Goal: Task Accomplishment & Management: Use online tool/utility

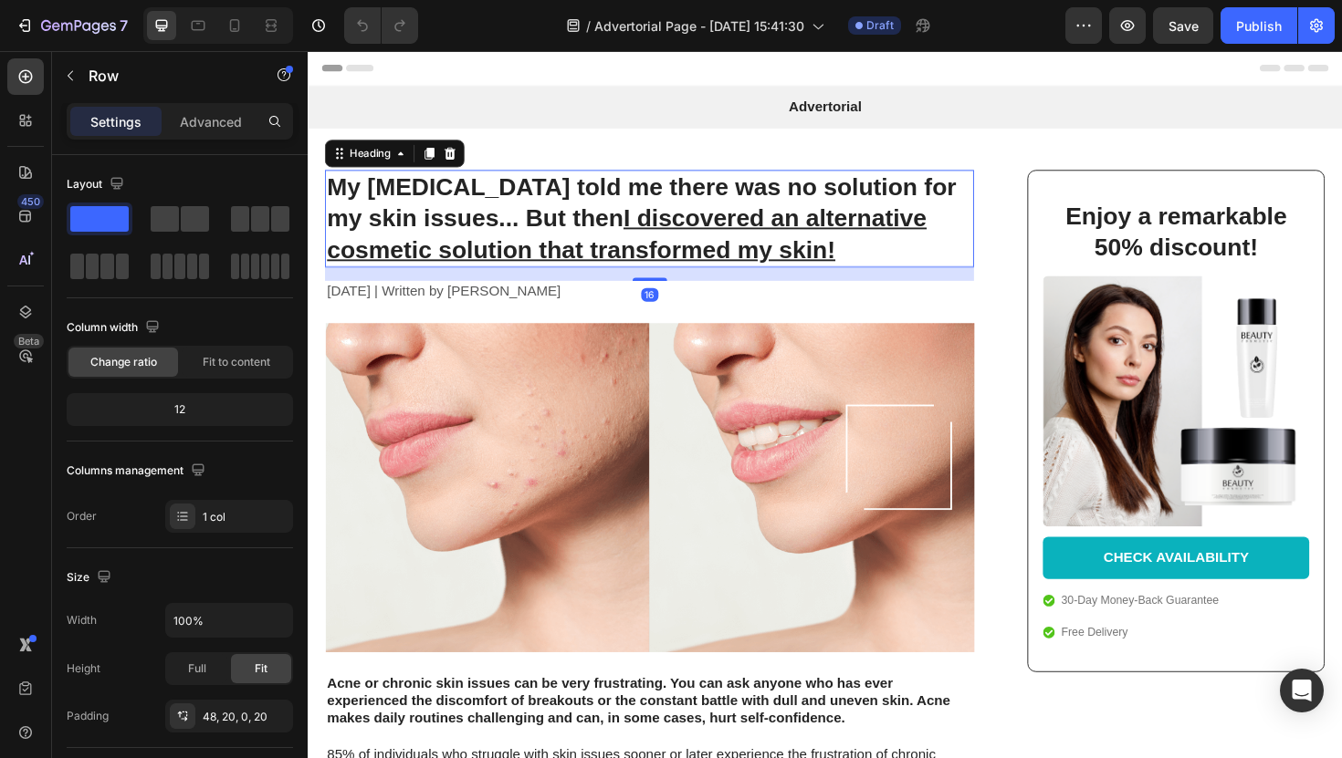
click at [430, 213] on h1 "My dermatologist told me there was no solution for my skin issues... But then I…" at bounding box center [669, 228] width 687 height 103
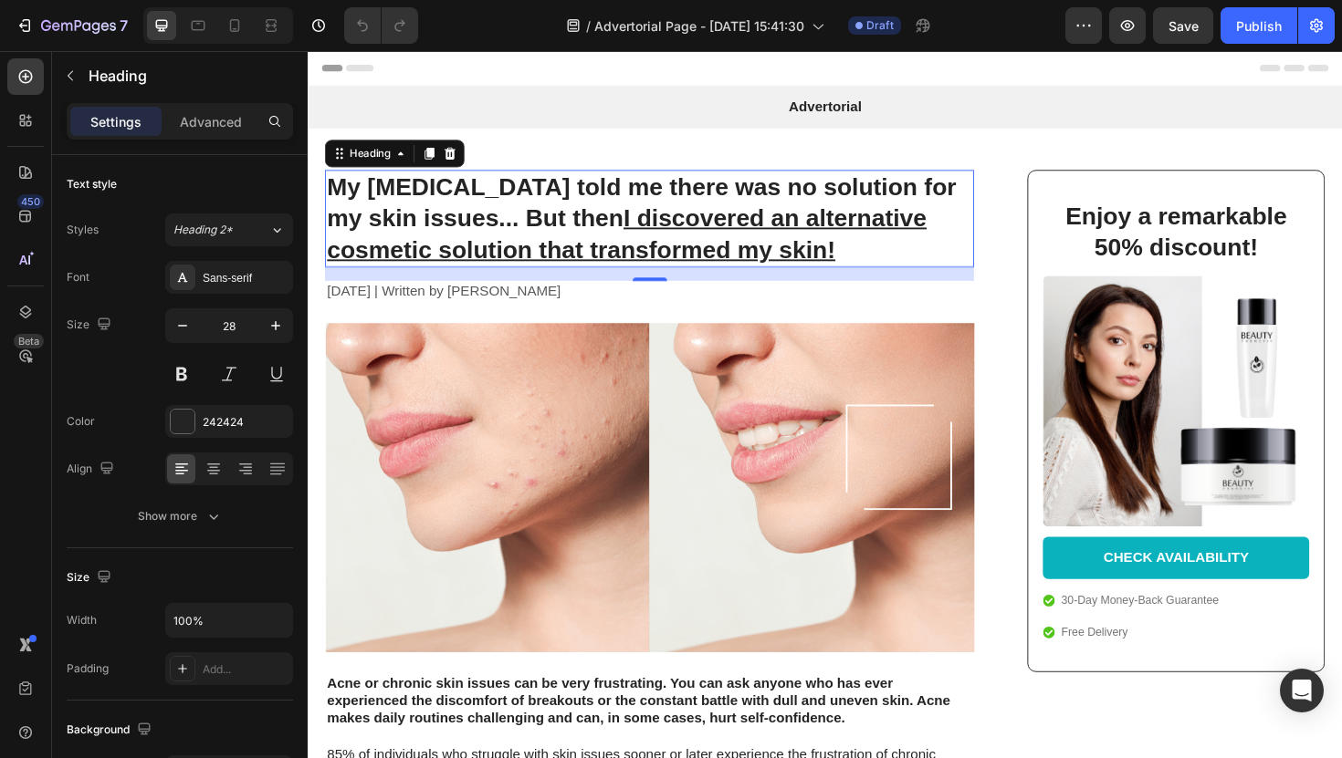
click at [570, 212] on h1 "My dermatologist told me there was no solution for my skin issues... But then I…" at bounding box center [669, 228] width 687 height 103
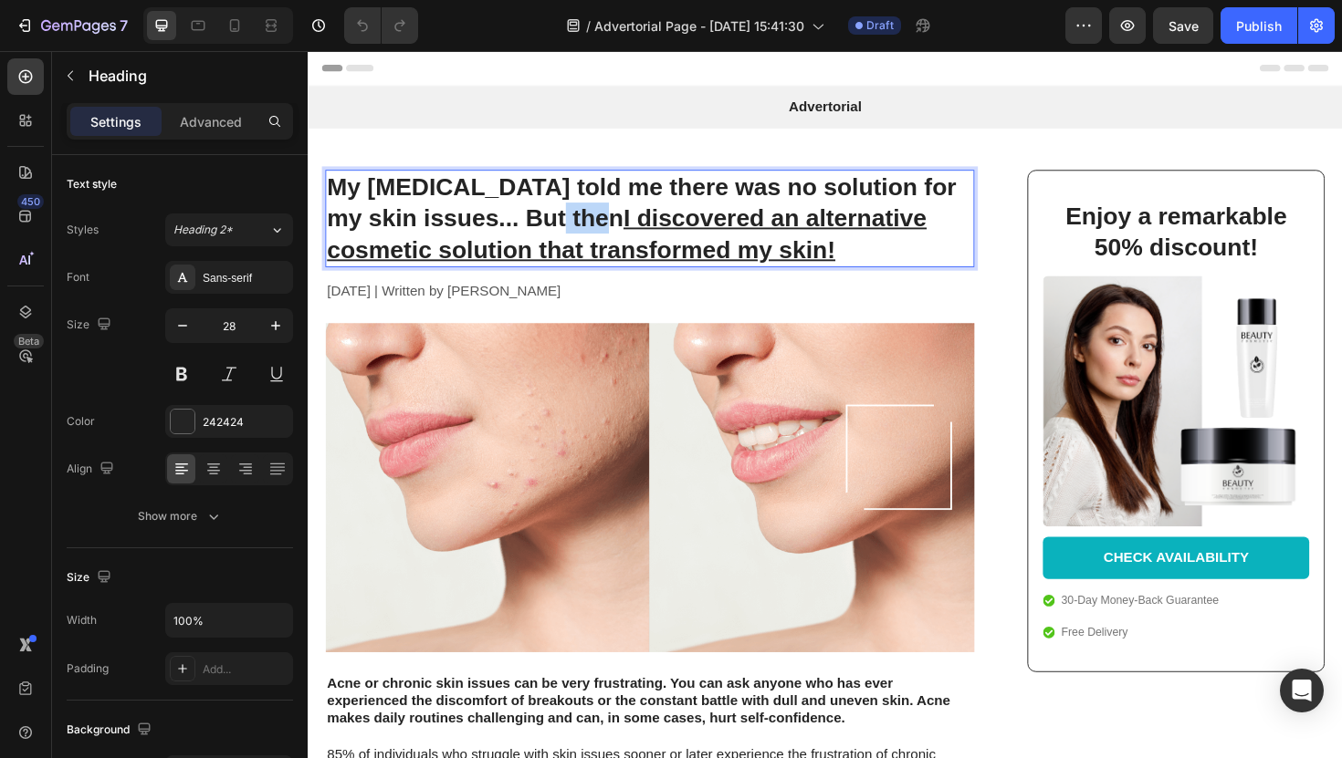
click at [570, 212] on p "My dermatologist told me there was no solution for my skin issues... But then I…" at bounding box center [670, 228] width 684 height 99
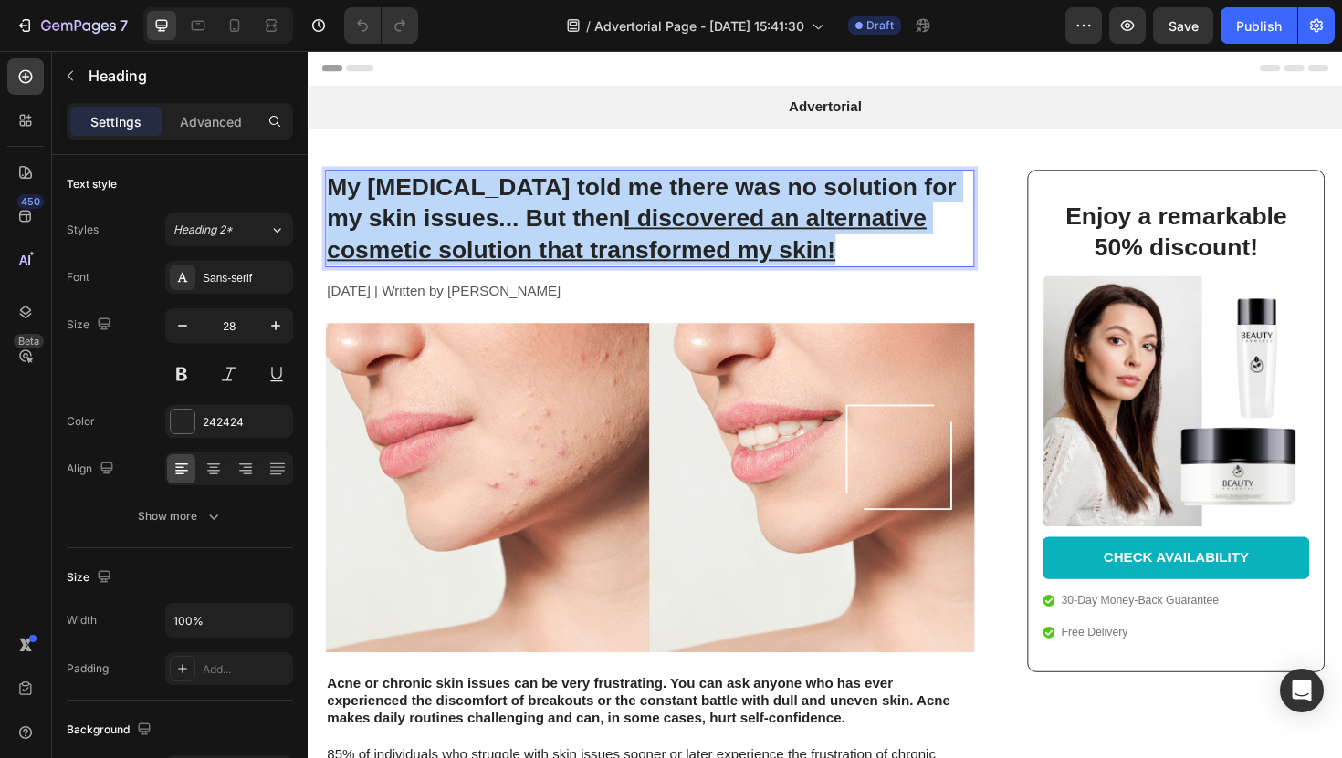
click at [570, 212] on p "My dermatologist told me there was no solution for my skin issues... But then I…" at bounding box center [670, 228] width 684 height 99
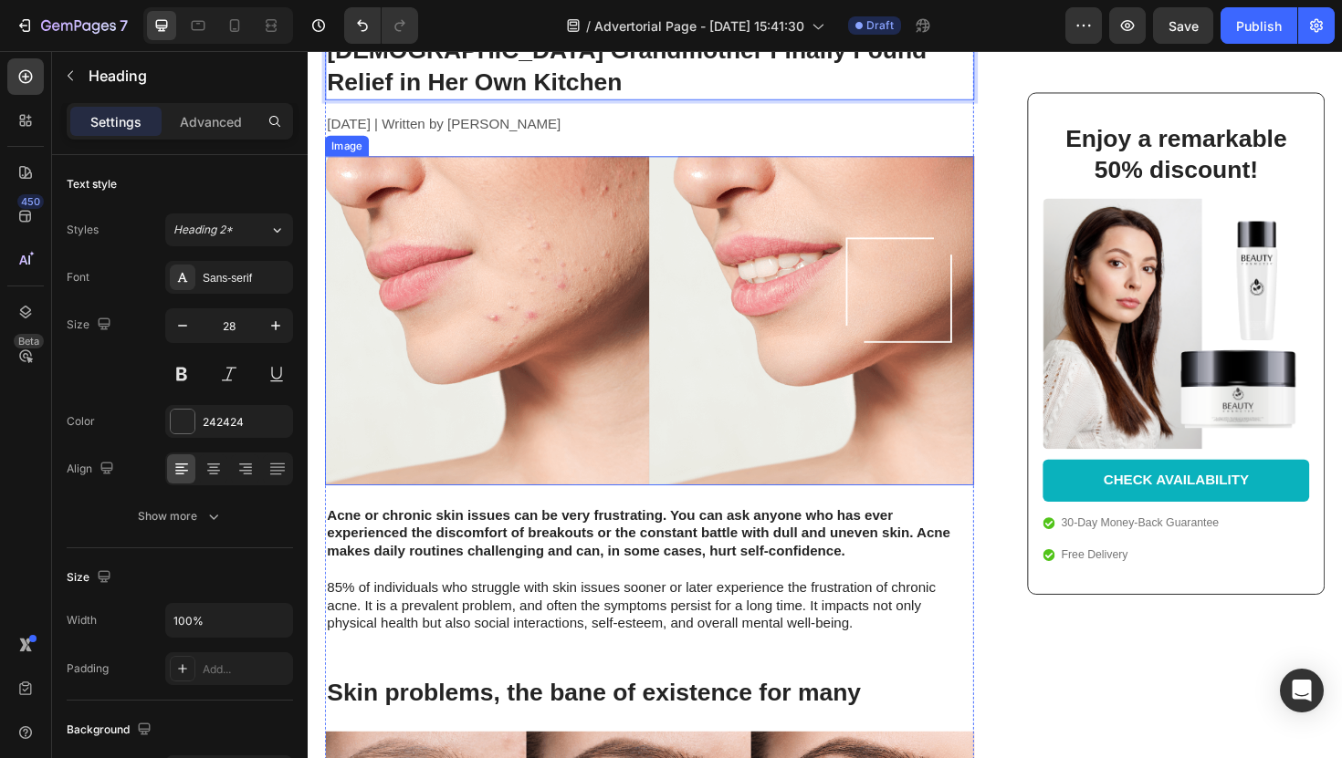
scroll to position [246, 0]
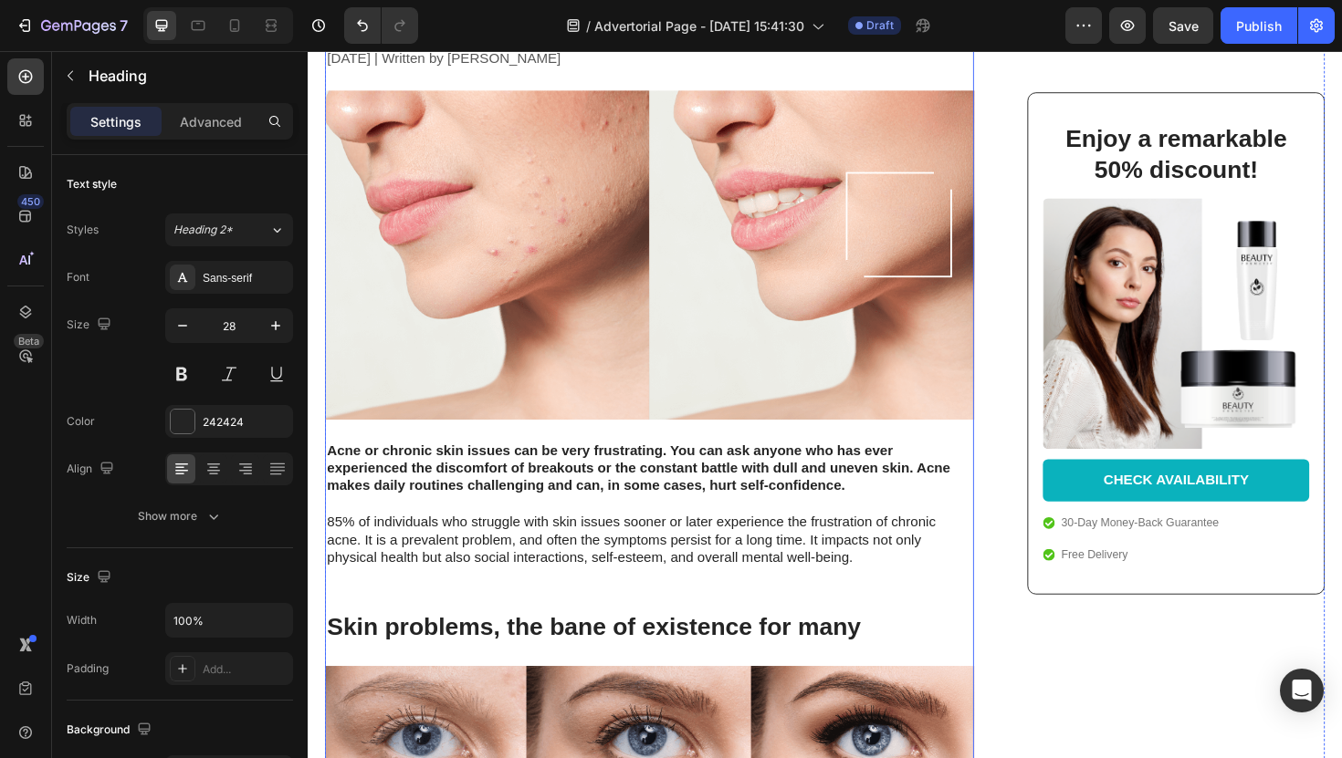
click at [470, 466] on strong "Acne or chronic skin issues can be very frustrating. You can ask anyone who has…" at bounding box center [658, 493] width 660 height 54
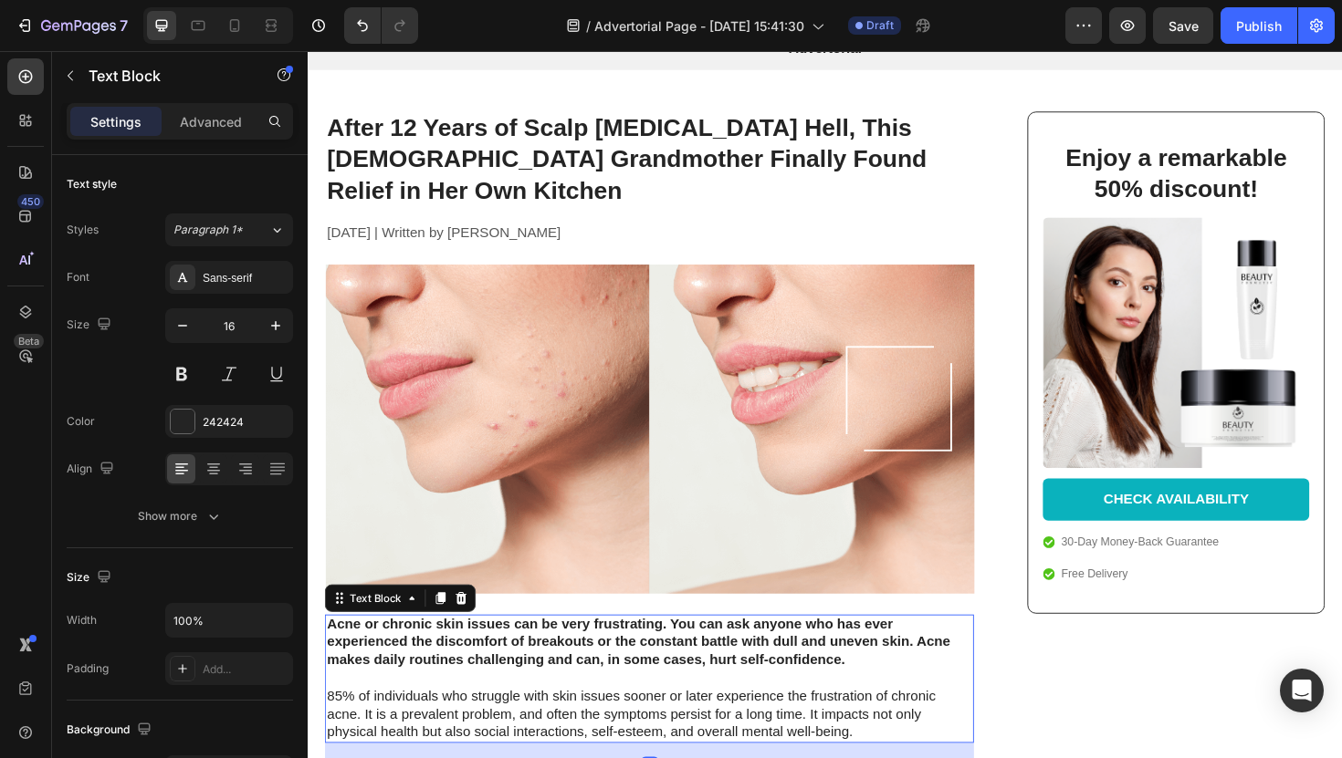
scroll to position [0, 0]
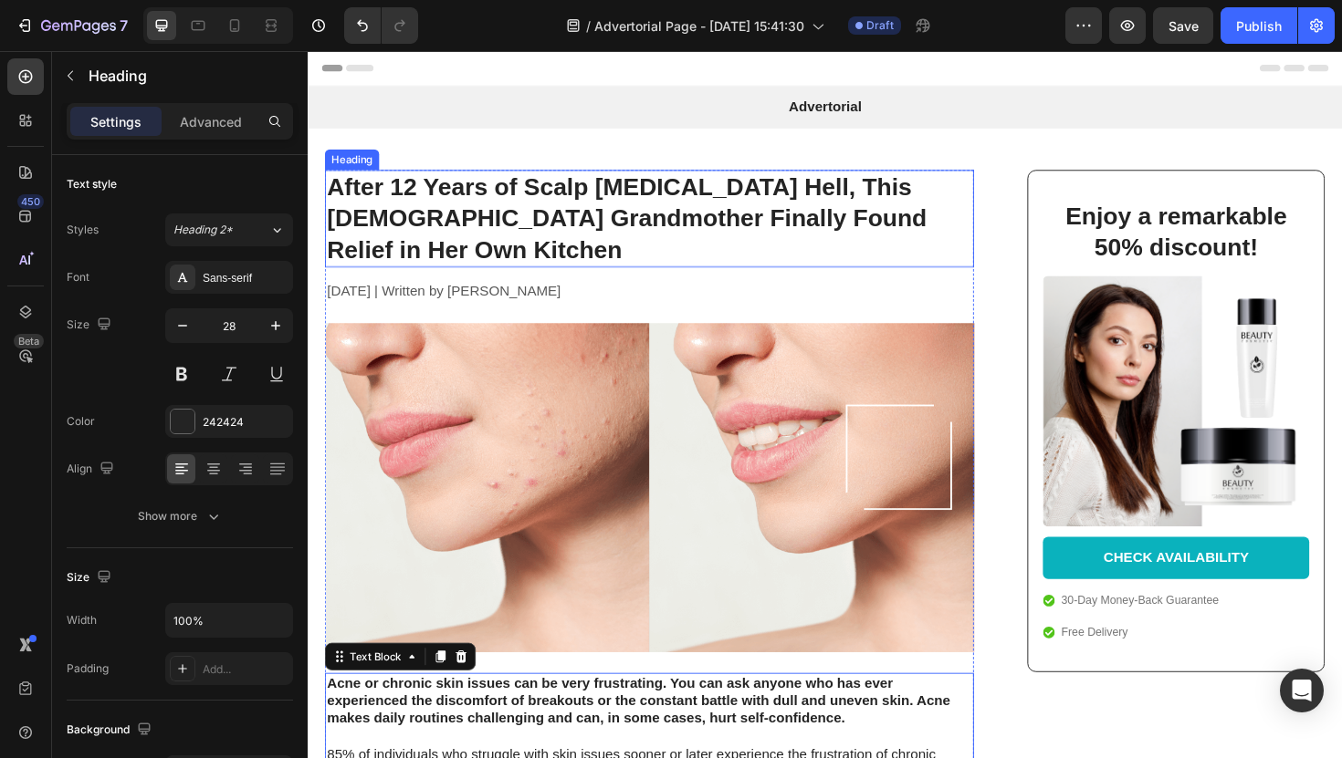
click at [462, 236] on p "After 12 Years of Scalp Psoriasis Hell, This 62-Year-Old Grandmother Finally Fo…" at bounding box center [670, 228] width 684 height 99
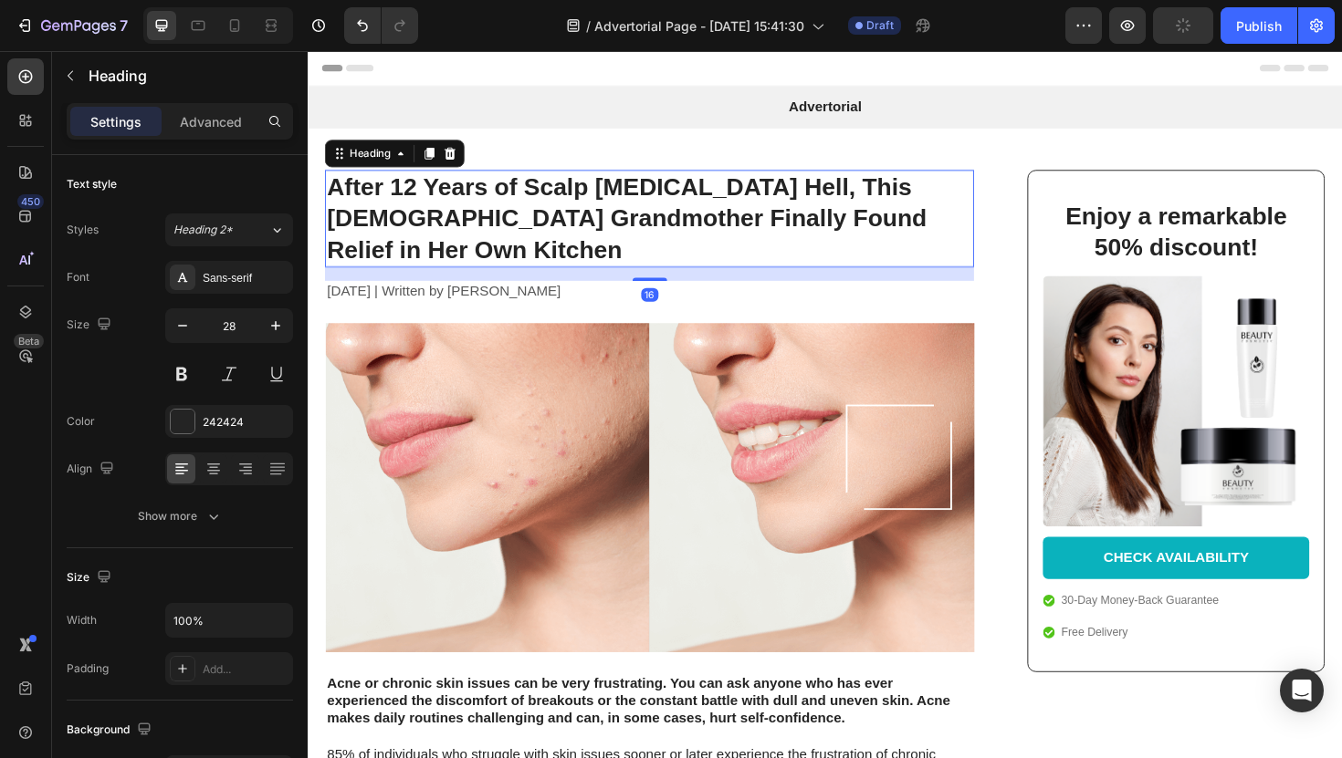
click at [433, 172] on div "Heading" at bounding box center [400, 159] width 148 height 29
click at [440, 162] on icon at bounding box center [437, 159] width 10 height 13
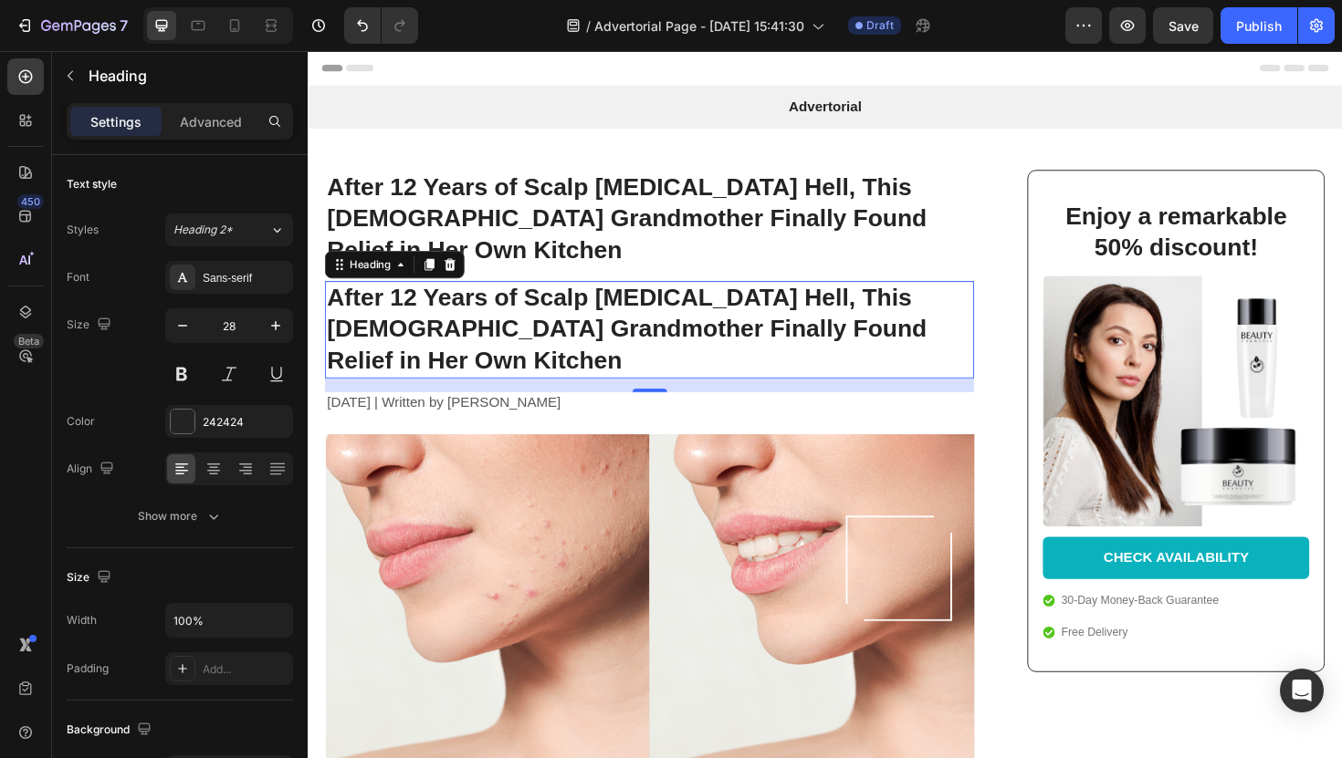
click at [406, 295] on h1 "After 12 Years of Scalp Psoriasis Hell, This 62-Year-Old Grandmother Finally Fo…" at bounding box center [669, 346] width 687 height 103
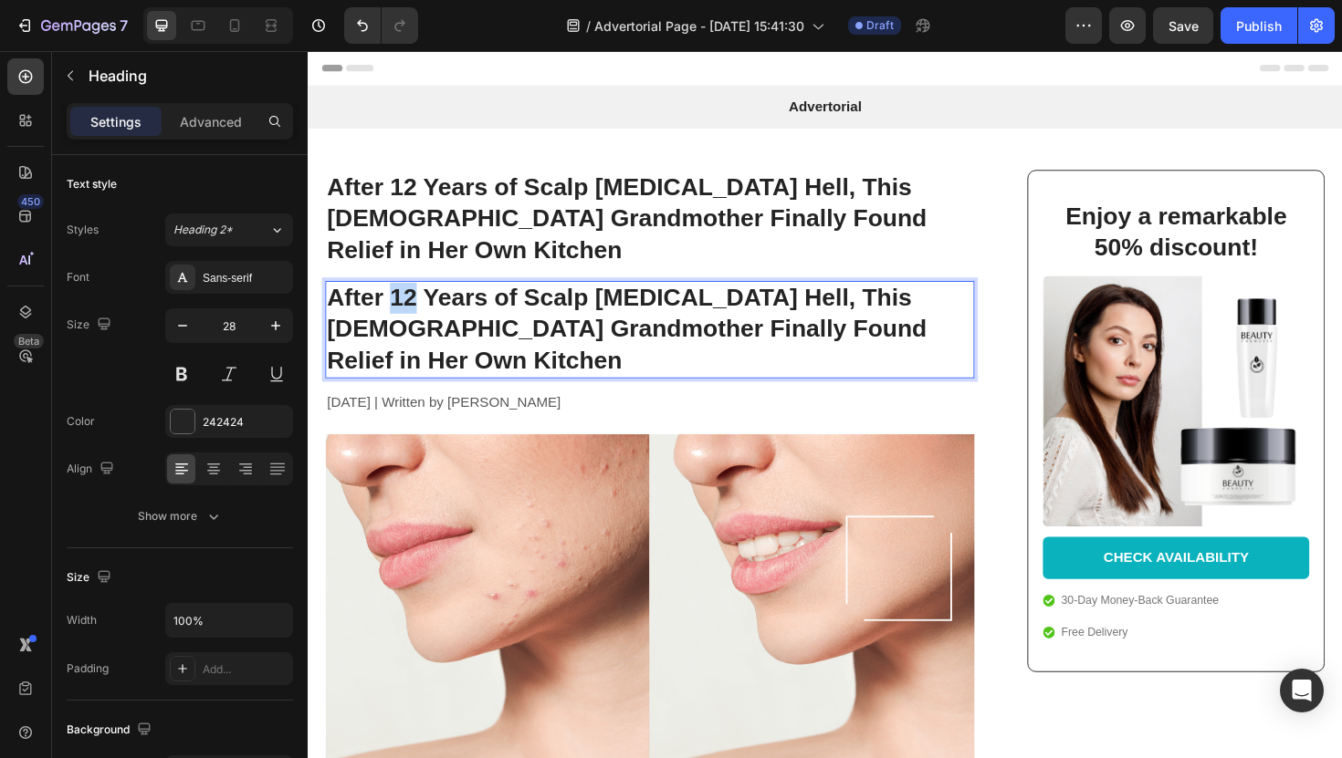
click at [406, 297] on p "After 12 Years of Scalp Psoriasis Hell, This 62-Year-Old Grandmother Finally Fo…" at bounding box center [670, 346] width 684 height 99
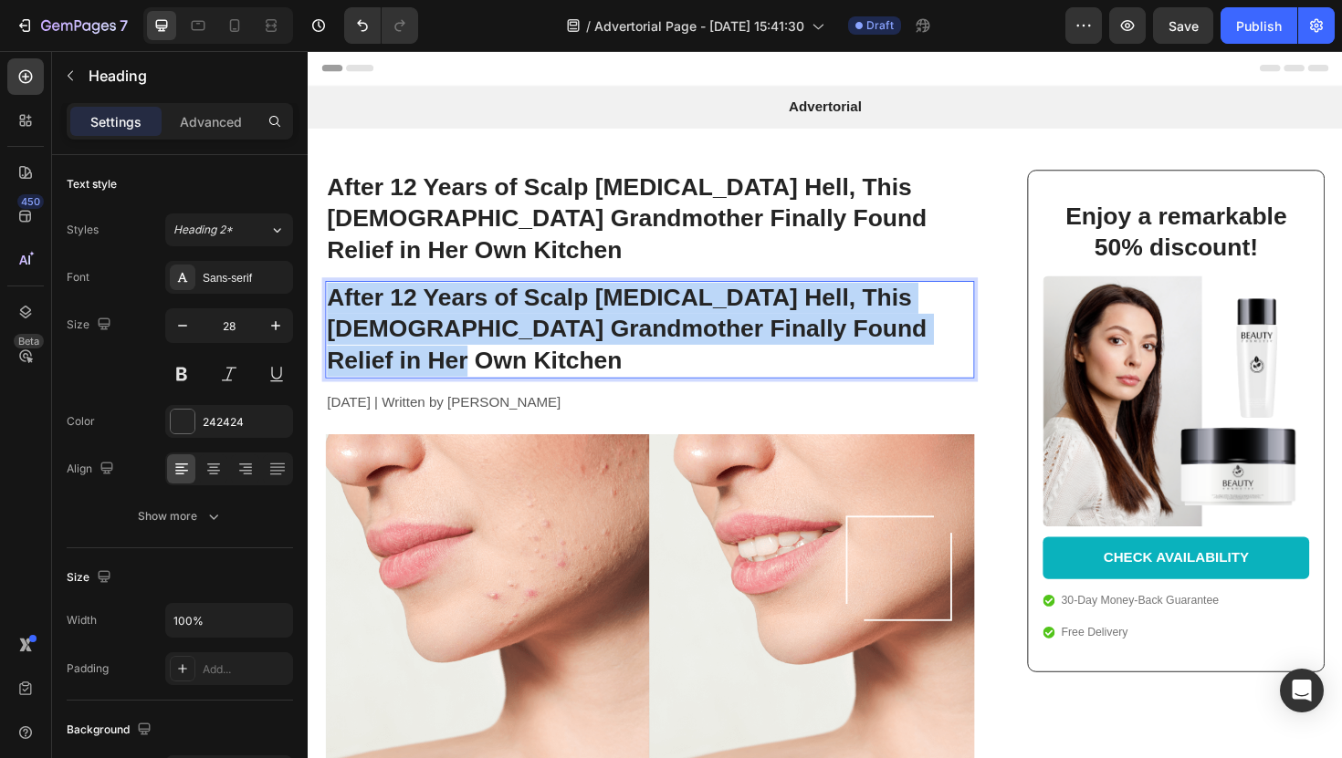
click at [406, 297] on p "After 12 Years of Scalp Psoriasis Hell, This 62-Year-Old Grandmother Finally Fo…" at bounding box center [670, 346] width 684 height 99
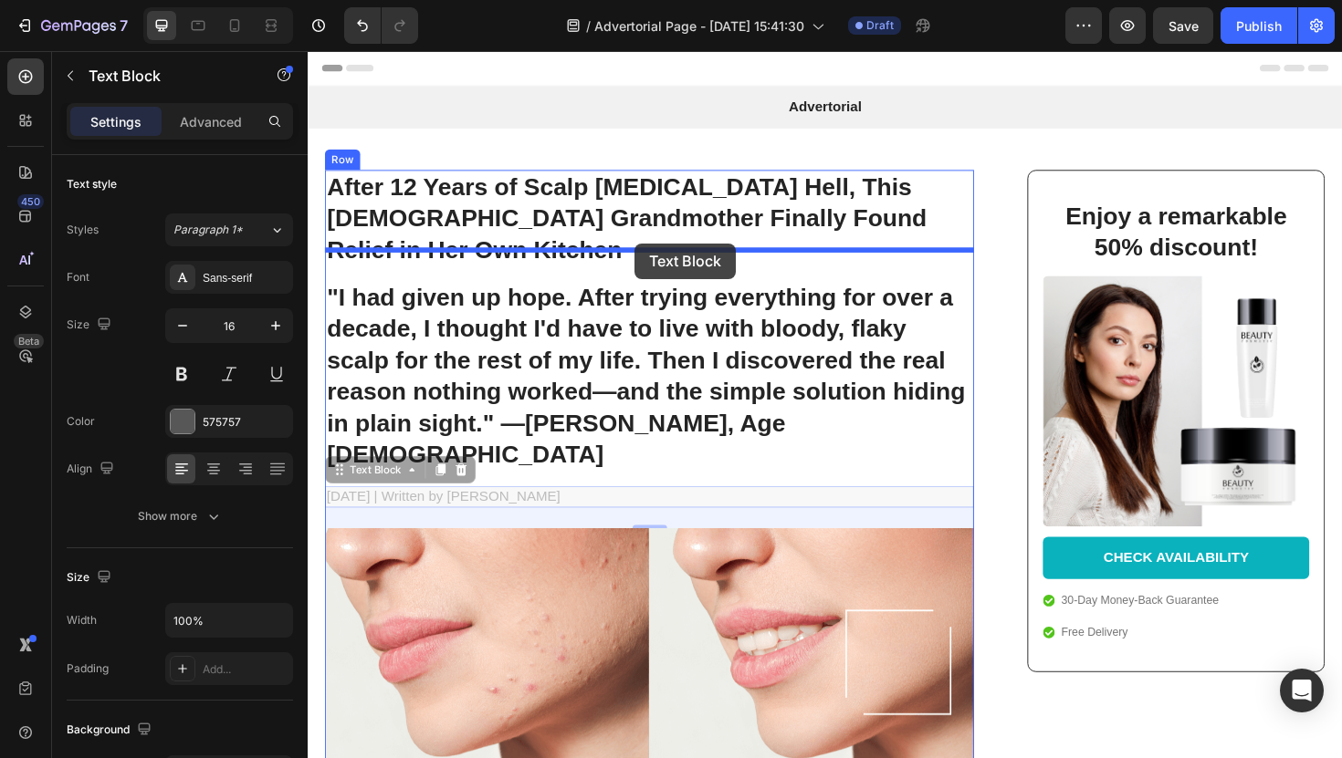
drag, startPoint x: 652, startPoint y: 460, endPoint x: 654, endPoint y: 255, distance: 205.4
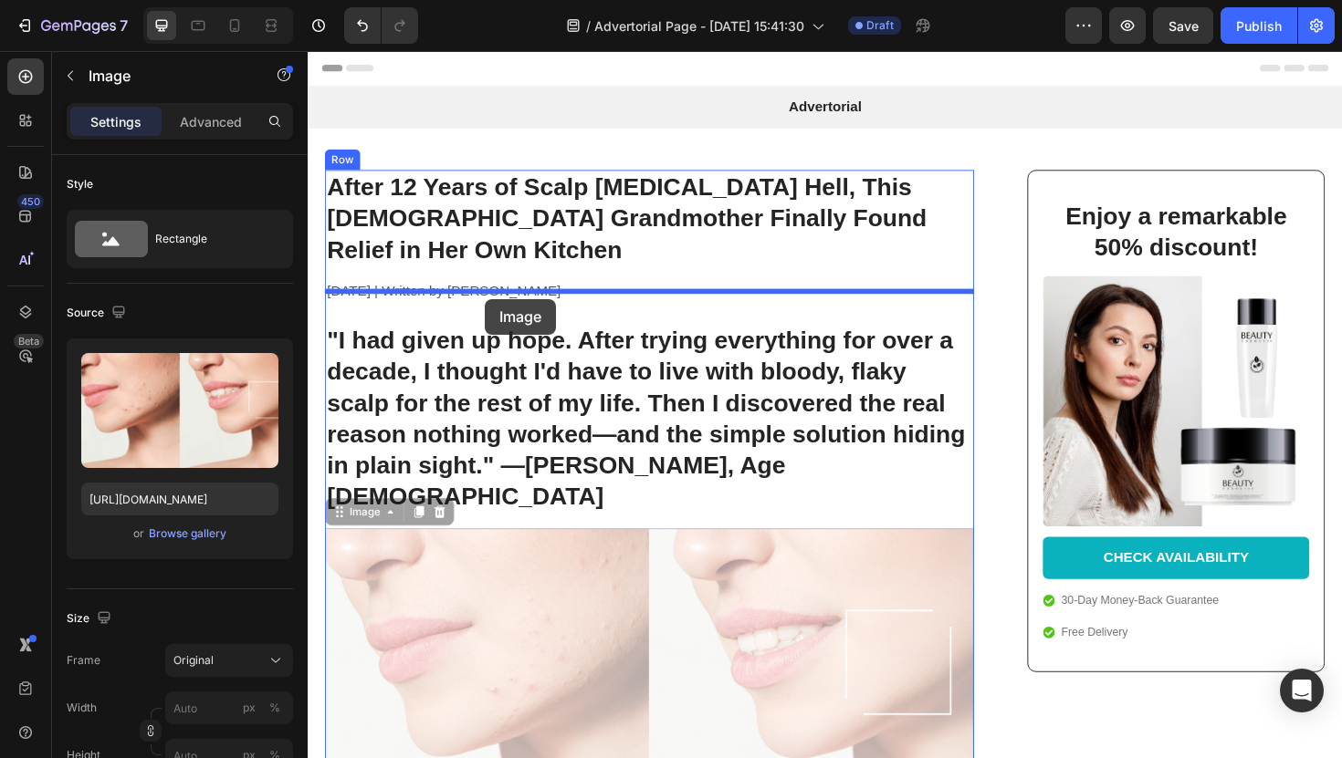
drag, startPoint x: 510, startPoint y: 593, endPoint x: 496, endPoint y: 314, distance: 279.7
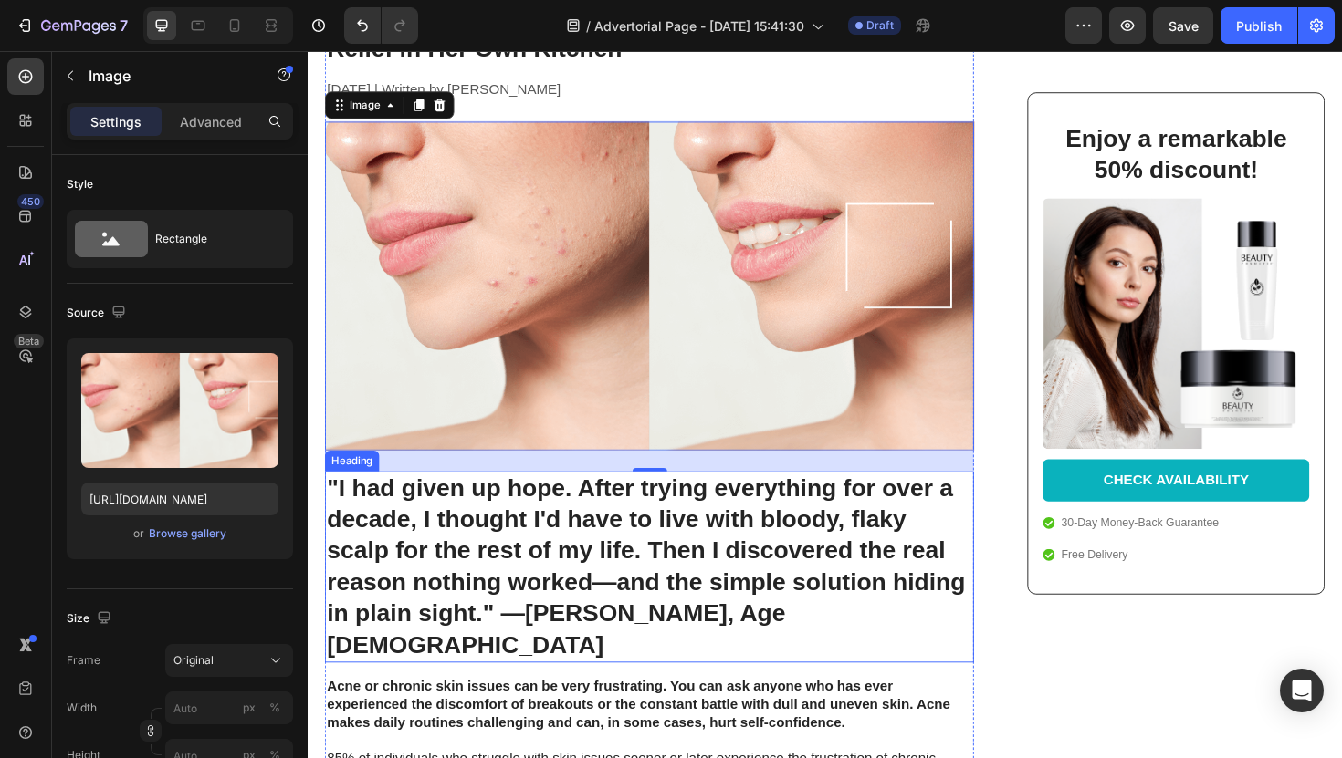
click at [537, 519] on p ""I had given up hope. After trying everything for over a decade, I thought I'd …" at bounding box center [670, 597] width 684 height 199
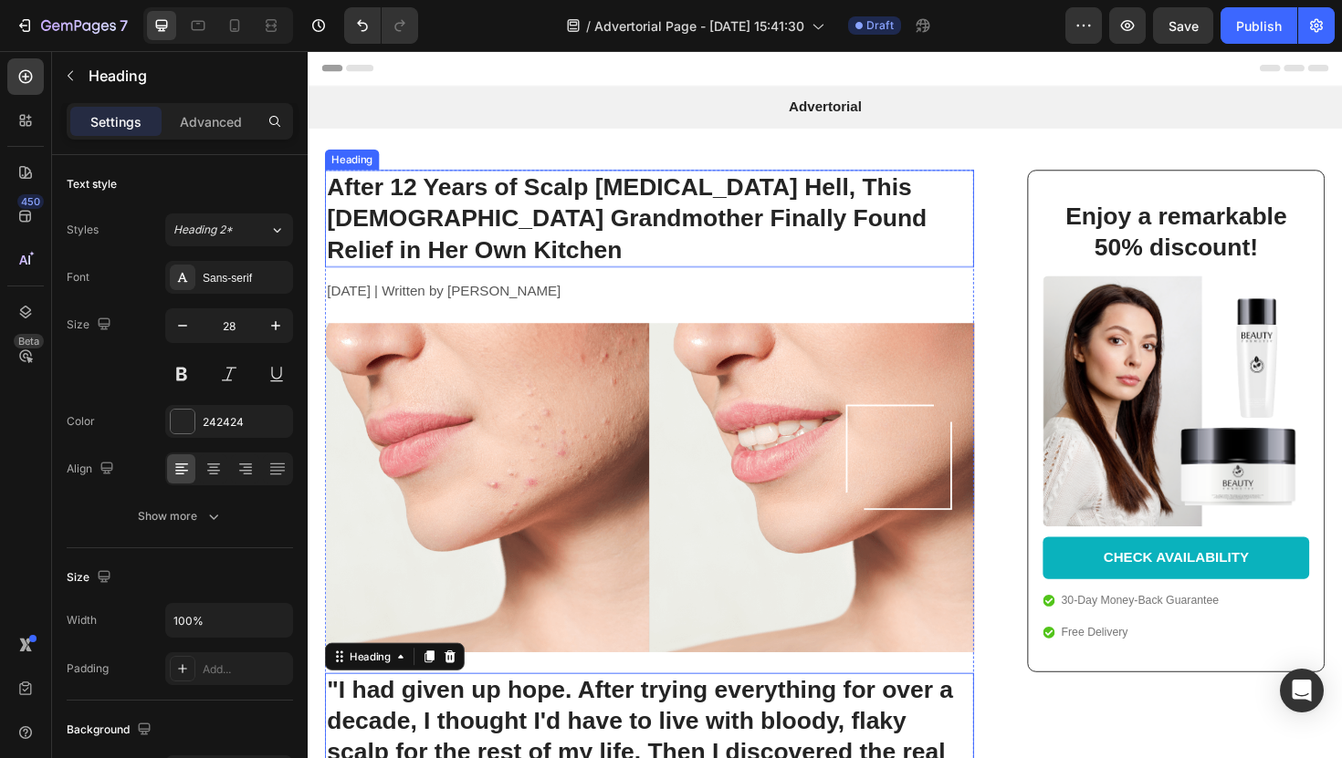
click at [526, 196] on p "After 12 Years of Scalp Psoriasis Hell, This 62-Year-Old Grandmother Finally Fo…" at bounding box center [670, 228] width 684 height 99
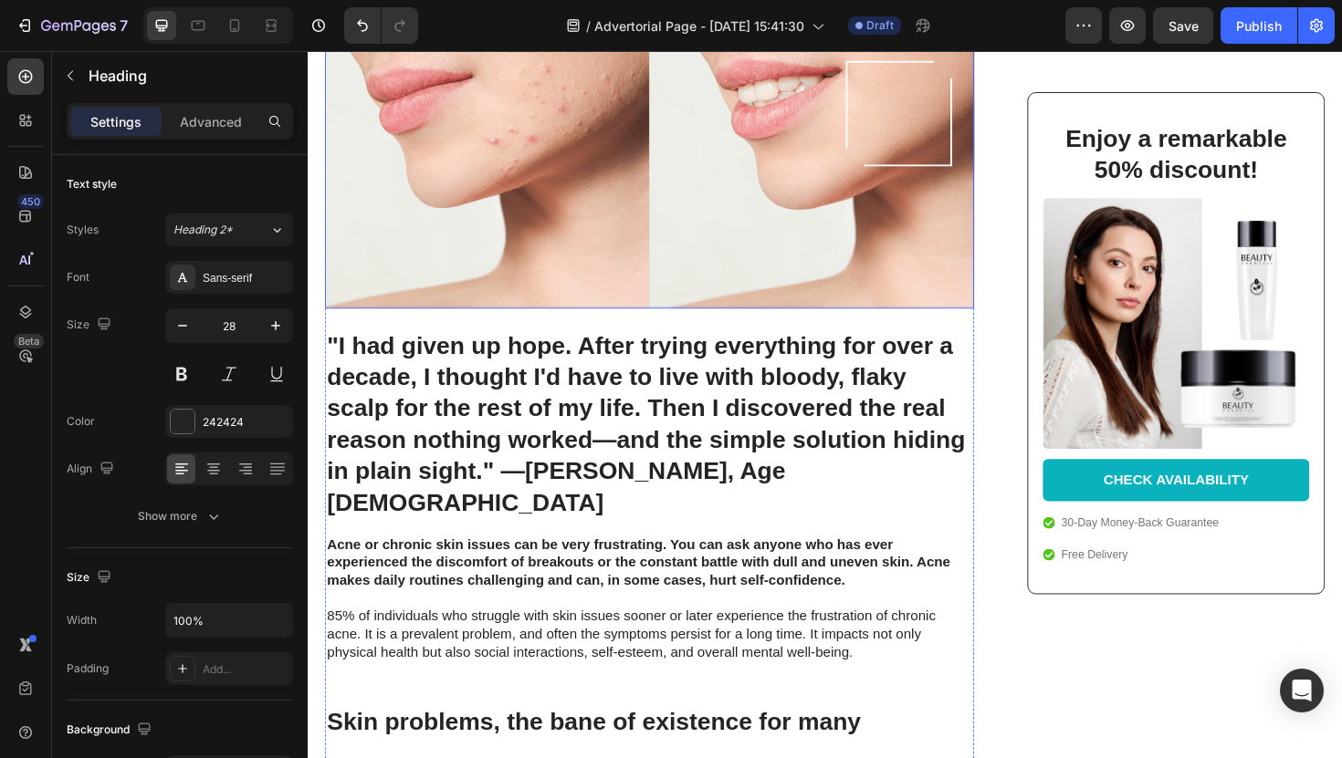
scroll to position [432, 0]
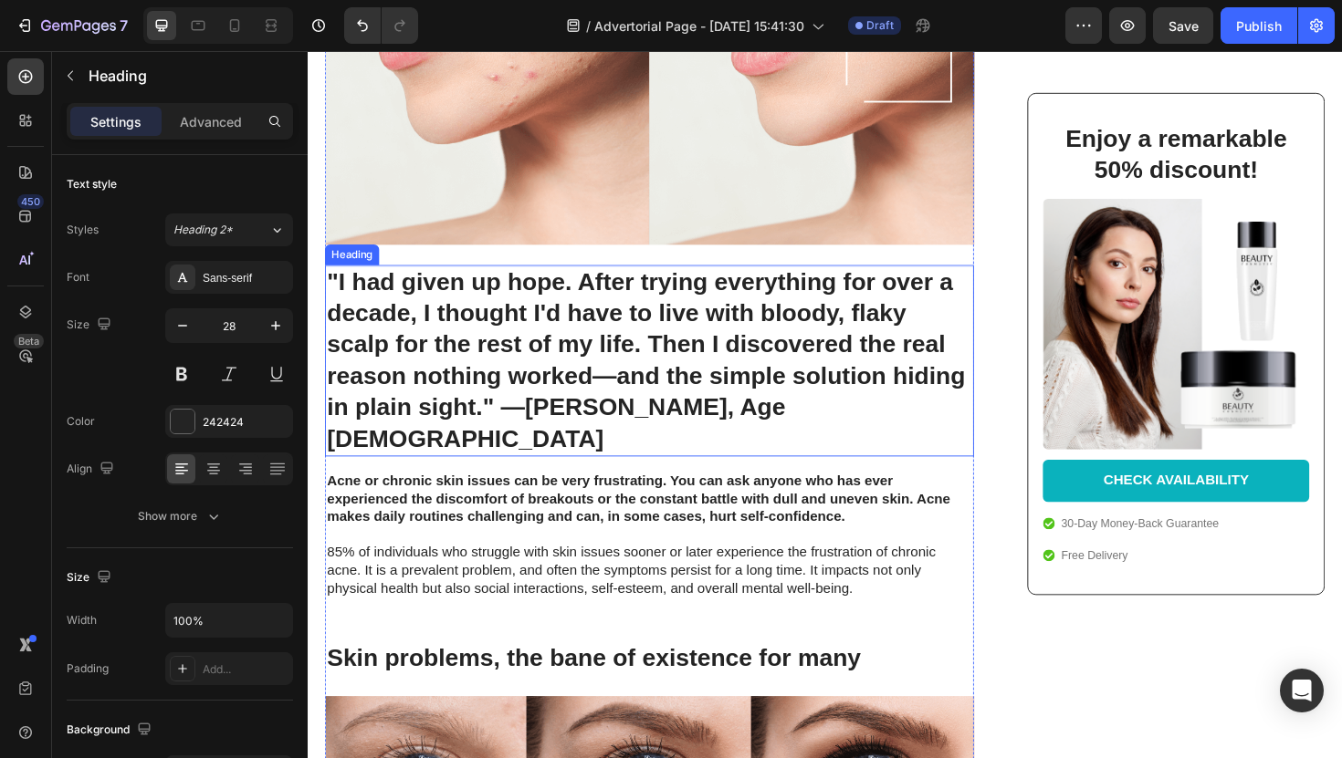
click at [487, 498] on strong "Acne or chronic skin issues can be very frustrating. You can ask anyone who has…" at bounding box center [658, 525] width 660 height 54
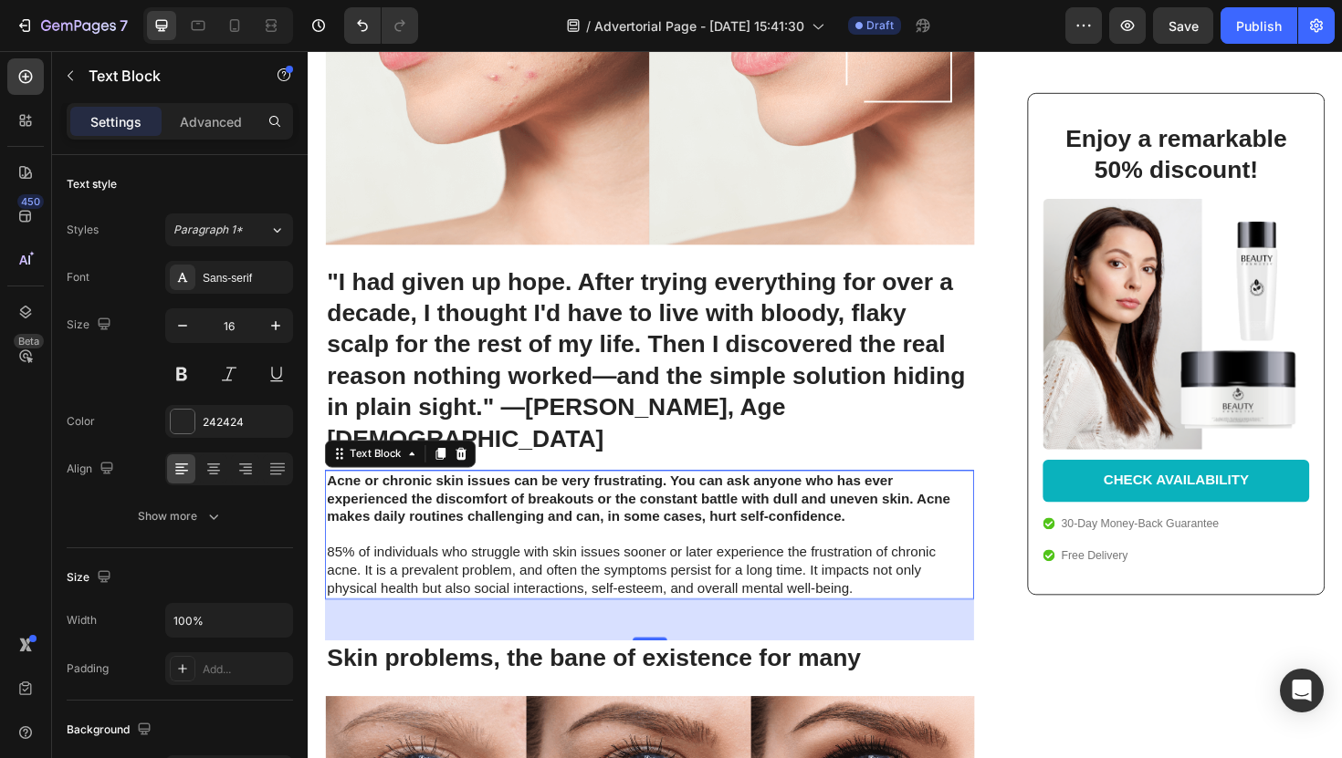
click at [525, 511] on p "Acne or chronic skin issues can be very frustrating. You can ask anyone who has…" at bounding box center [670, 563] width 684 height 133
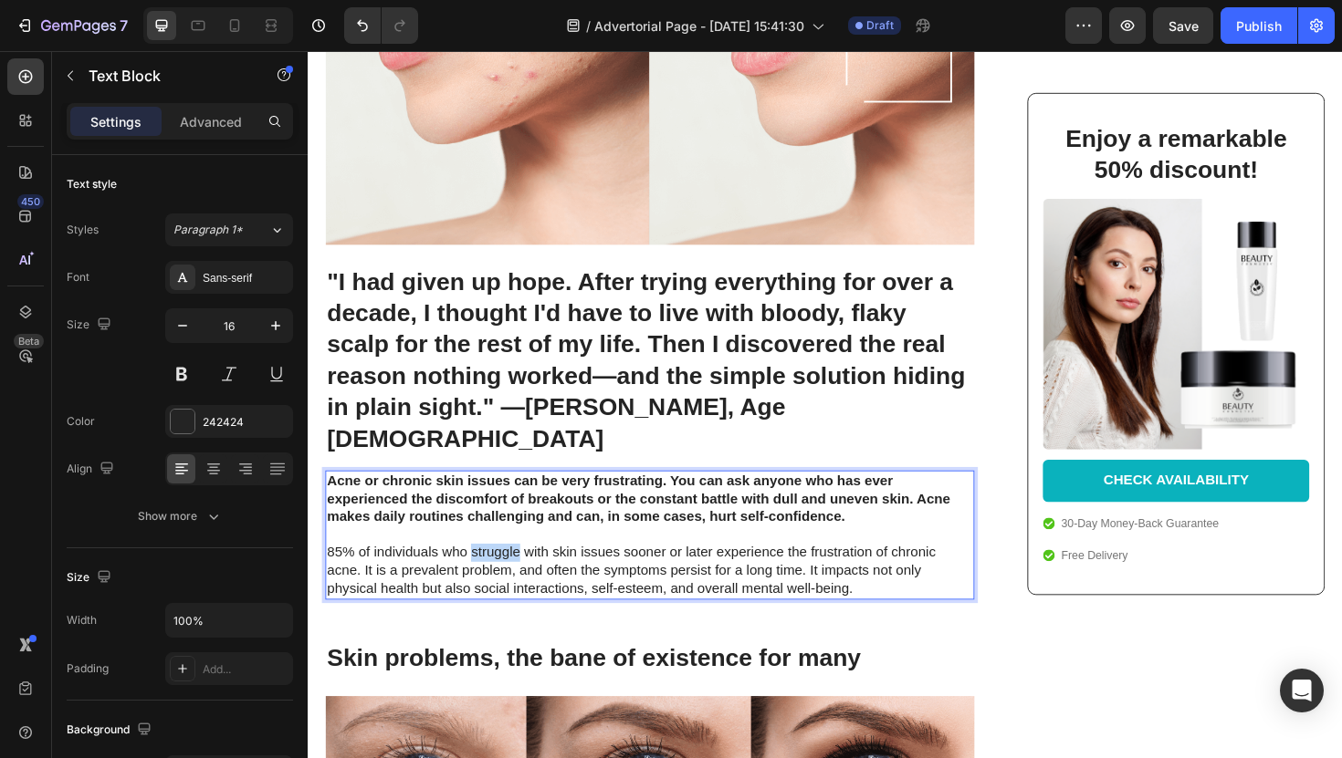
click at [525, 511] on p "Acne or chronic skin issues can be very frustrating. You can ask anyone who has…" at bounding box center [670, 563] width 684 height 133
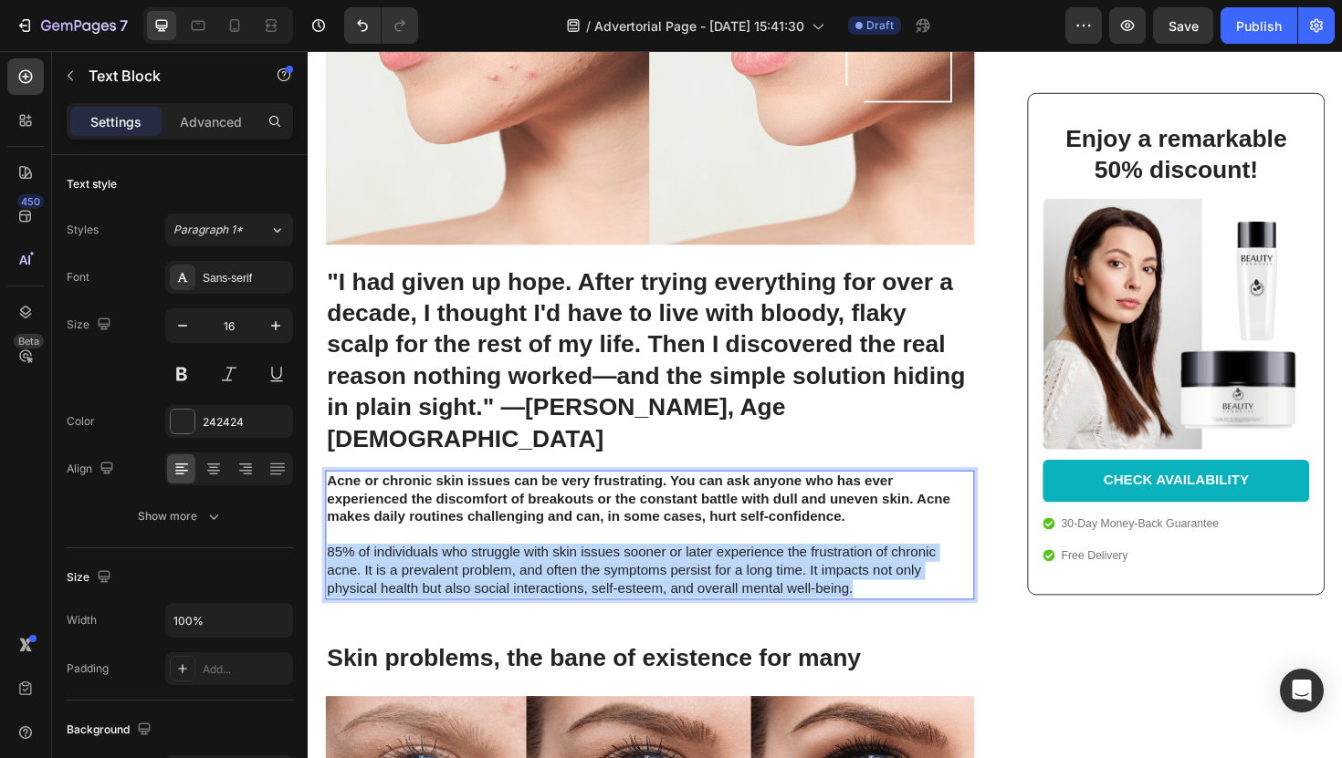
click at [525, 511] on p "Acne or chronic skin issues can be very frustrating. You can ask anyone who has…" at bounding box center [670, 563] width 684 height 133
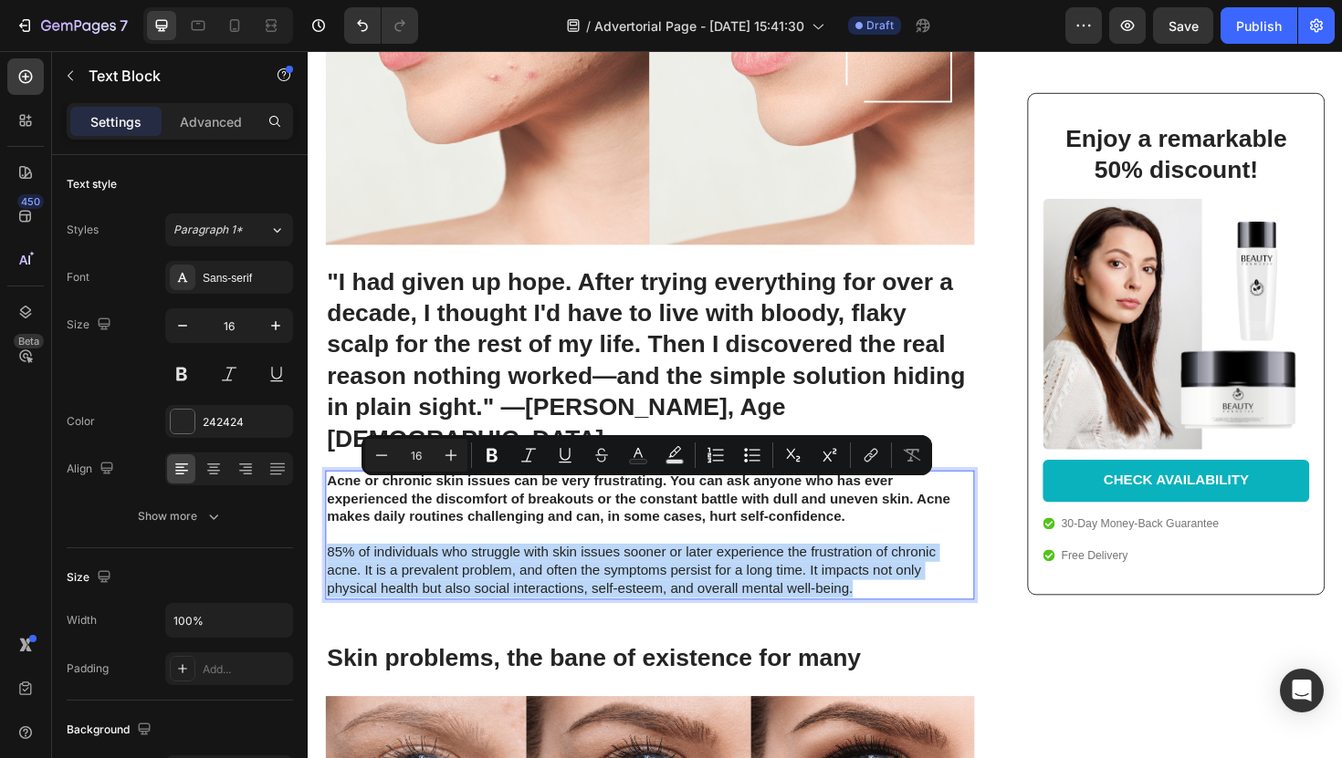
click at [525, 511] on p "Acne or chronic skin issues can be very frustrating. You can ask anyone who has…" at bounding box center [670, 563] width 684 height 133
click at [893, 559] on p "Acne or chronic skin issues can be very frustrating. You can ask anyone who has…" at bounding box center [670, 563] width 684 height 133
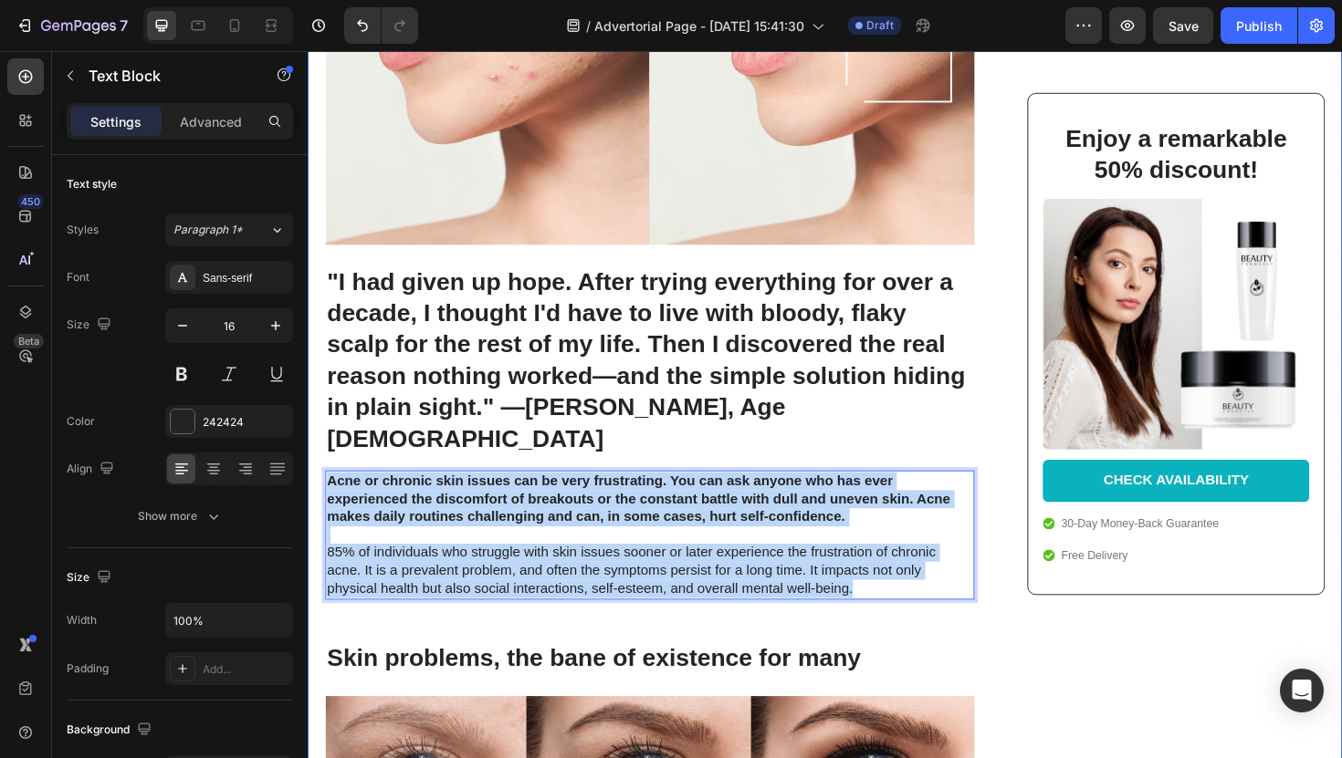
drag, startPoint x: 893, startPoint y: 559, endPoint x: 309, endPoint y: 445, distance: 595.2
click at [309, 445] on div "After 12 Years of Scalp Psoriasis Hell, This 62-Year-Old Grandmother Finally Fo…" at bounding box center [855, 567] width 1095 height 1730
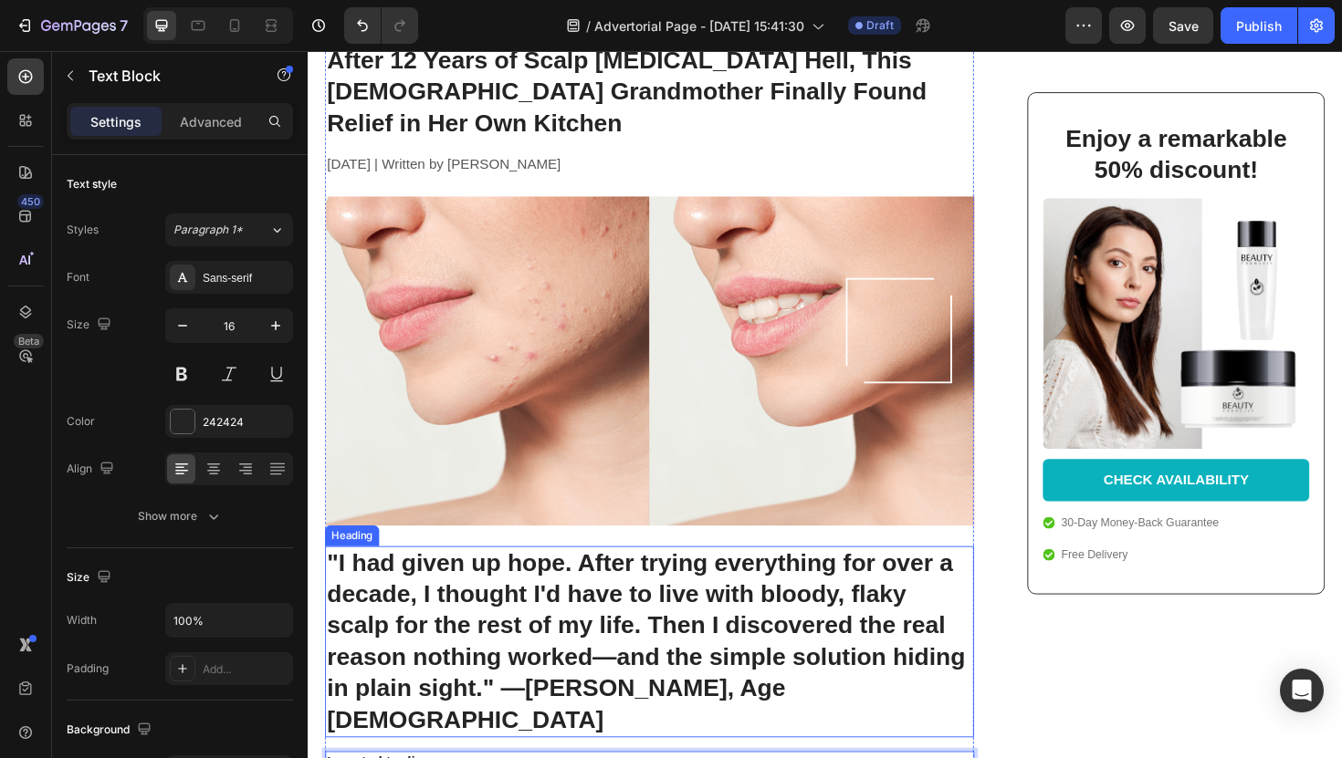
scroll to position [0, 0]
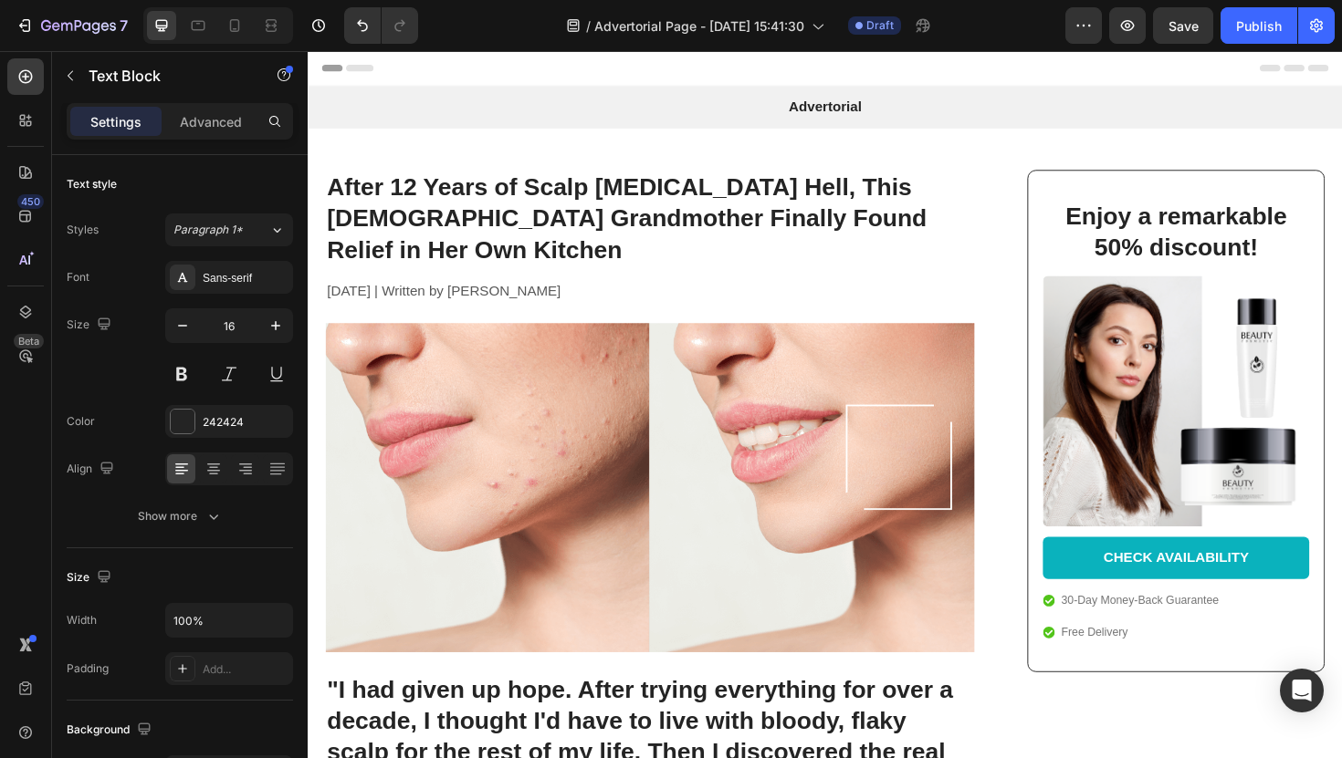
click at [239, 3] on div "7 Version history / Advertorial Page - [DATE] 15:41:30 Draft Preview Save Publi…" at bounding box center [671, 26] width 1342 height 52
click at [236, 27] on icon at bounding box center [234, 25] width 18 height 18
type input "14"
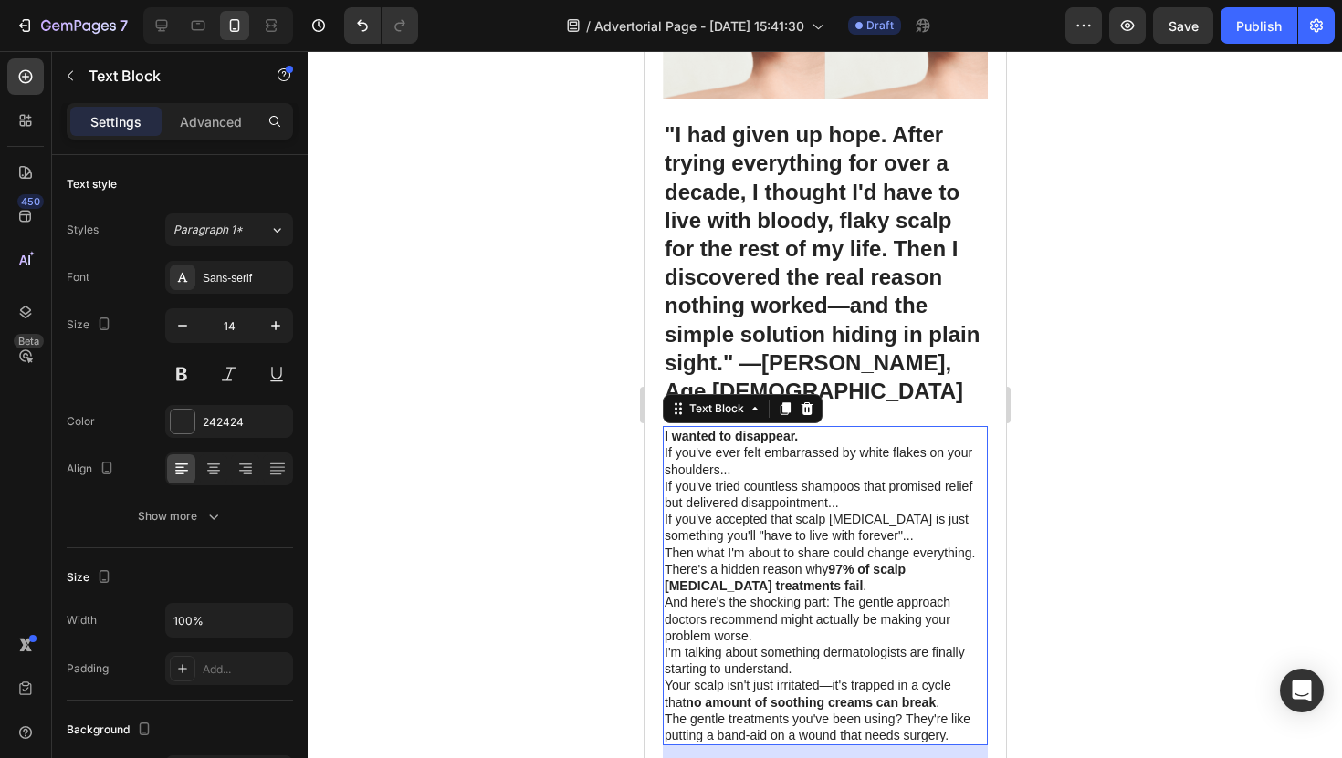
scroll to position [399, 0]
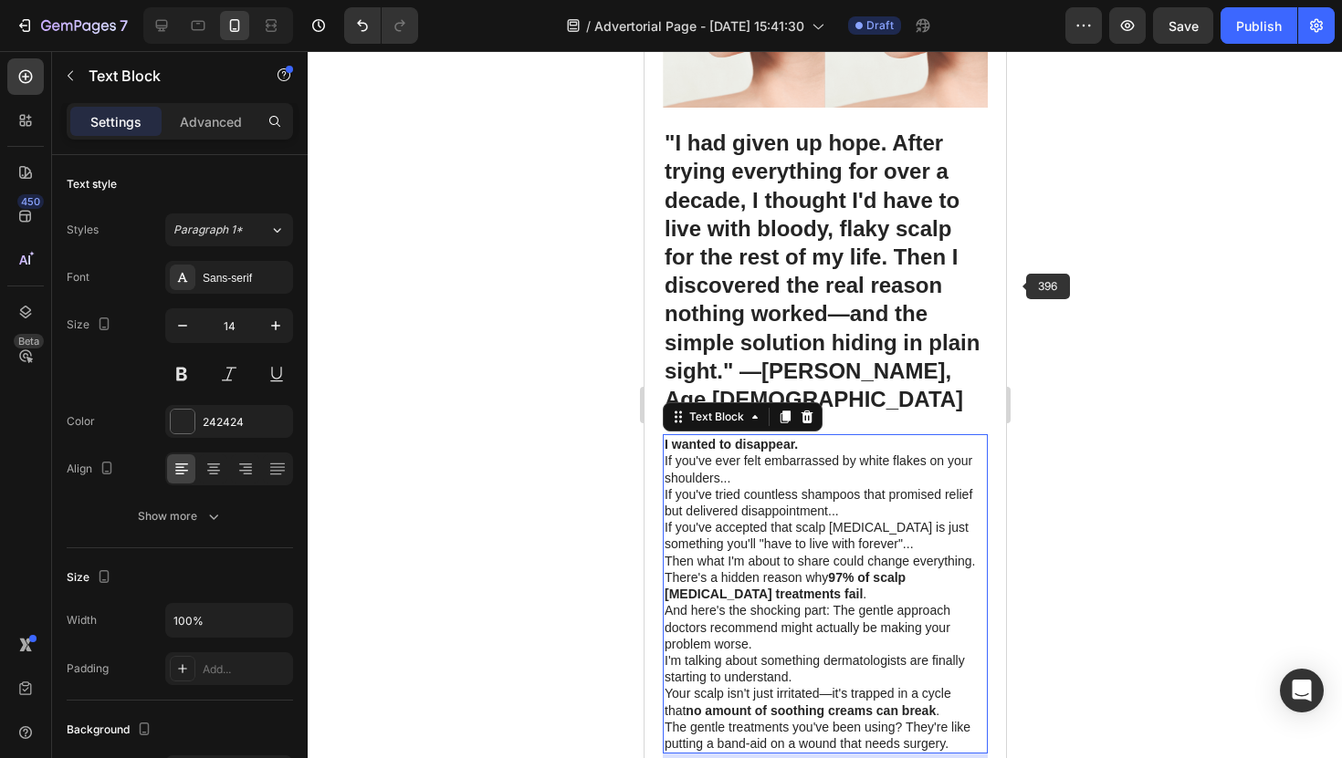
click at [1024, 293] on div at bounding box center [825, 404] width 1034 height 707
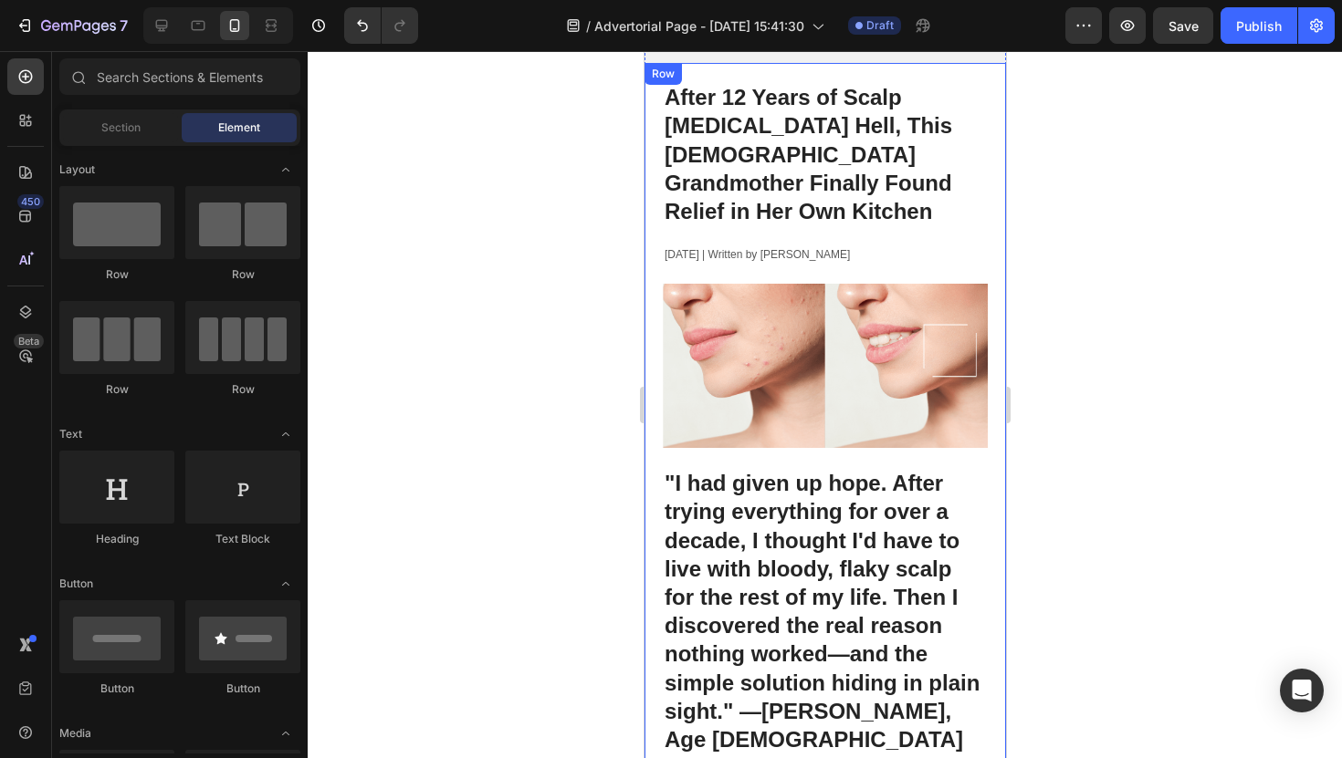
scroll to position [36, 0]
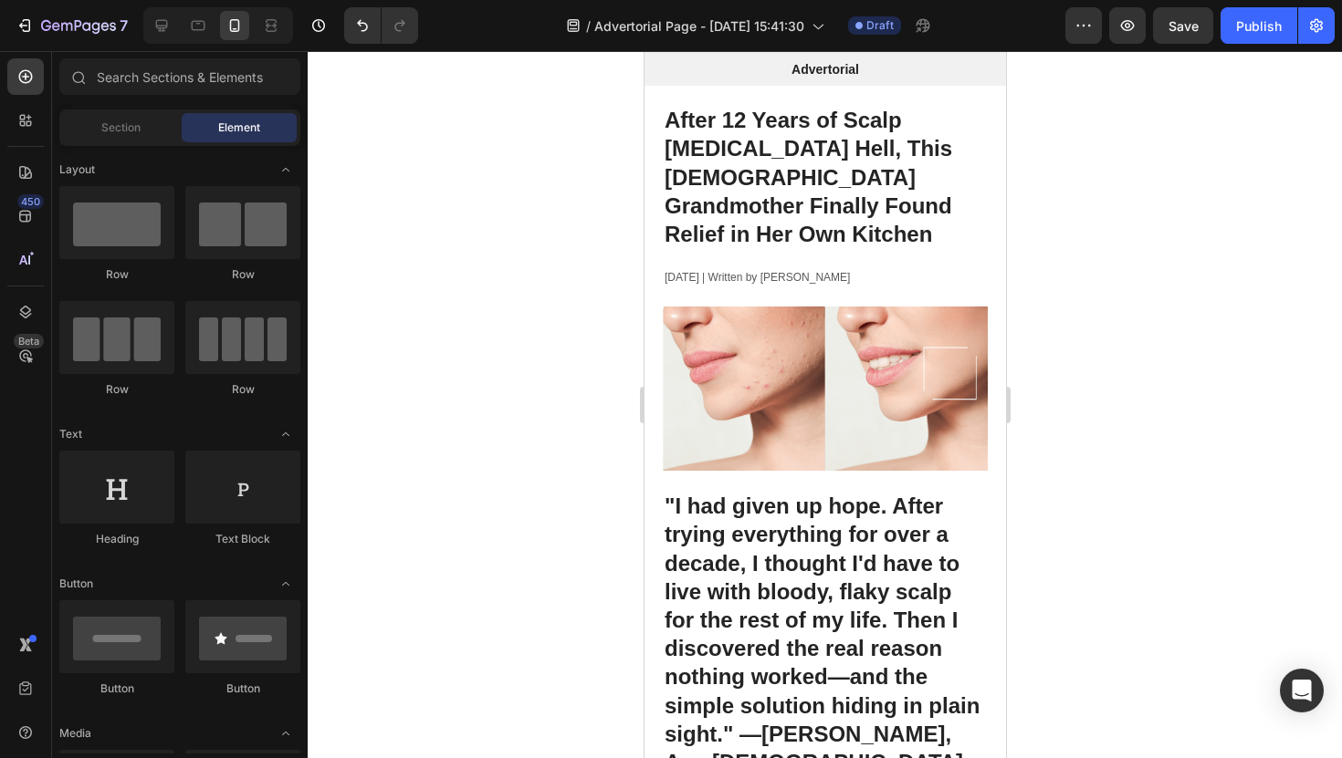
click at [177, 27] on div at bounding box center [218, 25] width 150 height 37
click at [173, 27] on div at bounding box center [161, 25] width 29 height 29
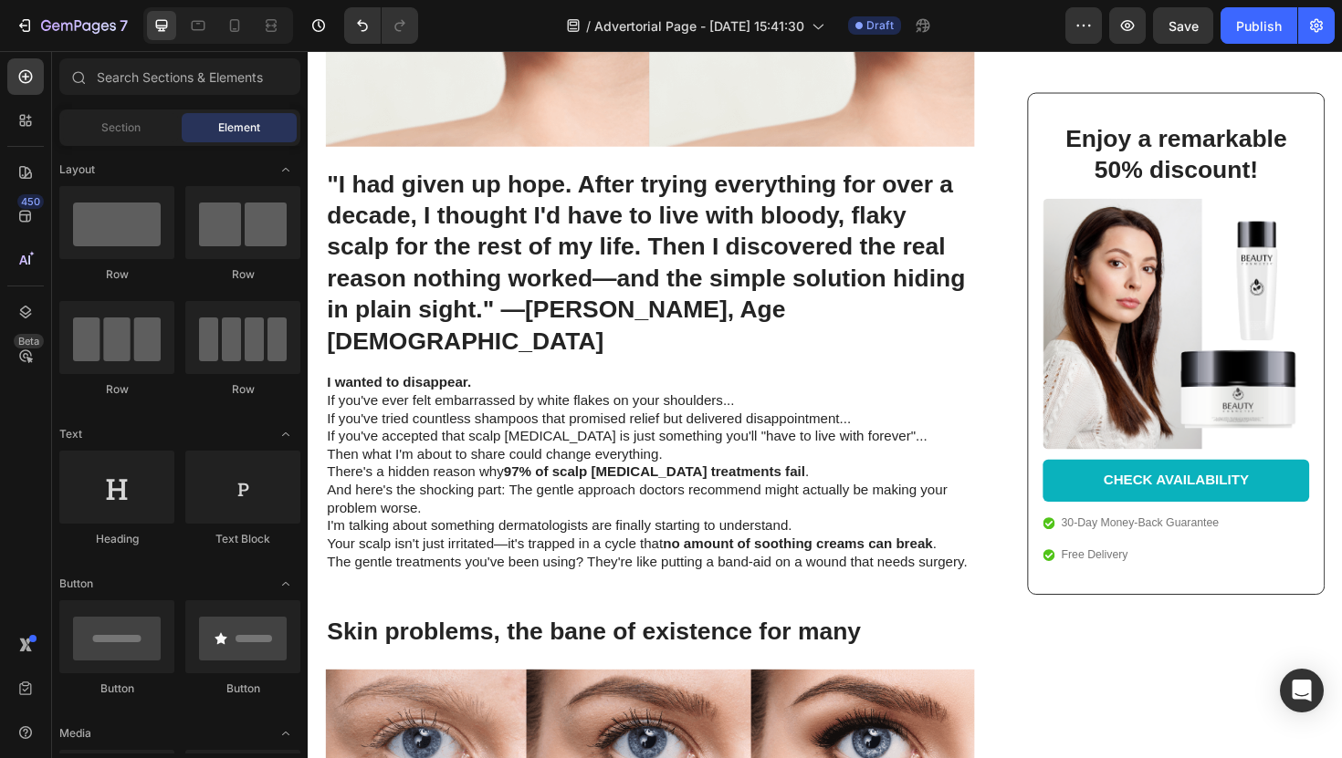
scroll to position [540, 0]
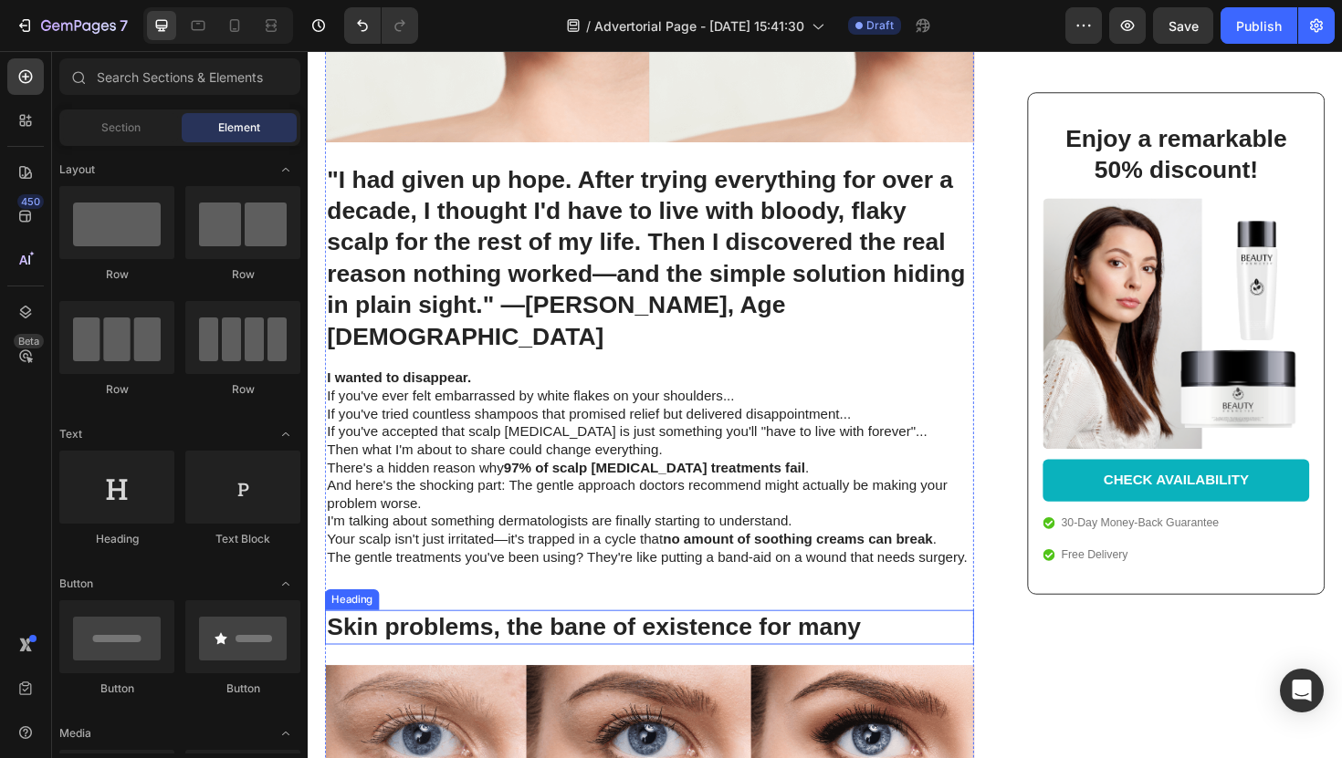
click at [511, 643] on h2 "Skin problems, the bane of existence for many" at bounding box center [669, 661] width 687 height 37
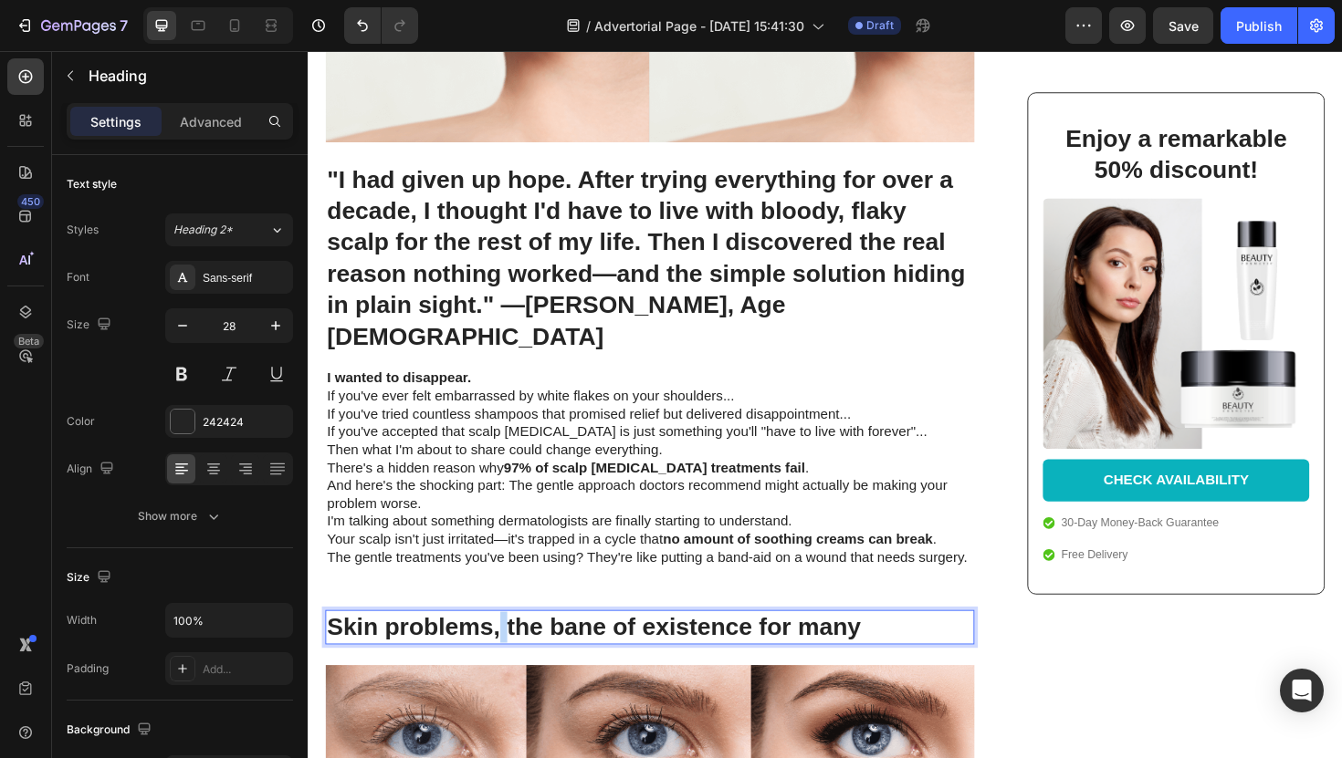
click at [511, 643] on h2 "Skin problems, the bane of existence for many" at bounding box center [669, 661] width 687 height 37
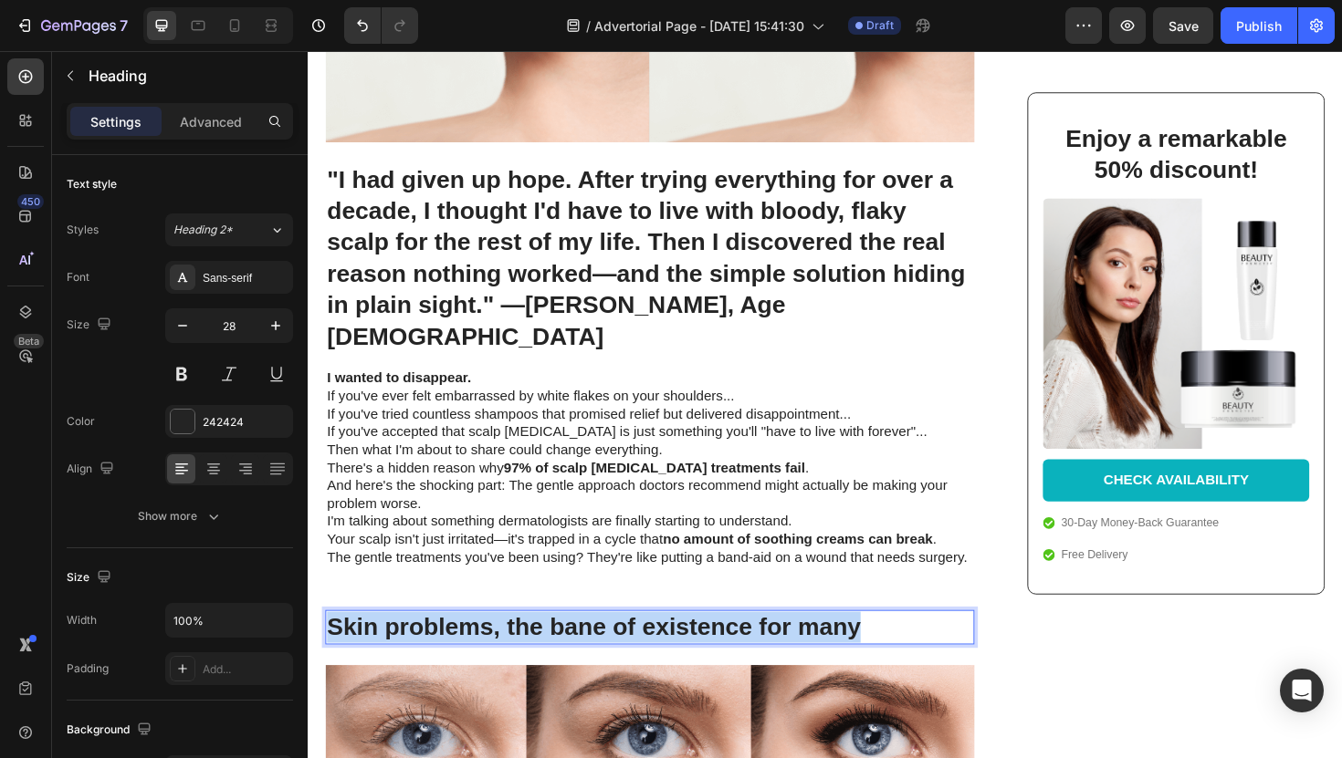
click at [511, 645] on p "Skin problems, the bane of existence for many" at bounding box center [670, 661] width 684 height 33
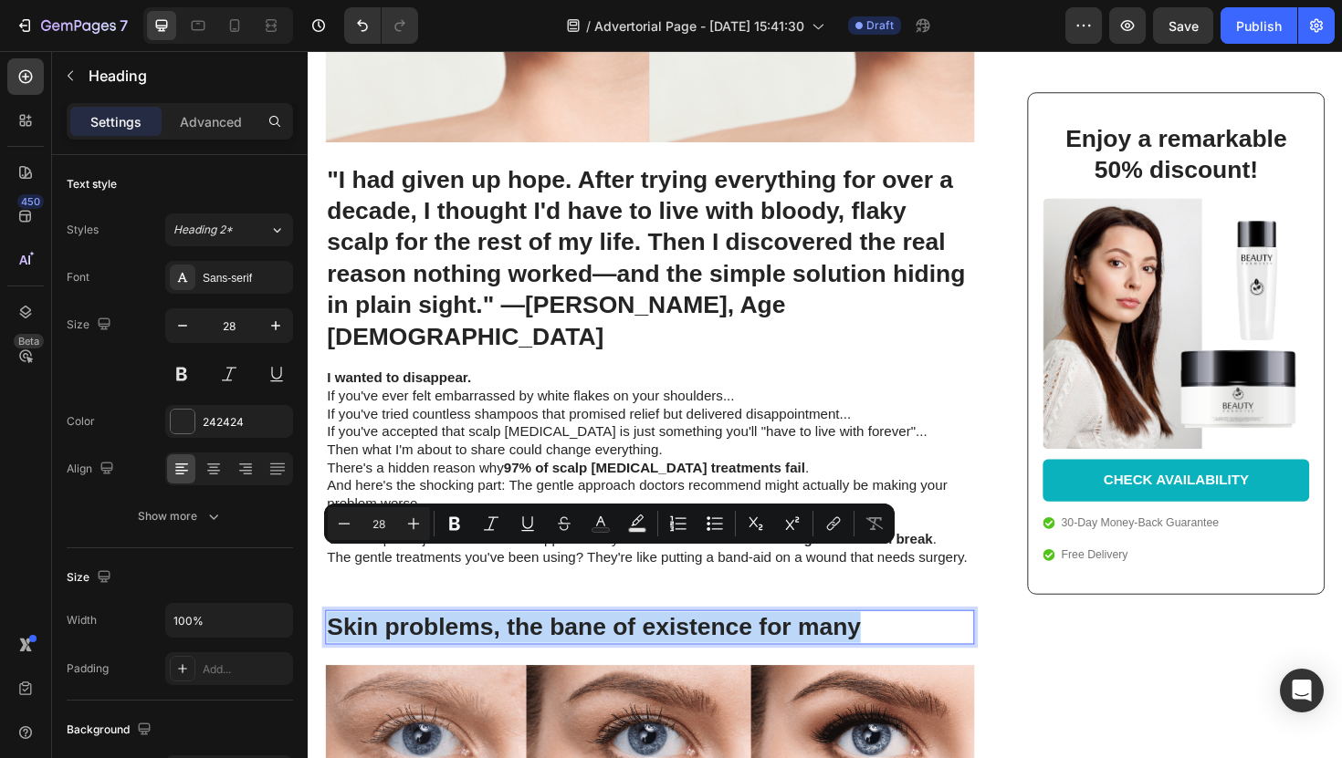
click at [511, 645] on p "Skin problems, the bane of existence for many" at bounding box center [670, 661] width 684 height 33
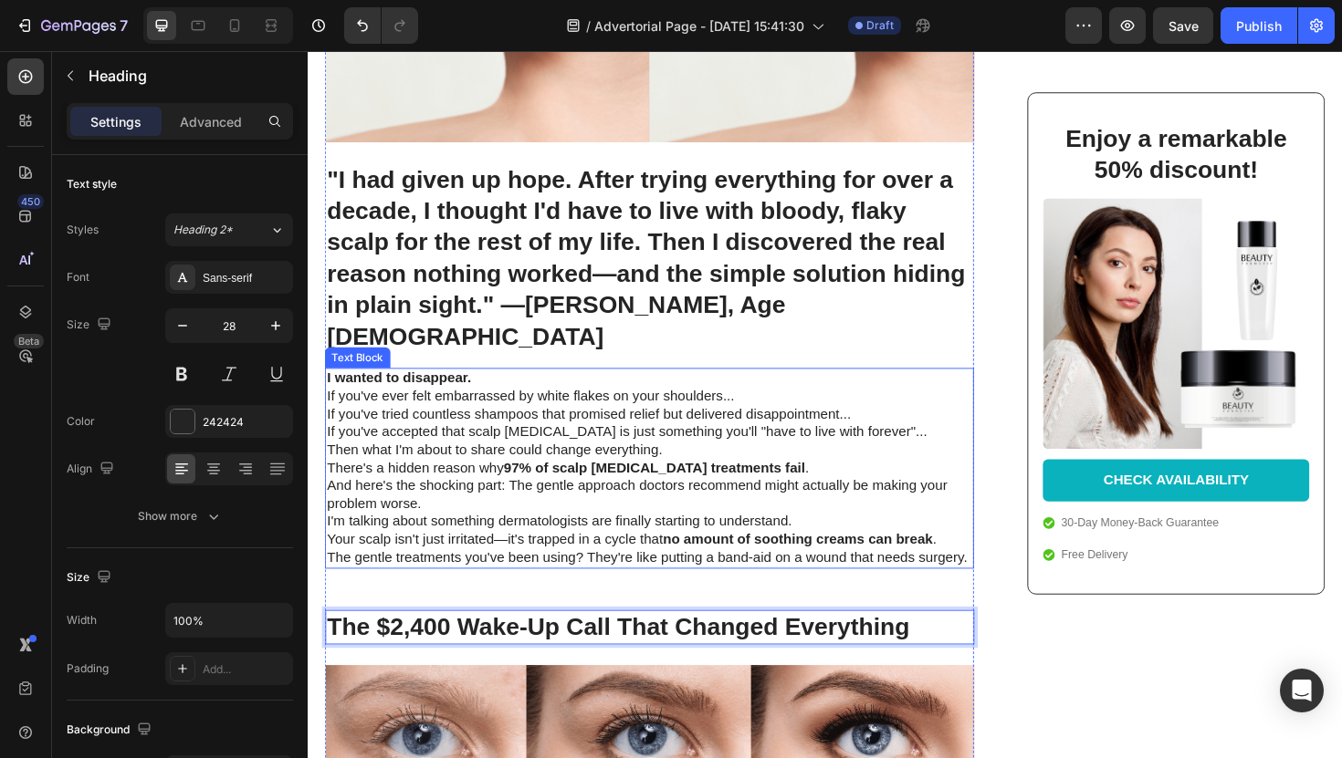
click at [557, 559] on p "Your scalp isn't just irritated—it's trapped in a cycle that no amount of sooth…" at bounding box center [670, 568] width 684 height 19
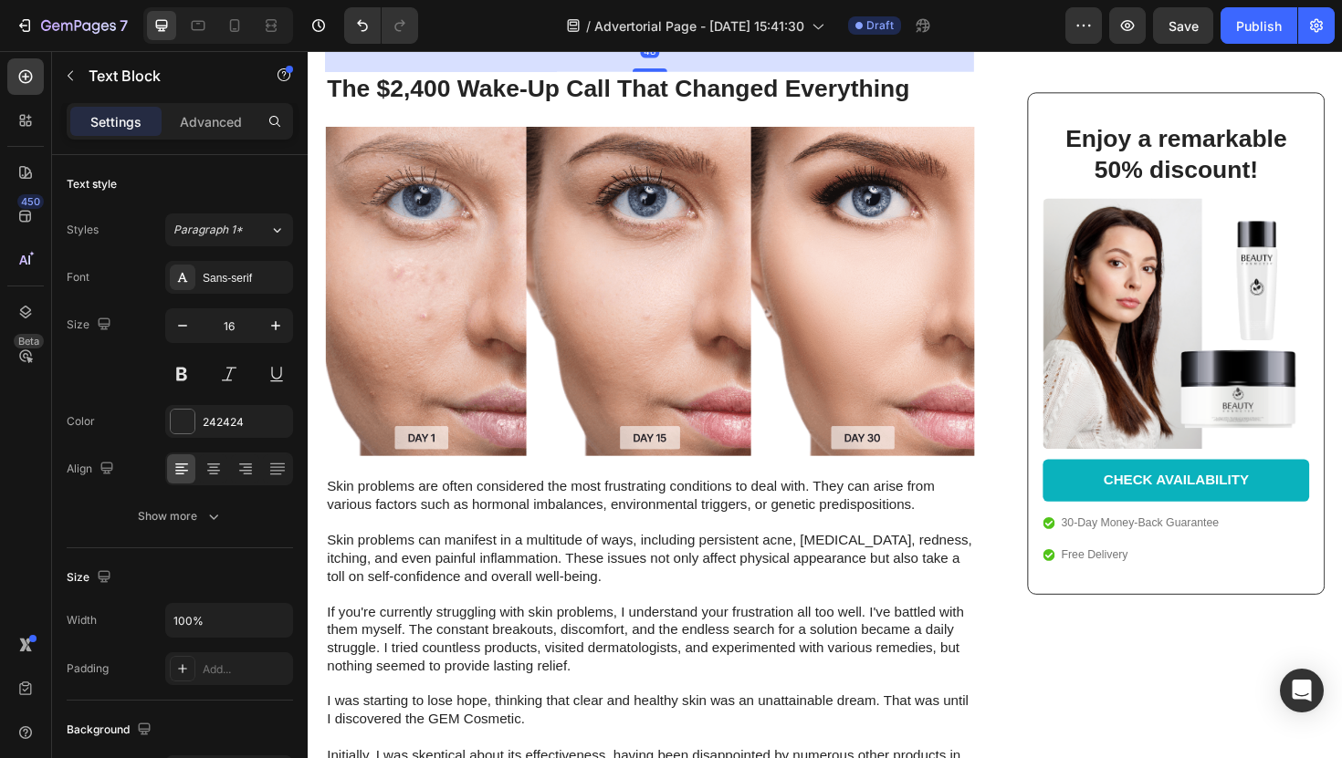
scroll to position [1120, 0]
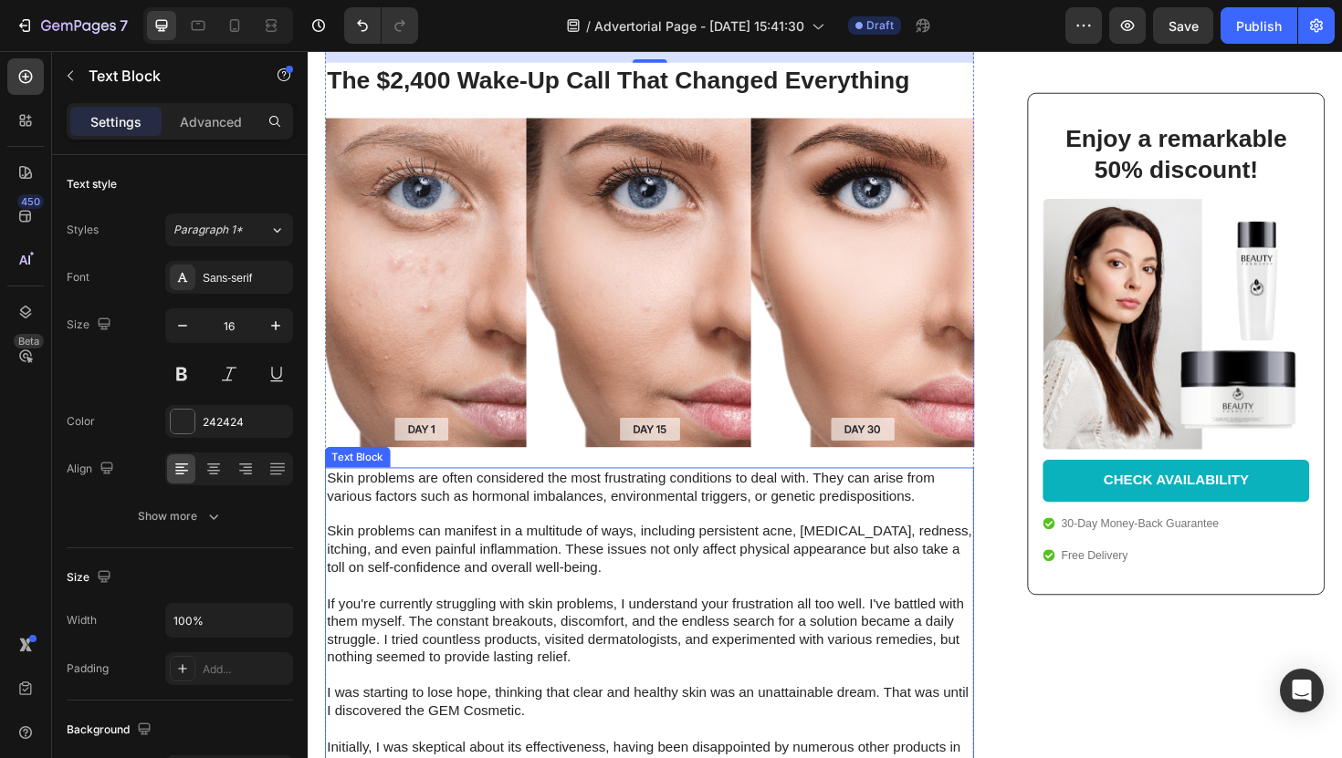
click at [432, 517] on p "Skin problems are often considered the most frustrating conditions to deal with…" at bounding box center [670, 656] width 684 height 323
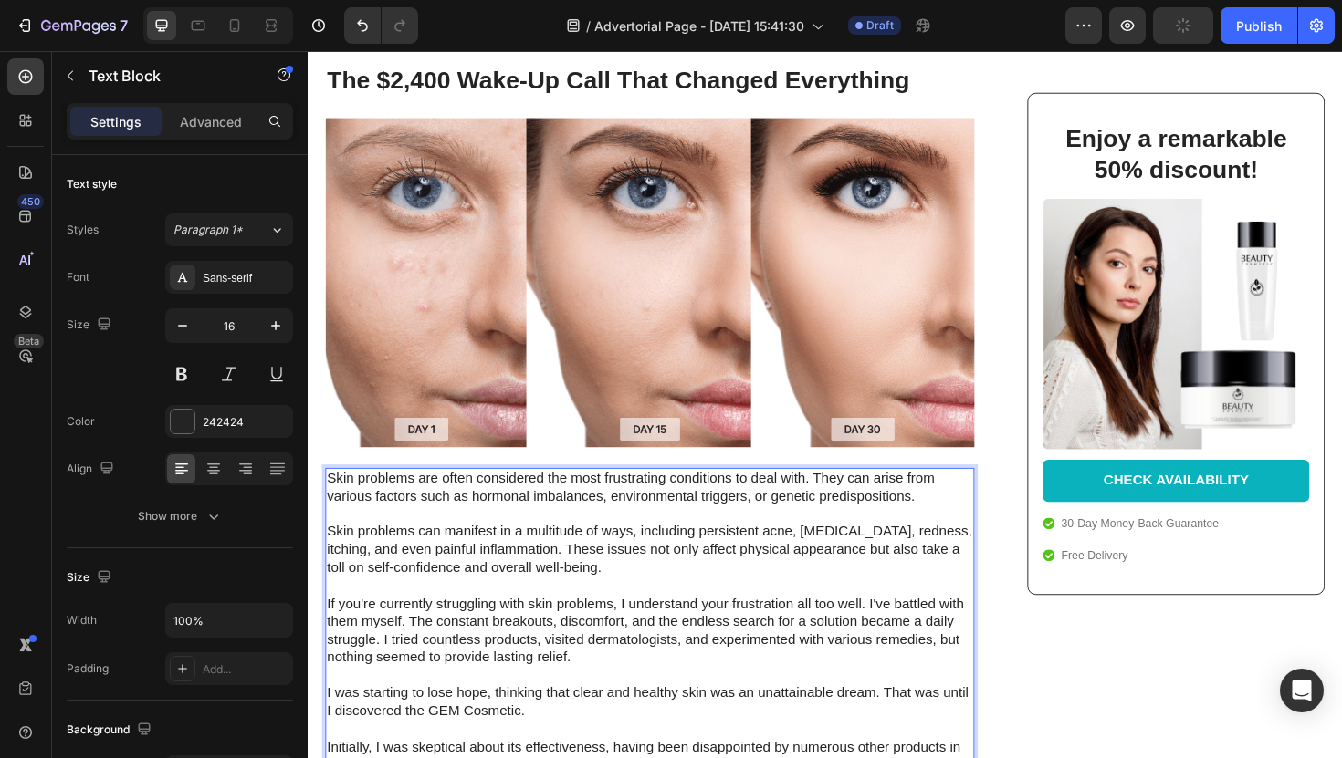
click at [509, 559] on p "Skin problems are often considered the most frustrating conditions to deal with…" at bounding box center [670, 656] width 684 height 323
click at [509, 570] on p "Skin problems are often considered the most frustrating conditions to deal with…" at bounding box center [670, 656] width 684 height 323
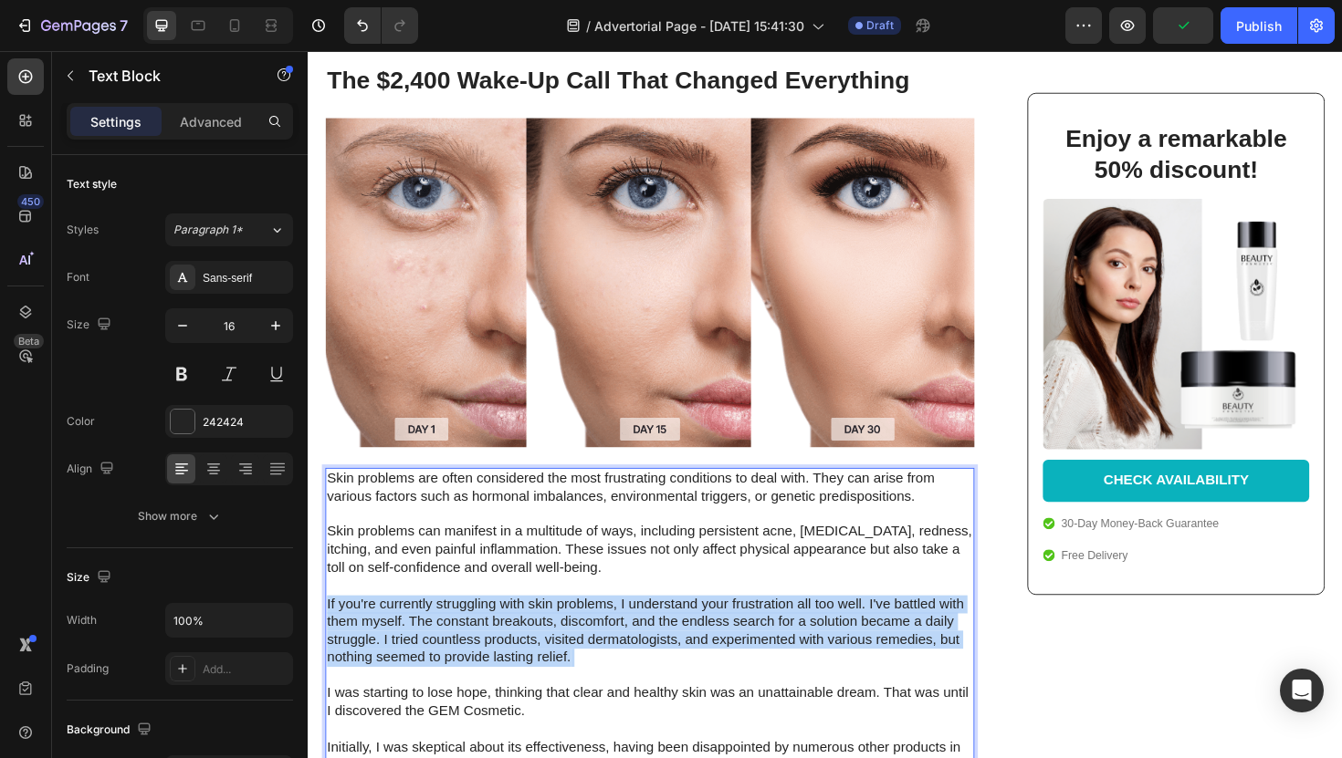
click at [509, 570] on p "Skin problems are often considered the most frustrating conditions to deal with…" at bounding box center [670, 656] width 684 height 323
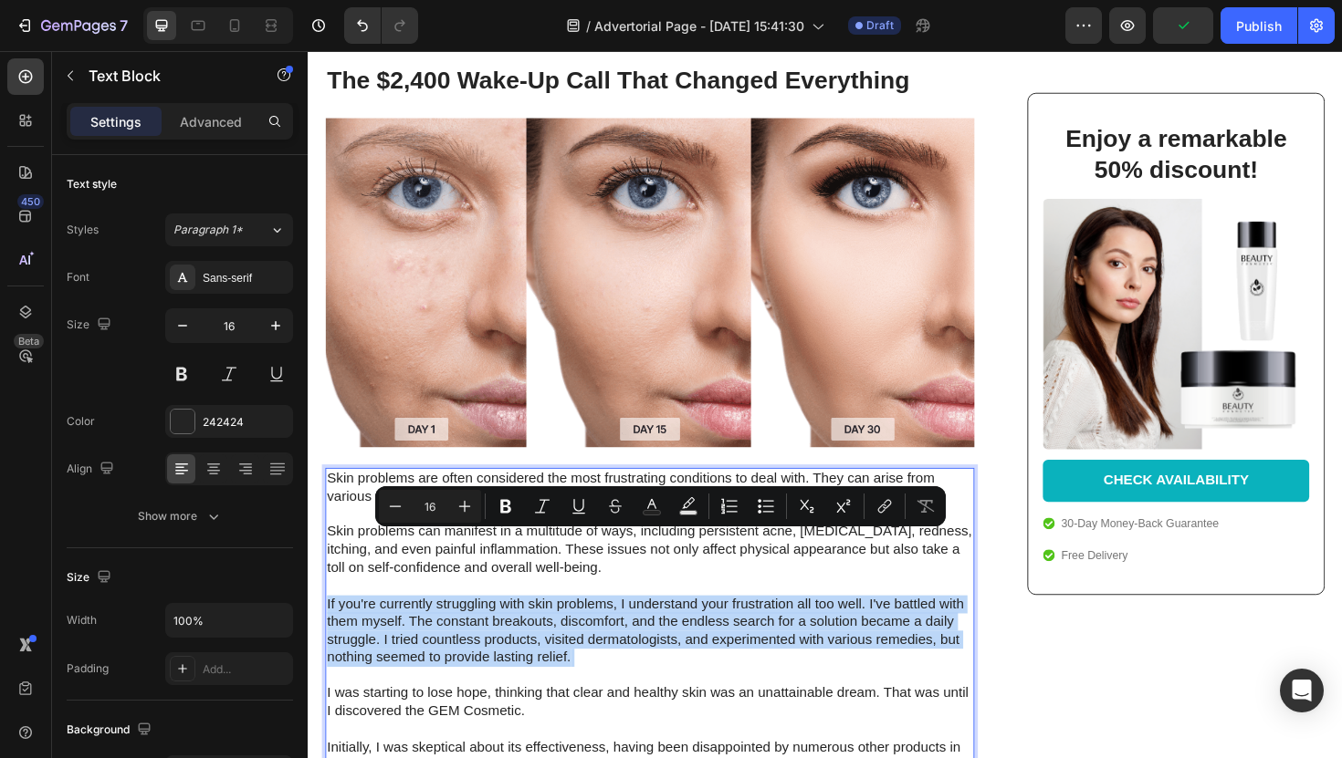
click at [509, 570] on p "Skin problems are often considered the most frustrating conditions to deal with…" at bounding box center [670, 656] width 684 height 323
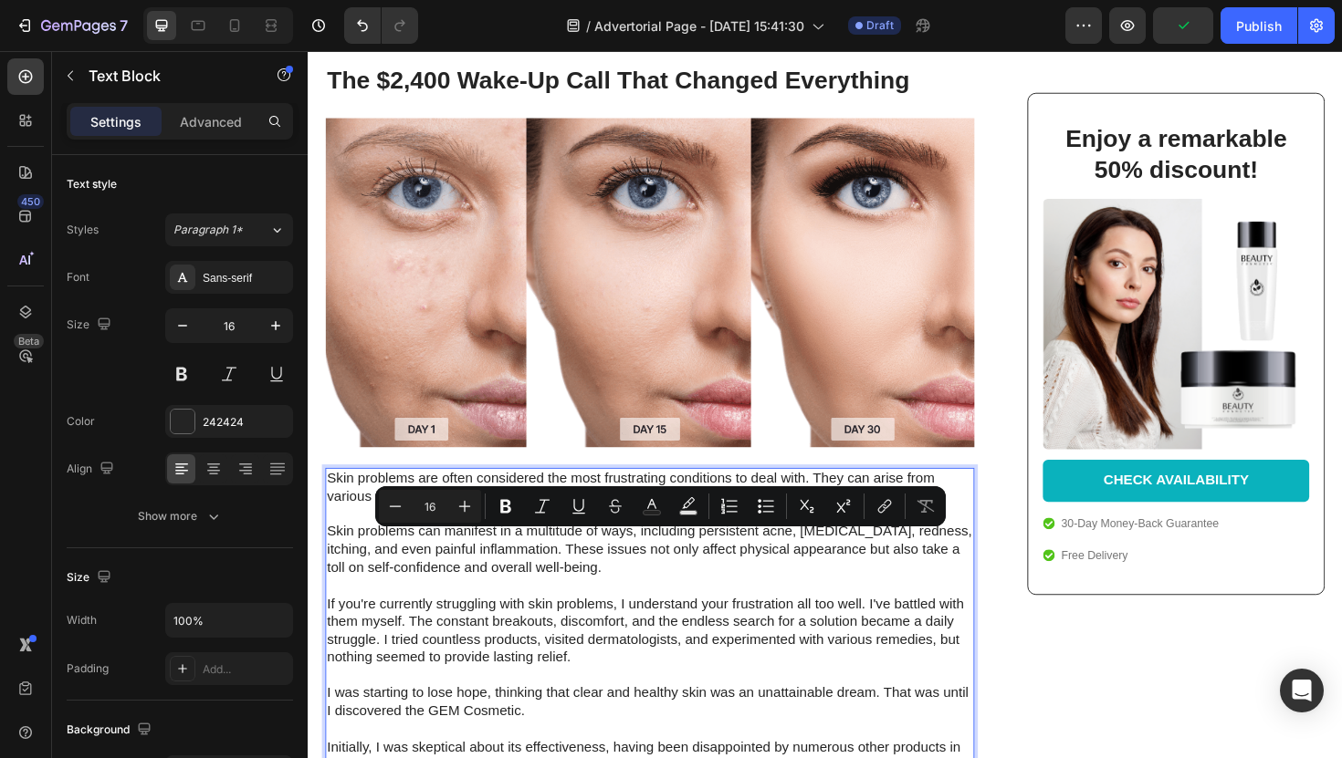
click at [449, 495] on p "Skin problems are often considered the most frustrating conditions to deal with…" at bounding box center [670, 656] width 684 height 323
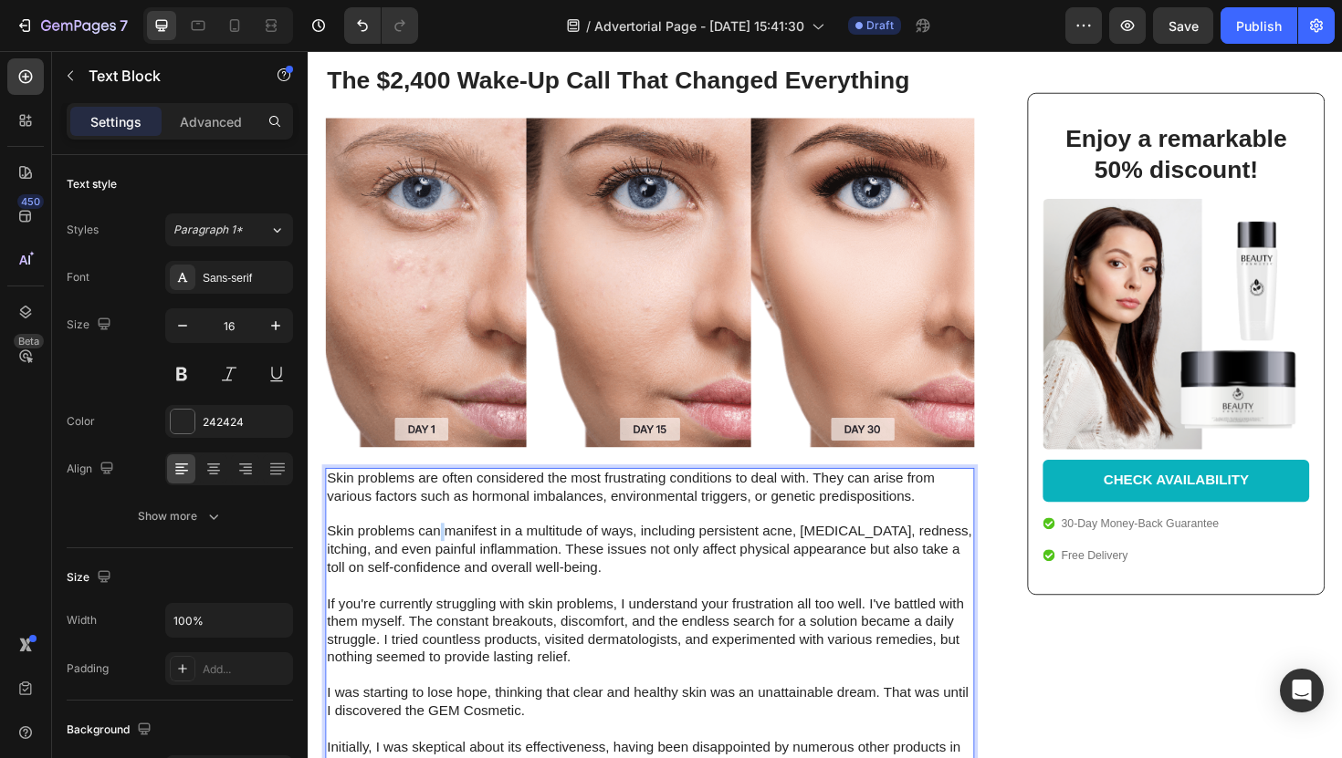
click at [449, 495] on p "Skin problems are often considered the most frustrating conditions to deal with…" at bounding box center [670, 656] width 684 height 323
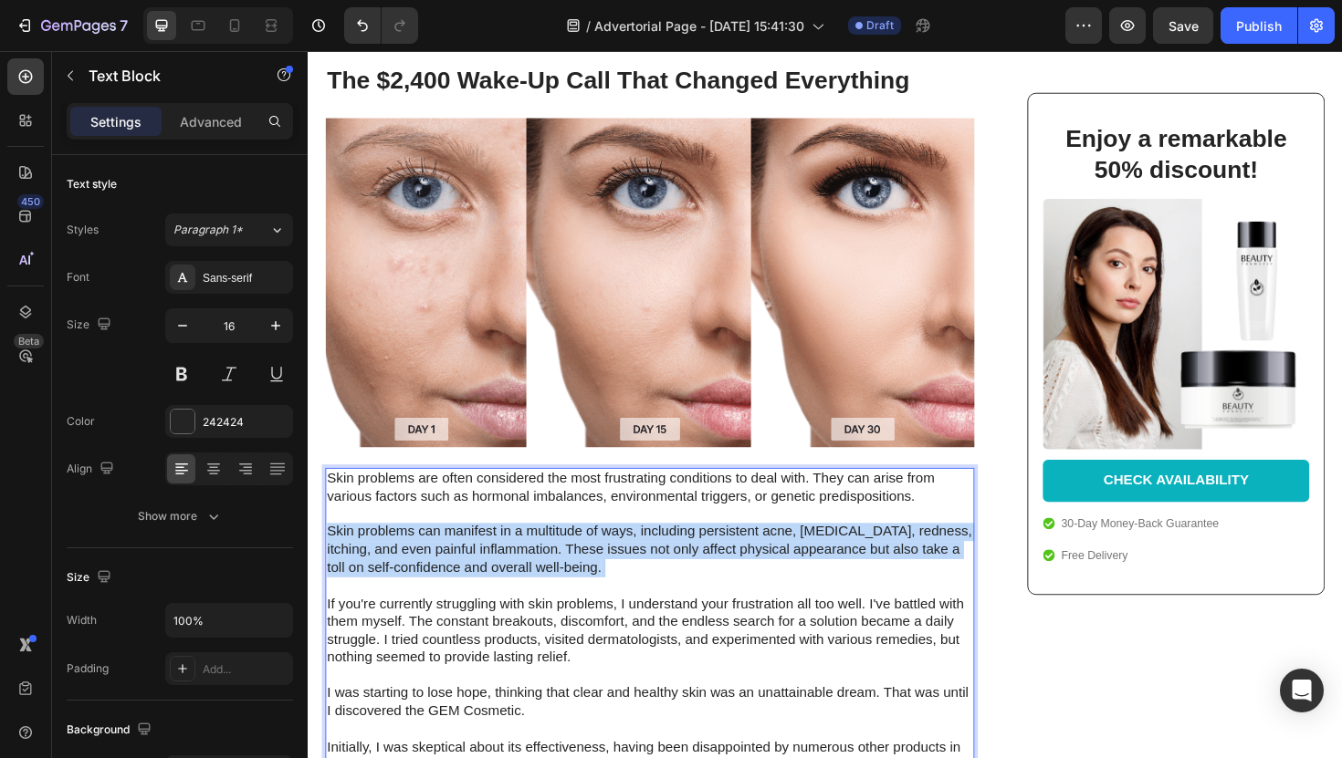
click at [449, 495] on p "Skin problems are often considered the most frustrating conditions to deal with…" at bounding box center [670, 656] width 684 height 323
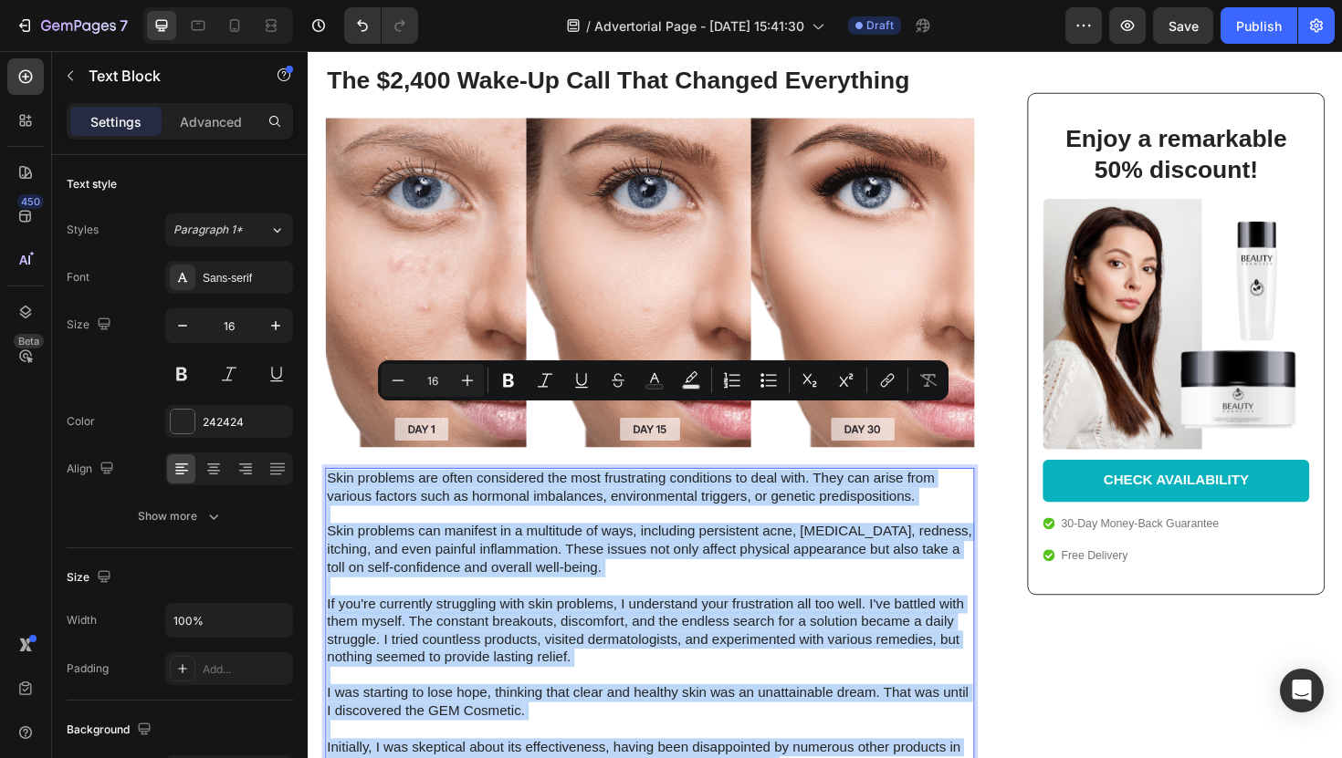
drag, startPoint x: 818, startPoint y: 738, endPoint x: 305, endPoint y: 412, distance: 608.2
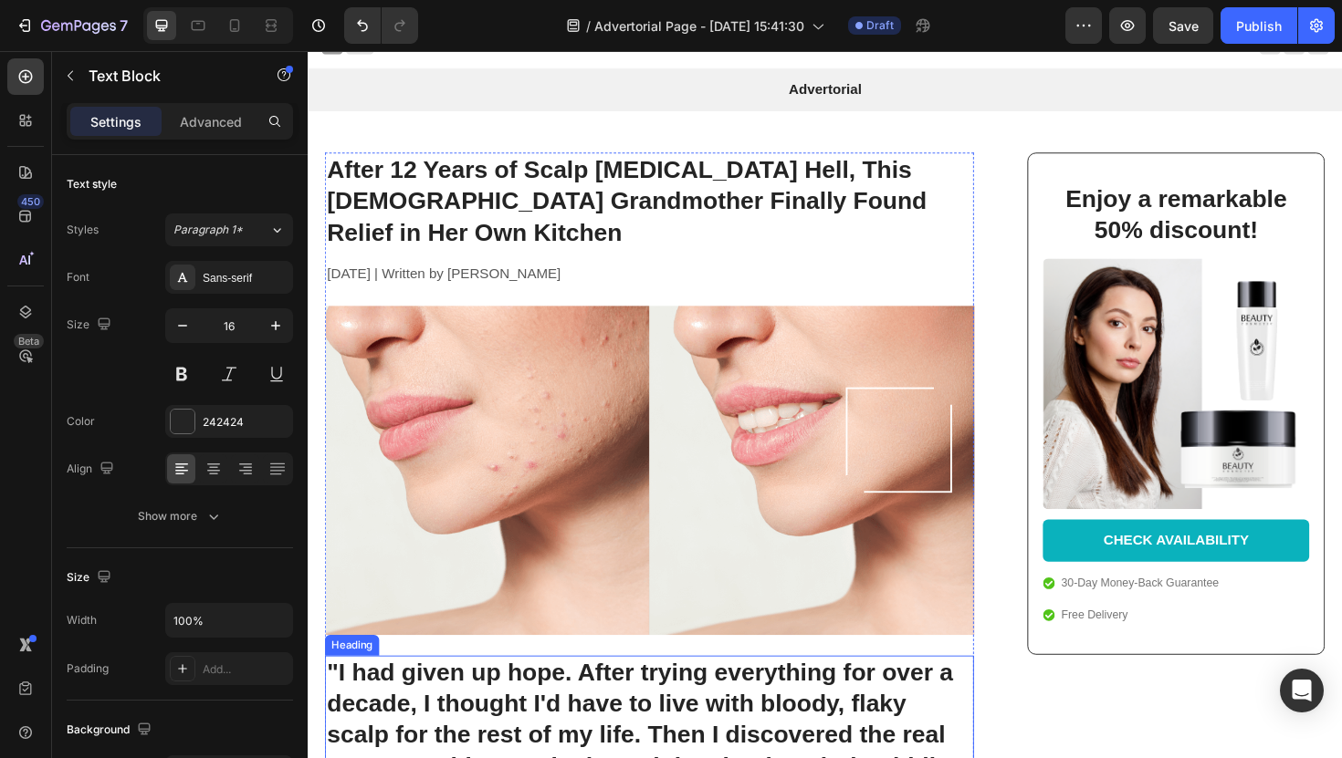
scroll to position [0, 0]
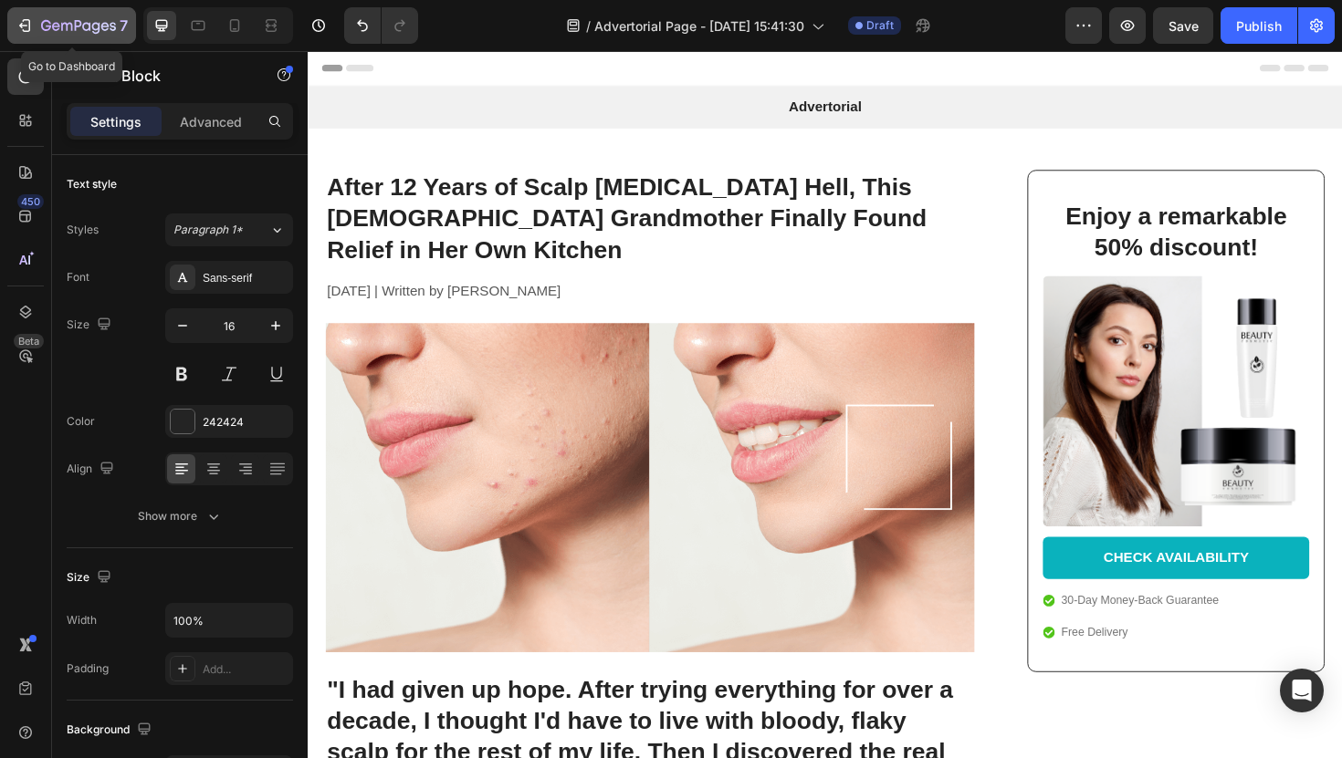
click at [45, 18] on div "7" at bounding box center [84, 26] width 87 height 22
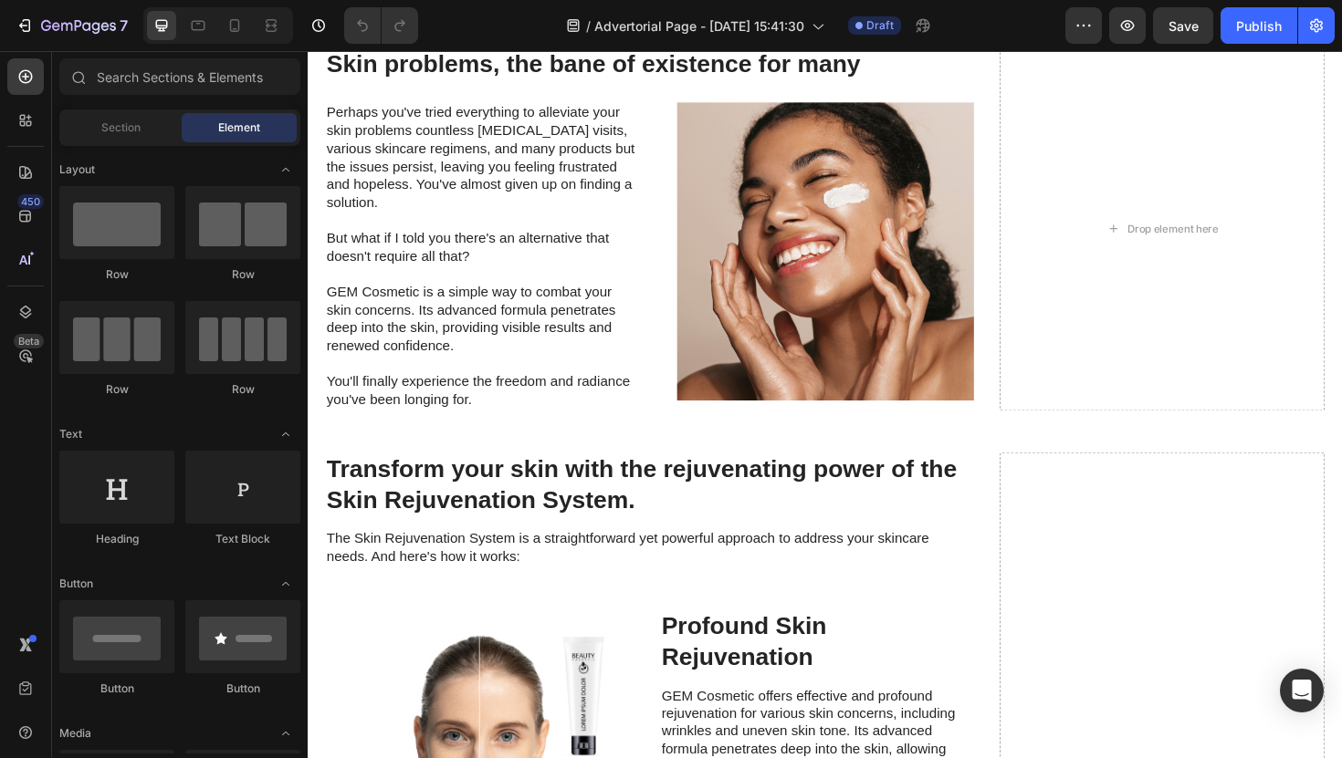
scroll to position [1521, 0]
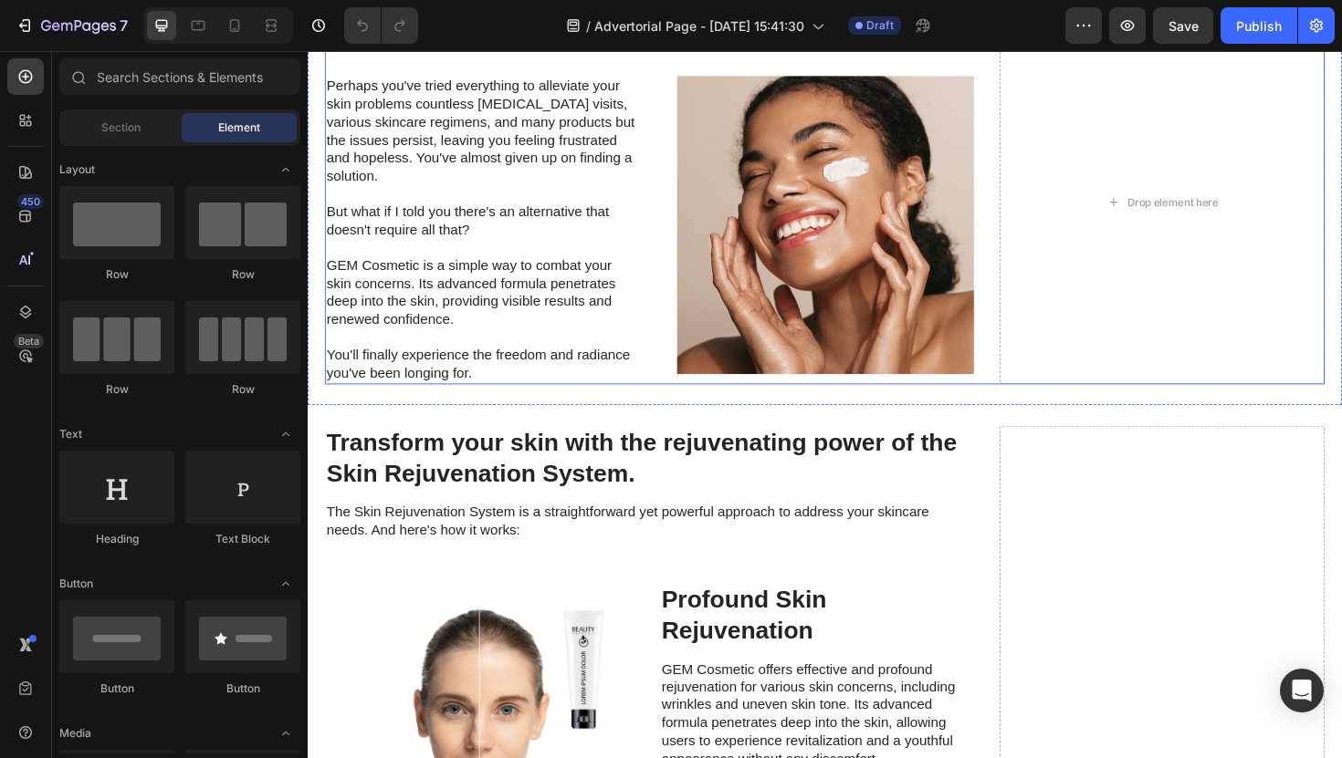
click at [633, 56] on h2 "Skin problems, the bane of existence for many" at bounding box center [669, 37] width 687 height 37
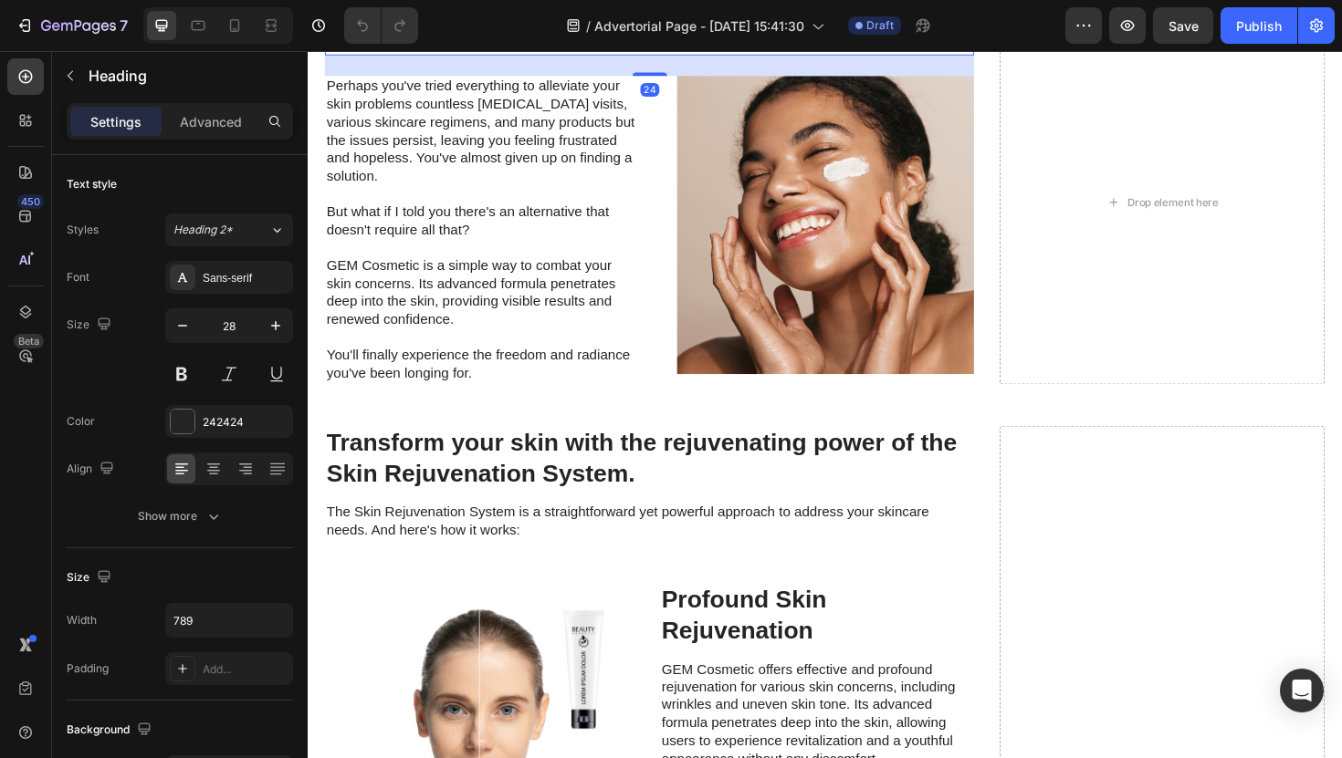
click at [633, 56] on h2 "Skin problems, the bane of existence for many" at bounding box center [669, 37] width 687 height 37
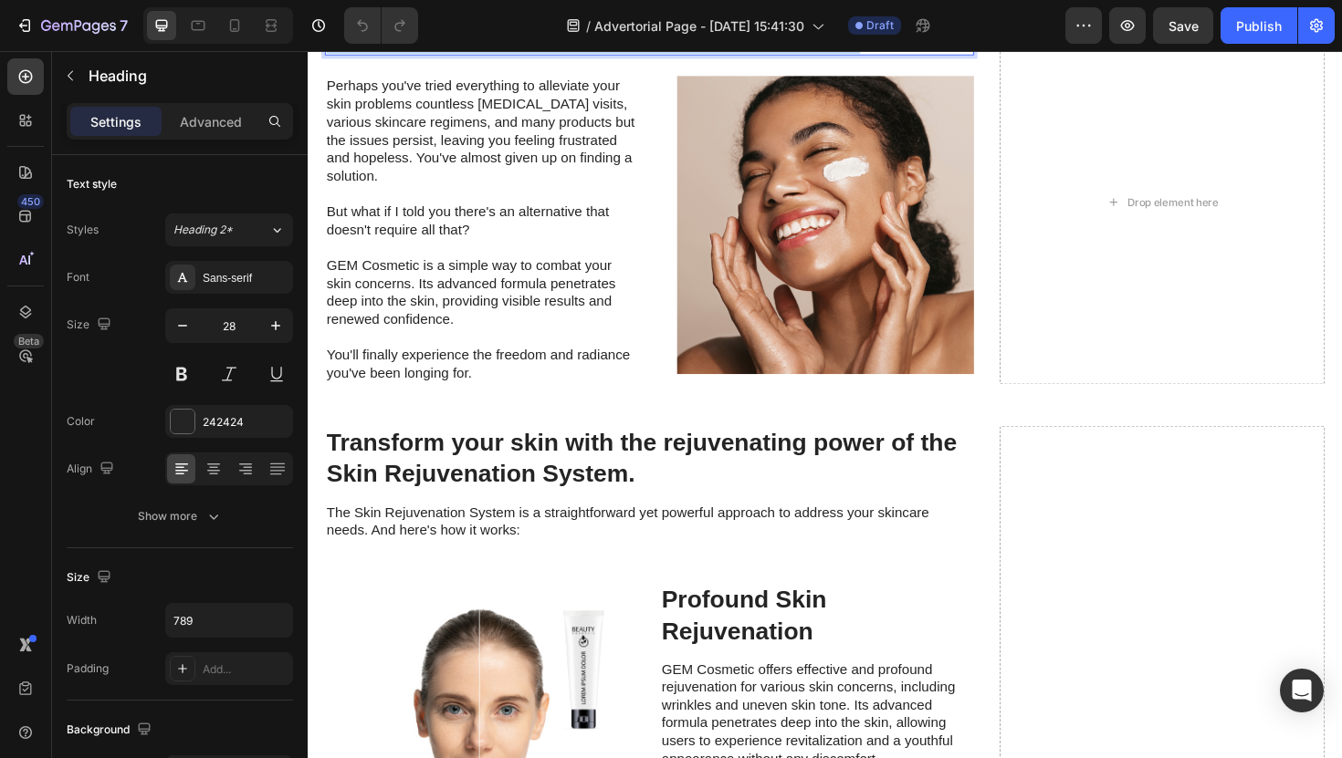
click at [633, 54] on p "Skin problems, the bane of existence for many" at bounding box center [670, 37] width 684 height 33
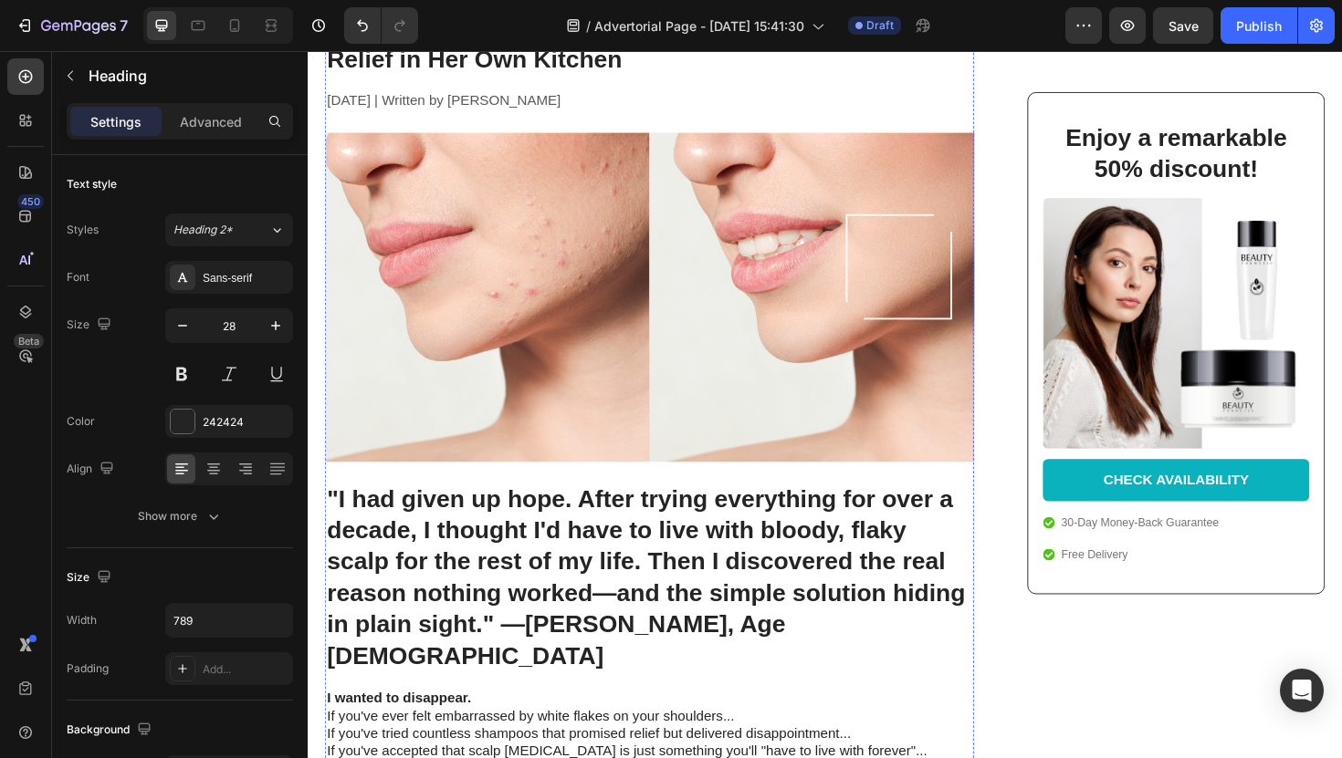
scroll to position [0, 0]
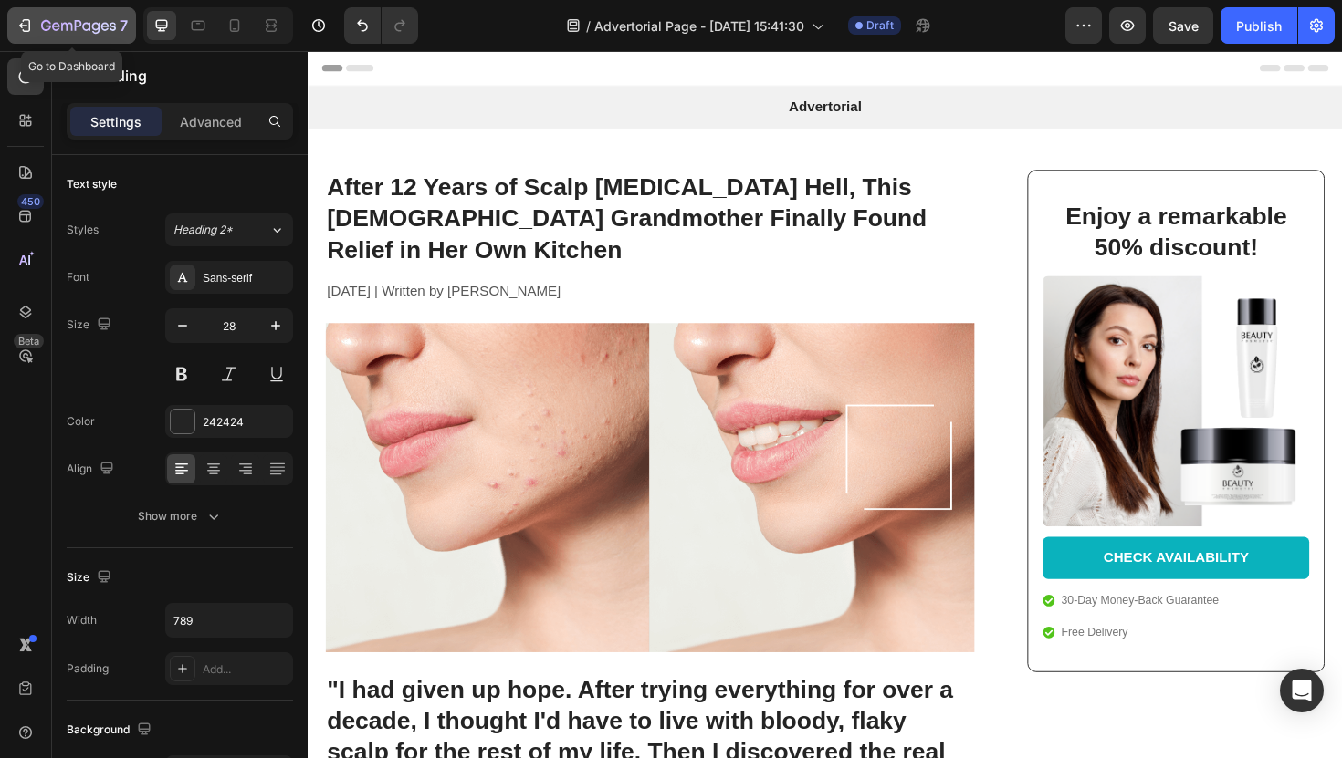
click at [71, 28] on icon "button" at bounding box center [66, 27] width 11 height 8
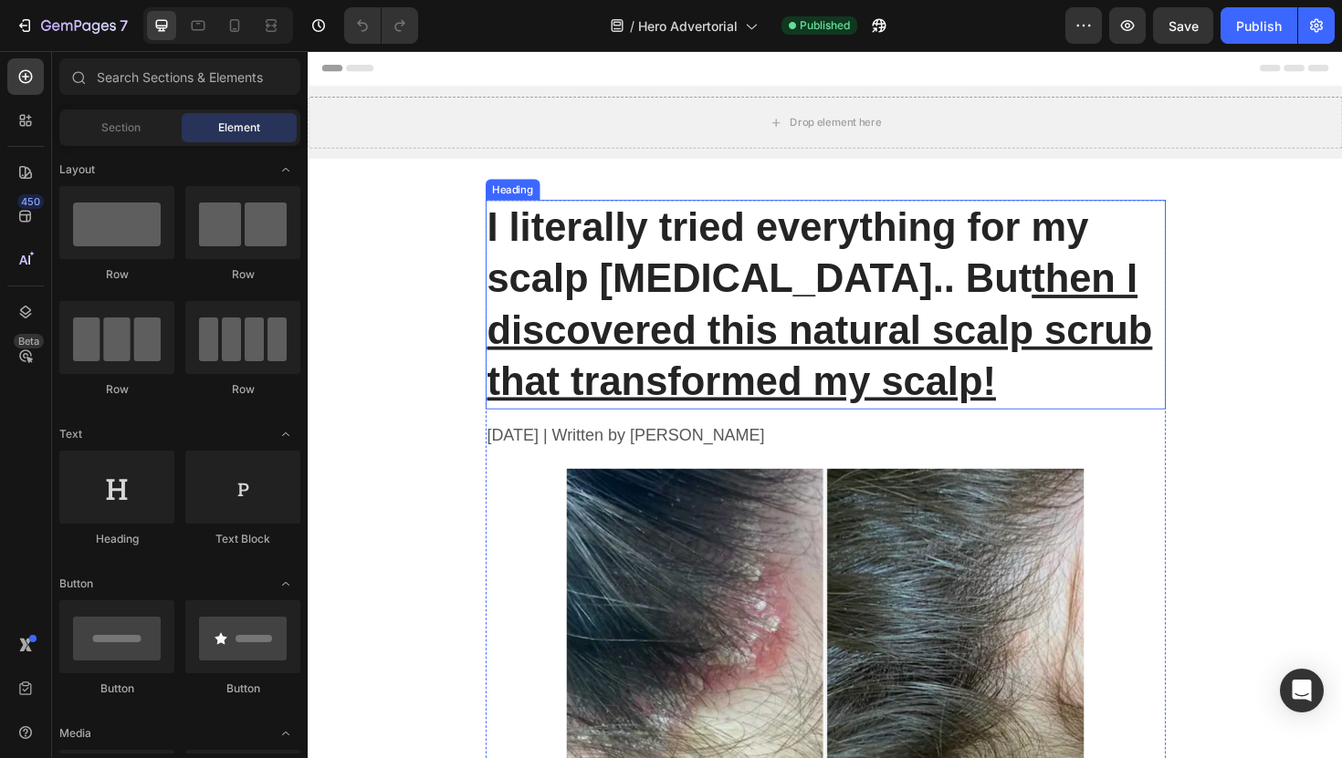
click at [629, 266] on h1 "I literally tried everything for my scalp psoriasis.. But then I discovered thi…" at bounding box center [856, 320] width 720 height 222
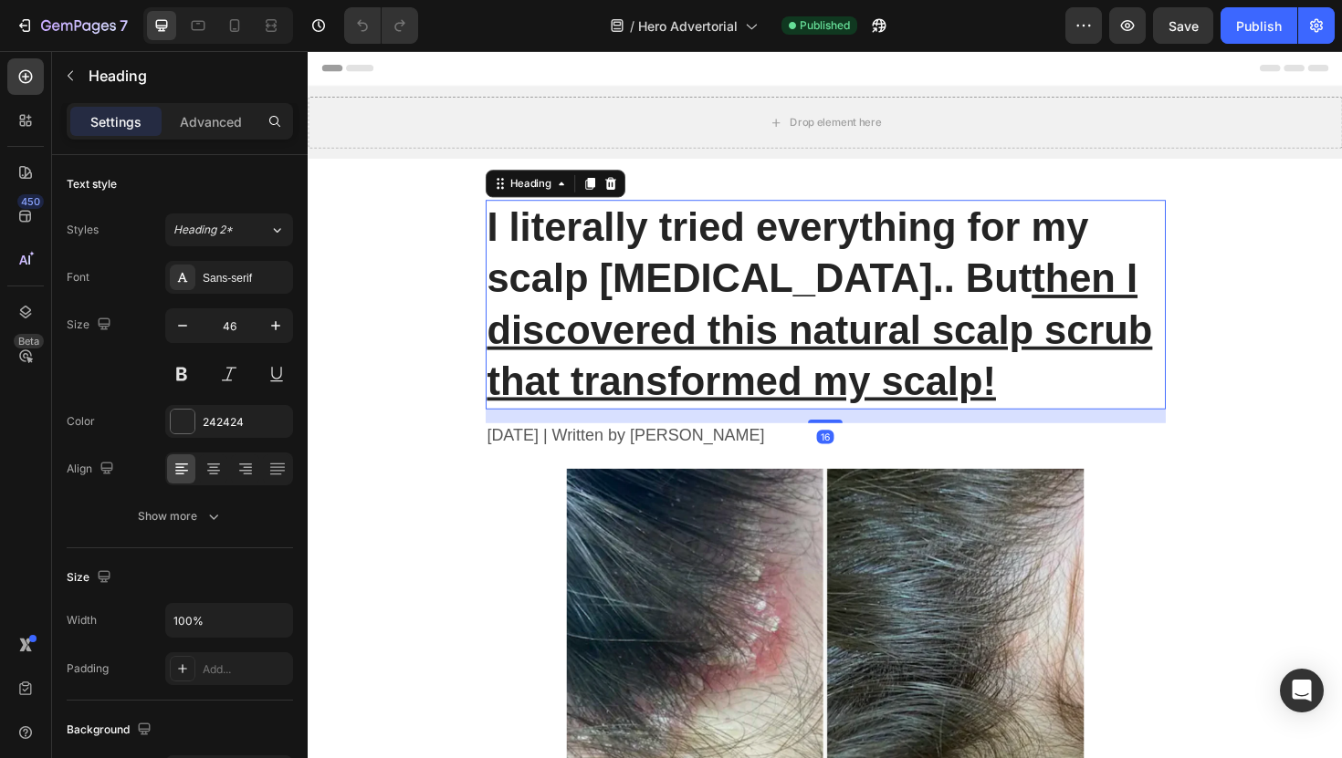
click at [629, 266] on h1 "I literally tried everything for my scalp psoriasis.. But then I discovered thi…" at bounding box center [856, 320] width 720 height 222
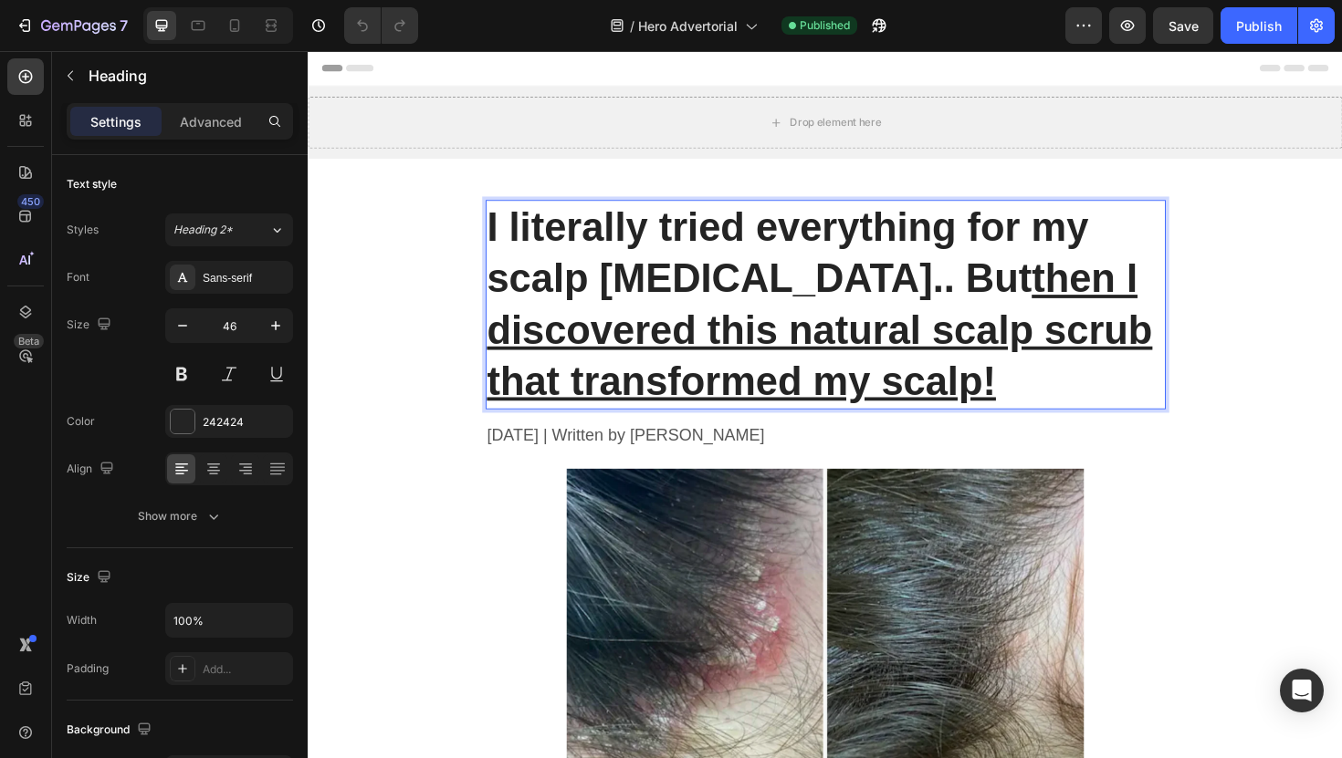
click at [629, 266] on p "I literally tried everything for my scalp psoriasis.. But then I discovered thi…" at bounding box center [855, 320] width 716 height 218
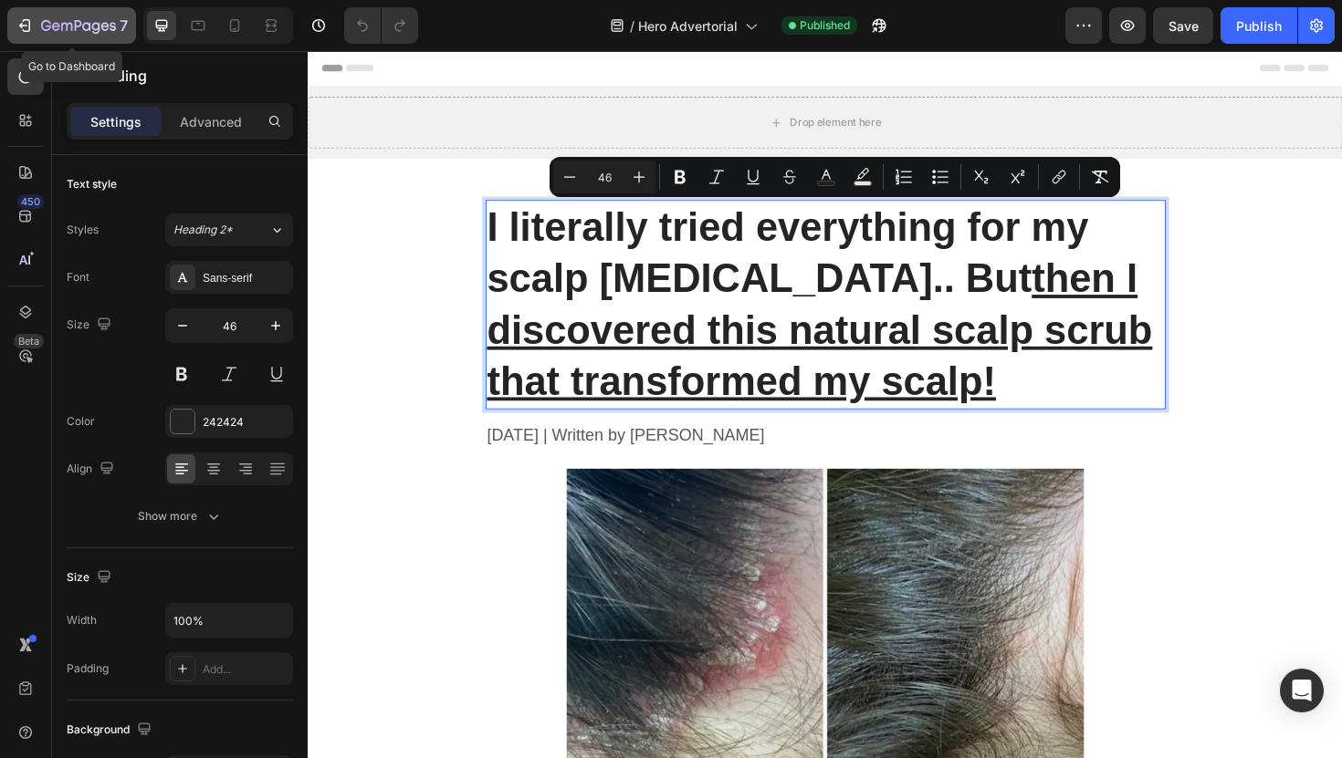
click at [43, 32] on icon "button" at bounding box center [78, 27] width 75 height 16
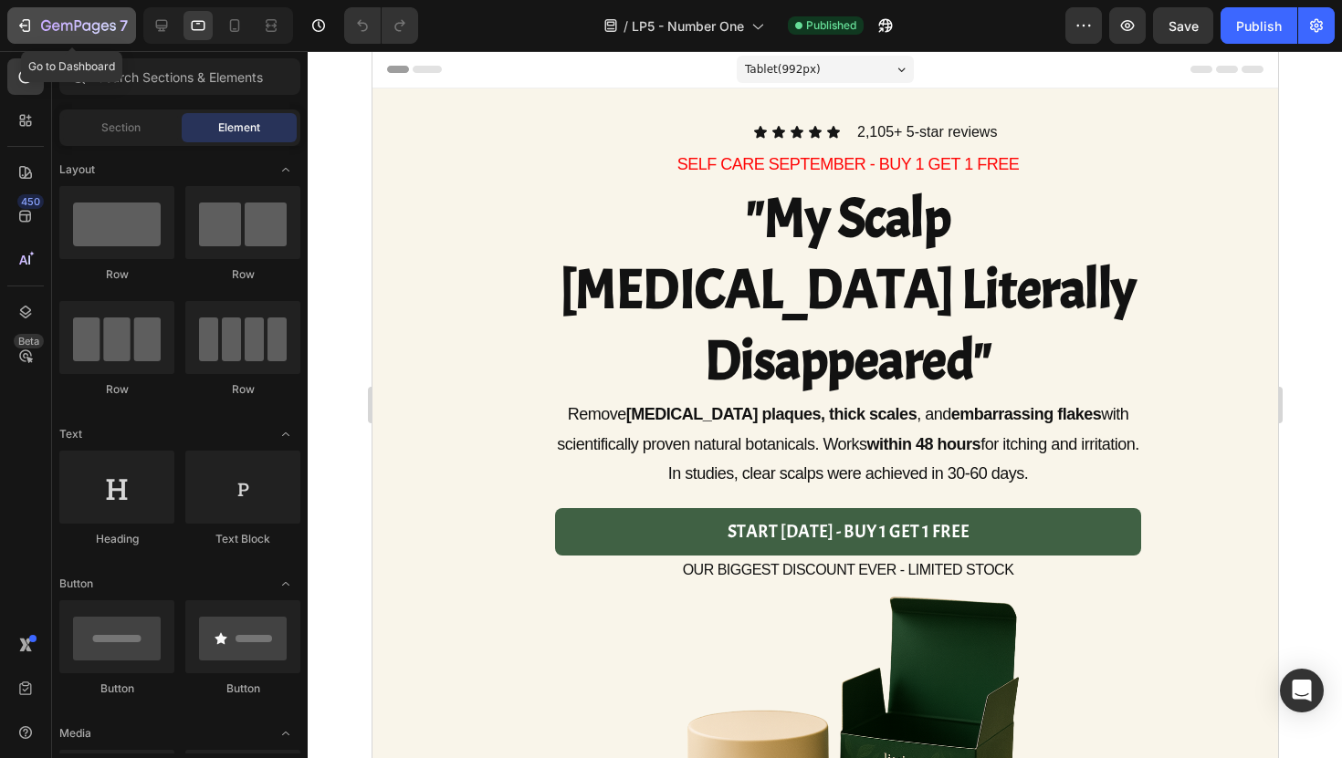
click at [37, 37] on button "7" at bounding box center [71, 25] width 129 height 37
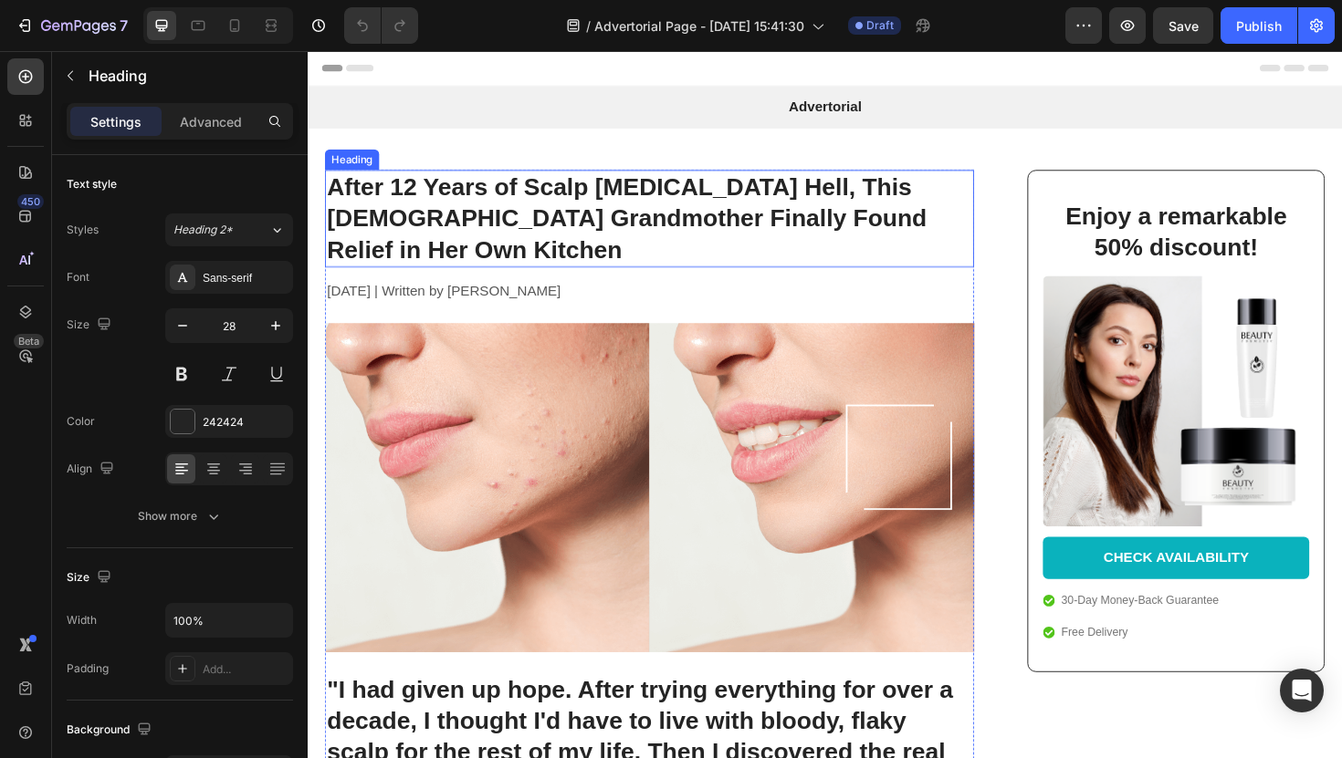
click at [586, 201] on h1 "After 12 Years of Scalp [MEDICAL_DATA] Hell, This [DEMOGRAPHIC_DATA] Grandmothe…" at bounding box center [669, 228] width 687 height 103
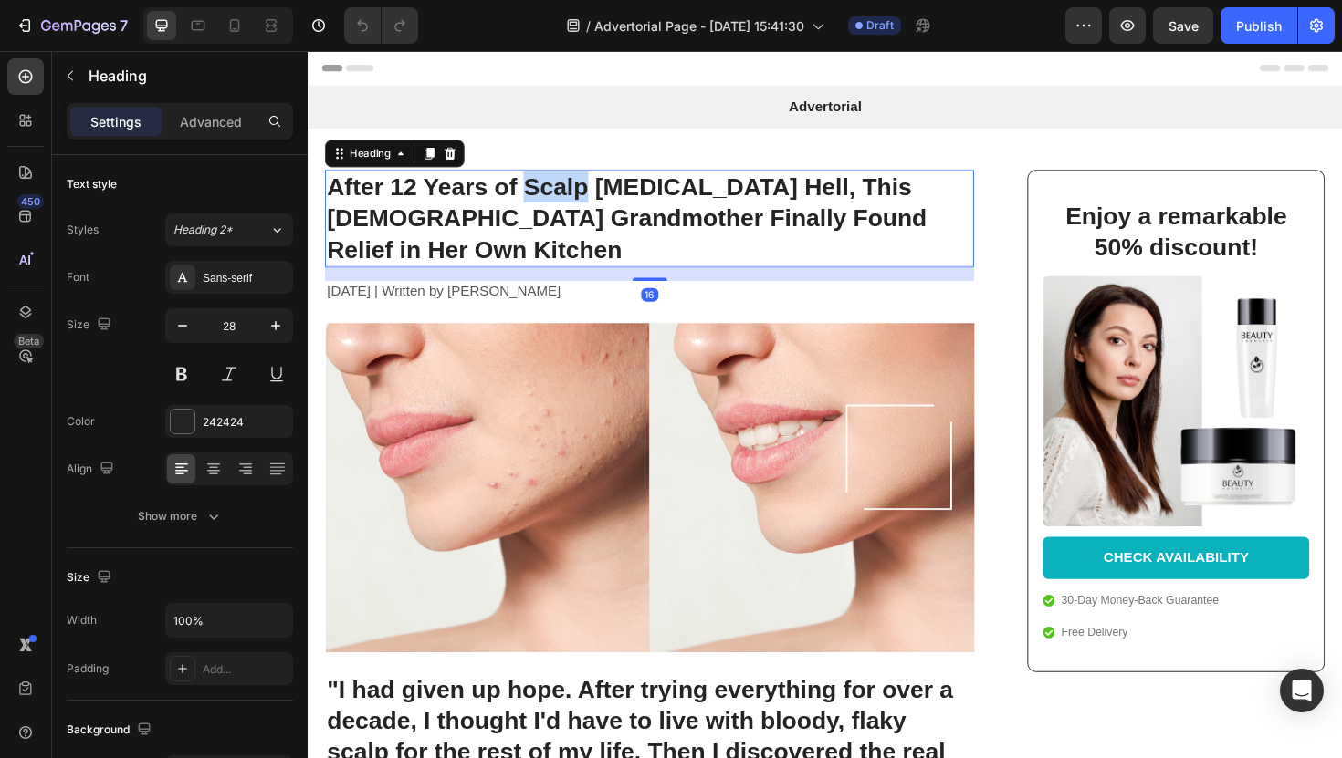
click at [586, 201] on h1 "After 12 Years of Scalp Psoriasis Hell, This 62-Year-Old Grandmother Finally Fo…" at bounding box center [669, 228] width 687 height 103
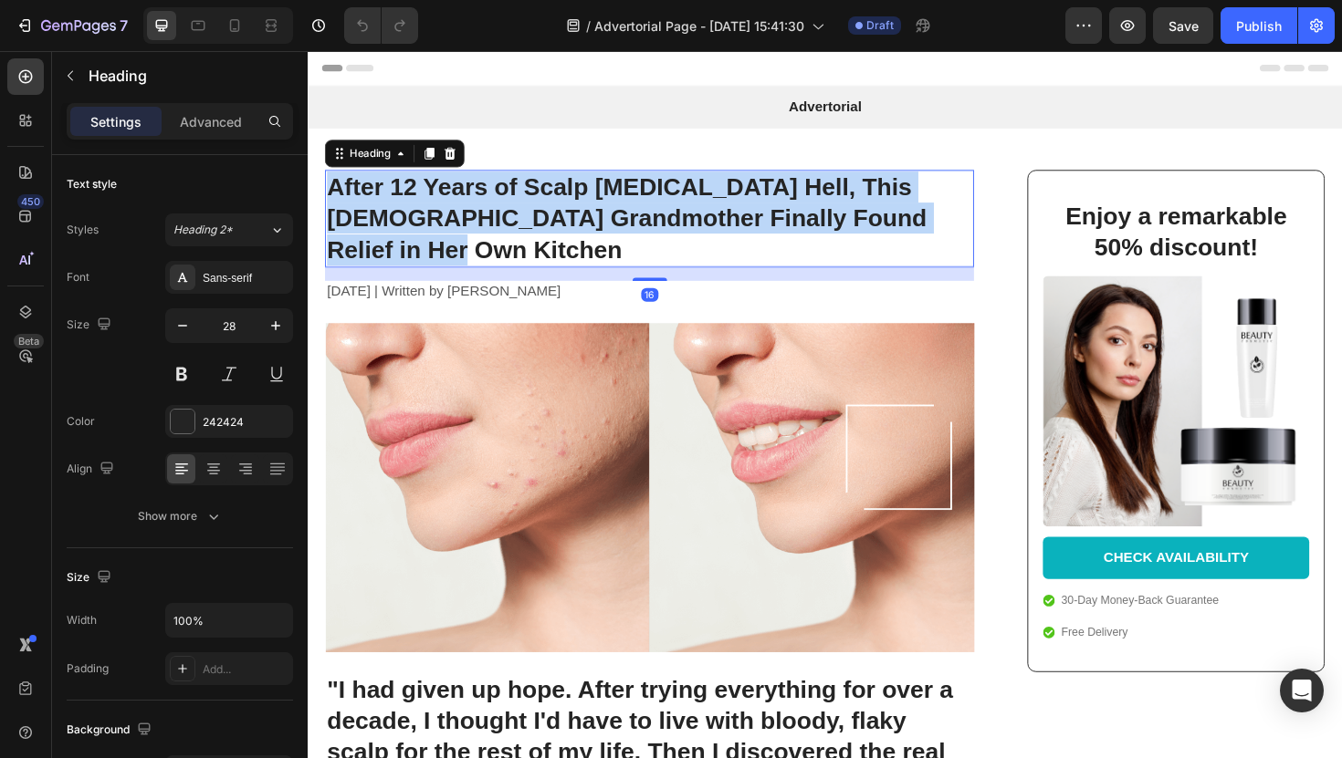
click at [586, 201] on p "After 12 Years of Scalp Psoriasis Hell, This 62-Year-Old Grandmother Finally Fo…" at bounding box center [670, 228] width 684 height 99
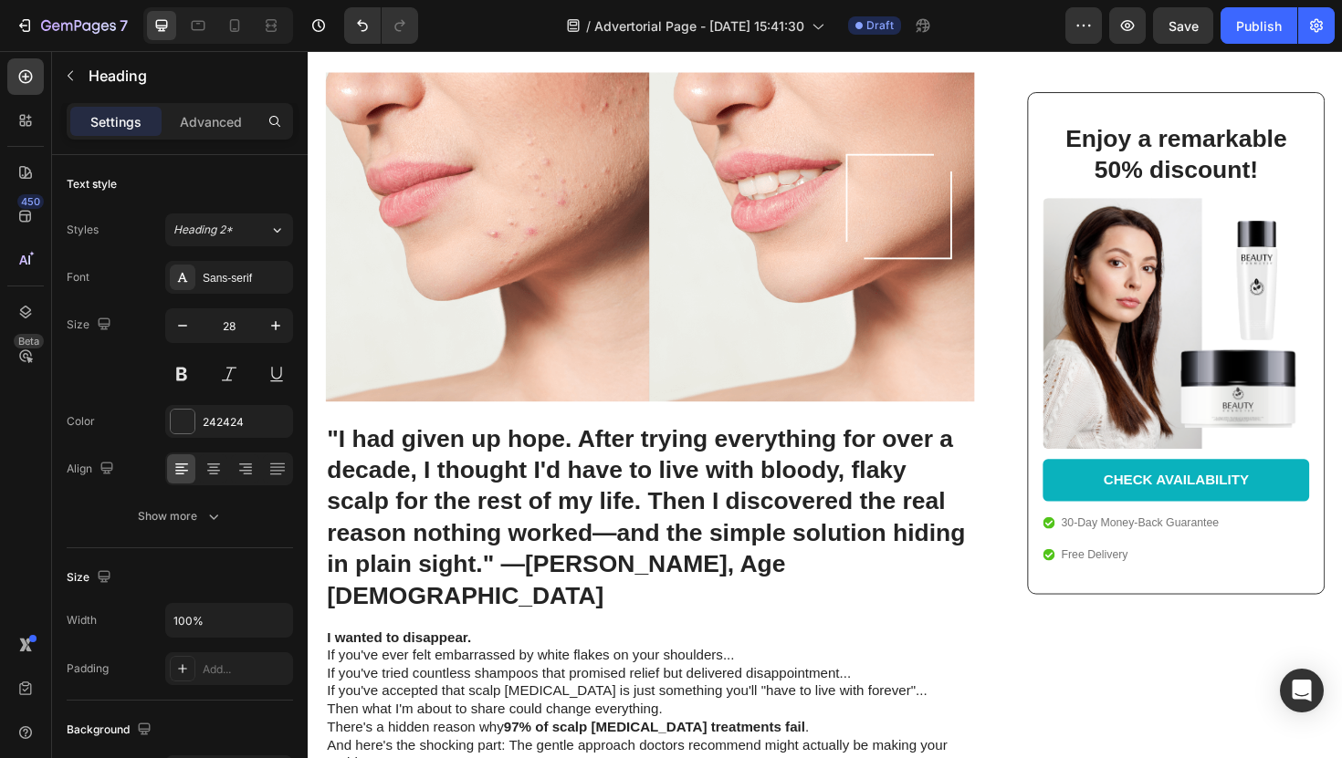
scroll to position [323, 0]
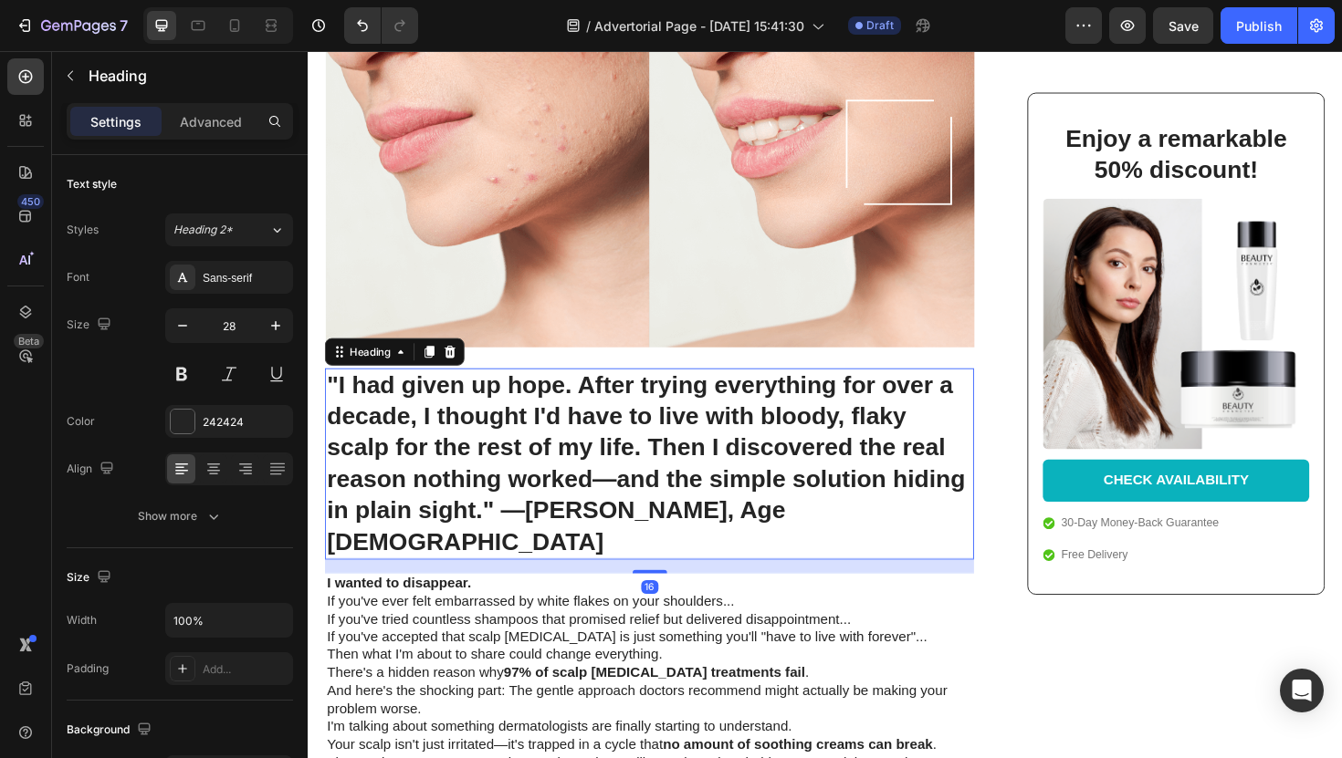
click at [558, 487] on h1 ""I had given up hope. After trying everything for over a decade, I thought I'd …" at bounding box center [669, 488] width 687 height 203
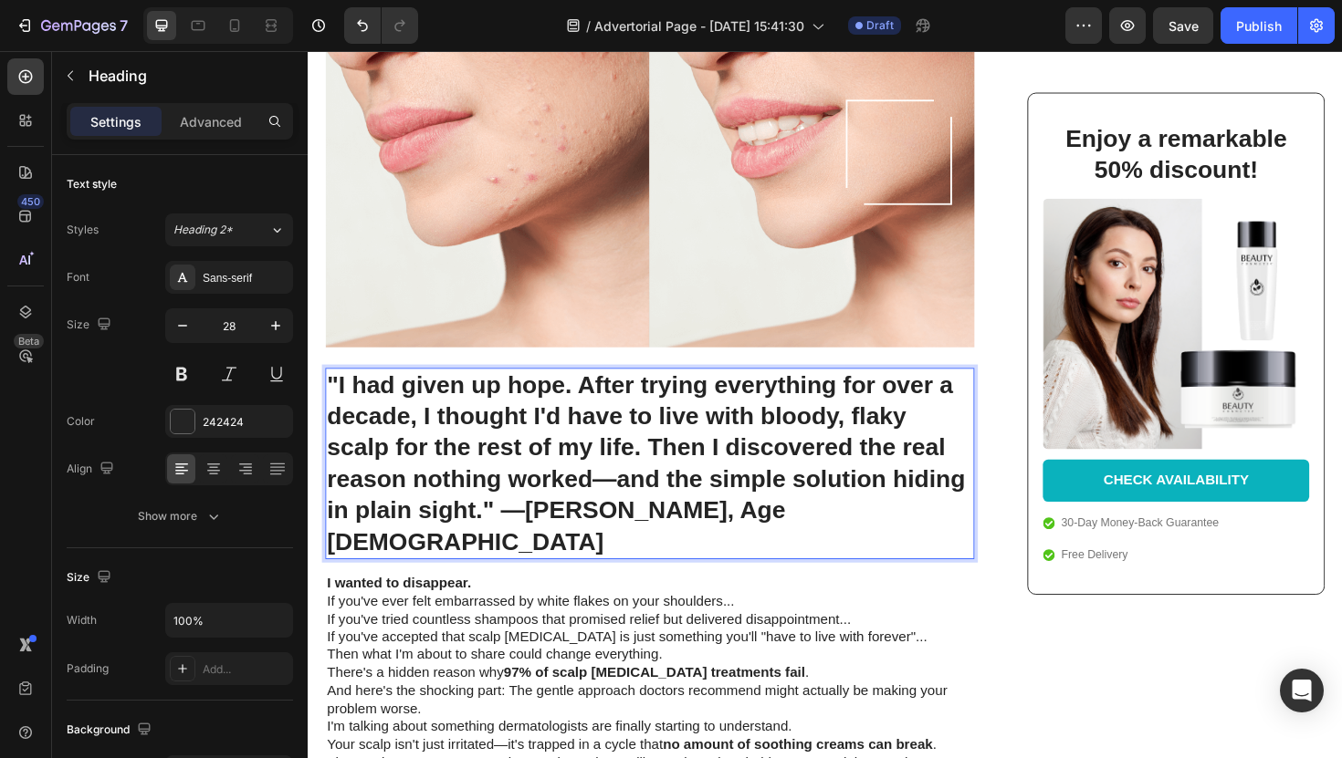
click at [558, 487] on h1 ""I had given up hope. After trying everything for over a decade, I thought I'd …" at bounding box center [669, 488] width 687 height 203
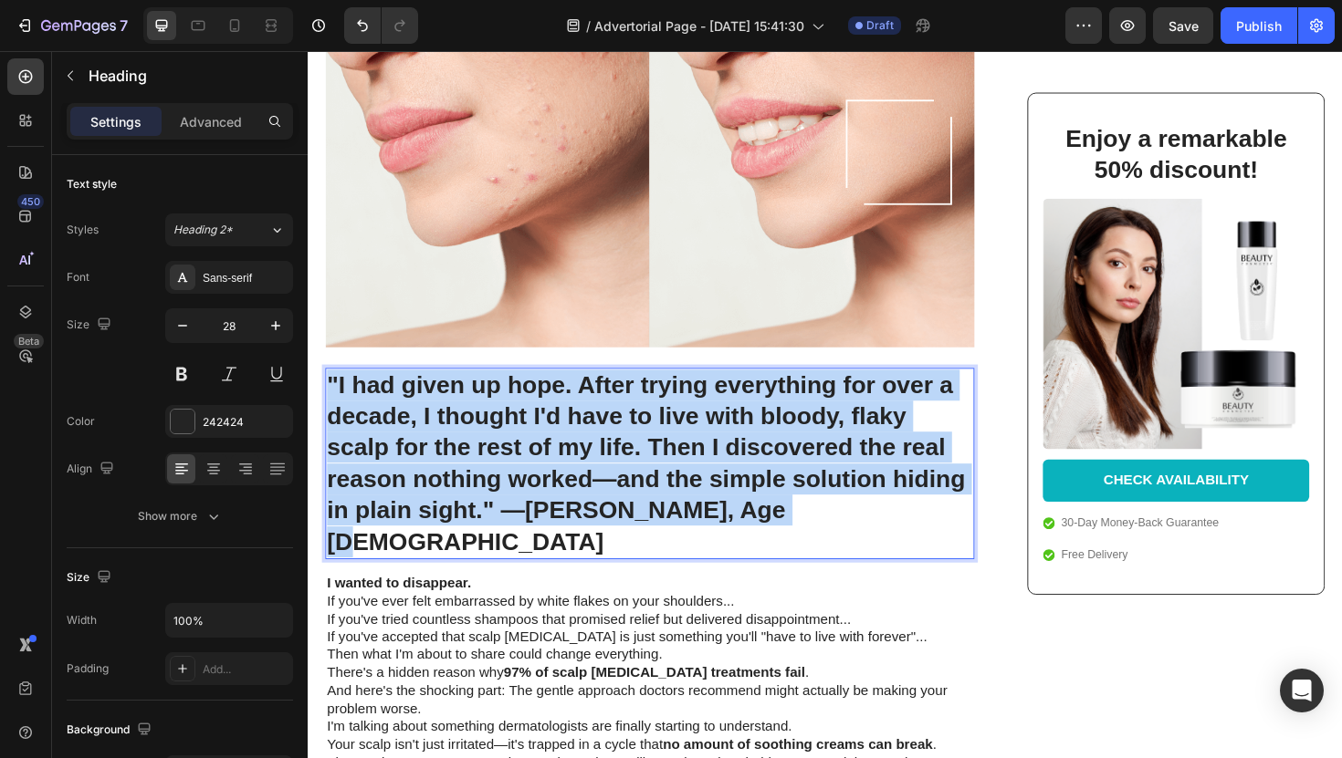
click at [558, 487] on p ""I had given up hope. After trying everything for over a decade, I thought I'd …" at bounding box center [670, 488] width 684 height 199
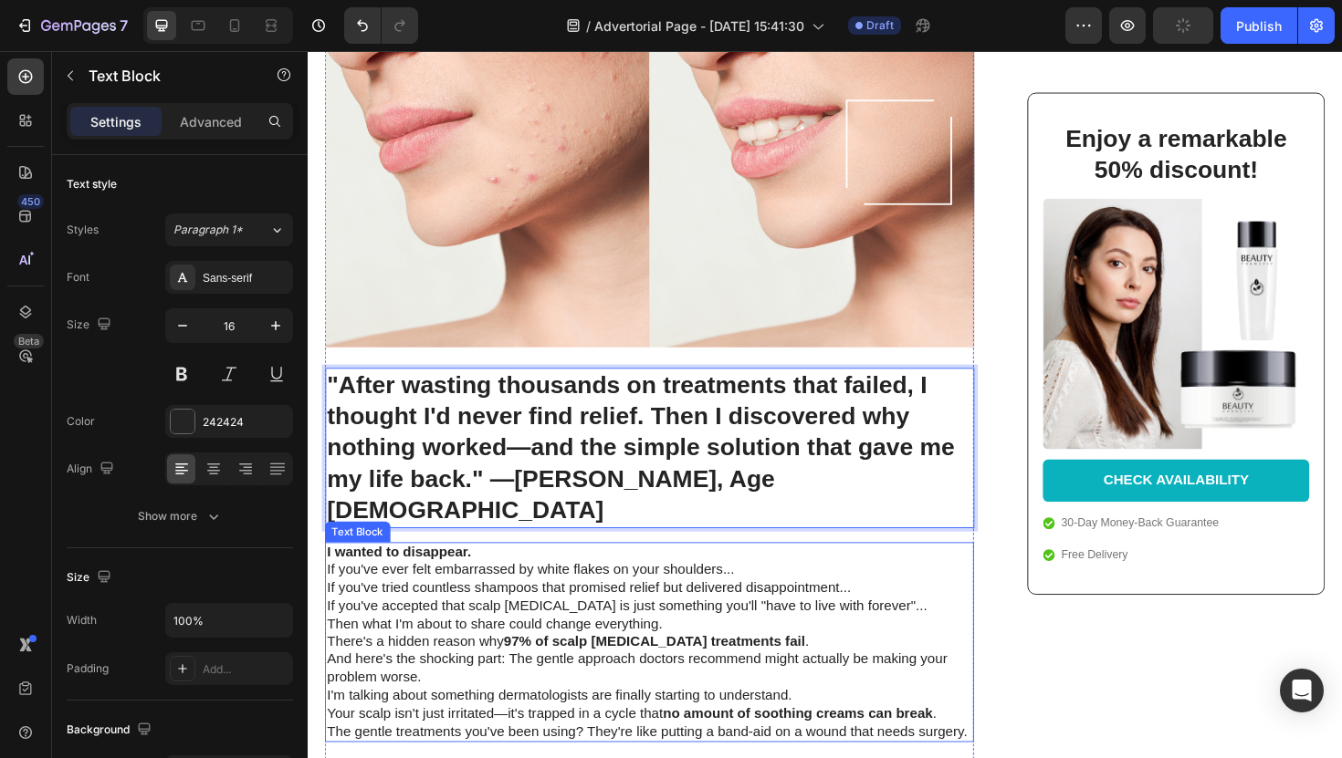
click at [475, 591] on p "If you've ever felt embarrassed by white flakes on your shoulders..." at bounding box center [670, 600] width 684 height 19
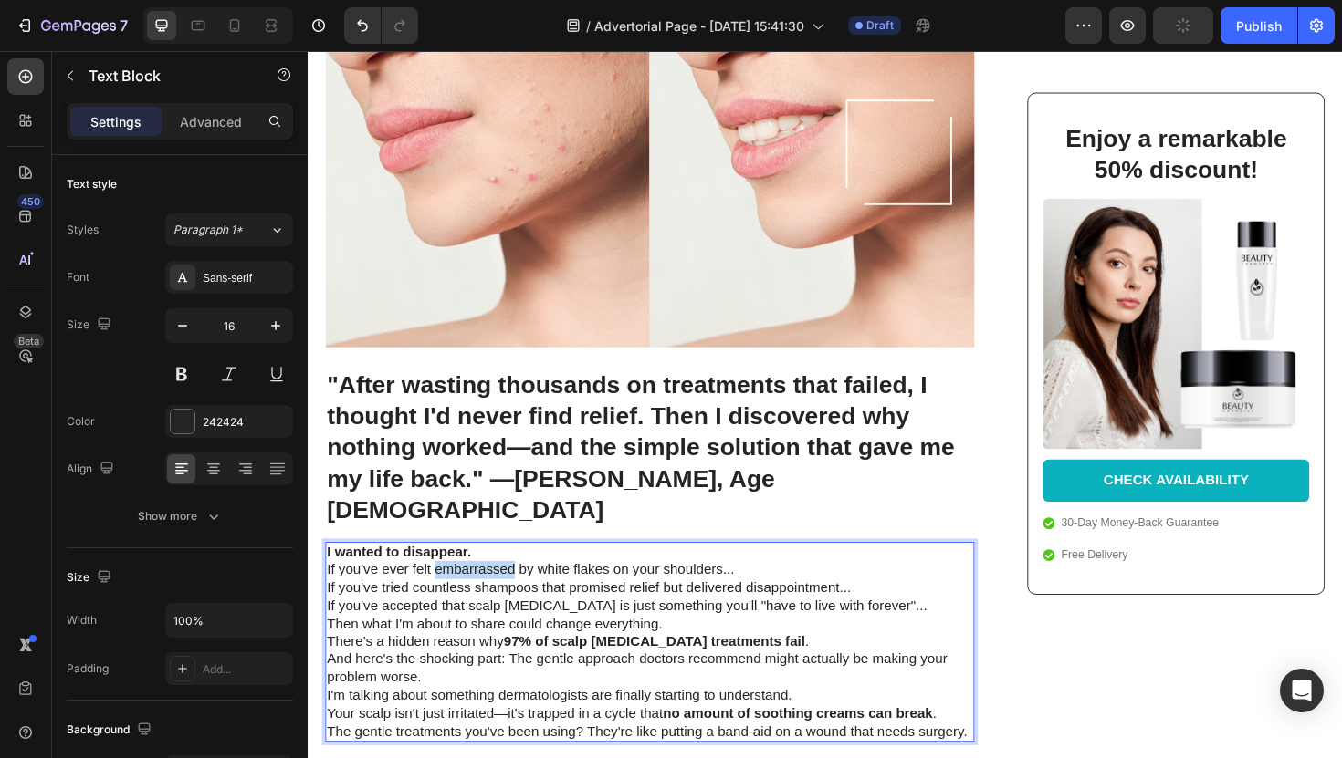
click at [475, 591] on p "If you've ever felt embarrassed by white flakes on your shoulders..." at bounding box center [670, 600] width 684 height 19
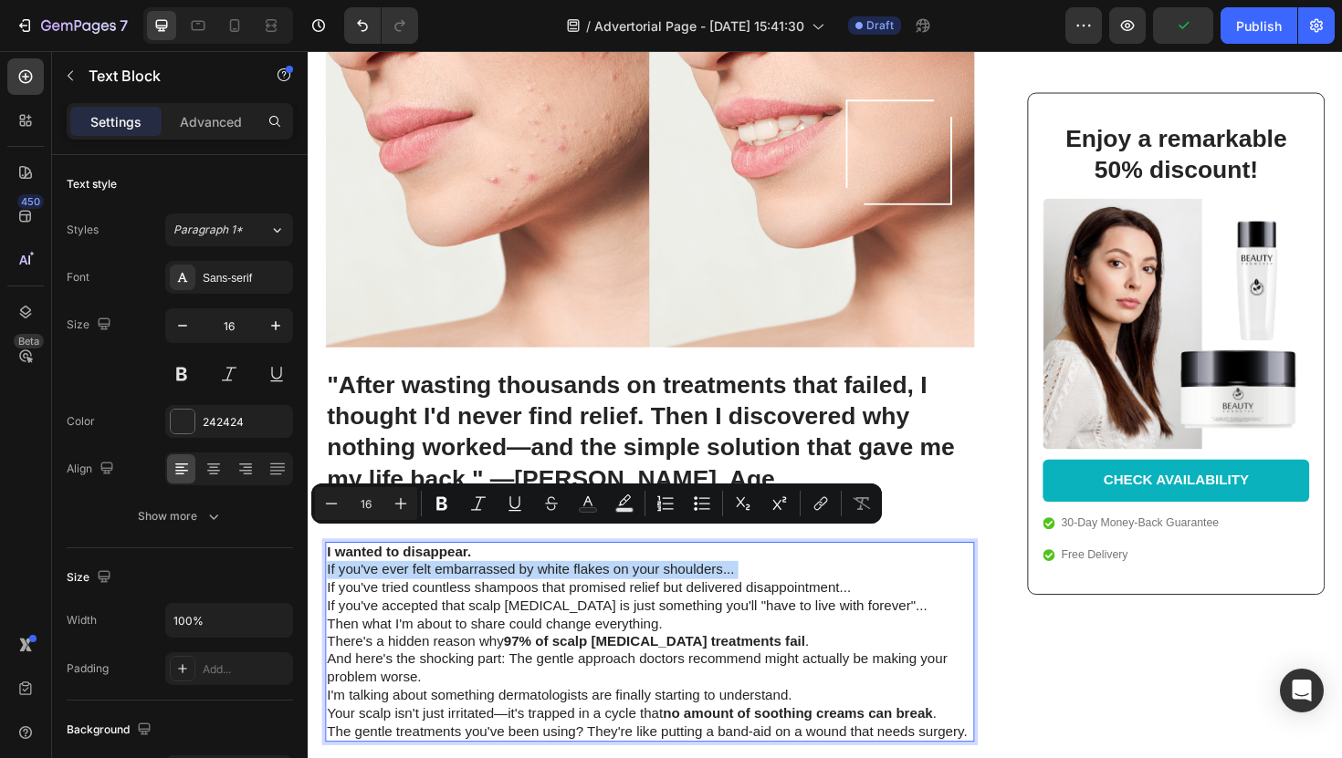
click at [475, 591] on p "If you've ever felt embarrassed by white flakes on your shoulders..." at bounding box center [670, 600] width 684 height 19
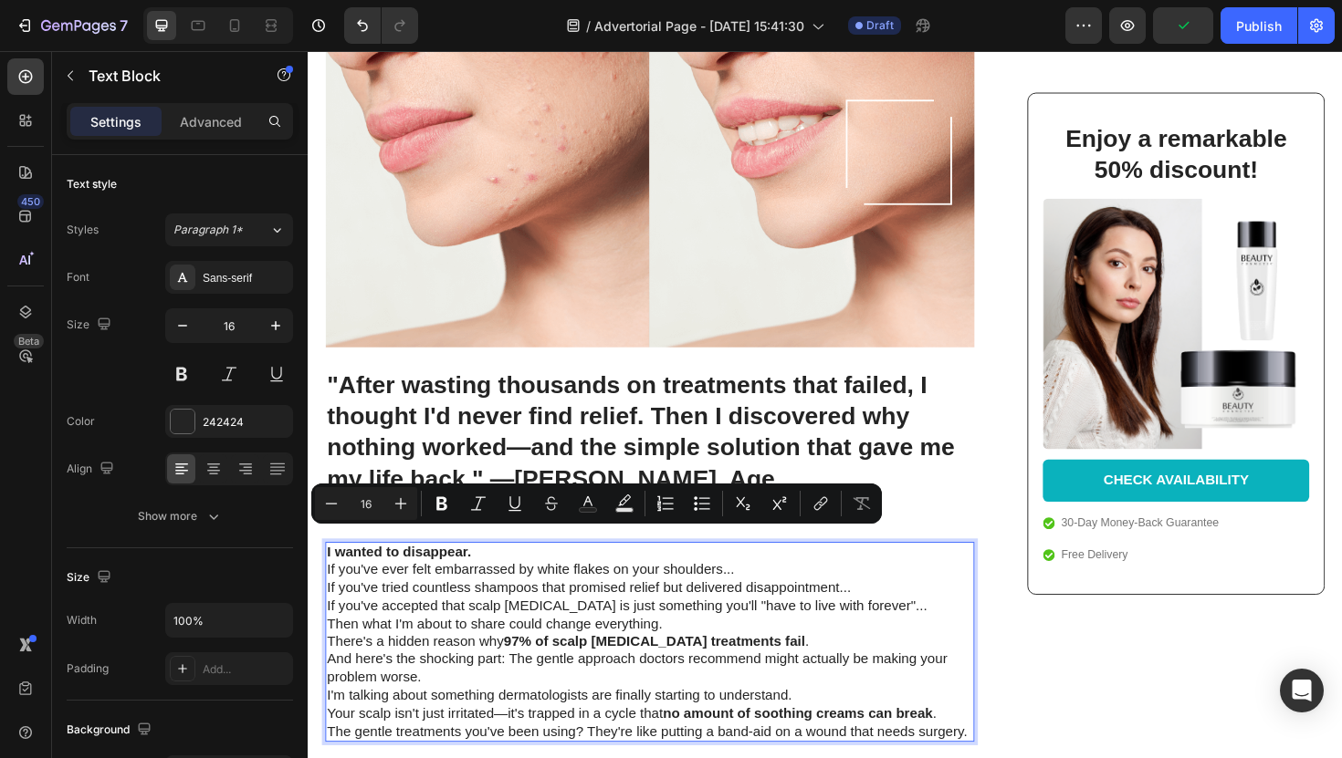
click at [475, 649] on p "Then what I'm about to share could change everything." at bounding box center [670, 658] width 684 height 19
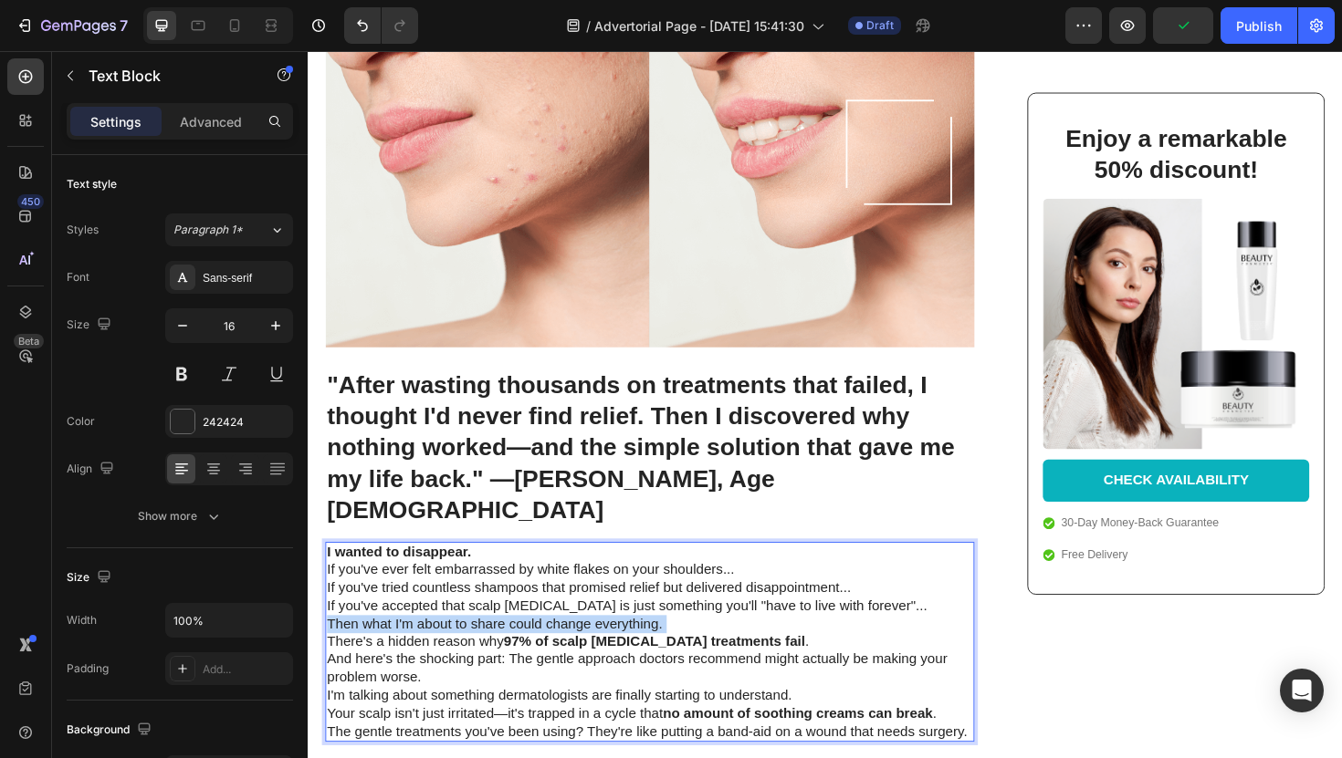
click at [475, 649] on p "Then what I'm about to share could change everything." at bounding box center [670, 658] width 684 height 19
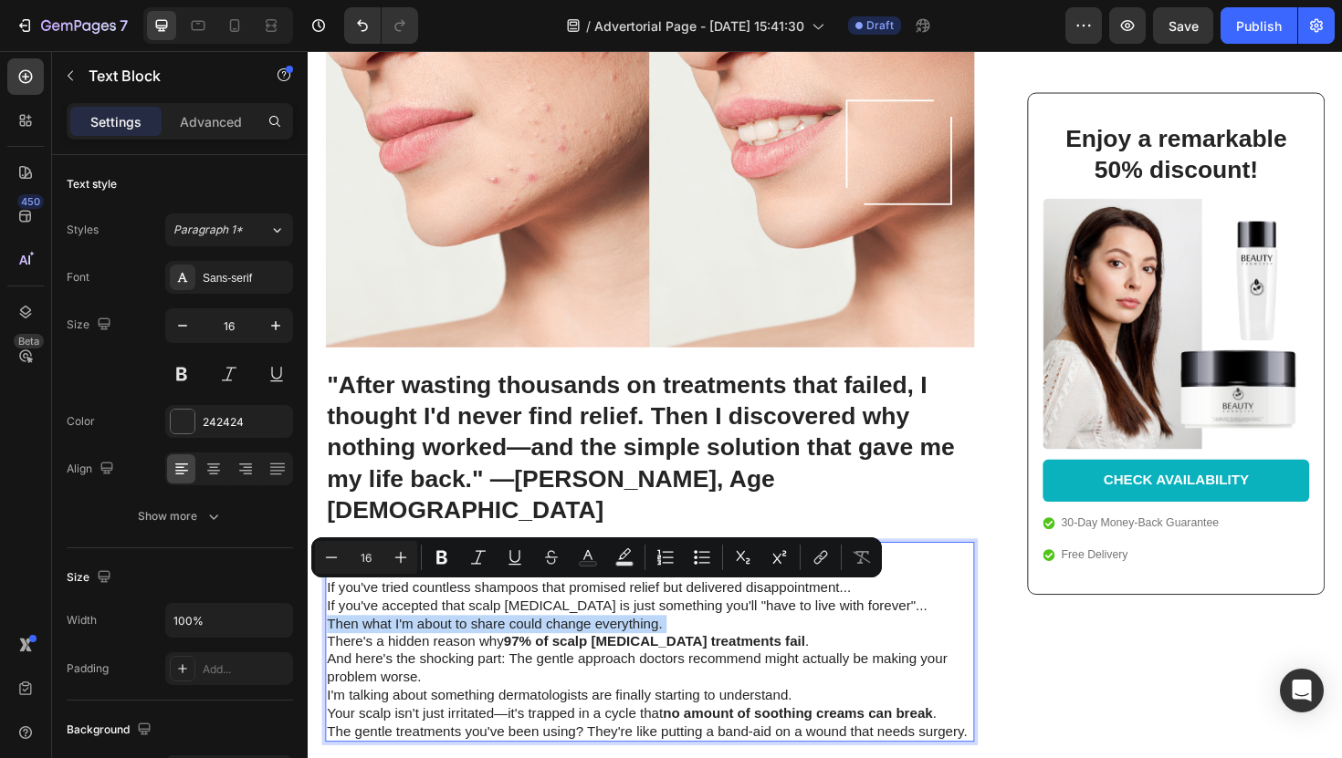
click at [475, 649] on p "Then what I'm about to share could change everything." at bounding box center [670, 658] width 684 height 19
drag, startPoint x: 492, startPoint y: 624, endPoint x: 571, endPoint y: 634, distance: 80.0
click at [519, 649] on p "Then what I'm about to share could change everything." at bounding box center [670, 658] width 684 height 19
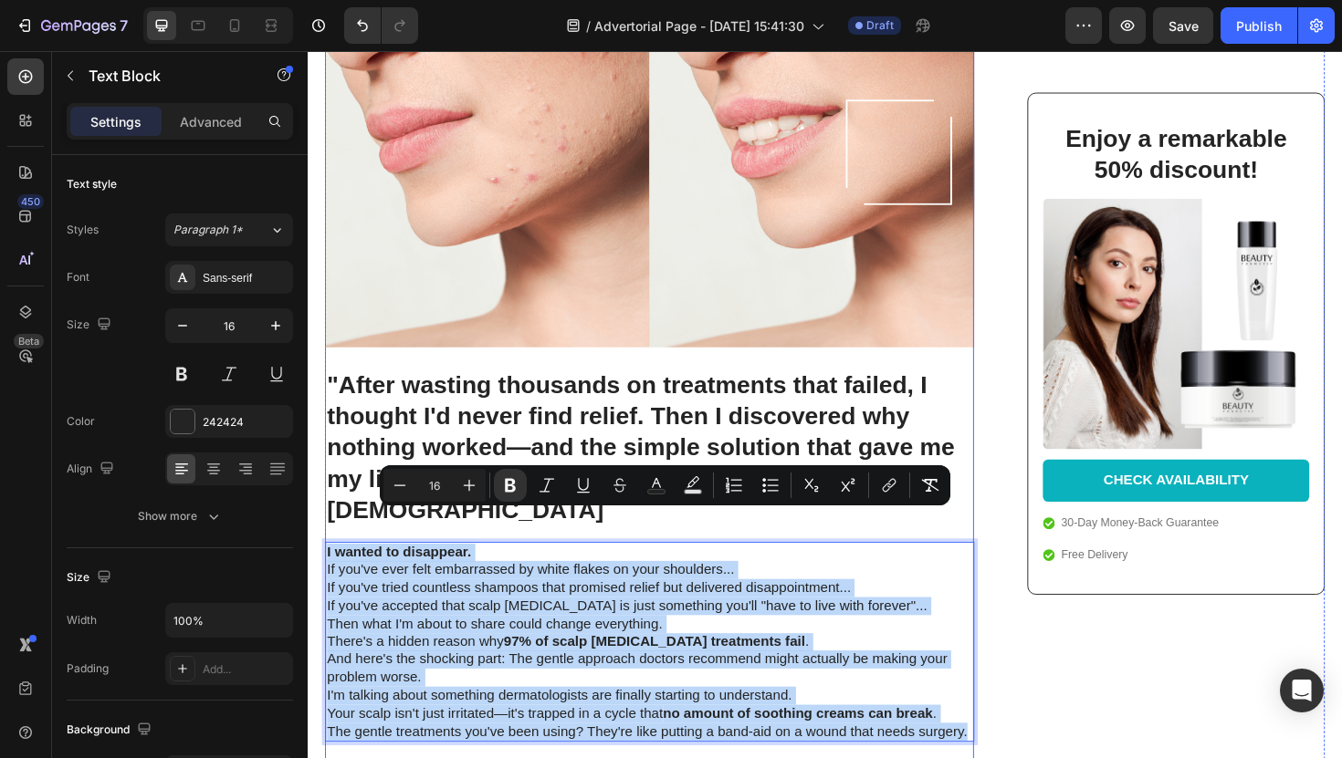
drag, startPoint x: 1009, startPoint y: 741, endPoint x: 344, endPoint y: 536, distance: 696.3
click at [344, 536] on div ""I tried everything for my scalp psoriasis for 7 years... Then I discovered thi…" at bounding box center [669, 497] width 687 height 1286
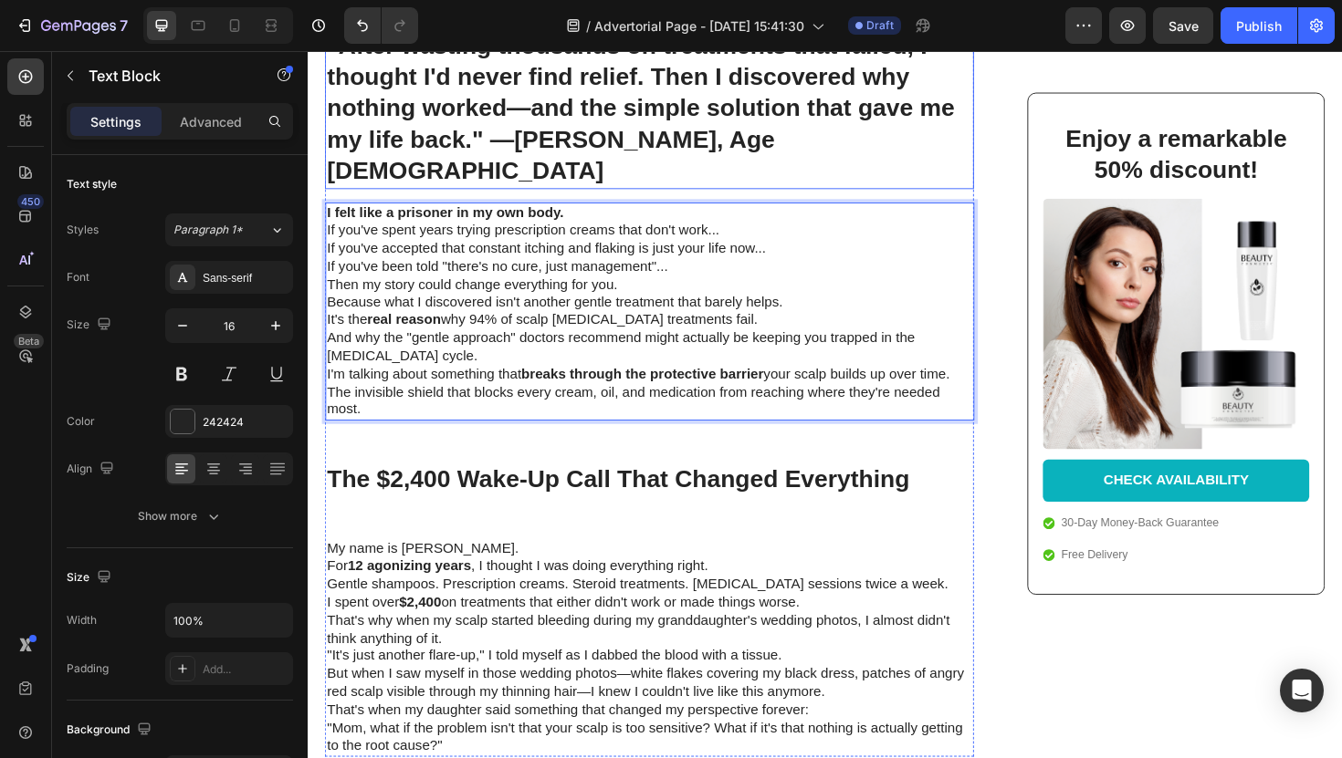
scroll to position [691, 0]
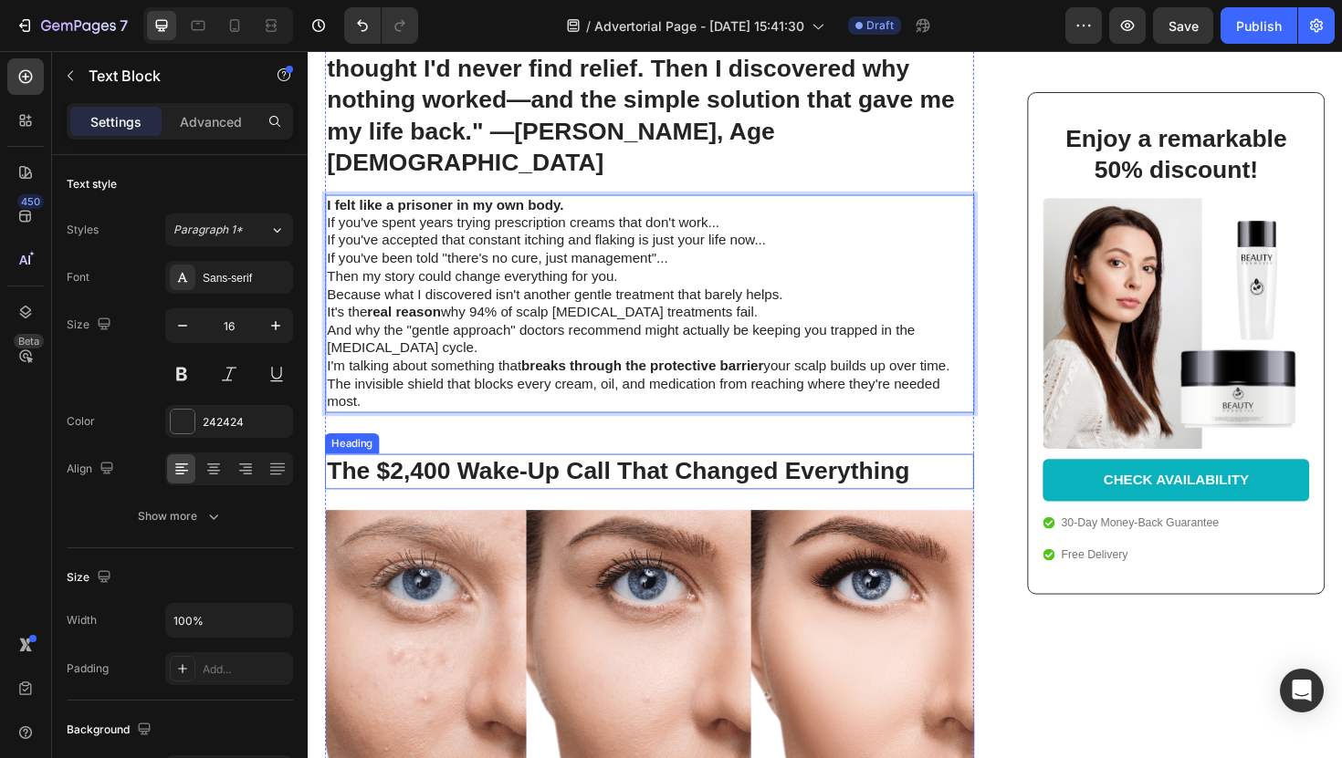
click at [474, 478] on h2 "The $2,400 Wake-Up Call That Changed Everything" at bounding box center [669, 496] width 687 height 37
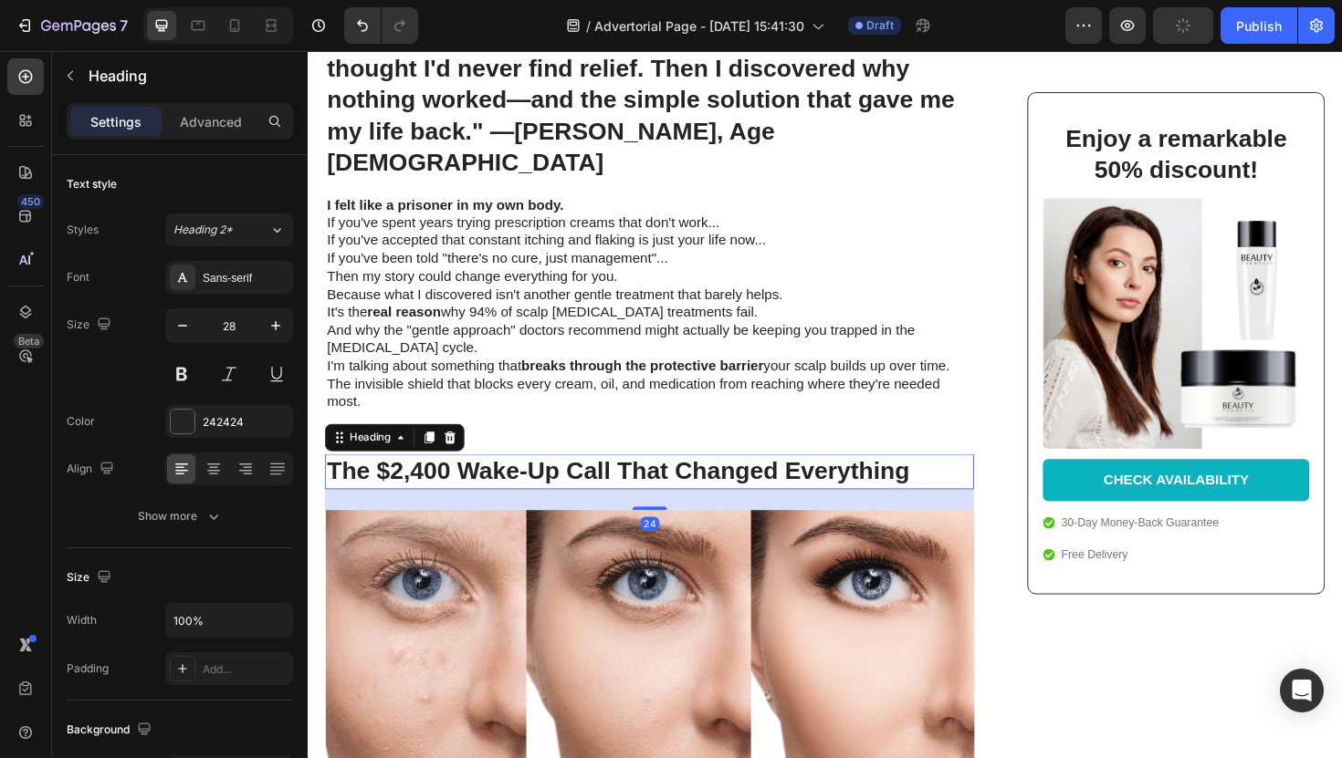
click at [474, 478] on h2 "The $2,400 Wake-Up Call That Changed Everything" at bounding box center [669, 496] width 687 height 37
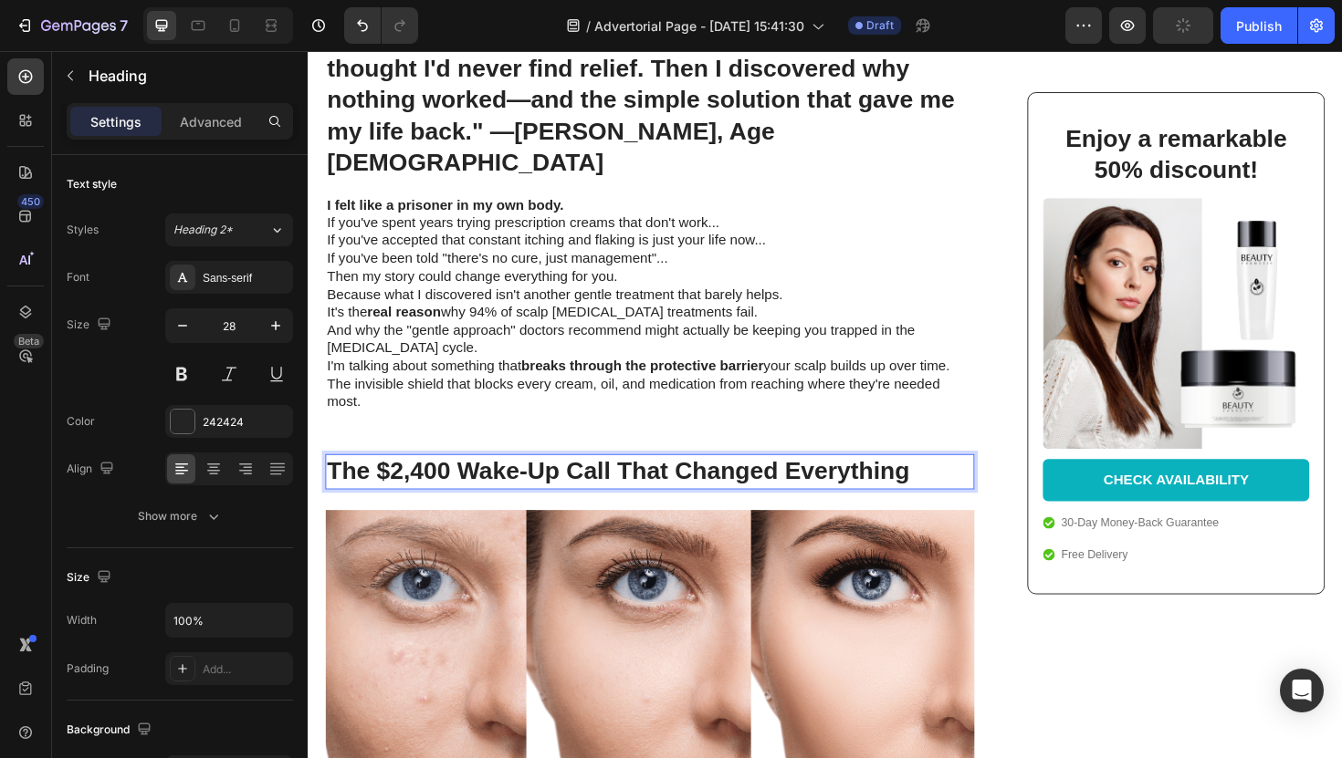
click at [474, 480] on p "The $2,400 Wake-Up Call That Changed Everything" at bounding box center [670, 496] width 684 height 33
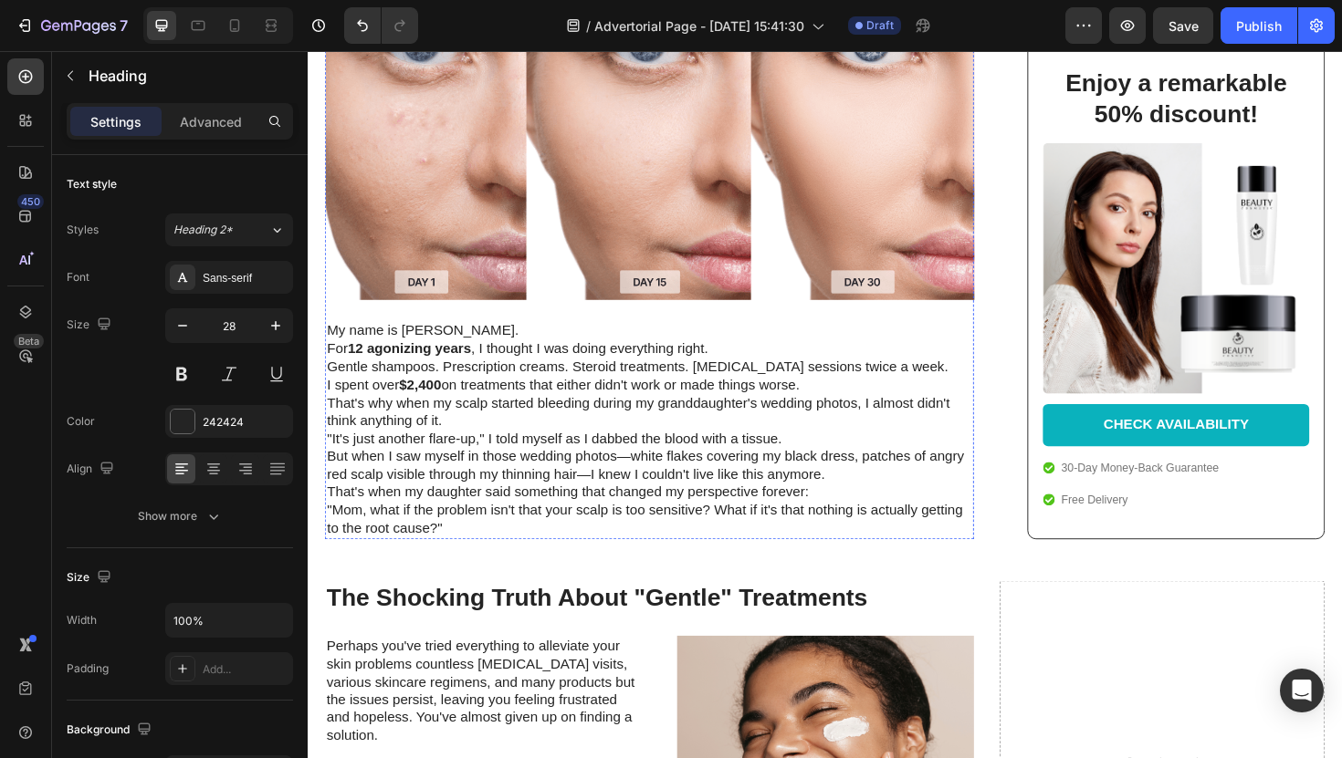
scroll to position [1303, 0]
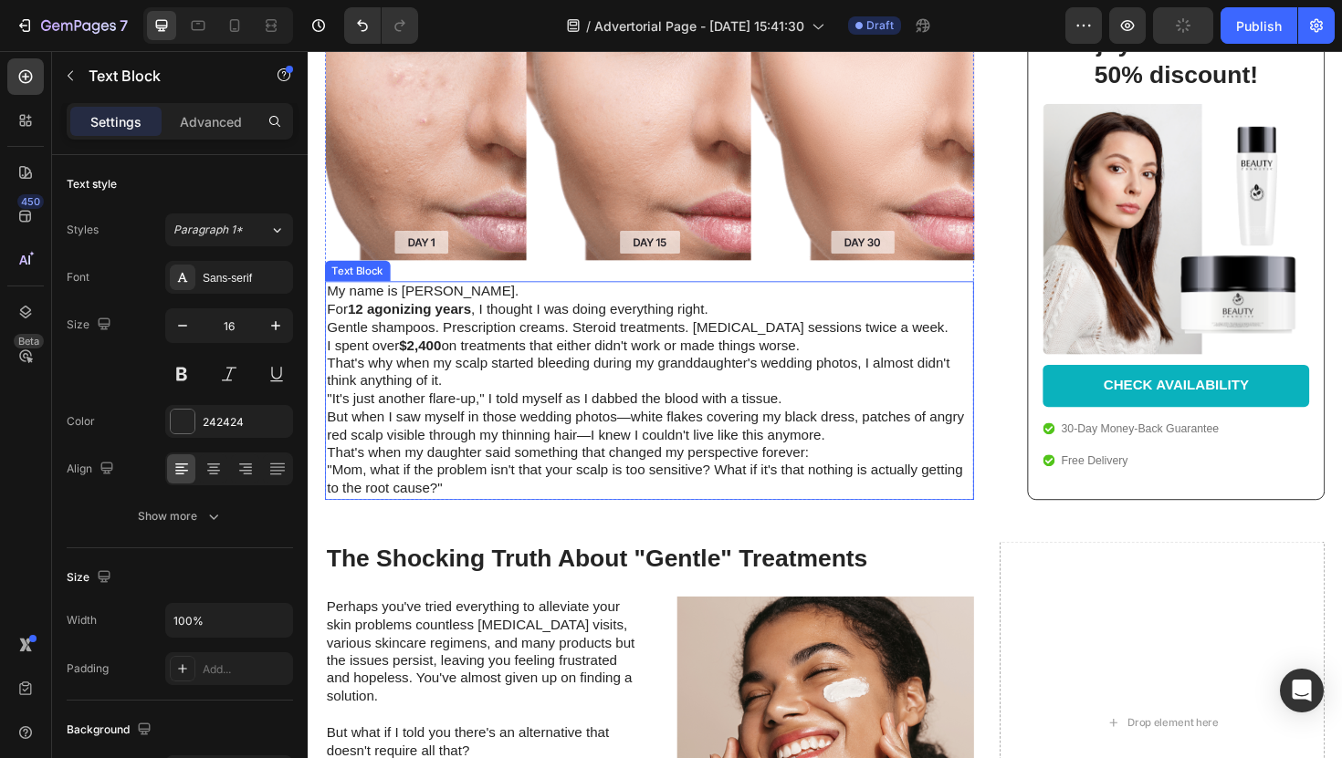
click at [439, 355] on strong "$2,400" at bounding box center [426, 363] width 45 height 16
click at [455, 486] on p ""Mom, what if the problem isn't that your scalp is too sensitive? What if it's …" at bounding box center [670, 505] width 684 height 38
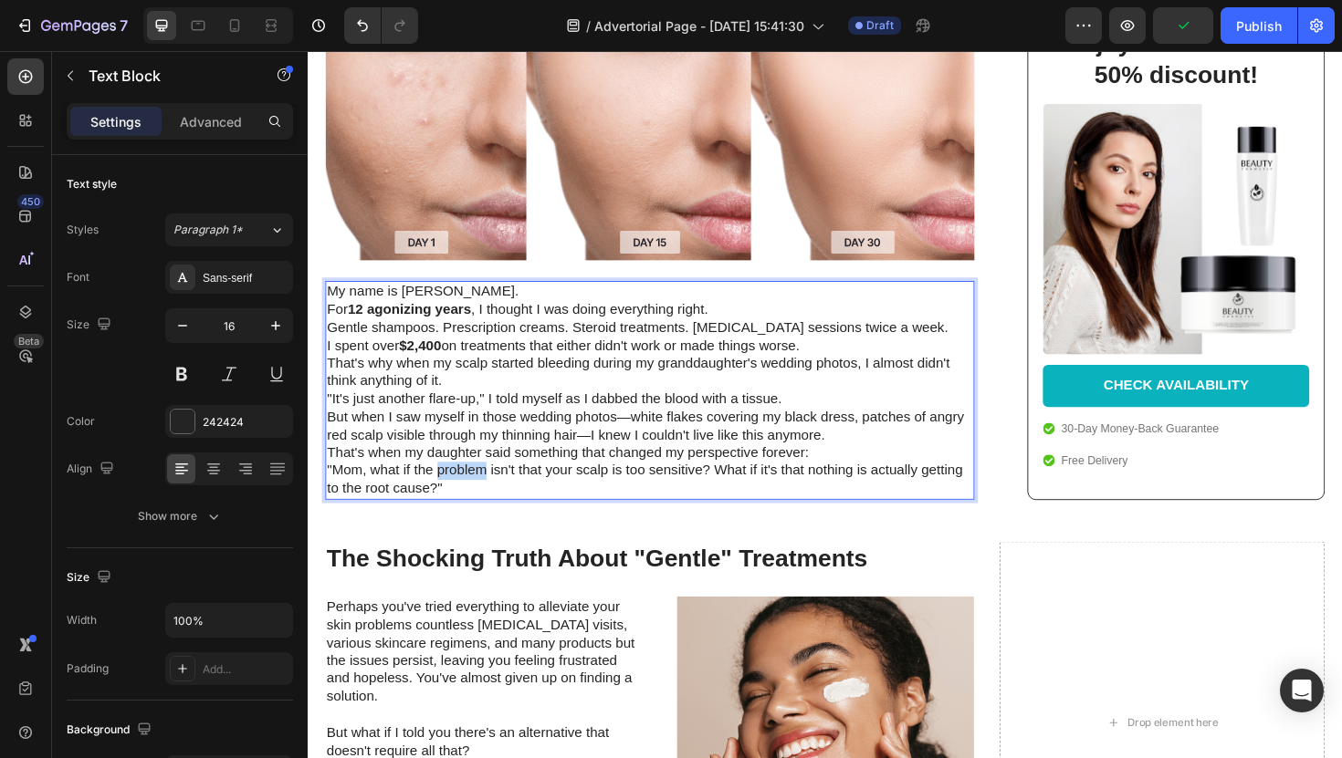
click at [455, 486] on p ""Mom, what if the problem isn't that your scalp is too sensitive? What if it's …" at bounding box center [670, 505] width 684 height 38
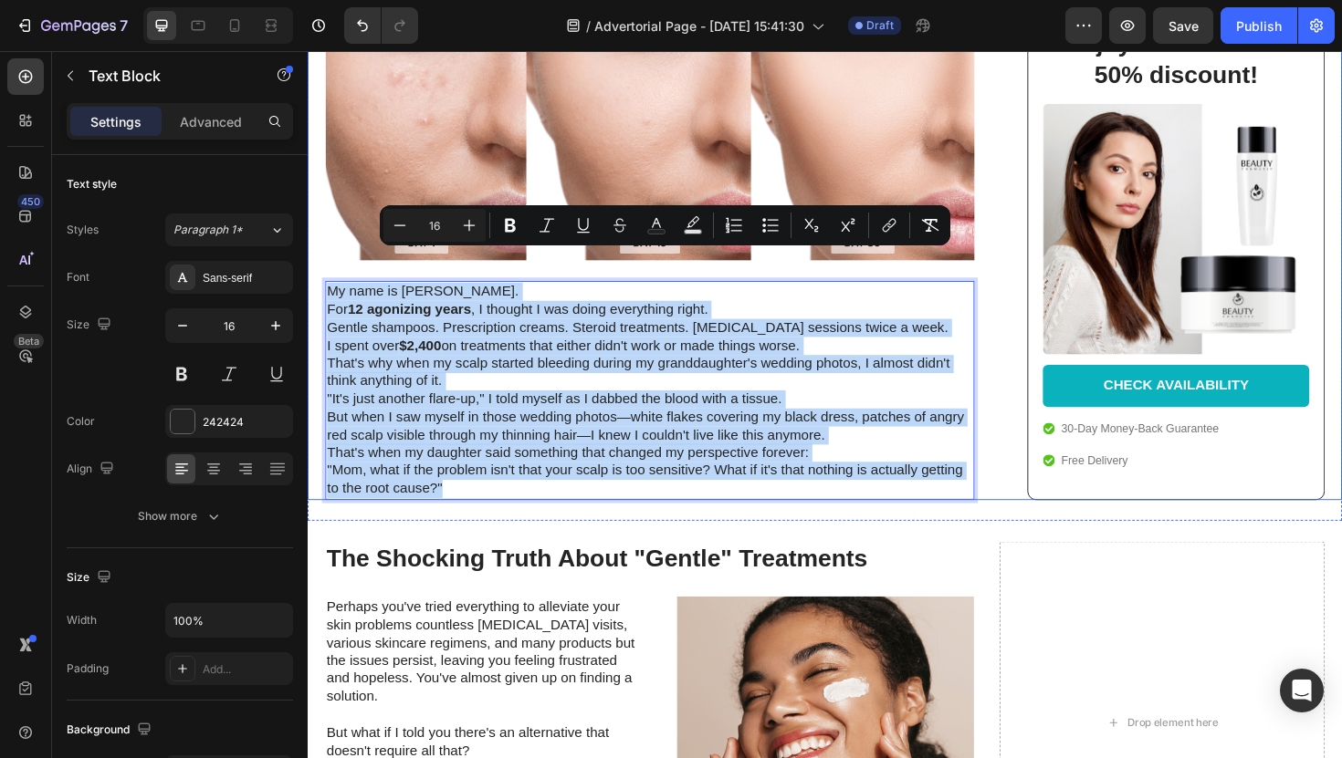
drag, startPoint x: 455, startPoint y: 476, endPoint x: 317, endPoint y: 245, distance: 268.9
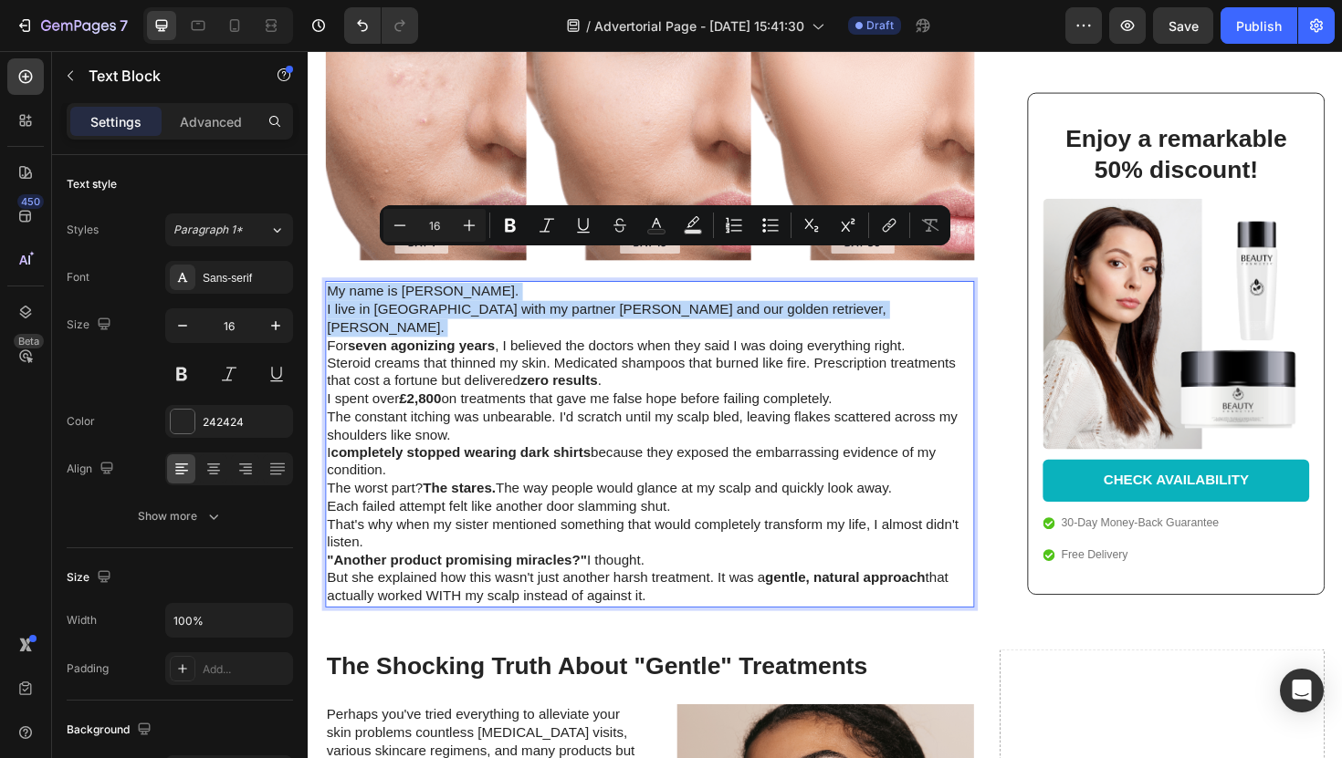
drag, startPoint x: 329, startPoint y: 309, endPoint x: 328, endPoint y: 268, distance: 40.2
click at [328, 295] on div "My name is Stella Hendriks. I live in Manchester with my partner James and our …" at bounding box center [669, 467] width 687 height 345
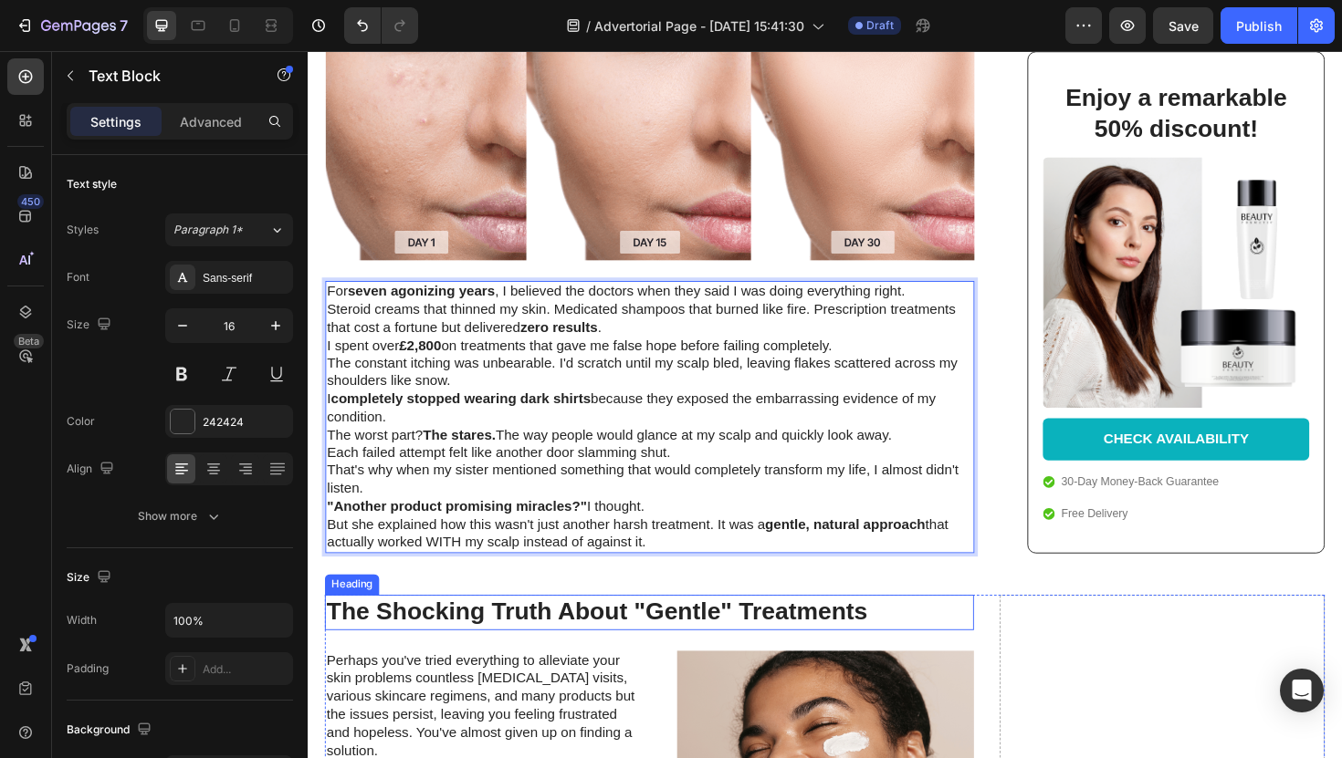
click at [456, 627] on h2 "The Shocking Truth About "Gentle" Treatments" at bounding box center [669, 645] width 687 height 37
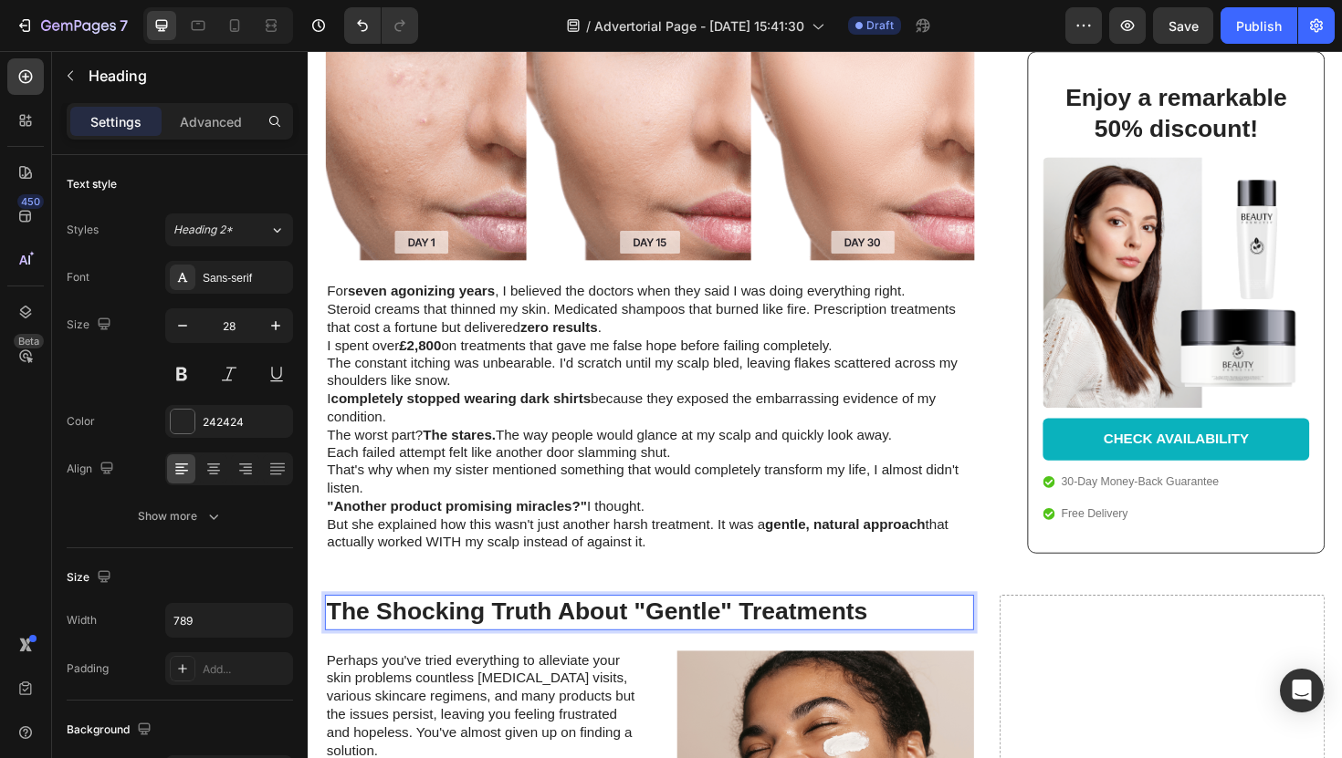
click at [456, 627] on h2 "The Shocking Truth About "Gentle" Treatments" at bounding box center [669, 645] width 687 height 37
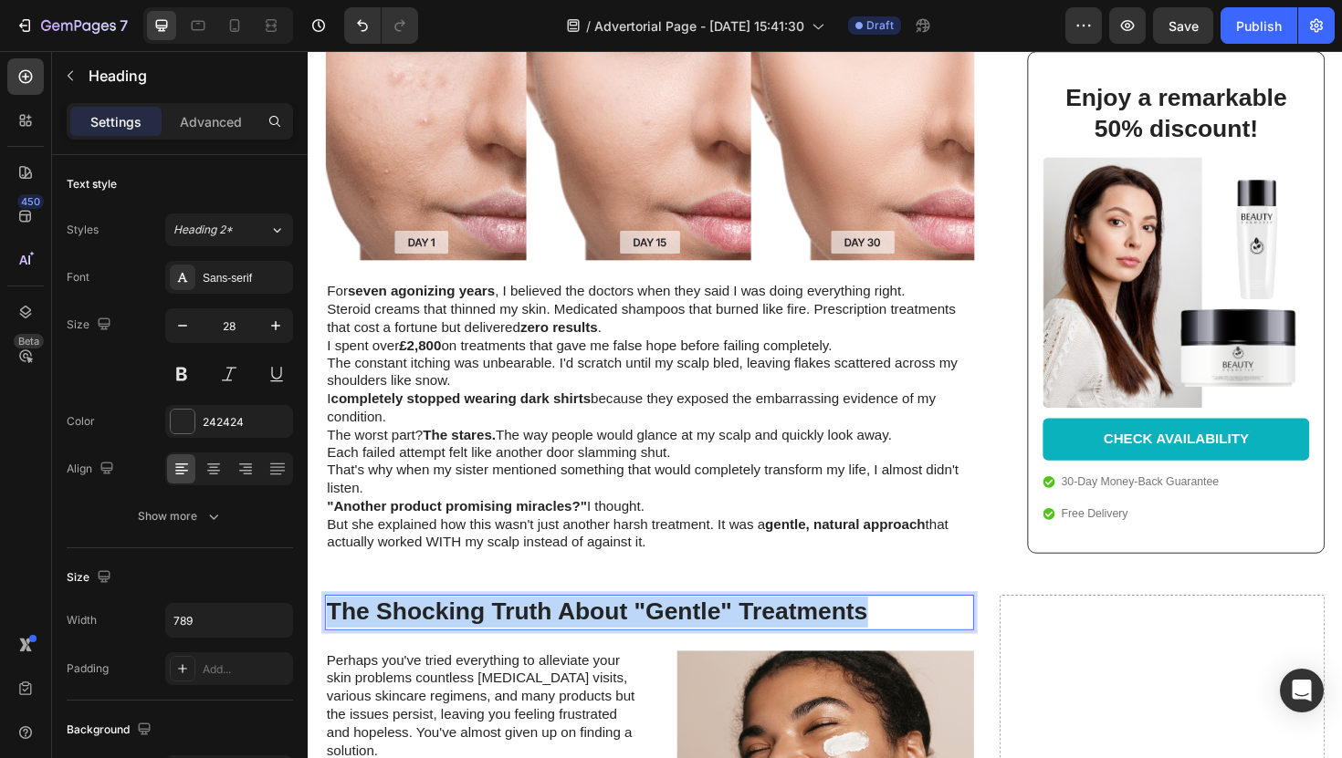
click at [456, 629] on p "The Shocking Truth About "Gentle" Treatments" at bounding box center [670, 645] width 684 height 33
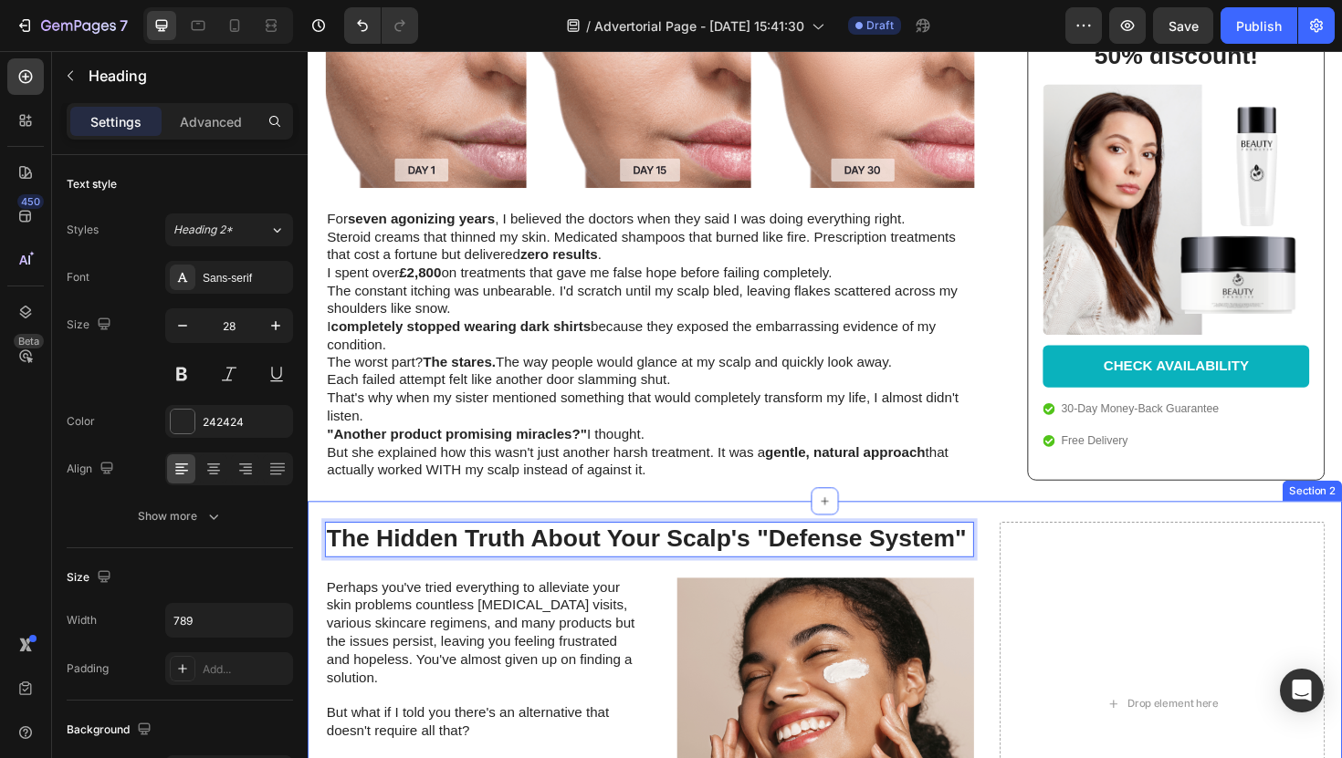
scroll to position [1509, 0]
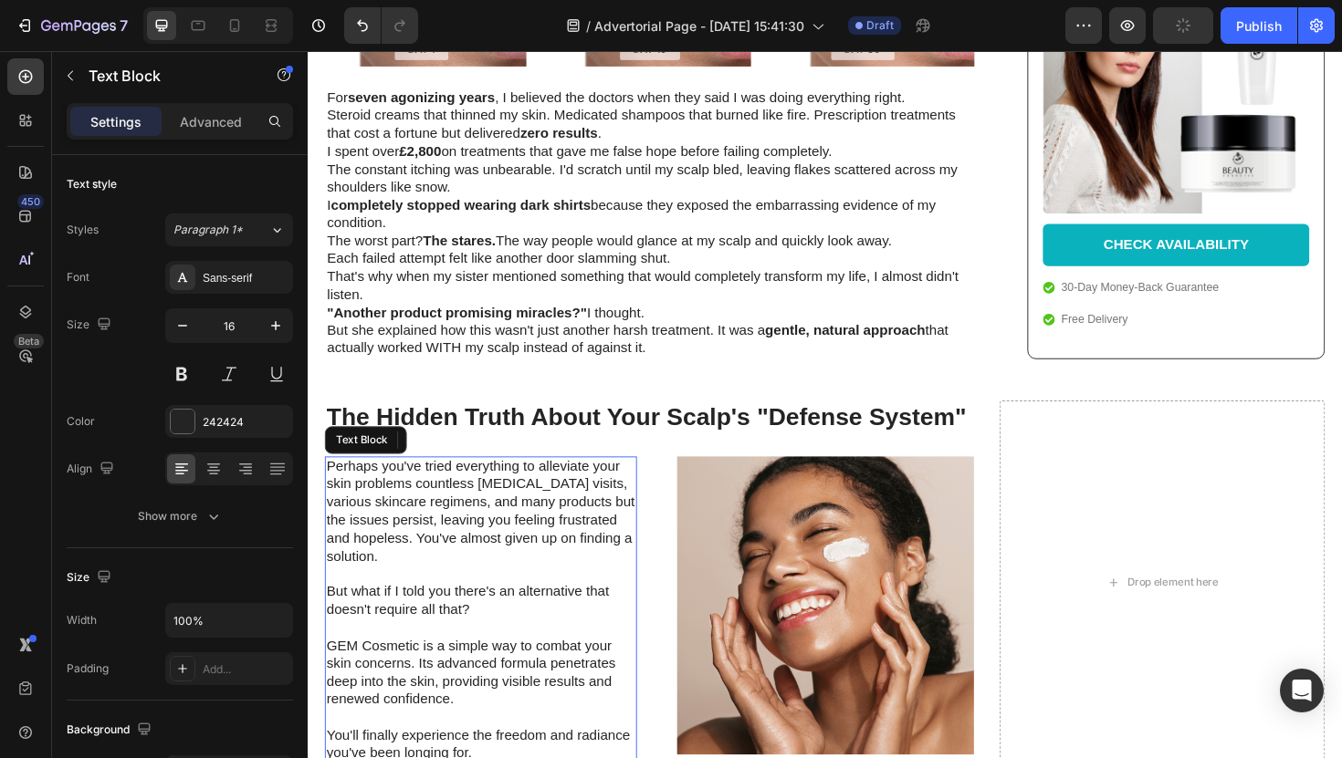
click at [460, 506] on p "Perhaps you've tried everything to alleviate your skin problems countless derma…" at bounding box center [491, 644] width 327 height 323
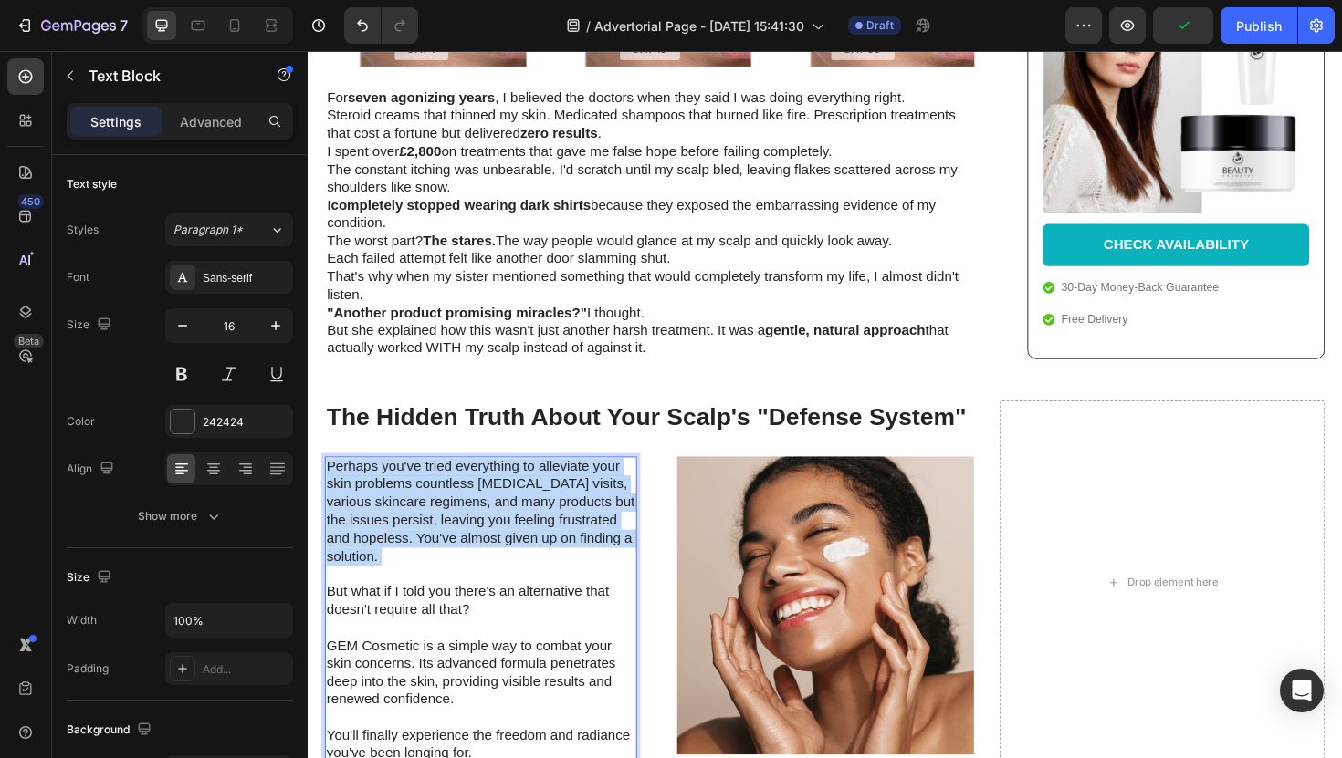
click at [460, 506] on p "Perhaps you've tried everything to alleviate your skin problems countless derma…" at bounding box center [491, 644] width 327 height 323
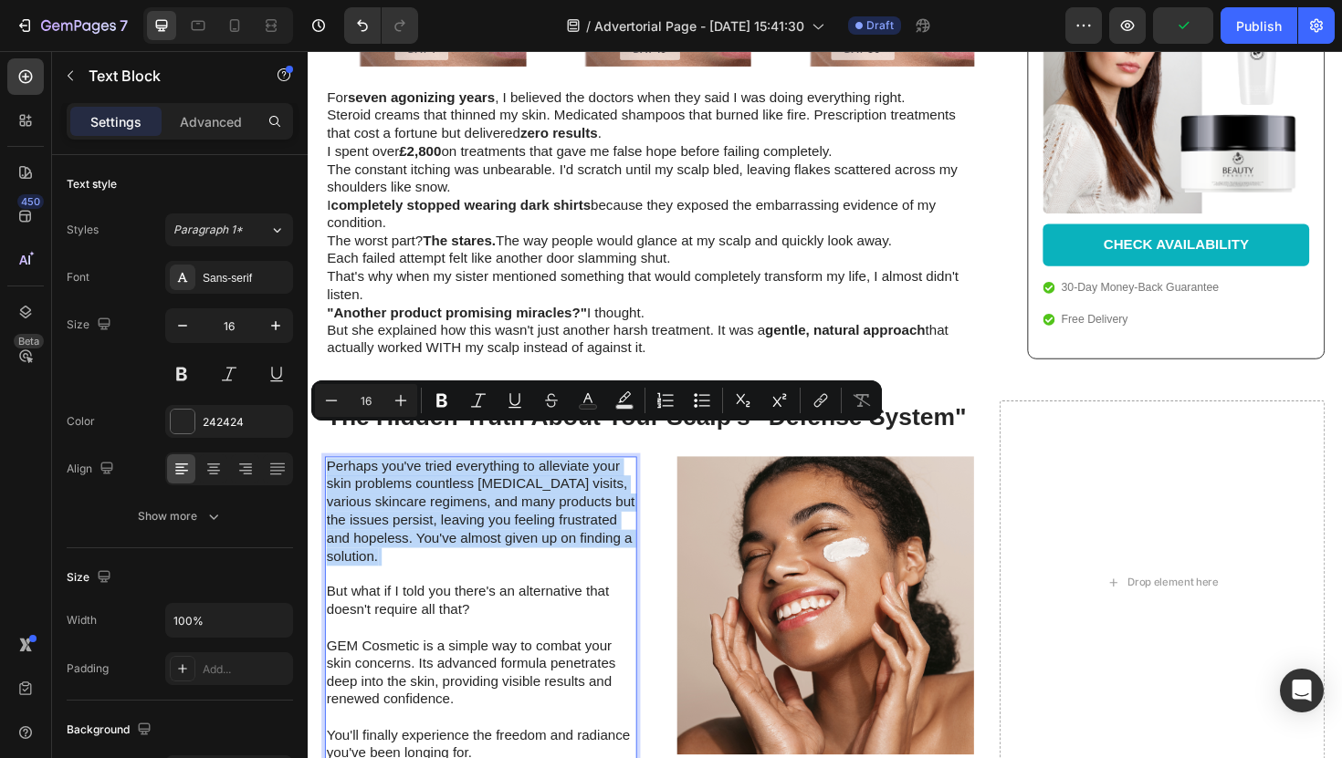
click at [460, 506] on p "Perhaps you've tried everything to alleviate your skin problems countless derma…" at bounding box center [491, 644] width 327 height 323
click at [500, 758] on div "The Hidden Truth About Your Scalp's "Defense System" Heading Perhaps you've tri…" at bounding box center [855, 614] width 1095 height 429
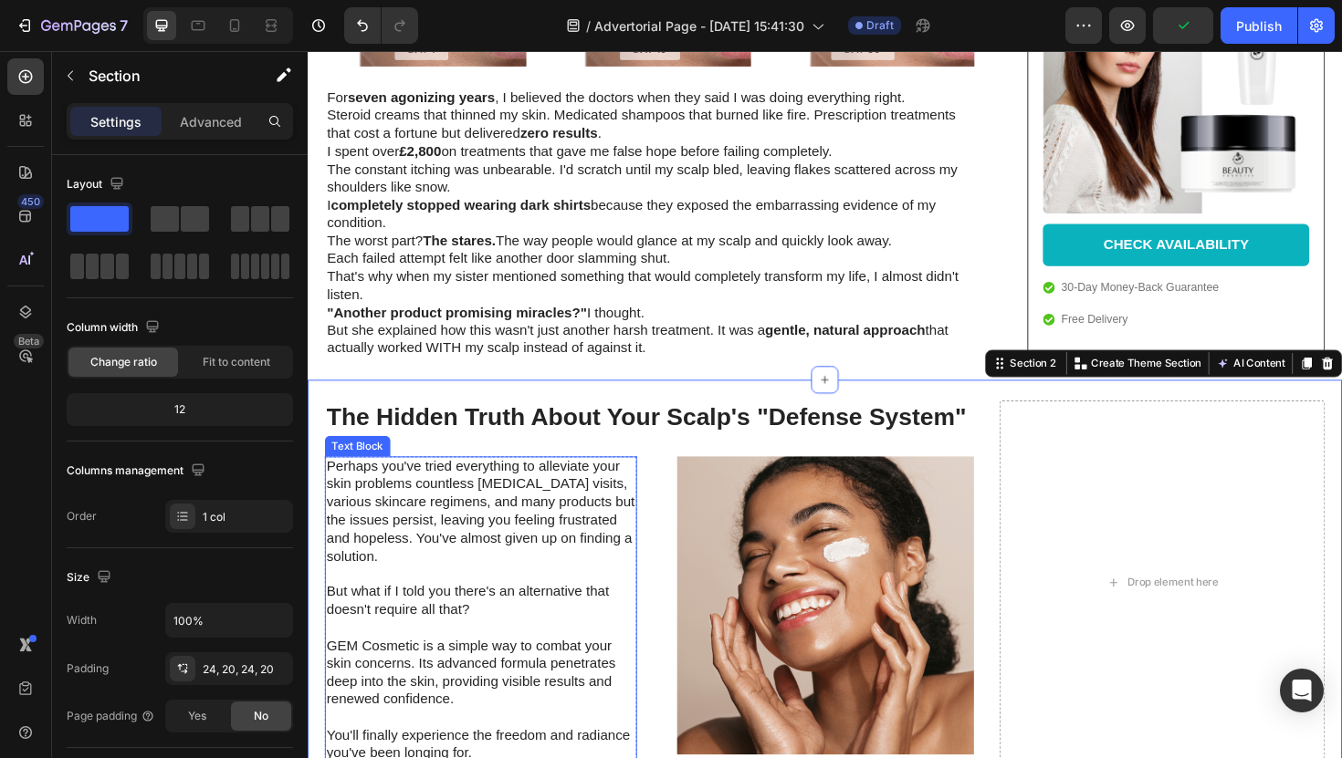
click at [498, 758] on p "Perhaps you've tried everything to alleviate your skin problems countless derma…" at bounding box center [491, 644] width 327 height 323
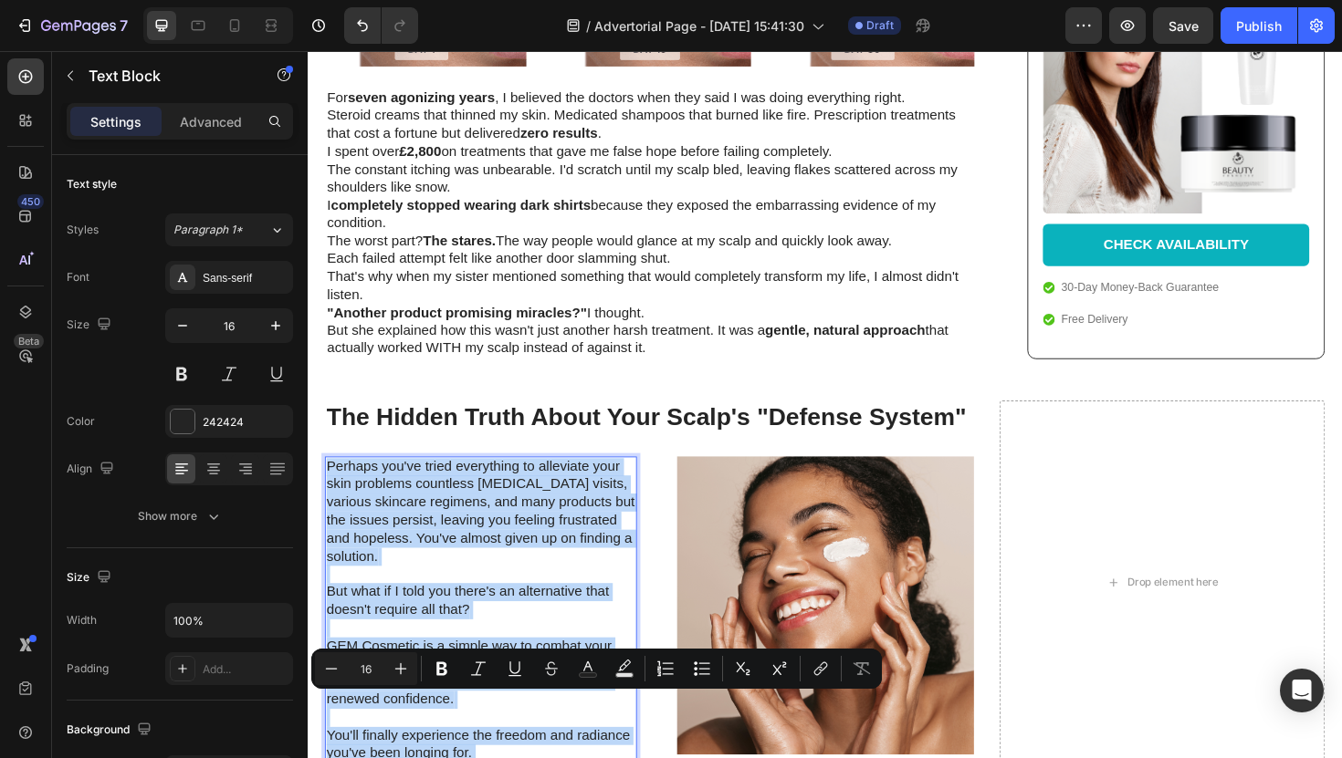
drag, startPoint x: 498, startPoint y: 762, endPoint x: 345, endPoint y: 476, distance: 324.2
click at [345, 483] on p "Perhaps you've tried everything to alleviate your skin problems countless derma…" at bounding box center [491, 644] width 327 height 323
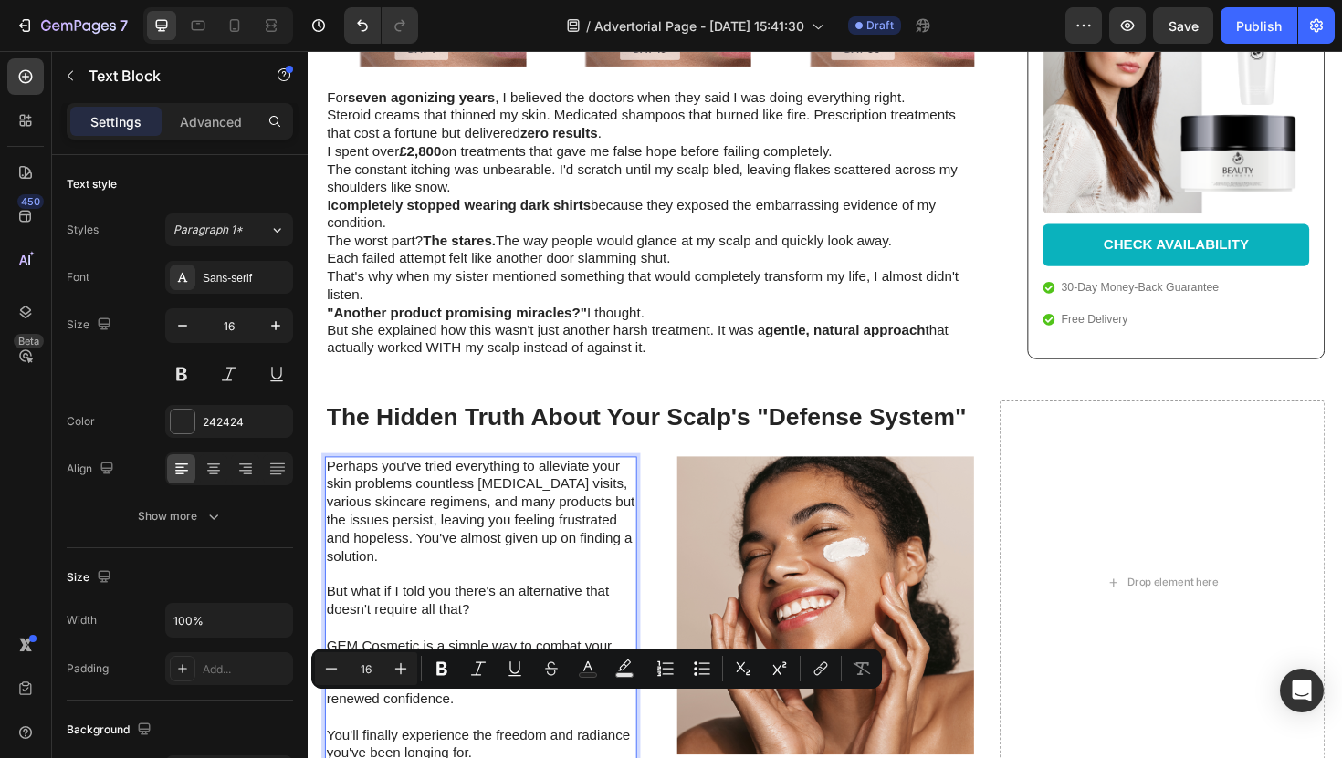
click at [393, 529] on p "Perhaps you've tried everything to alleviate your skin problems countless derma…" at bounding box center [491, 644] width 327 height 323
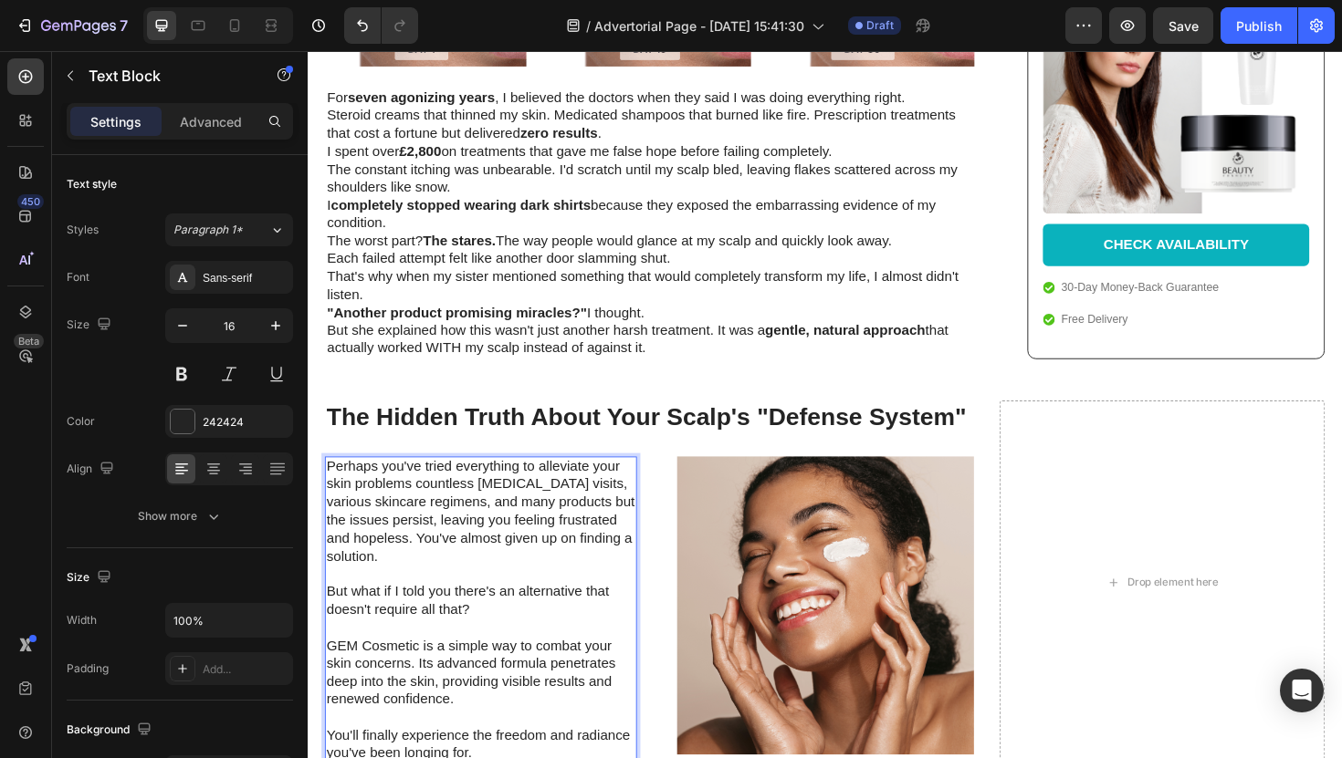
click at [501, 757] on p "Perhaps you've tried everything to alleviate your skin problems countless derma…" at bounding box center [491, 644] width 327 height 323
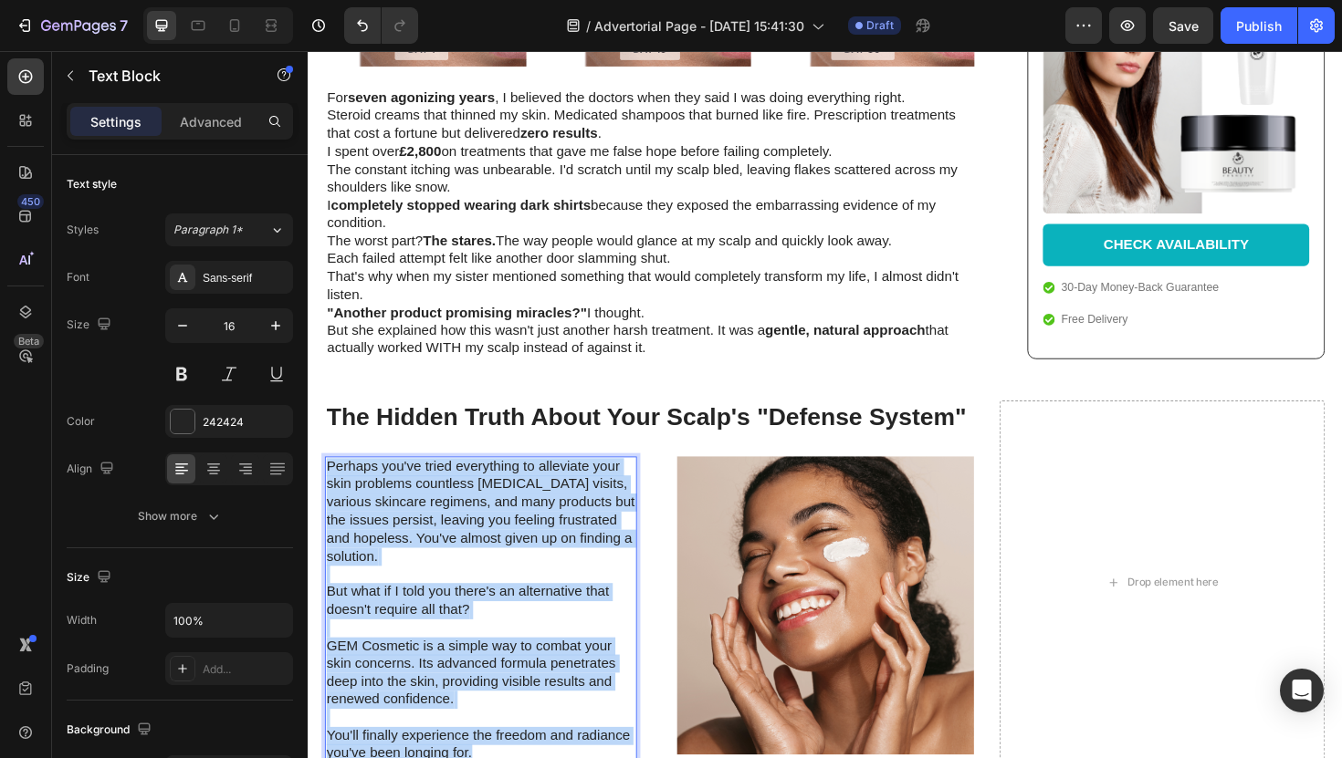
drag, startPoint x: 501, startPoint y: 757, endPoint x: 329, endPoint y: 455, distance: 347.9
click at [329, 483] on p "Perhaps you've tried everything to alleviate your skin problems countless derma…" at bounding box center [491, 644] width 327 height 323
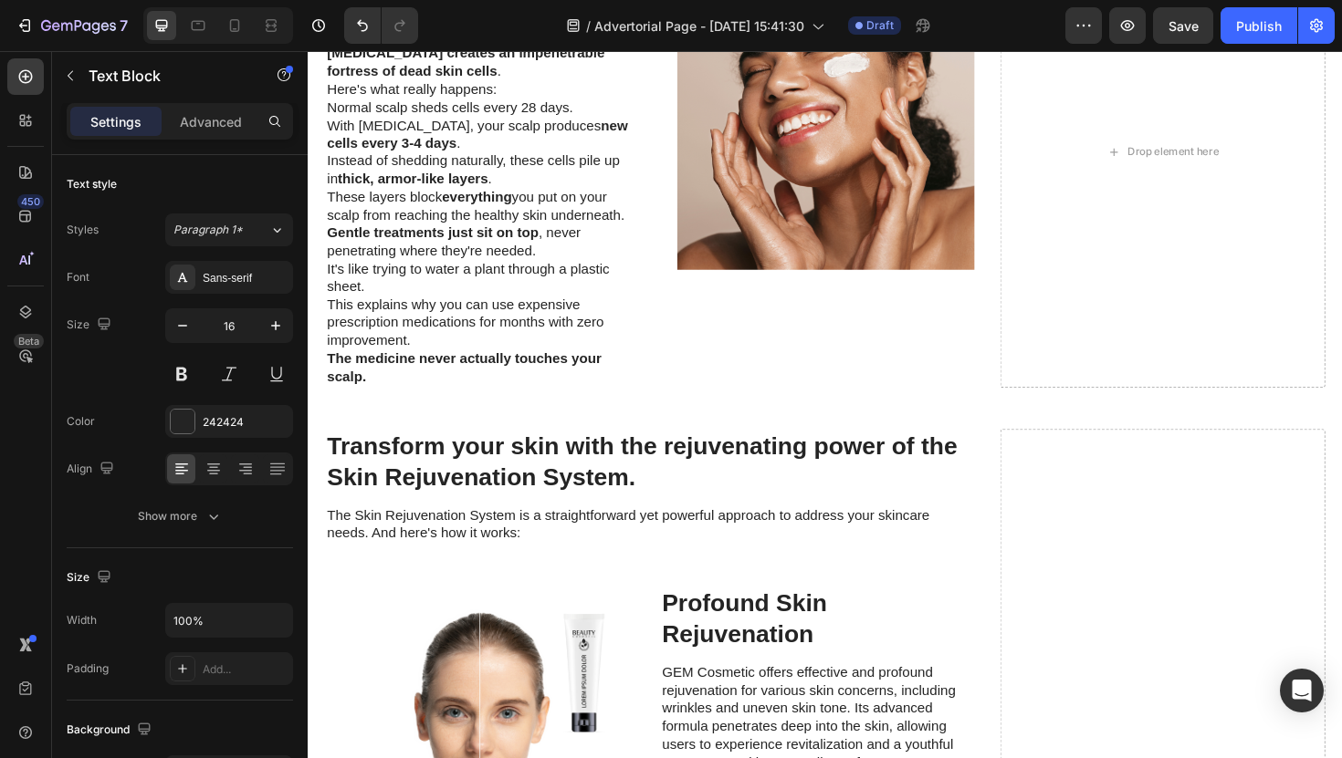
scroll to position [2035, 0]
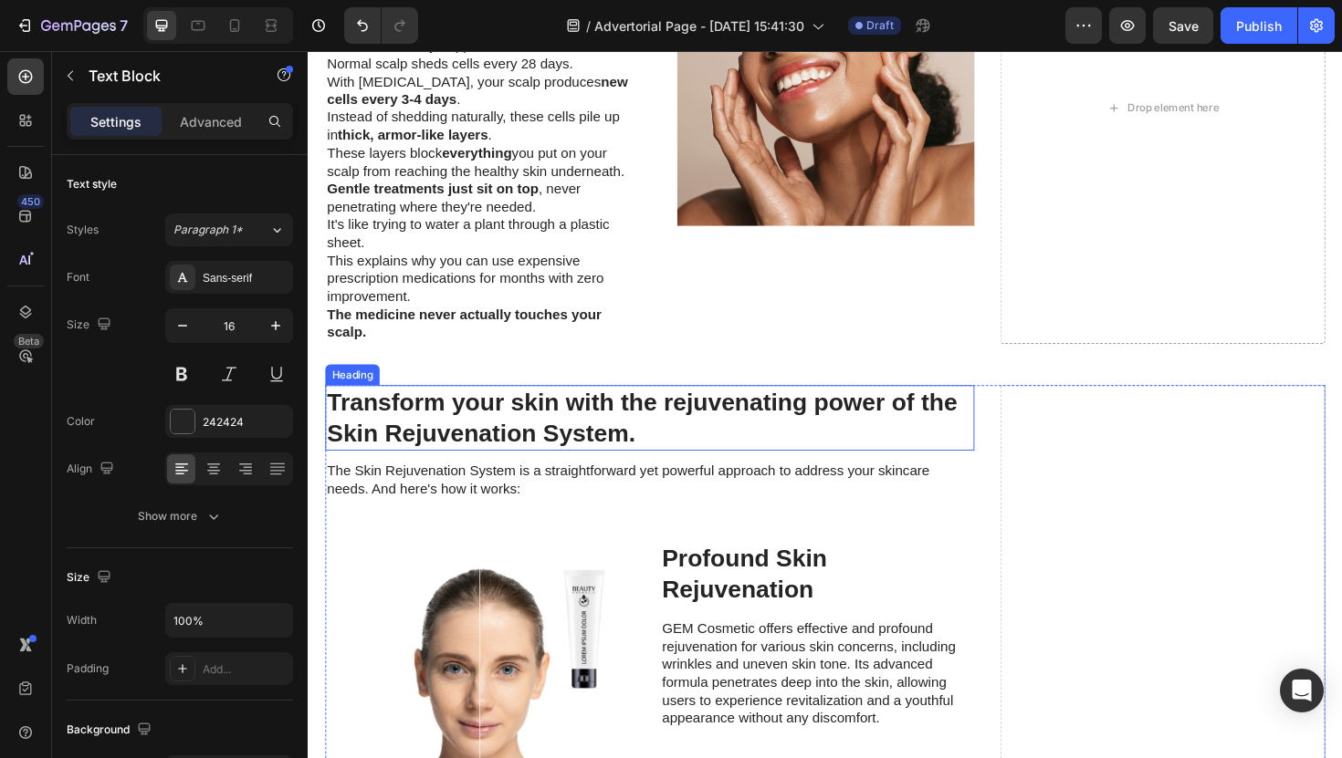
click at [493, 433] on h2 "Transform your skin with the rejuvenating power of the Skin Rejuvenation System." at bounding box center [669, 440] width 687 height 70
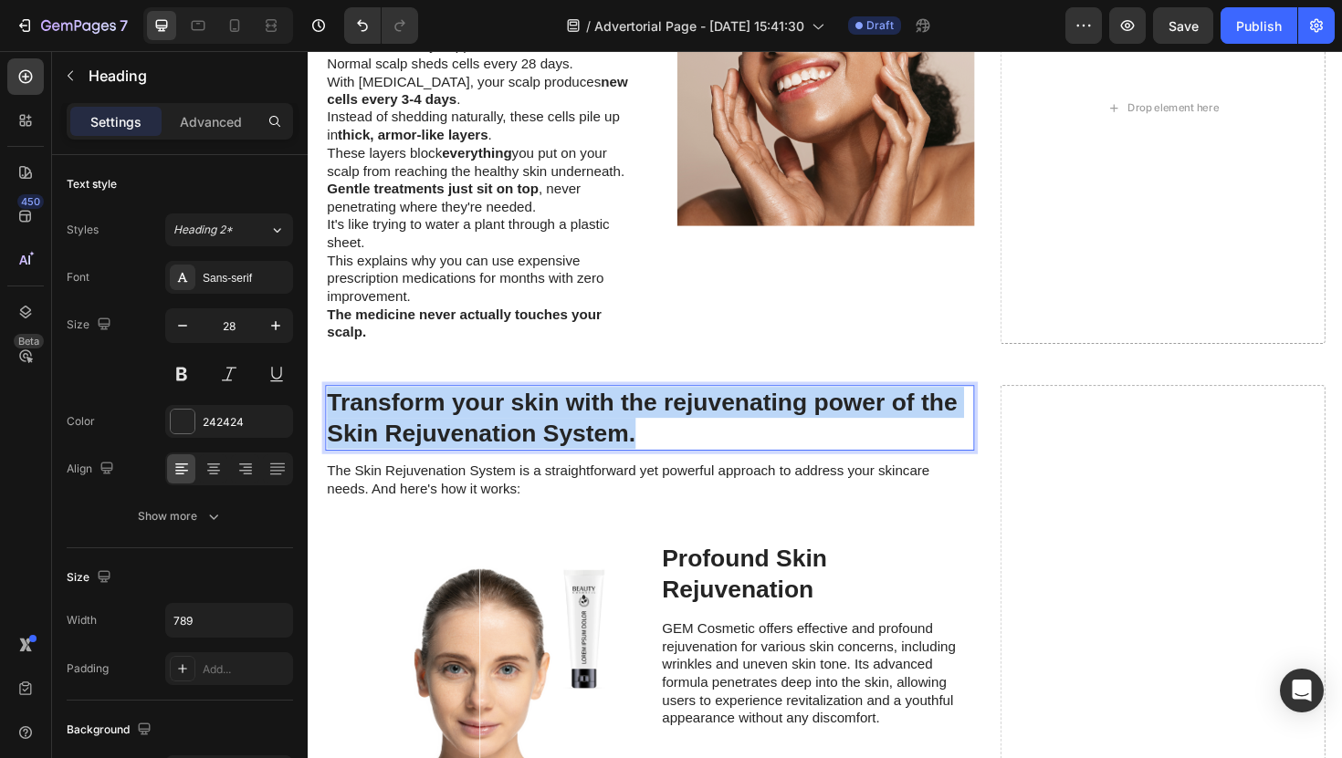
click at [493, 433] on p "Transform your skin with the rejuvenating power of the Skin Rejuvenation System." at bounding box center [670, 440] width 684 height 67
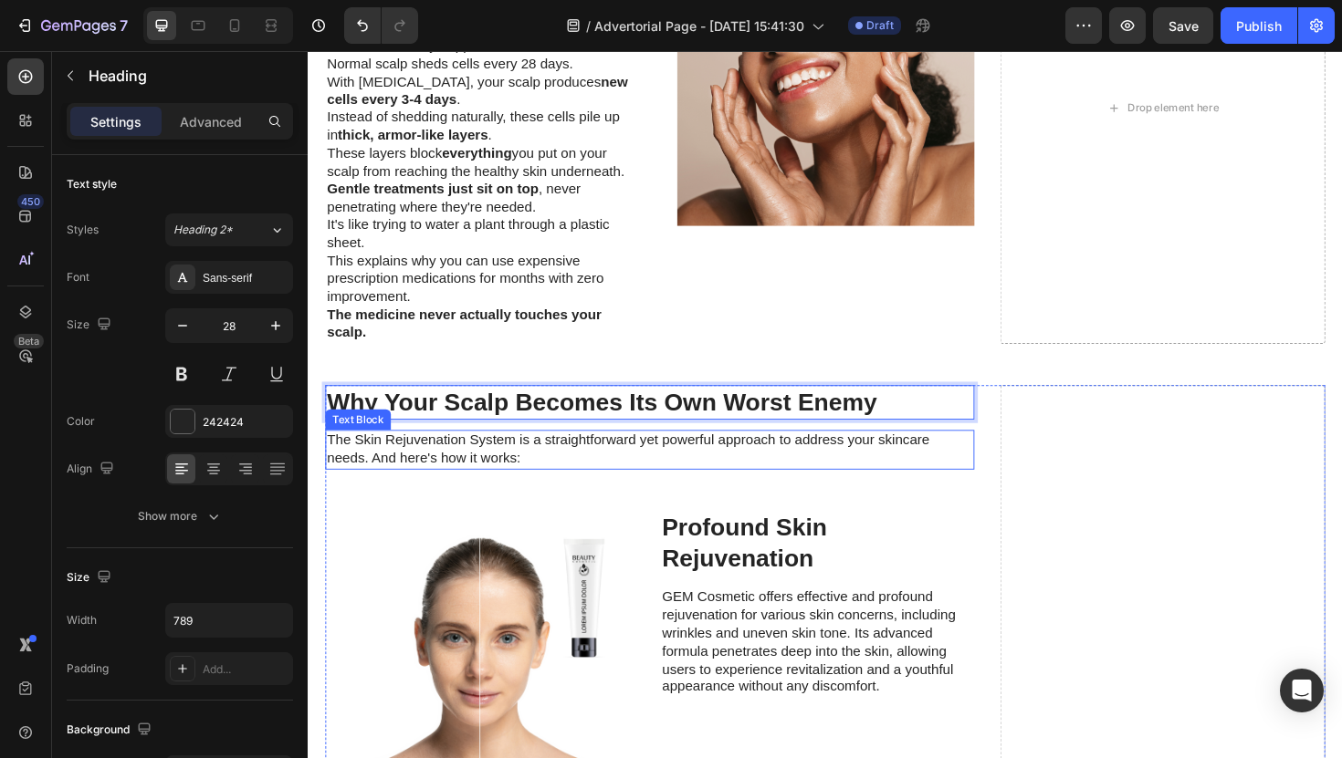
click at [373, 473] on p "The Skin Rejuvenation System is a straightforward yet powerful approach to addr…" at bounding box center [670, 474] width 684 height 38
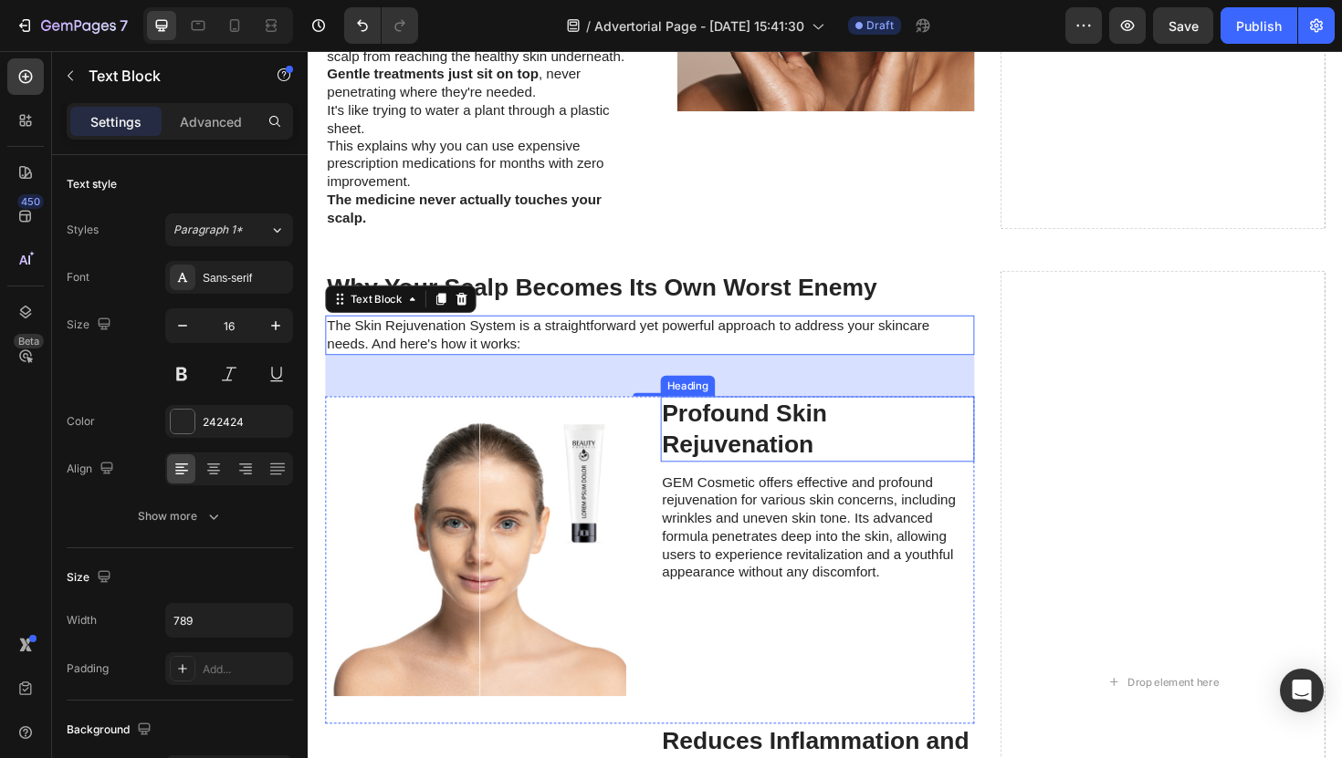
scroll to position [2154, 0]
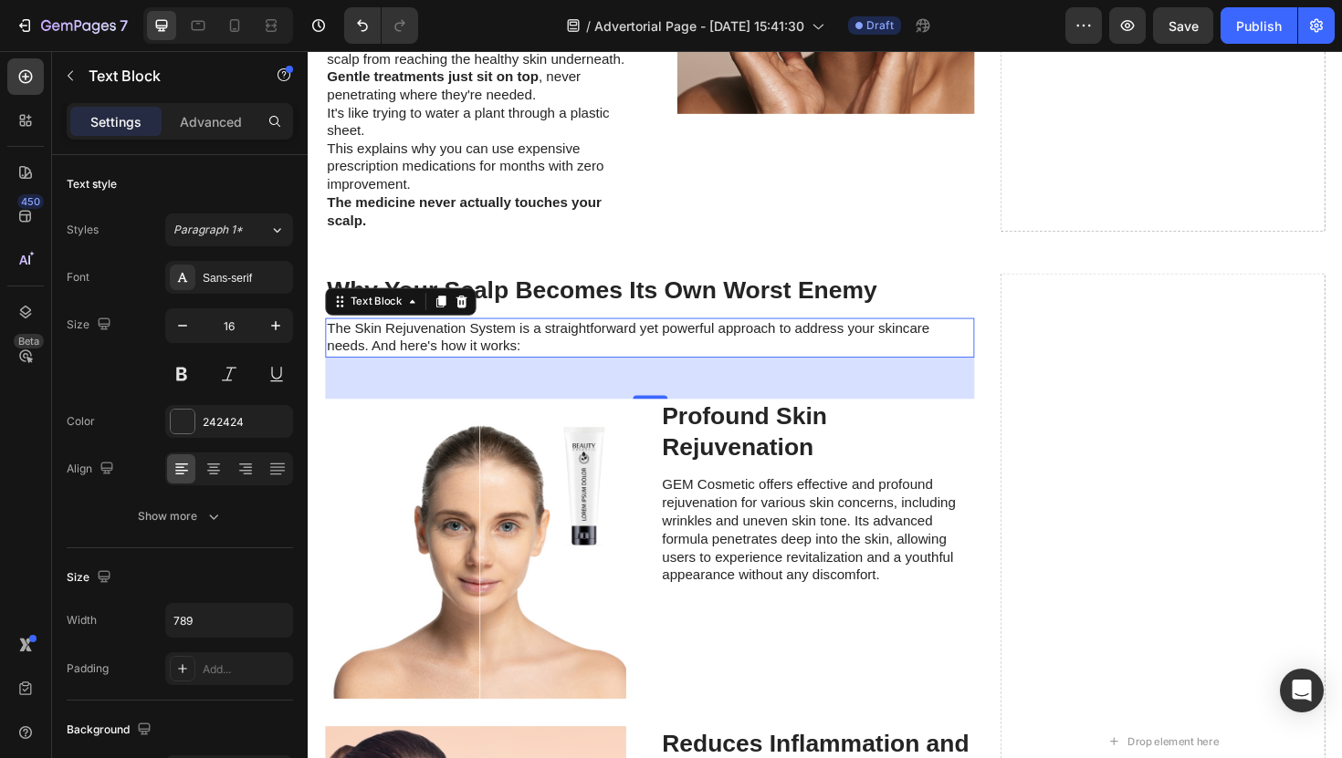
click at [579, 358] on p "The Skin Rejuvenation System is a straightforward yet powerful approach to addr…" at bounding box center [670, 355] width 684 height 38
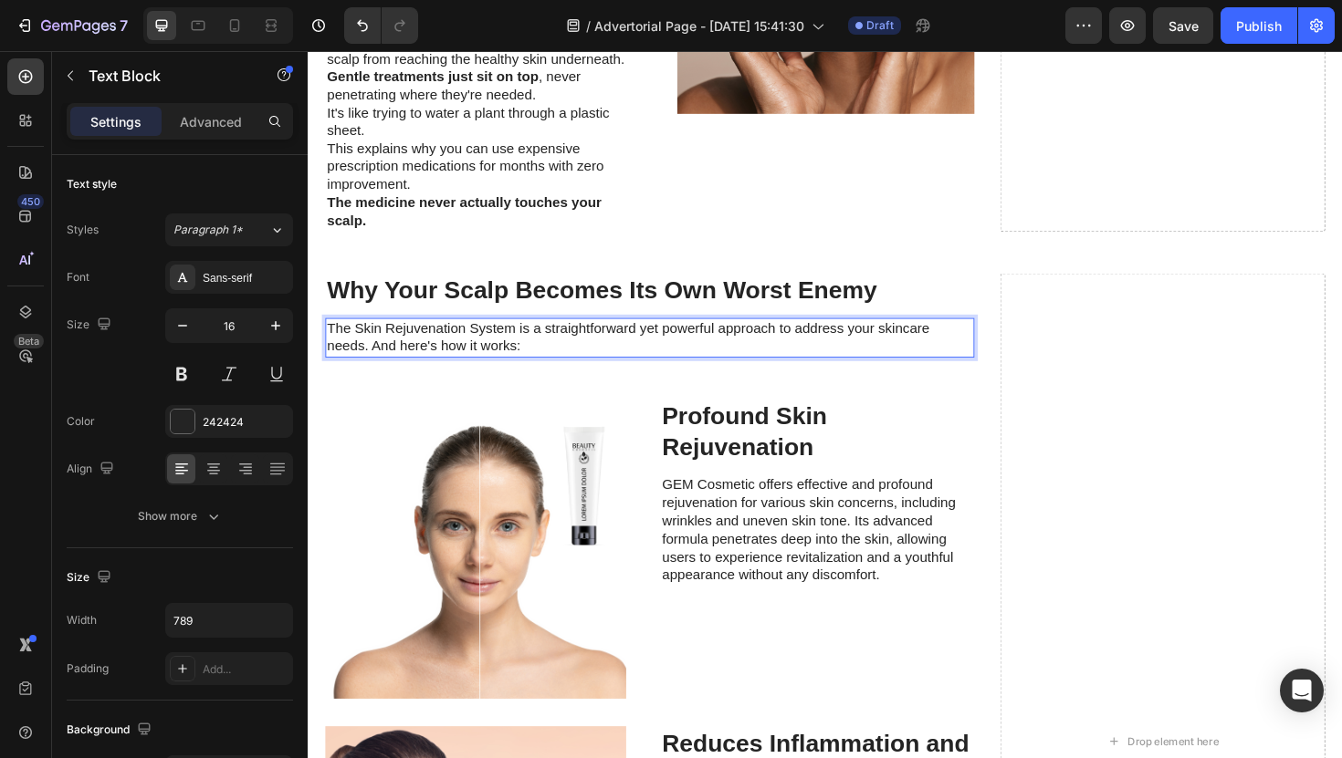
click at [579, 358] on p "The Skin Rejuvenation System is a straightforward yet powerful approach to addr…" at bounding box center [670, 355] width 684 height 38
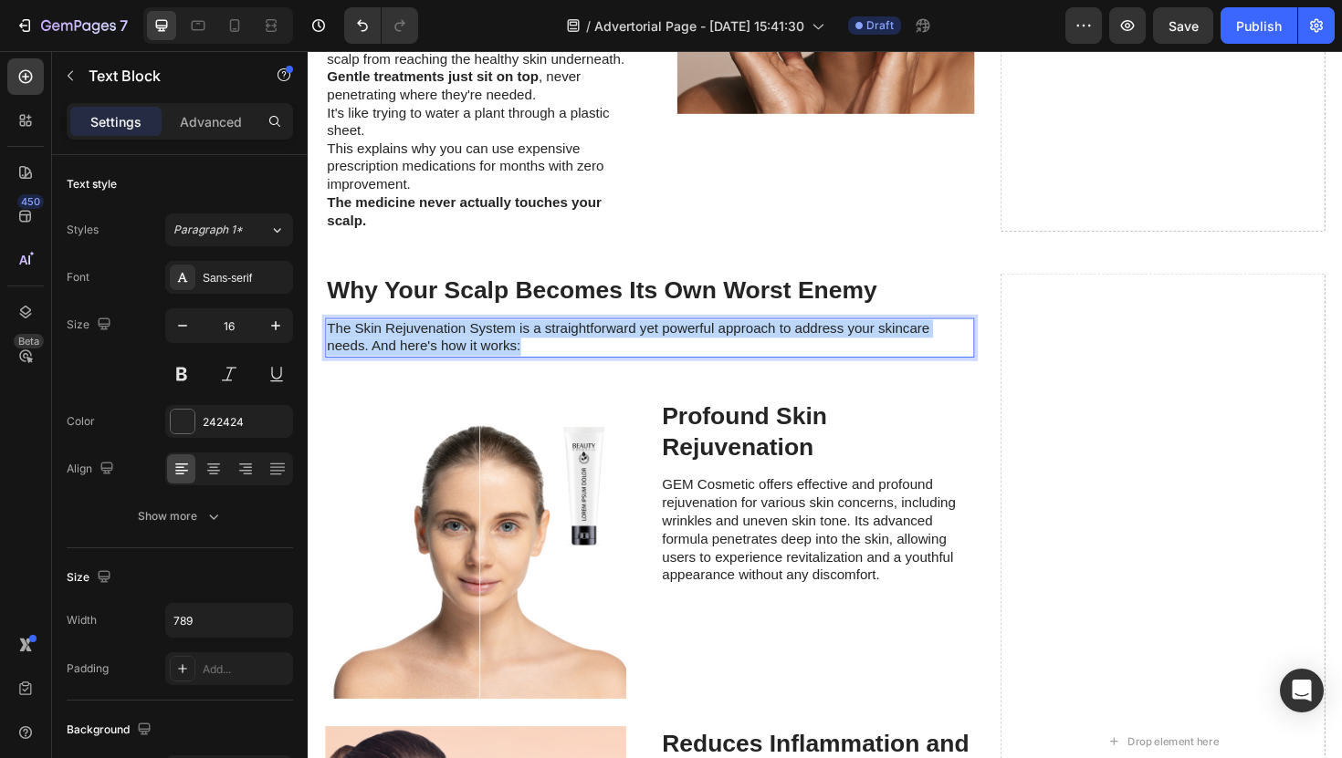
click at [579, 358] on p "The Skin Rejuvenation System is a straightforward yet powerful approach to addr…" at bounding box center [670, 355] width 684 height 38
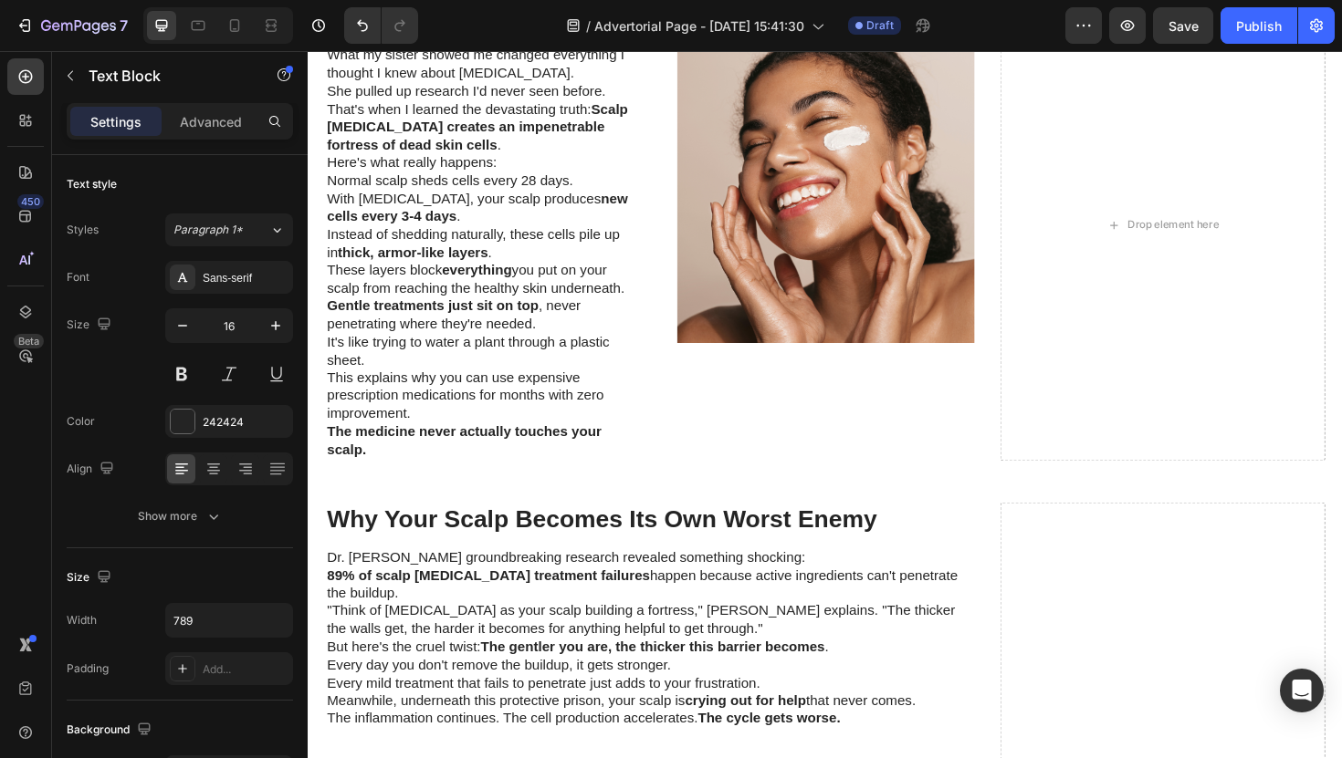
scroll to position [1948, 0]
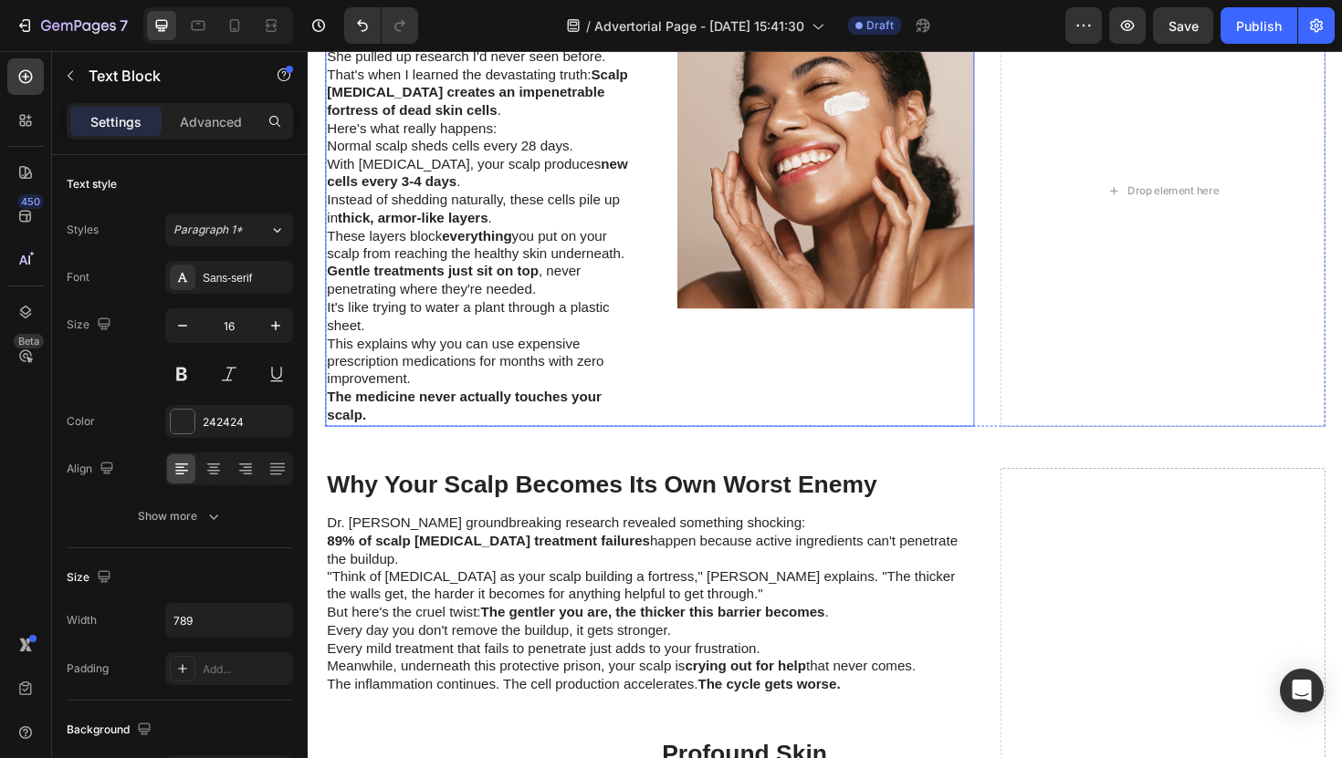
click at [673, 374] on div "What my sister showed me changed everything I thought I knew about psoriasis. S…" at bounding box center [669, 228] width 687 height 440
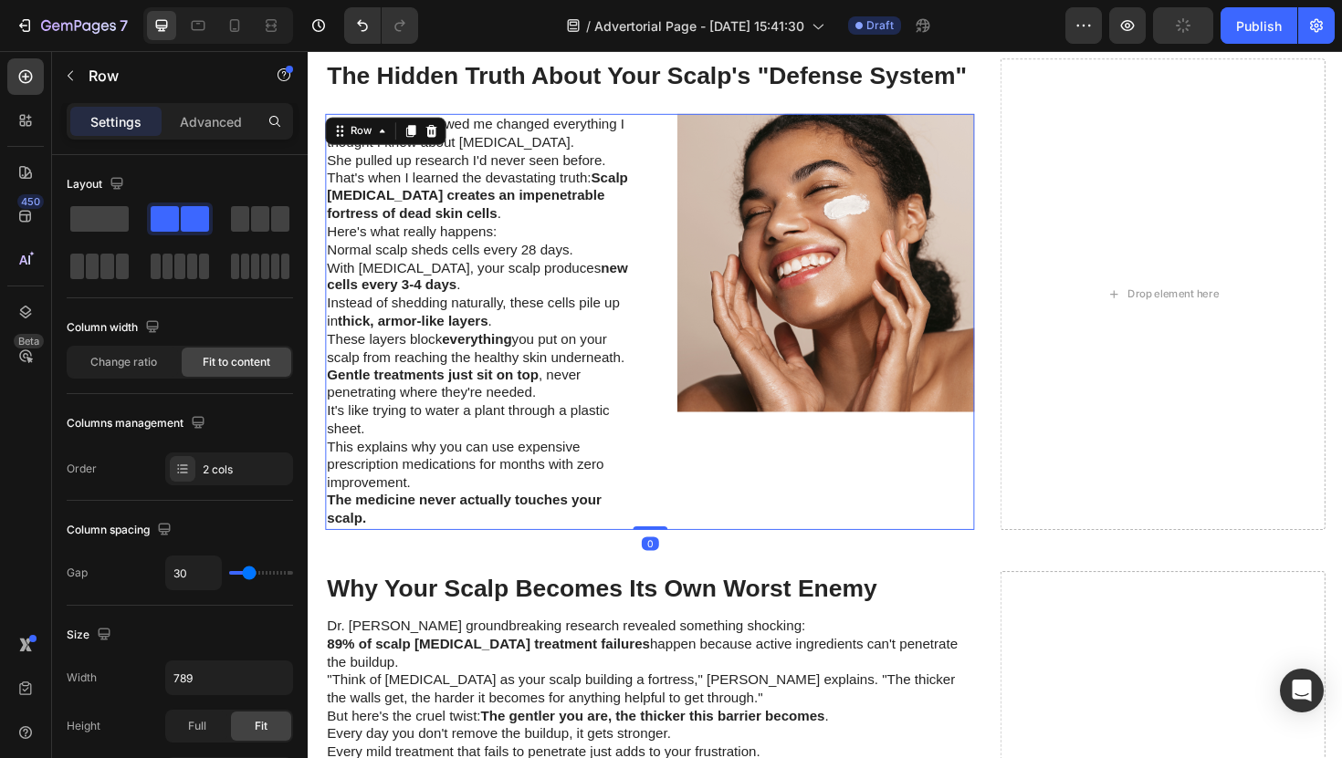
scroll to position [1832, 0]
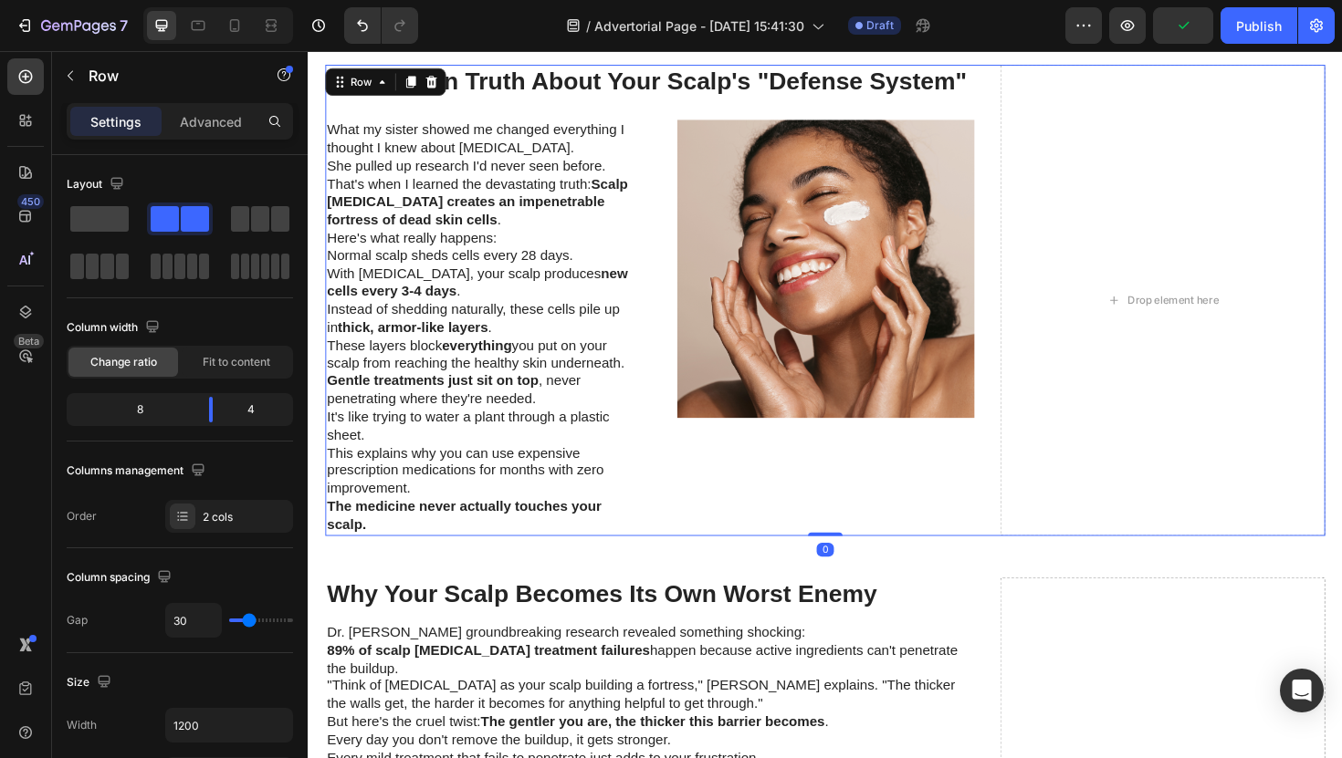
click at [667, 104] on div "The Hidden Truth About Your Scalp's "Defense System" Heading What my sister sho…" at bounding box center [669, 315] width 687 height 499
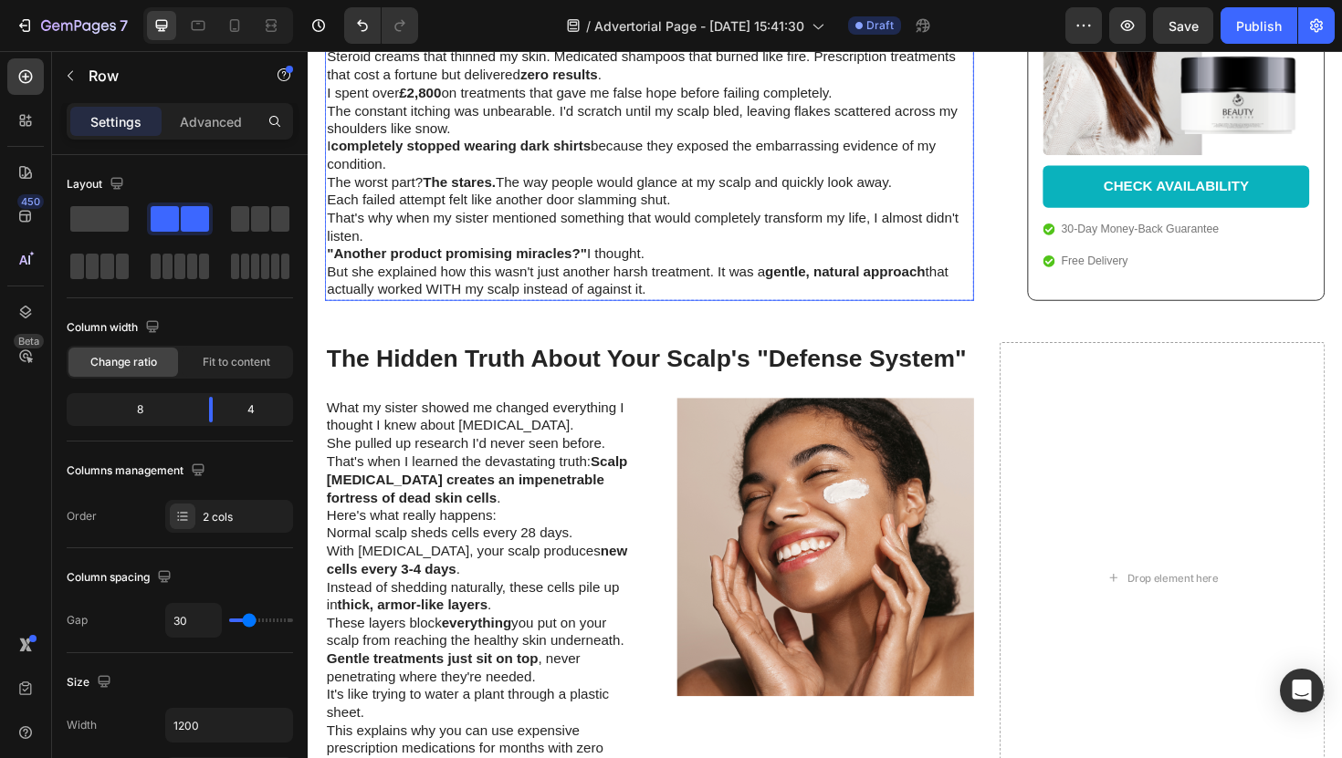
scroll to position [1582, 0]
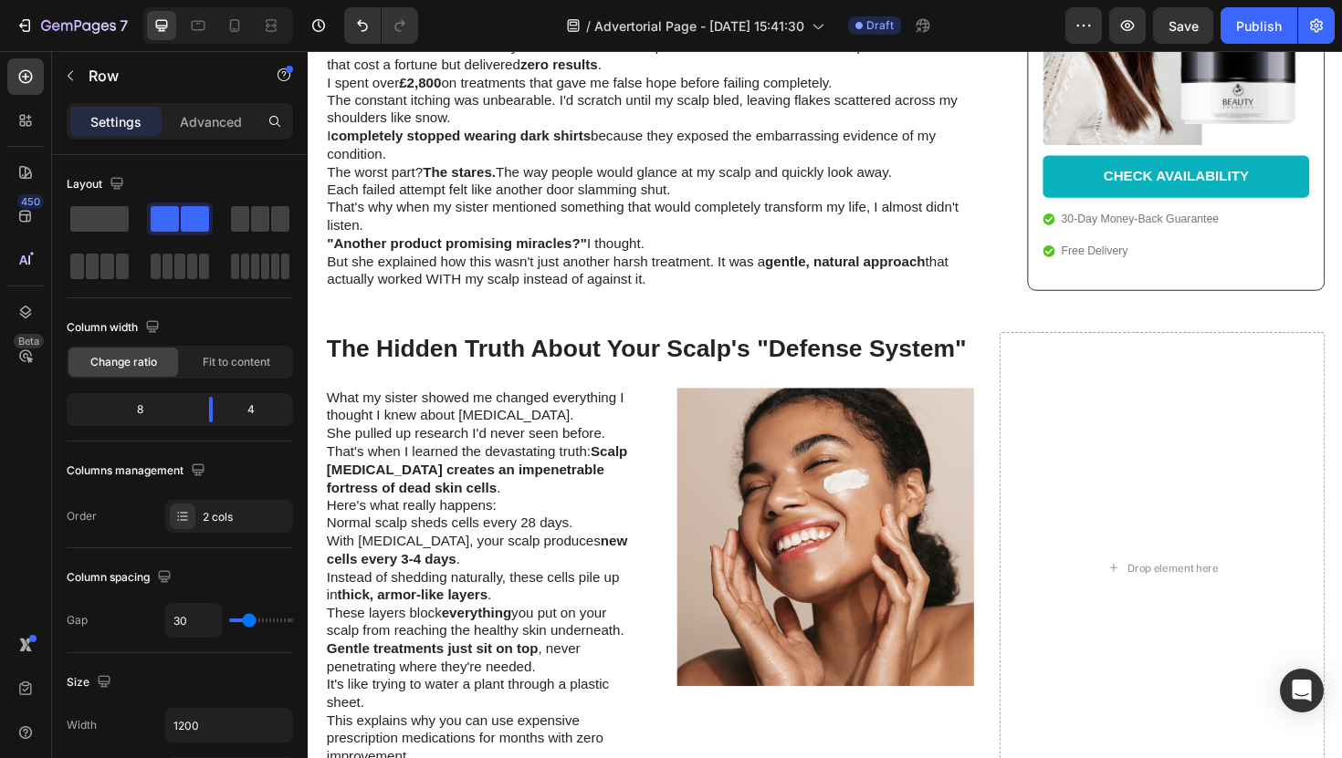
click at [731, 349] on h2 "The Hidden Truth About Your Scalp's "Defense System"" at bounding box center [669, 367] width 687 height 37
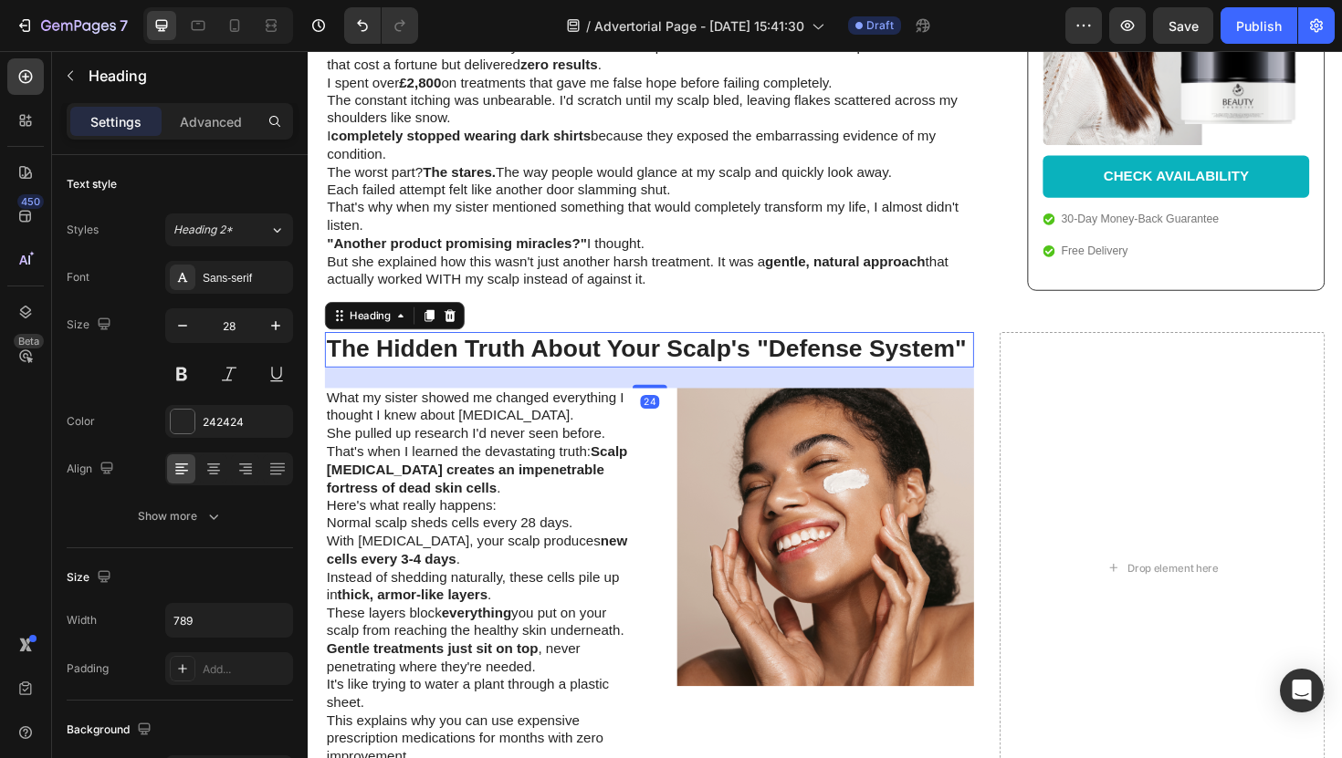
click at [675, 415] on div "24" at bounding box center [670, 422] width 20 height 15
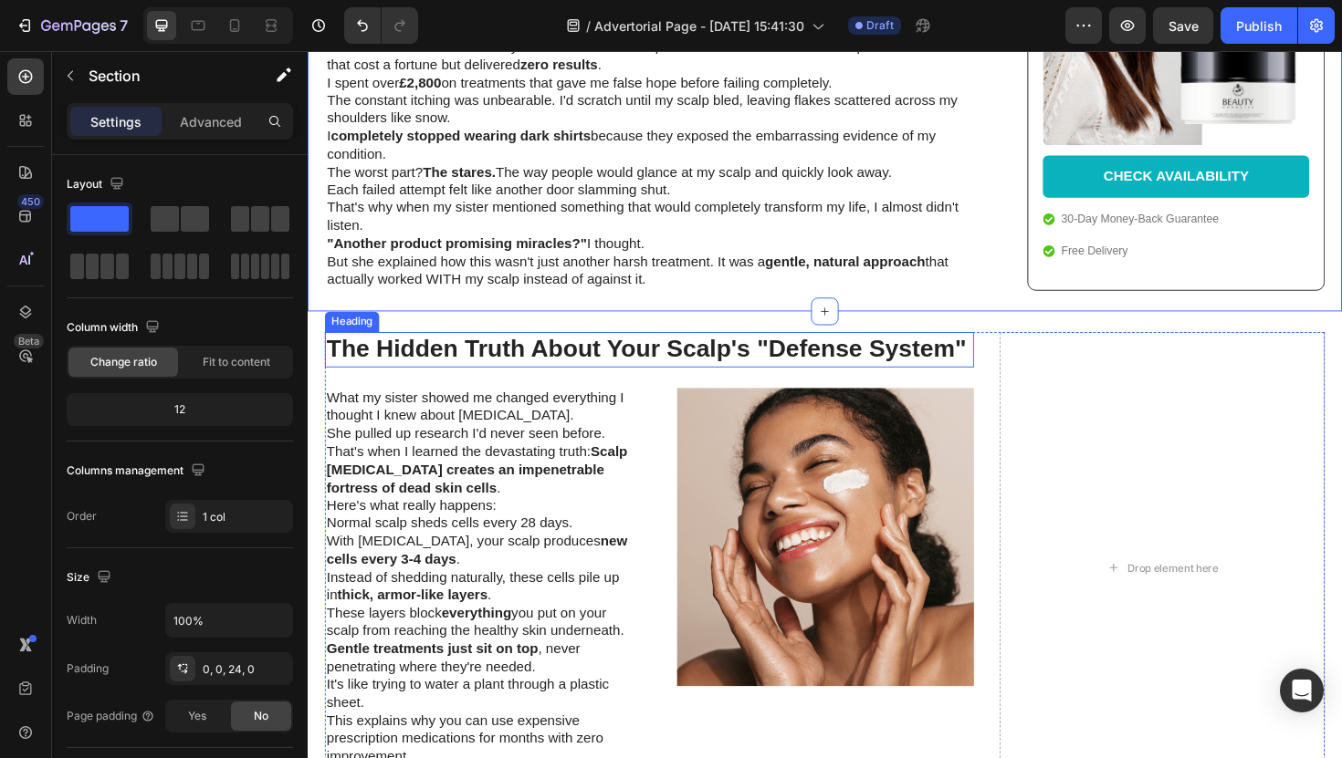
click at [648, 349] on h2 "The Hidden Truth About Your Scalp's "Defense System"" at bounding box center [669, 367] width 687 height 37
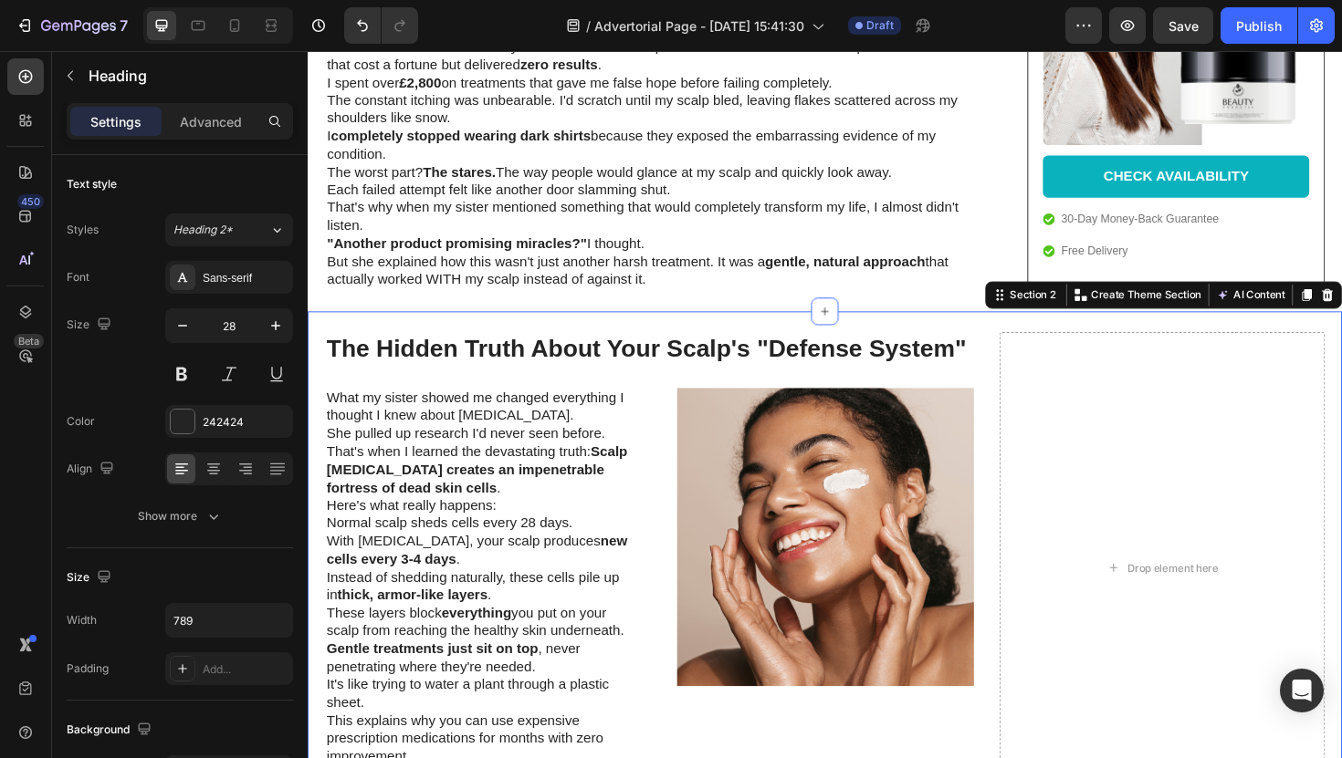
click at [651, 327] on div "The Hidden Truth About Your Scalp's "Defense System" Heading What my sister sho…" at bounding box center [855, 598] width 1095 height 543
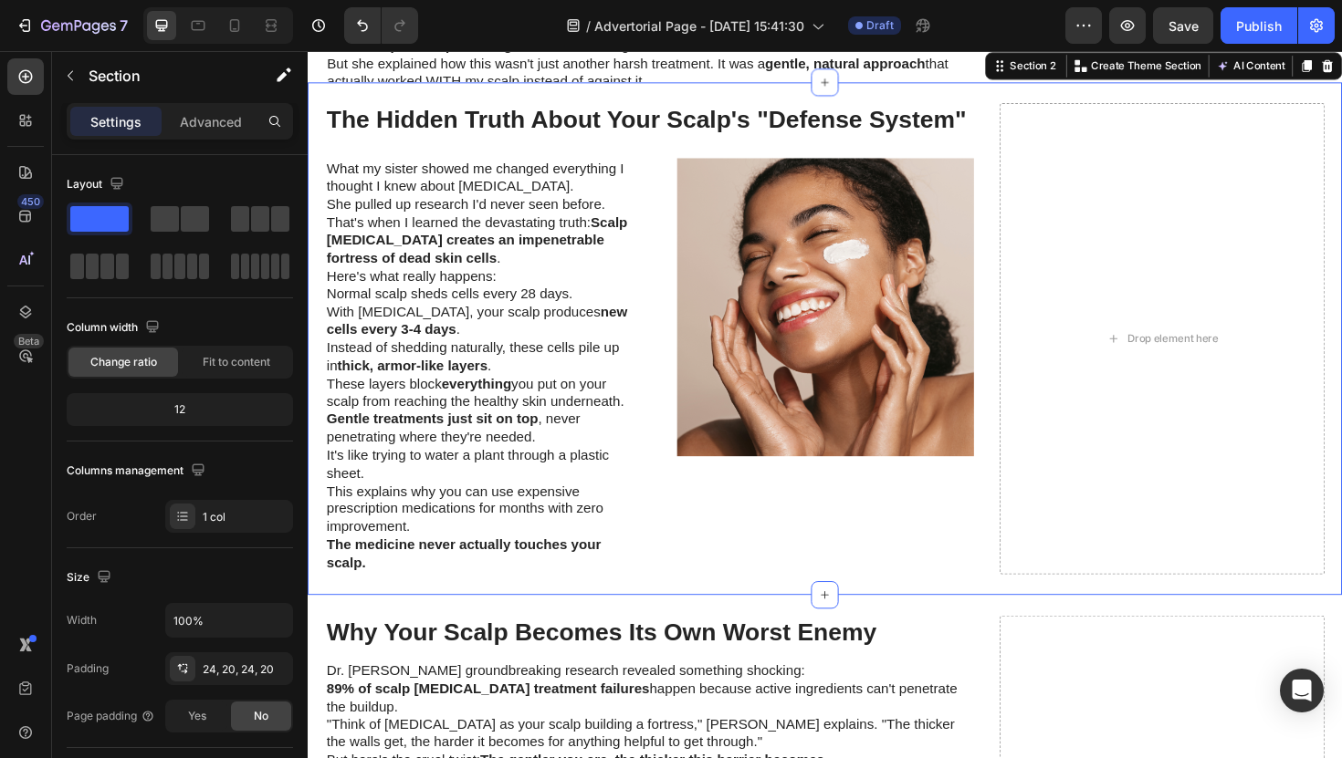
scroll to position [1778, 0]
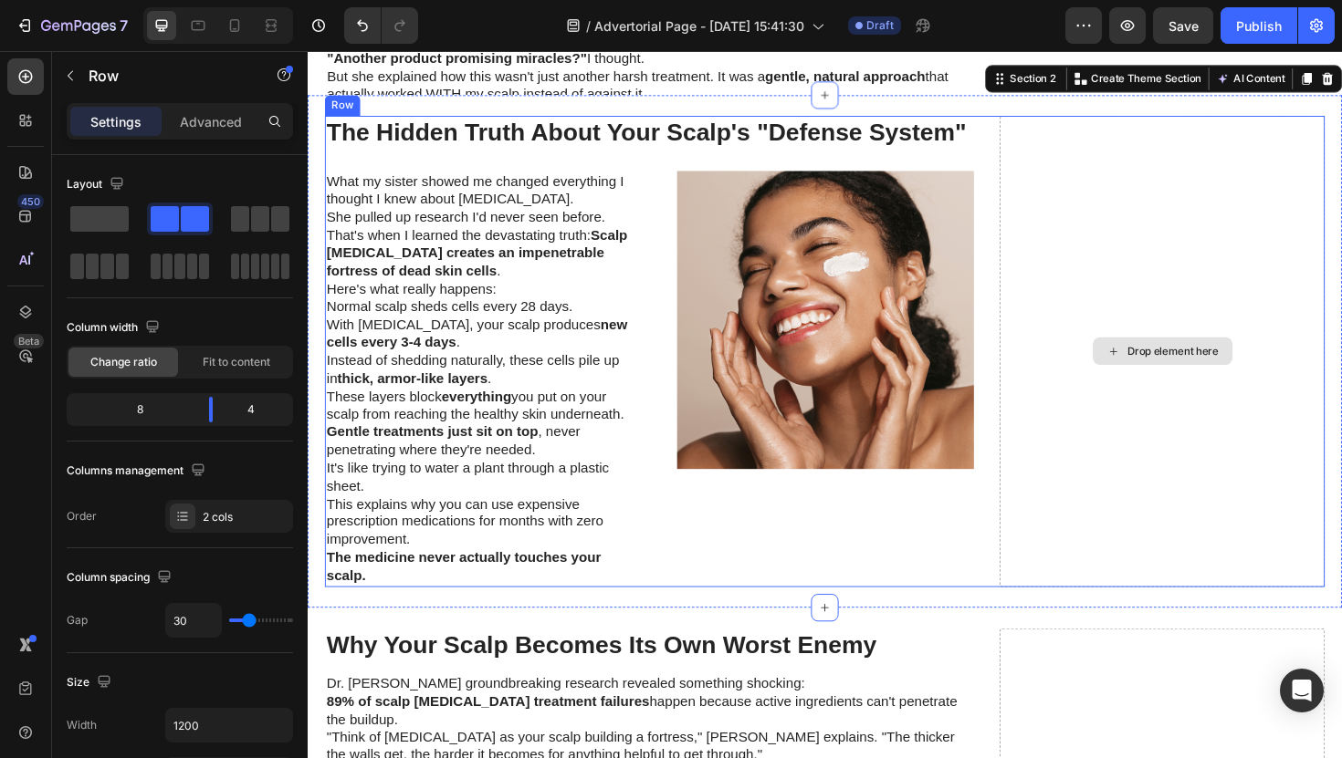
click at [1088, 254] on div "Drop element here" at bounding box center [1213, 369] width 344 height 499
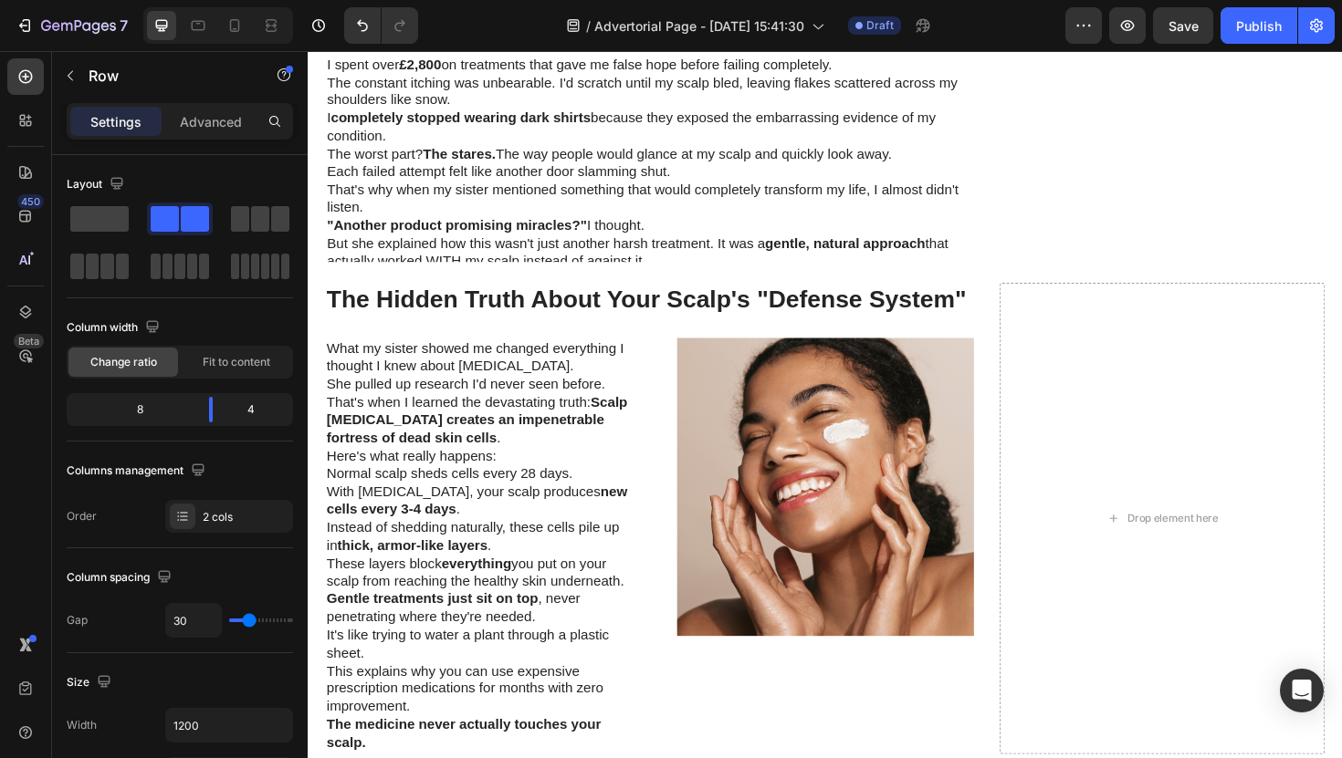
scroll to position [1597, 0]
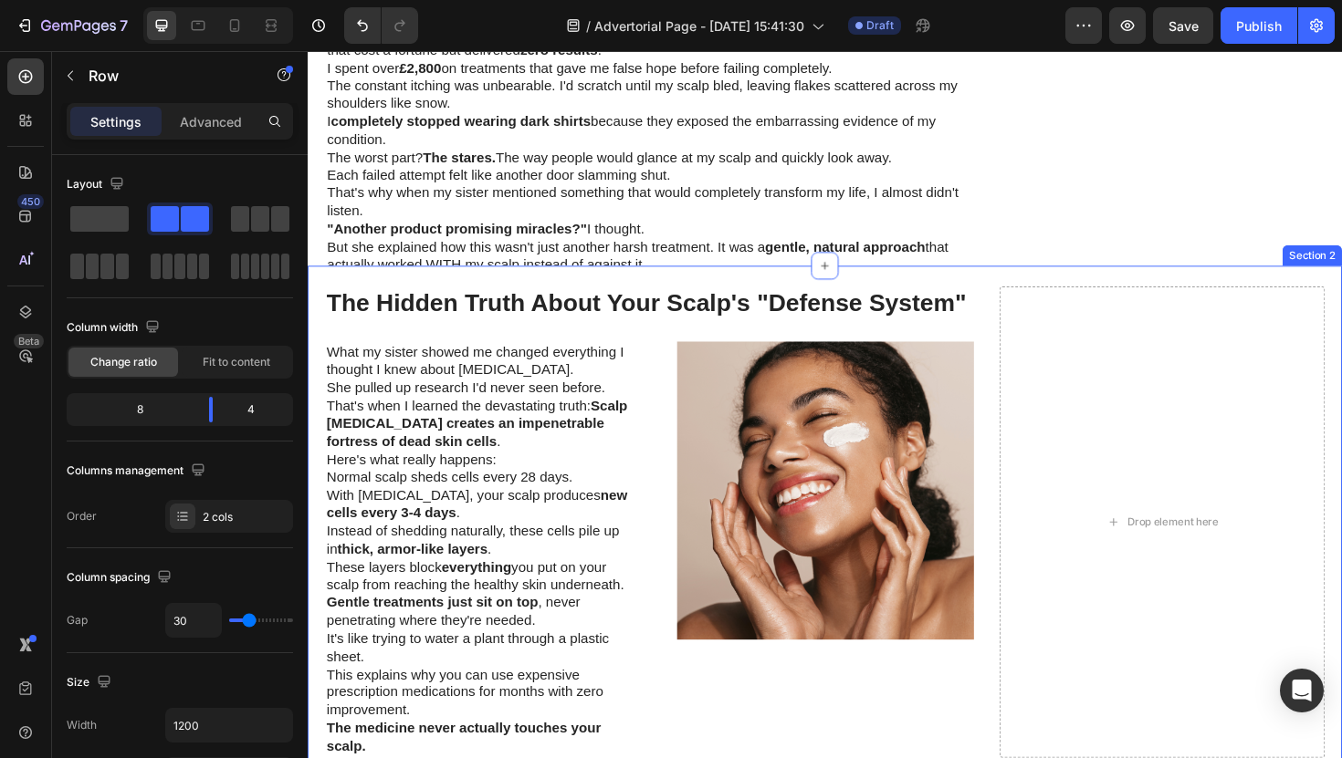
click at [1010, 279] on div "The Hidden Truth About Your Scalp's "Defense System" Heading What my sister sho…" at bounding box center [855, 549] width 1095 height 543
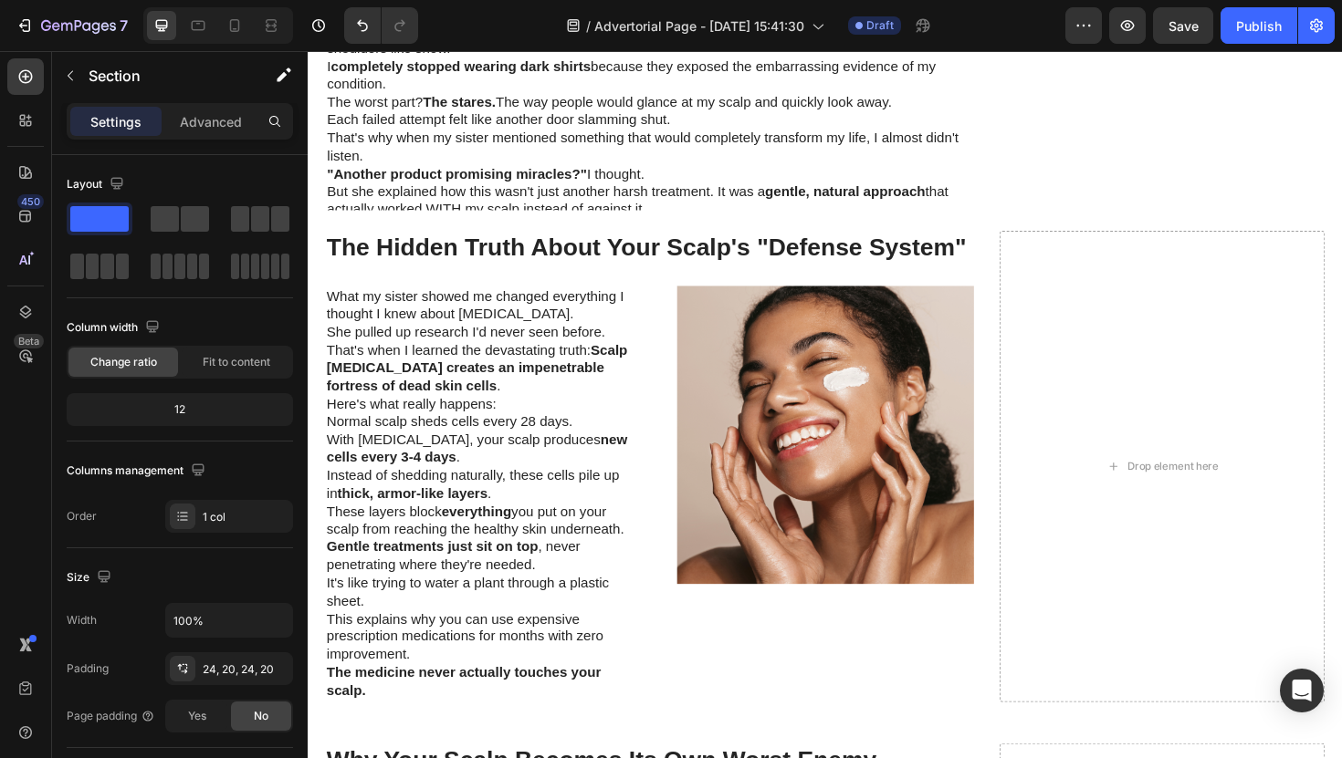
scroll to position [1583, 0]
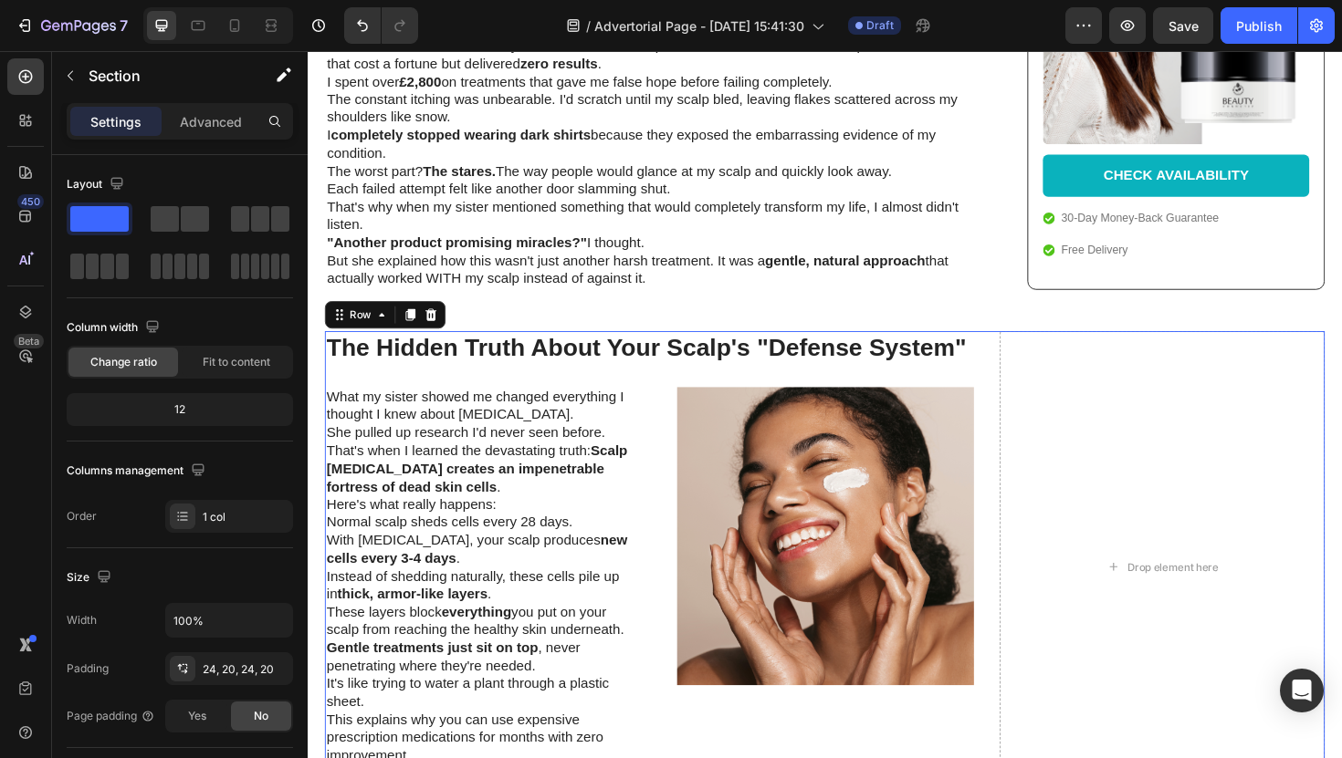
click at [1022, 348] on div "The Hidden Truth About Your Scalp's "Defense System" Heading What my sister sho…" at bounding box center [855, 597] width 1059 height 499
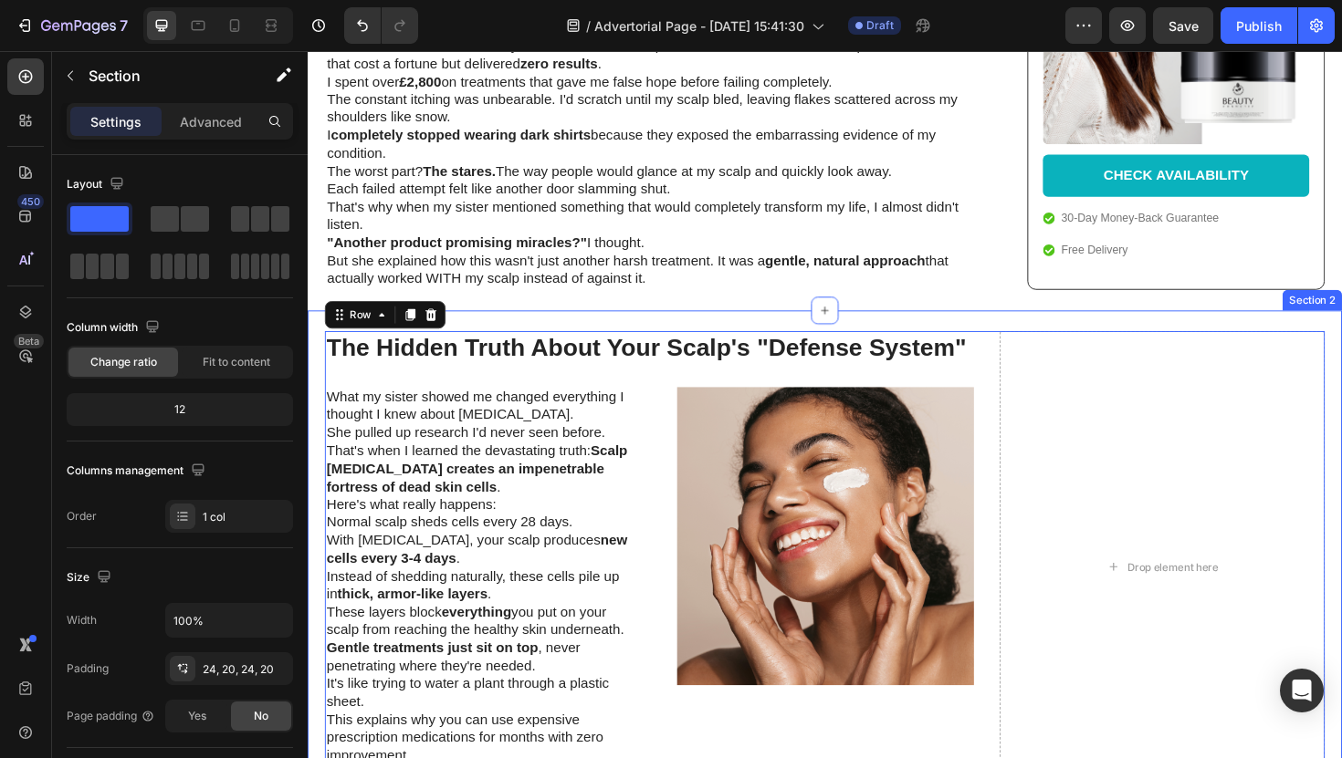
click at [1022, 326] on div "The Hidden Truth About Your Scalp's "Defense System" Heading What my sister sho…" at bounding box center [855, 597] width 1095 height 543
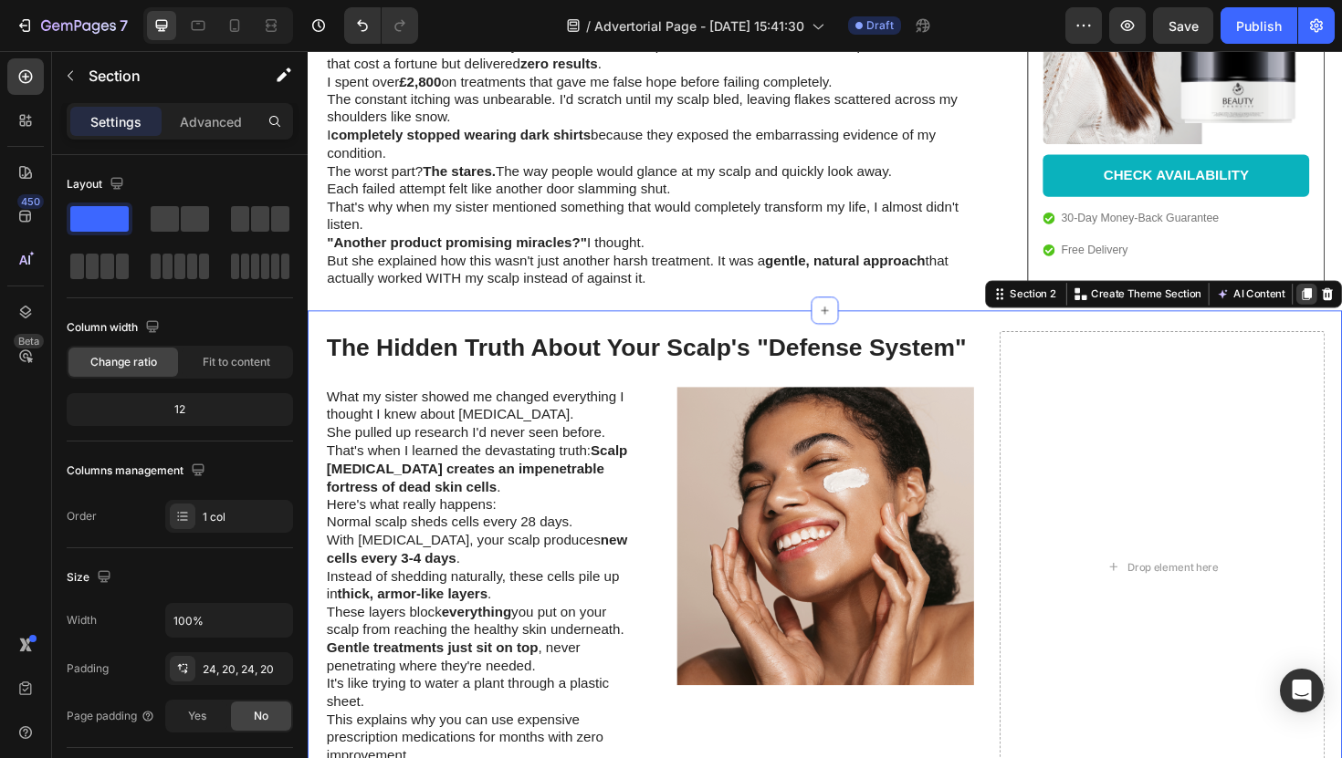
click at [1341, 298] on div at bounding box center [1365, 309] width 22 height 22
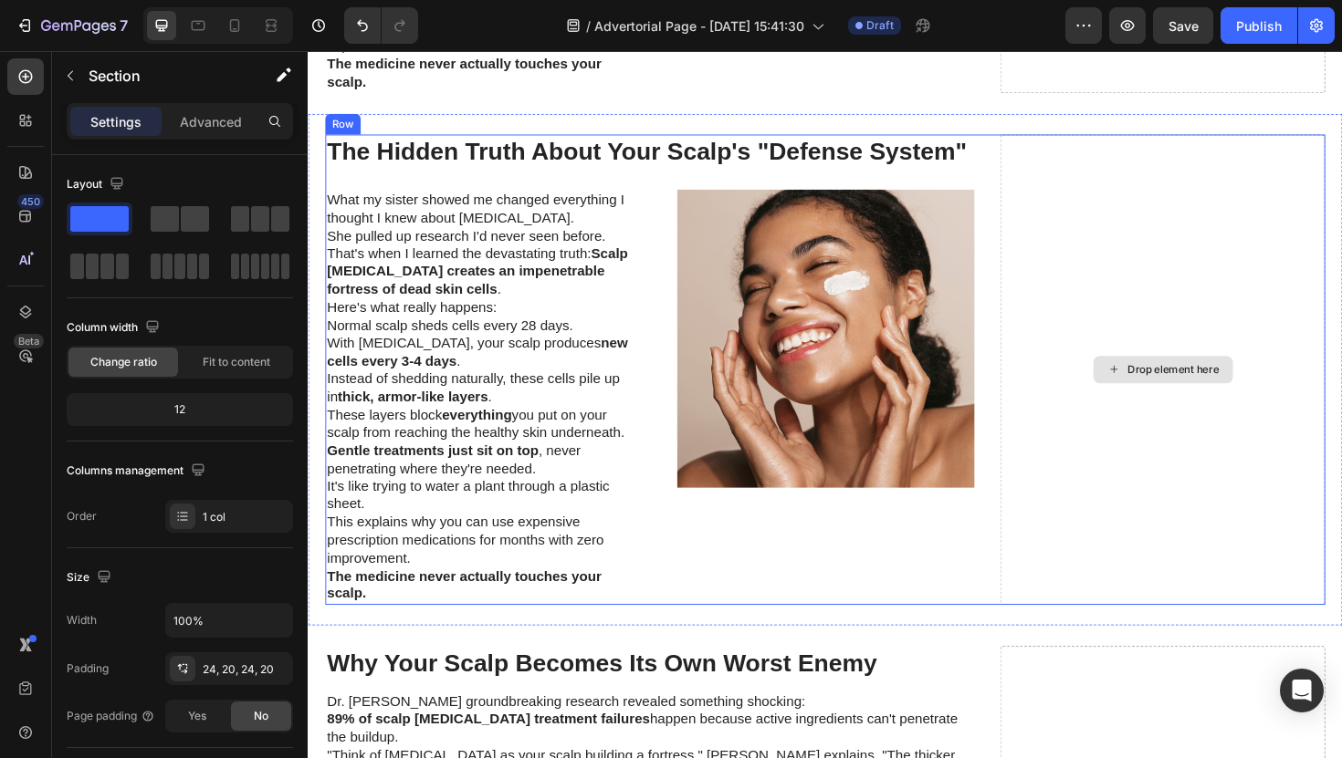
scroll to position [2303, 0]
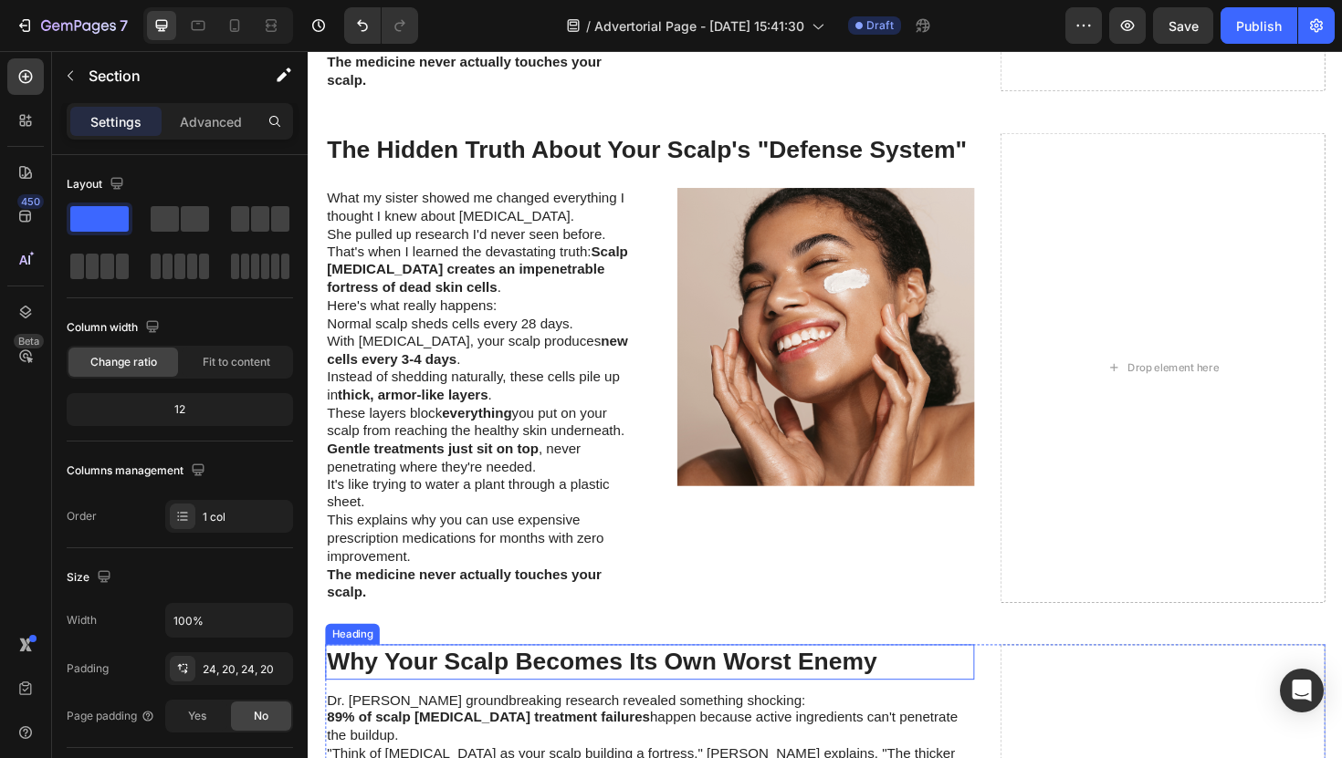
click at [716, 682] on h2 "Why Your Scalp Becomes Its Own Worst Enemy" at bounding box center [669, 698] width 687 height 37
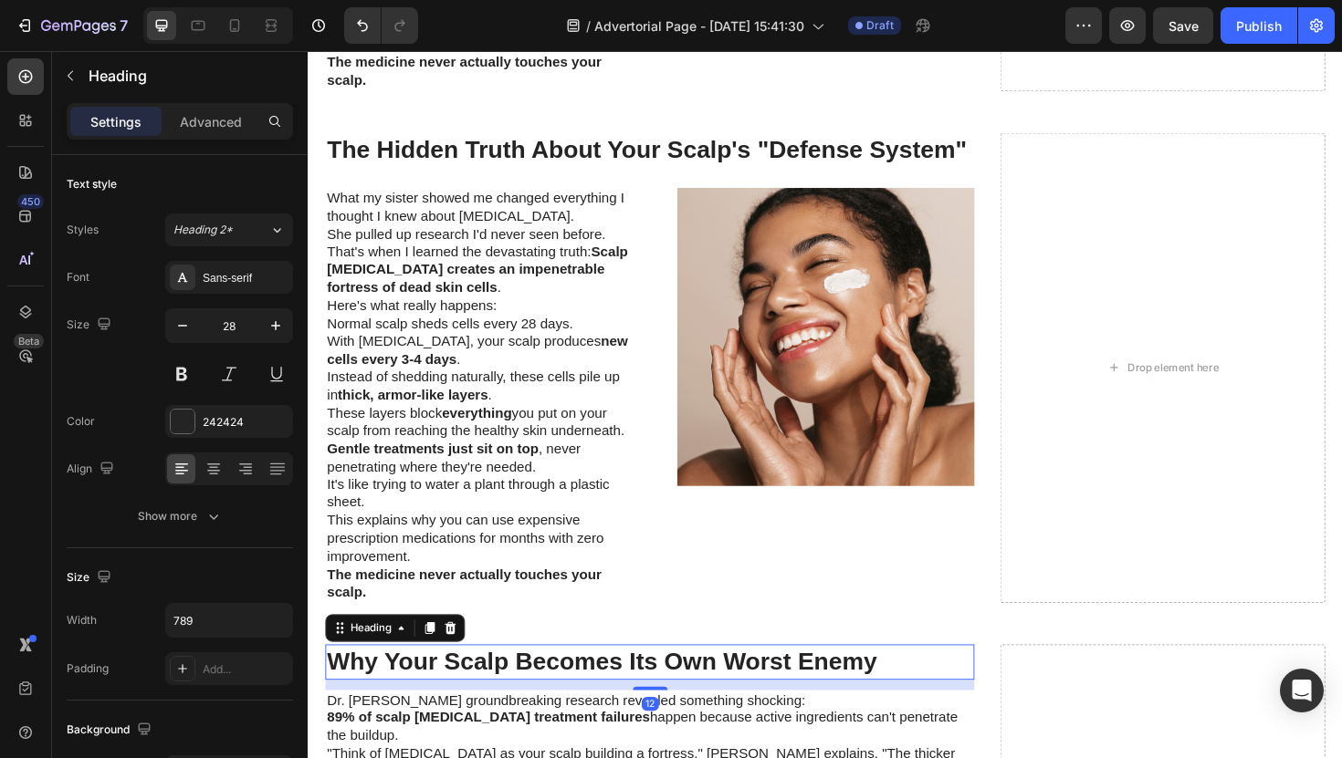
click at [716, 682] on h2 "Why Your Scalp Becomes Its Own Worst Enemy" at bounding box center [669, 698] width 687 height 37
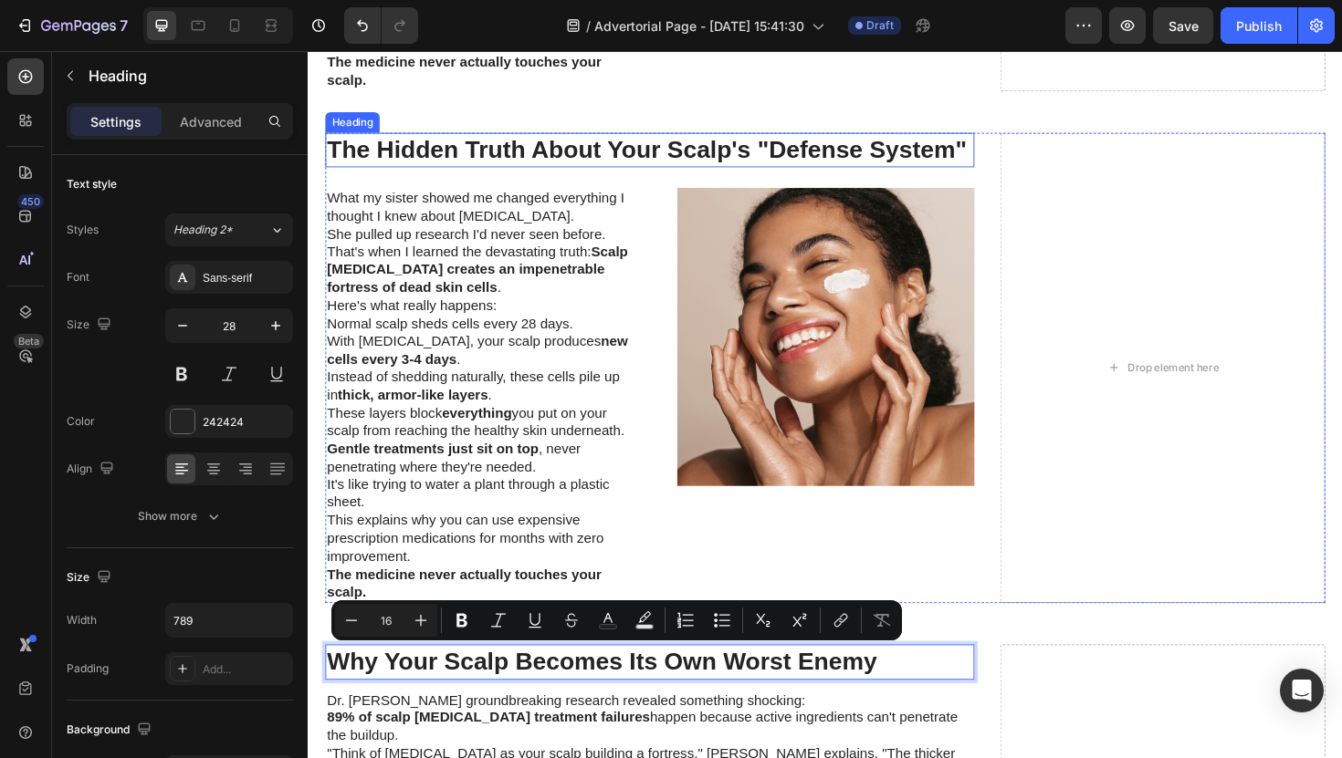
click at [579, 164] on h2 "The Hidden Truth About Your Scalp's "Defense System"" at bounding box center [669, 156] width 687 height 37
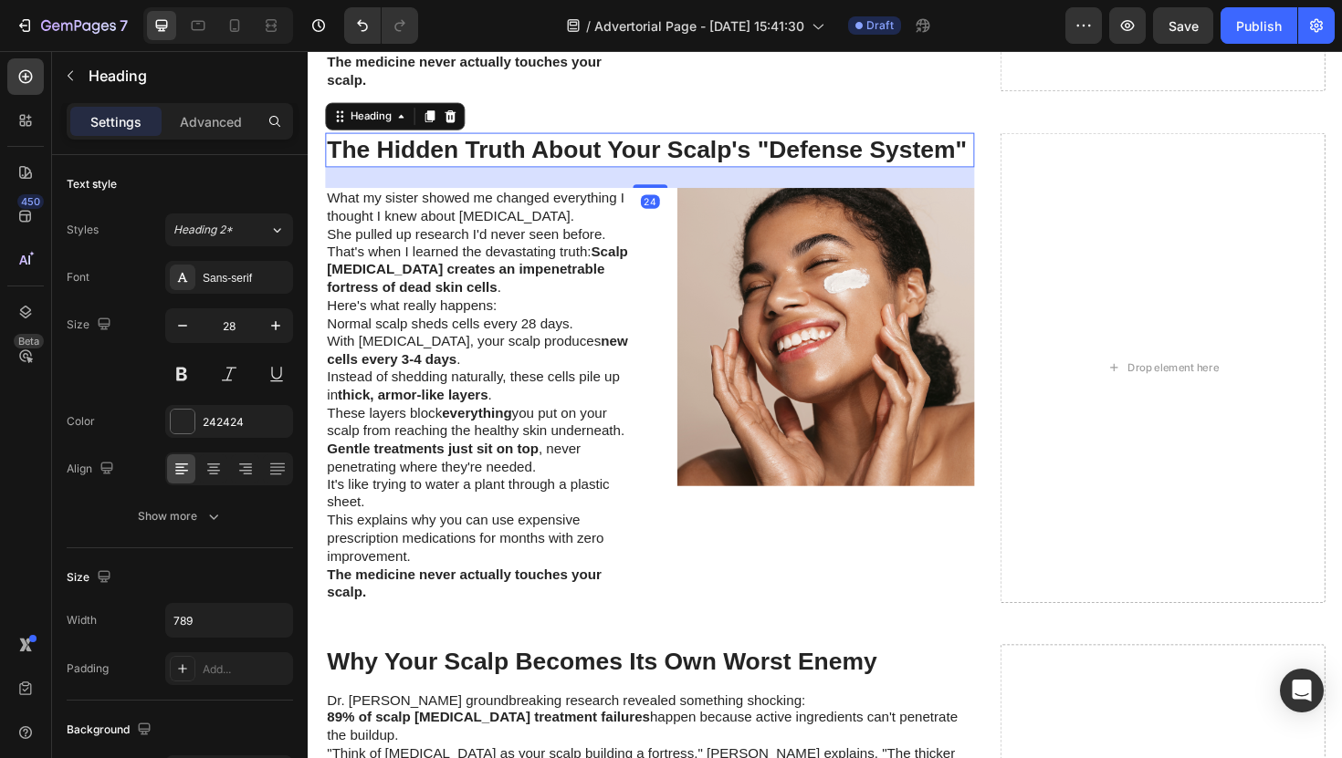
click at [579, 164] on h2 "The Hidden Truth About Your Scalp's "Defense System"" at bounding box center [669, 156] width 687 height 37
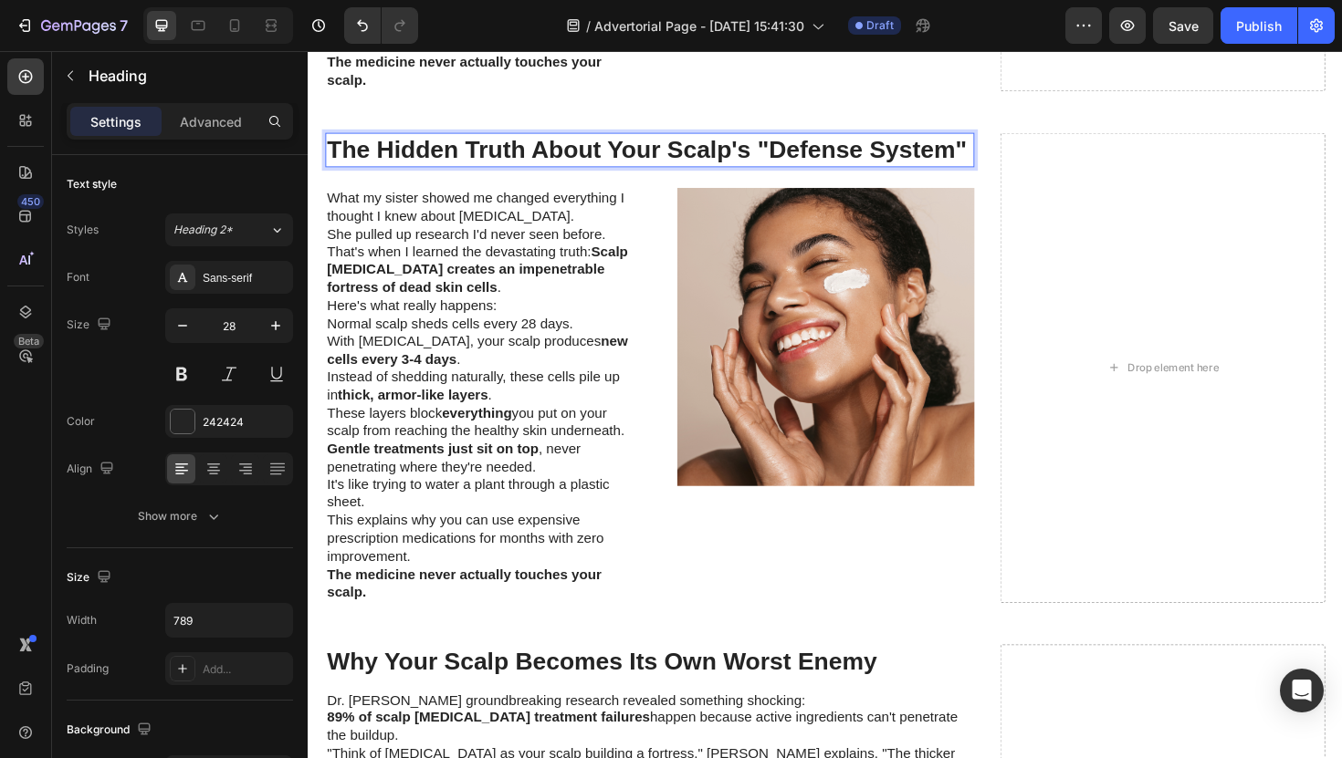
click at [579, 164] on p "The Hidden Truth About Your Scalp's "Defense System"" at bounding box center [670, 156] width 684 height 33
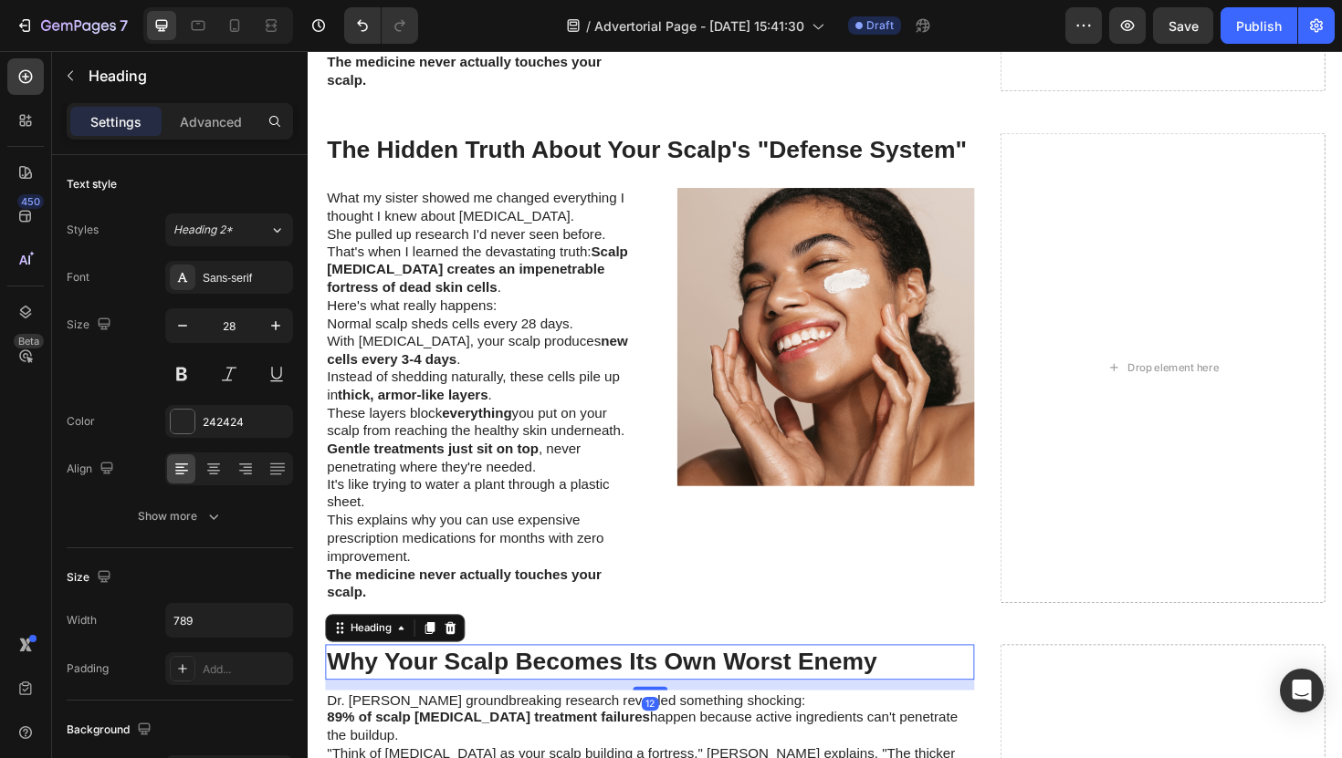
click at [554, 693] on p "Why Your Scalp Becomes Its Own Worst Enemy" at bounding box center [670, 698] width 684 height 33
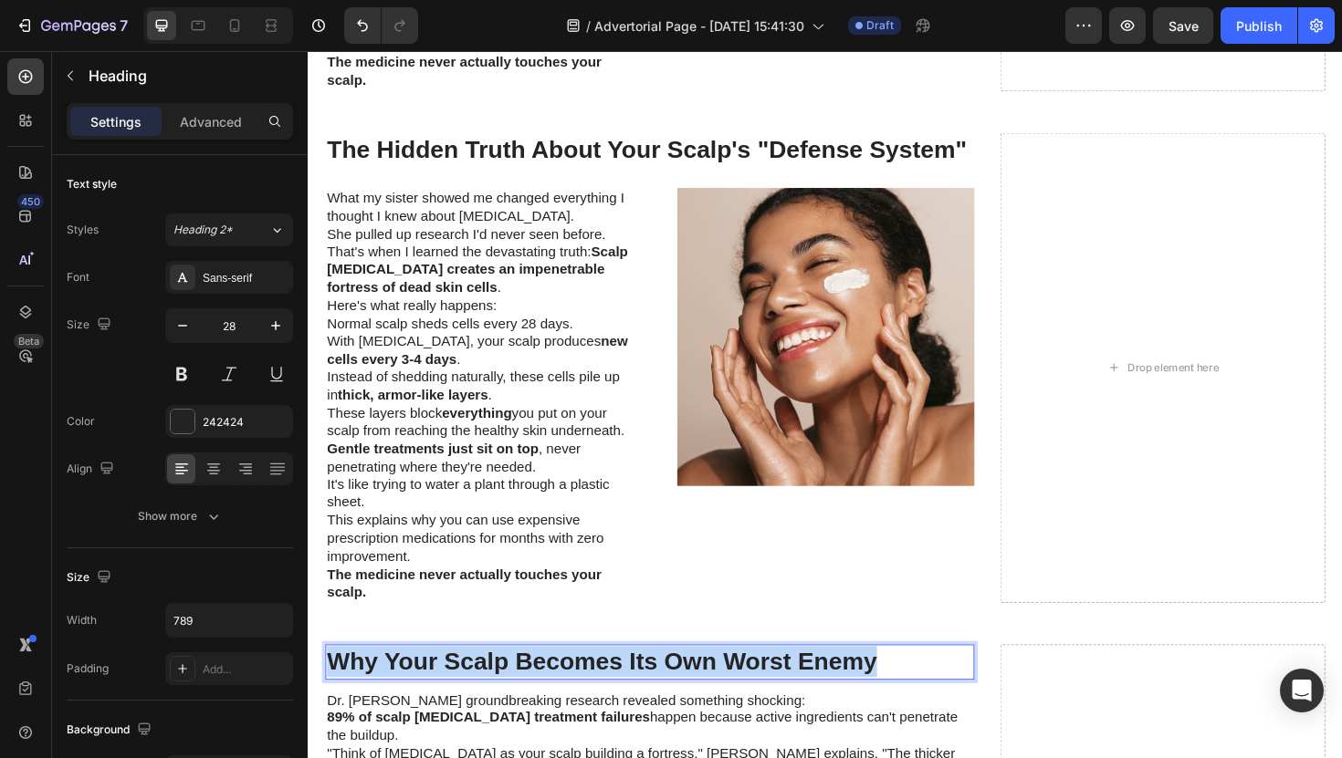
click at [554, 693] on p "Why Your Scalp Becomes Its Own Worst Enemy" at bounding box center [670, 698] width 684 height 33
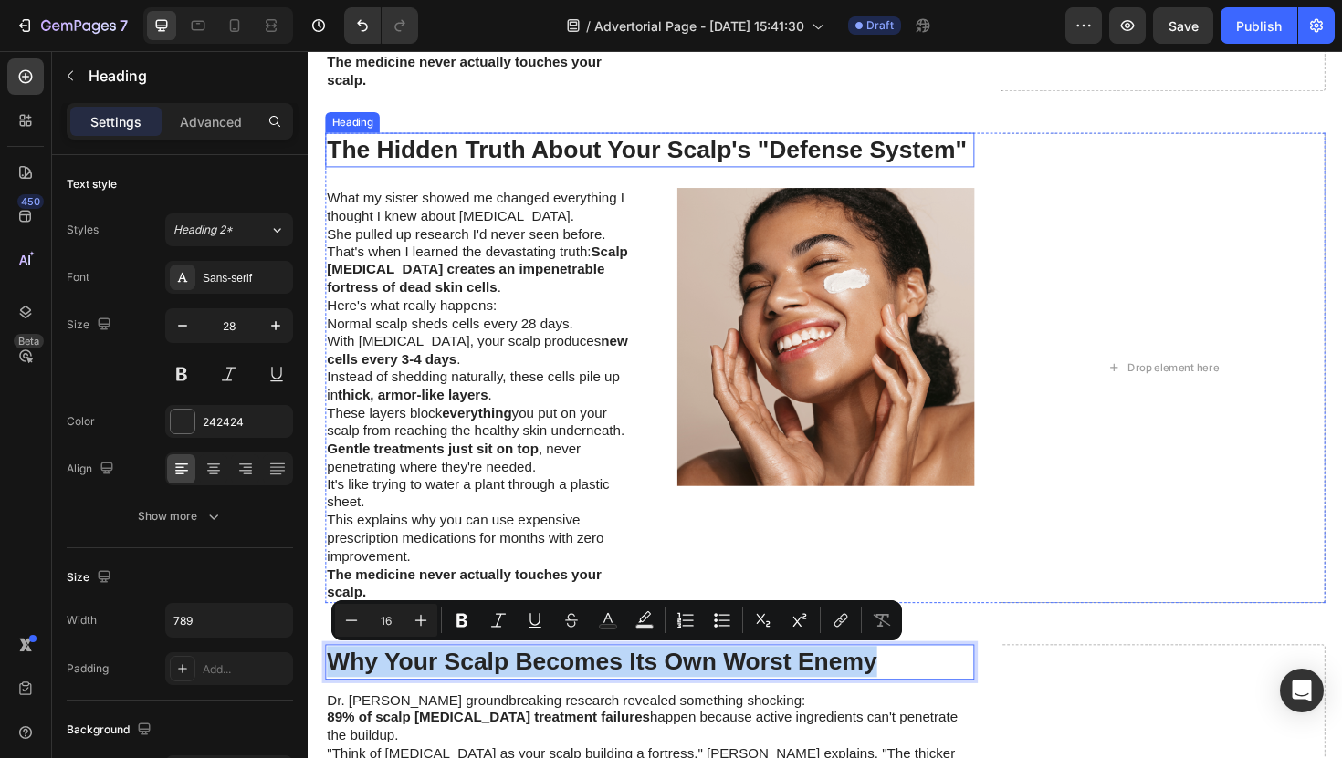
click at [550, 161] on p "The Hidden Truth About Your Scalp's "Defense System"" at bounding box center [670, 156] width 684 height 33
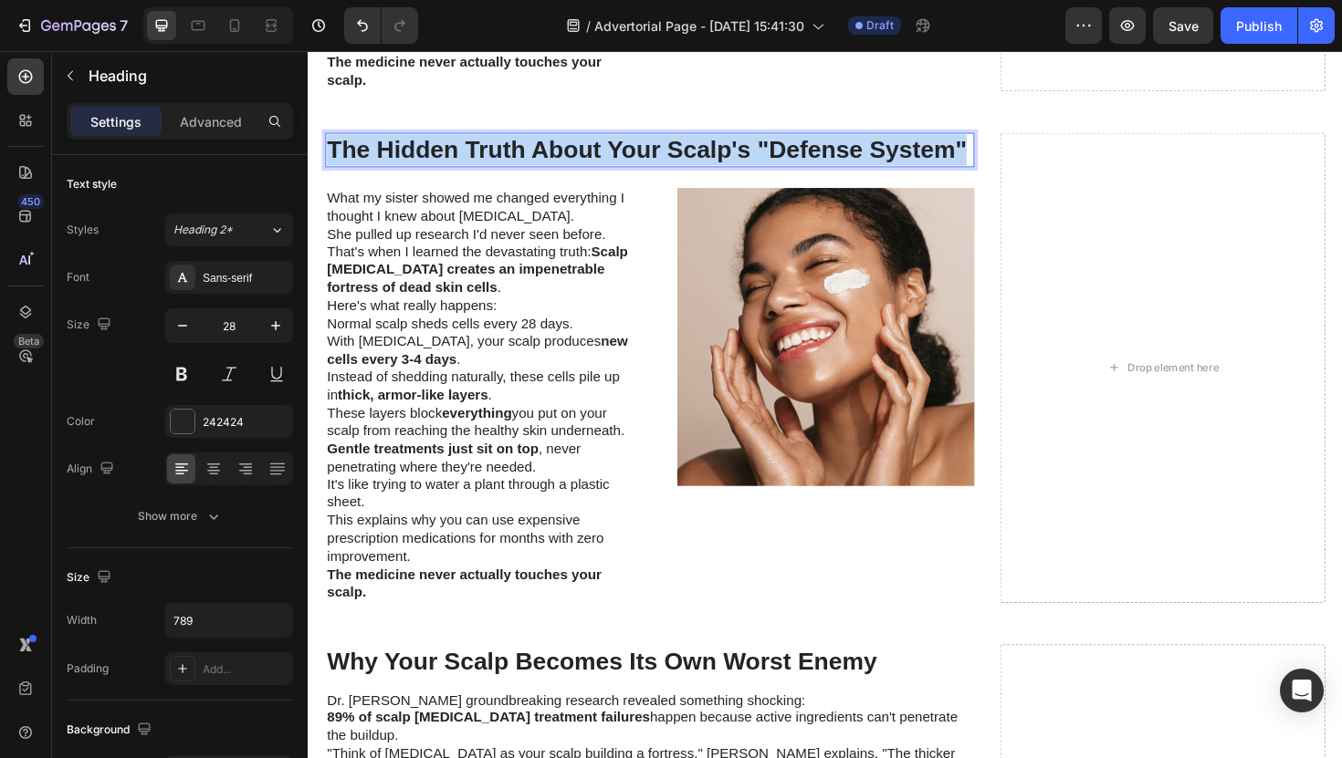
click at [550, 161] on p "The Hidden Truth About Your Scalp's "Defense System"" at bounding box center [670, 156] width 684 height 33
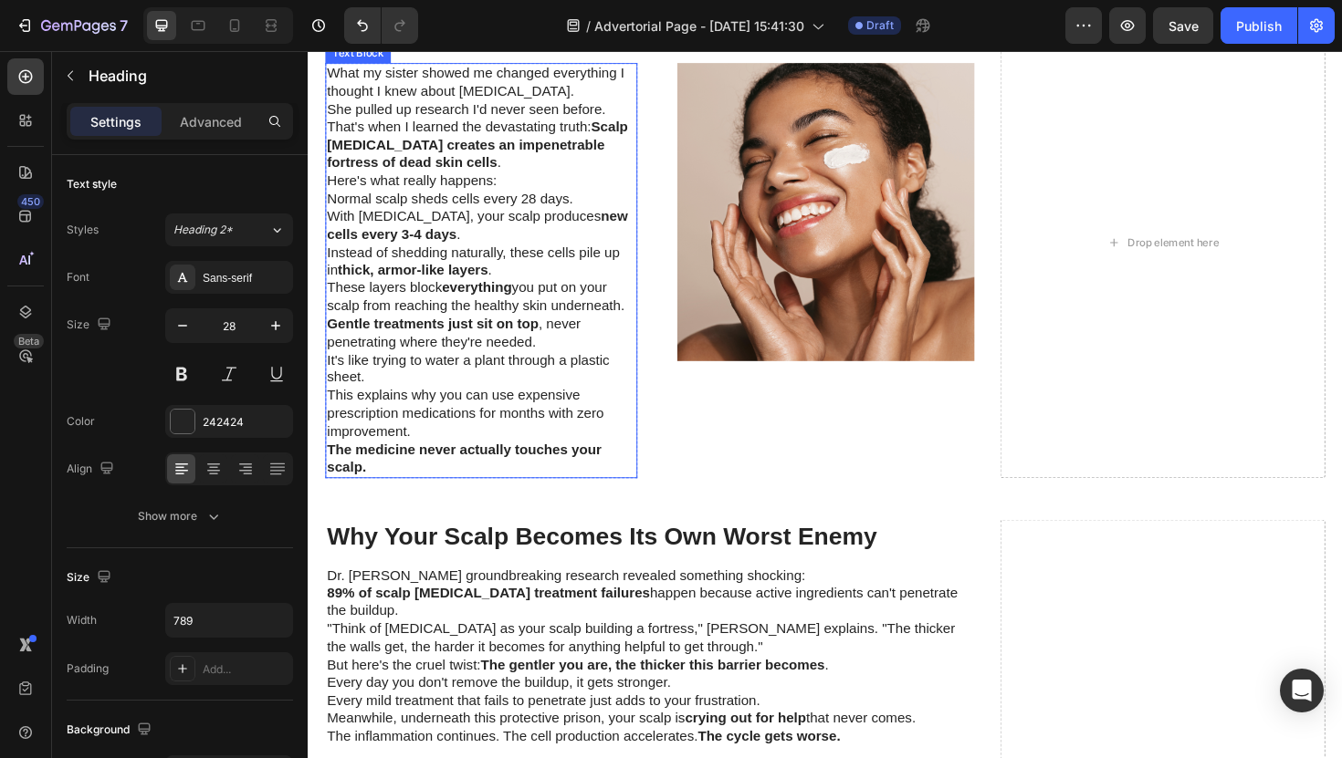
scroll to position [2574, 0]
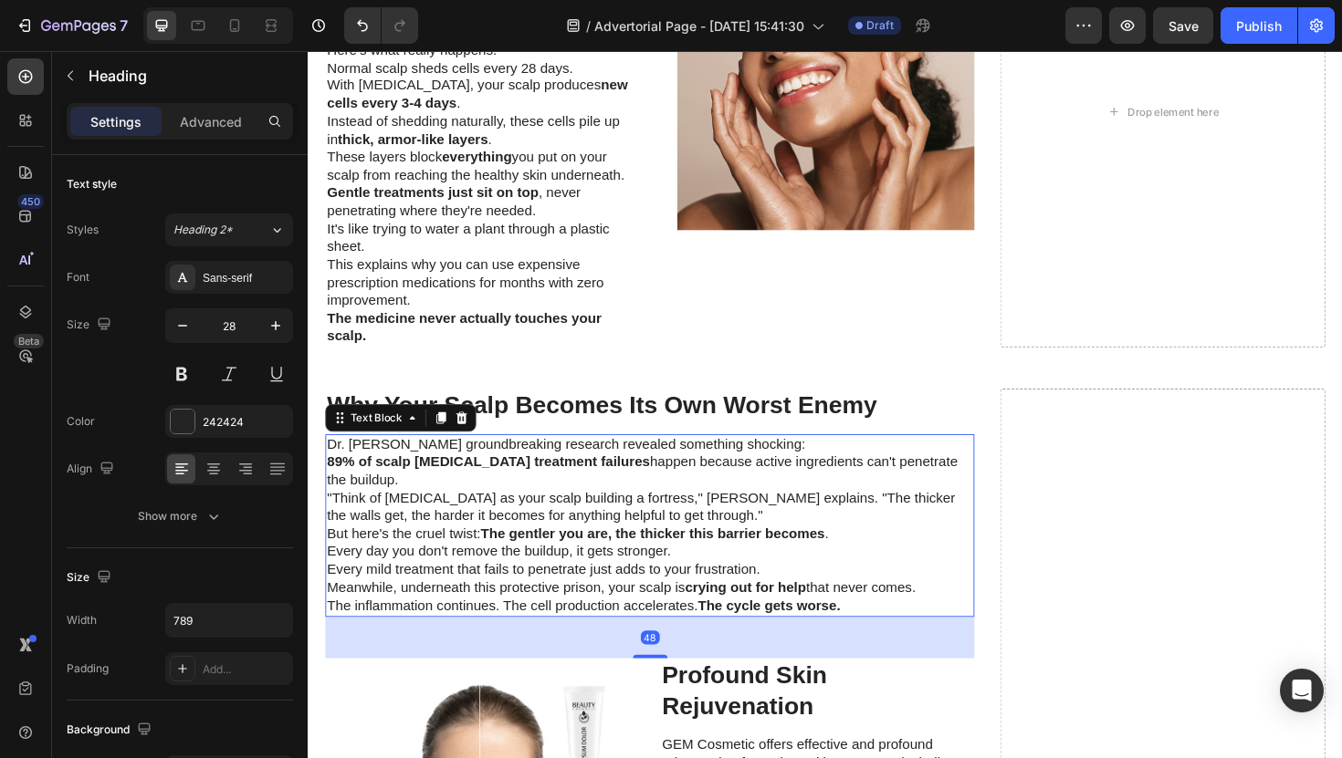
click at [518, 524] on p ""Think of [MEDICAL_DATA] as your scalp building a fortress," [PERSON_NAME] expl…" at bounding box center [670, 535] width 684 height 38
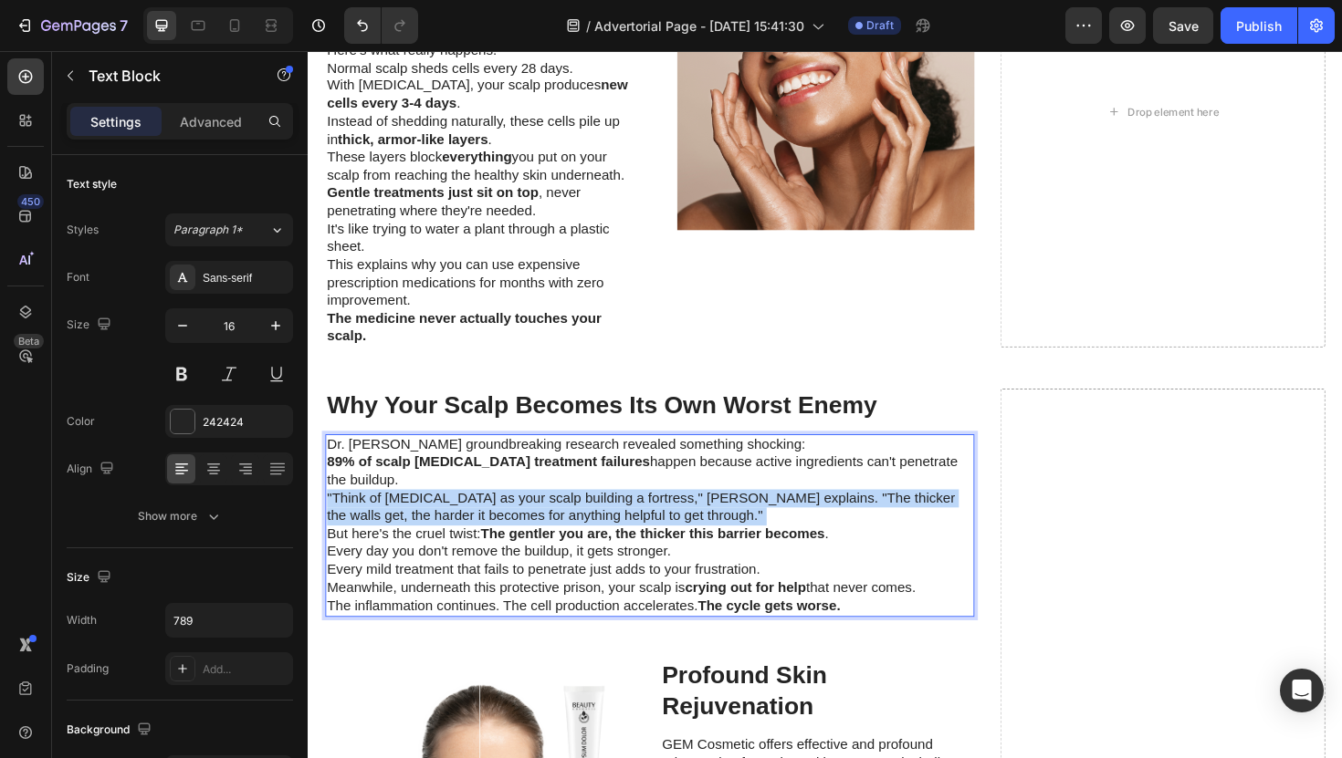
click at [518, 524] on p ""Think of [MEDICAL_DATA] as your scalp building a fortress," [PERSON_NAME] expl…" at bounding box center [670, 535] width 684 height 38
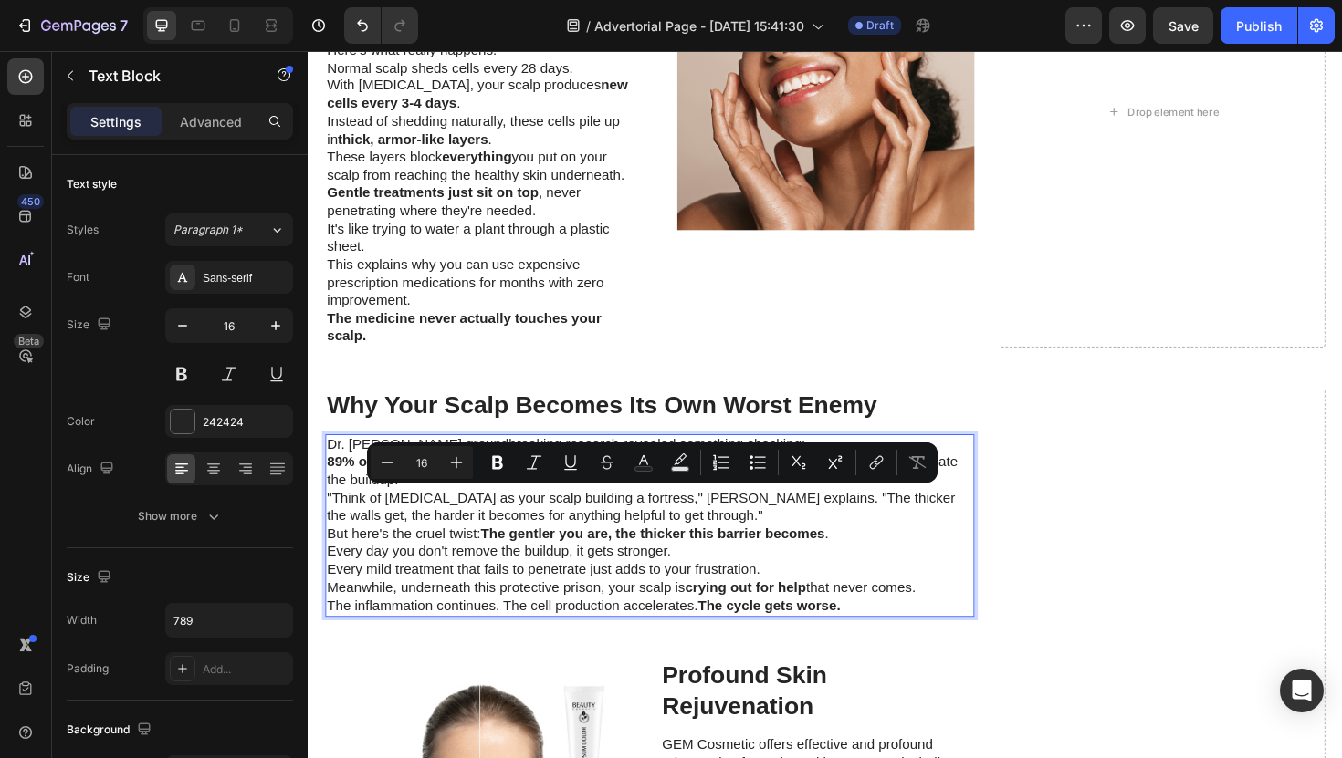
click at [885, 633] on p "The inflammation continues. The cell production accelerates. The cycle gets wor…" at bounding box center [670, 639] width 684 height 19
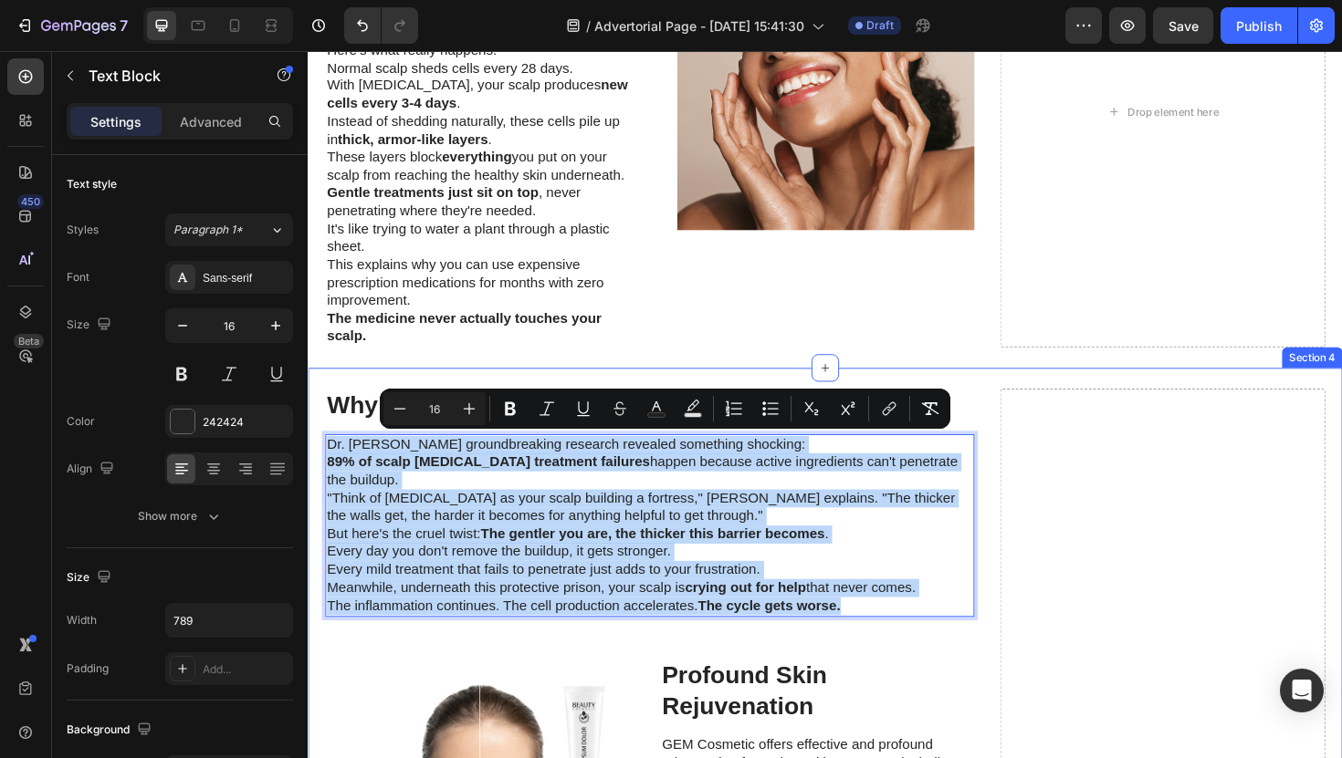
drag, startPoint x: 885, startPoint y: 633, endPoint x: 319, endPoint y: 456, distance: 593.8
copy div "Dr. Sarah Chen's groundbreaking research revealed something shocking: 89% of sc…"
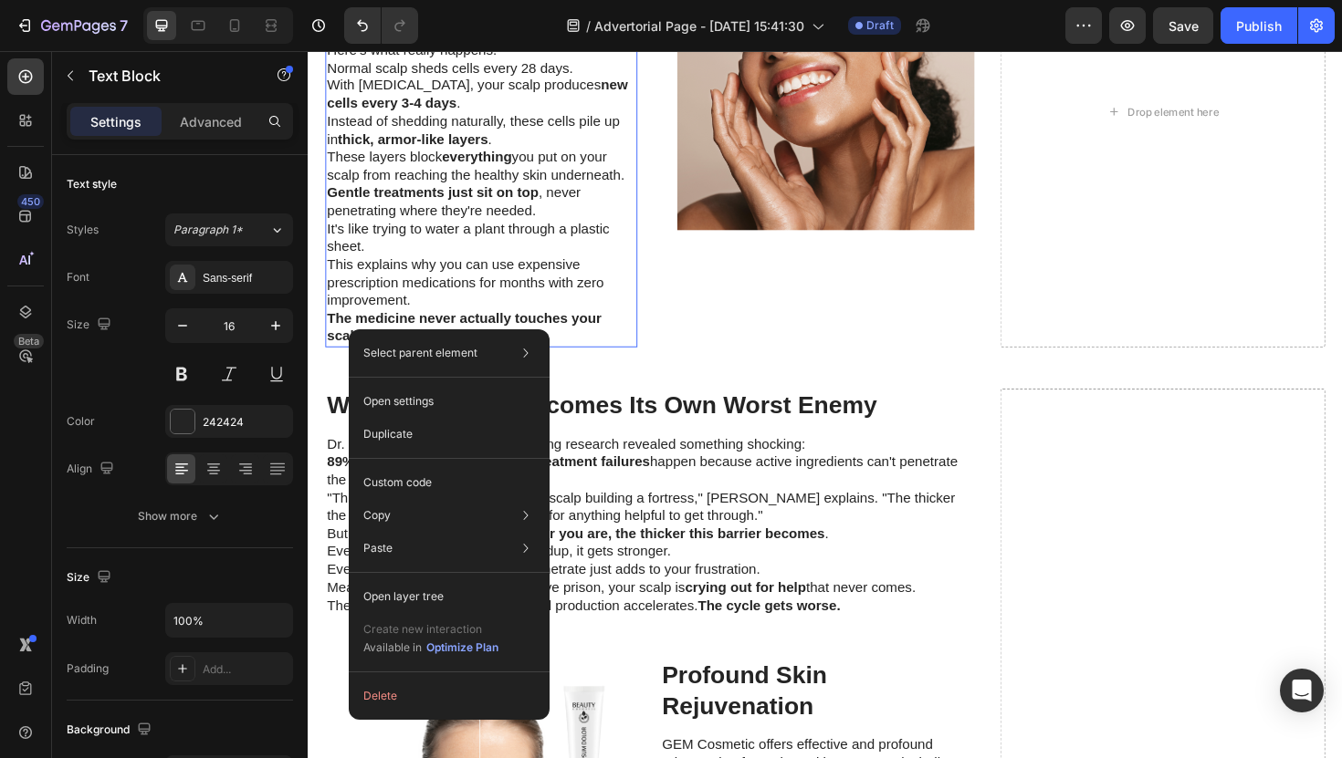
drag, startPoint x: 384, startPoint y: 346, endPoint x: 378, endPoint y: 417, distance: 71.5
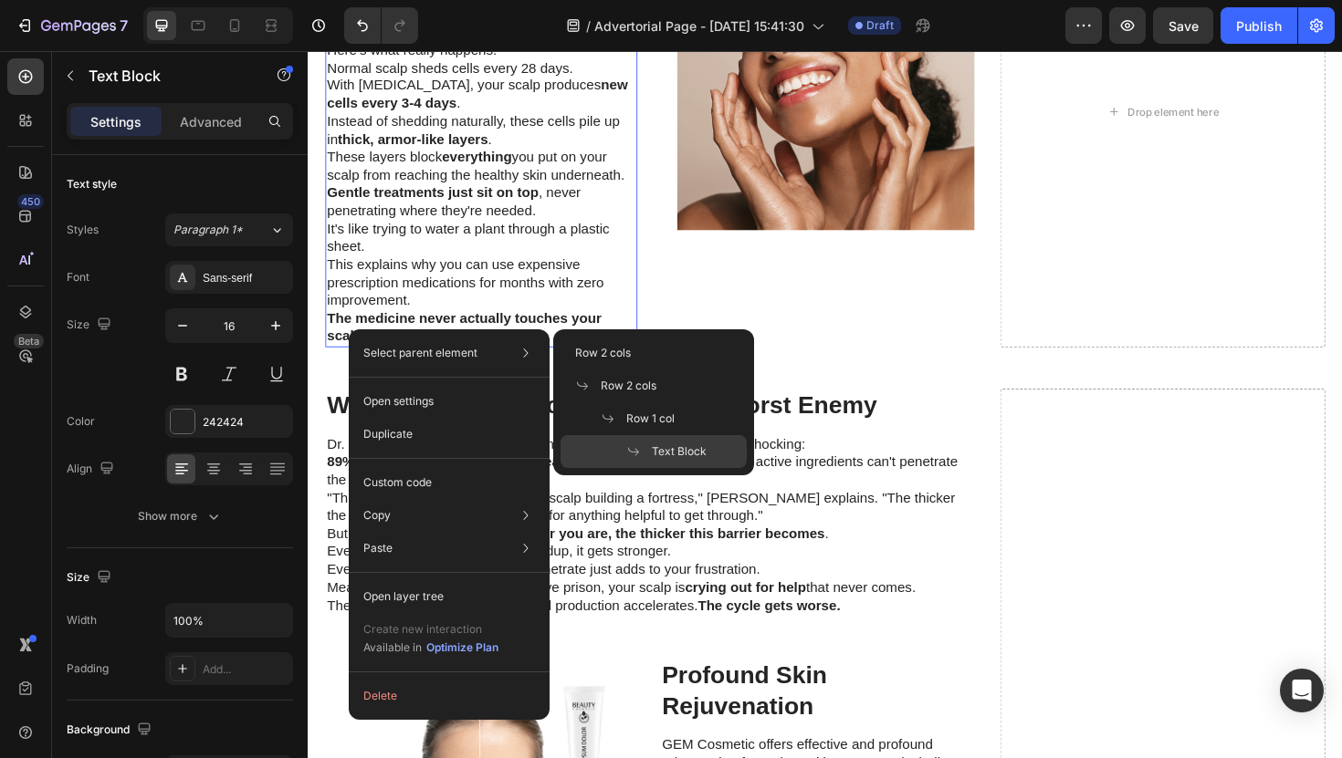
click at [380, 257] on p "It's like trying to water a plant through a plastic sheet." at bounding box center [491, 250] width 327 height 38
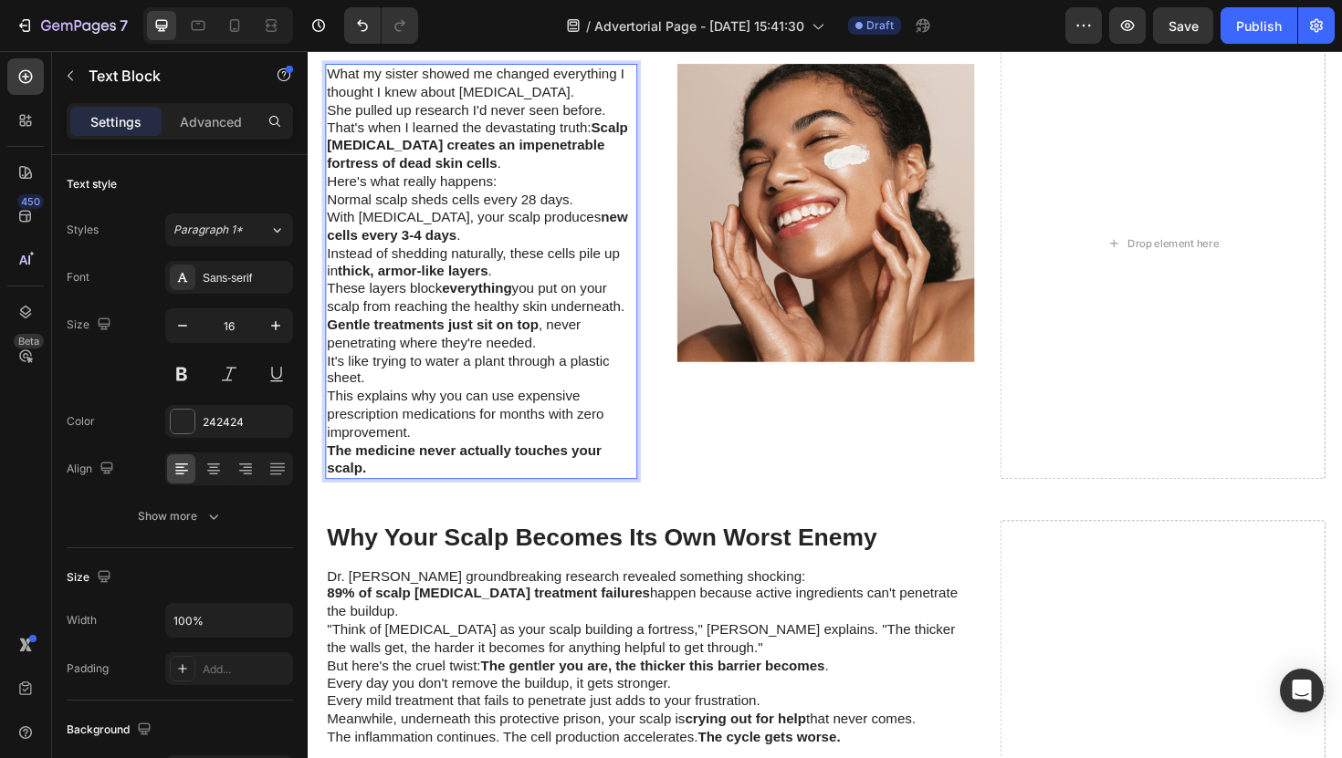
scroll to position [2390, 0]
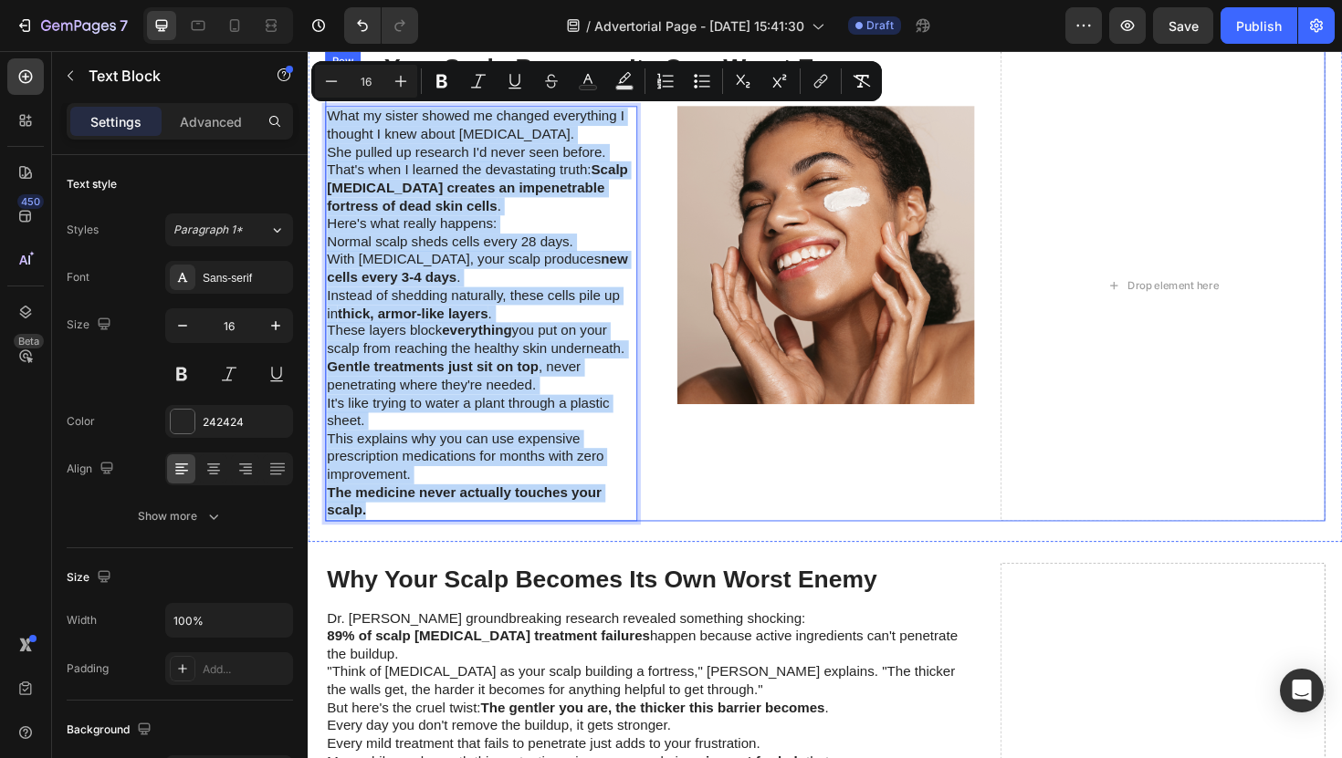
drag, startPoint x: 371, startPoint y: 535, endPoint x: 332, endPoint y: 99, distance: 438.0
click at [332, 99] on div "Why Your Scalp Becomes Its Own Worst Enemy Heading What my sister showed me cha…" at bounding box center [669, 300] width 687 height 499
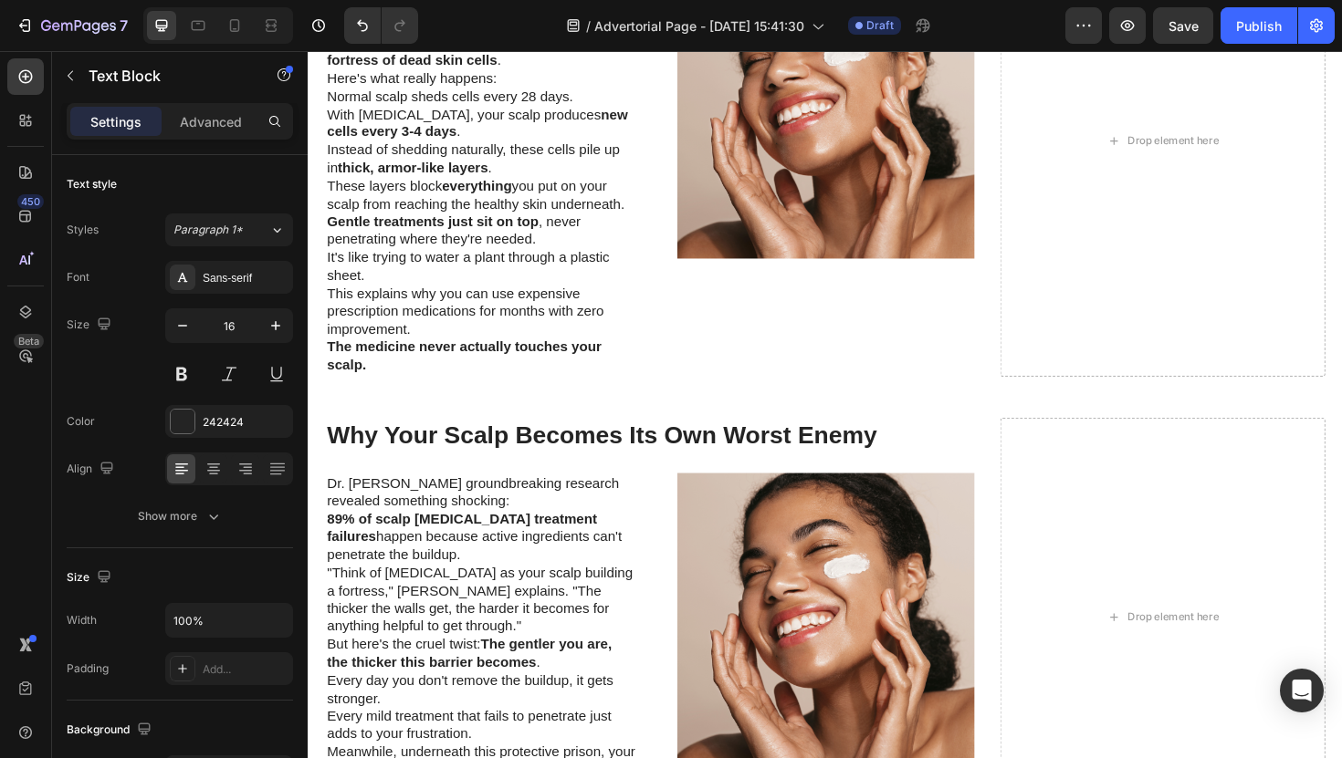
scroll to position [2067, 0]
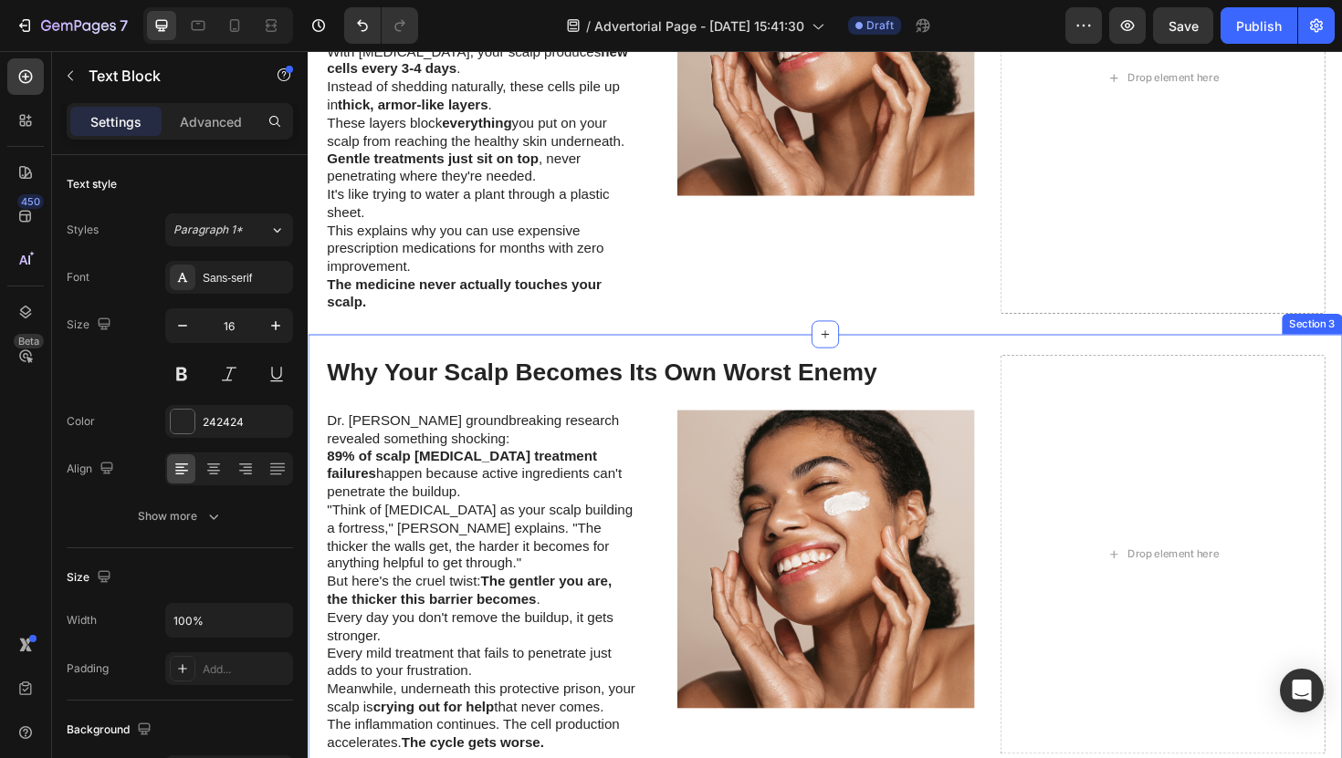
click at [981, 366] on div "Why Your Scalp Becomes Its Own Worst Enemy Heading Dr. Sarah Chen's groundbreak…" at bounding box center [855, 584] width 1095 height 467
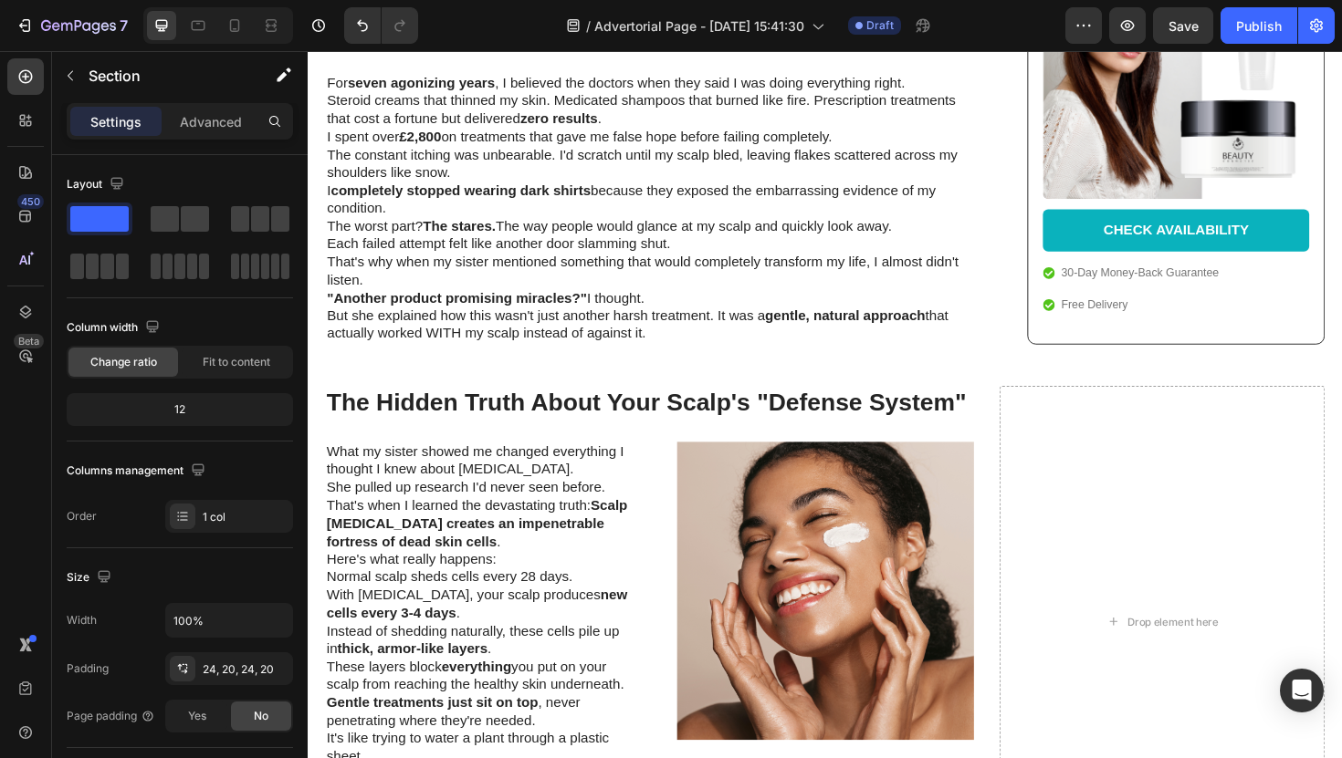
scroll to position [1543, 0]
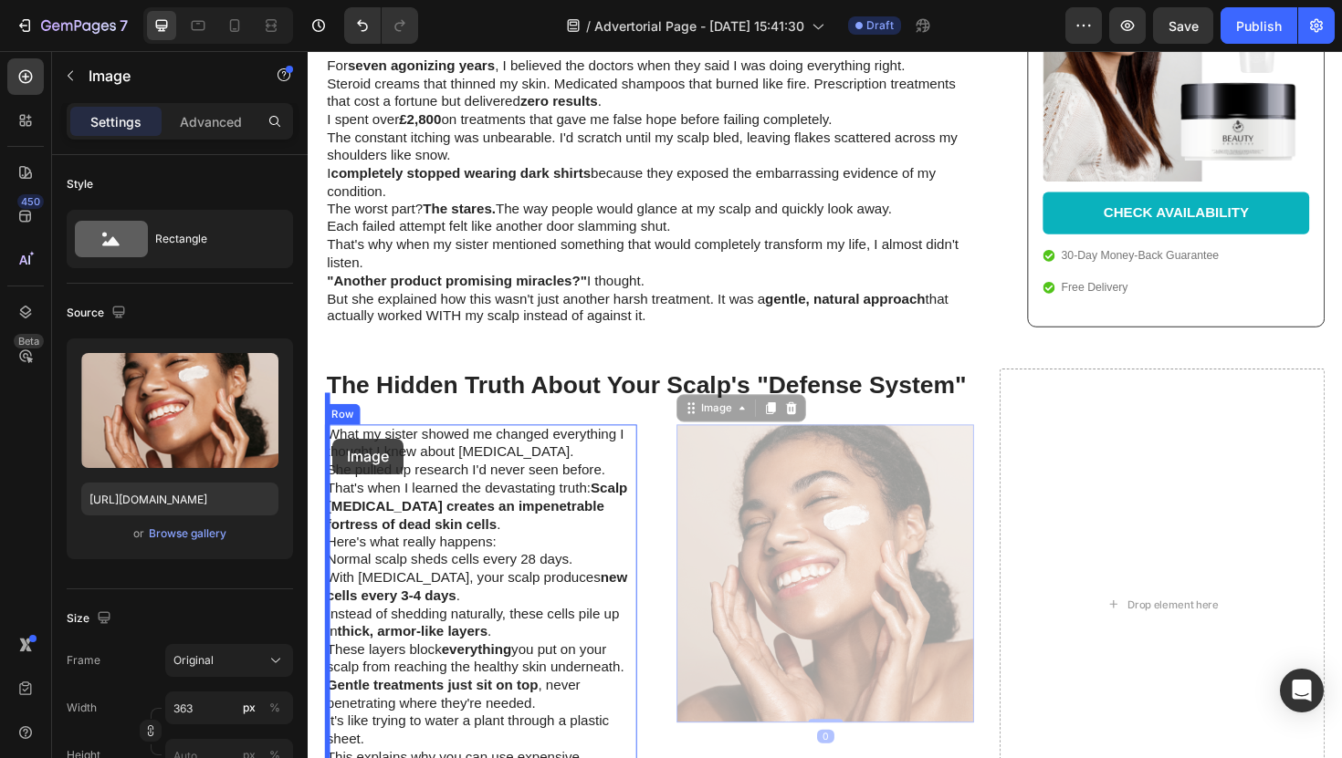
drag, startPoint x: 767, startPoint y: 453, endPoint x: 334, endPoint y: 462, distance: 432.7
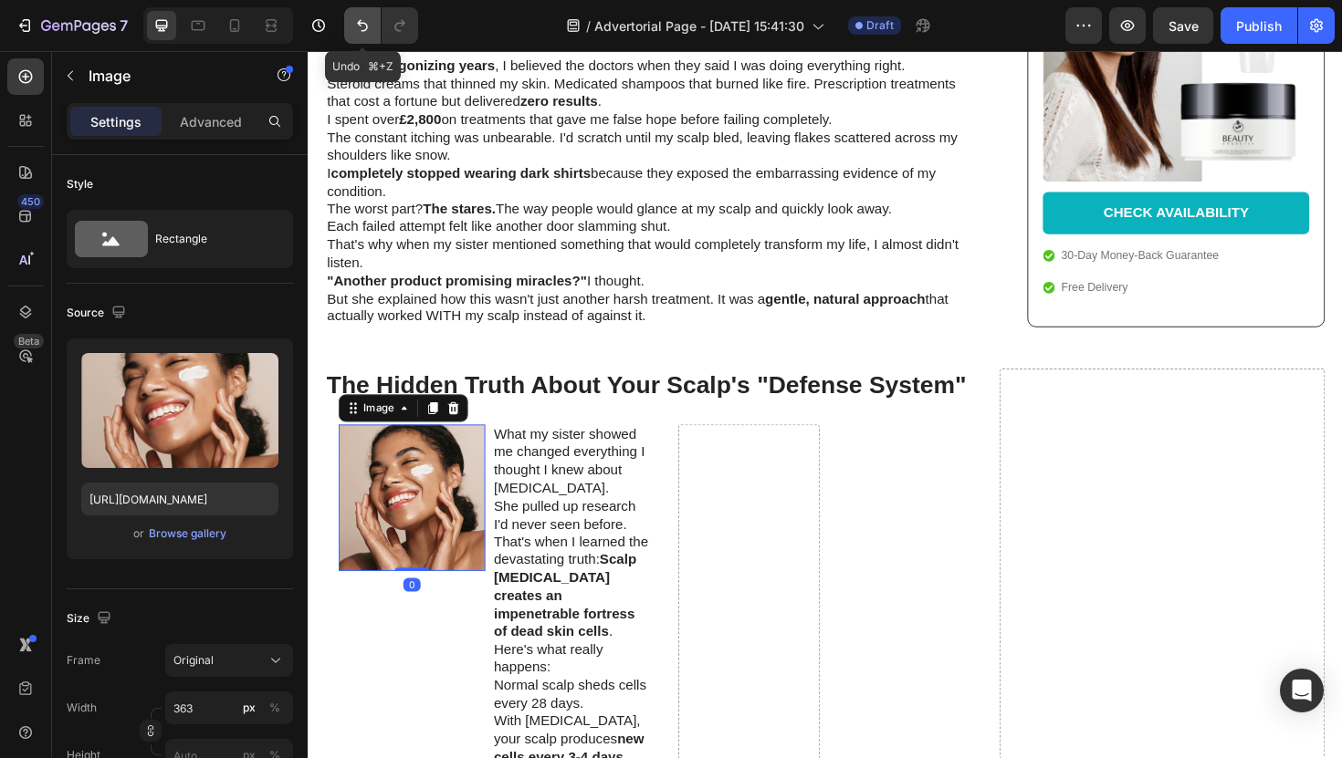
click at [363, 23] on icon "Undo/Redo" at bounding box center [362, 26] width 11 height 12
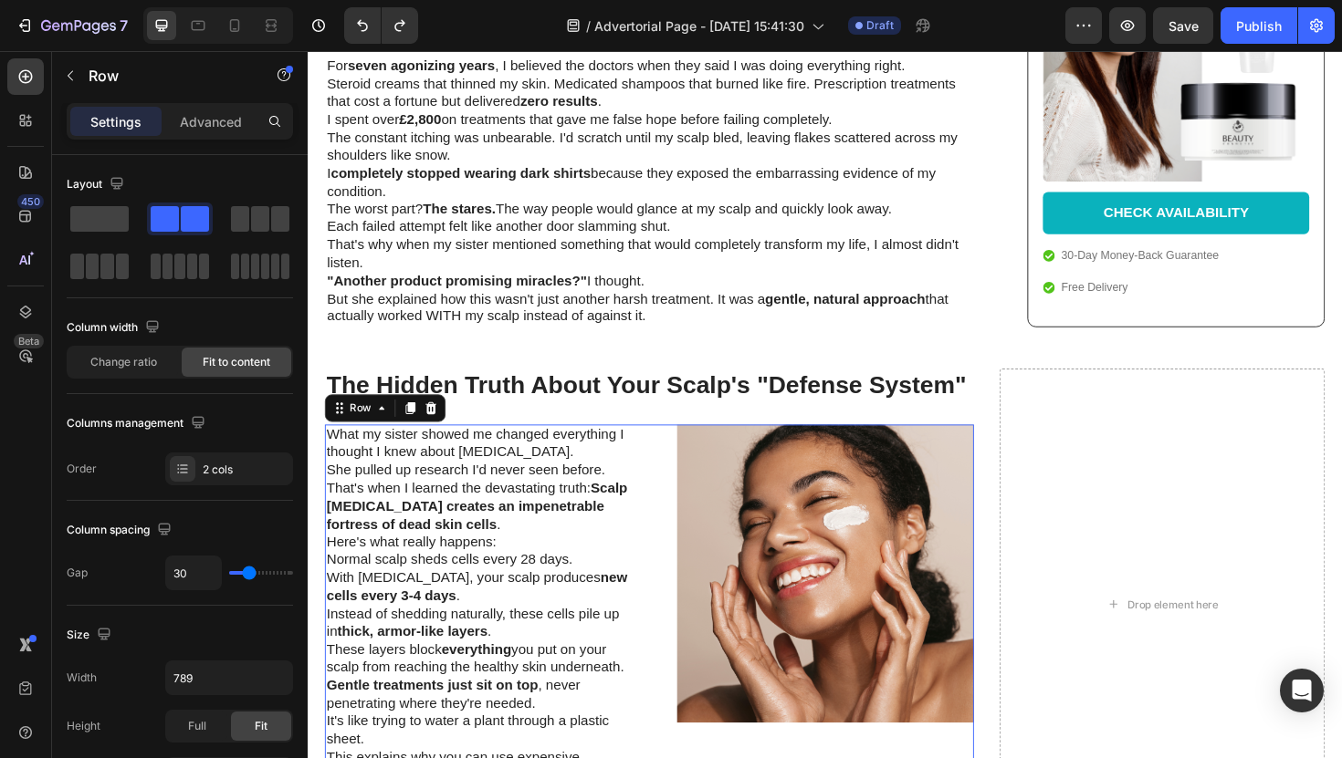
click at [667, 525] on div "What my sister showed me changed everything I thought I knew about psoriasis. S…" at bounding box center [669, 667] width 687 height 440
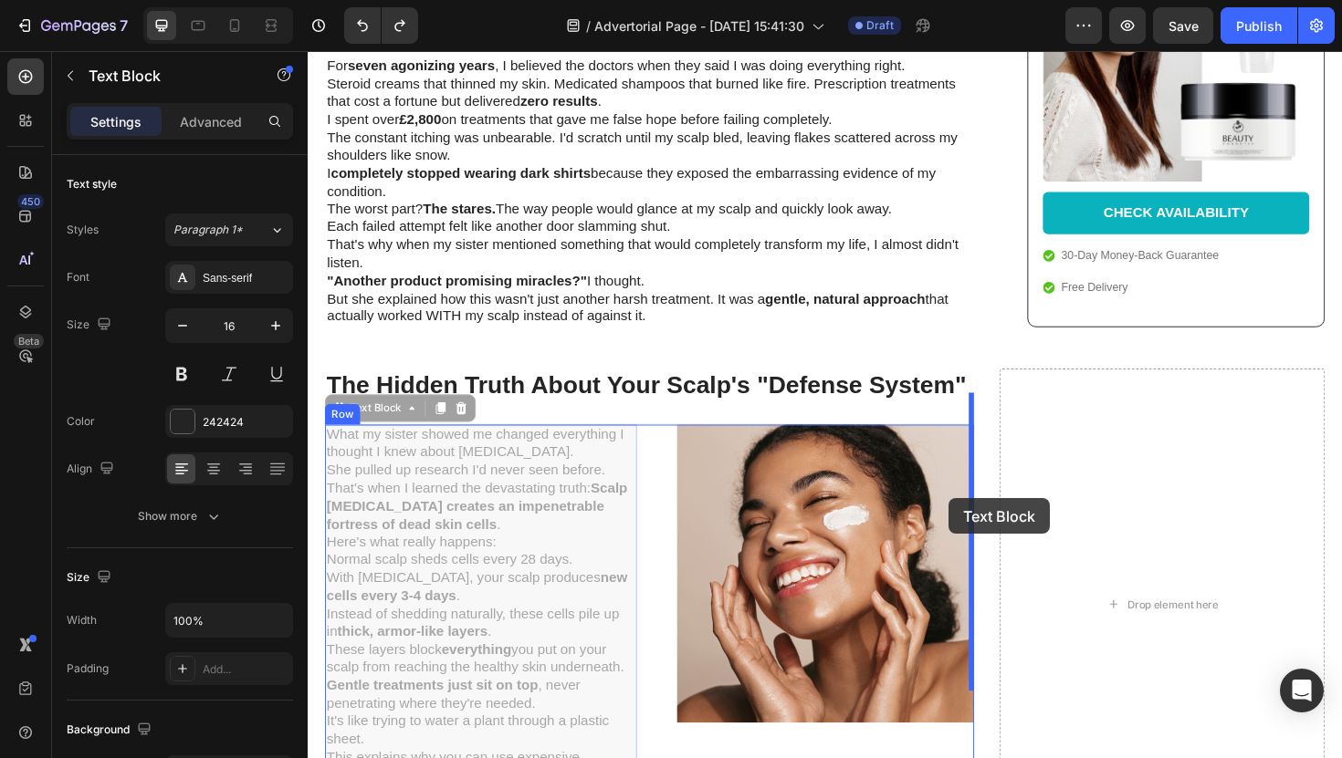
drag, startPoint x: 563, startPoint y: 528, endPoint x: 987, endPoint y: 525, distance: 423.5
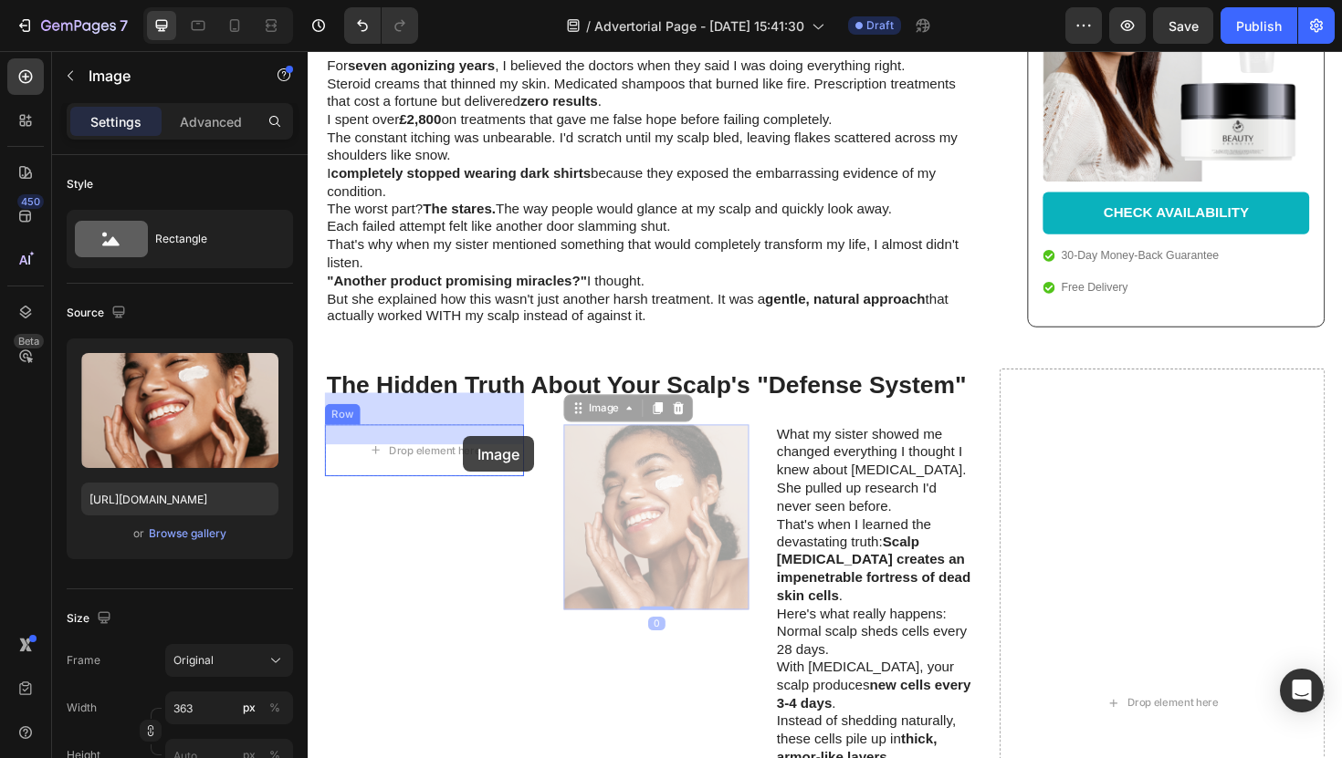
drag, startPoint x: 695, startPoint y: 505, endPoint x: 472, endPoint y: 459, distance: 227.3
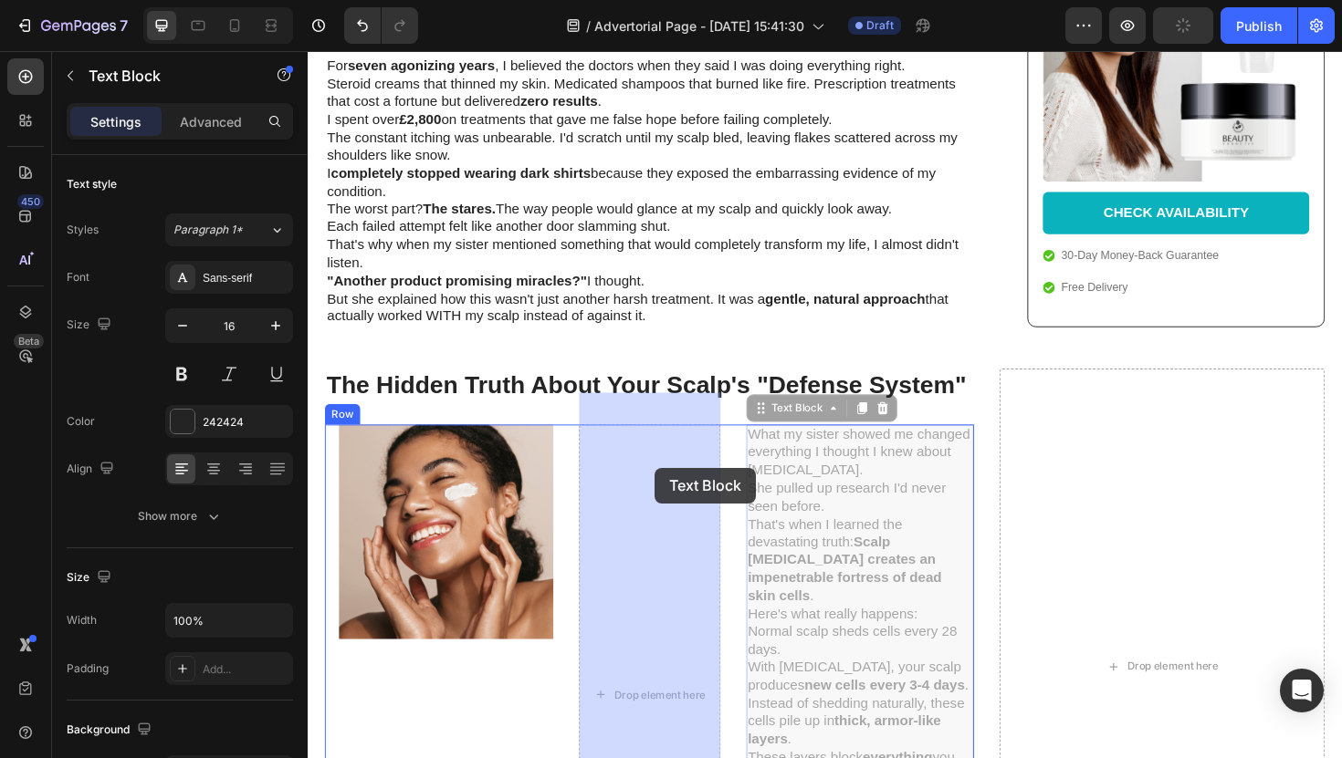
drag, startPoint x: 816, startPoint y: 507, endPoint x: 673, endPoint y: 493, distance: 144.0
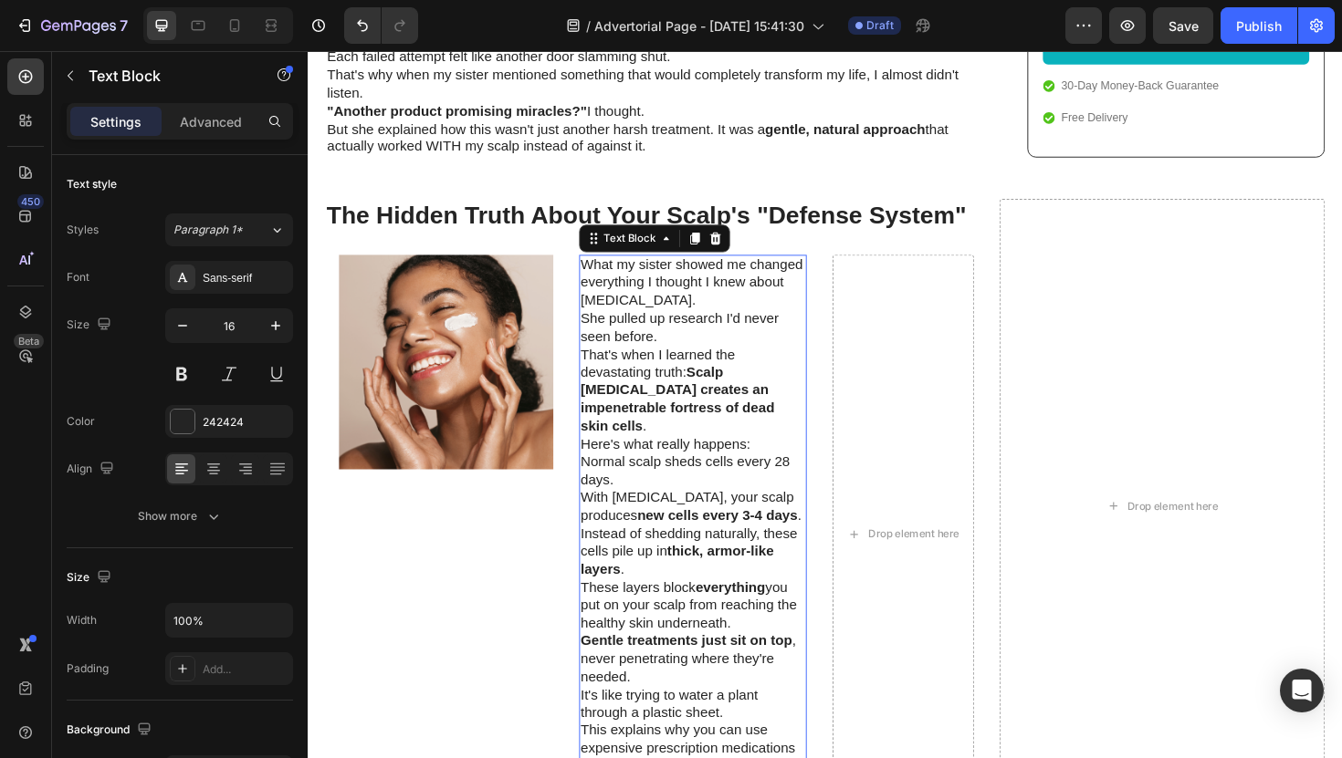
scroll to position [1763, 0]
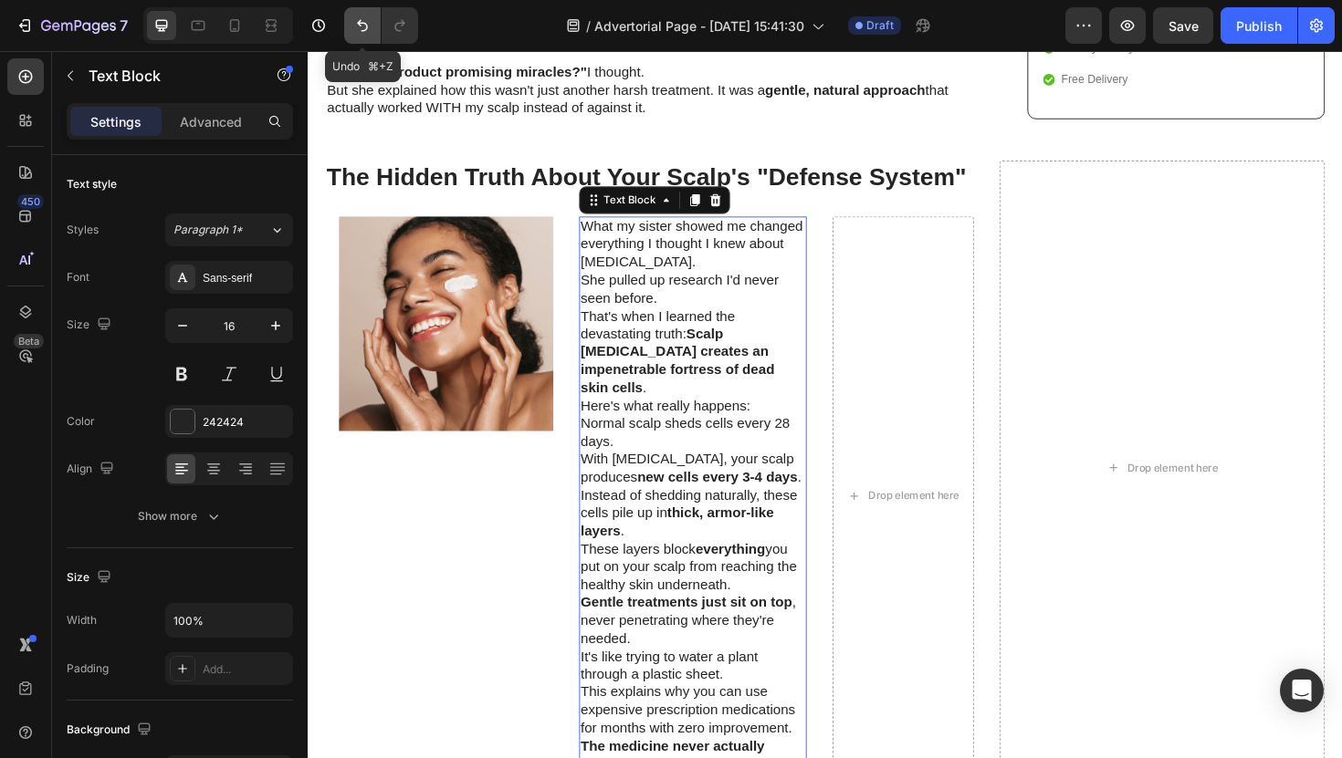
click at [355, 33] on icon "Undo/Redo" at bounding box center [362, 25] width 18 height 18
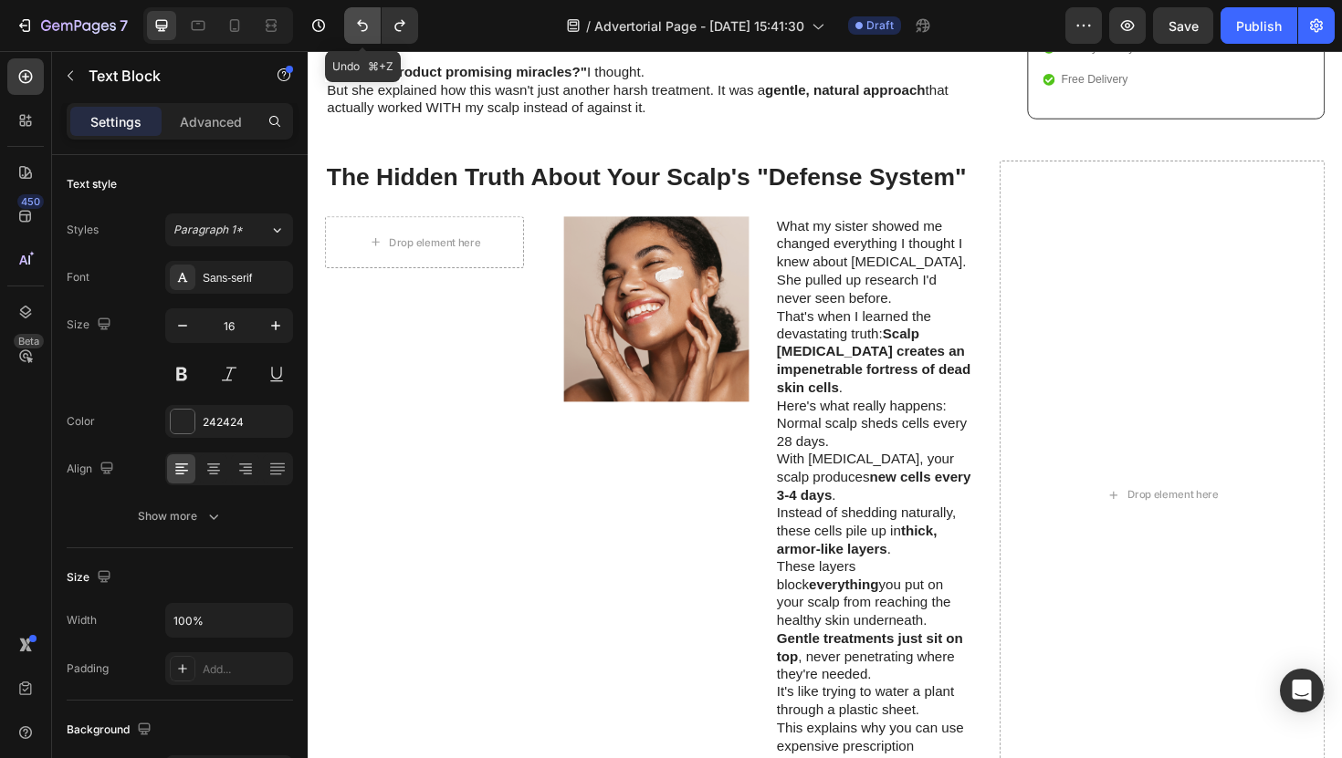
click at [355, 33] on icon "Undo/Redo" at bounding box center [362, 25] width 18 height 18
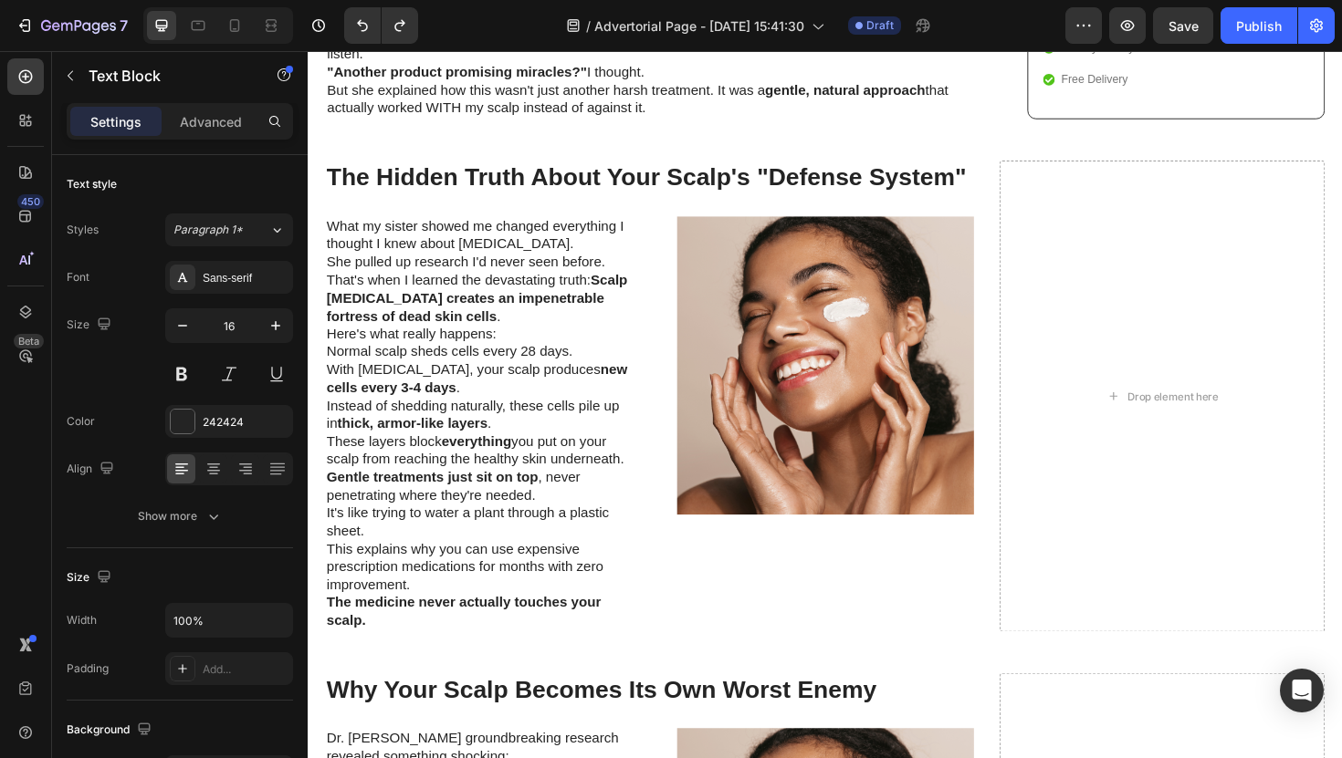
click at [647, 285] on p "That's when I learned the devastating truth: Scalp psoriasis creates an impenet…" at bounding box center [491, 313] width 327 height 57
click at [671, 240] on div "What my sister showed me changed everything I thought I knew about psoriasis. S…" at bounding box center [669, 446] width 687 height 440
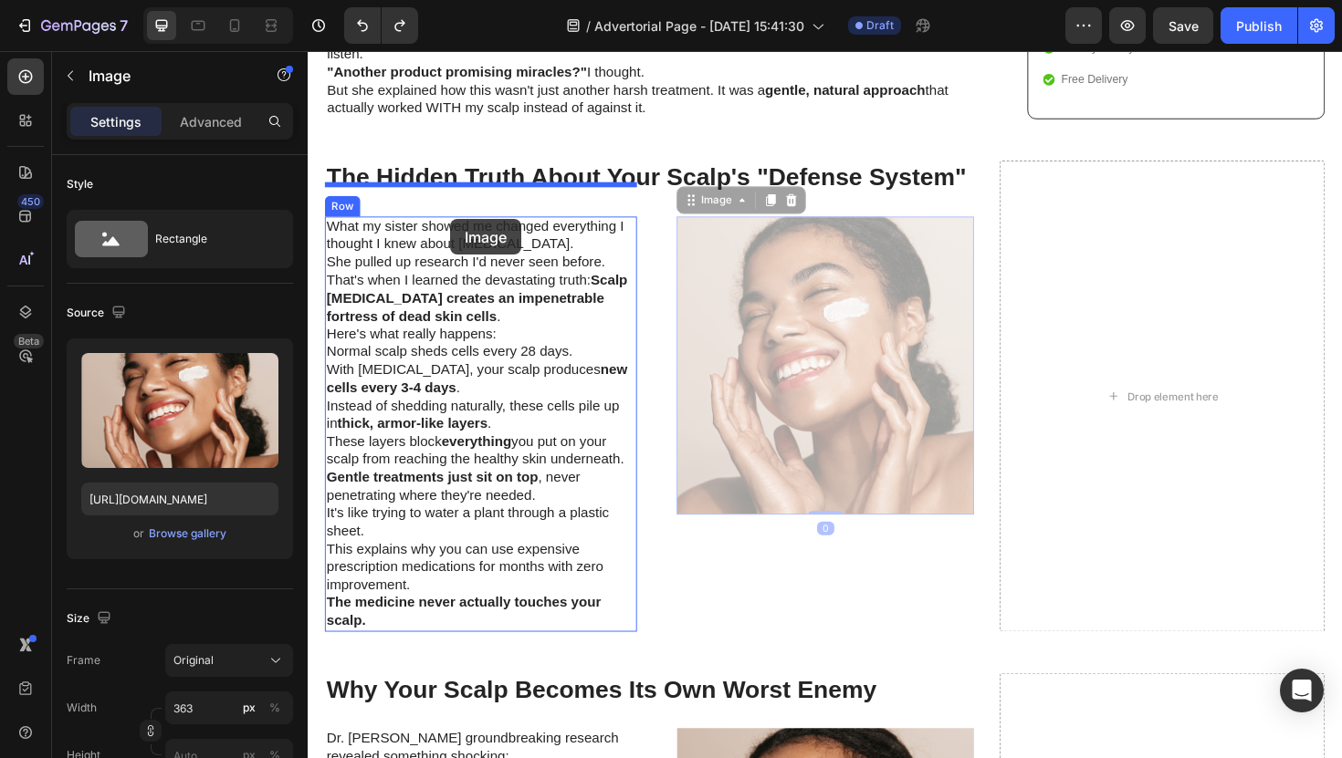
drag, startPoint x: 709, startPoint y: 315, endPoint x: 451, endPoint y: 215, distance: 276.8
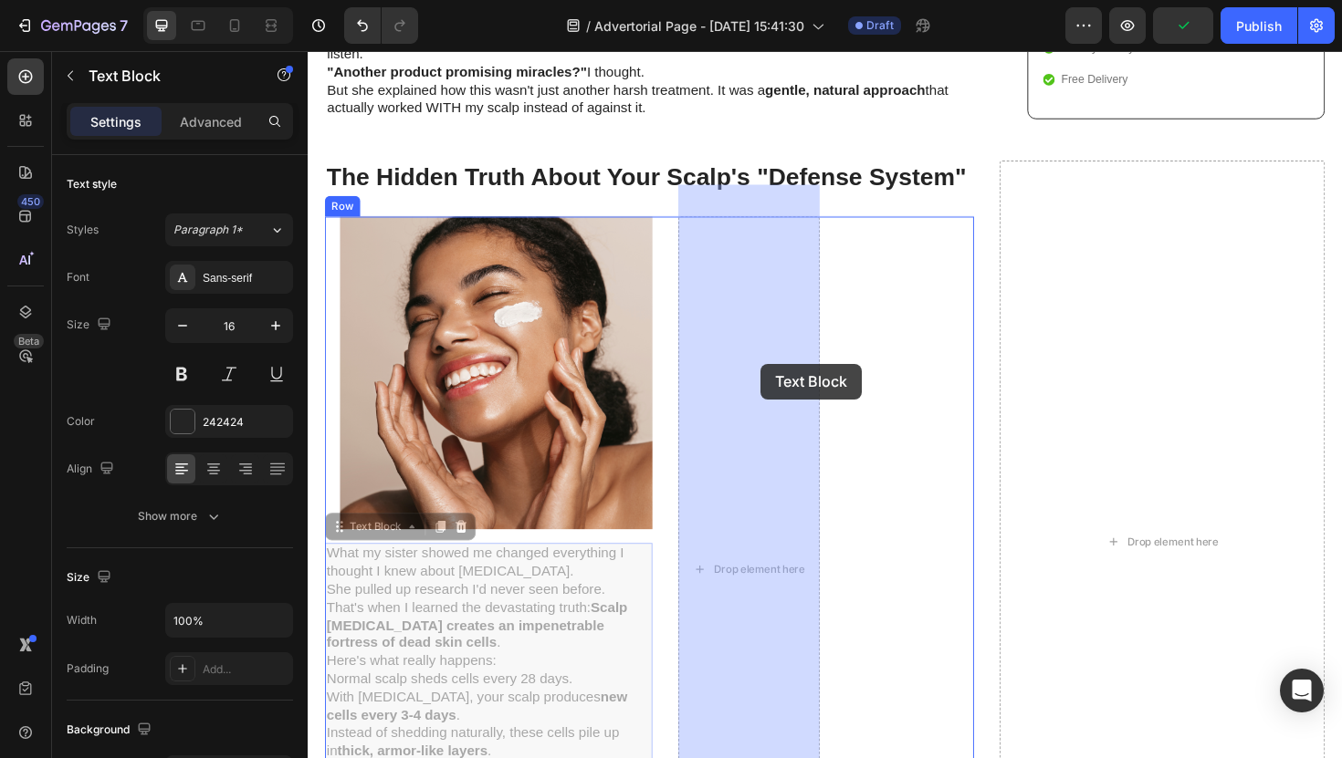
drag, startPoint x: 520, startPoint y: 576, endPoint x: 787, endPoint y: 382, distance: 329.4
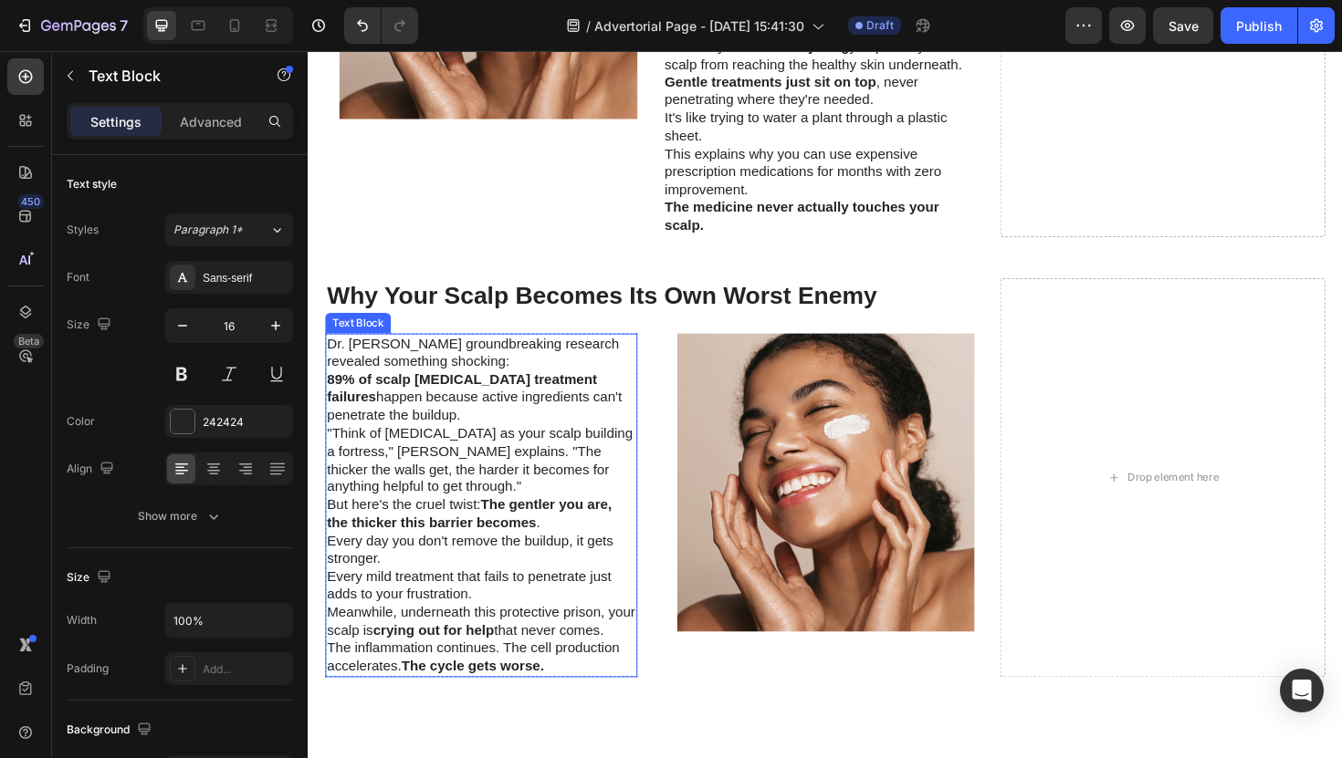
scroll to position [2083, 0]
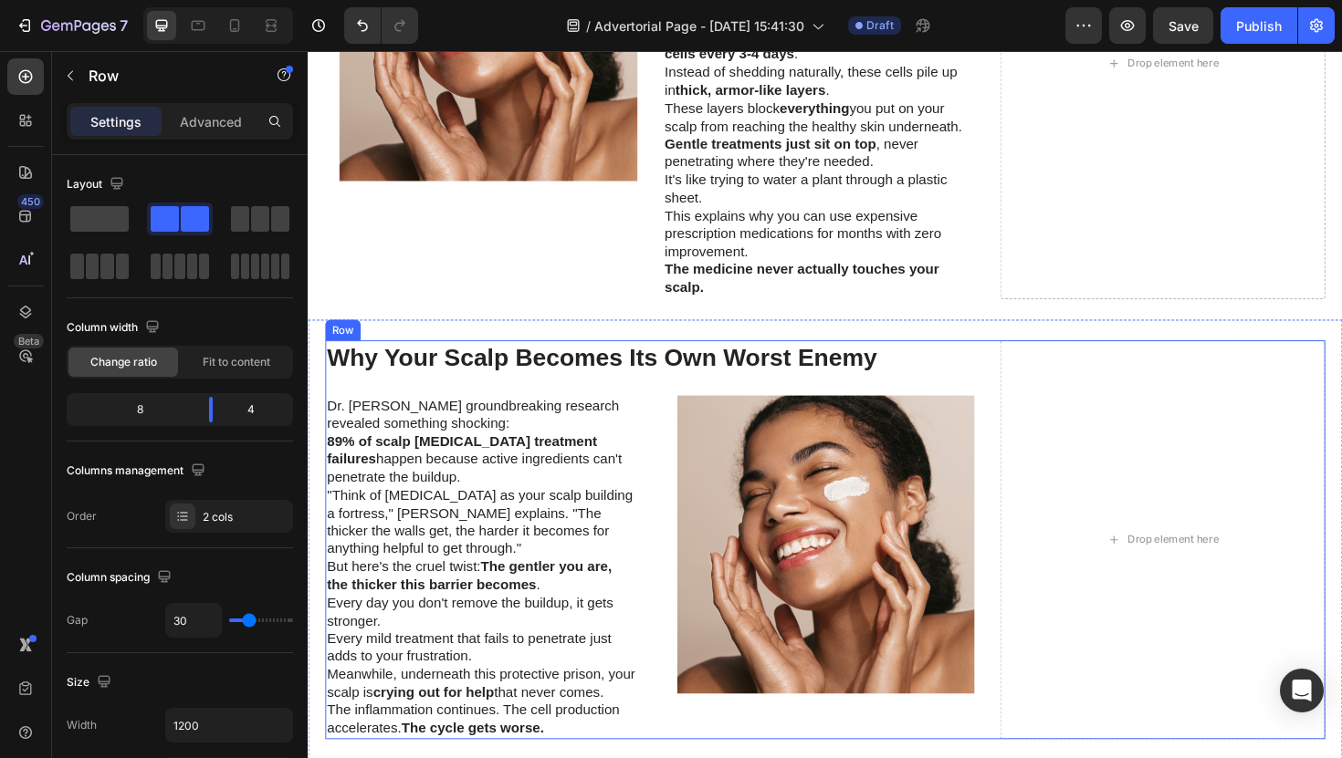
click at [683, 411] on div "Why Your Scalp Becomes Its Own Worst Enemy Heading Dr. Sarah Chen's groundbreak…" at bounding box center [669, 570] width 687 height 424
click at [413, 340] on icon at bounding box center [416, 340] width 15 height 15
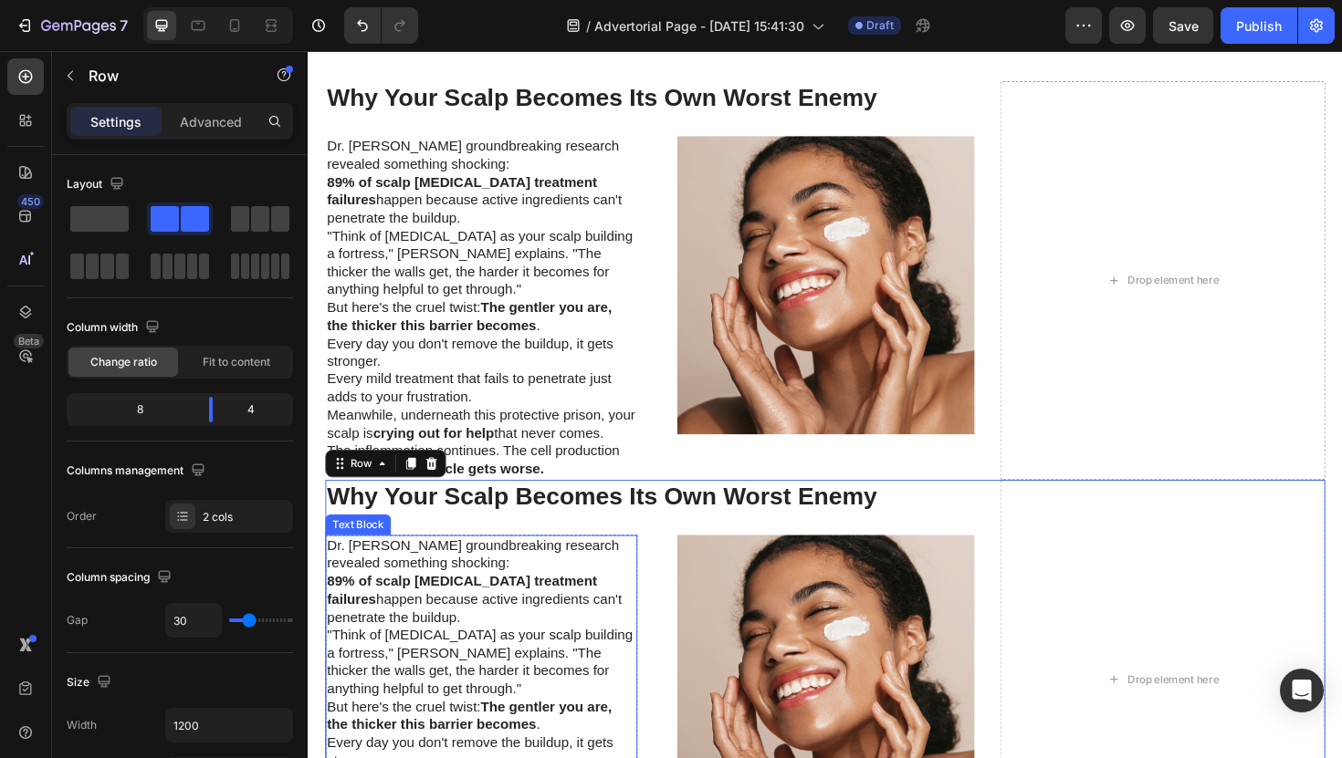
scroll to position [2357, 0]
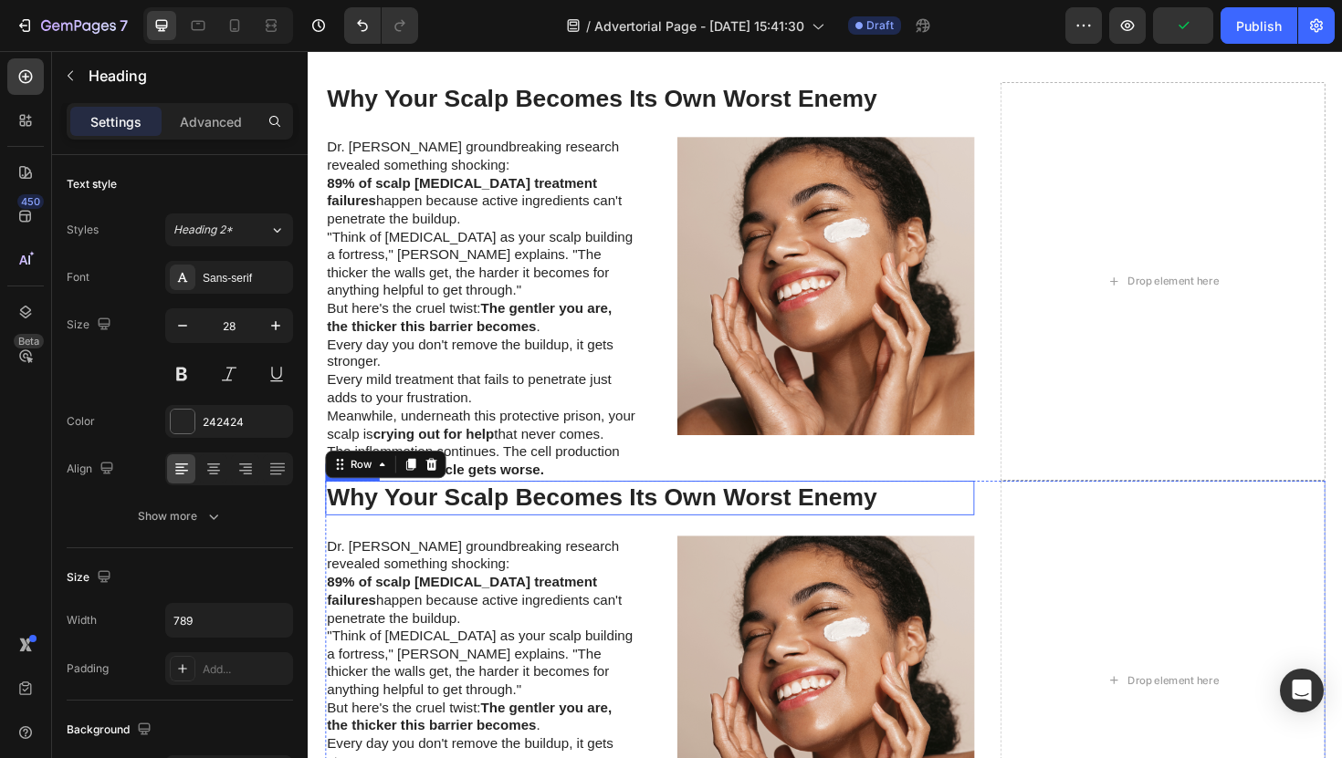
click at [539, 518] on h2 "Why Your Scalp Becomes Its Own Worst Enemy" at bounding box center [669, 525] width 687 height 37
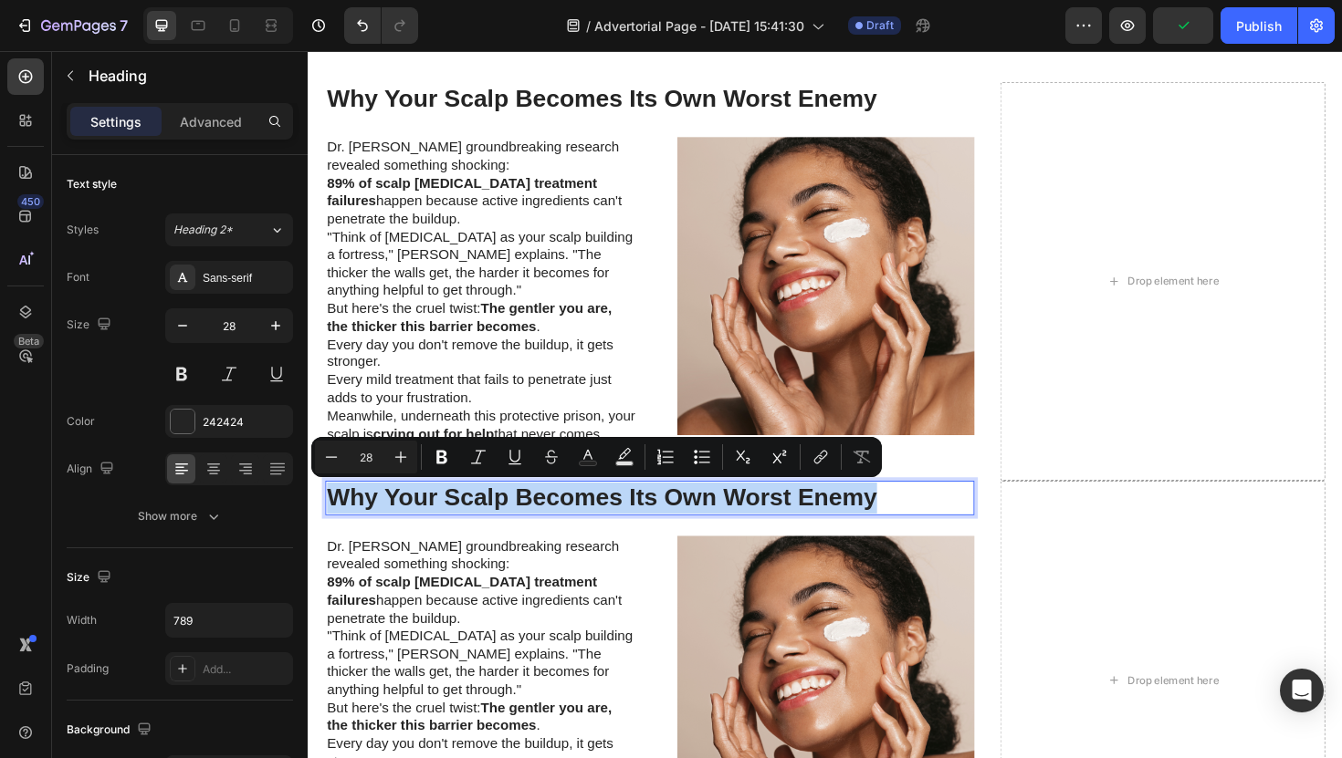
click at [539, 518] on p "Why Your Scalp Becomes Its Own Worst Enemy" at bounding box center [670, 524] width 684 height 33
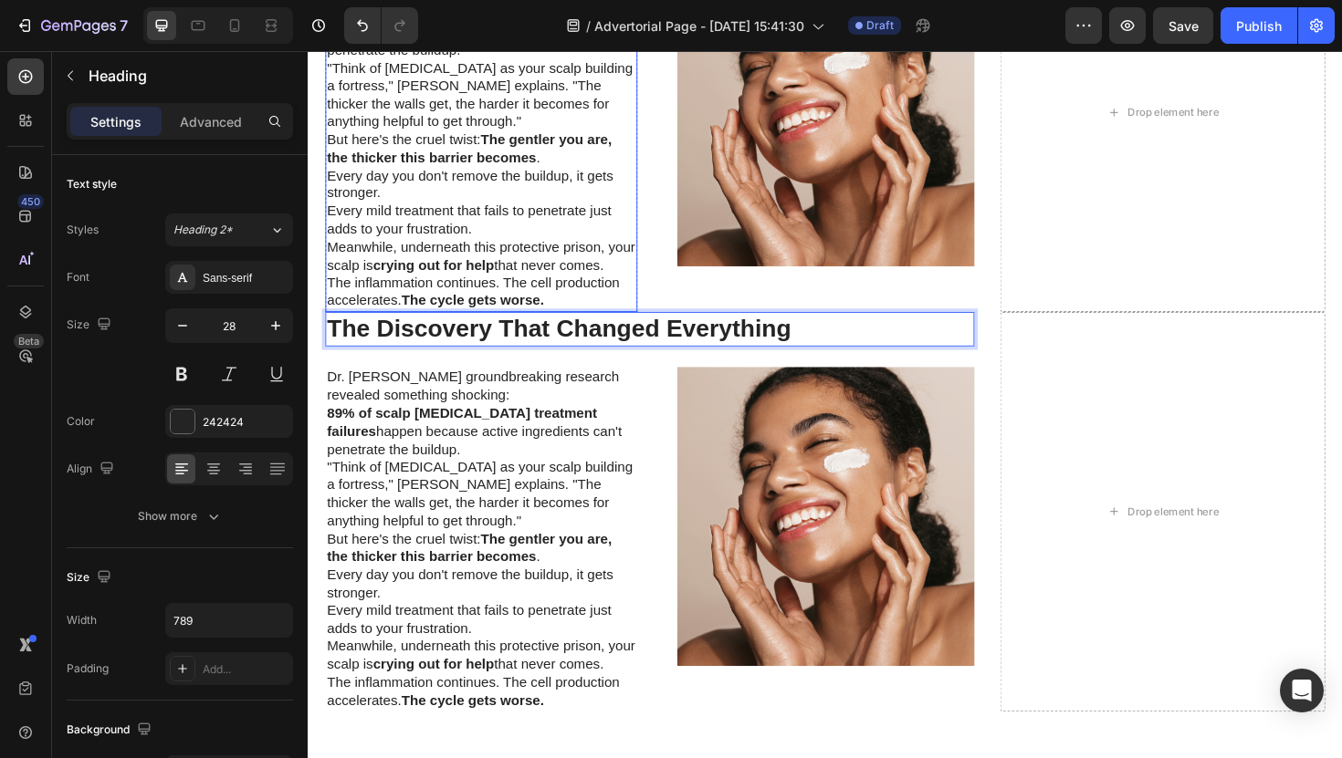
scroll to position [2552, 0]
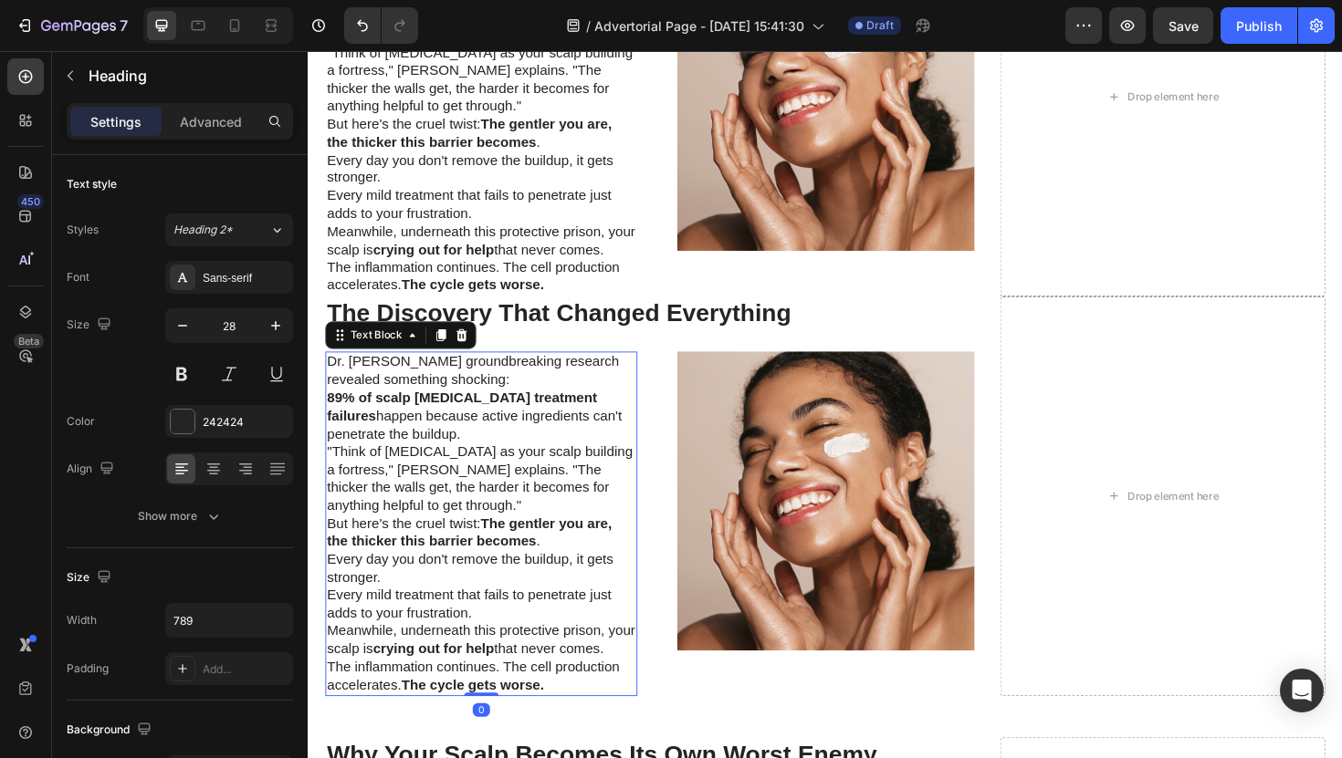
click at [465, 398] on p "Dr. [PERSON_NAME] groundbreaking research revealed something shocking:" at bounding box center [491, 390] width 327 height 38
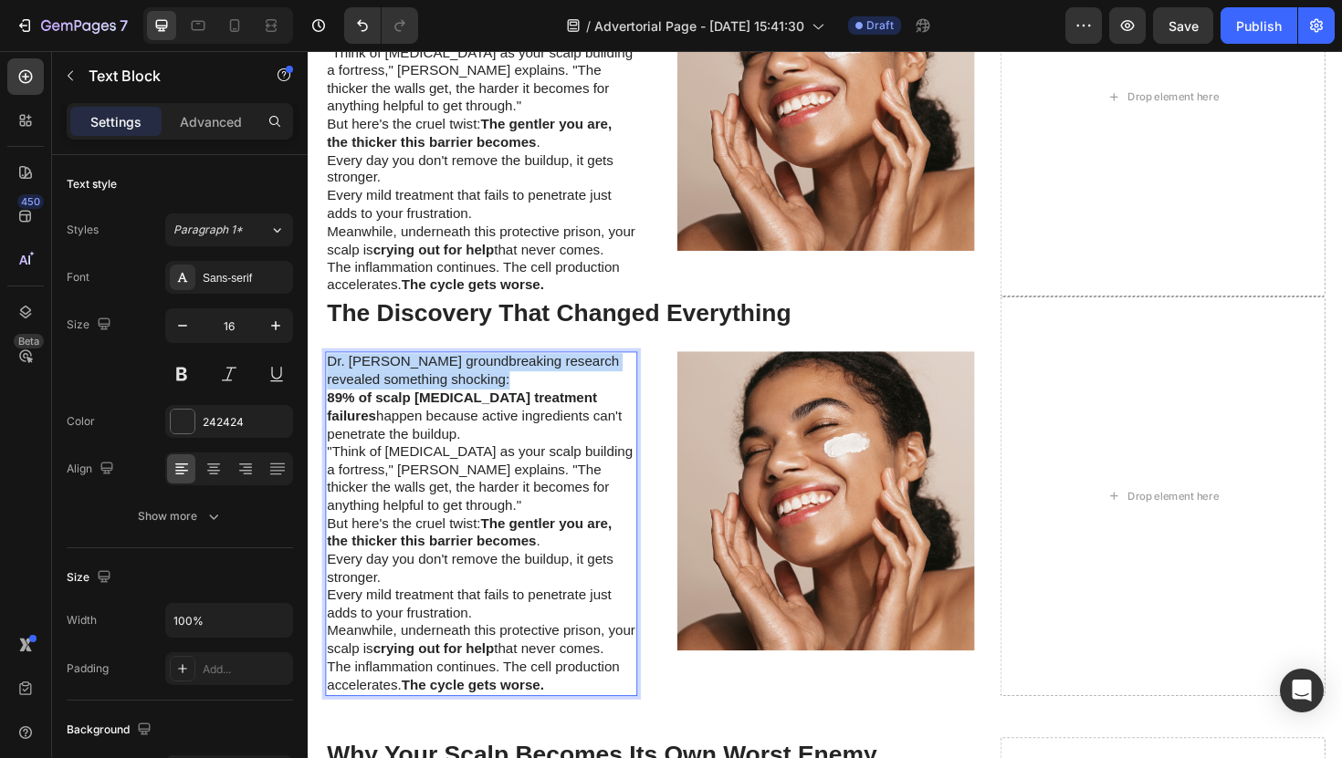
click at [465, 398] on p "Dr. [PERSON_NAME] groundbreaking research revealed something shocking:" at bounding box center [491, 390] width 327 height 38
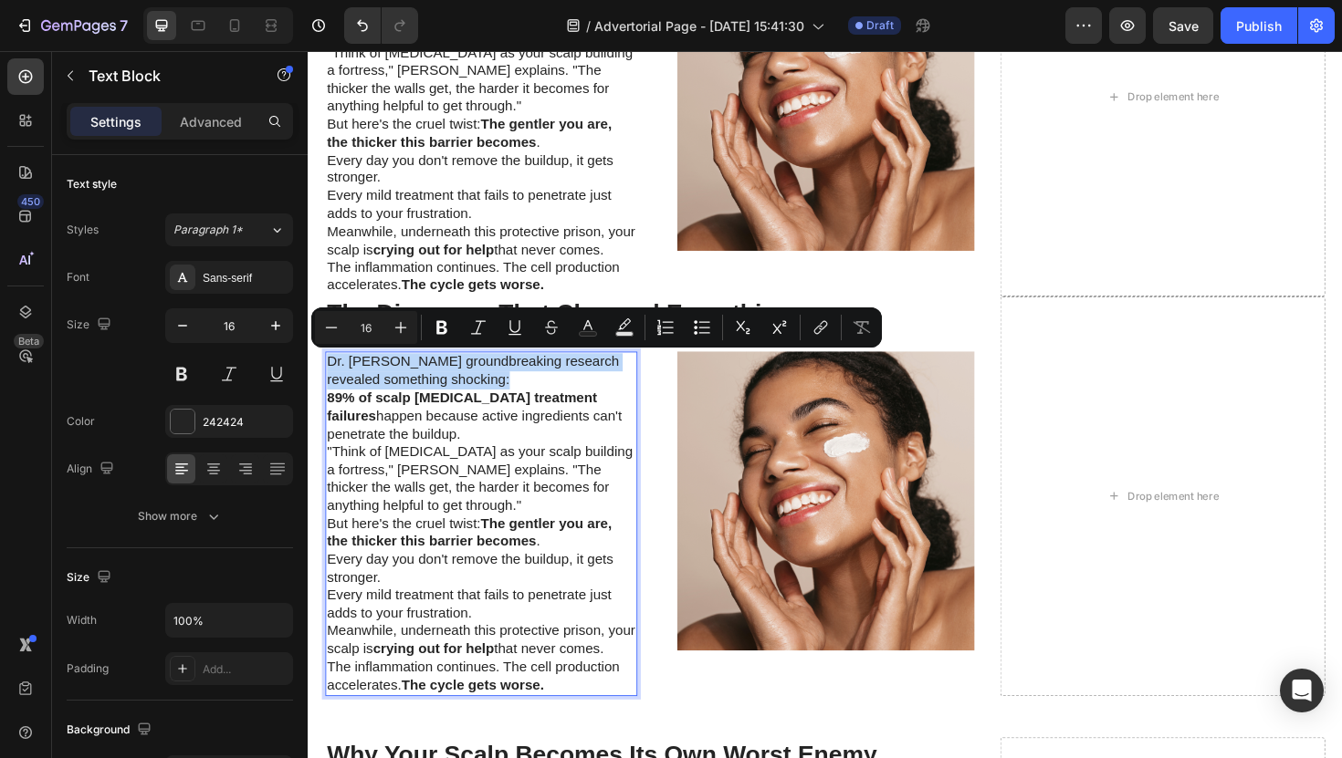
click at [465, 398] on p "Dr. [PERSON_NAME] groundbreaking research revealed something shocking:" at bounding box center [491, 390] width 327 height 38
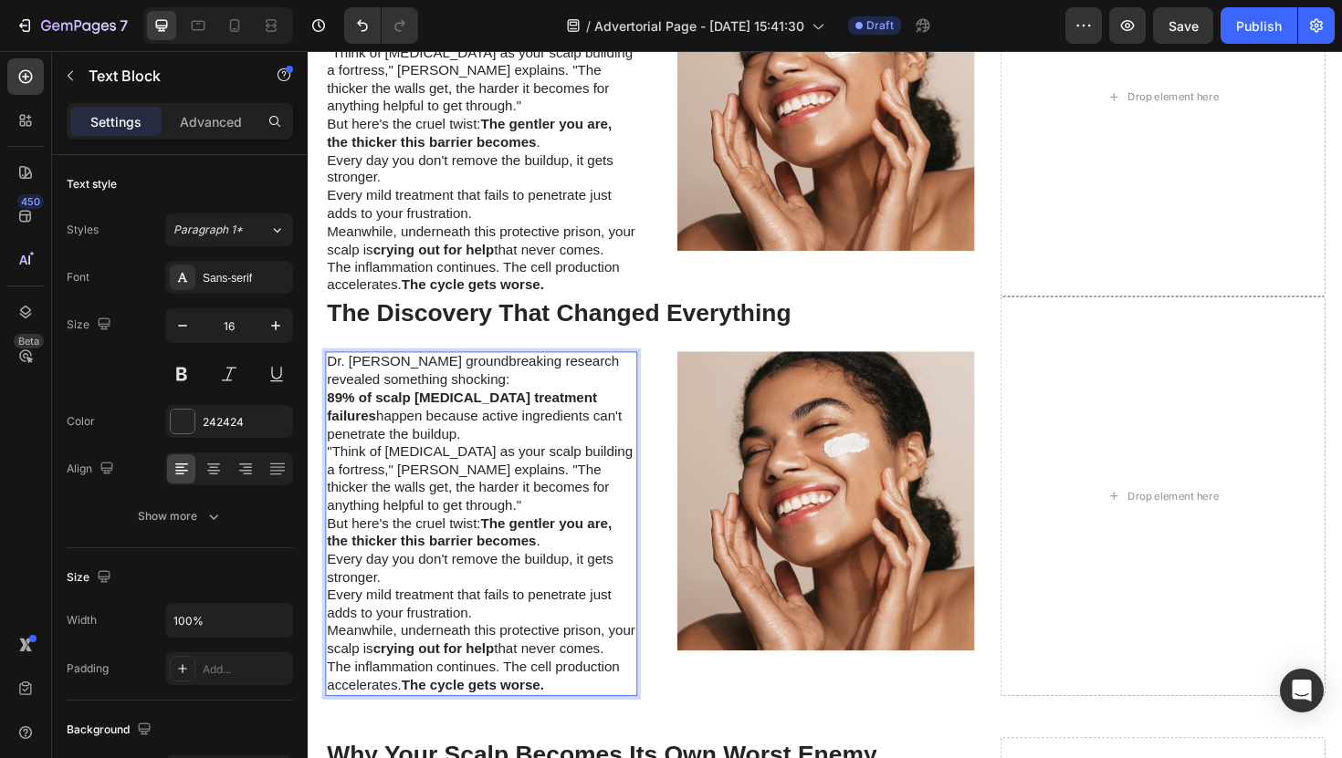
click at [465, 448] on p "89% of scalp psoriasis treatment failures happen because active ingredients can…" at bounding box center [491, 438] width 327 height 57
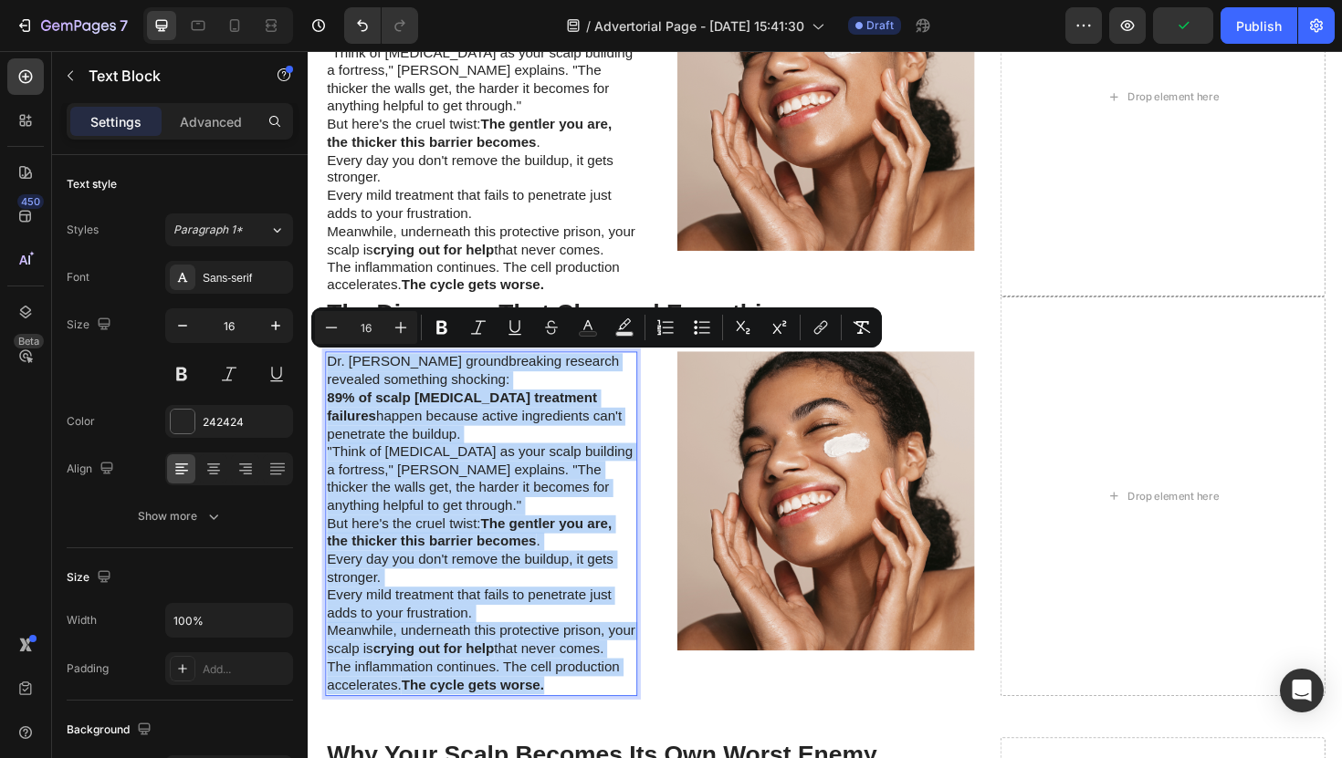
drag, startPoint x: 570, startPoint y: 734, endPoint x: 329, endPoint y: 381, distance: 427.6
click at [329, 381] on div "Dr. Sarah Chen's groundbreaking research revealed something shocking: 89% of sc…" at bounding box center [491, 552] width 330 height 364
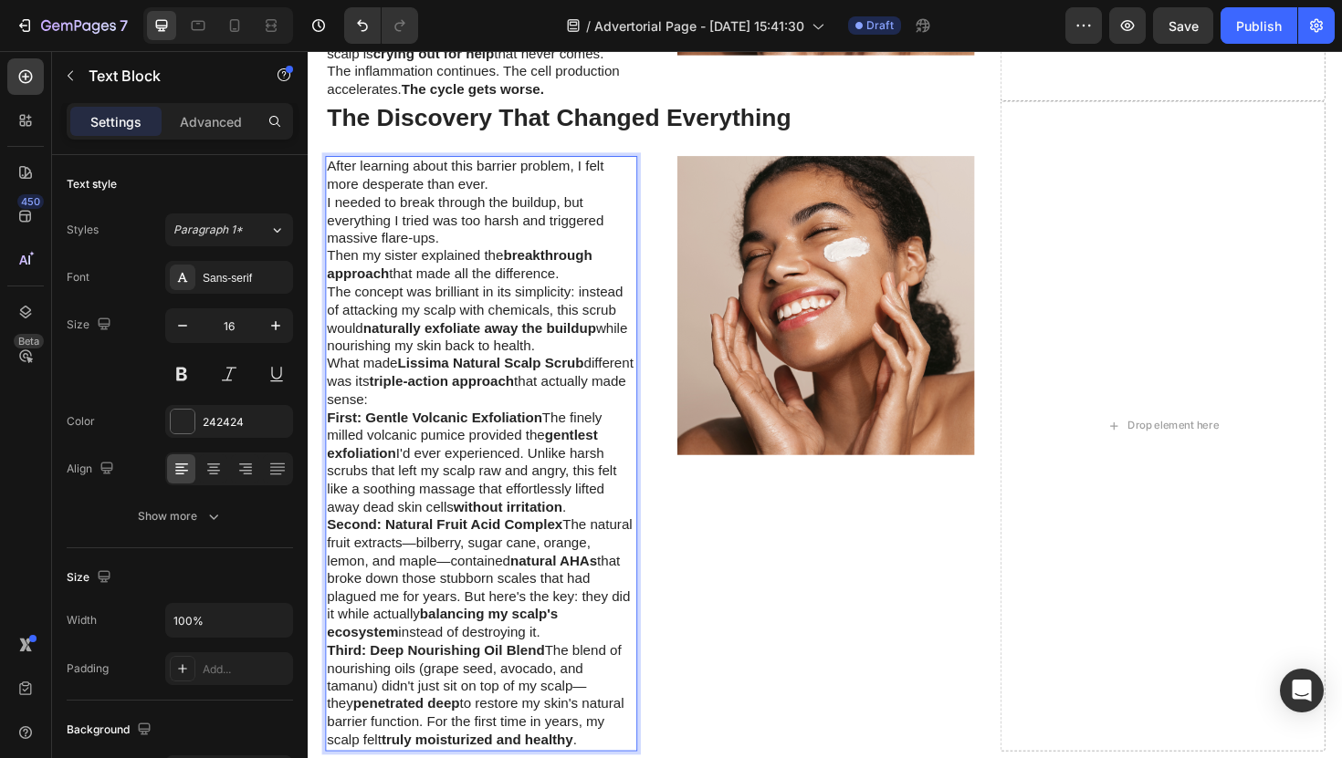
scroll to position [2757, 0]
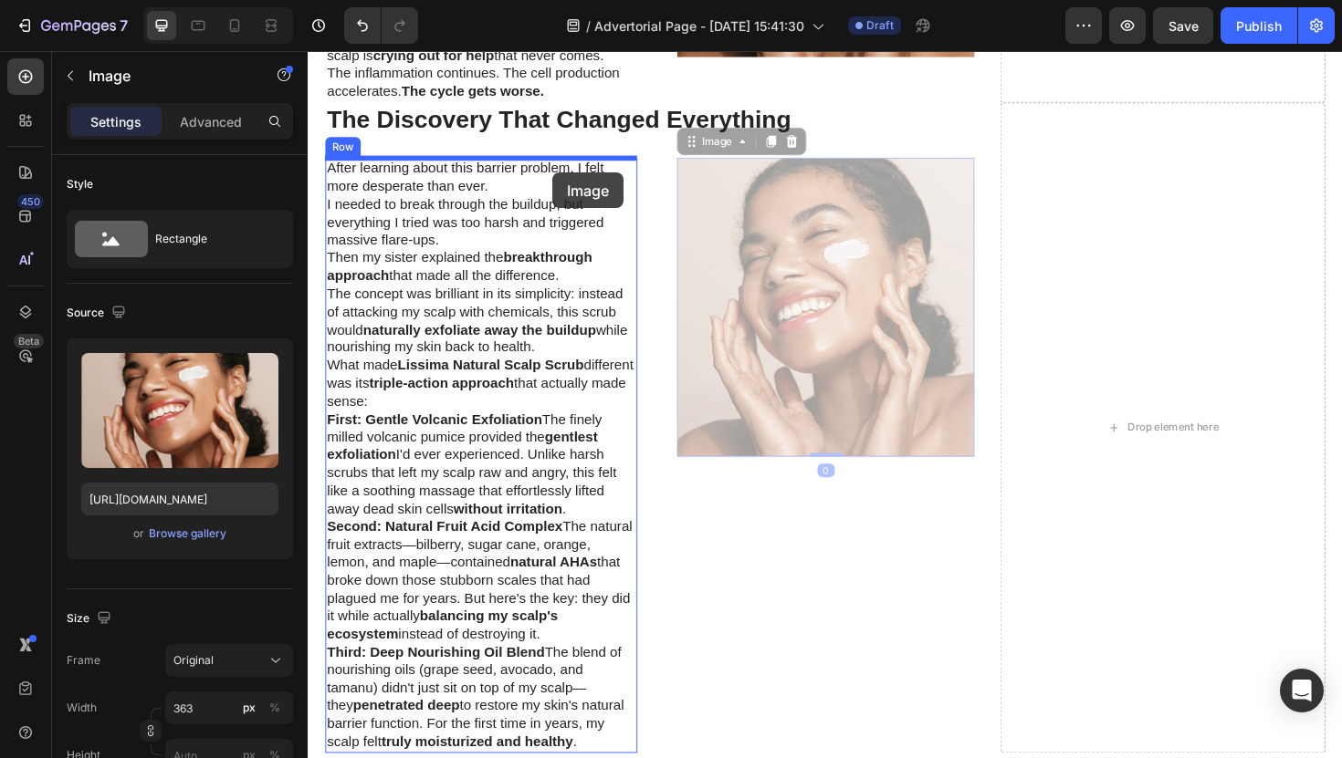
drag, startPoint x: 803, startPoint y: 348, endPoint x: 567, endPoint y: 180, distance: 290.0
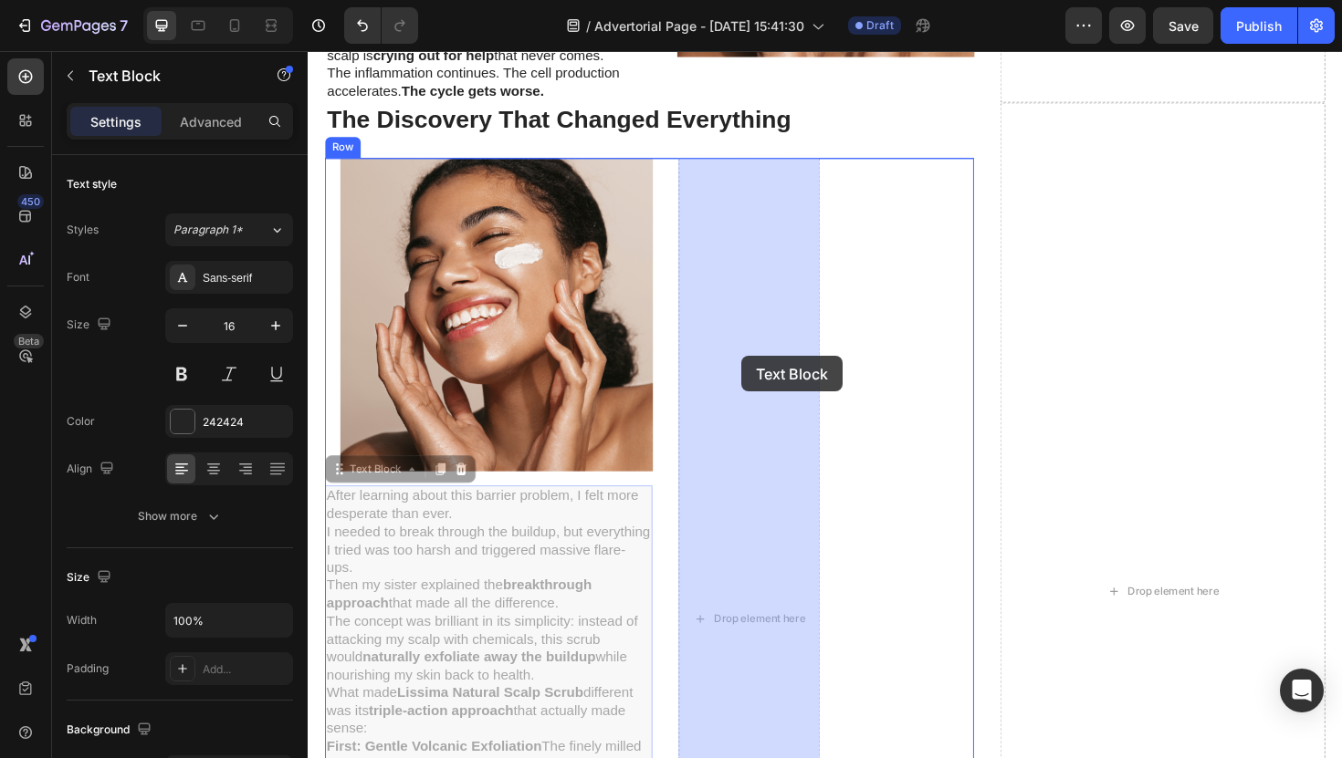
drag, startPoint x: 504, startPoint y: 568, endPoint x: 766, endPoint y: 374, distance: 325.7
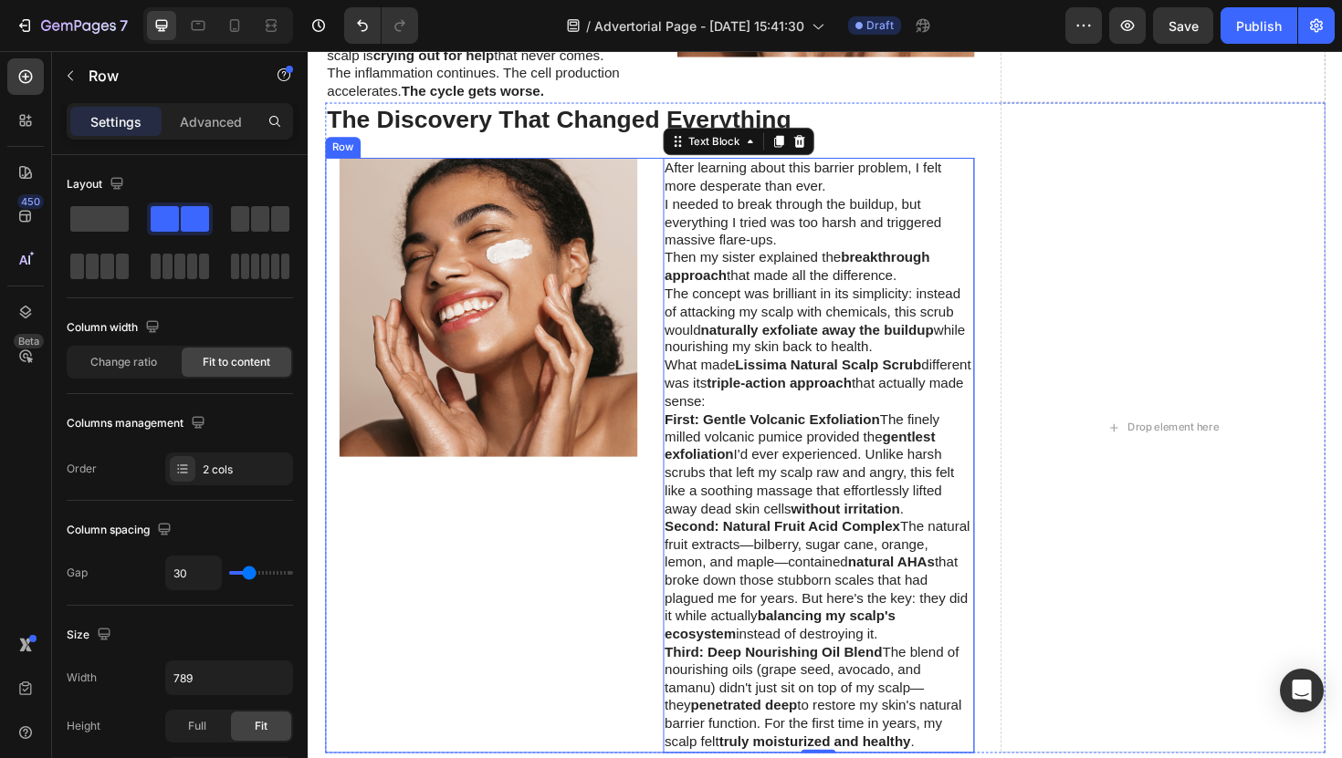
click at [555, 532] on div "Image Row" at bounding box center [491, 479] width 330 height 630
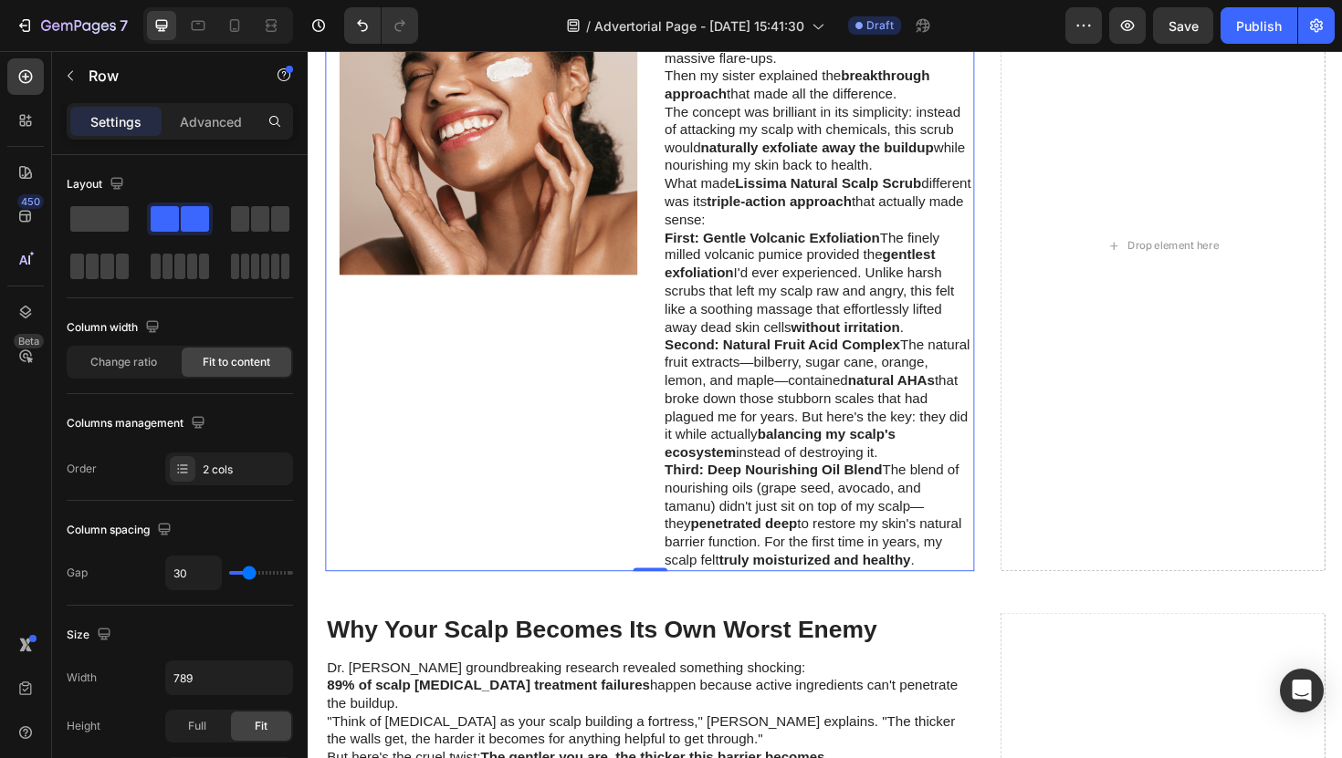
scroll to position [2955, 0]
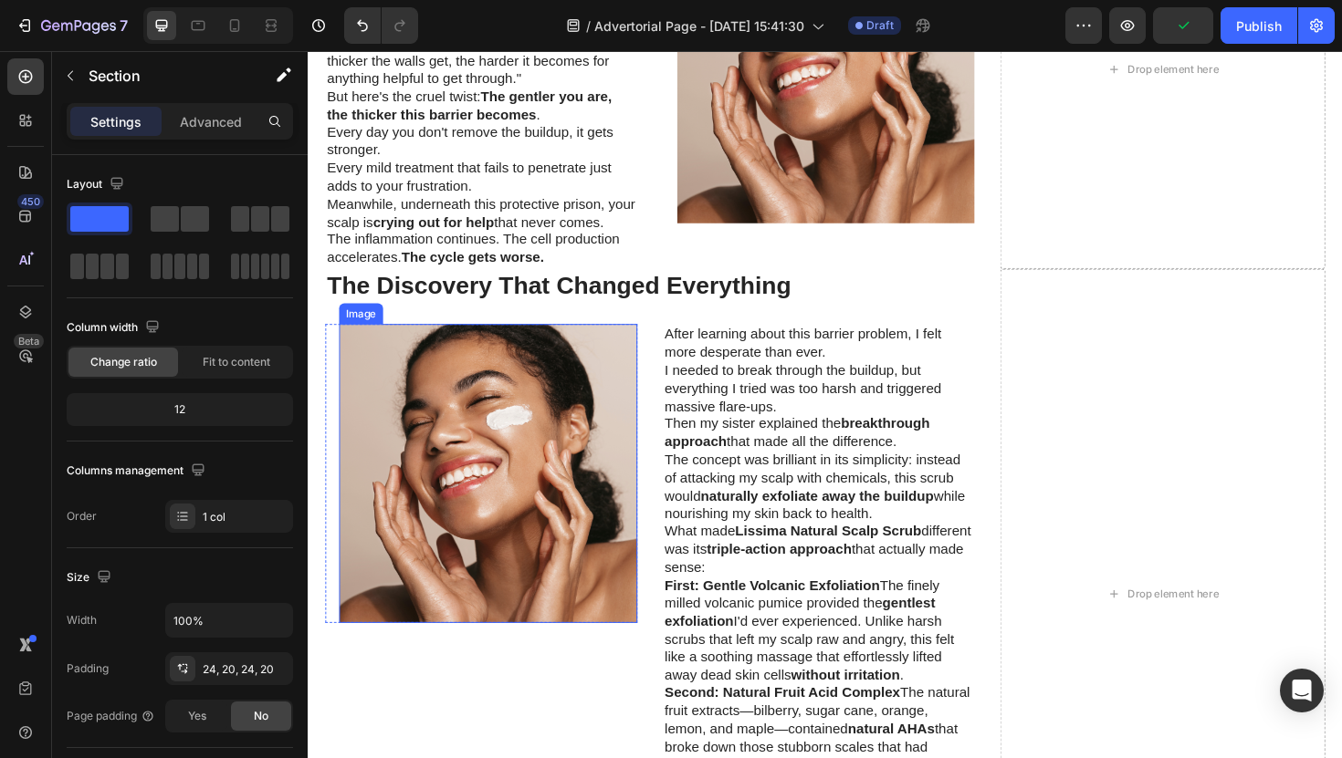
scroll to position [2574, 0]
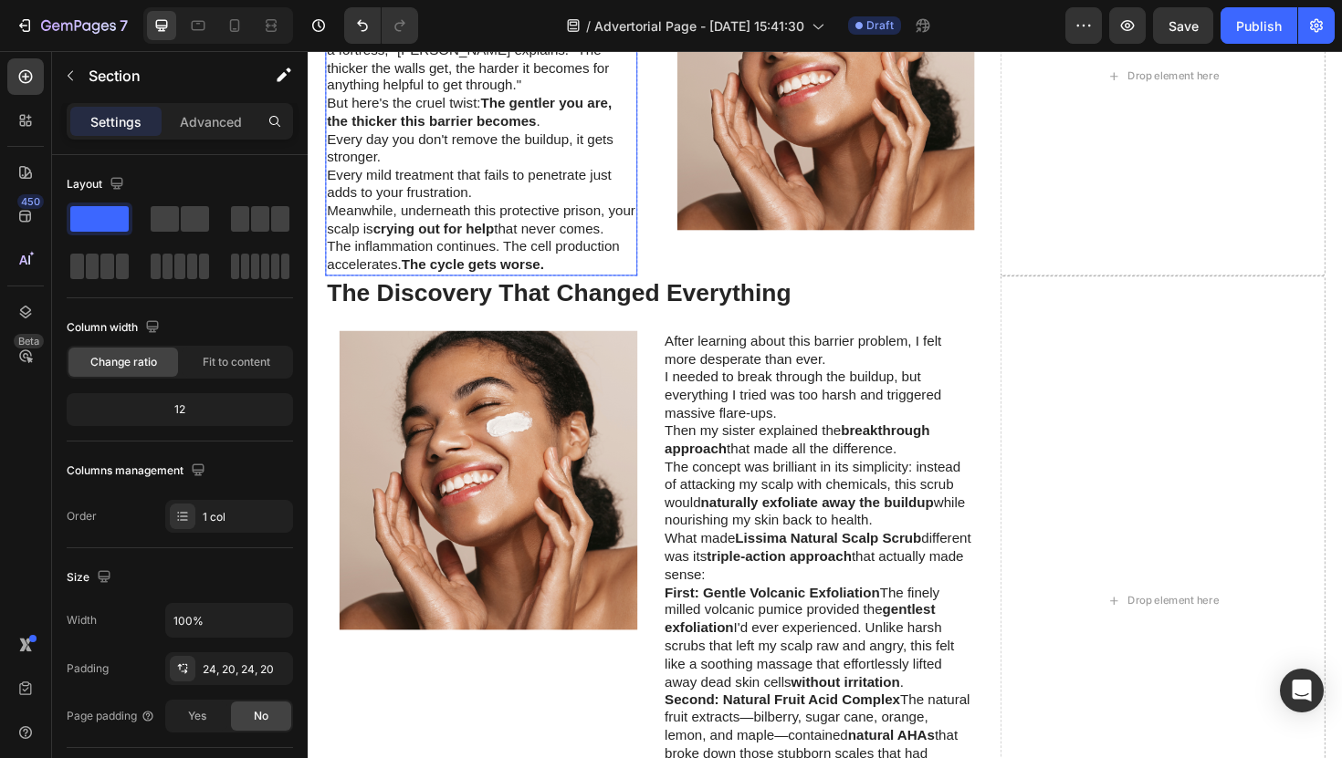
click at [514, 248] on p "Meanwhile, underneath this protective prison, your scalp is crying out for help…" at bounding box center [491, 231] width 327 height 38
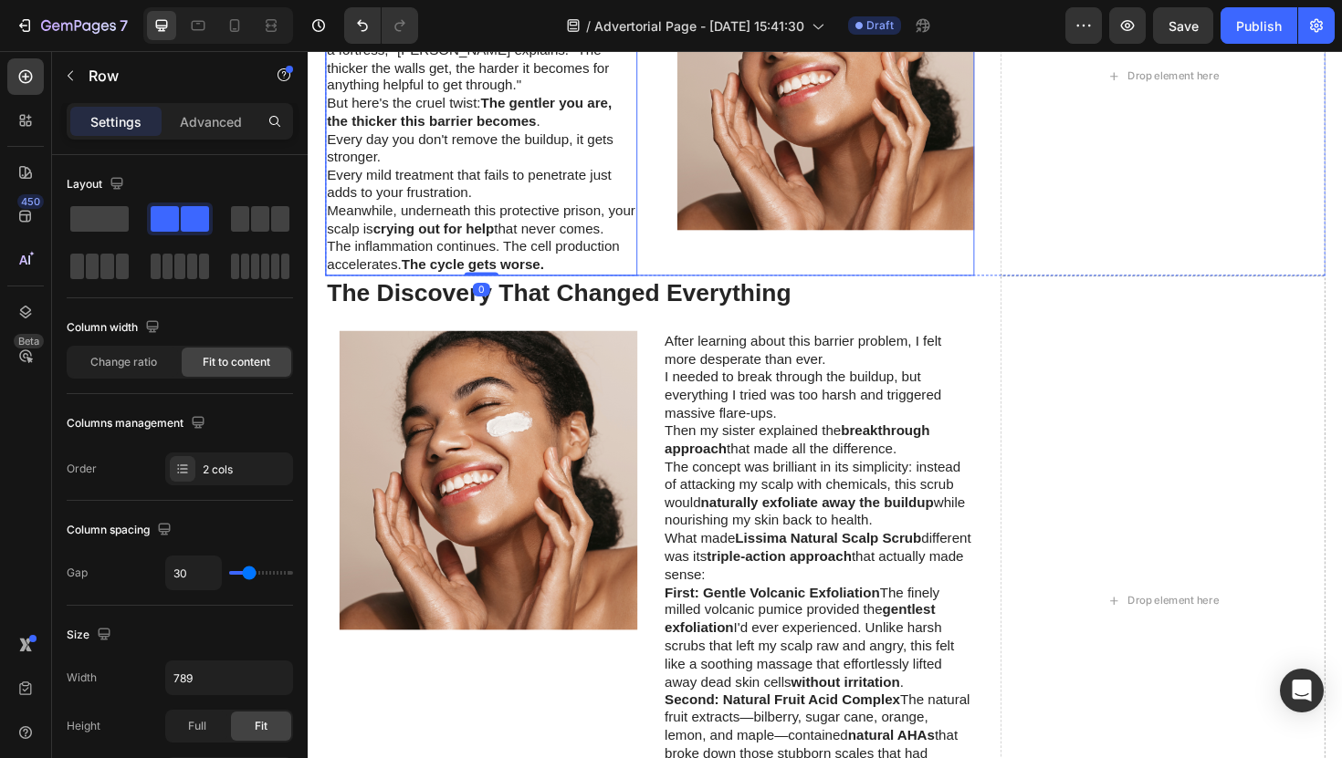
click at [692, 280] on div "Image" at bounding box center [849, 107] width 330 height 364
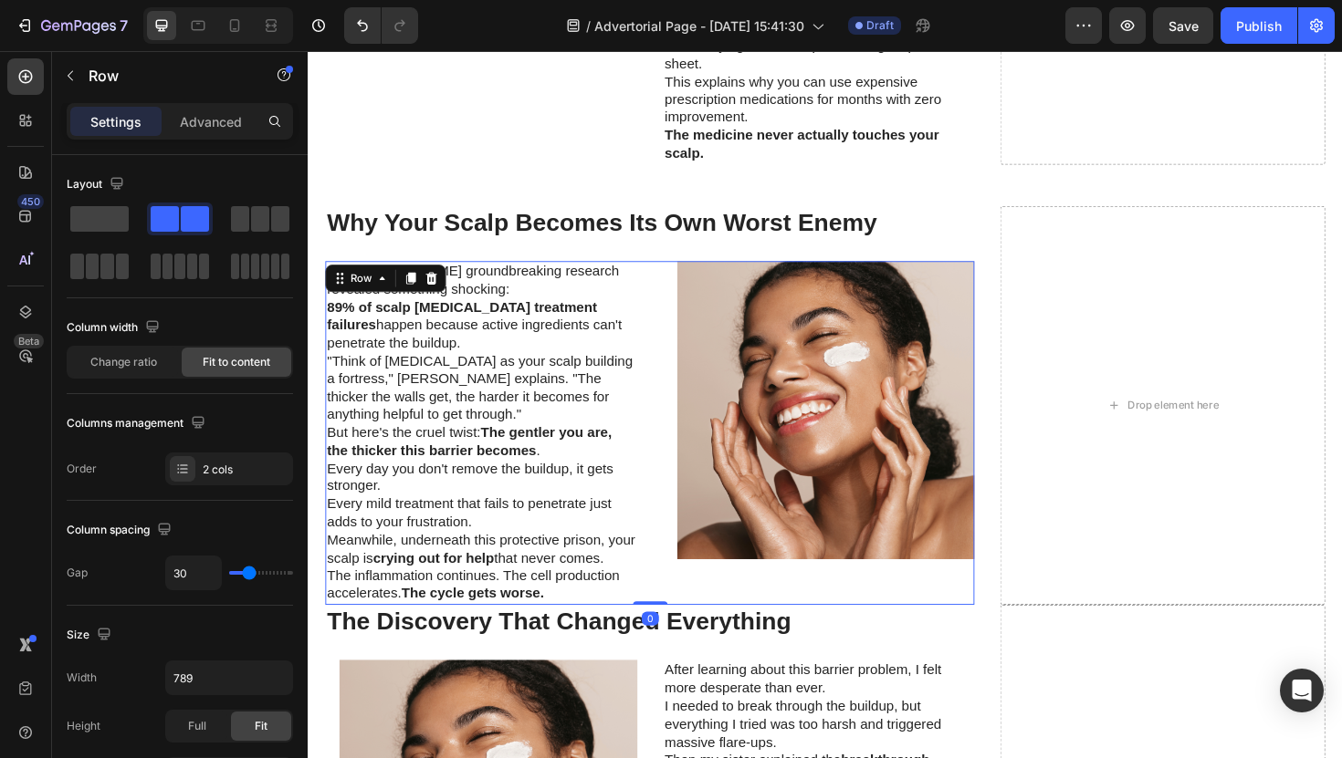
scroll to position [2168, 0]
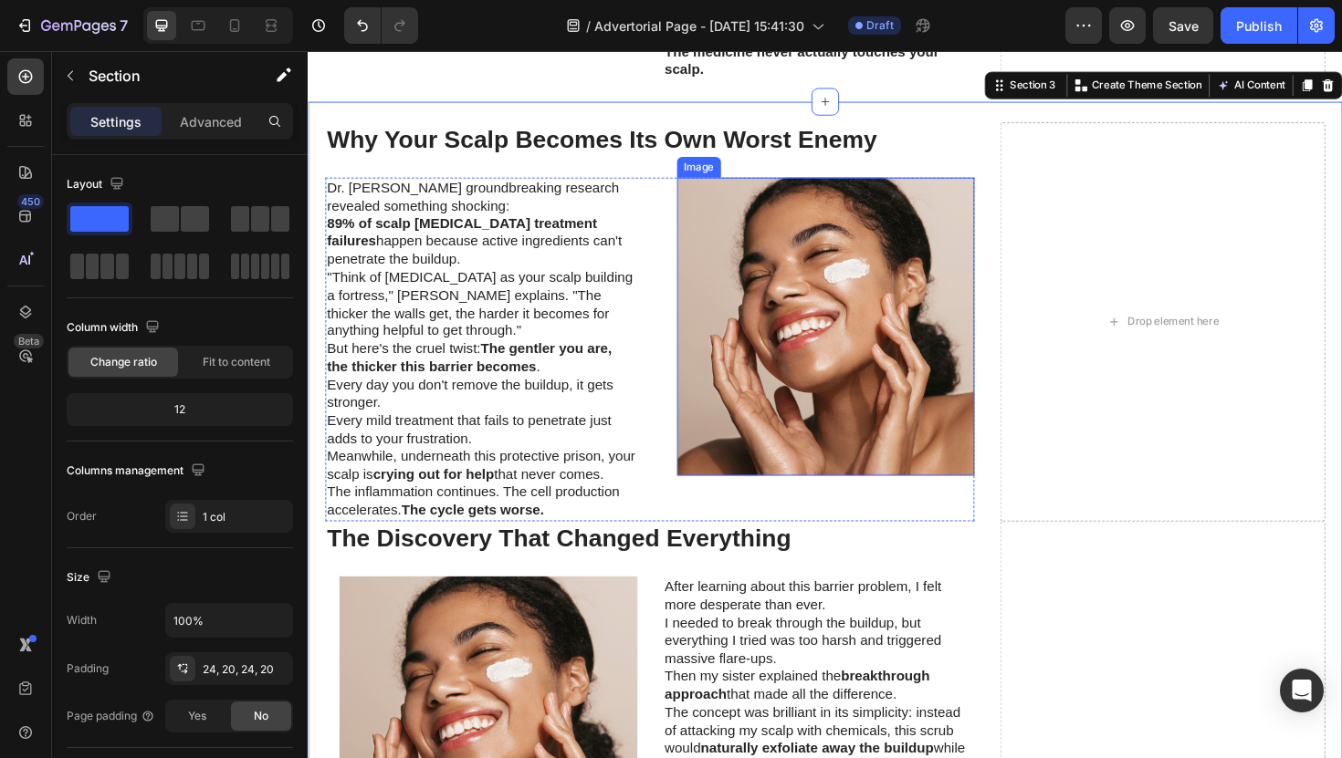
scroll to position [2235, 0]
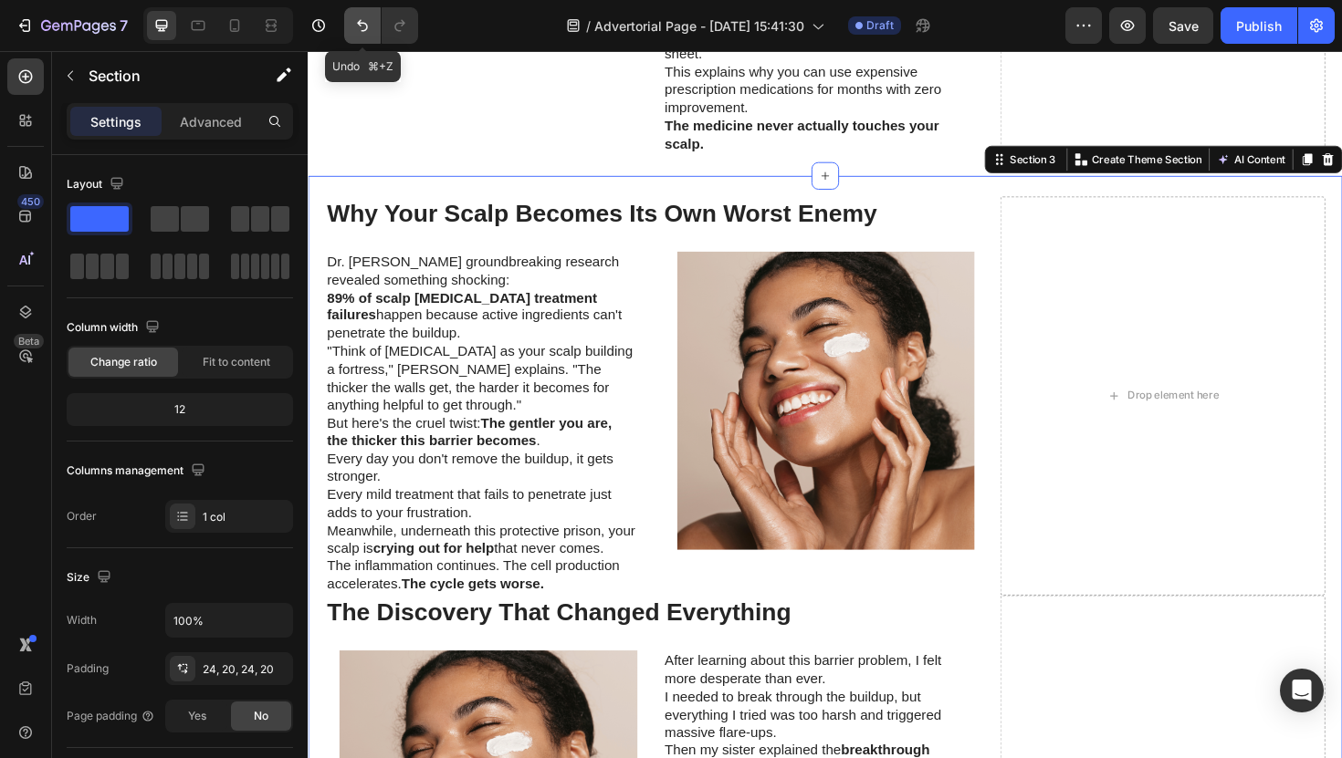
click at [360, 22] on icon "Undo/Redo" at bounding box center [362, 26] width 11 height 12
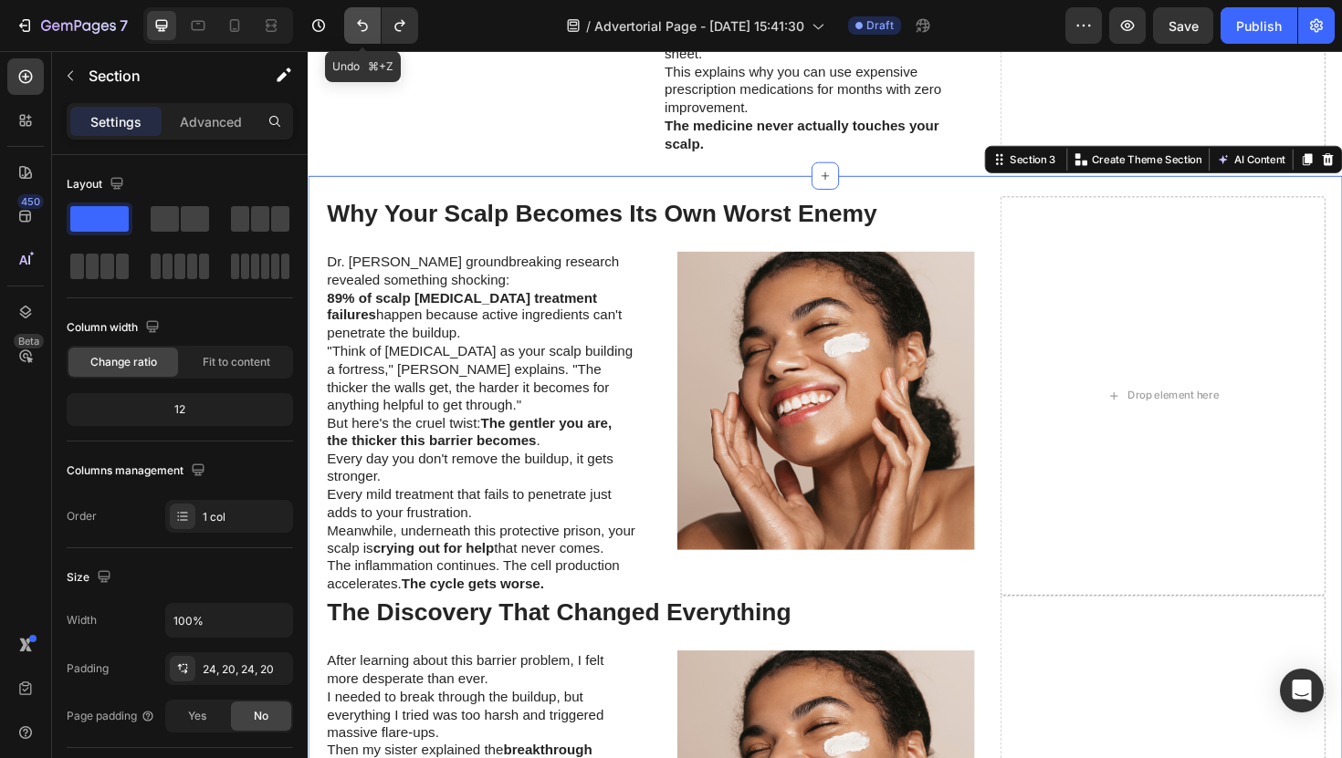
click at [360, 22] on icon "Undo/Redo" at bounding box center [362, 26] width 11 height 12
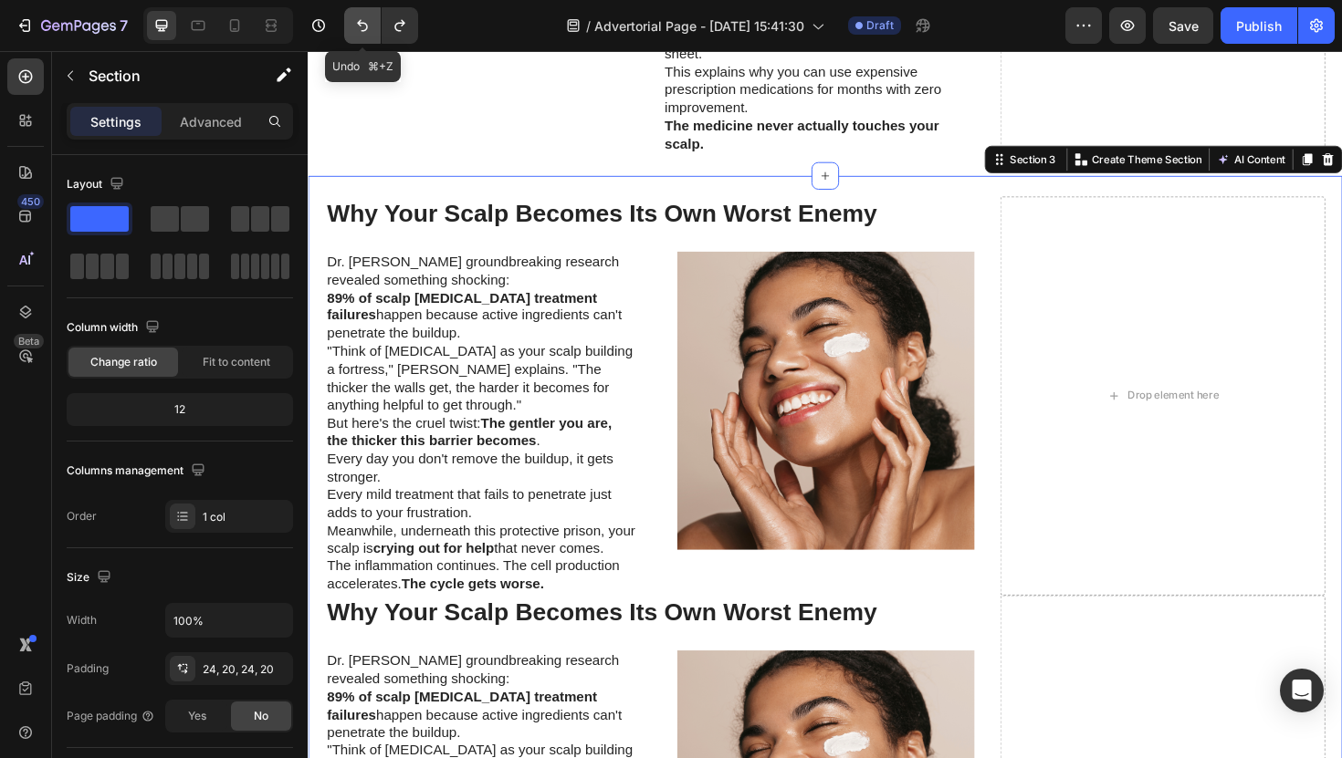
click at [360, 22] on icon "Undo/Redo" at bounding box center [362, 26] width 11 height 12
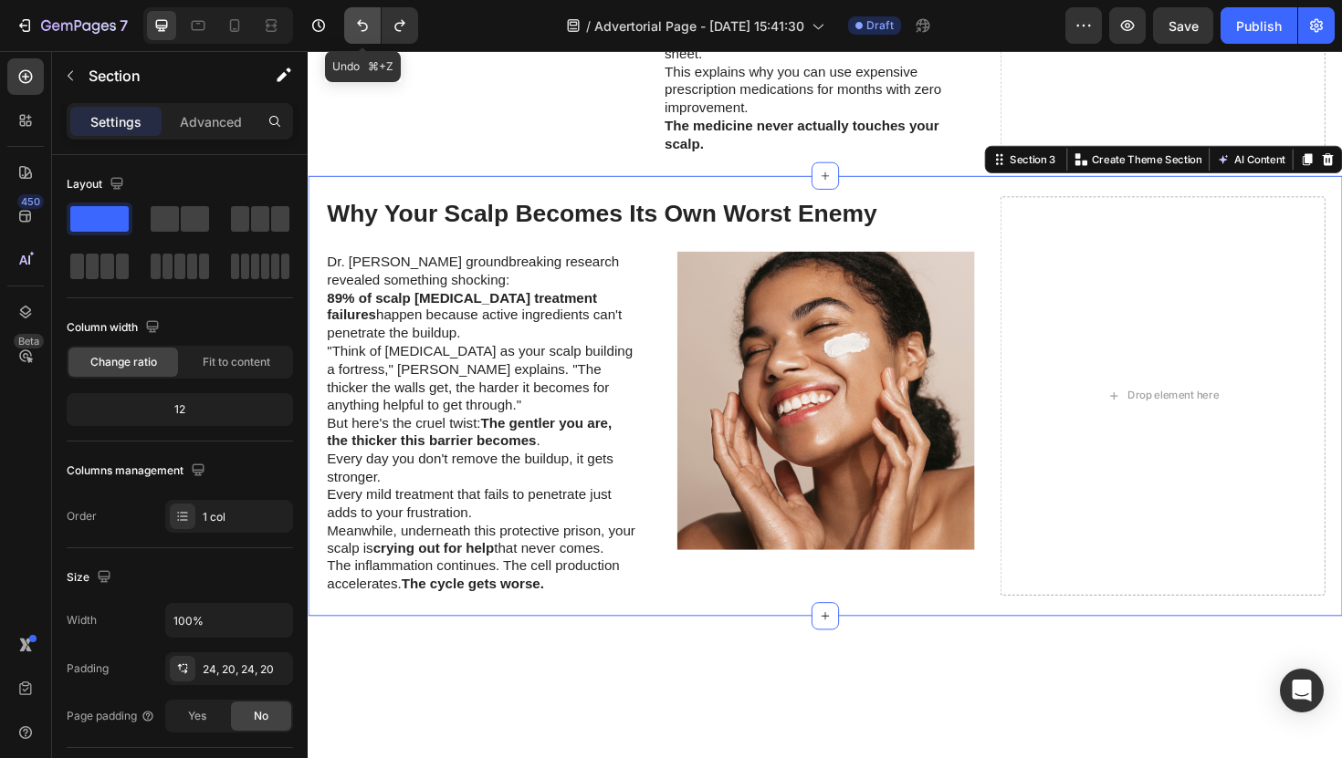
click at [360, 22] on icon "Undo/Redo" at bounding box center [362, 26] width 11 height 12
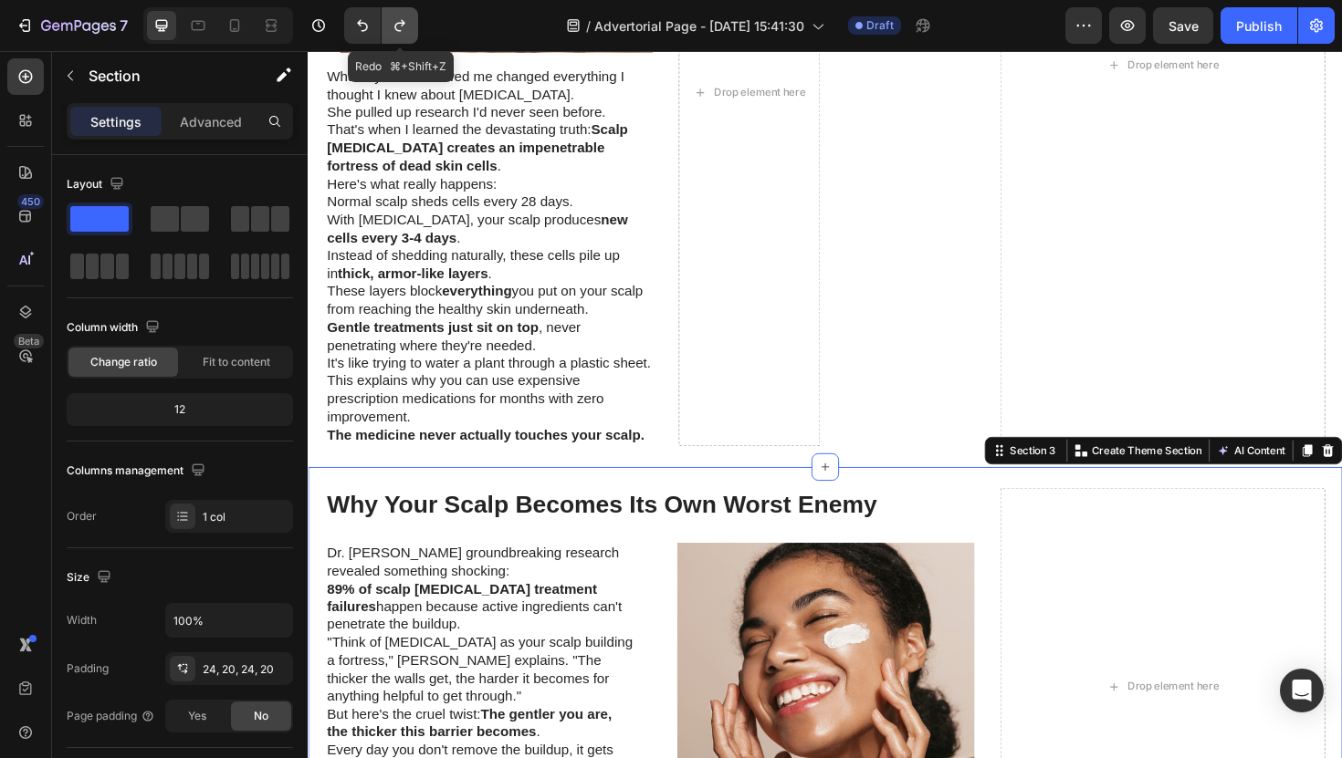
click at [396, 34] on icon "Undo/Redo" at bounding box center [400, 25] width 18 height 18
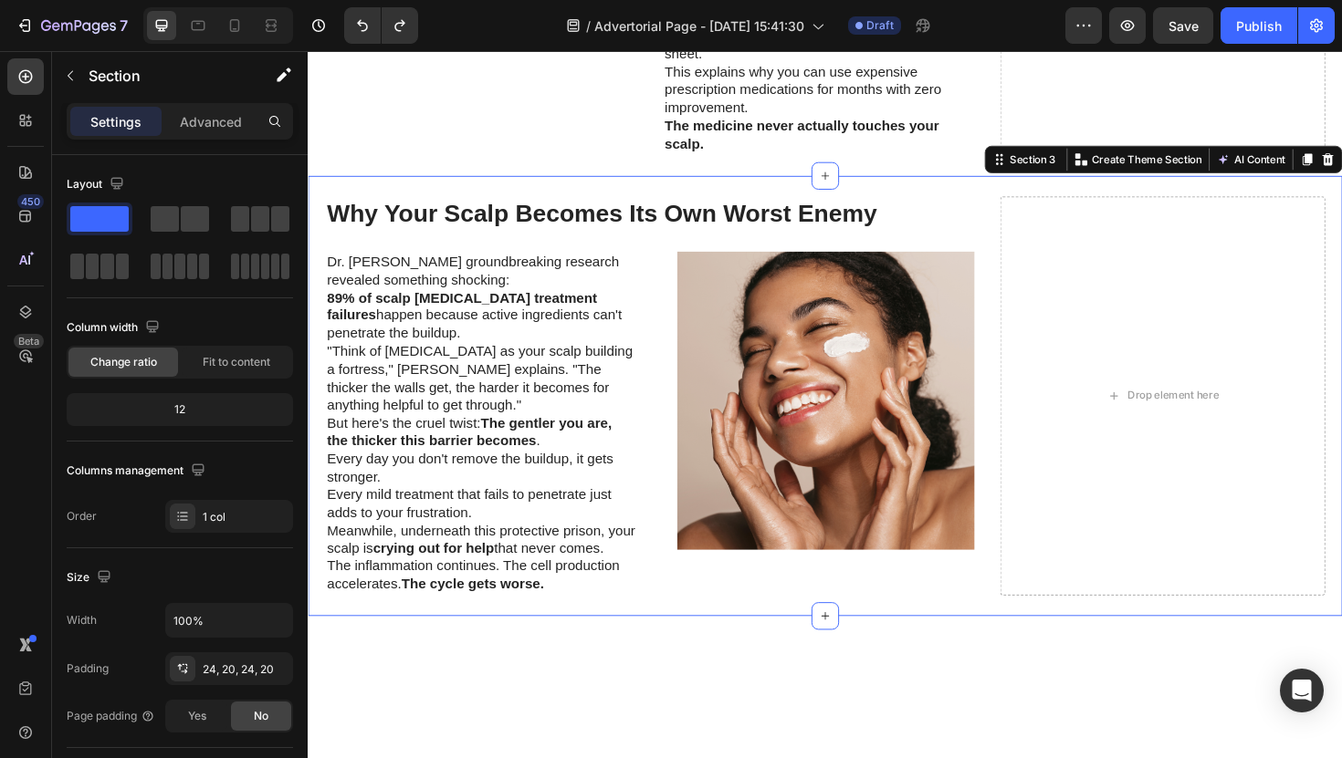
click at [546, 641] on div "Why Your Scalp Becomes Its Own Worst Enemy Heading Dr. Sarah Chen's groundbreak…" at bounding box center [855, 416] width 1095 height 467
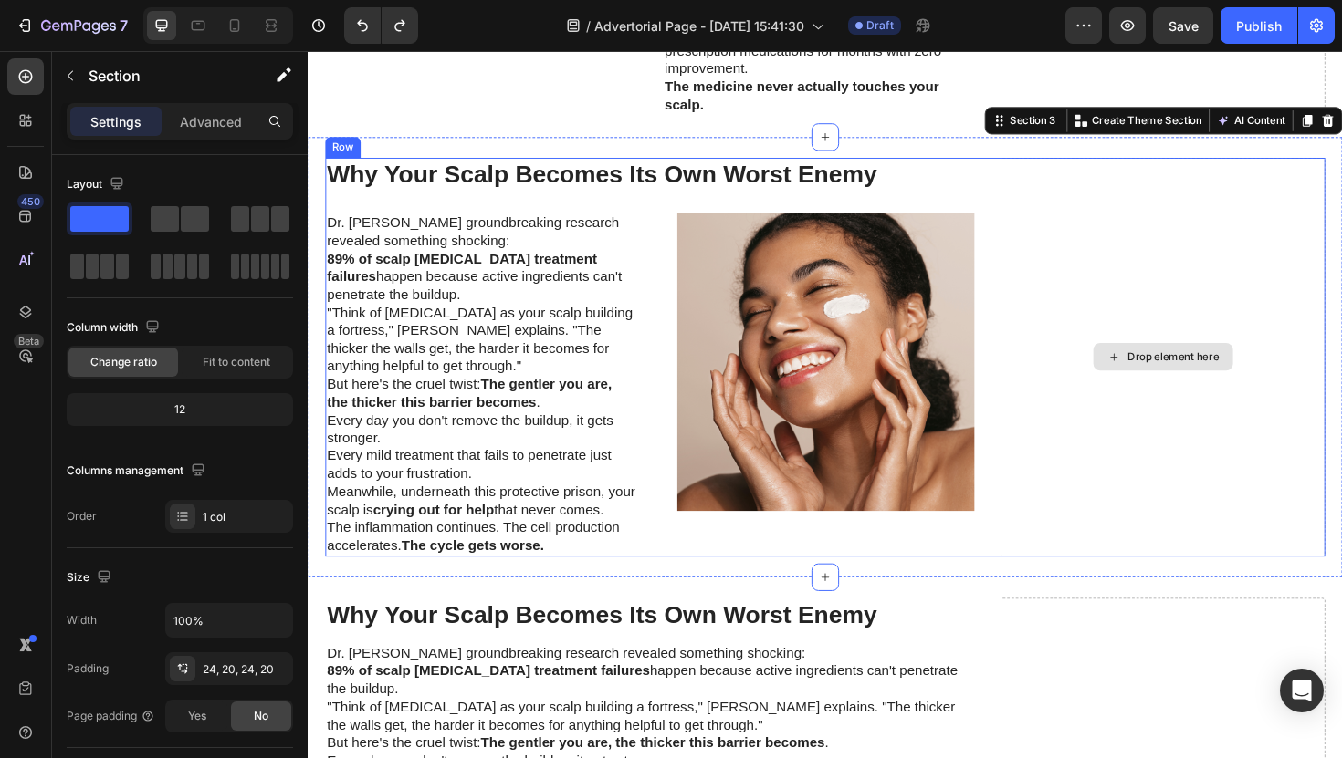
scroll to position [2201, 0]
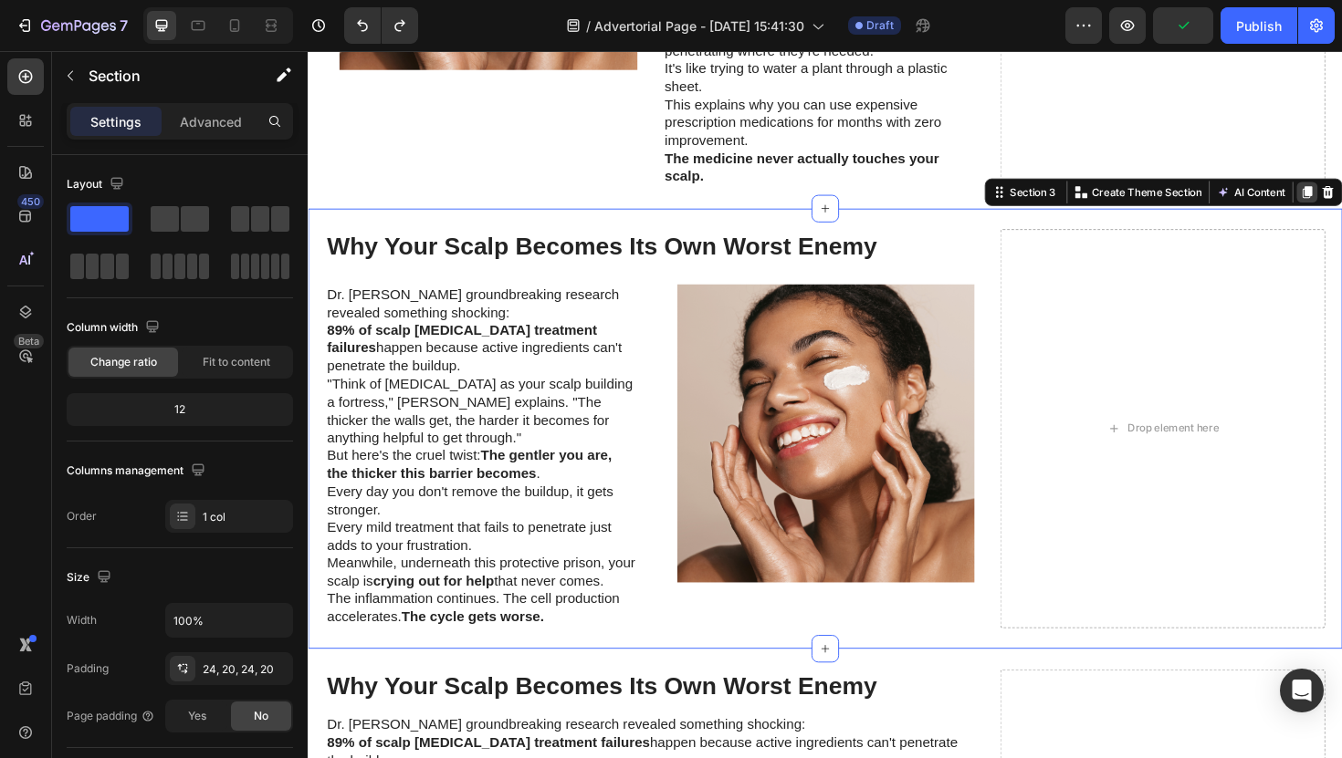
click at [1341, 201] on div at bounding box center [1365, 201] width 22 height 22
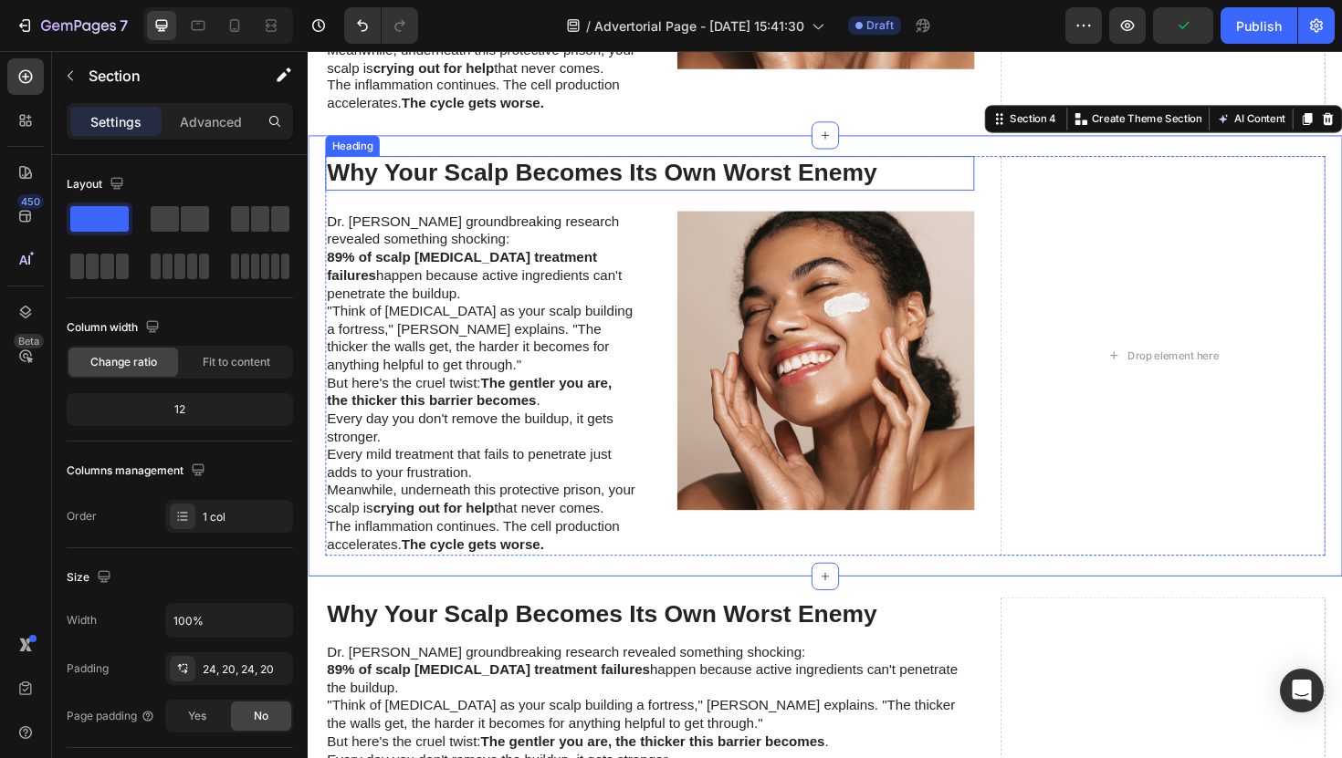
scroll to position [2721, 0]
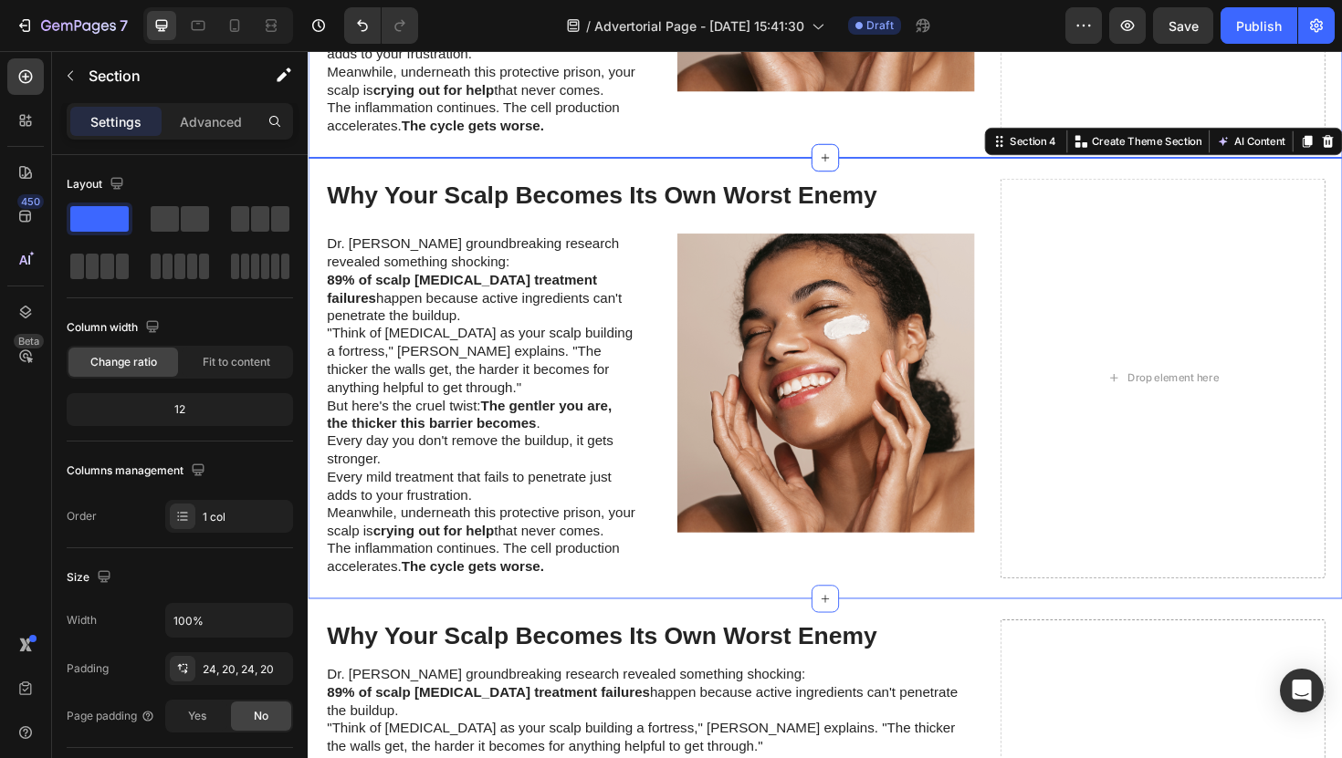
click at [982, 182] on div "Why Your Scalp Becomes Its Own Worst Enemy Heading Dr. Sarah Chen's groundbreak…" at bounding box center [855, 397] width 1095 height 467
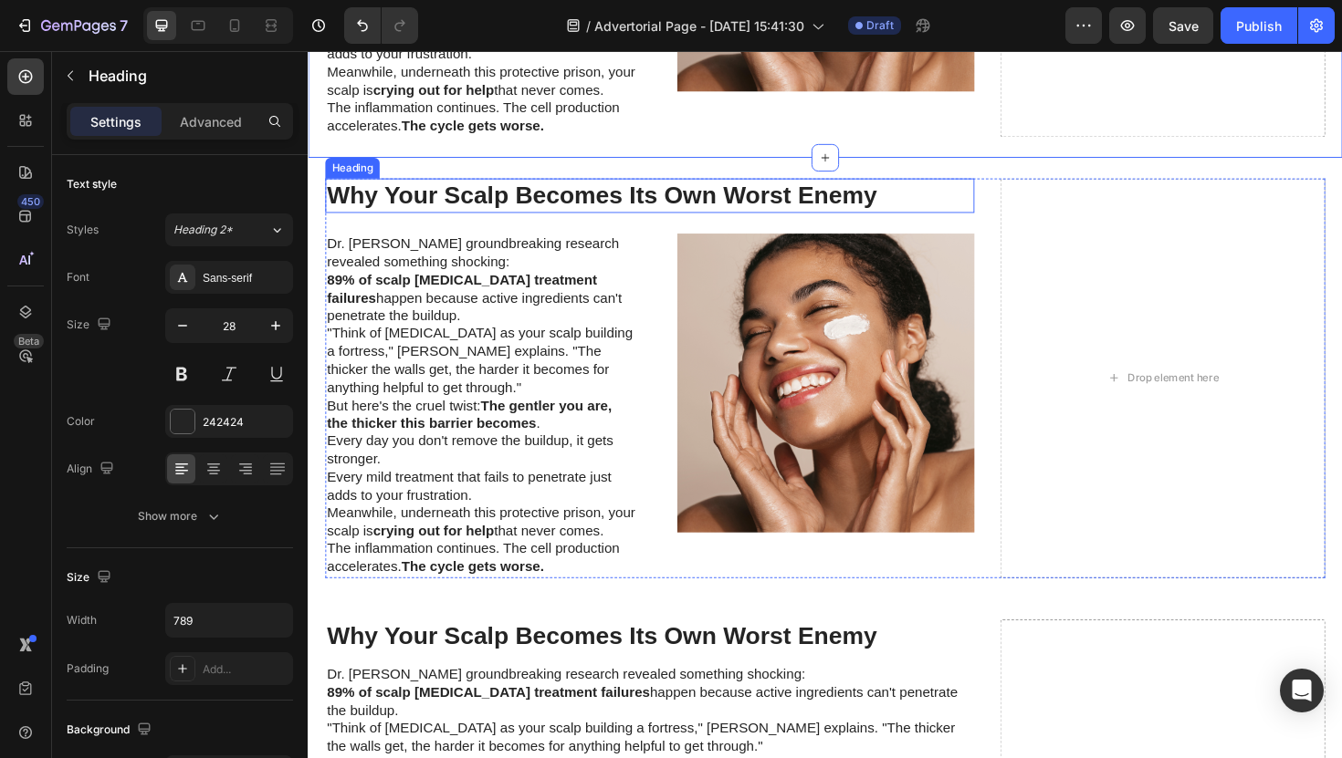
click at [867, 204] on h2 "Why Your Scalp Becomes Its Own Worst Enemy" at bounding box center [669, 204] width 687 height 37
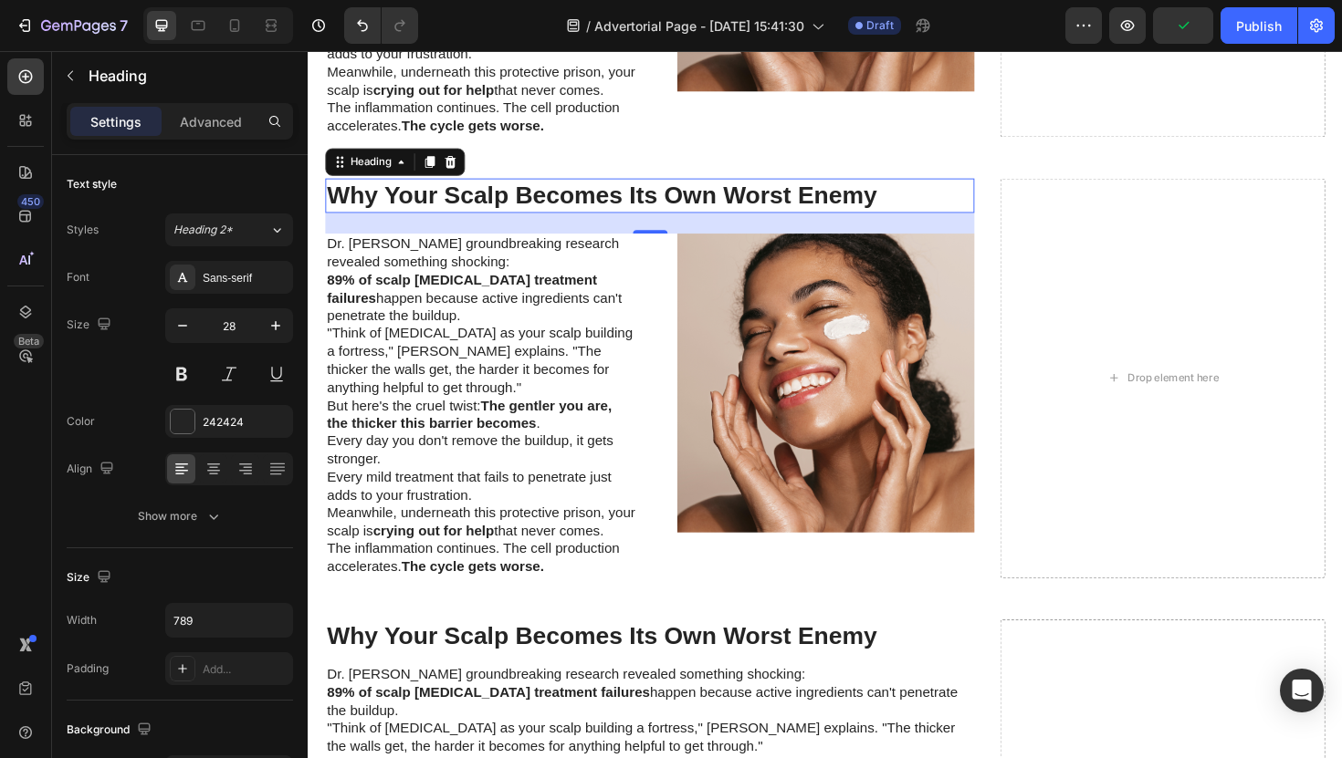
click at [540, 212] on h2 "Why Your Scalp Becomes Its Own Worst Enemy" at bounding box center [669, 204] width 687 height 37
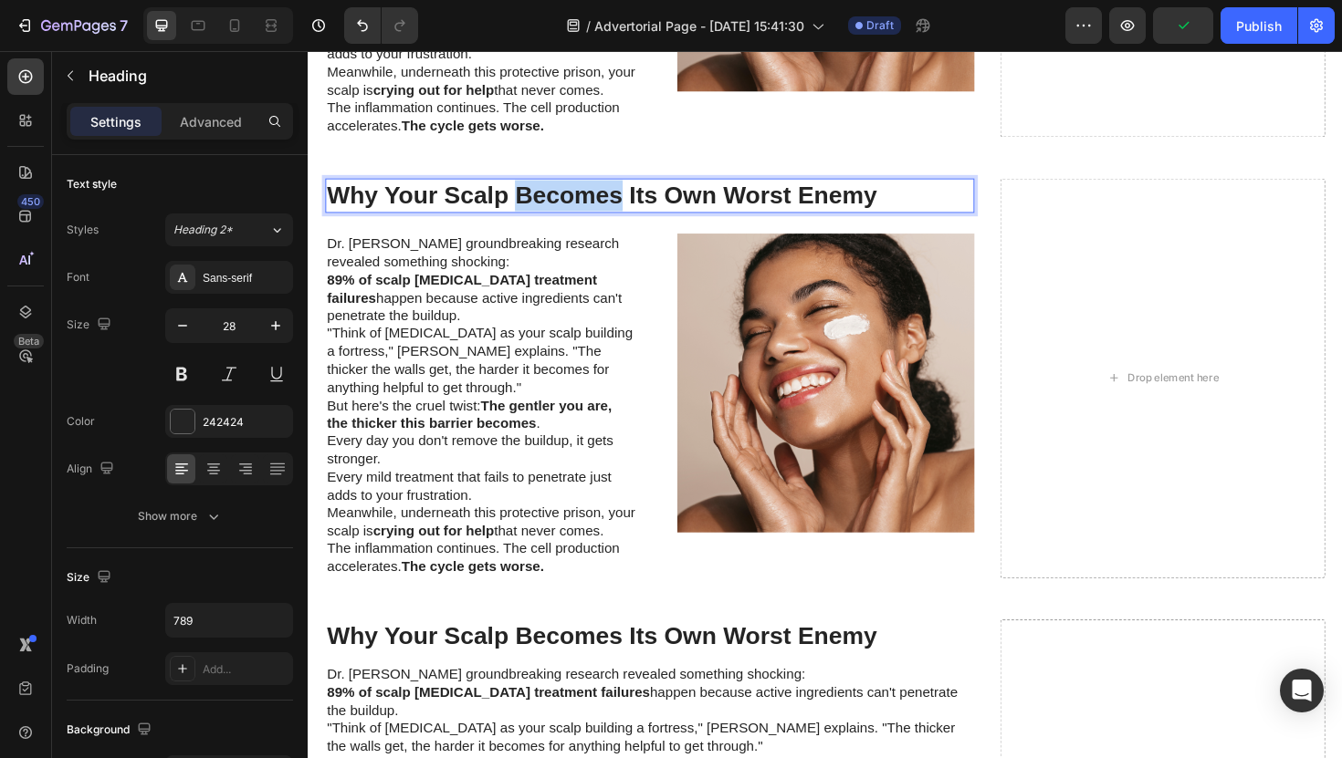
click at [540, 212] on p "Why Your Scalp Becomes Its Own Worst Enemy" at bounding box center [670, 204] width 684 height 33
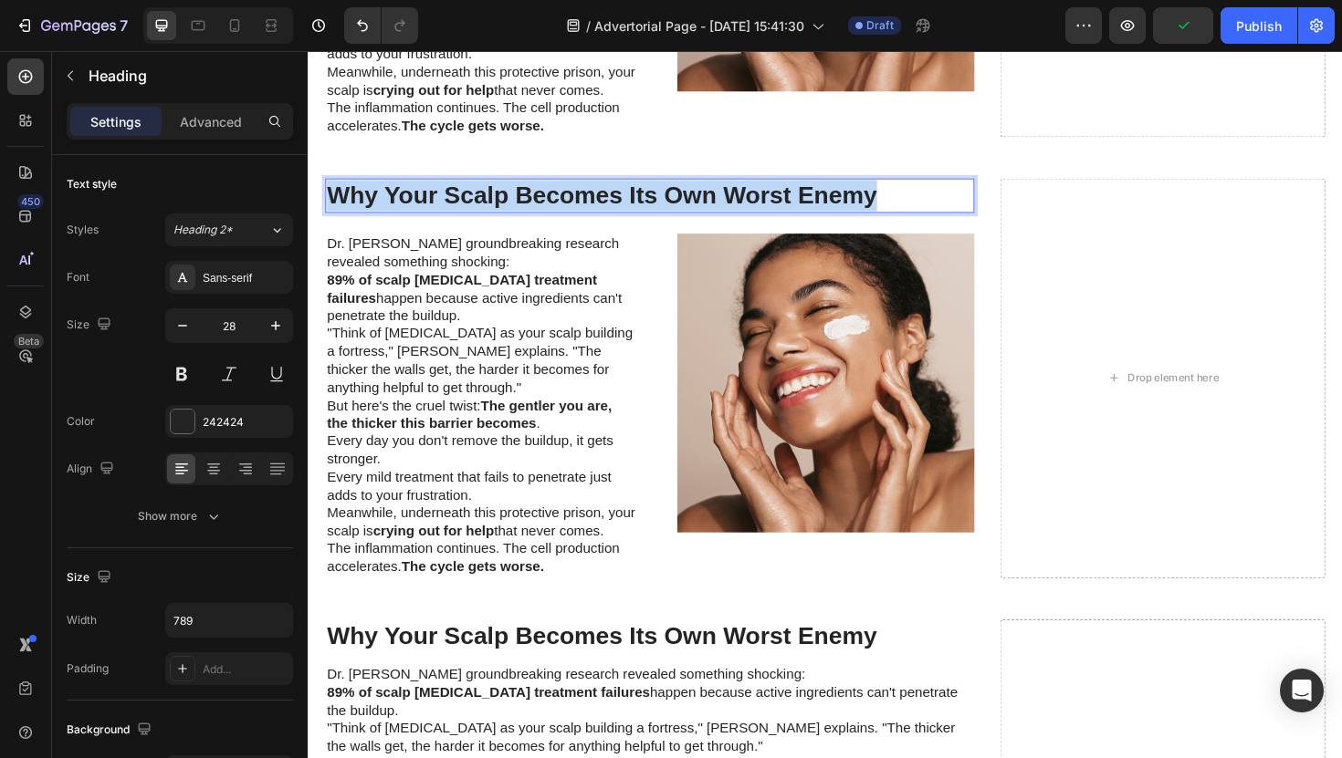
click at [540, 212] on p "Why Your Scalp Becomes Its Own Worst Enemy" at bounding box center [670, 204] width 684 height 33
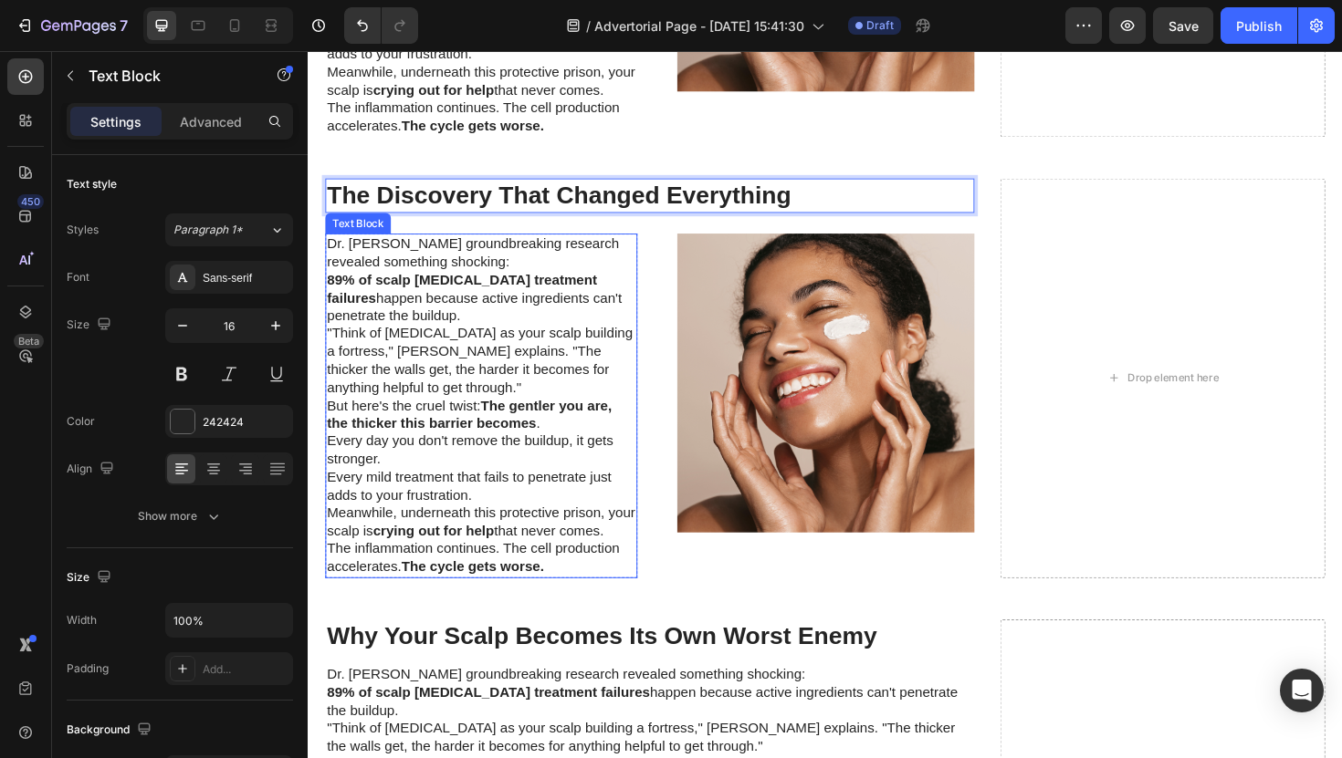
click at [445, 329] on p "89% of scalp psoriasis treatment failures happen because active ingredients can…" at bounding box center [491, 313] width 327 height 57
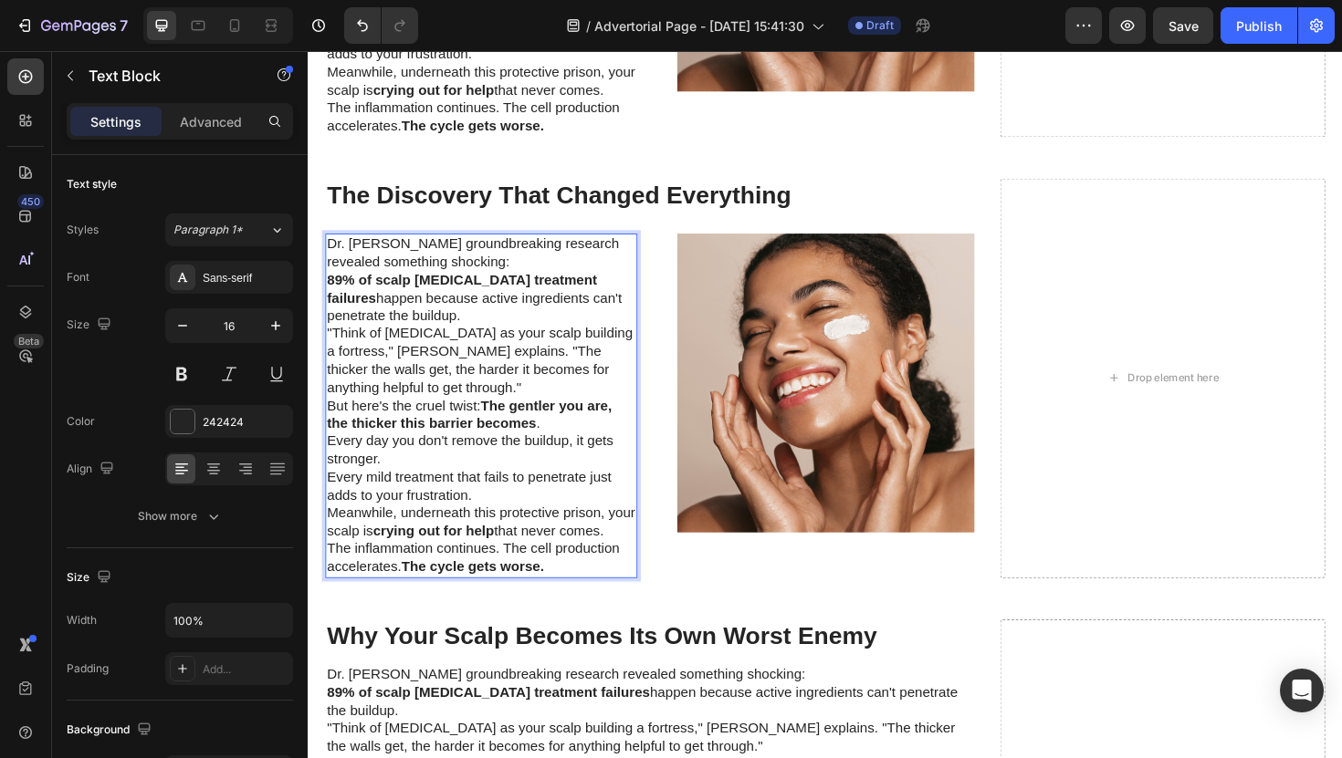
click at [445, 329] on p "89% of scalp psoriasis treatment failures happen because active ingredients can…" at bounding box center [491, 313] width 327 height 57
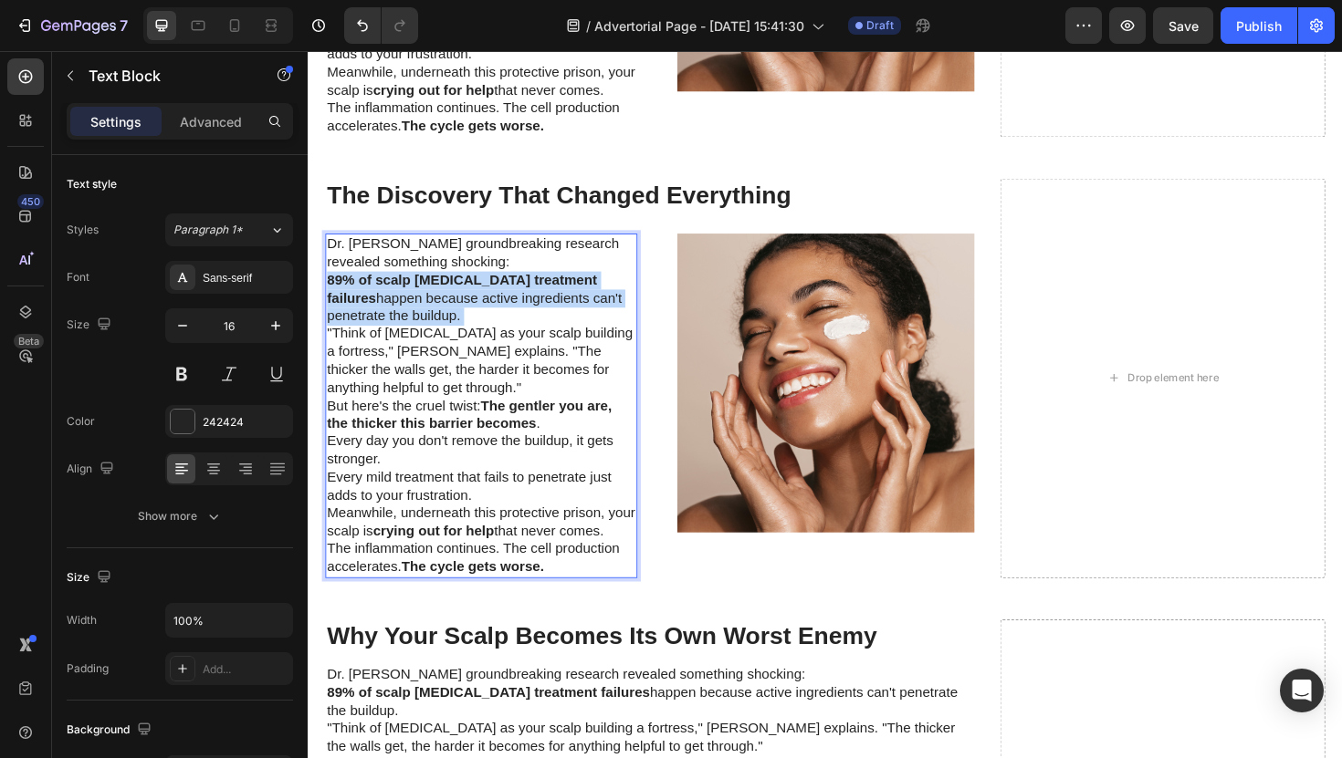
click at [445, 329] on p "89% of scalp psoriasis treatment failures happen because active ingredients can…" at bounding box center [491, 313] width 327 height 57
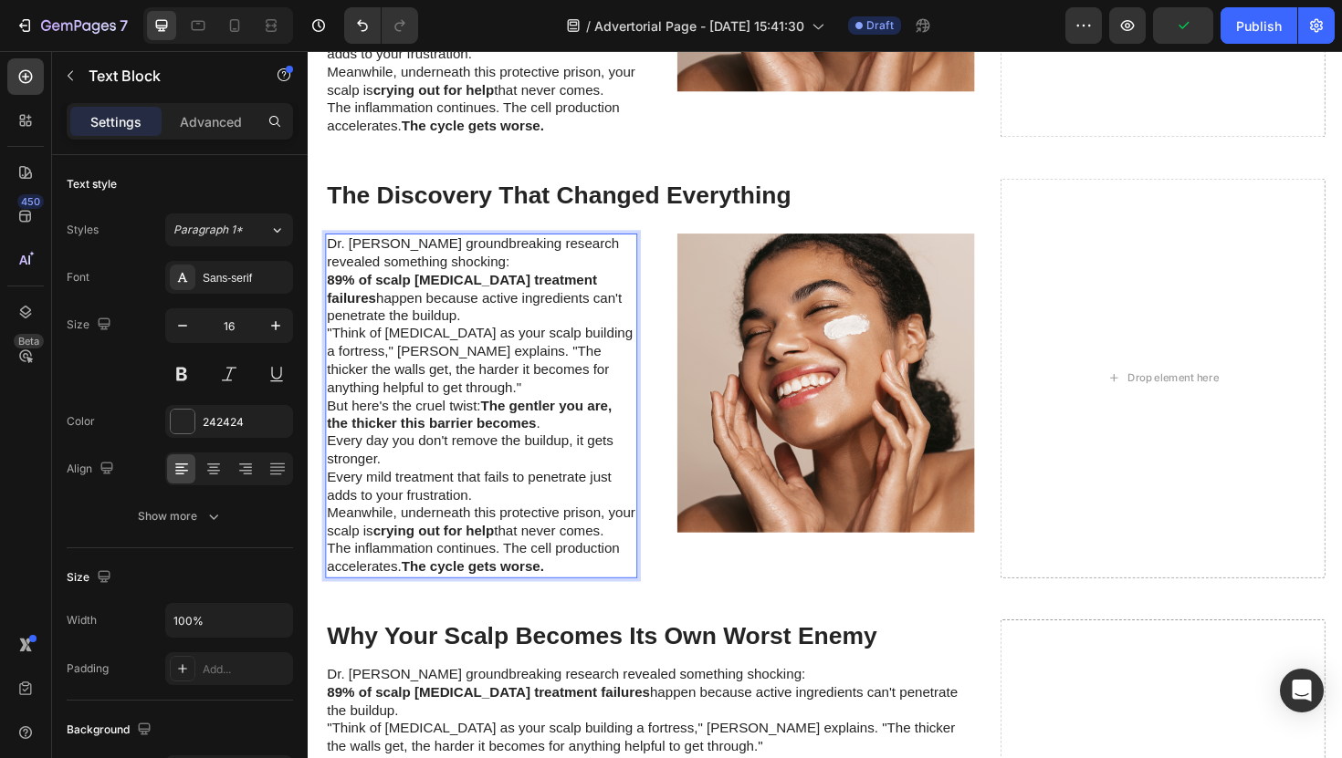
click at [573, 584] on p "The inflammation continues. The cell production accelerates. The cycle gets wor…" at bounding box center [491, 589] width 327 height 38
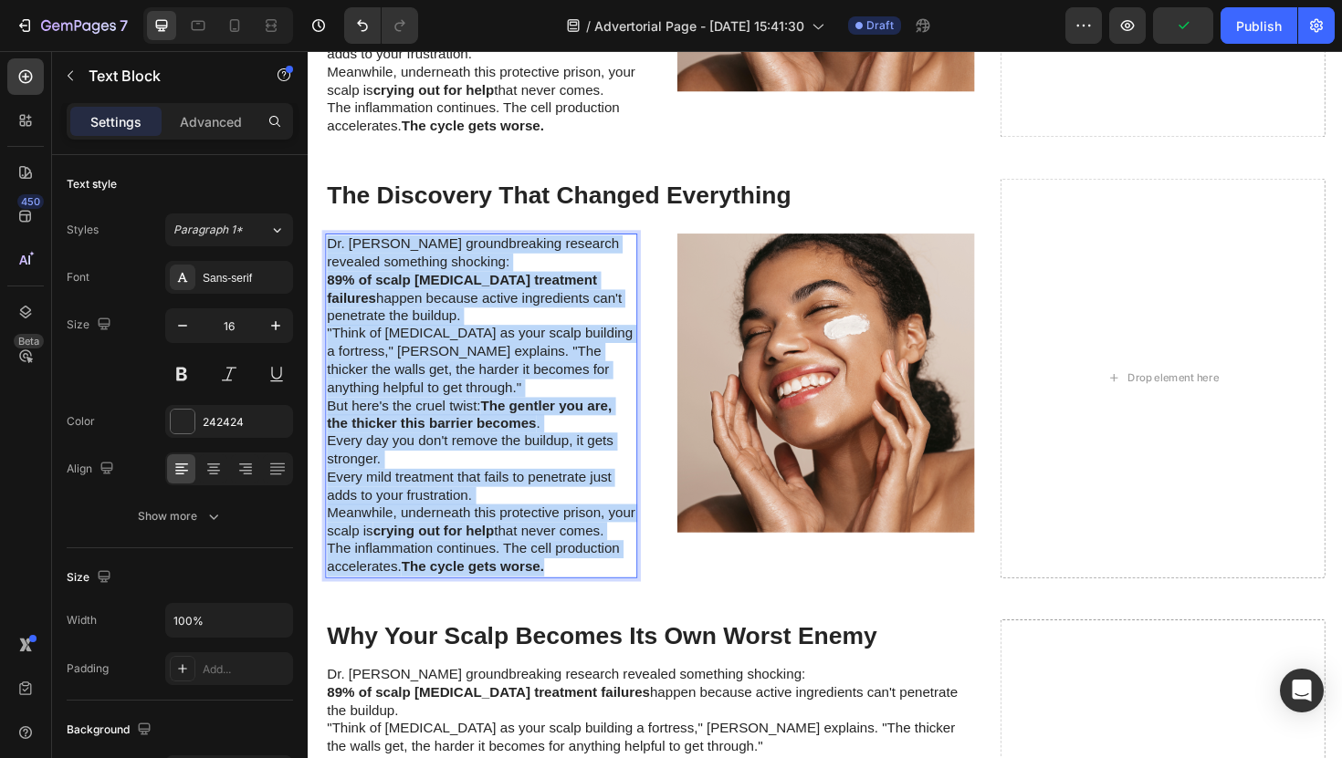
drag, startPoint x: 571, startPoint y: 591, endPoint x: 329, endPoint y: 262, distance: 409.3
click at [329, 262] on div "Dr. Sarah Chen's groundbreaking research revealed something shocking: 89% of sc…" at bounding box center [491, 427] width 330 height 364
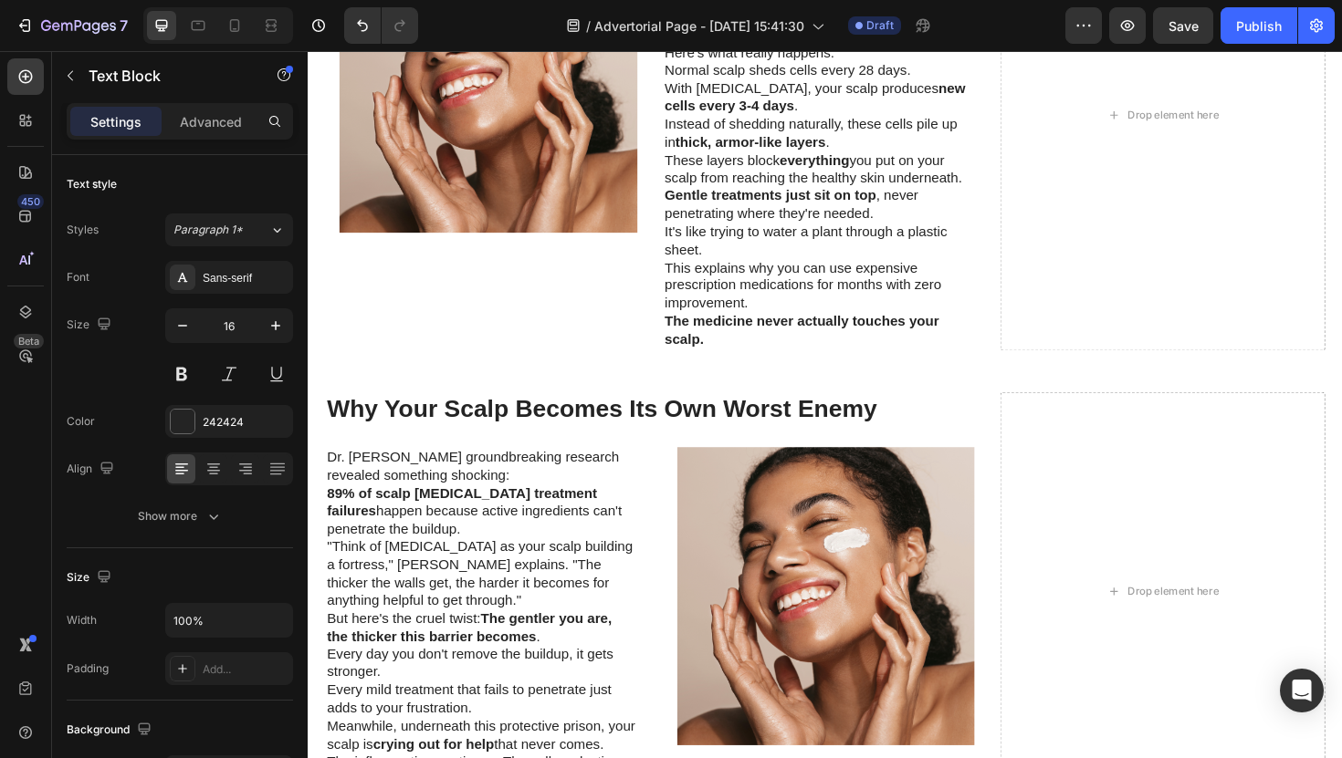
scroll to position [2089, 0]
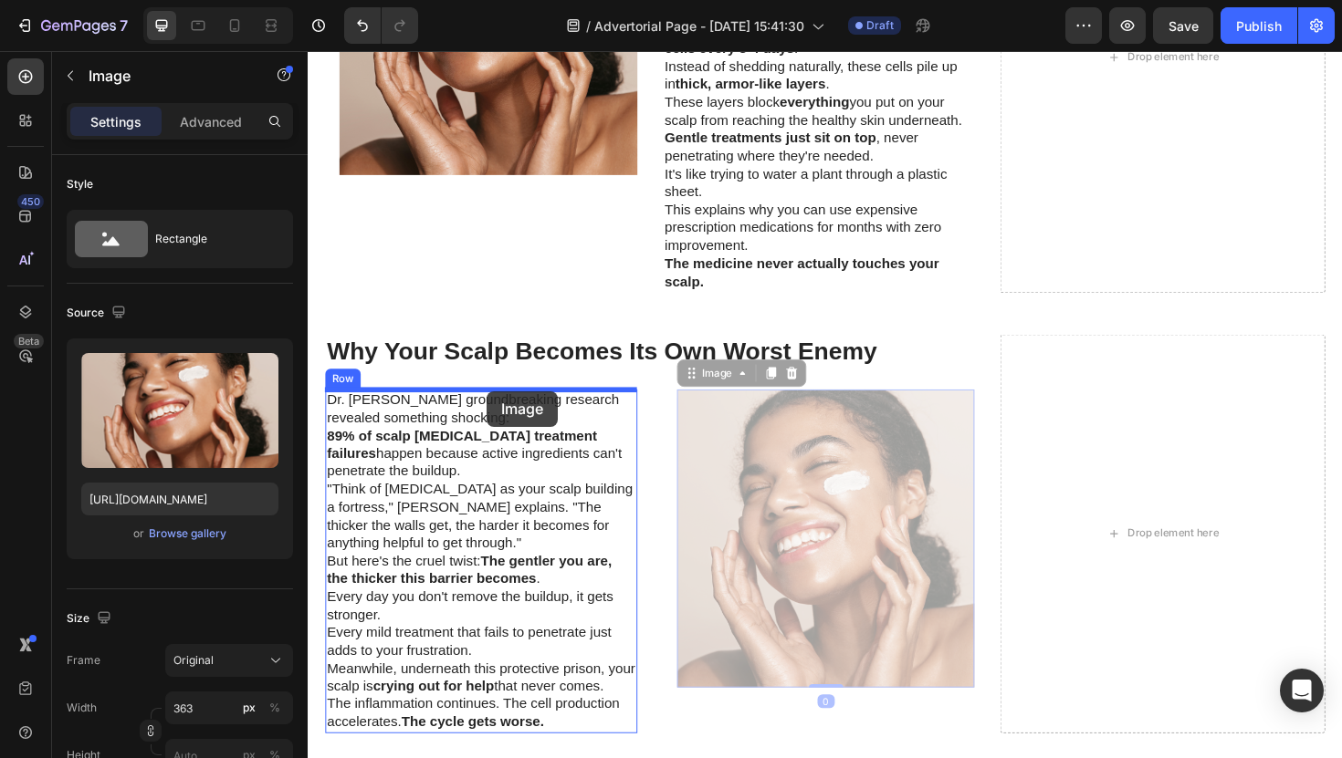
drag, startPoint x: 730, startPoint y: 465, endPoint x: 497, endPoint y: 412, distance: 238.9
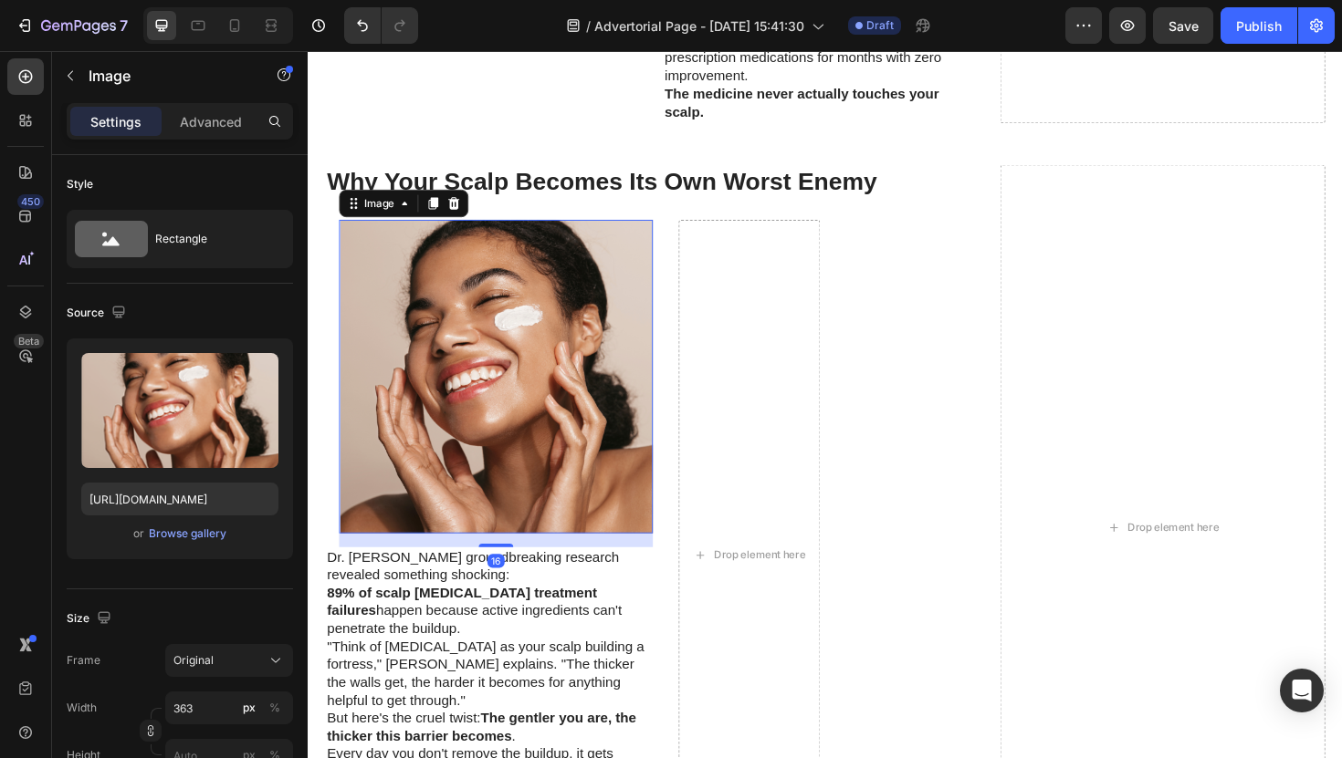
scroll to position [2401, 0]
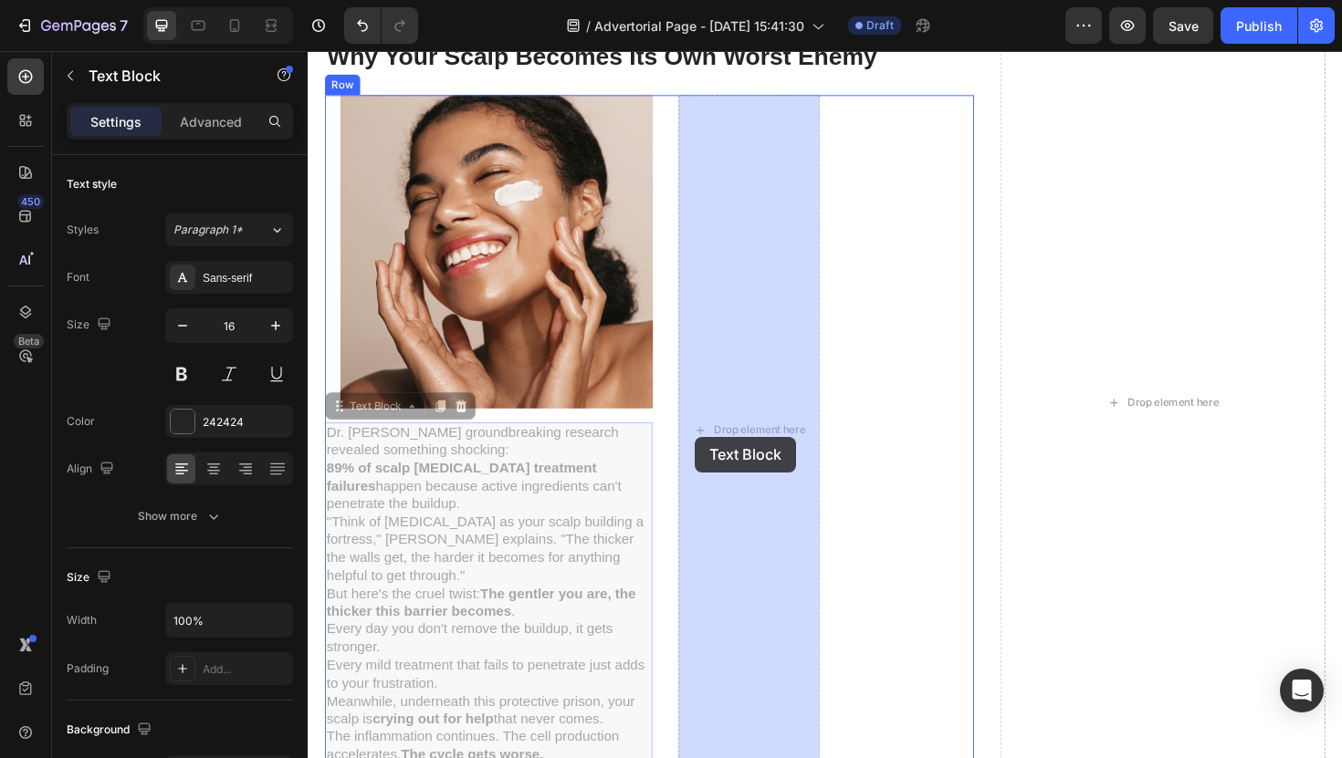
drag, startPoint x: 528, startPoint y: 582, endPoint x: 721, endPoint y: 457, distance: 230.4
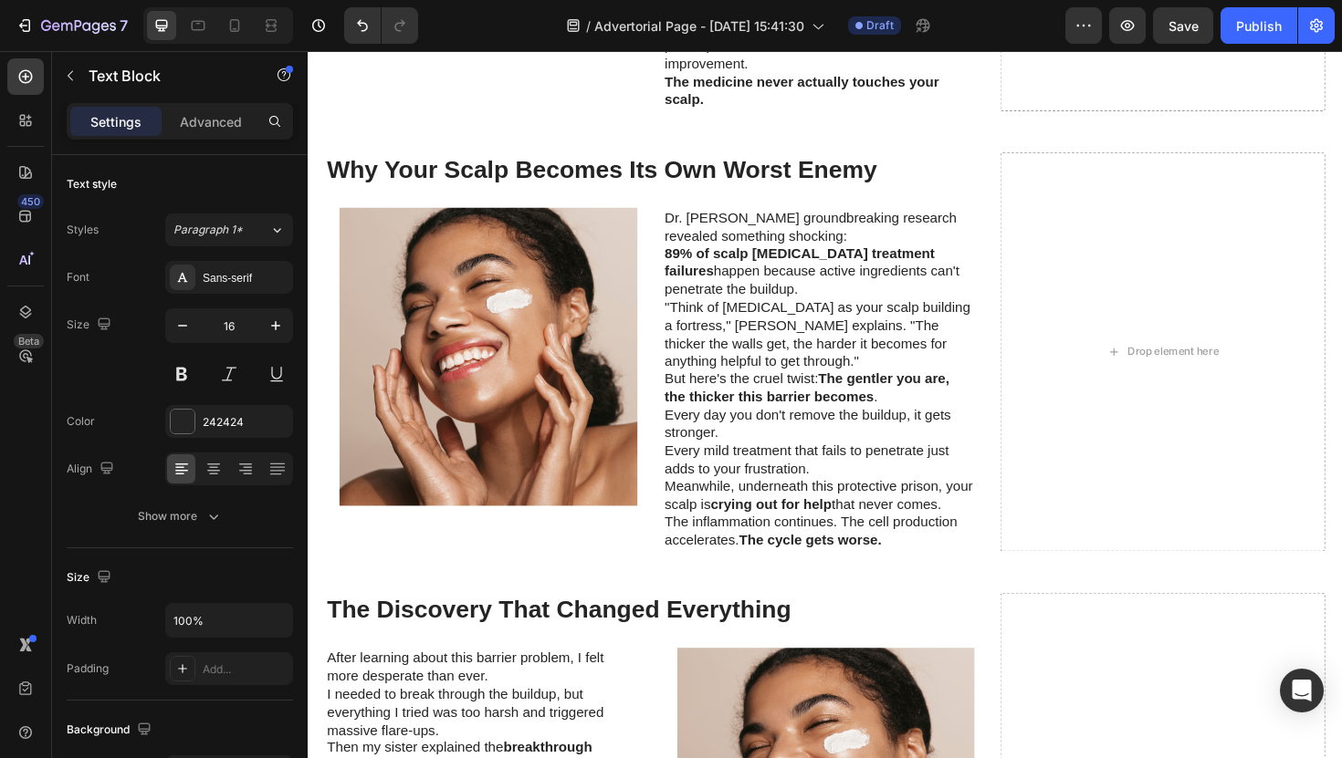
scroll to position [2264, 0]
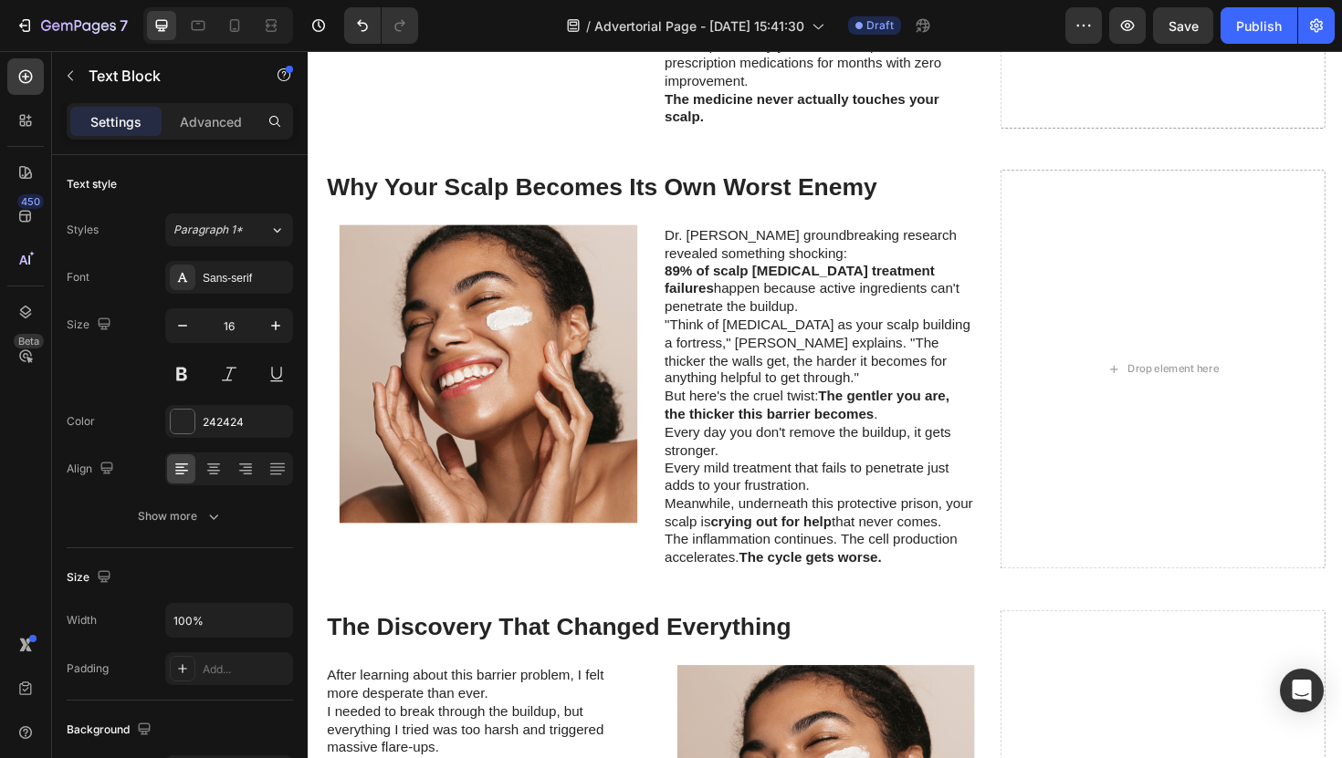
click at [733, 319] on p "89% of scalp psoriasis treatment failures happen because active ingredients can…" at bounding box center [848, 304] width 327 height 57
click at [692, 162] on div "Why Your Scalp Becomes Its Own Worst Enemy Heading Image Row Dr. Sarah Chen's g…" at bounding box center [855, 388] width 1095 height 467
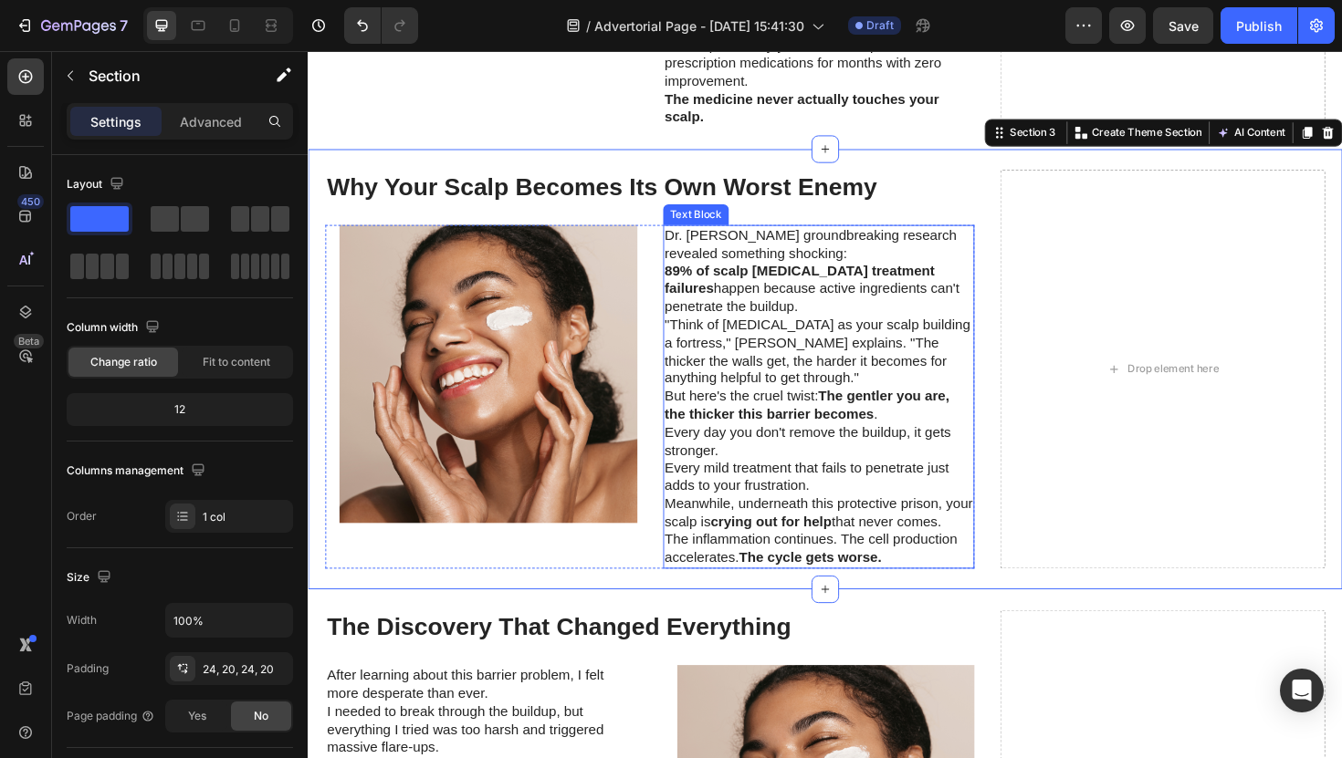
click at [706, 275] on p "Dr. [PERSON_NAME] groundbreaking research revealed something shocking:" at bounding box center [848, 256] width 327 height 38
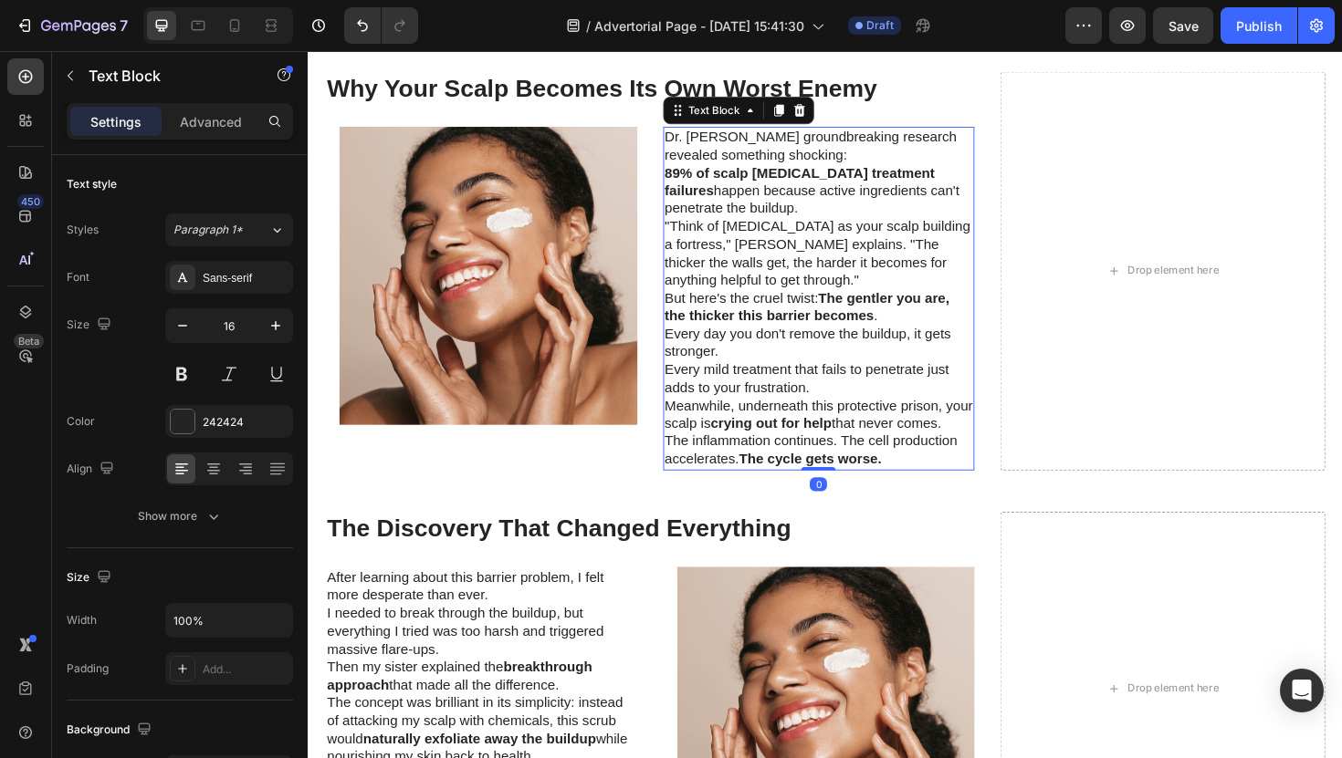
scroll to position [2475, 0]
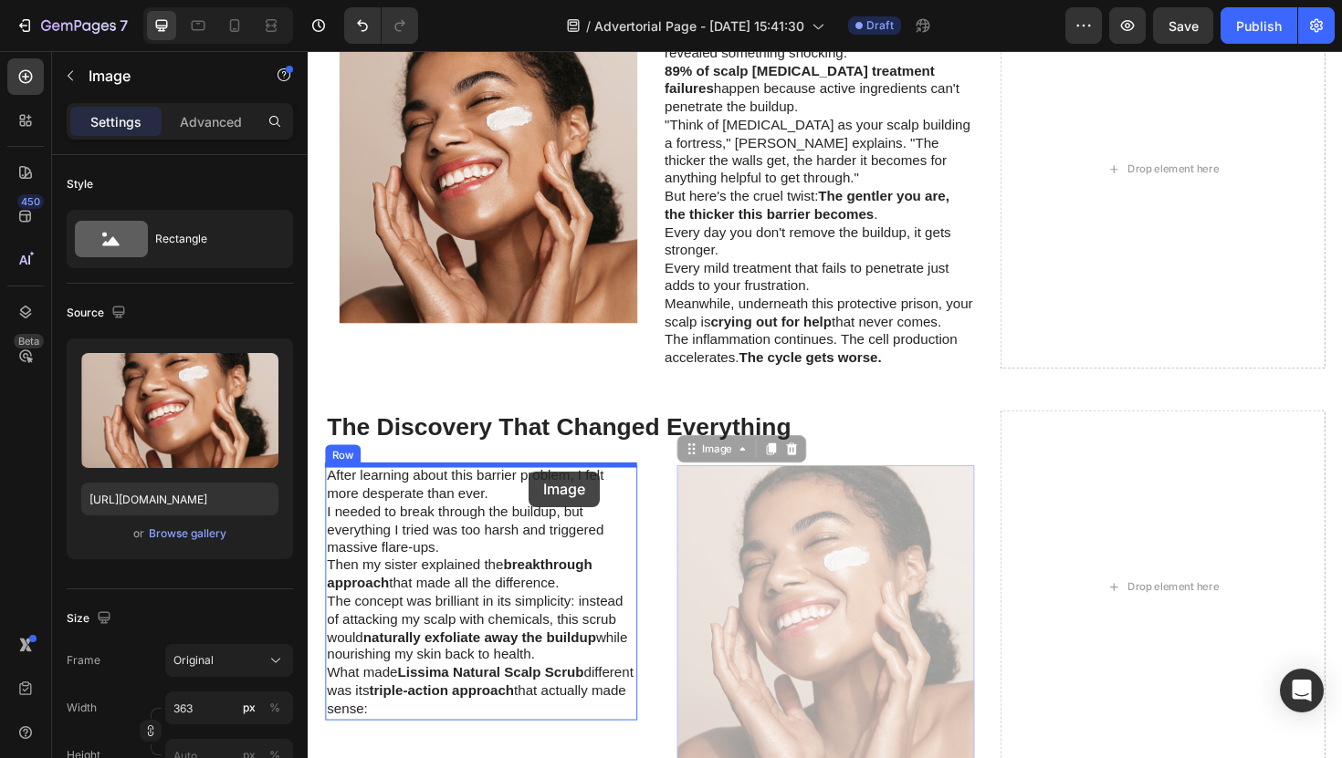
drag, startPoint x: 751, startPoint y: 519, endPoint x: 536, endPoint y: 496, distance: 216.7
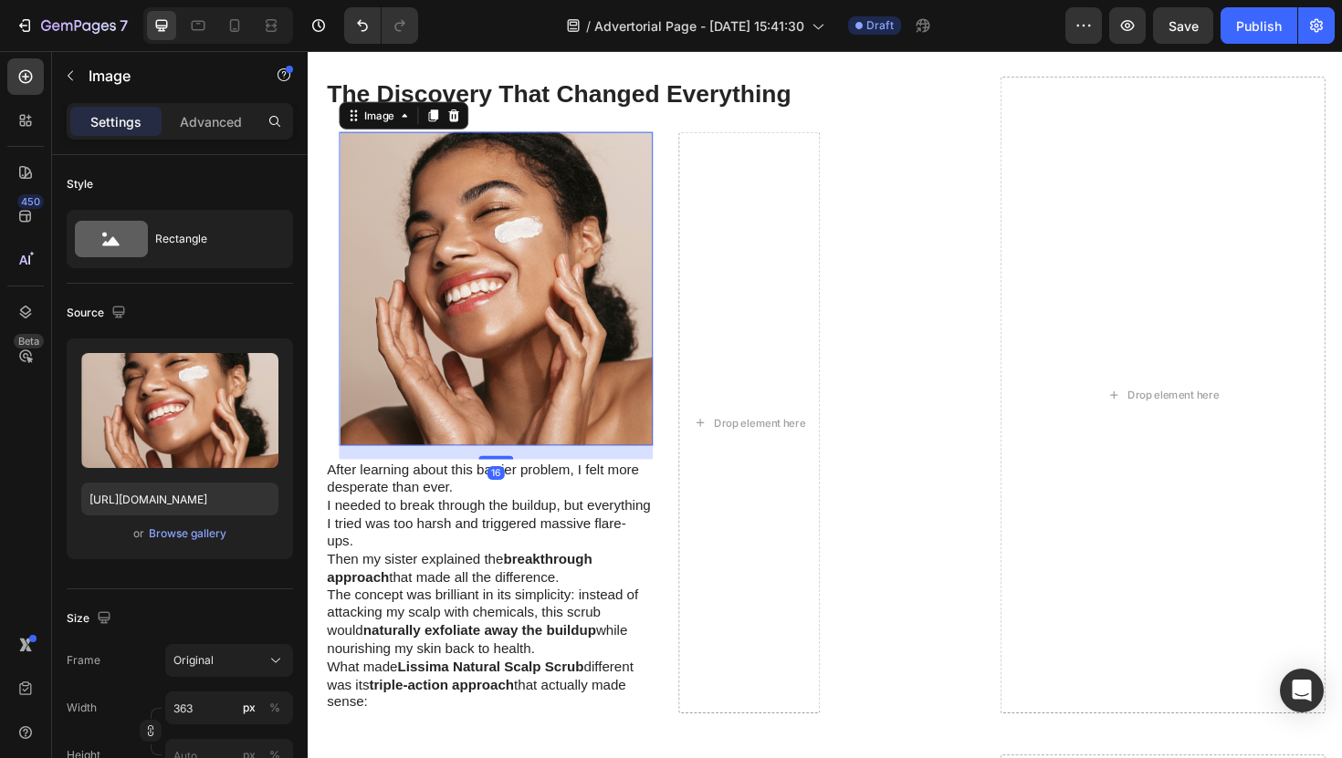
scroll to position [2849, 0]
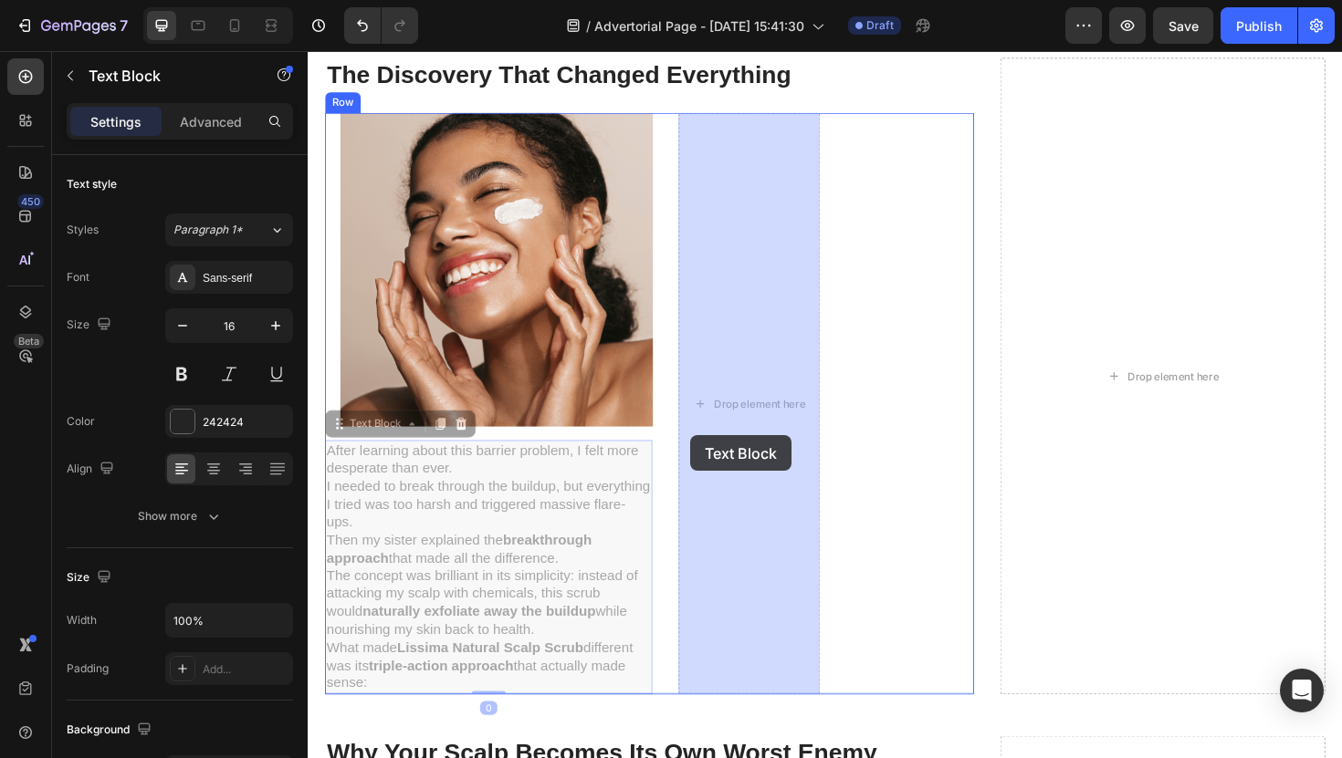
drag, startPoint x: 525, startPoint y: 535, endPoint x: 698, endPoint y: 466, distance: 186.4
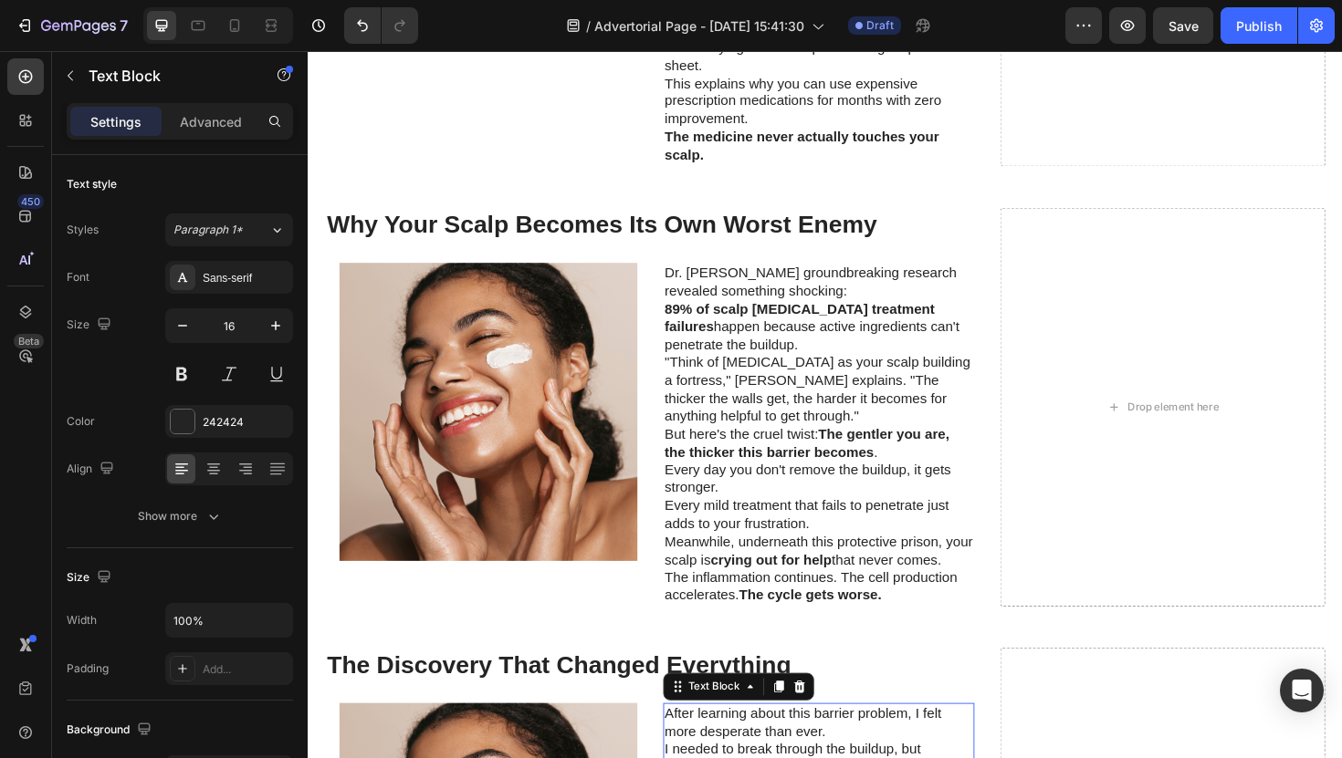
scroll to position [2196, 0]
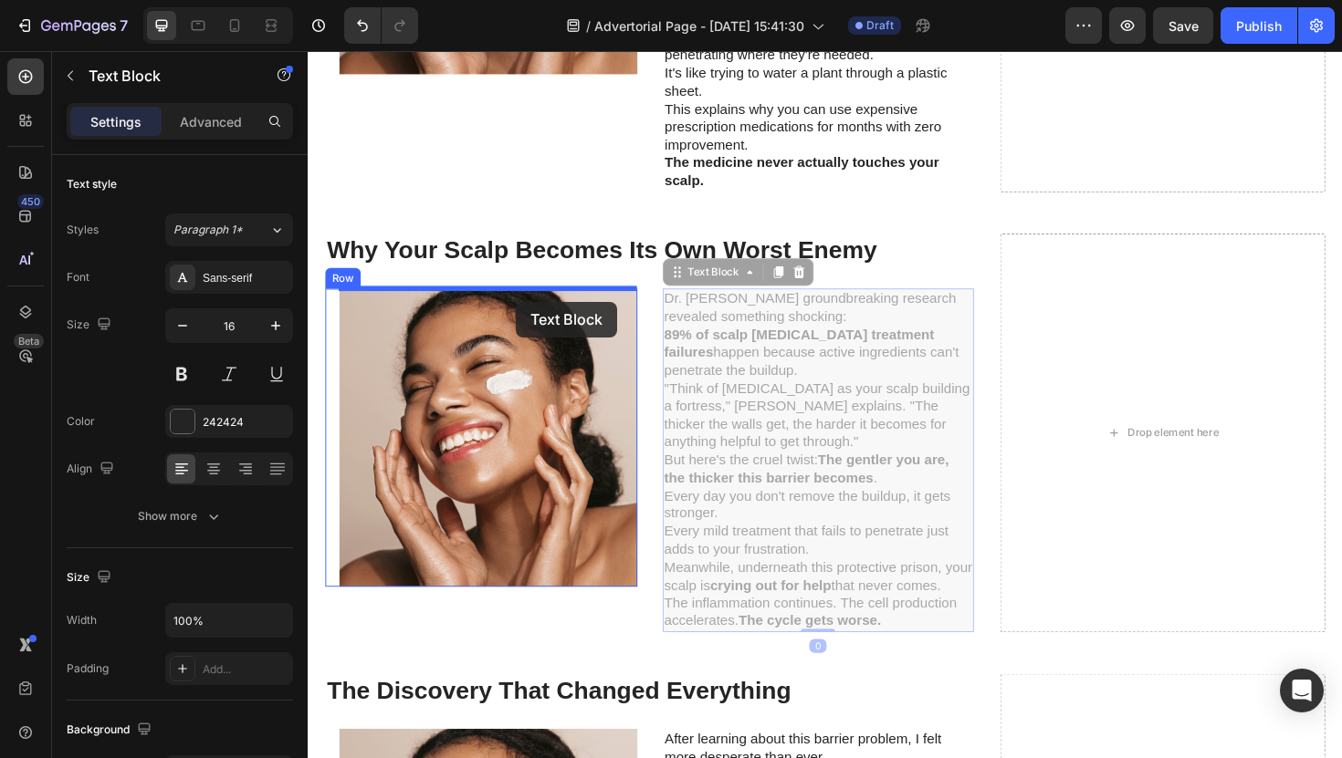
drag, startPoint x: 729, startPoint y: 449, endPoint x: 524, endPoint y: 315, distance: 245.3
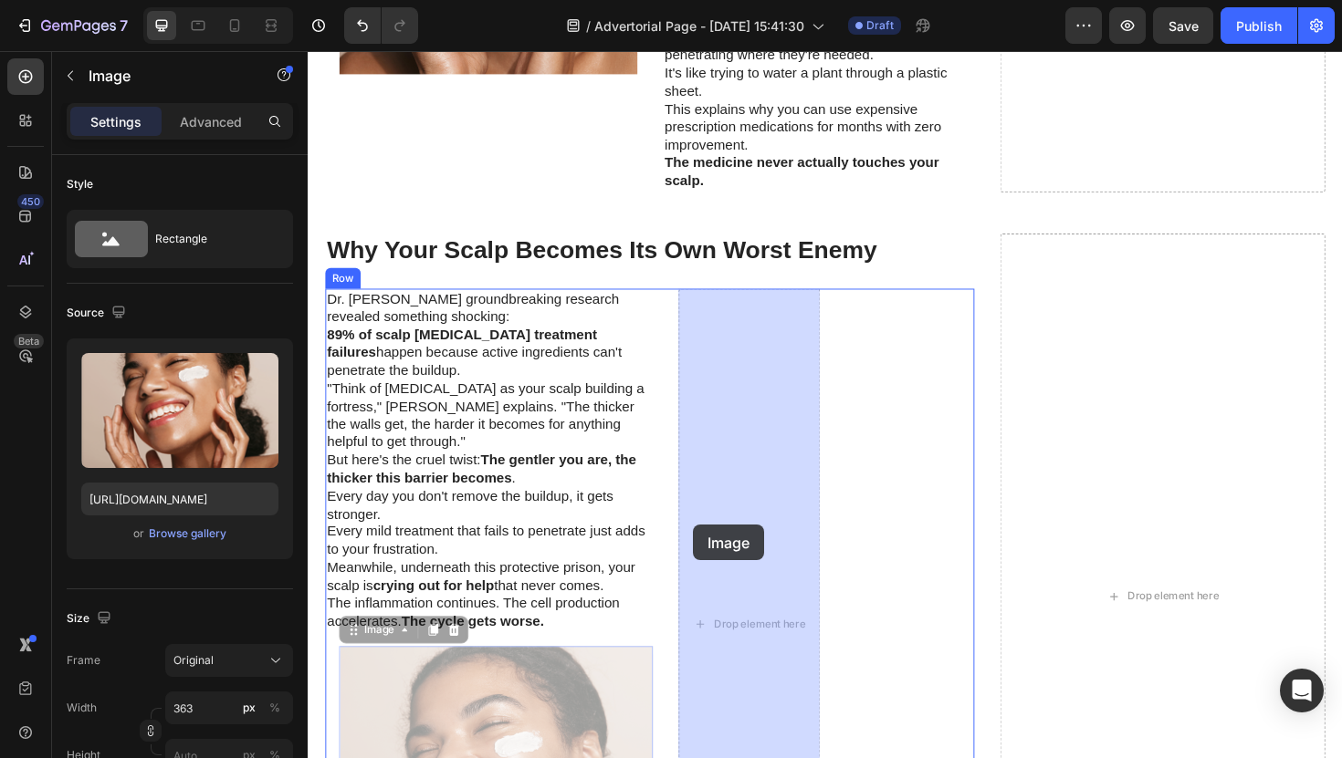
drag, startPoint x: 546, startPoint y: 693, endPoint x: 738, endPoint y: 533, distance: 250.2
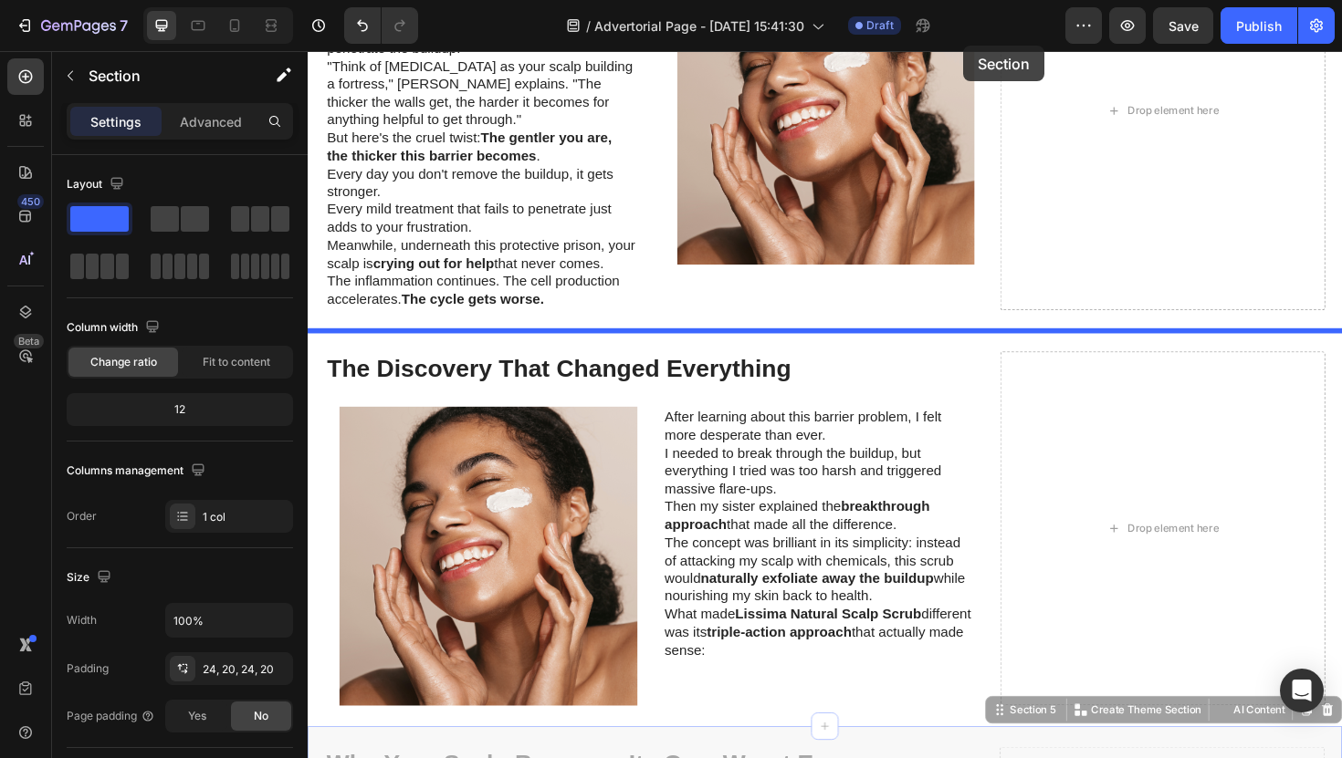
scroll to position [2504, 0]
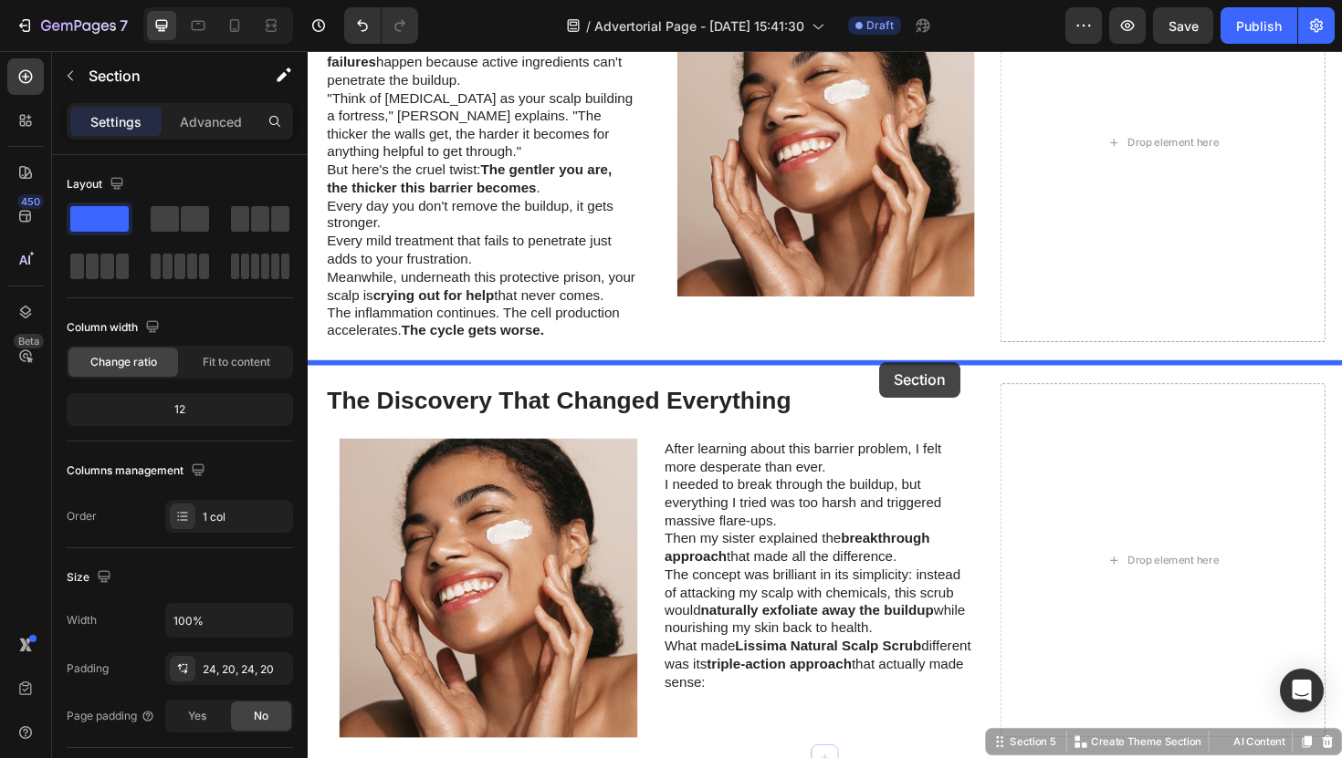
drag, startPoint x: 1006, startPoint y: 383, endPoint x: 913, endPoint y: 381, distance: 93.1
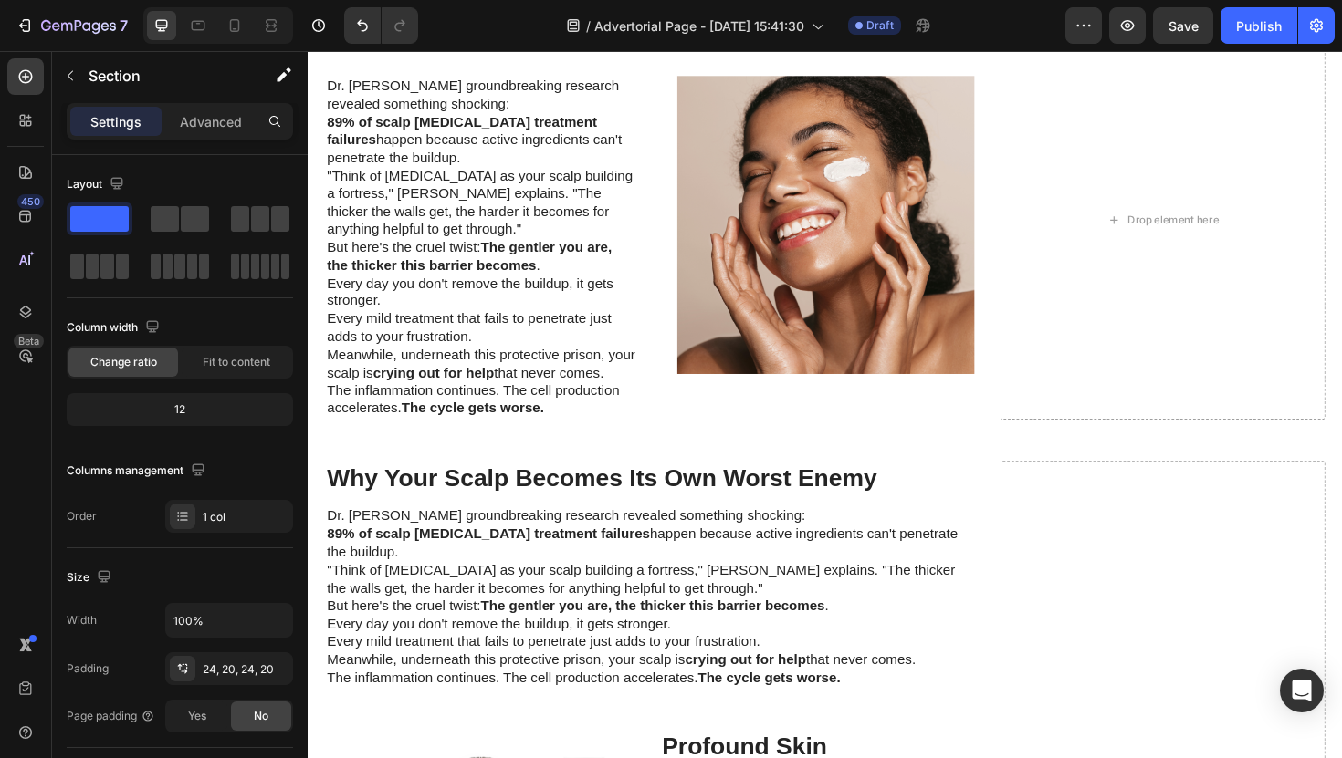
scroll to position [2460, 0]
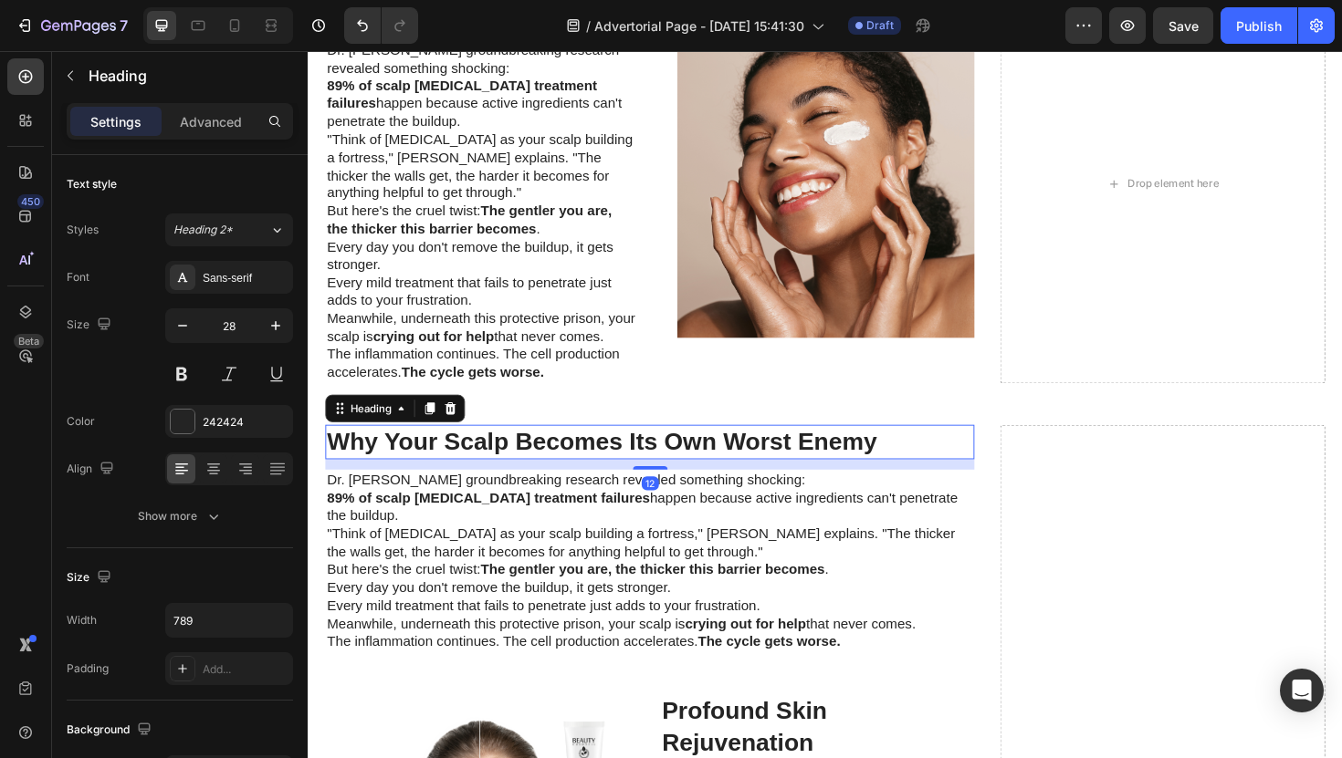
click at [497, 479] on h2 "Why Your Scalp Becomes Its Own Worst Enemy" at bounding box center [669, 465] width 687 height 37
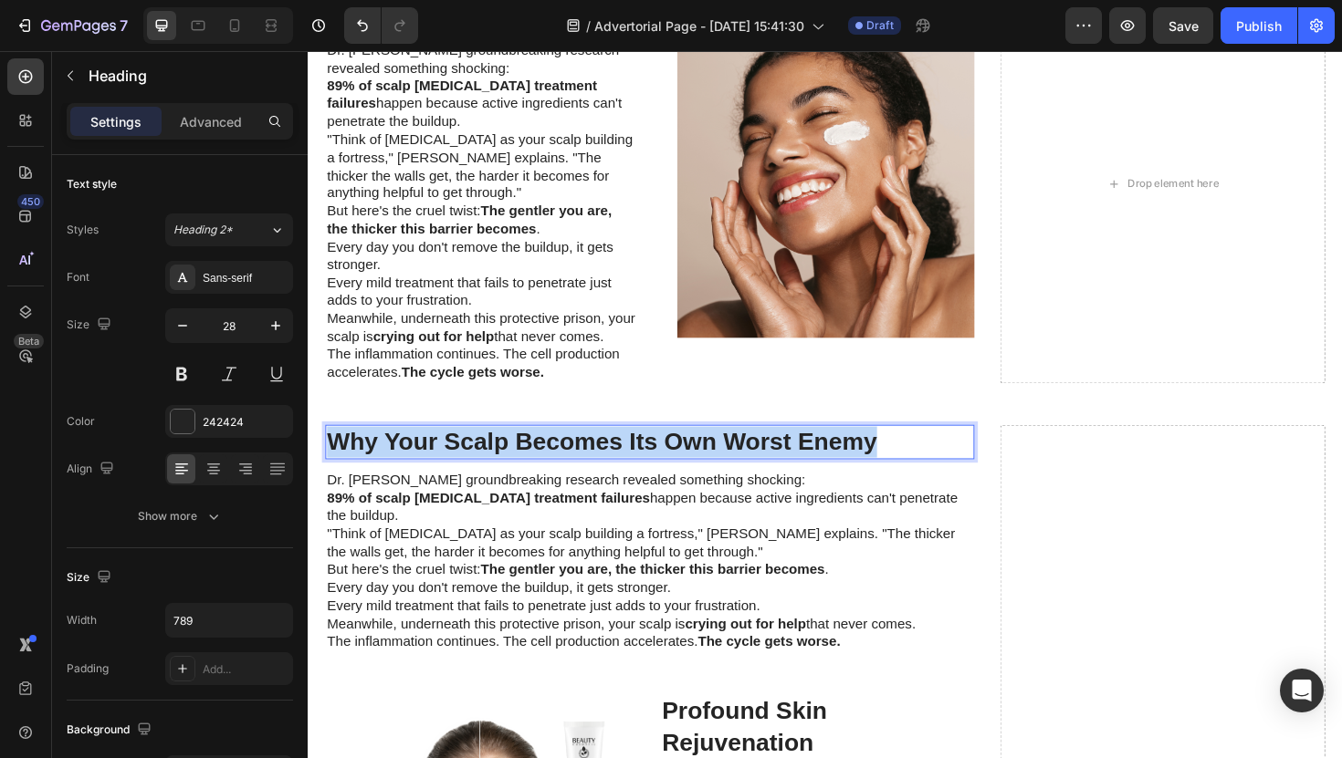
click at [497, 479] on p "Why Your Scalp Becomes Its Own Worst Enemy" at bounding box center [670, 465] width 684 height 33
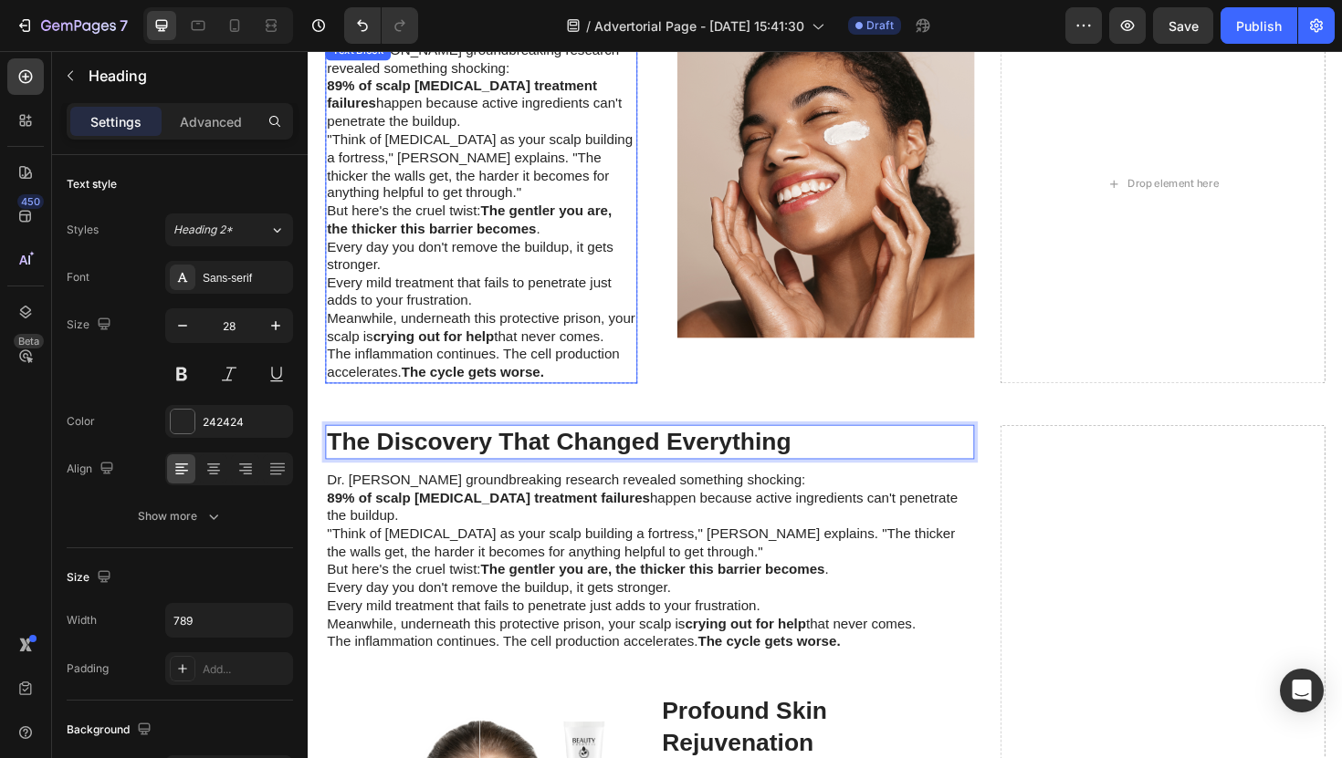
scroll to position [2632, 0]
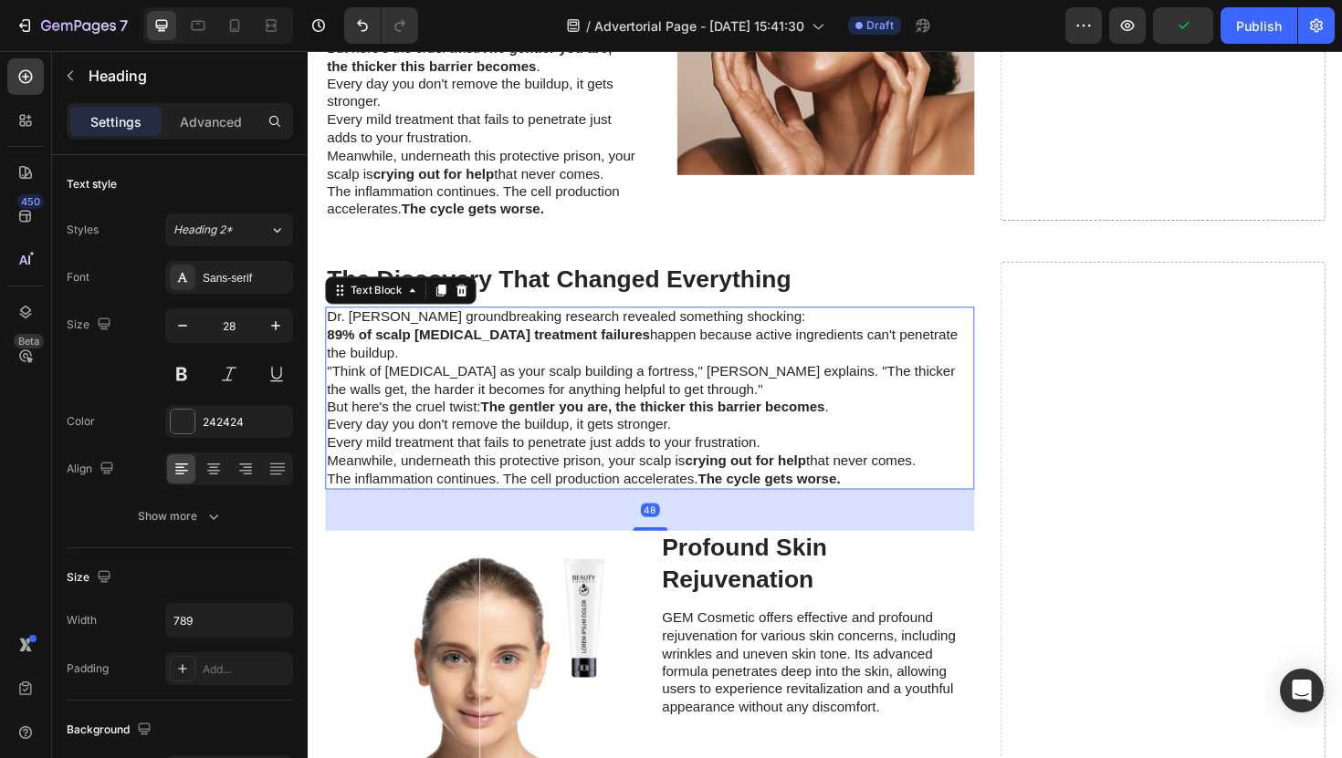
click at [437, 382] on p ""Think of [MEDICAL_DATA] as your scalp building a fortress," [PERSON_NAME] expl…" at bounding box center [670, 401] width 684 height 38
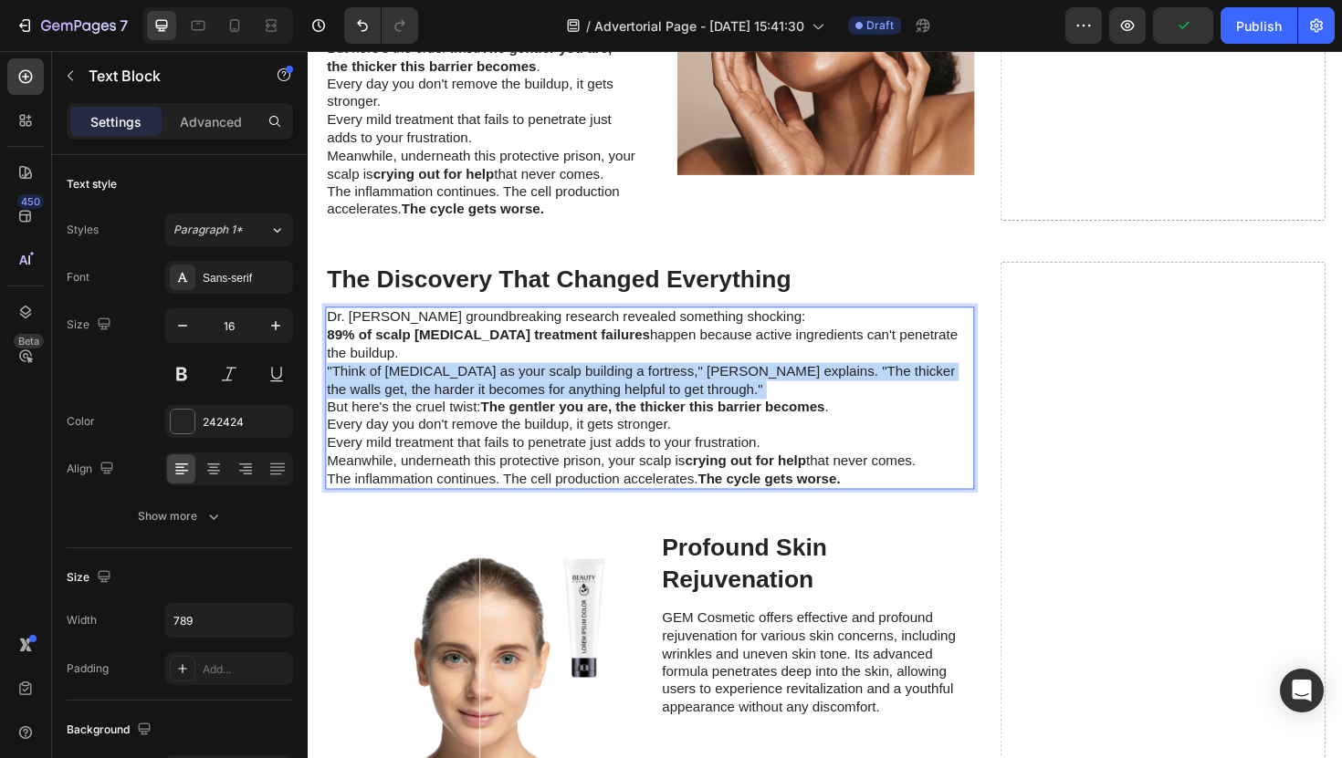
click at [437, 382] on p ""Think of [MEDICAL_DATA] as your scalp building a fortress," [PERSON_NAME] expl…" at bounding box center [670, 401] width 684 height 38
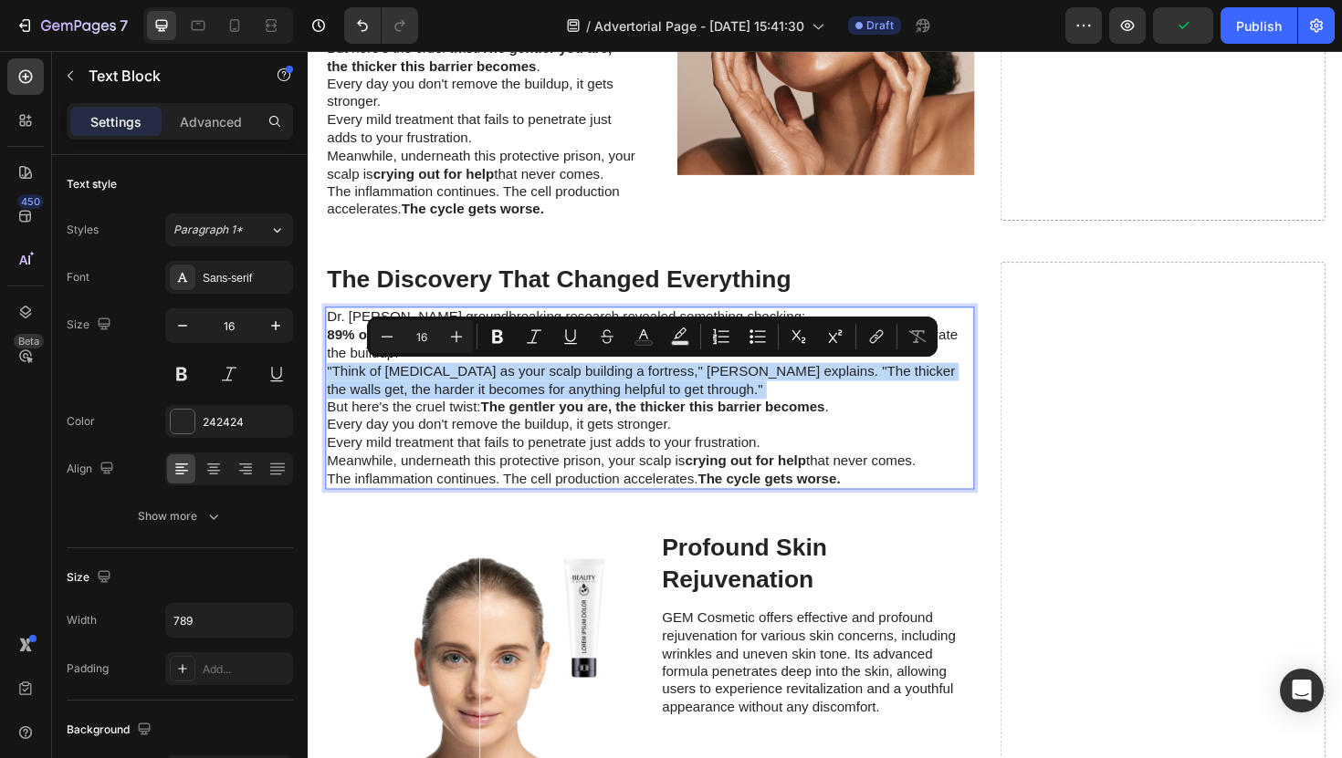
click at [437, 382] on p ""Think of [MEDICAL_DATA] as your scalp building a fortress," [PERSON_NAME] expl…" at bounding box center [670, 401] width 684 height 38
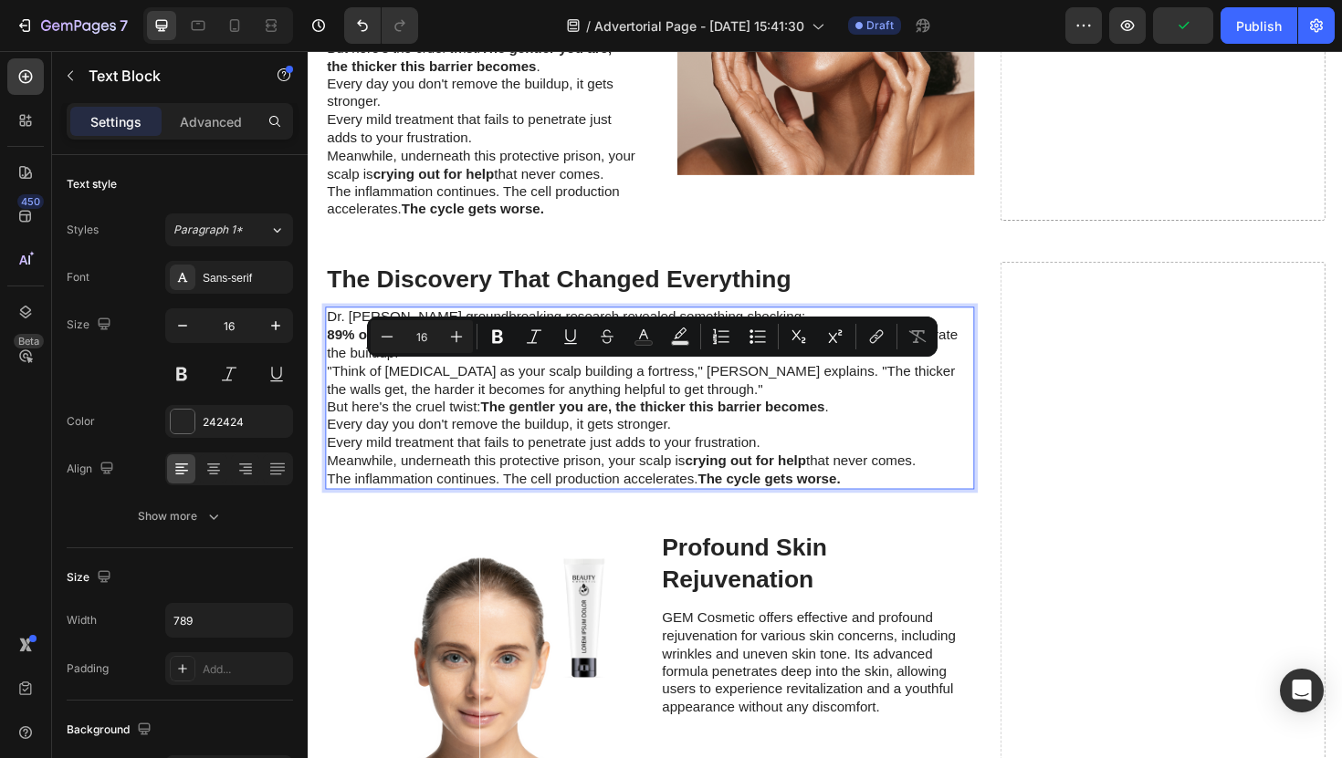
click at [871, 497] on strong "The cycle gets worse." at bounding box center [795, 505] width 151 height 16
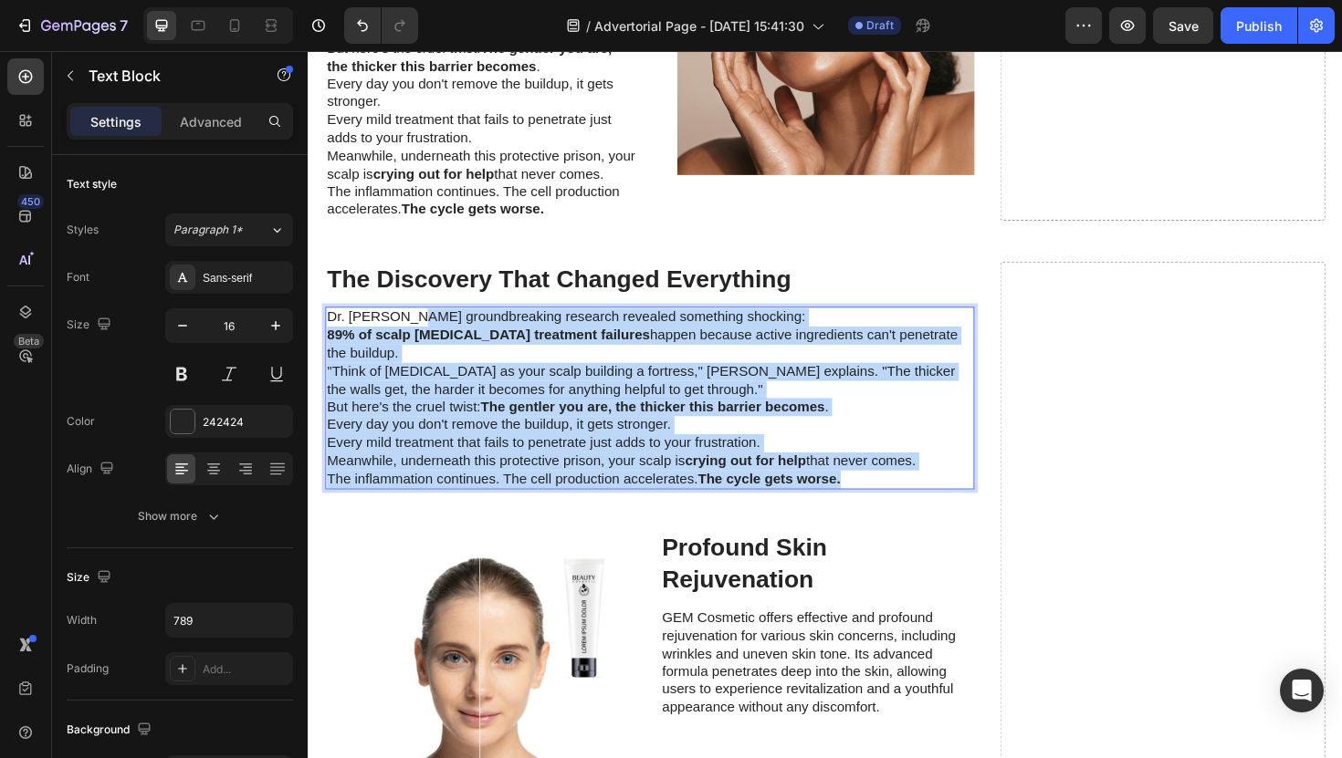
drag, startPoint x: 877, startPoint y: 499, endPoint x: 417, endPoint y: 329, distance: 490.3
click at [417, 329] on div "Dr. Sarah Chen's groundbreaking research revealed something shocking: 89% of sc…" at bounding box center [669, 418] width 687 height 193
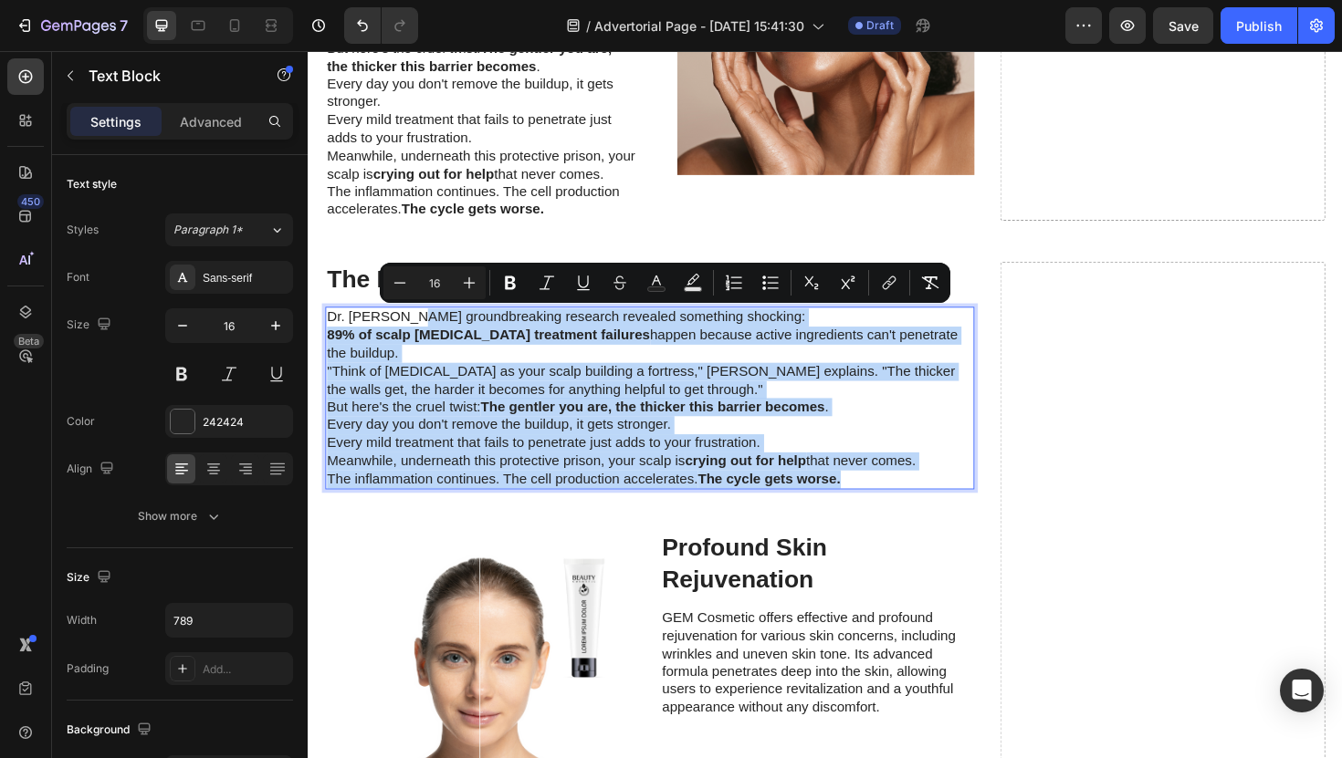
click at [497, 383] on p ""Think of [MEDICAL_DATA] as your scalp building a fortress," [PERSON_NAME] expl…" at bounding box center [670, 401] width 684 height 38
drag, startPoint x: 879, startPoint y: 496, endPoint x: 331, endPoint y: 320, distance: 575.0
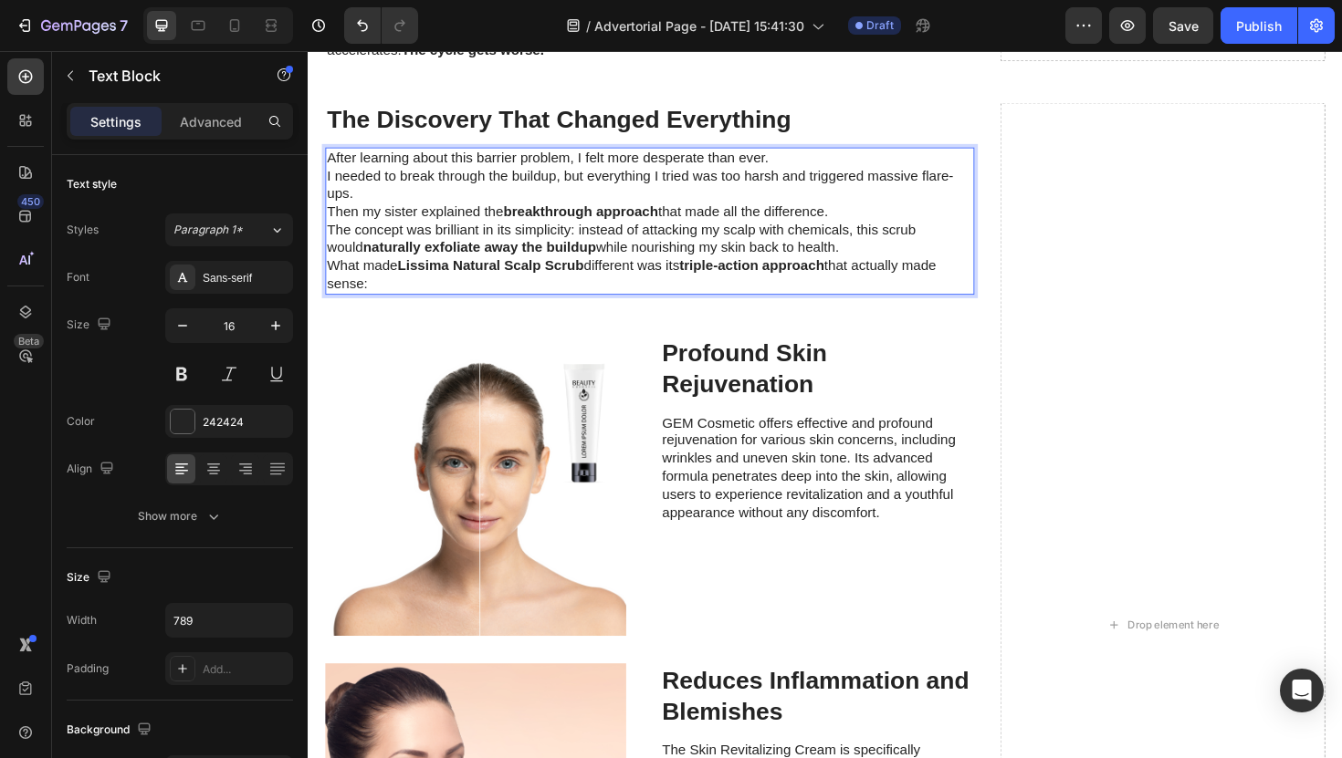
scroll to position [2847, 0]
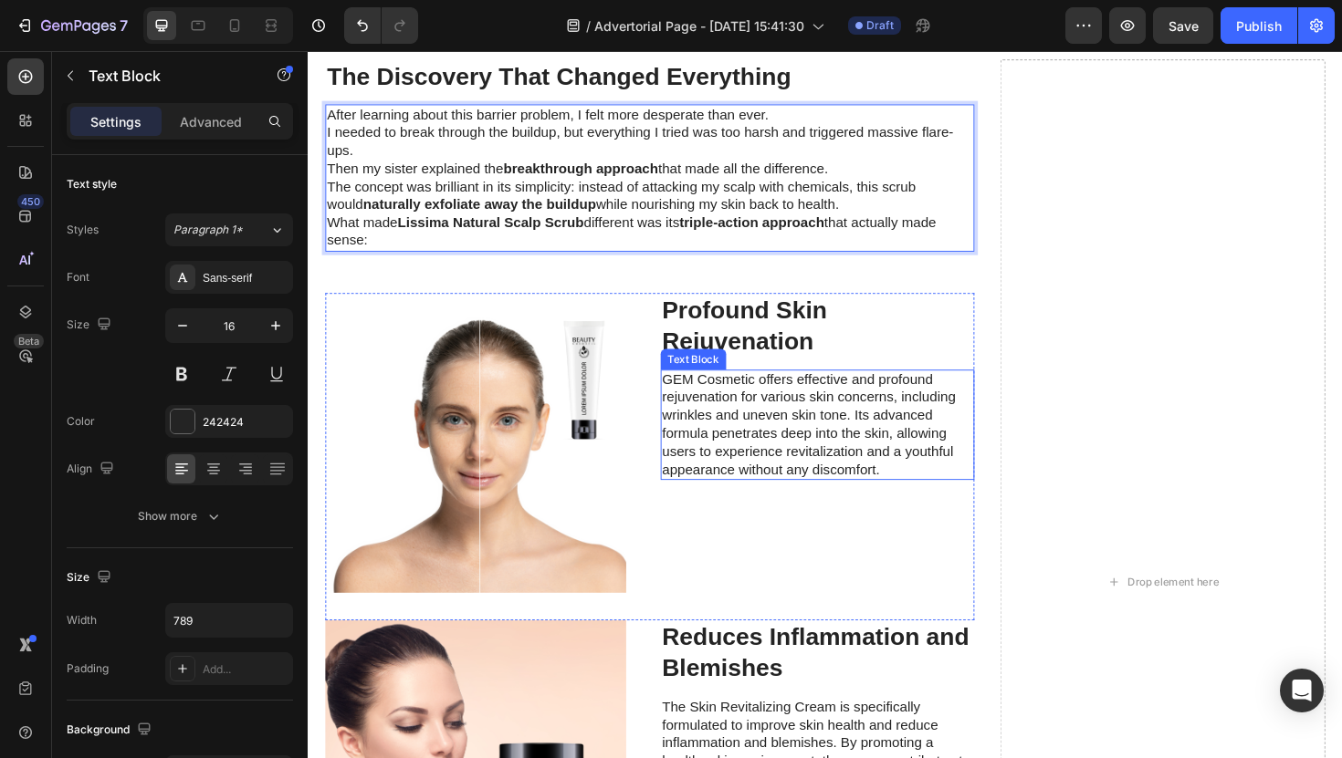
click at [748, 440] on p "GEM Cosmetic offers effective and profound rejuvenation for various skin concer…" at bounding box center [847, 448] width 329 height 114
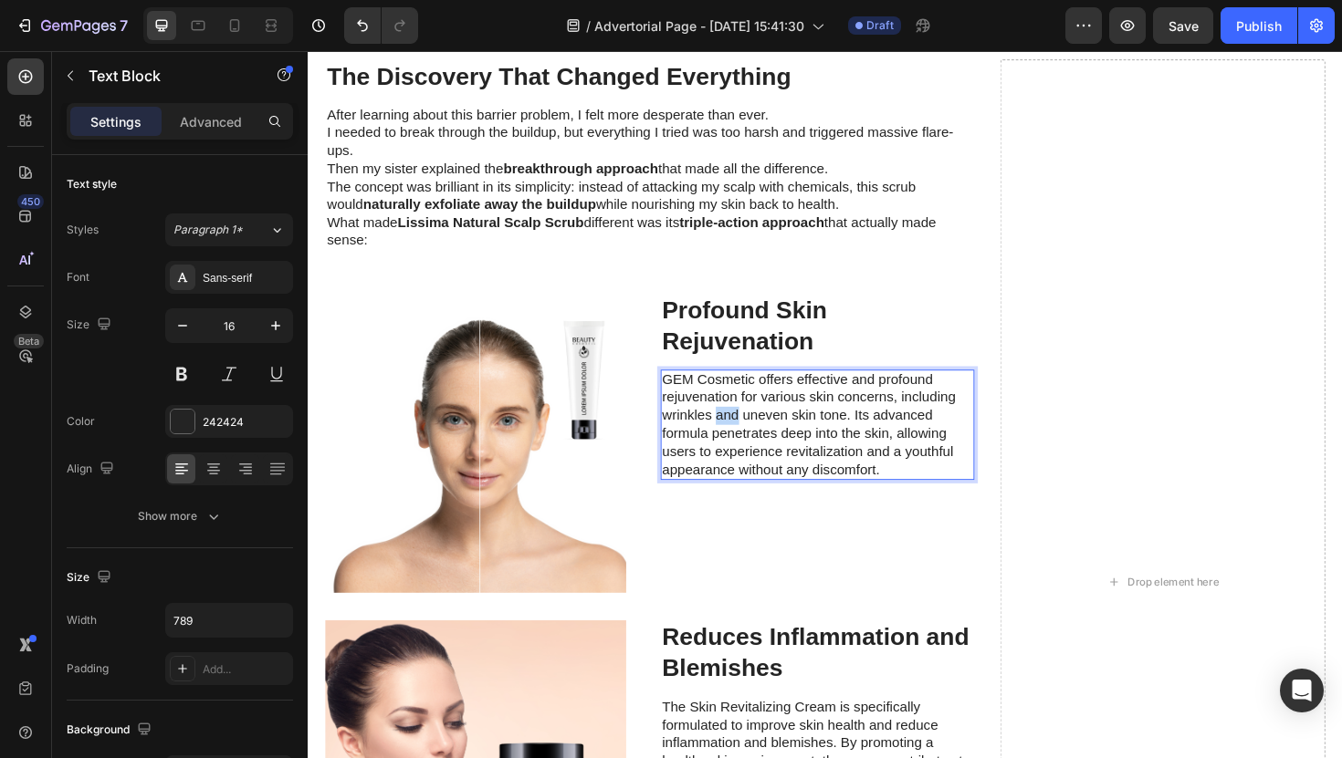
click at [748, 440] on p "GEM Cosmetic offers effective and profound rejuvenation for various skin concer…" at bounding box center [847, 448] width 329 height 114
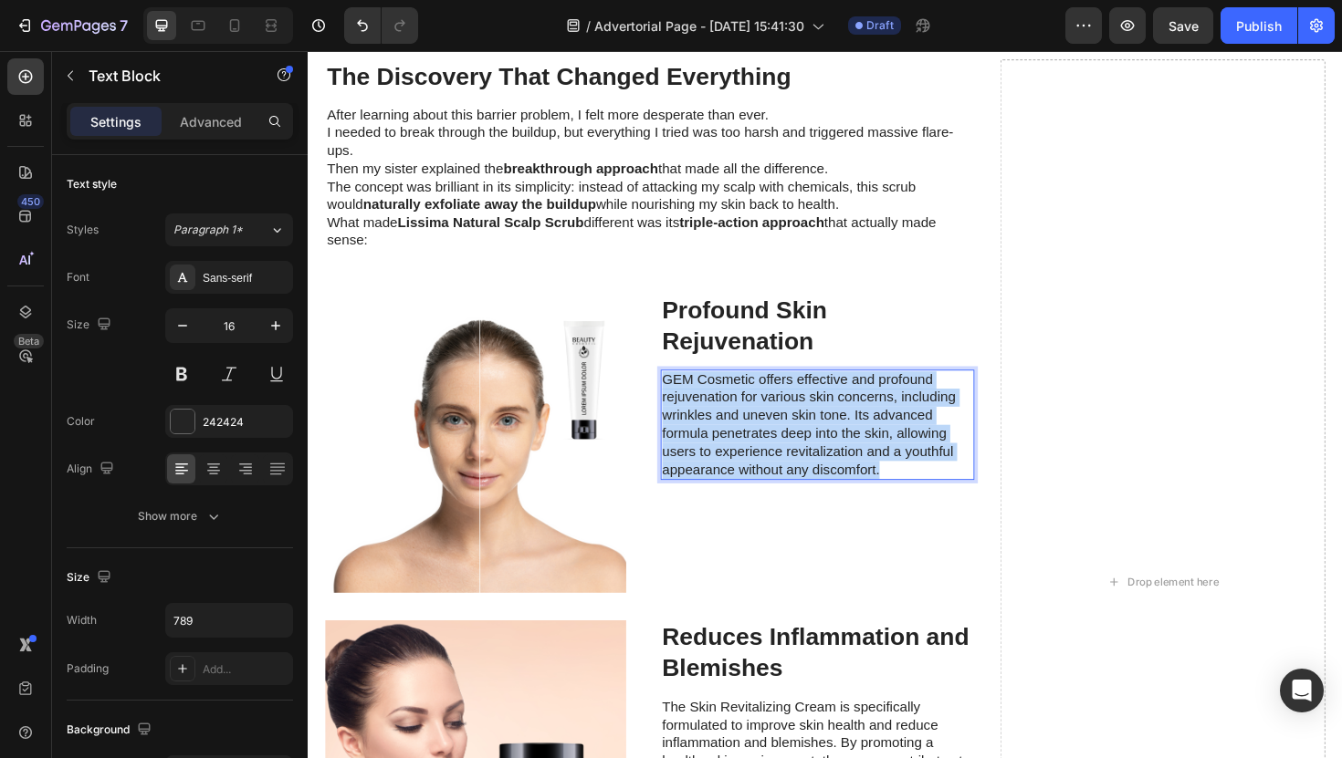
click at [748, 440] on p "GEM Cosmetic offers effective and profound rejuvenation for various skin concer…" at bounding box center [847, 448] width 329 height 114
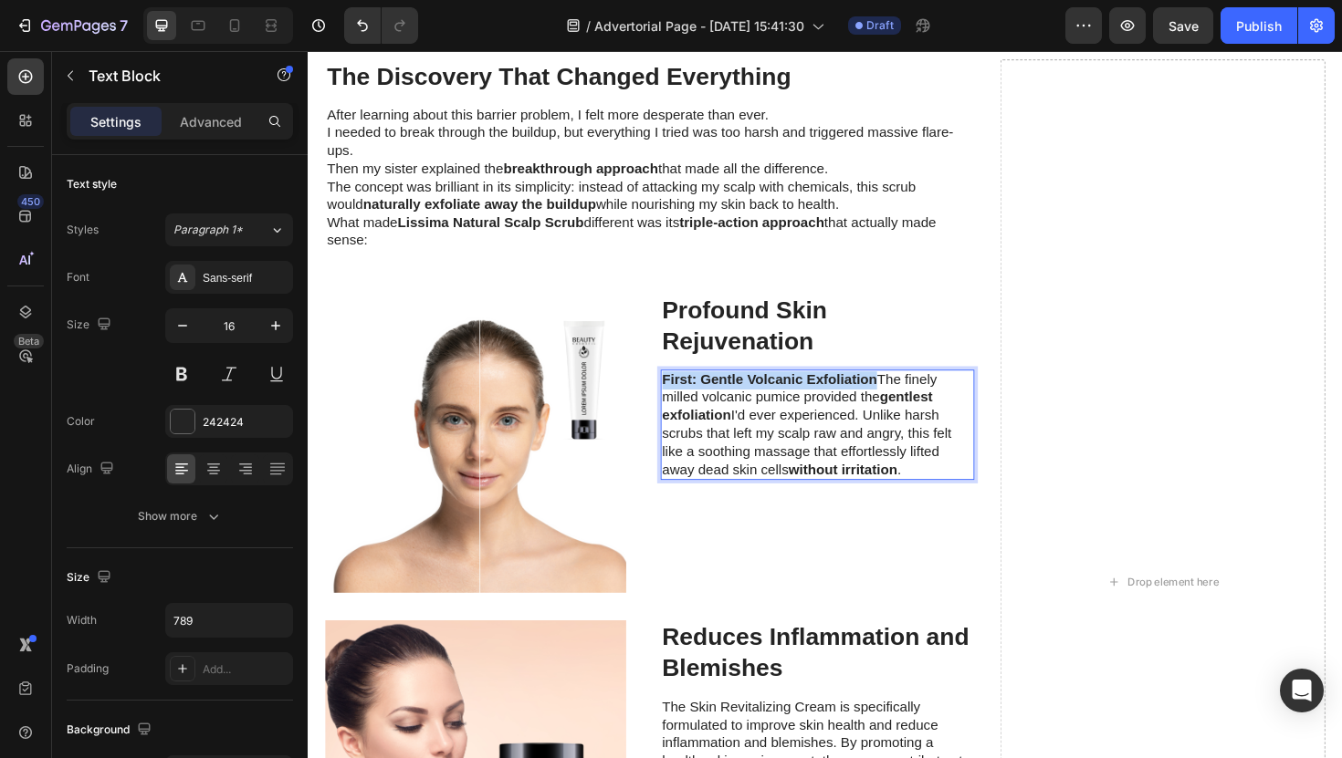
drag, startPoint x: 908, startPoint y: 403, endPoint x: 685, endPoint y: 401, distance: 223.6
click at [685, 401] on strong "First: Gentle Volcanic Exfoliation" at bounding box center [797, 400] width 228 height 16
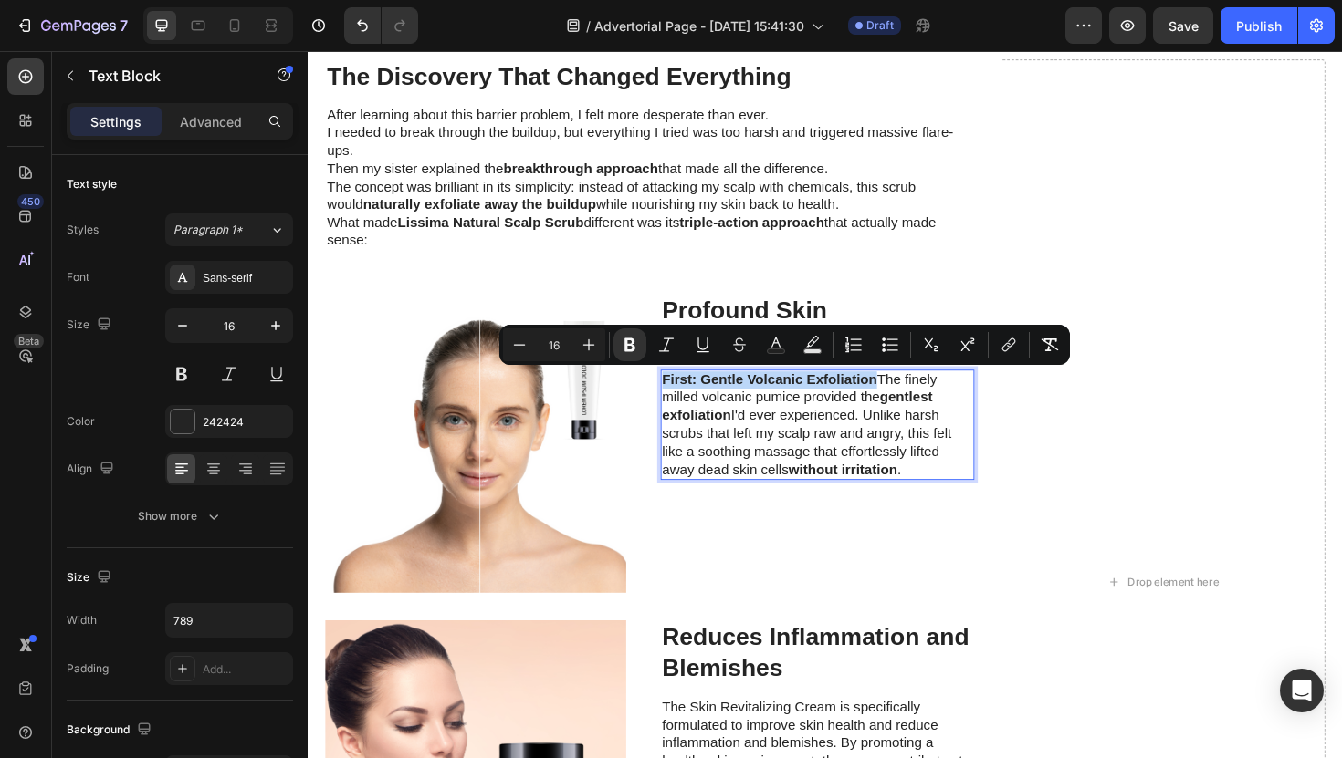
copy strong "First: Gentle Volcanic Exfoliation"
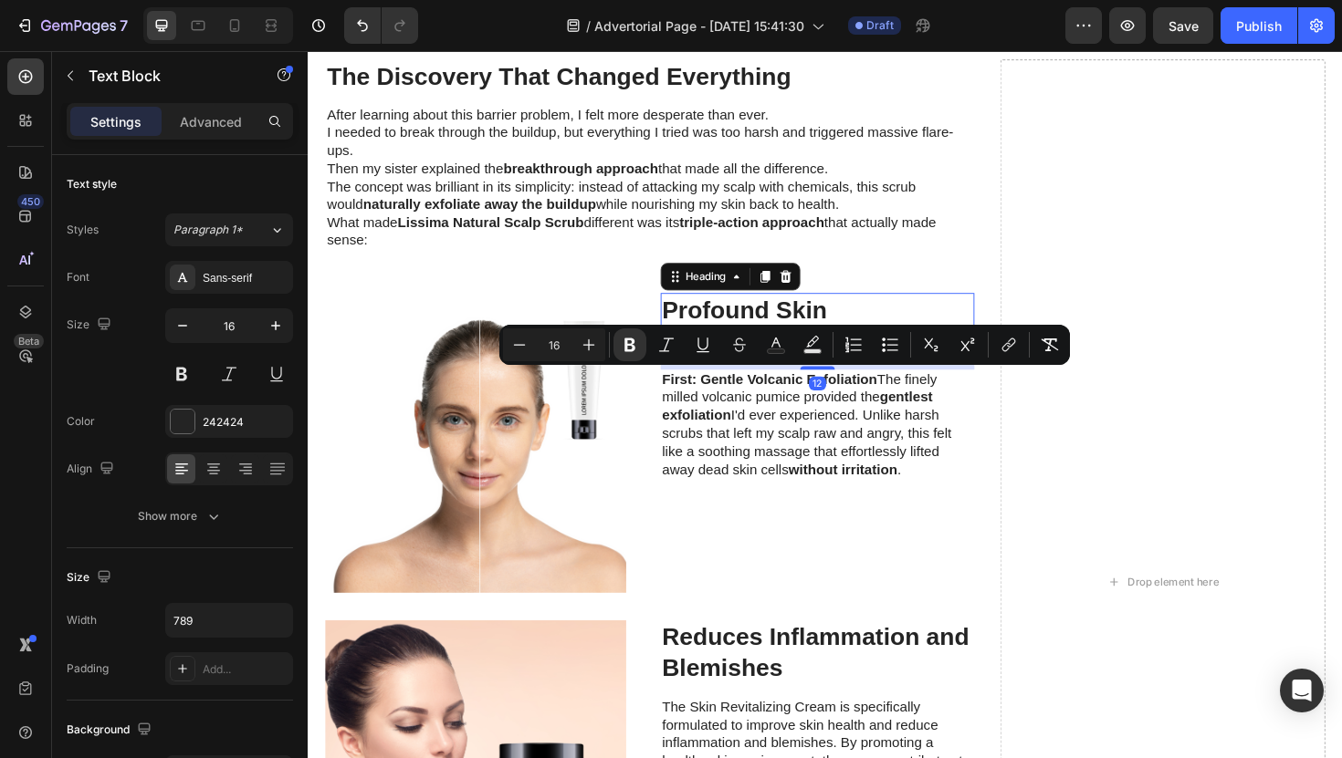
click at [715, 336] on h3 "Profound Skin Rejuvenation" at bounding box center [847, 343] width 333 height 70
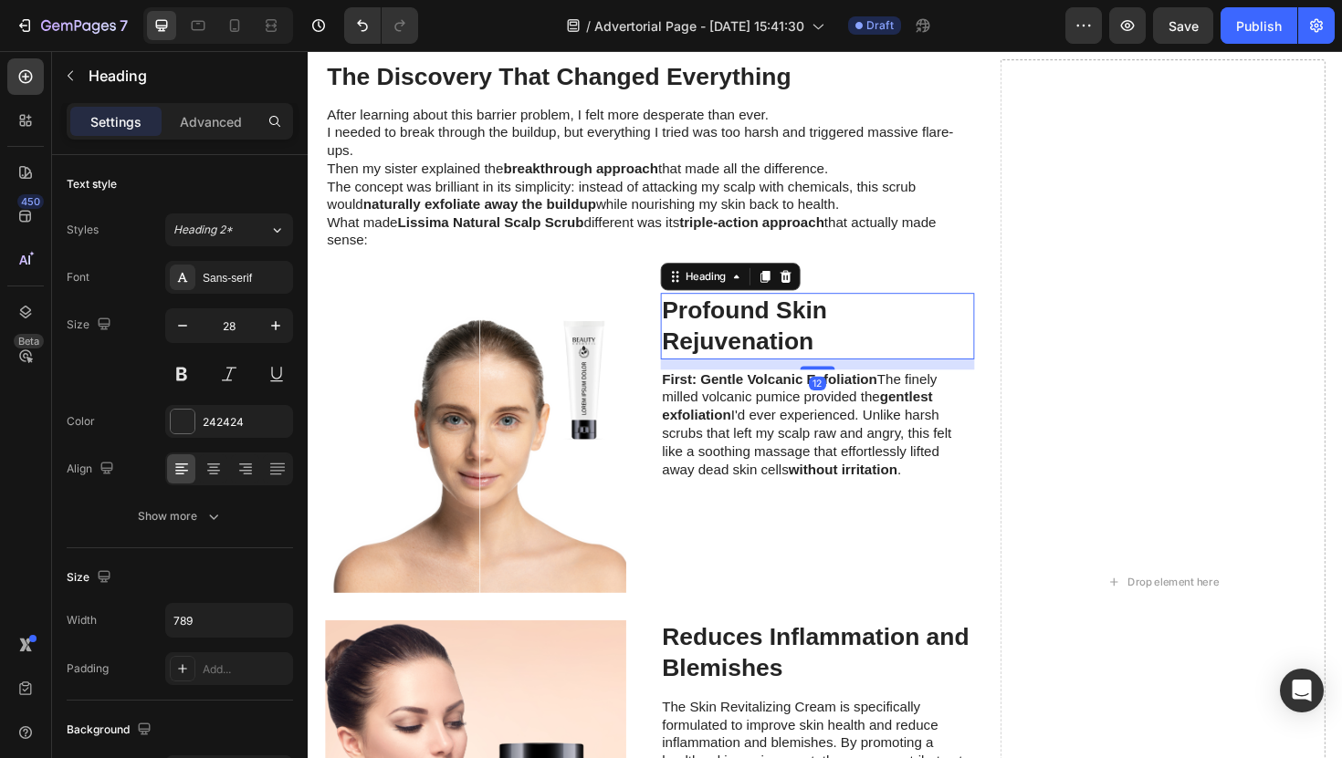
click at [715, 336] on h3 "Profound Skin Rejuvenation" at bounding box center [847, 343] width 333 height 70
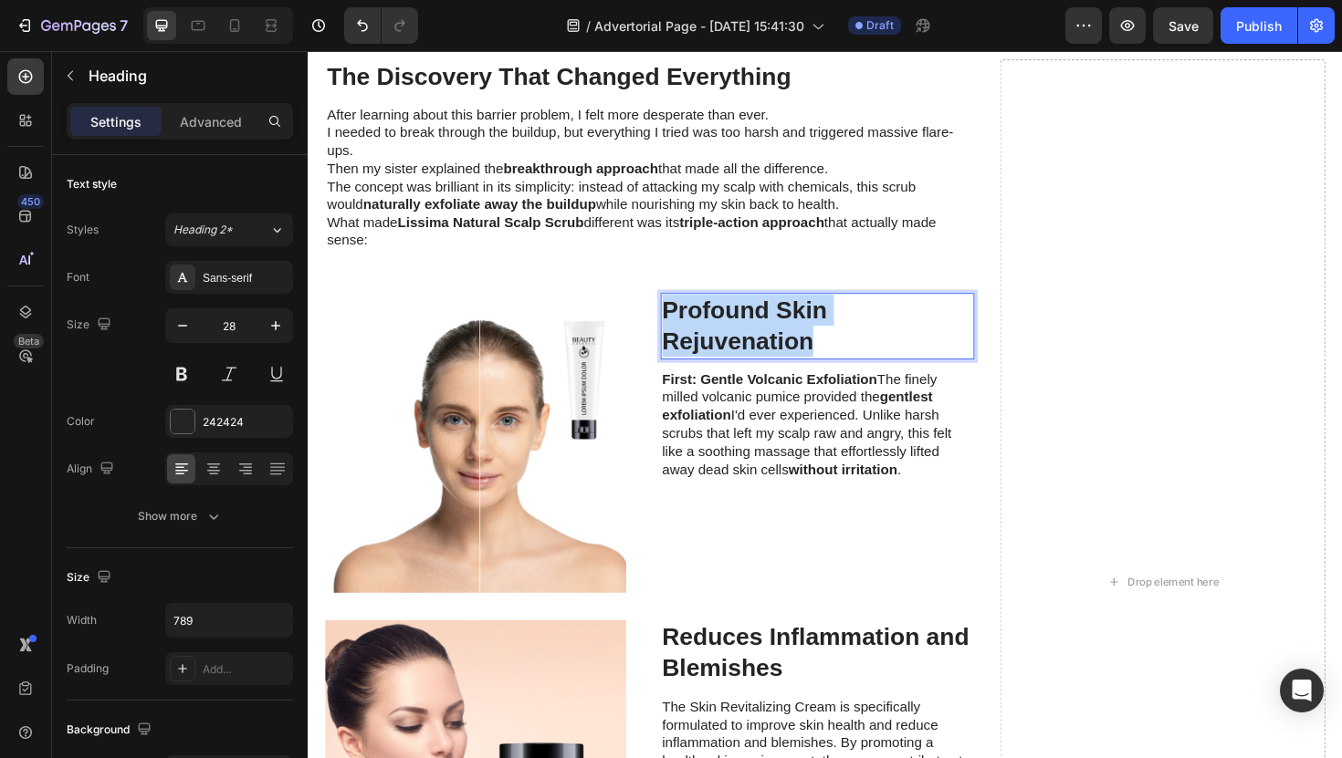
click at [715, 336] on p "Profound Skin Rejuvenation" at bounding box center [847, 342] width 329 height 67
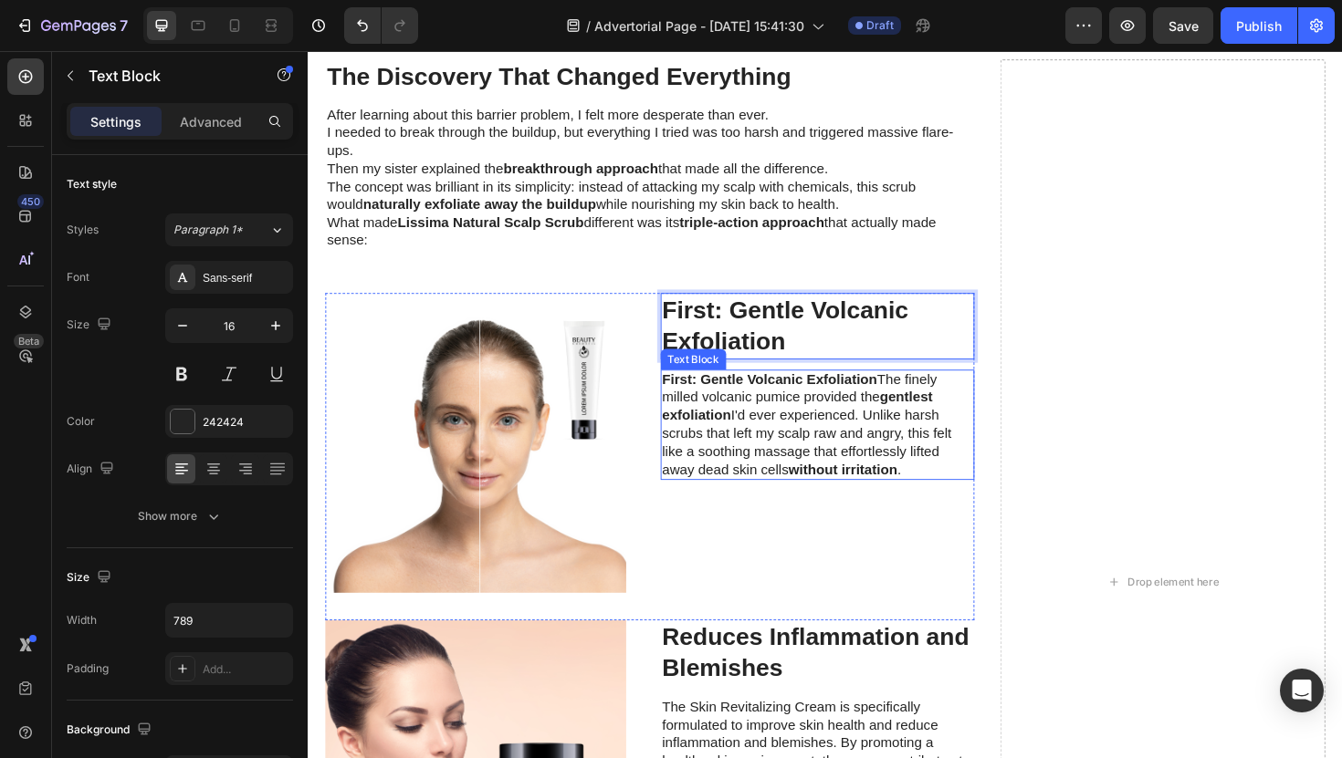
click at [850, 395] on strong "First: Gentle Volcanic Exfoliation" at bounding box center [797, 400] width 228 height 16
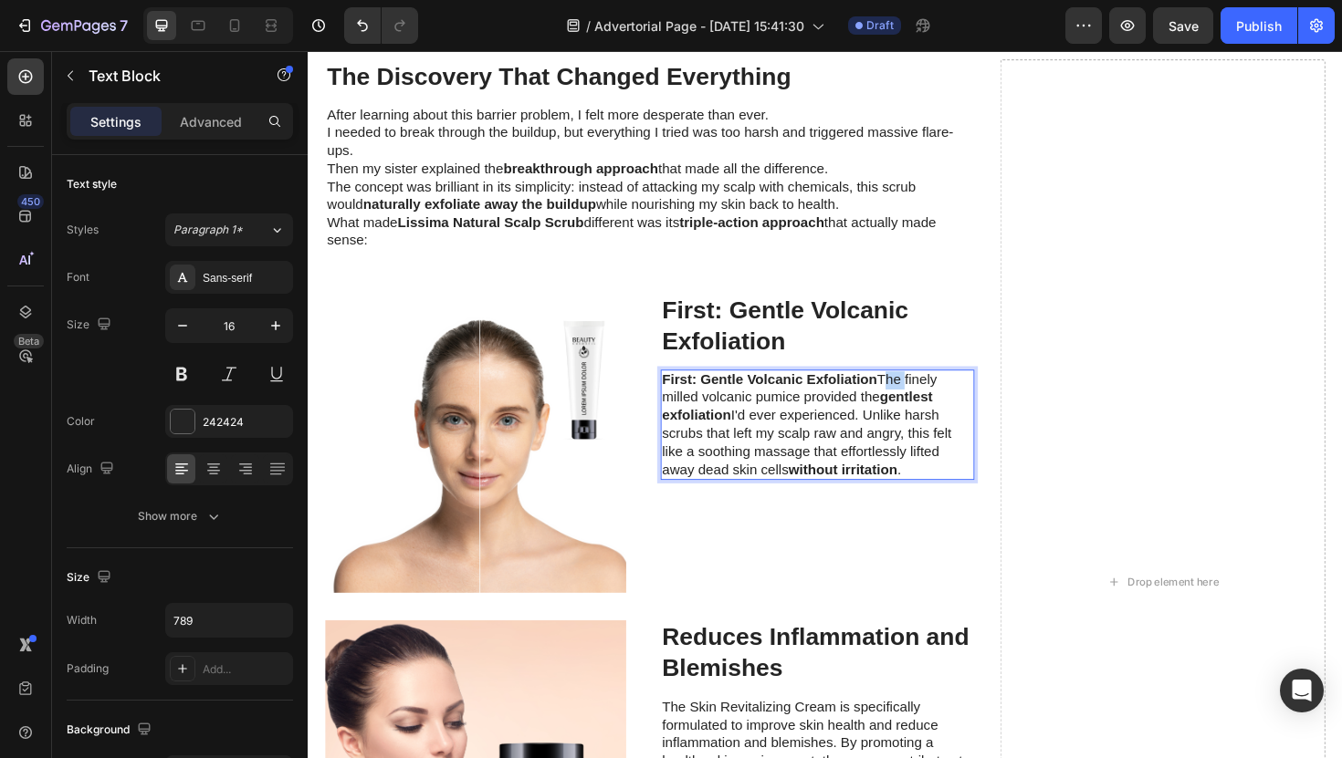
click at [915, 402] on p "First: Gentle Volcanic Exfoliation The finely milled volcanic pumice provided t…" at bounding box center [847, 448] width 329 height 114
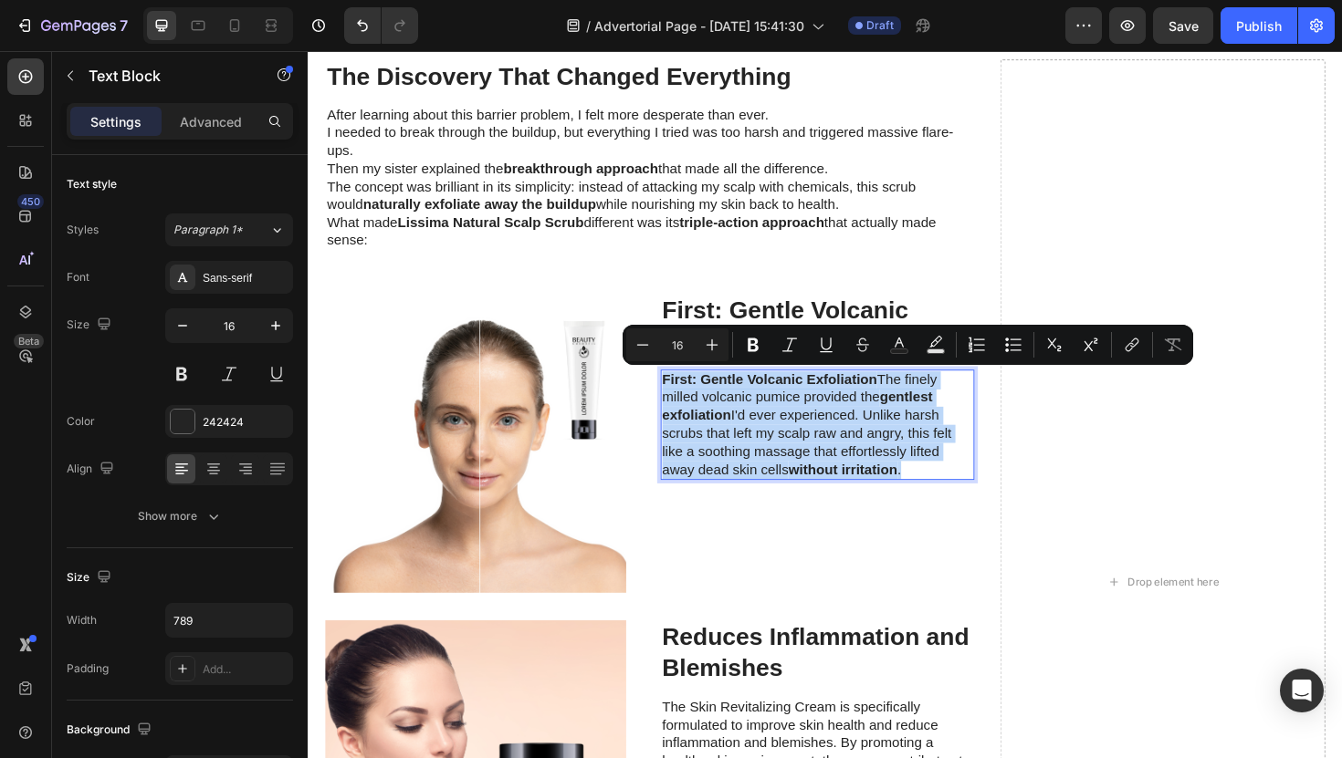
click at [915, 402] on p "First: Gentle Volcanic Exfoliation The finely milled volcanic pumice provided t…" at bounding box center [847, 448] width 329 height 114
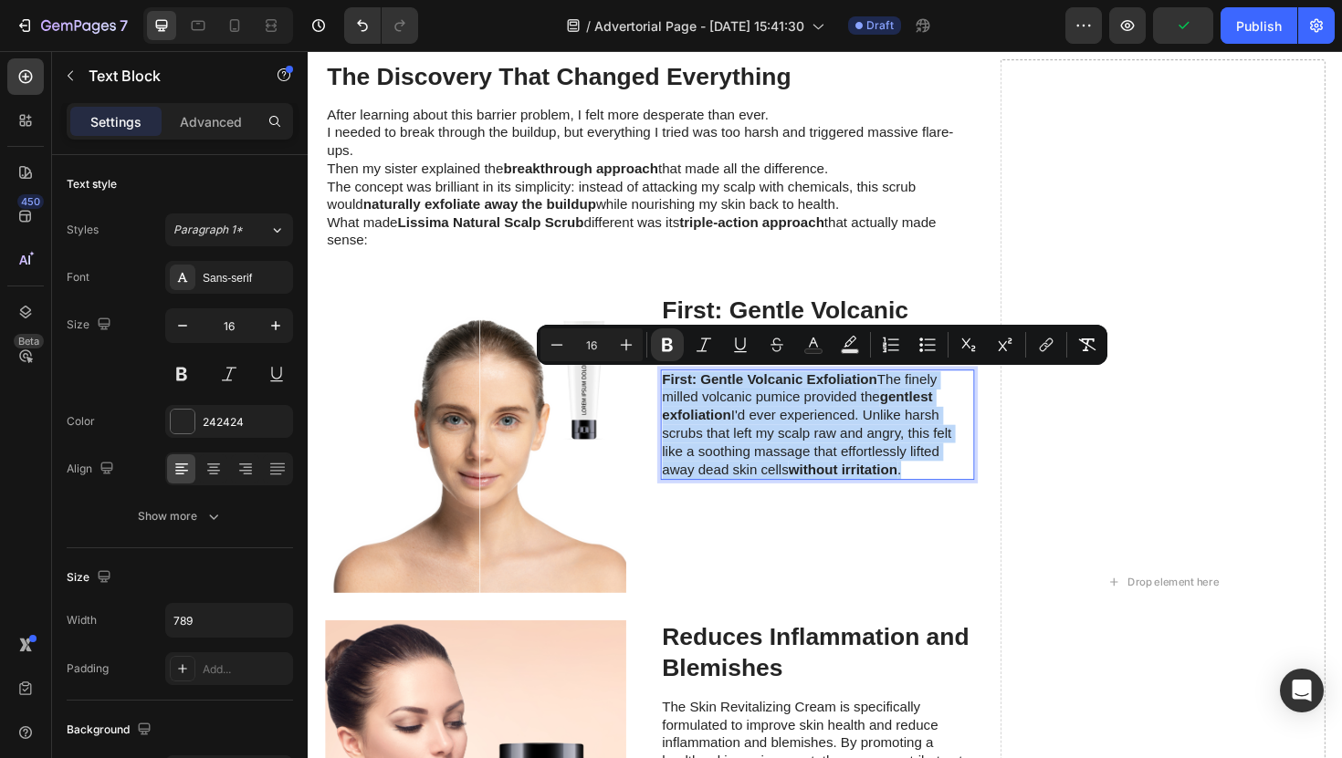
click at [915, 402] on p "First: Gentle Volcanic Exfoliation The finely milled volcanic pumice provided t…" at bounding box center [847, 448] width 329 height 114
click at [931, 491] on strong "without irritation" at bounding box center [873, 494] width 115 height 16
click at [930, 540] on div "⁠⁠⁠⁠⁠⁠⁠ First: Gentle Volcanic Exfoliation Heading First: Gentle Volcanic Exfol…" at bounding box center [847, 467] width 333 height 318
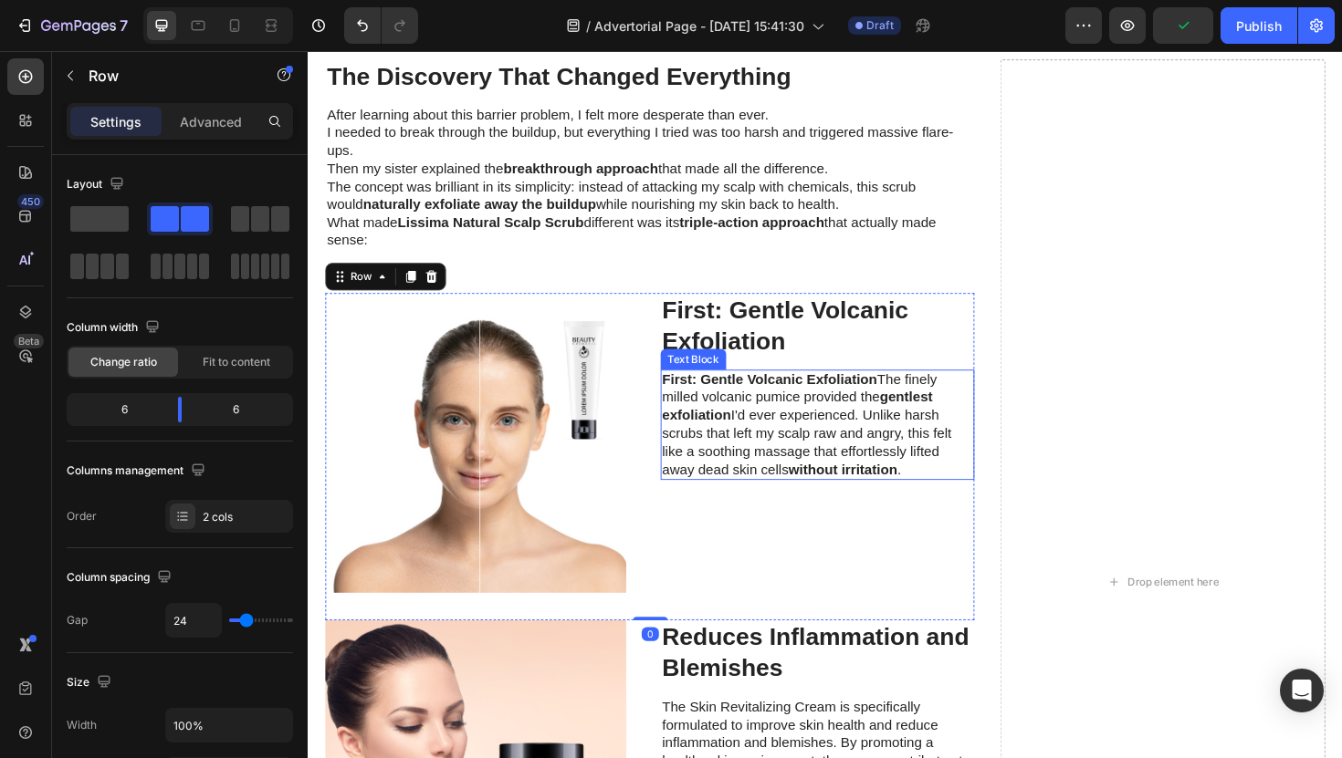
click at [924, 423] on strong "gentlest exfoliation" at bounding box center [826, 427] width 287 height 35
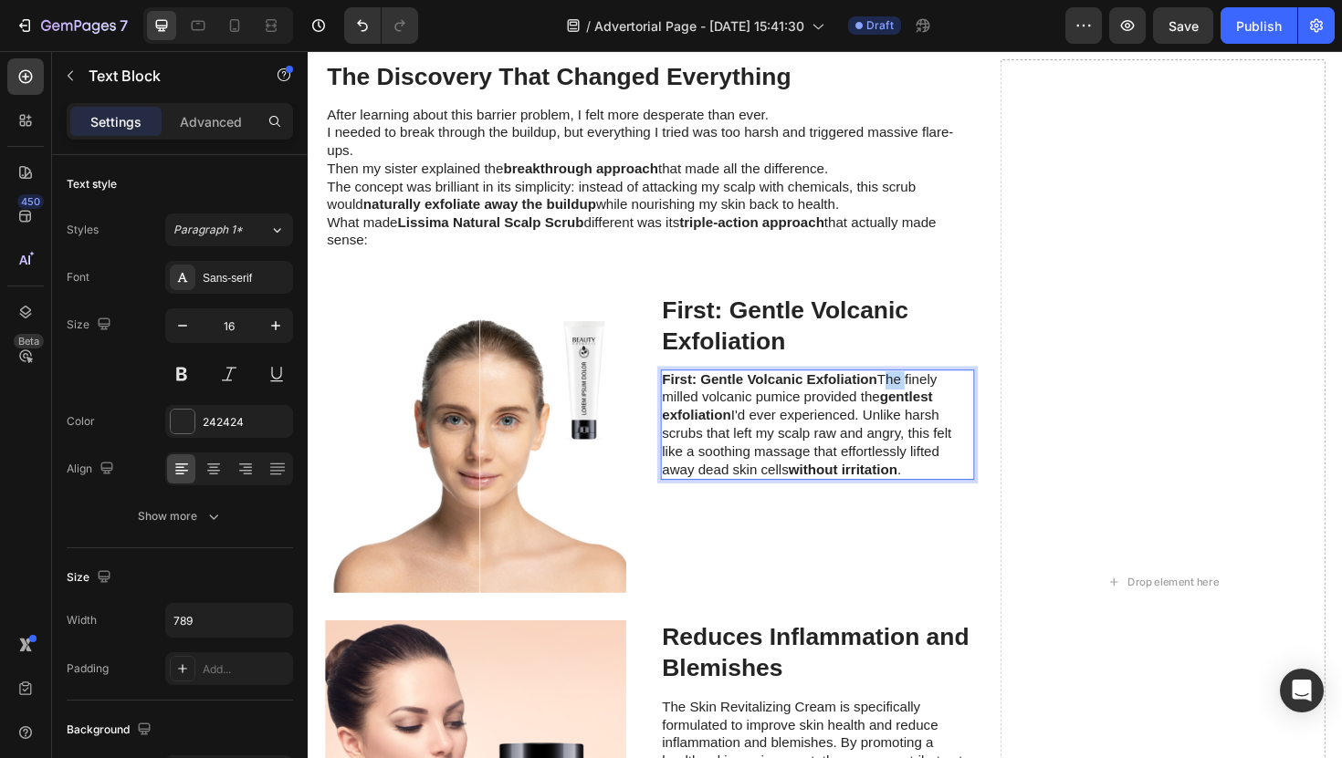
click at [915, 401] on p "First: Gentle Volcanic Exfoliation The finely milled volcanic pumice provided t…" at bounding box center [847, 448] width 329 height 114
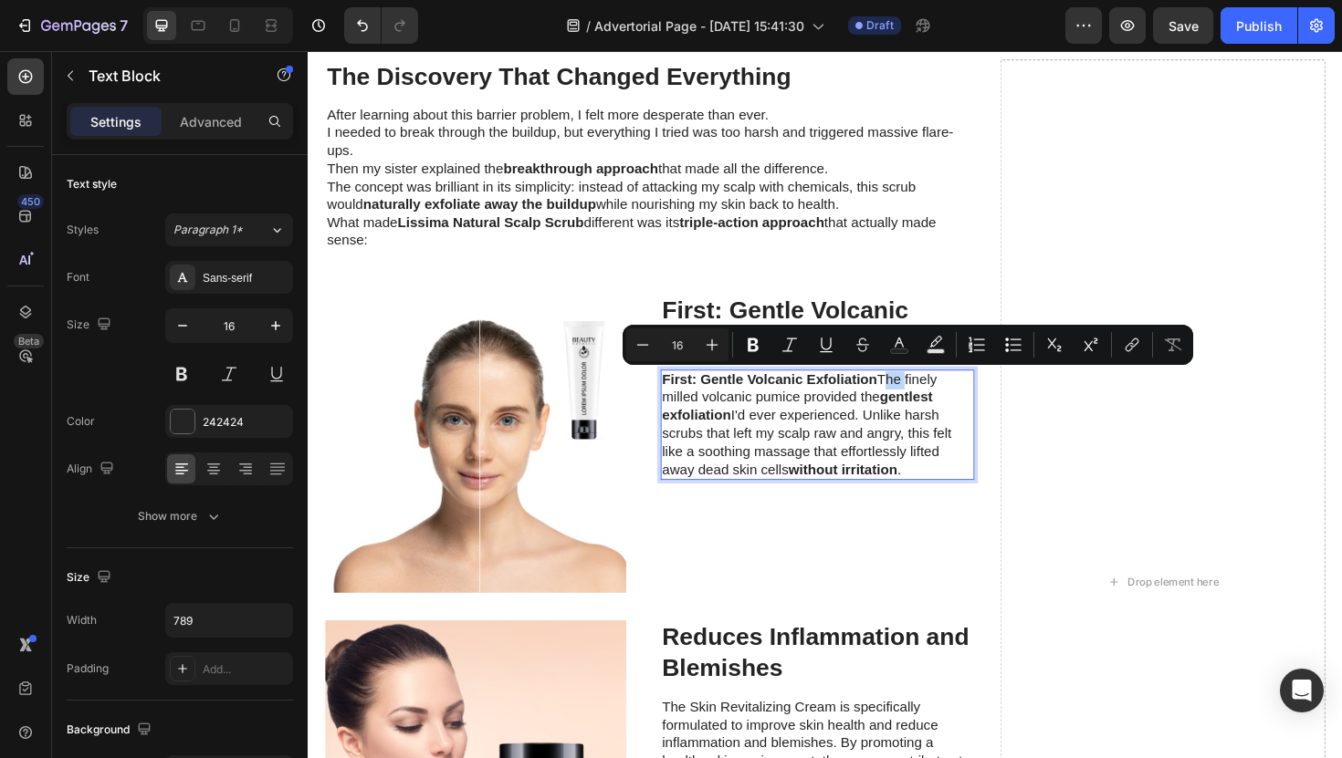
click at [915, 401] on p "First: Gentle Volcanic Exfoliation The finely milled volcanic pumice provided t…" at bounding box center [847, 448] width 329 height 114
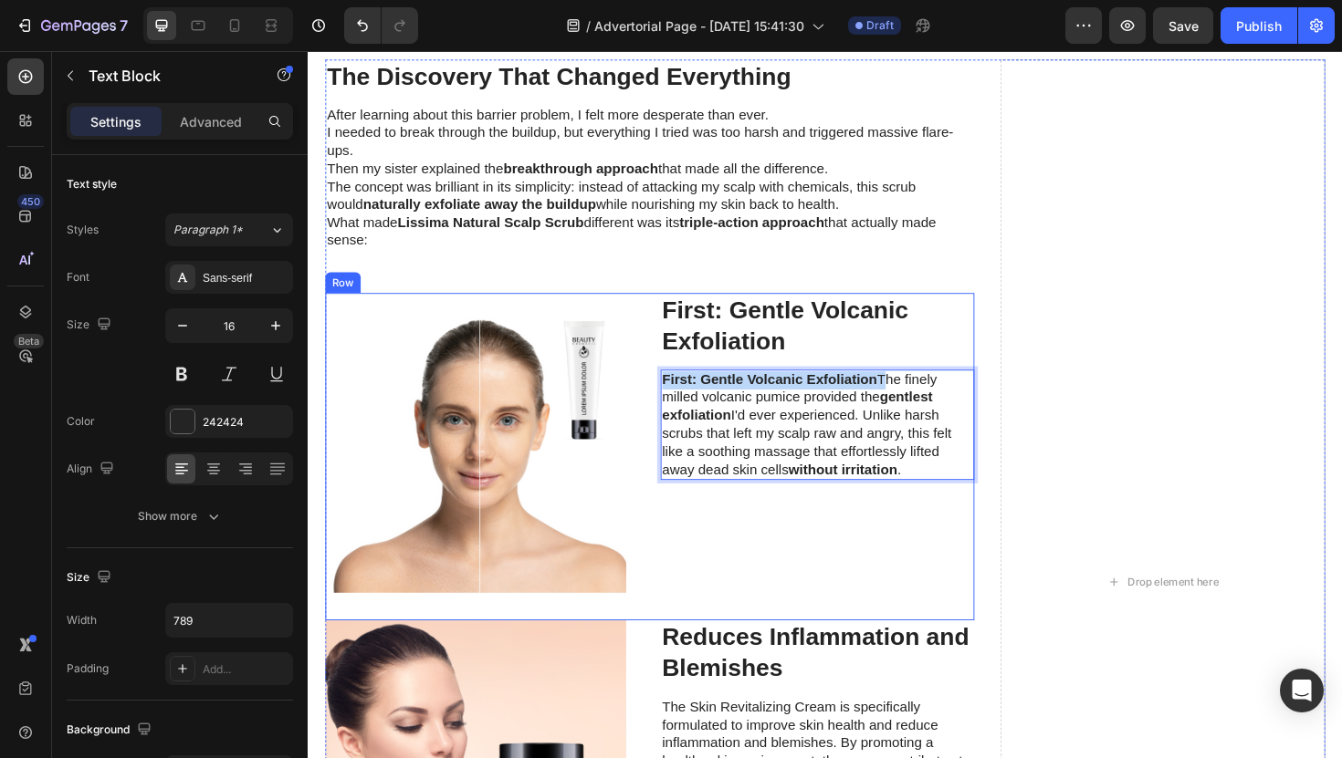
drag, startPoint x: 915, startPoint y: 401, endPoint x: 637, endPoint y: 392, distance: 277.6
click at [637, 392] on div "Image ⁠⁠⁠⁠⁠⁠⁠ First: Gentle Volcanic Exfoliation Heading First: Gentle Volcanic…" at bounding box center [669, 481] width 687 height 347
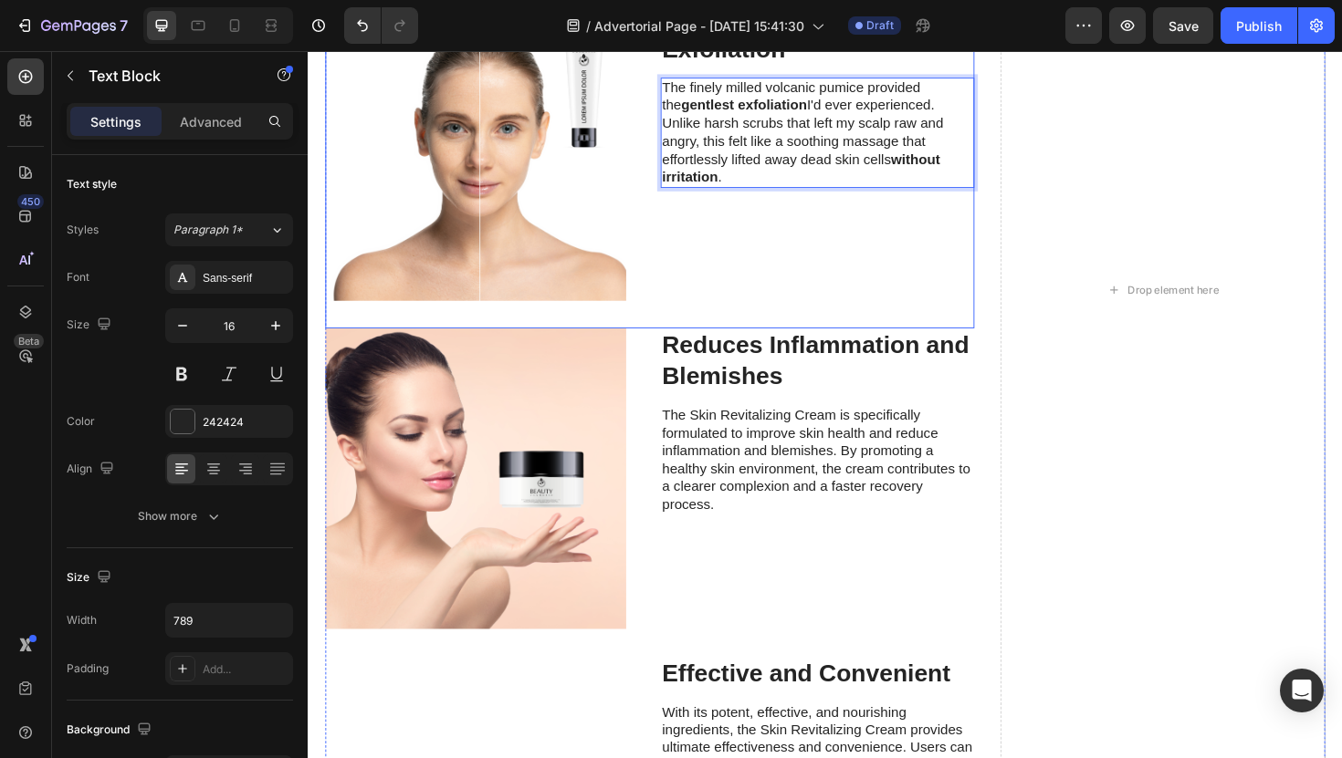
scroll to position [3183, 0]
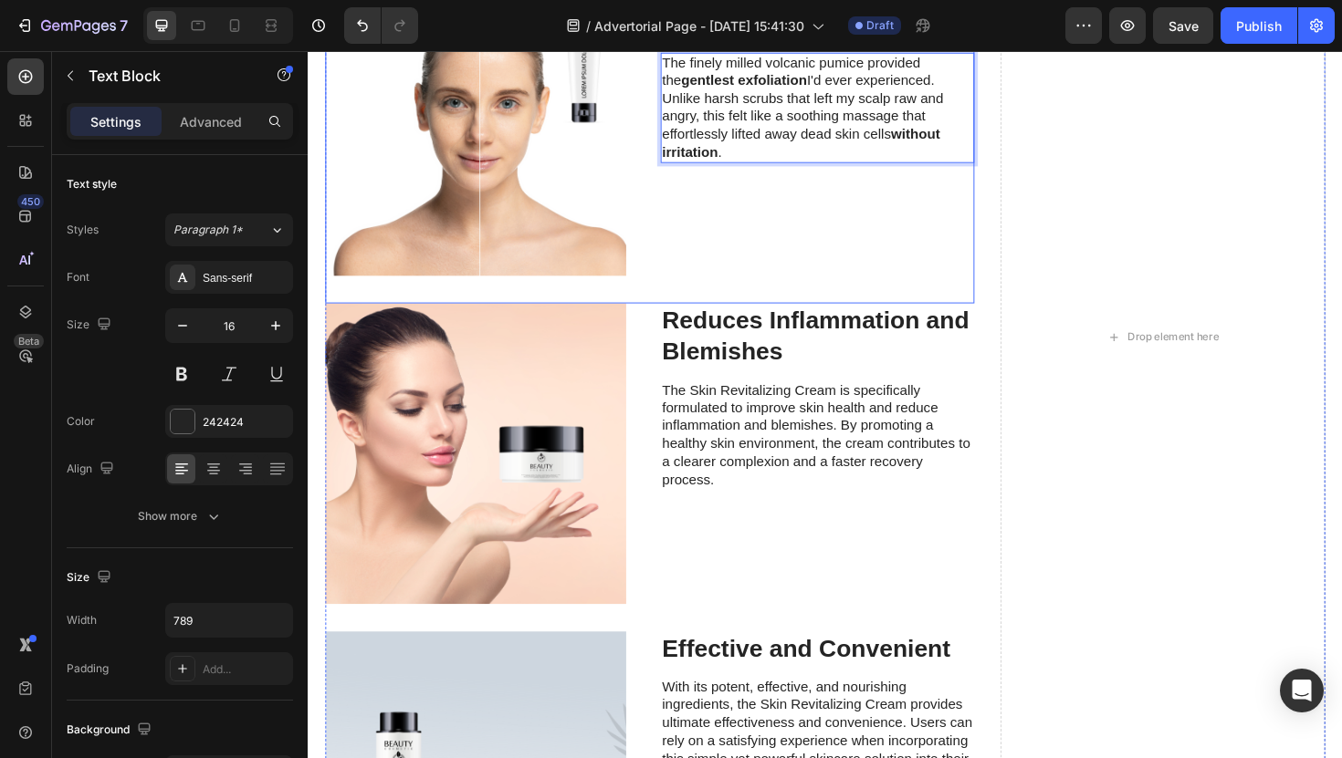
click at [726, 442] on p "The Skin Revitalizing Cream is specifically formulated to improve skin health a…" at bounding box center [847, 459] width 329 height 114
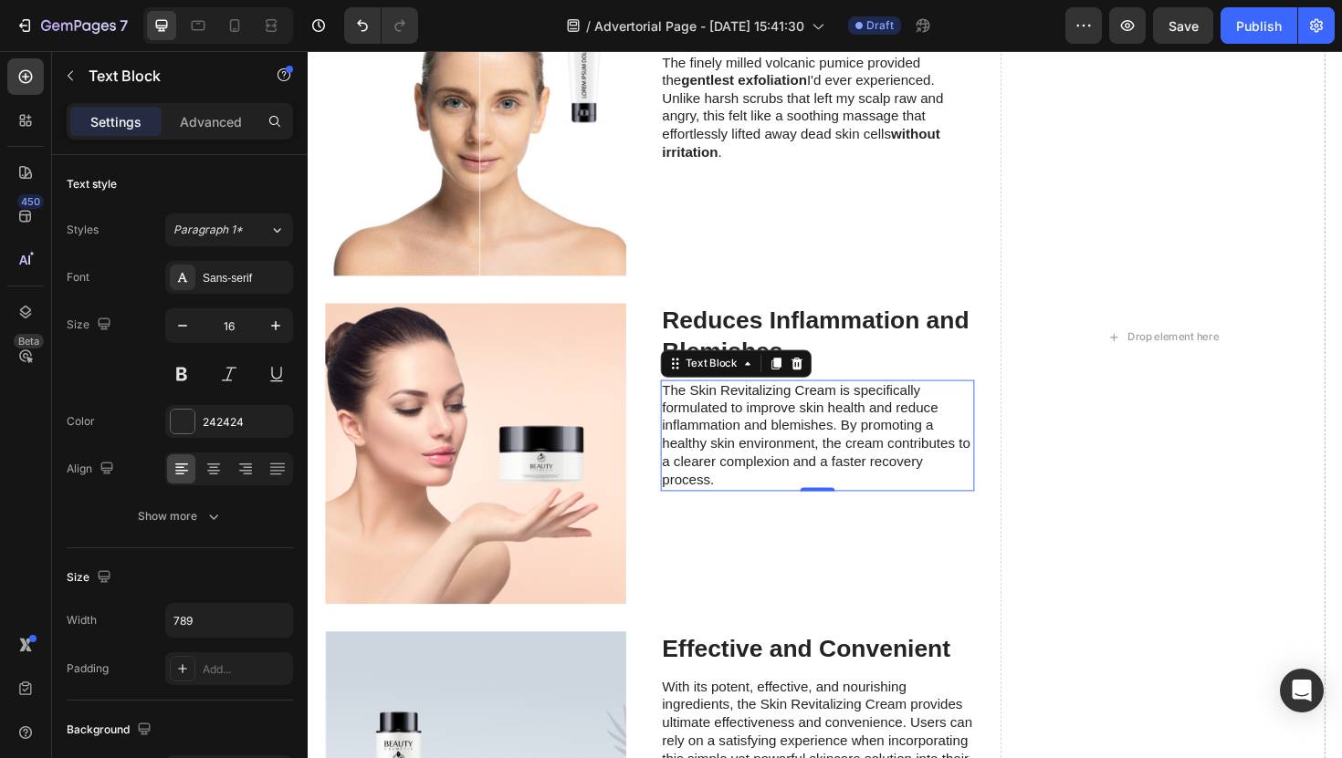
click at [776, 474] on p "The Skin Revitalizing Cream is specifically formulated to improve skin health a…" at bounding box center [847, 459] width 329 height 114
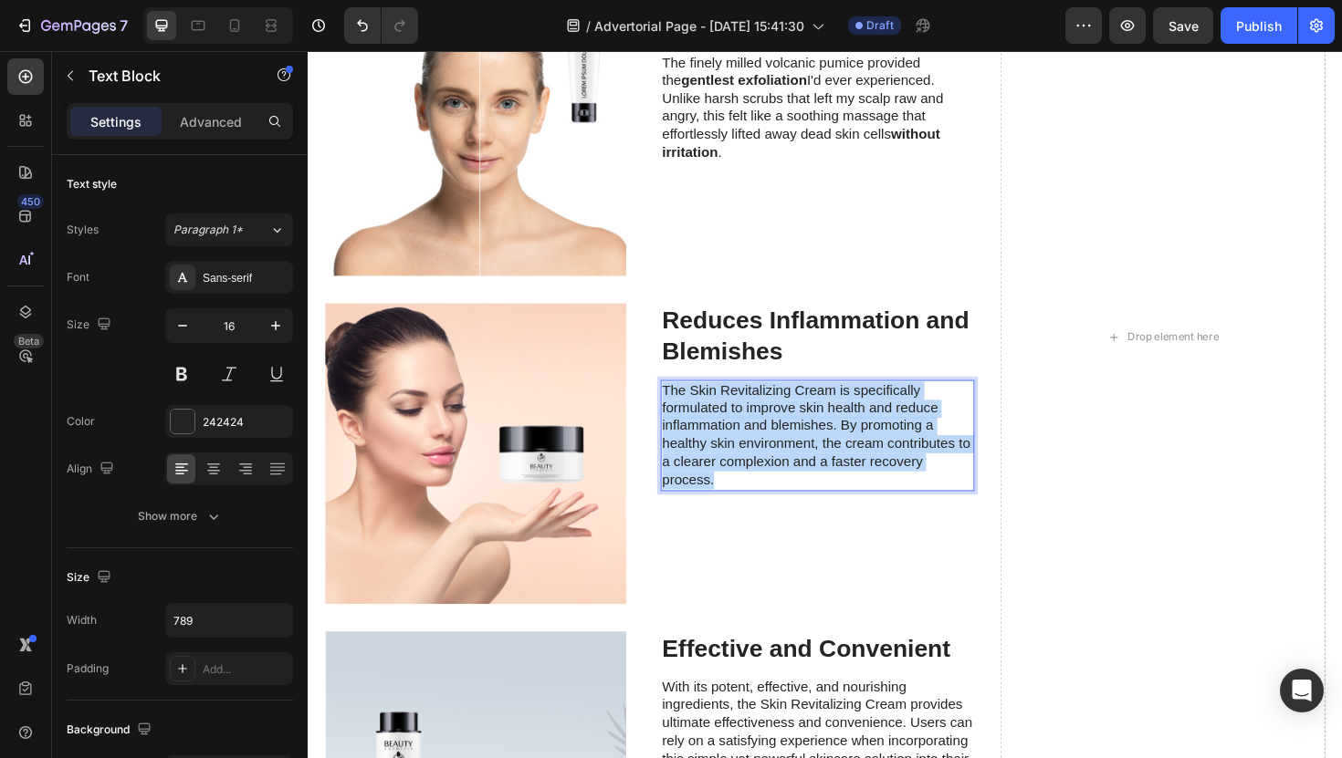
click at [776, 474] on p "The Skin Revitalizing Cream is specifically formulated to improve skin health a…" at bounding box center [847, 459] width 329 height 114
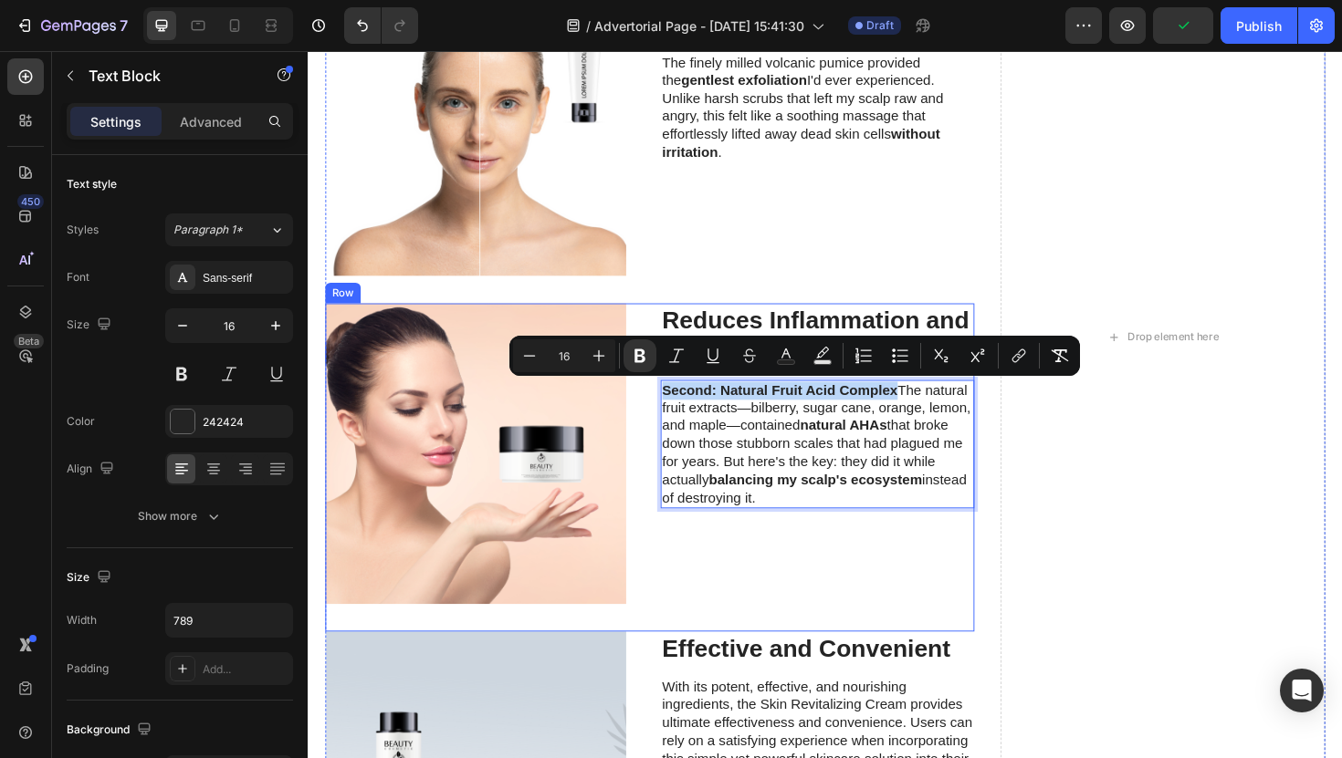
drag, startPoint x: 928, startPoint y: 415, endPoint x: 663, endPoint y: 414, distance: 265.6
click at [663, 414] on div "Image Reduces Inflammation and Blemishes Heading Second: Natural Fruit Acid Com…" at bounding box center [669, 493] width 687 height 348
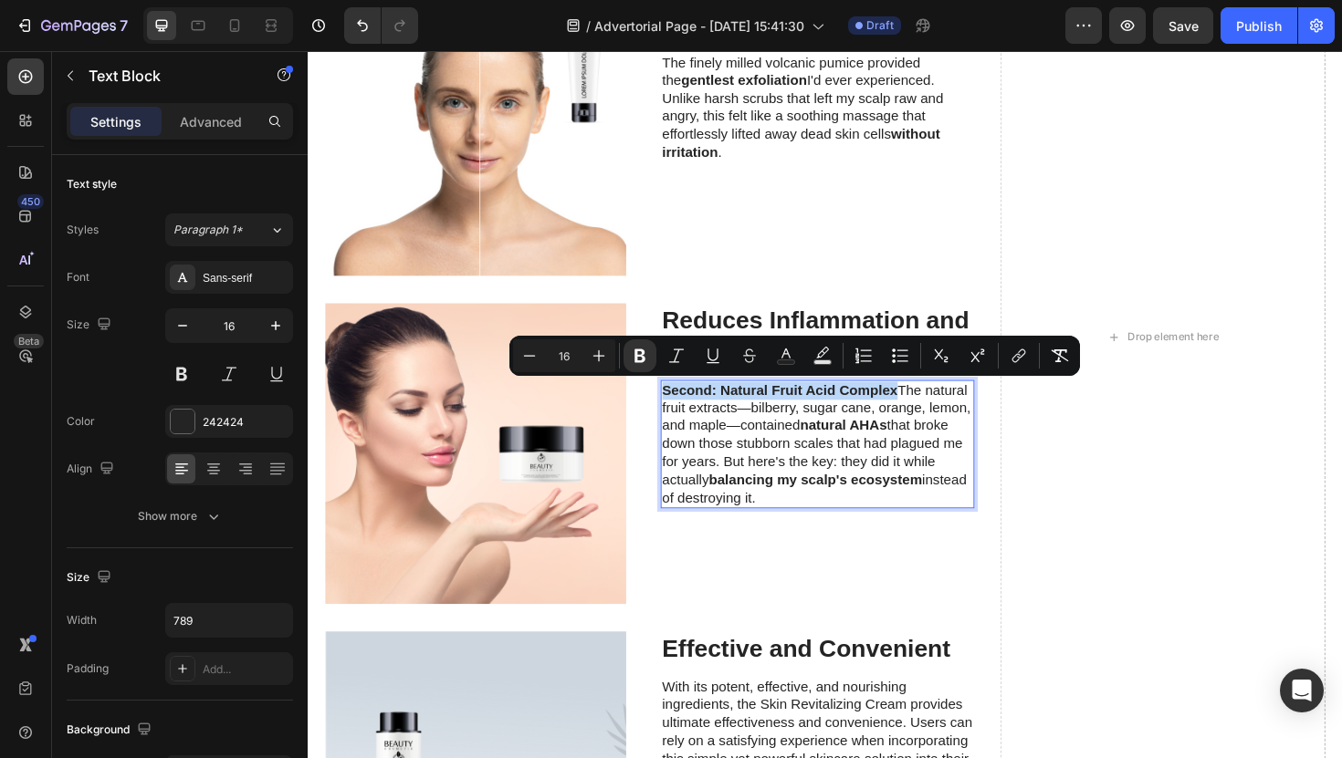
copy strong "Second: Natural Fruit Acid Complex"
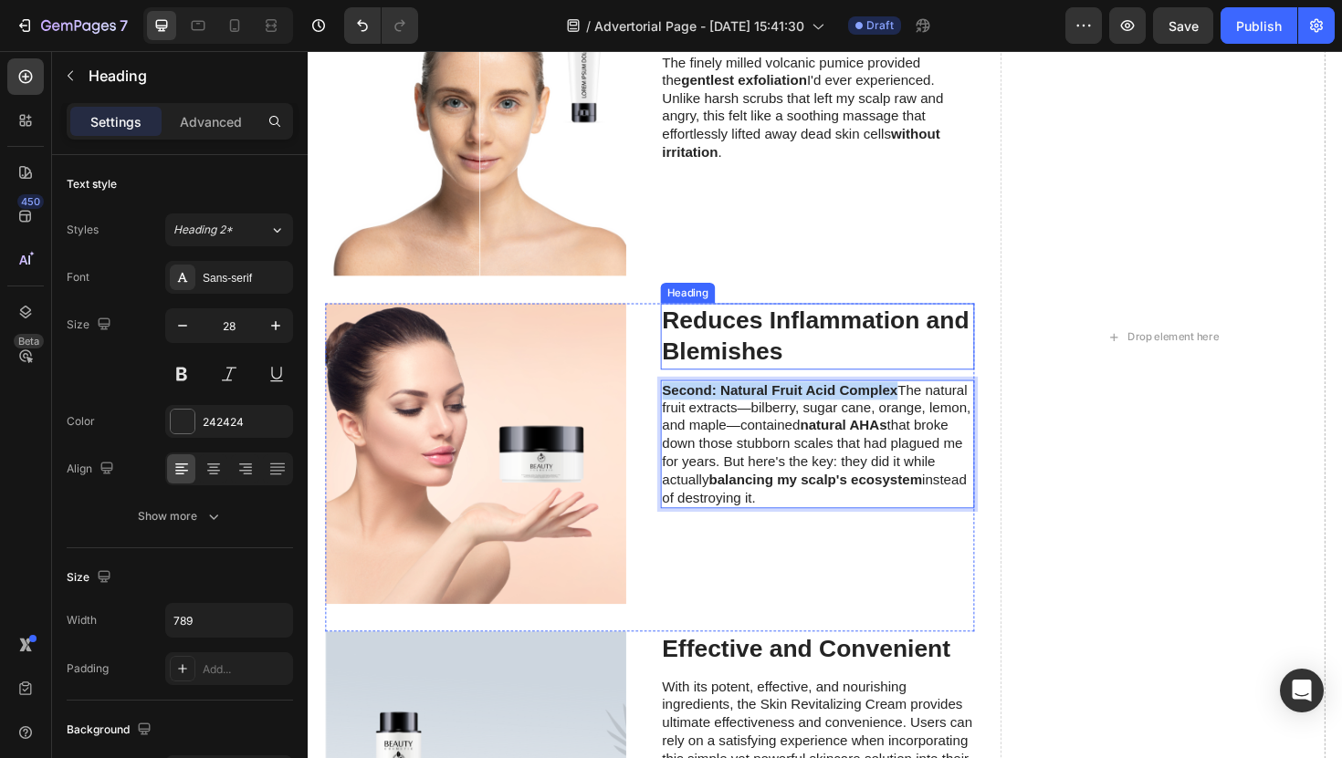
click at [736, 339] on h3 "Reduces Inflammation and Blemishes" at bounding box center [847, 354] width 333 height 70
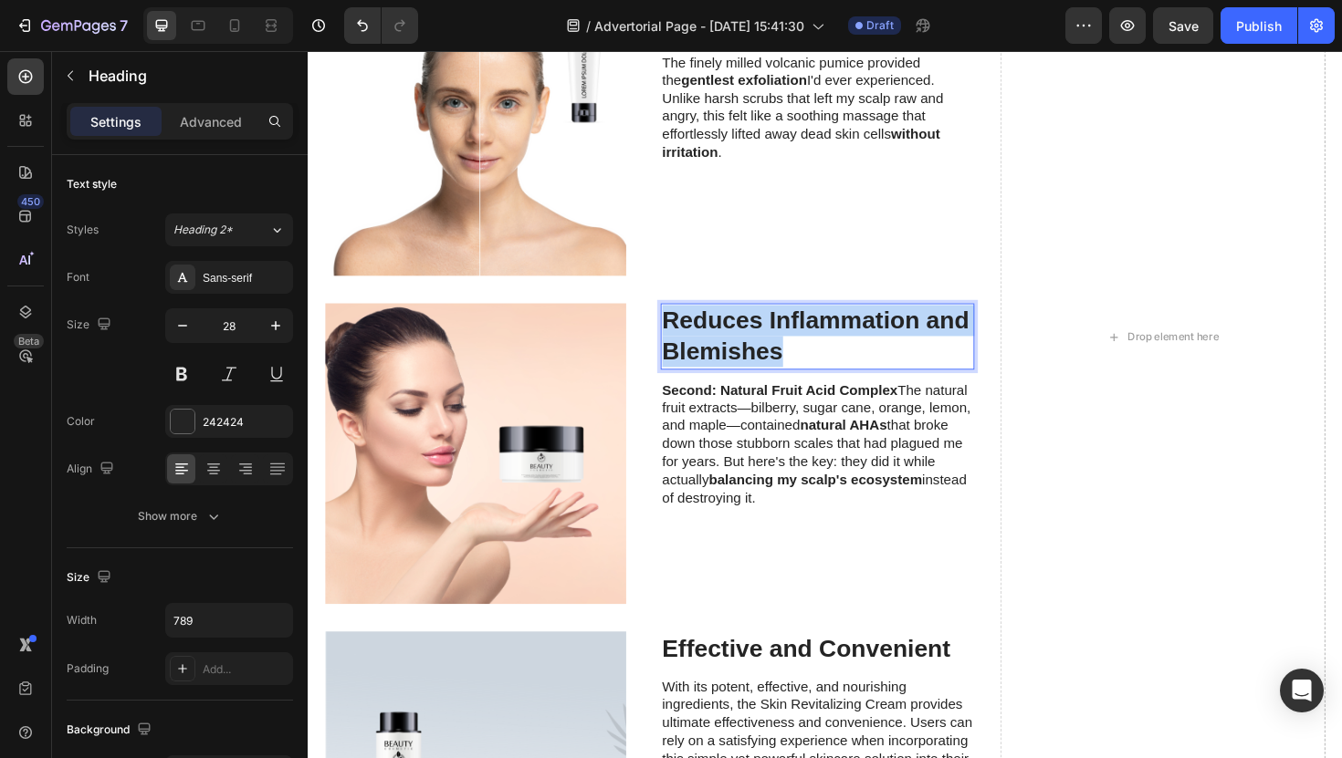
click at [736, 339] on p "Reduces Inflammation and Blemishes" at bounding box center [847, 353] width 329 height 67
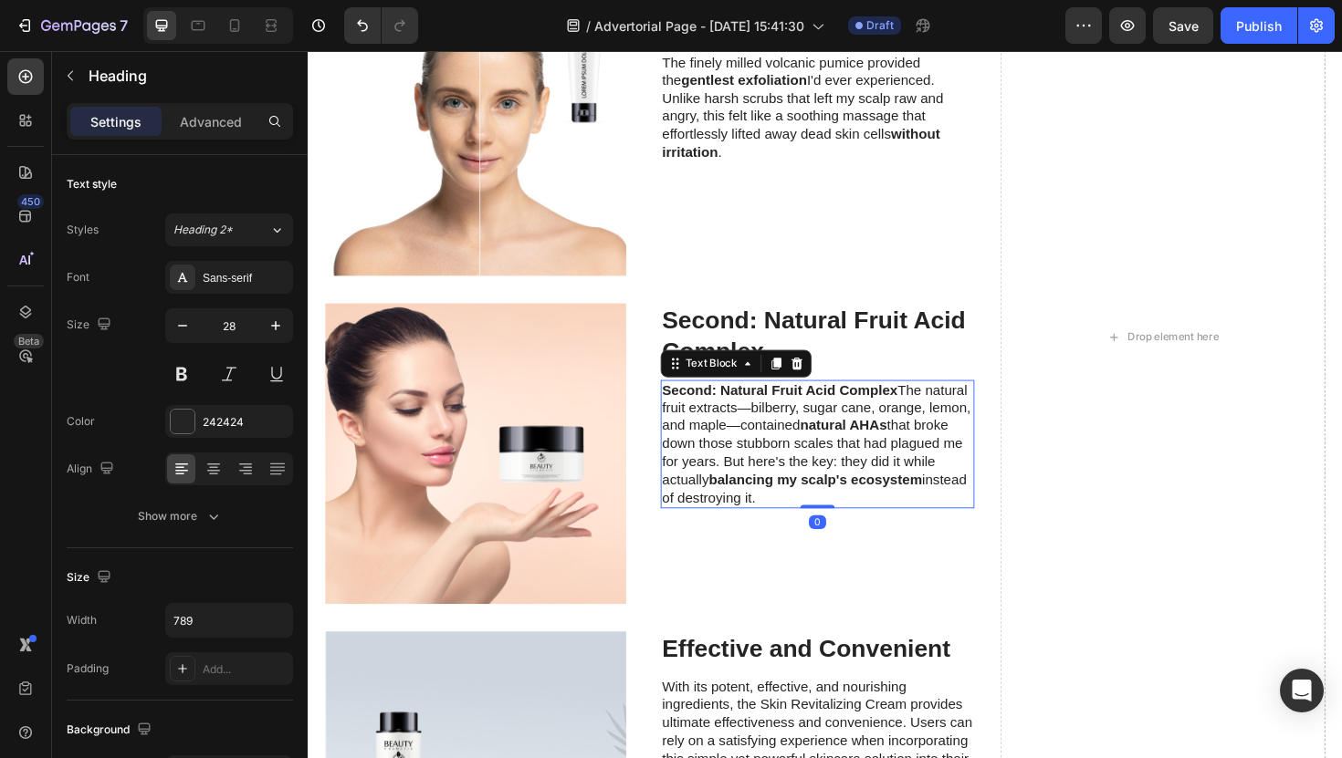
click at [776, 408] on strong "Second: Natural Fruit Acid Complex" at bounding box center [807, 411] width 249 height 16
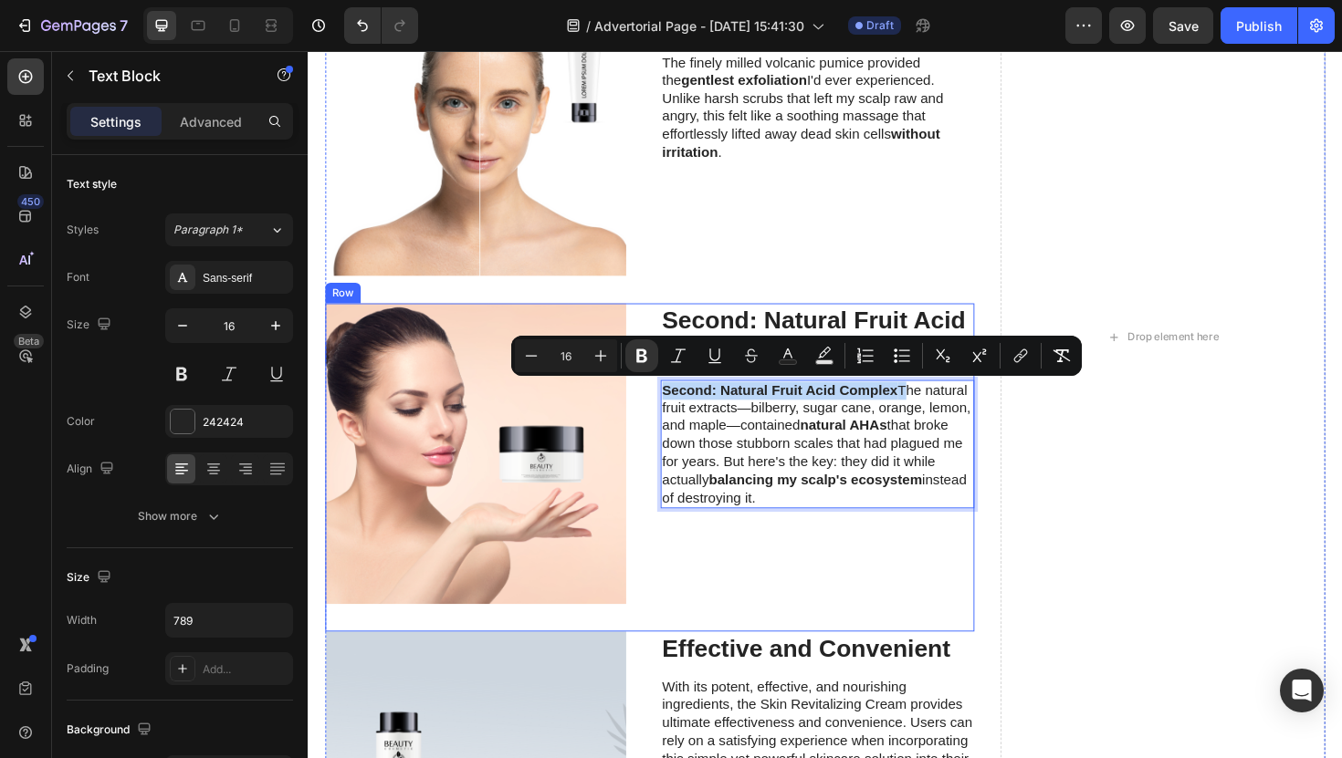
drag, startPoint x: 936, startPoint y: 413, endPoint x: 675, endPoint y: 418, distance: 261.1
click at [675, 418] on div "Image ⁠⁠⁠⁠⁠⁠⁠ Second: Natural Fruit Acid Complex Heading Second: Natural Fruit …" at bounding box center [669, 493] width 687 height 348
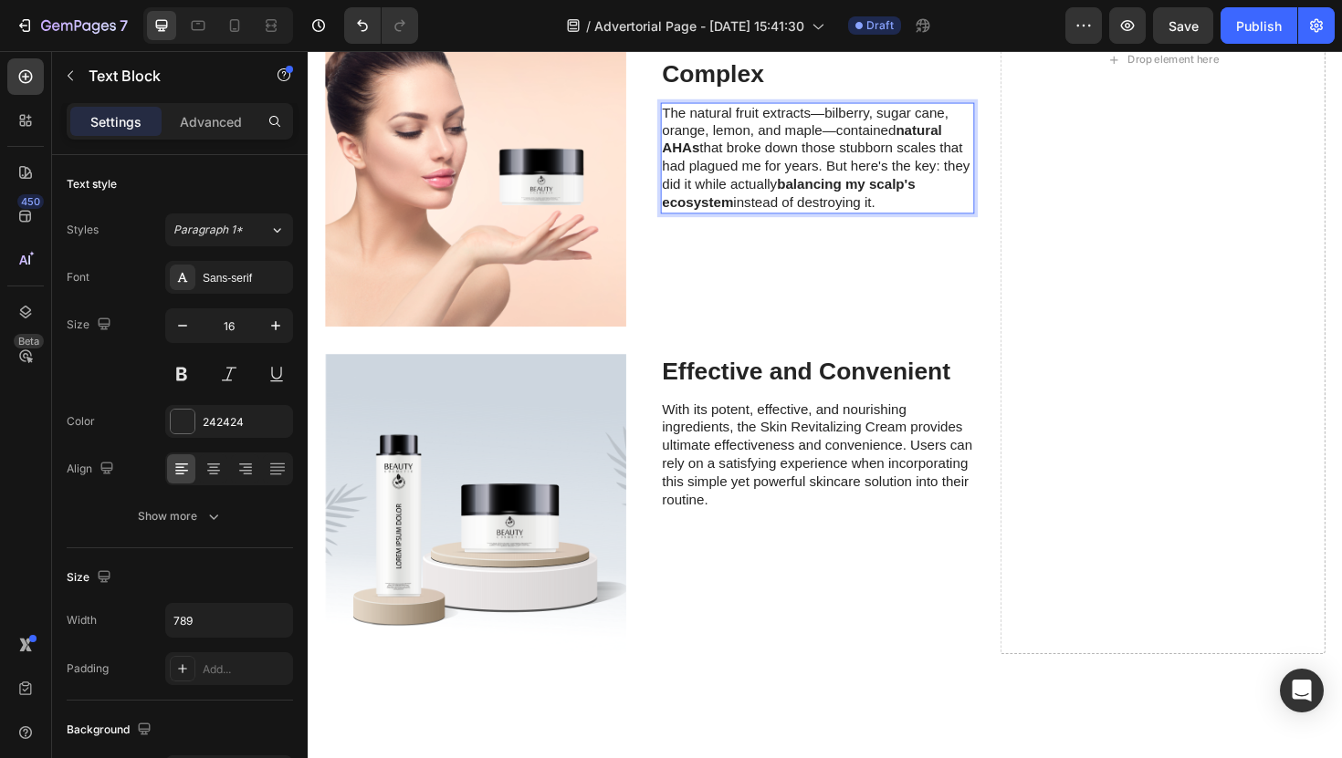
scroll to position [3522, 0]
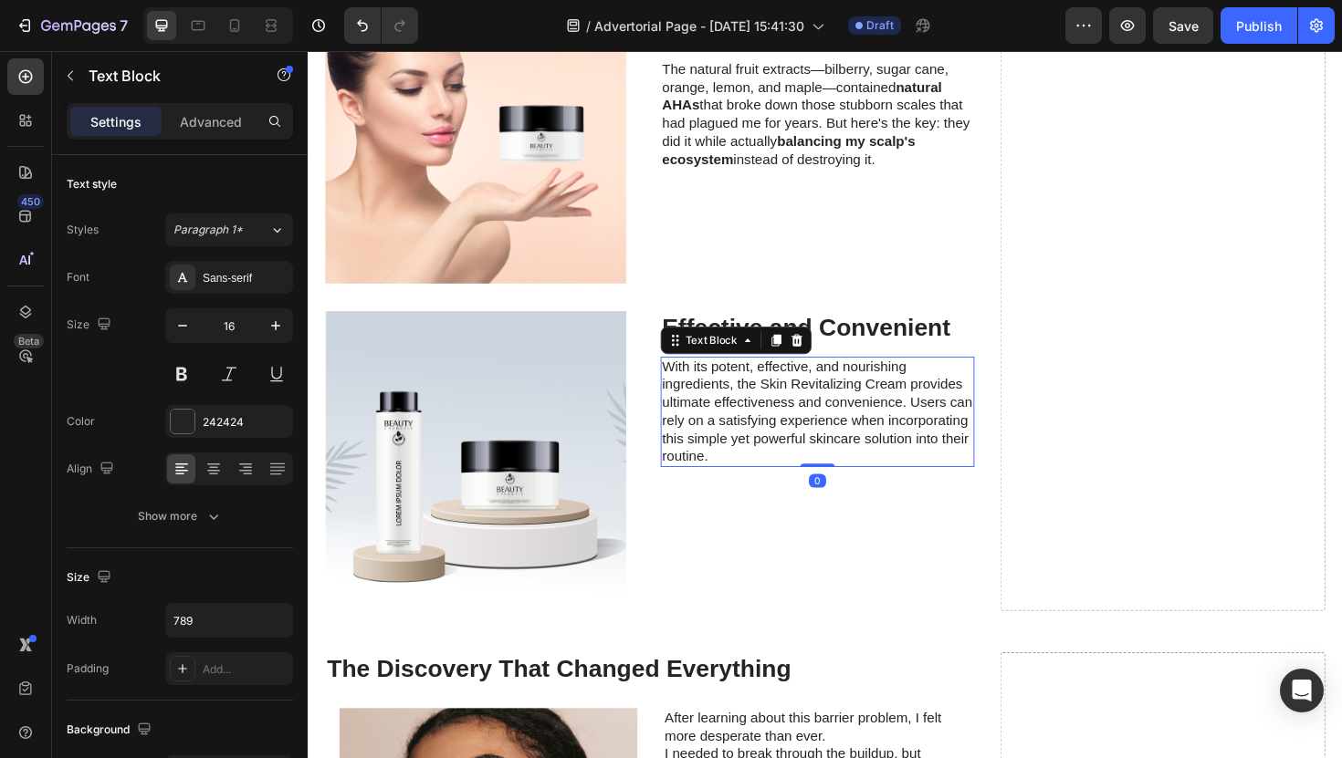
click at [796, 477] on p "With its potent, effective, and nourishing ingredients, the Skin Revitalizing C…" at bounding box center [847, 434] width 329 height 114
click at [756, 453] on p "With its potent, effective, and nourishing ingredients, the Skin Revitalizing C…" at bounding box center [847, 434] width 329 height 114
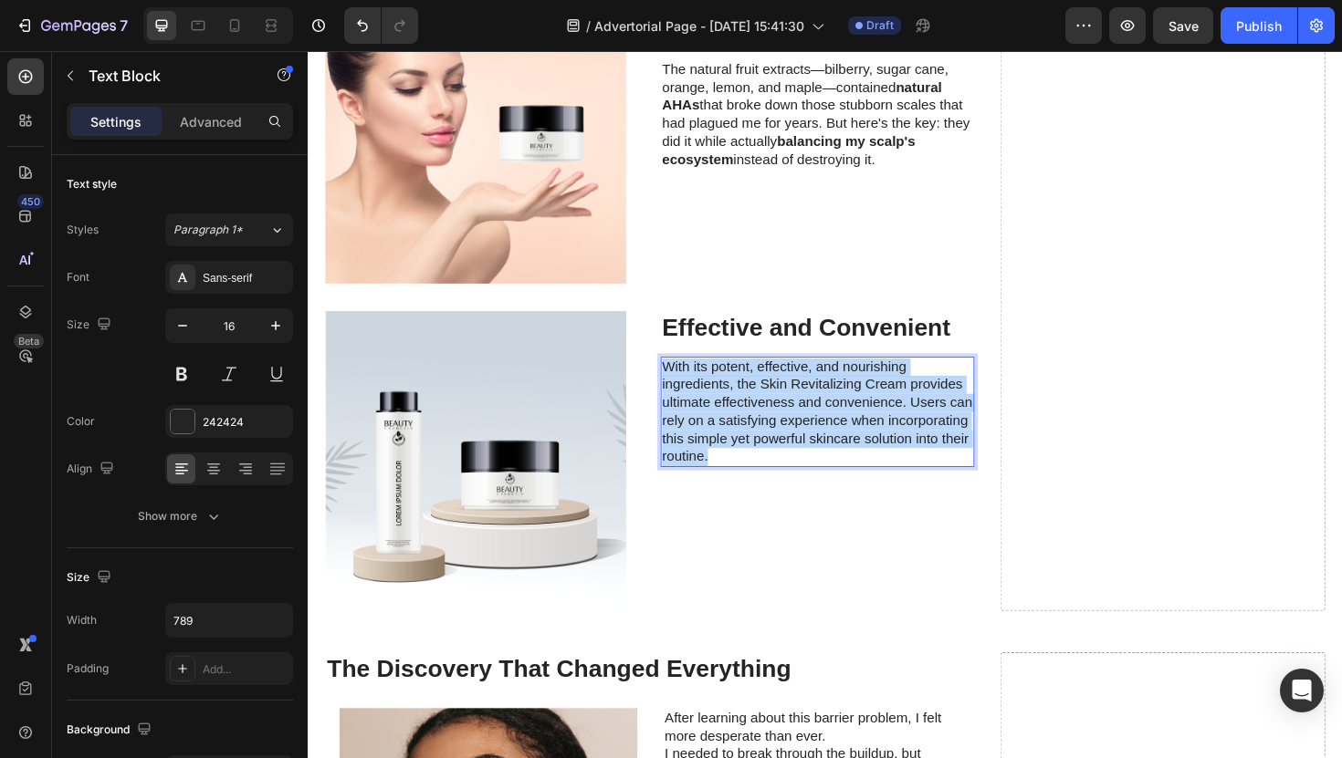
click at [756, 453] on p "With its potent, effective, and nourishing ingredients, the Skin Revitalizing C…" at bounding box center [847, 434] width 329 height 114
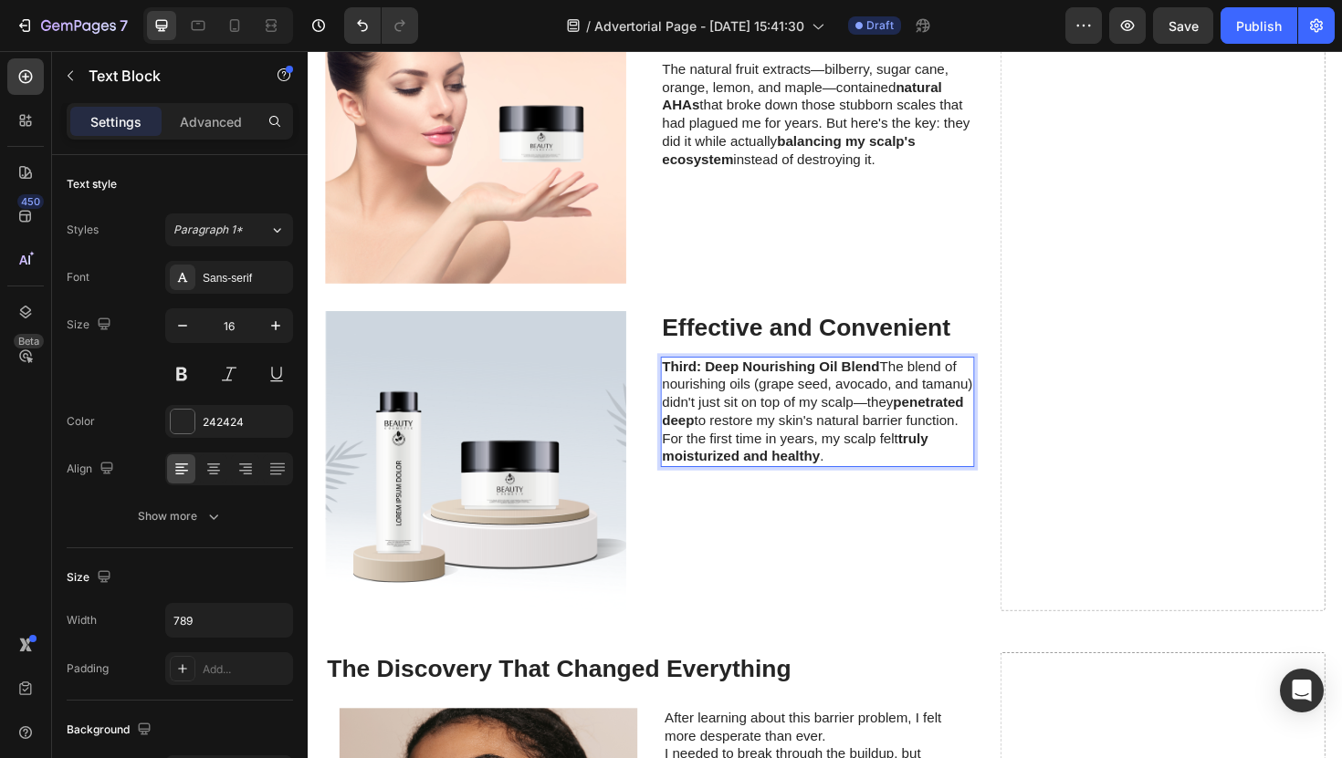
click at [824, 426] on p "Third: Deep Nourishing Oil Blend The blend of nourishing oils (grape seed, avoc…" at bounding box center [847, 434] width 329 height 114
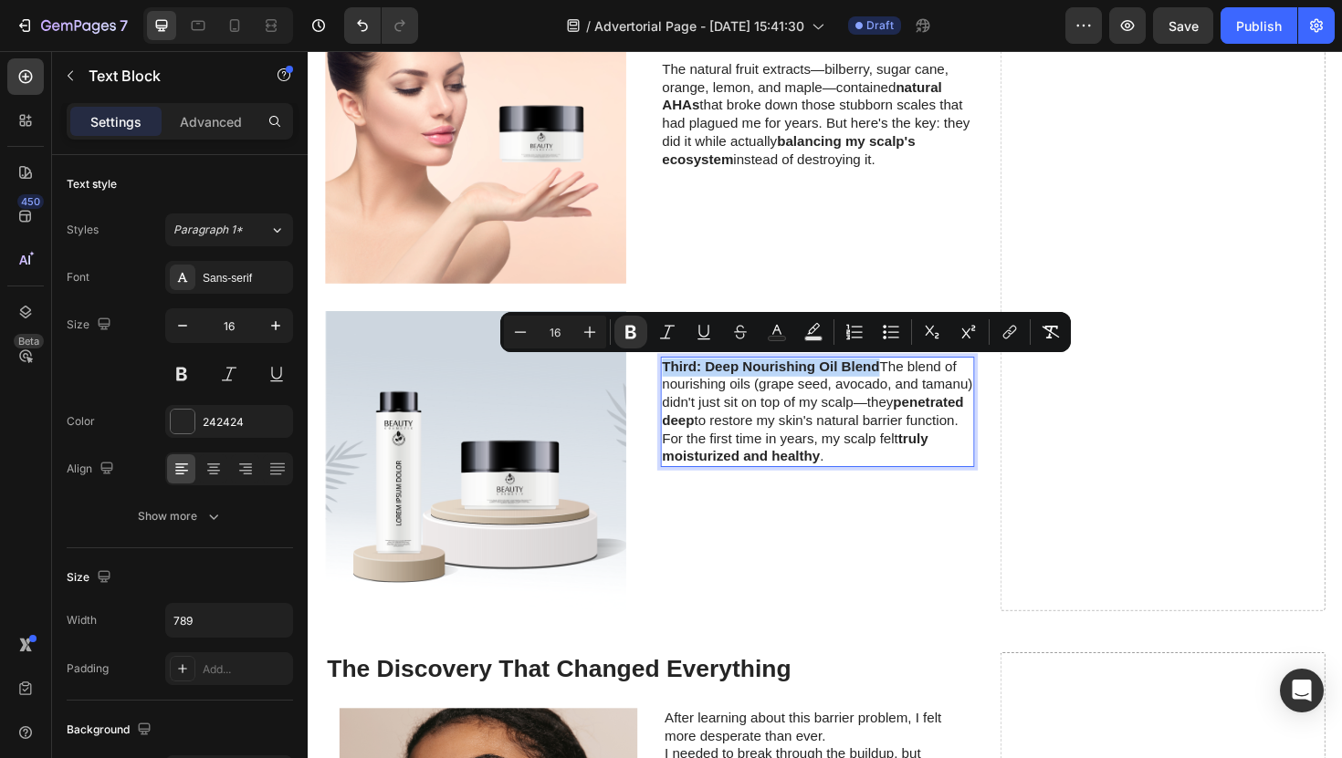
drag, startPoint x: 913, startPoint y: 386, endPoint x: 683, endPoint y: 390, distance: 230.0
click at [683, 390] on p "Third: Deep Nourishing Oil Blend The blend of nourishing oils (grape seed, avoc…" at bounding box center [847, 434] width 329 height 114
copy strong "Third: Deep Nourishing Oil Blend"
click at [712, 299] on div "Image ⁠⁠⁠⁠⁠⁠⁠ Second: Natural Fruit Acid Complex Heading The natural fruit extr…" at bounding box center [669, 153] width 687 height 348
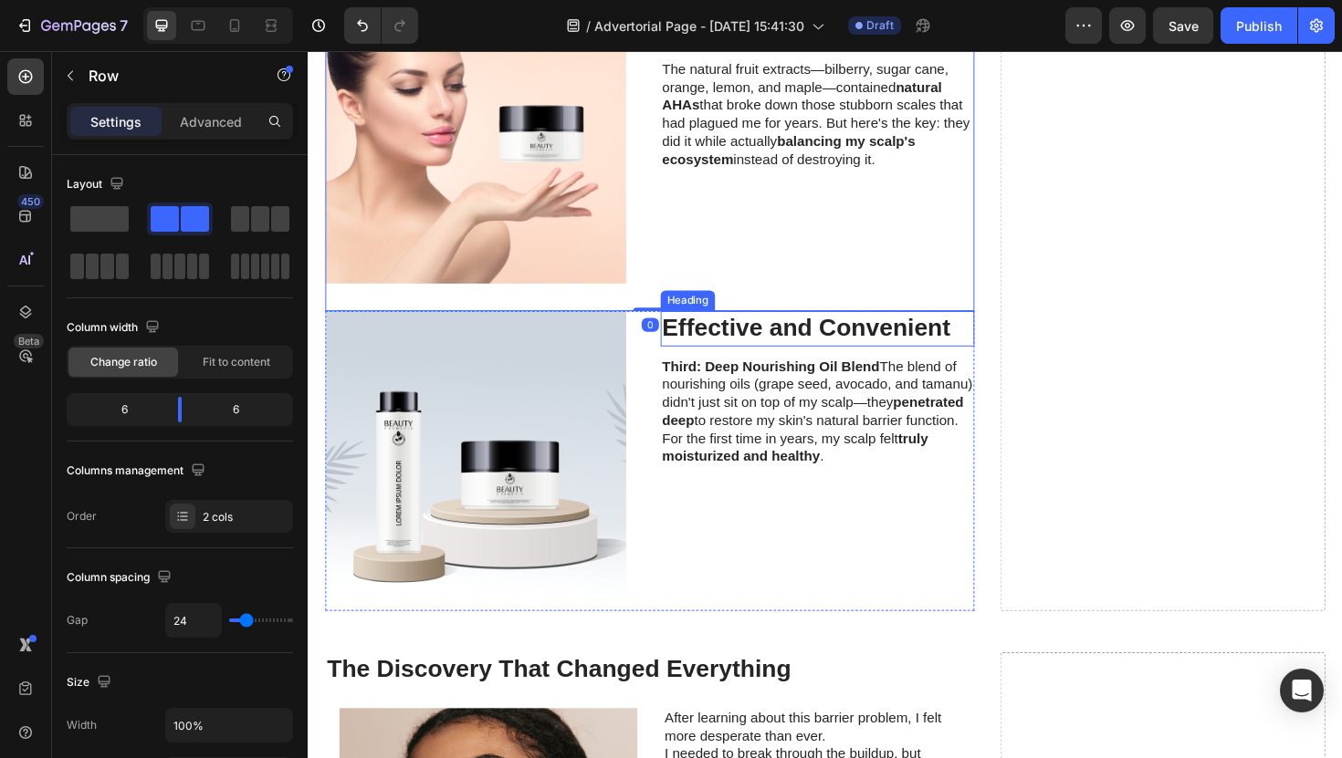
click at [734, 340] on h3 "Effective and Convenient" at bounding box center [847, 345] width 333 height 37
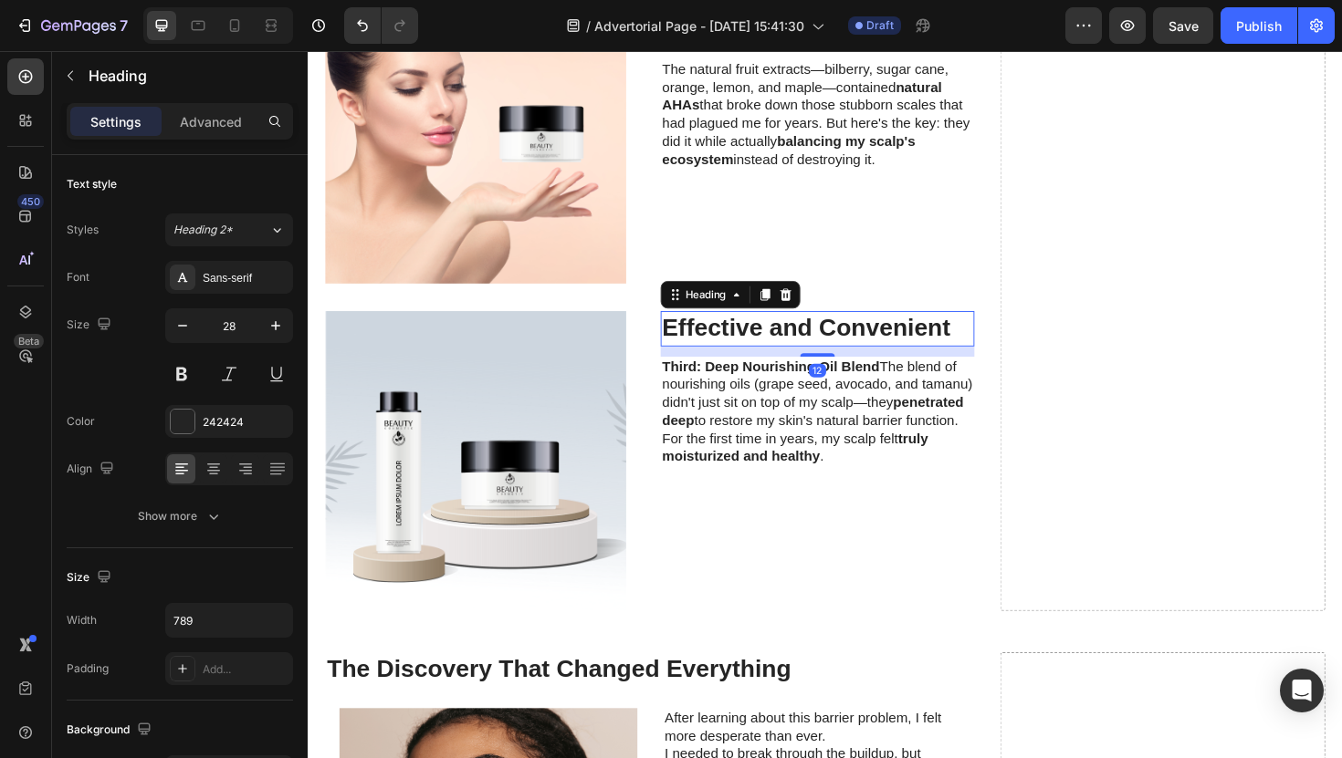
click at [734, 340] on h3 "Effective and Convenient" at bounding box center [847, 345] width 333 height 37
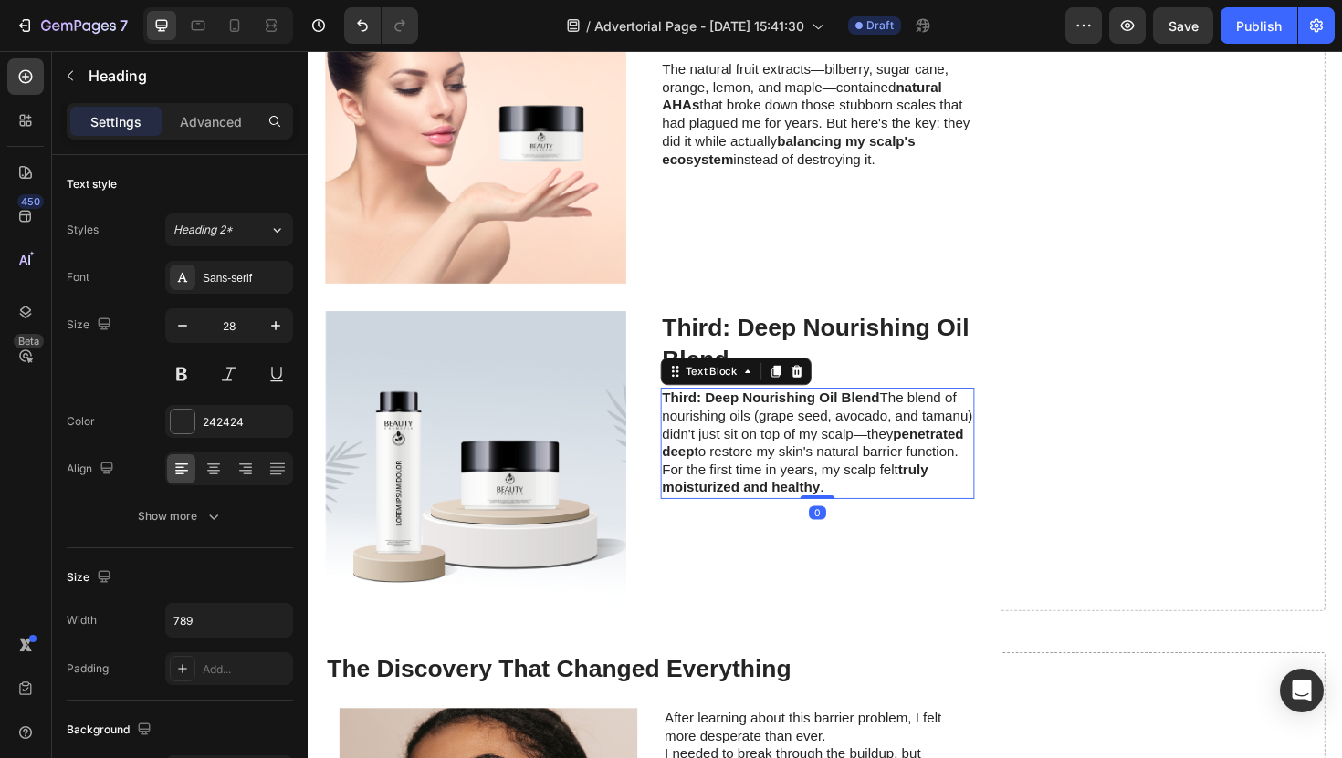
click at [757, 418] on strong "Third: Deep Nourishing Oil Blend" at bounding box center [798, 419] width 230 height 16
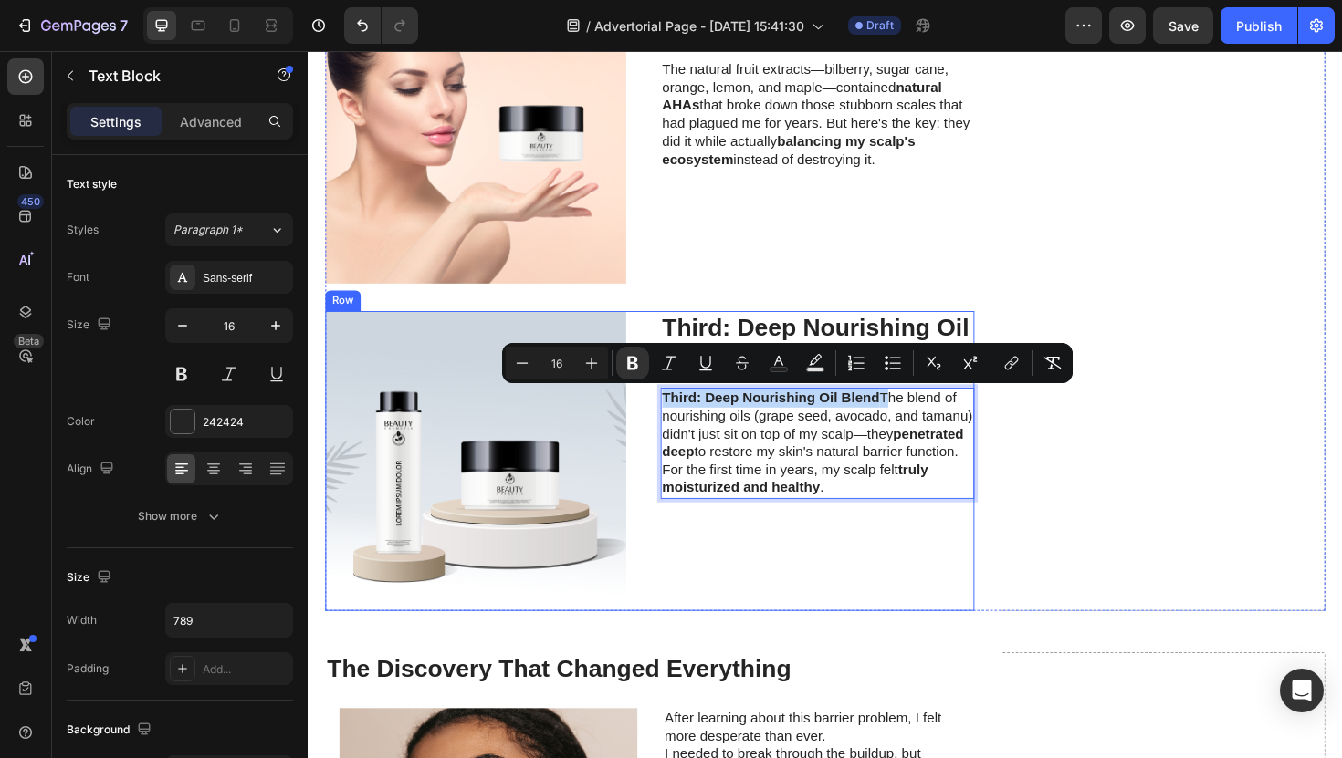
drag, startPoint x: 917, startPoint y: 419, endPoint x: 666, endPoint y: 418, distance: 251.0
click at [666, 418] on div "Image ⁠⁠⁠⁠⁠⁠⁠ Third: Deep Nourishing Oil Blend Heading Third: Deep Nourishing O…" at bounding box center [669, 486] width 687 height 318
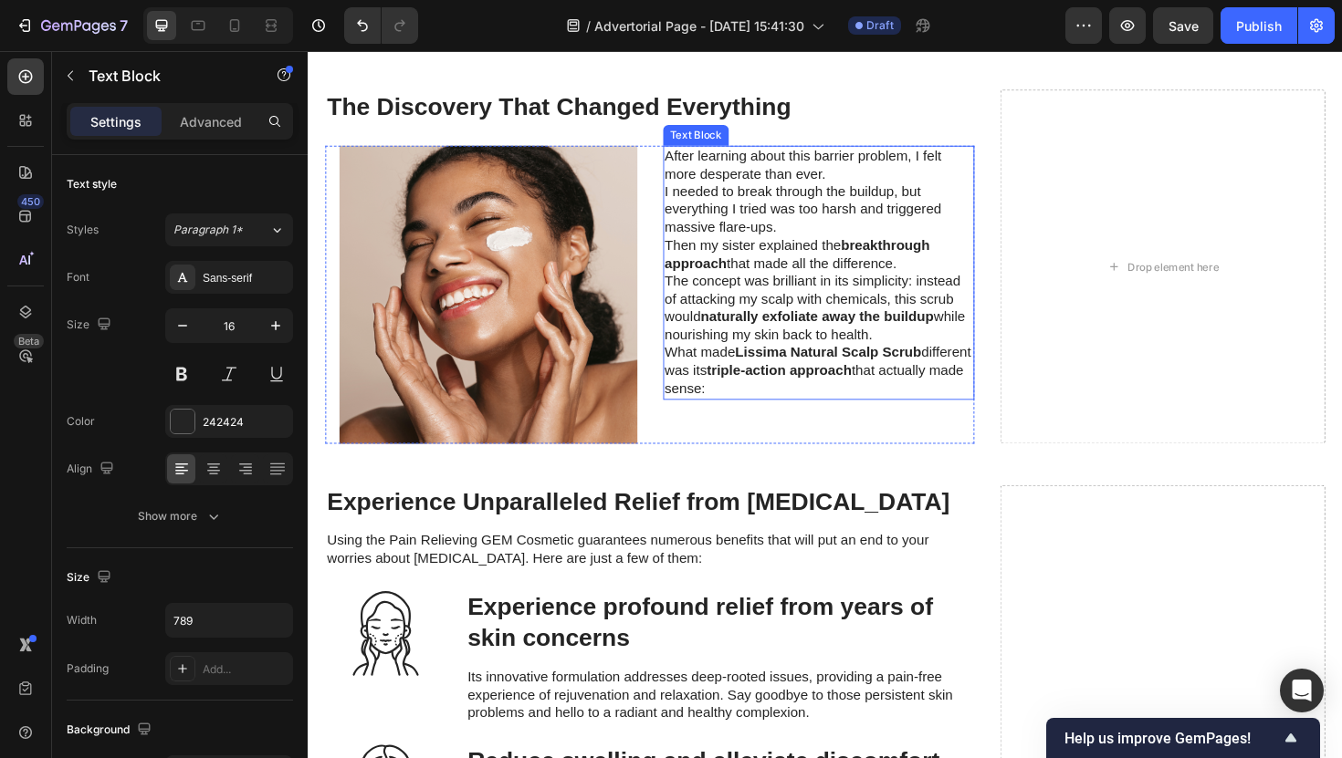
scroll to position [4033, 0]
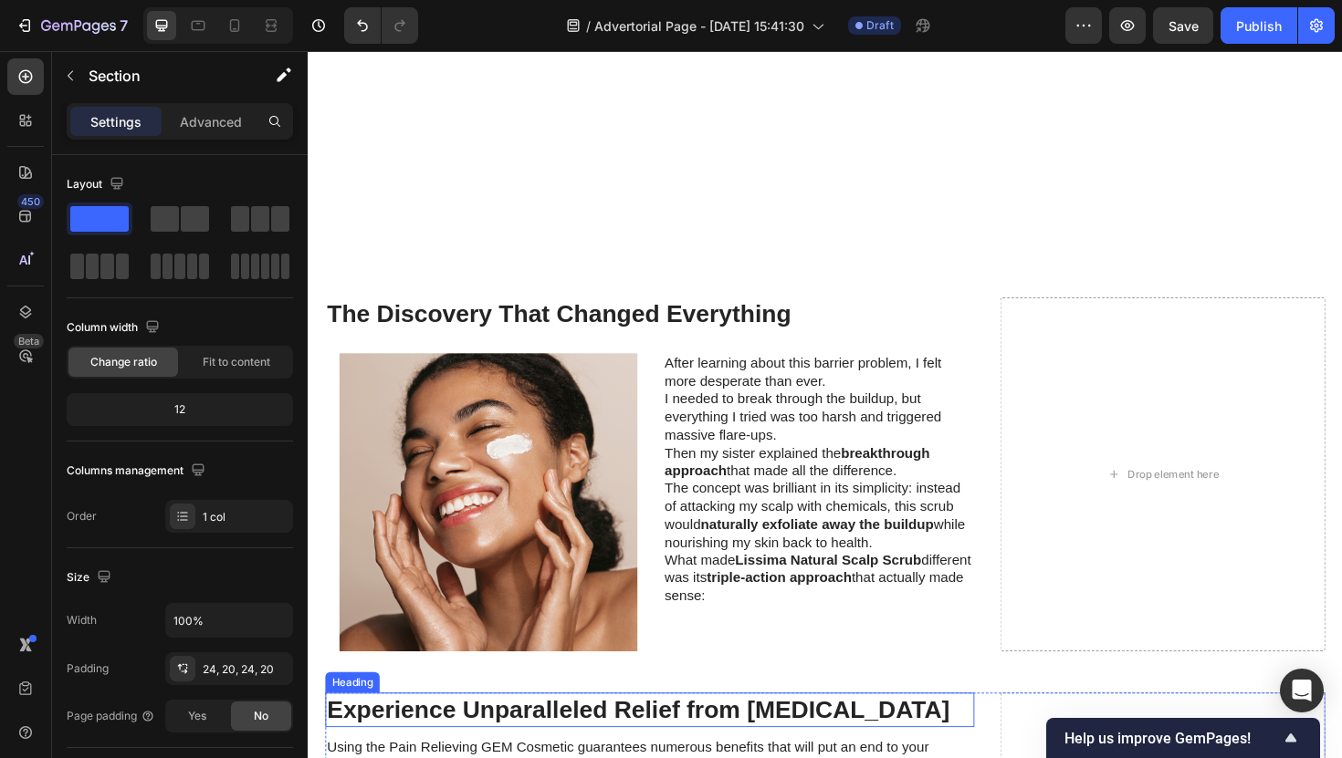
scroll to position [3900, 0]
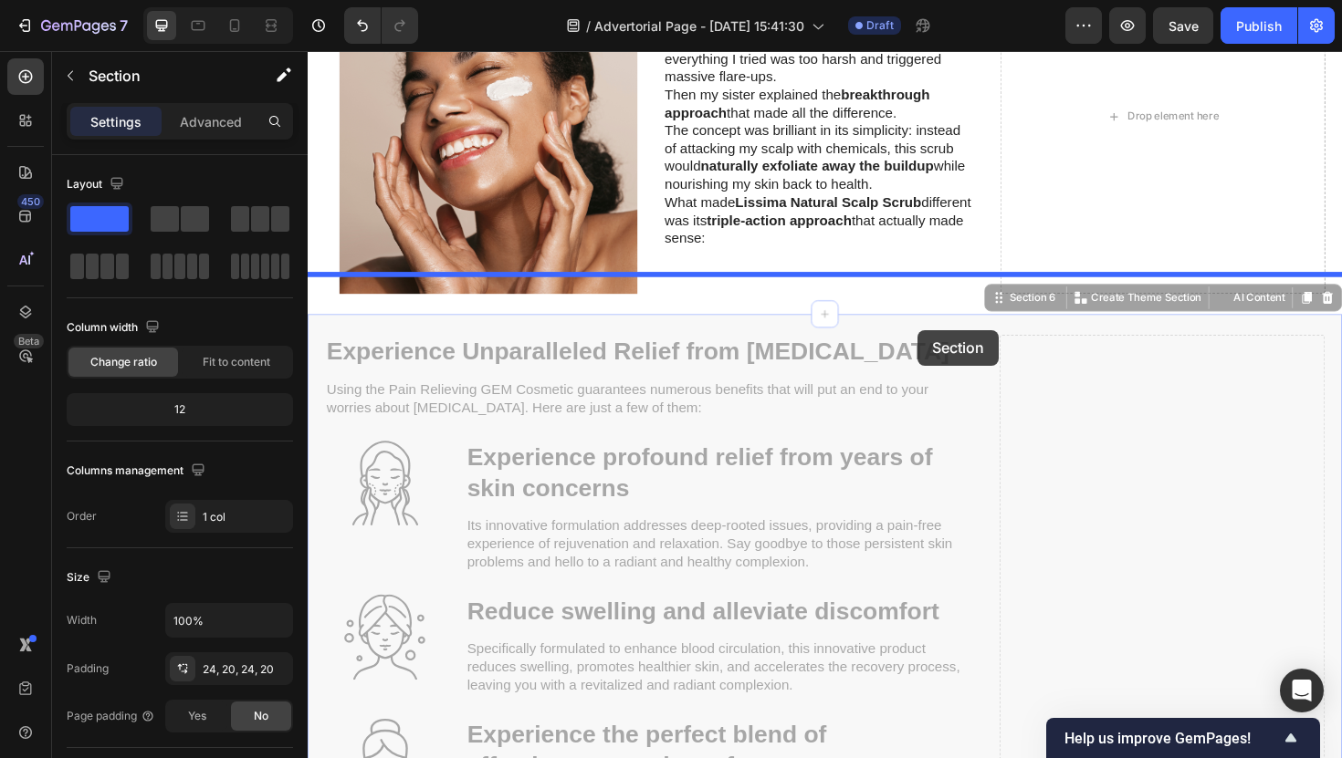
drag, startPoint x: 977, startPoint y: 719, endPoint x: 954, endPoint y: 347, distance: 373.1
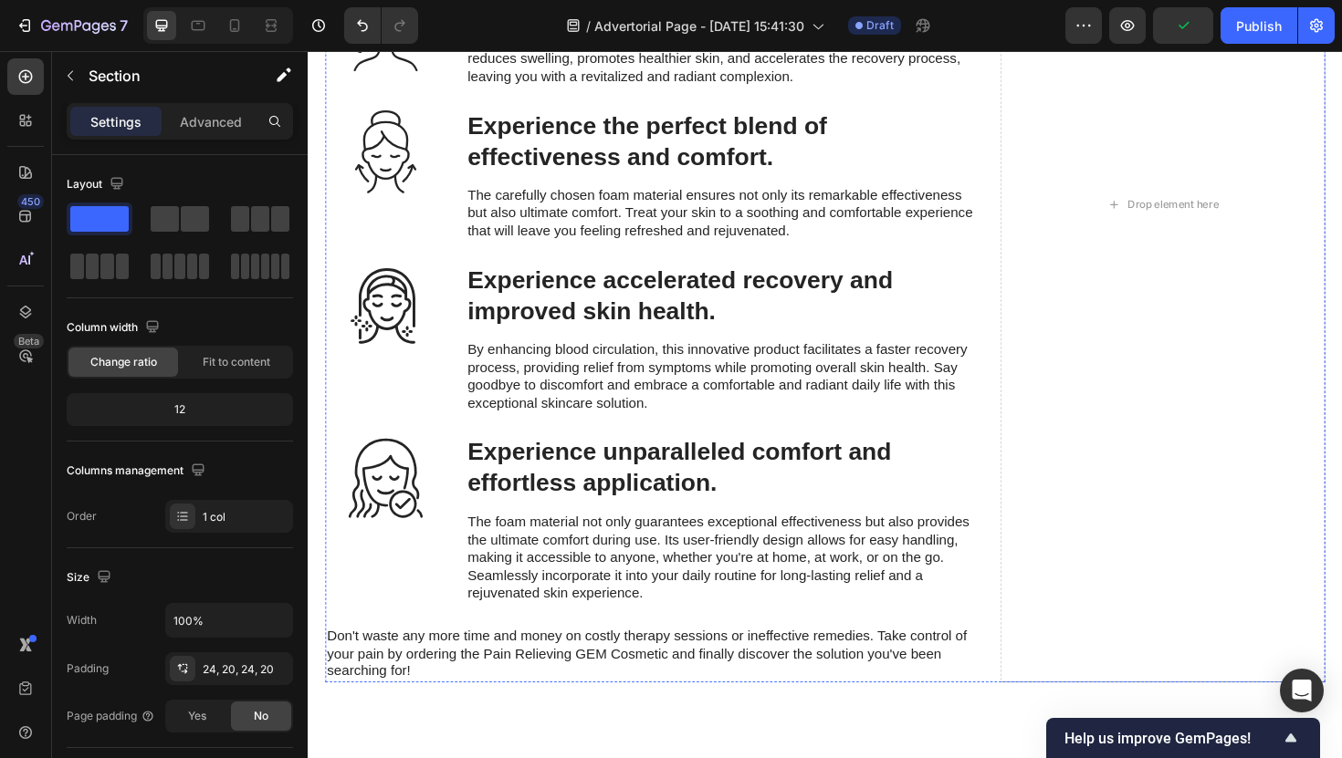
scroll to position [4025, 0]
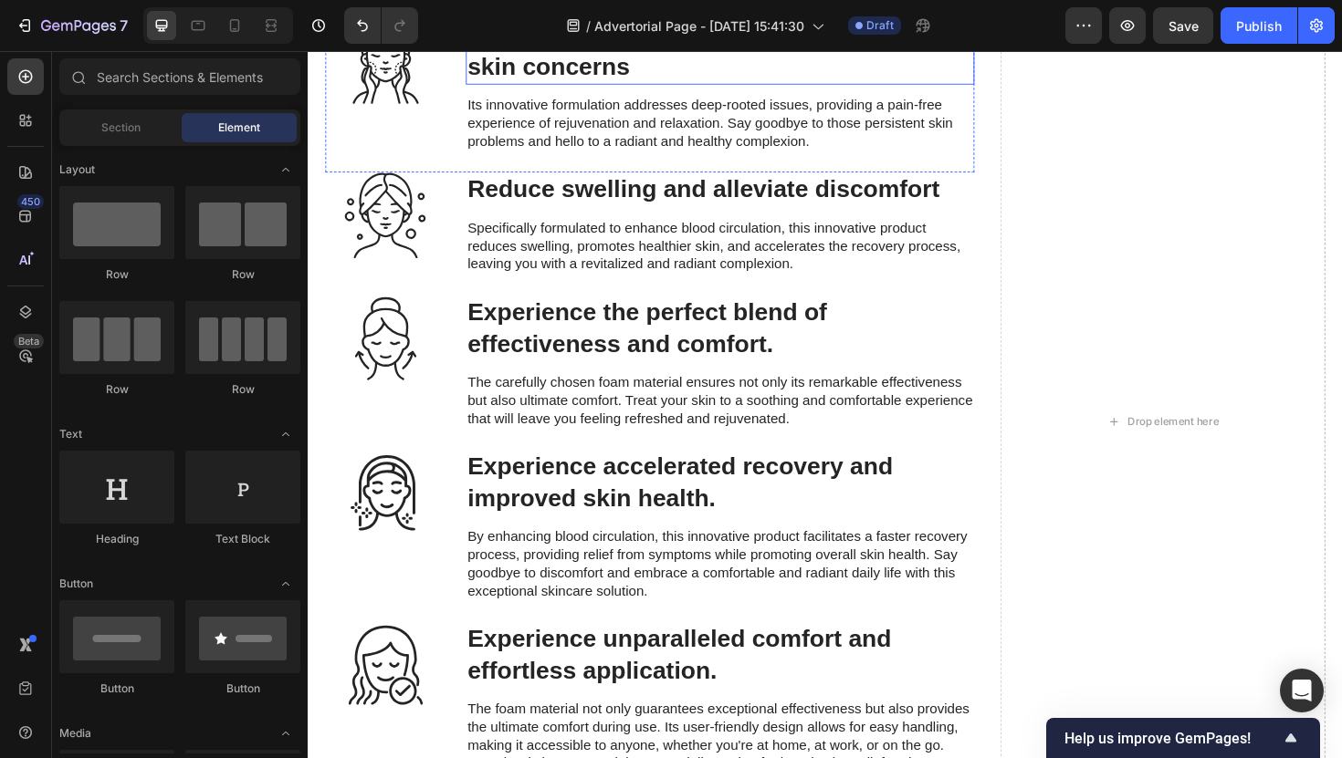
scroll to position [3852, 0]
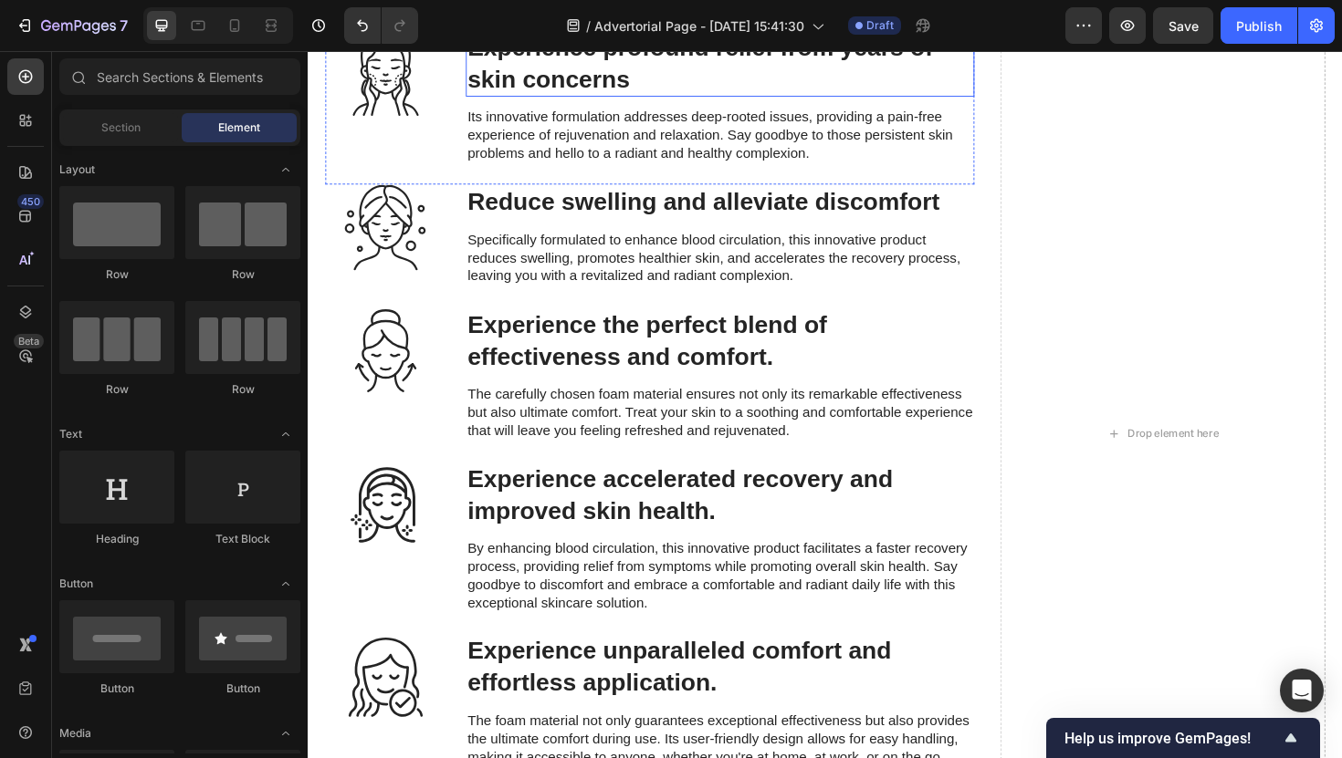
click at [551, 99] on h3 "Experience profound relief from years of skin concerns" at bounding box center [744, 64] width 539 height 70
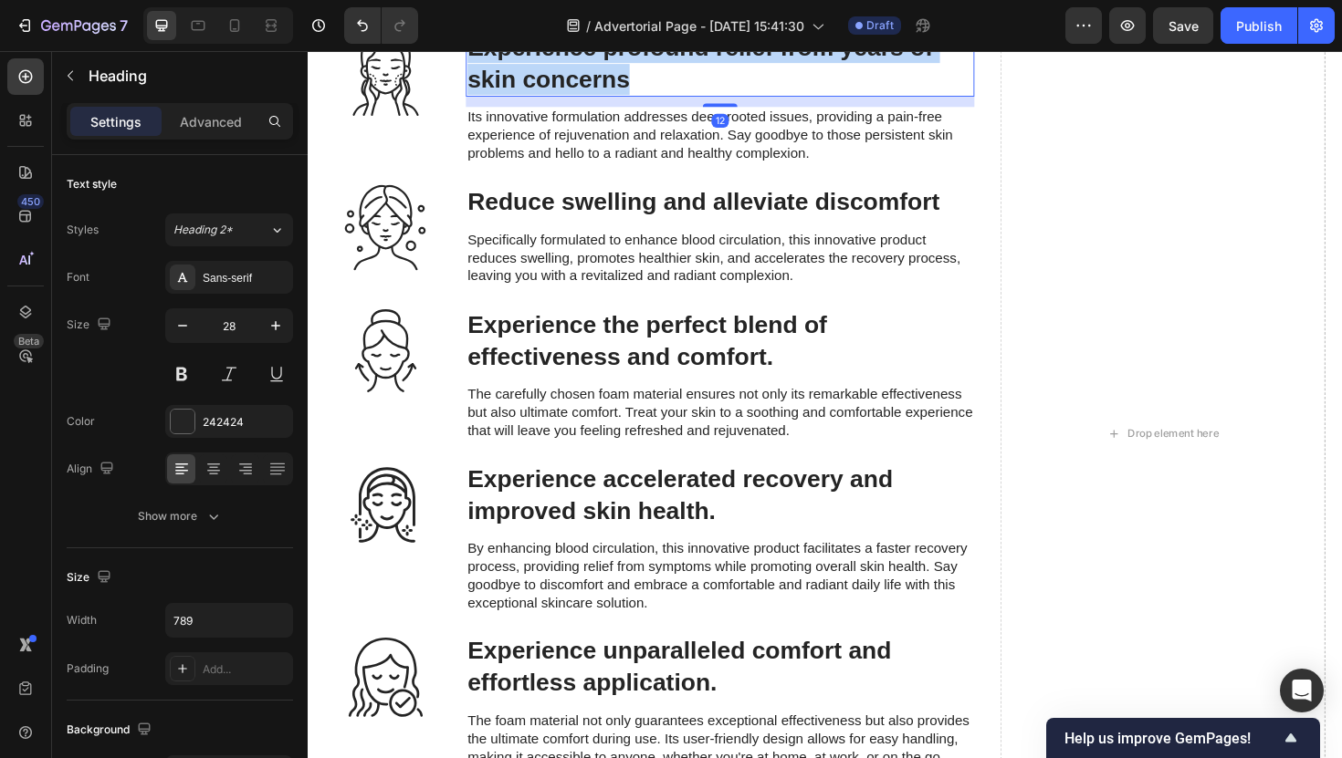
click at [551, 98] on p "Experience profound relief from years of skin concerns" at bounding box center [743, 64] width 535 height 67
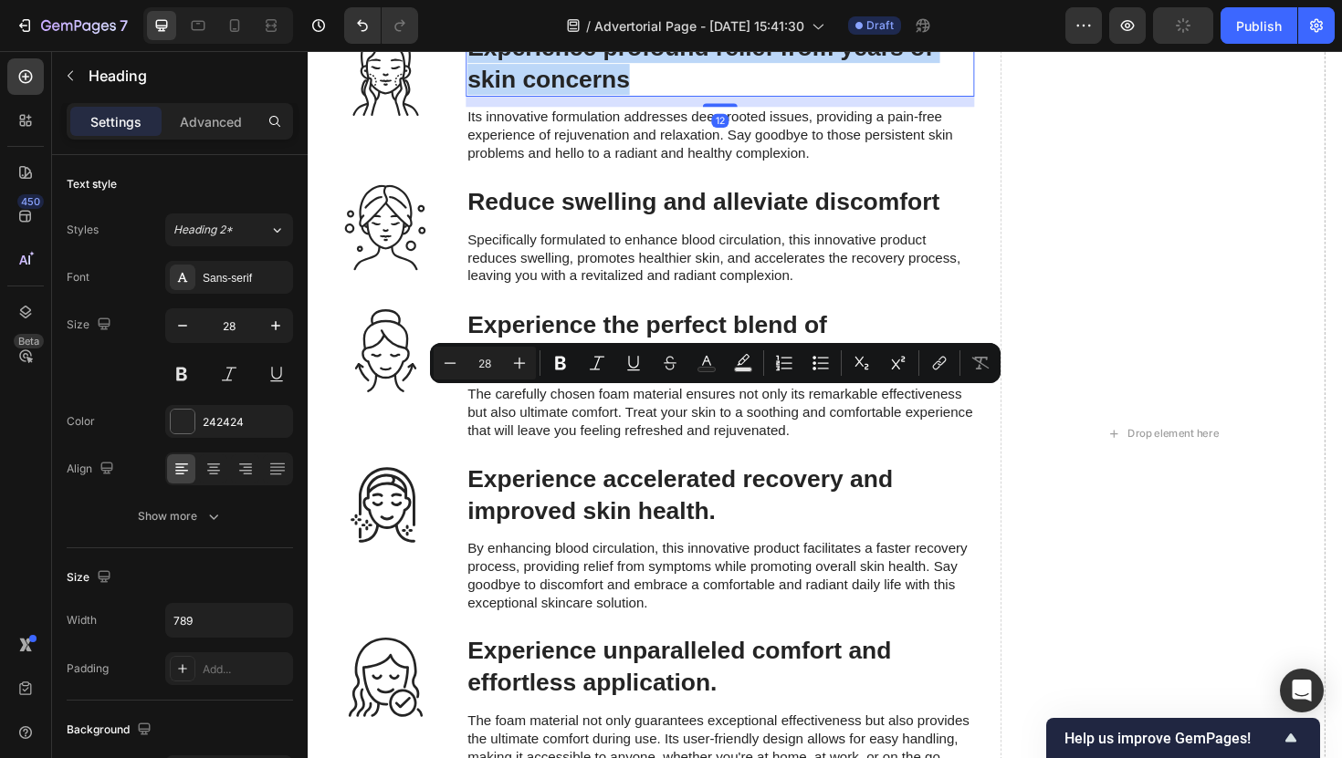
click at [551, 98] on p "Experience profound relief from years of skin concerns" at bounding box center [743, 64] width 535 height 67
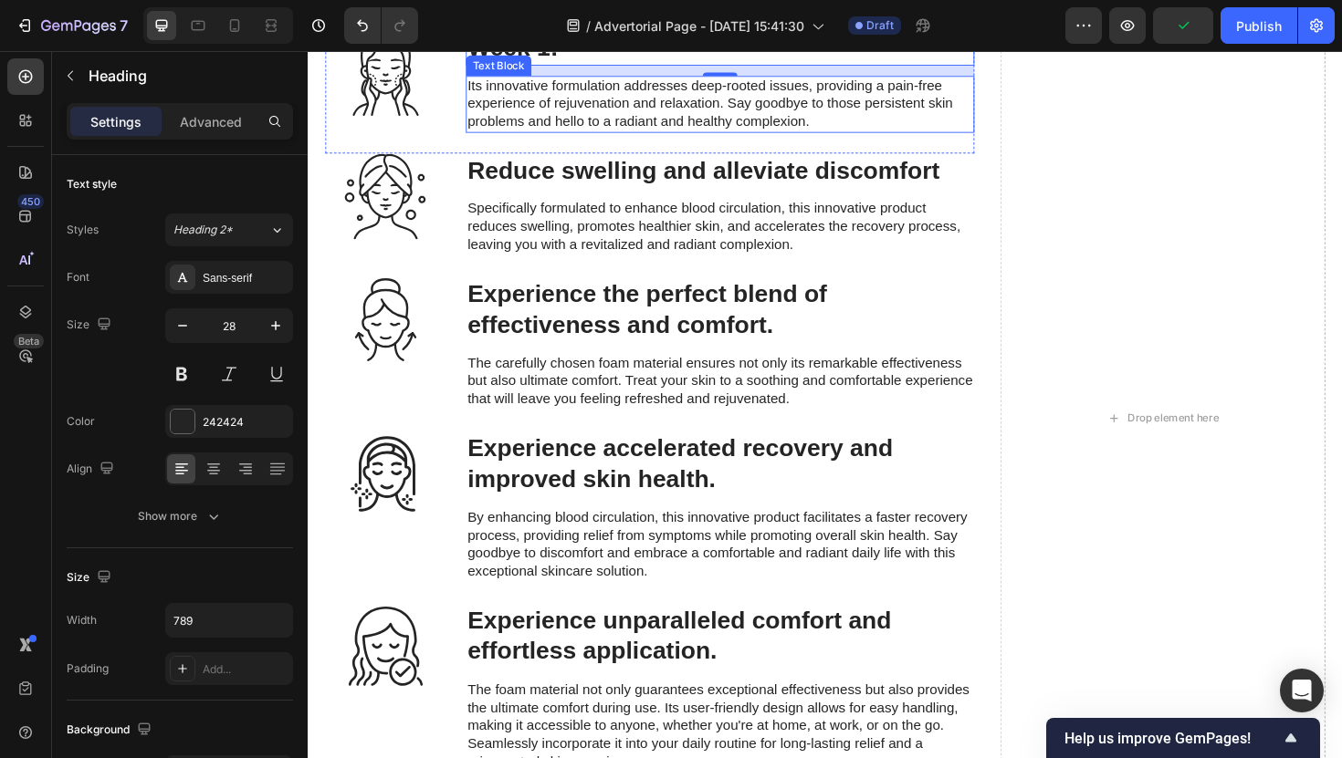
click at [549, 136] on p "Its innovative formulation addresses deep-rooted issues, providing a pain-free …" at bounding box center [743, 107] width 535 height 57
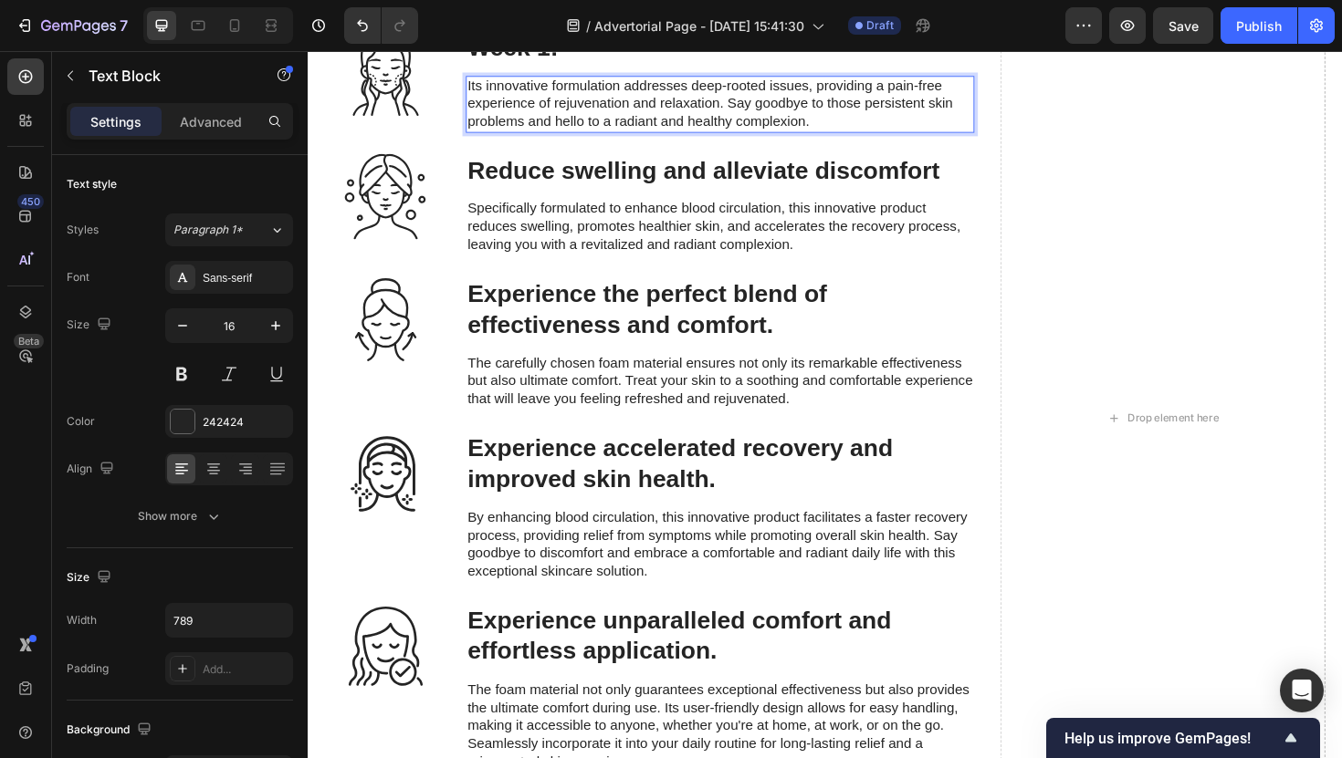
click at [512, 136] on p "Its innovative formulation addresses deep-rooted issues, providing a pain-free …" at bounding box center [743, 107] width 535 height 57
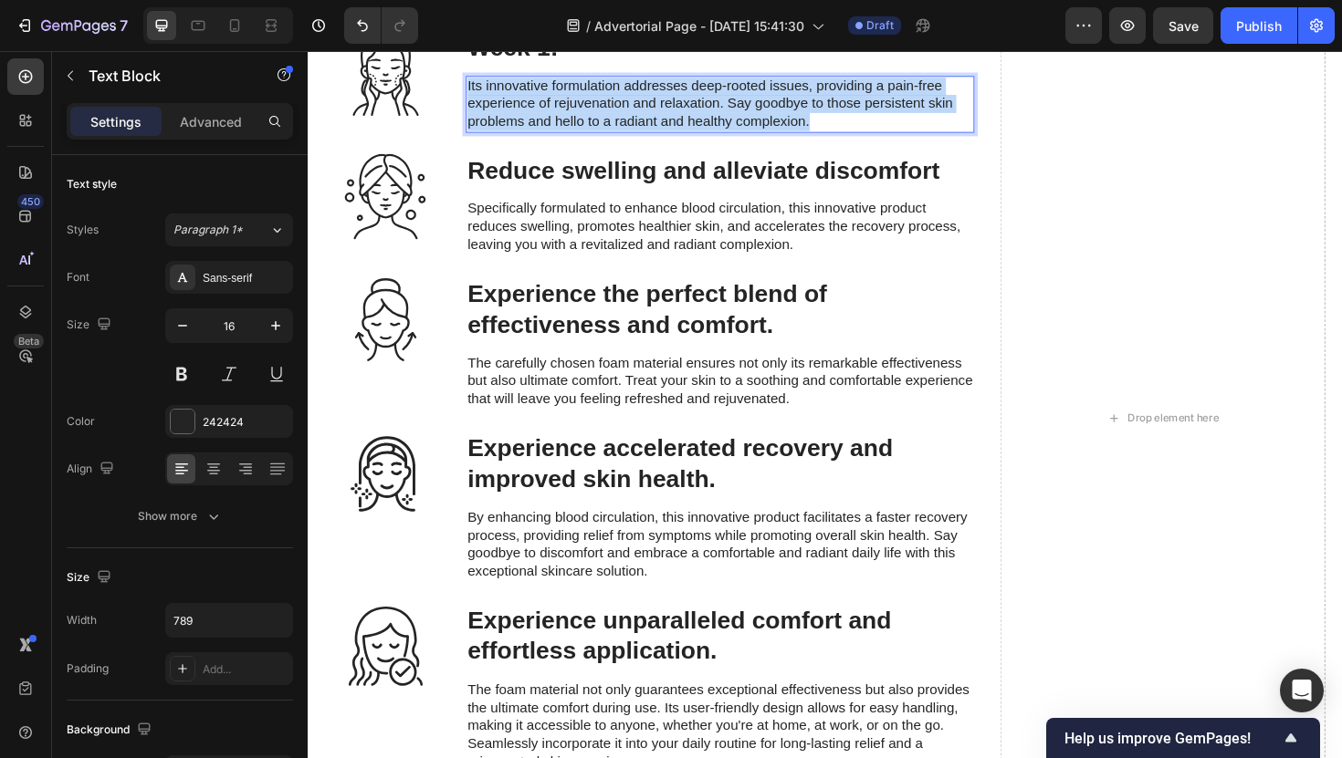
click at [512, 136] on p "Its innovative formulation addresses deep-rooted issues, providing a pain-free …" at bounding box center [743, 107] width 535 height 57
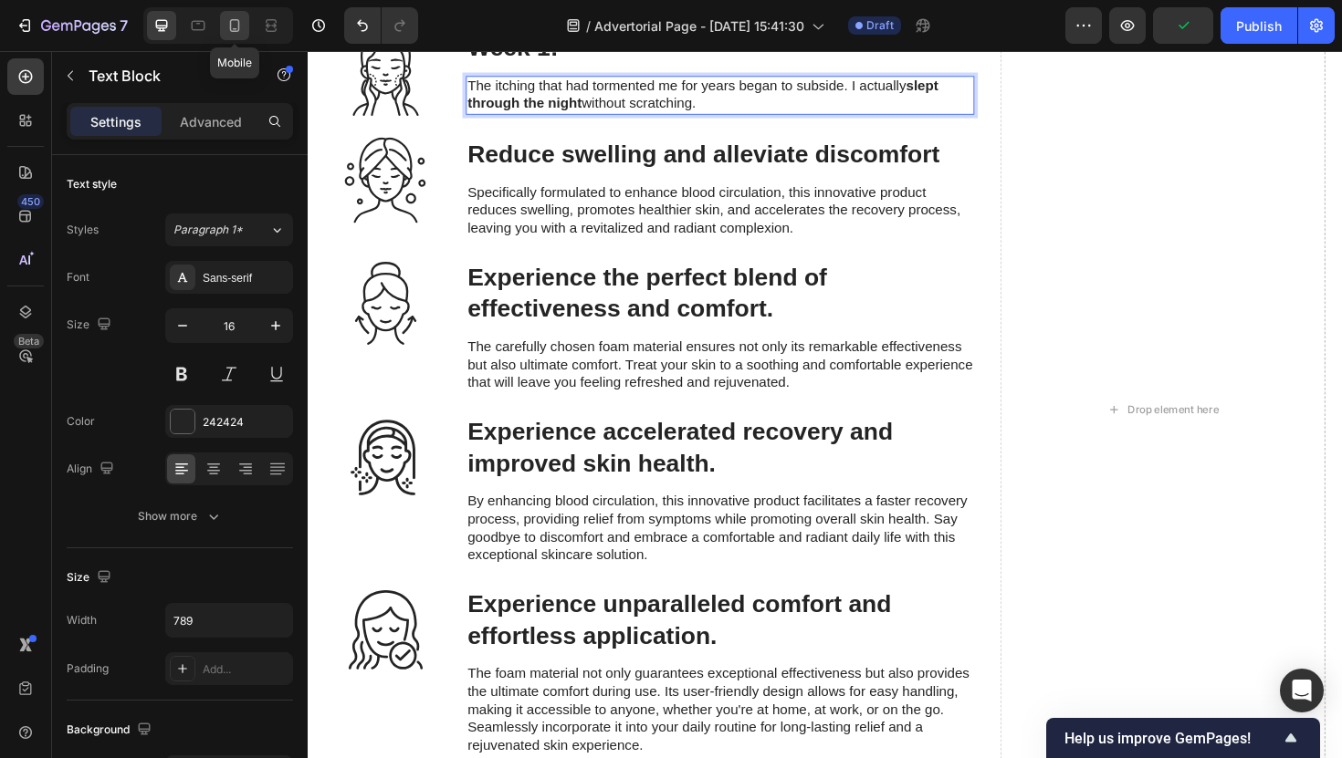
click at [232, 13] on div at bounding box center [234, 25] width 29 height 29
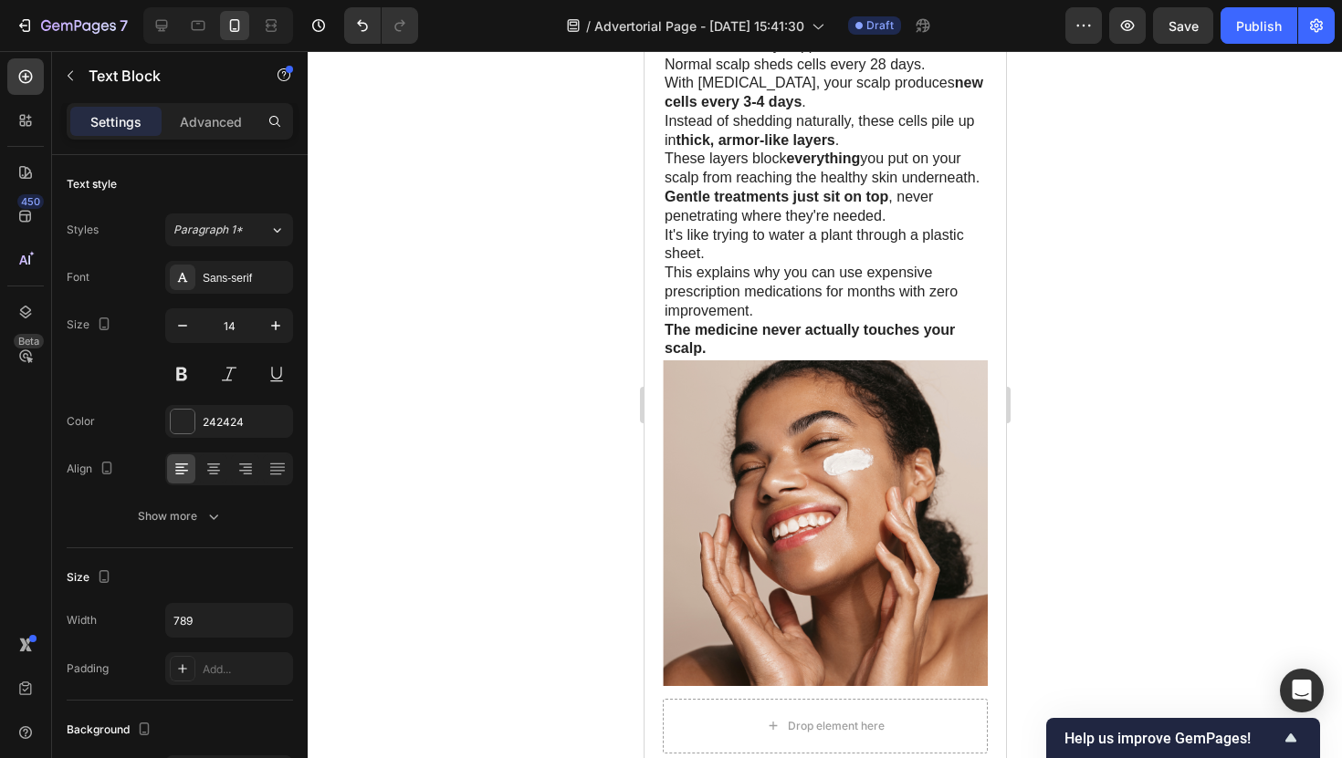
scroll to position [2472, 0]
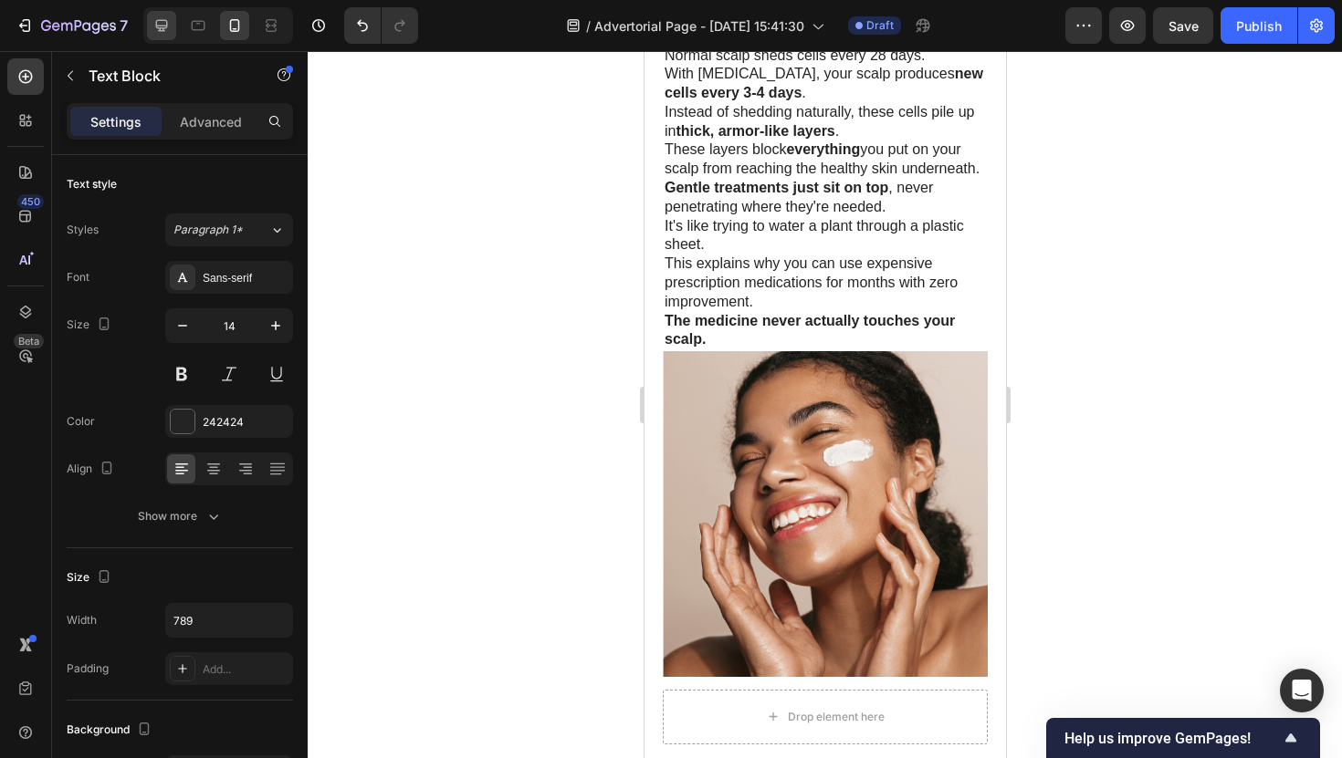
click at [173, 25] on div at bounding box center [161, 25] width 29 height 29
type input "16"
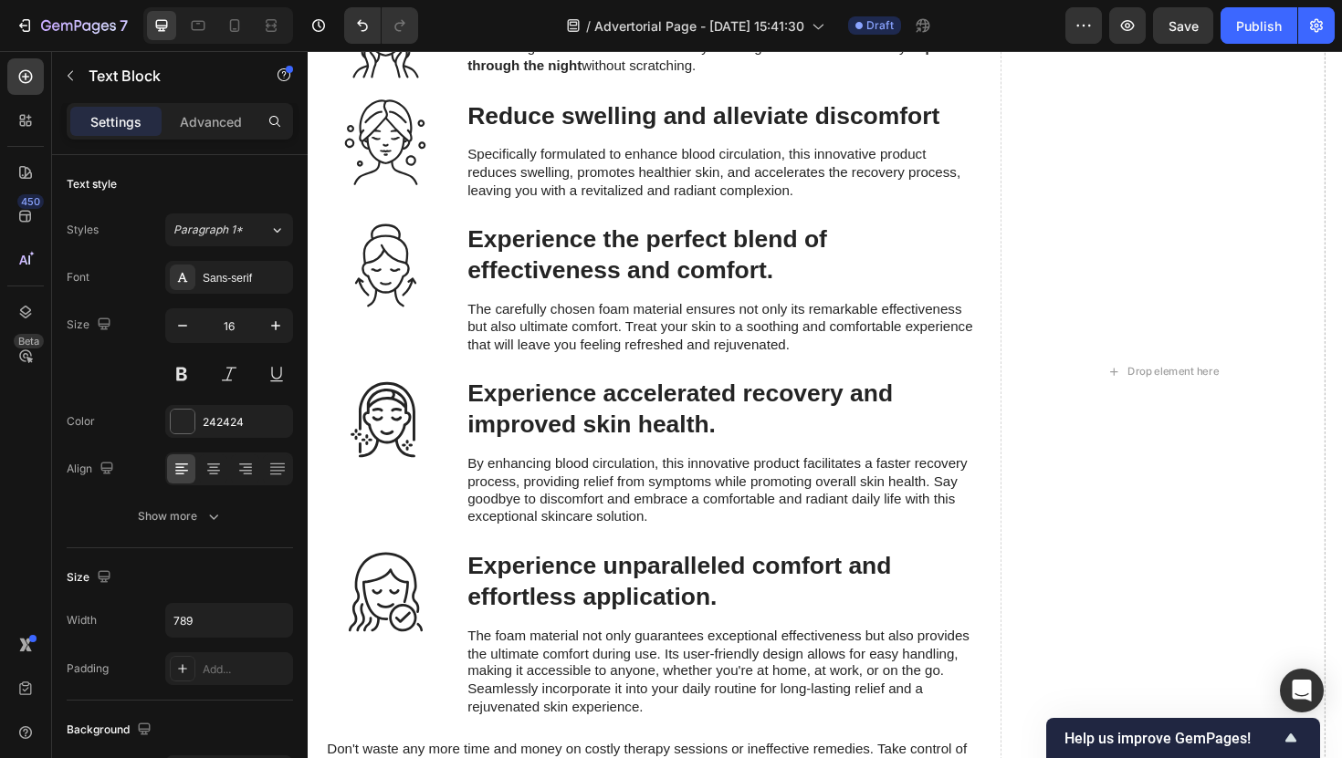
scroll to position [4497, 0]
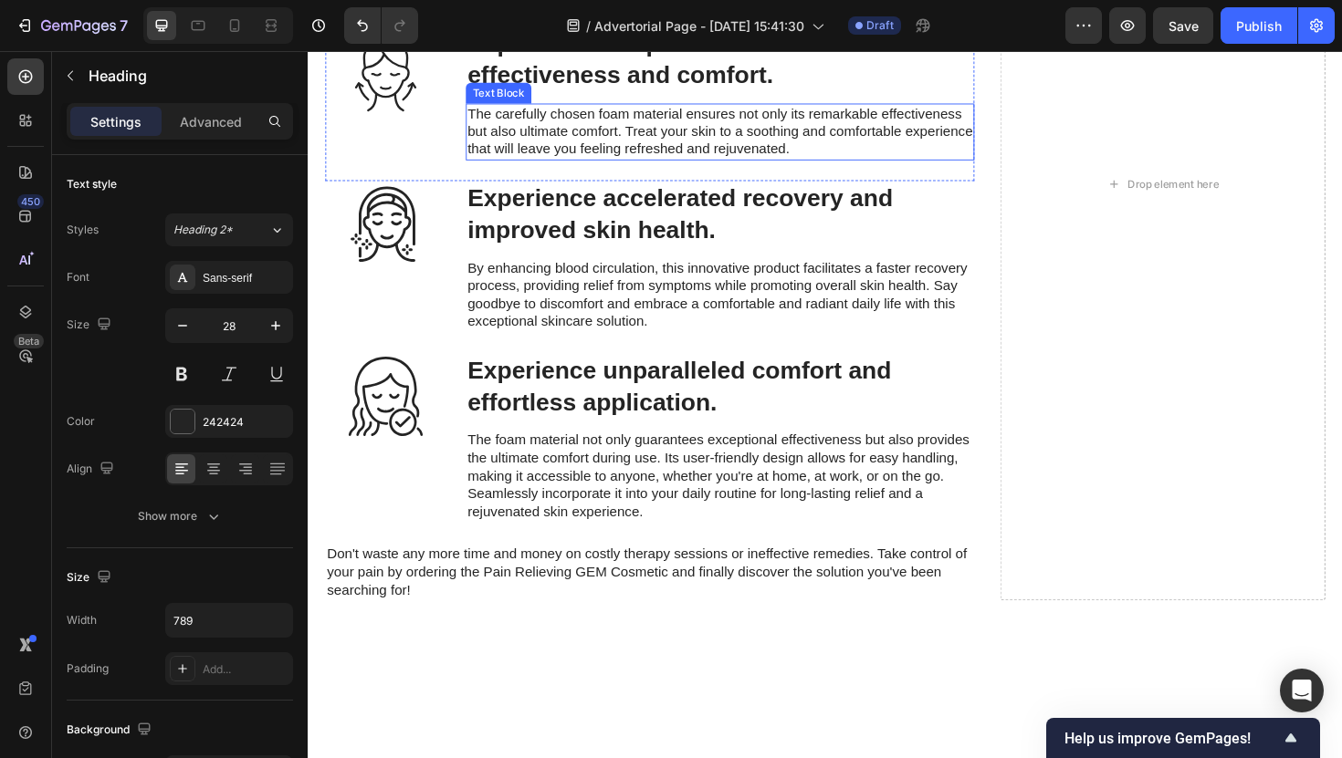
click at [583, 96] on h3 "Experience the perfect blend of effectiveness and comfort." at bounding box center [744, 61] width 539 height 70
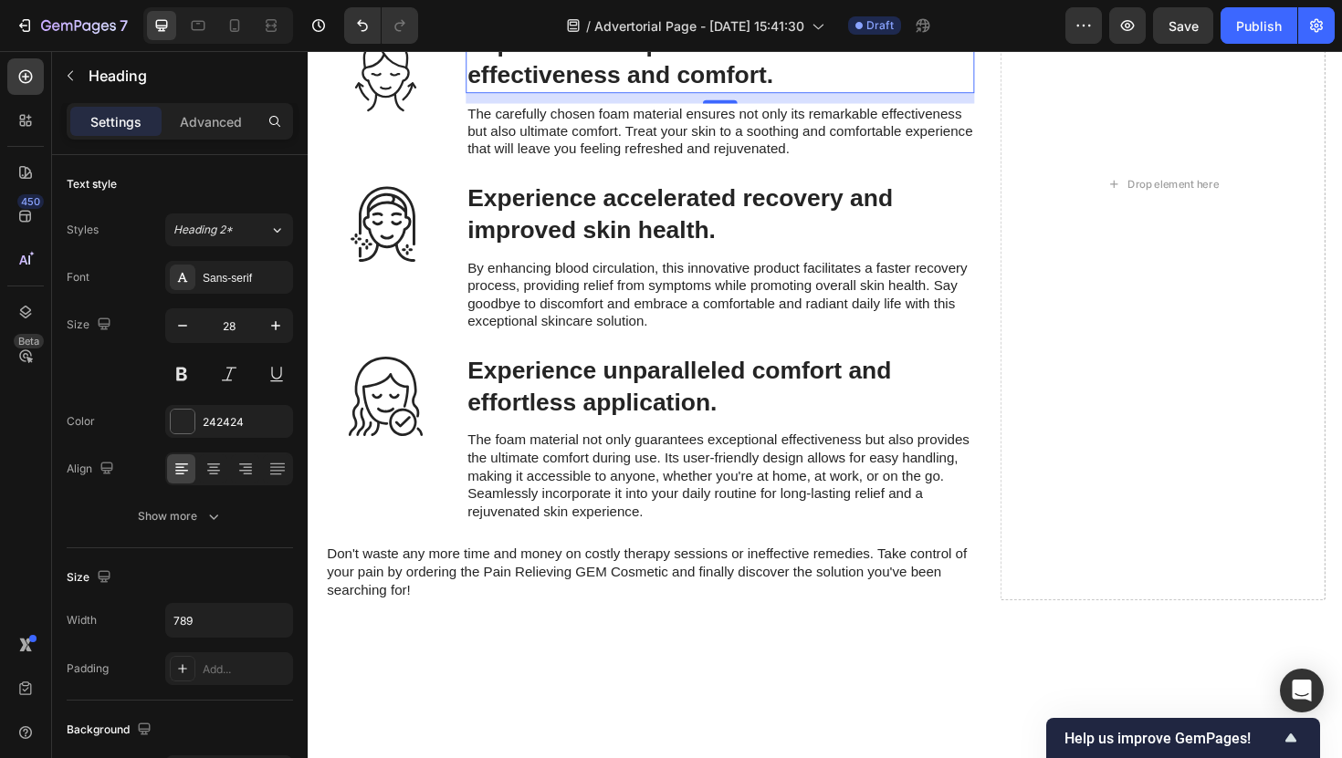
click at [658, 96] on h3 "Experience the perfect blend of effectiveness and comfort." at bounding box center [744, 61] width 539 height 70
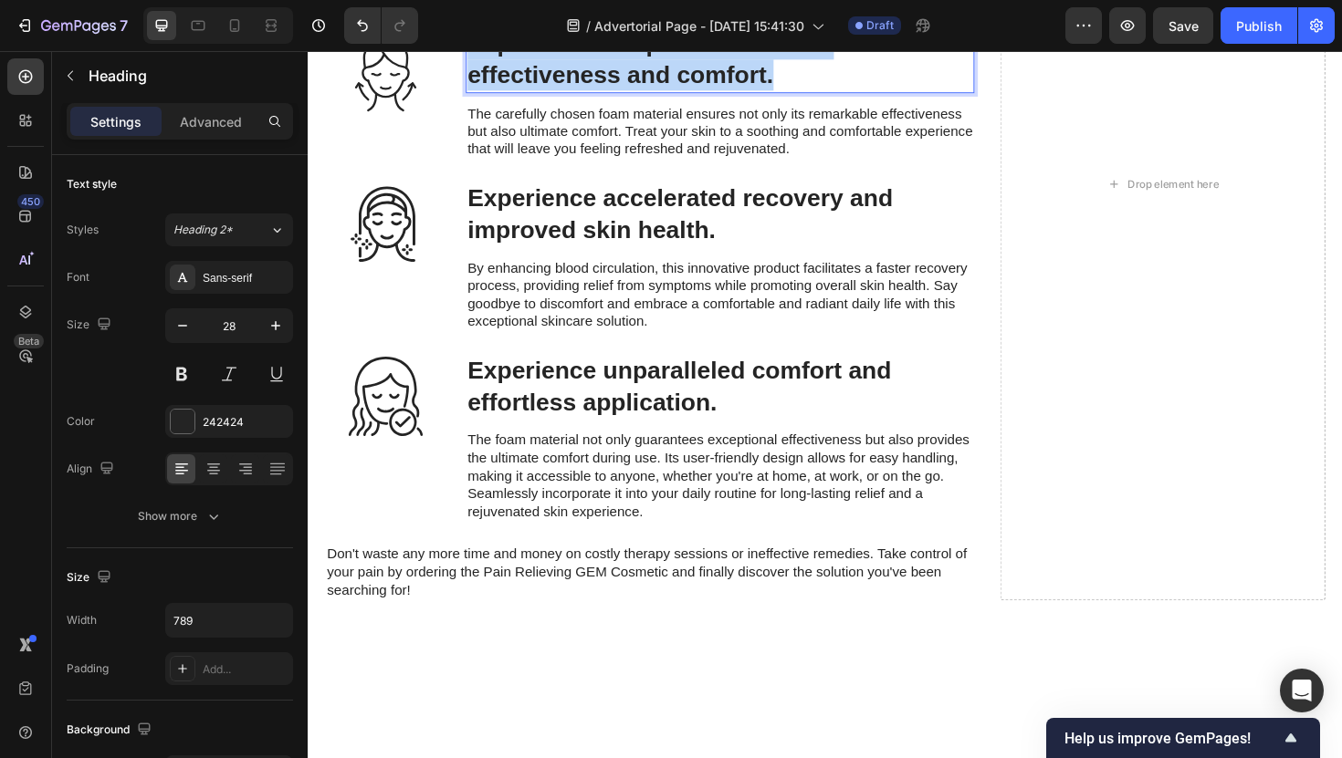
click at [658, 94] on p "Experience the perfect blend of effectiveness and comfort." at bounding box center [743, 60] width 535 height 67
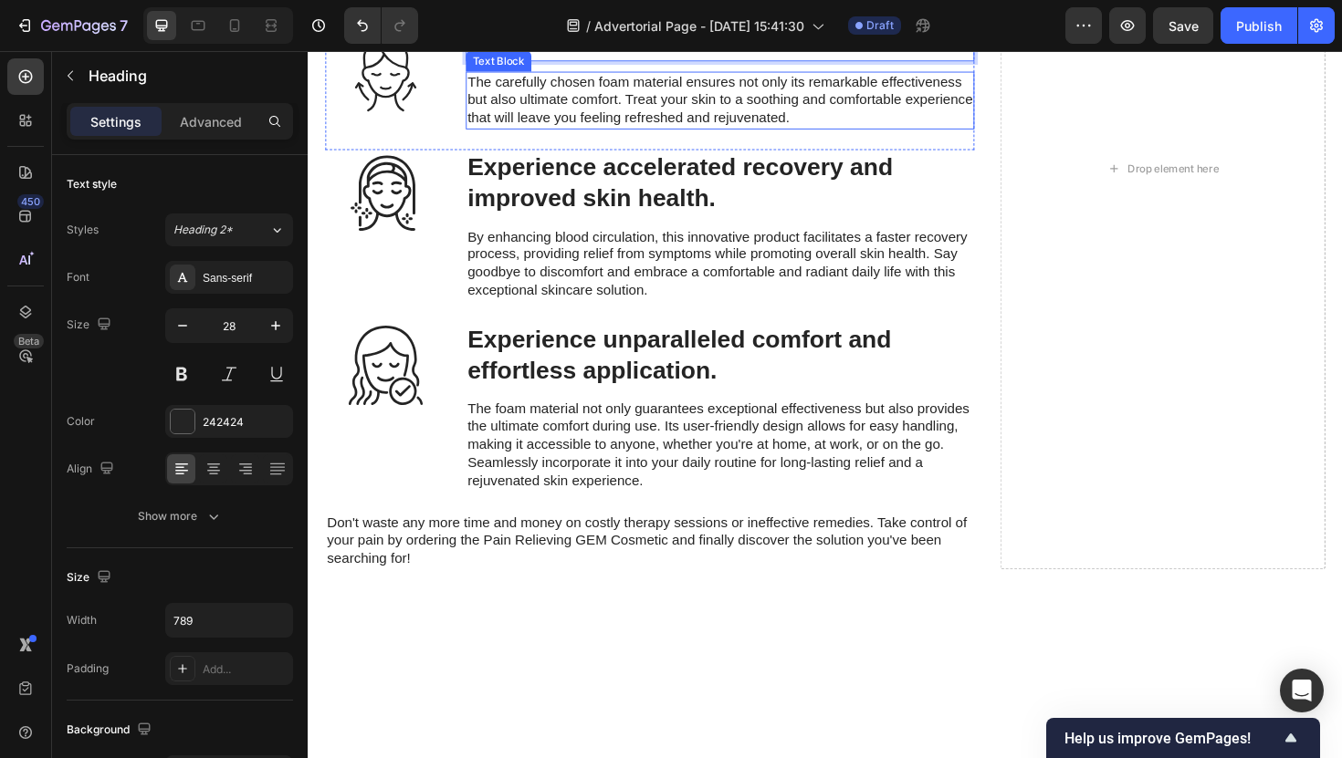
click at [539, 131] on p "The carefully chosen foam material ensures not only its remarkable effectivenes…" at bounding box center [743, 103] width 535 height 57
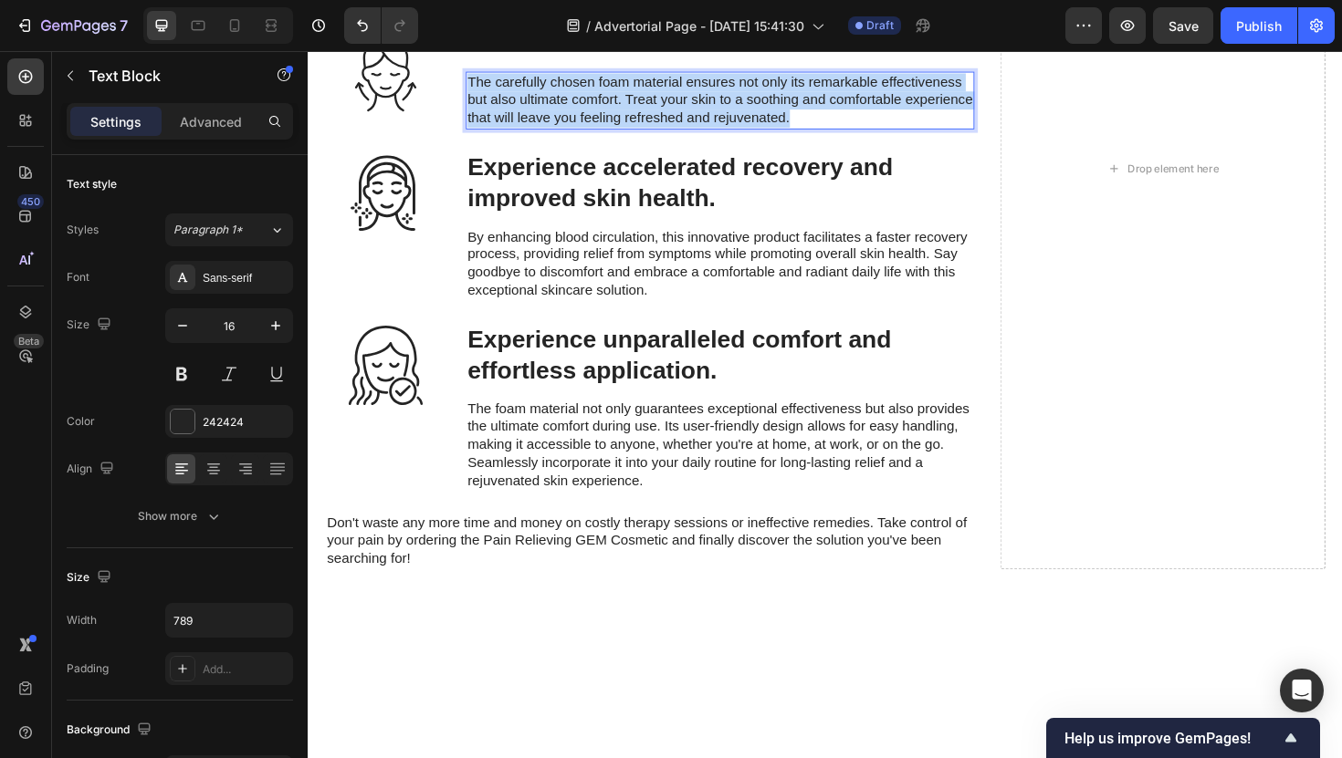
click at [539, 131] on p "The carefully chosen foam material ensures not only its remarkable effectivenes…" at bounding box center [743, 103] width 535 height 57
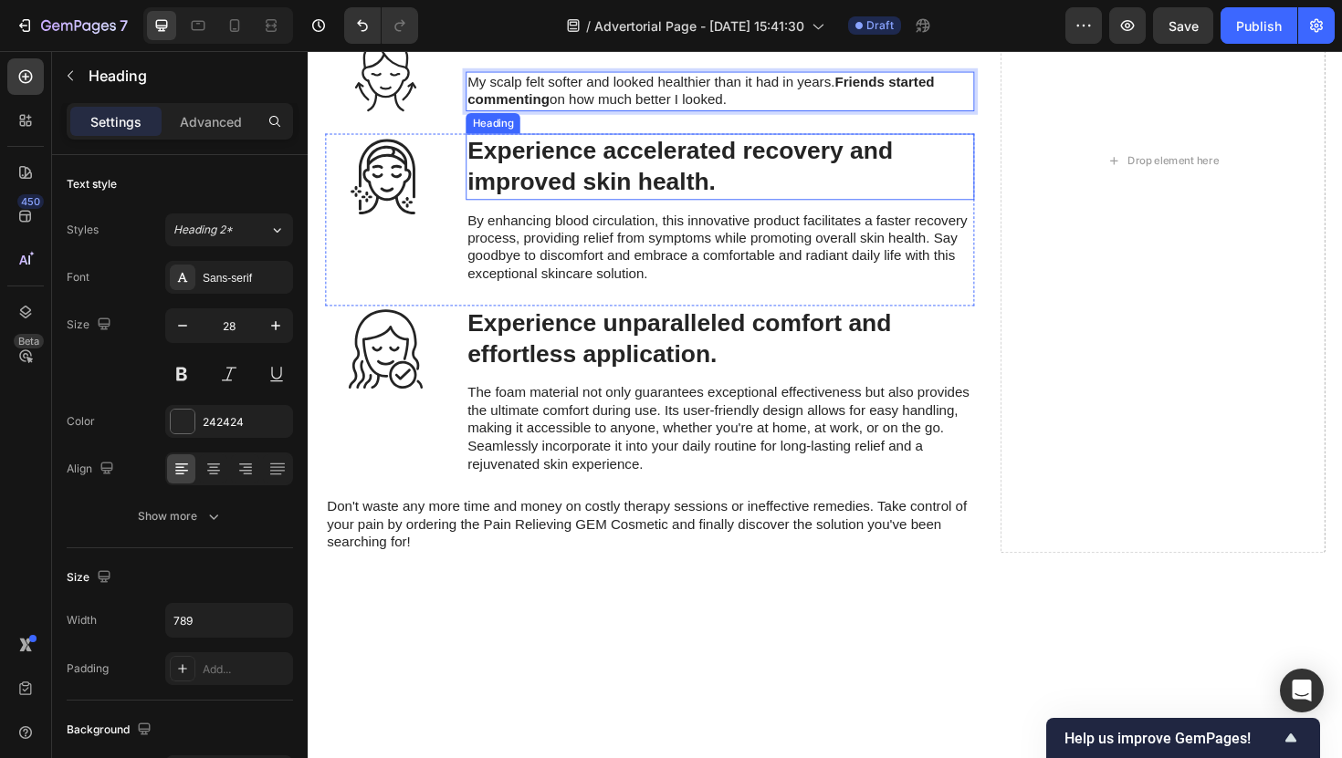
click at [570, 209] on h3 "Experience accelerated recovery and improved skin health." at bounding box center [744, 174] width 539 height 70
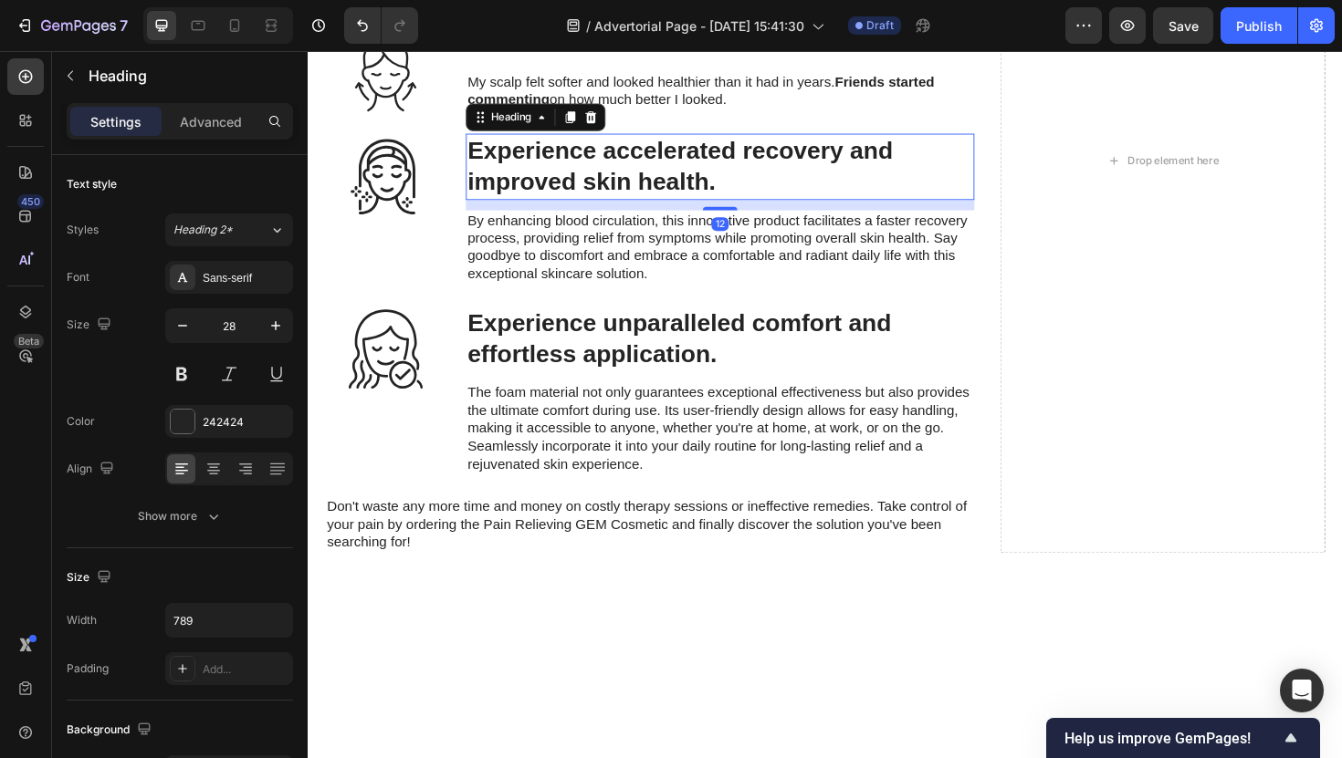
click at [570, 209] on h3 "Experience accelerated recovery and improved skin health." at bounding box center [744, 174] width 539 height 70
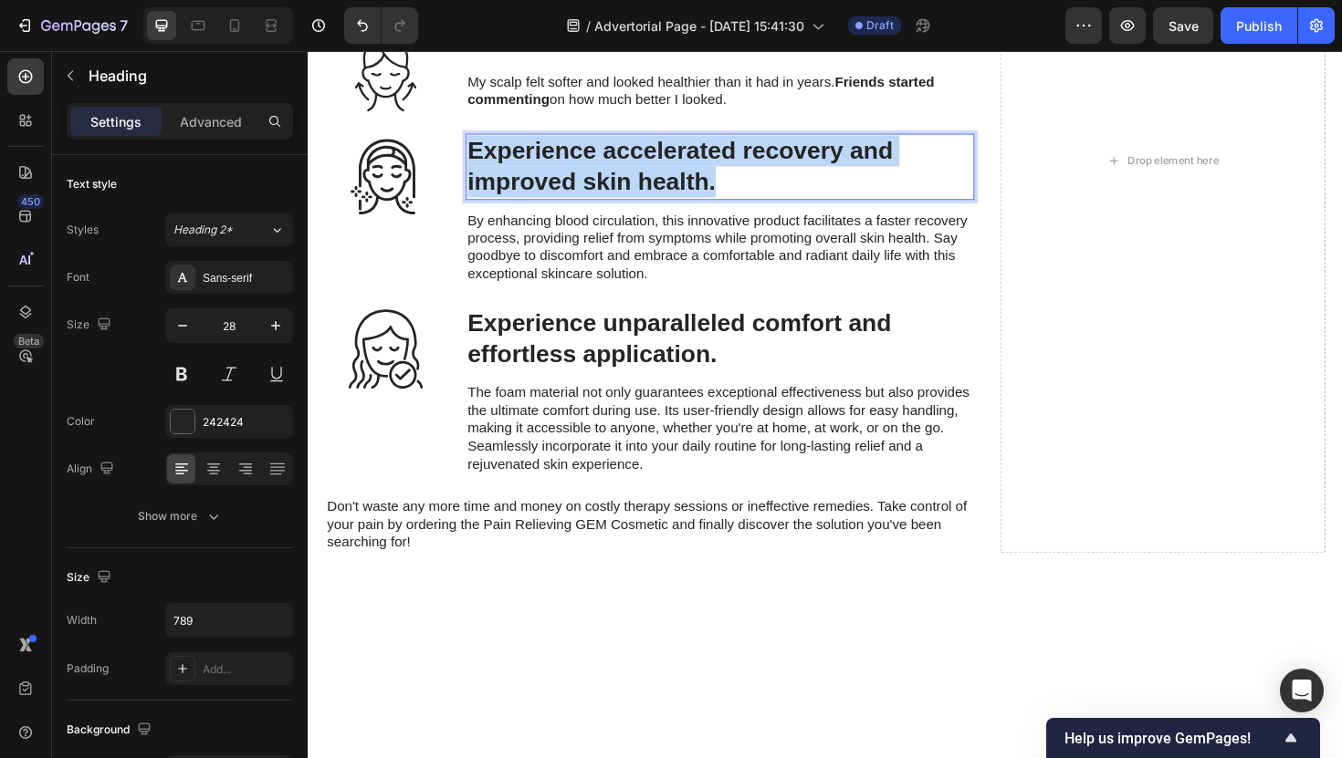
click at [570, 207] on p "Experience accelerated recovery and improved skin health." at bounding box center [743, 174] width 535 height 67
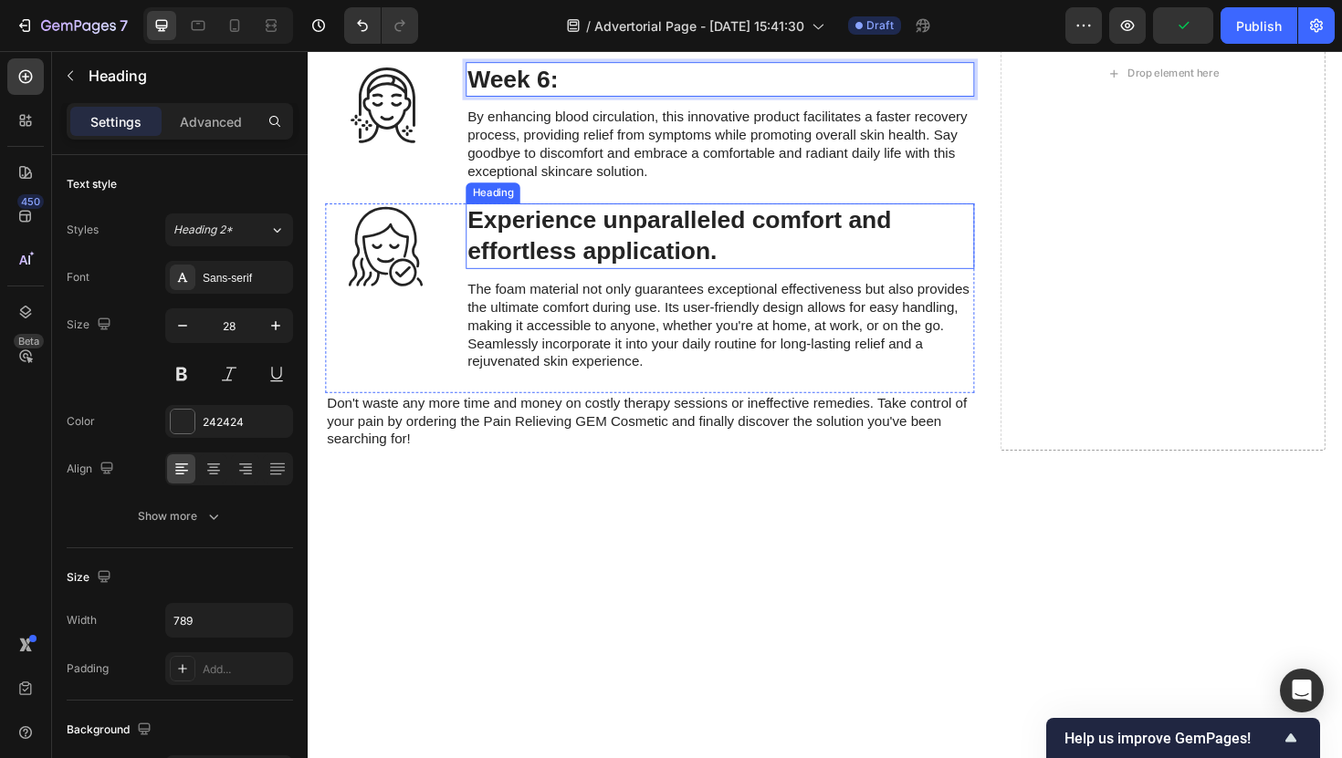
scroll to position [4596, 0]
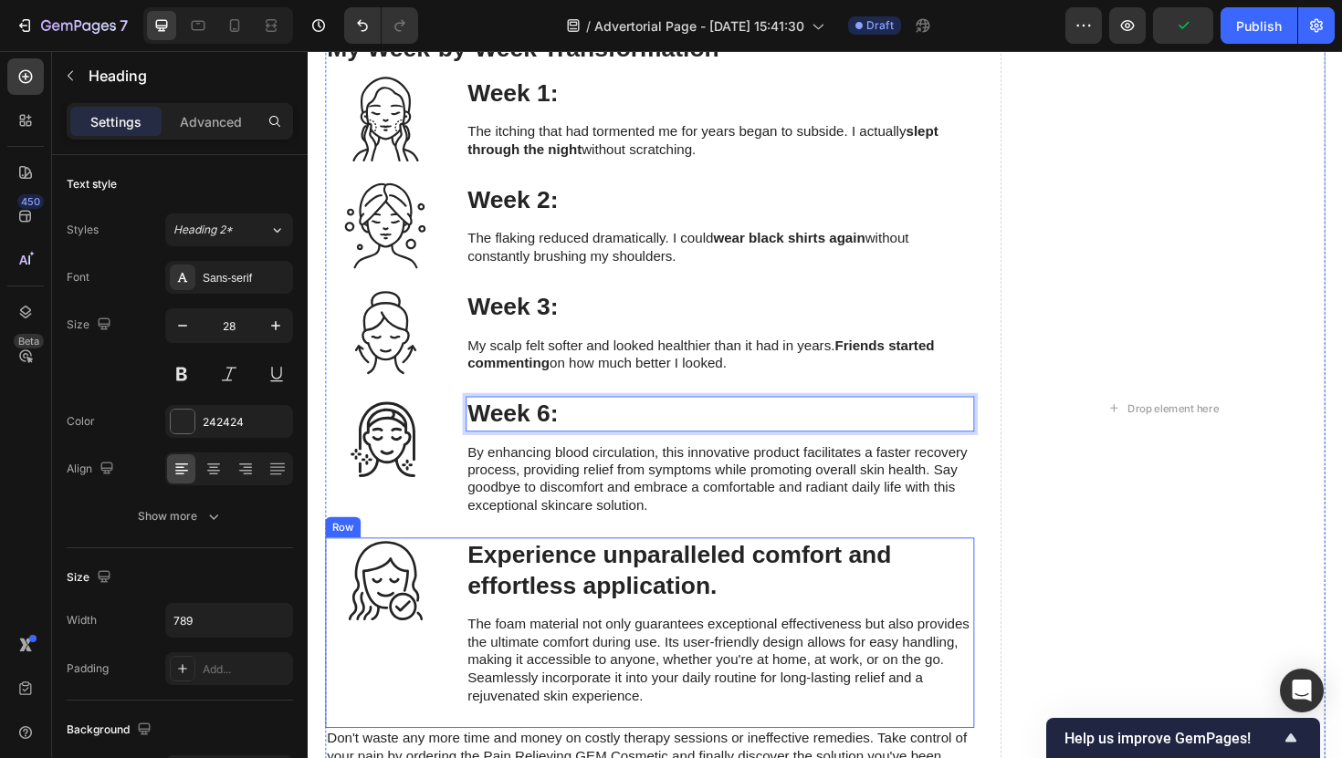
click at [545, 607] on h3 "Experience unparalleled comfort and effortless application." at bounding box center [744, 602] width 539 height 70
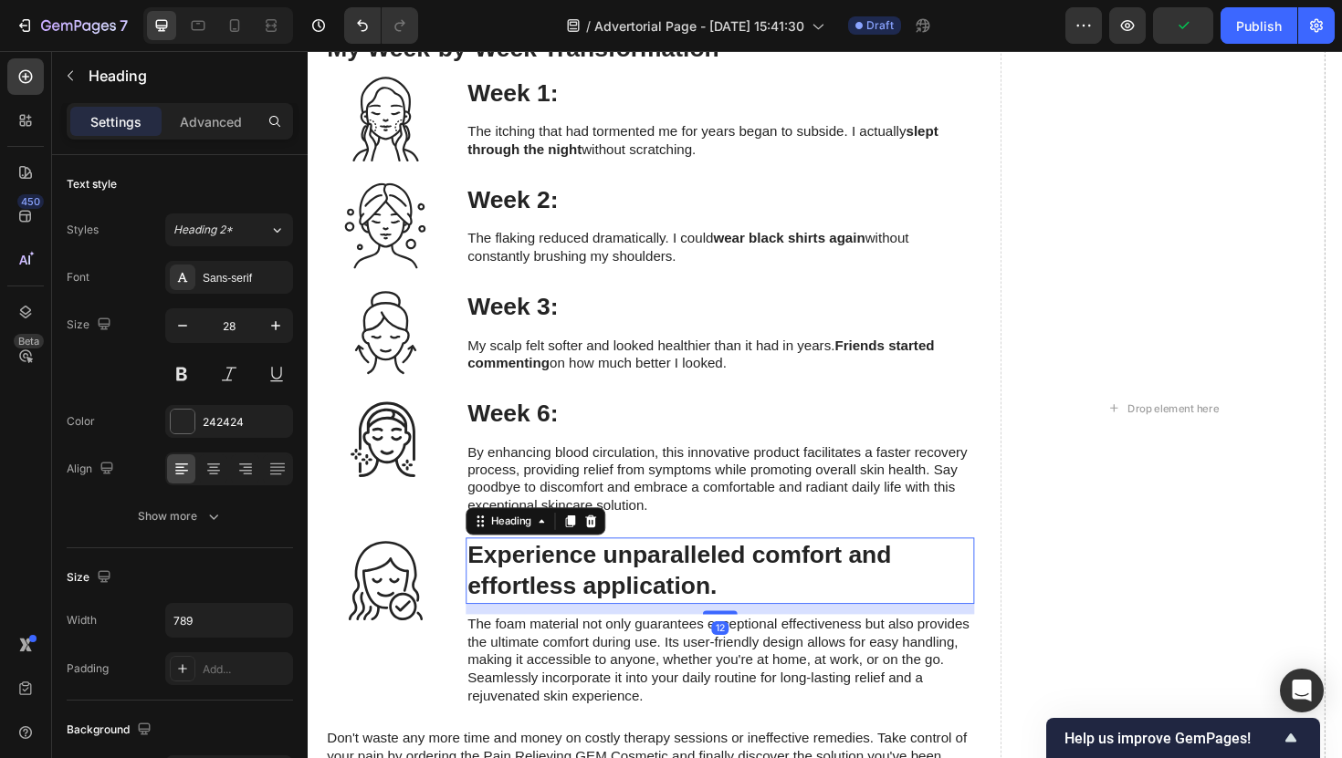
click at [545, 607] on h3 "Experience unparalleled comfort and effortless application." at bounding box center [744, 602] width 539 height 70
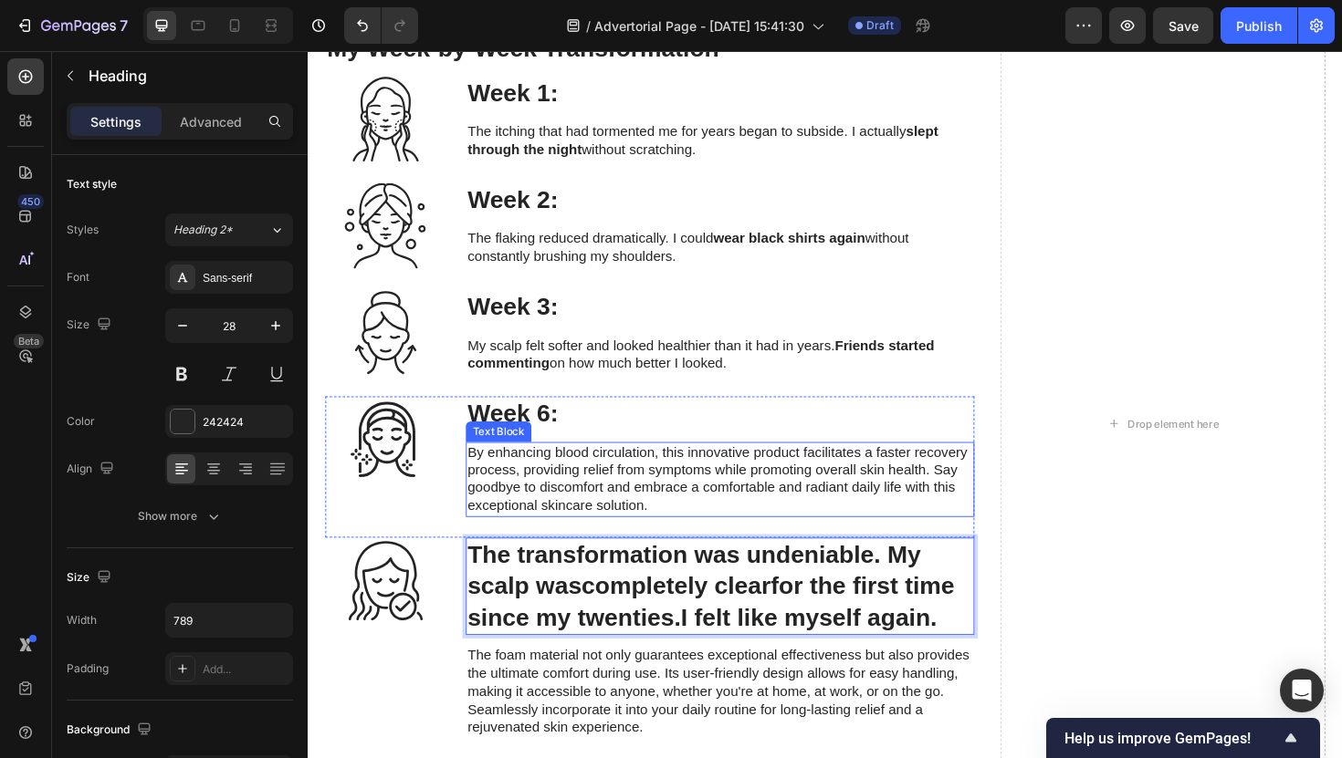
click at [546, 498] on p "By enhancing blood circulation, this innovative product facilitates a faster re…" at bounding box center [743, 505] width 535 height 76
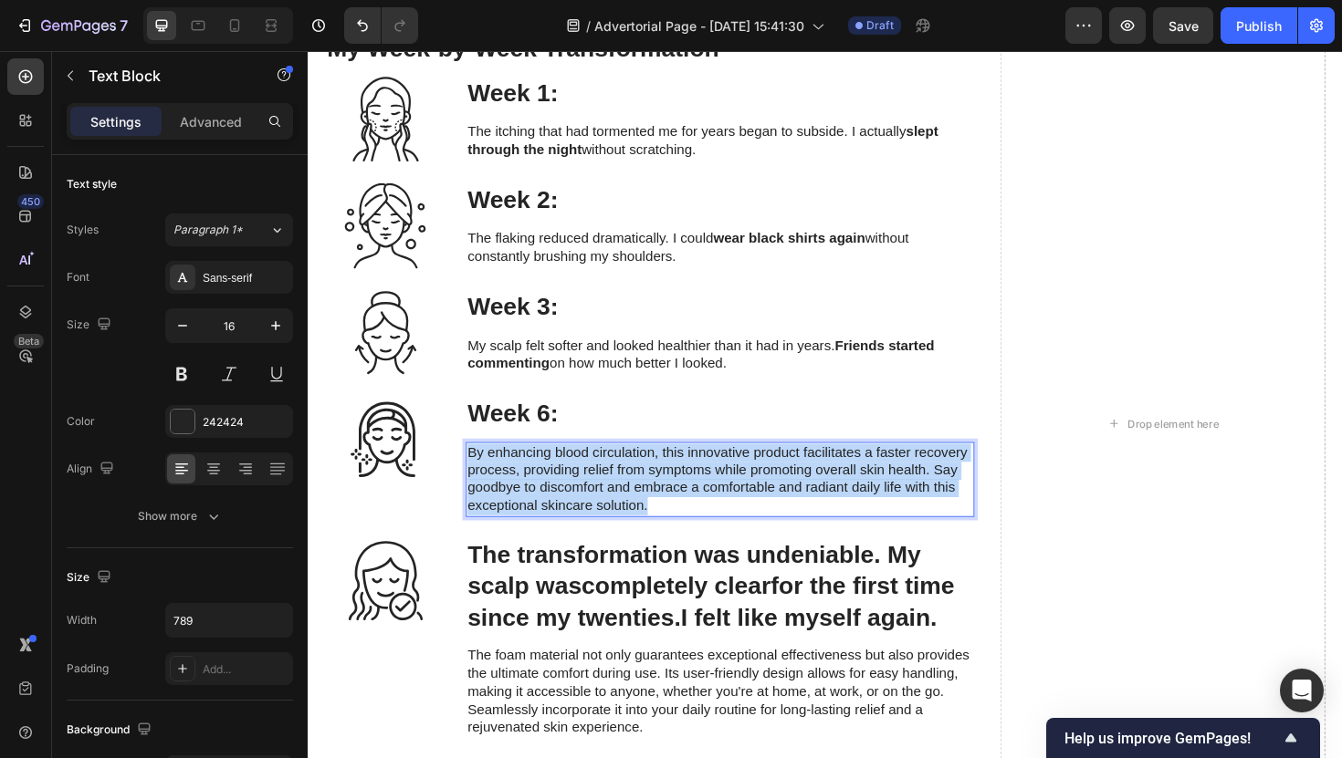
click at [546, 498] on p "By enhancing blood circulation, this innovative product facilitates a faster re…" at bounding box center [743, 505] width 535 height 76
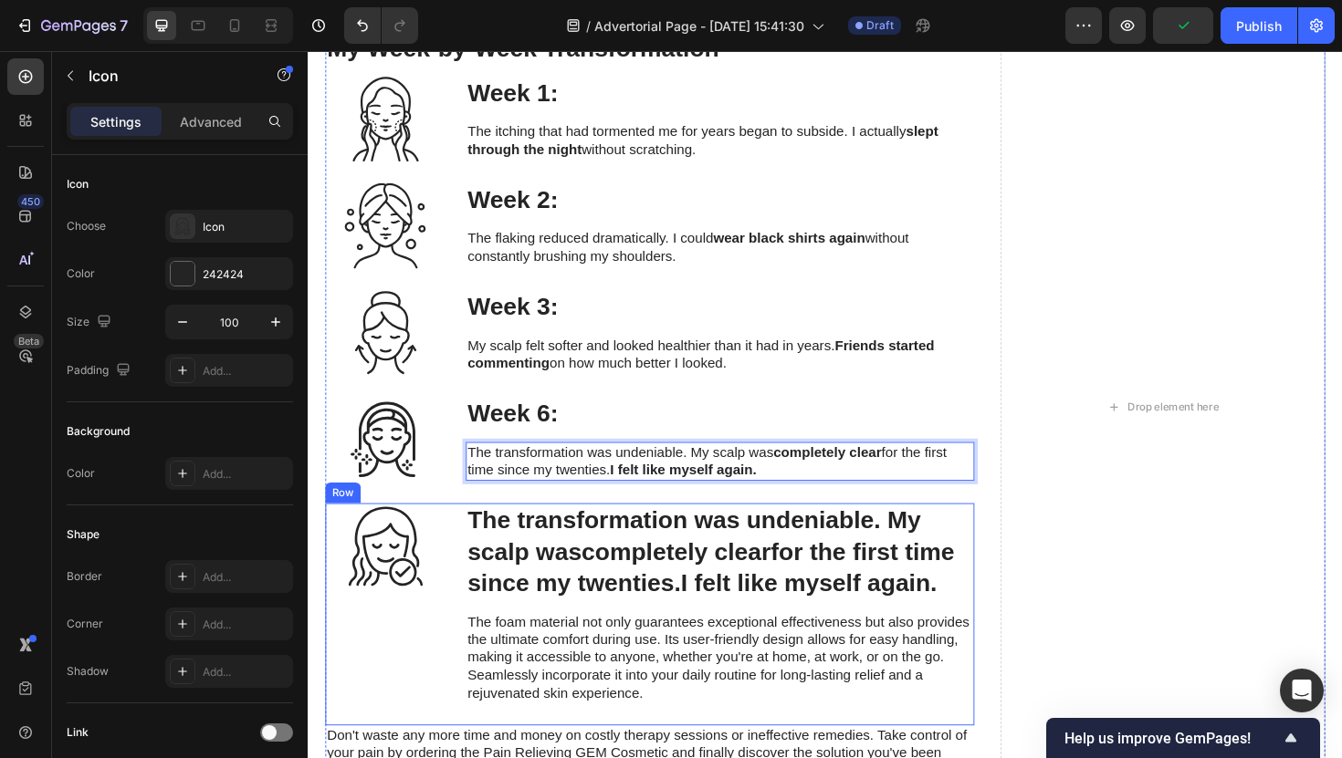
click at [447, 588] on div "Icon" at bounding box center [389, 575] width 127 height 91
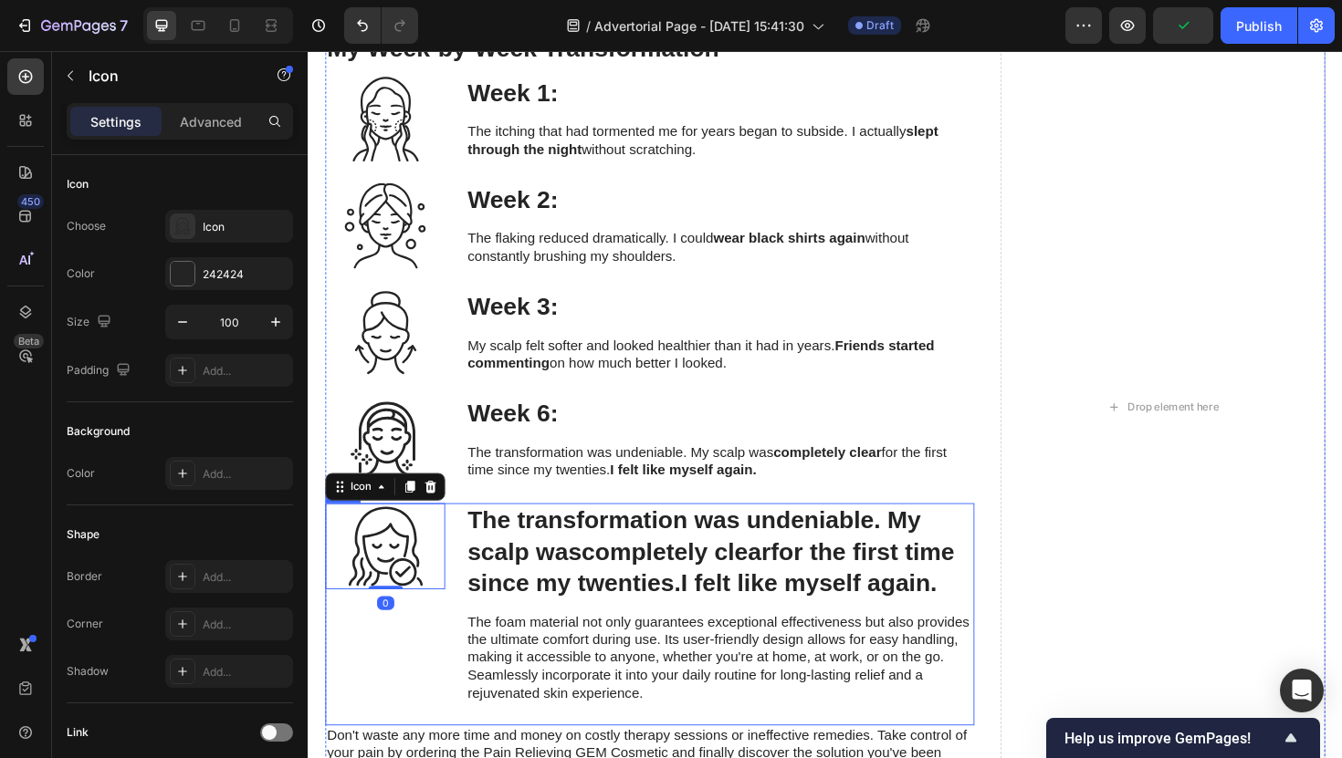
click at [461, 597] on div "Icon 0 The transformation was undeniable. My scalp was completely clear for the…" at bounding box center [669, 647] width 687 height 235
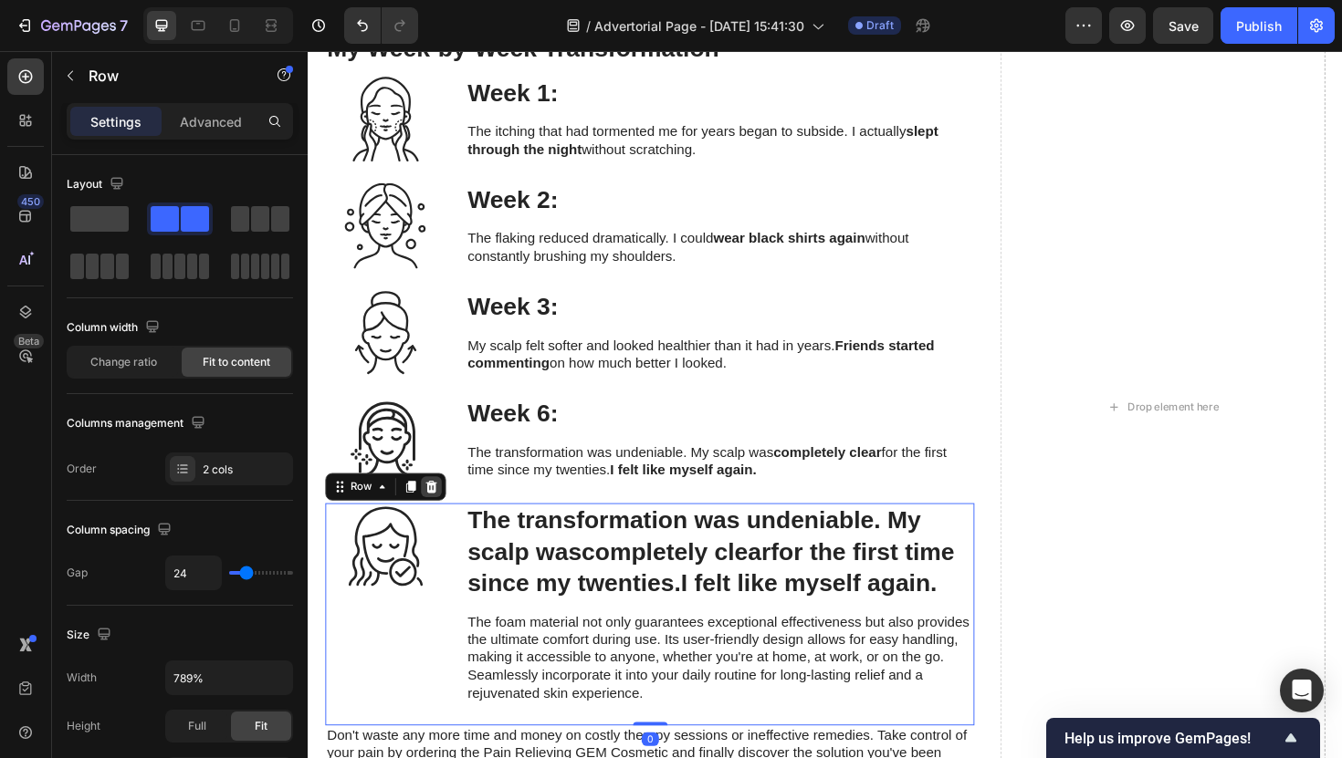
click at [444, 520] on div at bounding box center [438, 513] width 22 height 22
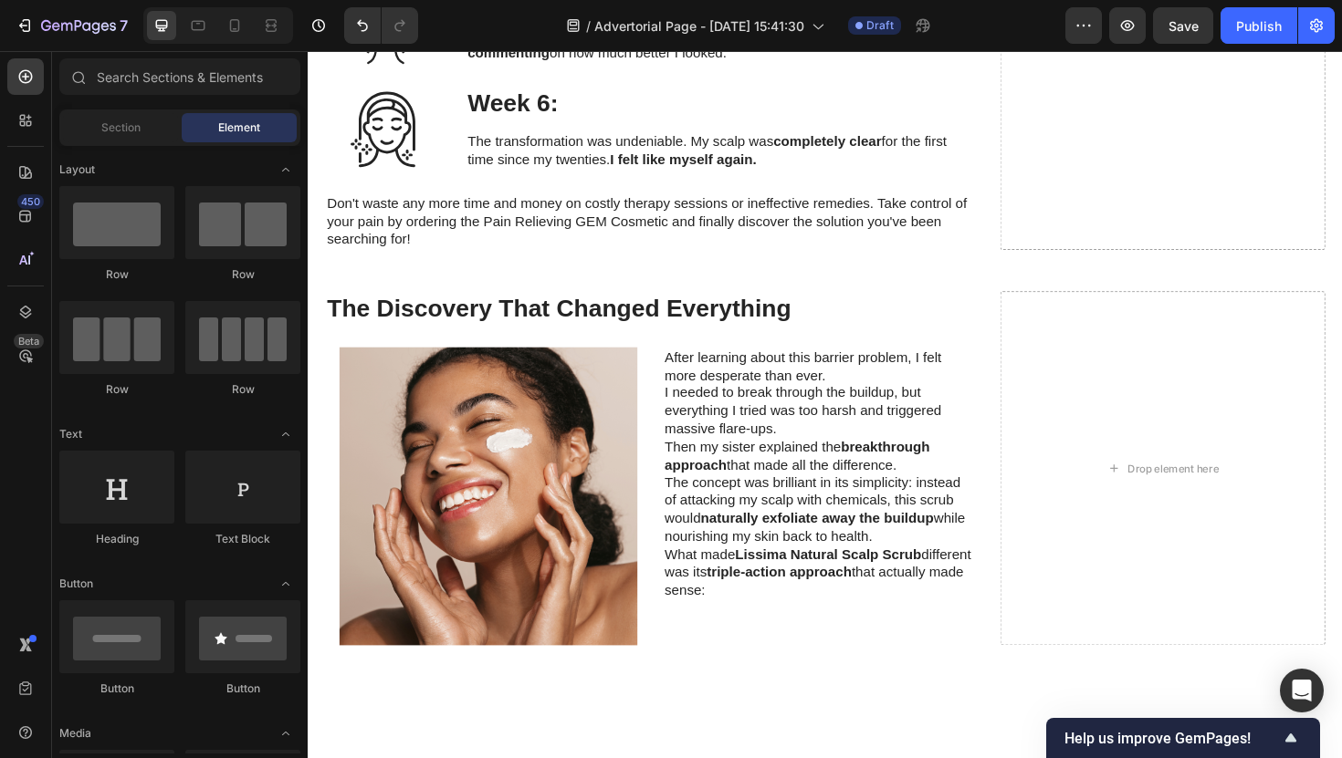
scroll to position [4611, 0]
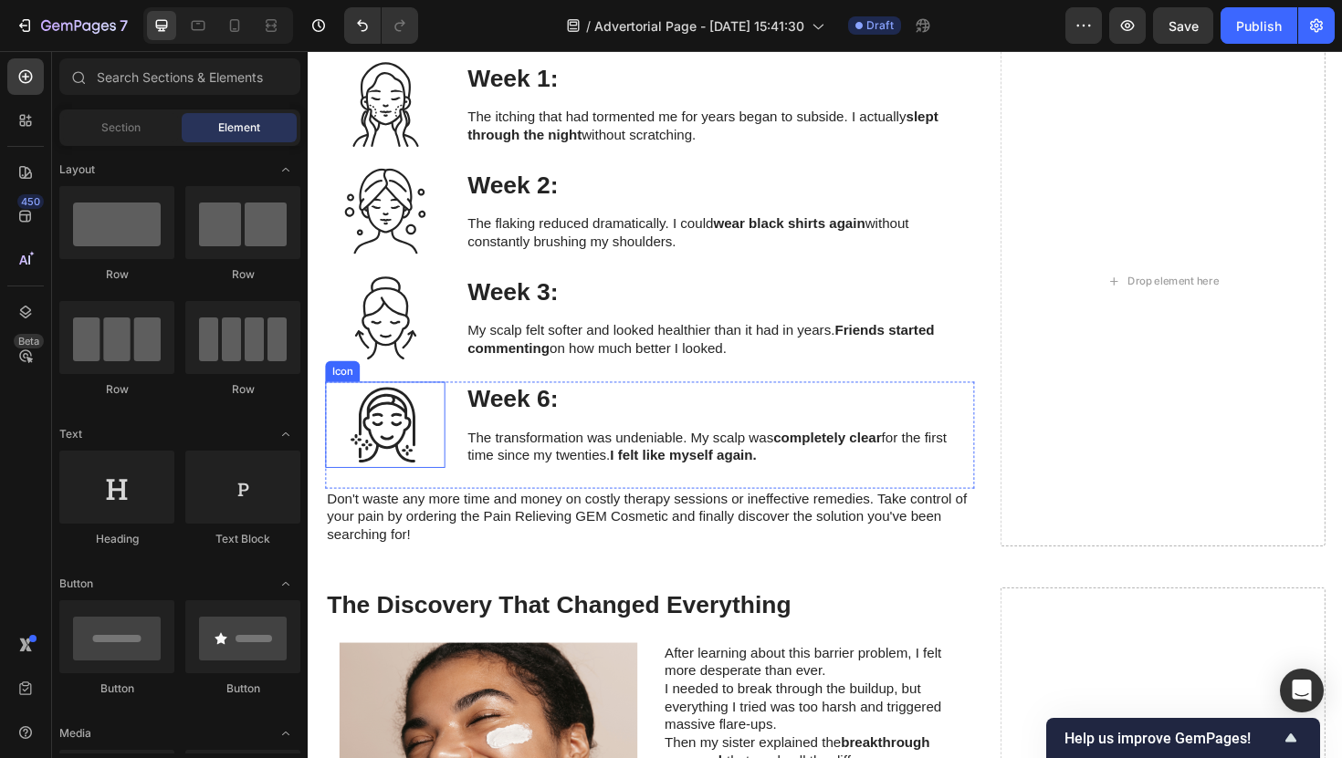
click at [393, 508] on div "Icon ⁠⁠⁠⁠⁠⁠⁠ Week 6: Heading The transformation was undeniable. My scalp was co…" at bounding box center [669, 458] width 687 height 113
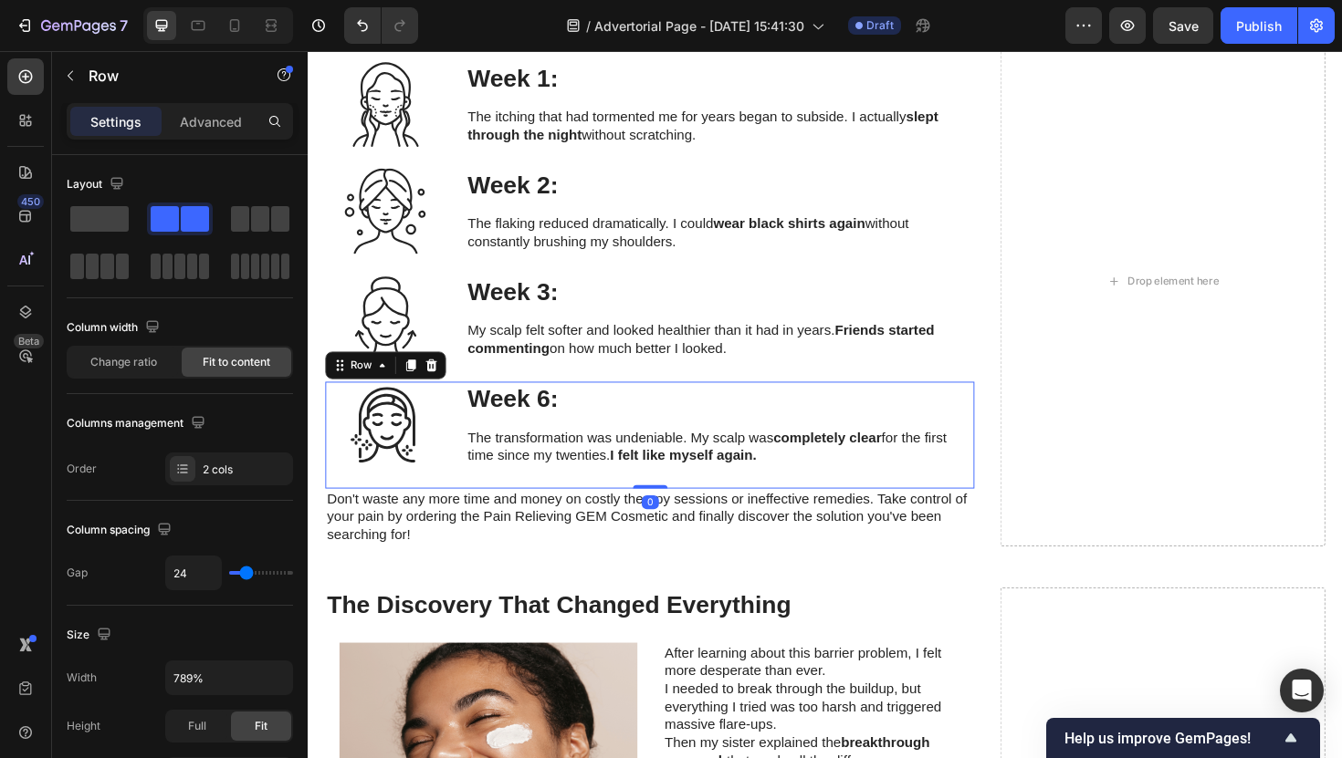
click at [393, 530] on p "Don't waste any more time and money on costly therapy sessions or ineffective r…" at bounding box center [670, 545] width 684 height 57
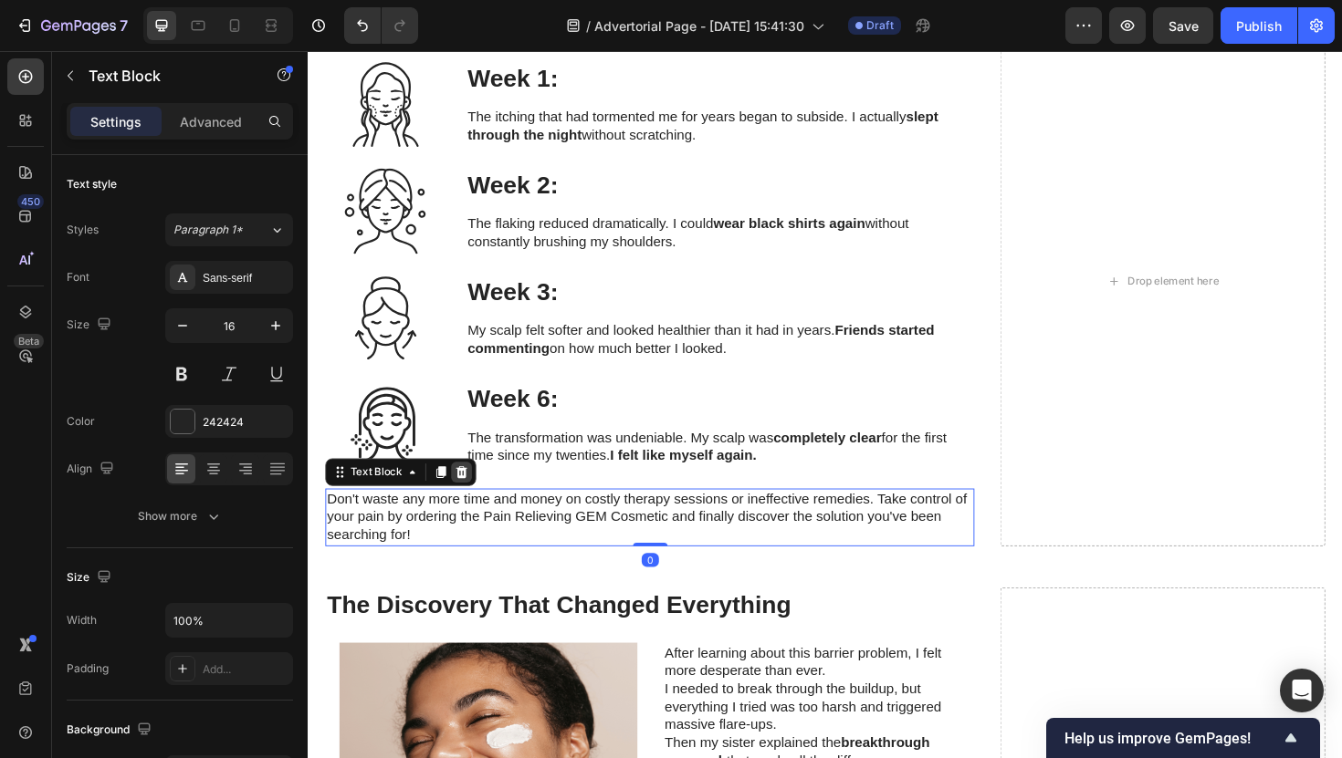
click at [469, 498] on icon at bounding box center [471, 497] width 12 height 13
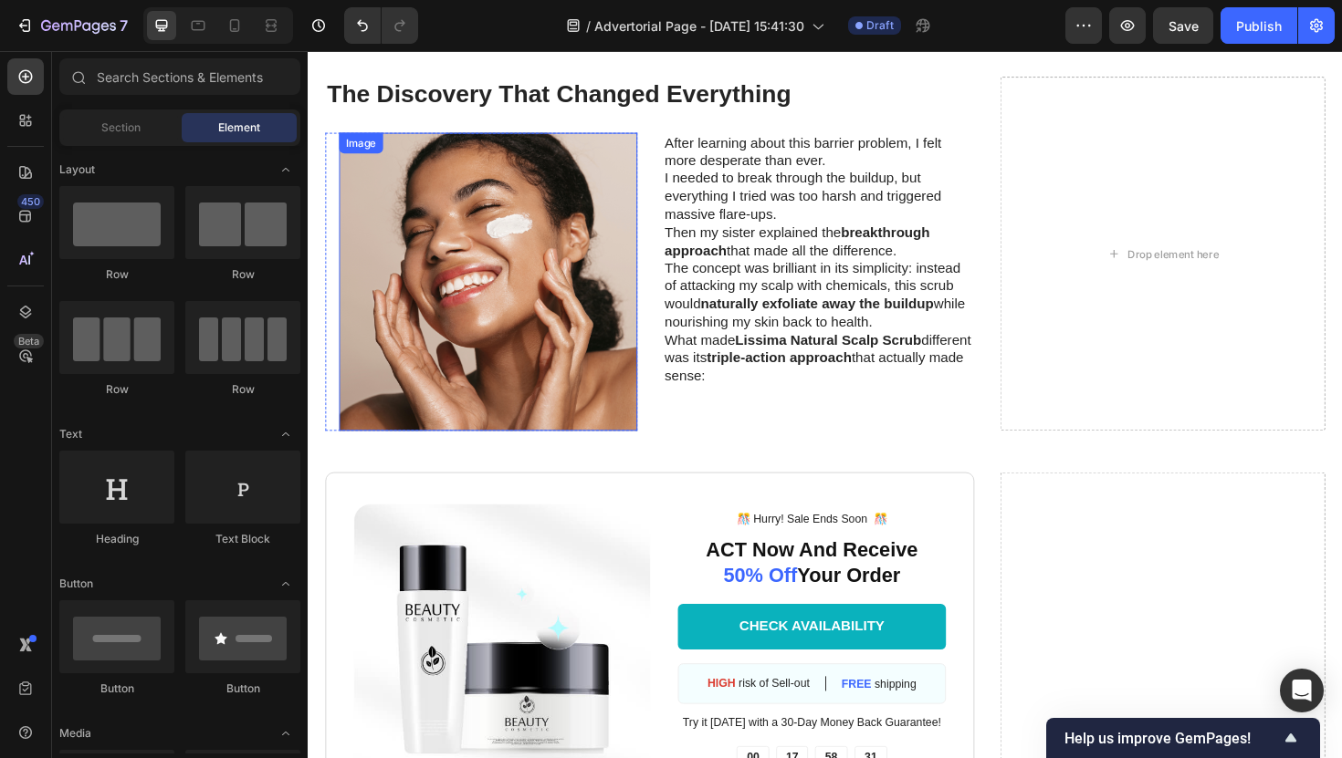
scroll to position [5029, 0]
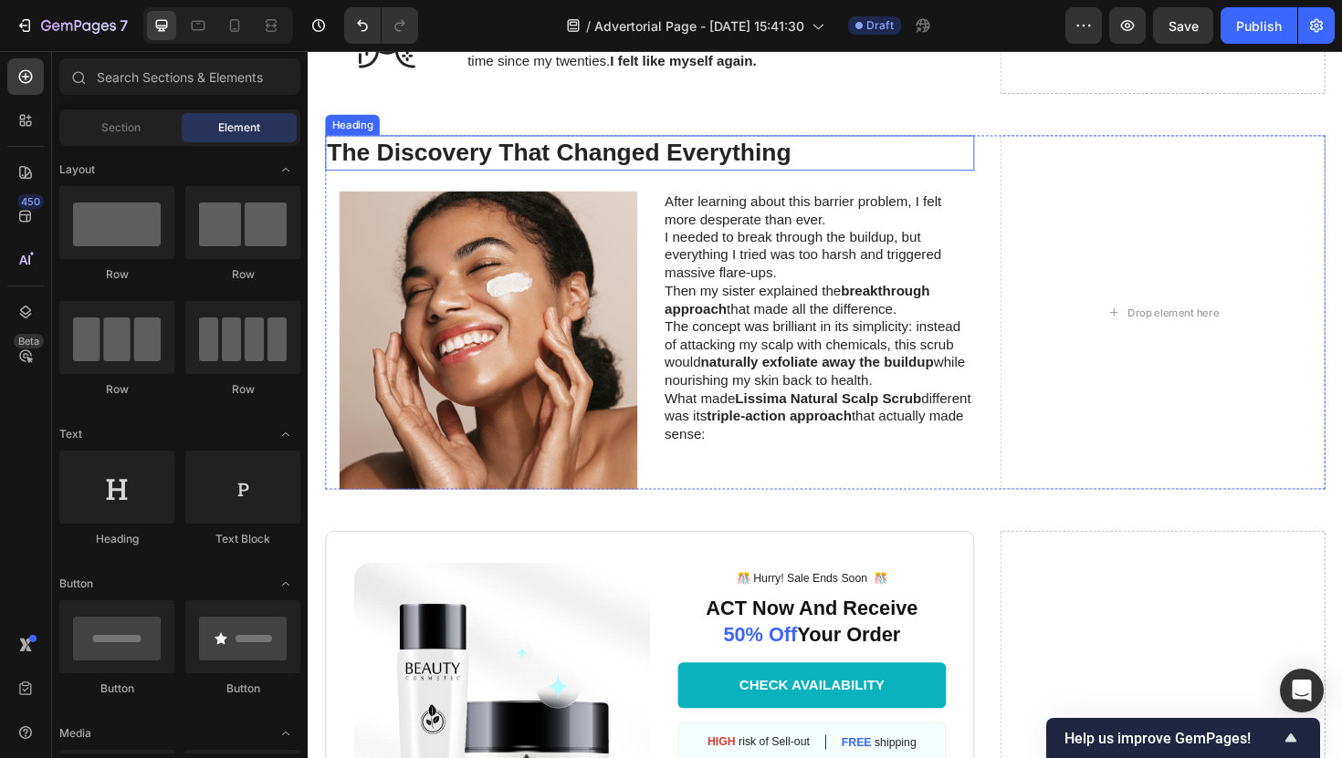
click at [504, 173] on h2 "The Discovery That Changed Everything" at bounding box center [669, 159] width 687 height 37
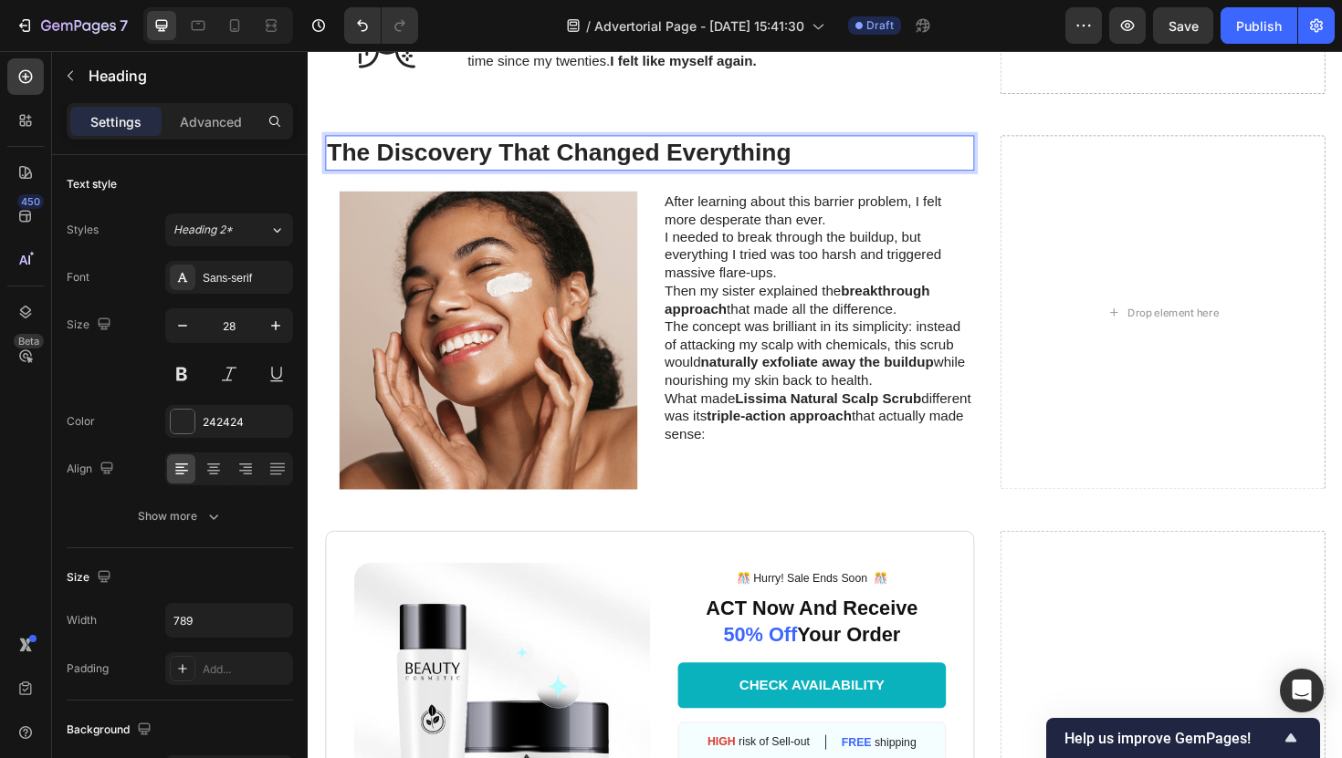
click at [504, 173] on h2 "The Discovery That Changed Everything" at bounding box center [669, 159] width 687 height 37
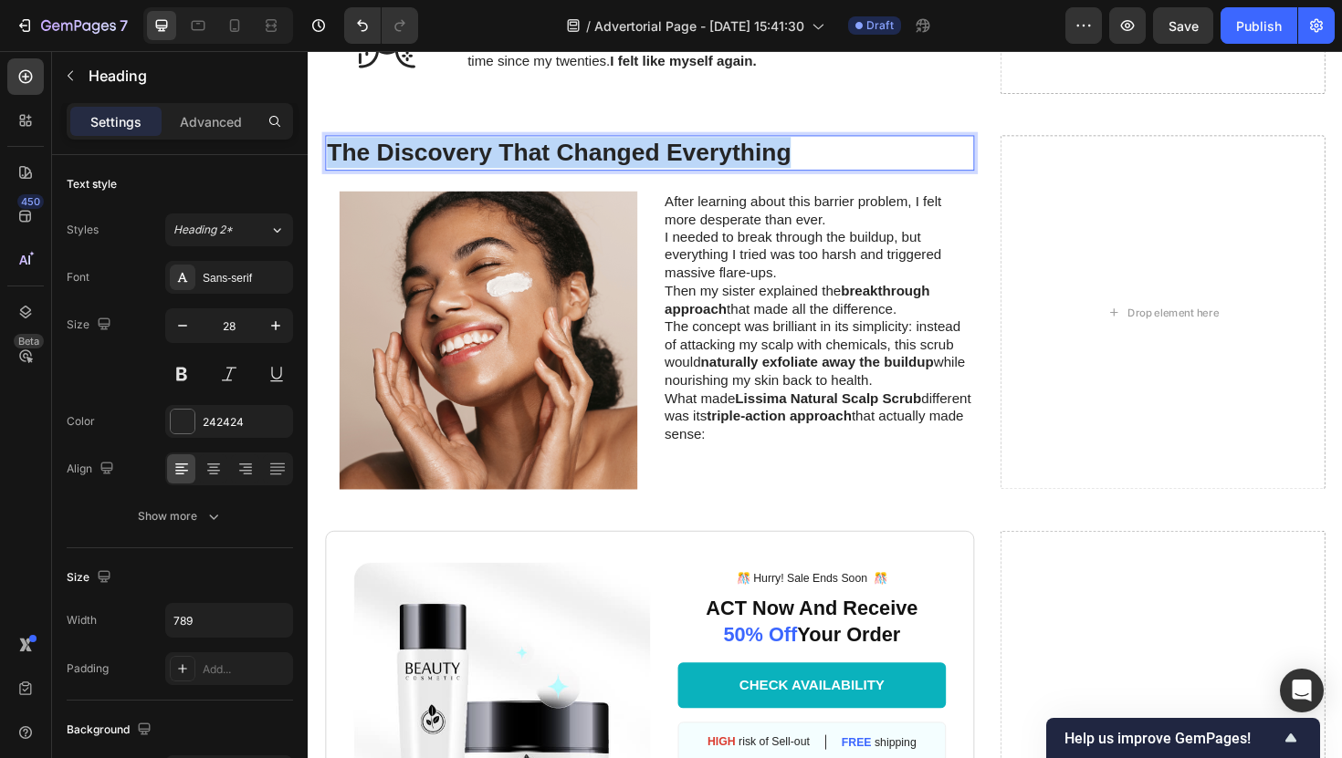
click at [504, 173] on p "The Discovery That Changed Everything" at bounding box center [670, 158] width 684 height 33
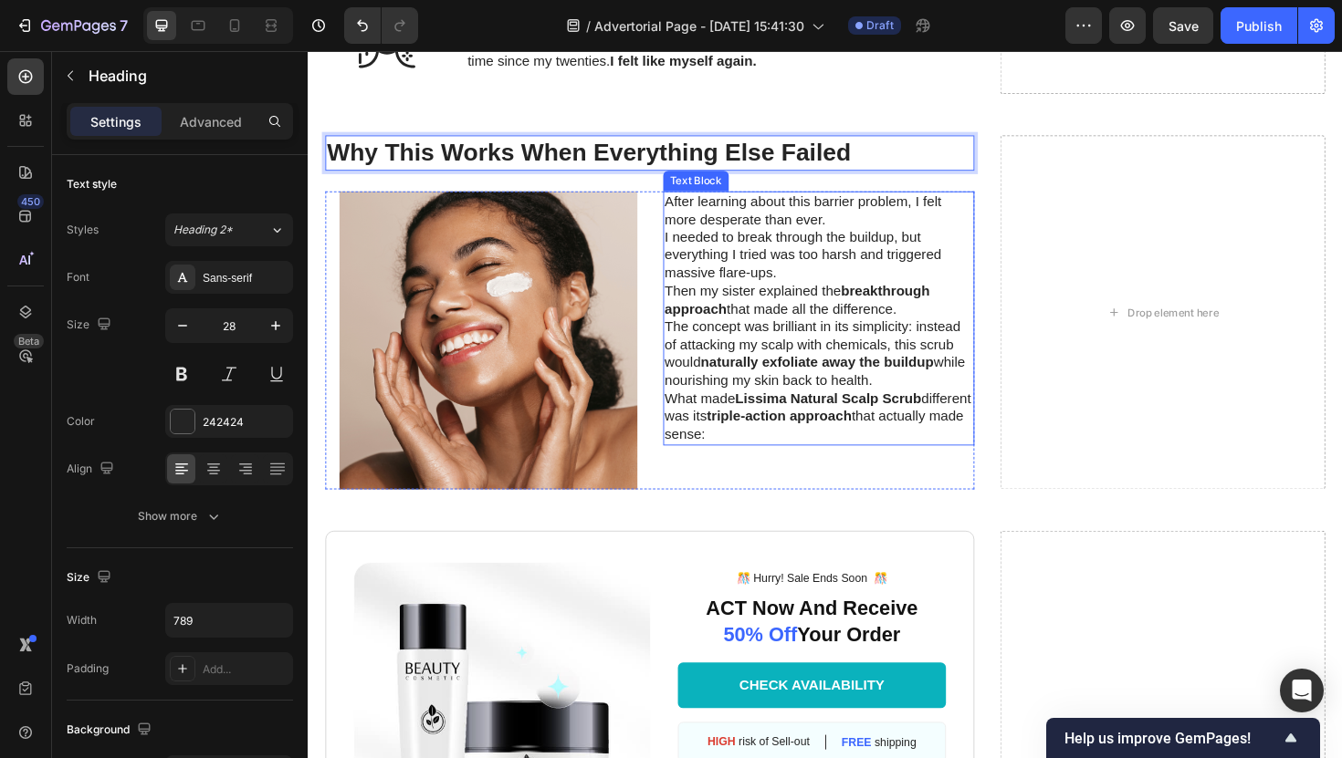
click at [718, 347] on p "The concept was brilliant in its simplicity: instead of attacking my scalp with…" at bounding box center [848, 372] width 327 height 76
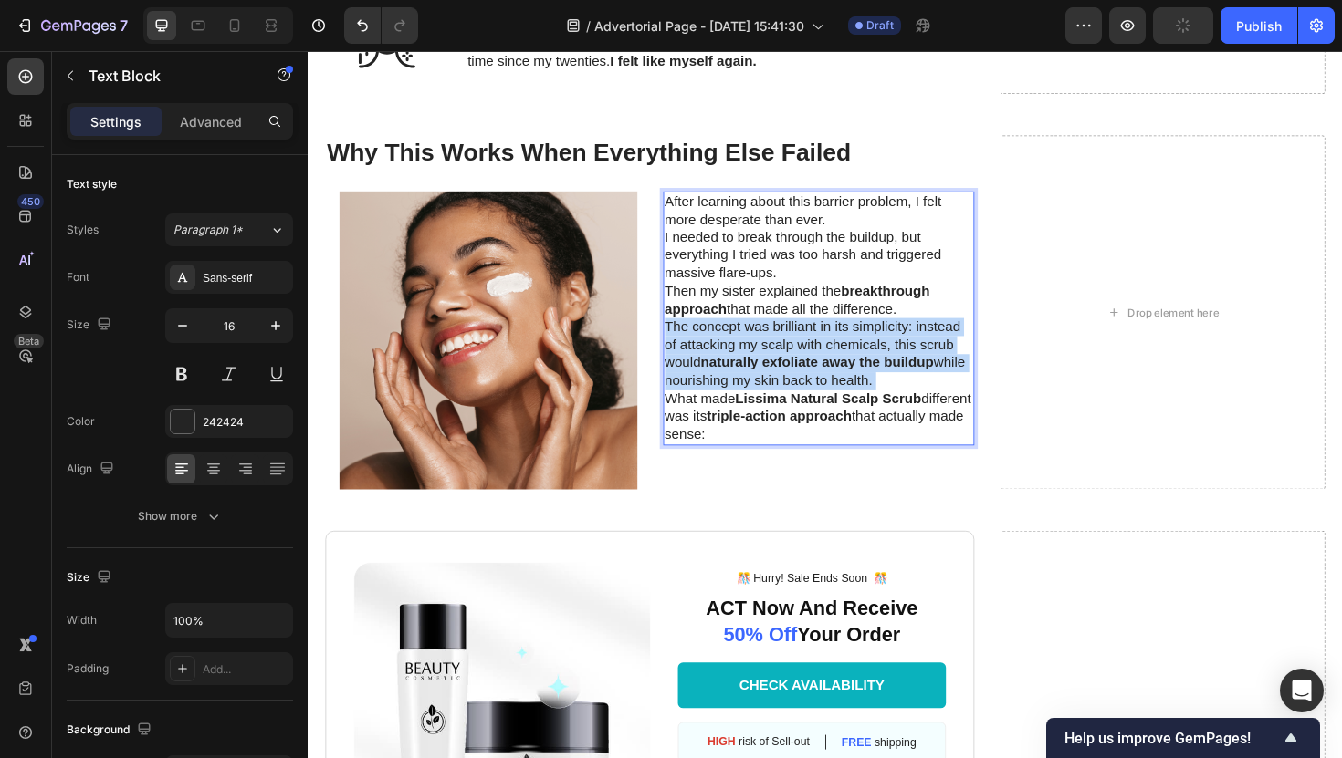
click at [718, 347] on p "The concept was brilliant in its simplicity: instead of attacking my scalp with…" at bounding box center [848, 372] width 327 height 76
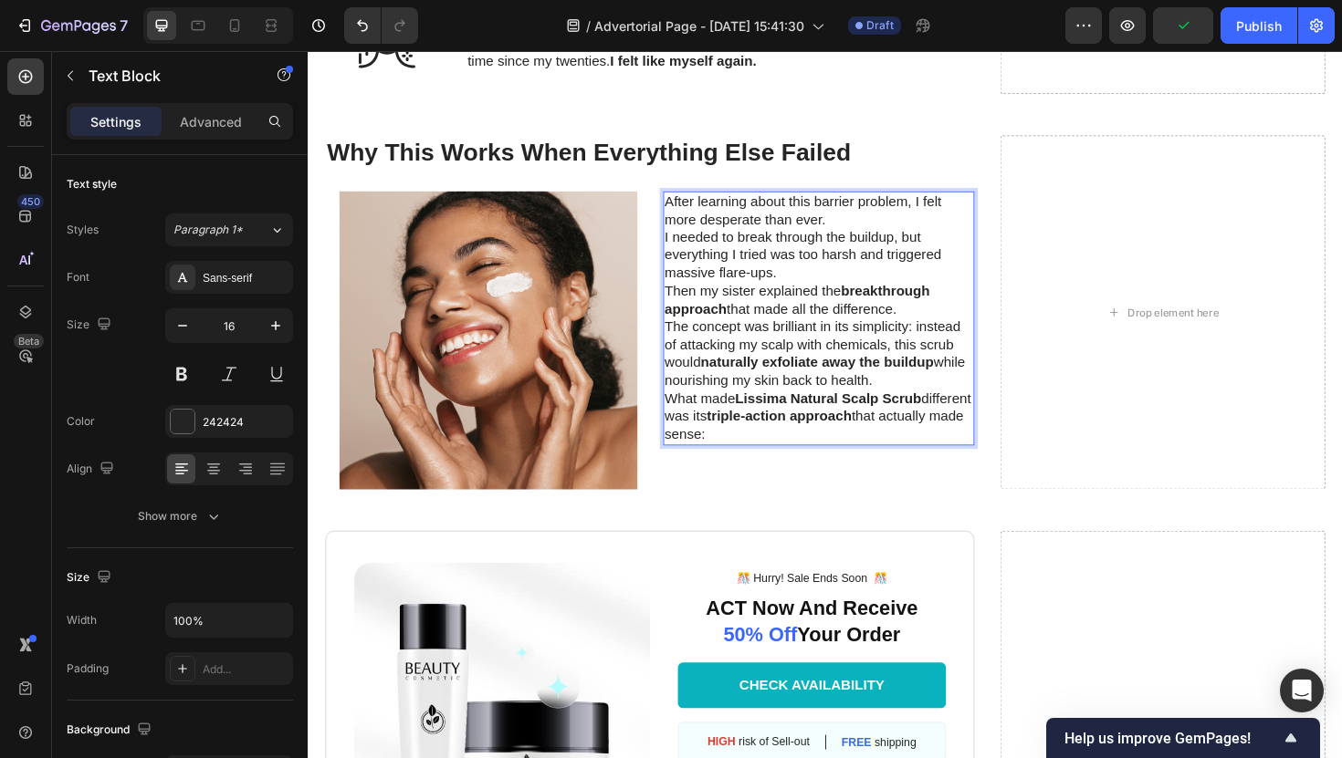
click at [848, 428] on p "What made Lissima Natural Scalp Scrub different was its triple-action approach …" at bounding box center [848, 439] width 327 height 57
drag, startPoint x: 837, startPoint y: 449, endPoint x: 678, endPoint y: 211, distance: 286.3
click at [678, 211] on div "Image Row After learning about this barrier problem, I felt more desperate than…" at bounding box center [669, 358] width 687 height 316
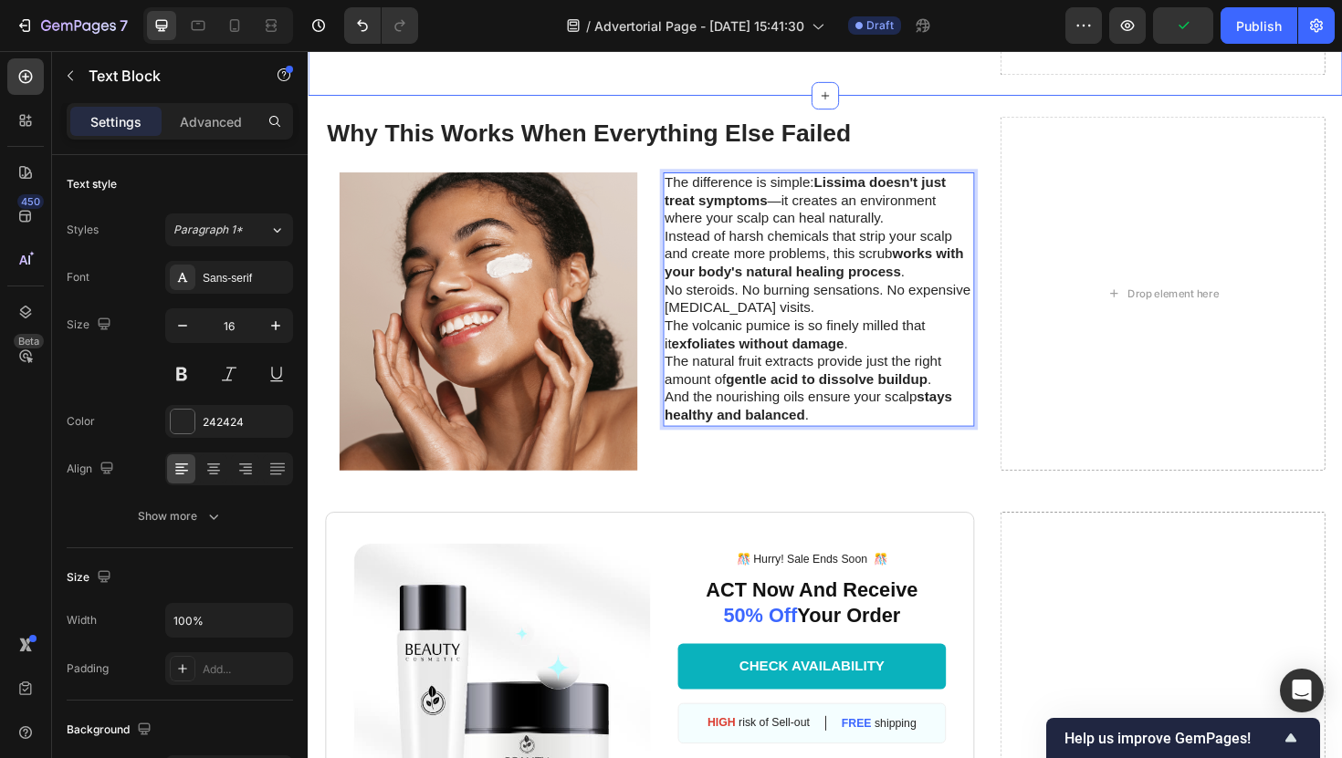
scroll to position [5085, 0]
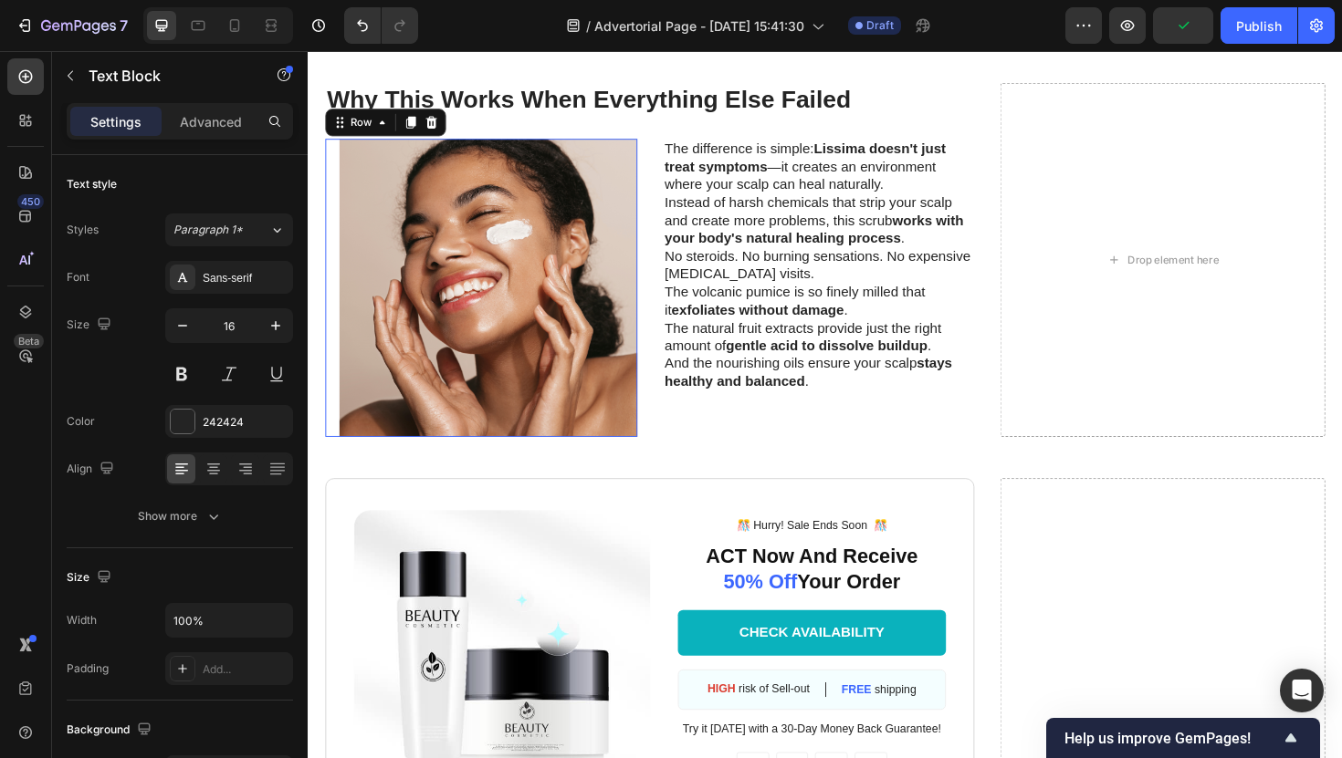
click at [331, 151] on div "Image" at bounding box center [491, 302] width 330 height 316
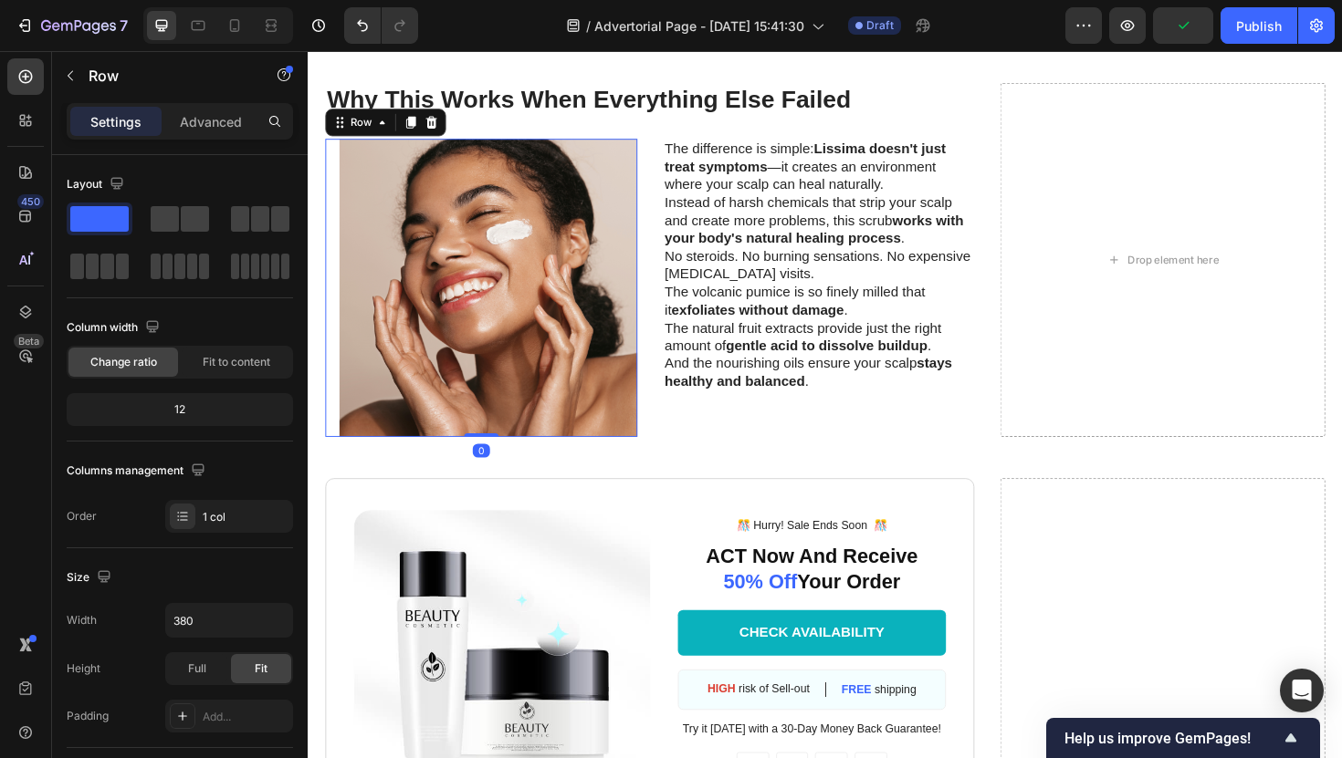
click at [326, 147] on div "Image" at bounding box center [491, 302] width 330 height 316
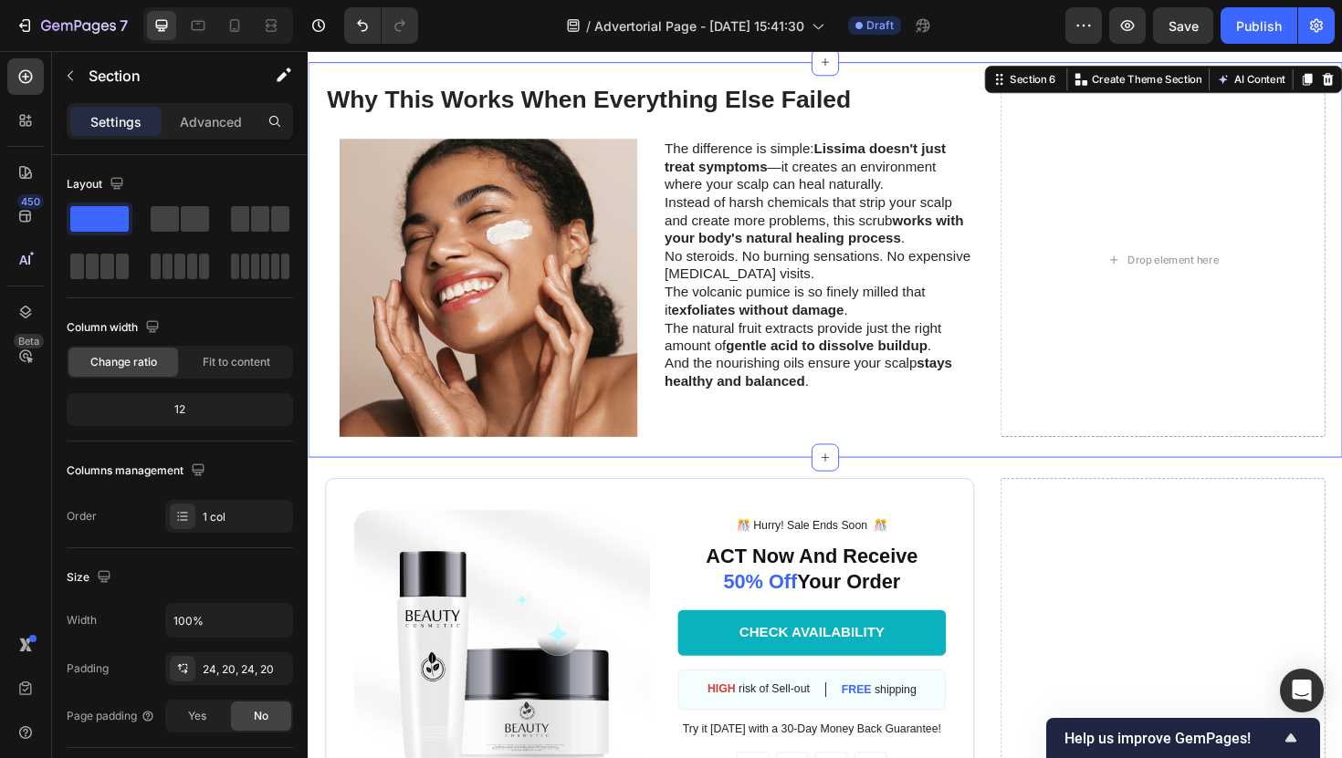
click at [320, 145] on div "Why This Works When Everything Else Failed Heading Image Row The difference is …" at bounding box center [855, 272] width 1095 height 419
click at [1341, 83] on icon at bounding box center [1366, 82] width 10 height 13
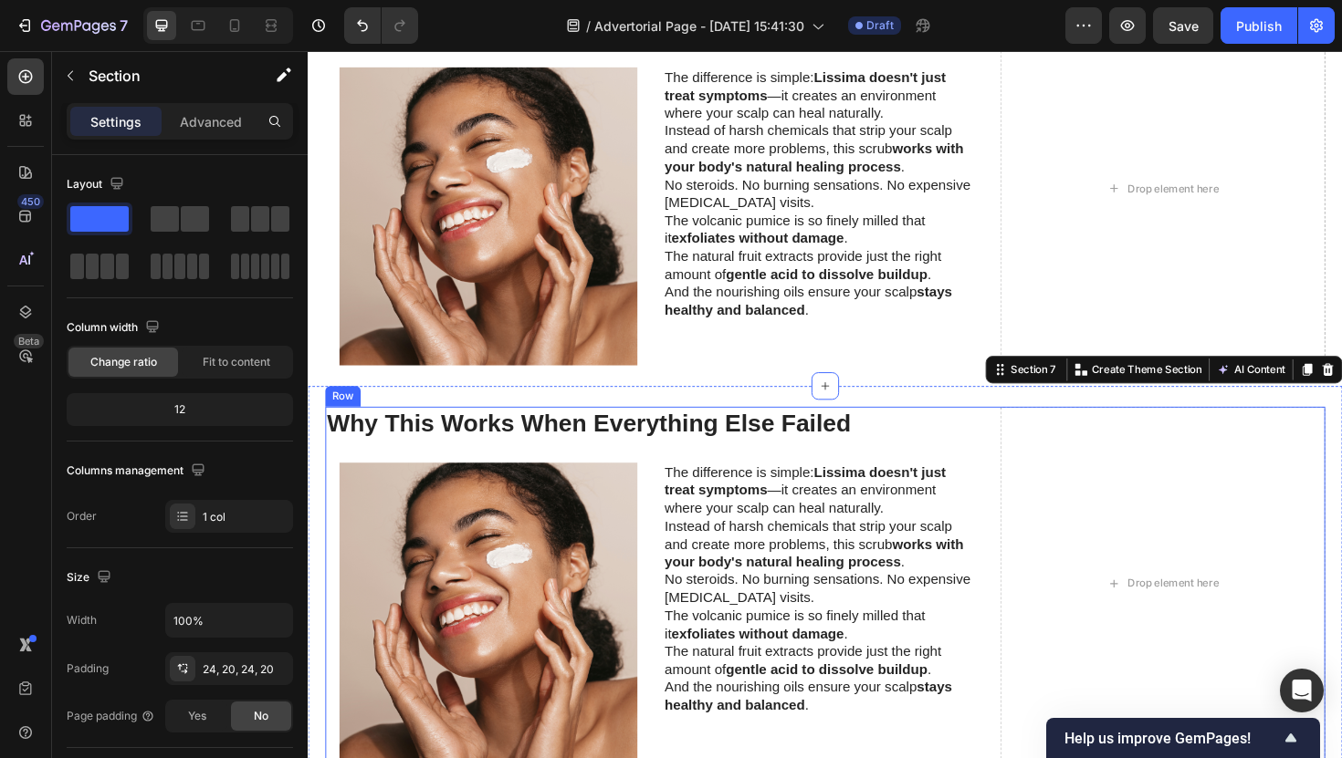
scroll to position [5273, 0]
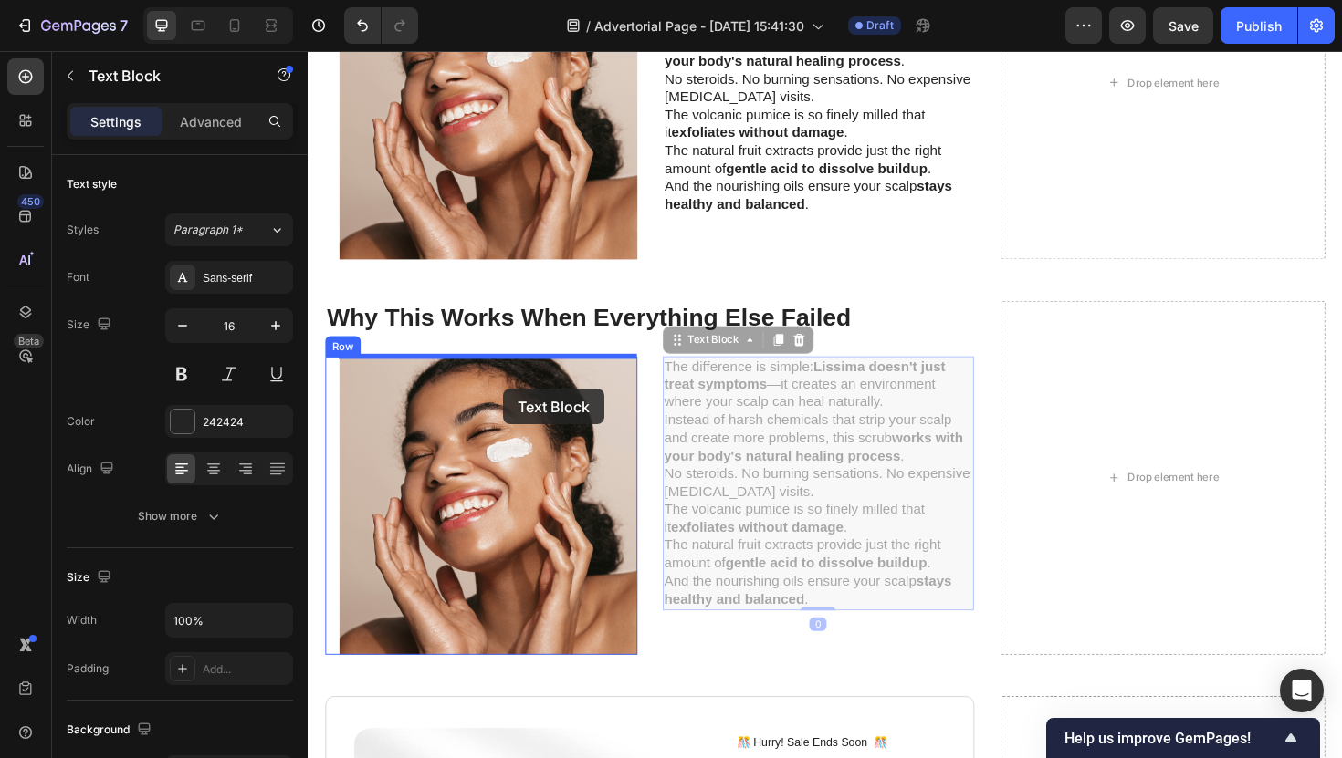
drag, startPoint x: 730, startPoint y: 511, endPoint x: 514, endPoint y: 407, distance: 240.0
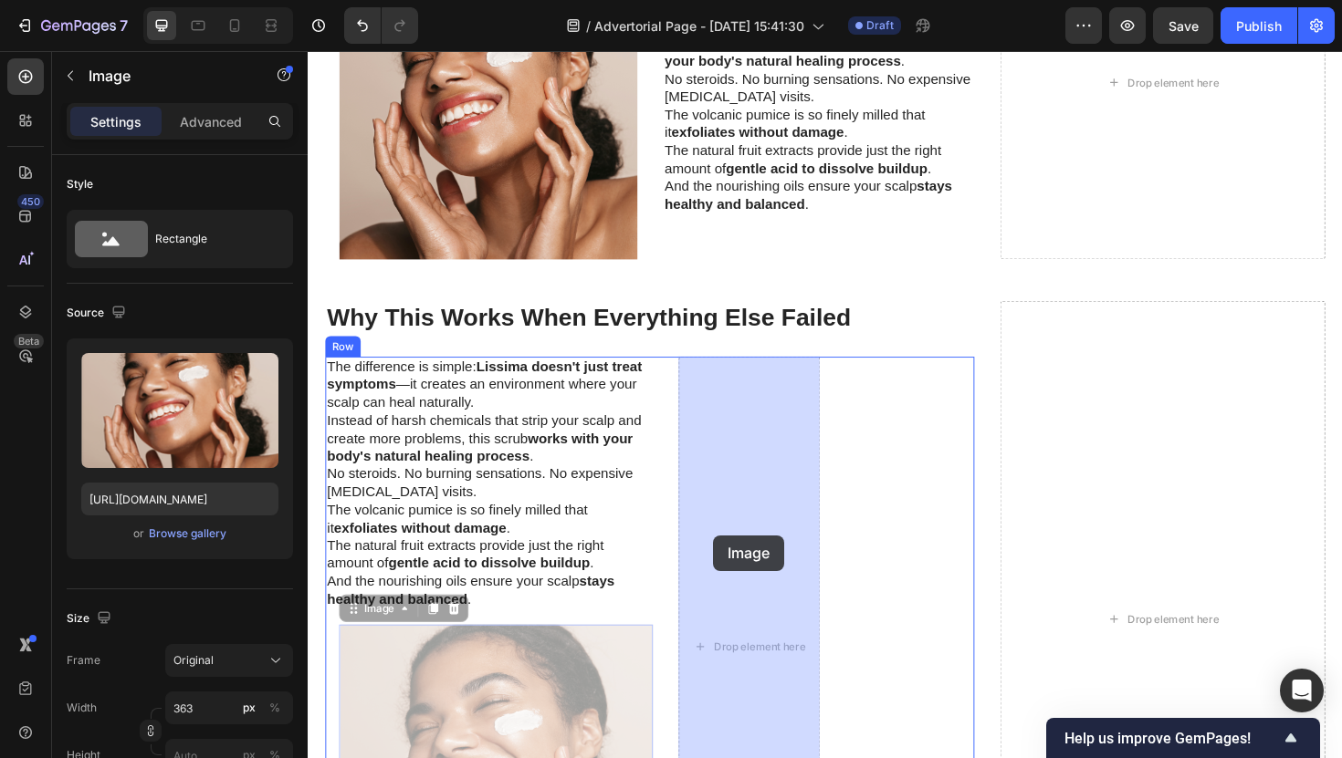
drag, startPoint x: 559, startPoint y: 688, endPoint x: 735, endPoint y: 570, distance: 212.4
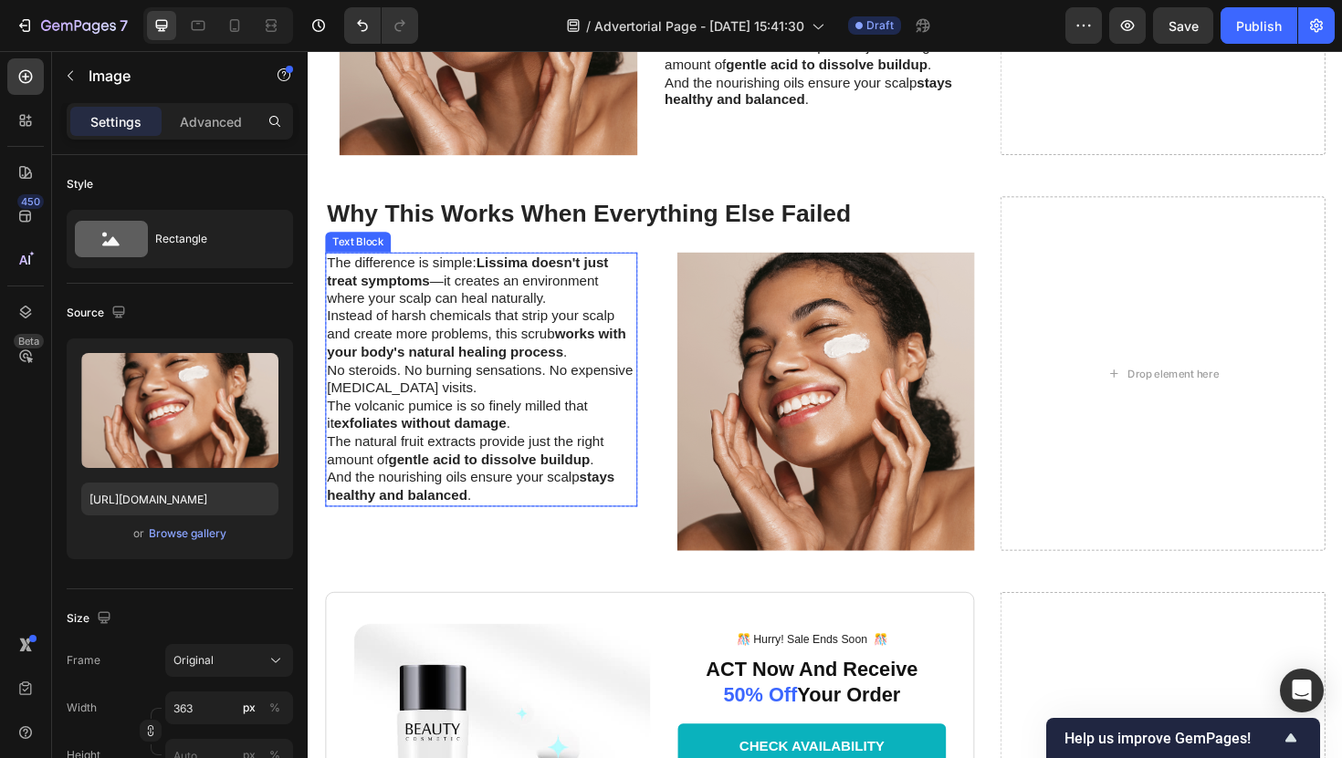
scroll to position [4957, 0]
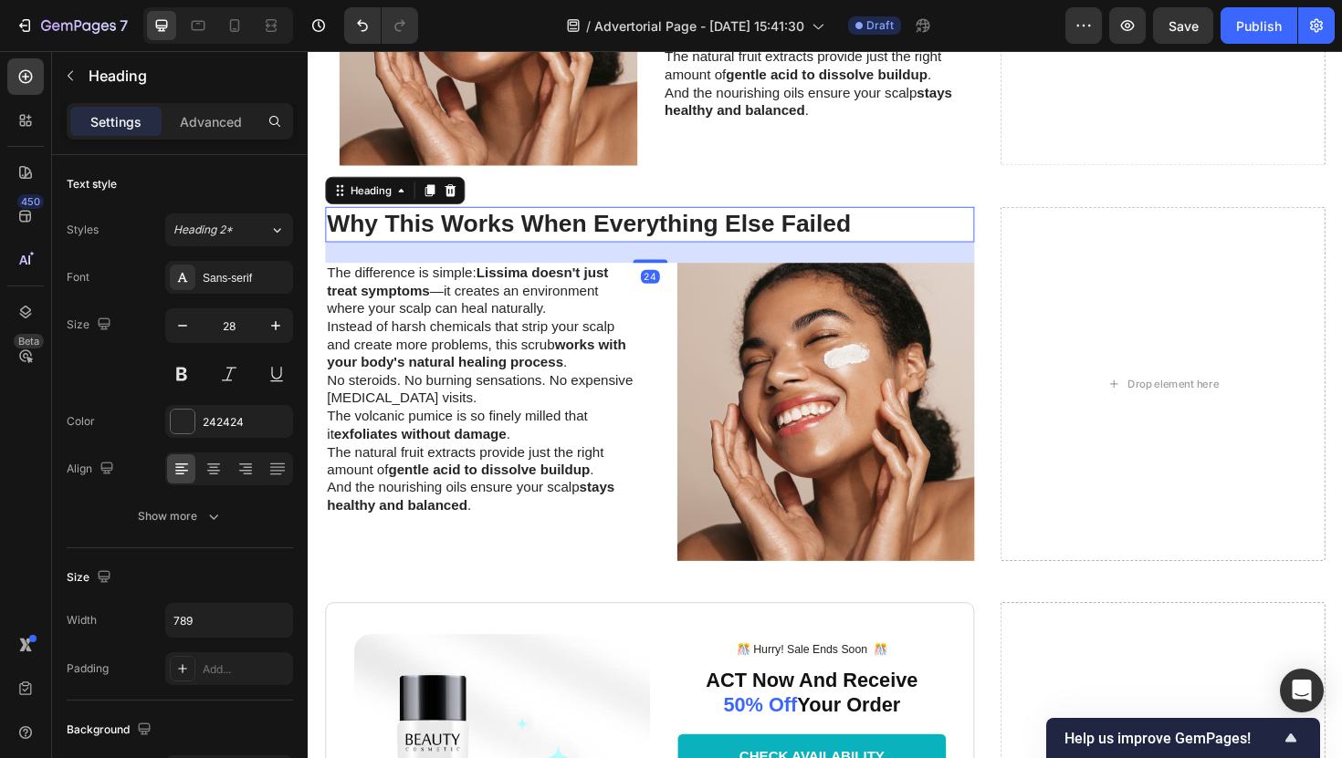
click at [502, 241] on h2 "Why This Works When Everything Else Failed" at bounding box center [669, 234] width 687 height 37
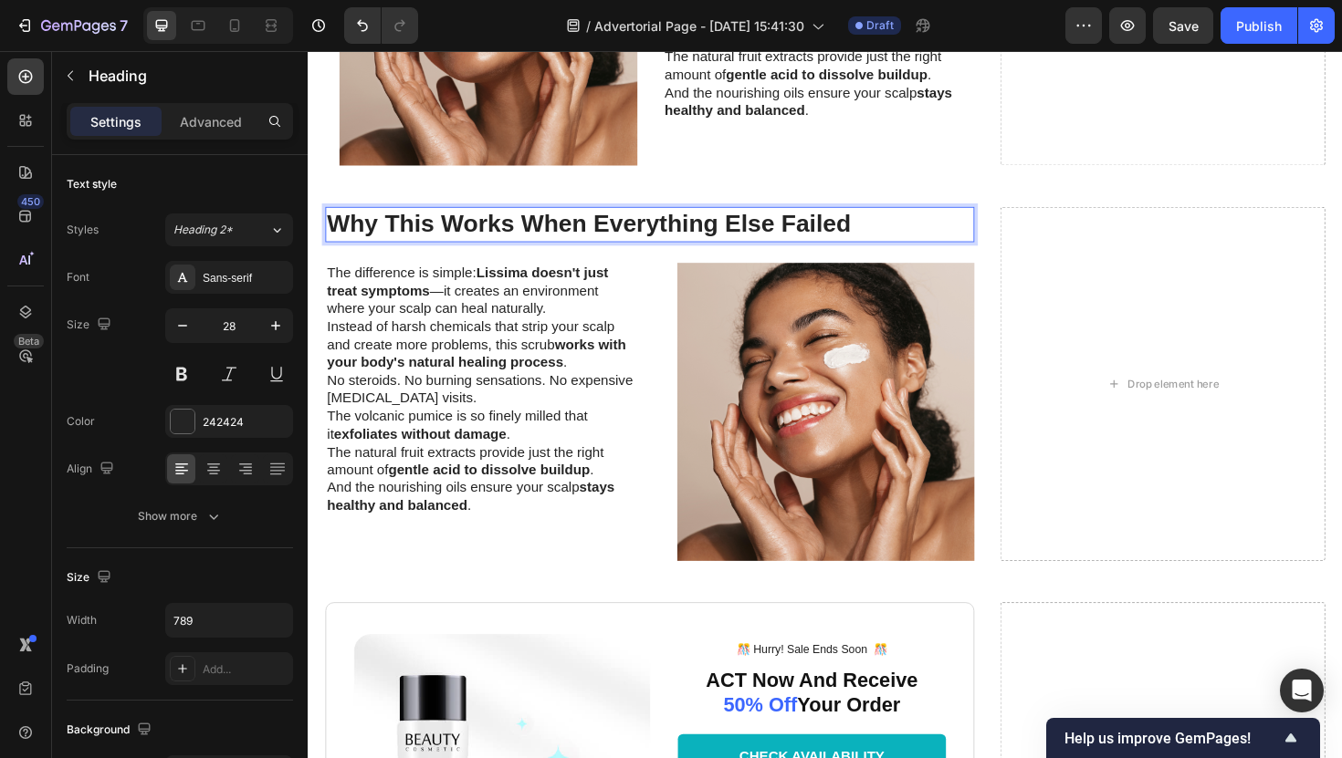
click at [502, 241] on h2 "Why This Works When Everything Else Failed" at bounding box center [669, 234] width 687 height 37
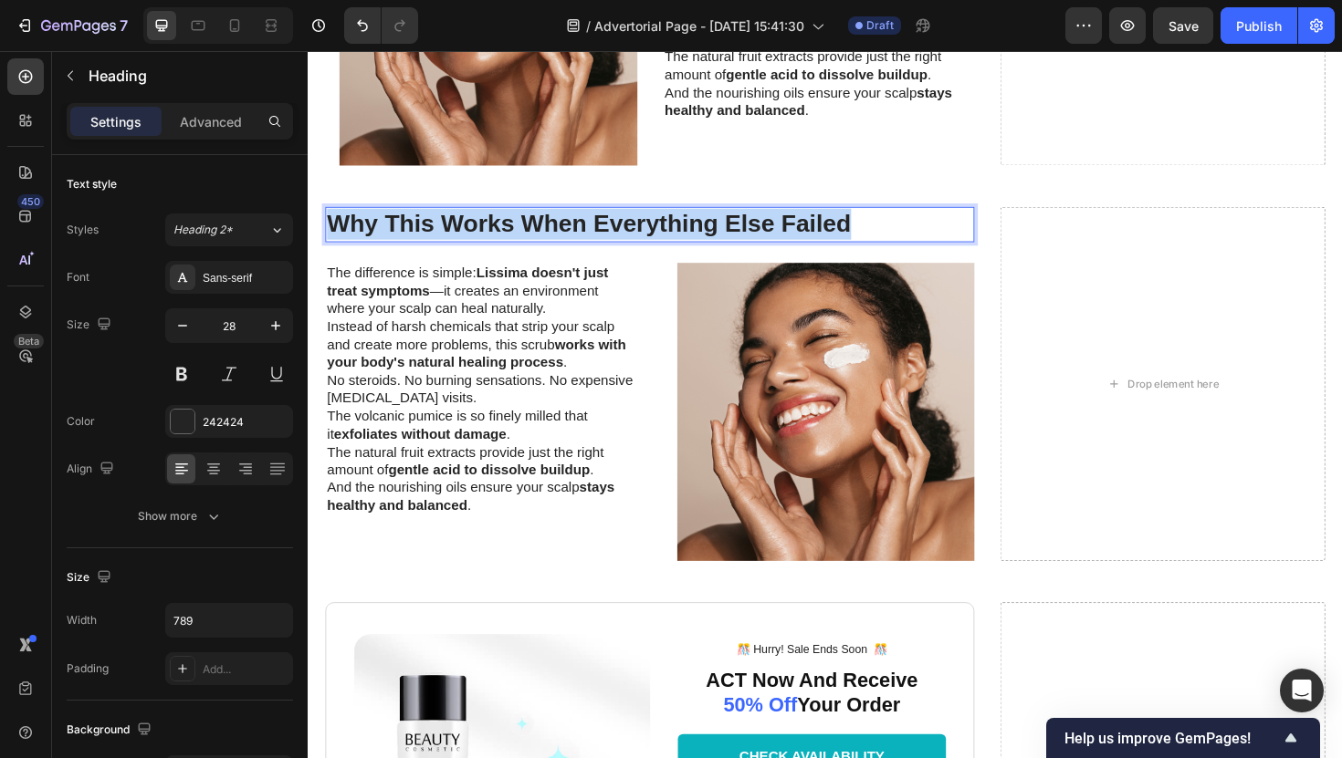
click at [502, 241] on p "Why This Works When Everything Else Failed" at bounding box center [670, 234] width 684 height 33
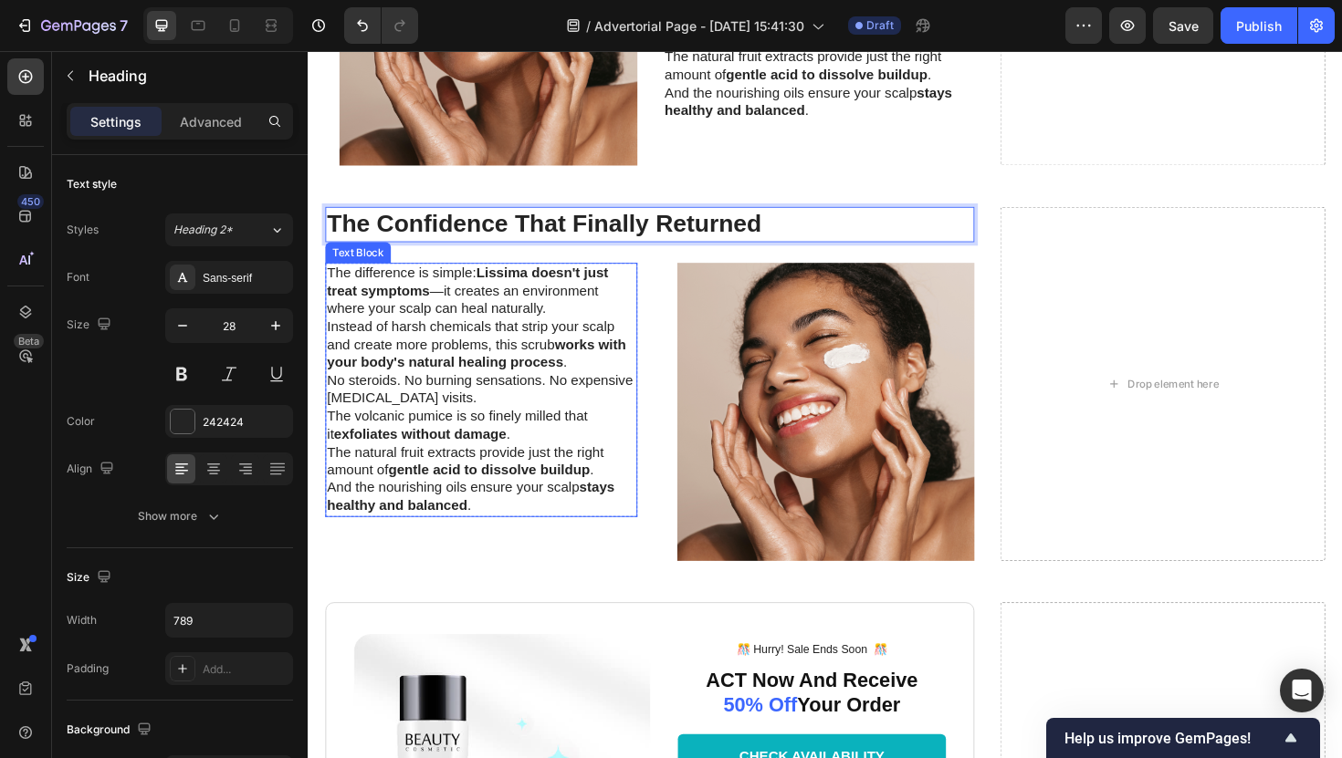
click at [471, 379] on strong "works with your body's natural healing process" at bounding box center [486, 371] width 317 height 35
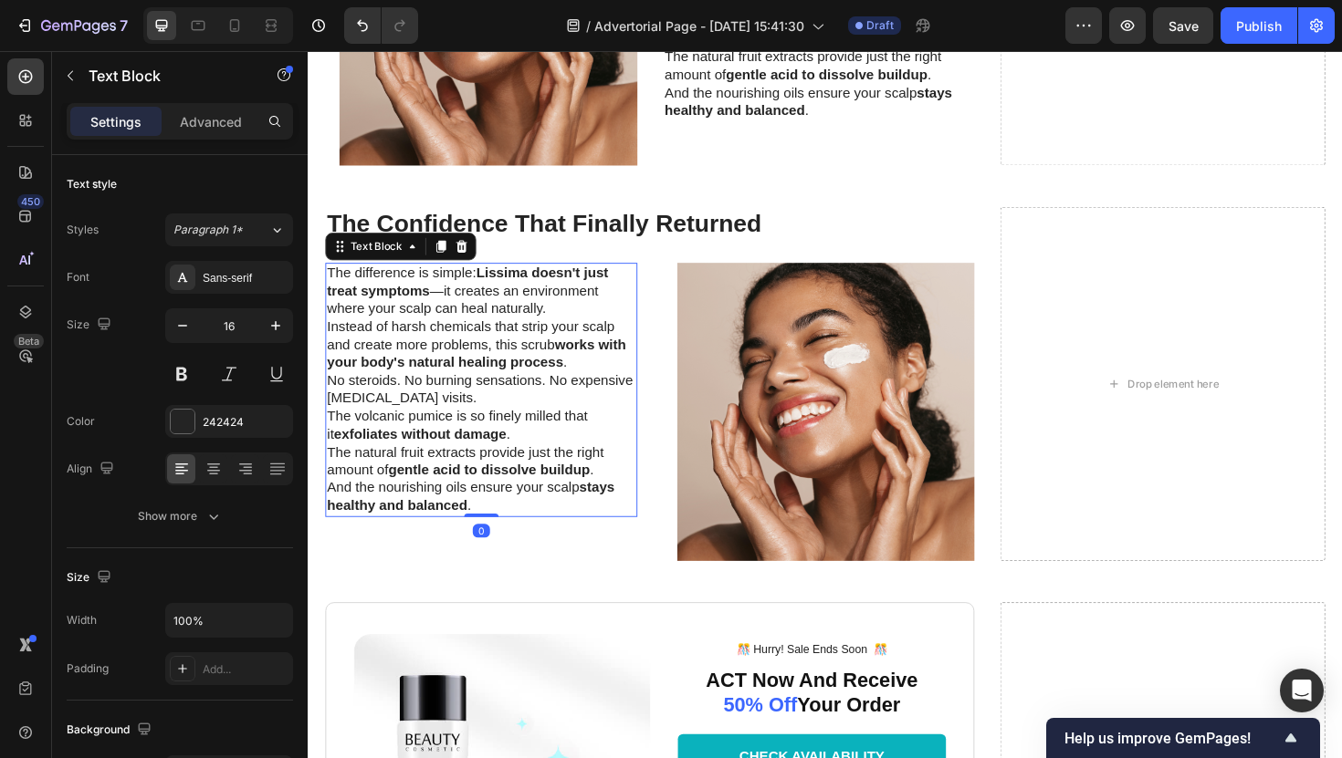
click at [471, 379] on strong "works with your body's natural healing process" at bounding box center [486, 371] width 317 height 35
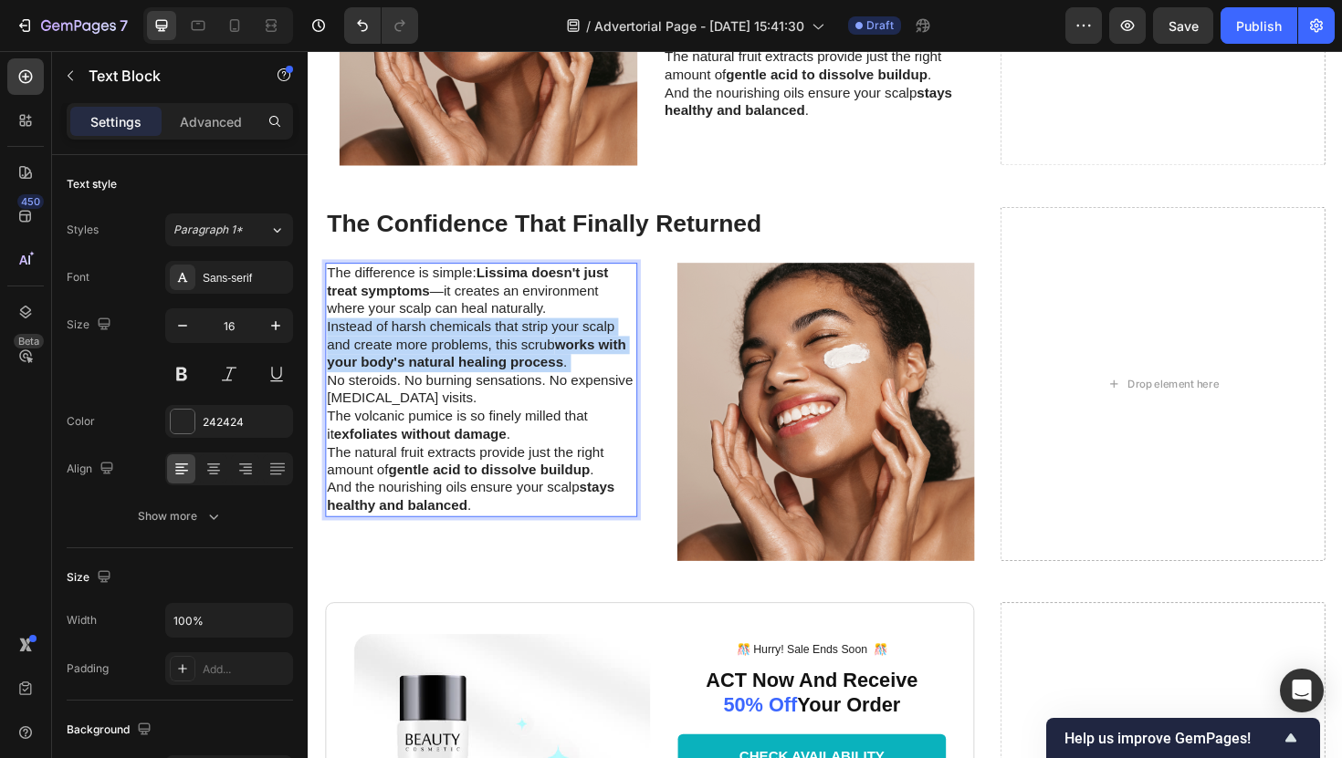
click at [471, 379] on strong "works with your body's natural healing process" at bounding box center [486, 371] width 317 height 35
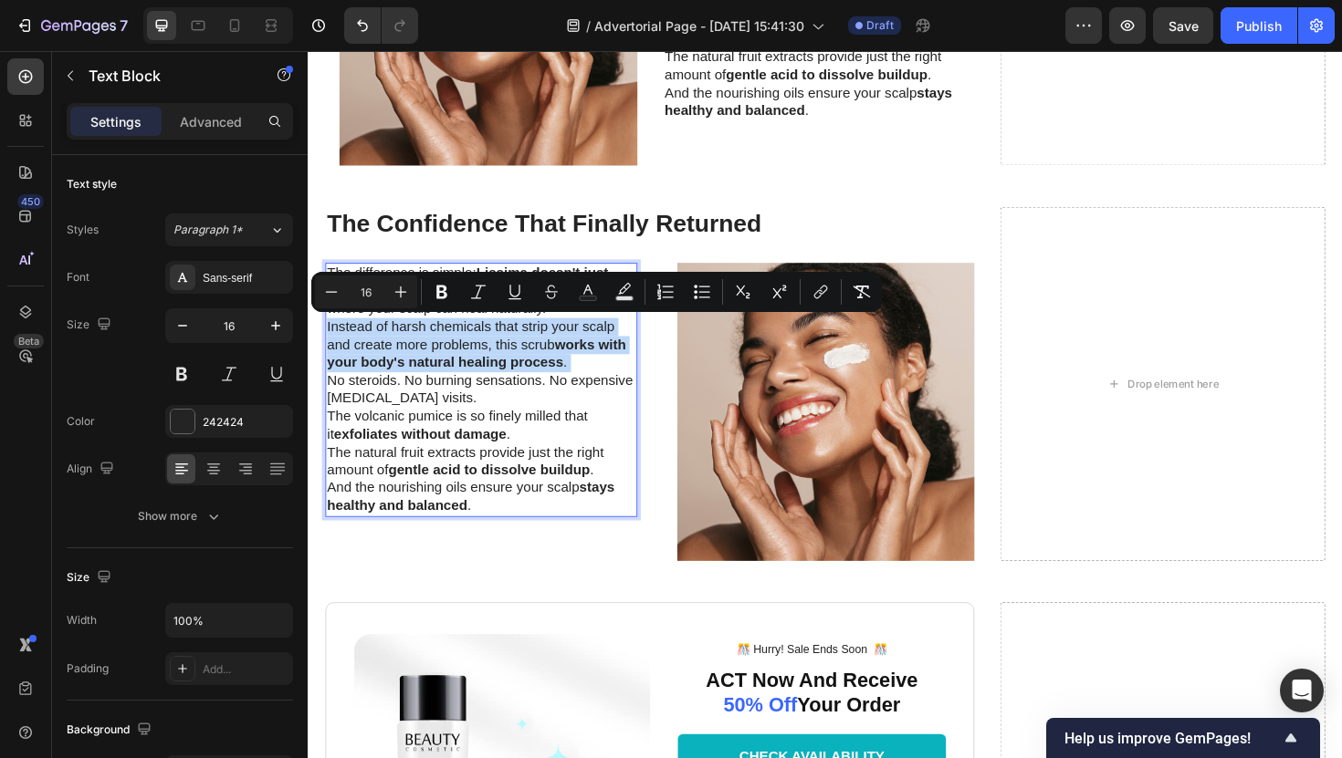
click at [471, 379] on strong "works with your body's natural healing process" at bounding box center [486, 371] width 317 height 35
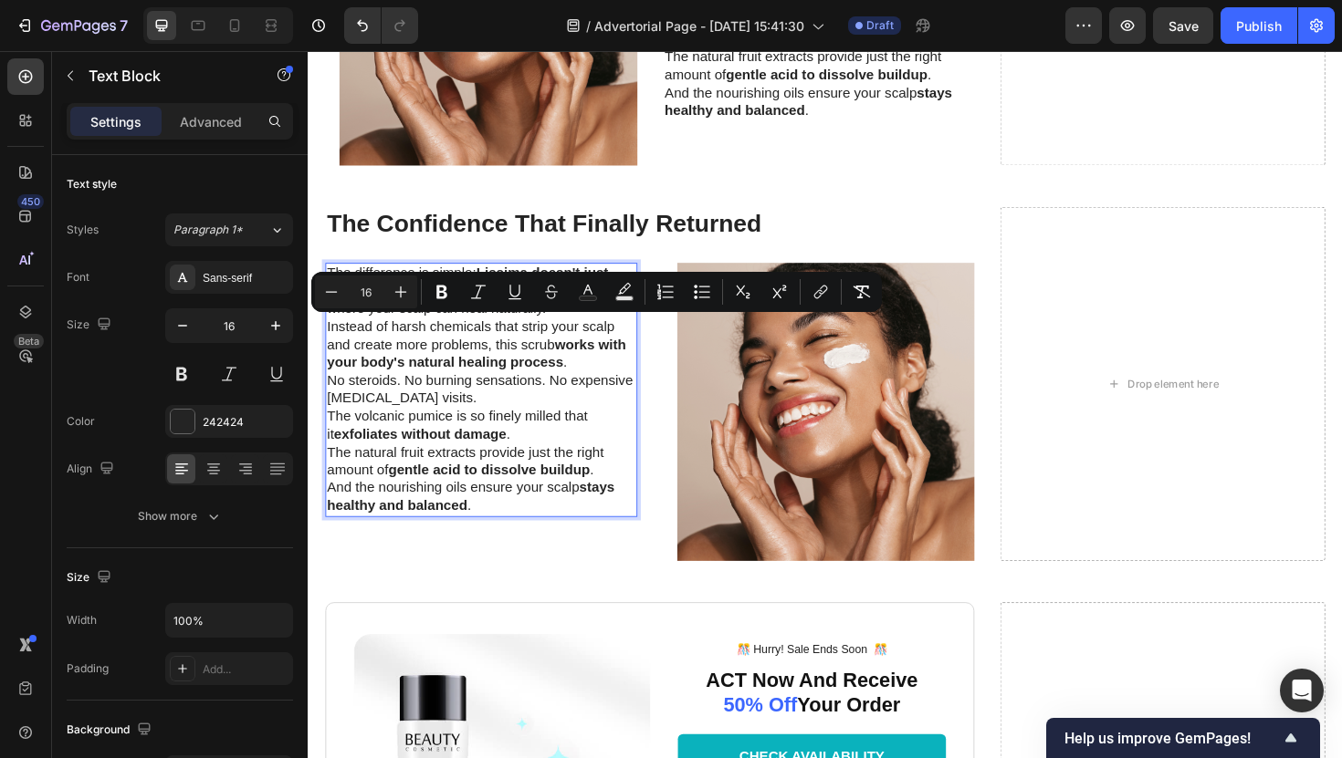
click at [494, 539] on p "And the nourishing oils ensure your scalp stays healthy and balanced ." at bounding box center [491, 524] width 327 height 38
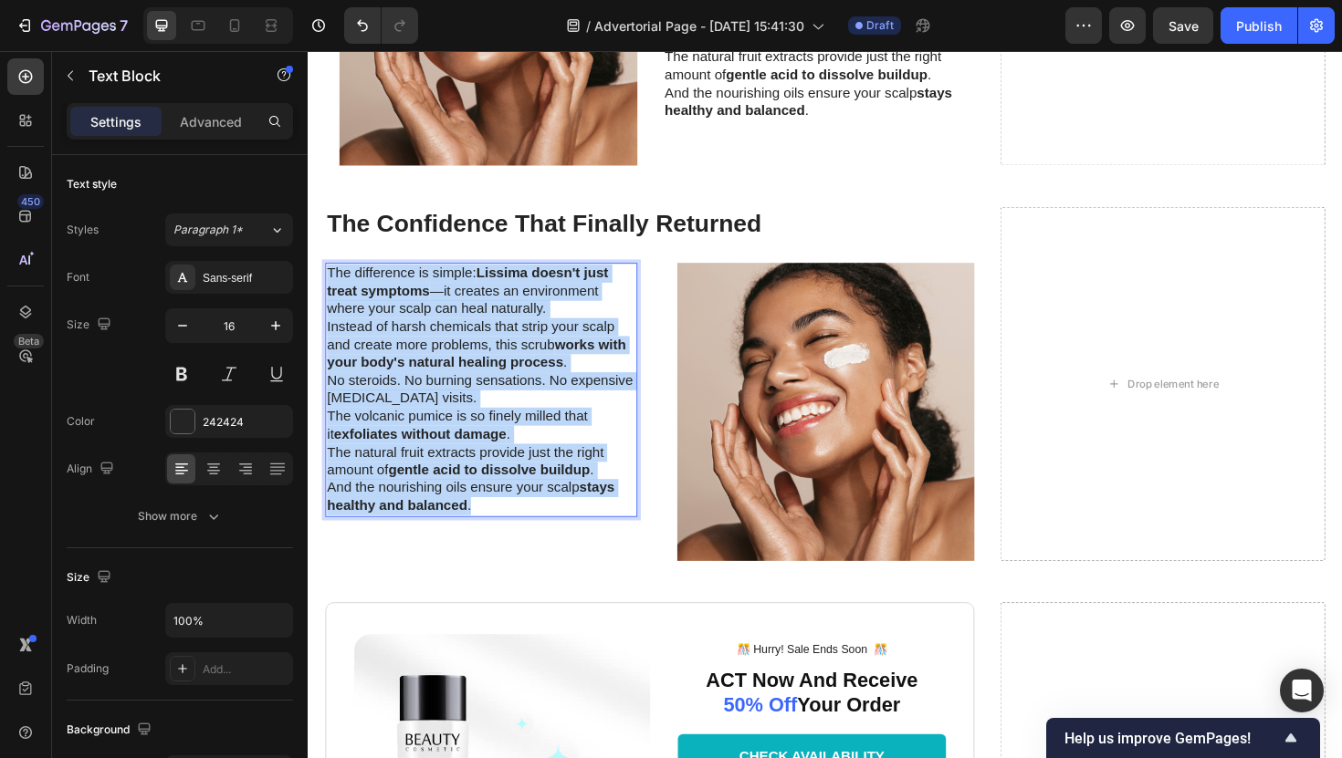
drag, startPoint x: 493, startPoint y: 532, endPoint x: 330, endPoint y: 295, distance: 287.6
click at [330, 295] on div "The difference is simple: Lissima doesn't just treat symptoms —it creates an en…" at bounding box center [491, 410] width 330 height 269
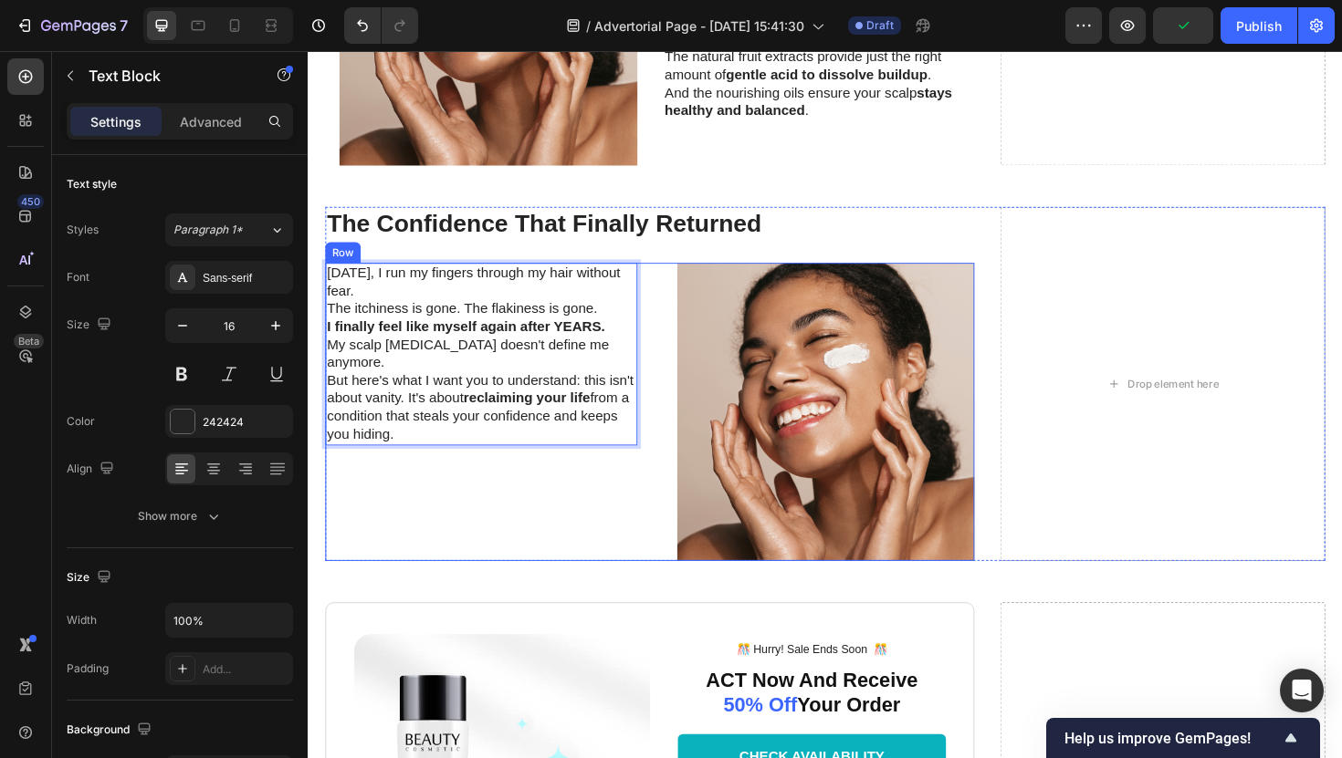
click at [486, 505] on div "Today, I run my fingers through my hair without fear. The itchiness is gone. Th…" at bounding box center [491, 434] width 330 height 316
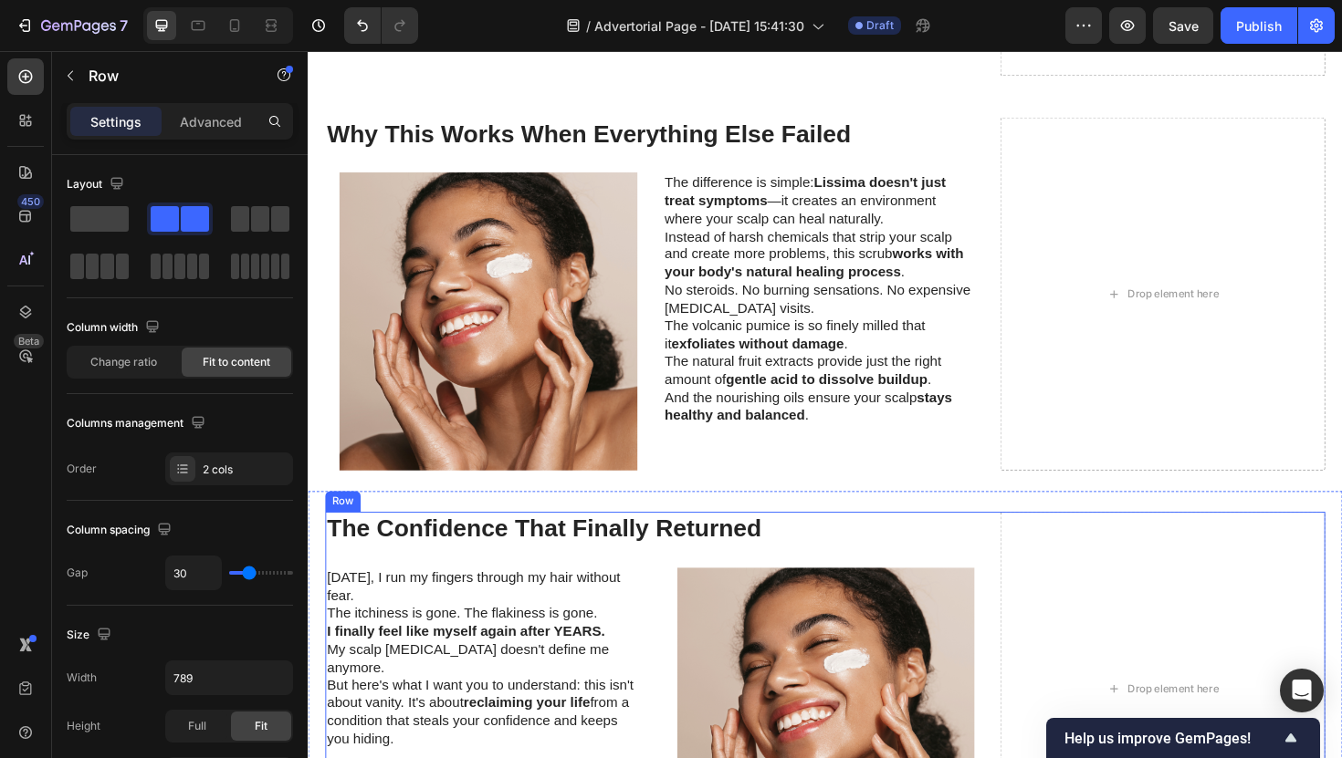
scroll to position [4847, 0]
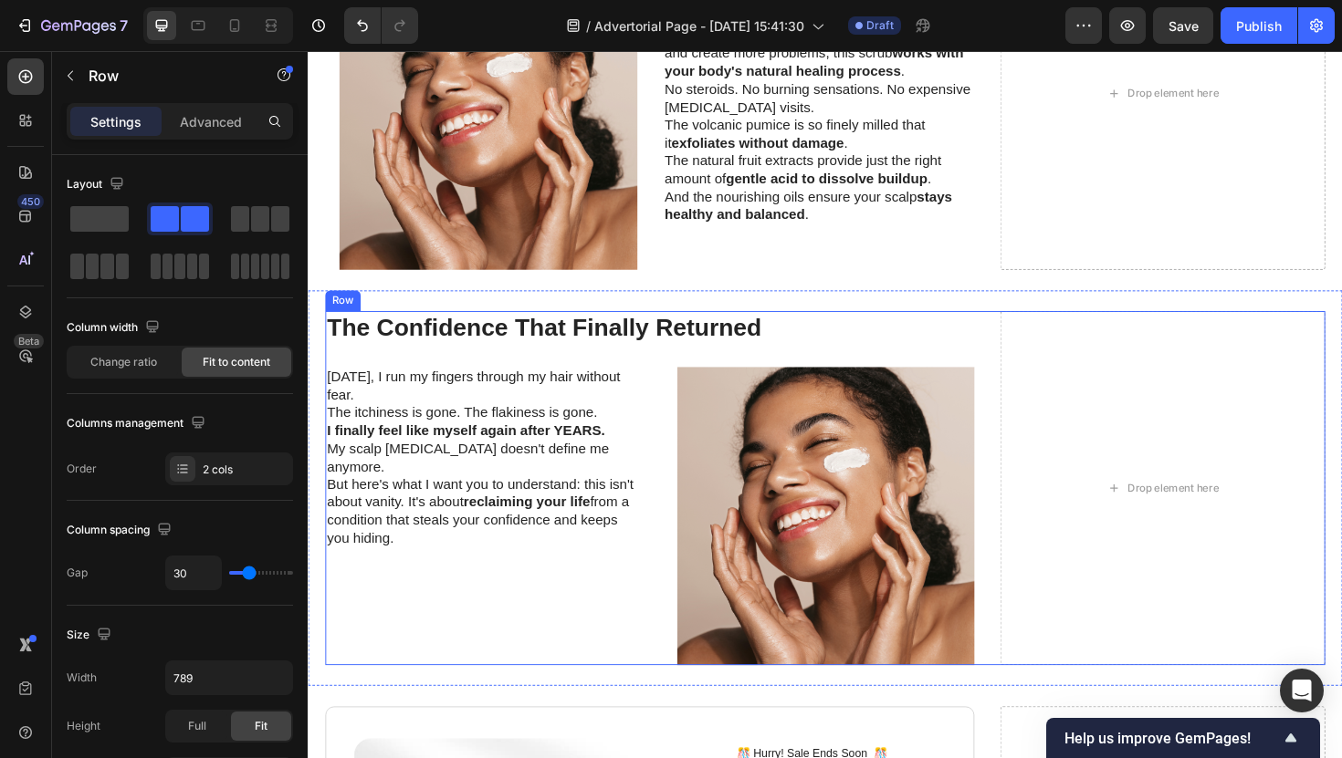
click at [1024, 327] on div "The Confidence That Finally Returned Heading Today, I run my fingers through my…" at bounding box center [855, 514] width 1059 height 375
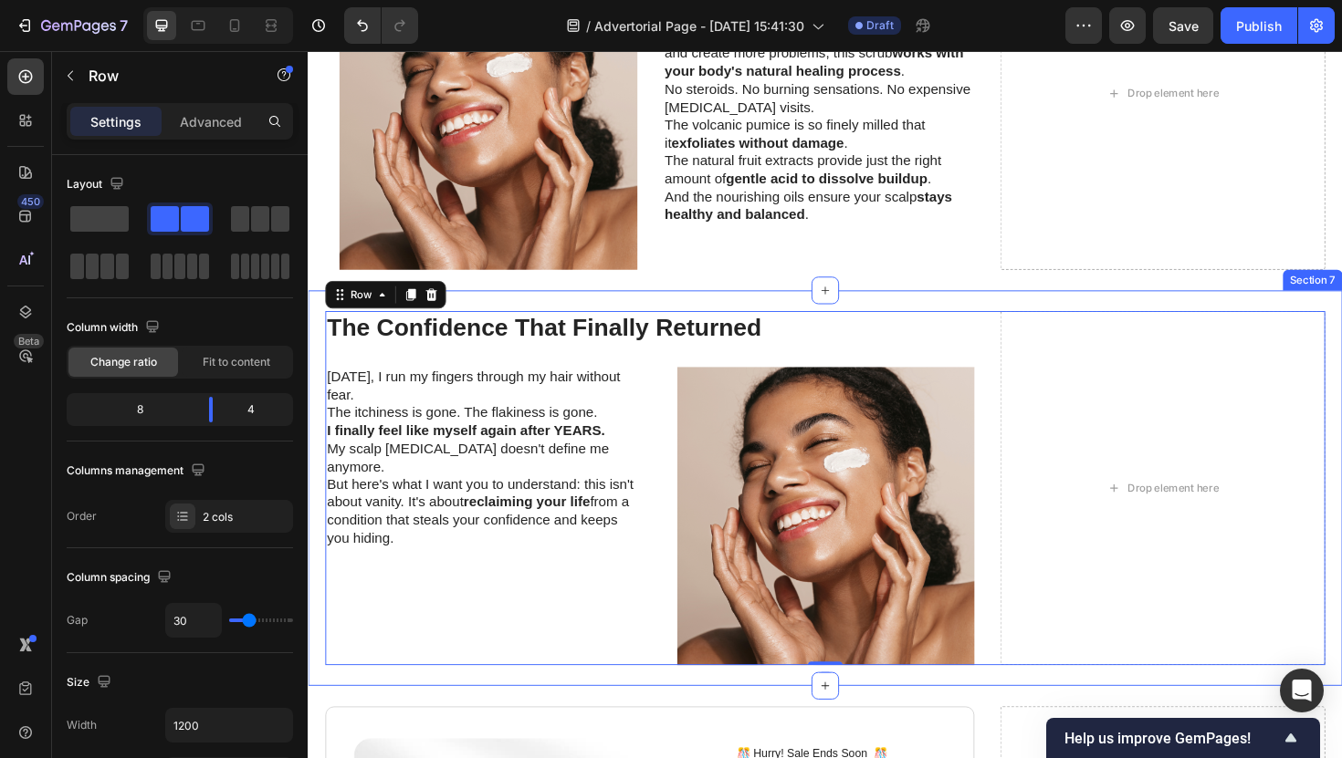
click at [1018, 314] on div "The Confidence That Finally Returned Heading Today, I run my fingers through my…" at bounding box center [855, 514] width 1095 height 419
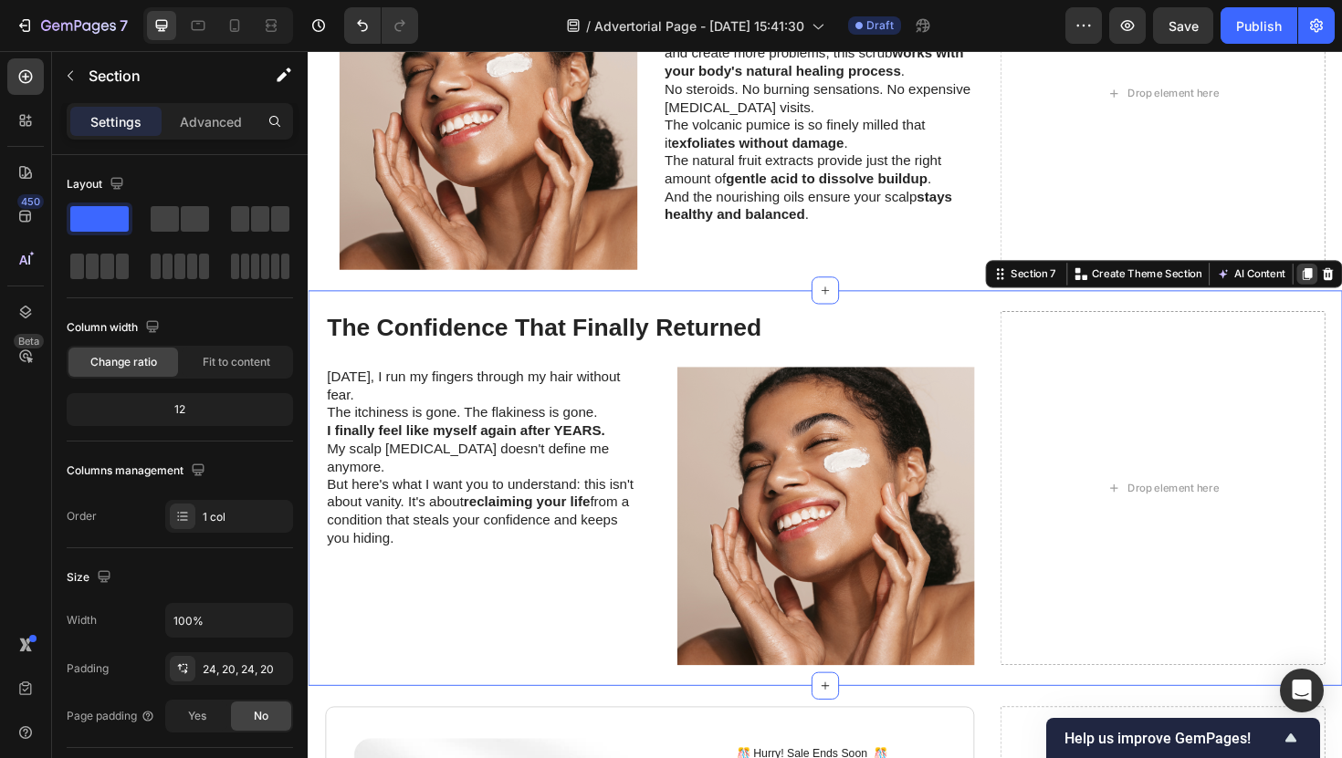
click at [1341, 295] on div at bounding box center [1365, 288] width 22 height 22
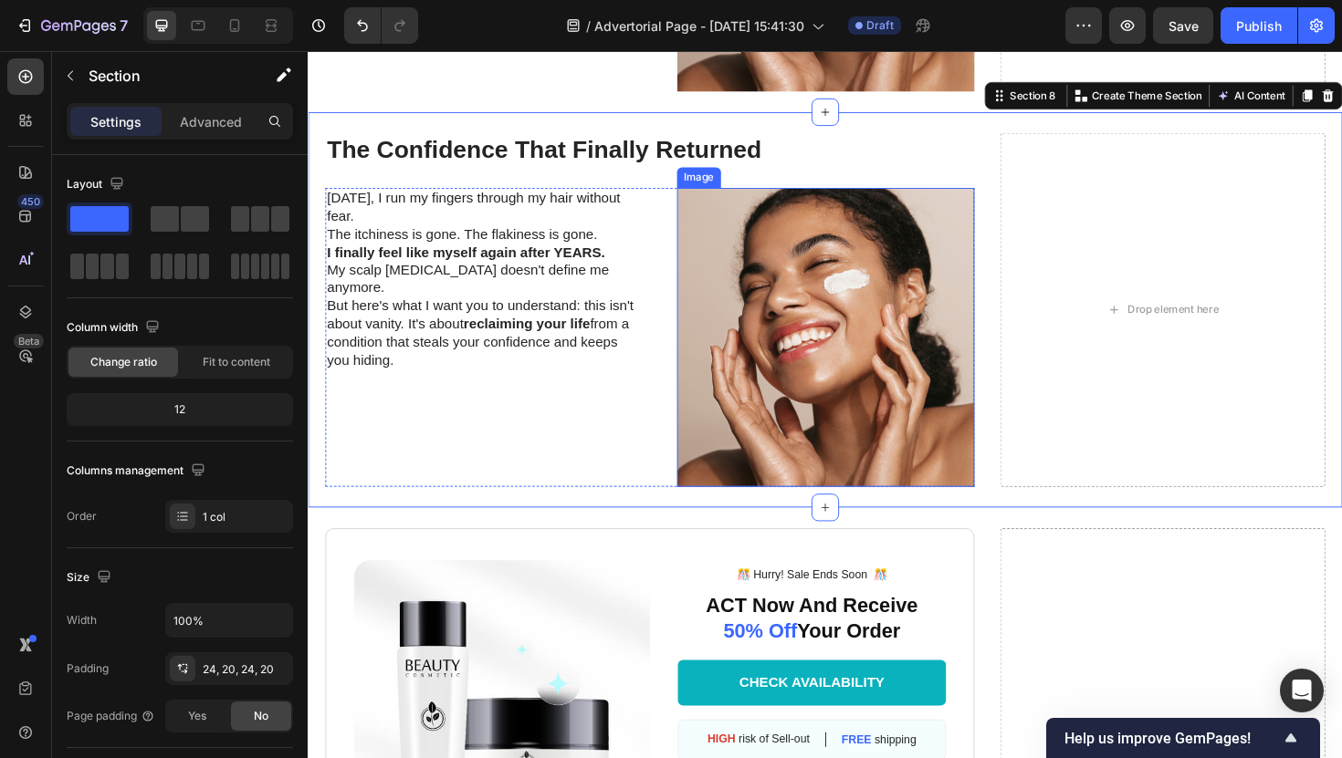
scroll to position [5455, 0]
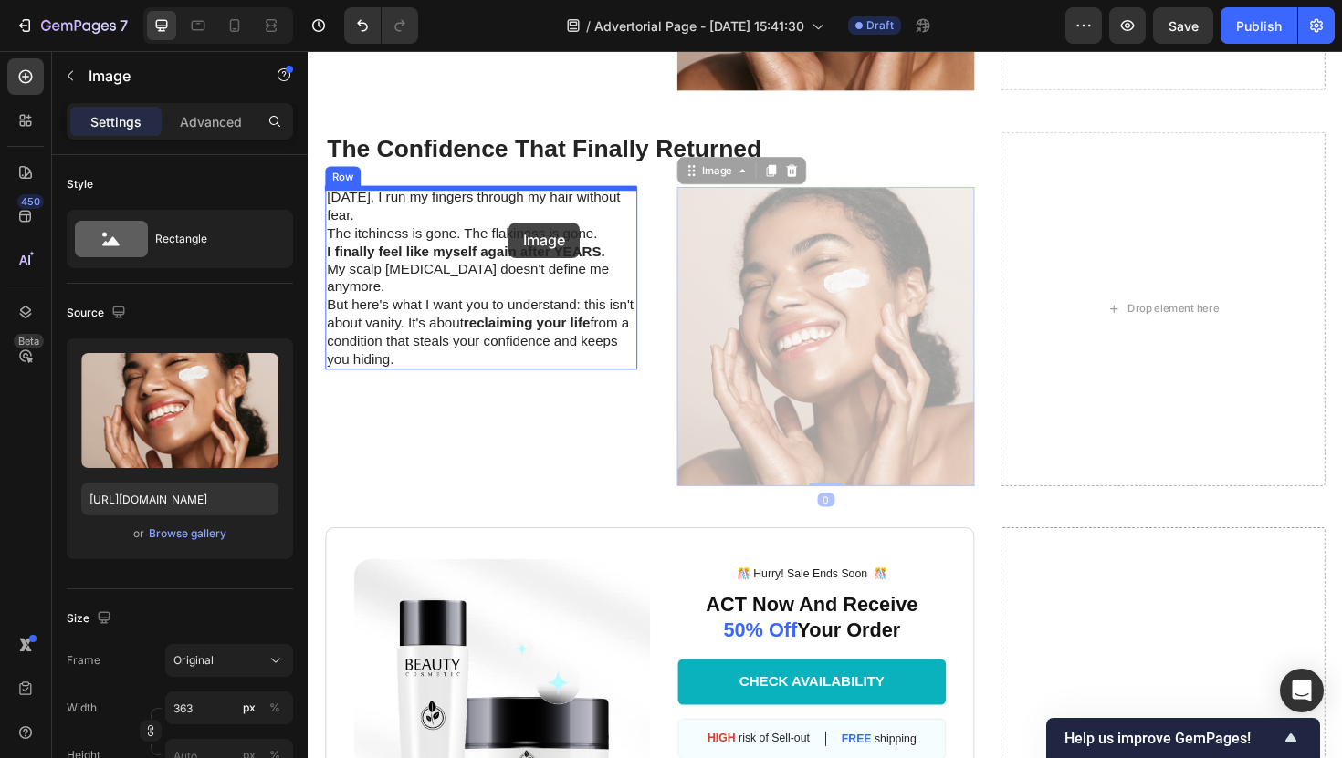
drag, startPoint x: 803, startPoint y: 272, endPoint x: 517, endPoint y: 219, distance: 291.4
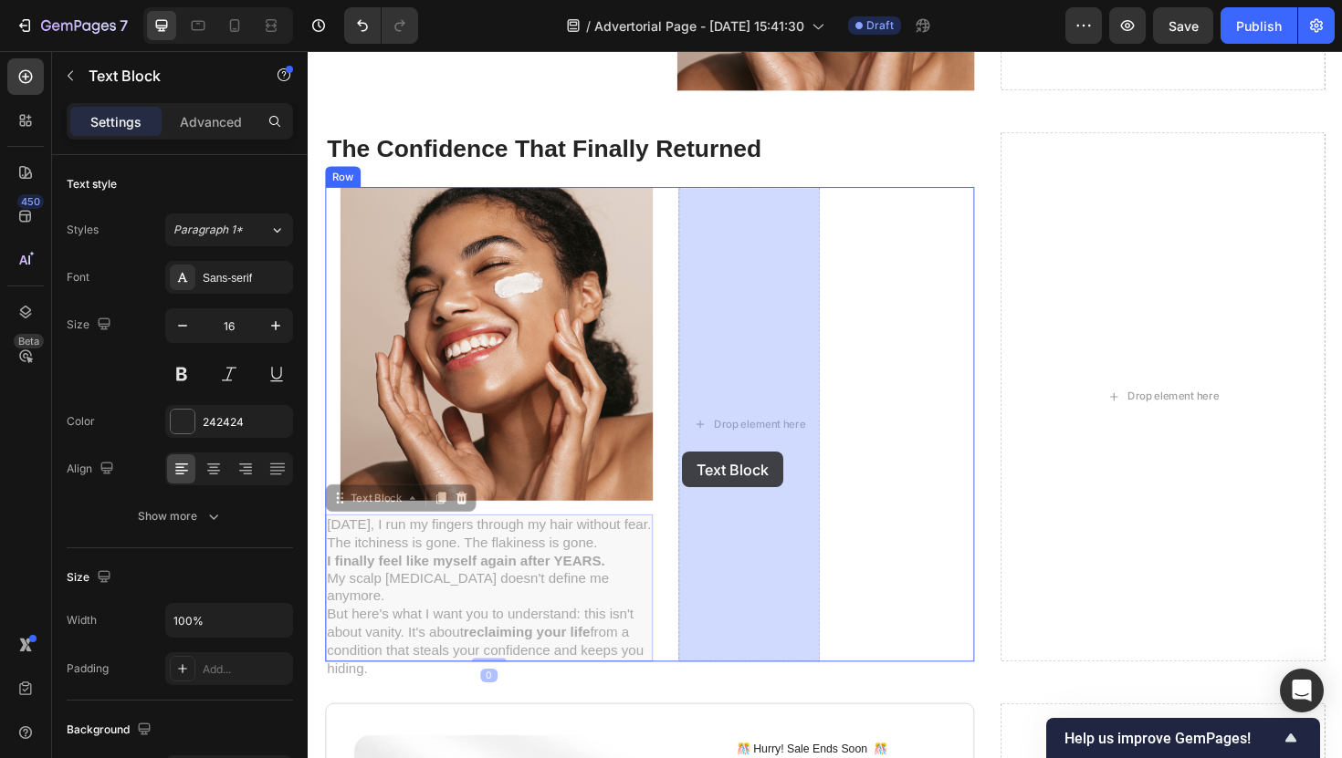
drag, startPoint x: 509, startPoint y: 580, endPoint x: 719, endPoint y: 467, distance: 238.5
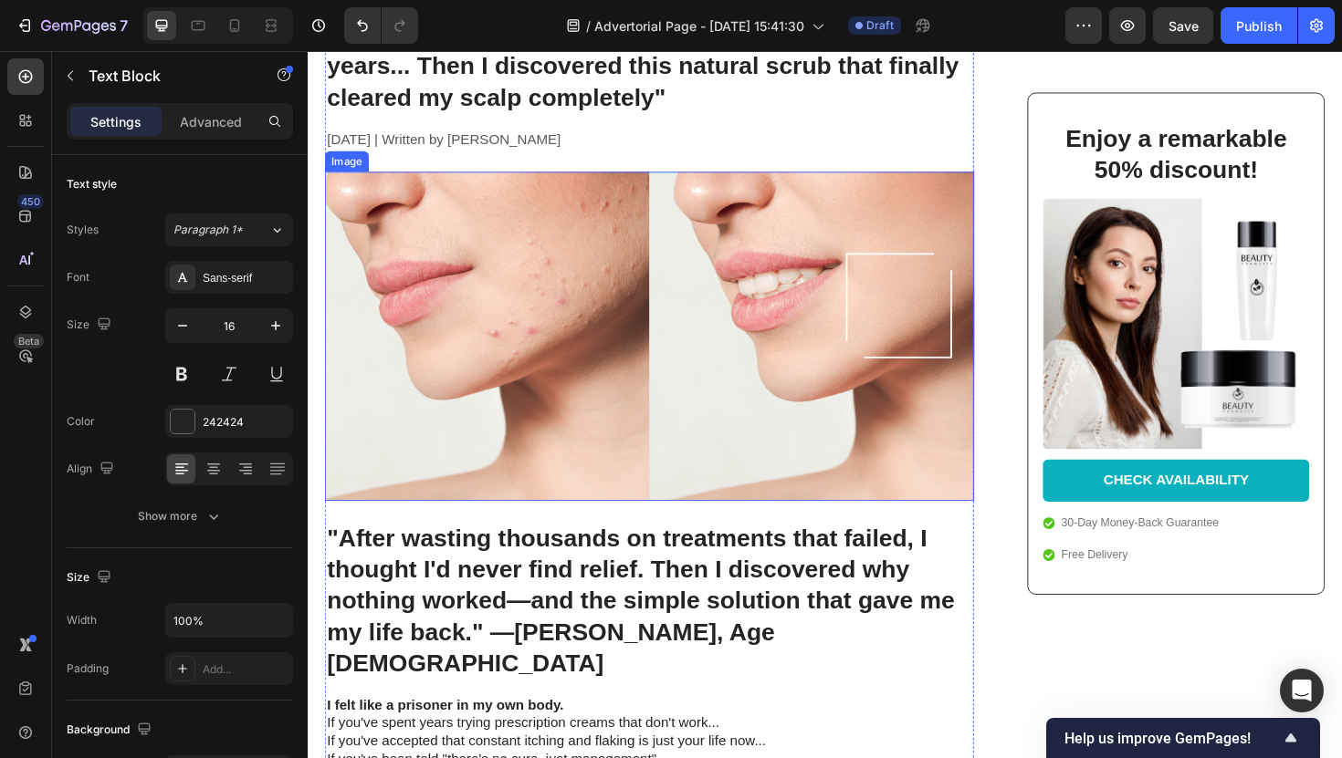
scroll to position [172, 0]
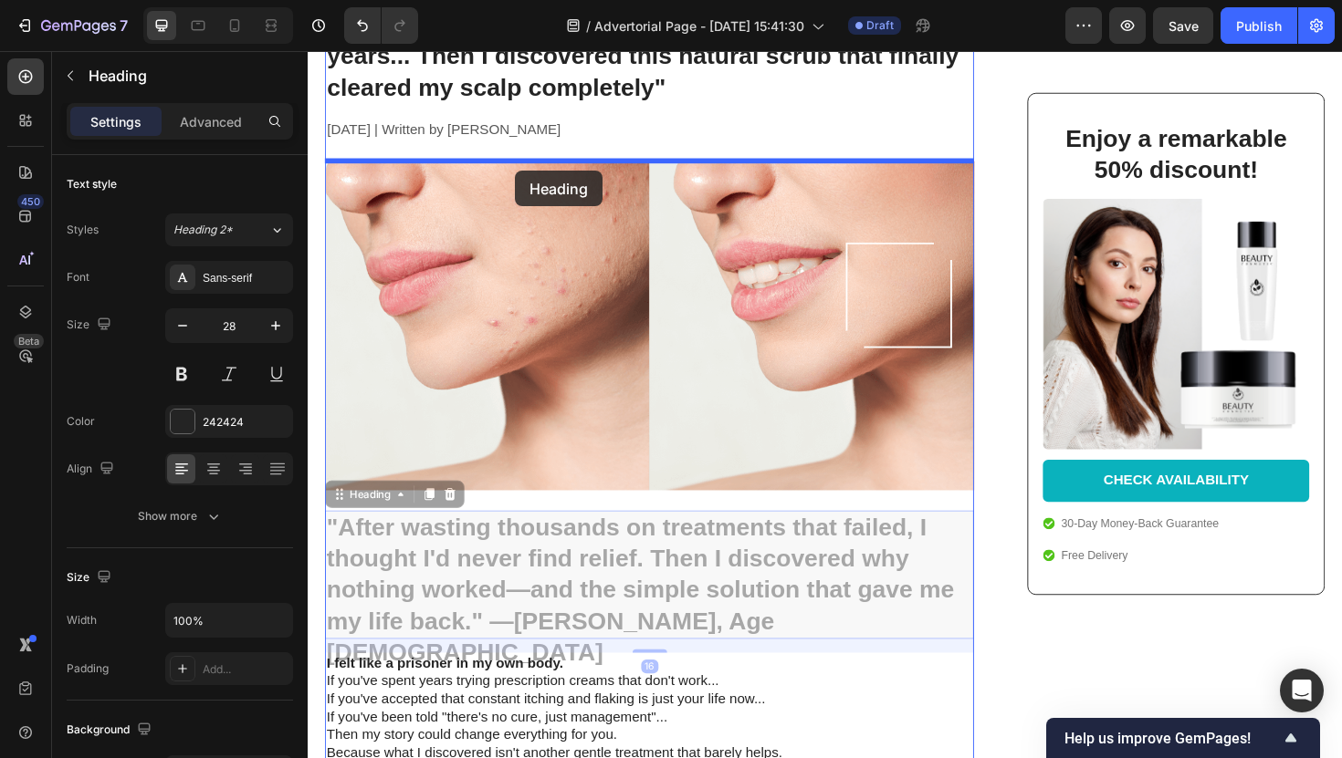
drag, startPoint x: 525, startPoint y: 624, endPoint x: 526, endPoint y: 177, distance: 447.2
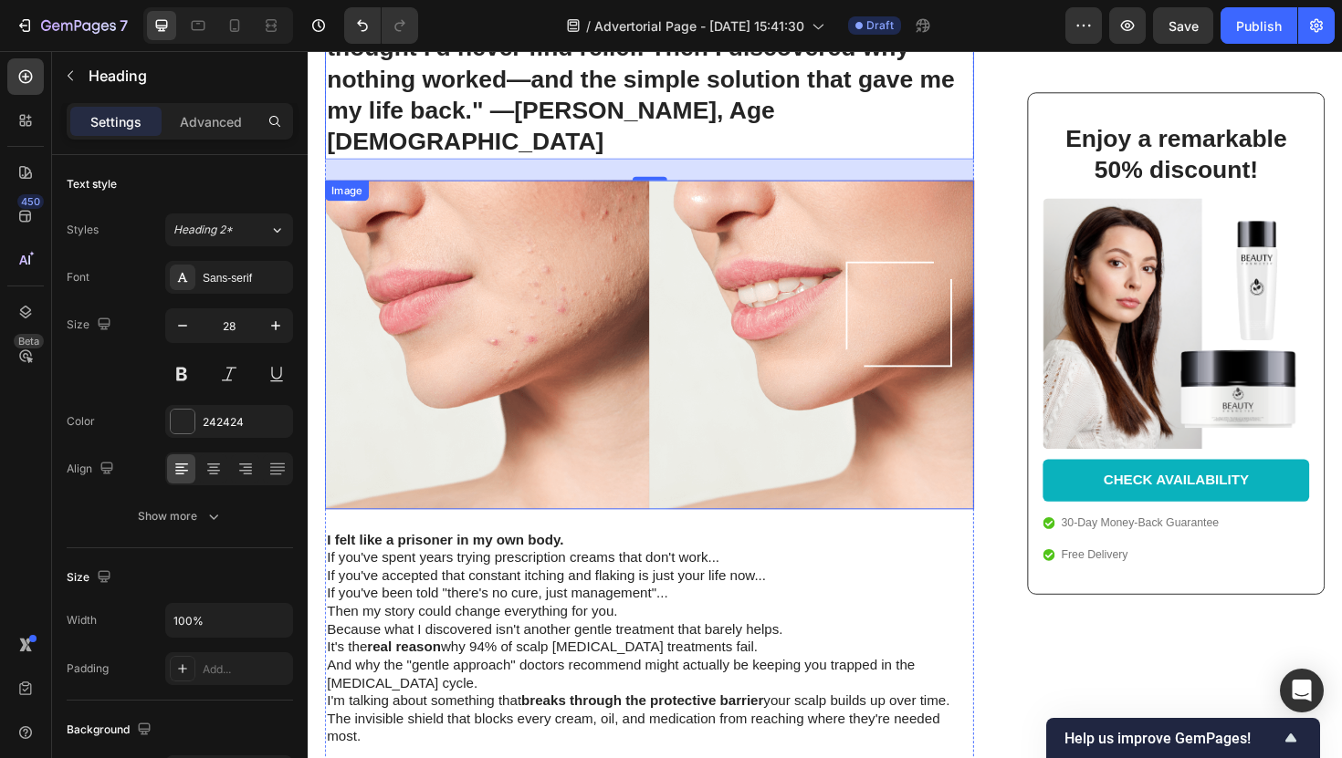
scroll to position [284, 0]
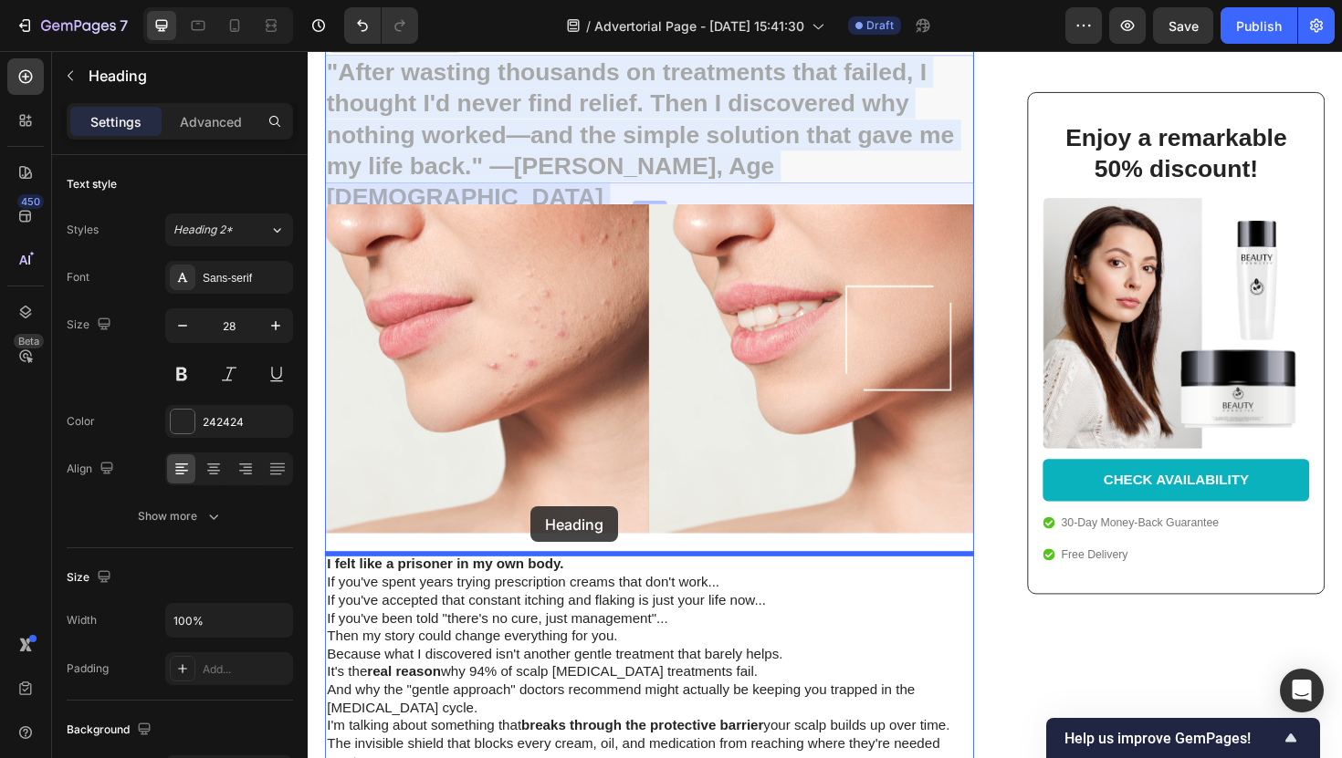
drag, startPoint x: 553, startPoint y: 137, endPoint x: 542, endPoint y: 534, distance: 397.2
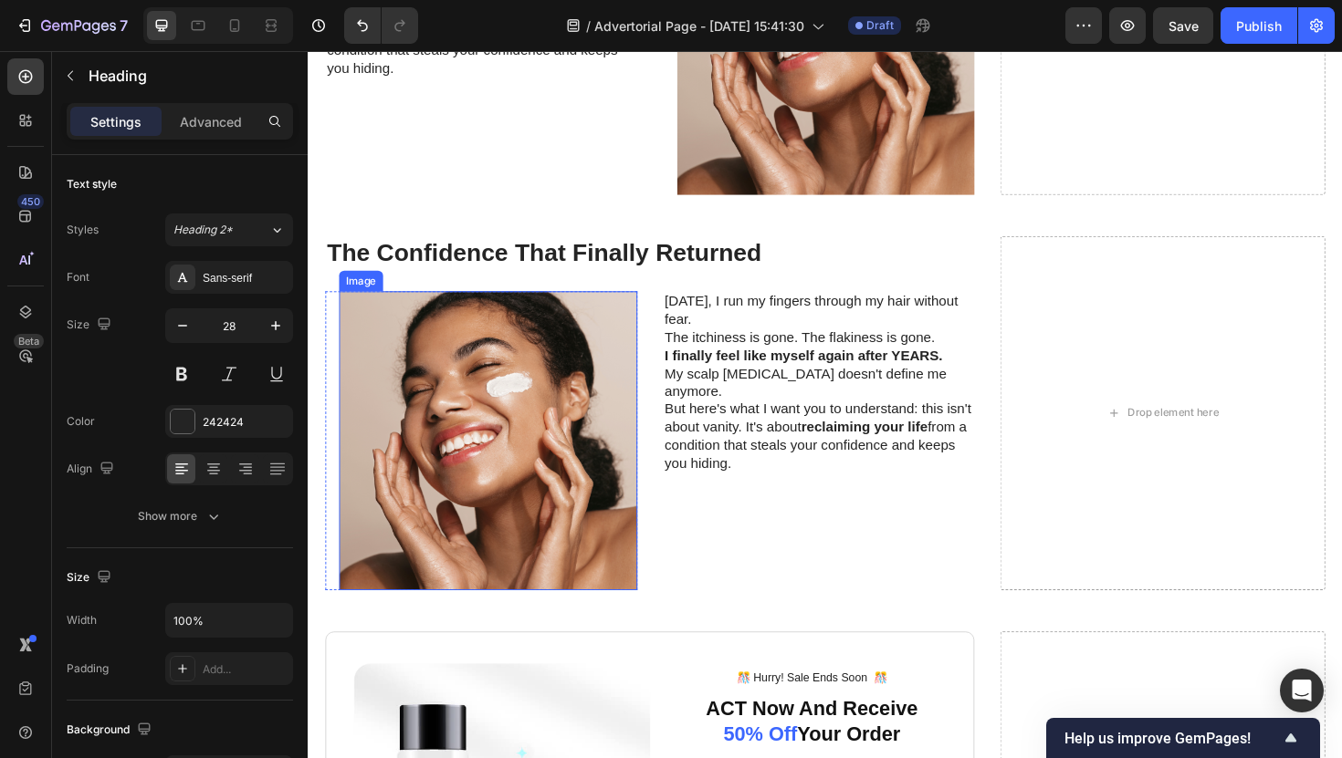
scroll to position [5346, 0]
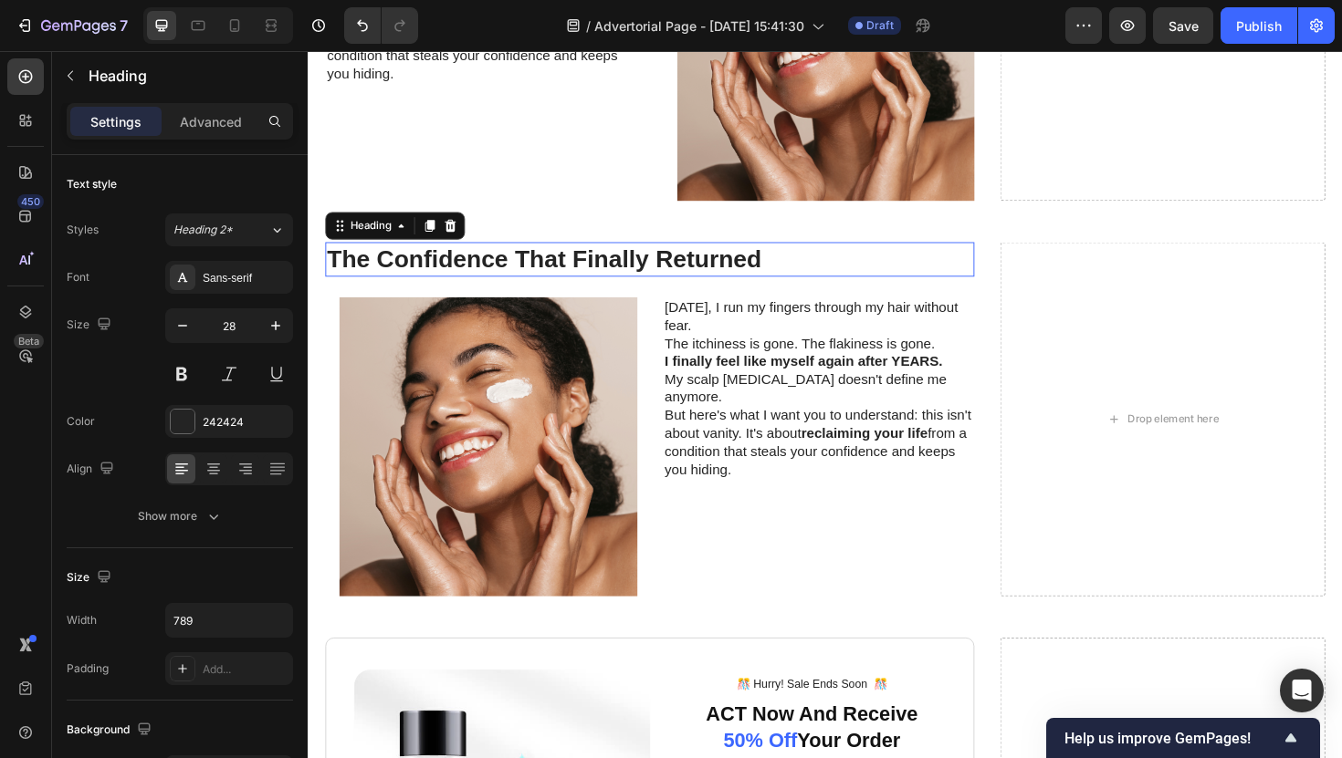
click at [626, 277] on h2 "The Confidence That Finally Returned" at bounding box center [669, 272] width 687 height 37
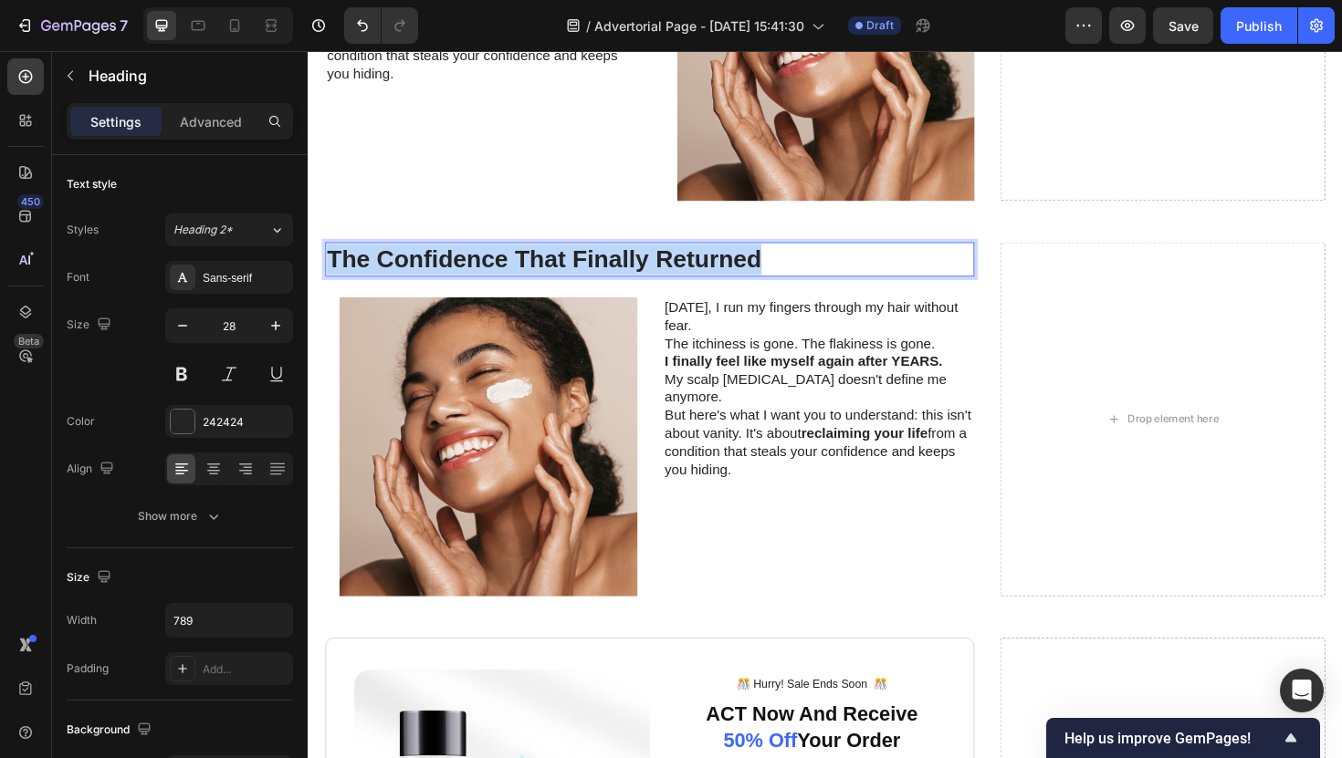
click at [626, 277] on p "The Confidence That Finally Returned" at bounding box center [670, 272] width 684 height 33
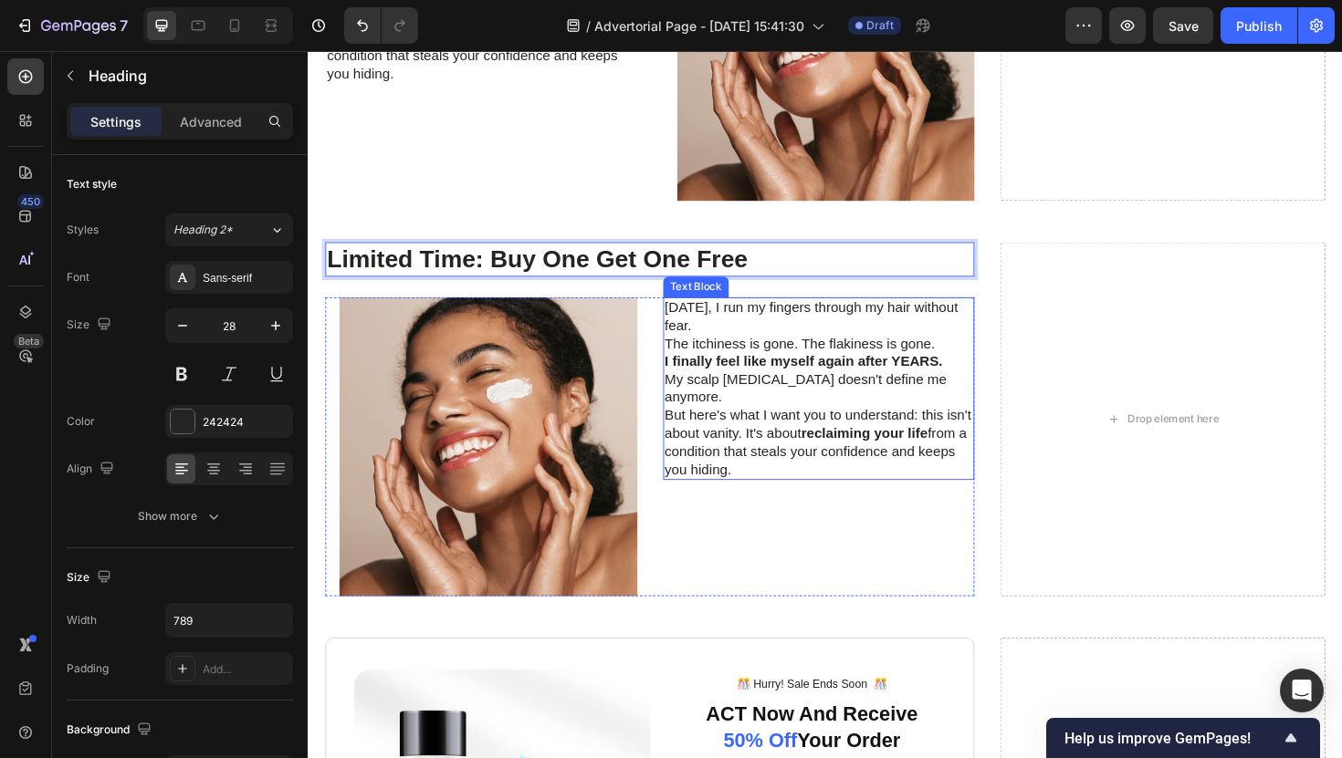
click at [762, 384] on strong "I finally feel like myself again after YEARS." at bounding box center [832, 380] width 295 height 16
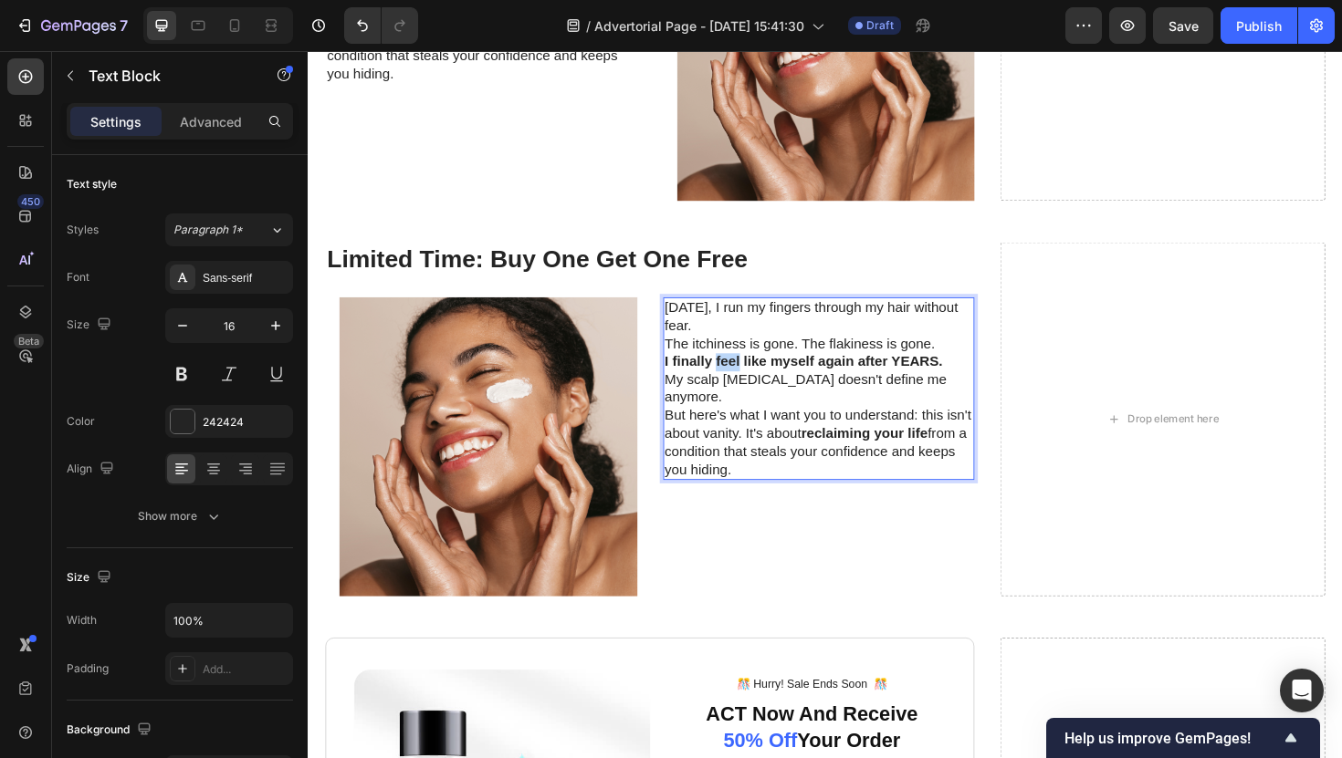
click at [762, 384] on strong "I finally feel like myself again after YEARS." at bounding box center [832, 380] width 295 height 16
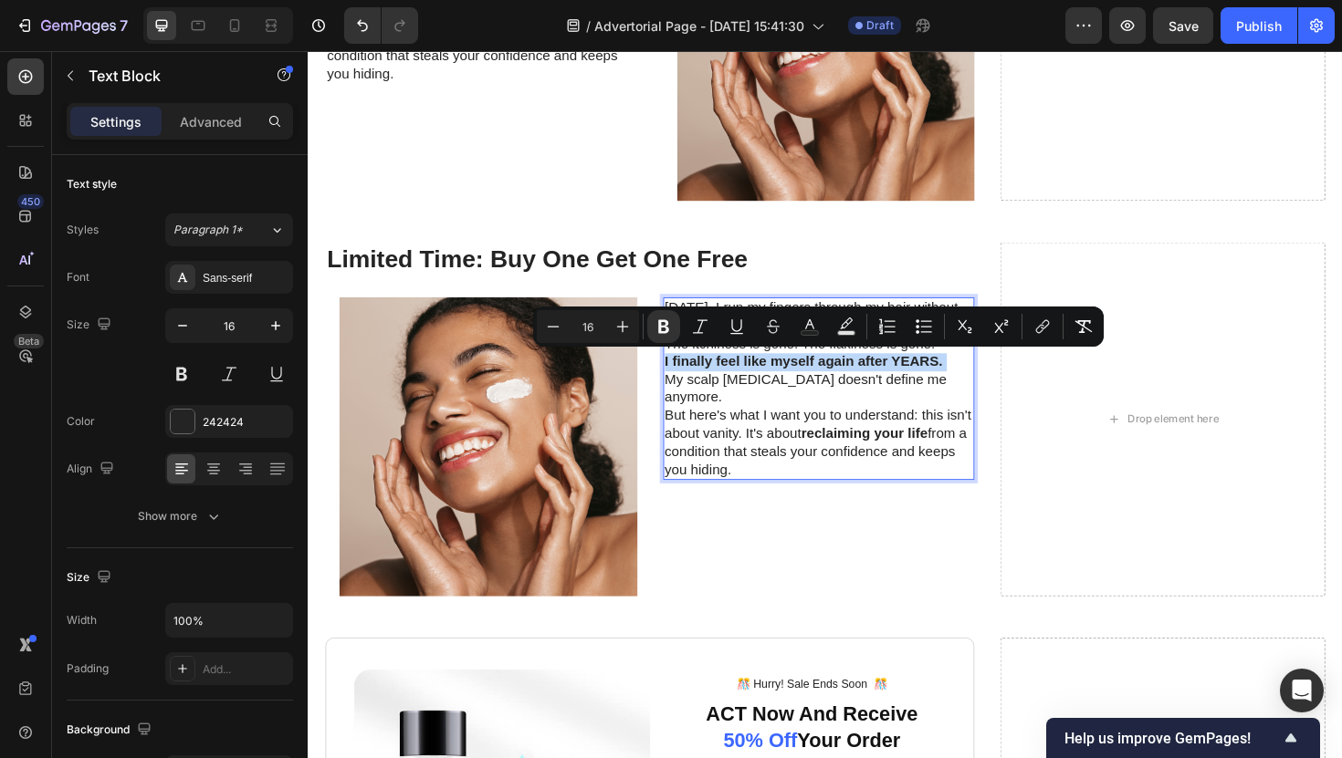
click at [762, 384] on strong "I finally feel like myself again after YEARS." at bounding box center [832, 380] width 295 height 16
click at [769, 456] on p "But here's what I want you to understand: this isn't about vanity. It's about r…" at bounding box center [848, 466] width 327 height 76
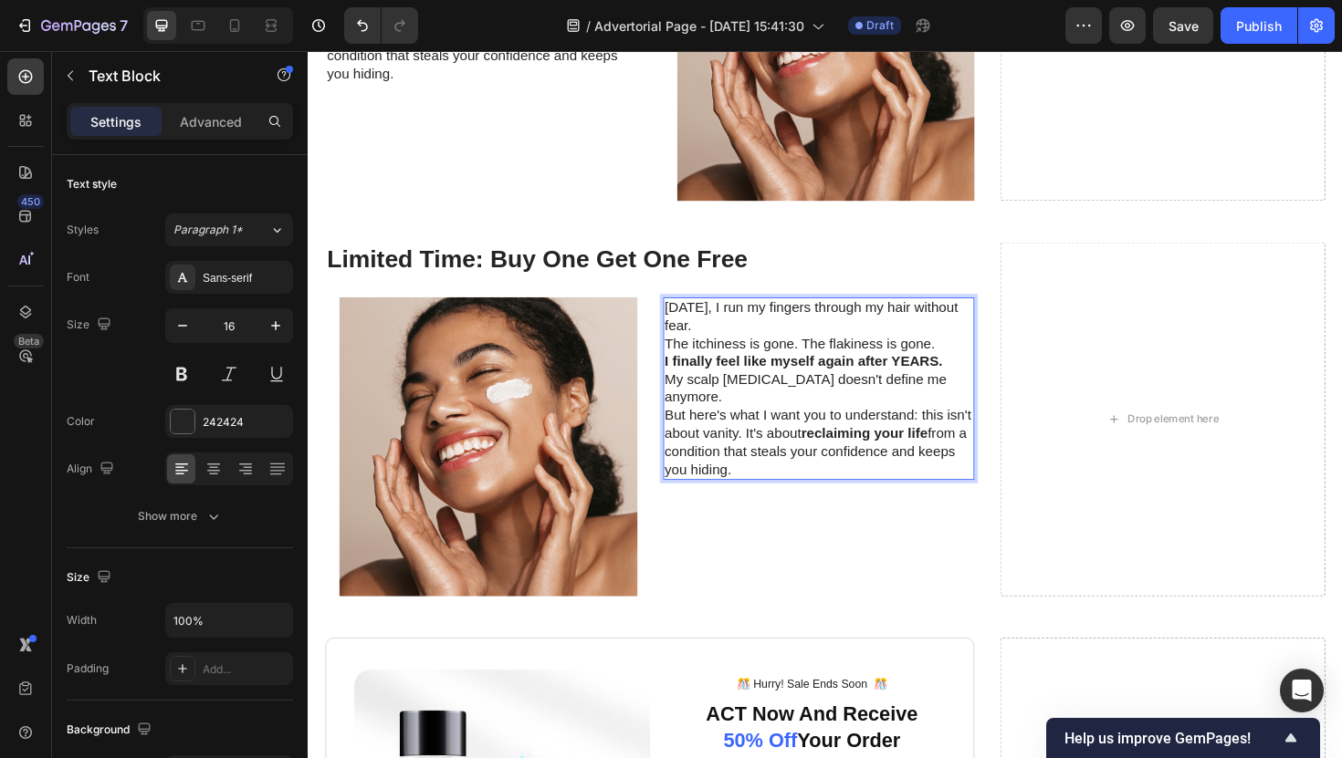
drag, startPoint x: 766, startPoint y: 470, endPoint x: 686, endPoint y: 328, distance: 163.0
click at [686, 328] on div "Today, I run my fingers through my hair without fear. The itchiness is gone. Th…" at bounding box center [849, 408] width 330 height 193
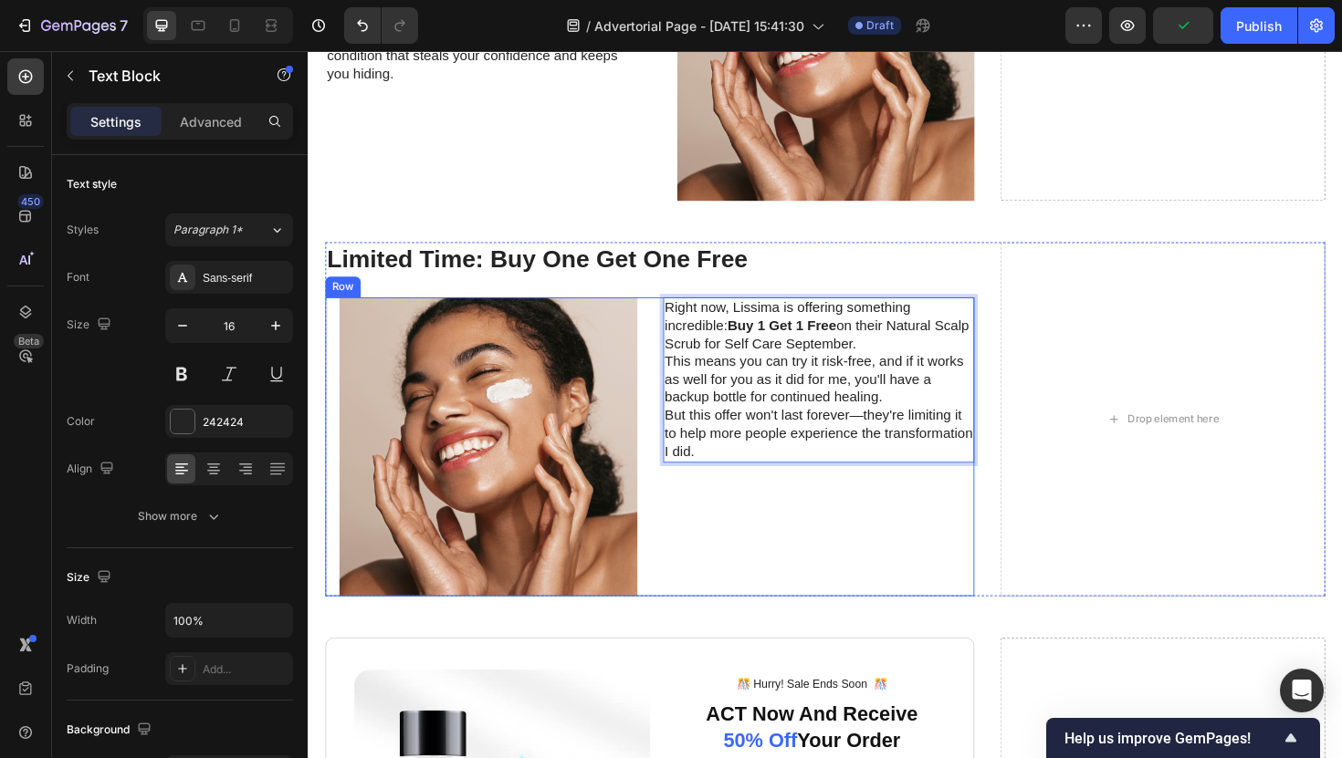
click at [791, 539] on div "Right now, Lissima is offering something incredible: Buy 1 Get 1 Free on their …" at bounding box center [849, 470] width 330 height 316
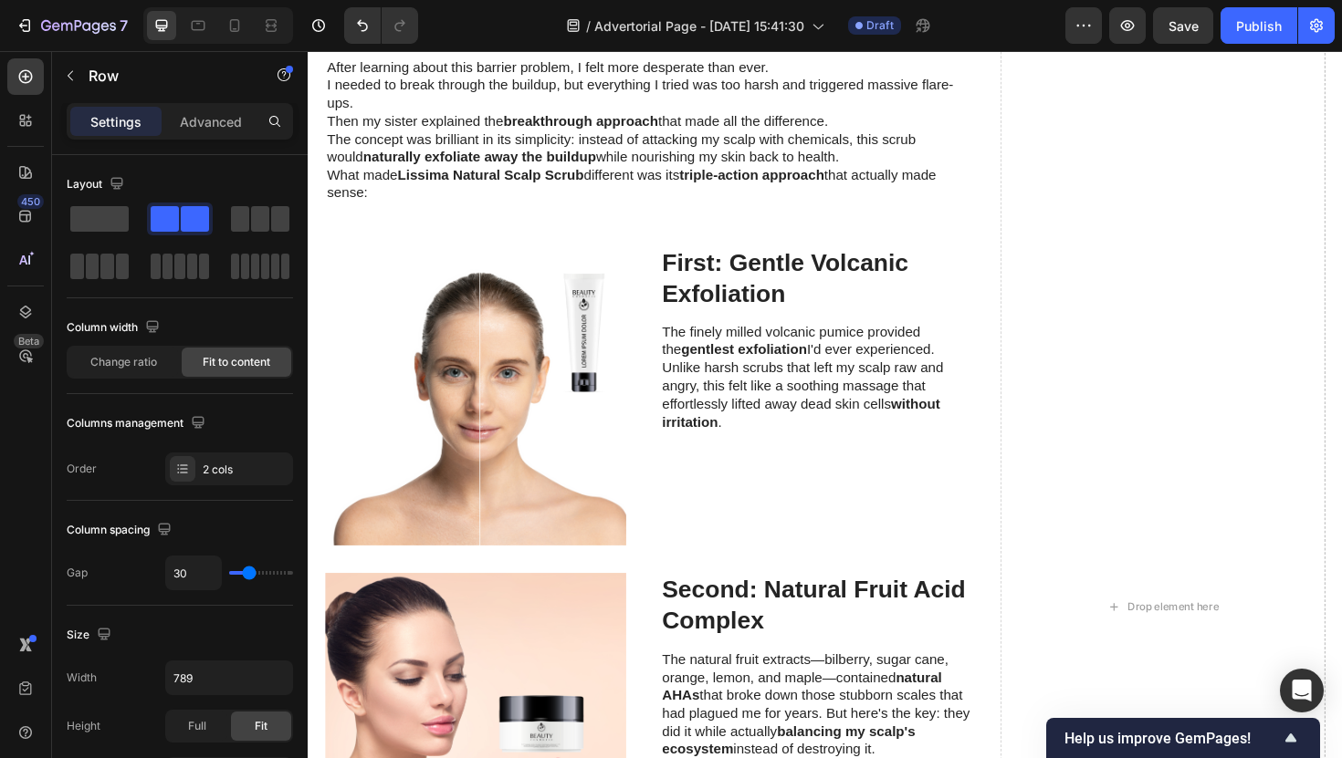
scroll to position [2858, 0]
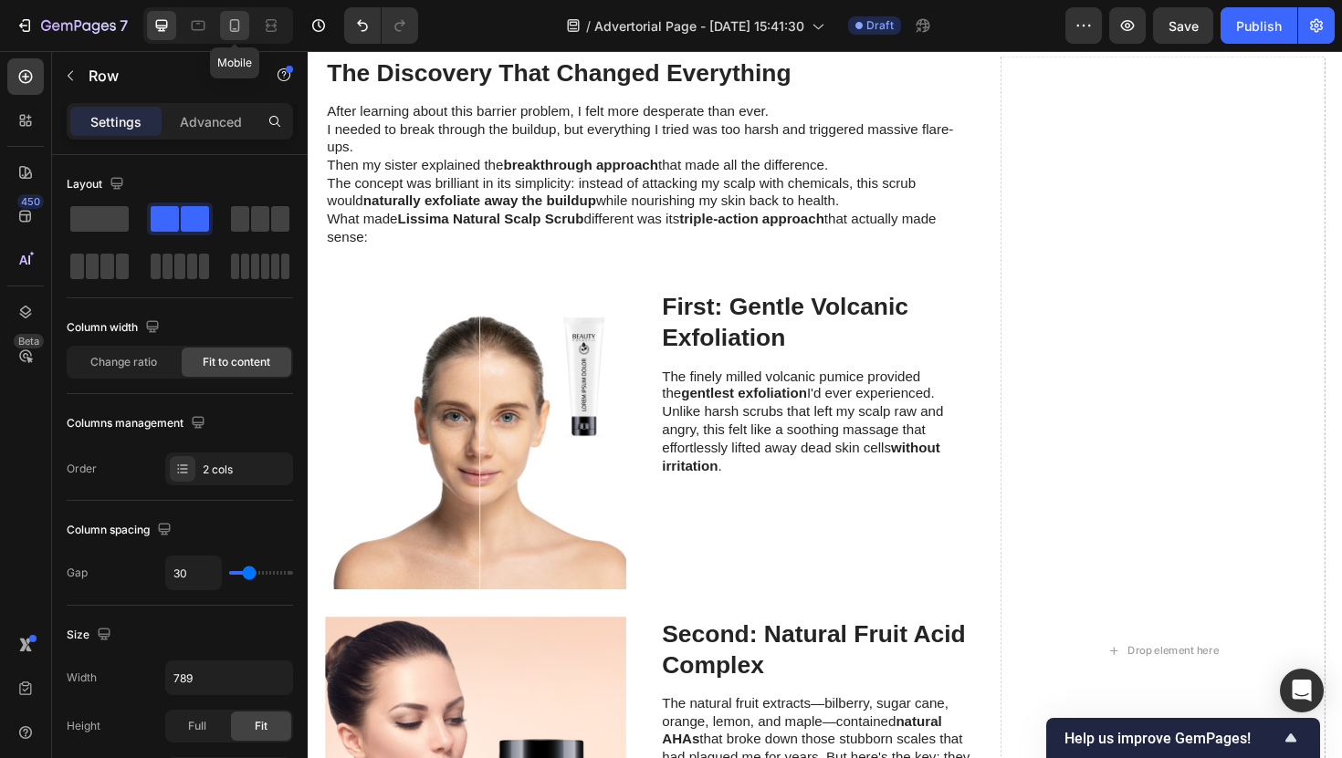
click at [233, 16] on icon at bounding box center [234, 25] width 18 height 18
type input "0"
type input "100%"
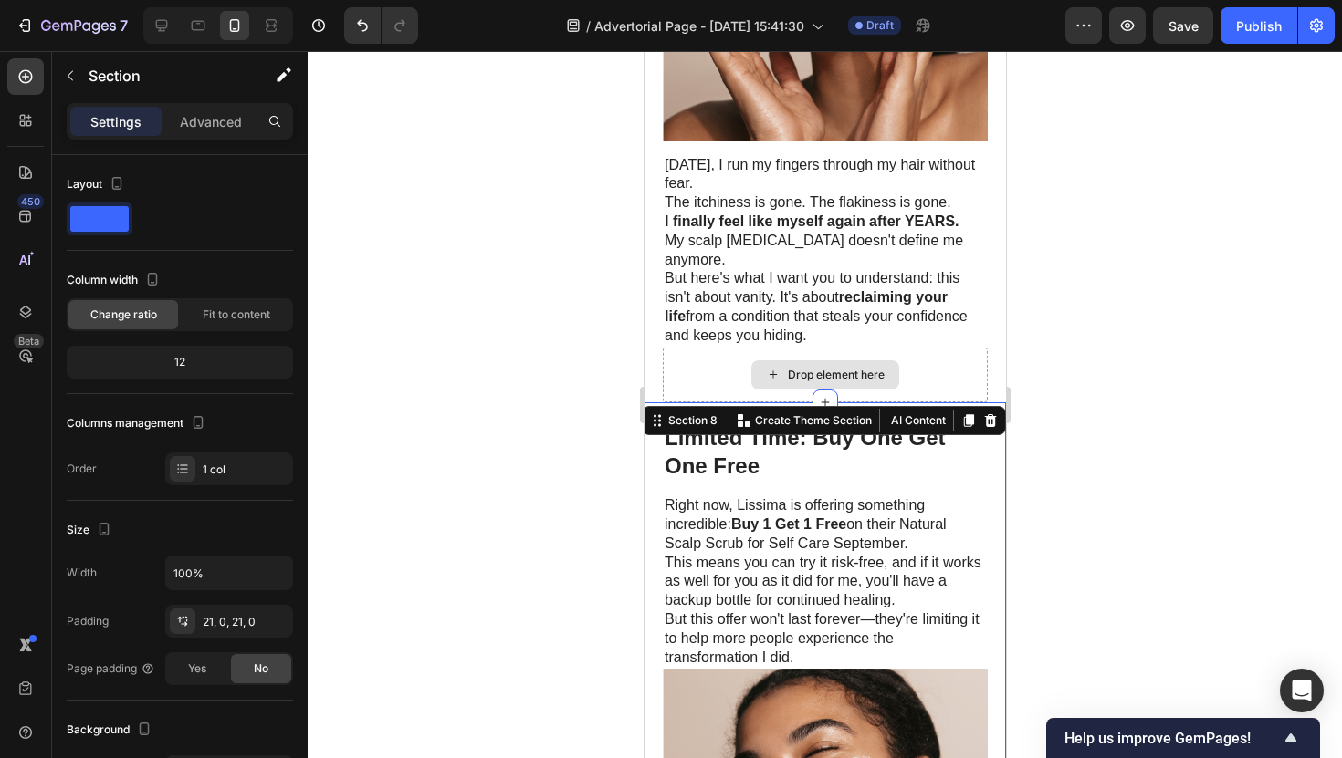
scroll to position [6367, 0]
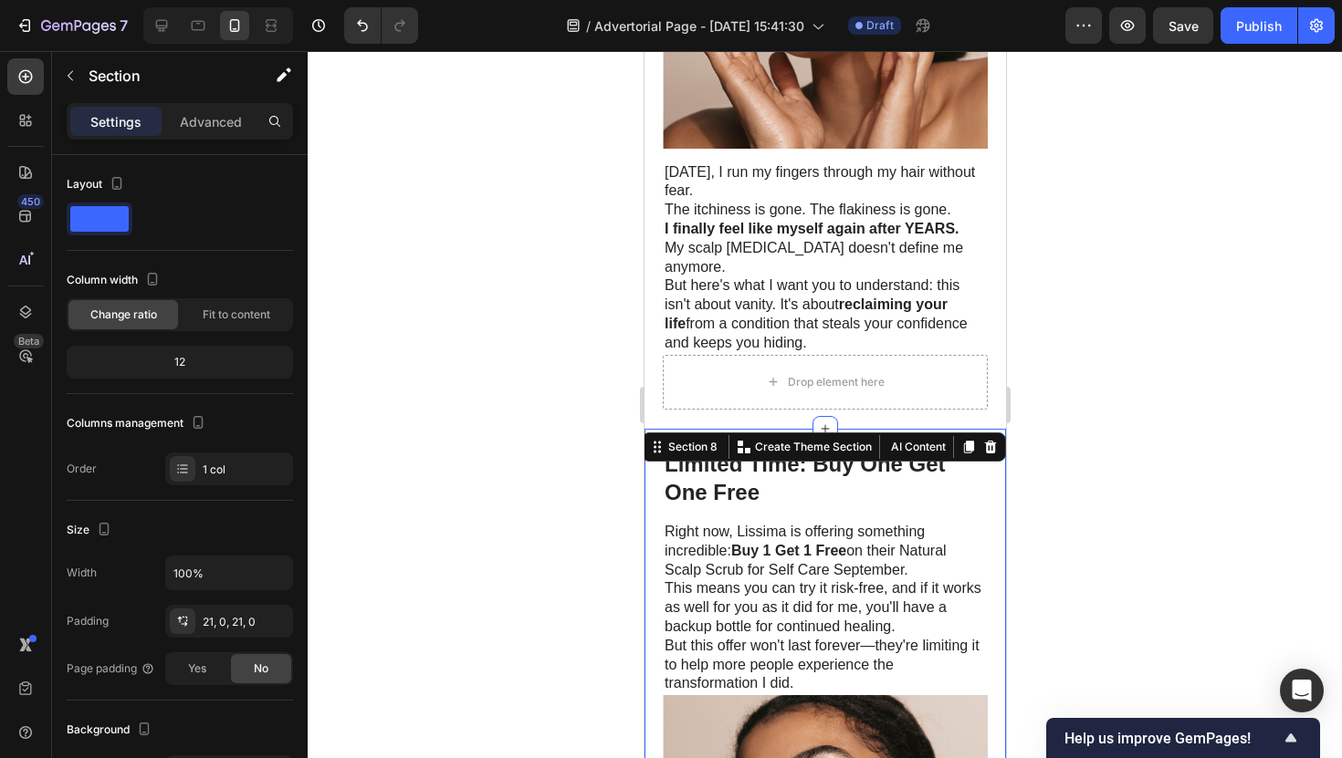
click at [1020, 356] on div at bounding box center [825, 404] width 1034 height 707
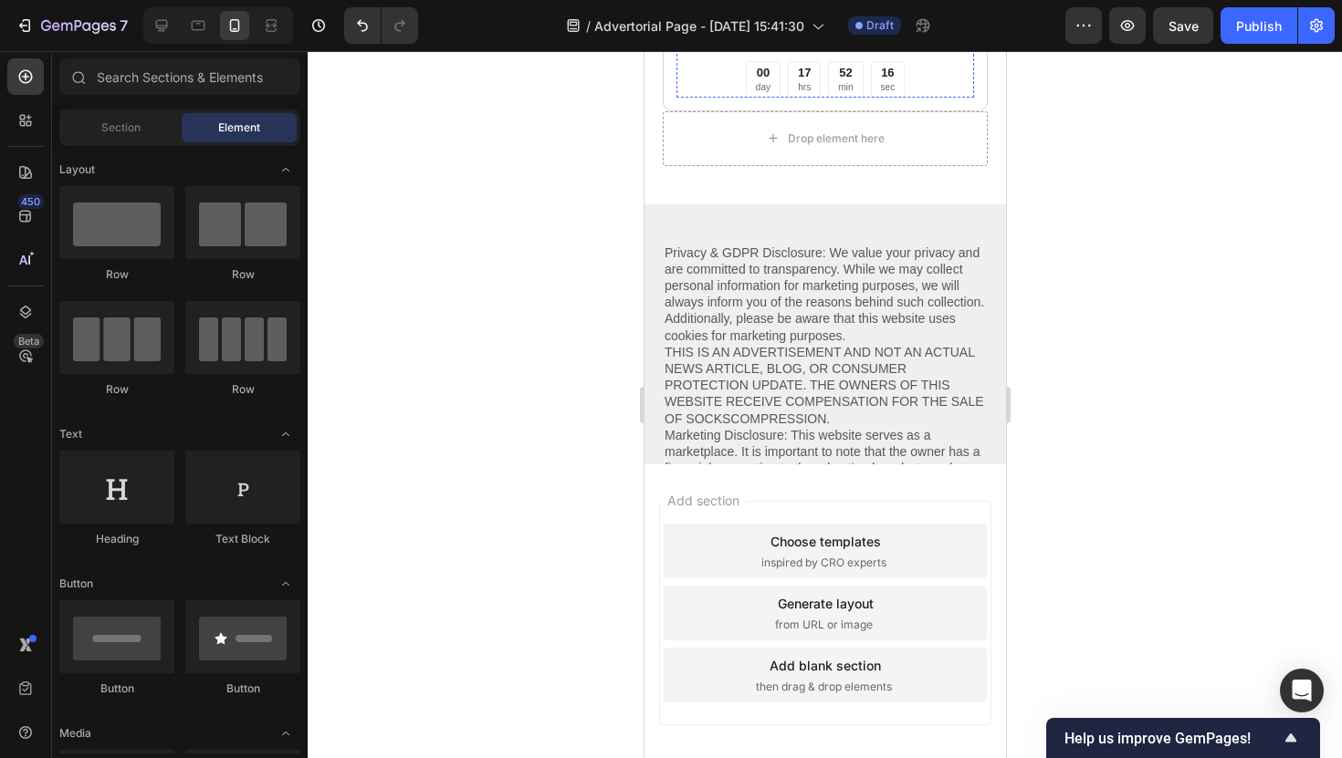
scroll to position [10294, 0]
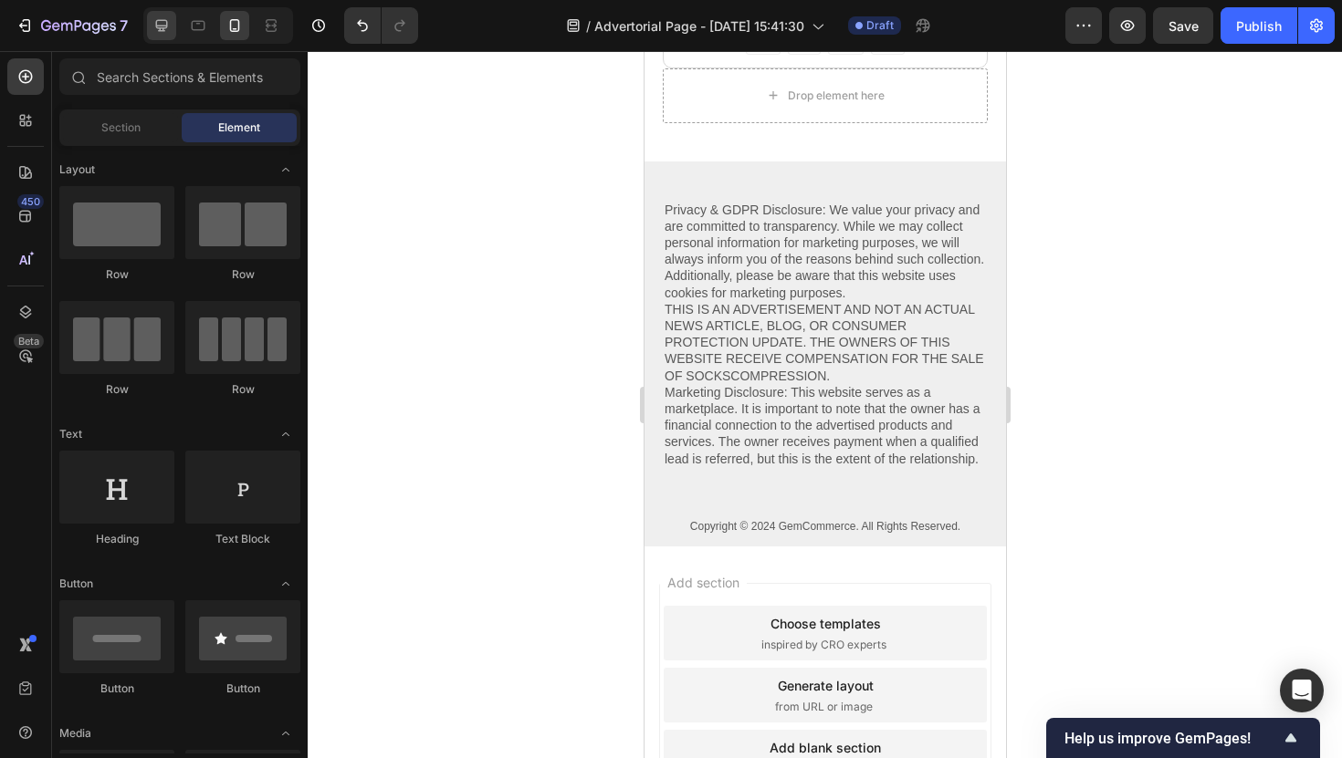
click at [158, 38] on div at bounding box center [161, 25] width 29 height 29
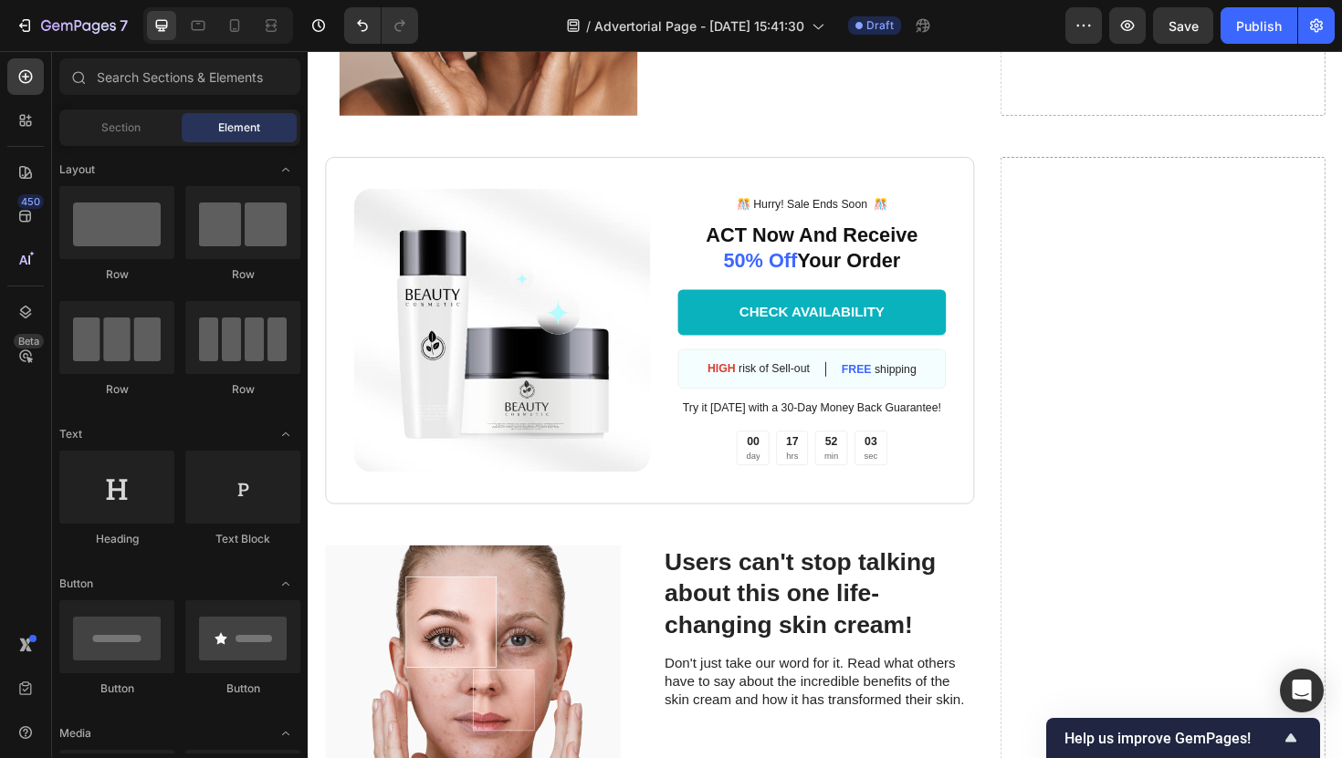
scroll to position [7189, 0]
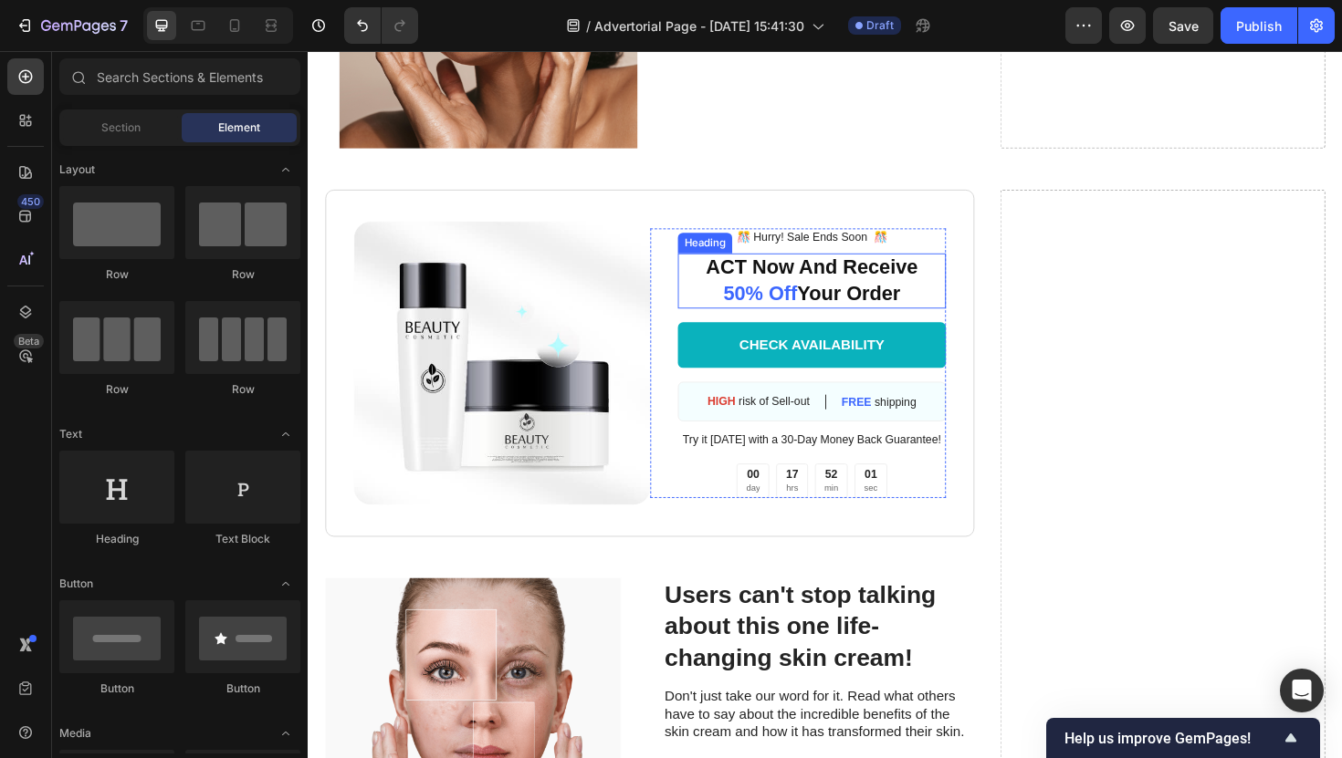
click at [776, 300] on span "50% Off" at bounding box center [787, 308] width 78 height 24
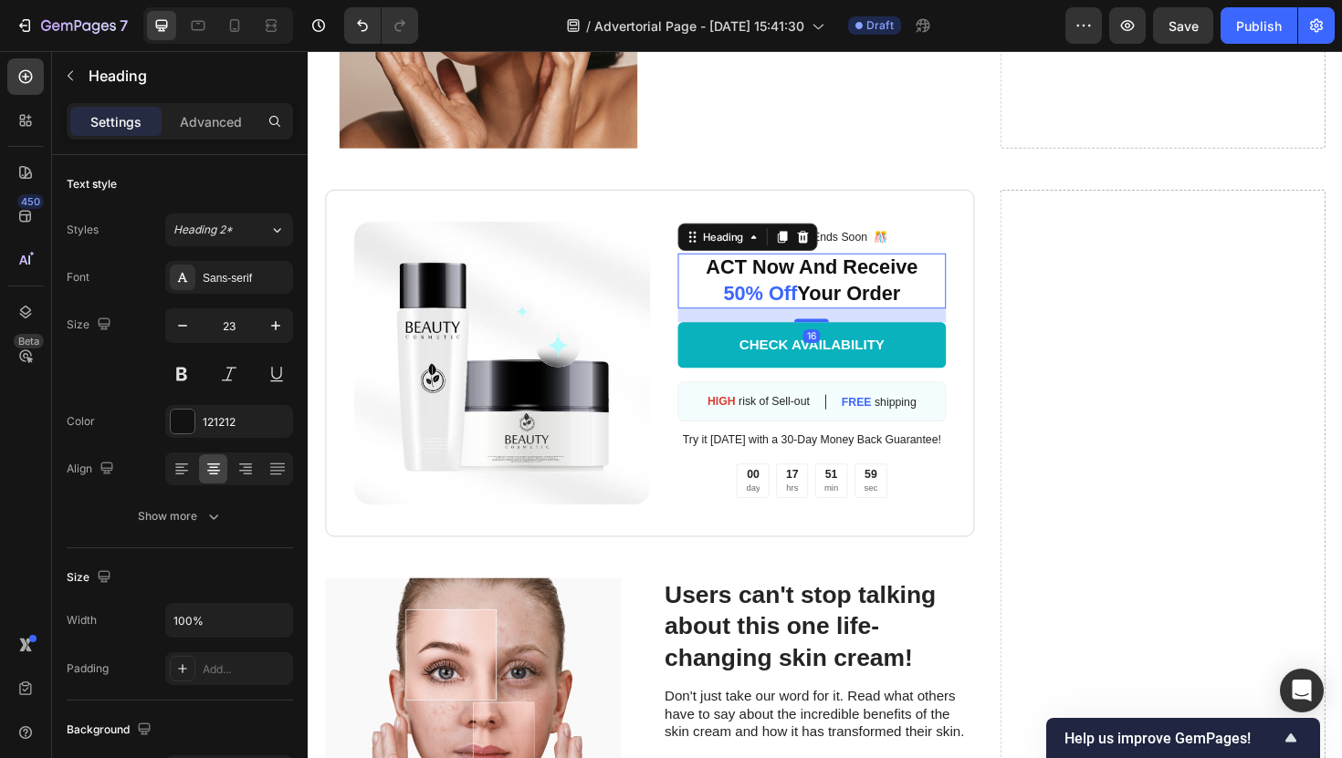
click at [847, 282] on h2 "ACT Now And Receive 50% Off Your Order" at bounding box center [841, 295] width 285 height 58
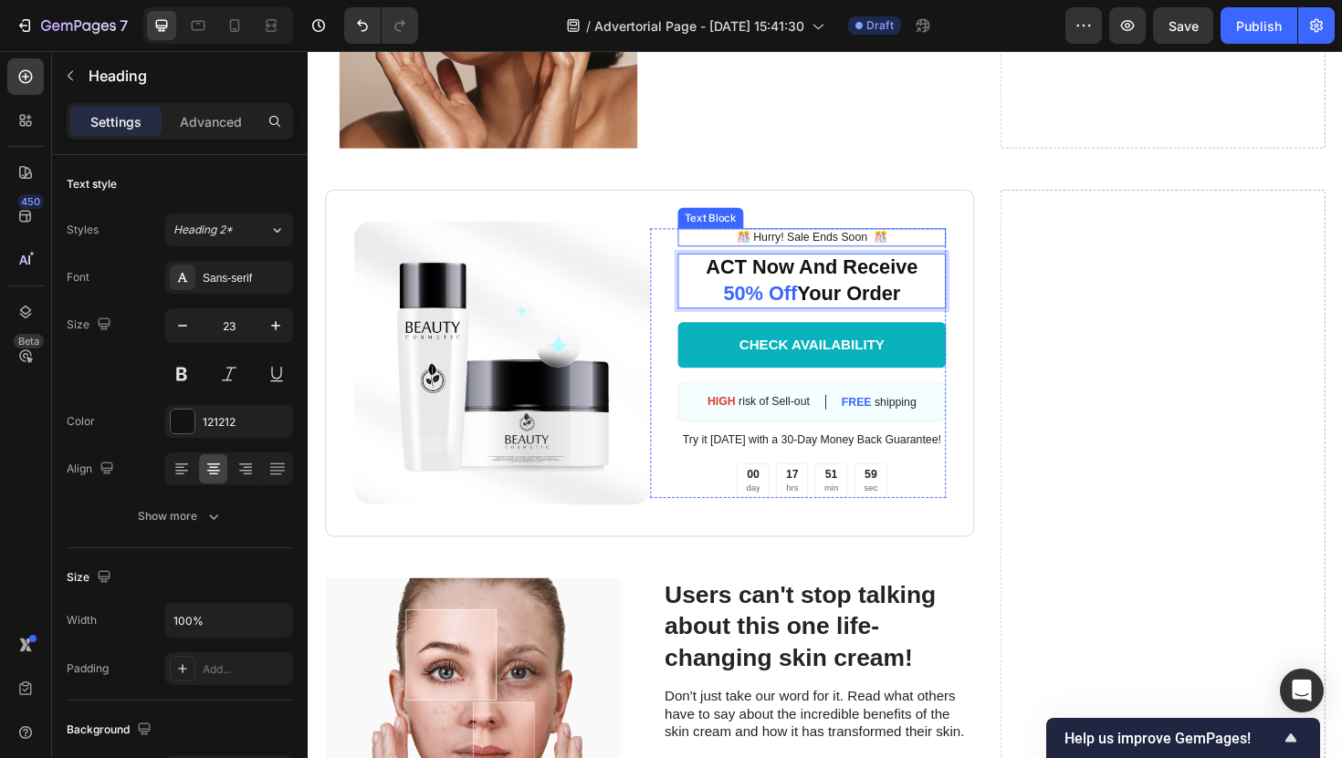
click at [852, 252] on p "️🎊 Hurry! Sale Ends Soon ️🎊" at bounding box center [841, 249] width 281 height 16
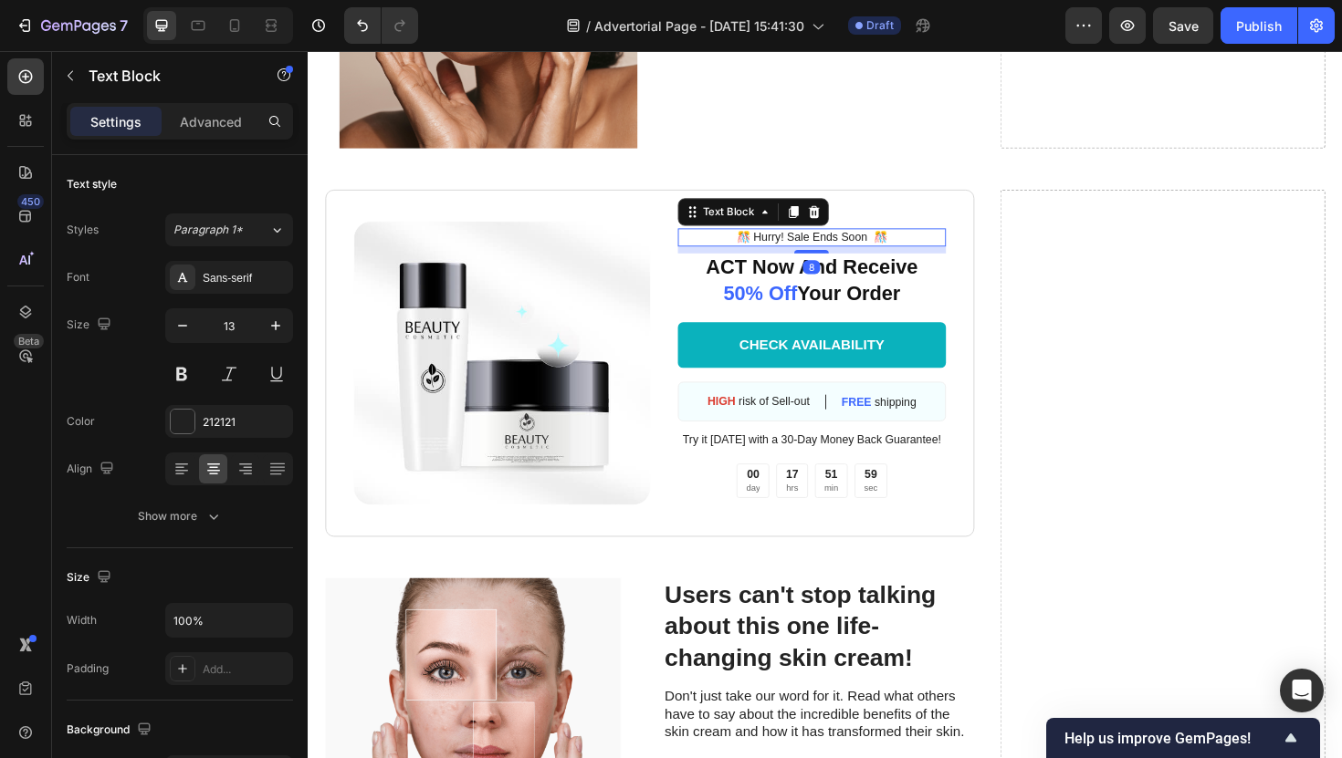
click at [852, 252] on p "️🎊 Hurry! Sale Ends Soon ️🎊" at bounding box center [841, 249] width 281 height 16
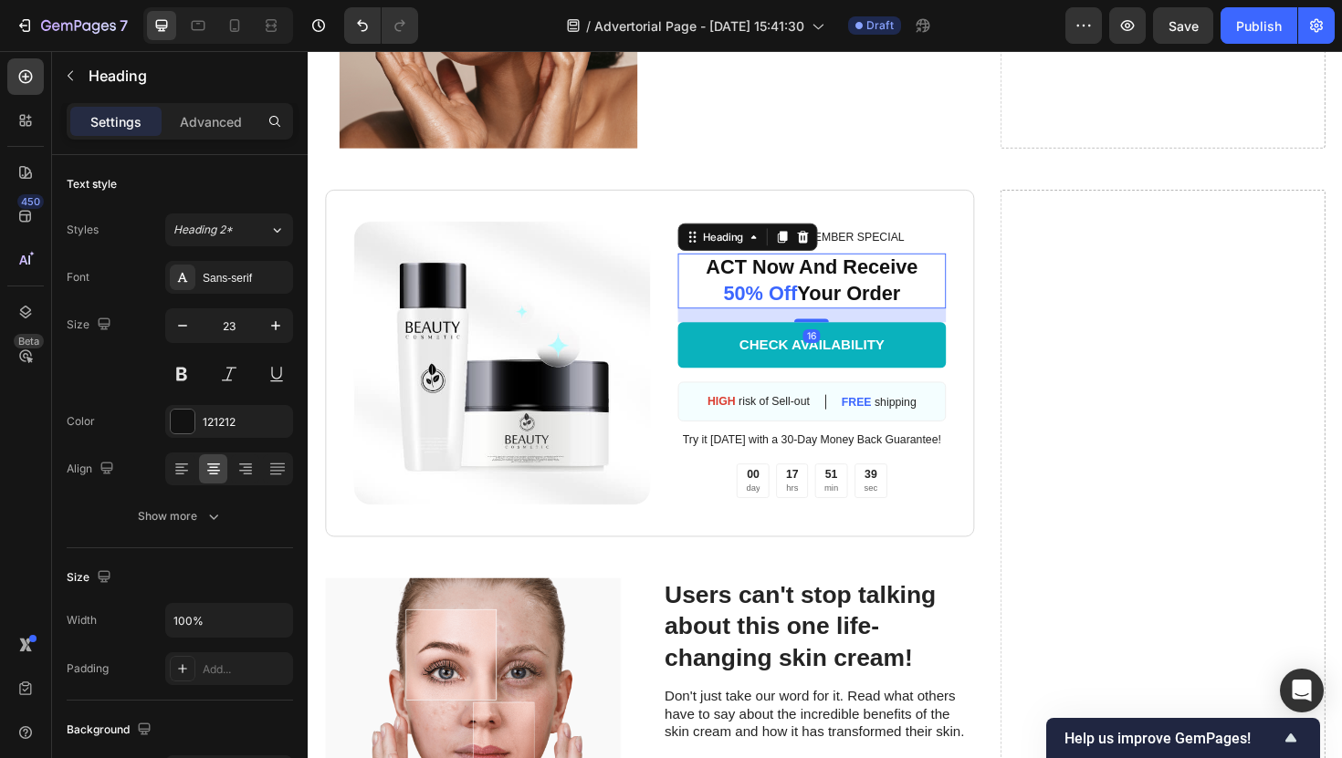
click at [756, 305] on span "50% Off" at bounding box center [787, 308] width 78 height 24
click at [821, 311] on span "50% Off" at bounding box center [787, 308] width 78 height 24
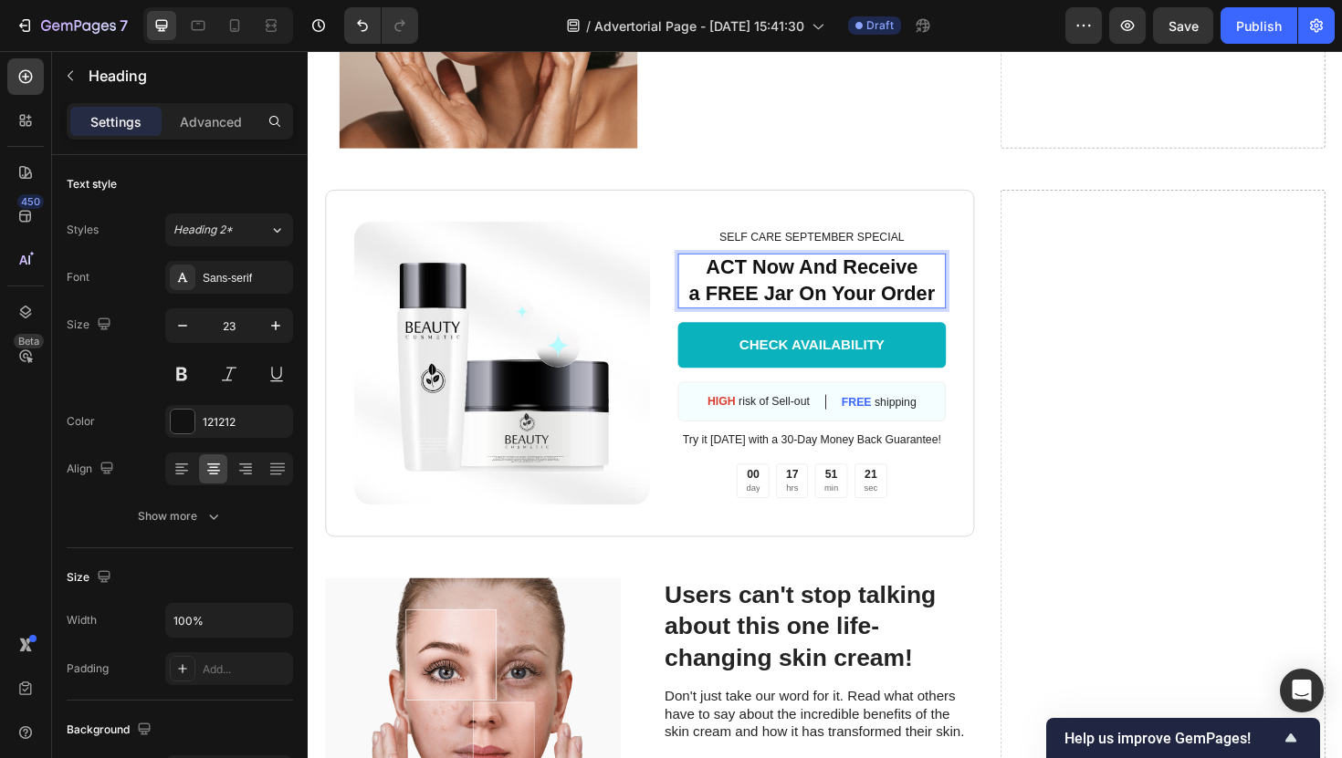
click at [911, 308] on p "ACT Now And Receive a FREE Jar On Your Order" at bounding box center [841, 294] width 281 height 55
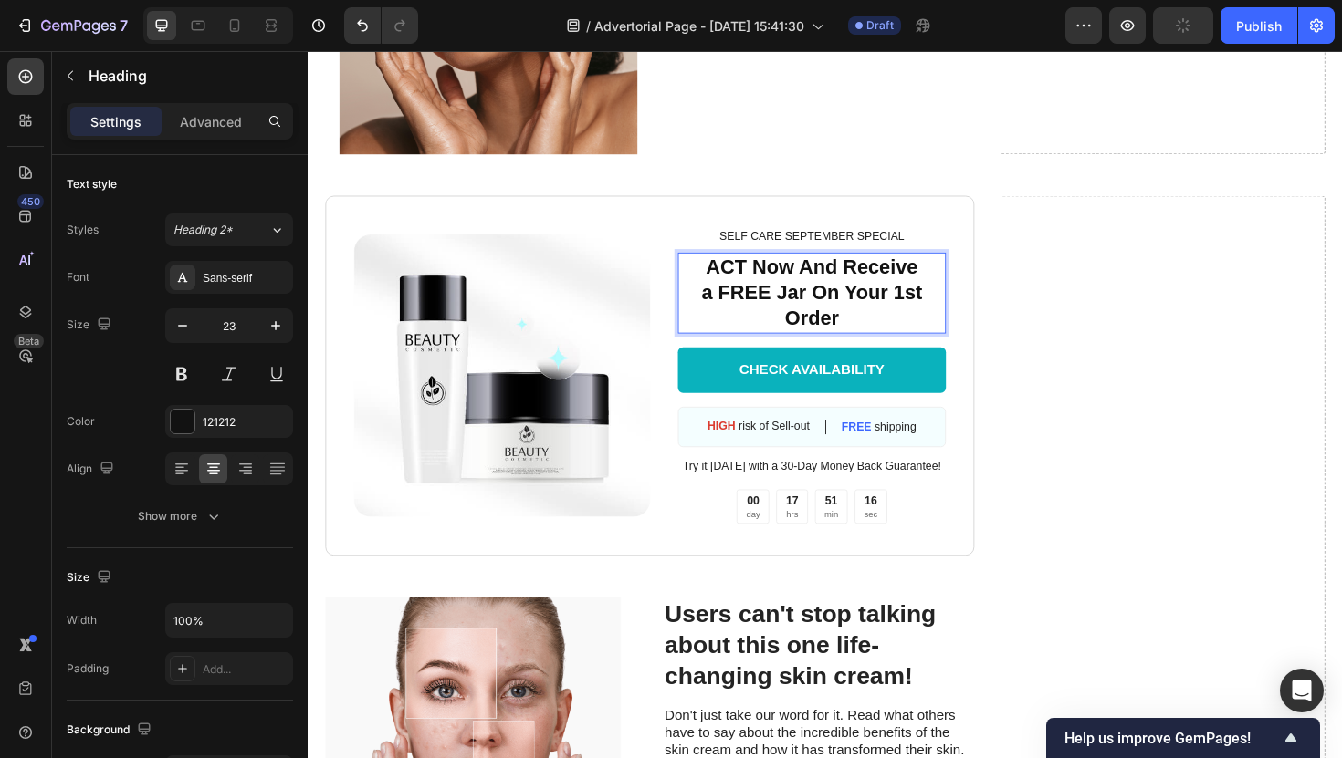
click at [851, 287] on p "ACT Now And Receive a FREE Jar On Your 1st Order" at bounding box center [841, 308] width 281 height 82
click at [900, 309] on p "ACT Now & Receive a FREE Jar On Your 1st Order" at bounding box center [841, 308] width 281 height 82
drag, startPoint x: 903, startPoint y: 331, endPoint x: 852, endPoint y: 309, distance: 54.8
click at [852, 309] on p "ACT Now & Receive a FREE Jar On Yur 1st Order" at bounding box center [841, 308] width 281 height 82
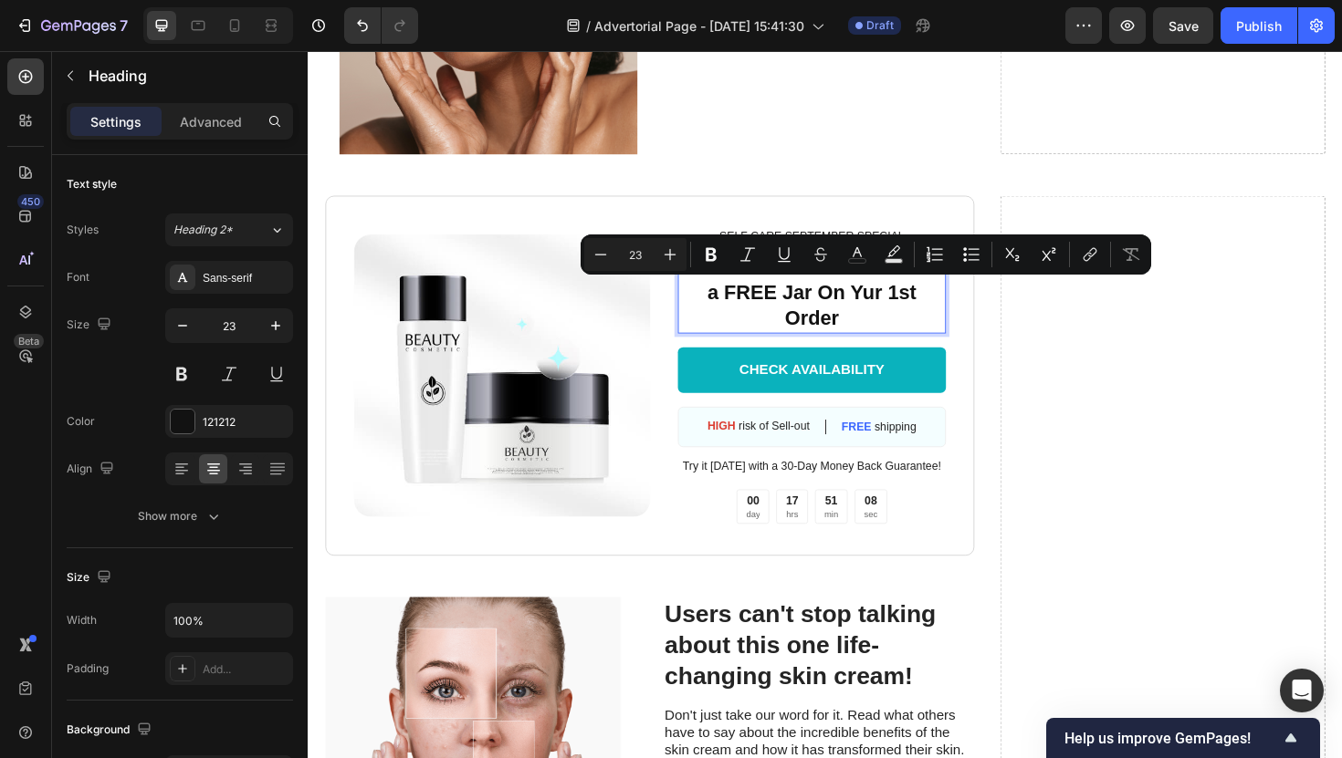
scroll to position [7189, 0]
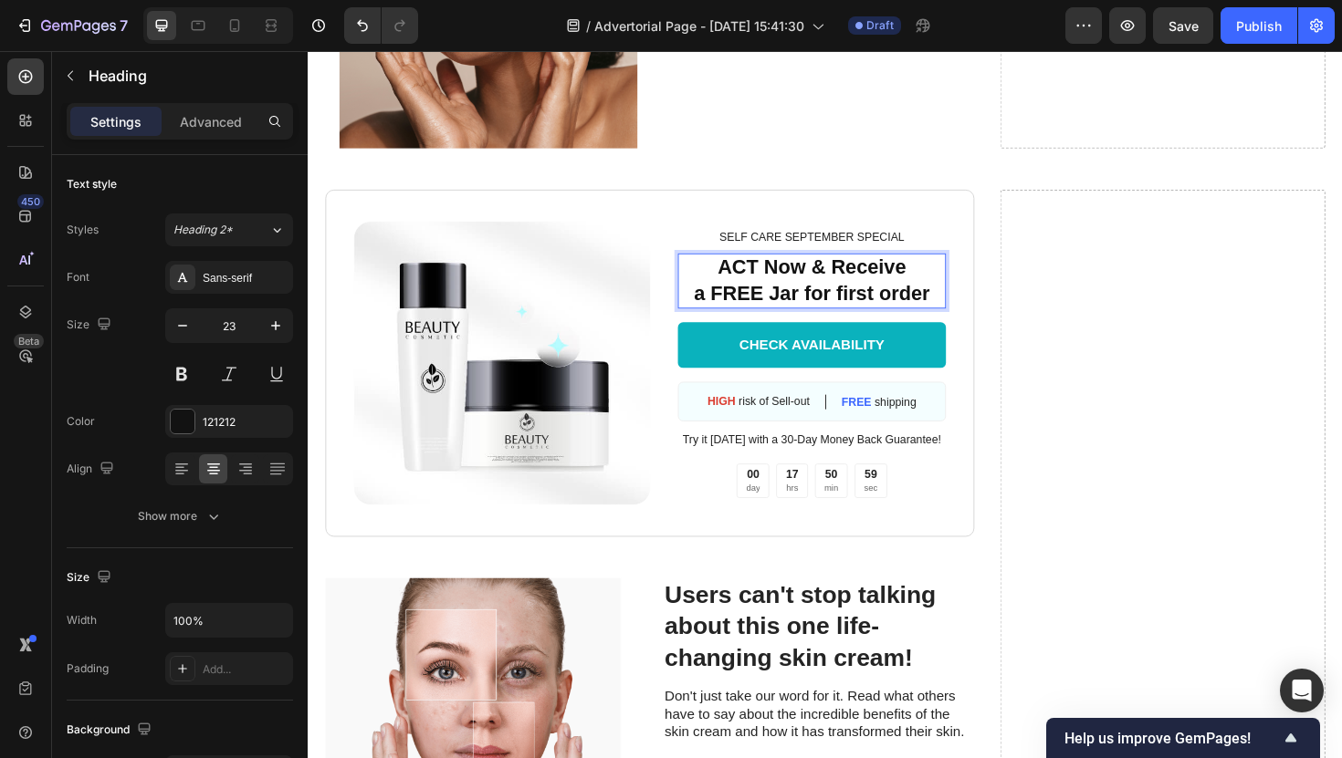
click at [840, 311] on p "ACT Now & Receive a FREE Jar for first order" at bounding box center [841, 294] width 281 height 55
click at [877, 311] on p "ACT Now & Receive a FREE Jar For first order" at bounding box center [841, 294] width 281 height 55
click at [250, 45] on div "7 Version history / Advertorial Page - Sep 28, 15:41:30 Draft Preview Save Publ…" at bounding box center [671, 26] width 1342 height 52
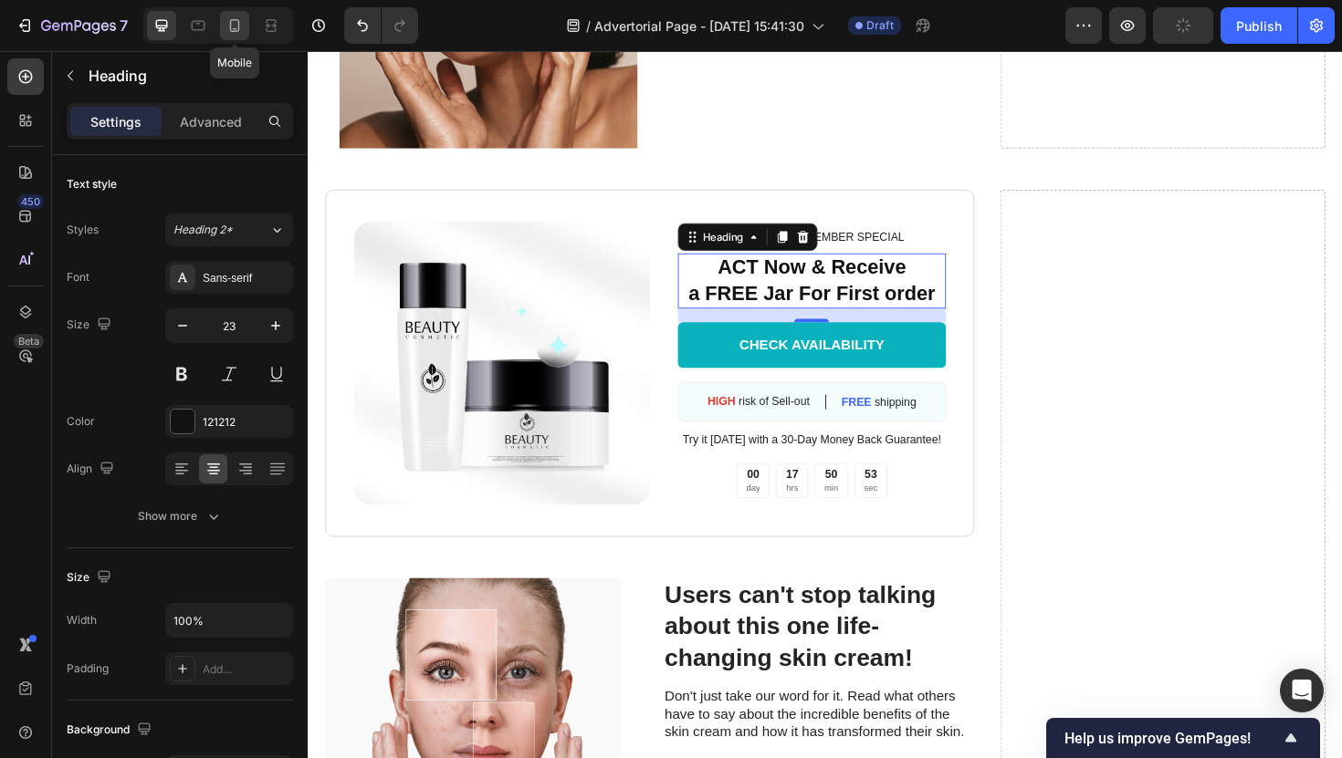
click at [239, 37] on div at bounding box center [234, 25] width 29 height 29
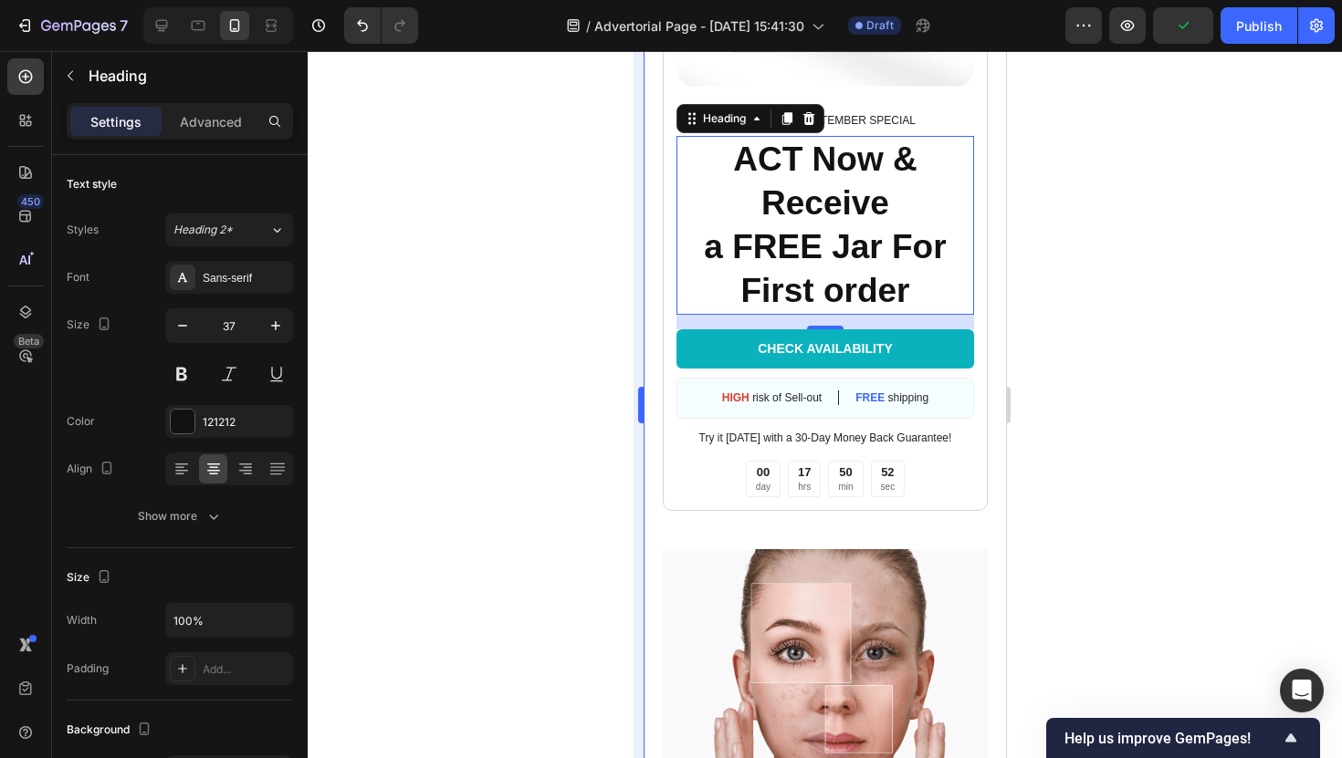
scroll to position [7880, 0]
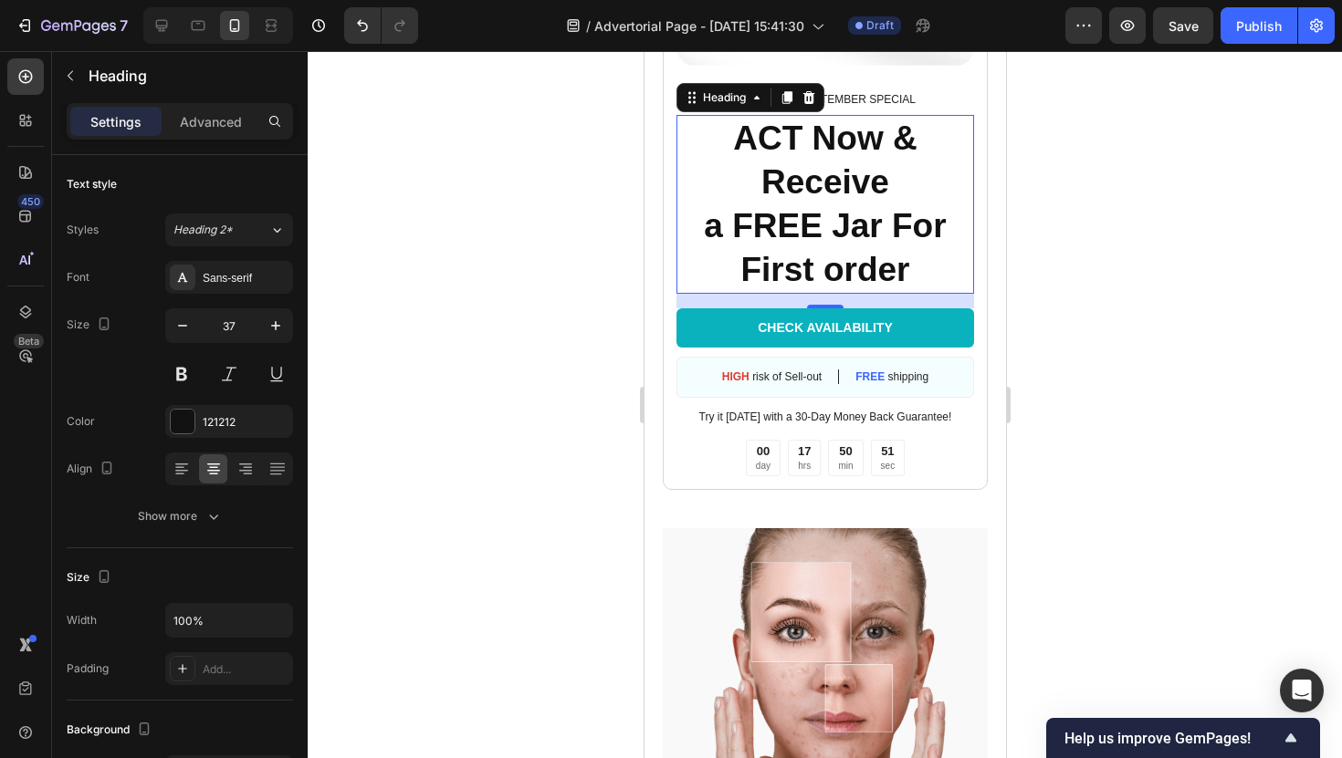
click at [167, 41] on div at bounding box center [218, 25] width 150 height 37
click at [164, 35] on div at bounding box center [161, 25] width 29 height 29
type input "23"
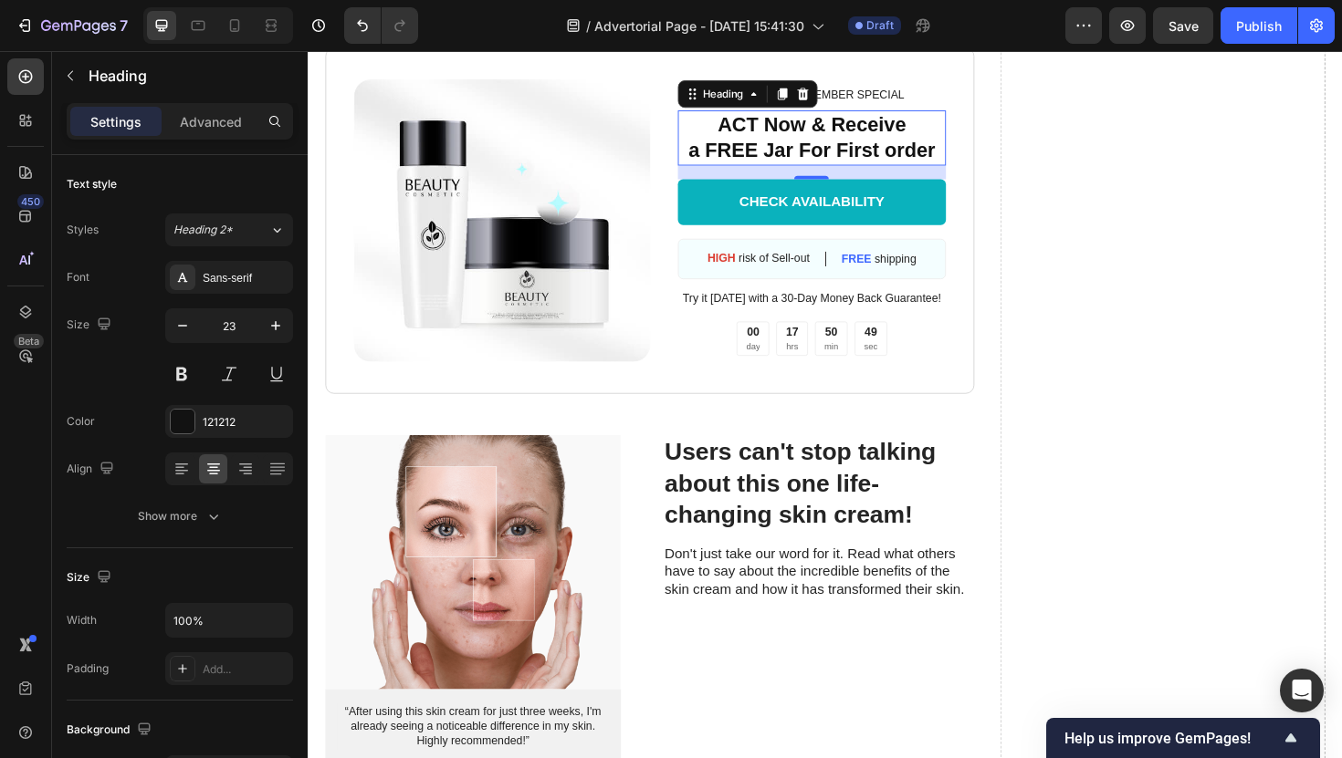
scroll to position [7599, 0]
click at [368, 32] on icon "Undo/Redo" at bounding box center [362, 25] width 18 height 18
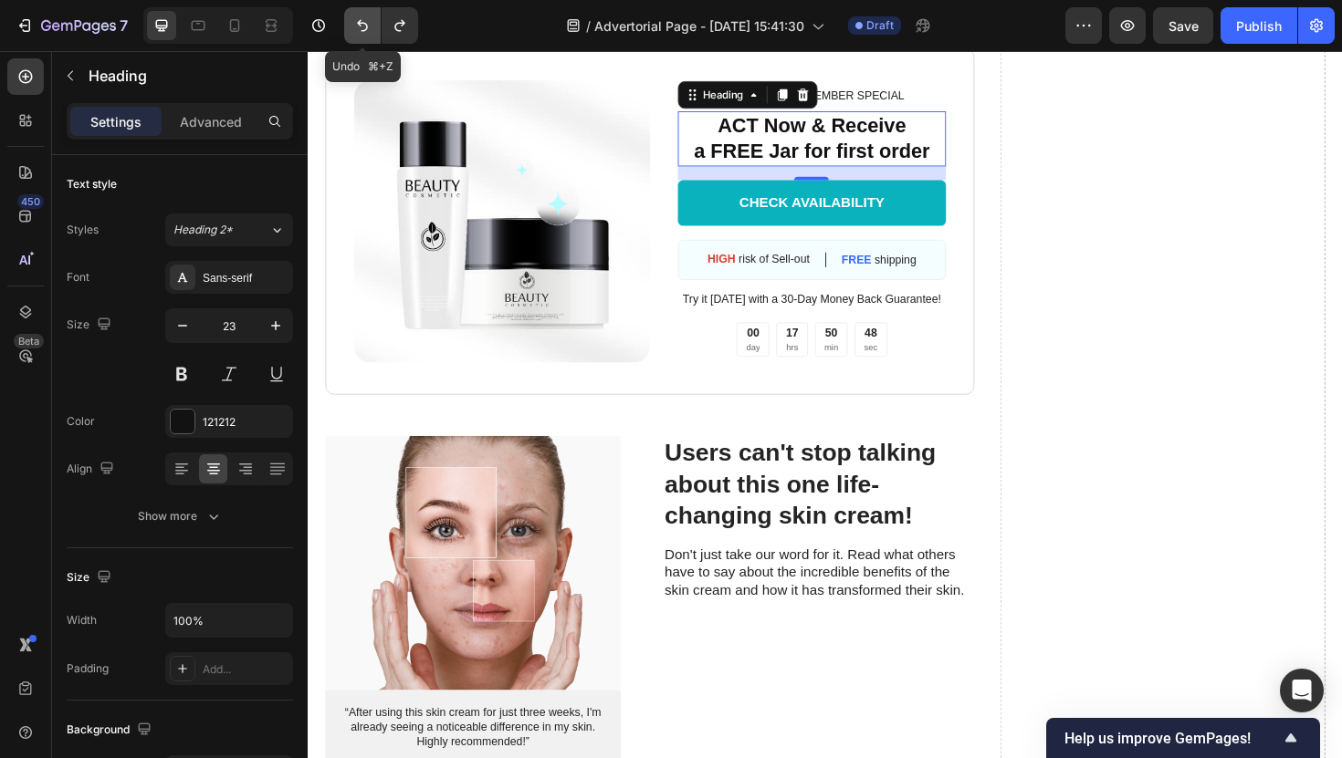
click at [368, 32] on icon "Undo/Redo" at bounding box center [362, 25] width 18 height 18
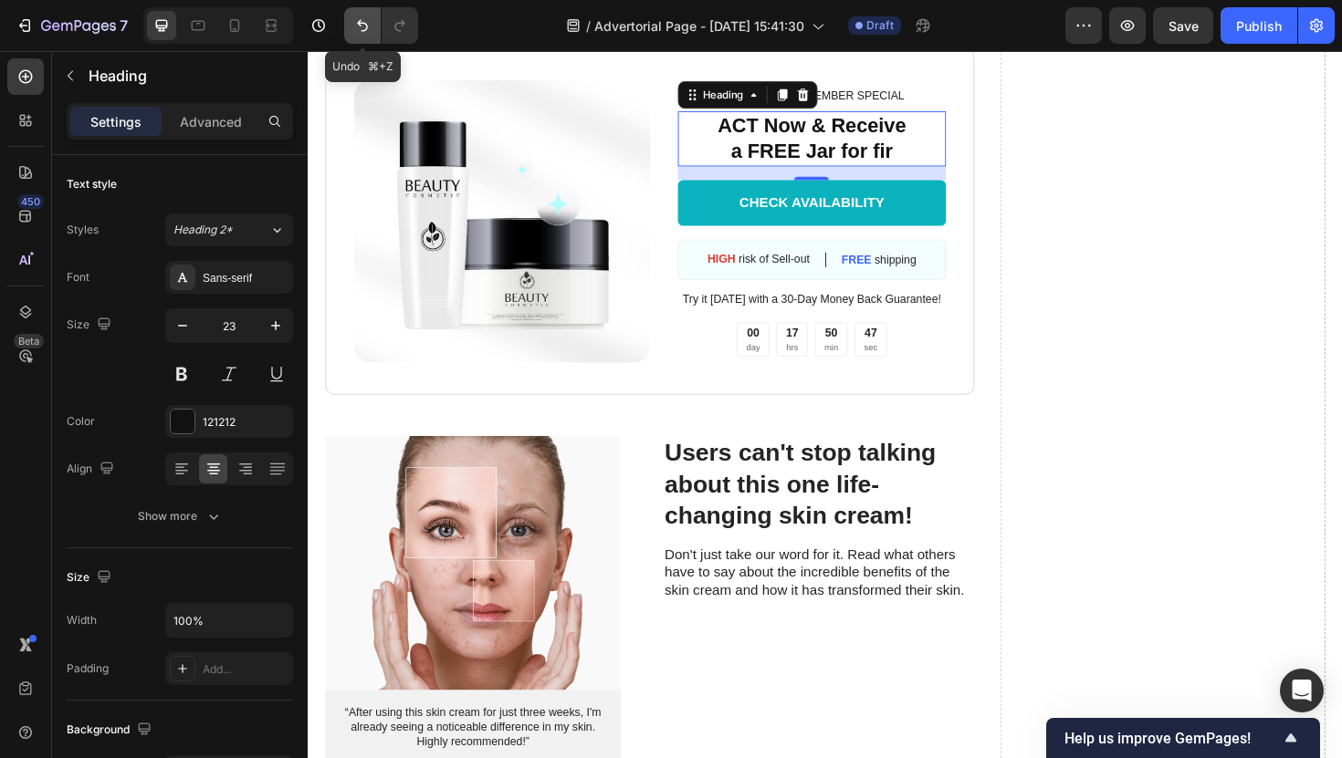
click at [368, 32] on icon "Undo/Redo" at bounding box center [362, 25] width 18 height 18
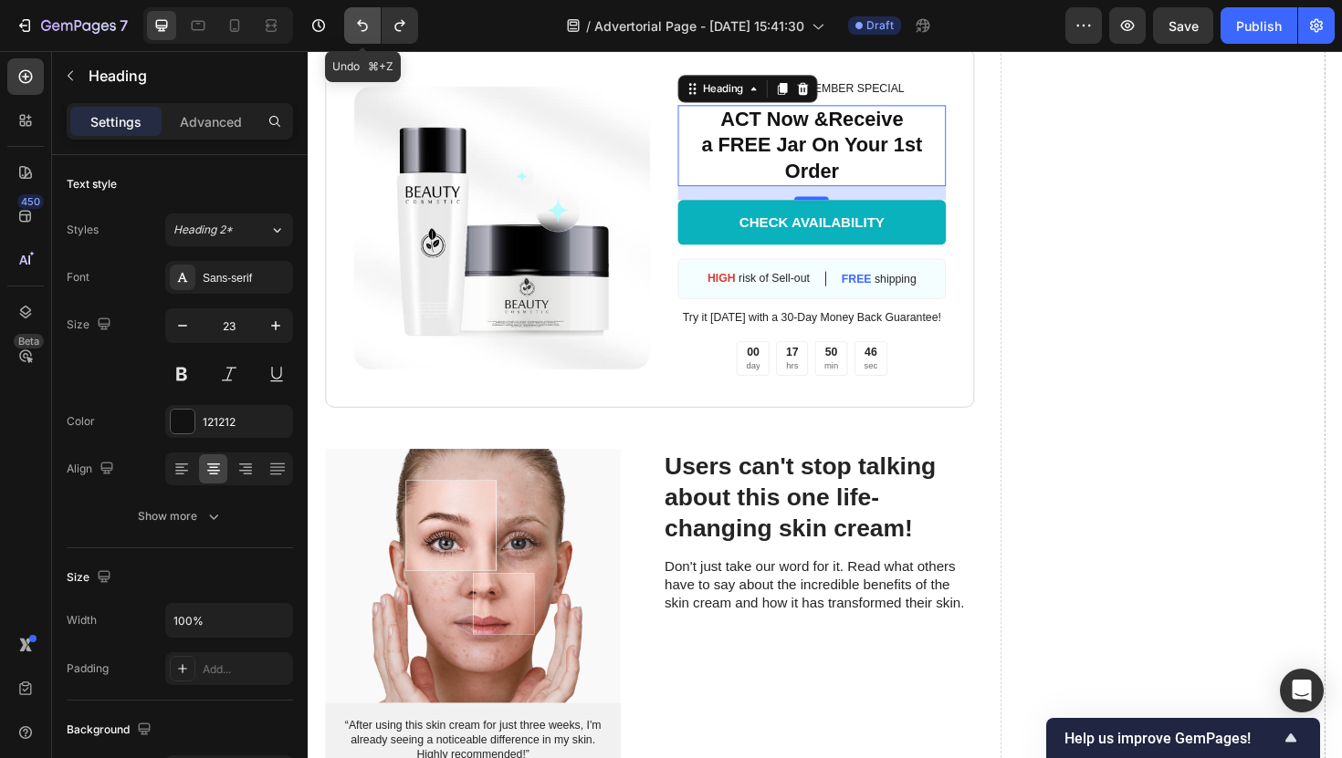
click at [368, 32] on icon "Undo/Redo" at bounding box center [362, 25] width 18 height 18
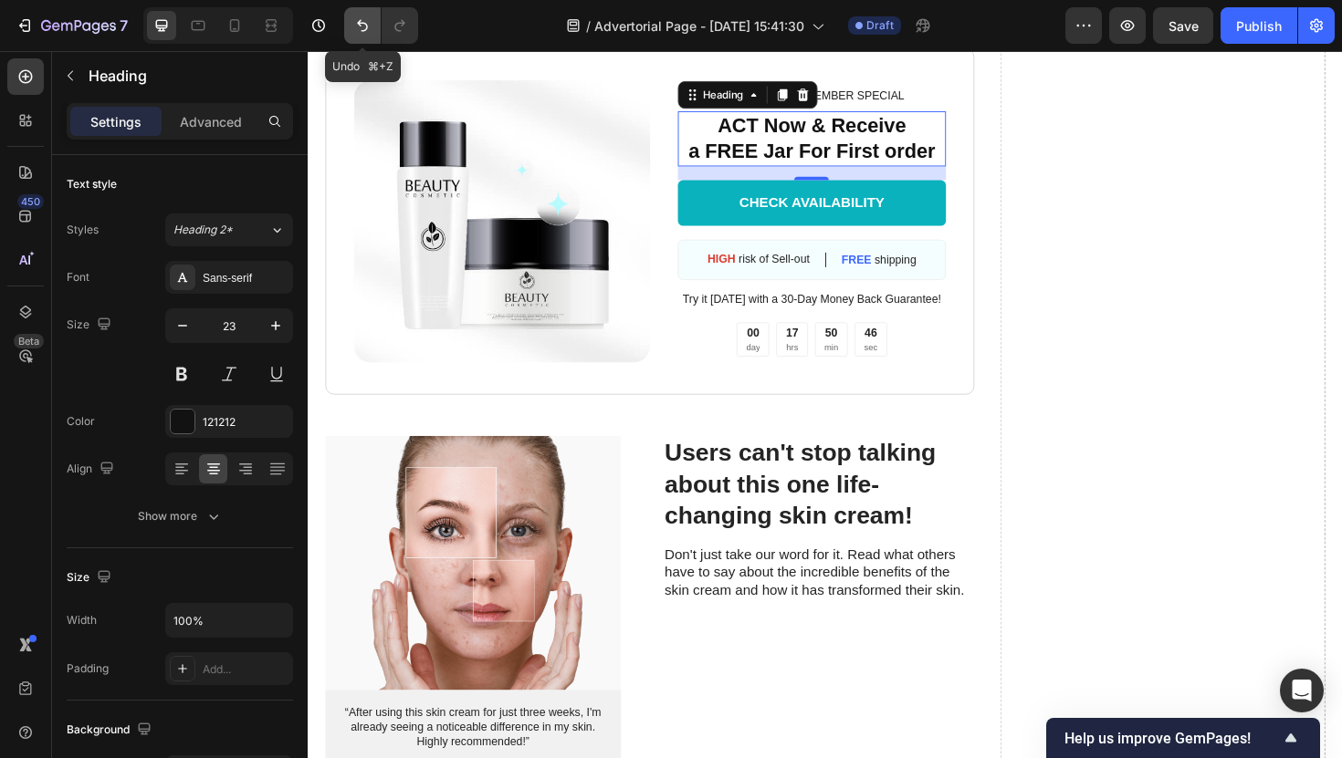
click at [368, 32] on icon "Undo/Redo" at bounding box center [362, 25] width 18 height 18
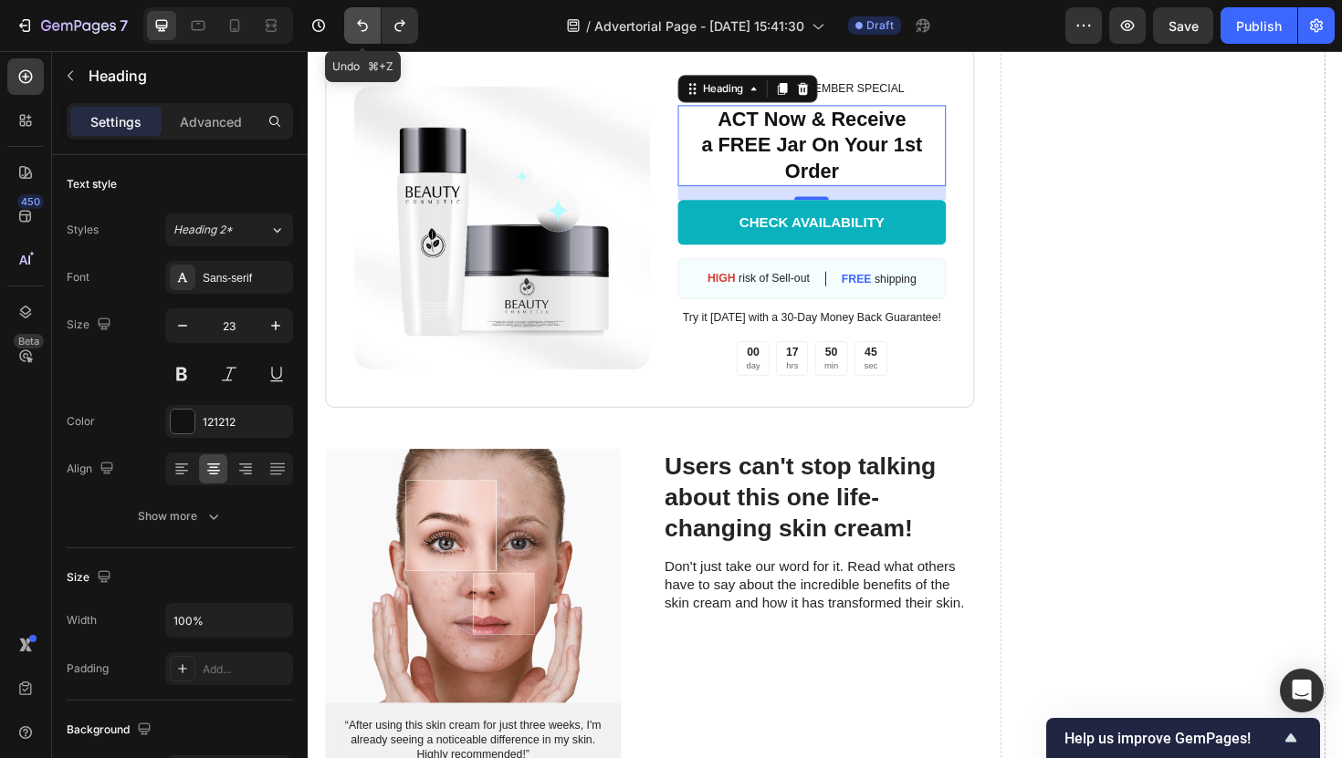
click at [368, 32] on icon "Undo/Redo" at bounding box center [362, 25] width 18 height 18
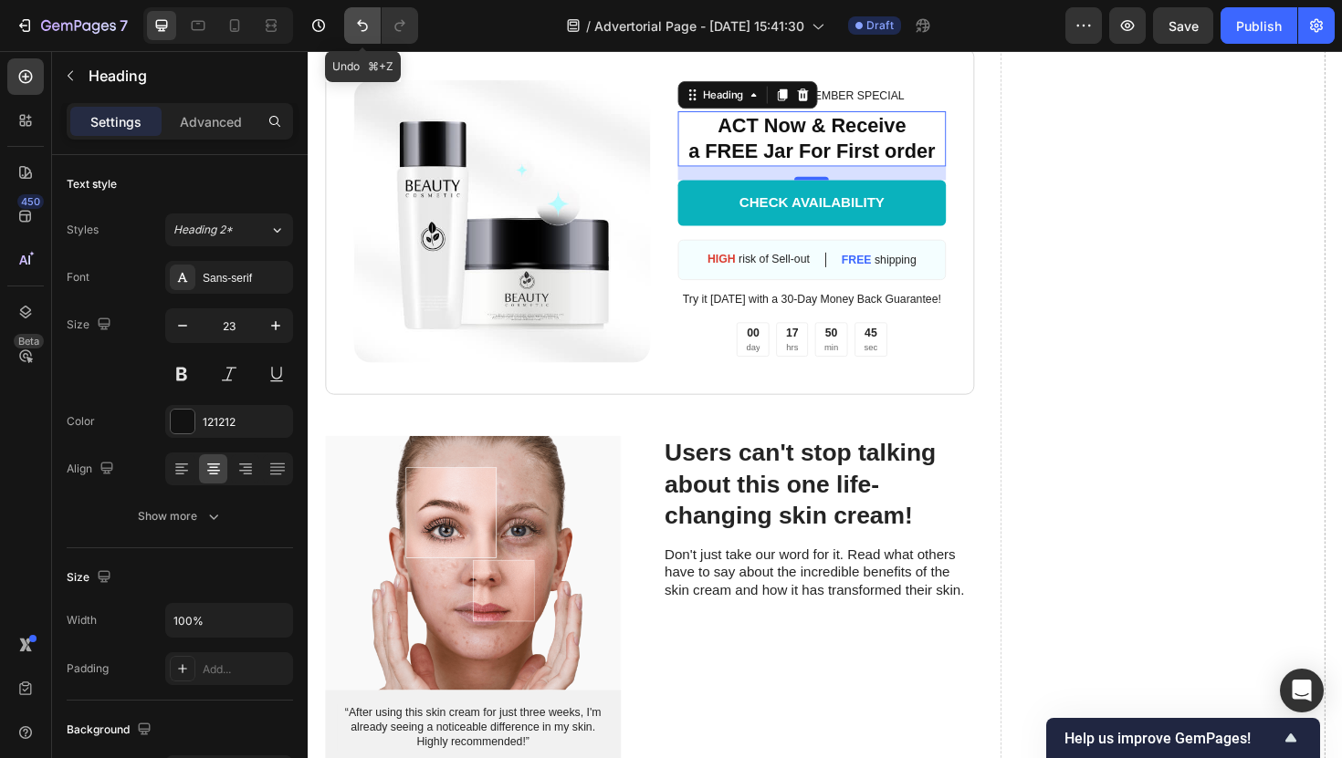
click at [368, 32] on icon "Undo/Redo" at bounding box center [362, 25] width 18 height 18
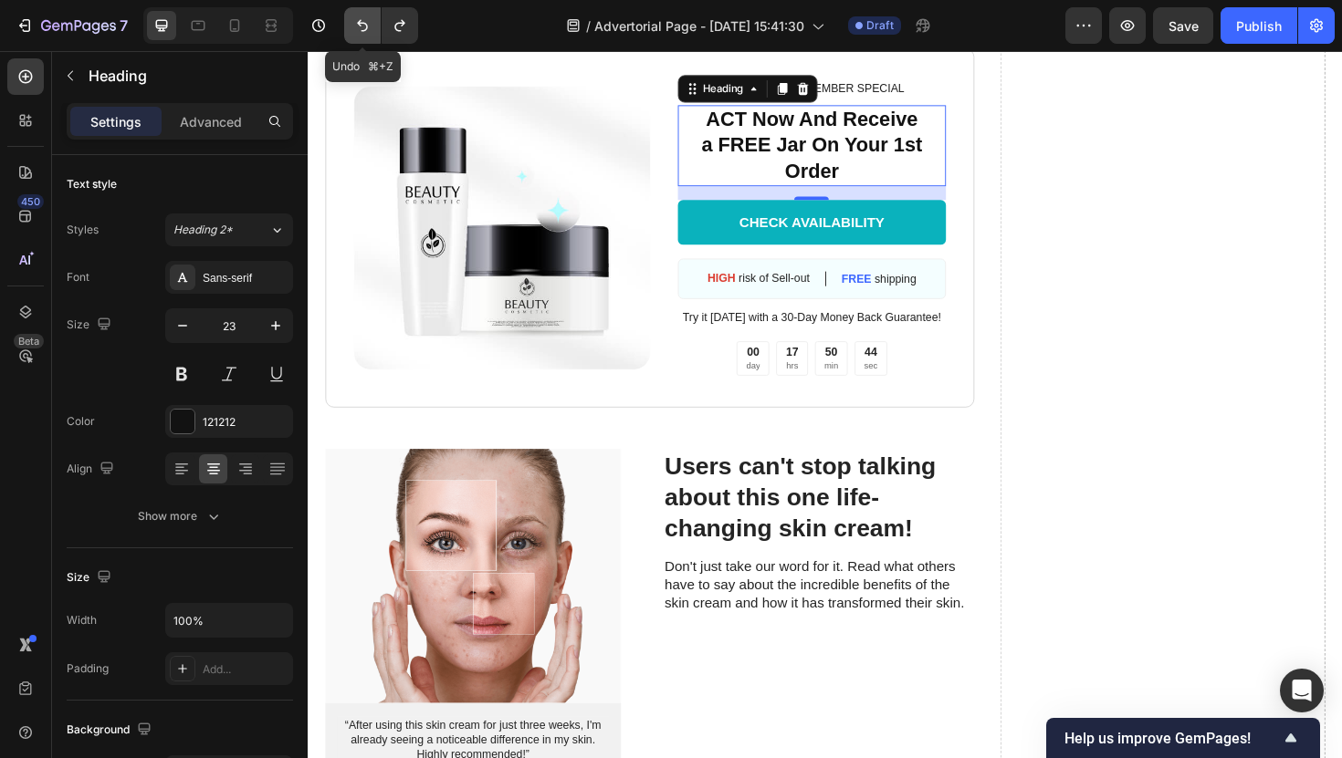
click at [368, 32] on icon "Undo/Redo" at bounding box center [362, 25] width 18 height 18
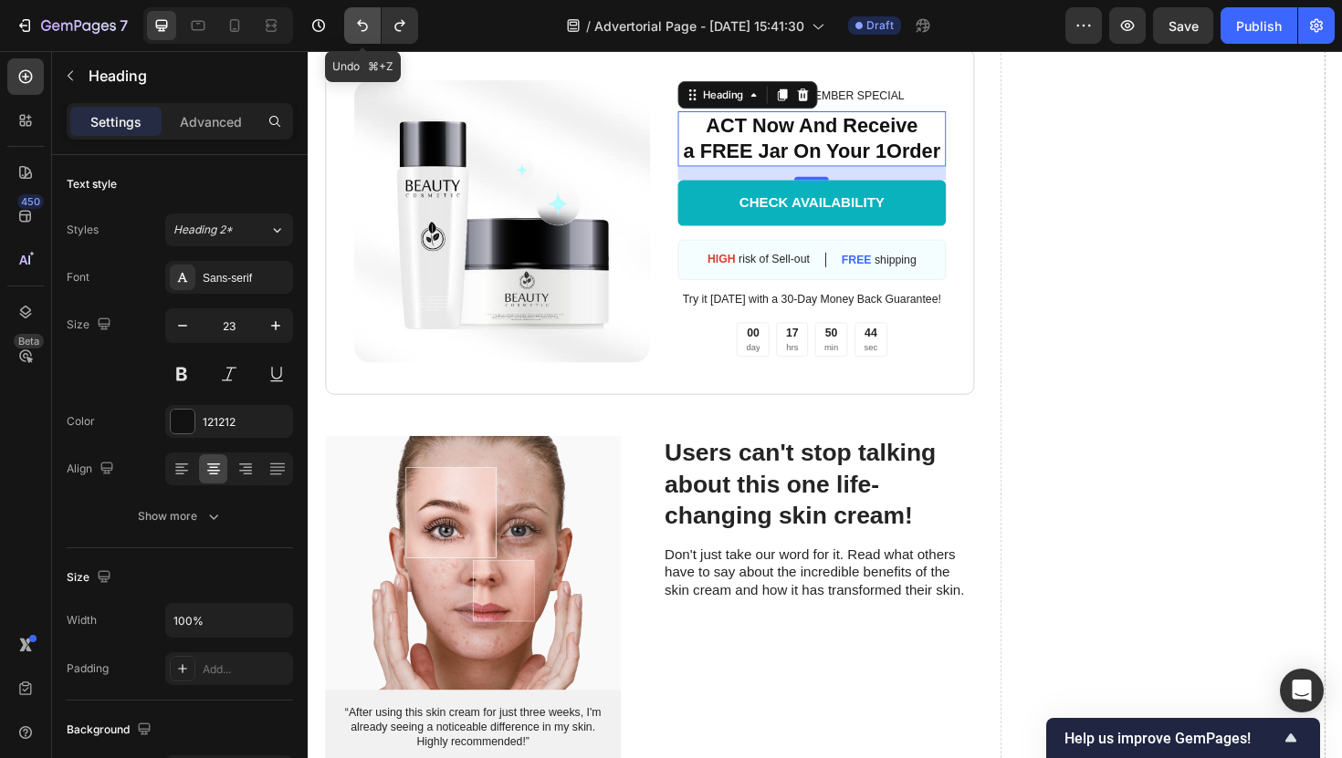
click at [368, 32] on icon "Undo/Redo" at bounding box center [362, 25] width 18 height 18
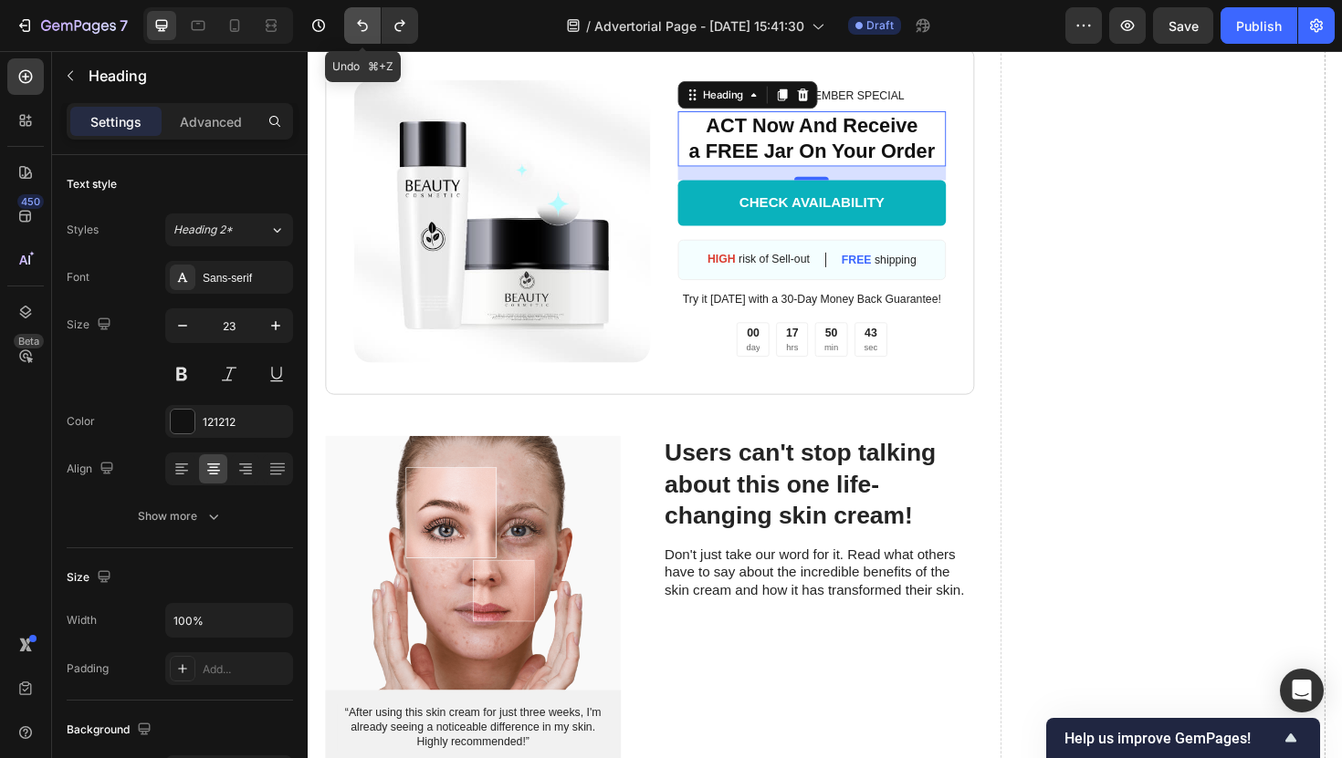
click at [368, 32] on icon "Undo/Redo" at bounding box center [362, 25] width 18 height 18
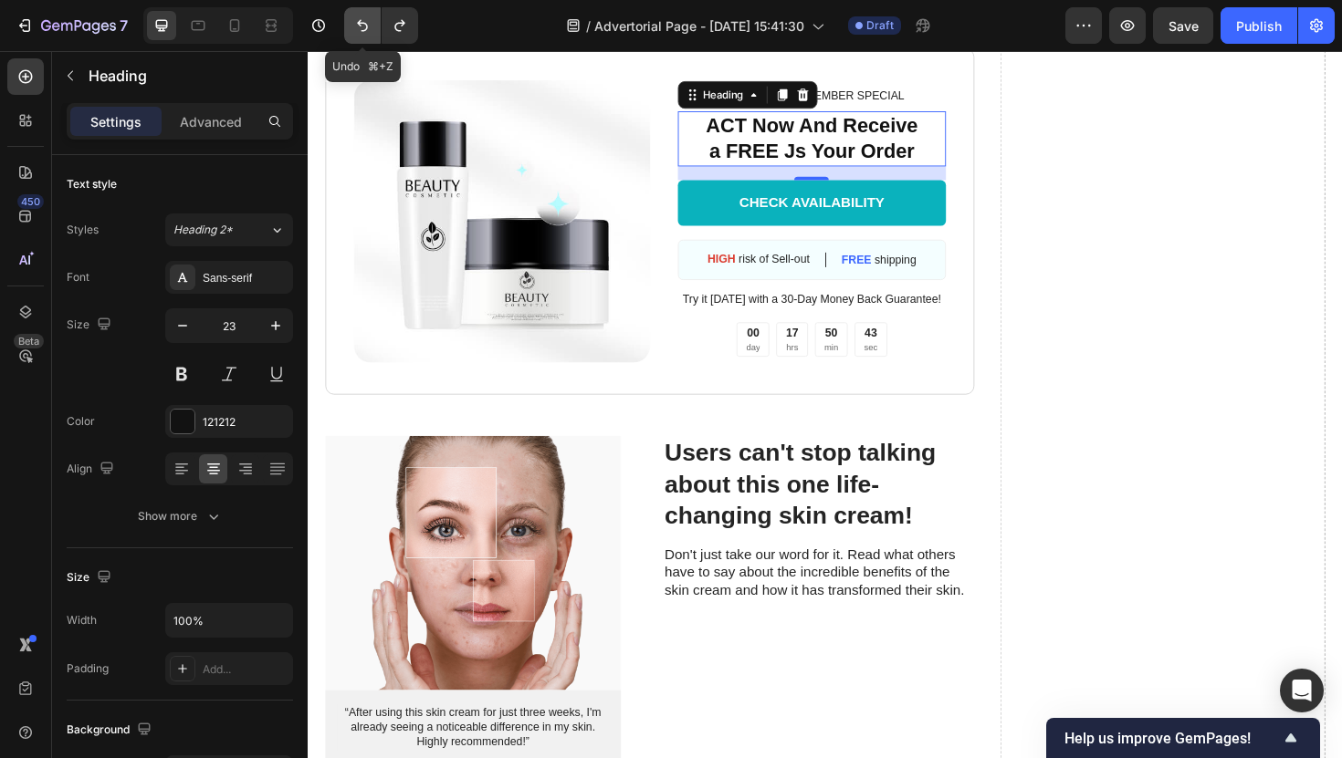
click at [368, 32] on icon "Undo/Redo" at bounding box center [362, 25] width 18 height 18
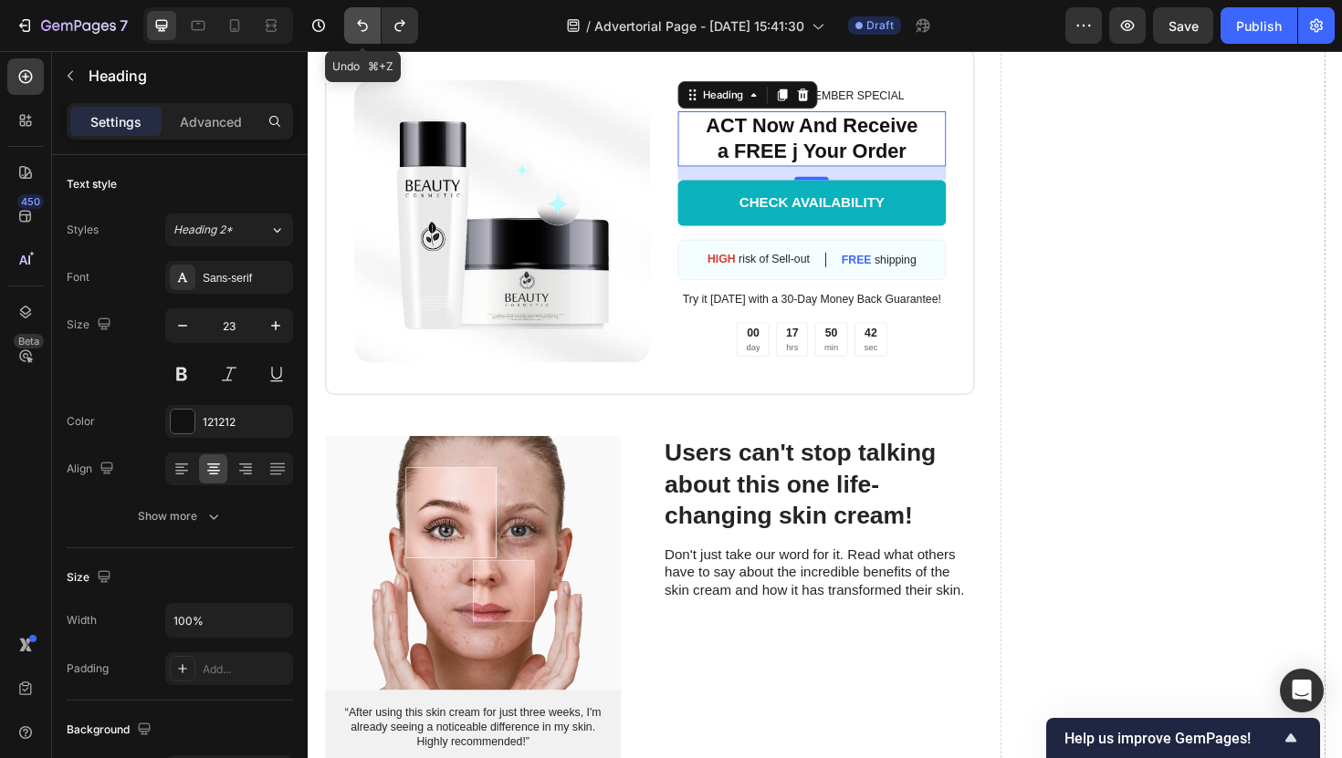
click at [368, 32] on icon "Undo/Redo" at bounding box center [362, 25] width 18 height 18
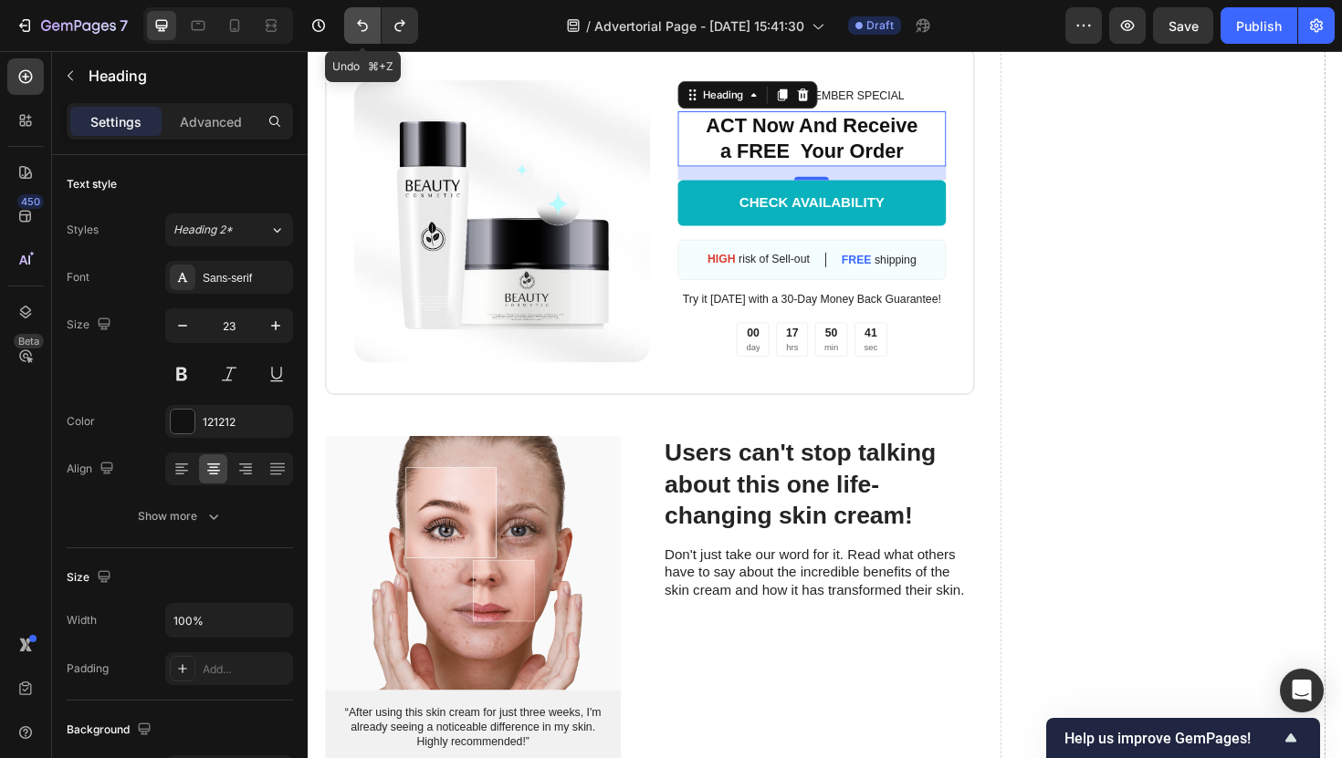
click at [368, 32] on icon "Undo/Redo" at bounding box center [362, 25] width 18 height 18
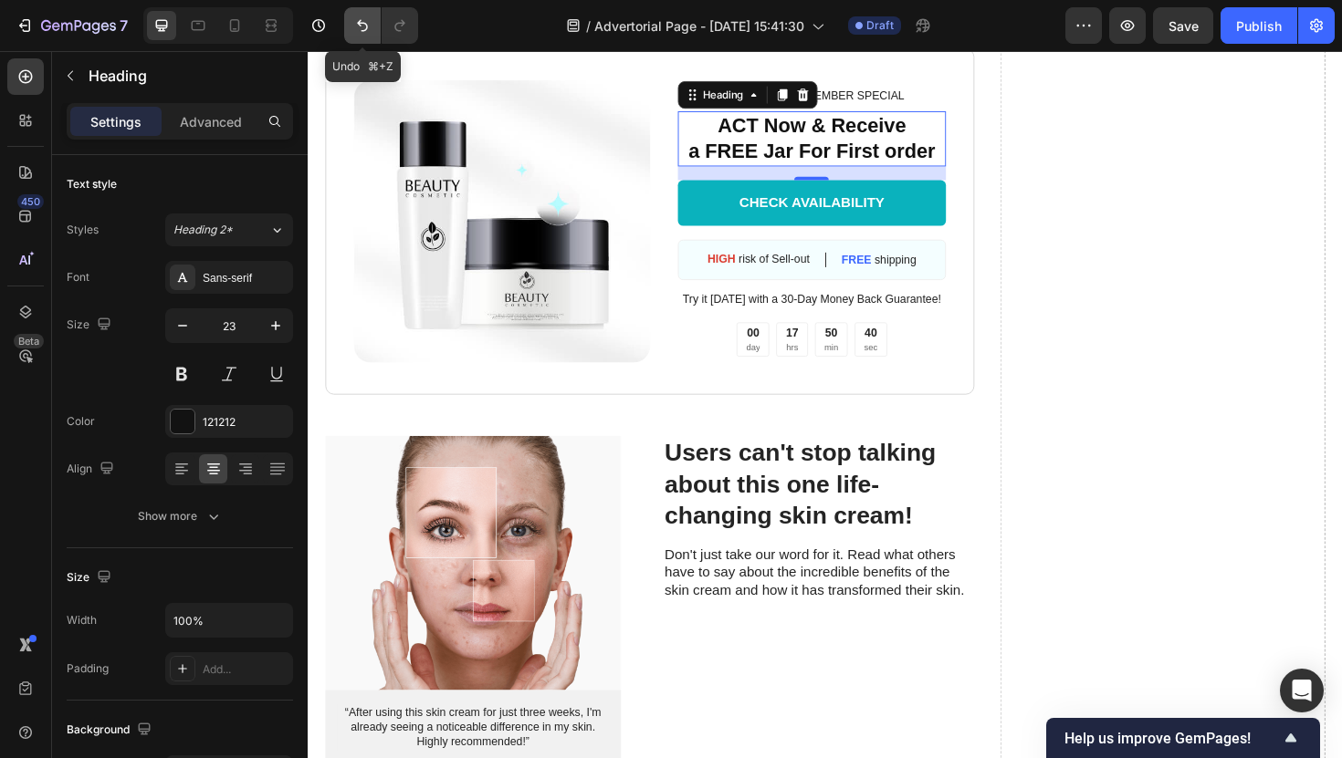
click at [368, 32] on icon "Undo/Redo" at bounding box center [362, 25] width 18 height 18
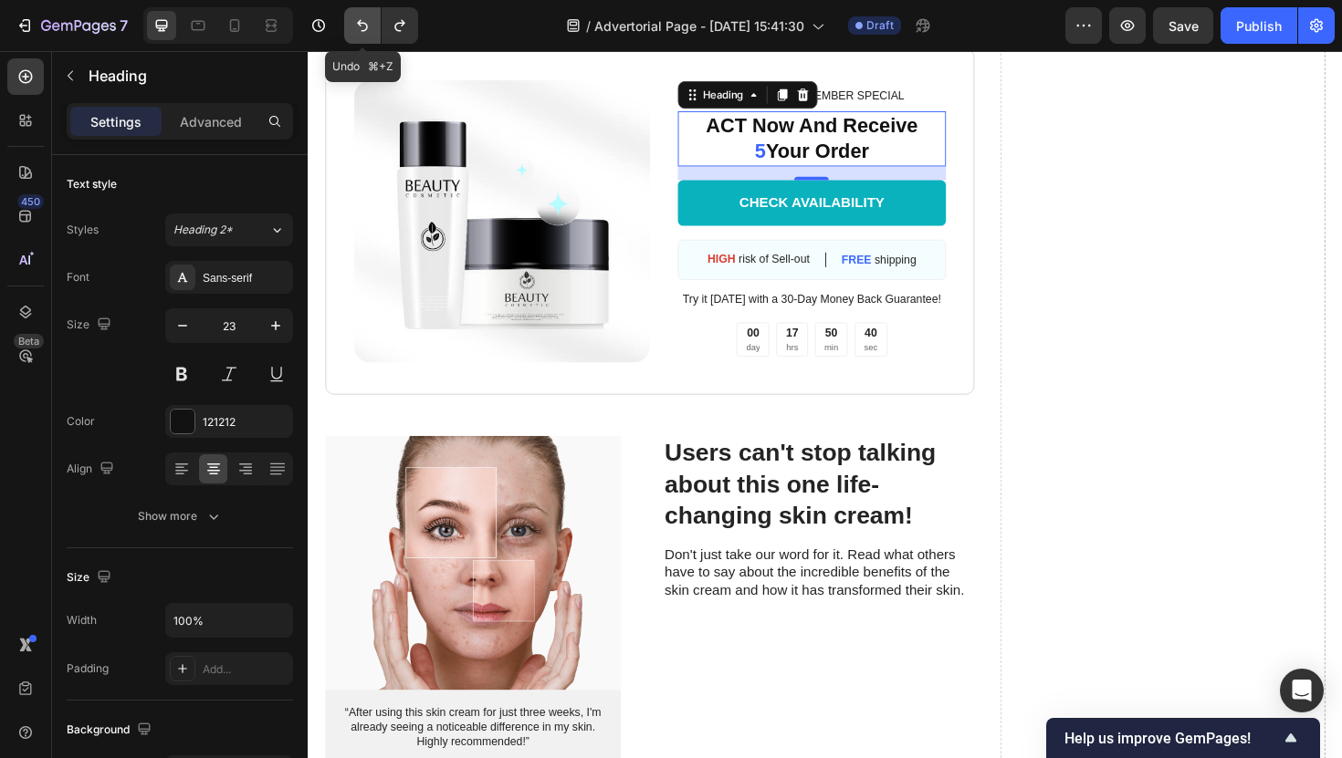
click at [368, 32] on icon "Undo/Redo" at bounding box center [362, 25] width 18 height 18
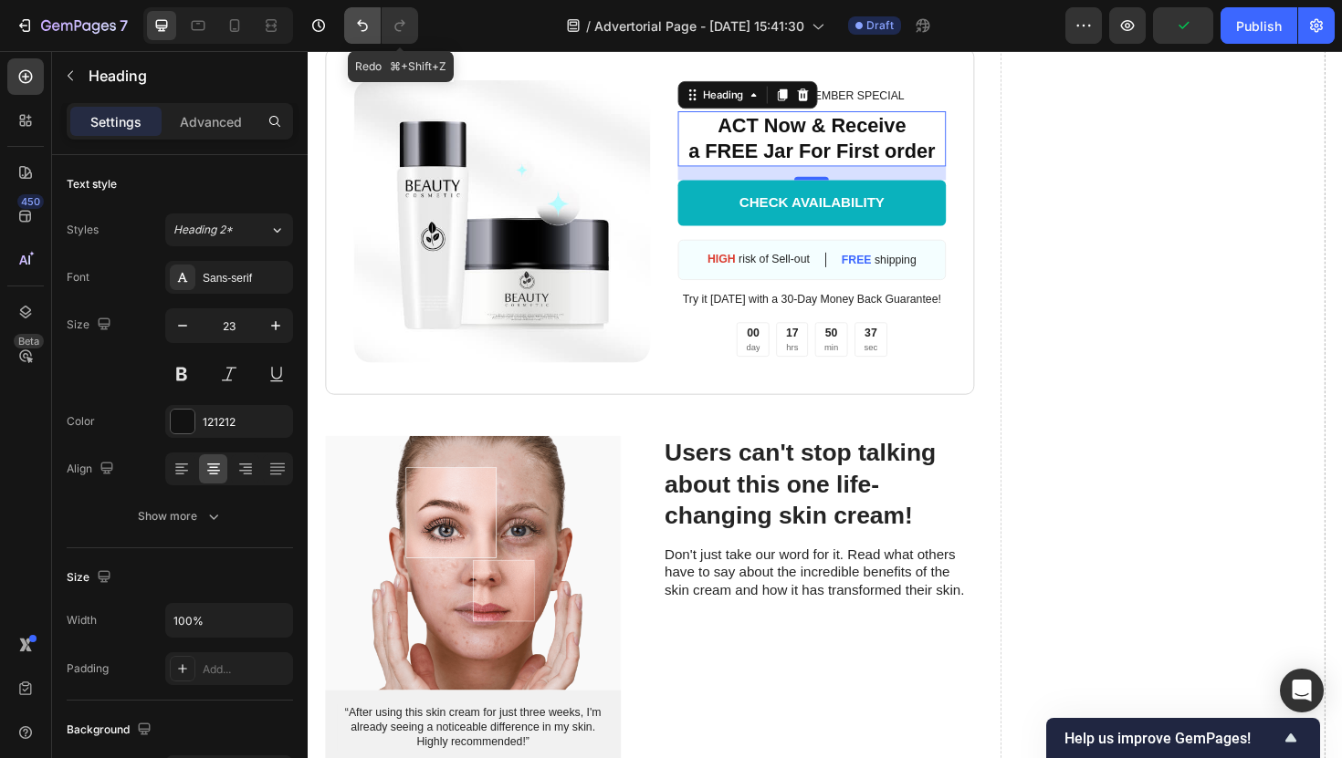
click at [369, 31] on icon "Undo/Redo" at bounding box center [362, 25] width 18 height 18
click at [371, 28] on icon "Undo/Redo" at bounding box center [362, 25] width 18 height 18
click at [367, 27] on icon "Undo/Redo" at bounding box center [362, 26] width 11 height 12
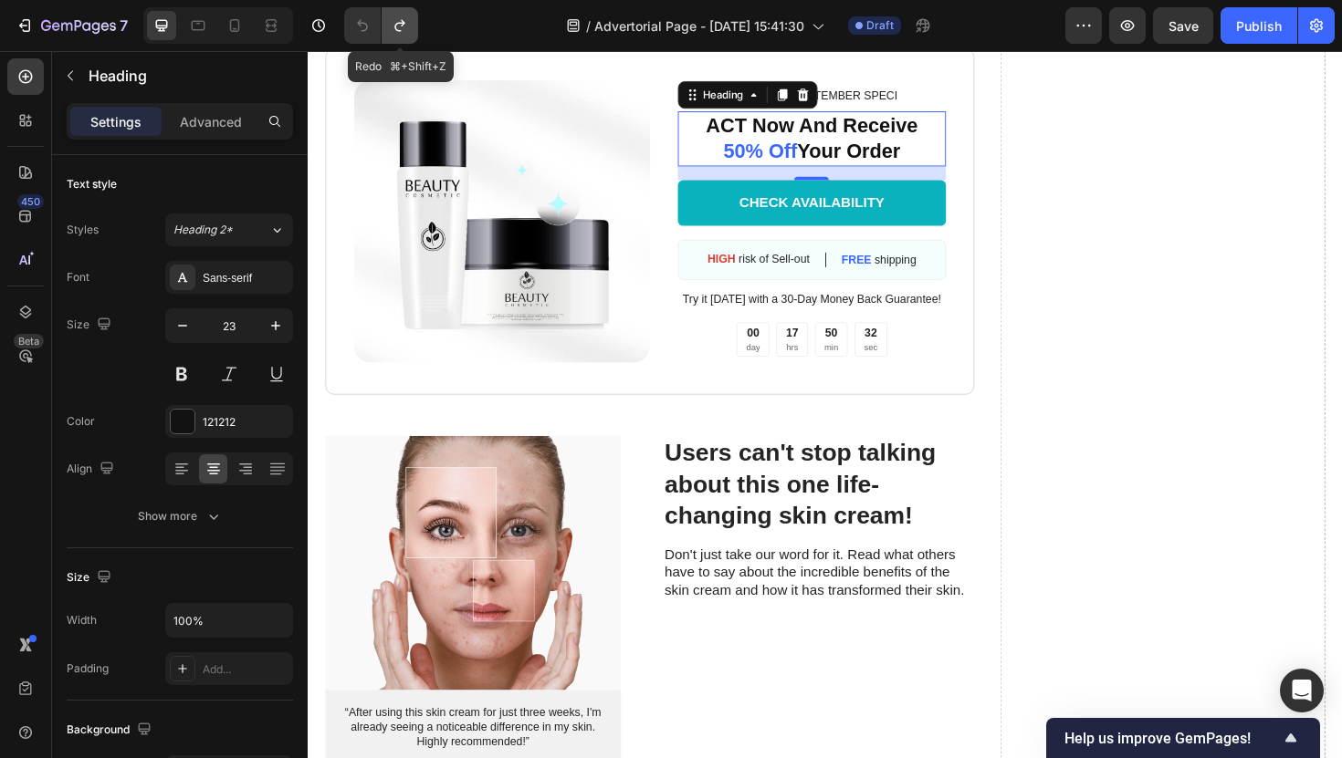
click at [394, 27] on icon "Undo/Redo" at bounding box center [400, 25] width 18 height 18
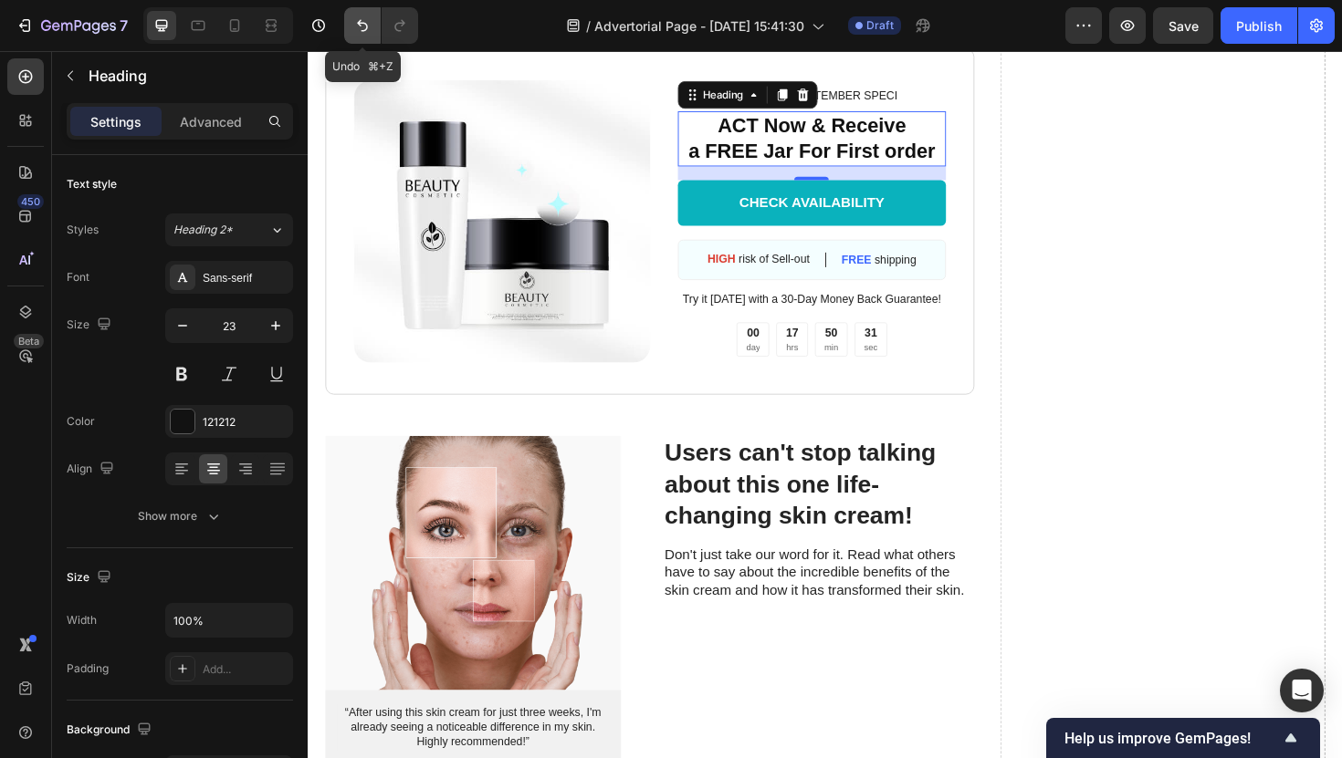
click at [355, 34] on icon "Undo/Redo" at bounding box center [362, 25] width 18 height 18
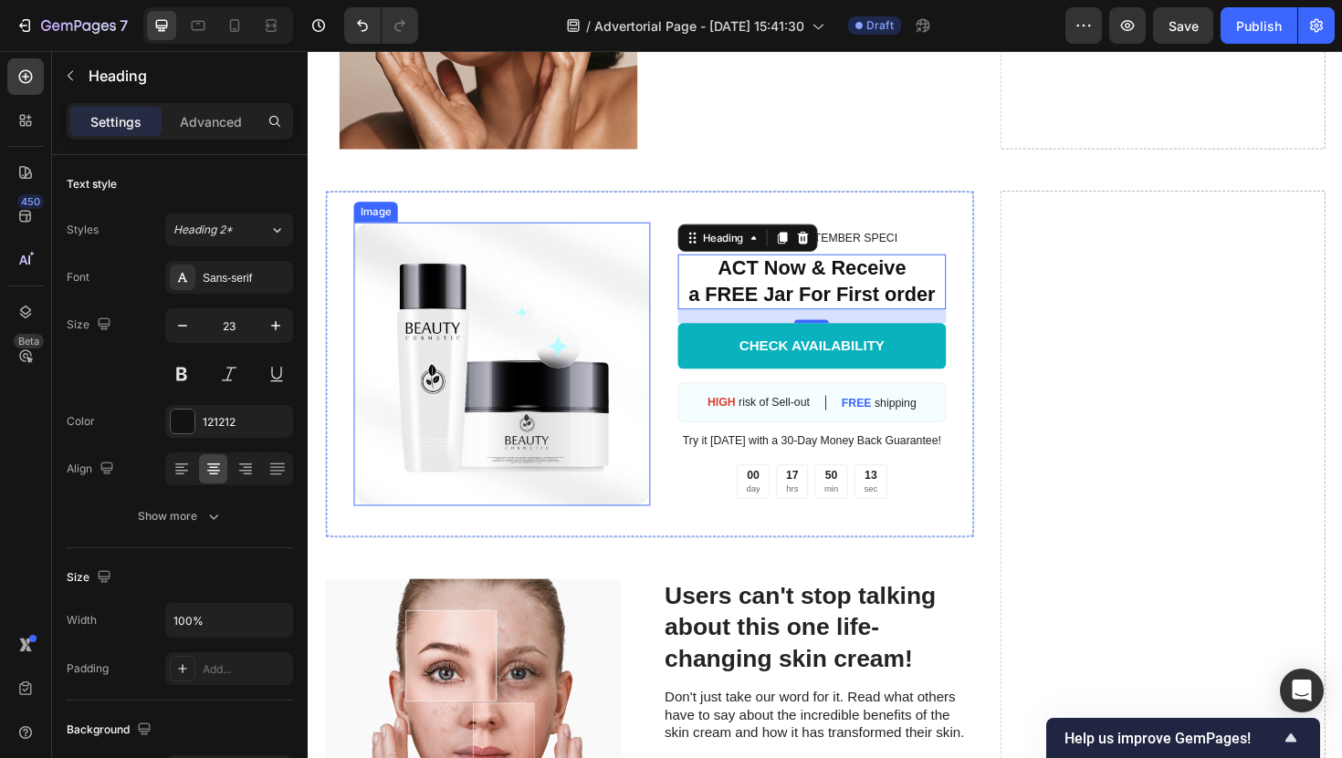
scroll to position [7190, 0]
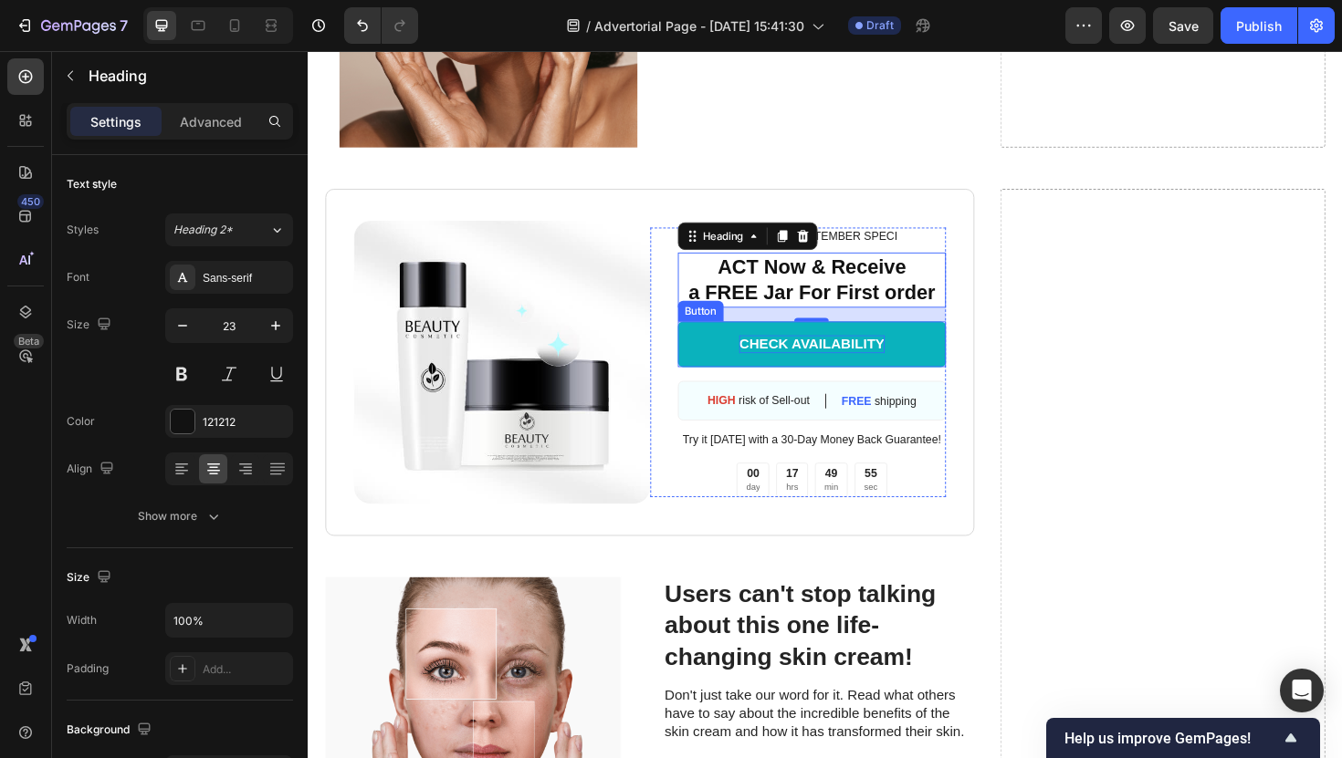
click at [879, 357] on div "CHECK AVAILABILITY" at bounding box center [841, 361] width 154 height 19
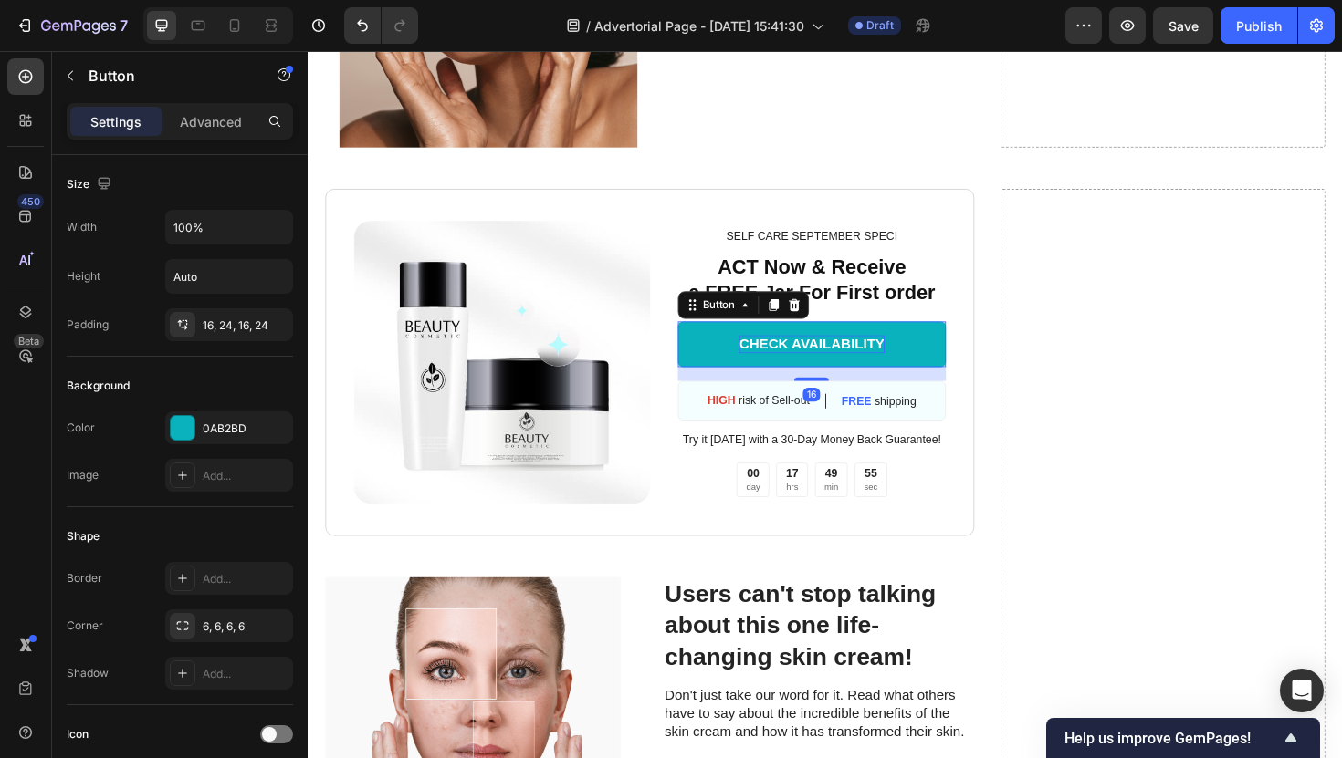
click at [900, 361] on div "CHECK AVAILABILITY" at bounding box center [841, 361] width 154 height 19
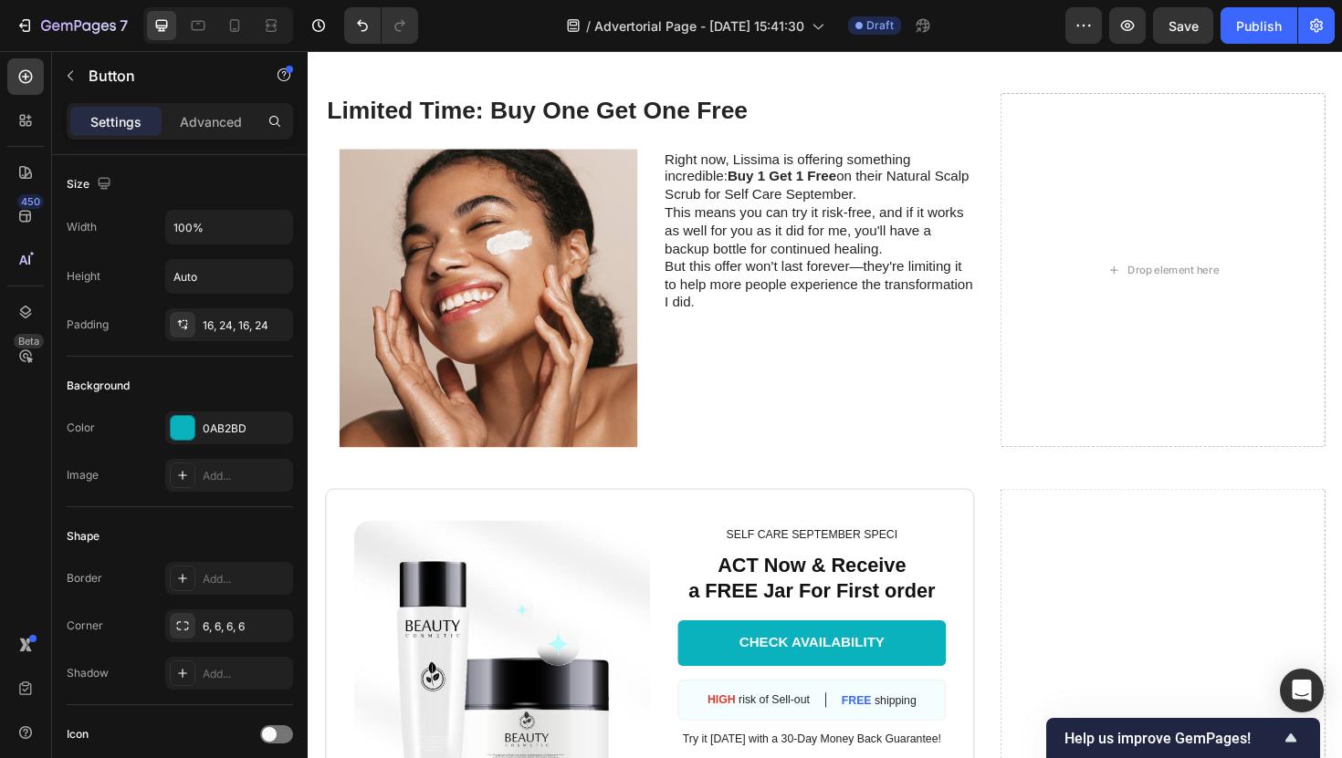
scroll to position [6084, 0]
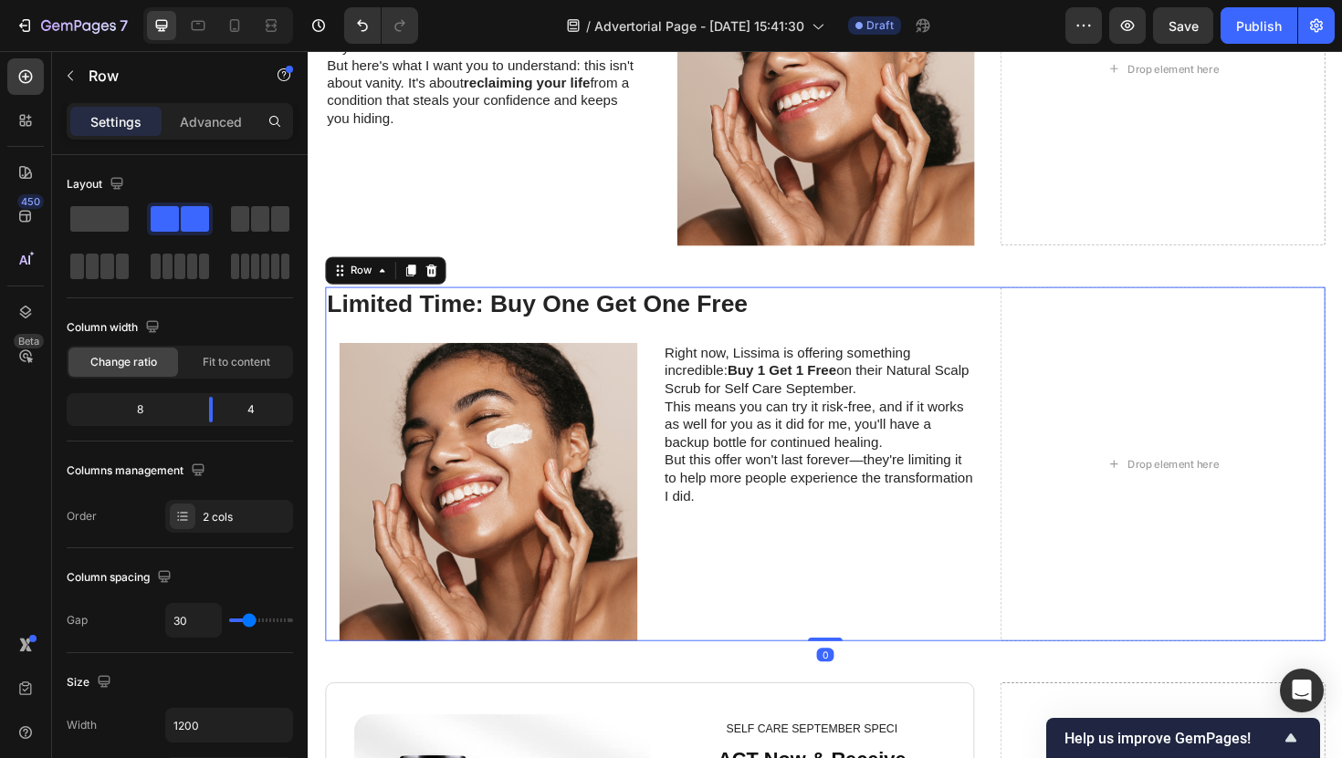
click at [669, 347] on div "Limited Time: Buy One Get One Free Heading Image Row Right now, Lissima is offe…" at bounding box center [669, 488] width 687 height 375
click at [648, 298] on div "Limited Time: Buy One Get One Free Heading Image Row Right now, Lissima is offe…" at bounding box center [855, 488] width 1095 height 419
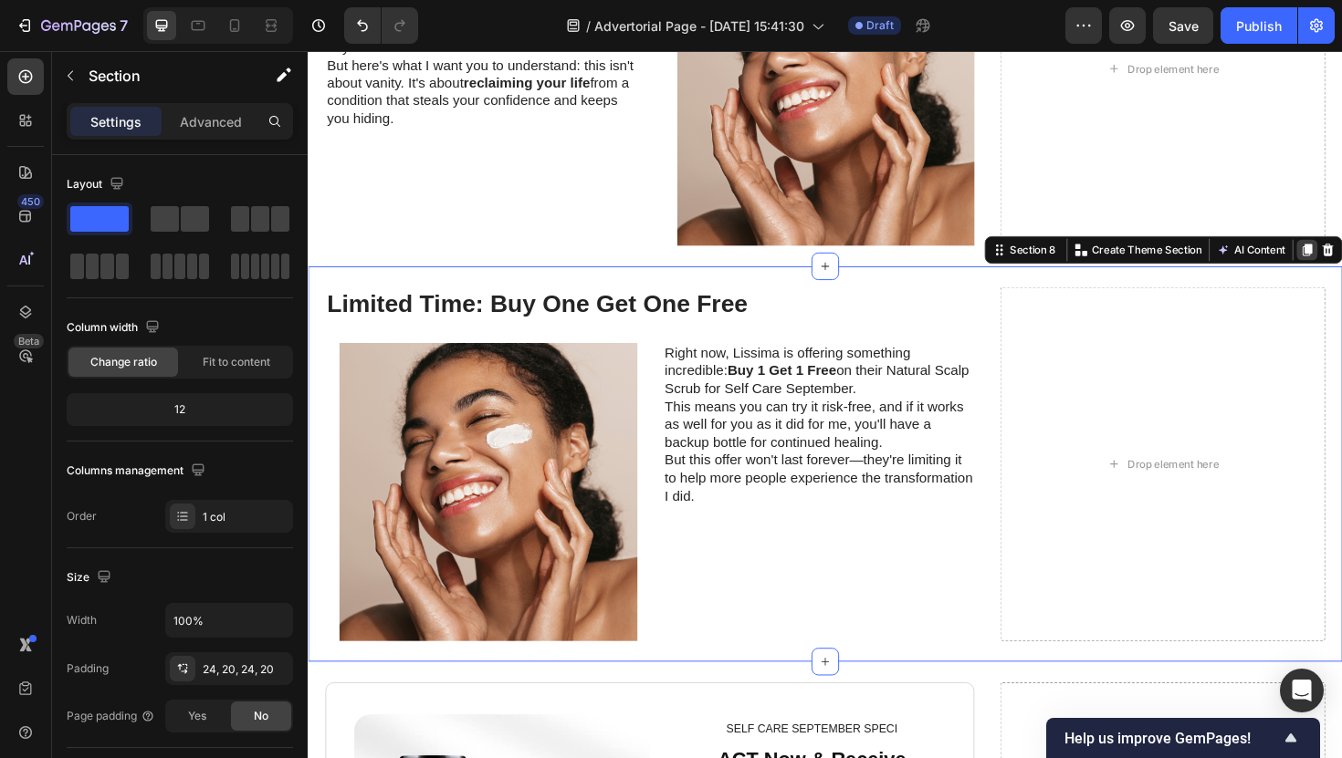
click at [1341, 260] on icon at bounding box center [1365, 262] width 15 height 15
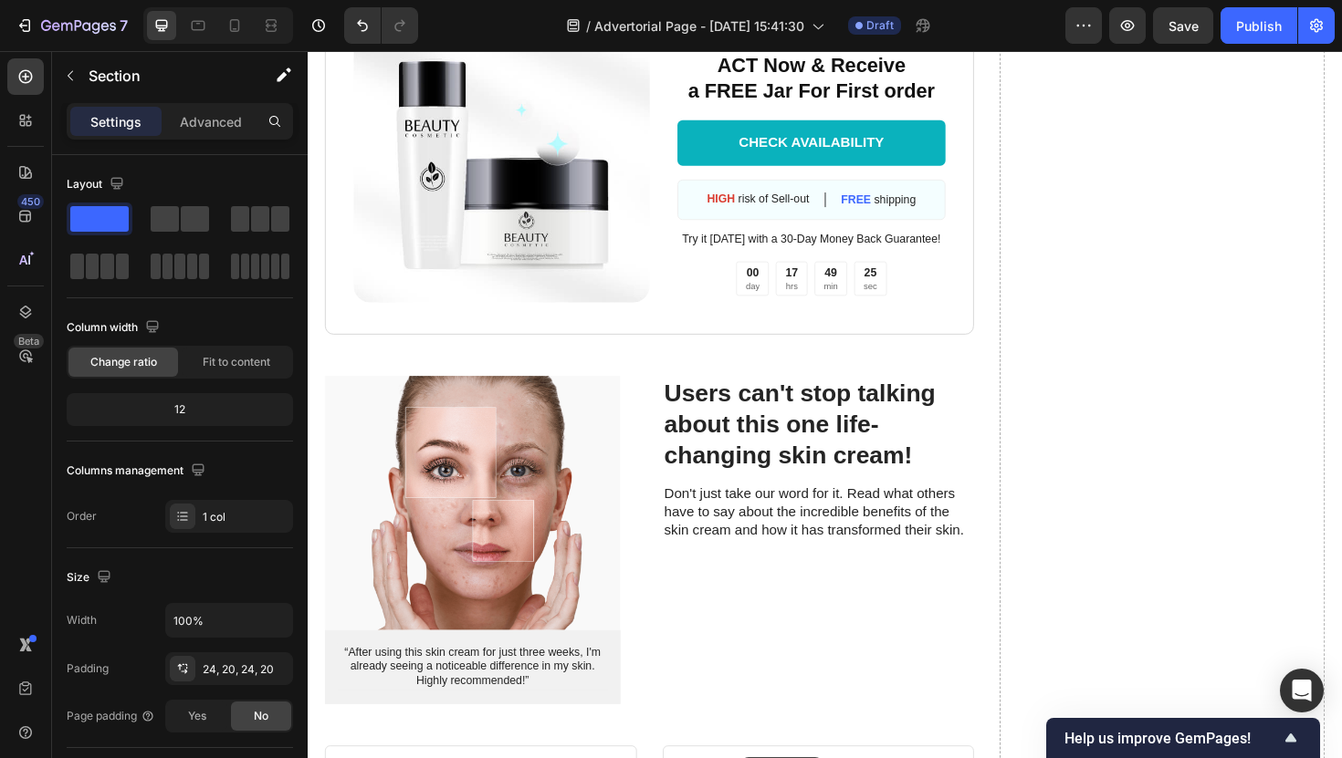
scroll to position [7292, 0]
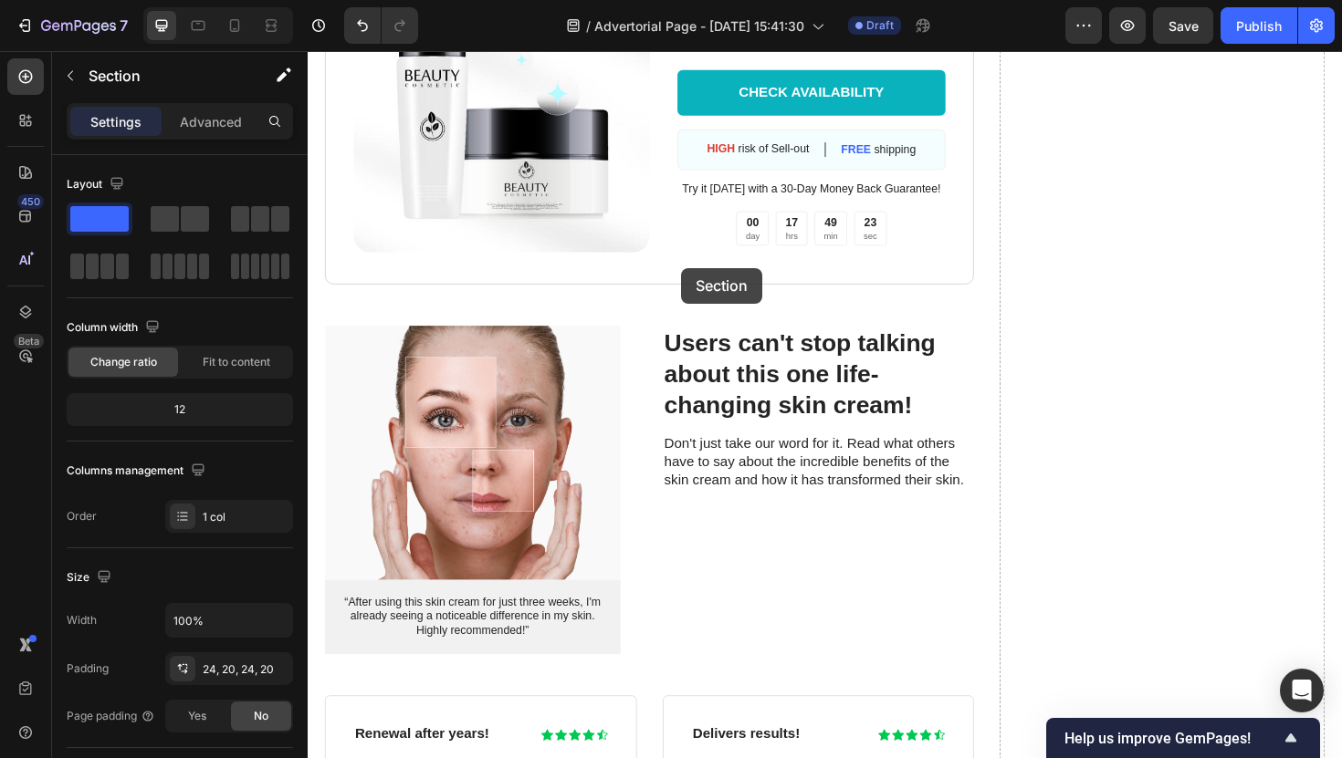
drag, startPoint x: 801, startPoint y: 125, endPoint x: 706, endPoint y: 284, distance: 185.0
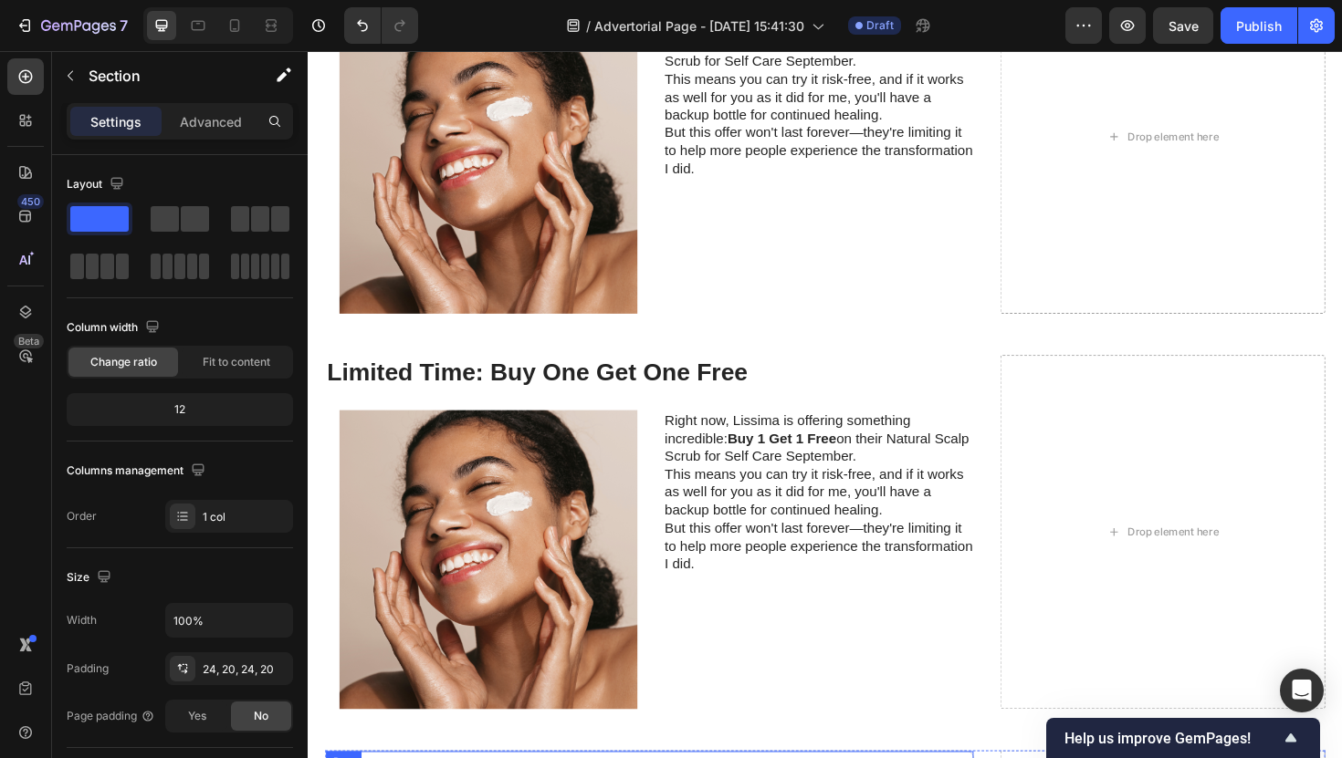
scroll to position [6409, 0]
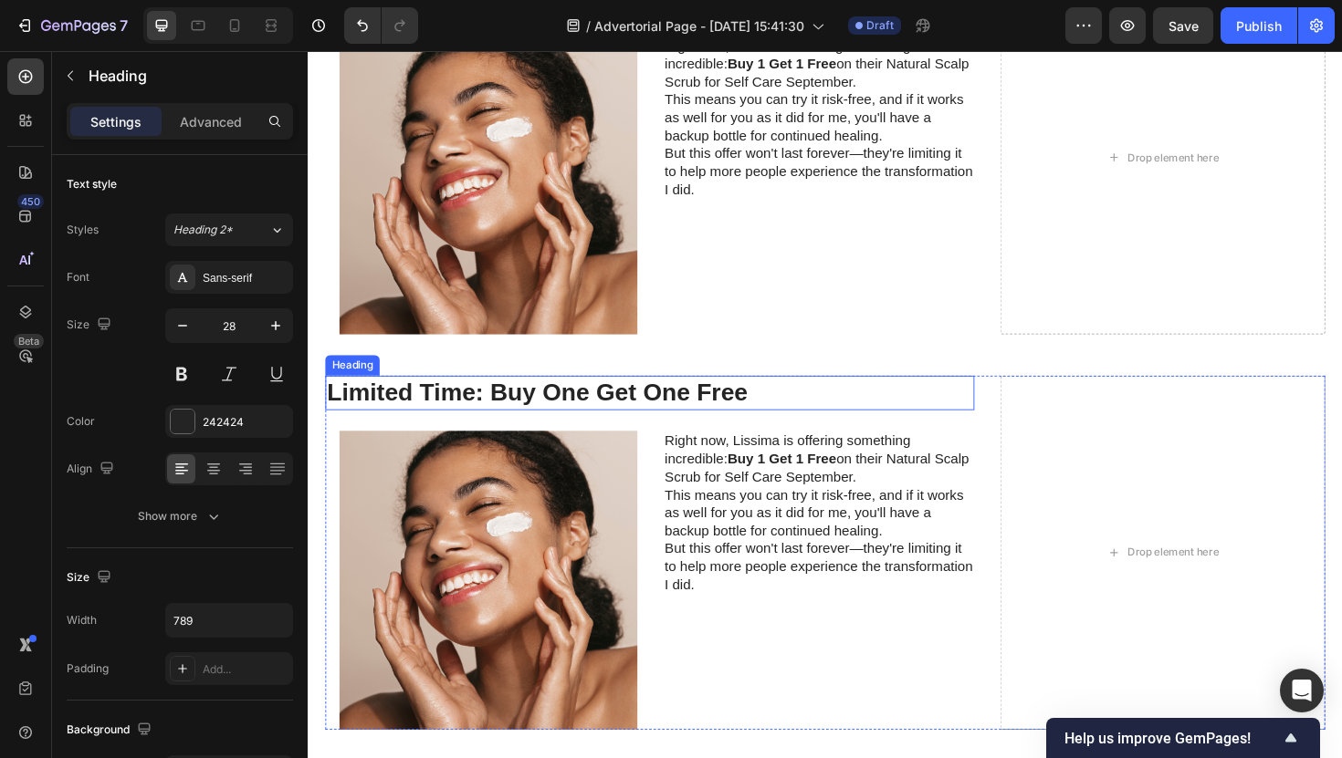
click at [877, 410] on h2 "Limited Time: Buy One Get One Free" at bounding box center [669, 413] width 687 height 37
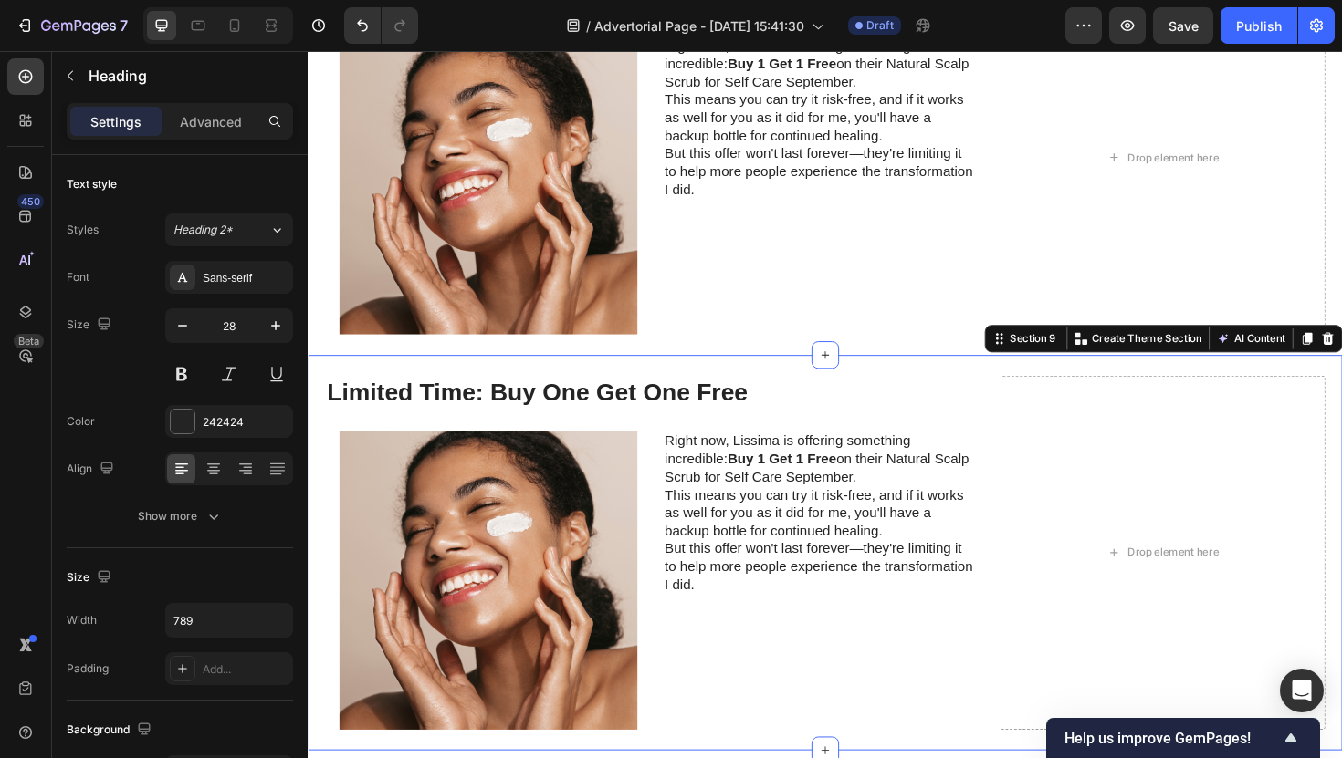
click at [883, 382] on div "Limited Time: Buy One Get One Free Heading Image Row Right now, Lissima is offe…" at bounding box center [855, 582] width 1095 height 419
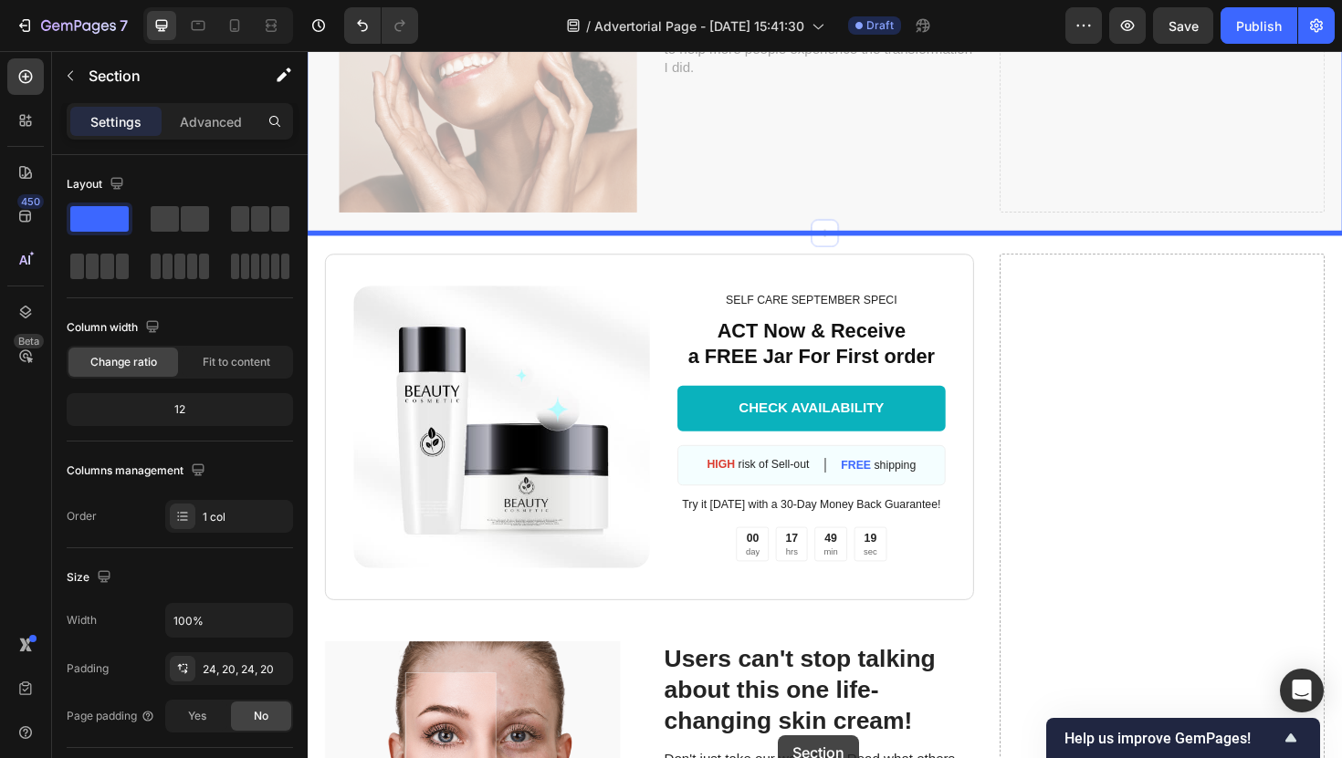
scroll to position [7096, 0]
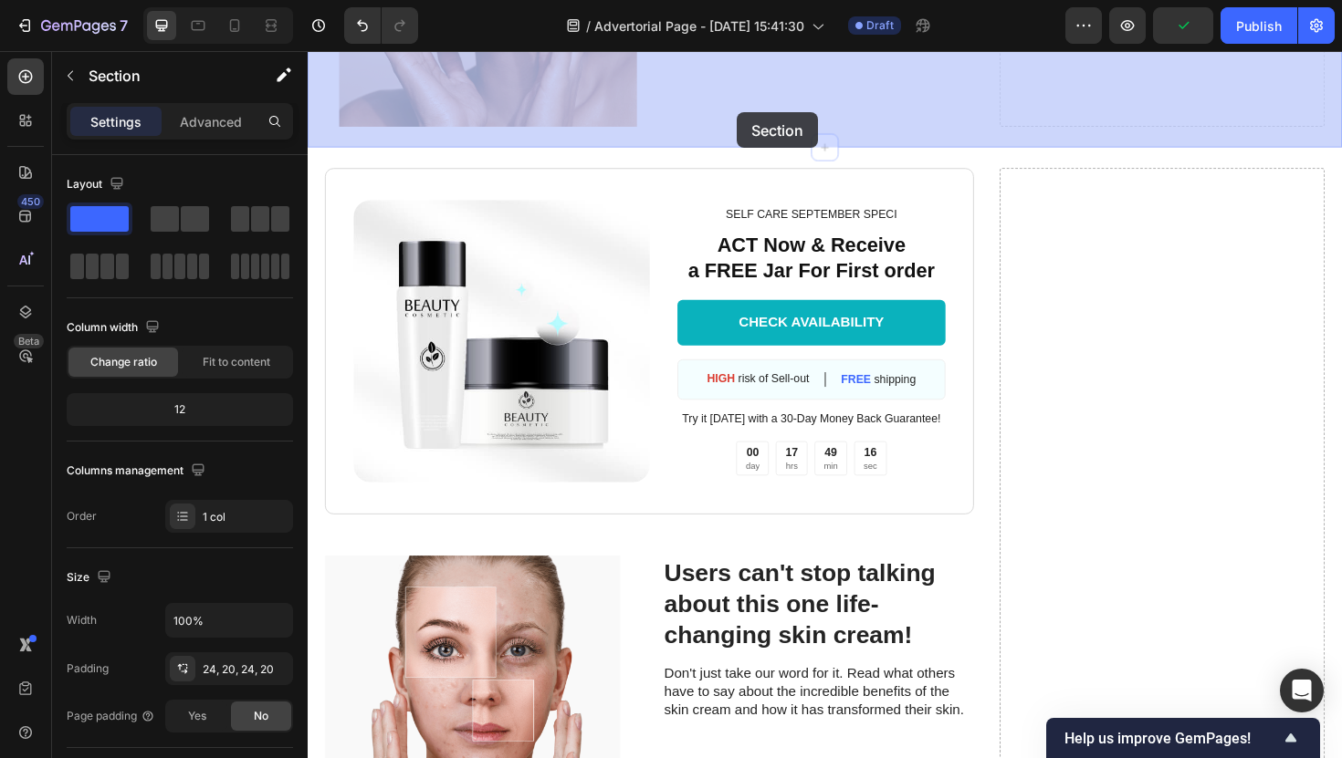
drag, startPoint x: 883, startPoint y: 382, endPoint x: 761, endPoint y: 114, distance: 294.5
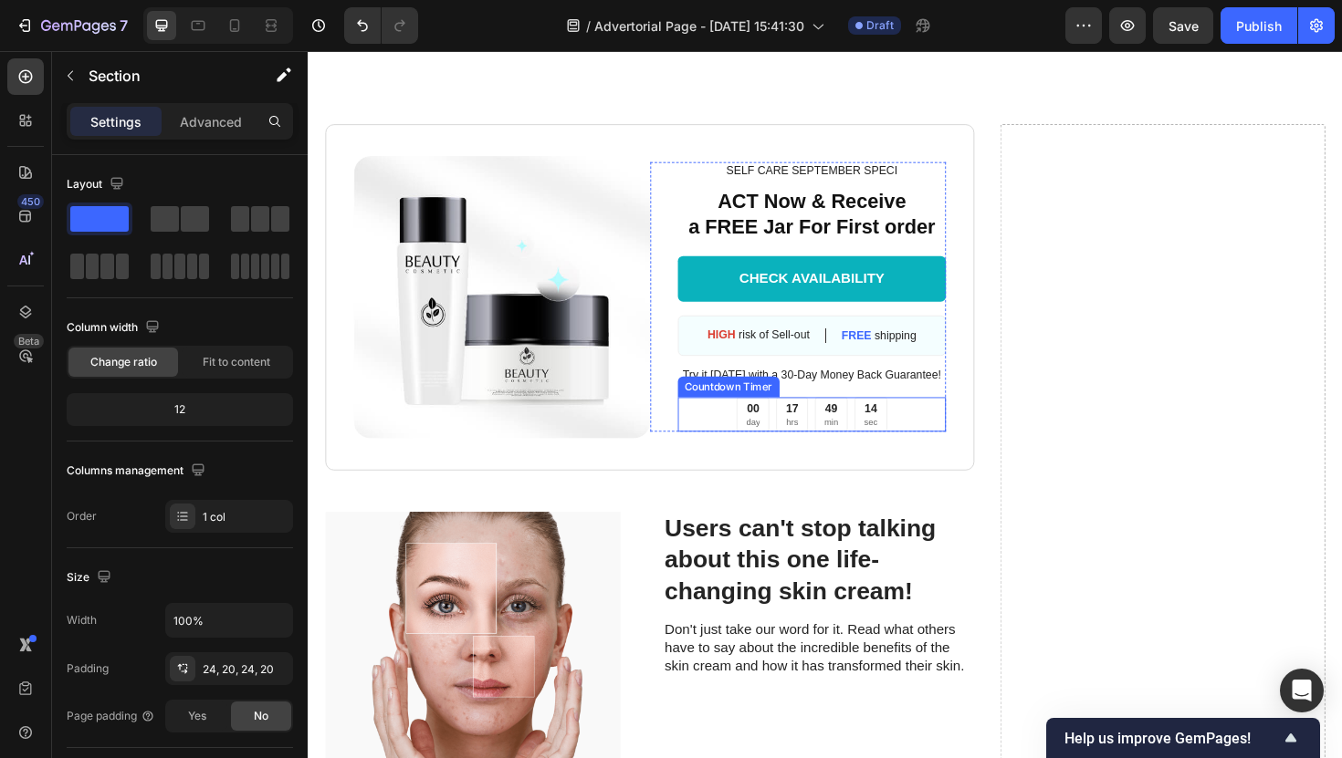
scroll to position [7030, 0]
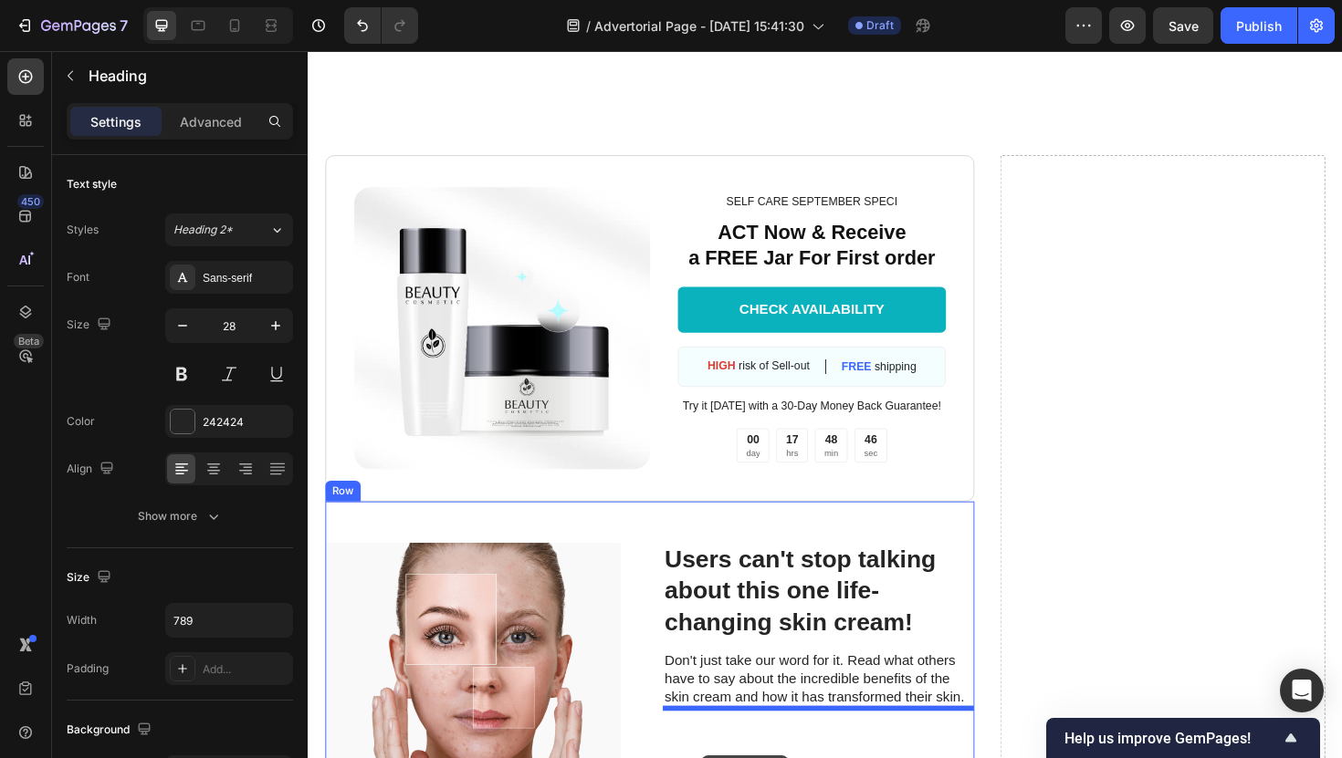
scroll to position [7227, 0]
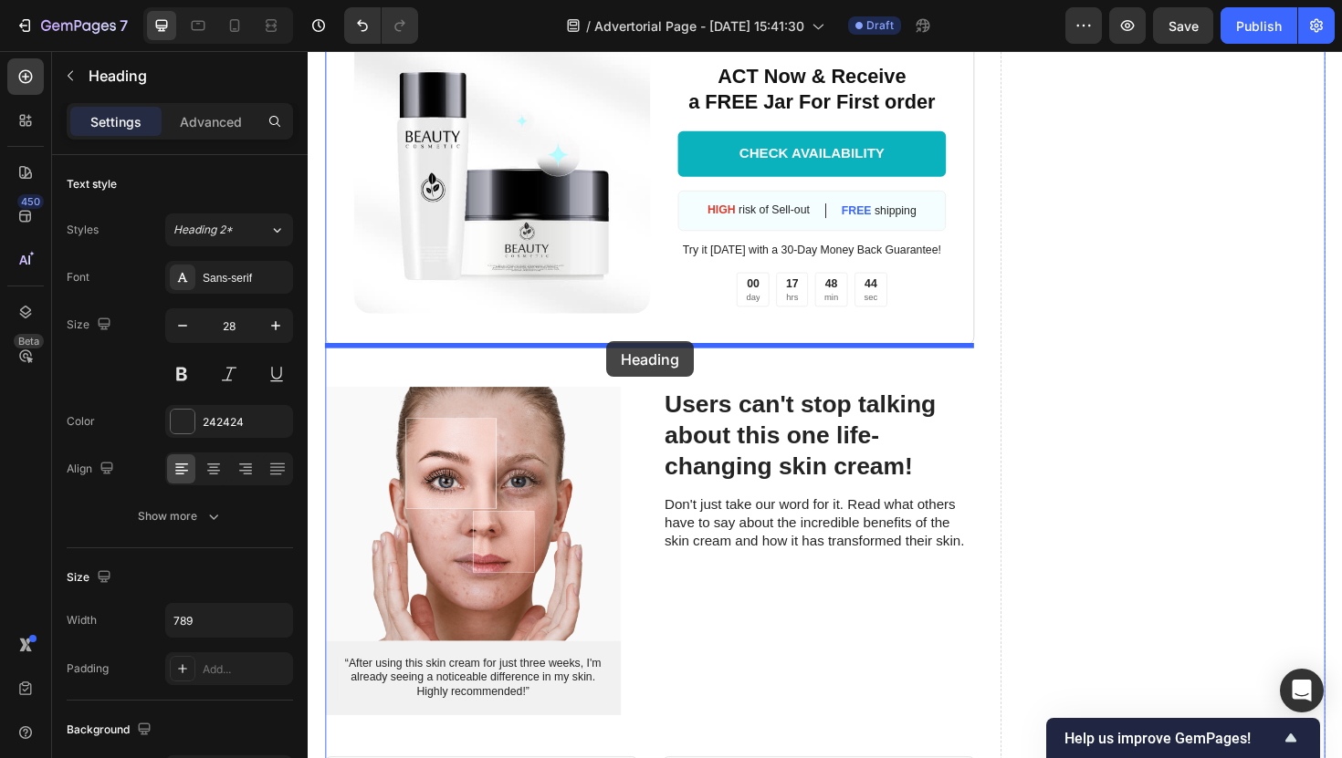
drag, startPoint x: 805, startPoint y: 141, endPoint x: 623, endPoint y: 359, distance: 283.2
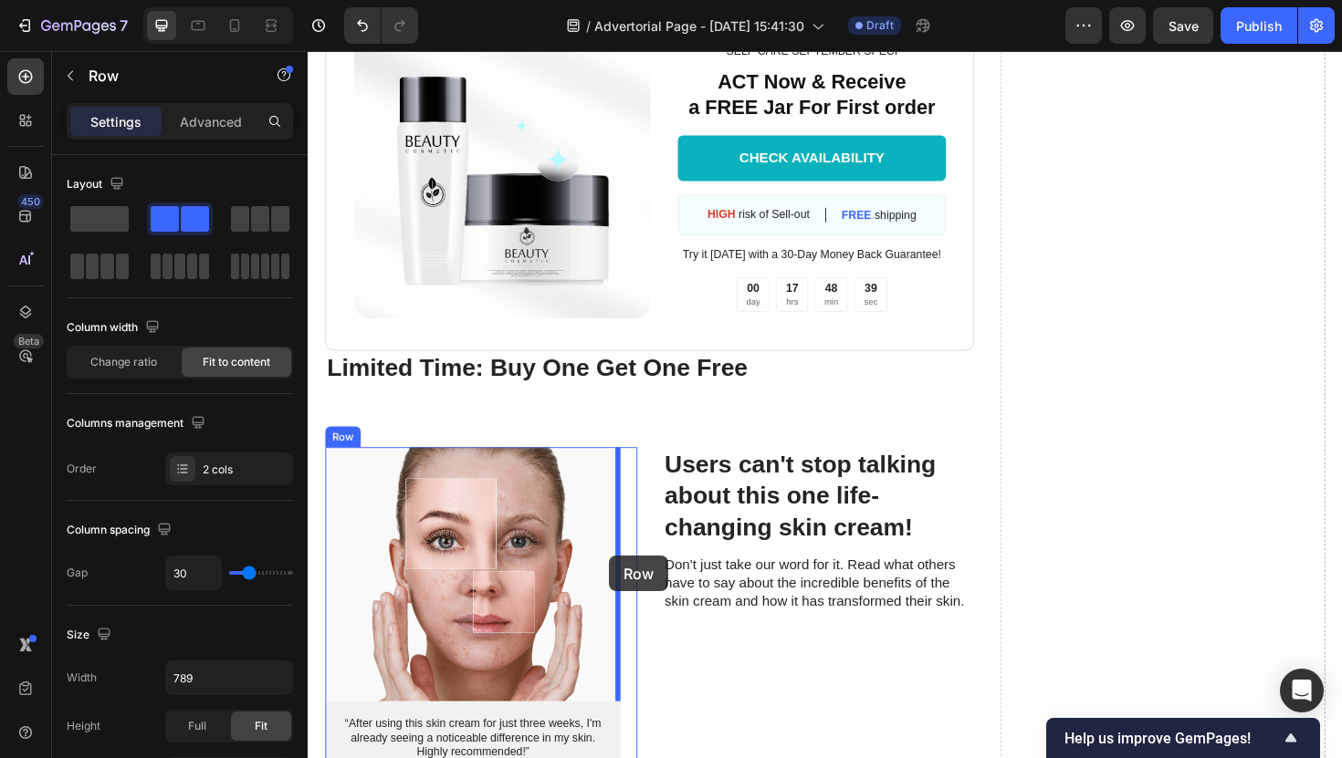
scroll to position [7169, 0]
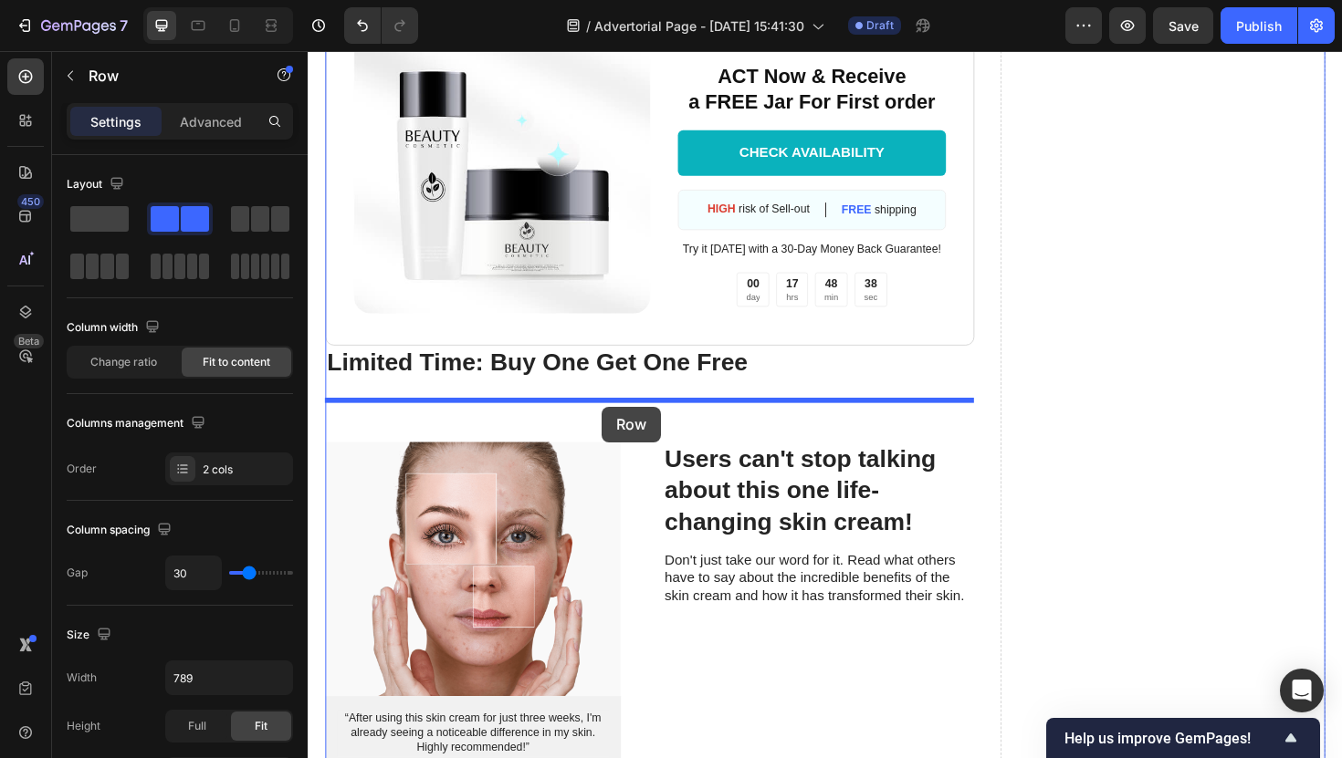
drag, startPoint x: 665, startPoint y: 380, endPoint x: 619, endPoint y: 428, distance: 67.1
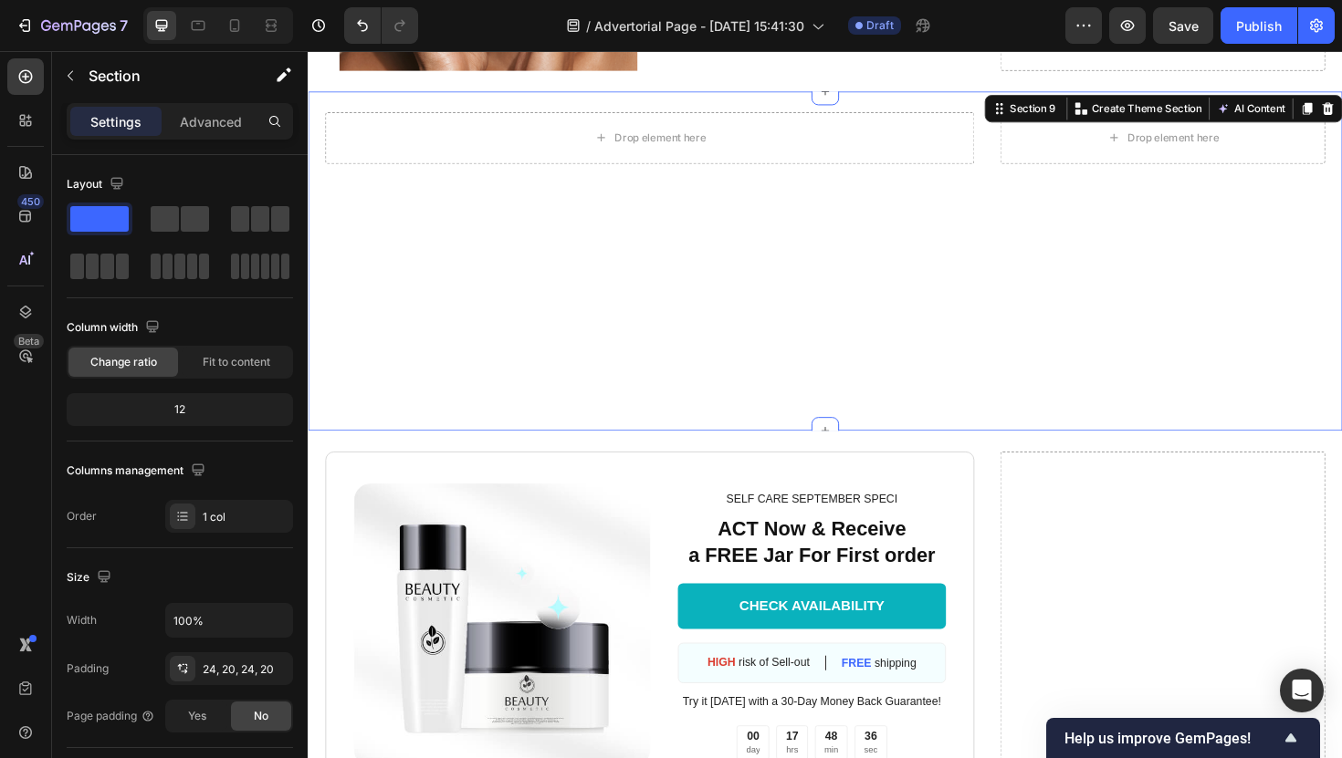
click at [626, 235] on div "Drop element here Drop element here Row" at bounding box center [855, 274] width 1059 height 316
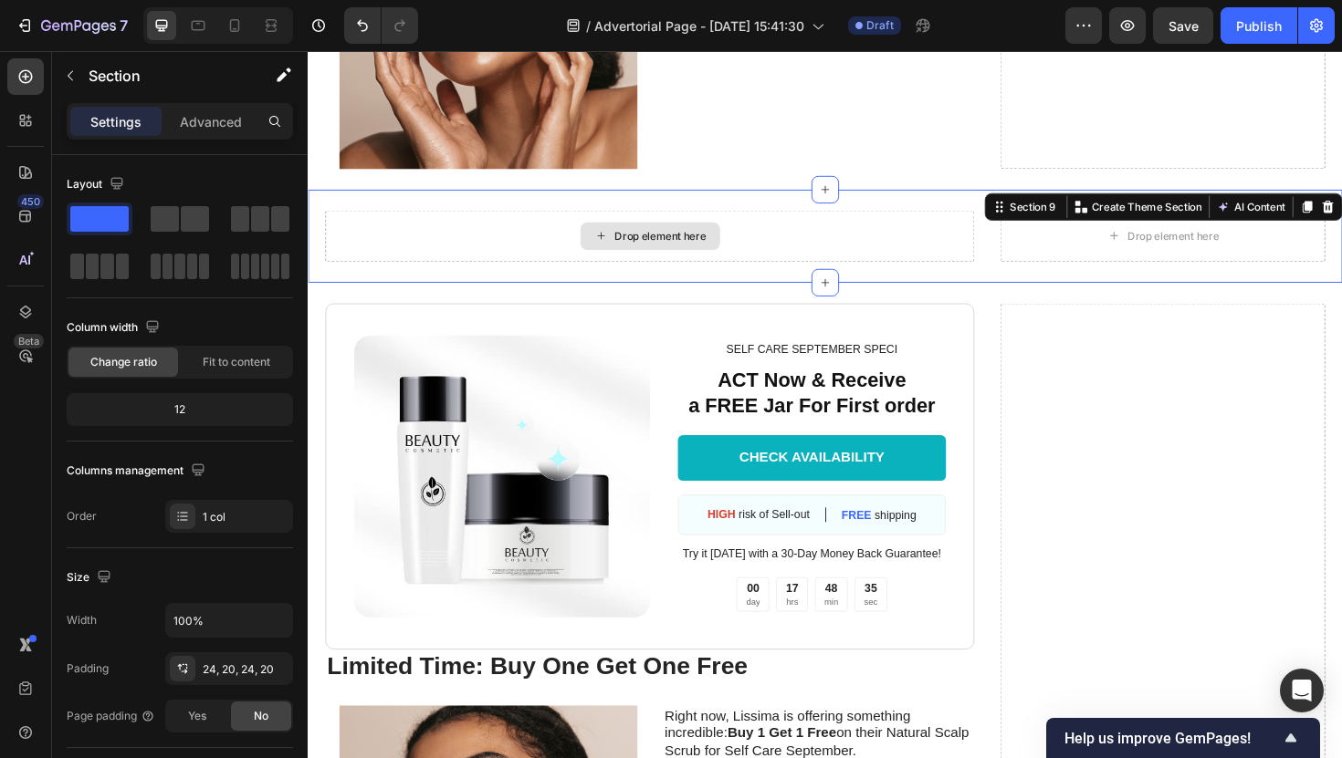
scroll to position [6583, 0]
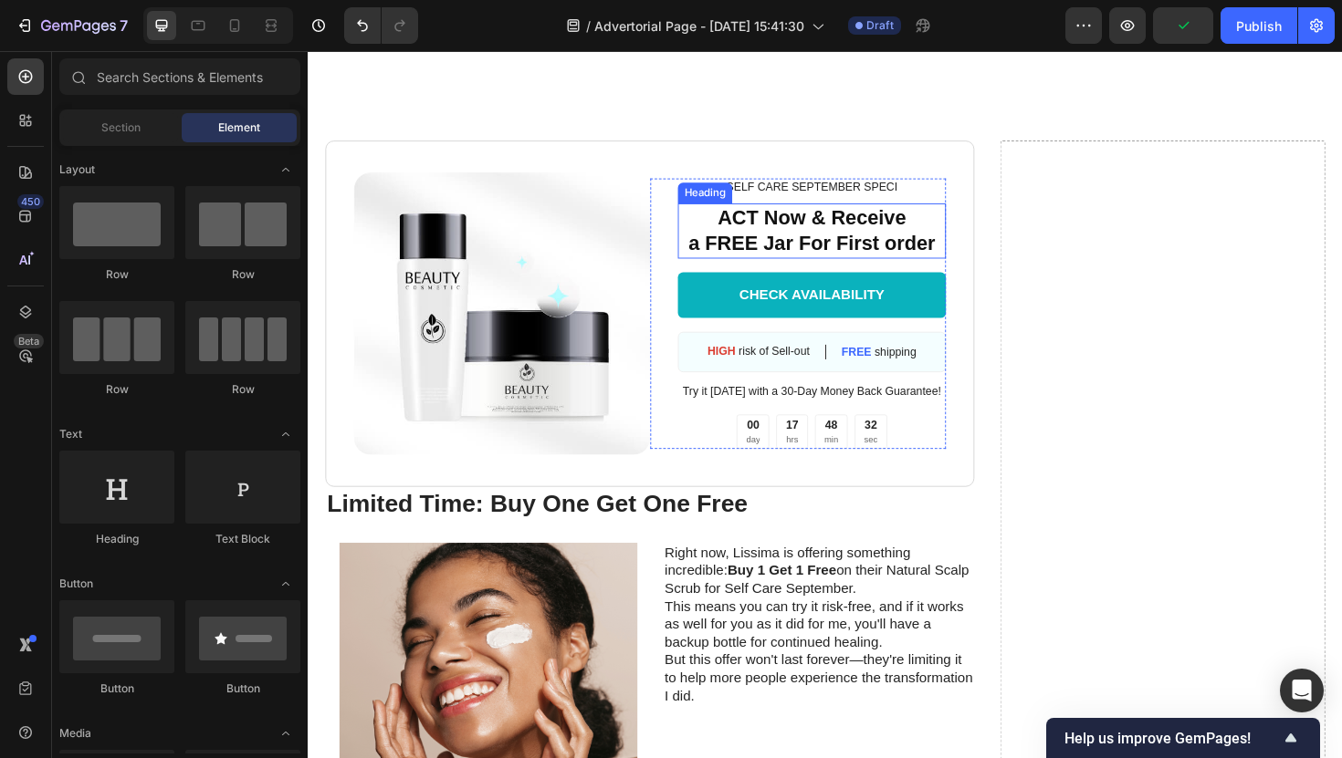
scroll to position [6840, 0]
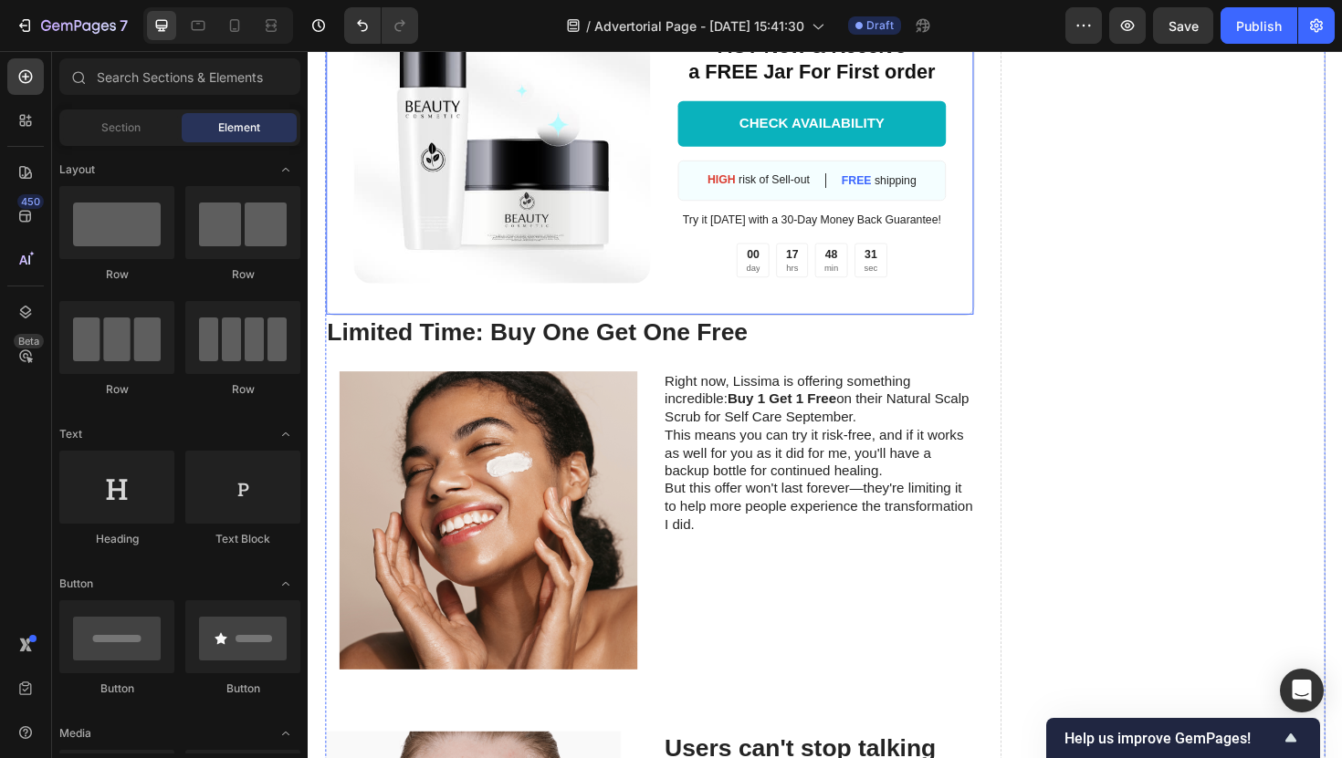
click at [711, 307] on div "Image SELF CARE SEPTEMBER SPECI Text Block ACT Now & Receive a FREE Jar For Fir…" at bounding box center [669, 147] width 687 height 367
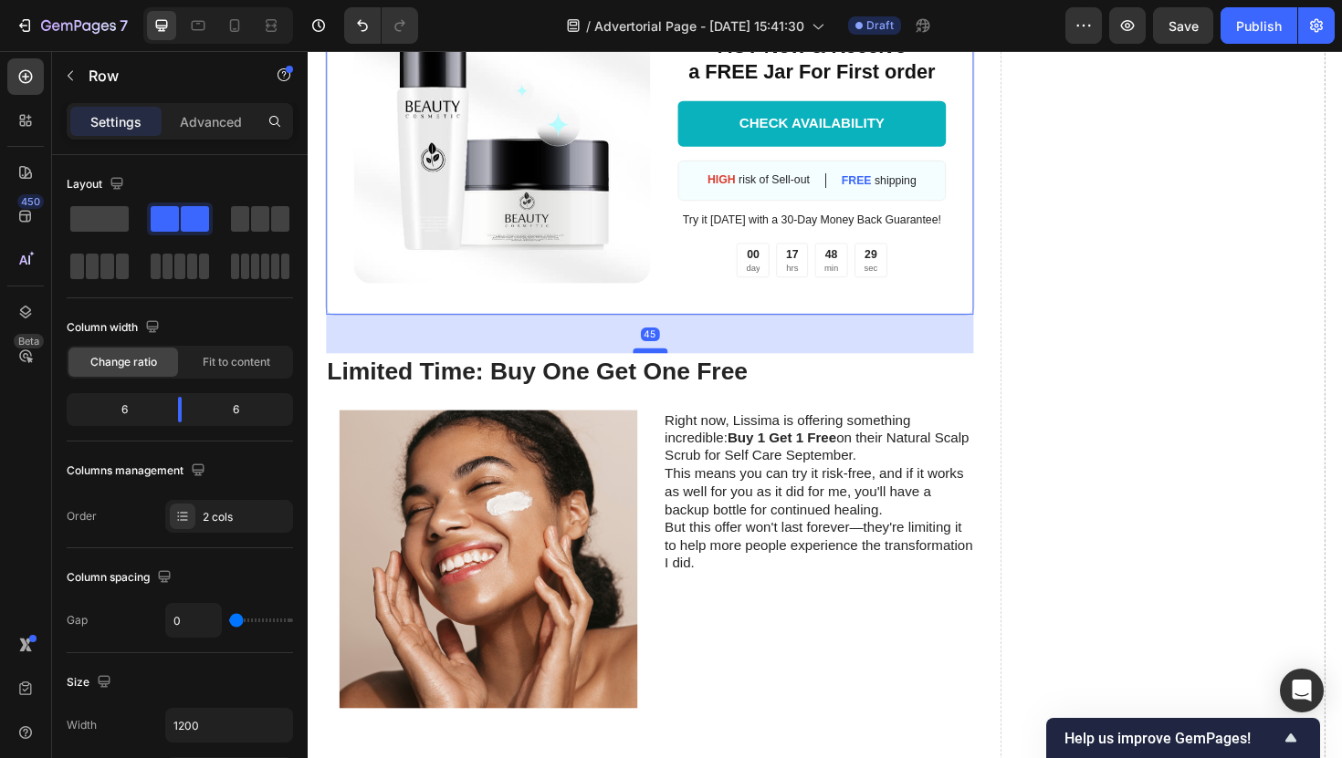
drag, startPoint x: 681, startPoint y: 329, endPoint x: 681, endPoint y: 370, distance: 41.1
click at [681, 370] on div at bounding box center [670, 368] width 37 height 5
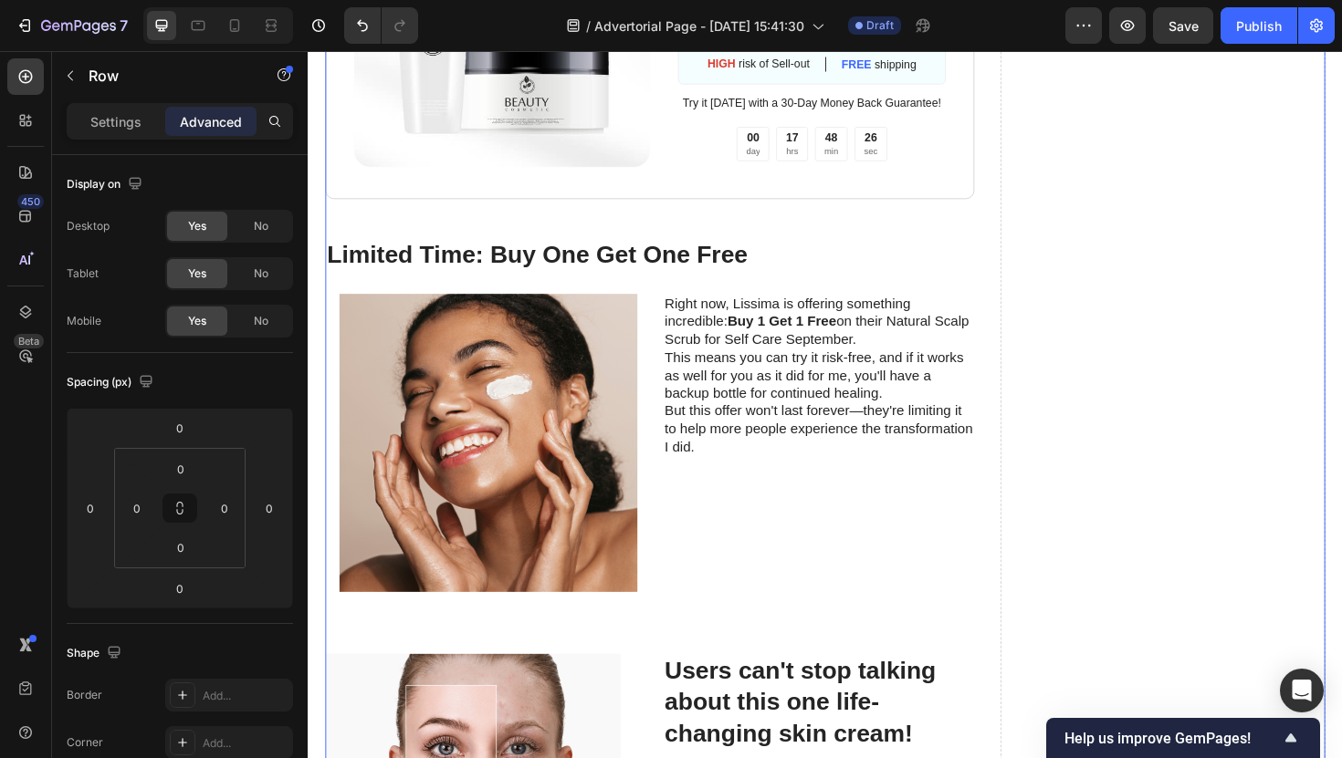
scroll to position [6971, 0]
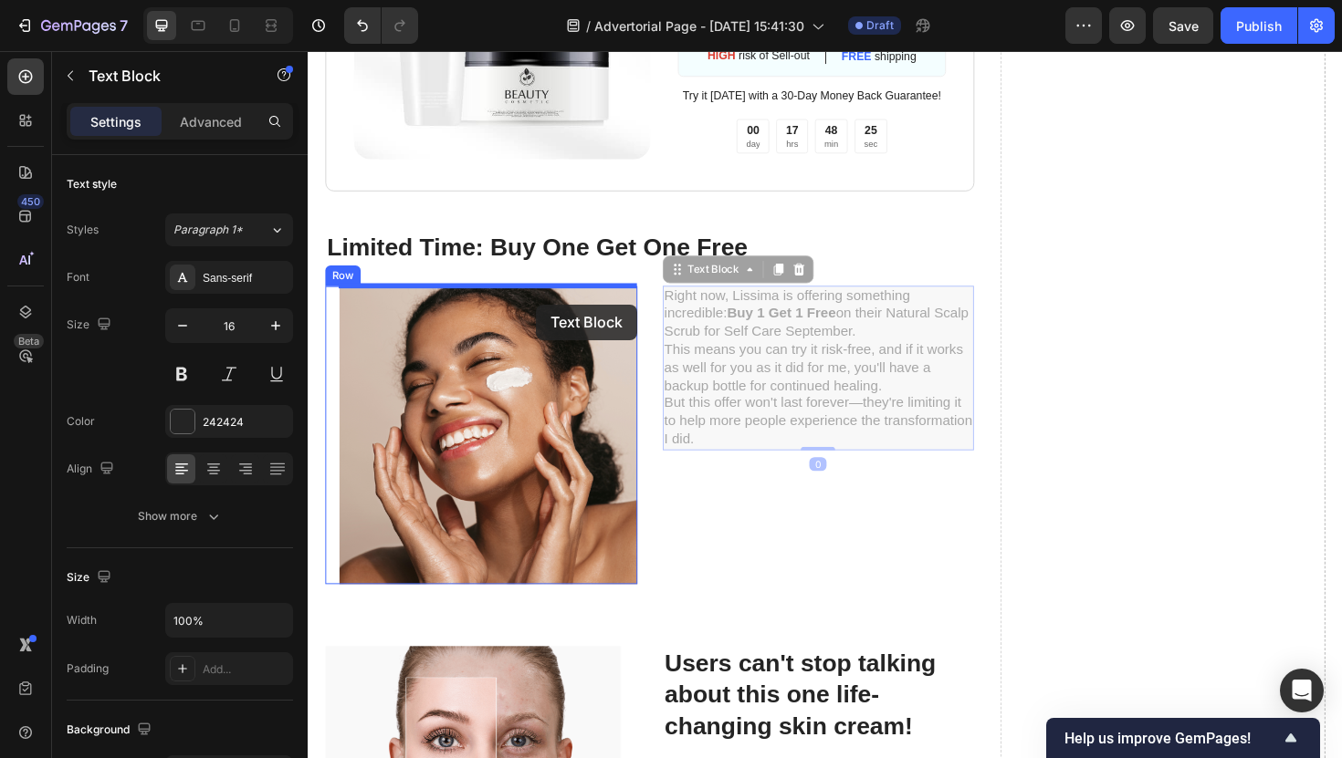
drag, startPoint x: 721, startPoint y: 417, endPoint x: 542, endPoint y: 314, distance: 206.5
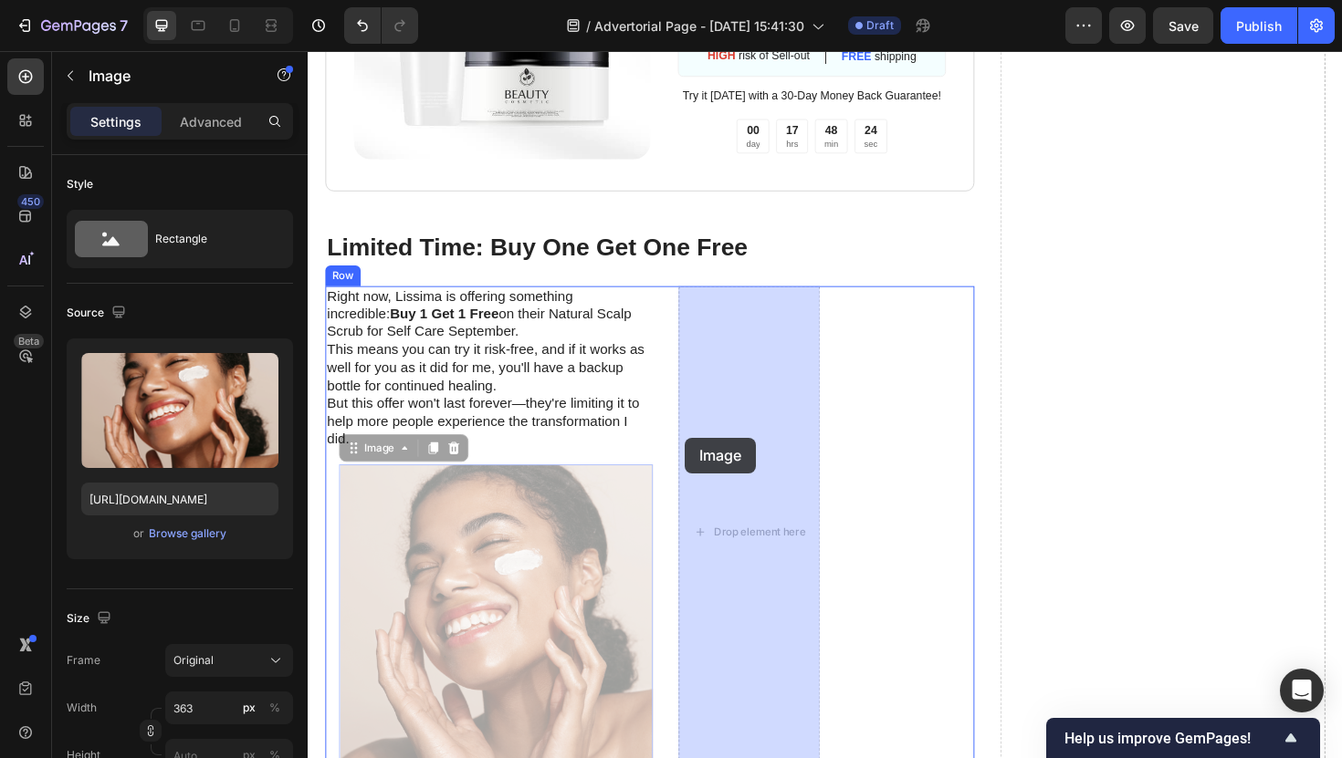
drag, startPoint x: 532, startPoint y: 580, endPoint x: 705, endPoint y: 463, distance: 208.9
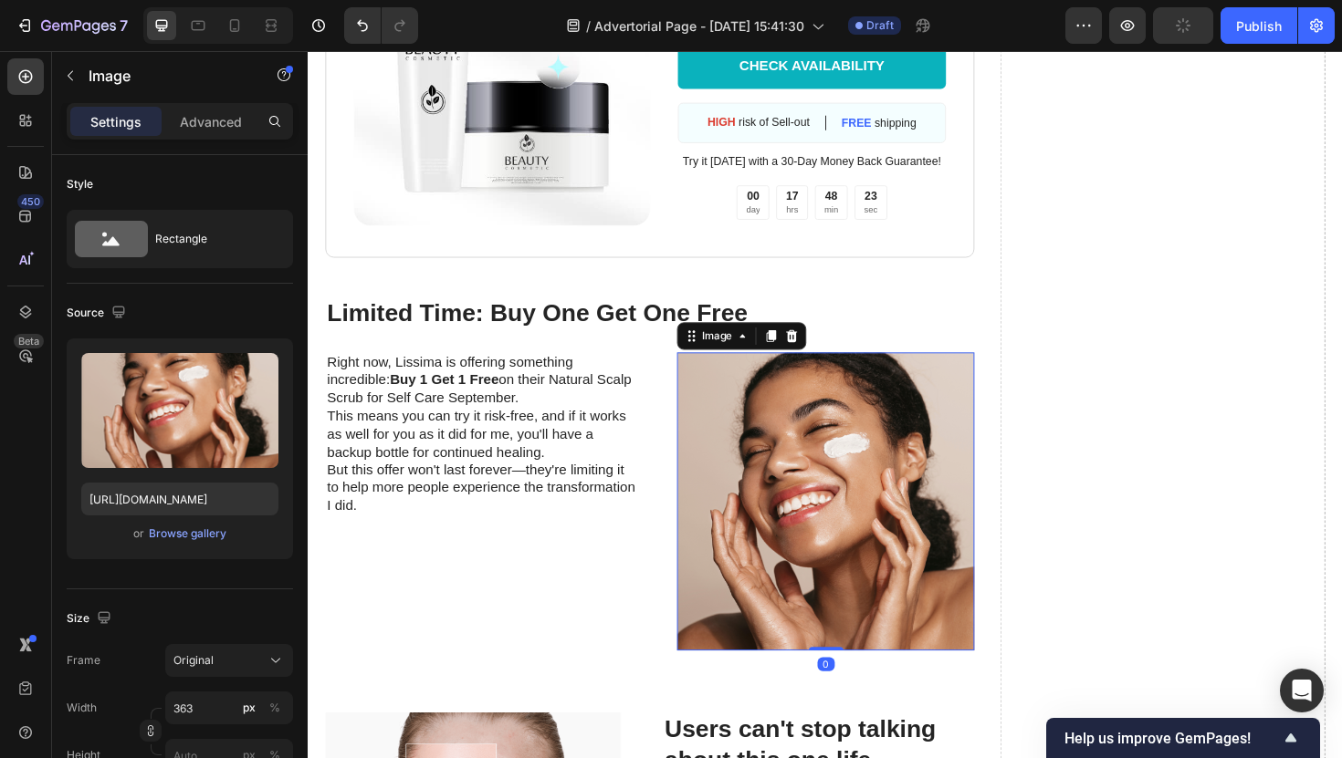
scroll to position [6889, 0]
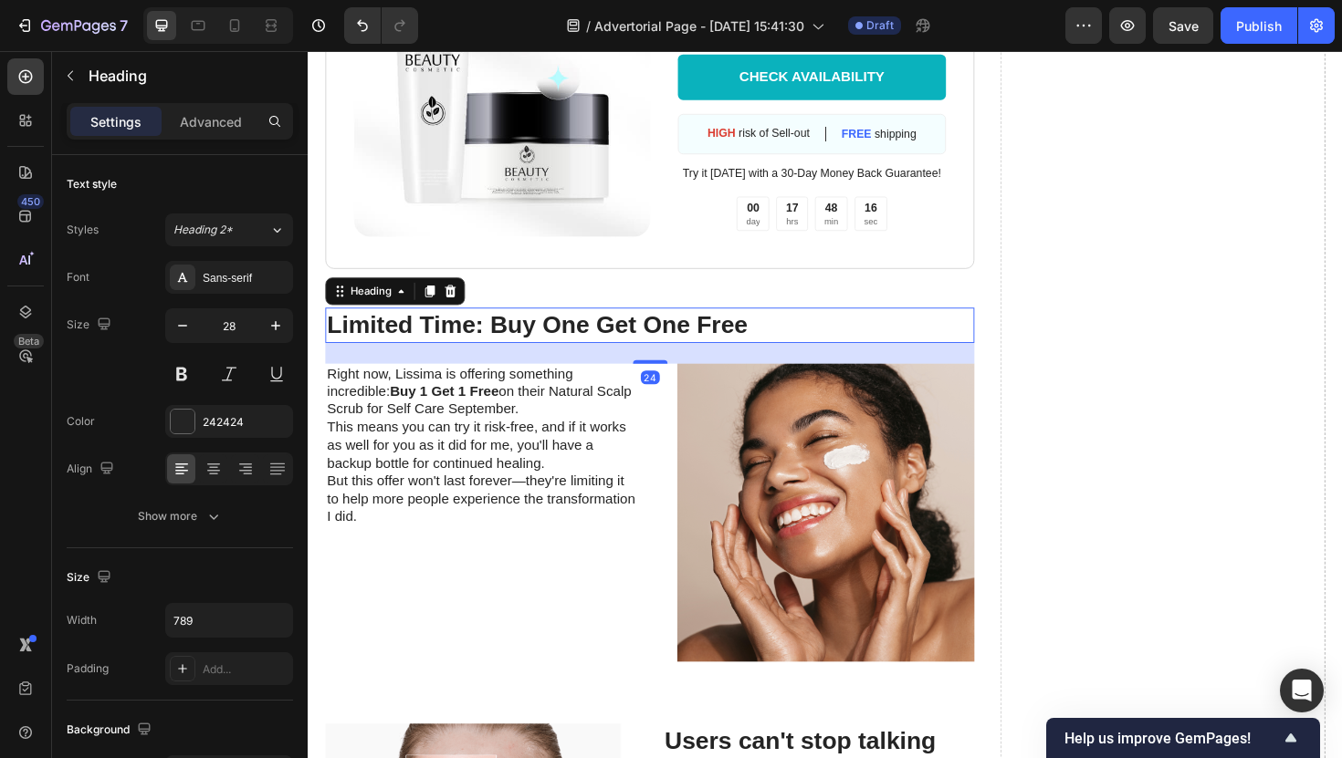
click at [608, 352] on h2 "Limited Time: Buy One Get One Free" at bounding box center [669, 341] width 687 height 37
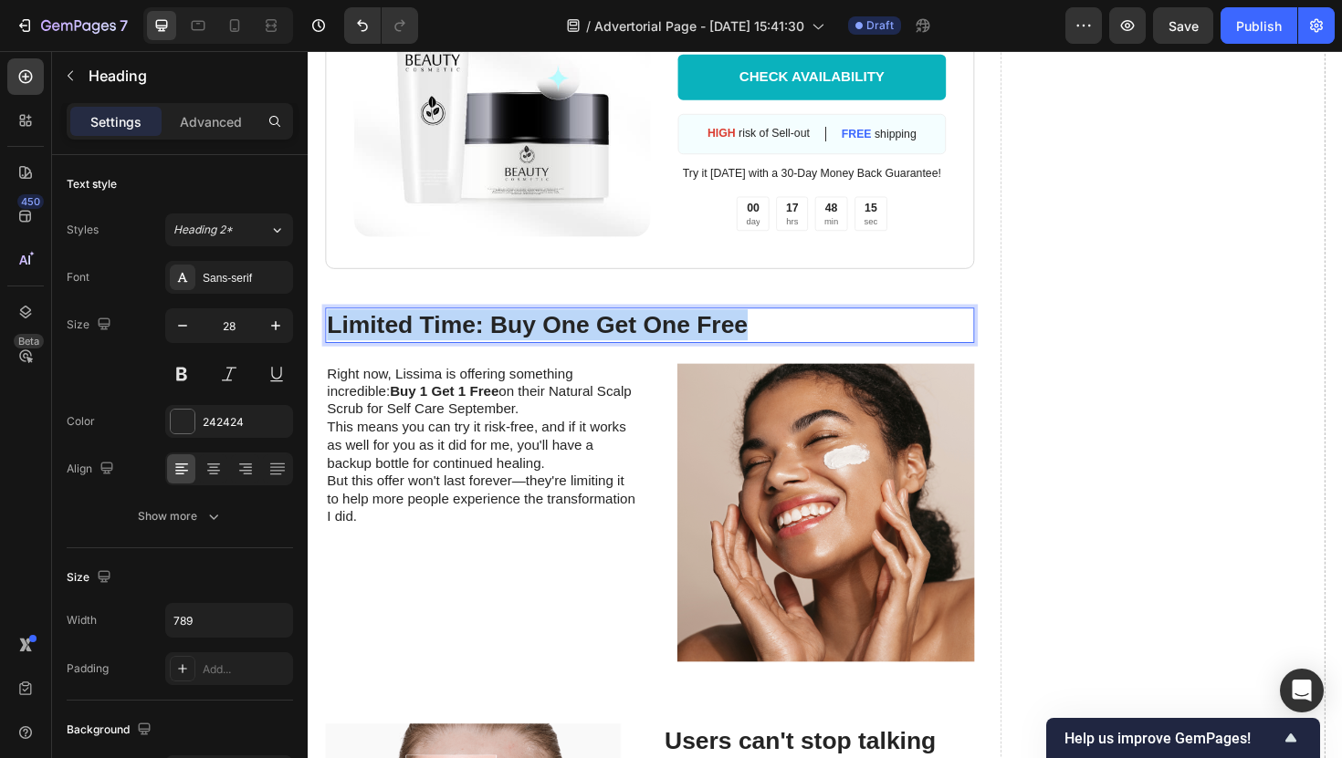
click at [608, 352] on p "Limited Time: Buy One Get One Free" at bounding box center [670, 341] width 684 height 33
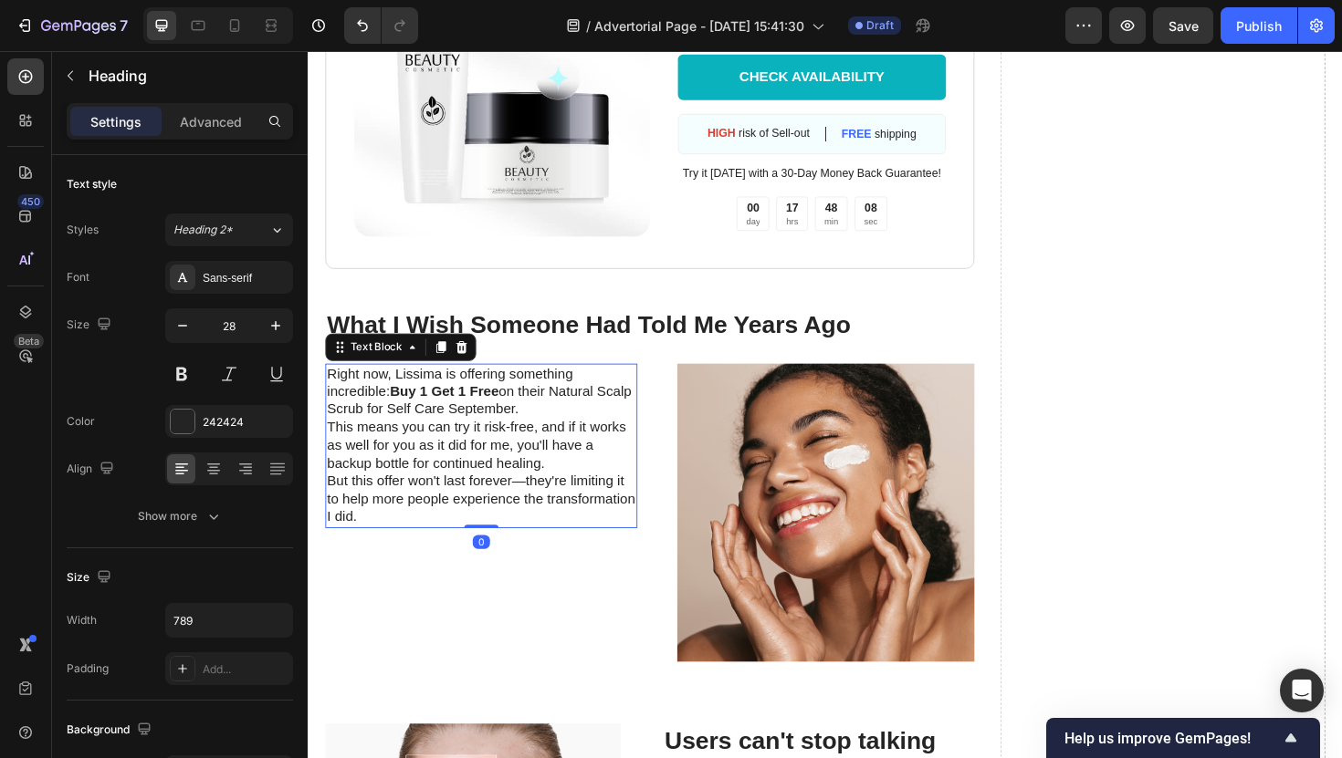
click at [556, 505] on p "But this offer won't last forever—they're limiting it to help more people exper…" at bounding box center [491, 525] width 327 height 57
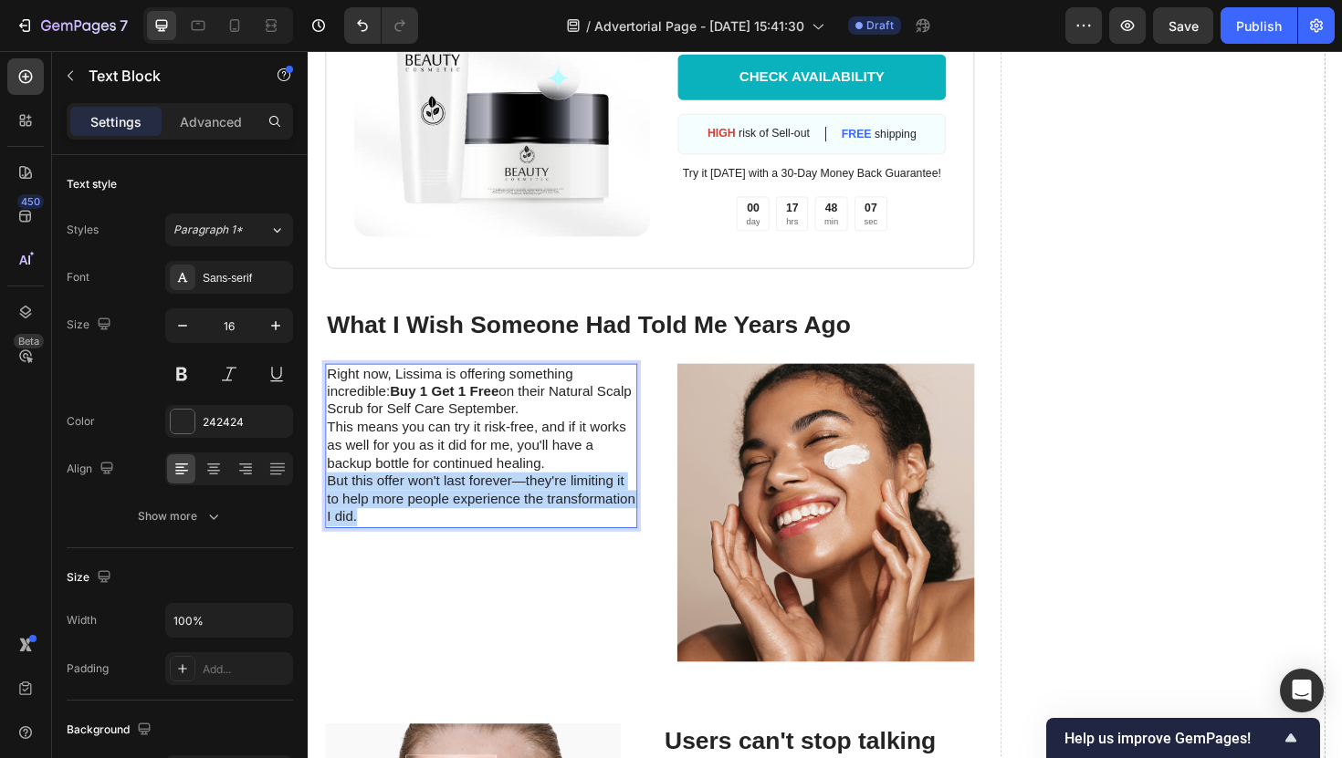
click at [556, 505] on p "But this offer won't last forever—they're limiting it to help more people exper…" at bounding box center [491, 525] width 327 height 57
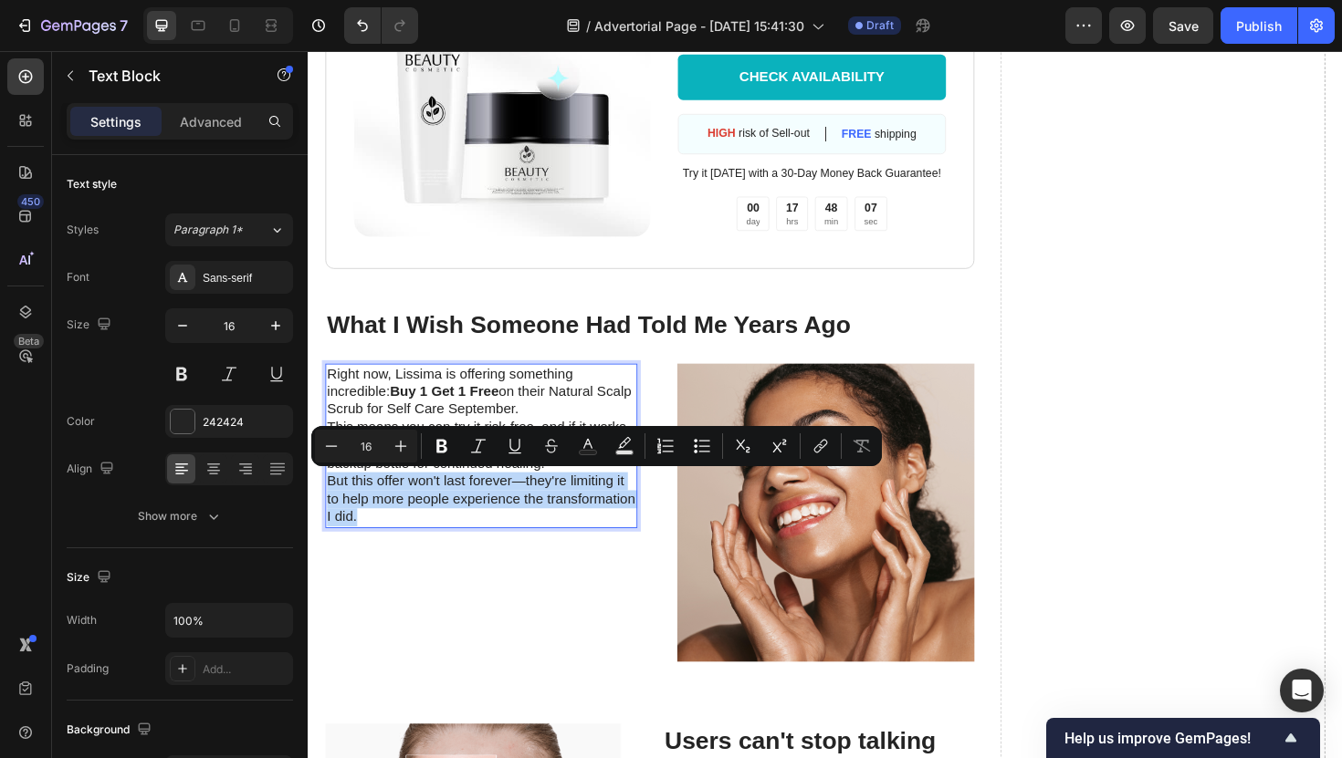
click at [419, 509] on p "But this offer won't last forever—they're limiting it to help more people exper…" at bounding box center [491, 525] width 327 height 57
click at [380, 547] on p "But this offer won't last forever—they're limiting it to help more people exper…" at bounding box center [491, 525] width 327 height 57
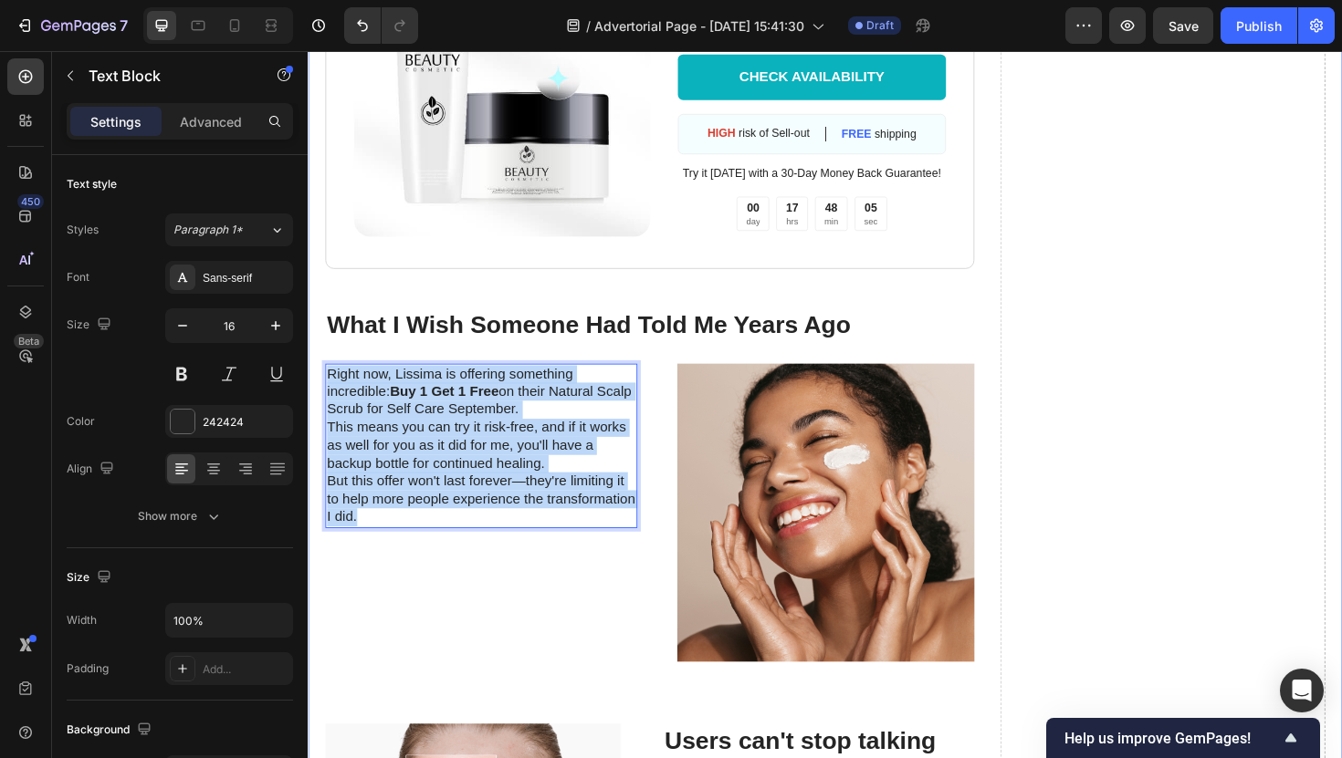
drag, startPoint x: 380, startPoint y: 547, endPoint x: 321, endPoint y: 401, distance: 157.3
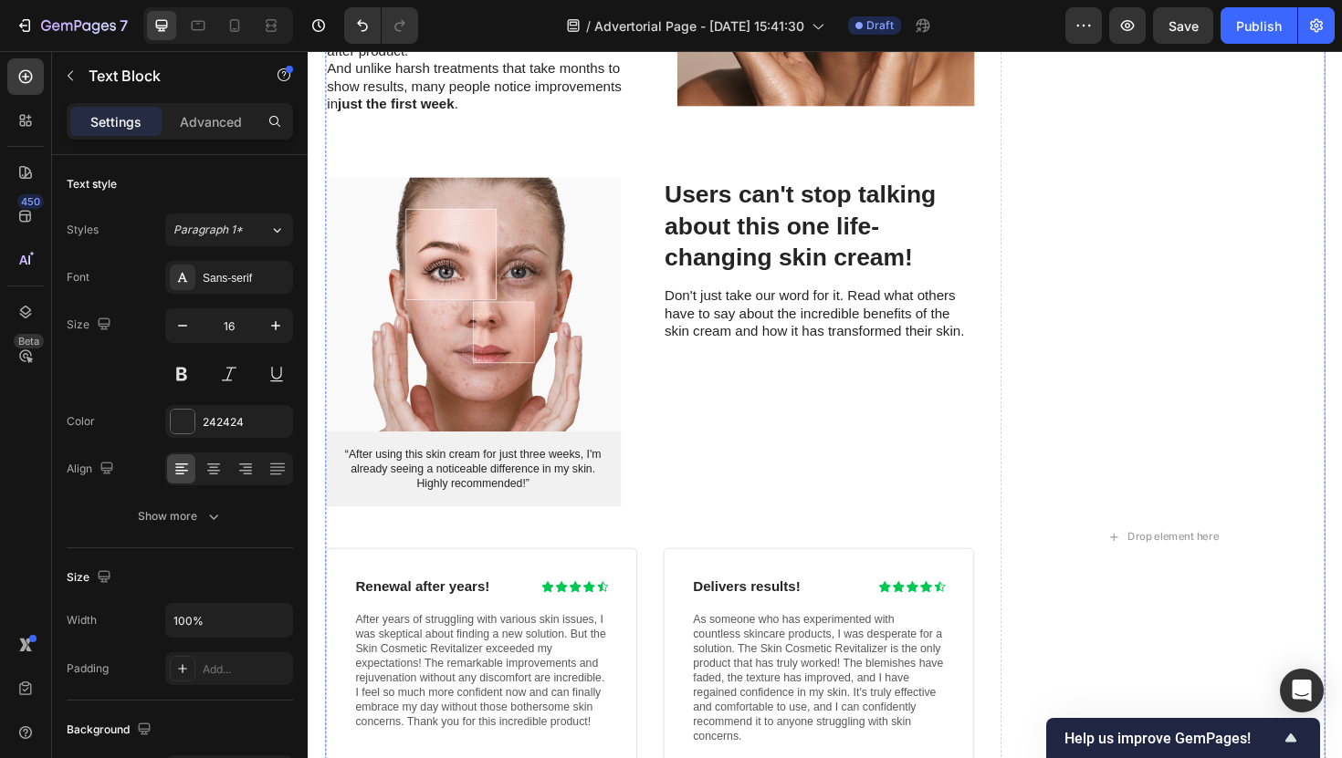
scroll to position [7474, 0]
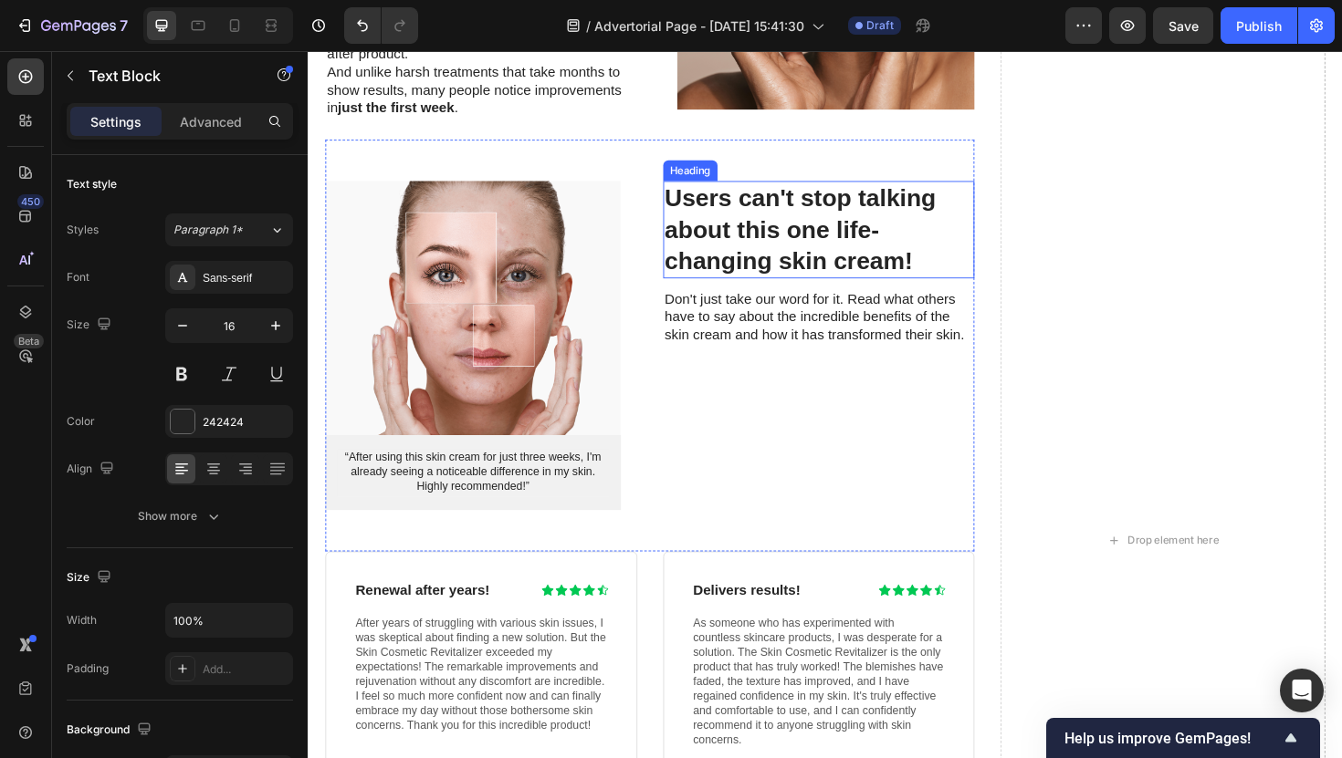
click at [699, 234] on h3 "Users can't stop talking about this one life-changing skin cream!" at bounding box center [849, 240] width 330 height 103
click at [699, 234] on p "Users can't stop talking about this one life-changing skin cream!" at bounding box center [848, 240] width 327 height 99
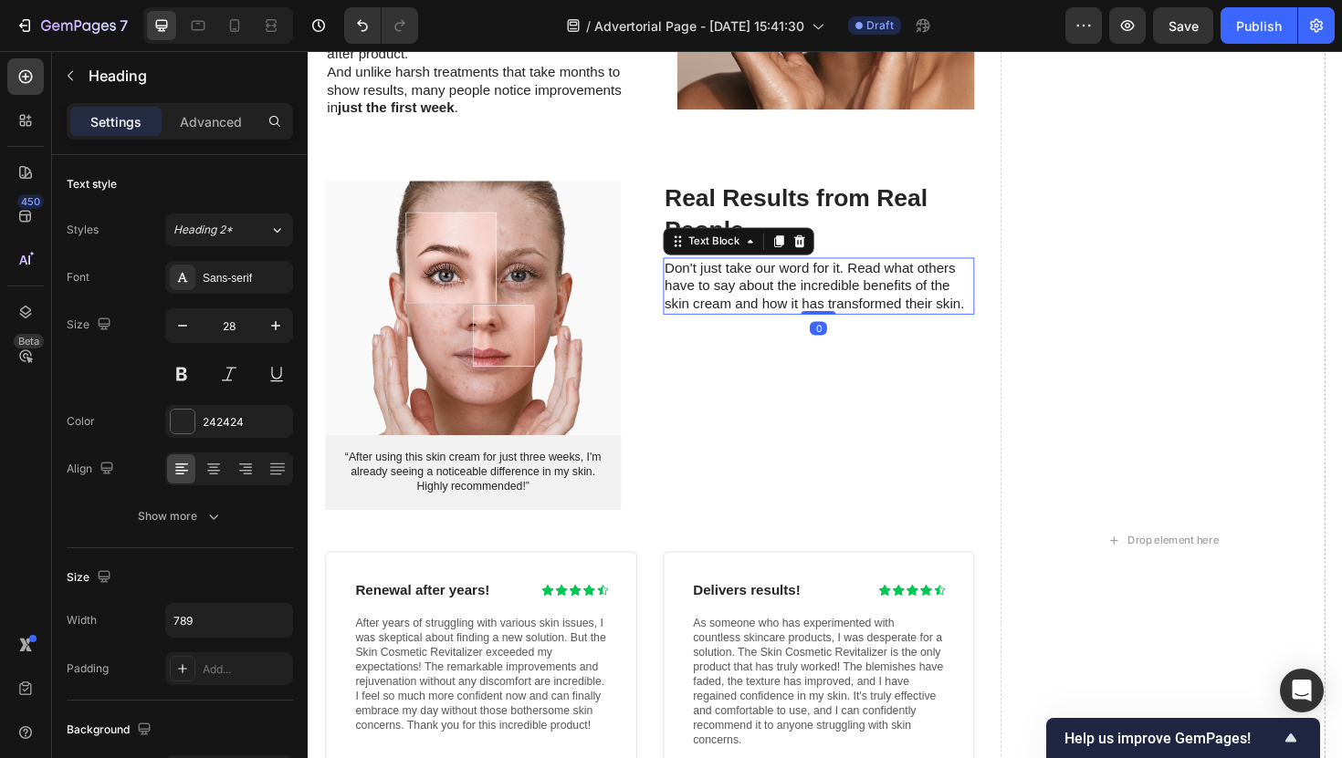
click at [709, 298] on p "Don't just take our word for it. Read what others have to say about the incredi…" at bounding box center [848, 300] width 327 height 57
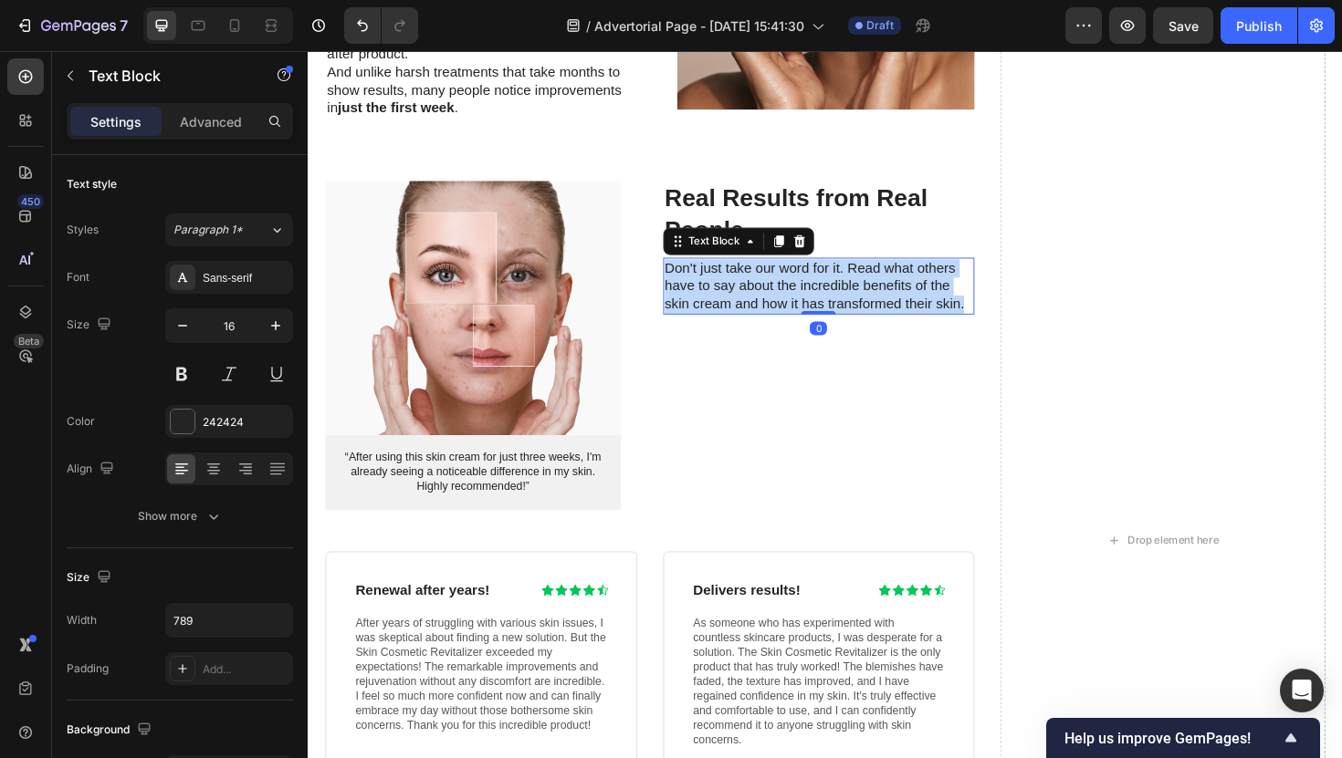
click at [709, 298] on p "Don't just take our word for it. Read what others have to say about the incredi…" at bounding box center [848, 300] width 327 height 57
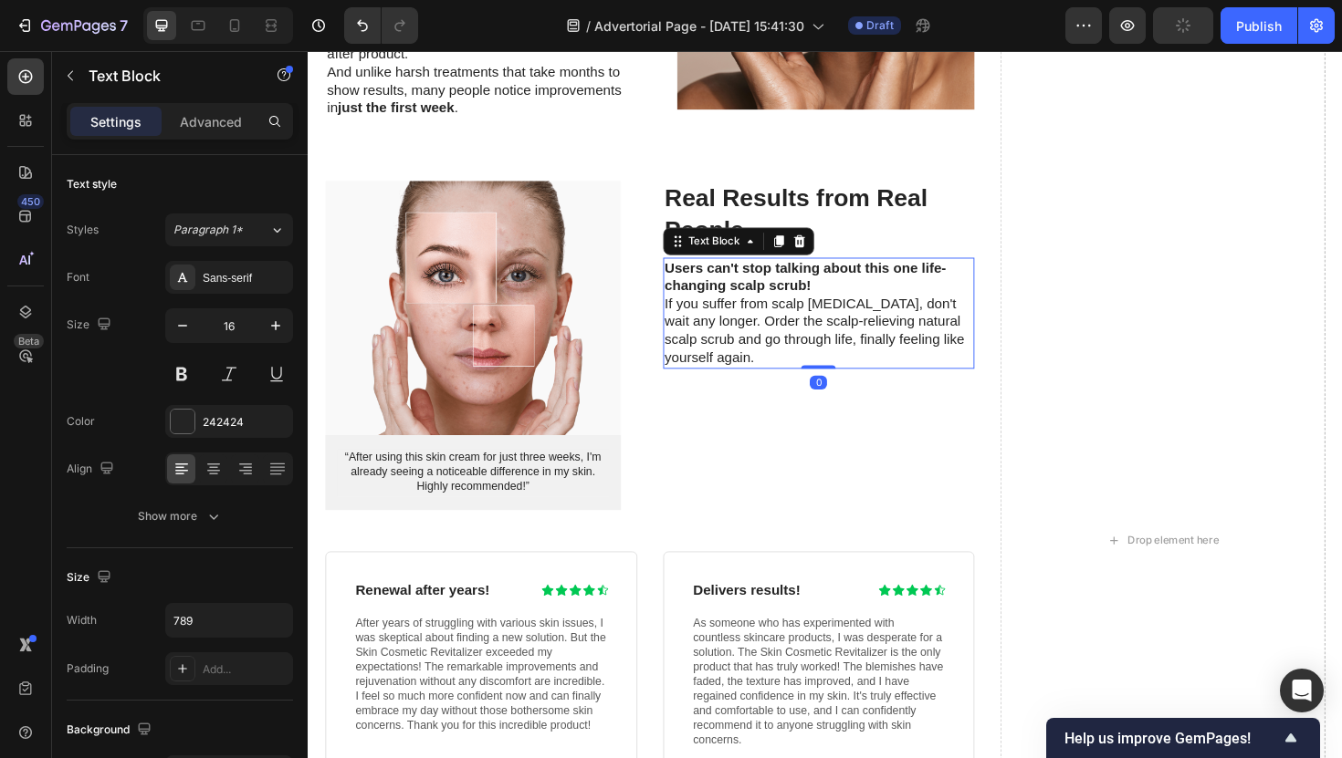
click at [780, 433] on div "Real Results from Real People Heading Users can't stop talking about this one l…" at bounding box center [849, 363] width 330 height 348
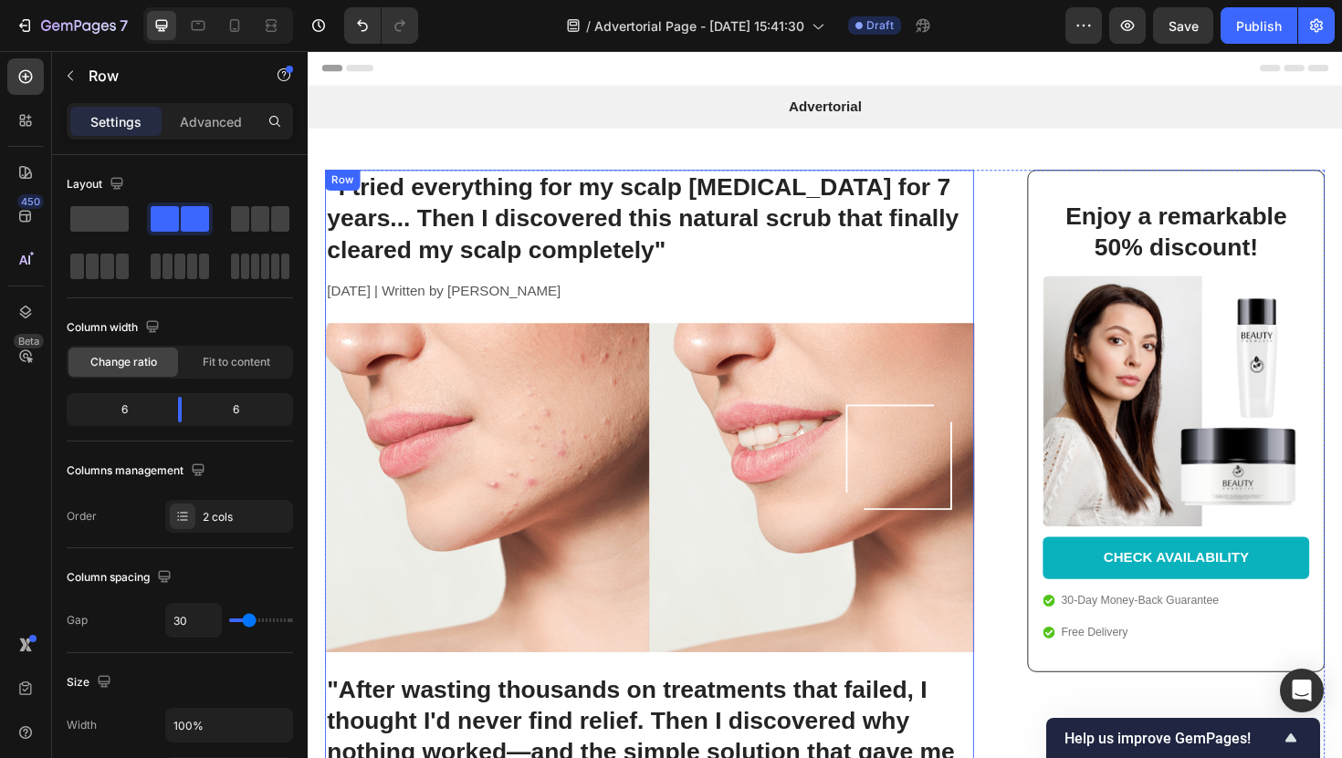
scroll to position [0, 0]
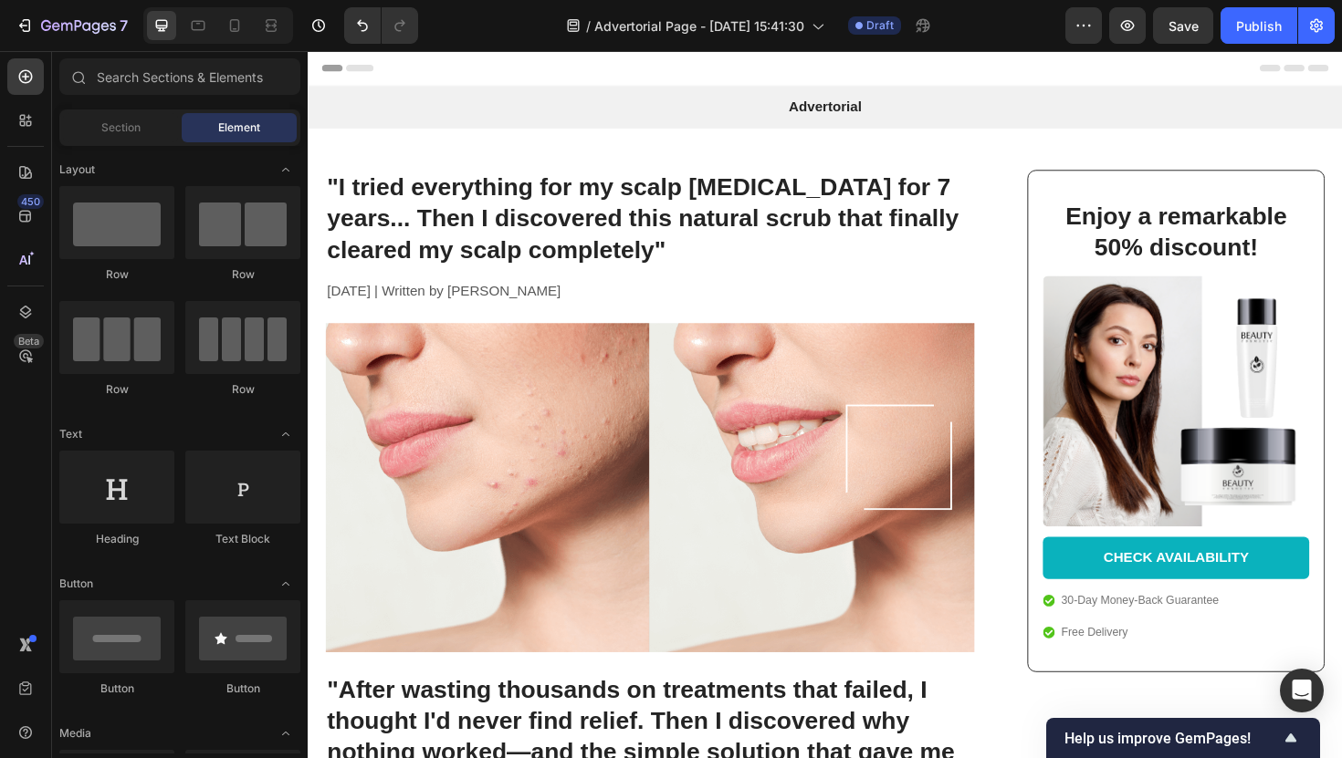
click at [500, 78] on div "Header" at bounding box center [855, 69] width 1066 height 37
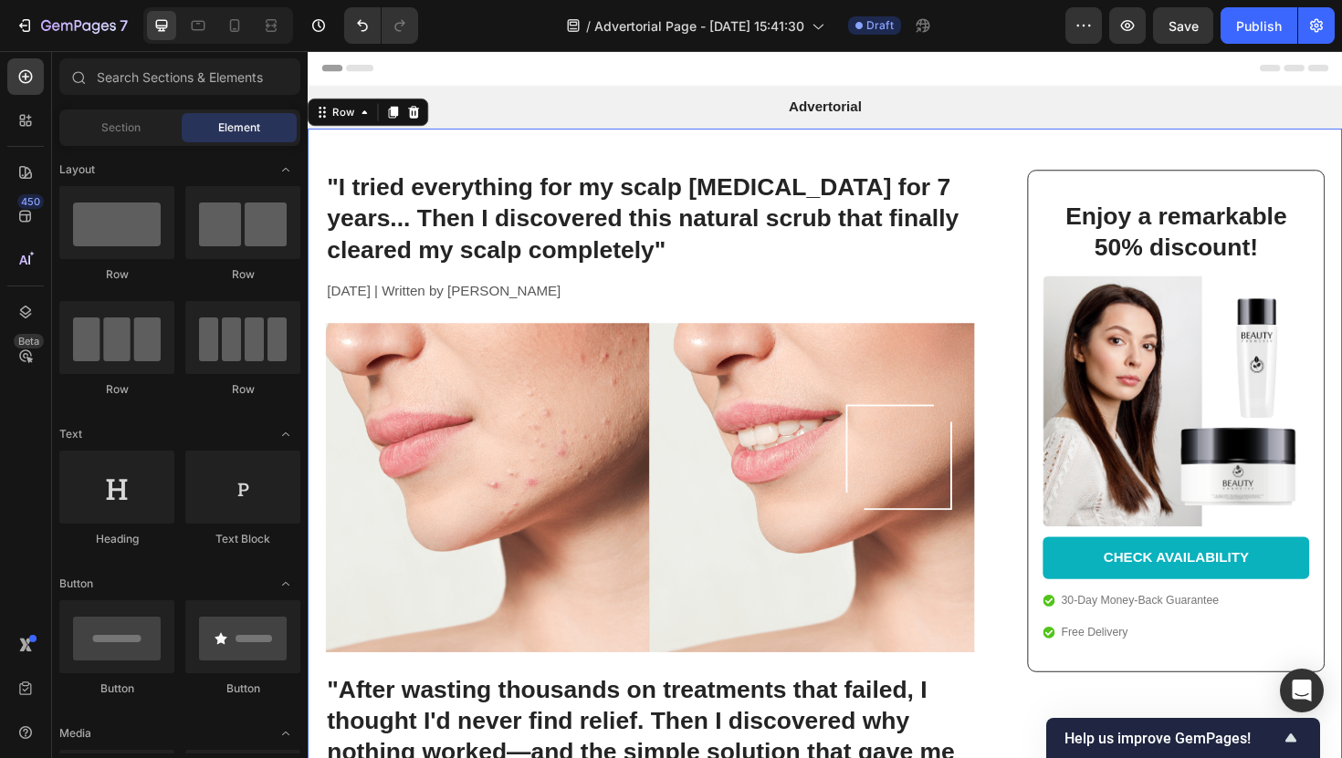
click at [413, 70] on div "Header" at bounding box center [855, 69] width 1066 height 37
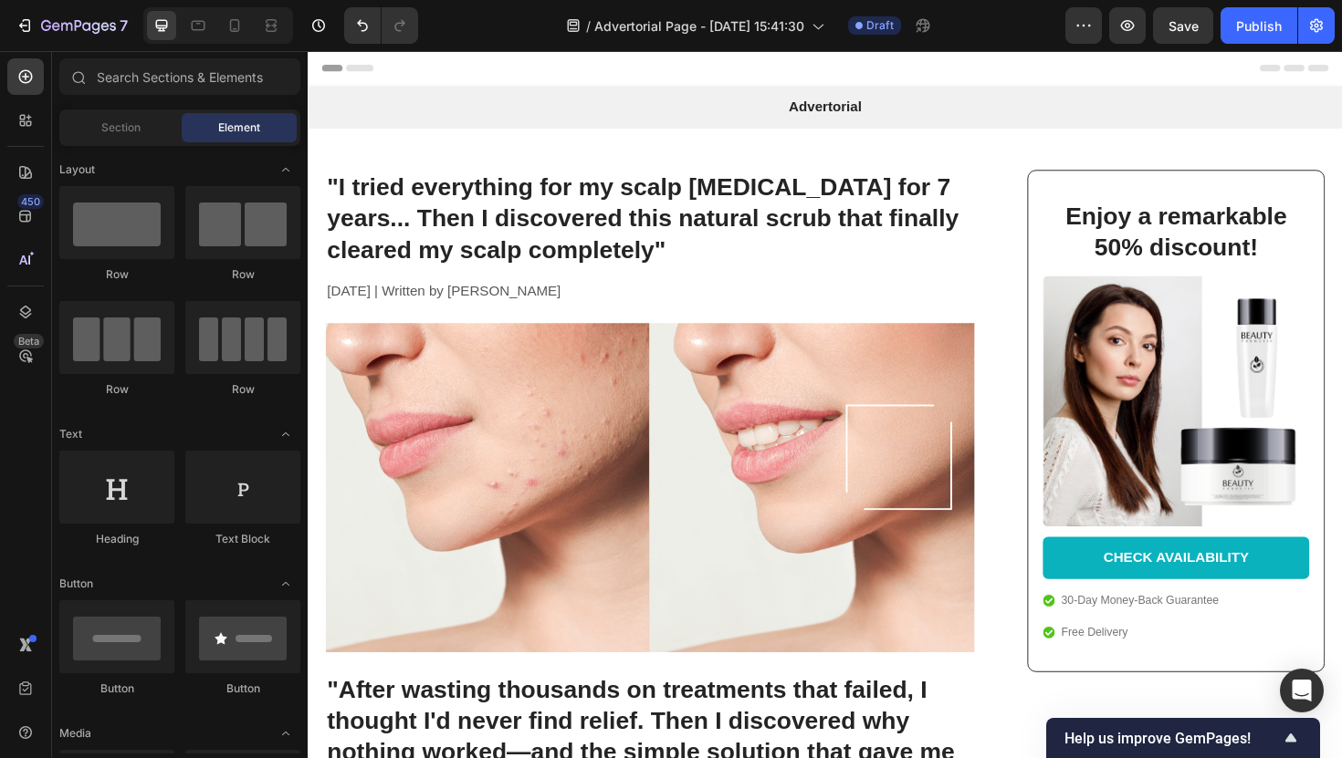
click at [366, 71] on span "Header" at bounding box center [362, 69] width 40 height 18
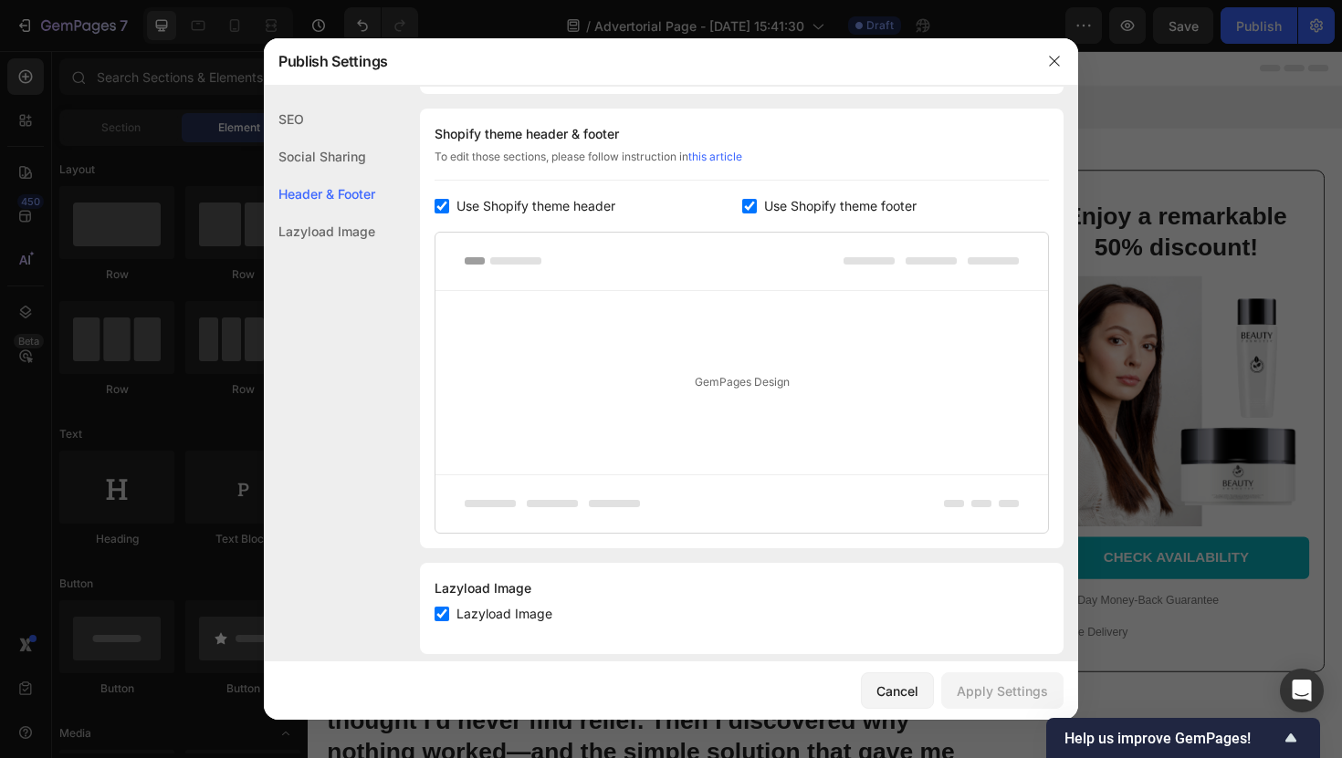
scroll to position [855, 0]
click at [485, 212] on div "Shopify theme header & footer To edit those sections, please follow instruction…" at bounding box center [741, 324] width 643 height 440
click at [485, 209] on span "Use Shopify theme header" at bounding box center [535, 202] width 159 height 22
checkbox input "false"
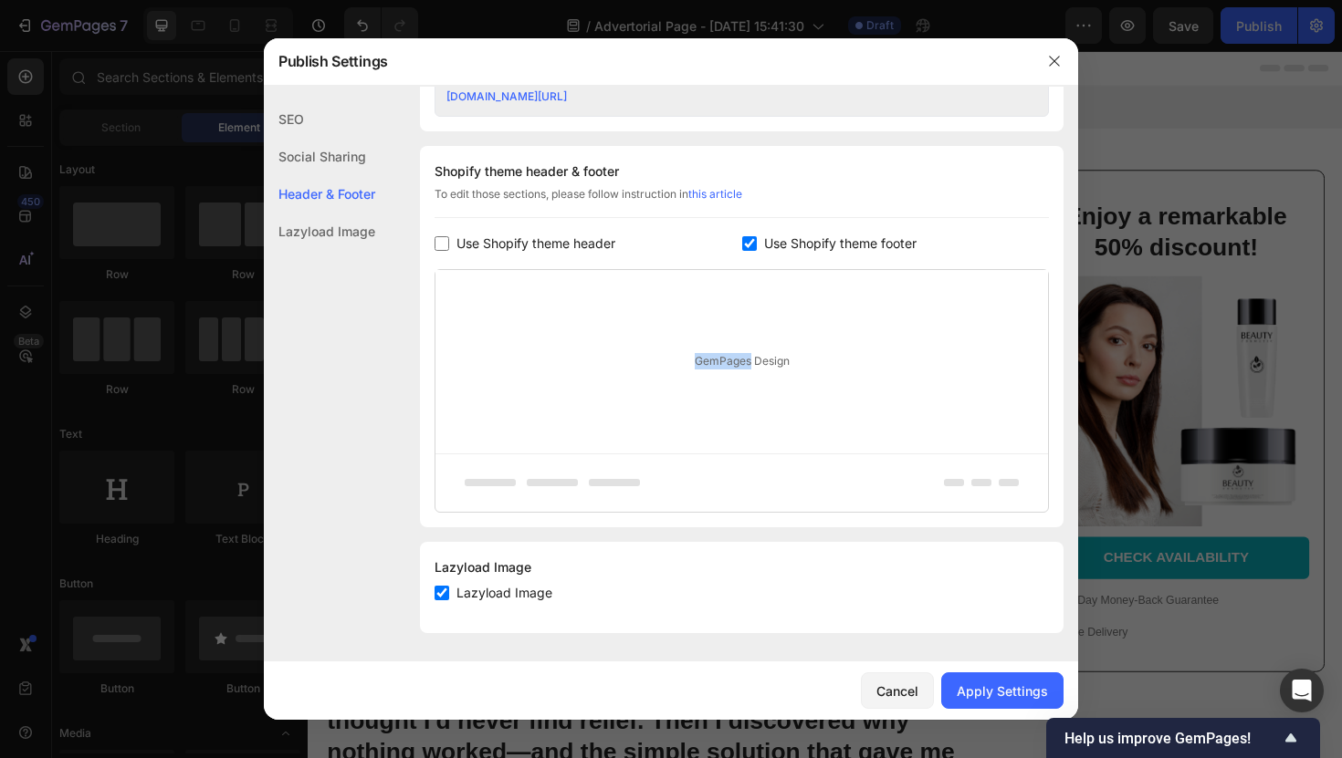
click at [760, 248] on label "Use Shopify theme footer" at bounding box center [837, 244] width 160 height 22
checkbox input "false"
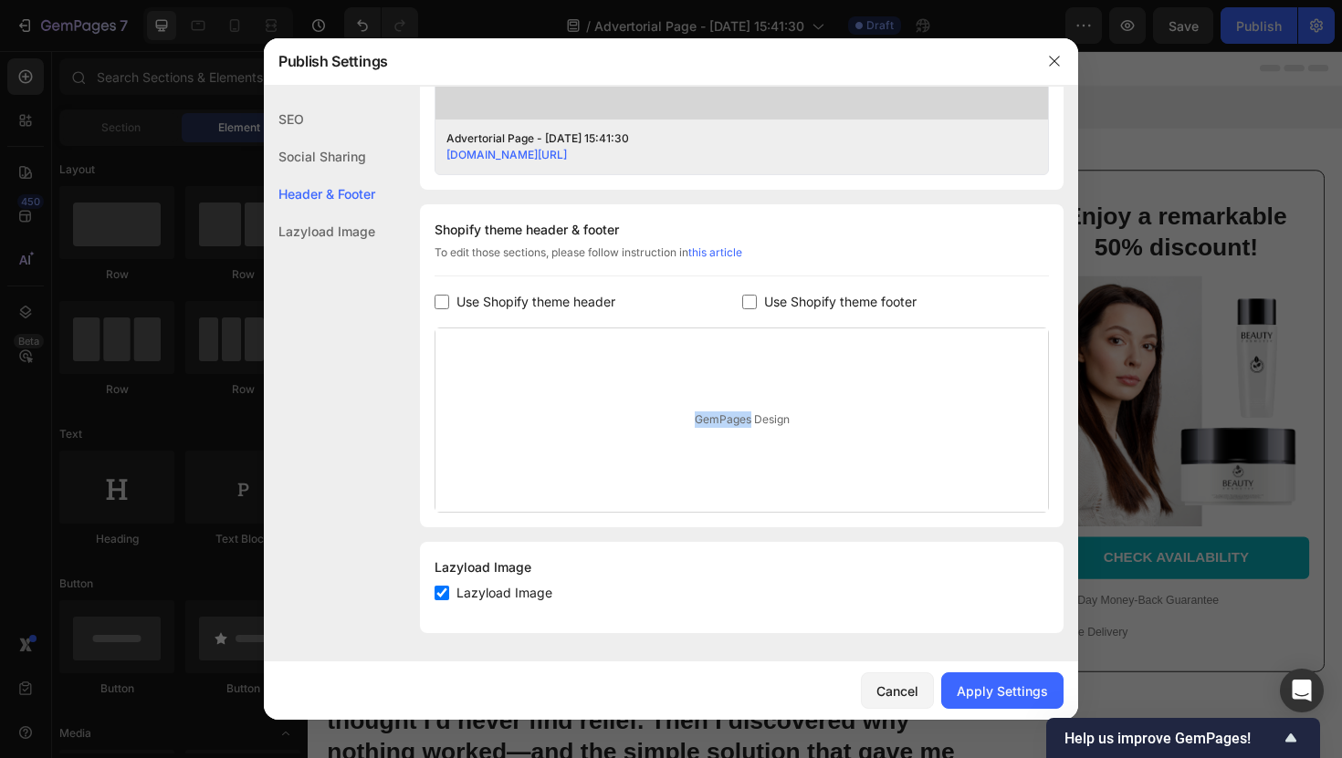
scroll to position [755, 0]
click at [972, 692] on div "Apply Settings" at bounding box center [1002, 691] width 91 height 19
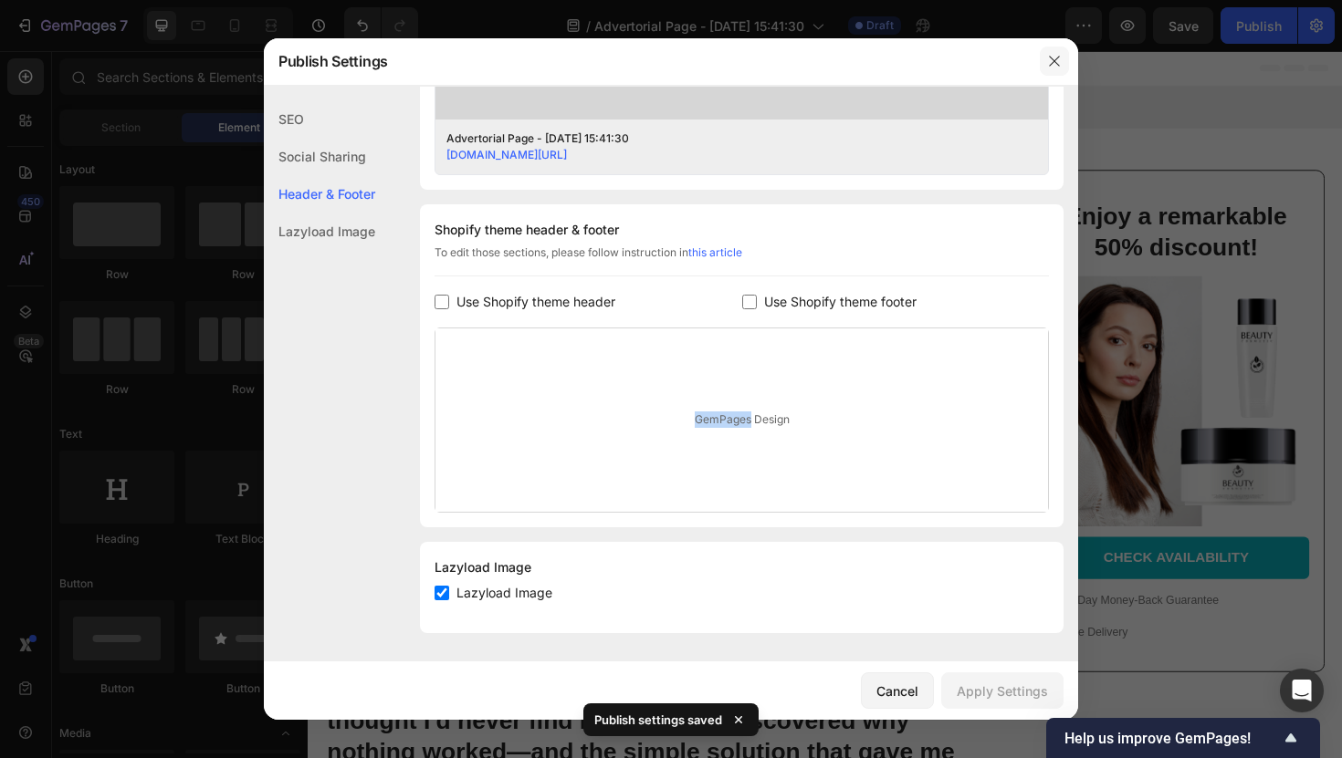
click at [1051, 62] on icon "button" at bounding box center [1054, 61] width 15 height 15
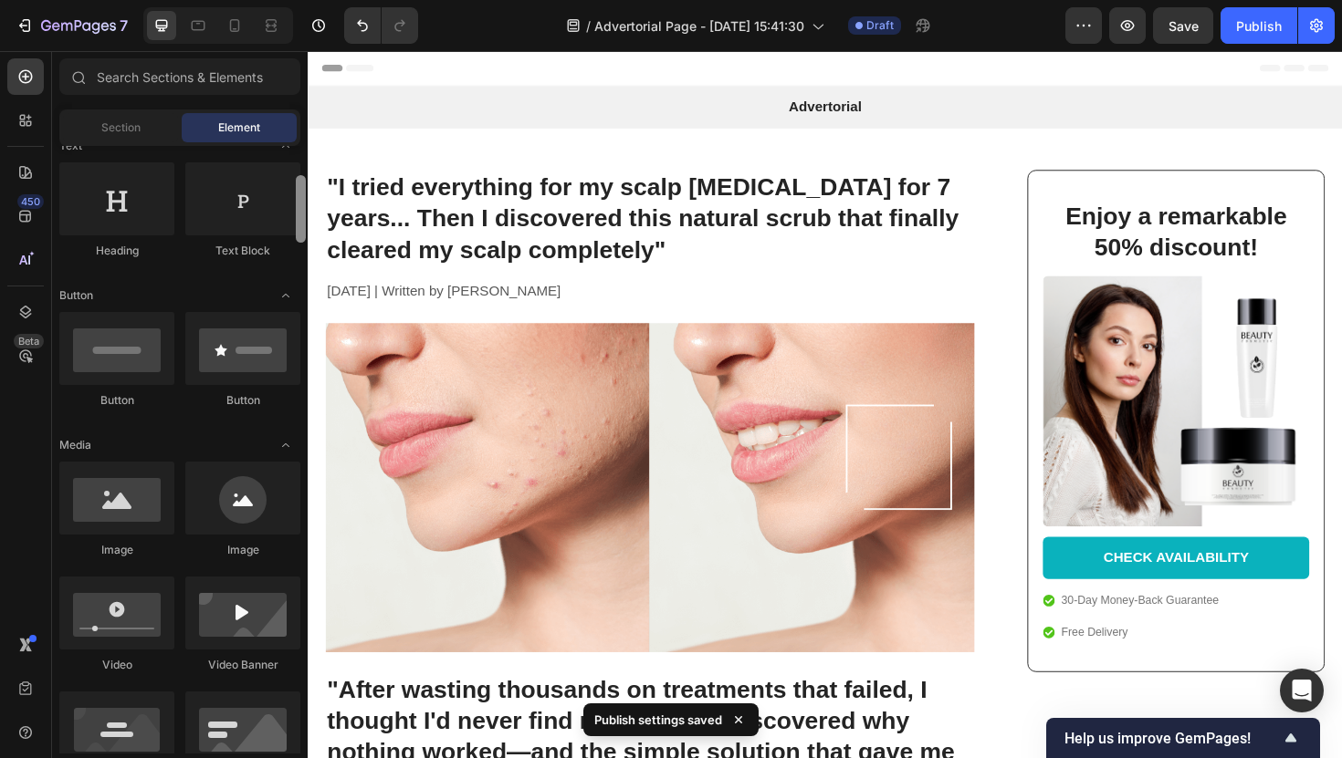
scroll to position [293, 0]
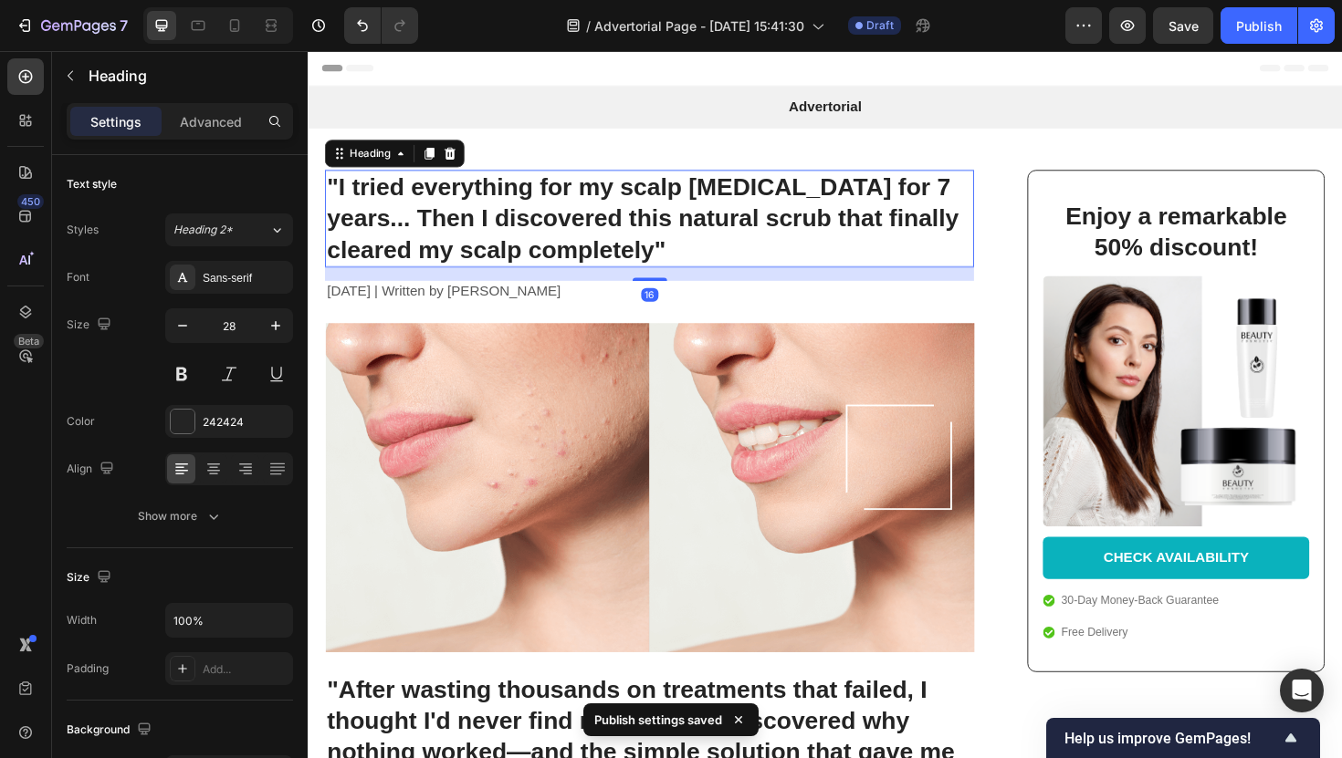
click at [328, 157] on div "Heading" at bounding box center [400, 159] width 148 height 29
click at [326, 157] on div "Heading" at bounding box center [400, 159] width 148 height 29
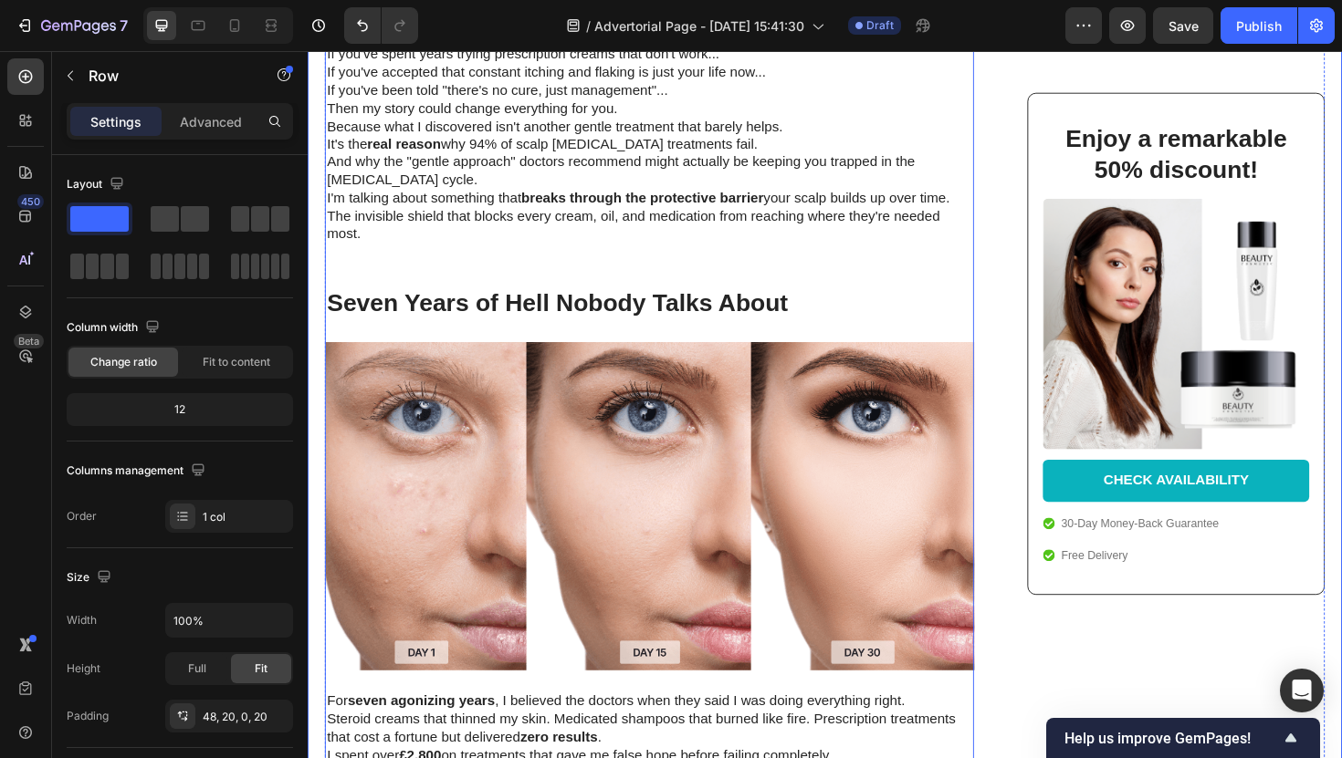
scroll to position [907, 0]
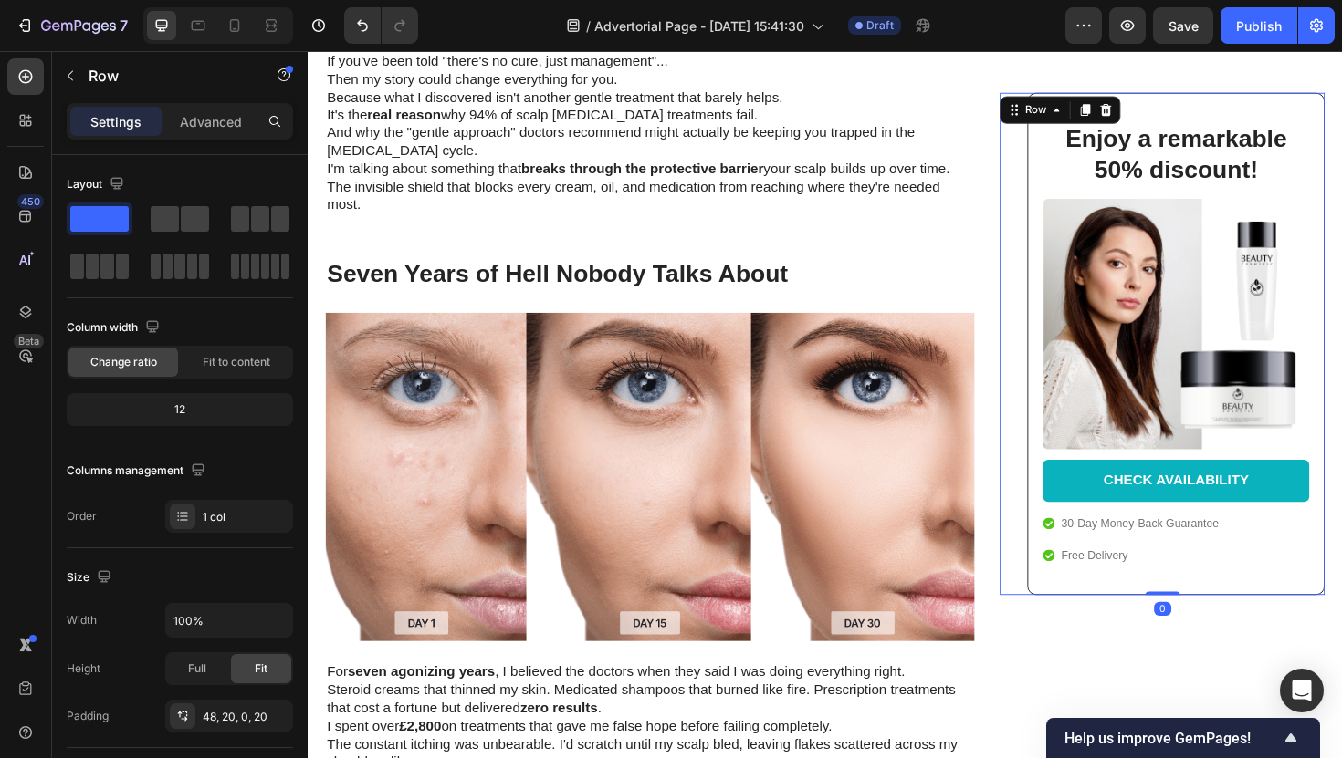
click at [1048, 383] on div "Enjoy a remarkable 50% discount! Heading Image CHECK AVAILABILITY Button 30-Day…" at bounding box center [1213, 361] width 344 height 532
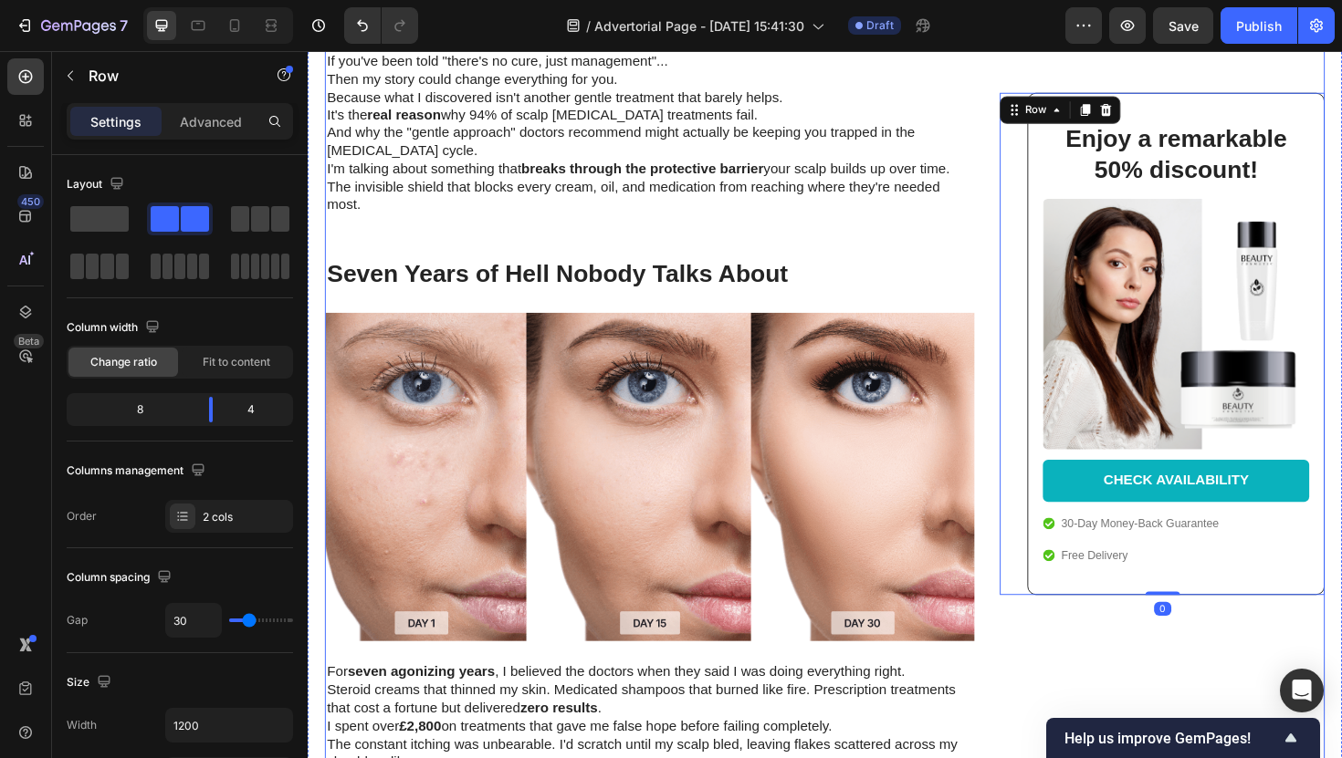
click at [1030, 380] on div ""I tried everything for my scalp psoriasis for 7 years... Then I discovered thi…" at bounding box center [855, 128] width 1059 height 1717
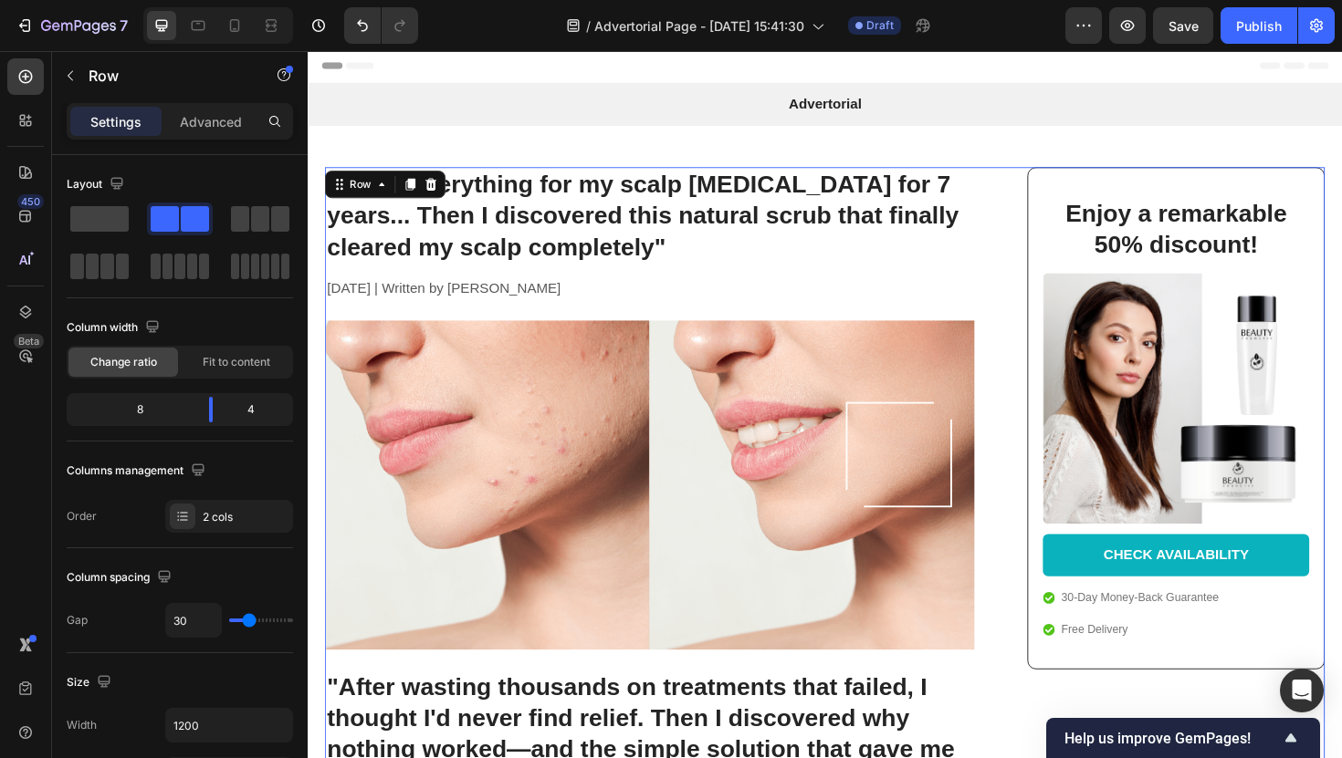
scroll to position [0, 0]
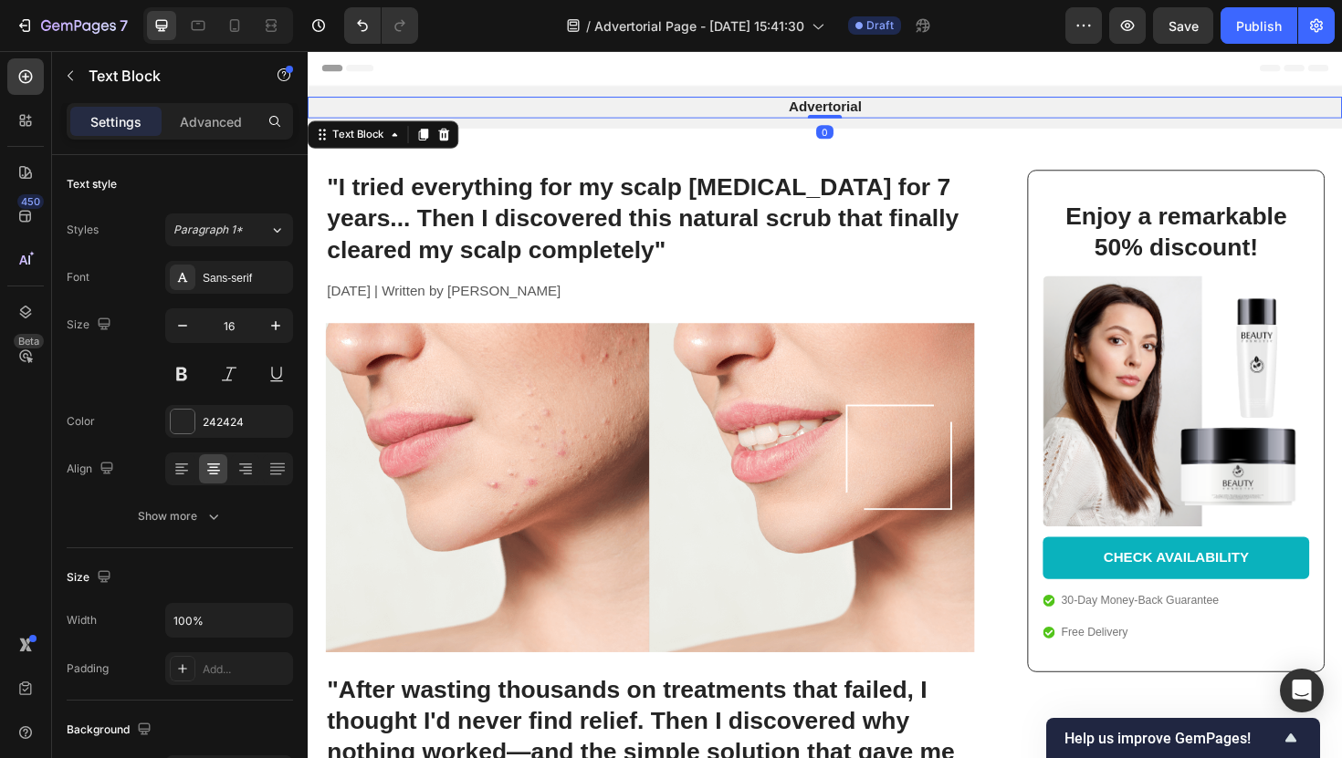
click at [471, 110] on p "Advertorial" at bounding box center [855, 110] width 1092 height 19
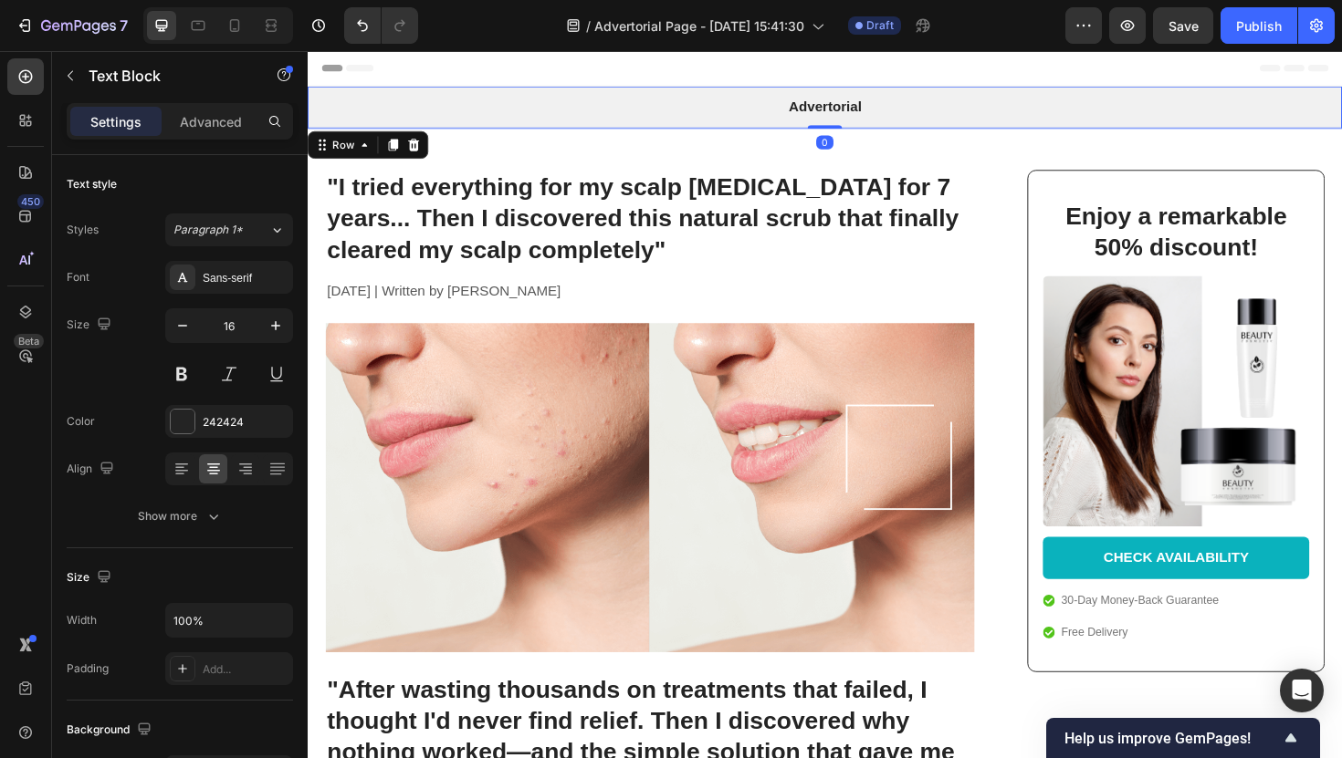
click at [394, 99] on div "Advertorial Text Block Row 0" at bounding box center [855, 111] width 1095 height 45
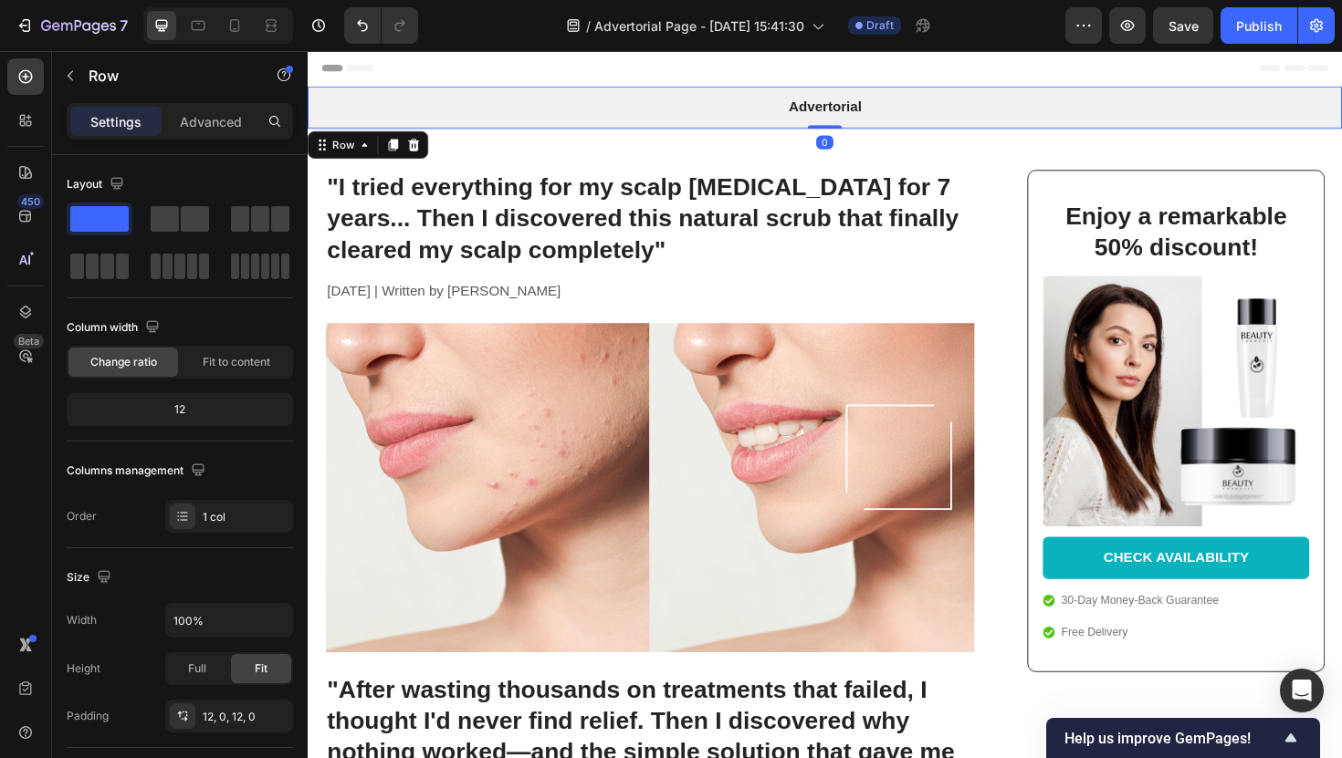
click at [394, 99] on div "Advertorial Text Block Row 0" at bounding box center [855, 111] width 1095 height 45
click at [418, 146] on icon at bounding box center [420, 150] width 12 height 13
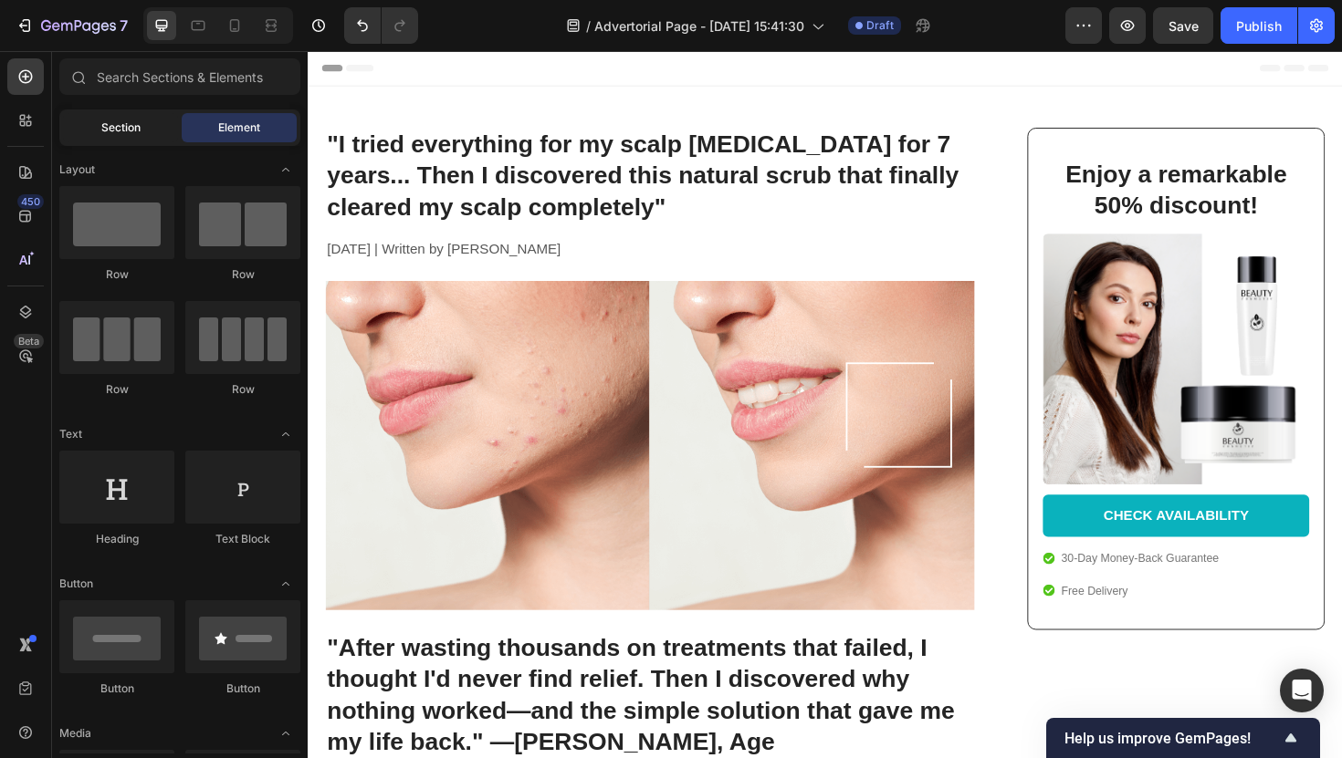
click at [150, 141] on div "Section" at bounding box center [120, 127] width 115 height 29
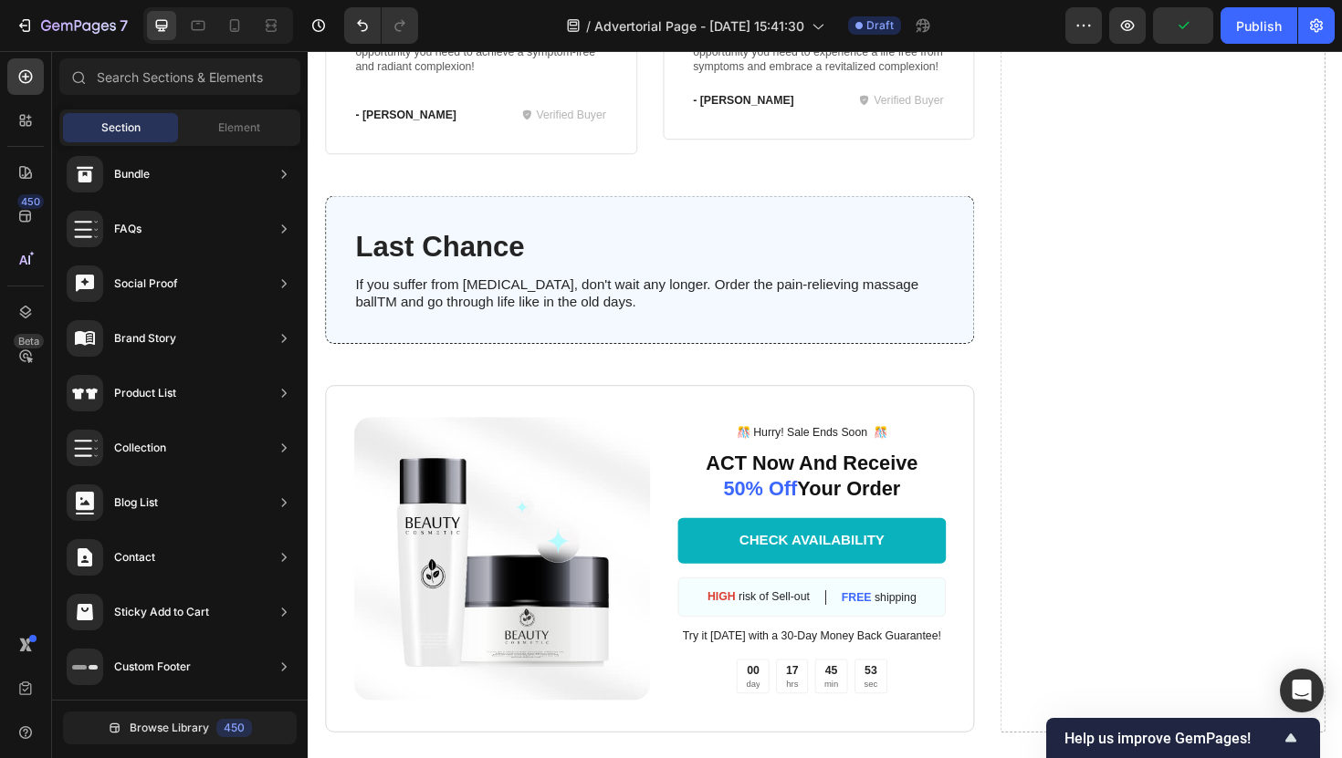
scroll to position [8544, 0]
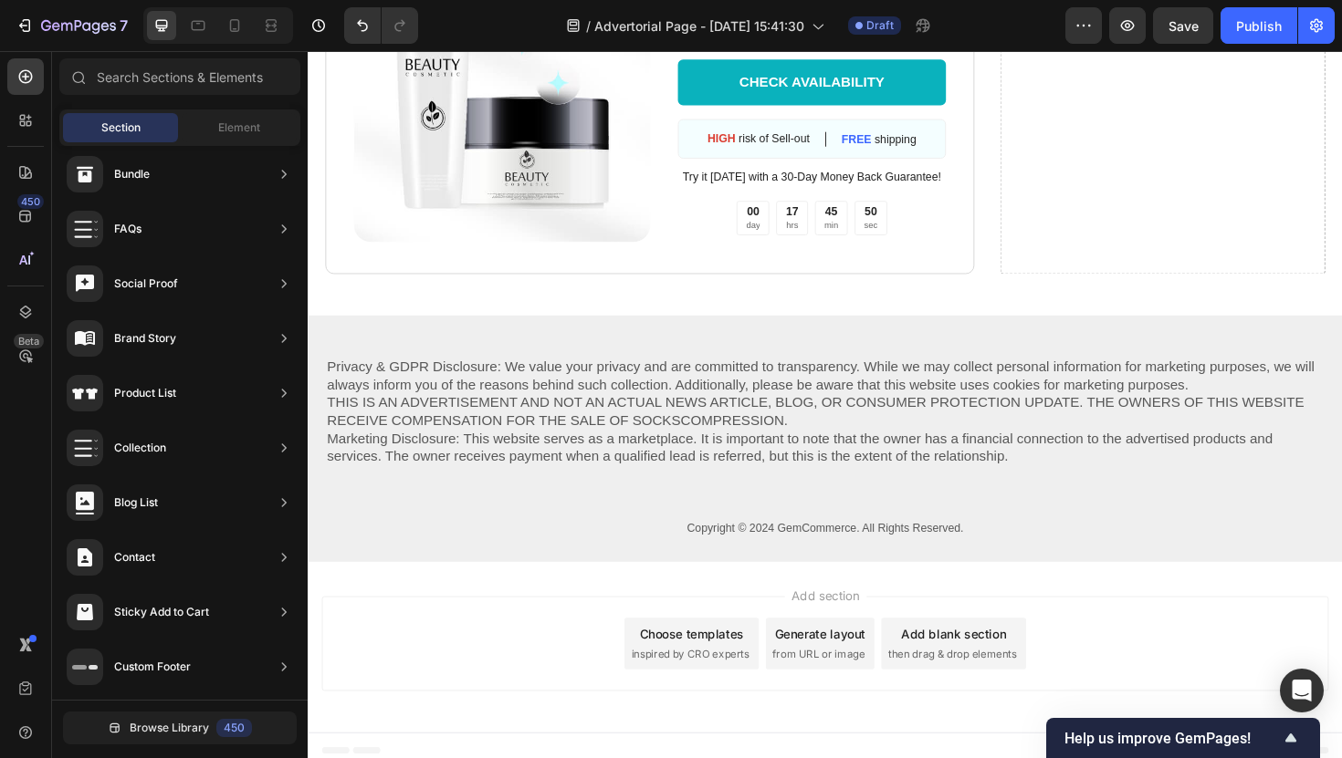
click at [970, 659] on div "Add blank section" at bounding box center [991, 668] width 111 height 19
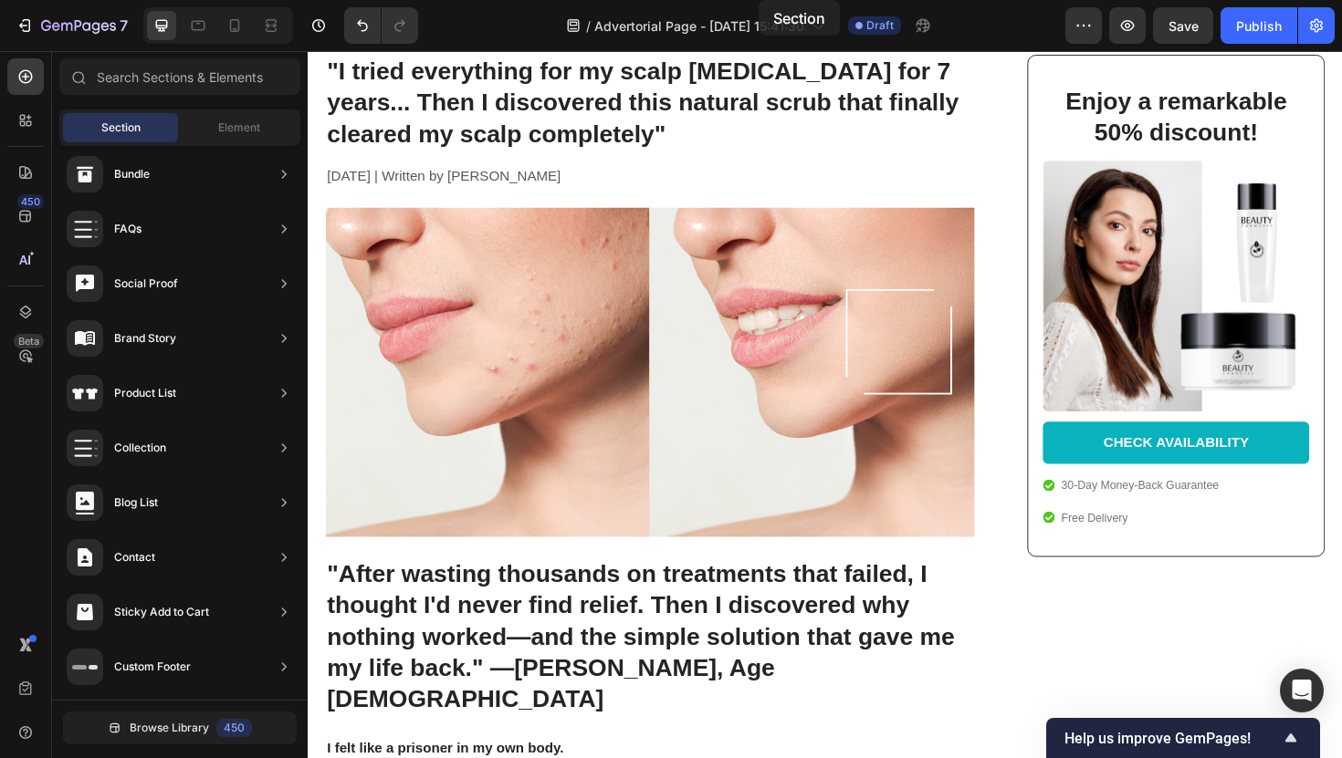
scroll to position [0, 0]
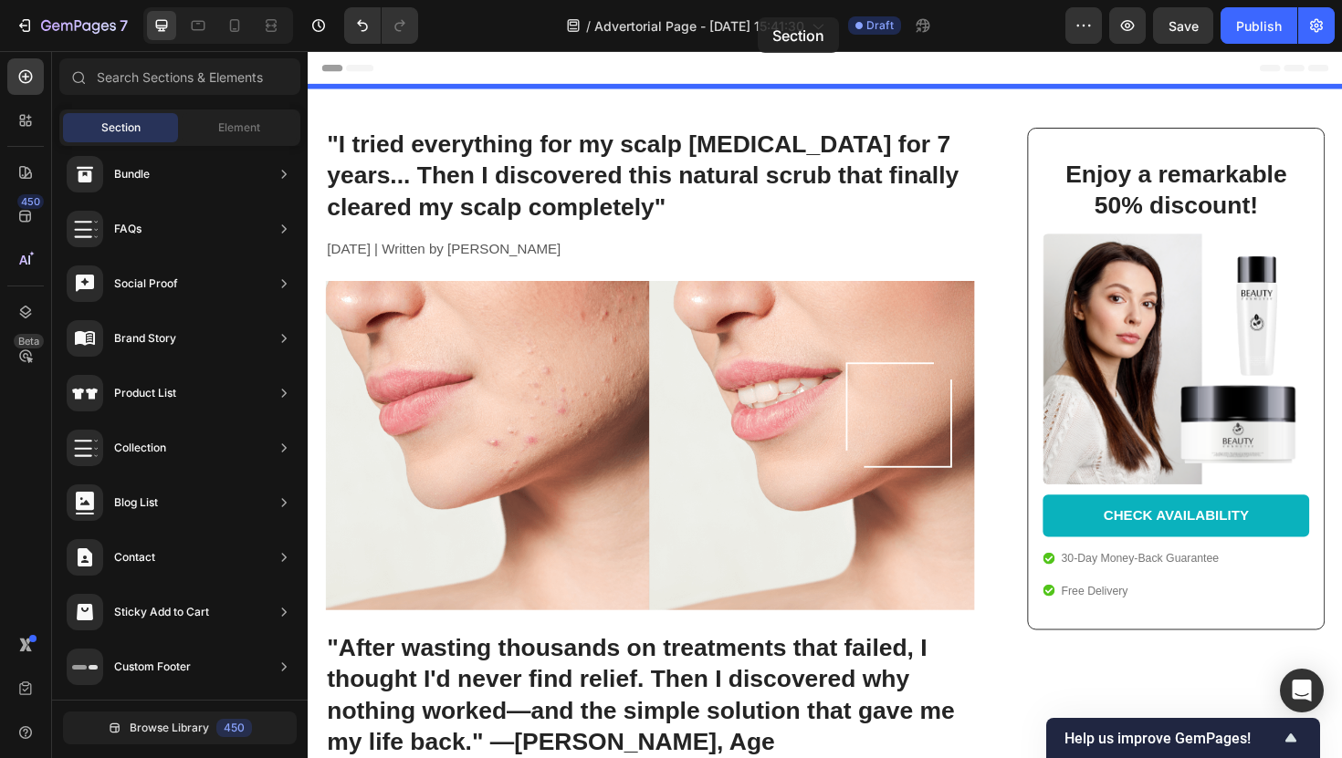
drag, startPoint x: 867, startPoint y: 649, endPoint x: 784, endPoint y: 22, distance: 632.5
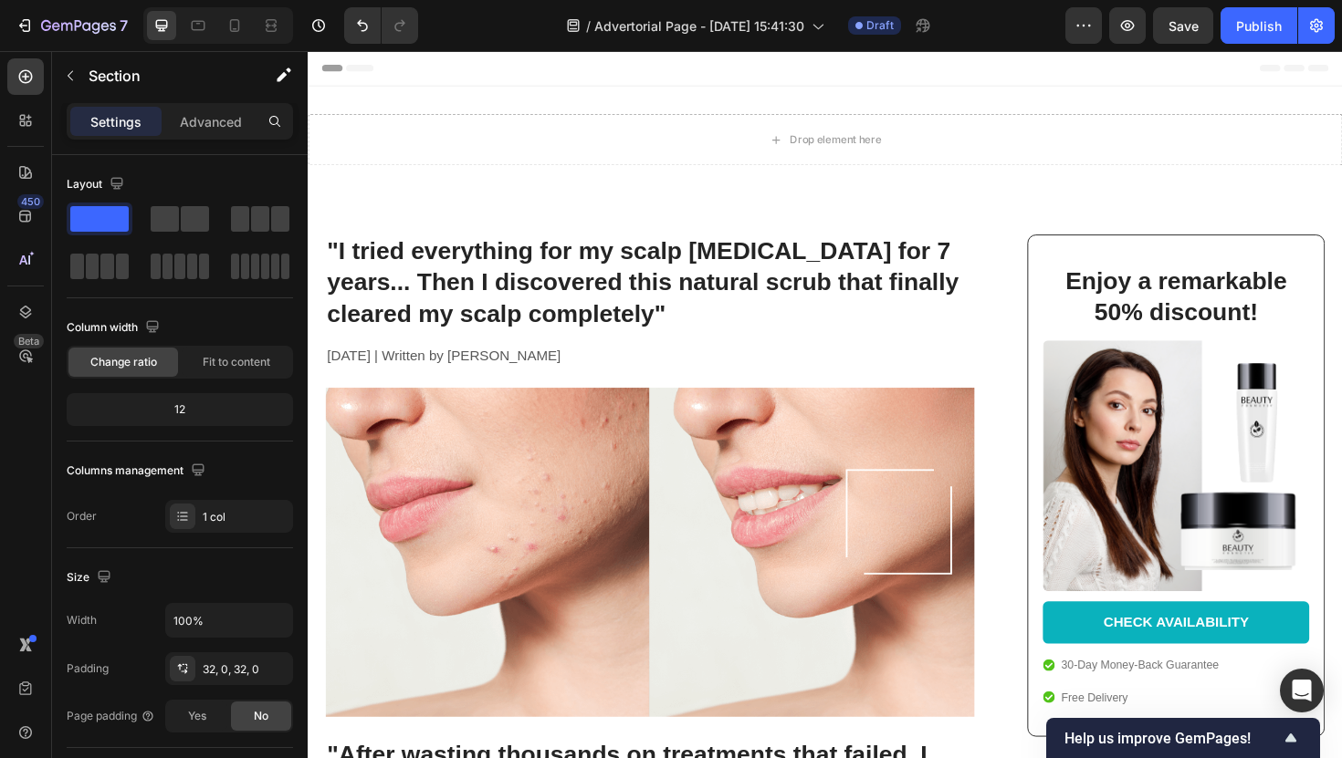
click at [761, 109] on div "Drop element here Section 1" at bounding box center [855, 145] width 1095 height 113
click at [362, 113] on div "Drop element here Section 1" at bounding box center [855, 145] width 1095 height 113
click at [371, 148] on div "Drop element here" at bounding box center [855, 145] width 1095 height 55
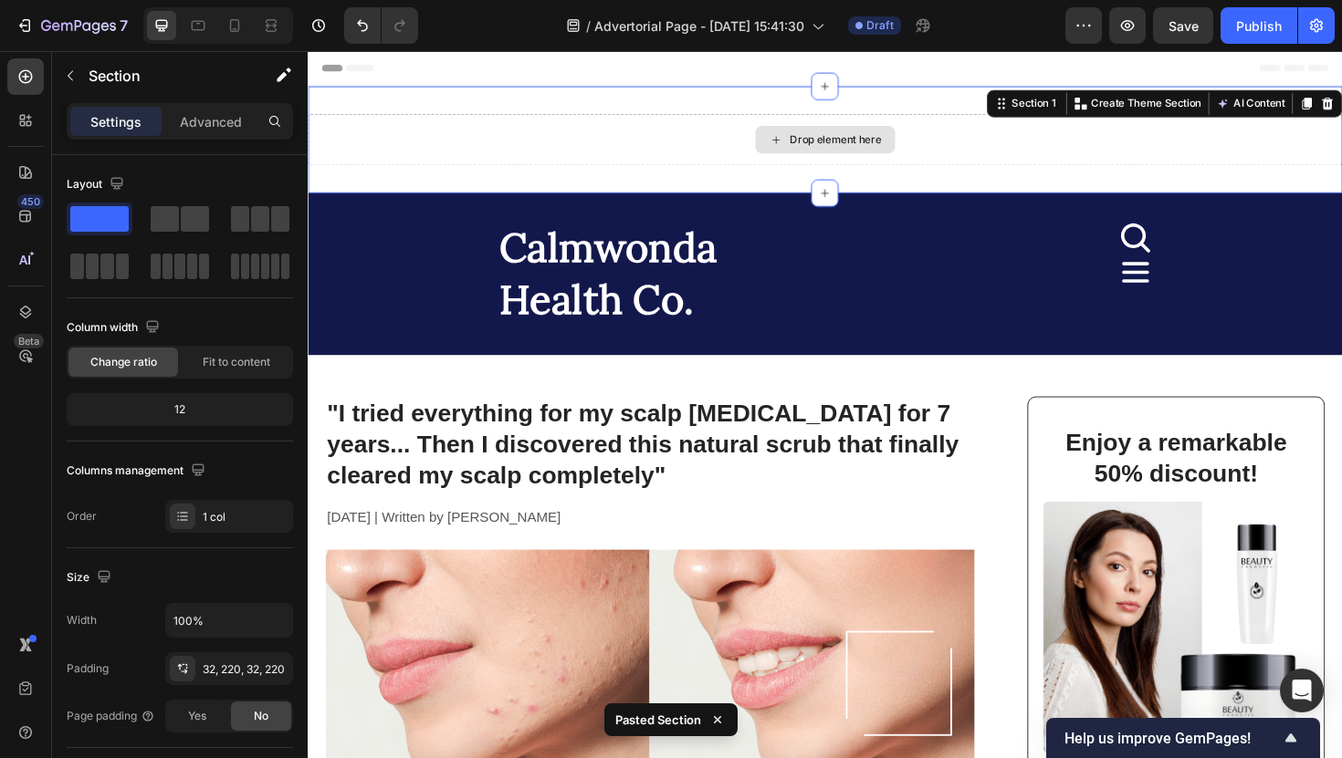
click at [473, 125] on div "Drop element here" at bounding box center [855, 145] width 1095 height 55
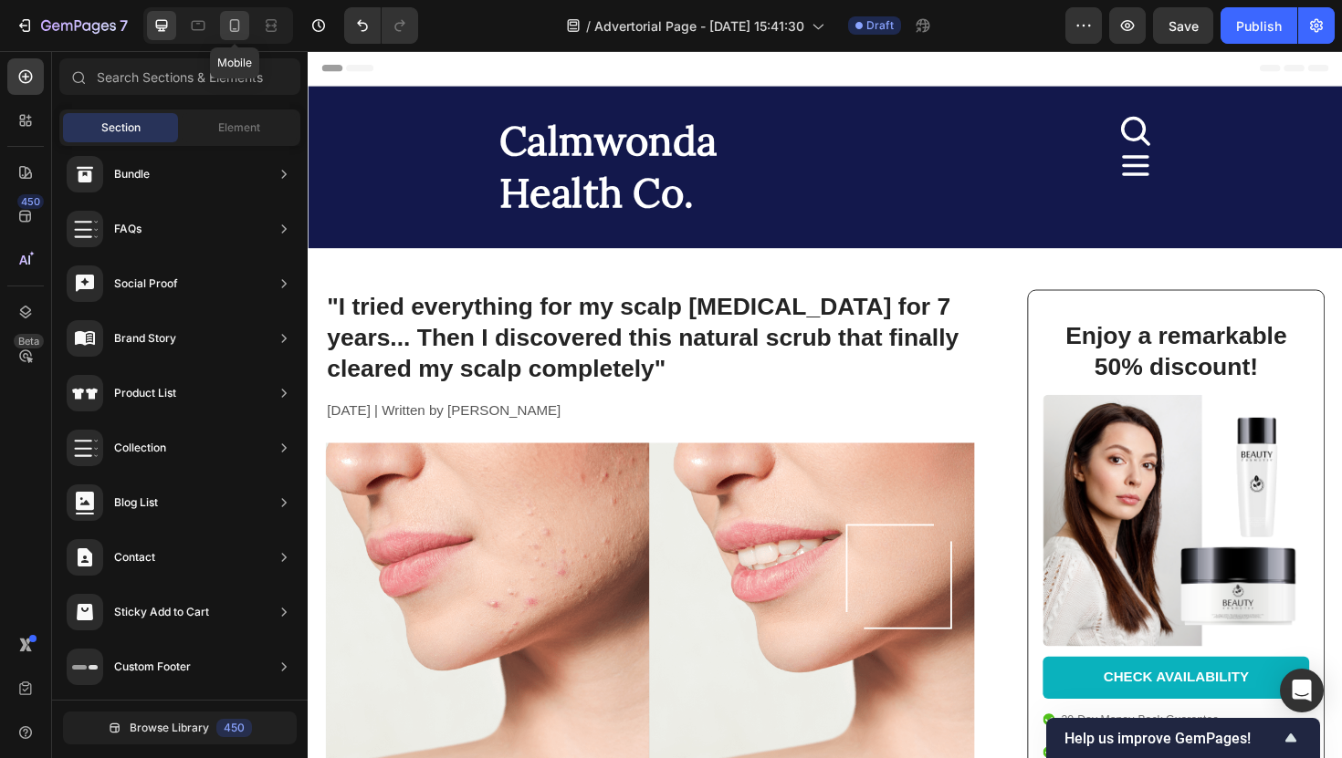
click at [232, 26] on icon at bounding box center [234, 25] width 18 height 18
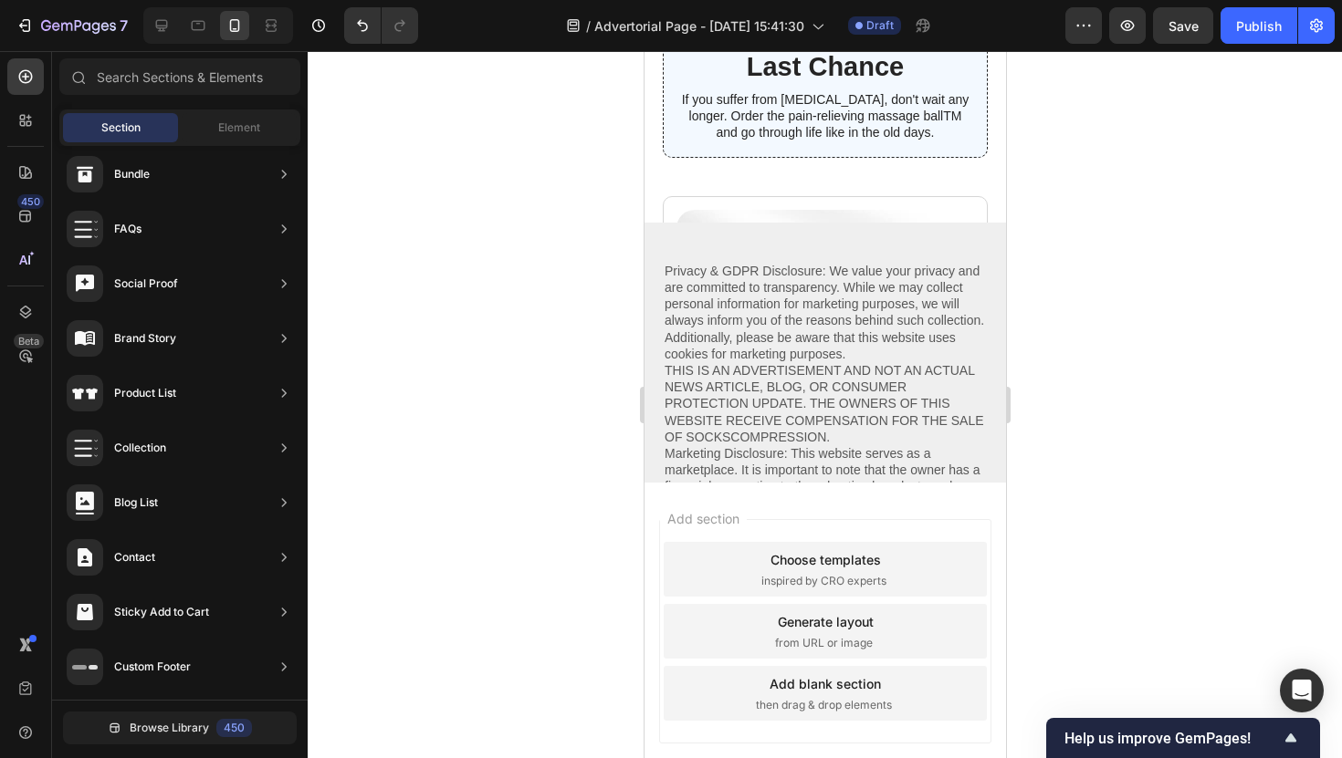
scroll to position [9223, 0]
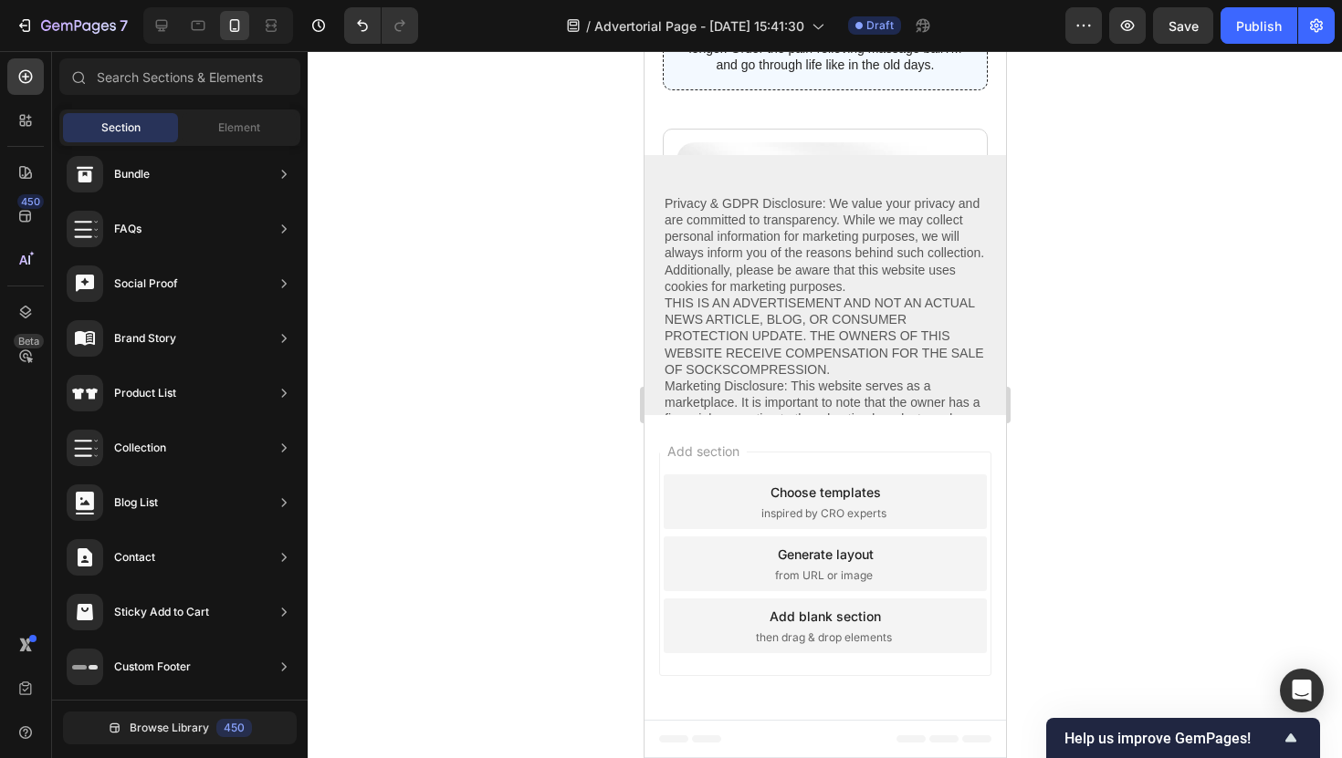
click at [874, 451] on div "Add section Choose templates inspired by CRO experts Generate layout from URL o…" at bounding box center [823, 567] width 361 height 305
click at [831, 329] on p "Privacy & GDPR Disclosure: We value your privacy and are committed to transpare…" at bounding box center [824, 328] width 321 height 266
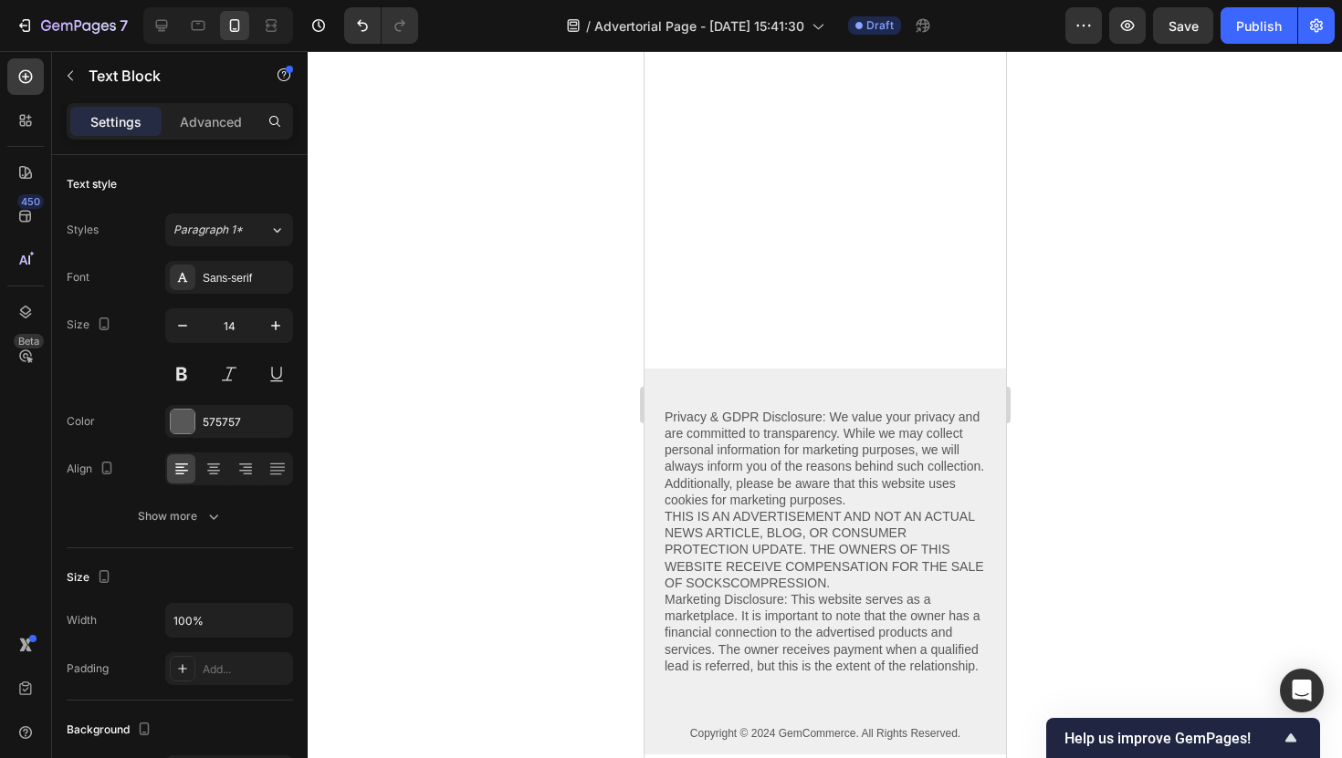
scroll to position [10118, 0]
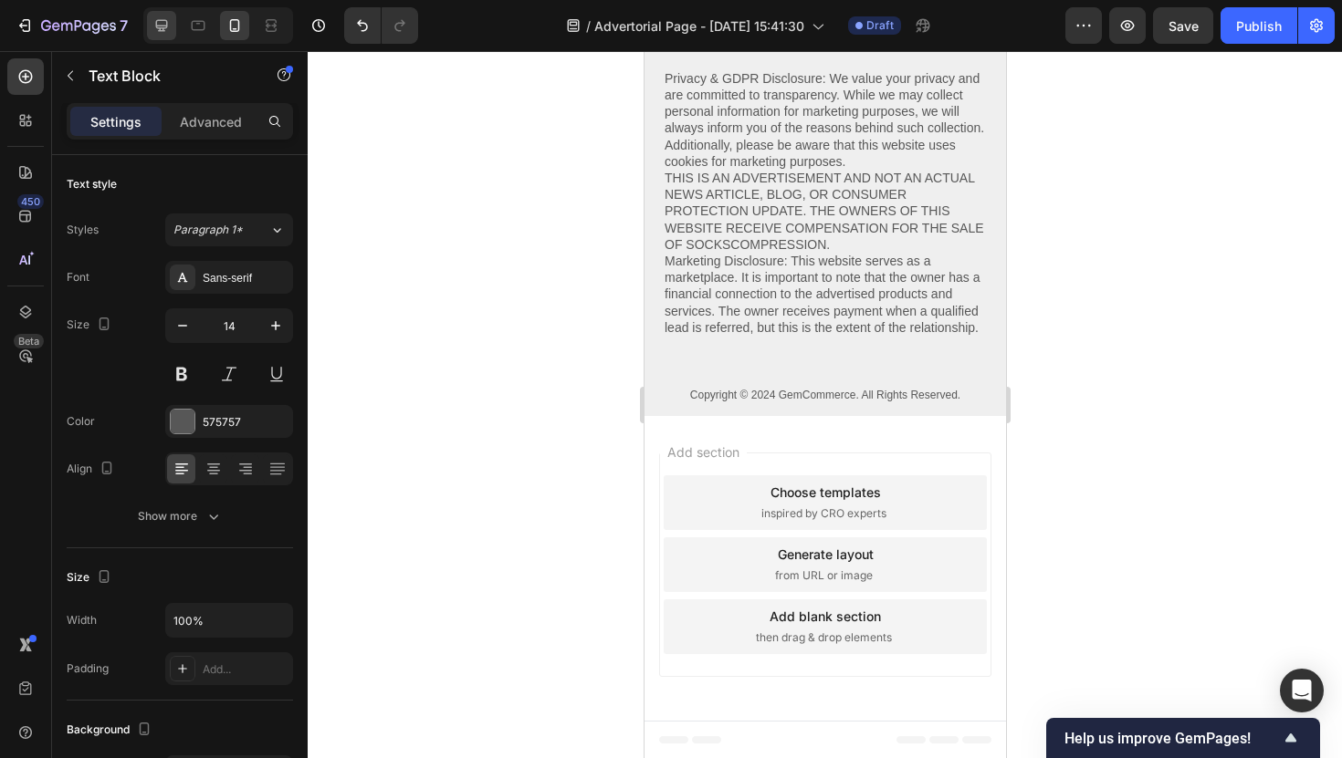
click at [171, 23] on div at bounding box center [161, 25] width 29 height 29
type input "16"
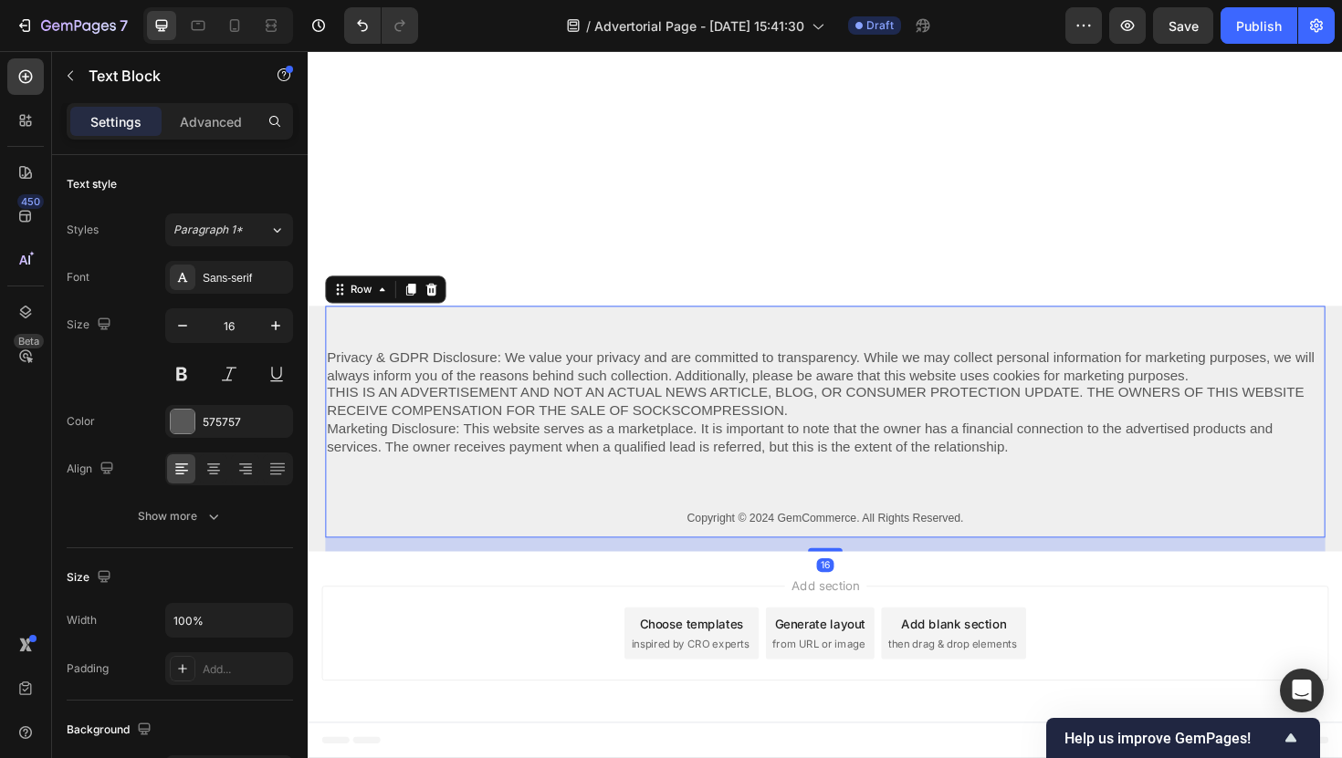
click at [627, 340] on div "Privacy & GDPR Disclosure: We value your privacy and are committed to transpare…" at bounding box center [855, 444] width 1059 height 246
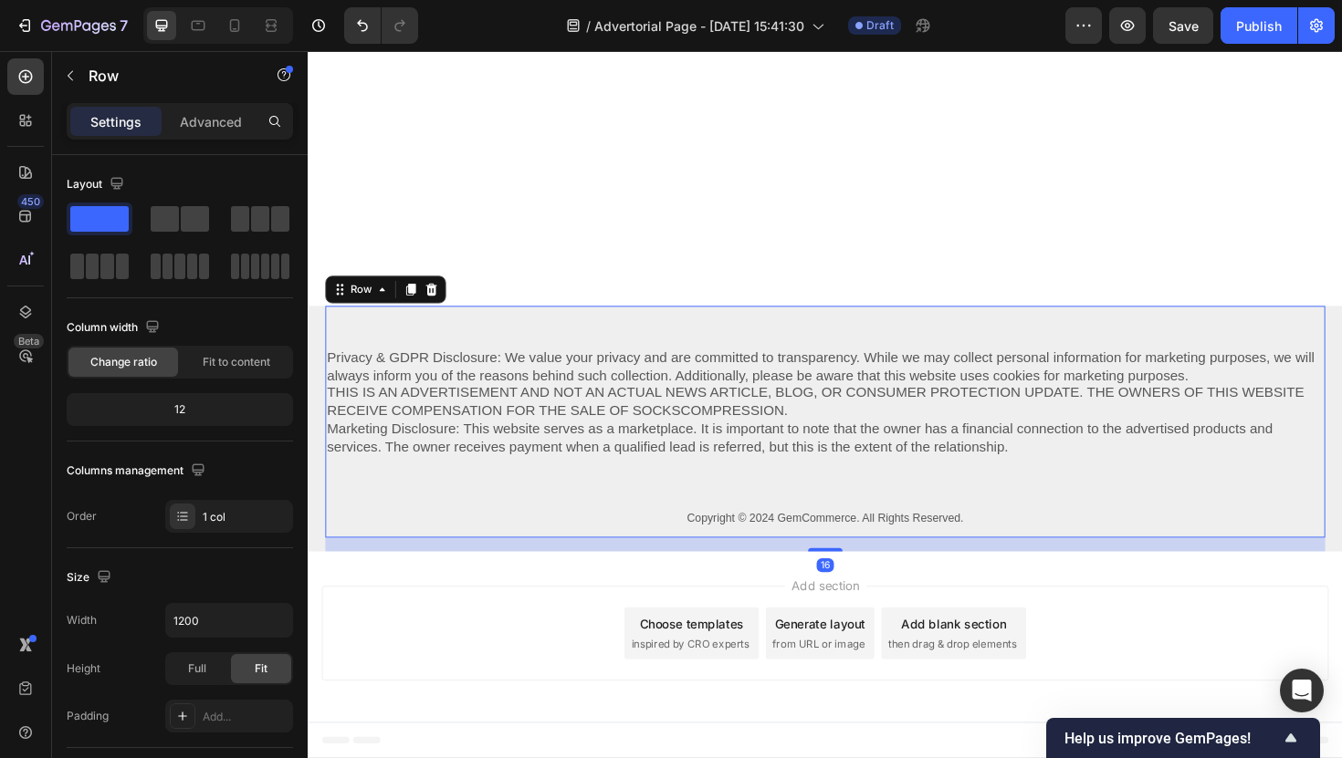
scroll to position [9057, 0]
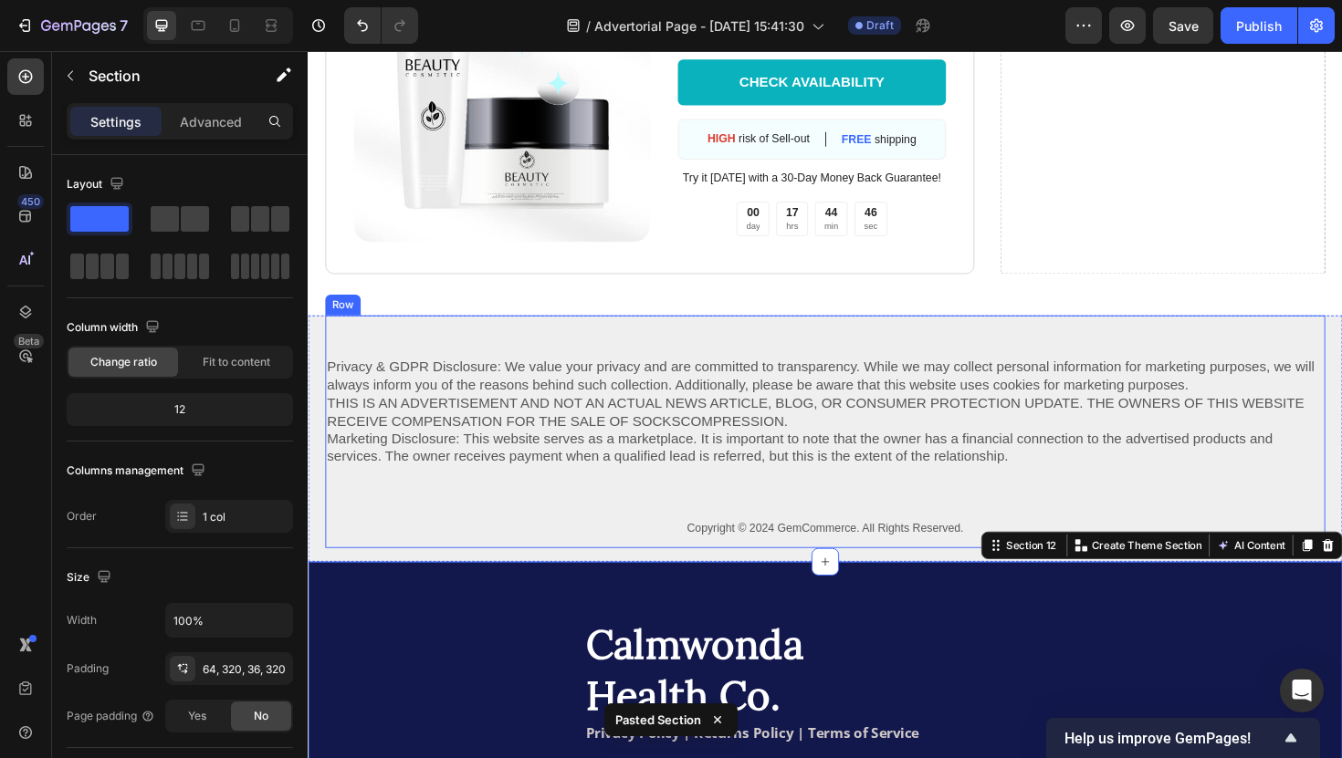
click at [572, 348] on div "Privacy & GDPR Disclosure: We value your privacy and are committed to transpare…" at bounding box center [855, 454] width 1059 height 246
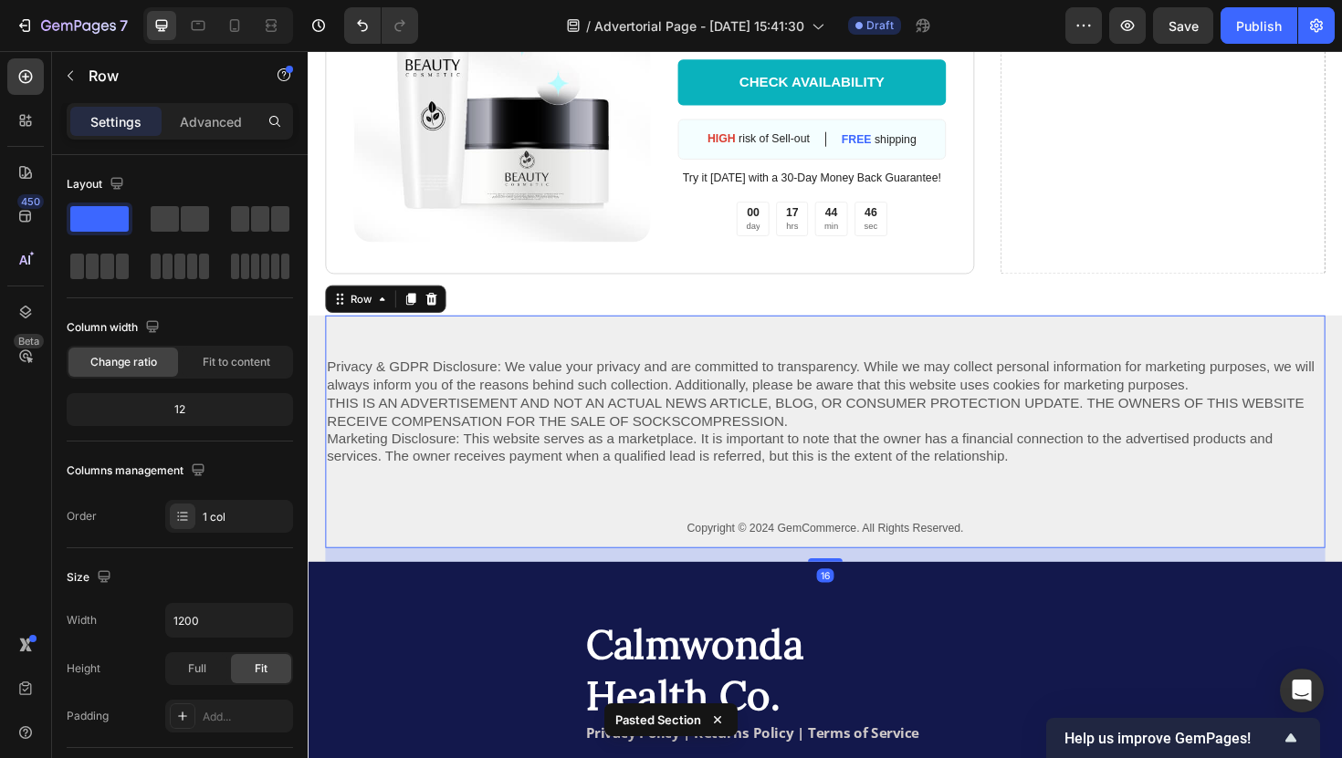
click at [316, 344] on div "Privacy & GDPR Disclosure: We value your privacy and are committed to transpare…" at bounding box center [855, 461] width 1095 height 261
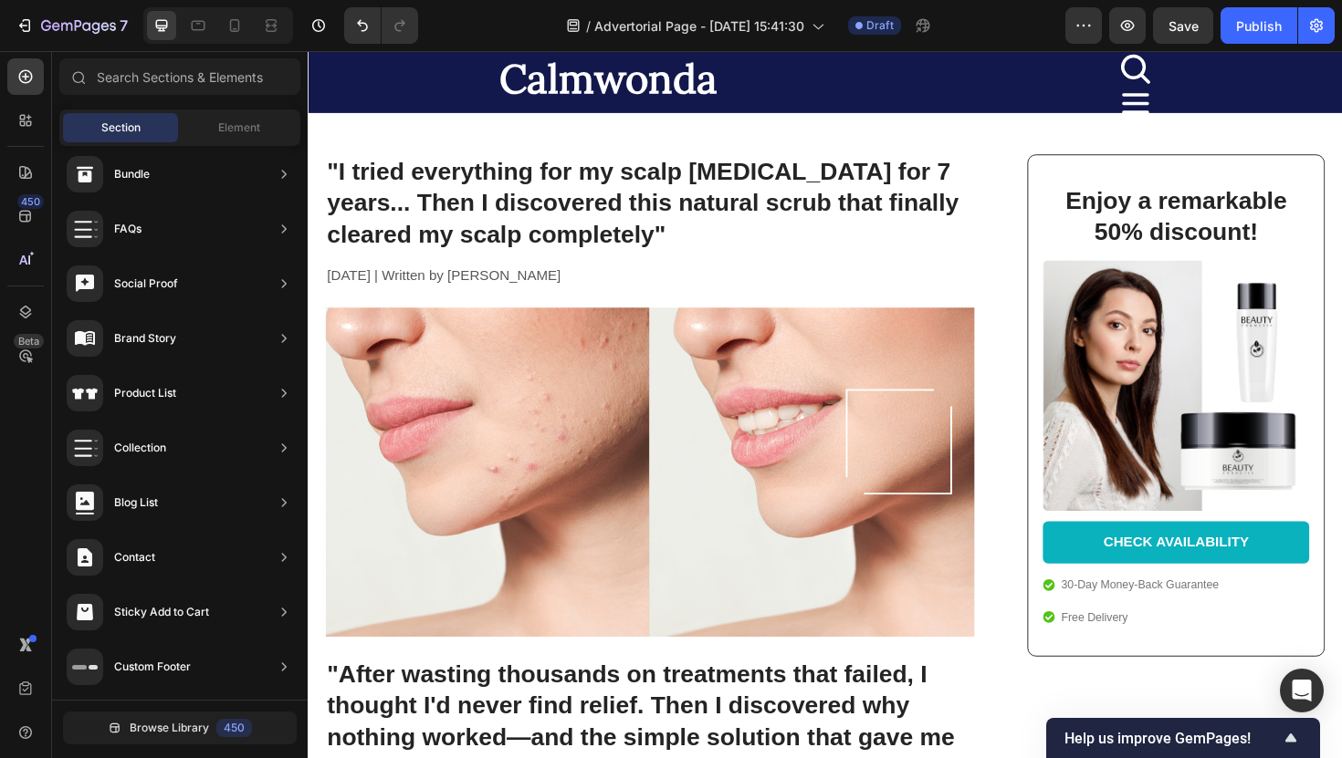
scroll to position [0, 0]
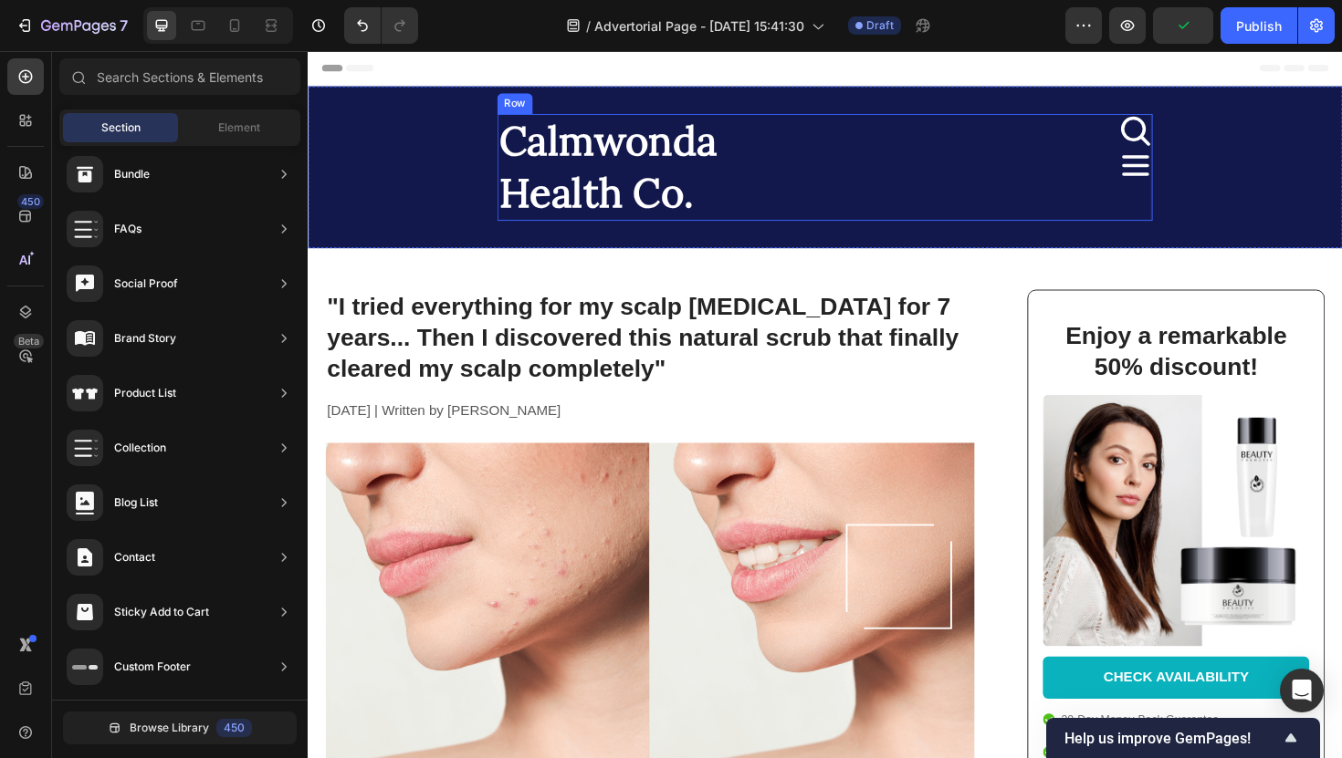
click at [875, 219] on div "Icon Icon" at bounding box center [1033, 174] width 340 height 113
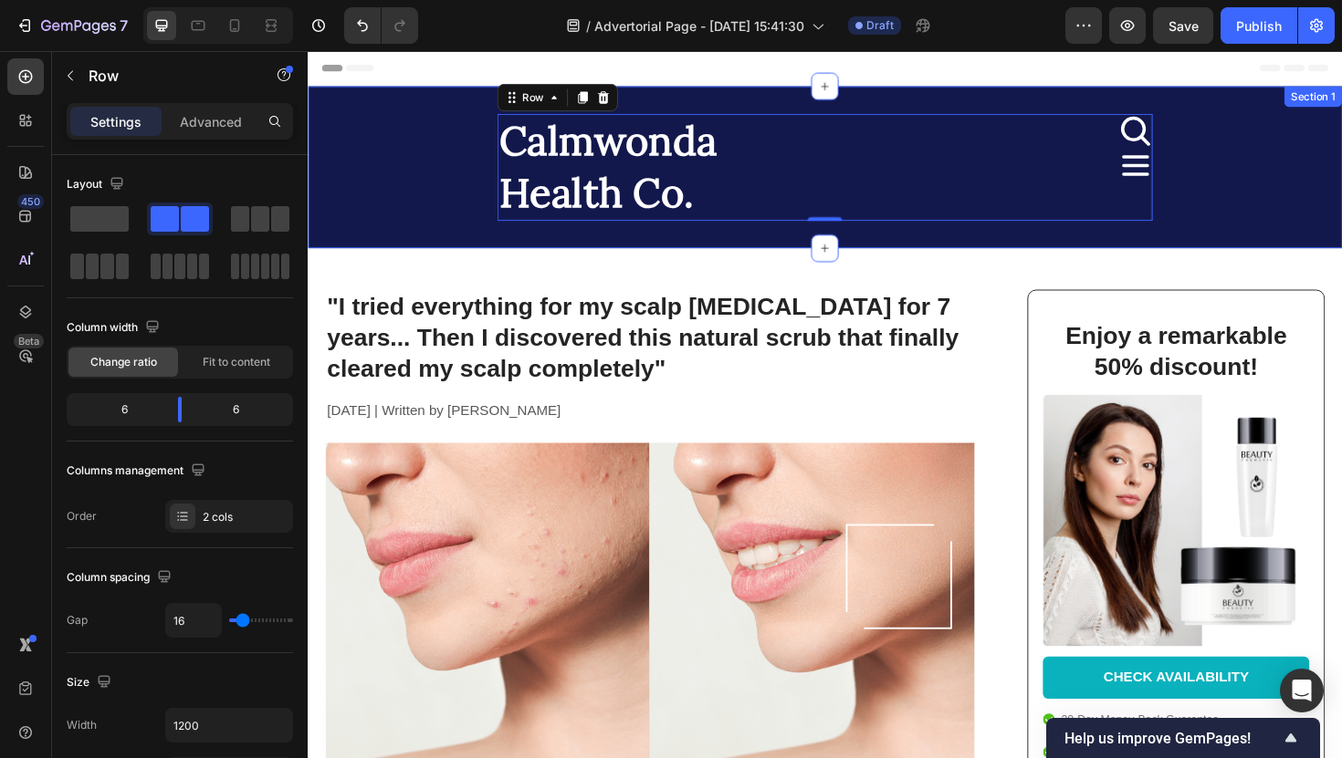
click at [653, 256] on div "Calmwonda Health Co. Heading Icon Icon Row 0 Section 1" at bounding box center [855, 175] width 1095 height 172
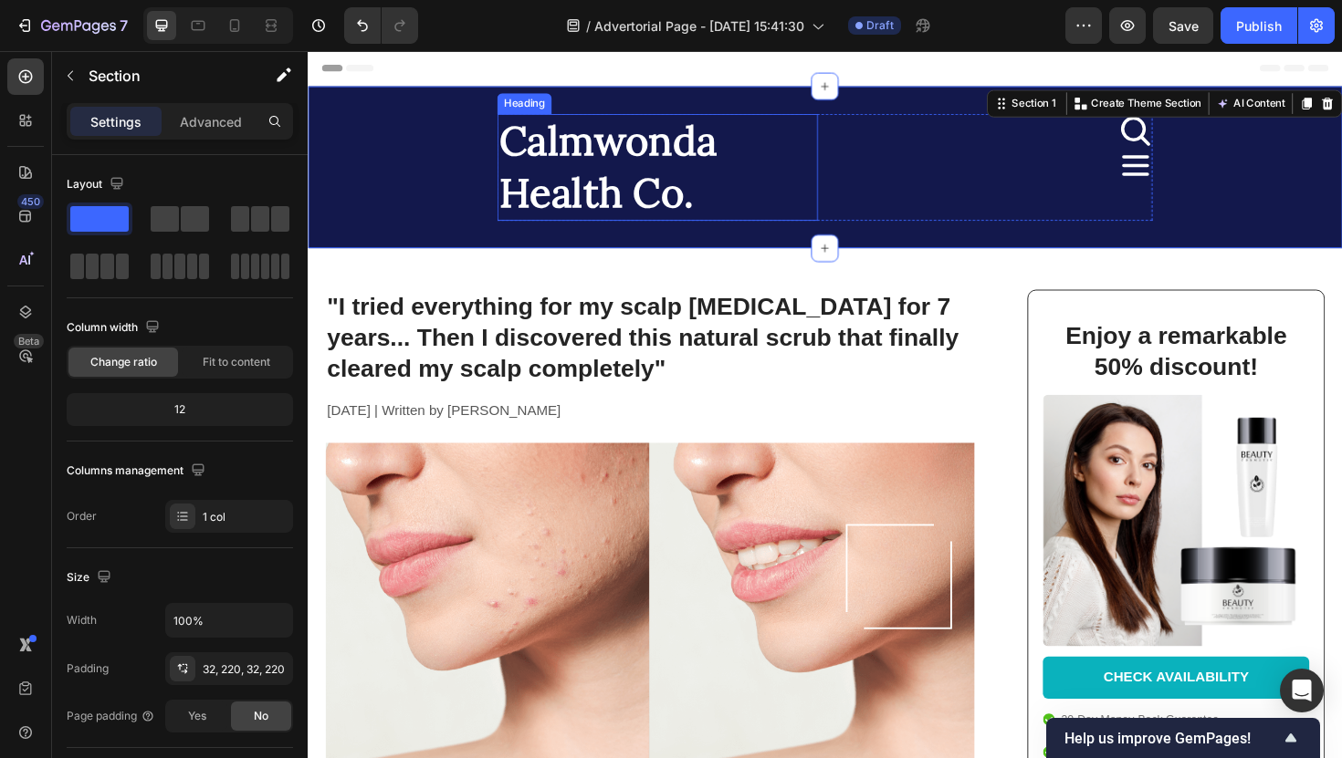
click at [635, 203] on h2 "Calmwonda Health Co." at bounding box center [678, 174] width 340 height 113
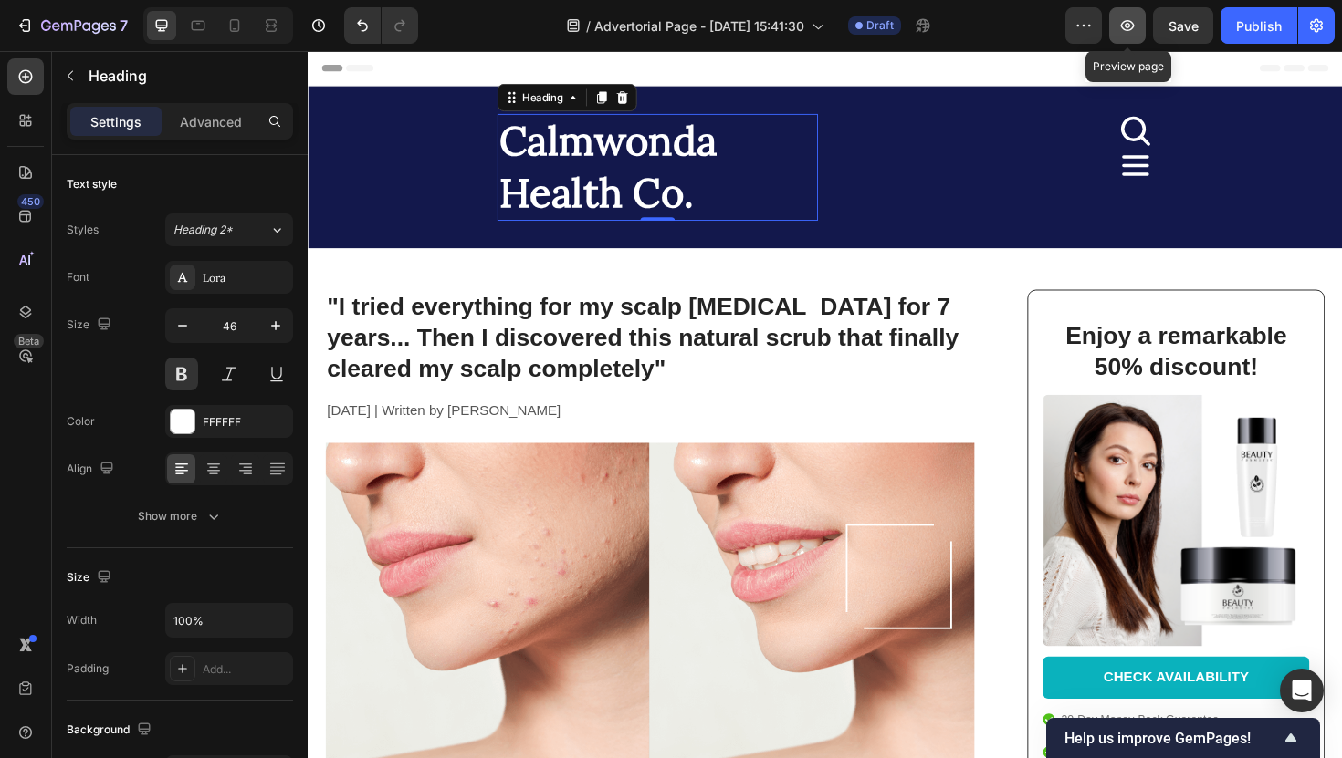
click at [1124, 26] on icon "button" at bounding box center [1127, 25] width 18 height 18
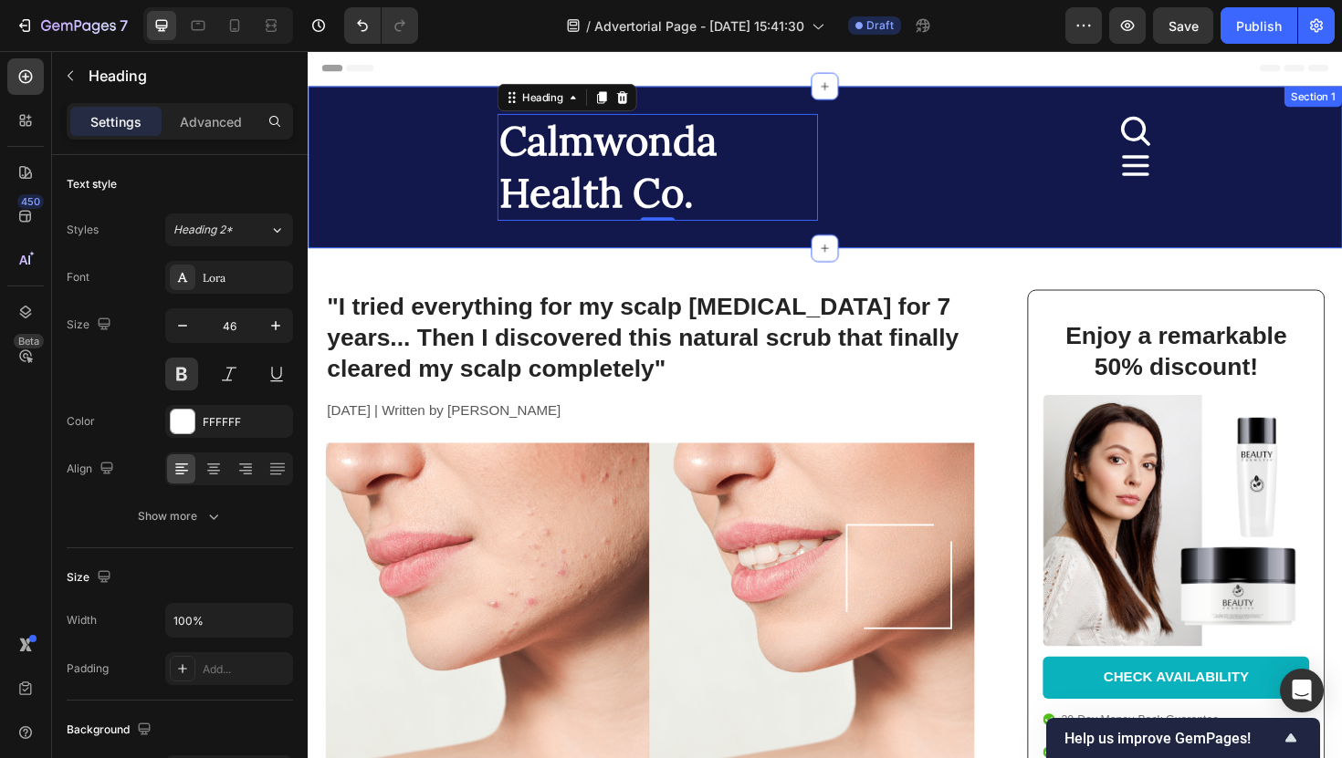
click at [343, 167] on div "Calmwonda Health Co. Heading 0 Icon Icon Row Section 1" at bounding box center [855, 175] width 1095 height 172
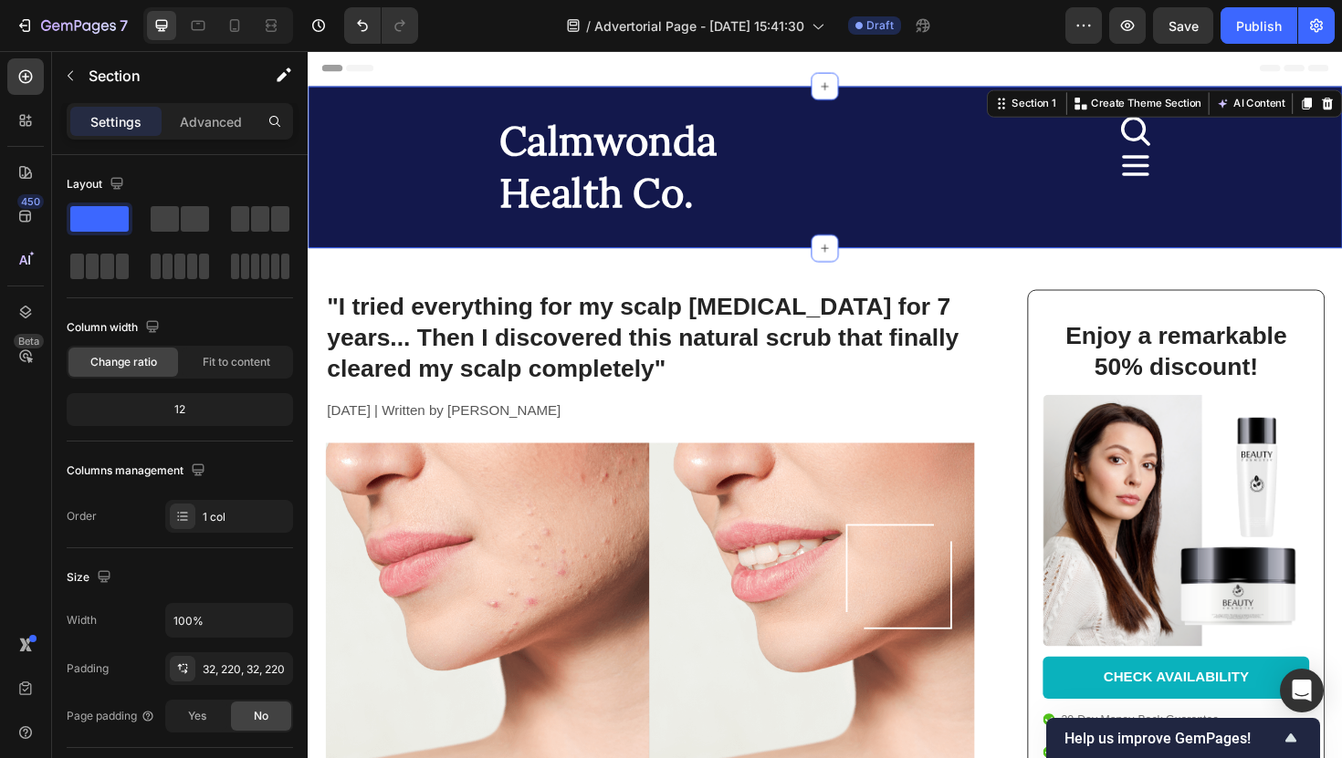
click at [518, 195] on h2 "Calmwonda Health Co." at bounding box center [678, 174] width 340 height 113
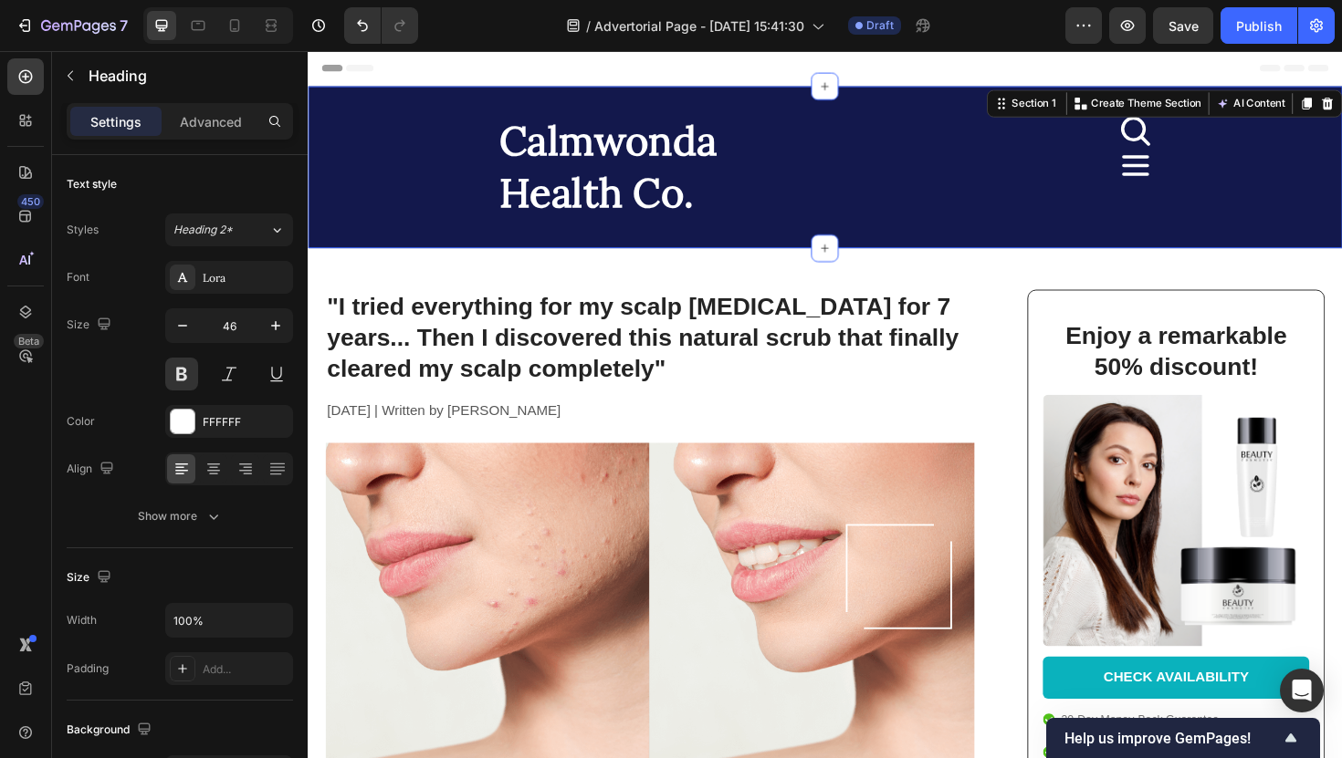
click at [404, 172] on div "Calmwonda Health Co. Heading Icon Icon Row Section 1 You can create reusable se…" at bounding box center [855, 175] width 1095 height 172
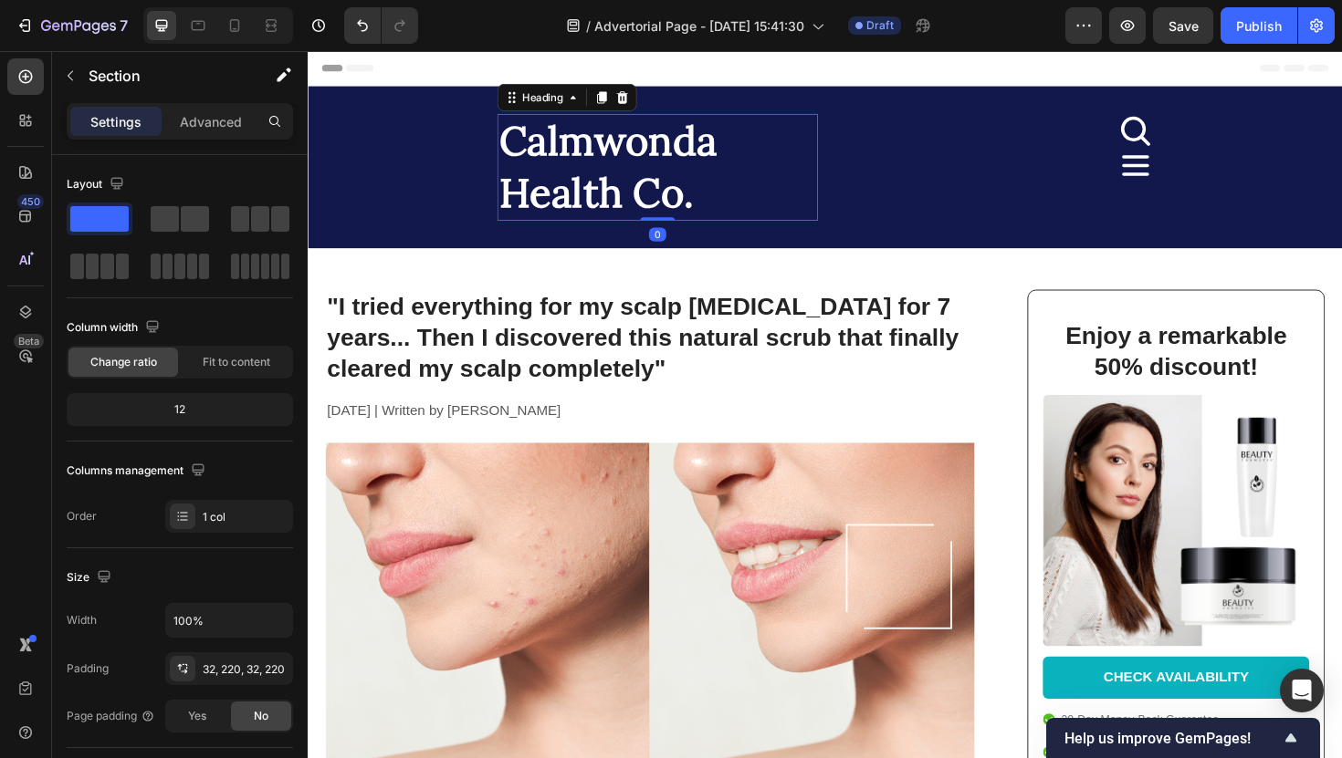
click at [517, 165] on h2 "Calmwonda Health Co." at bounding box center [678, 174] width 340 height 113
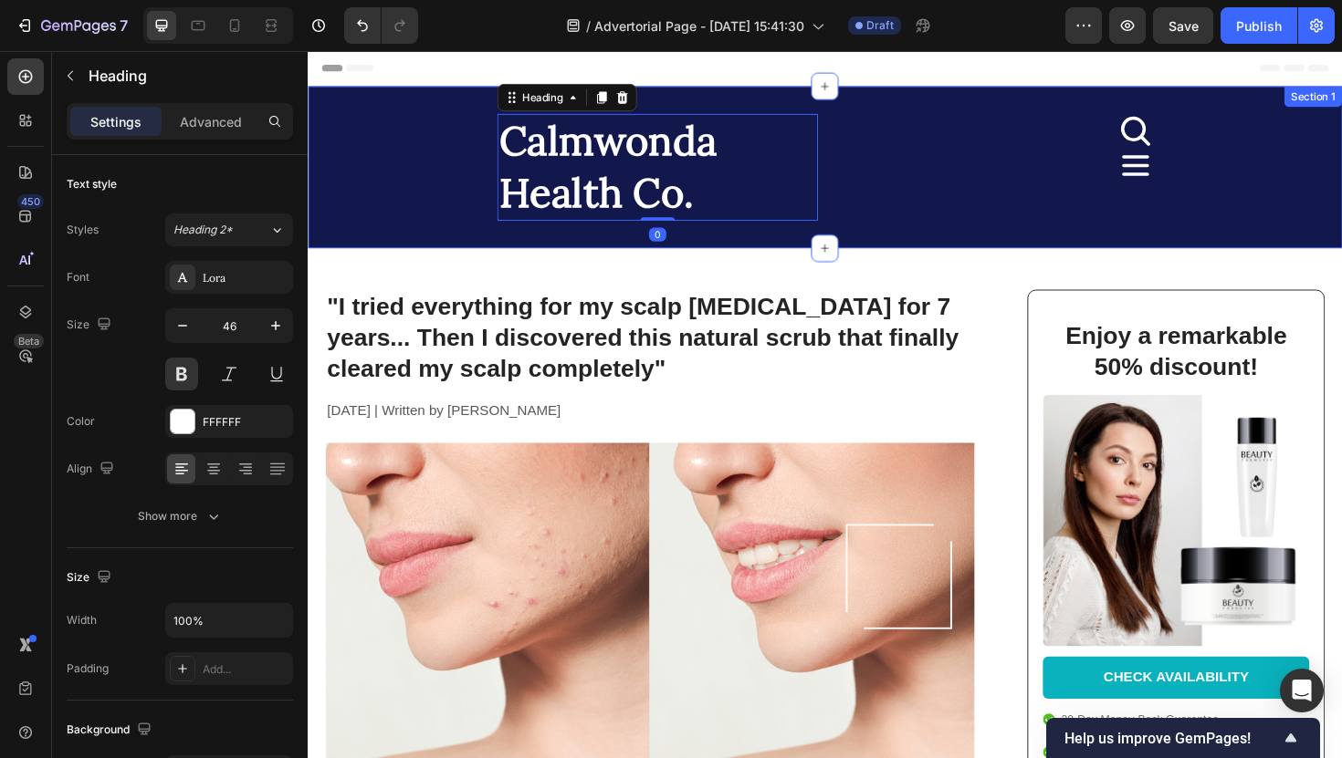
click at [468, 124] on div "Calmwonda Health Co. Heading 0 Icon Icon Row Section 1" at bounding box center [855, 175] width 1095 height 172
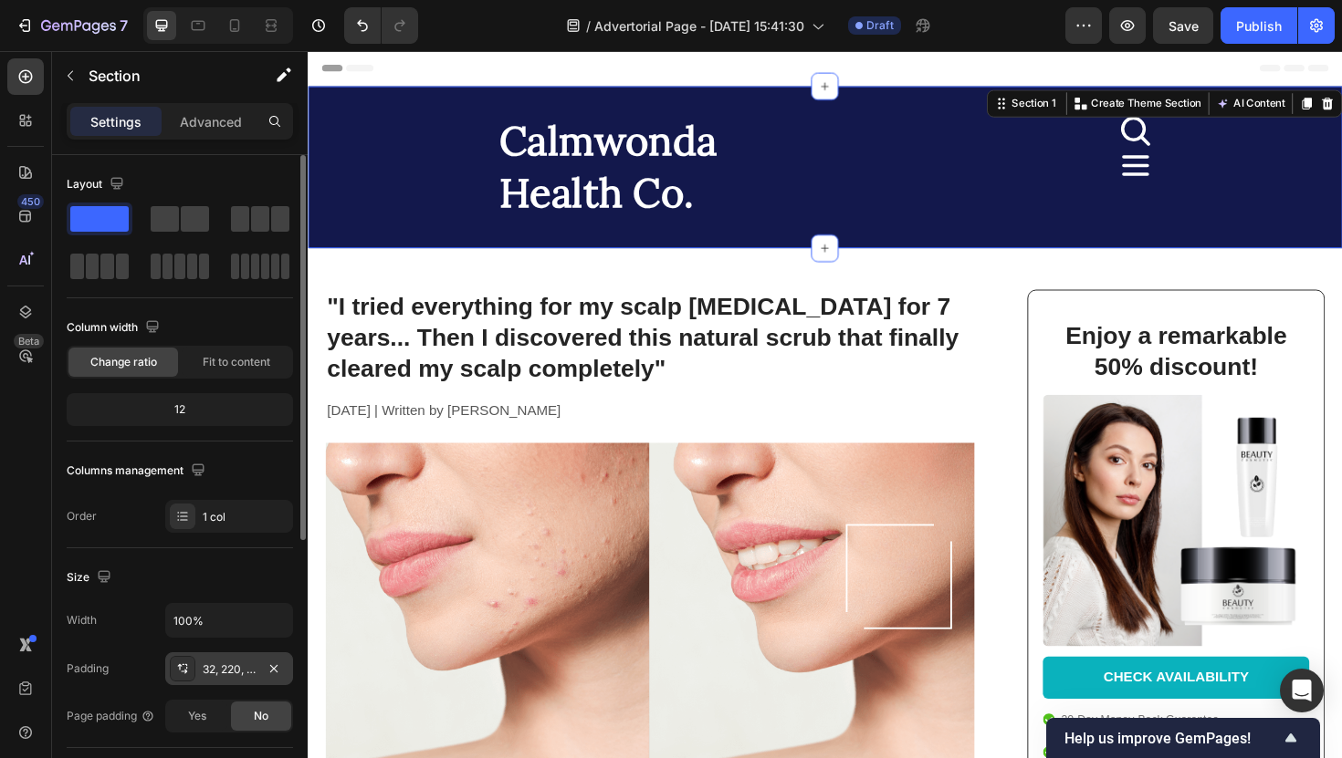
click at [208, 653] on div "32, 220, 32, 220" at bounding box center [229, 669] width 128 height 33
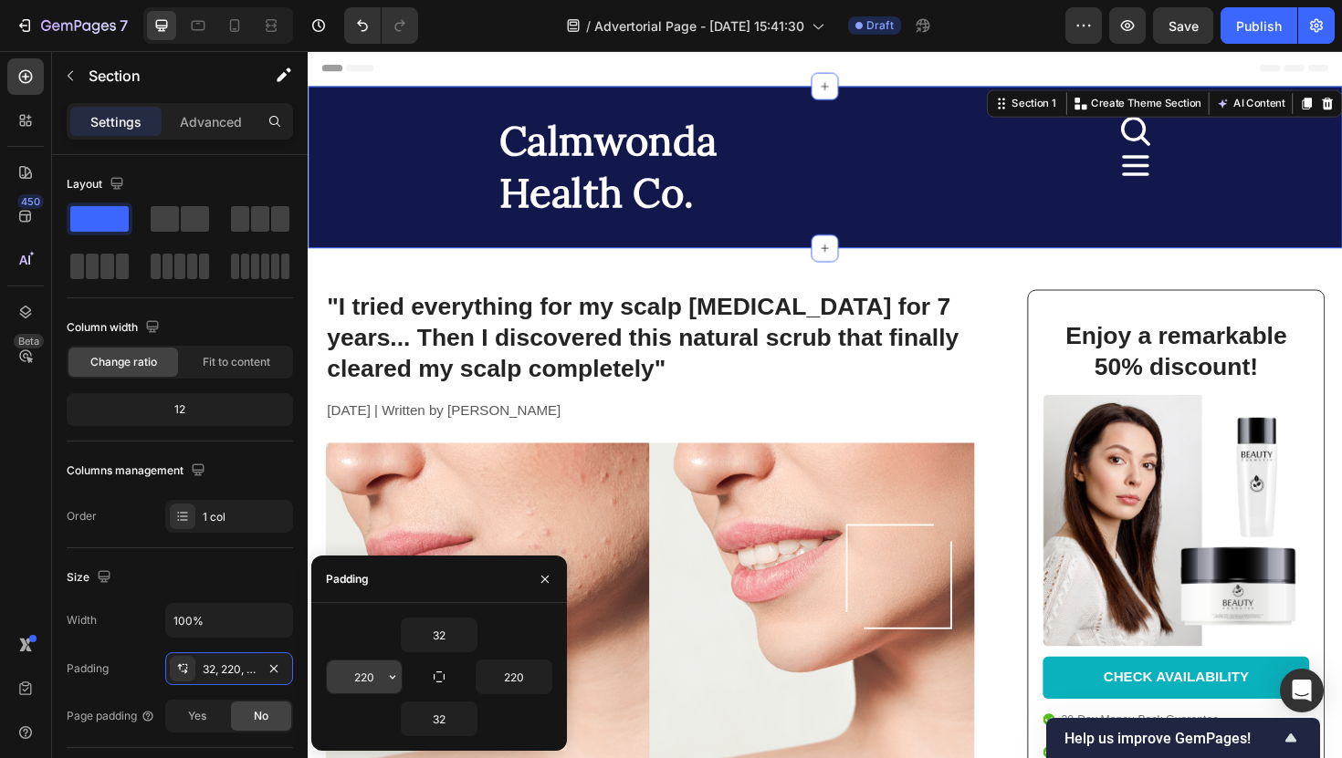
click at [361, 670] on input "220" at bounding box center [364, 677] width 75 height 33
click at [368, 669] on input "220" at bounding box center [364, 677] width 75 height 33
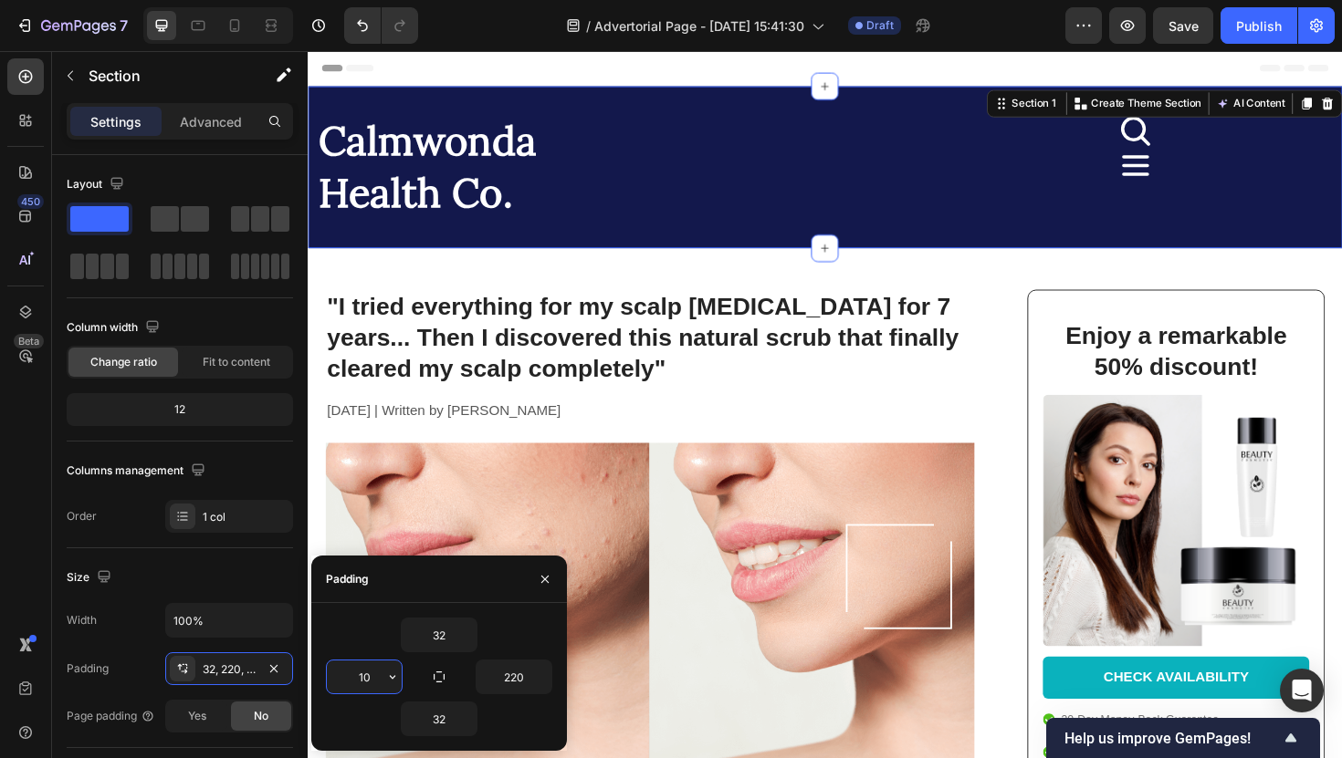
type input "1"
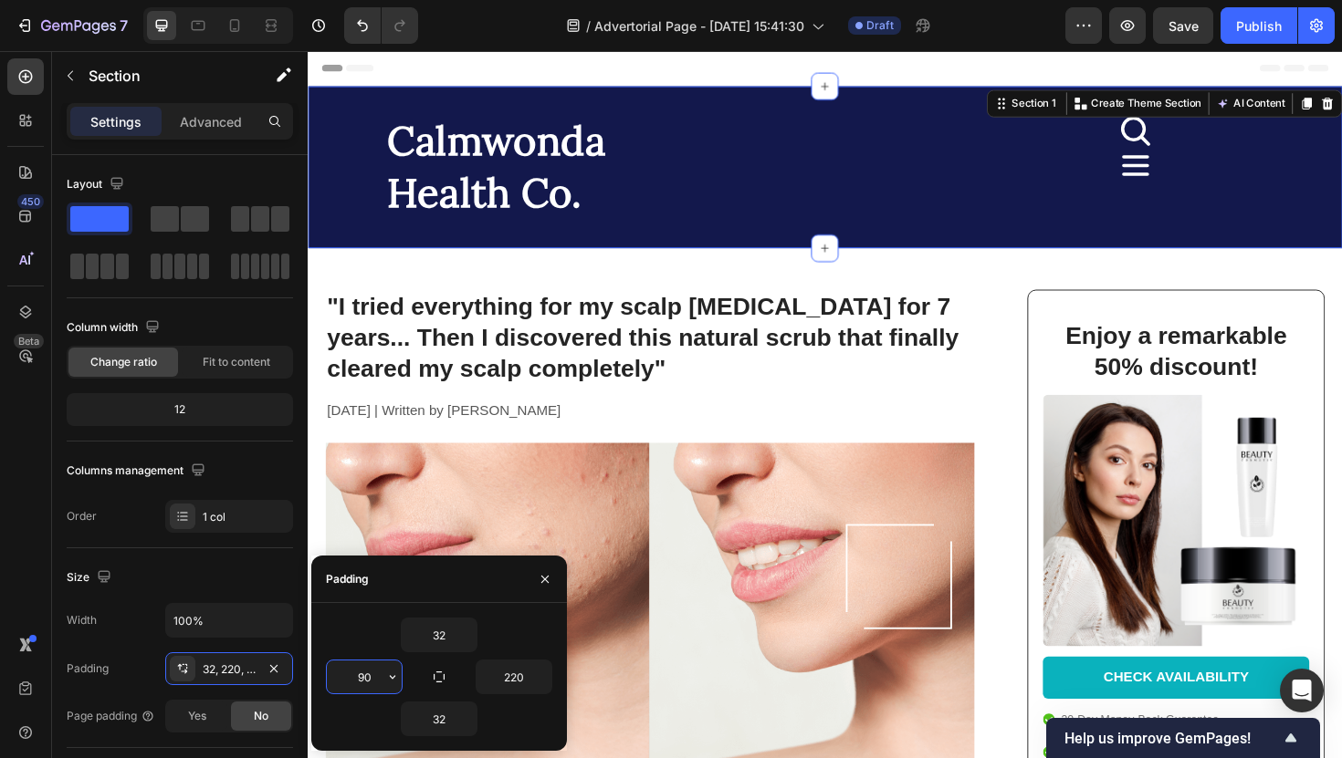
type input "9"
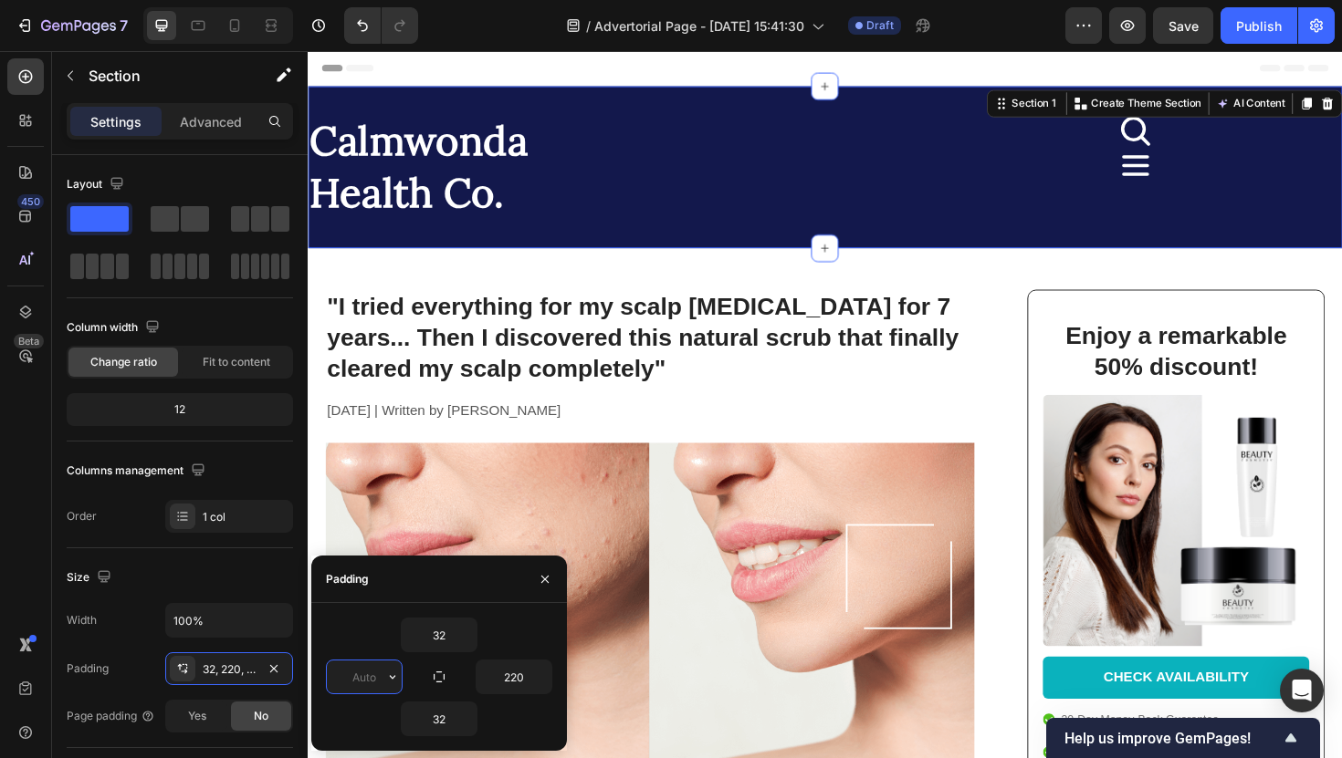
type input "5"
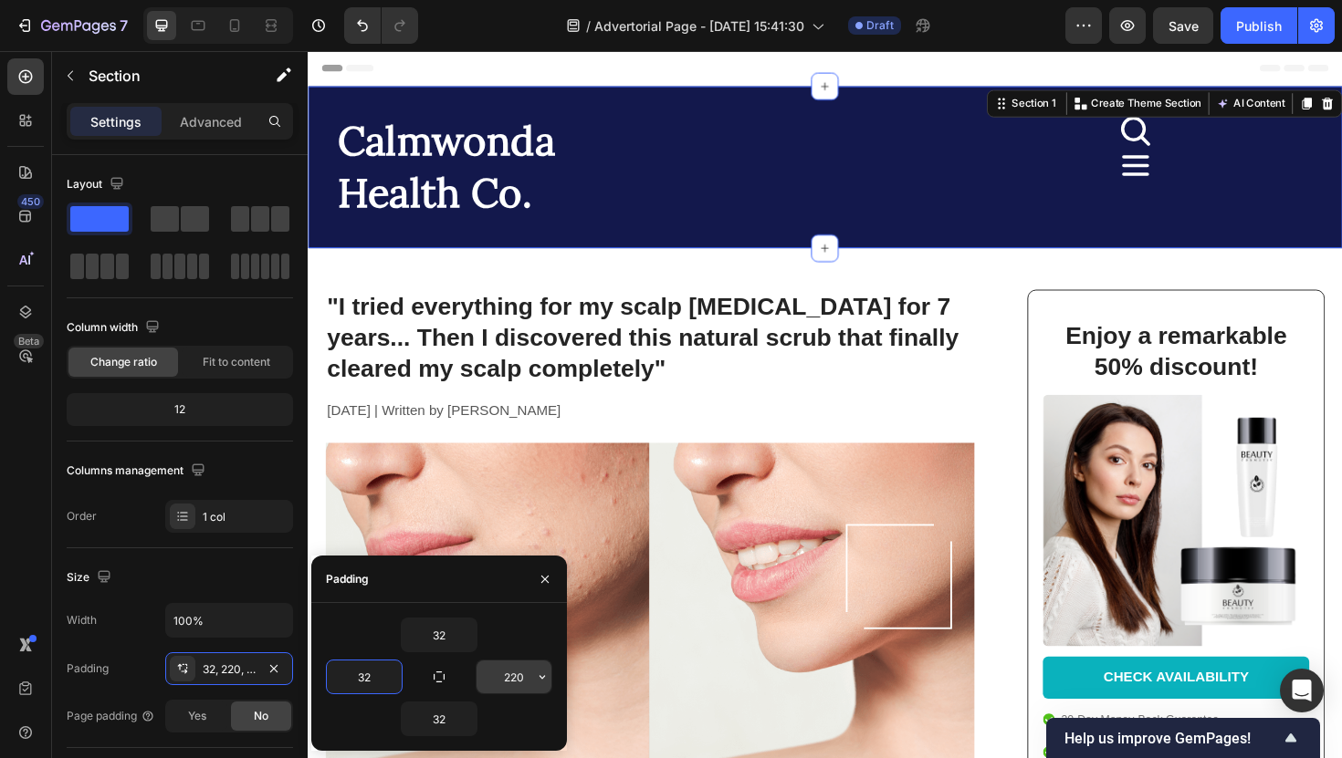
type input "32"
click at [525, 681] on input "220" at bounding box center [513, 677] width 75 height 33
type input "32"
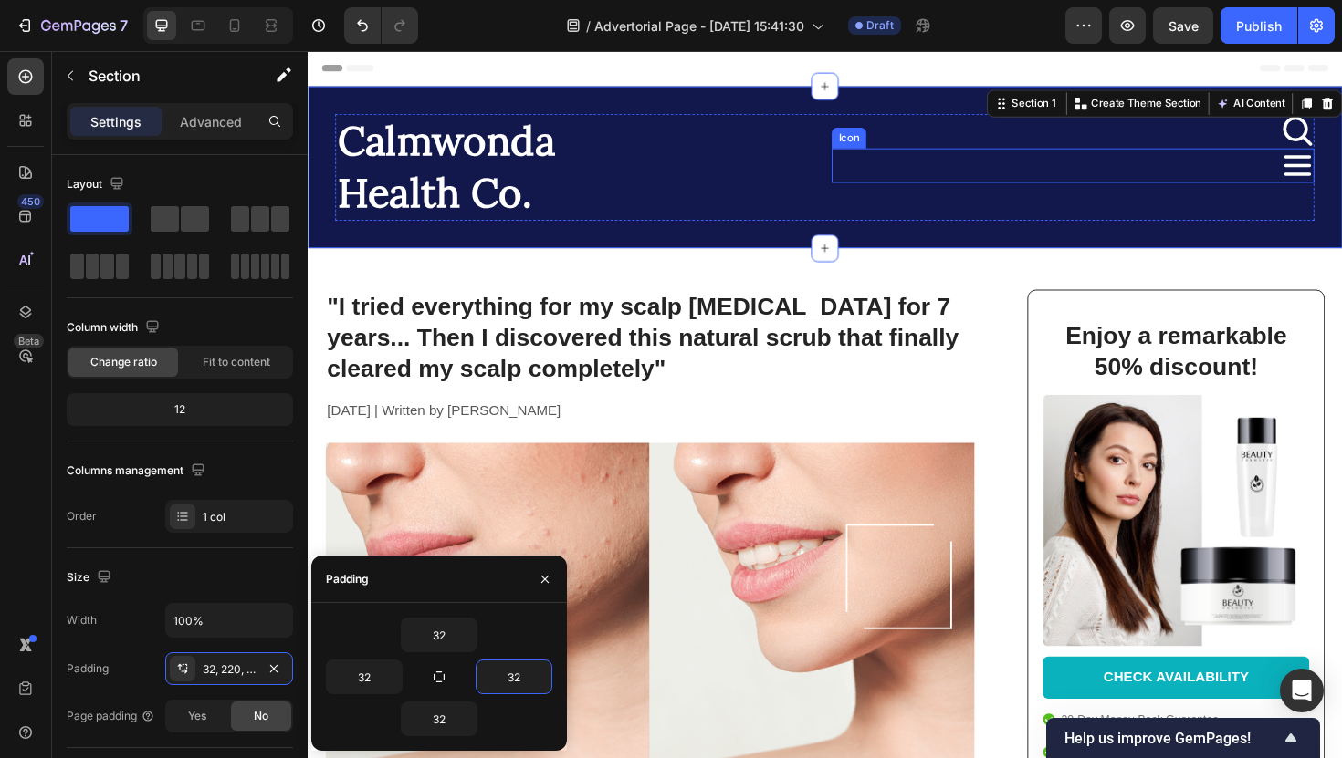
click at [1341, 154] on icon at bounding box center [1355, 172] width 37 height 37
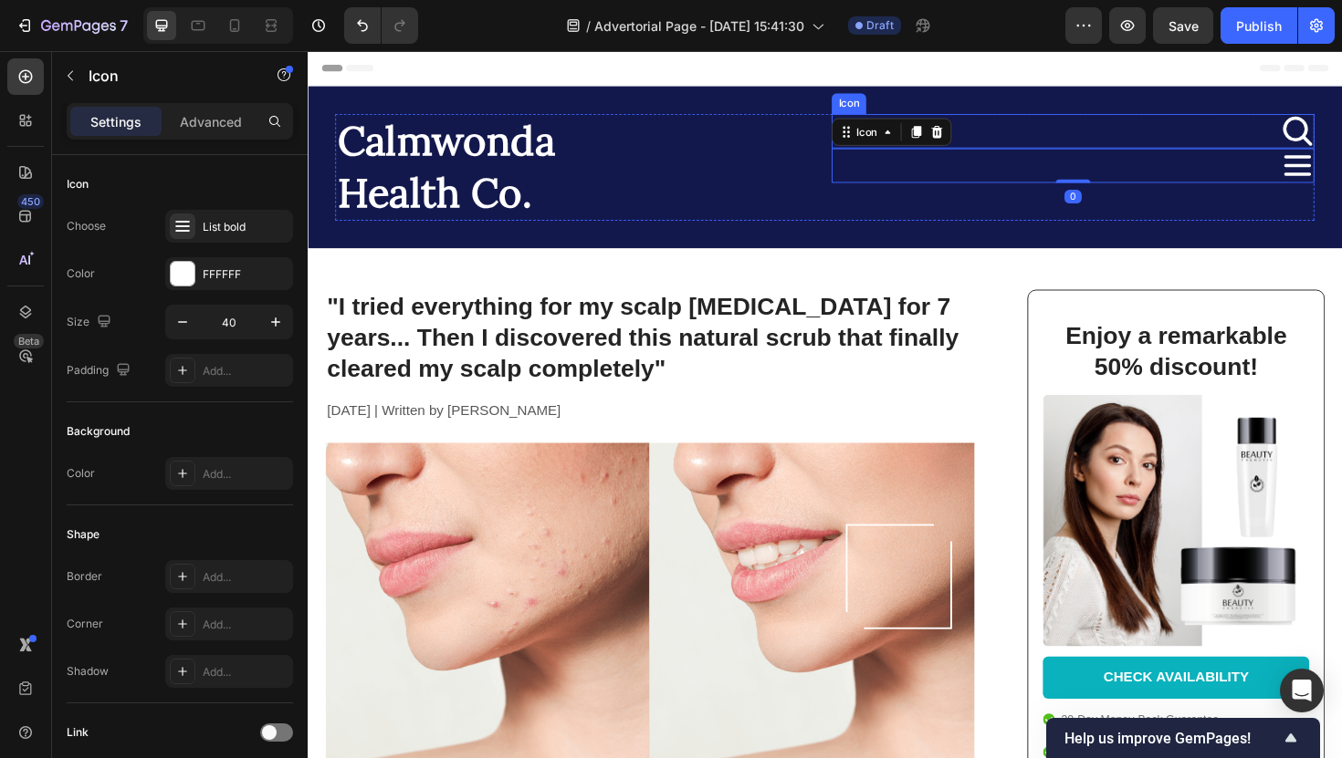
click at [1341, 138] on icon at bounding box center [1355, 136] width 37 height 37
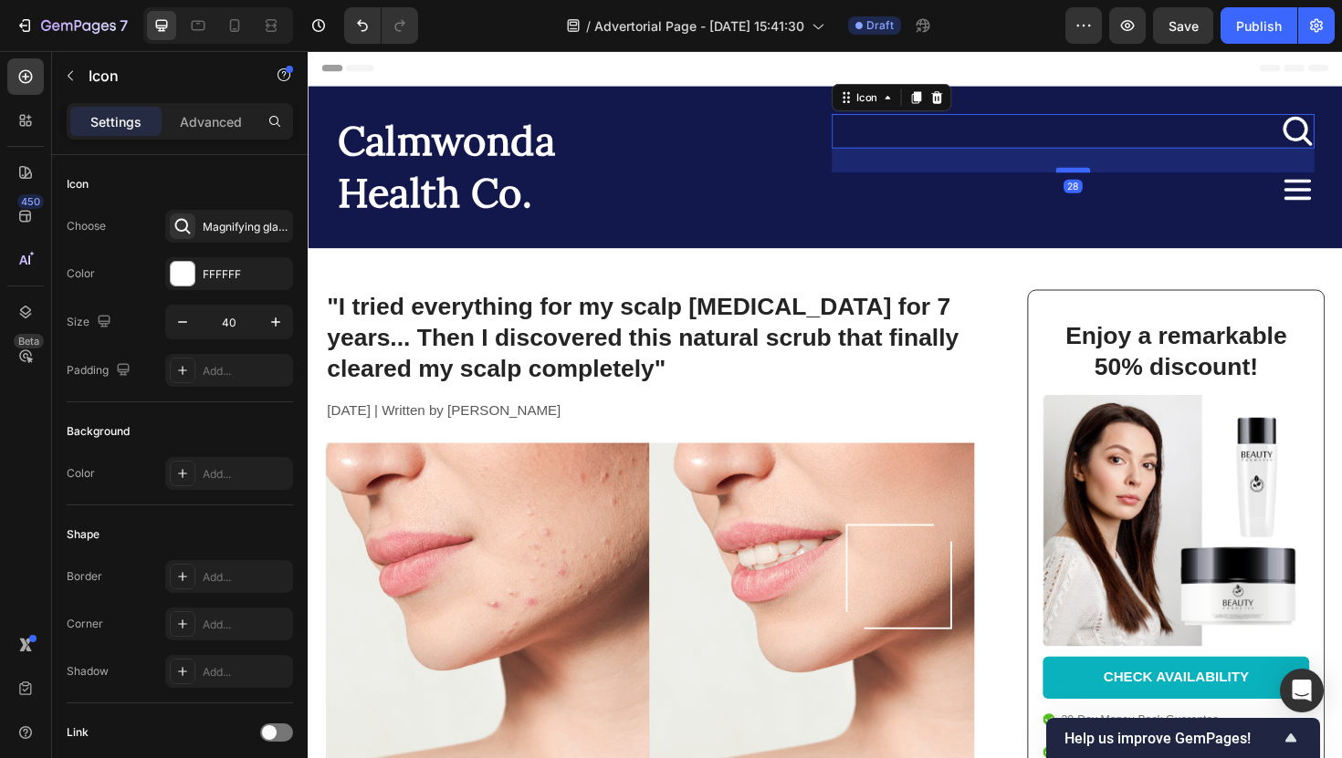
drag, startPoint x: 1133, startPoint y: 152, endPoint x: 1133, endPoint y: 178, distance: 25.6
click at [1133, 178] on div at bounding box center [1118, 176] width 37 height 5
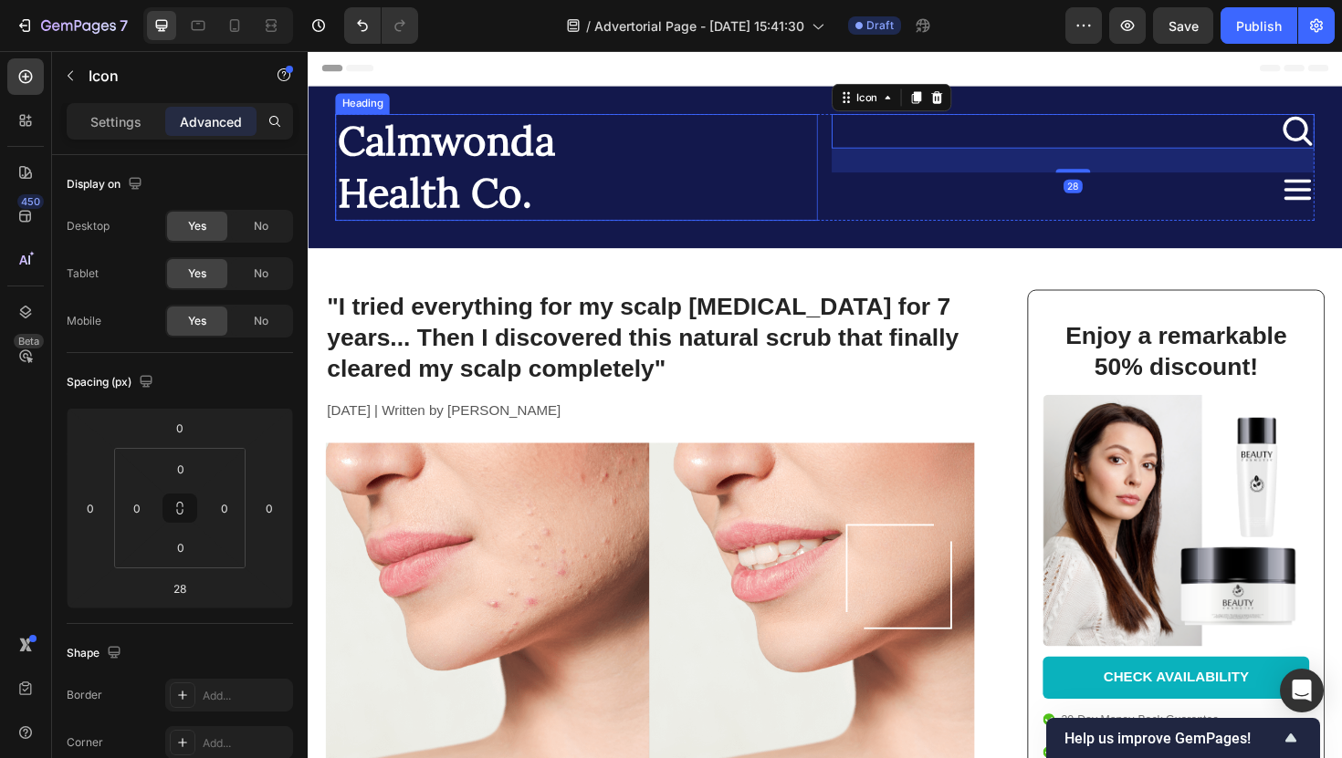
click at [777, 157] on h2 "Calmwonda Health Co." at bounding box center [592, 174] width 511 height 113
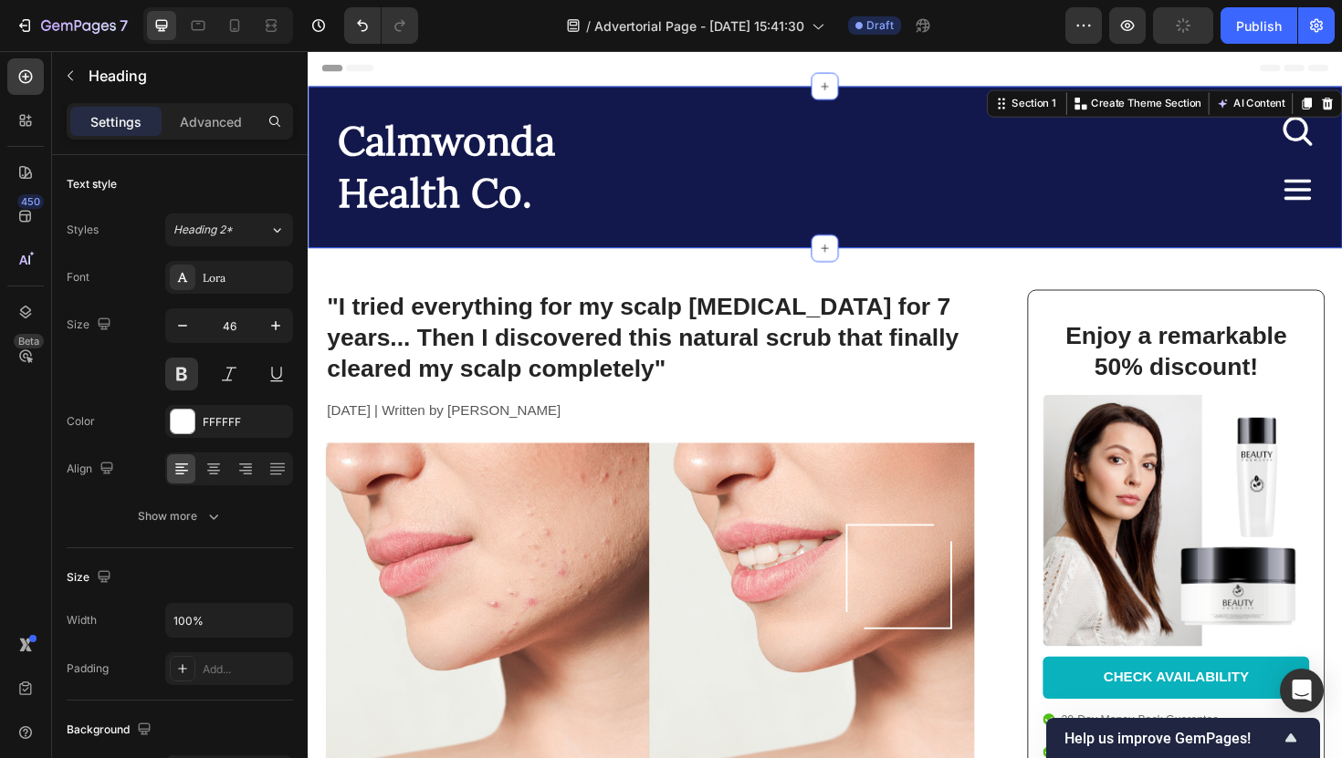
click at [690, 98] on div "Calmwonda Health Co. Heading Icon Icon Row Section 1 You can create reusable se…" at bounding box center [855, 175] width 1095 height 172
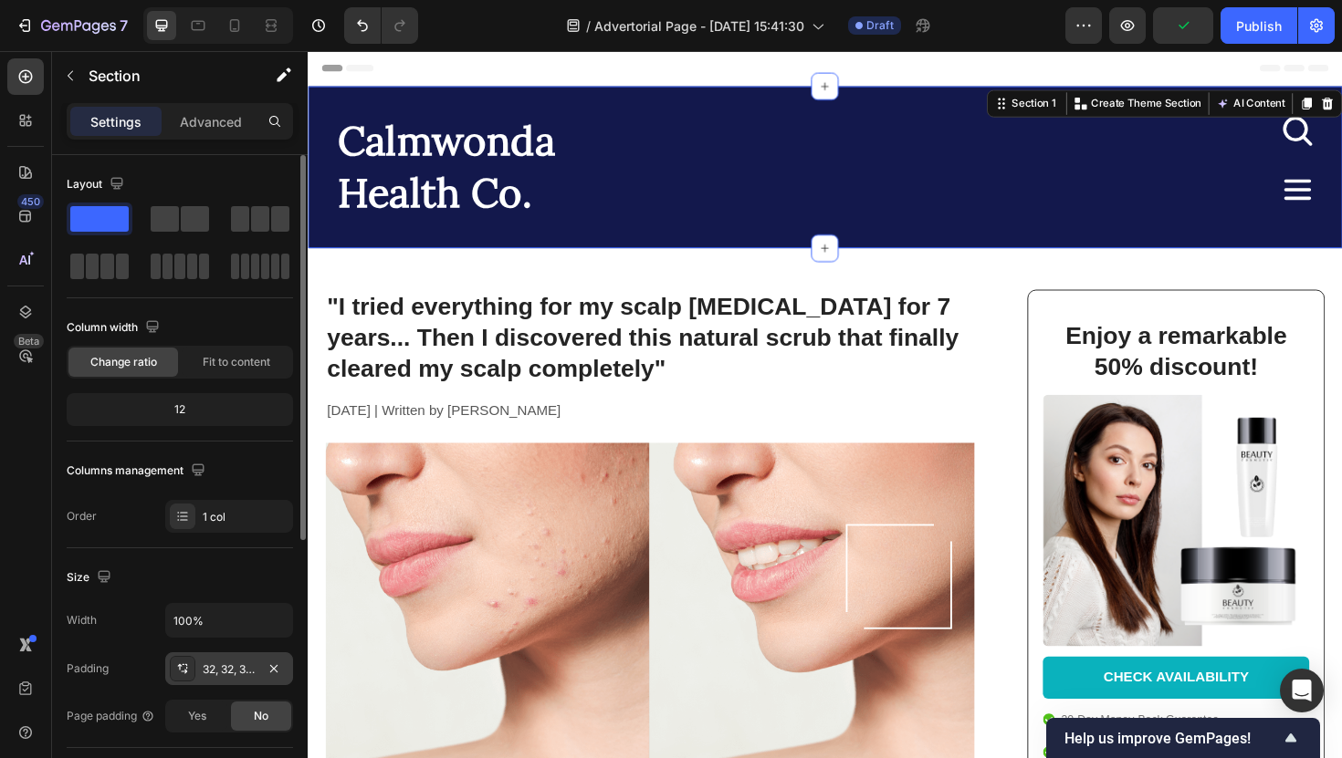
click at [234, 677] on div "32, 32, 32, 32" at bounding box center [229, 670] width 53 height 16
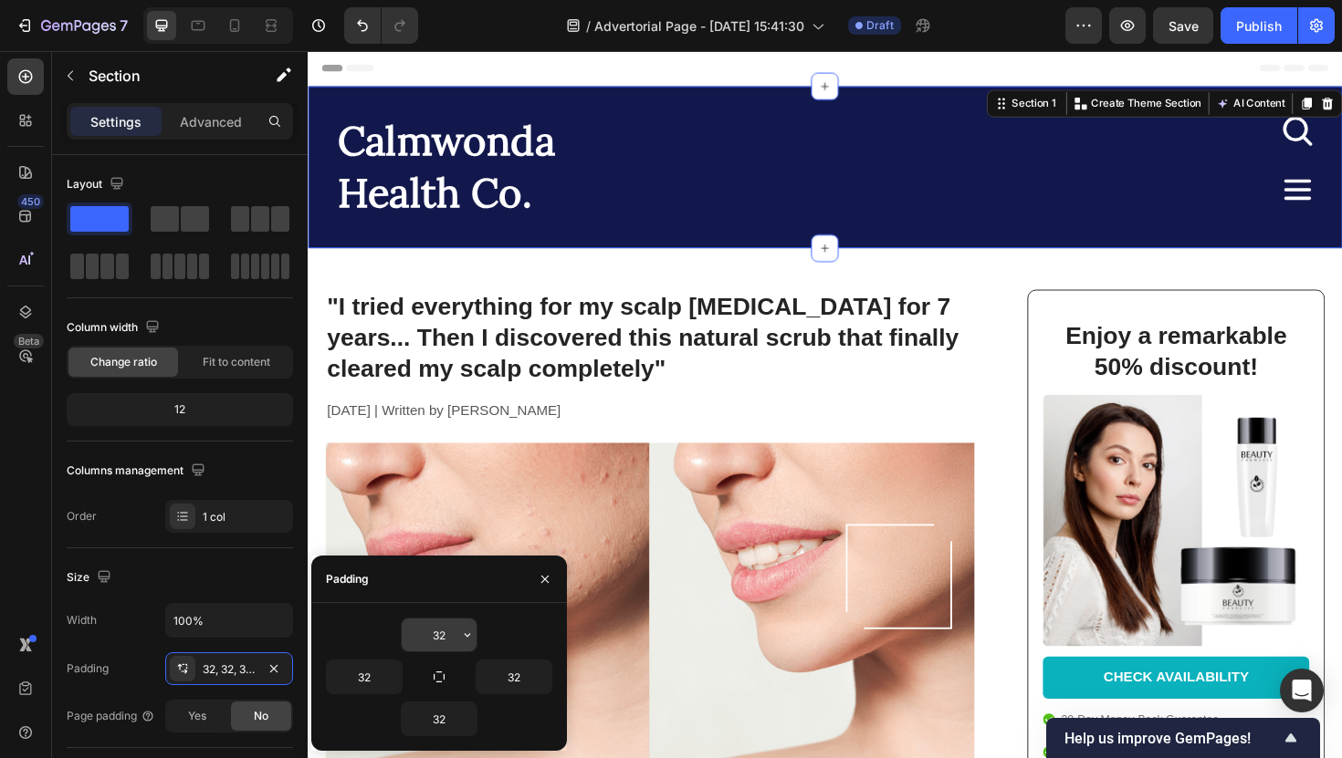
click at [463, 633] on icon "button" at bounding box center [467, 635] width 15 height 15
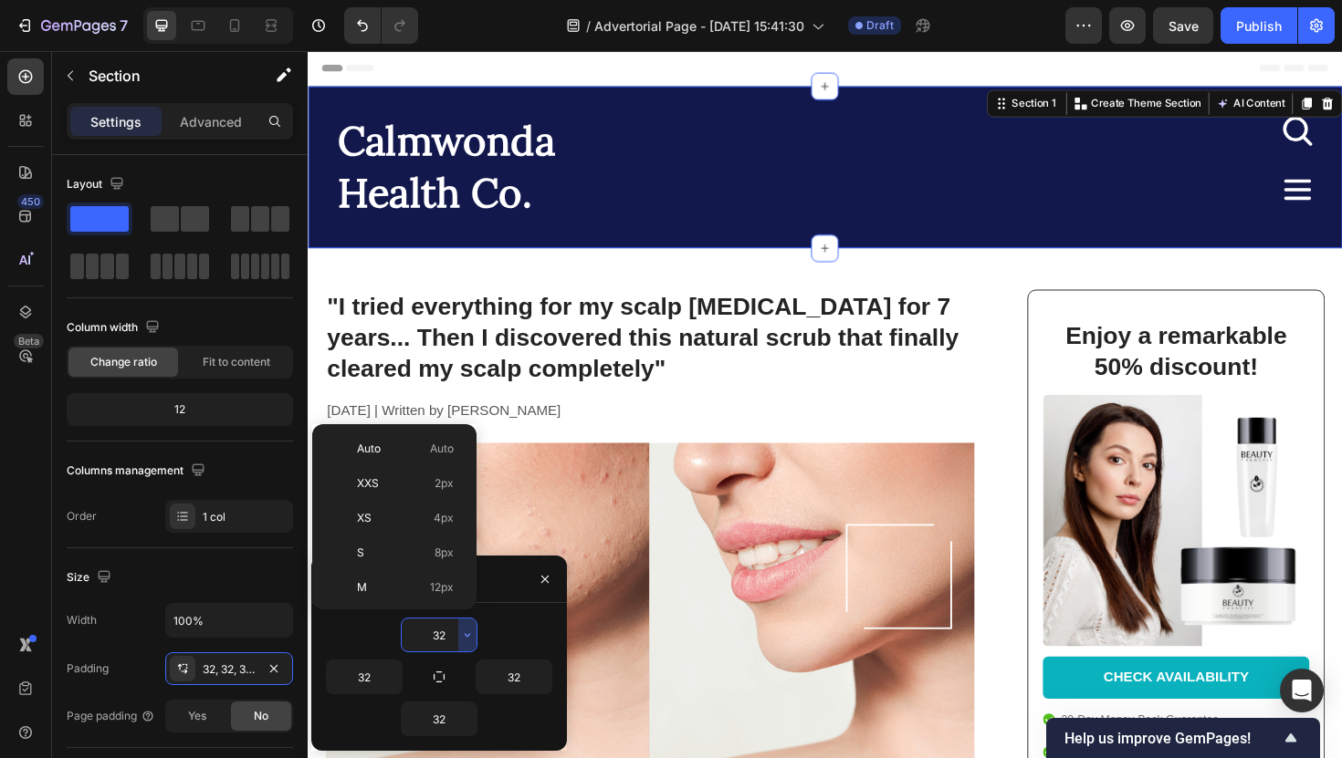
scroll to position [131, 0]
click at [452, 634] on input "32" at bounding box center [439, 635] width 75 height 33
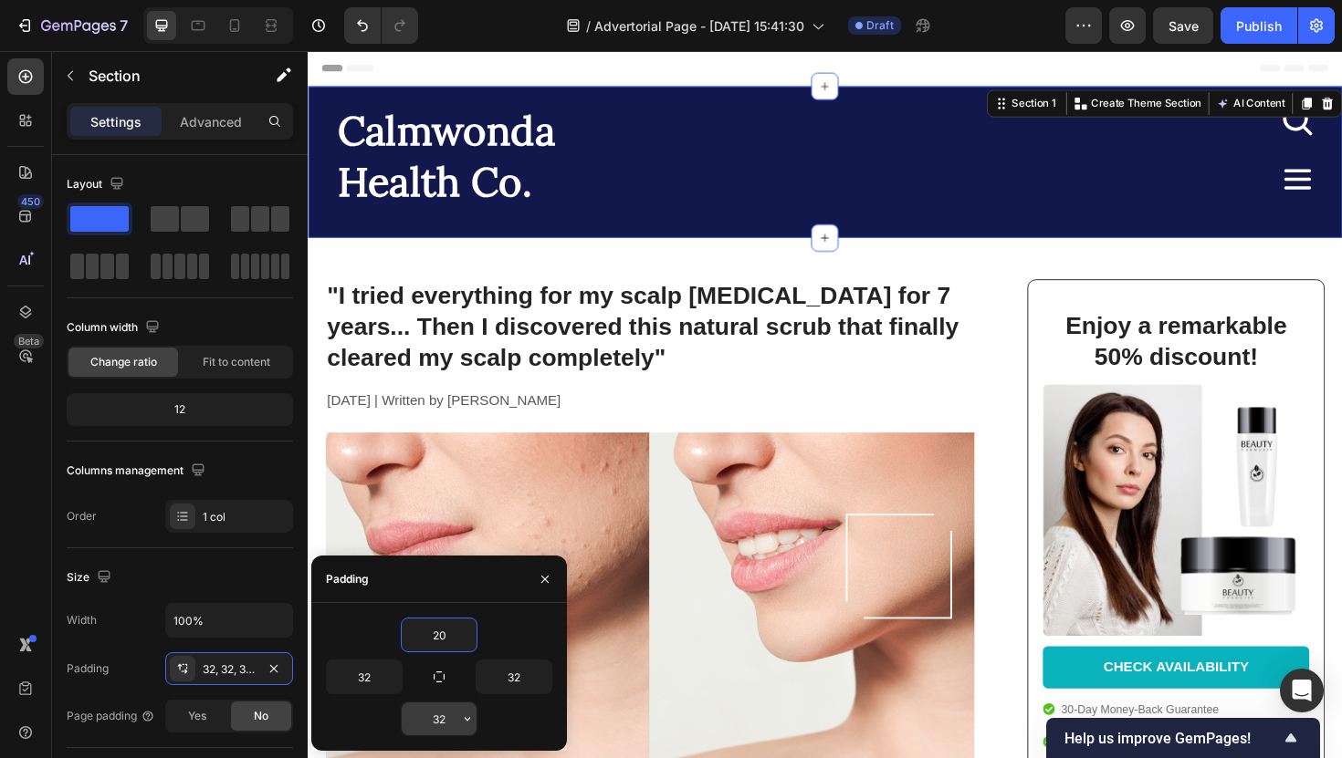
type input "20"
click at [438, 713] on input "32" at bounding box center [439, 719] width 75 height 33
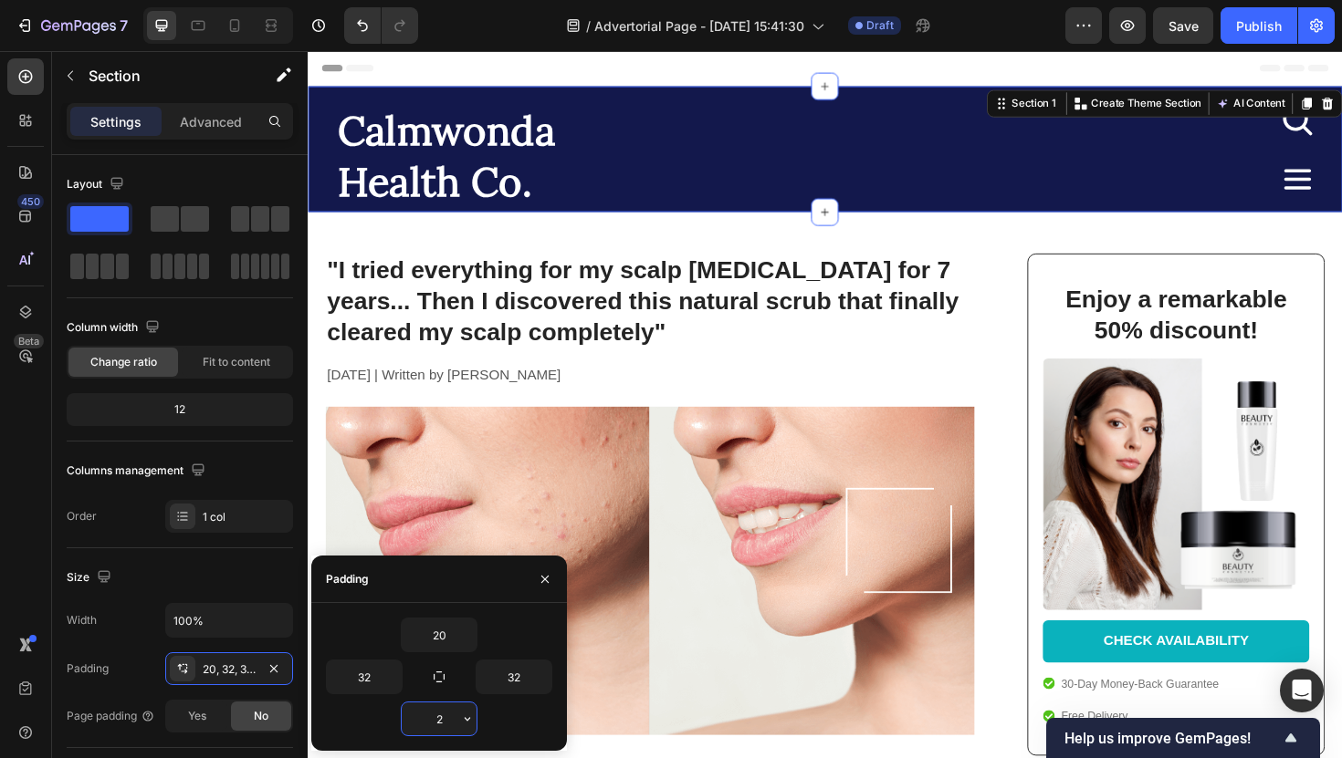
type input "20"
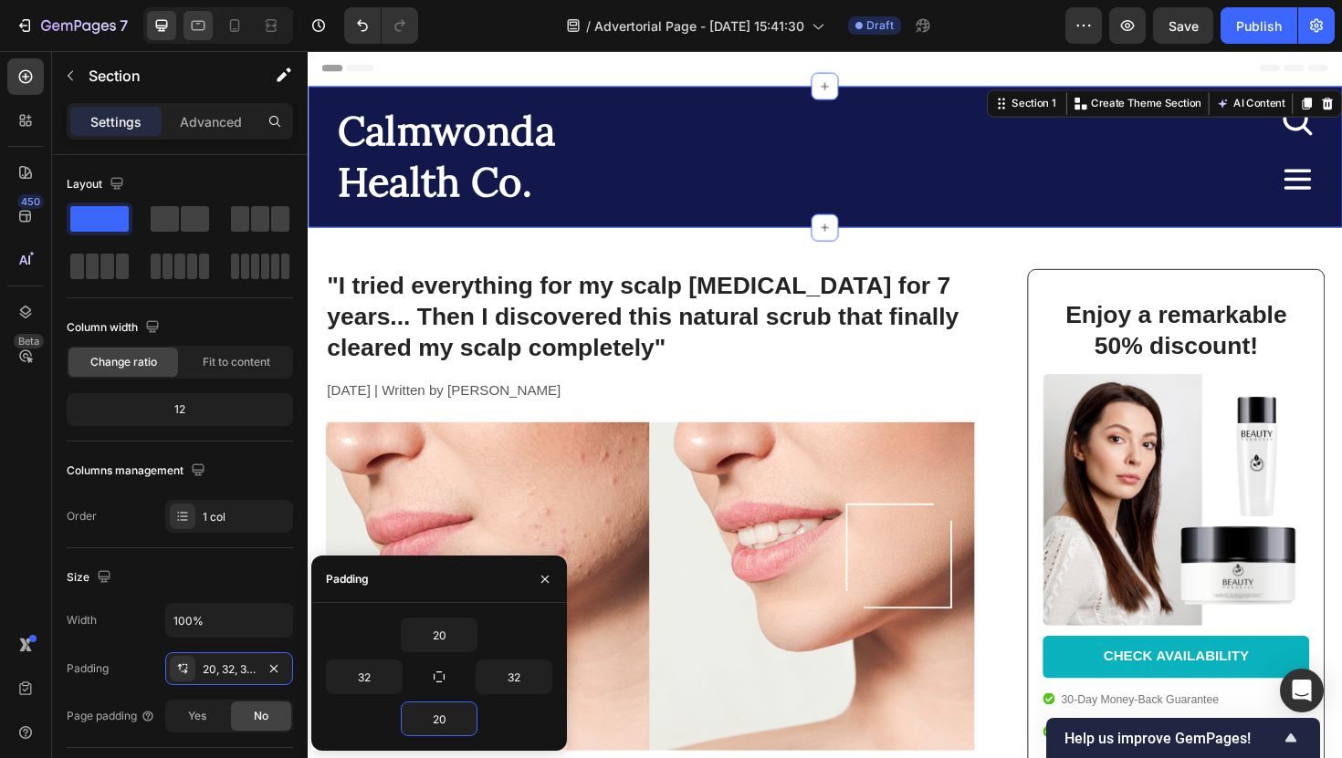
click at [203, 33] on icon at bounding box center [198, 25] width 18 height 18
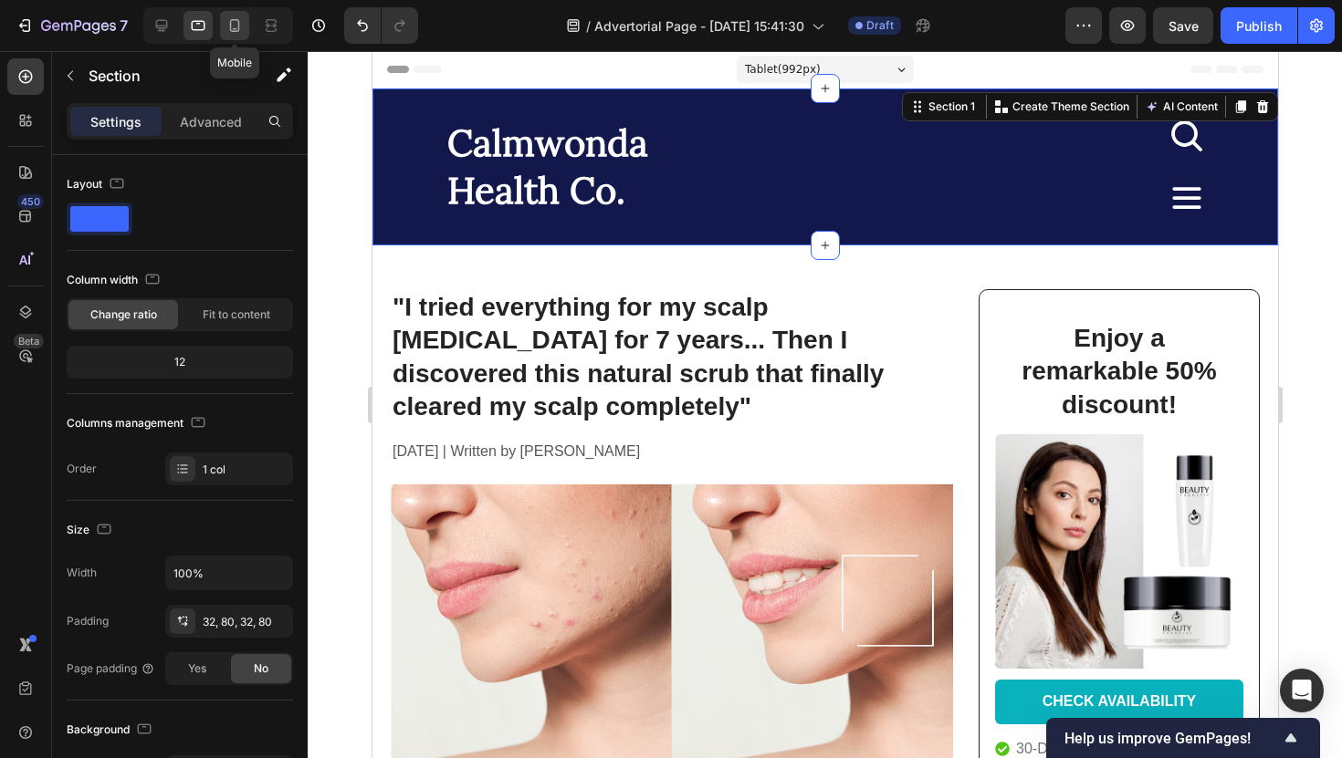
click at [236, 33] on icon at bounding box center [234, 25] width 18 height 18
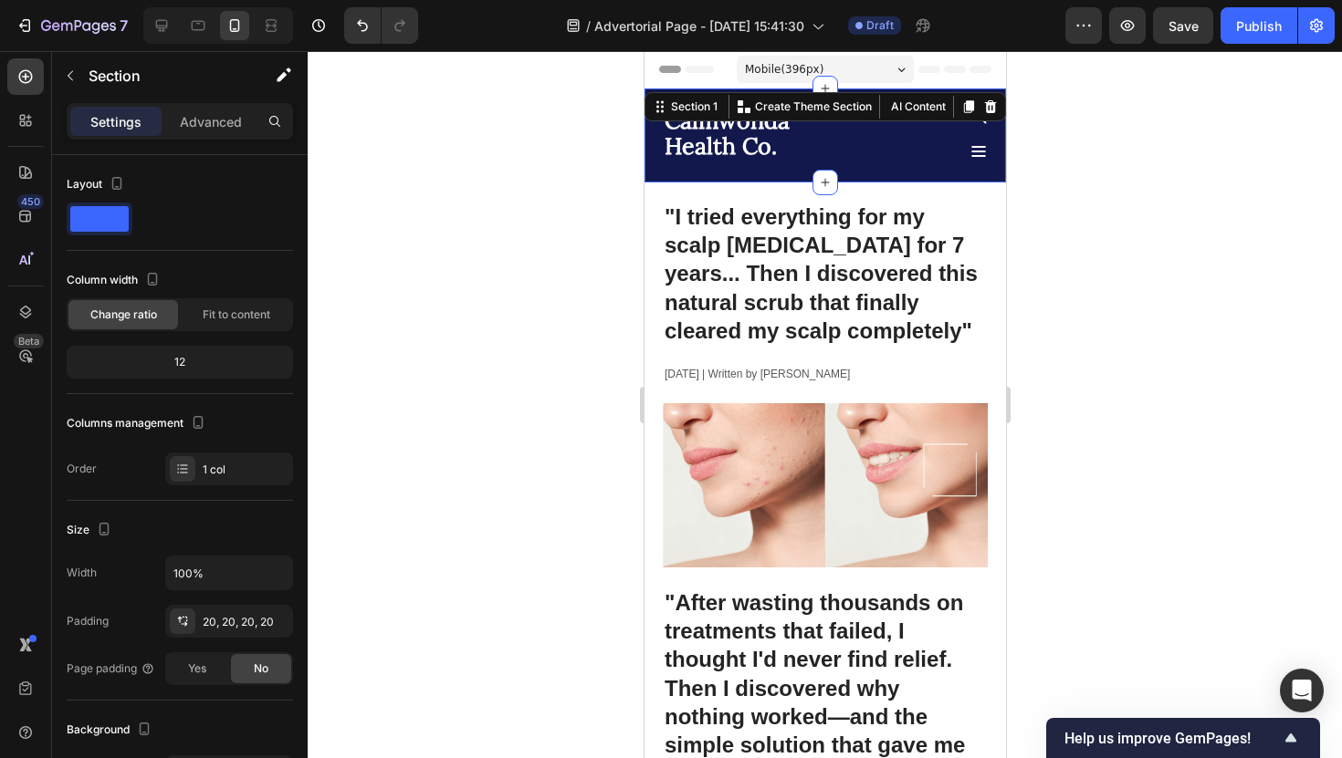
click at [1022, 336] on div at bounding box center [825, 404] width 1034 height 707
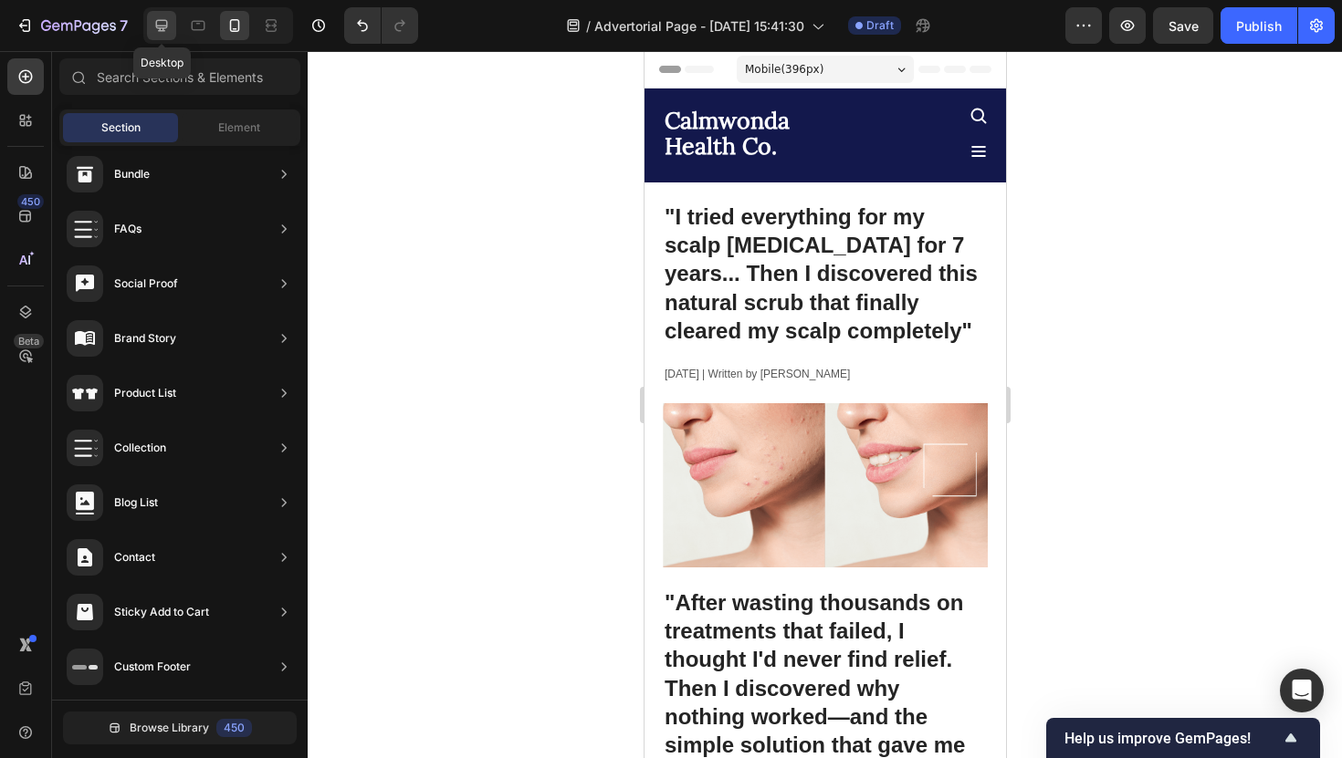
click at [162, 36] on div at bounding box center [161, 25] width 29 height 29
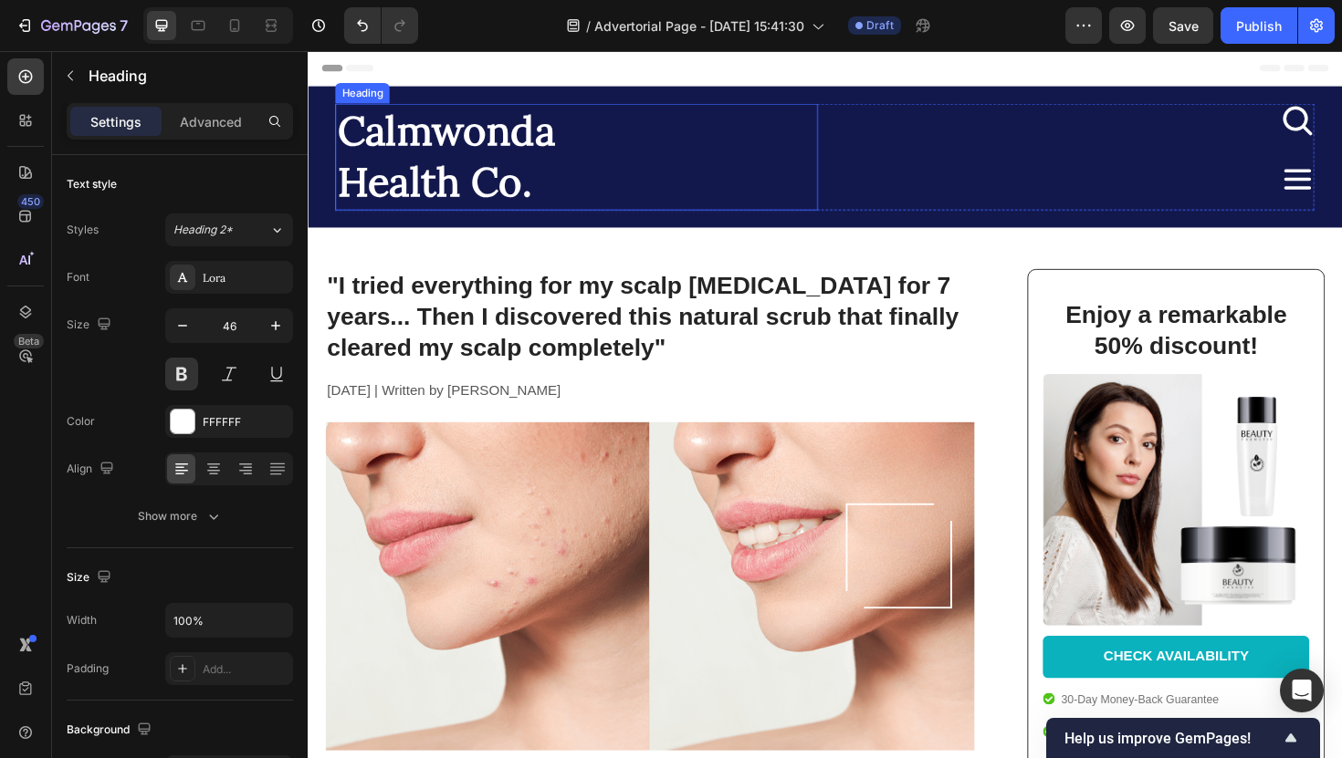
click at [452, 145] on h2 "Calmwonda Health Co." at bounding box center [592, 163] width 511 height 113
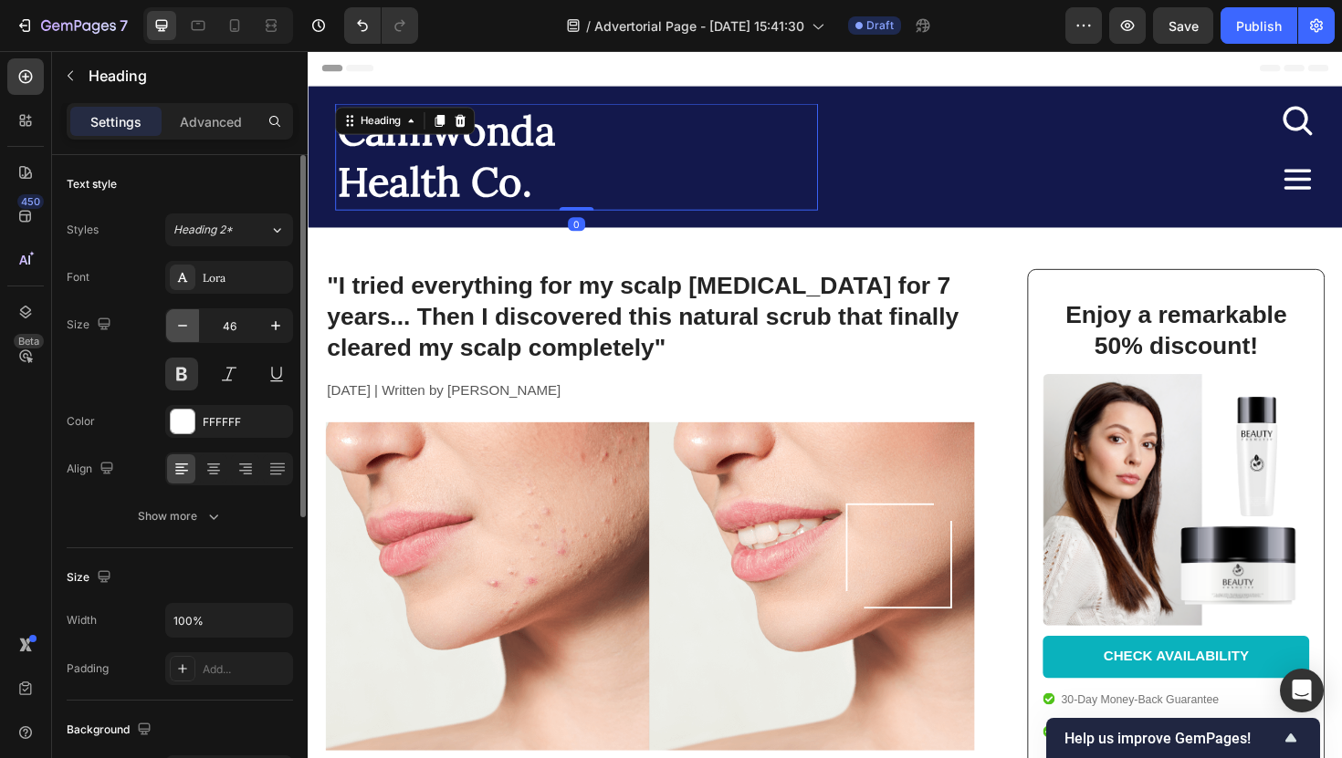
click at [184, 329] on icon "button" at bounding box center [182, 326] width 18 height 18
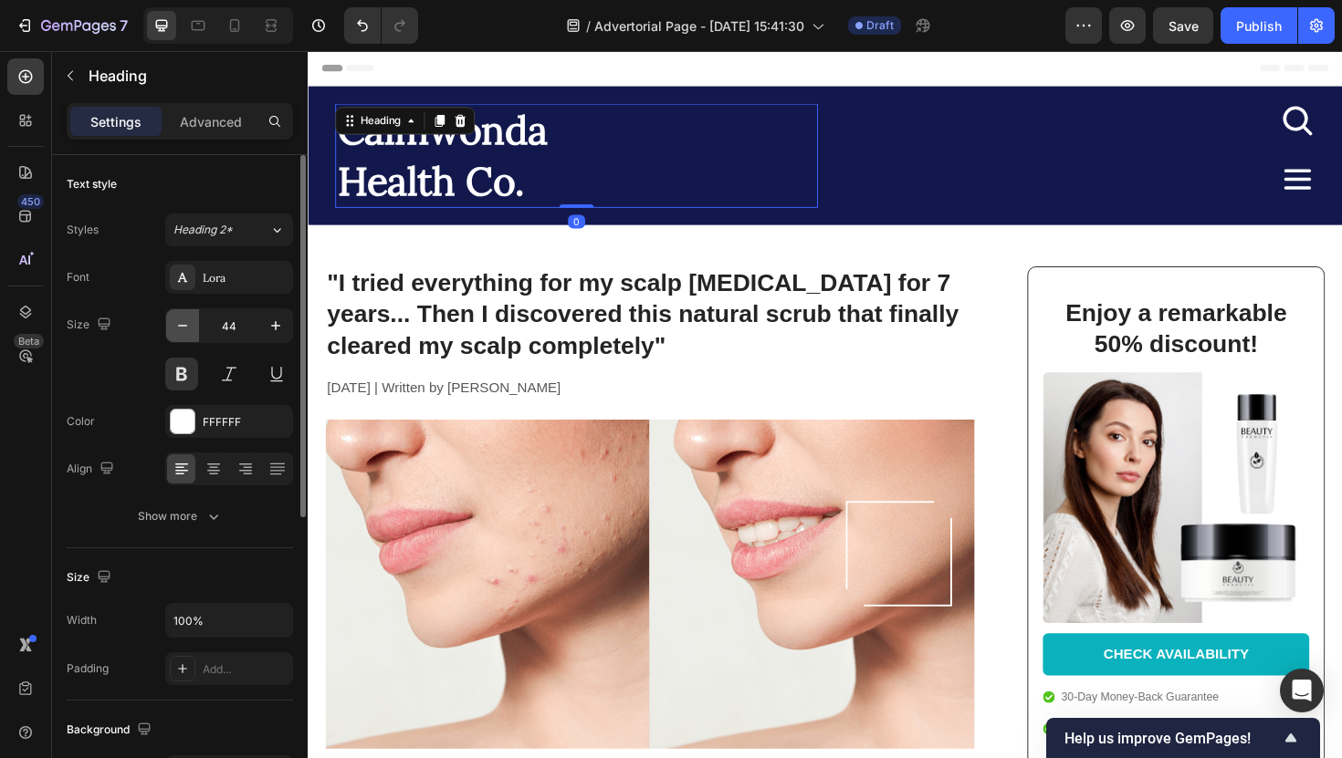
click at [184, 329] on icon "button" at bounding box center [182, 326] width 18 height 18
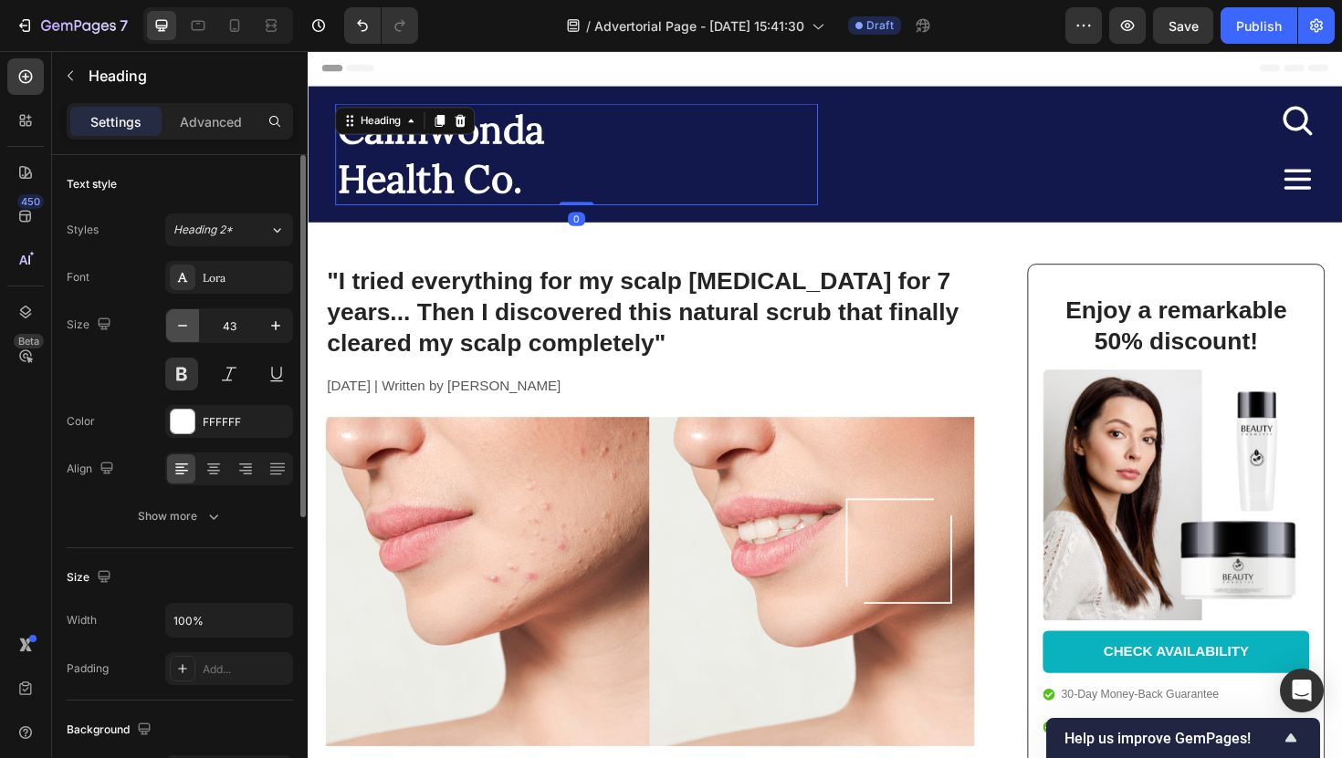
click at [184, 329] on icon "button" at bounding box center [182, 326] width 18 height 18
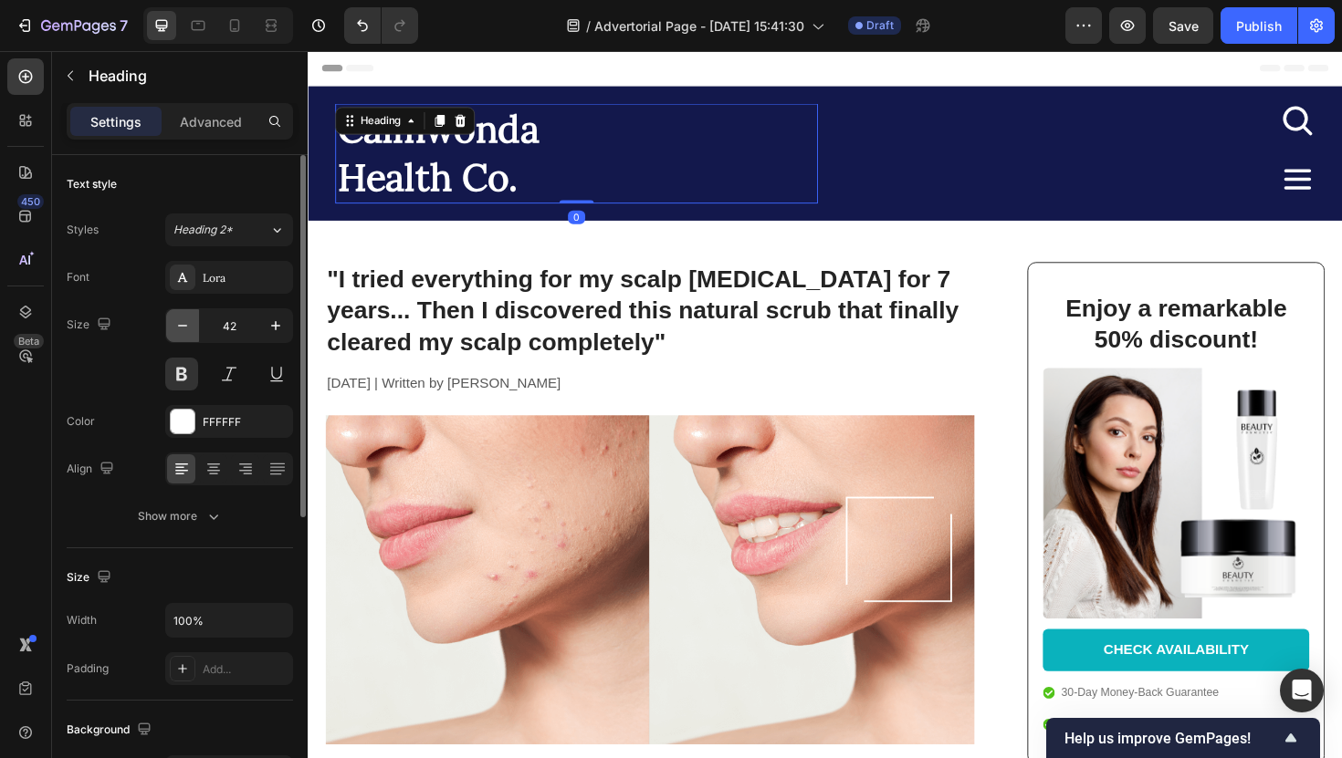
click at [184, 329] on icon "button" at bounding box center [182, 326] width 18 height 18
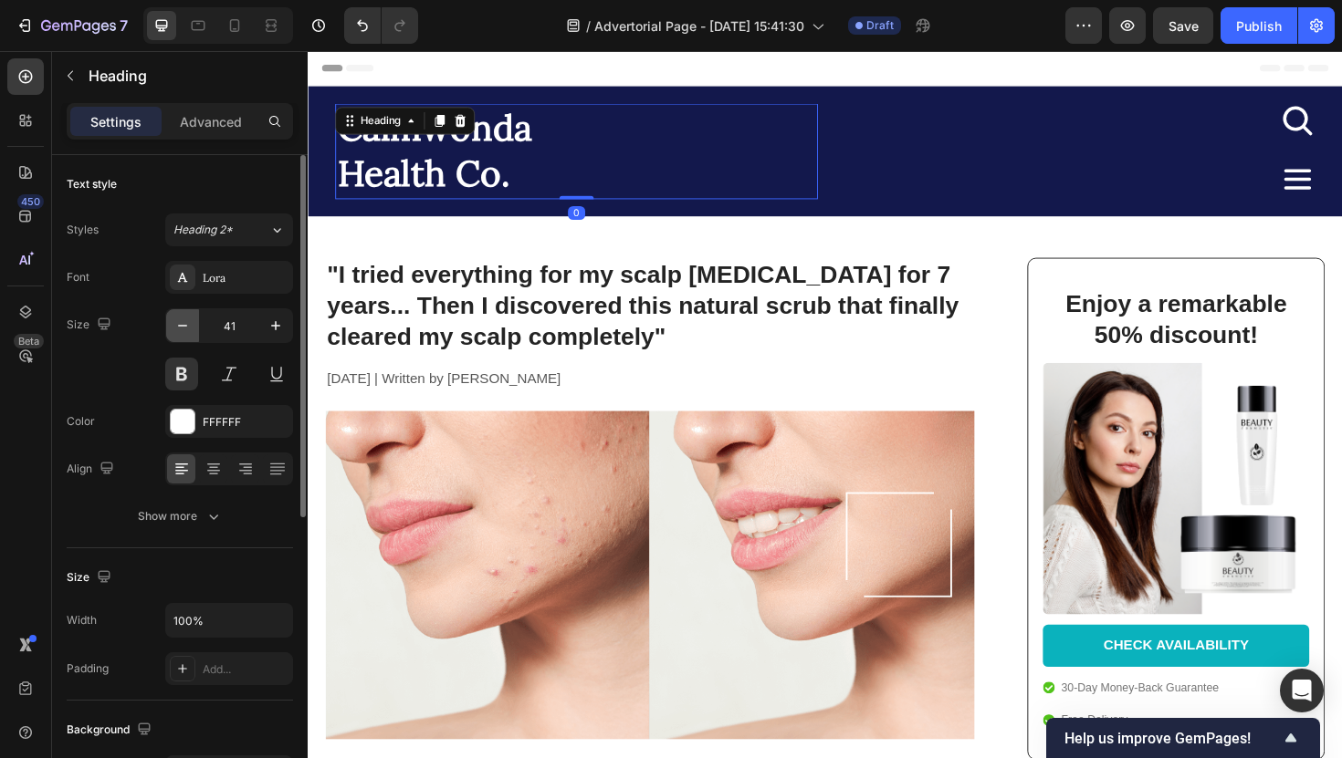
click at [184, 329] on icon "button" at bounding box center [182, 326] width 18 height 18
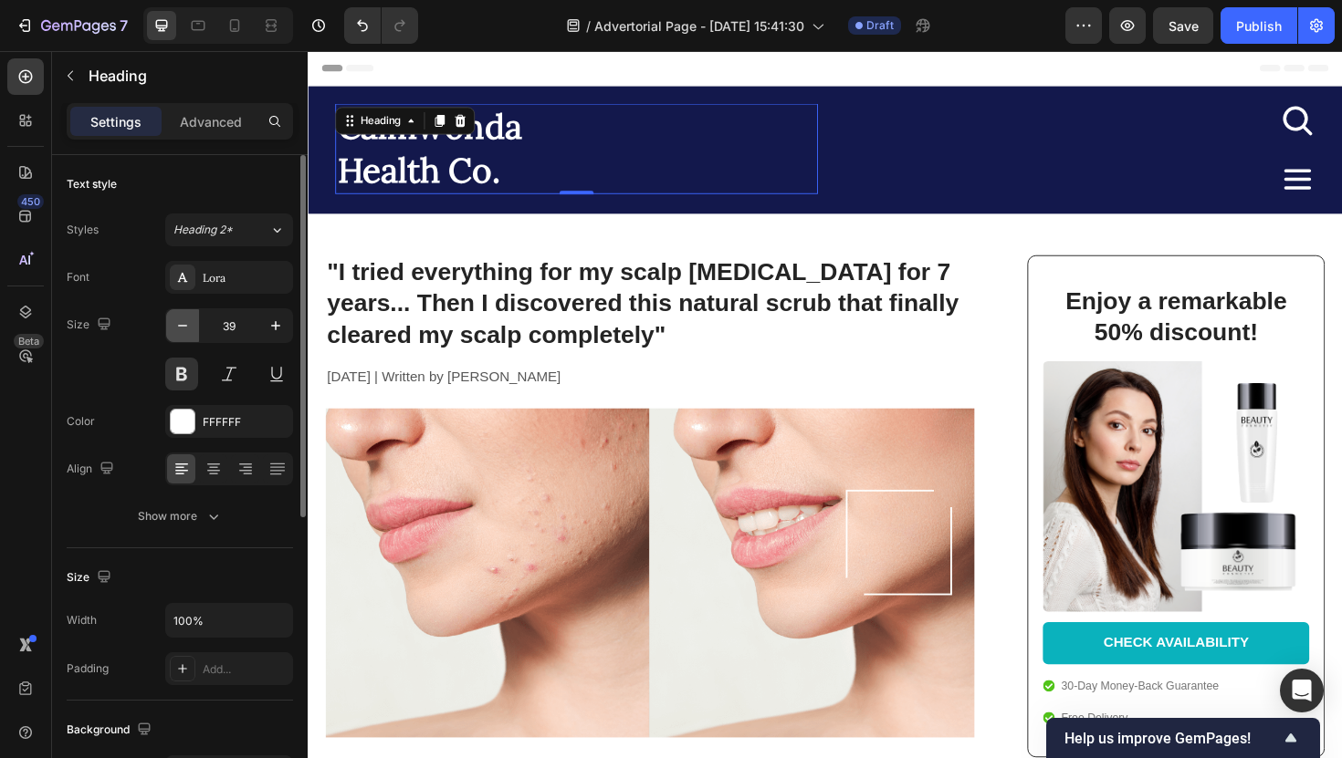
click at [184, 329] on icon "button" at bounding box center [182, 326] width 18 height 18
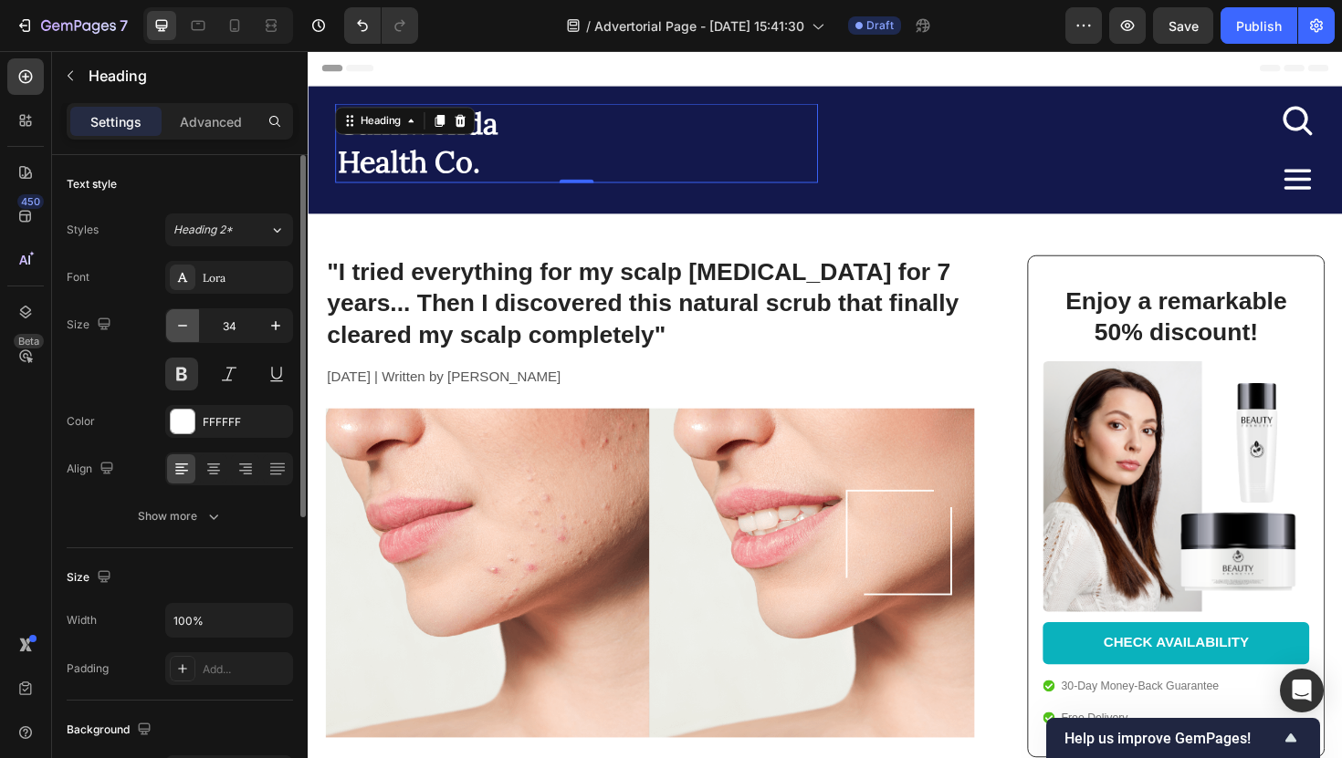
click at [184, 329] on icon "button" at bounding box center [182, 326] width 18 height 18
type input "33"
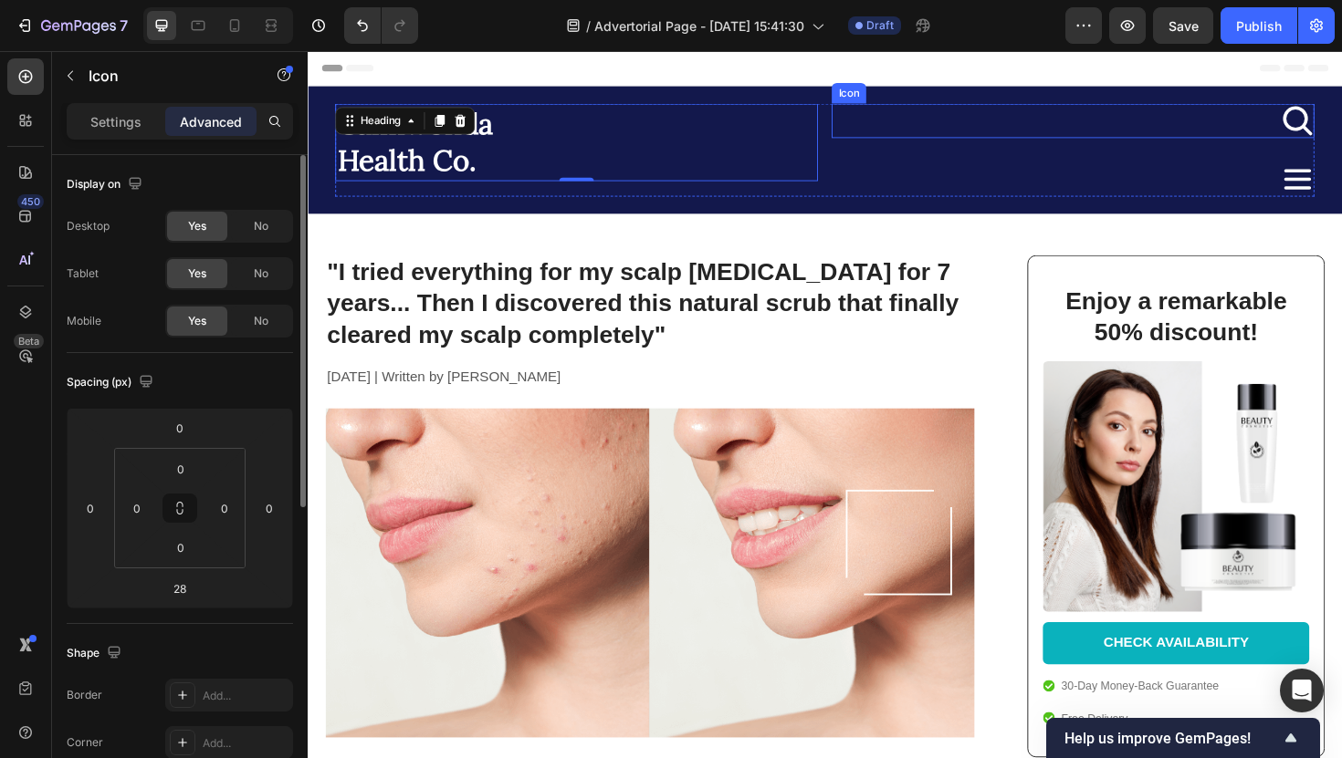
click at [1328, 120] on div "Icon" at bounding box center [1118, 125] width 511 height 37
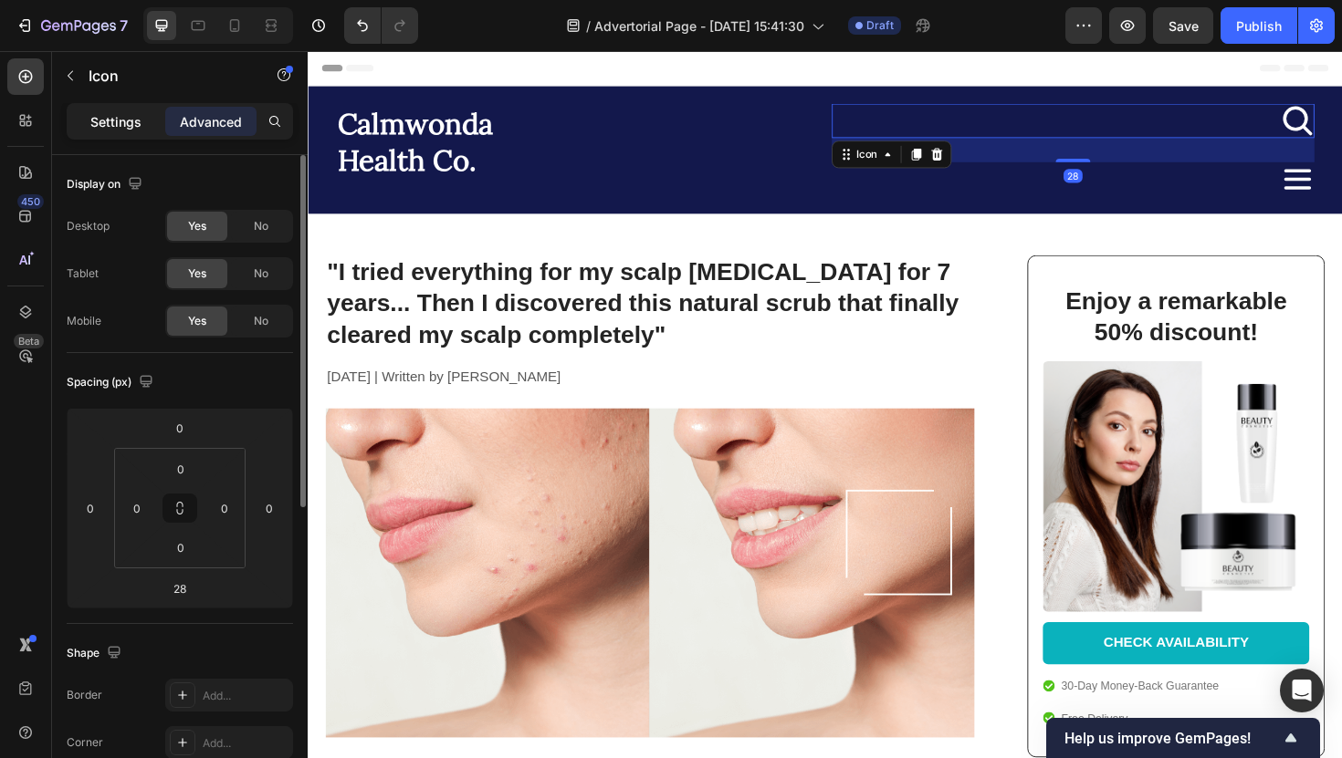
click at [109, 125] on p "Settings" at bounding box center [115, 121] width 51 height 19
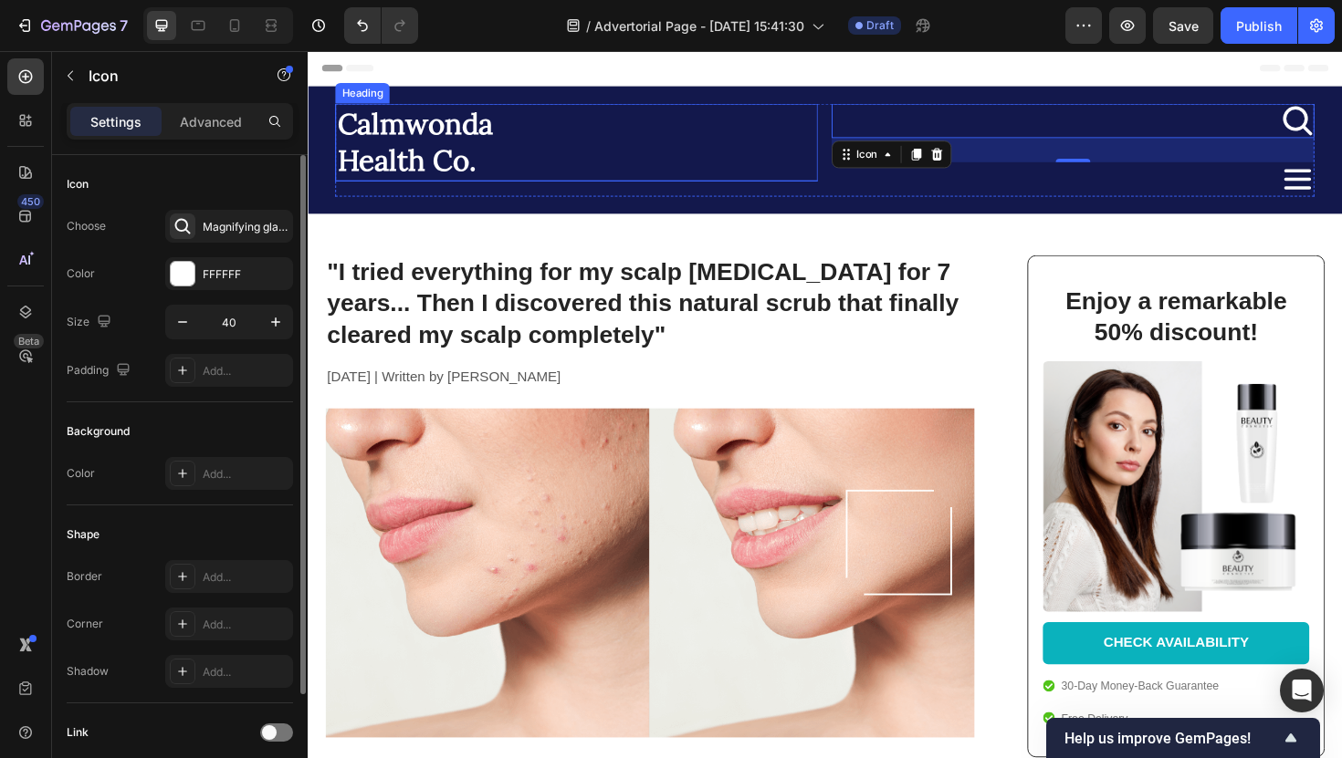
click at [361, 138] on div "Calmwonda Health Co. Heading" at bounding box center [592, 148] width 511 height 82
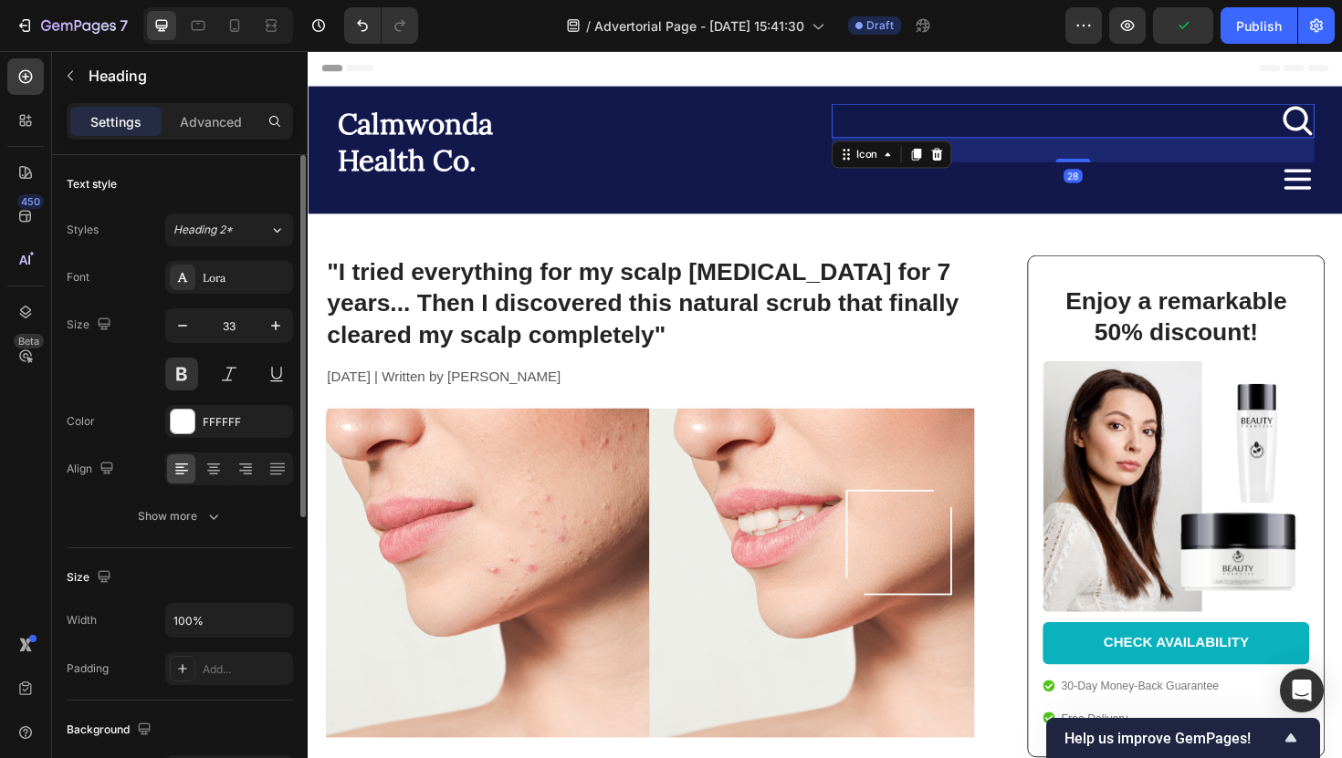
click at [1299, 130] on div "Icon 28" at bounding box center [1118, 125] width 511 height 37
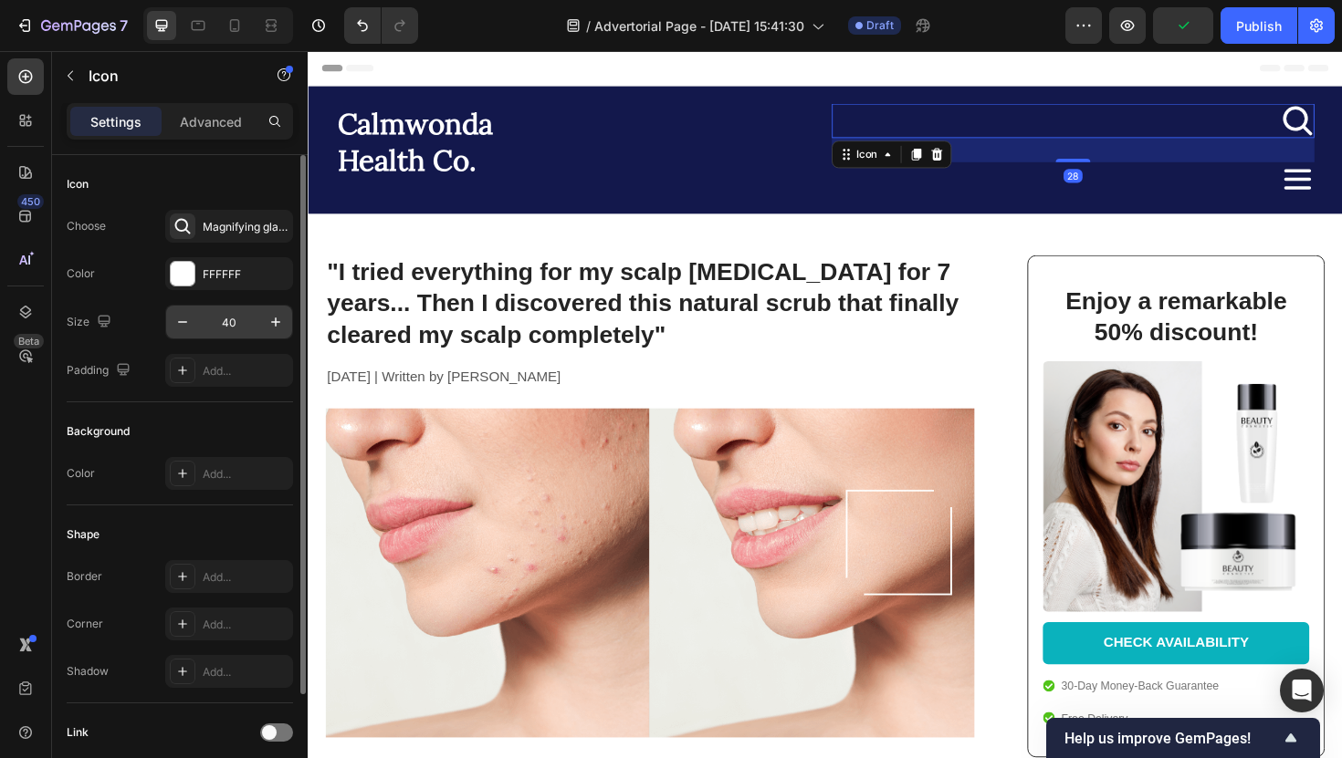
click at [247, 317] on input "40" at bounding box center [229, 322] width 60 height 33
type input "2"
type input "33"
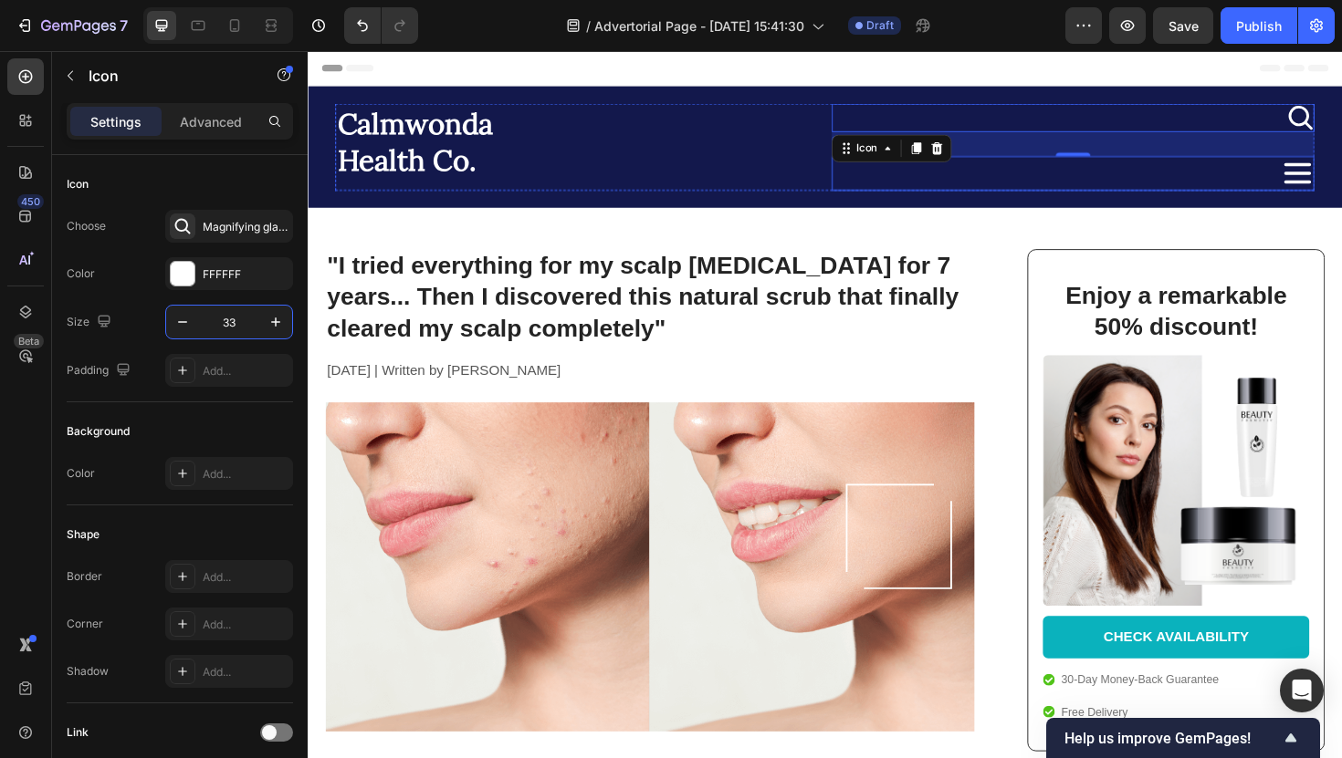
click at [1308, 175] on div "Icon" at bounding box center [1118, 180] width 511 height 37
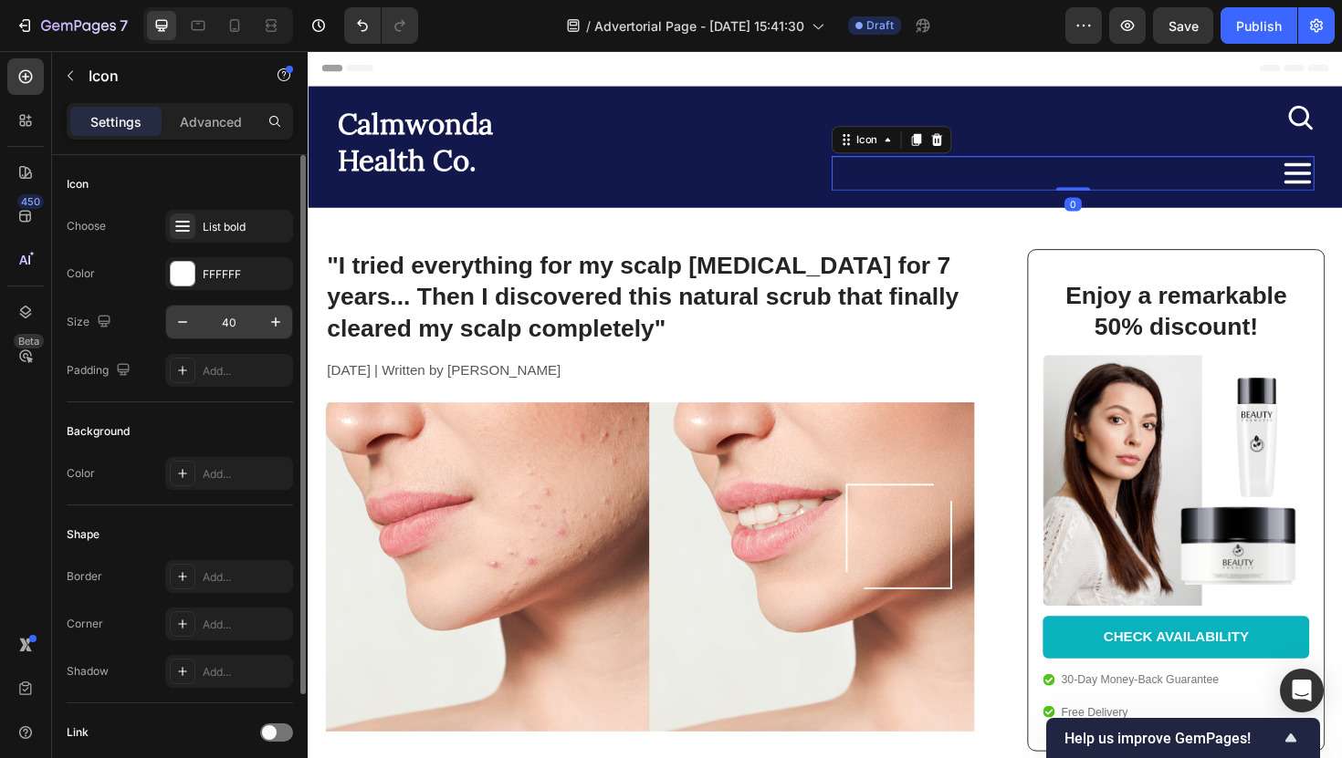
click at [218, 326] on input "40" at bounding box center [229, 322] width 60 height 33
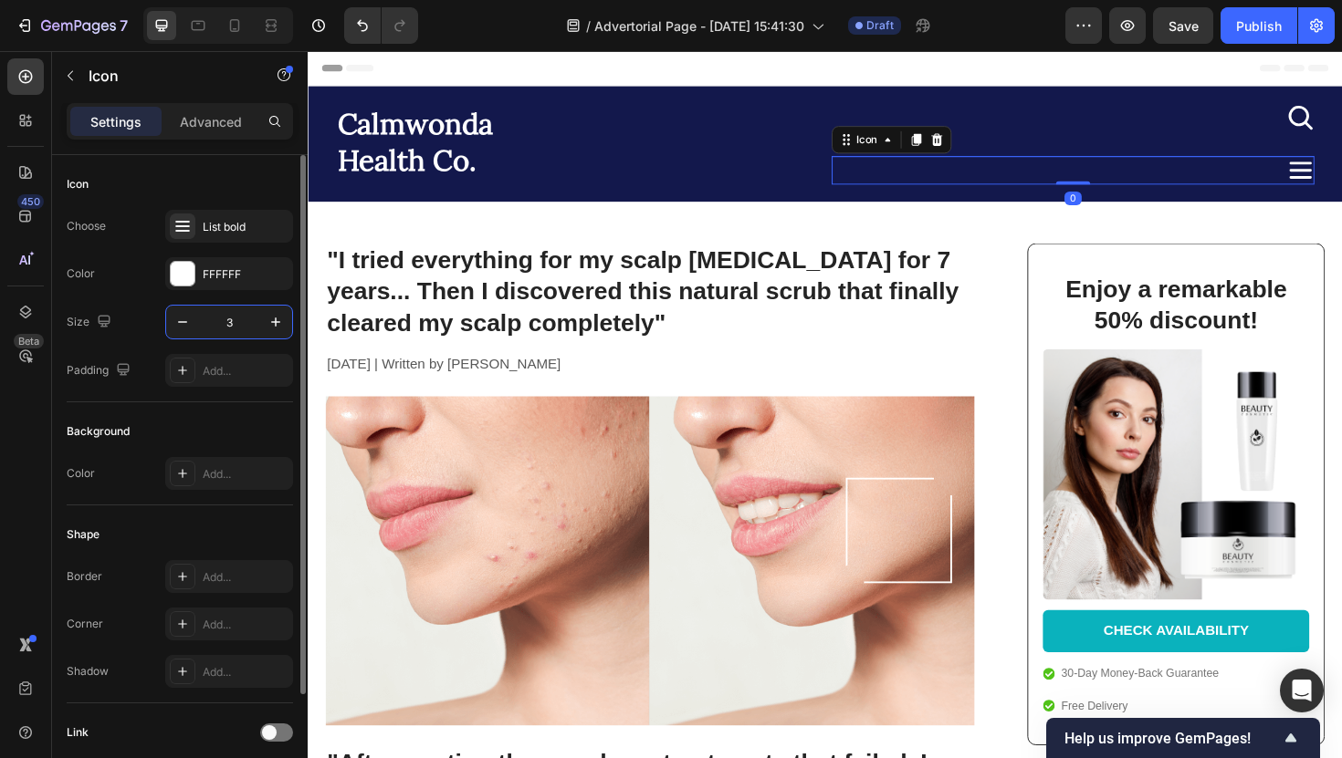
type input "33"
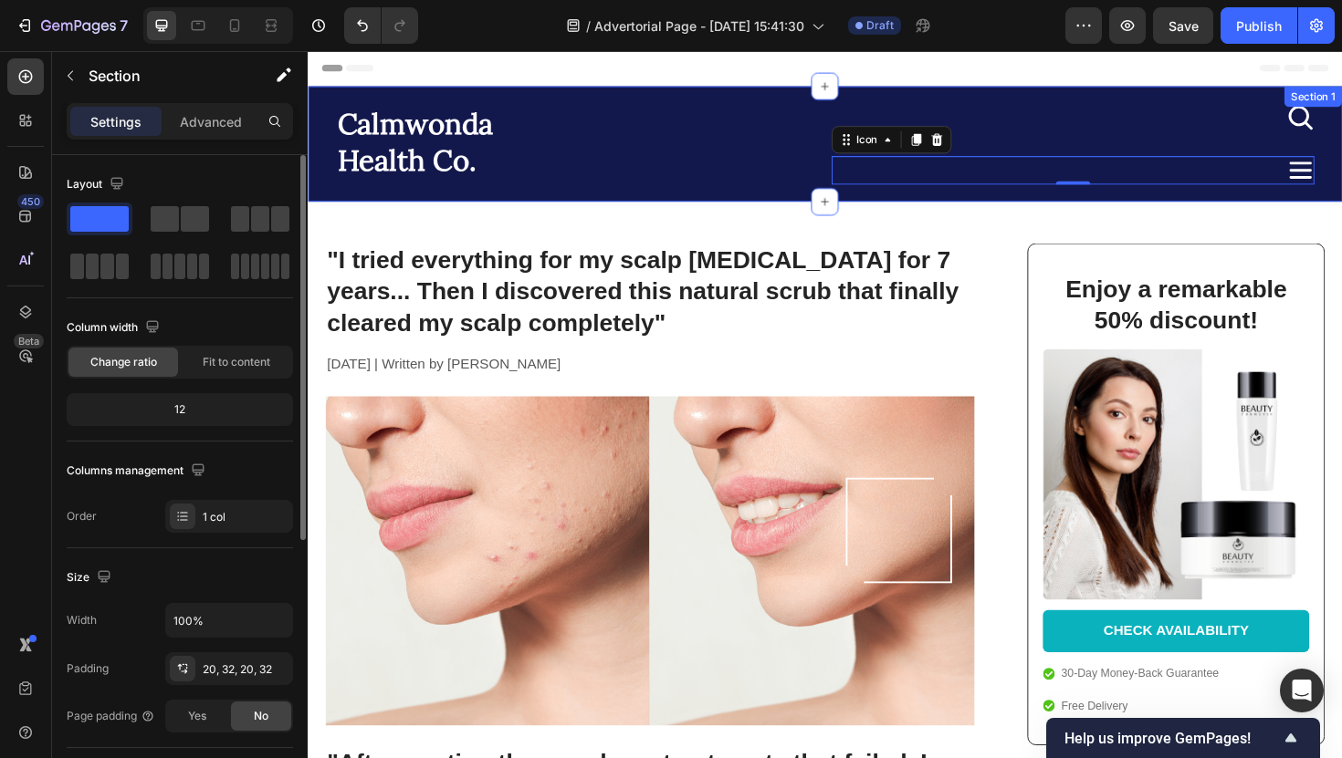
click at [704, 97] on div "Calmwonda Health Co. Heading Icon Icon 0 Row Section 1" at bounding box center [855, 150] width 1095 height 122
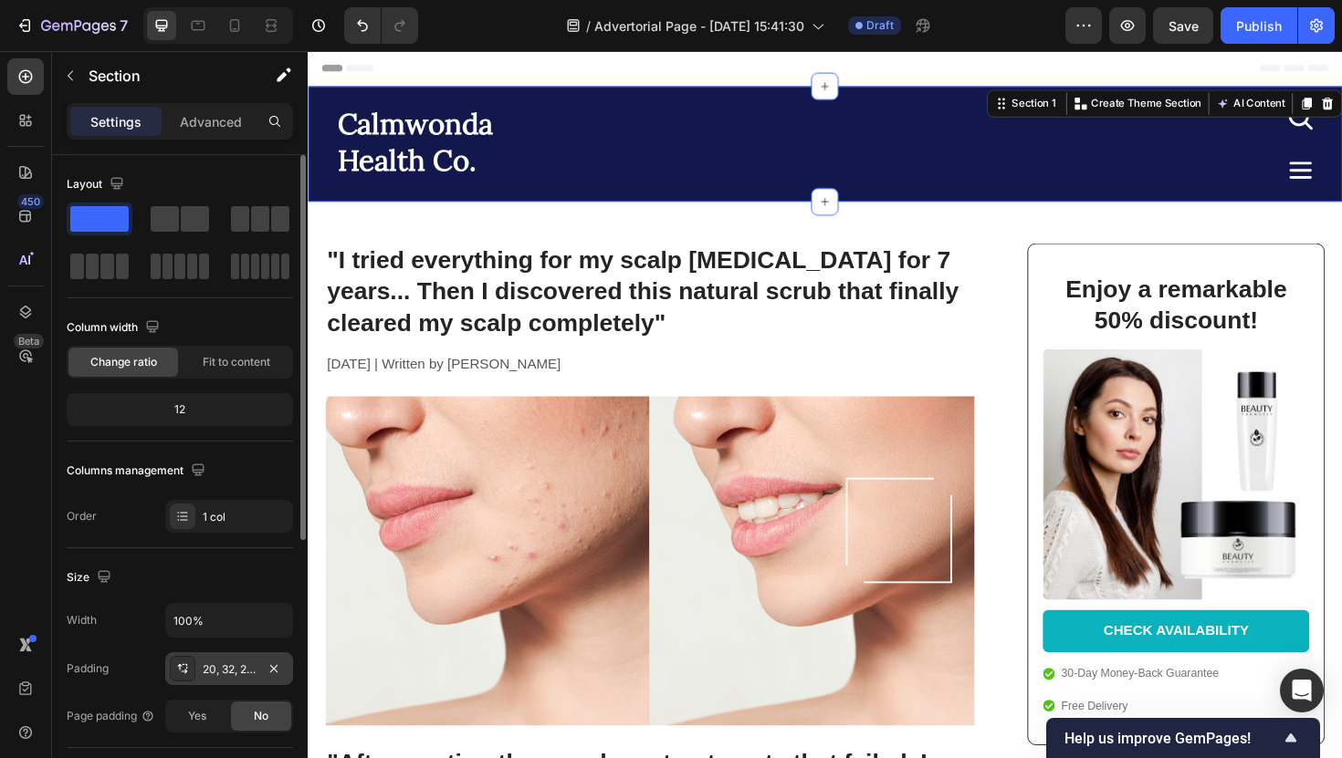
click at [241, 678] on div "20, 32, 20, 32" at bounding box center [229, 669] width 128 height 33
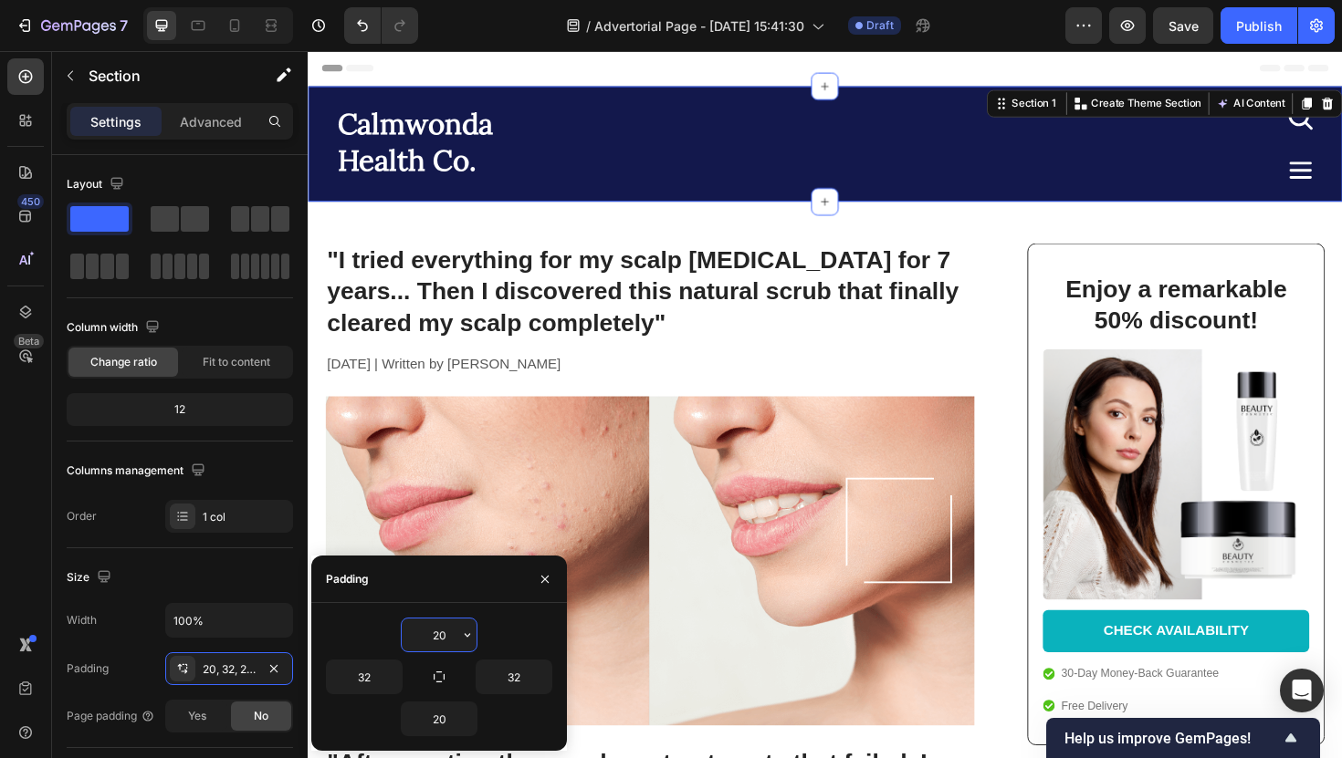
click at [451, 632] on input "20" at bounding box center [439, 635] width 75 height 33
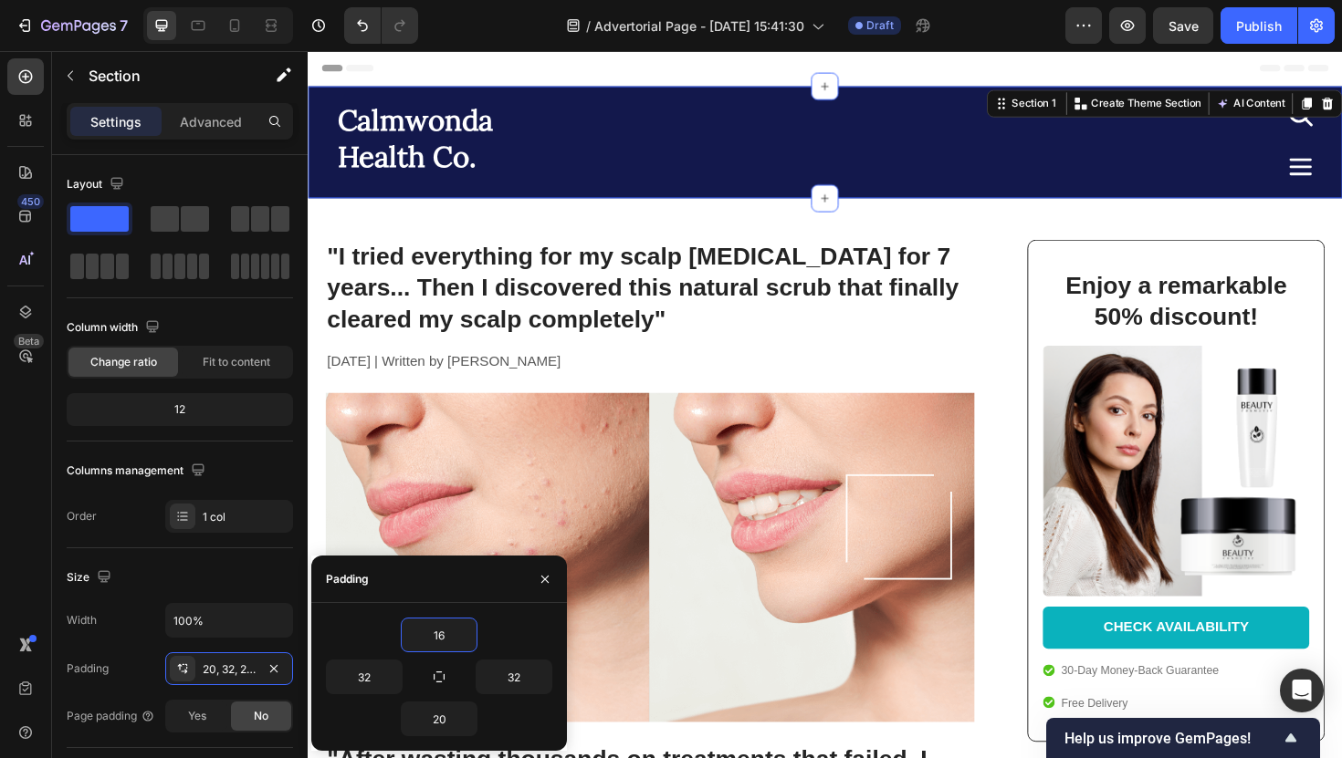
type input "16"
click at [444, 699] on div "16 32 32 20" at bounding box center [439, 677] width 226 height 119
click at [444, 709] on input "20" at bounding box center [439, 719] width 75 height 33
click at [444, 713] on input "20" at bounding box center [439, 719] width 75 height 33
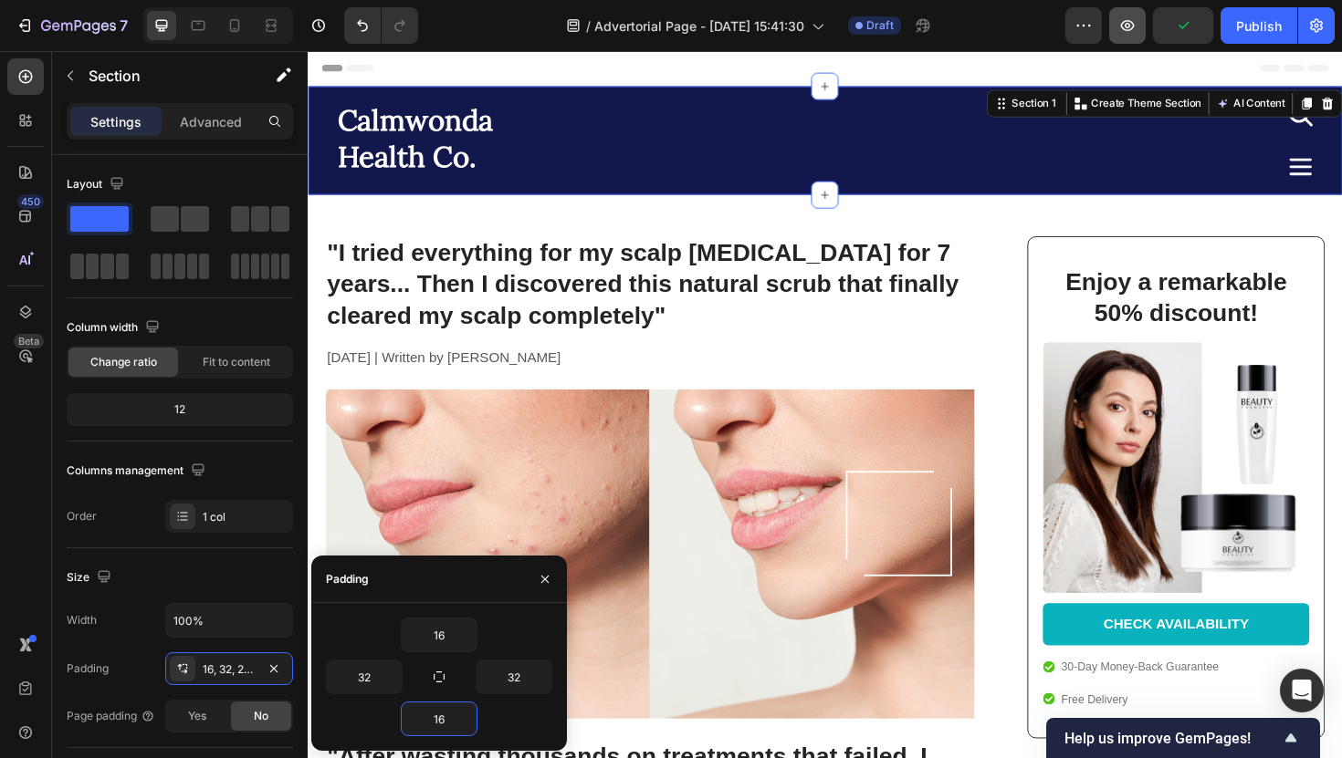
type input "16"
click at [1124, 31] on icon "button" at bounding box center [1127, 25] width 18 height 18
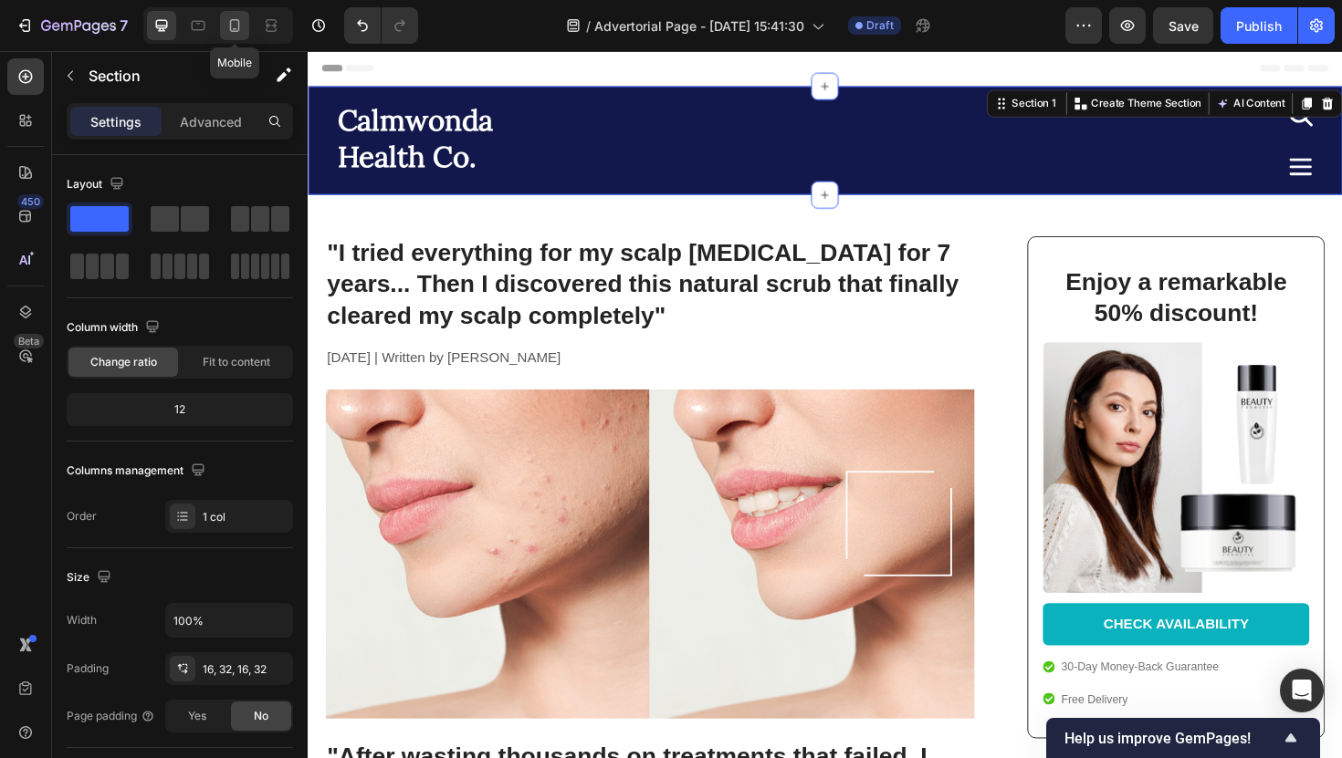
click at [243, 29] on icon at bounding box center [234, 25] width 18 height 18
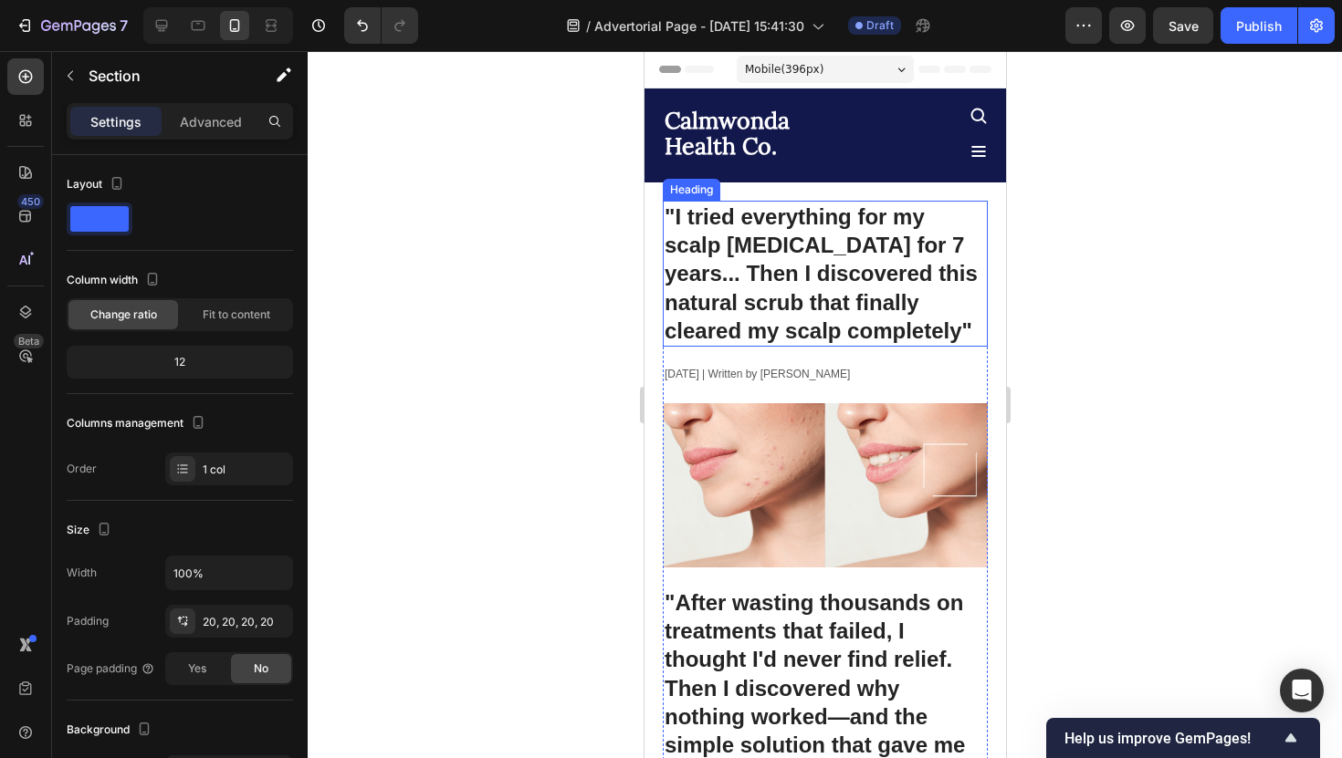
click at [716, 226] on h1 ""I tried everything for my scalp [MEDICAL_DATA] for 7 years... Then I discovere…" at bounding box center [824, 274] width 325 height 146
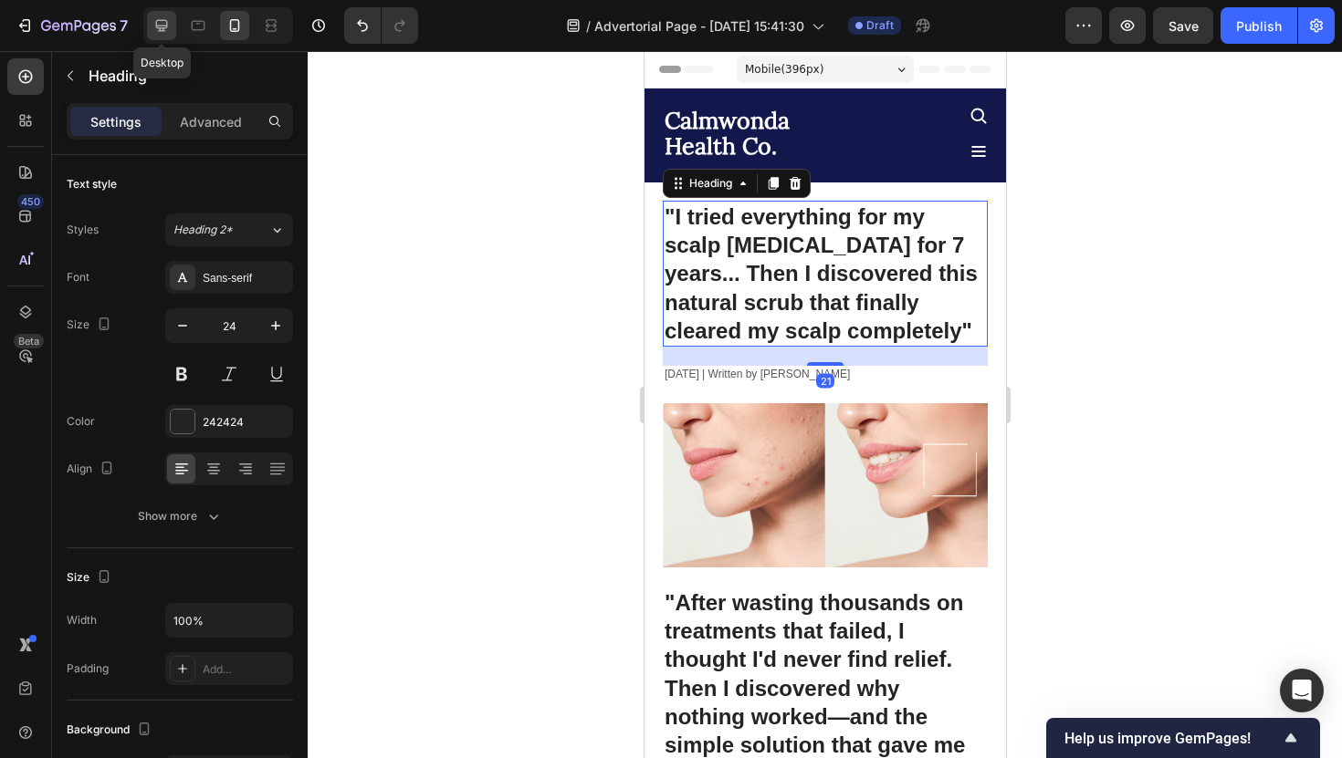
click at [164, 19] on icon at bounding box center [161, 25] width 18 height 18
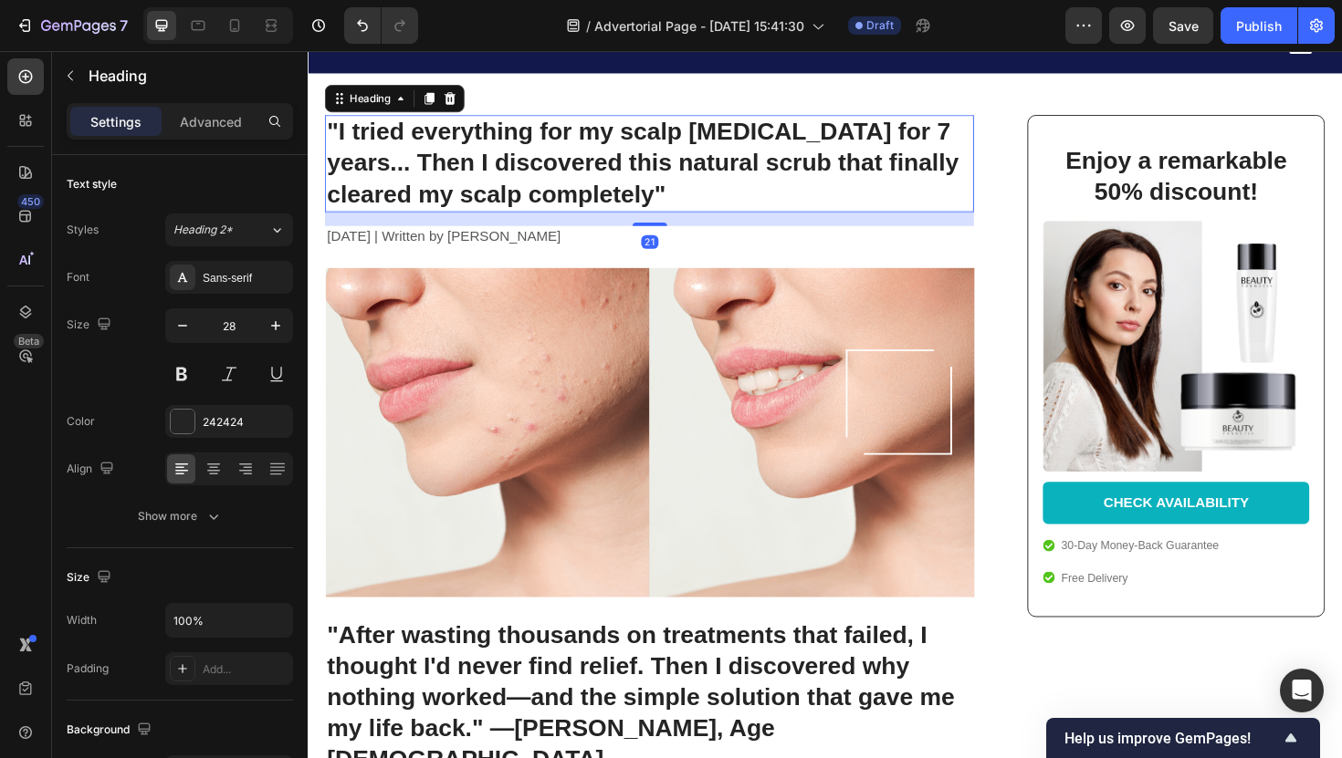
scroll to position [132, 0]
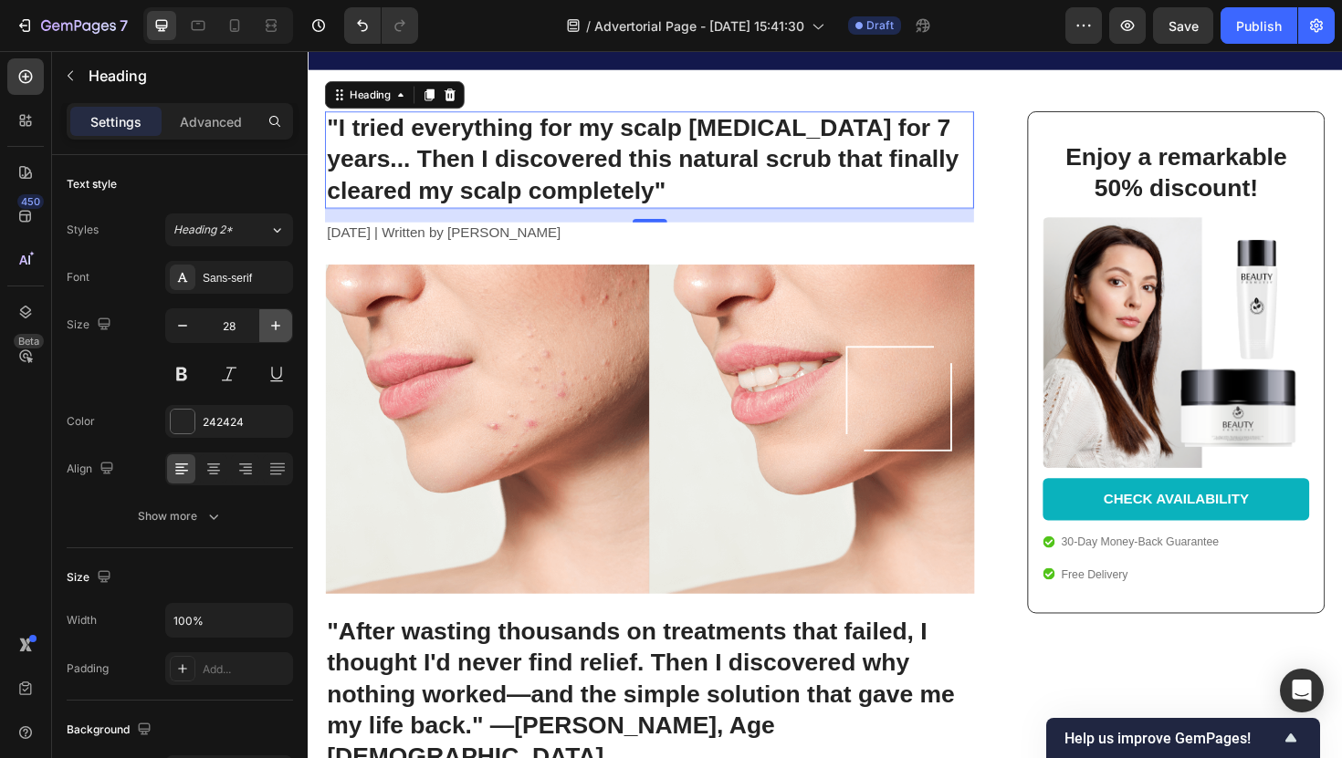
click at [274, 327] on icon "button" at bounding box center [276, 326] width 18 height 18
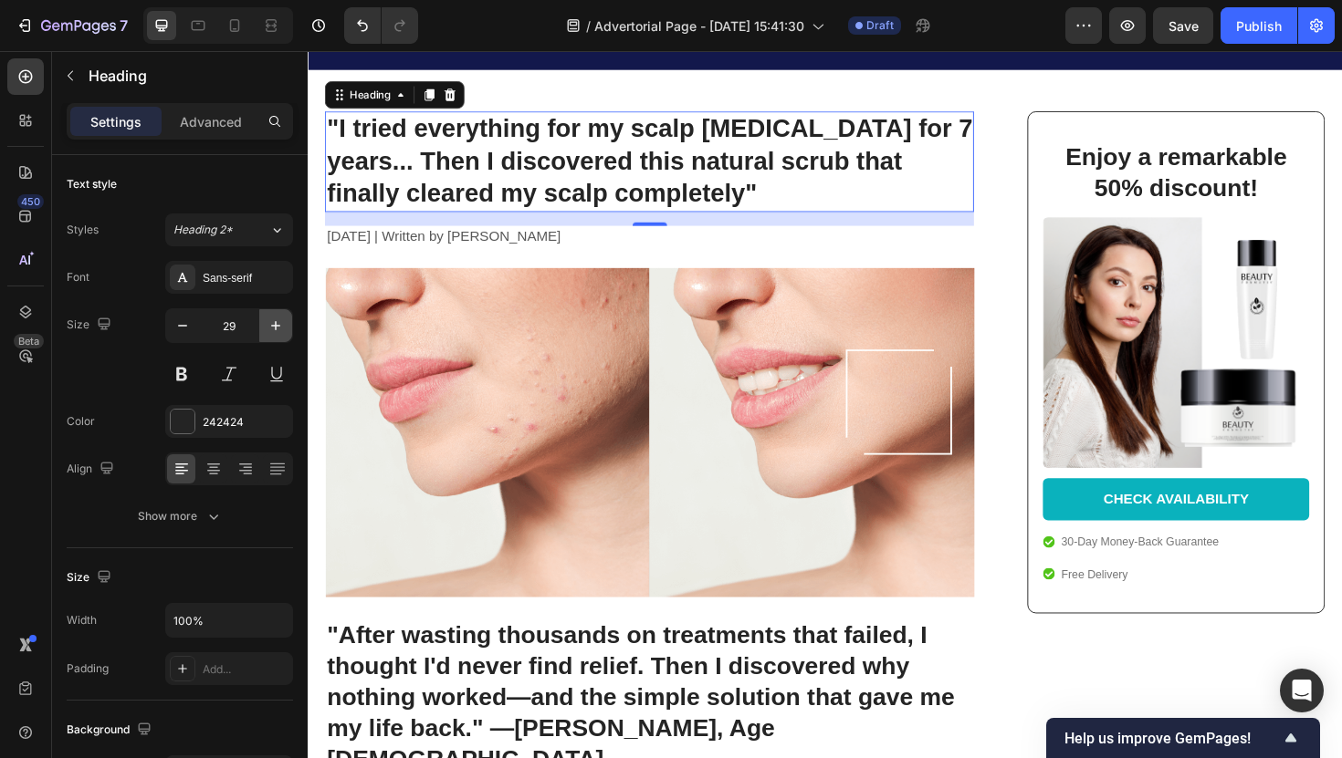
click at [274, 327] on icon "button" at bounding box center [276, 326] width 18 height 18
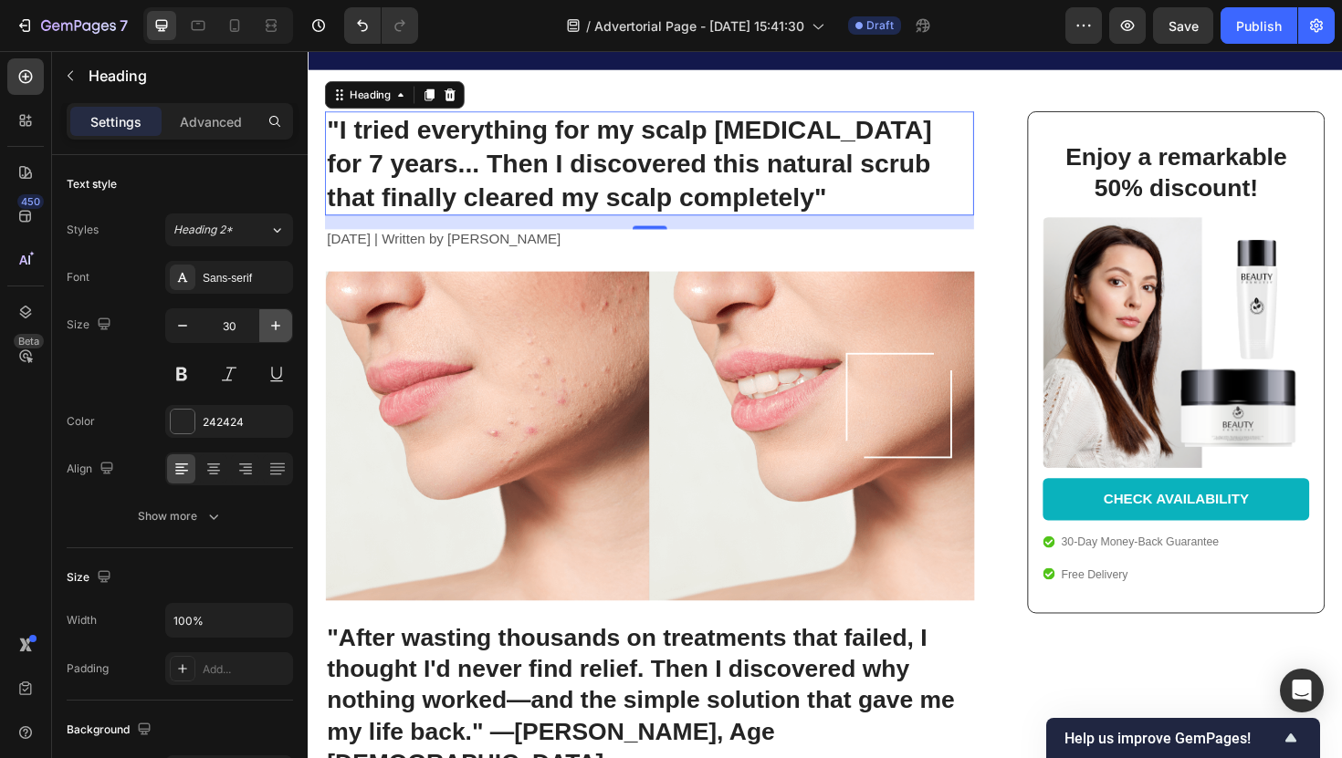
click at [274, 327] on icon "button" at bounding box center [276, 326] width 18 height 18
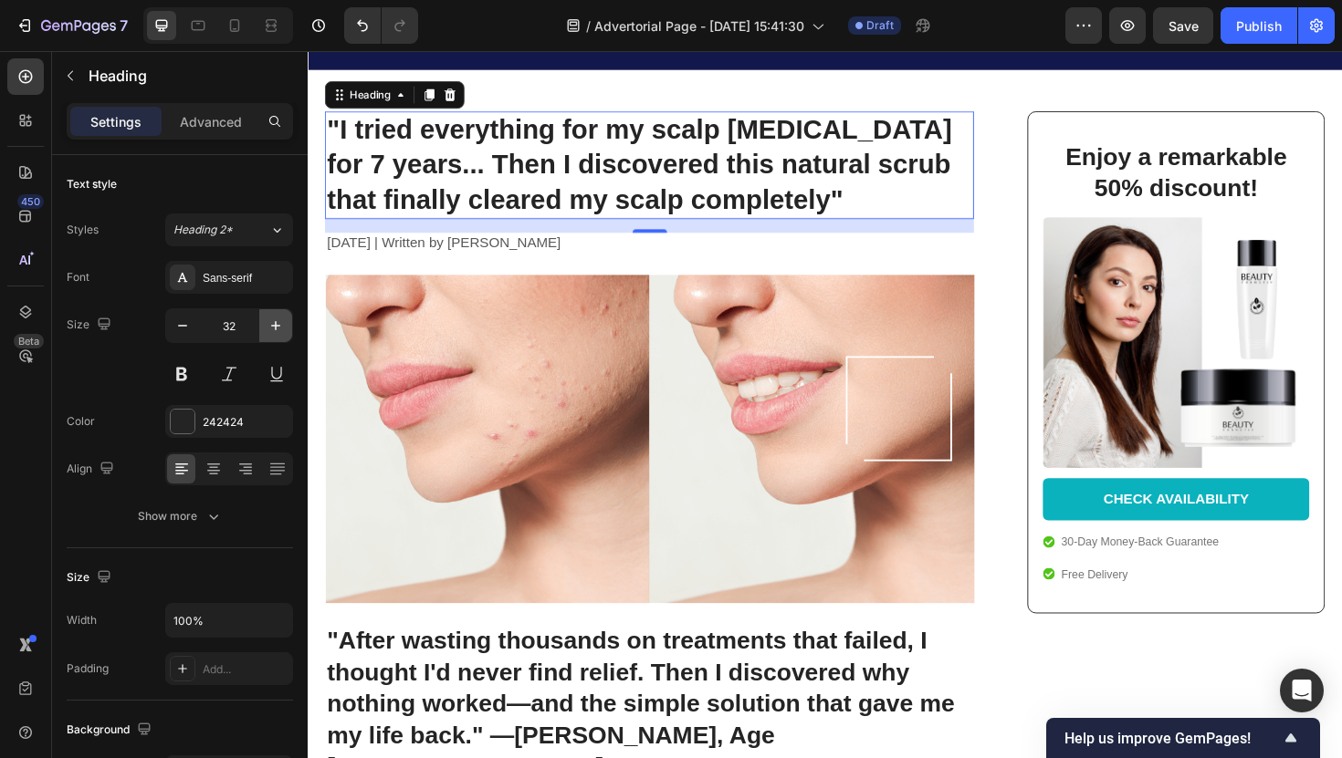
click at [274, 327] on icon "button" at bounding box center [276, 326] width 18 height 18
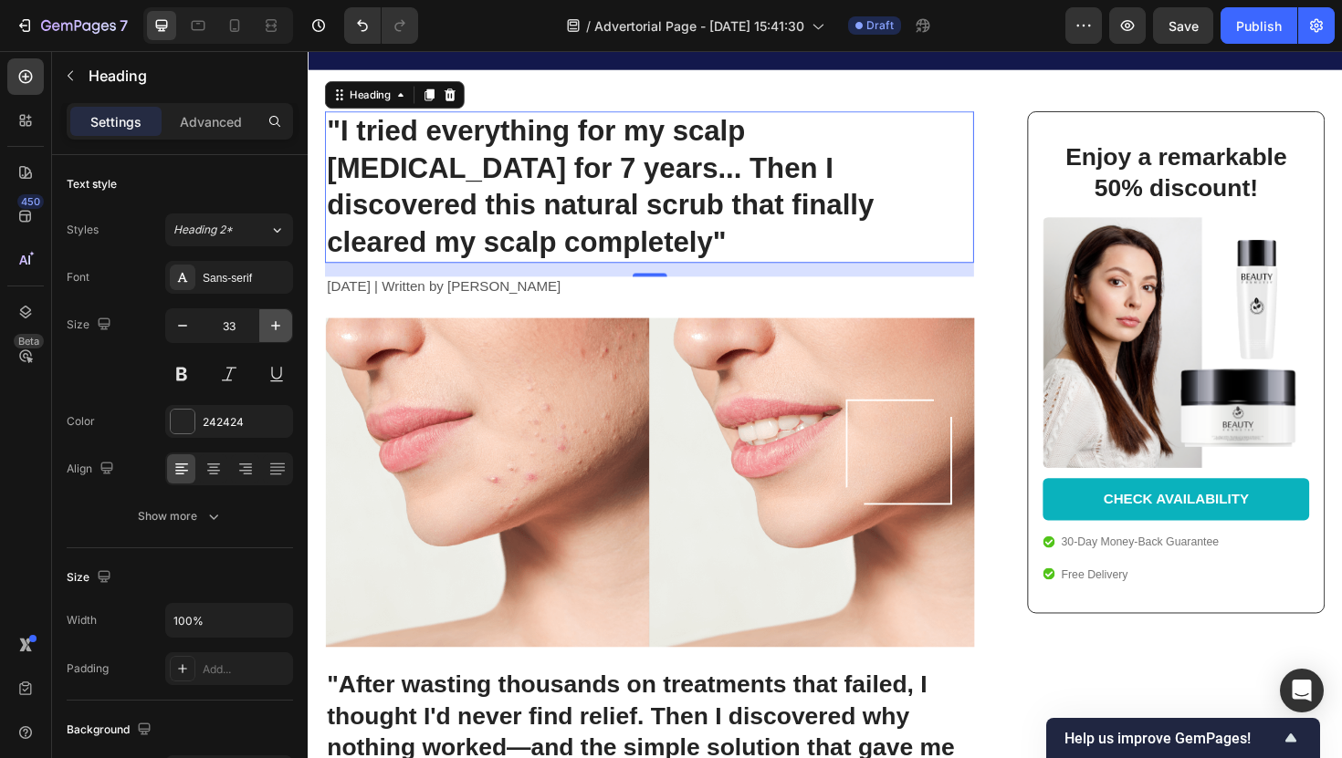
click at [274, 327] on icon "button" at bounding box center [276, 326] width 18 height 18
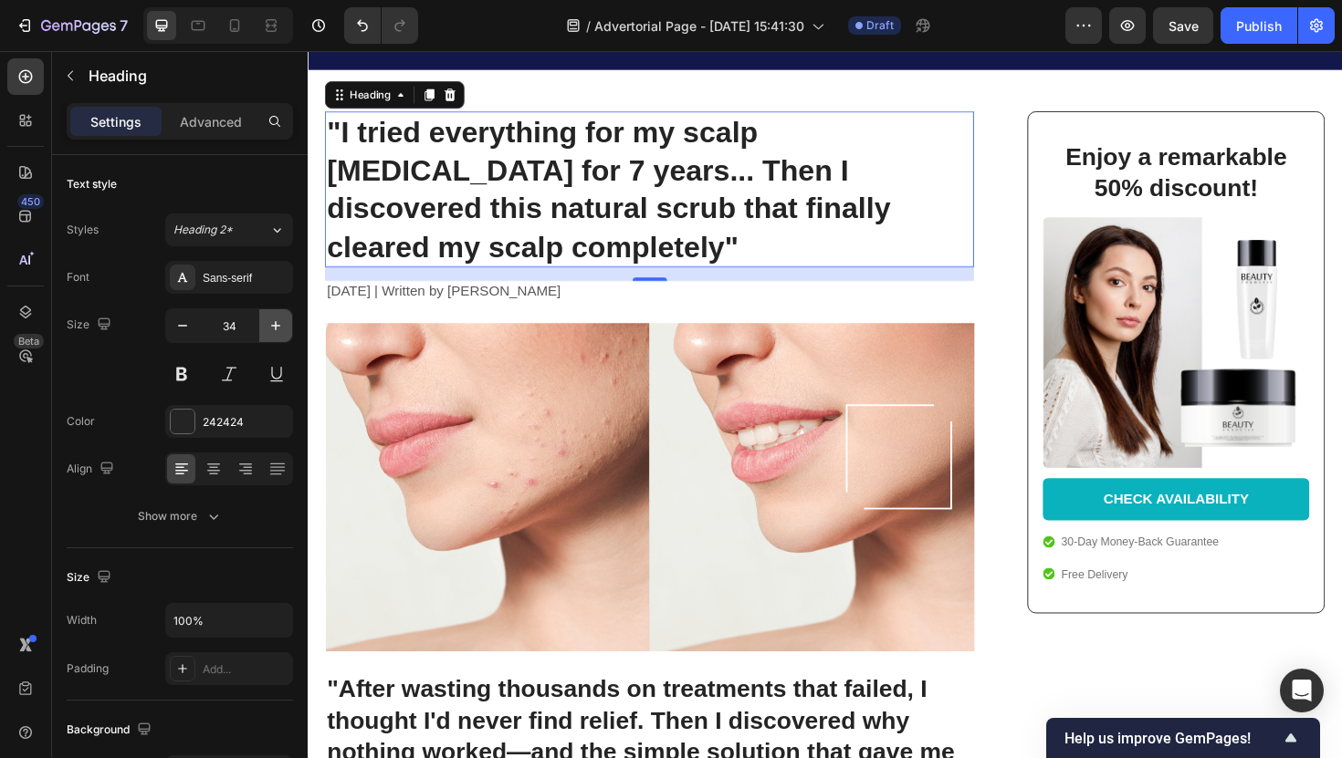
click at [274, 327] on icon "button" at bounding box center [276, 326] width 18 height 18
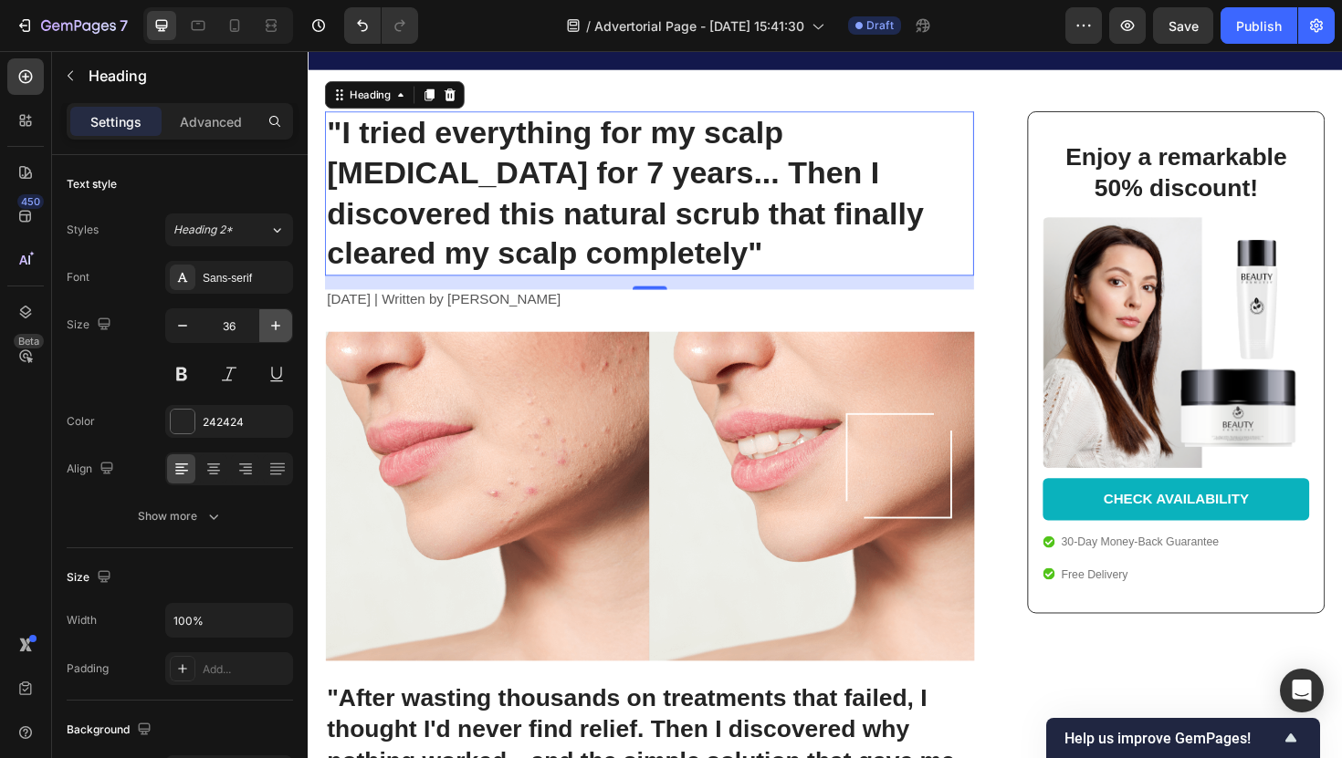
click at [274, 327] on icon "button" at bounding box center [276, 326] width 18 height 18
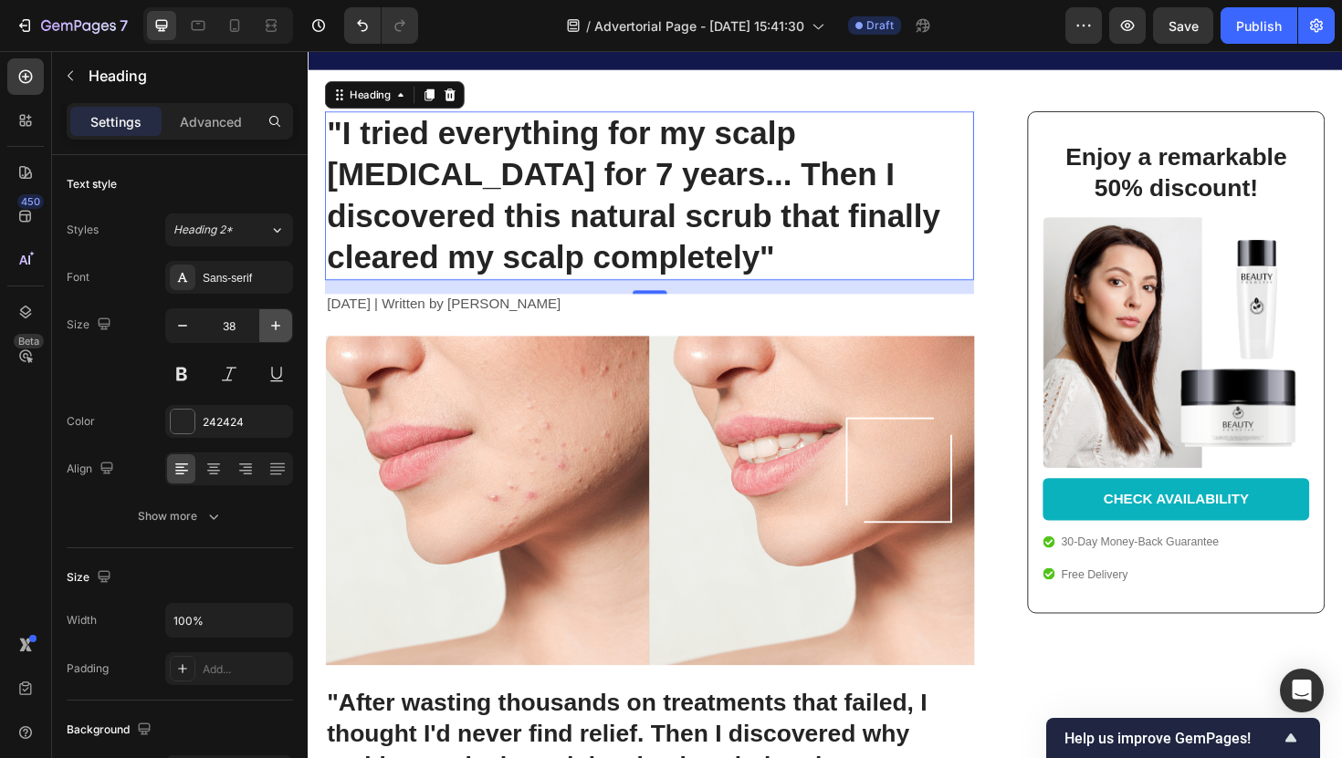
click at [274, 327] on icon "button" at bounding box center [276, 326] width 18 height 18
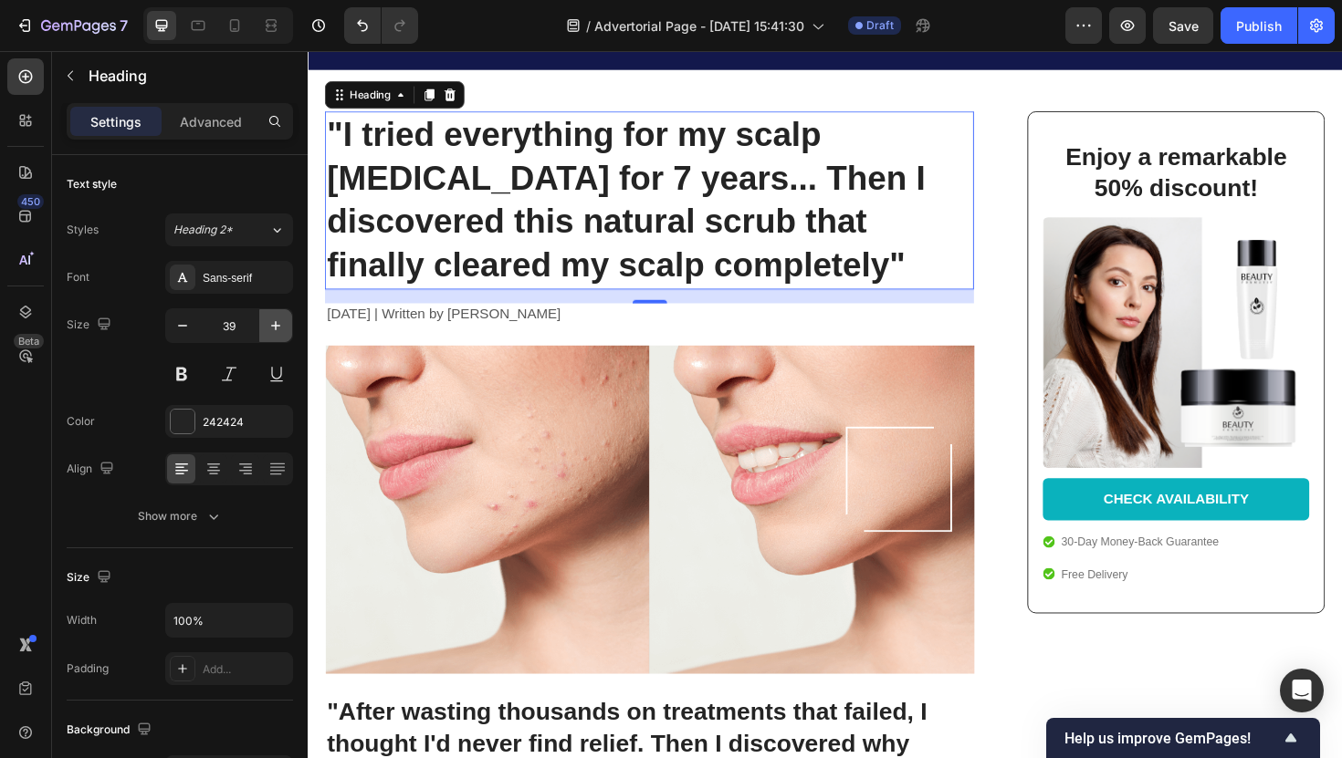
click at [274, 327] on icon "button" at bounding box center [276, 326] width 18 height 18
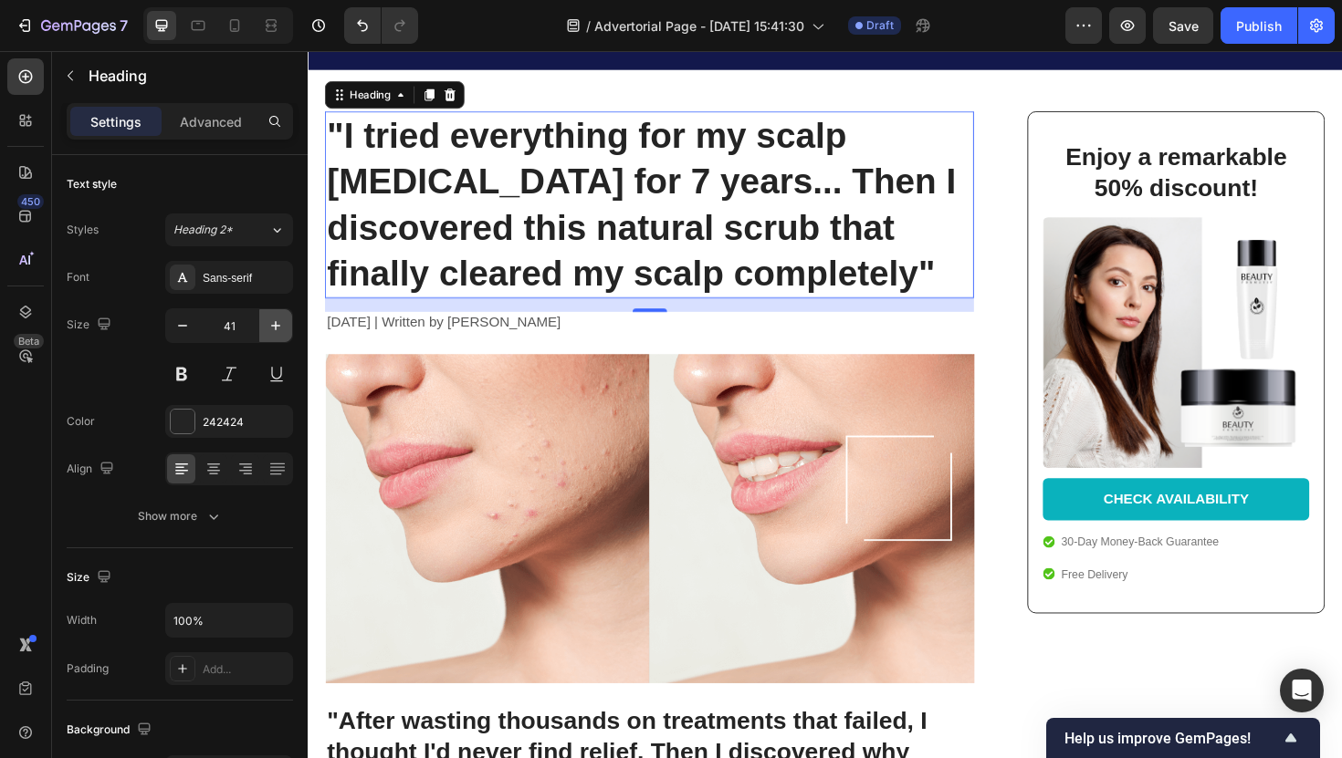
click at [274, 327] on icon "button" at bounding box center [276, 326] width 18 height 18
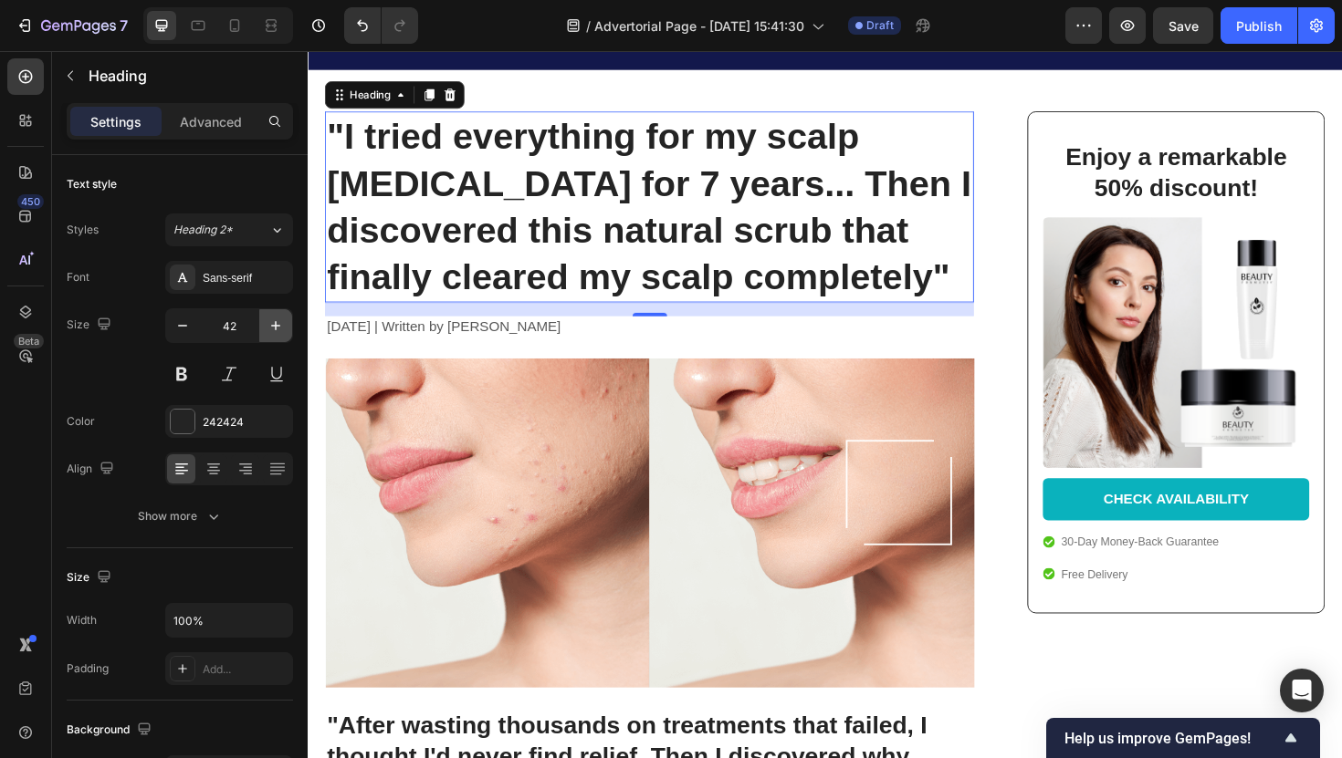
click at [274, 327] on icon "button" at bounding box center [276, 326] width 18 height 18
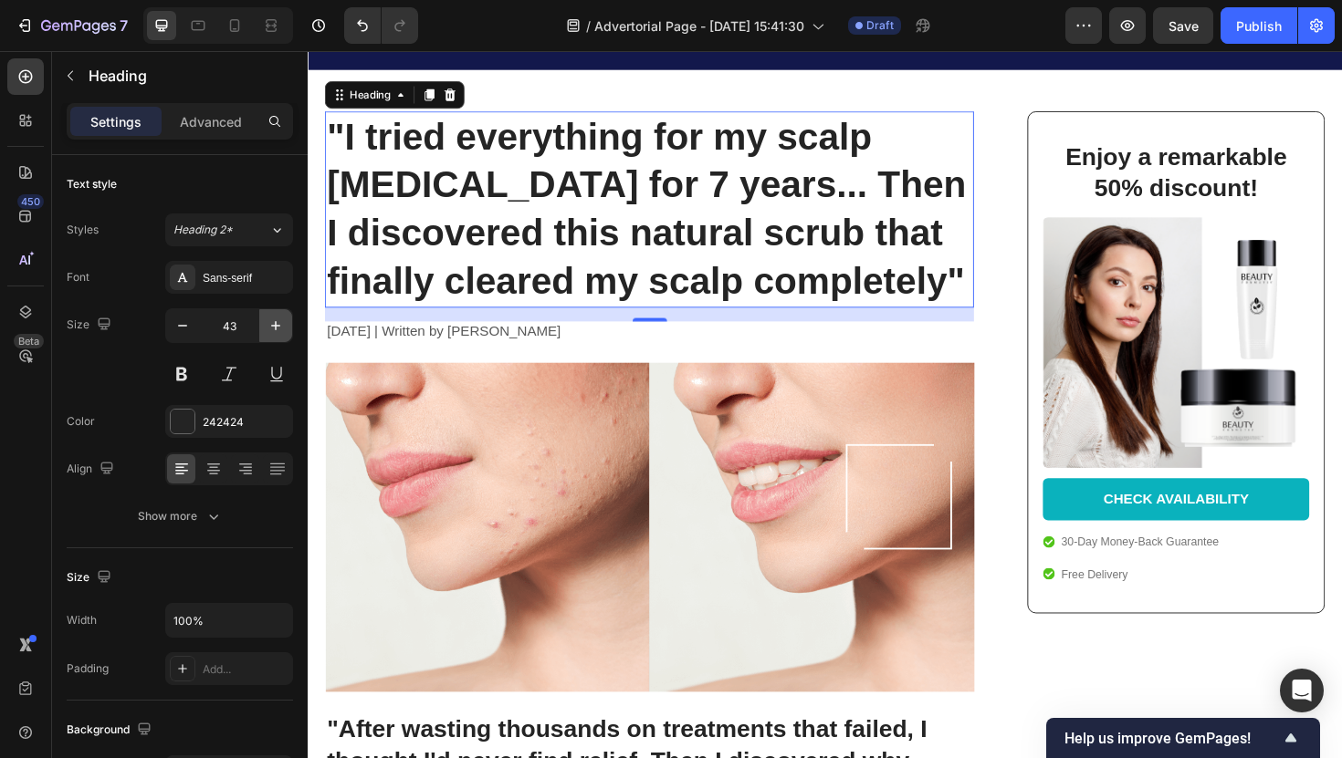
click at [274, 327] on icon "button" at bounding box center [276, 326] width 18 height 18
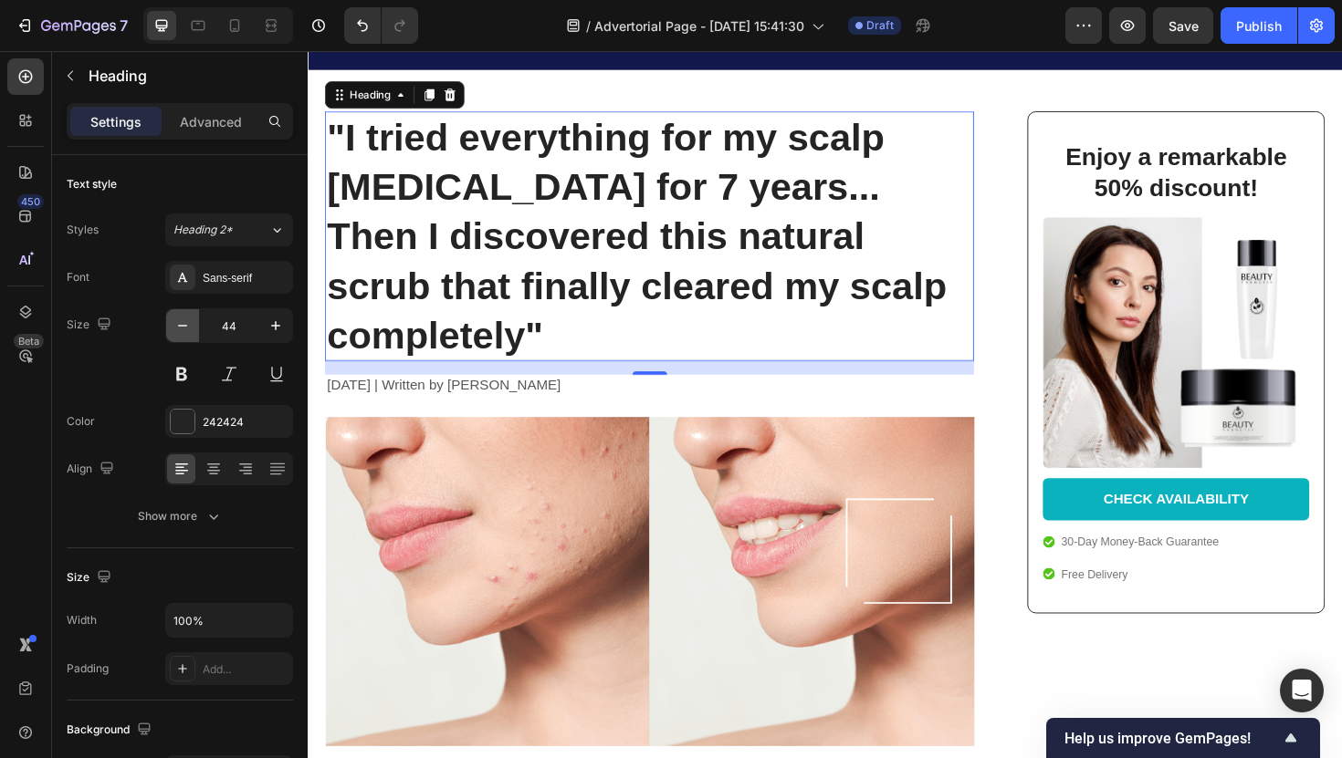
click at [190, 328] on icon "button" at bounding box center [182, 326] width 18 height 18
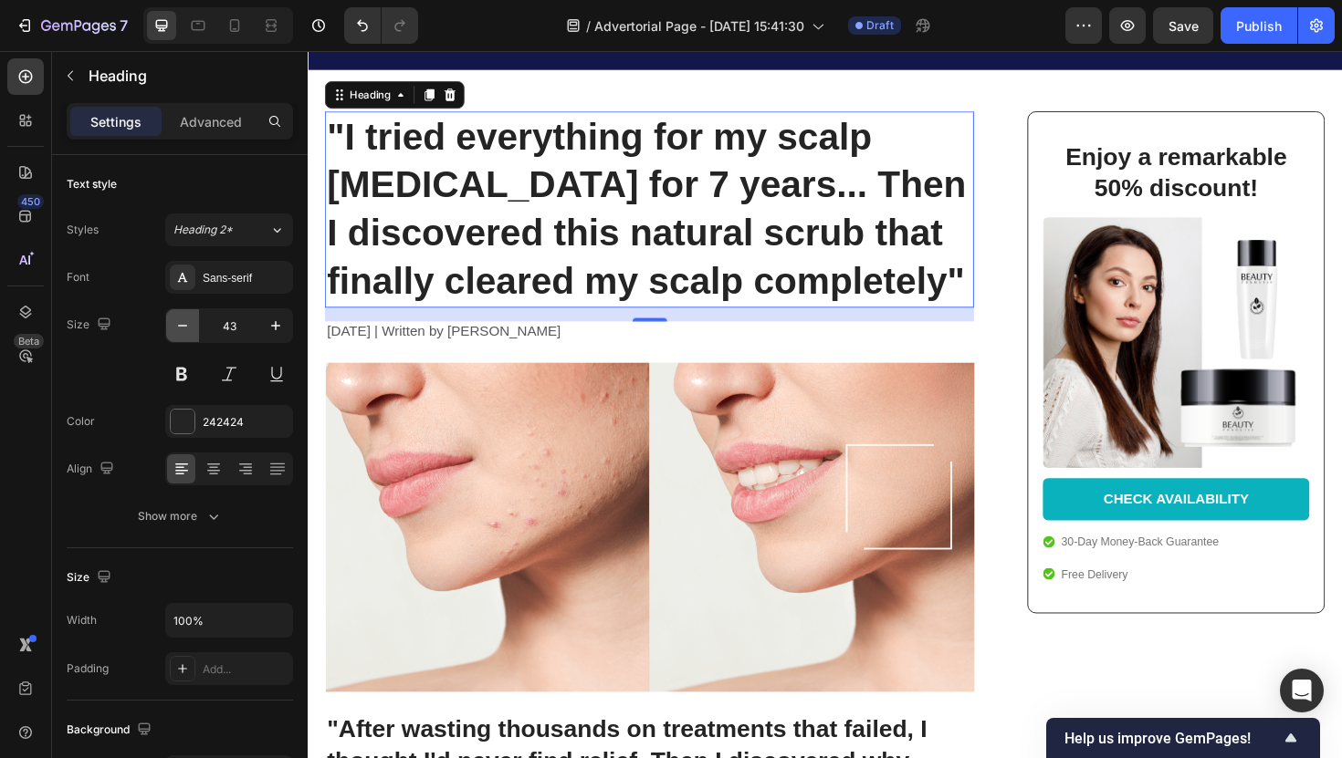
click at [190, 328] on icon "button" at bounding box center [182, 326] width 18 height 18
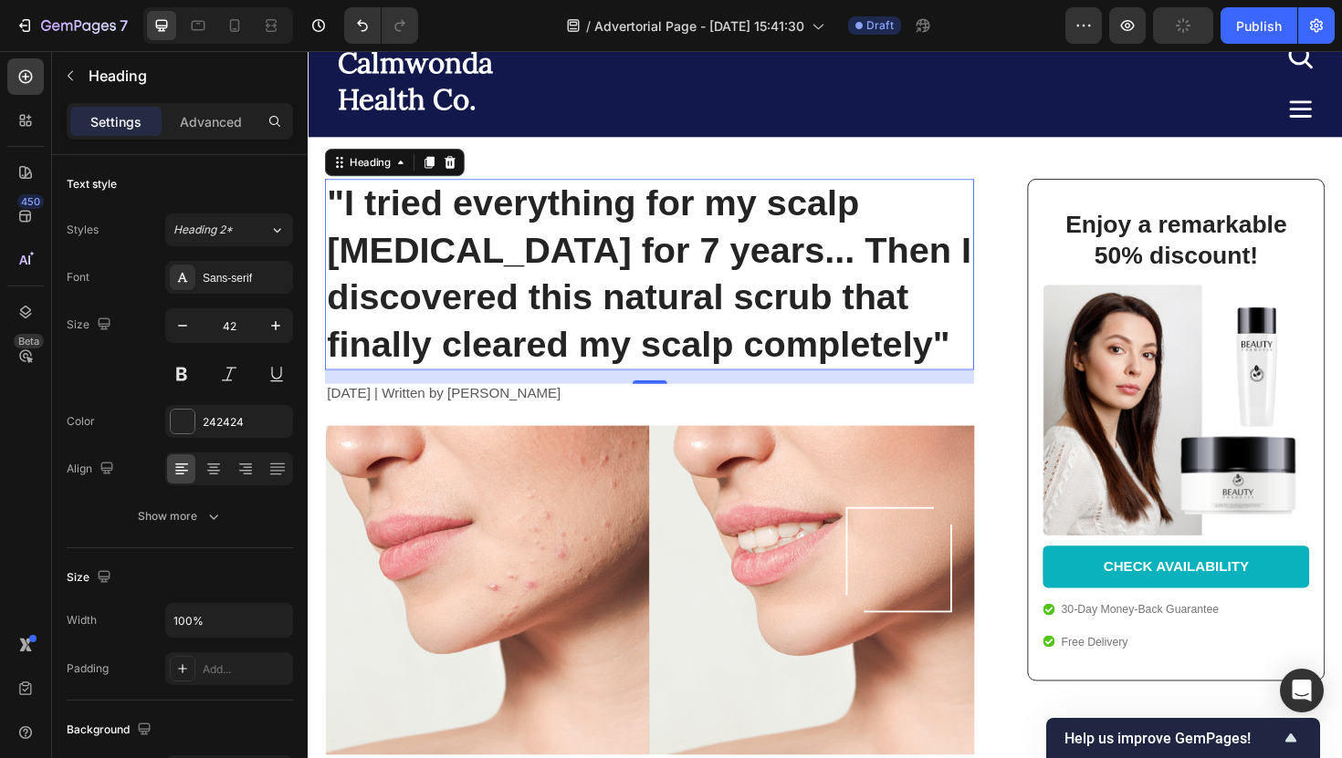
scroll to position [60, 0]
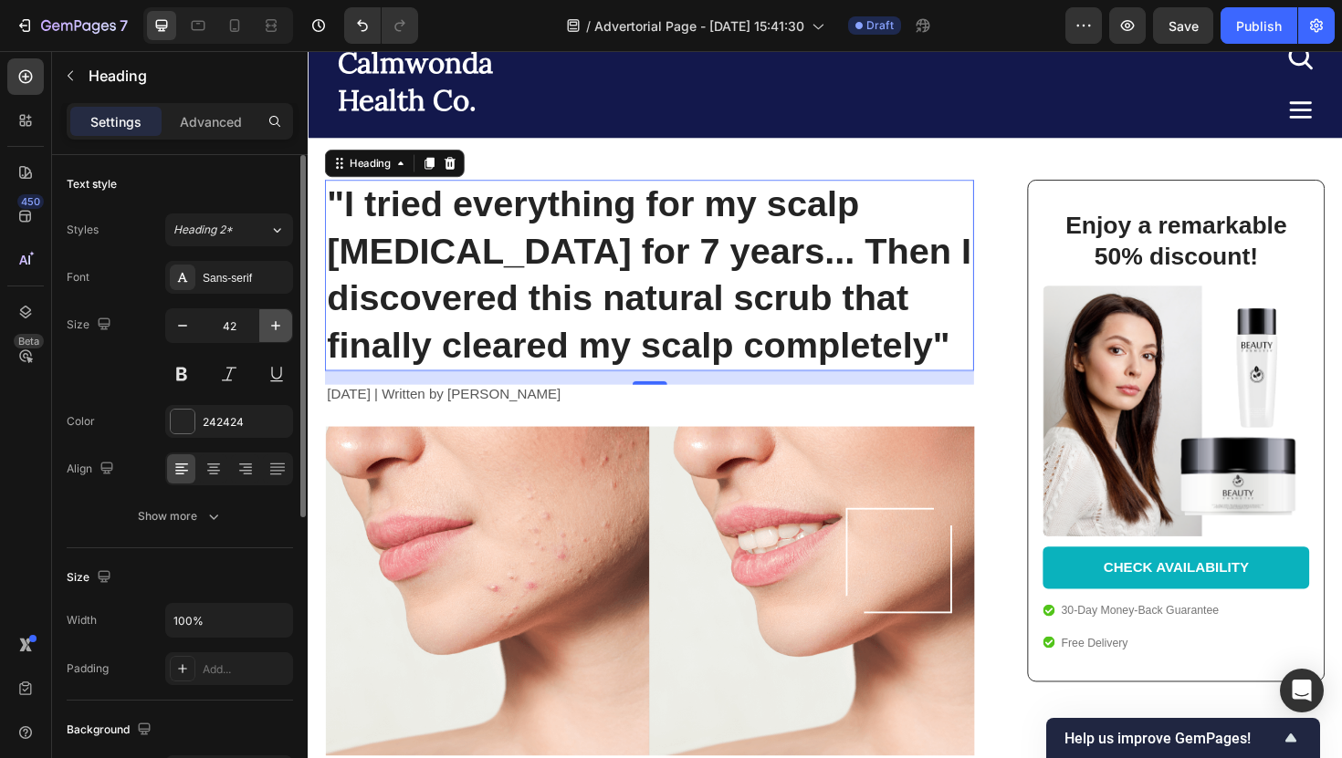
click at [271, 319] on icon "button" at bounding box center [276, 326] width 18 height 18
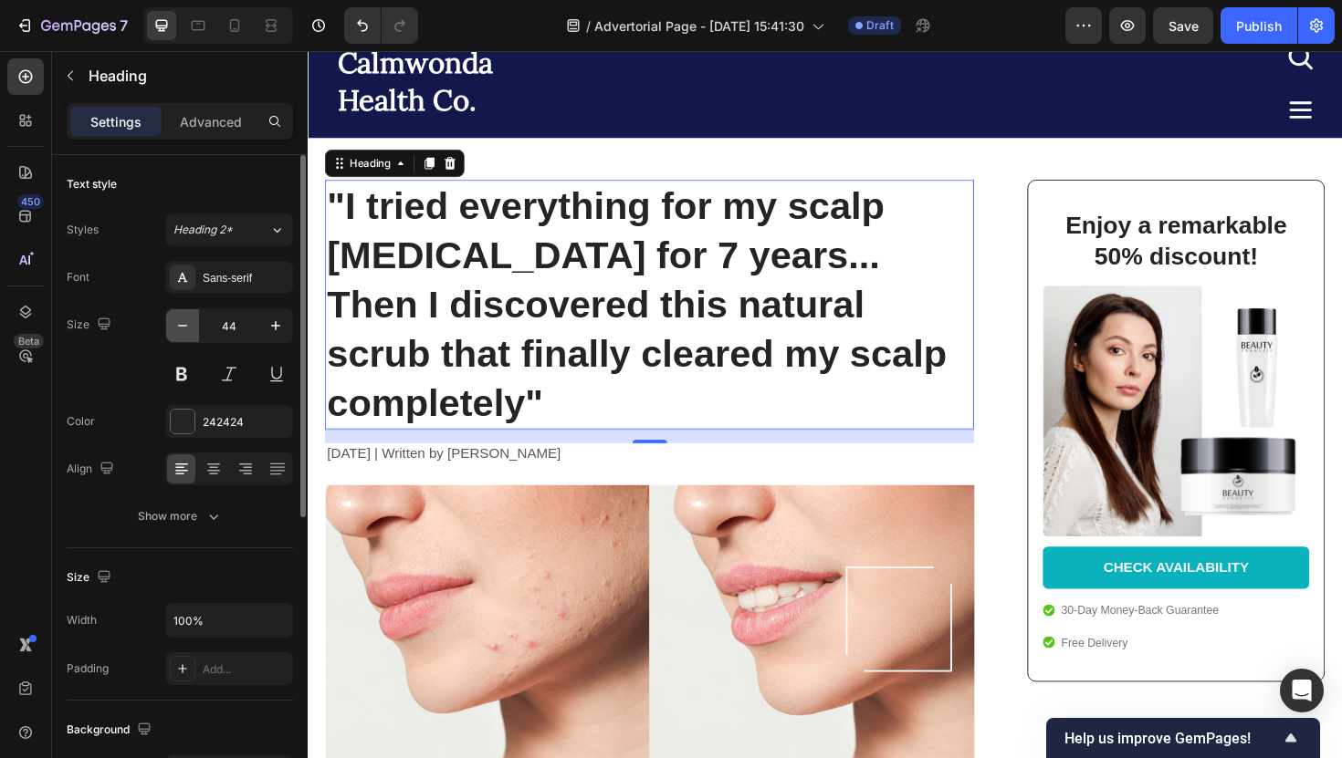
click at [183, 331] on icon "button" at bounding box center [182, 326] width 18 height 18
type input "43"
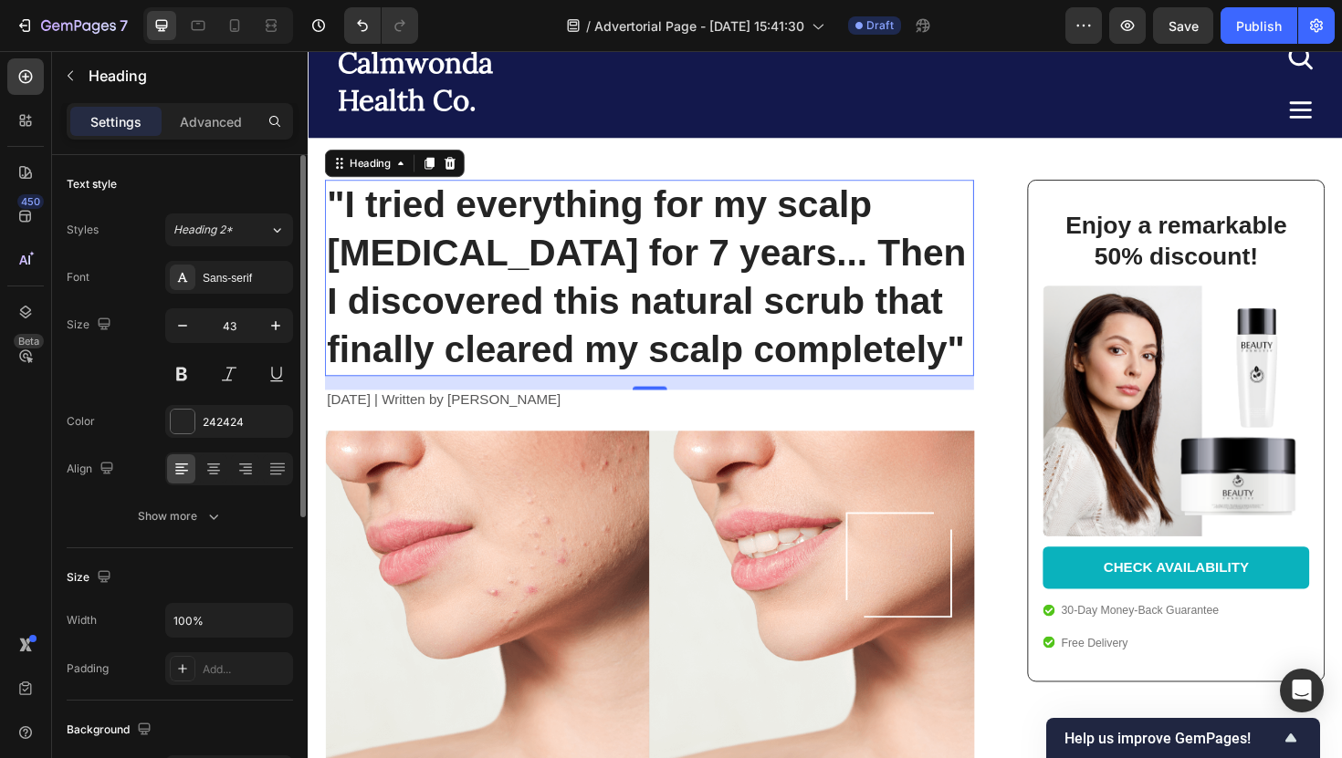
click at [199, 370] on div at bounding box center [229, 374] width 128 height 33
click at [193, 370] on button at bounding box center [181, 374] width 33 height 33
click at [378, 344] on h1 ""I tried everything for my scalp [MEDICAL_DATA] for 7 years... Then I discovere…" at bounding box center [669, 291] width 687 height 208
click at [378, 344] on p ""I tried everything for my scalp [MEDICAL_DATA] for 7 years... Then I discovere…" at bounding box center [670, 291] width 684 height 204
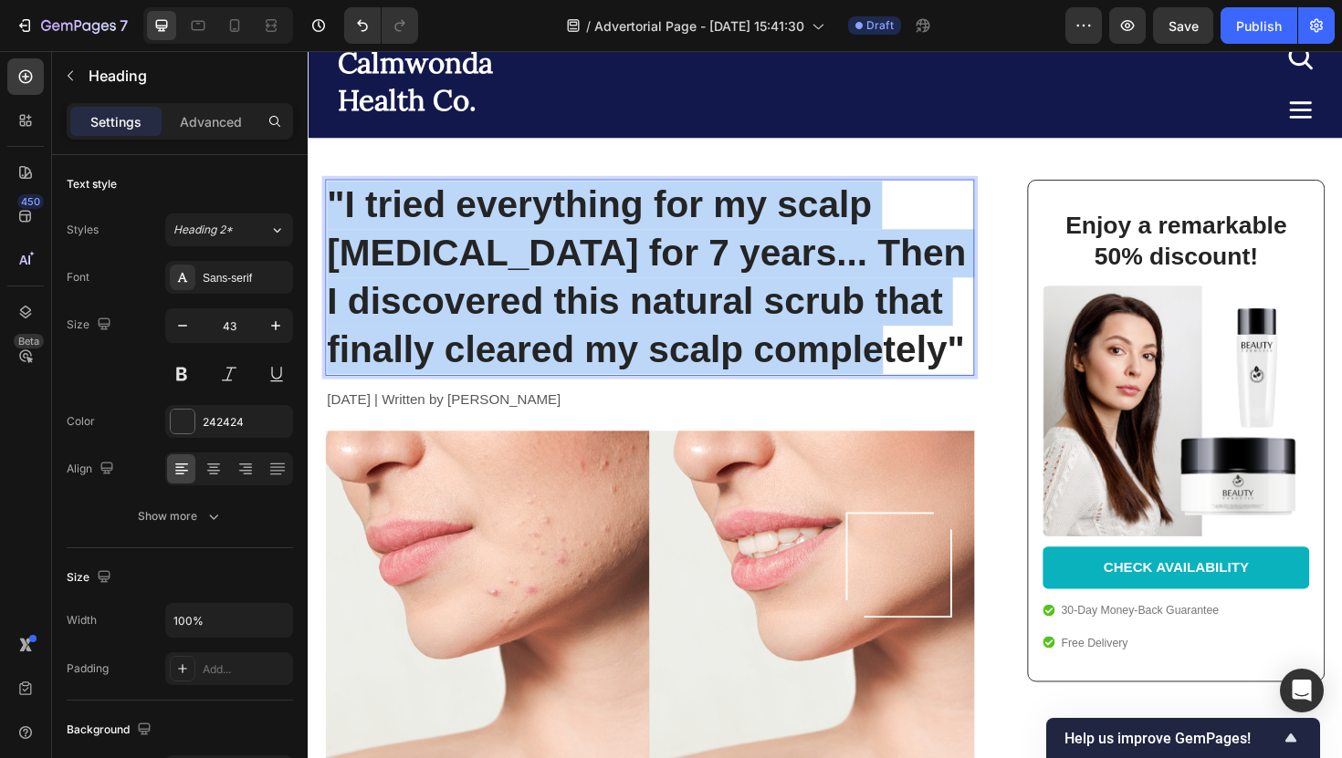
click at [378, 344] on p ""I tried everything for my scalp [MEDICAL_DATA] for 7 years... Then I discovere…" at bounding box center [670, 291] width 684 height 204
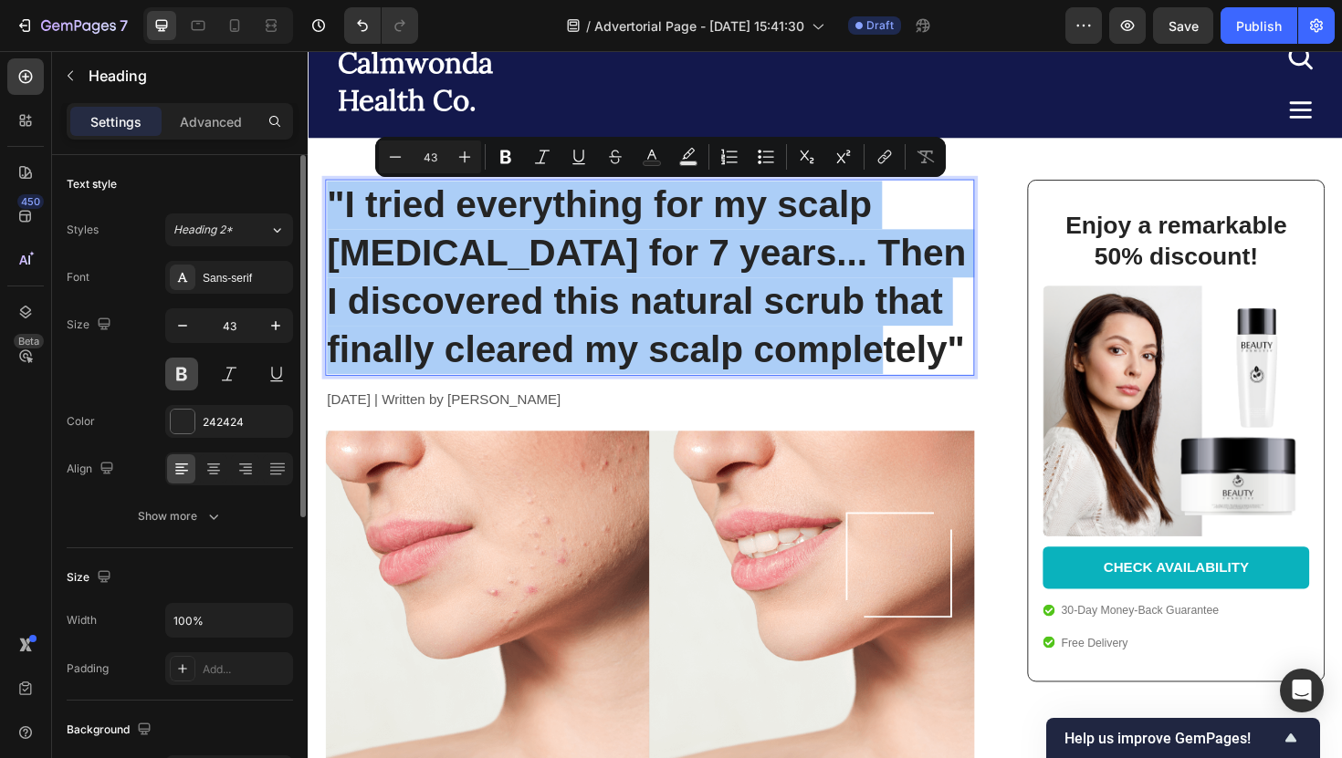
click at [185, 374] on button at bounding box center [181, 374] width 33 height 33
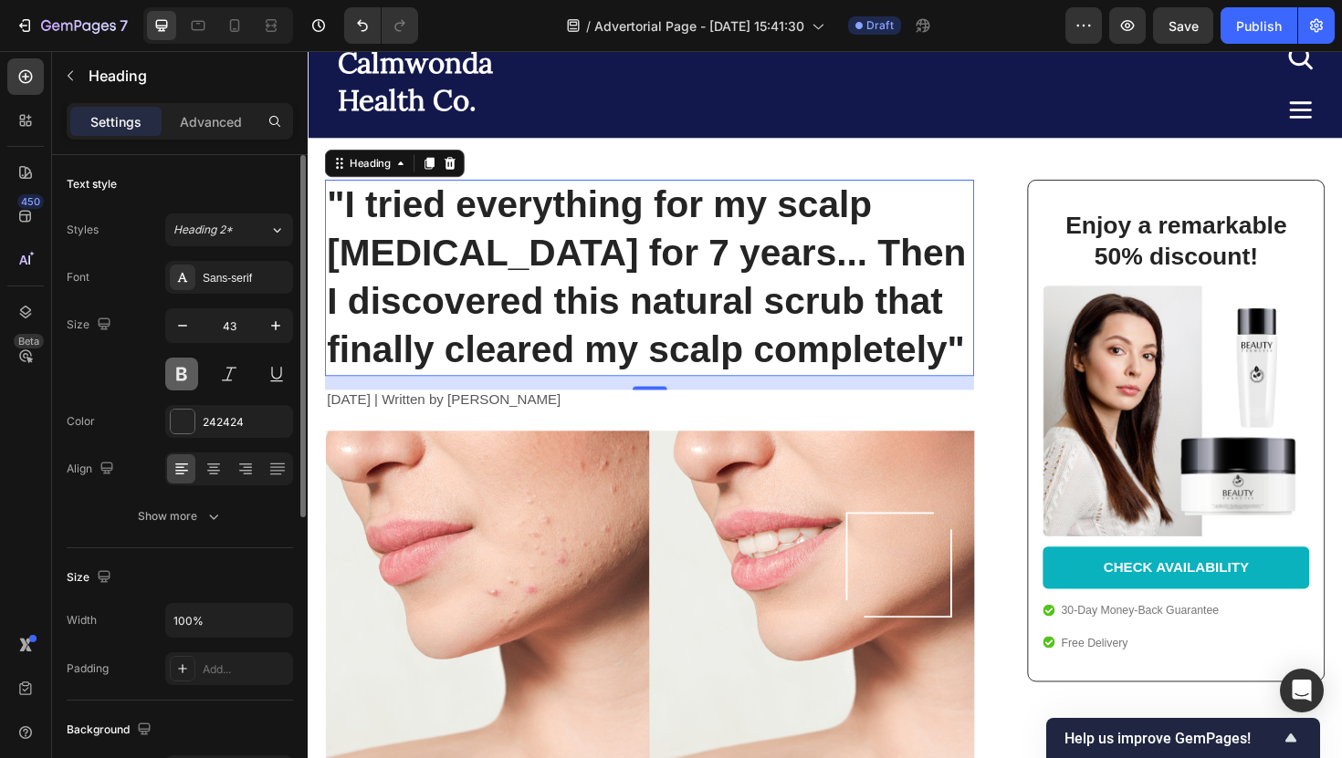
click at [185, 374] on button at bounding box center [181, 374] width 33 height 33
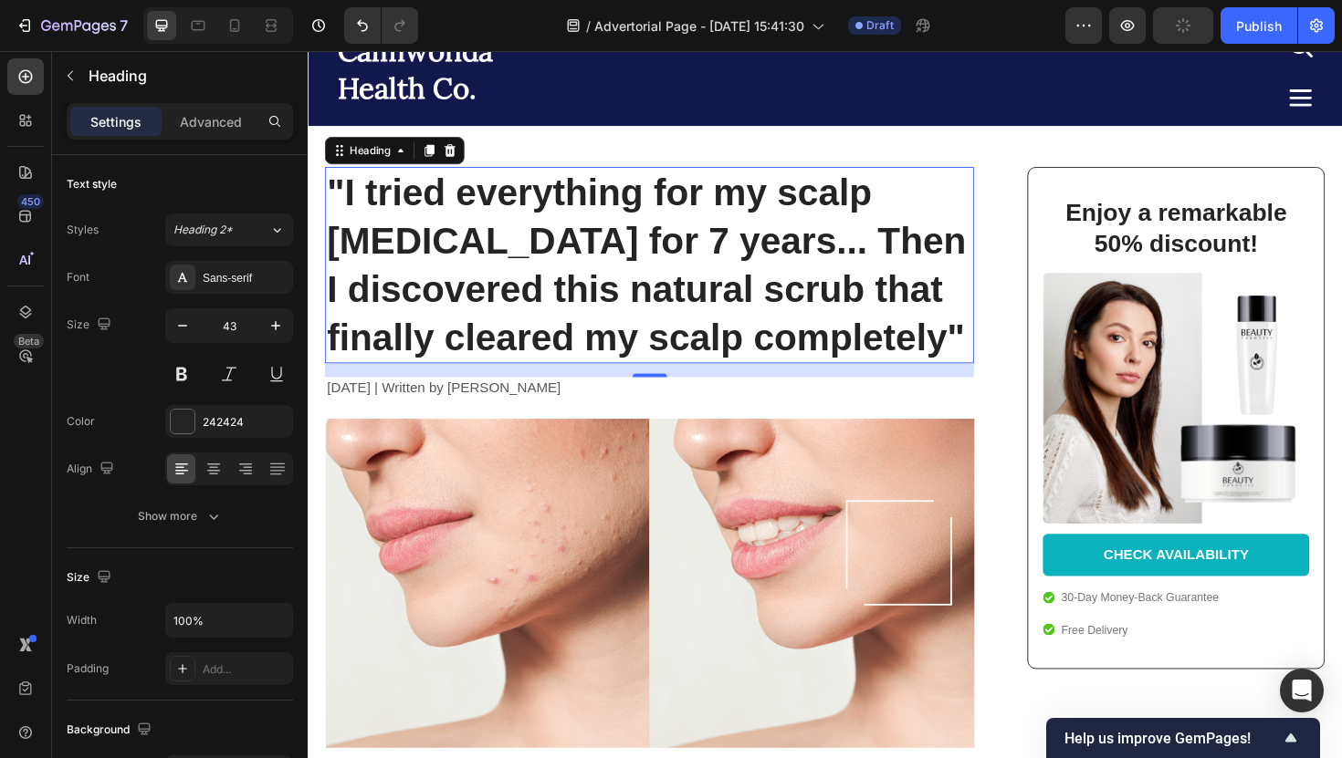
scroll to position [0, 0]
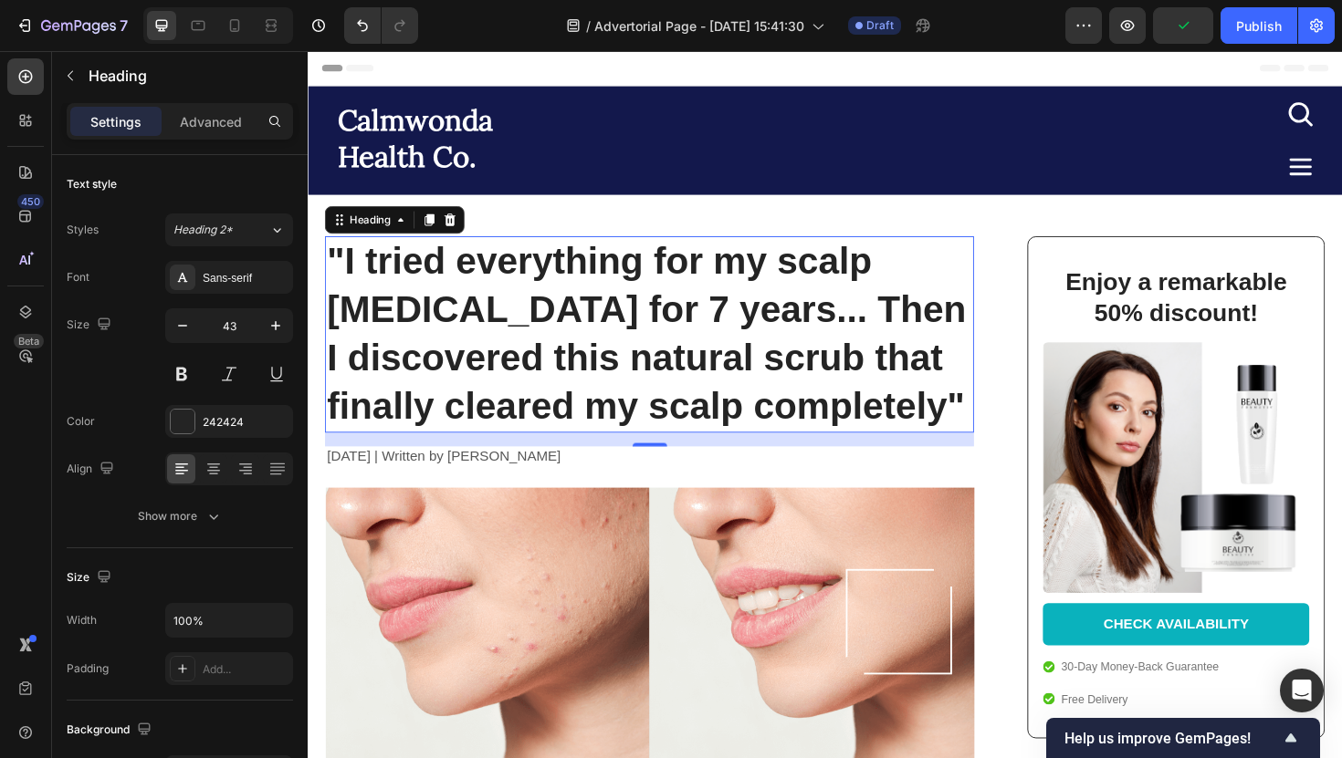
click at [727, 343] on p ""I tried everything for my scalp [MEDICAL_DATA] for 7 years... Then I discovere…" at bounding box center [670, 351] width 684 height 204
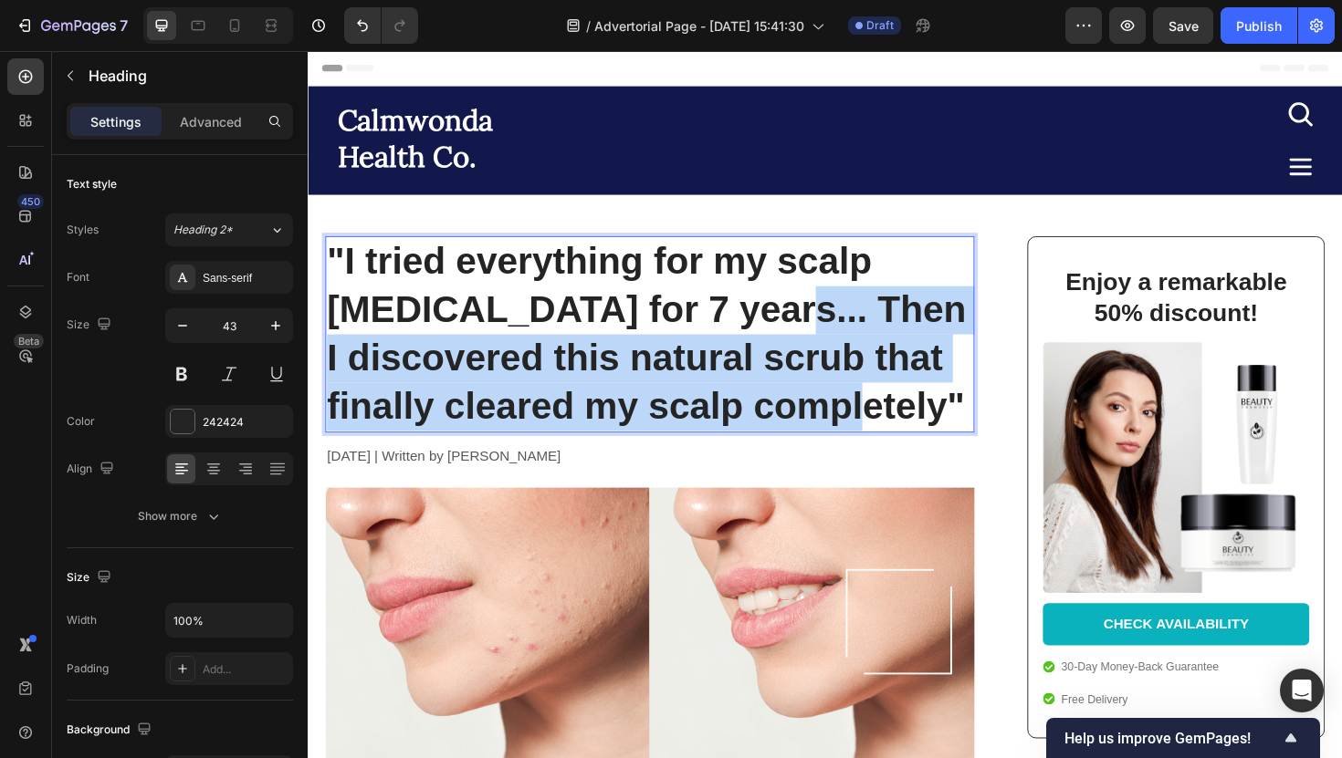
drag, startPoint x: 757, startPoint y: 326, endPoint x: 978, endPoint y: 433, distance: 246.2
click at [978, 433] on p ""I tried everything for my scalp [MEDICAL_DATA] for 7 years... Then I discovere…" at bounding box center [670, 351] width 684 height 204
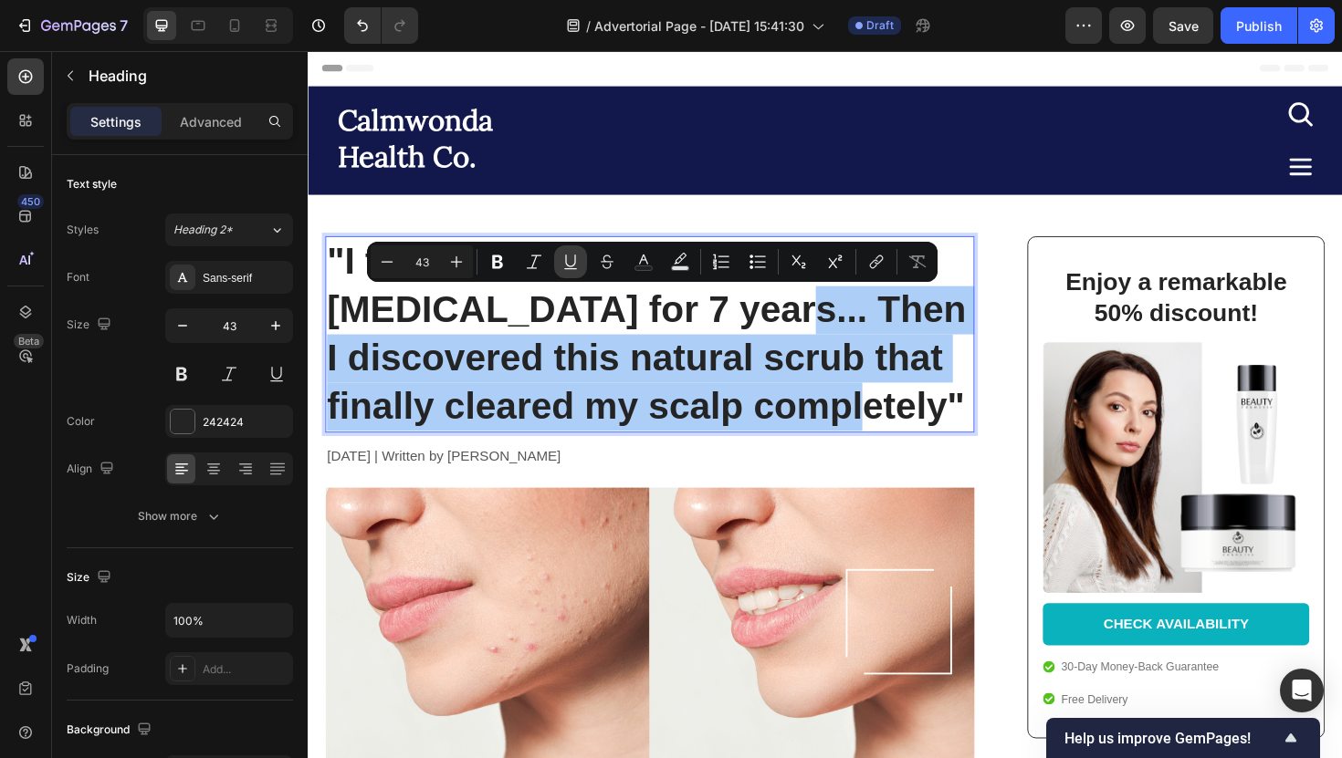
click at [578, 259] on icon "Editor contextual toolbar" at bounding box center [570, 262] width 18 height 18
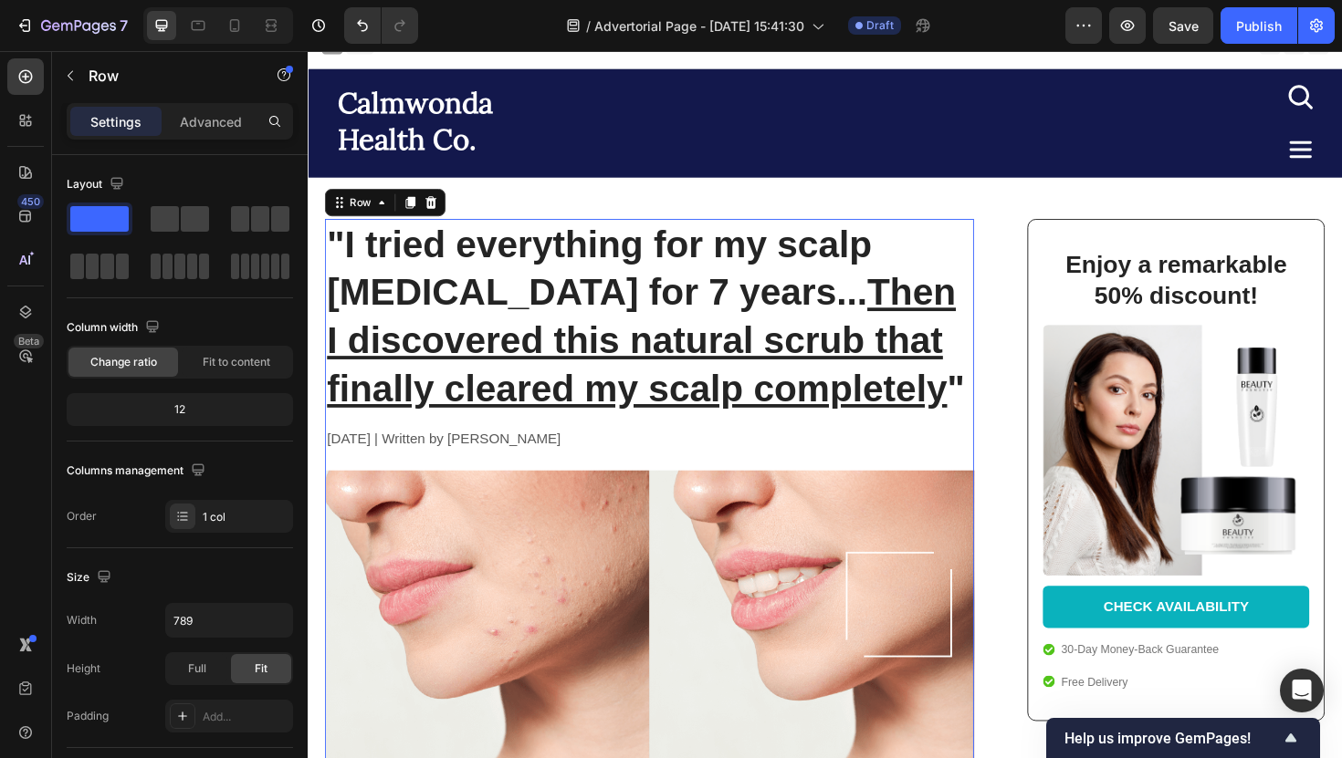
scroll to position [17, 0]
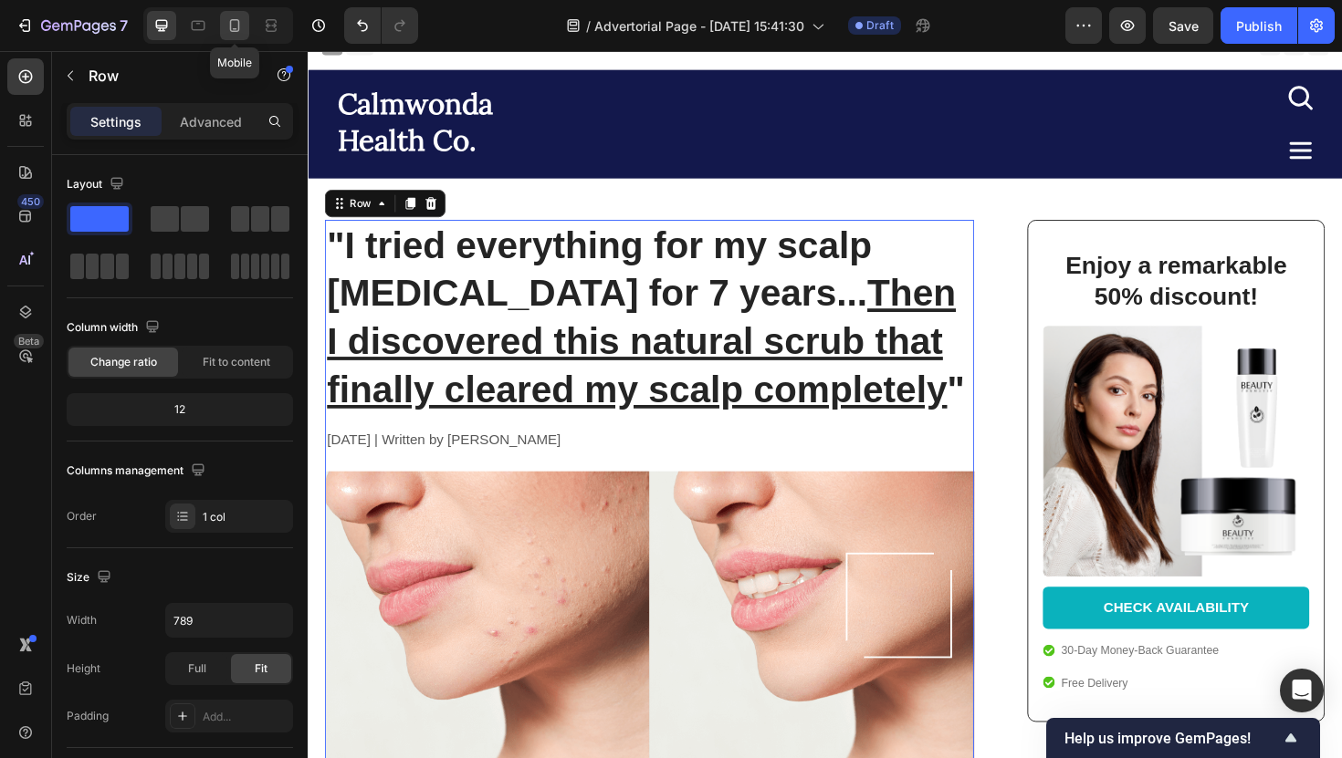
click at [236, 26] on icon at bounding box center [234, 25] width 18 height 18
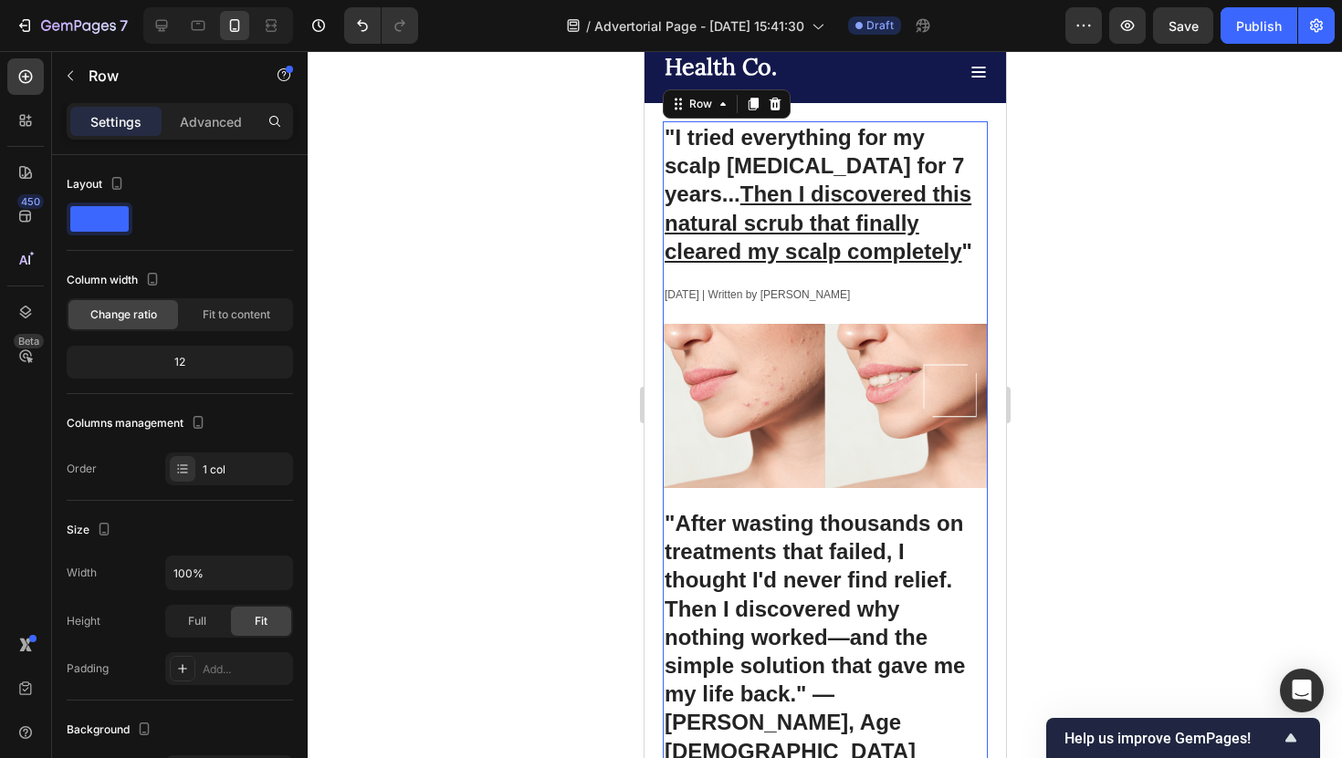
scroll to position [86, 0]
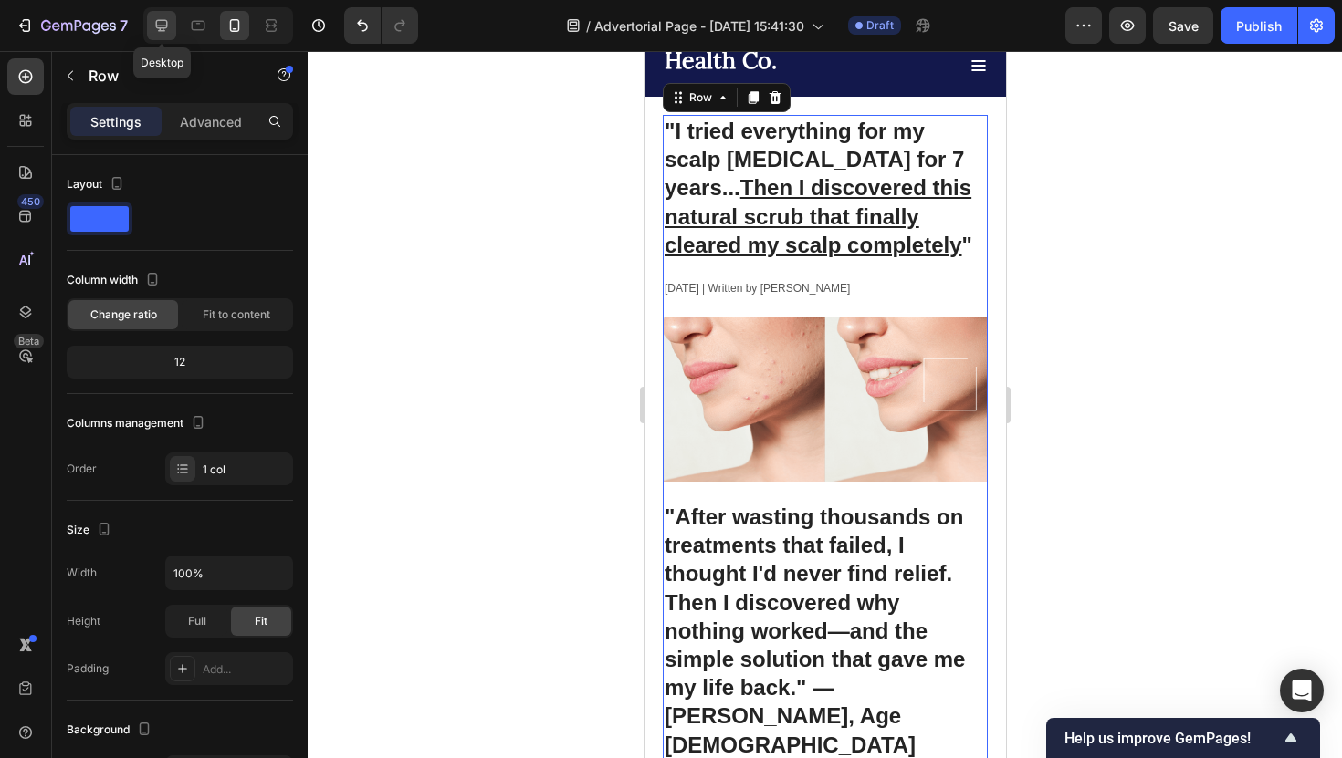
click at [157, 30] on icon at bounding box center [161, 25] width 18 height 18
type input "789"
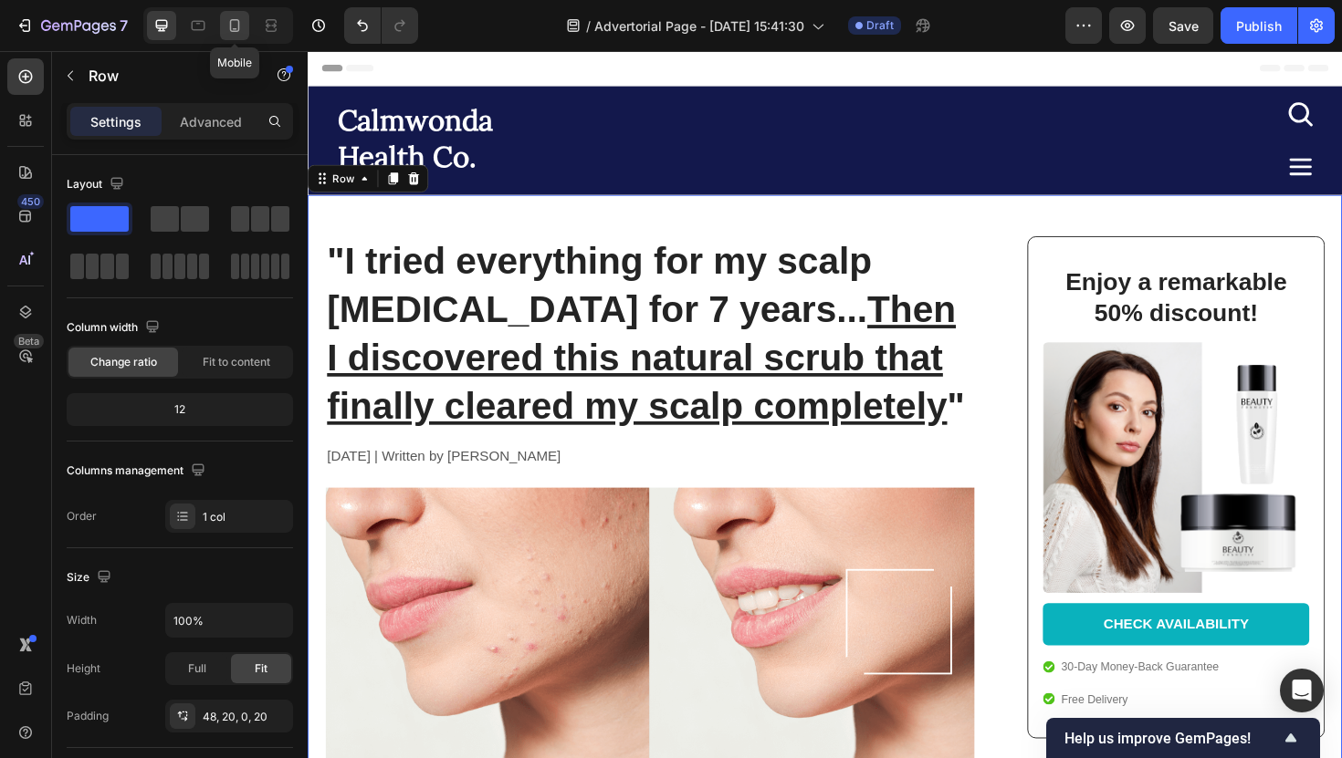
click at [235, 32] on icon at bounding box center [234, 25] width 18 height 18
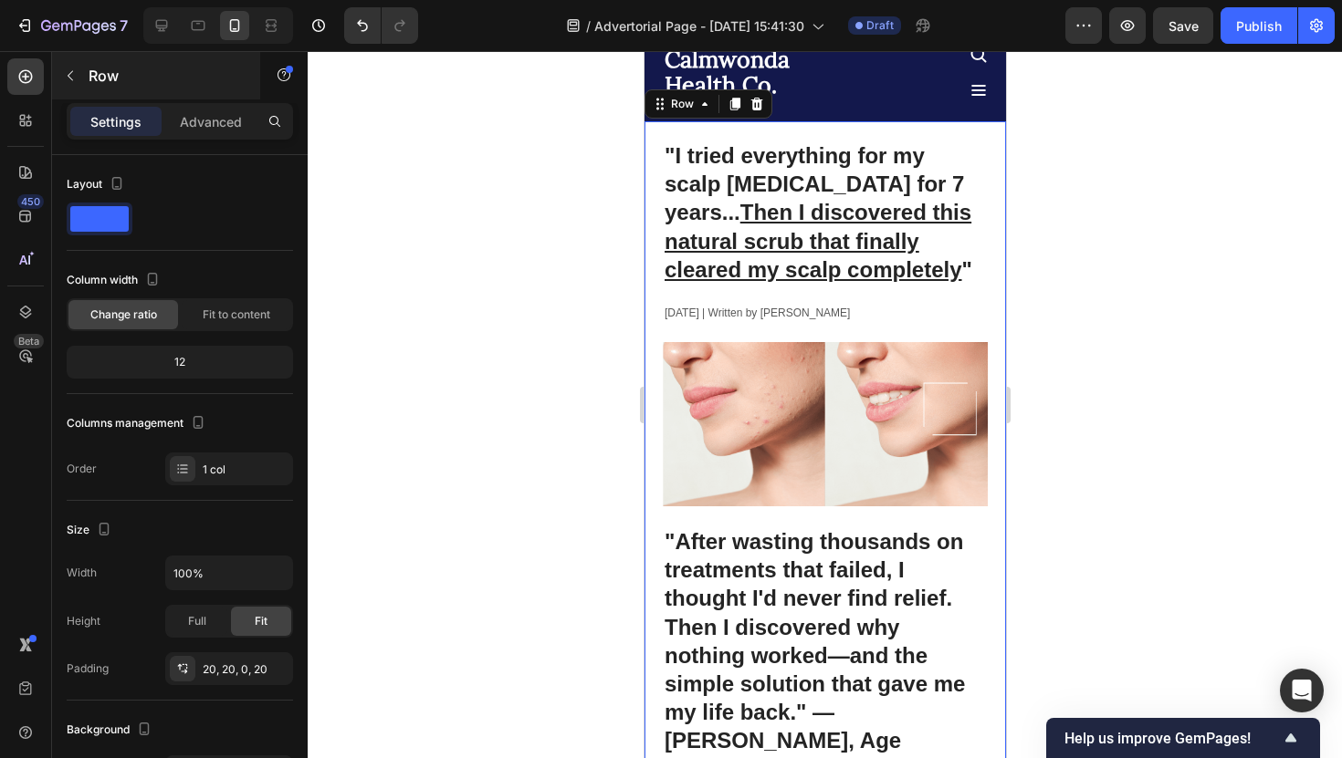
scroll to position [68, 0]
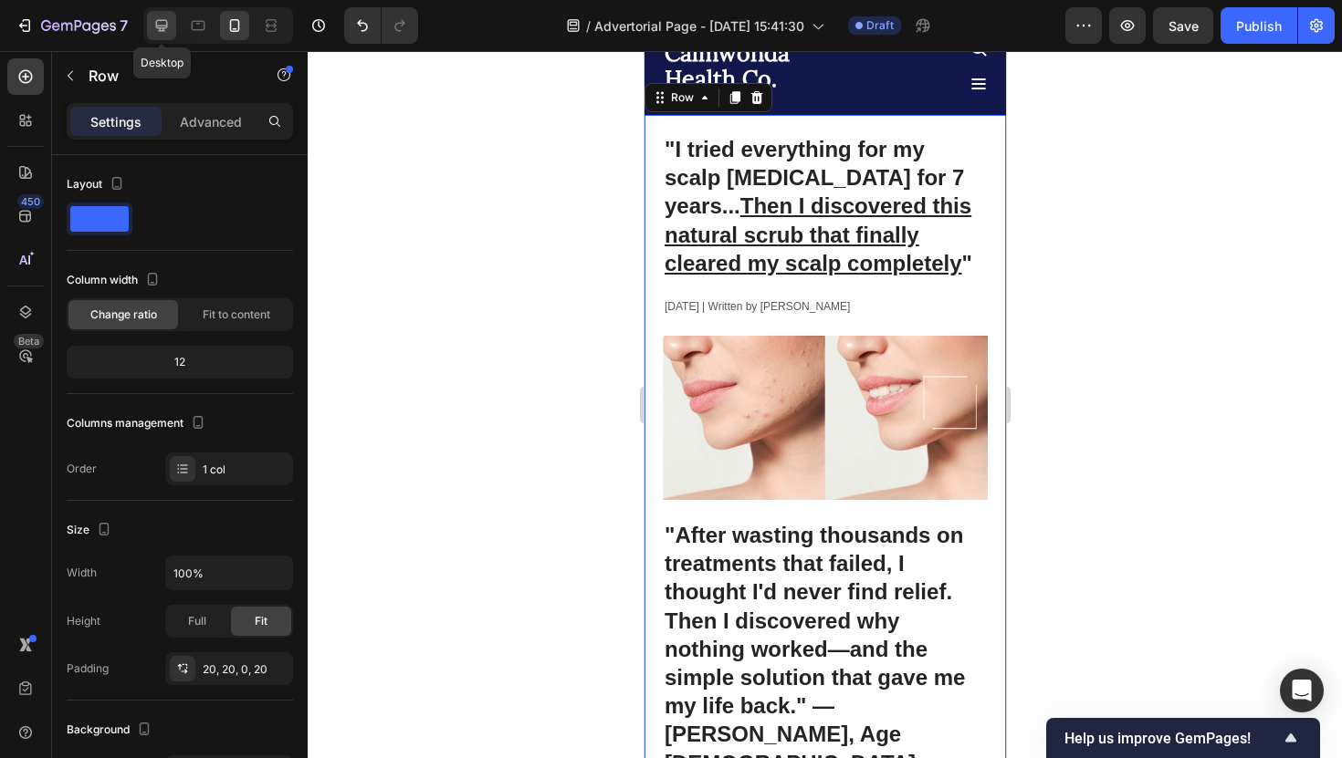
click at [173, 35] on div at bounding box center [161, 25] width 29 height 29
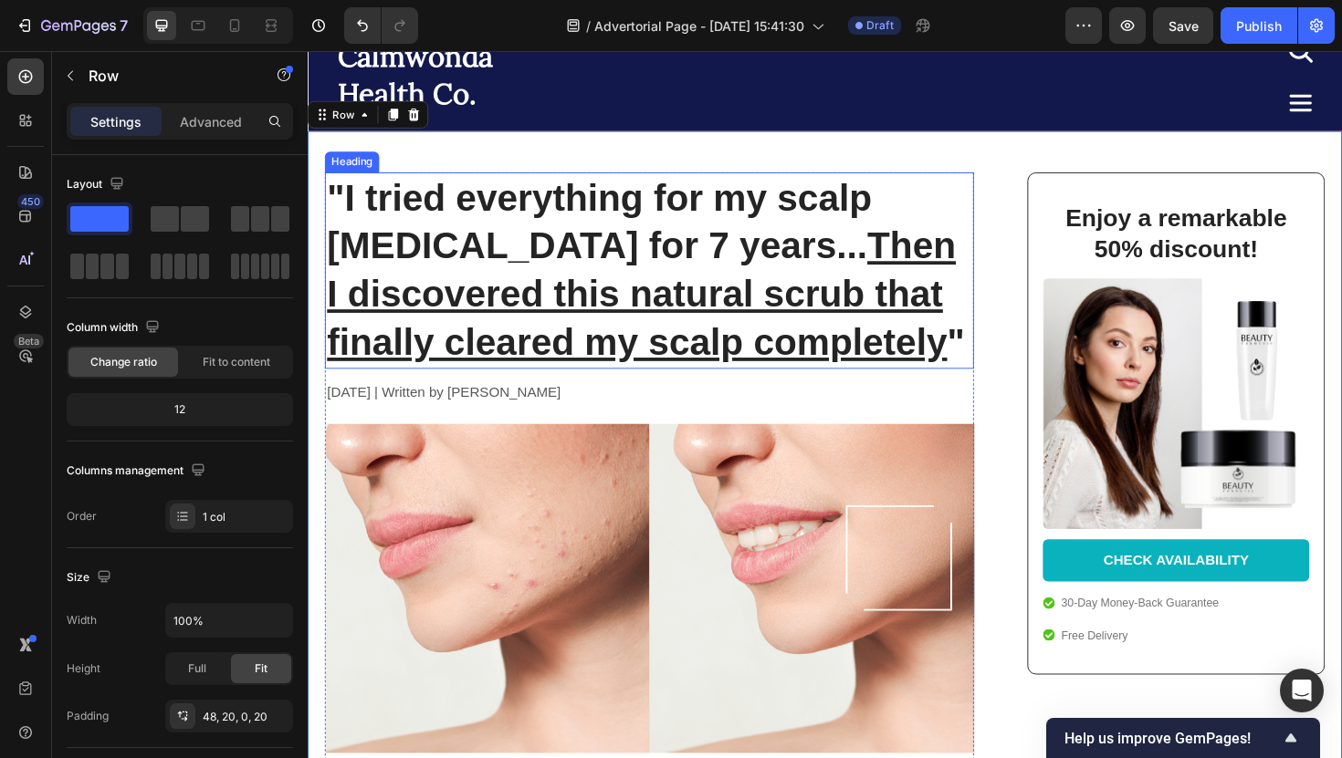
scroll to position [89, 0]
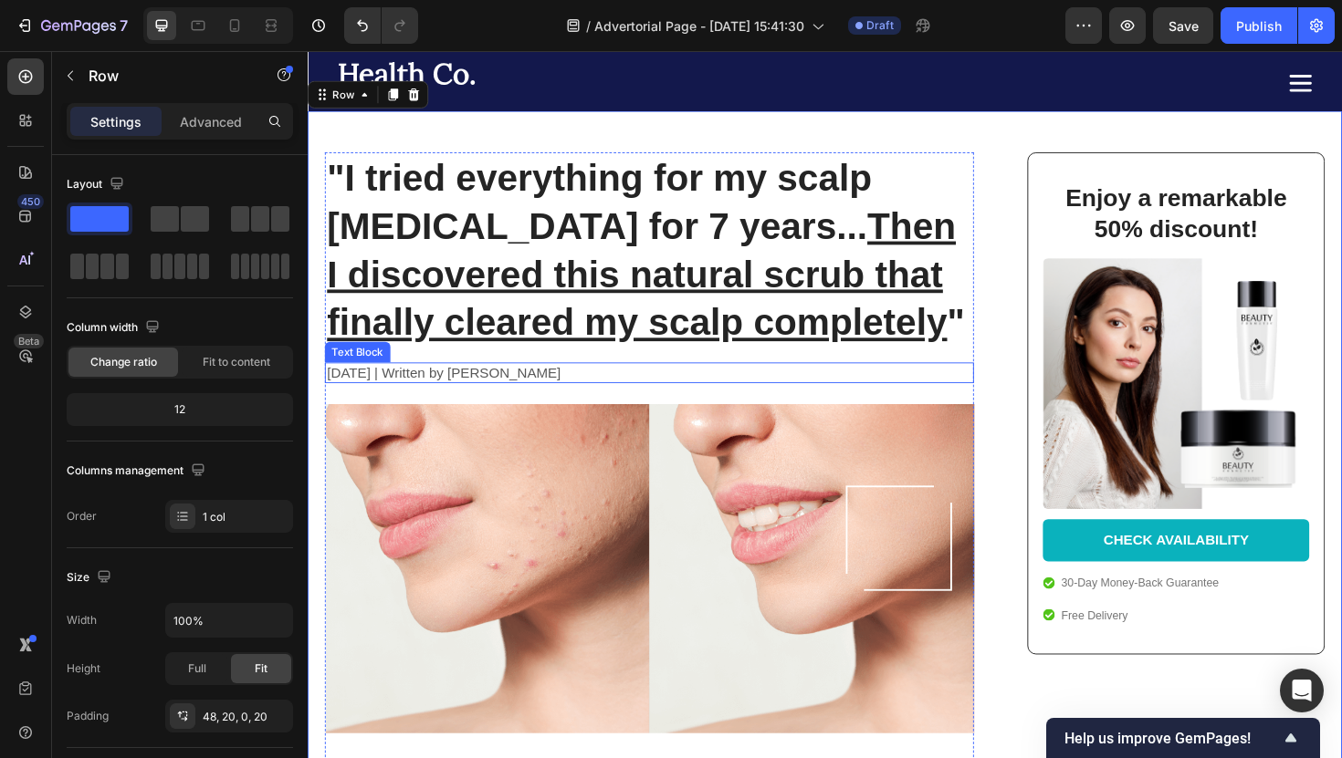
click at [643, 399] on p "[DATE] | Written by [PERSON_NAME]" at bounding box center [670, 392] width 684 height 19
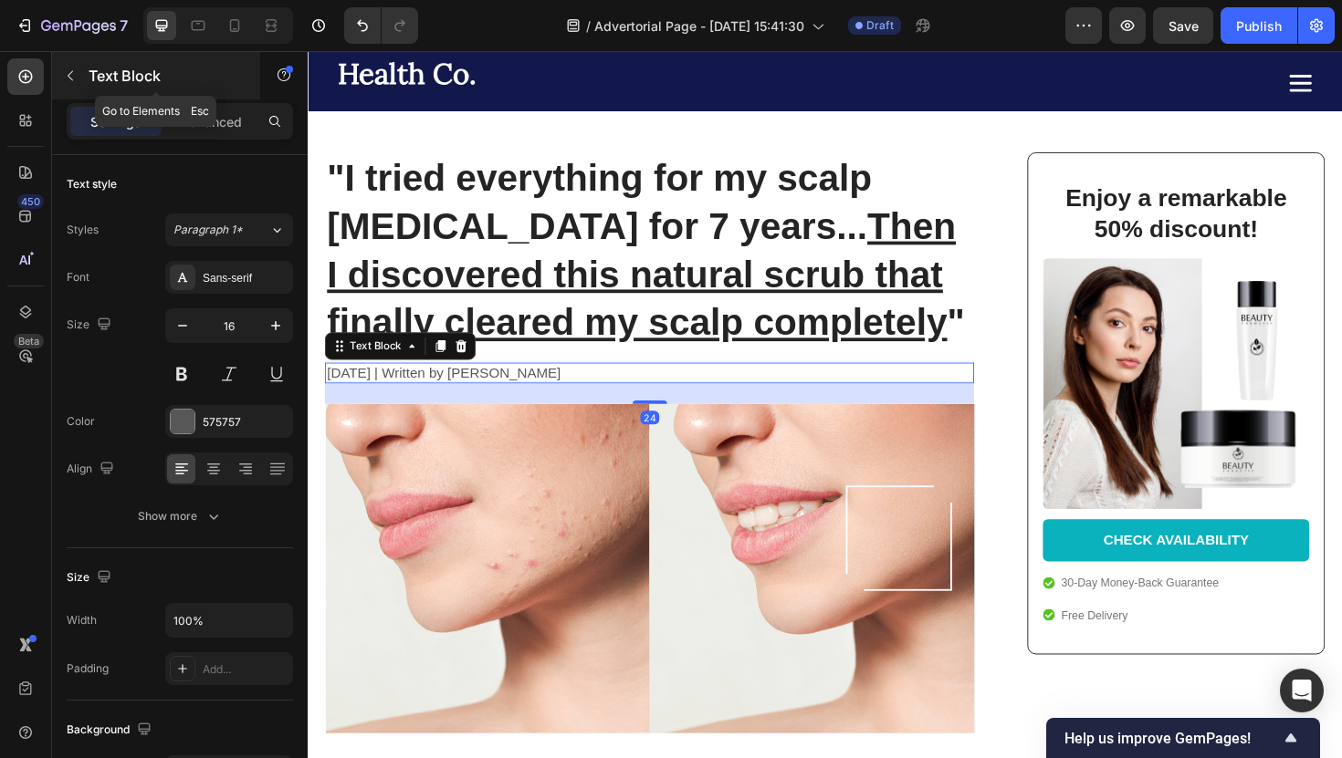
click at [79, 73] on button "button" at bounding box center [70, 75] width 29 height 29
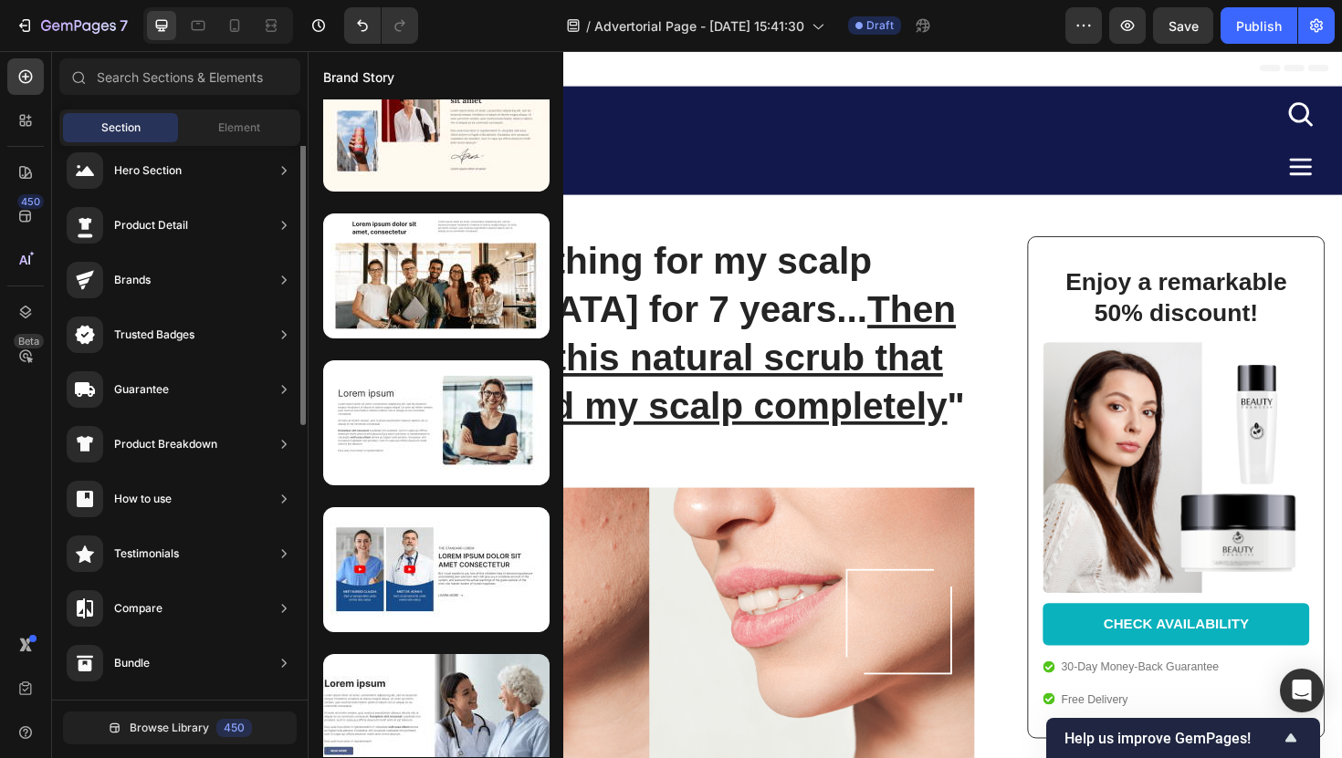
scroll to position [0, 0]
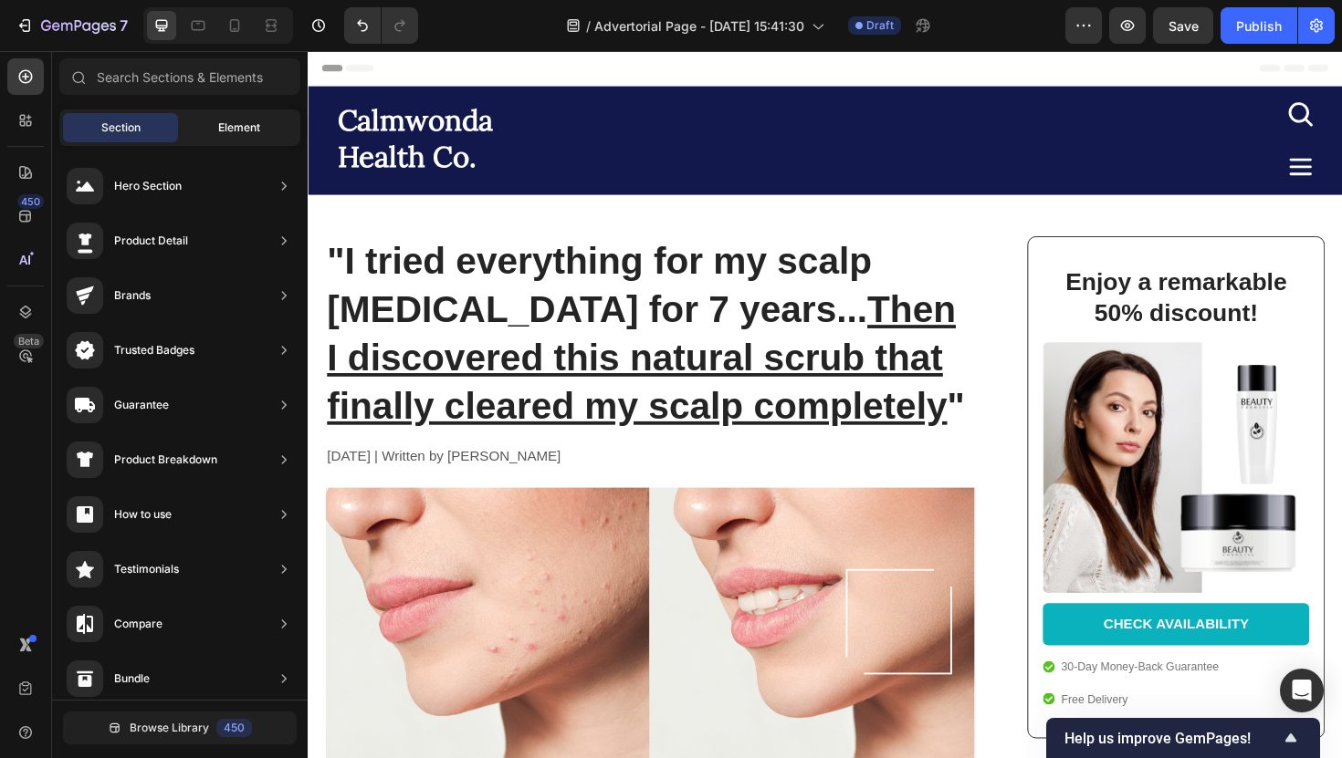
click at [204, 115] on div "Element" at bounding box center [239, 127] width 115 height 29
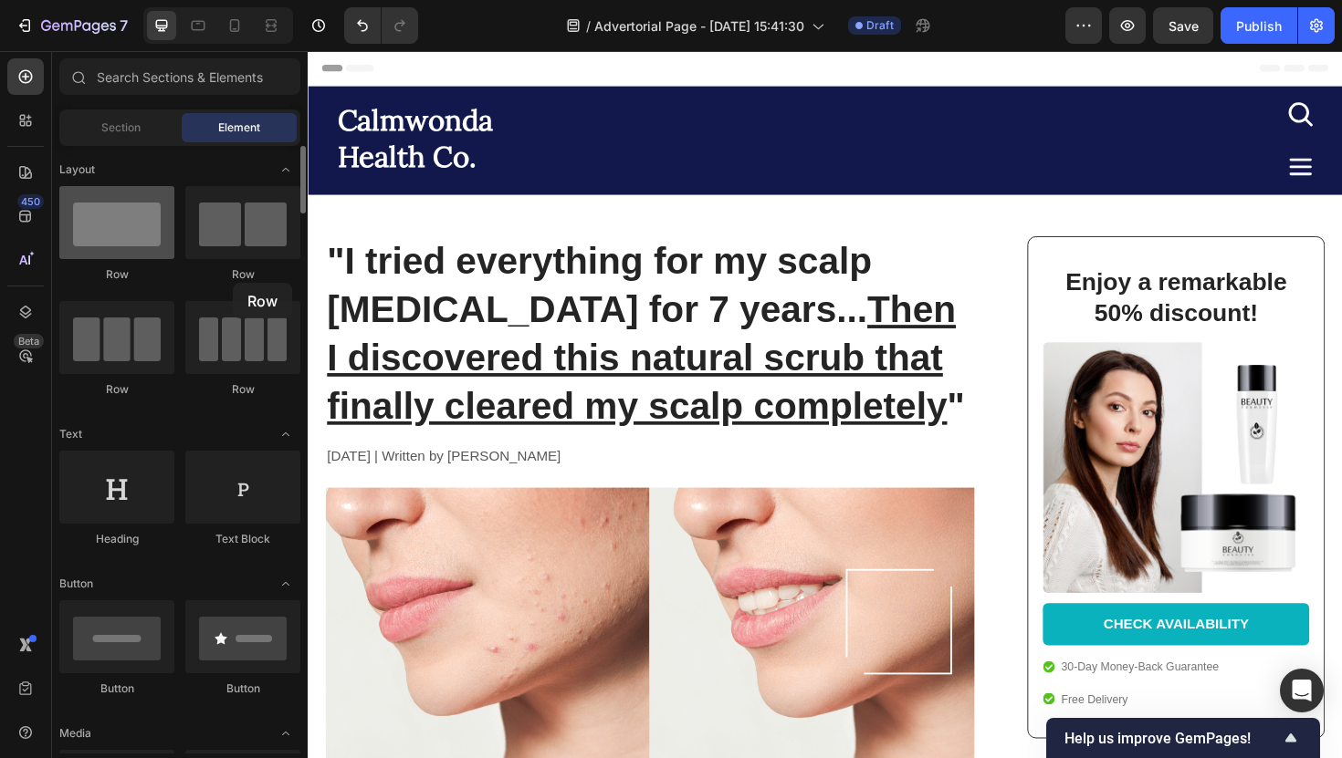
click at [153, 212] on div at bounding box center [116, 222] width 115 height 73
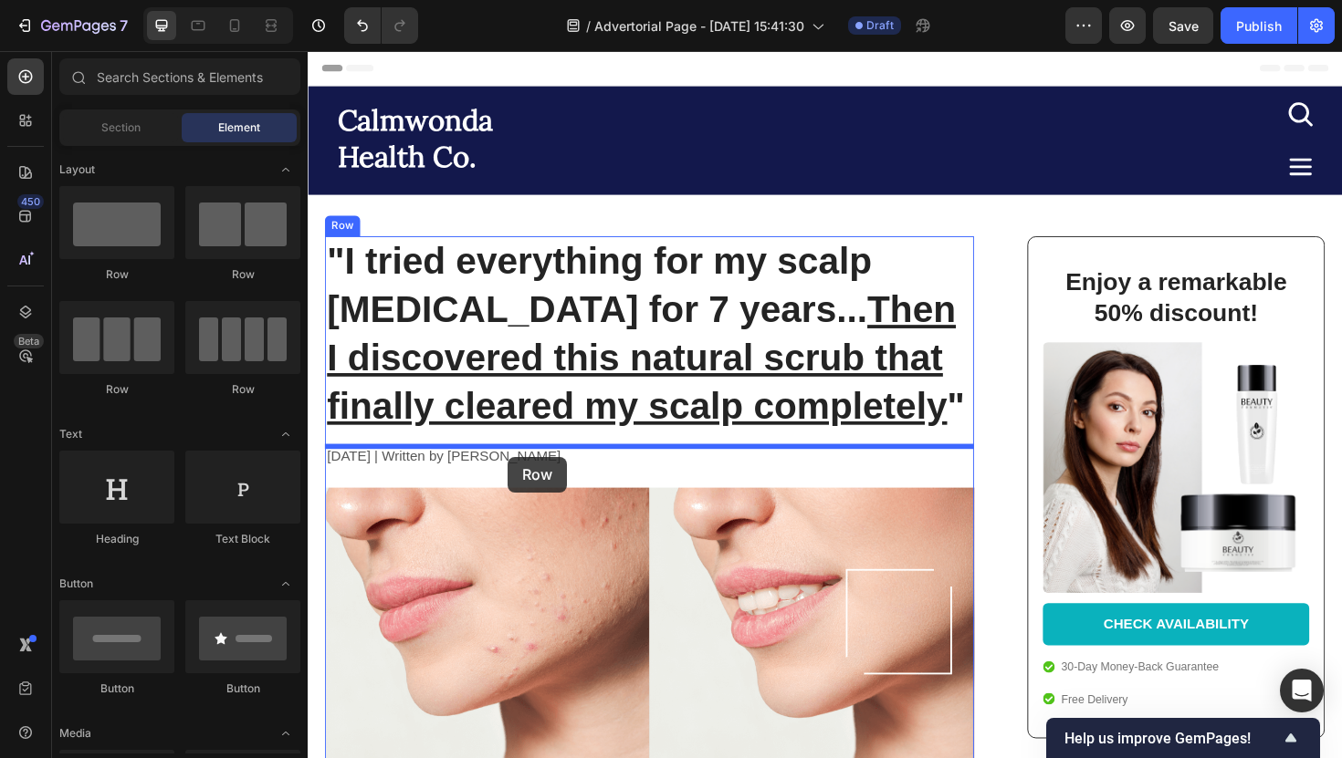
drag, startPoint x: 508, startPoint y: 288, endPoint x: 519, endPoint y: 481, distance: 192.9
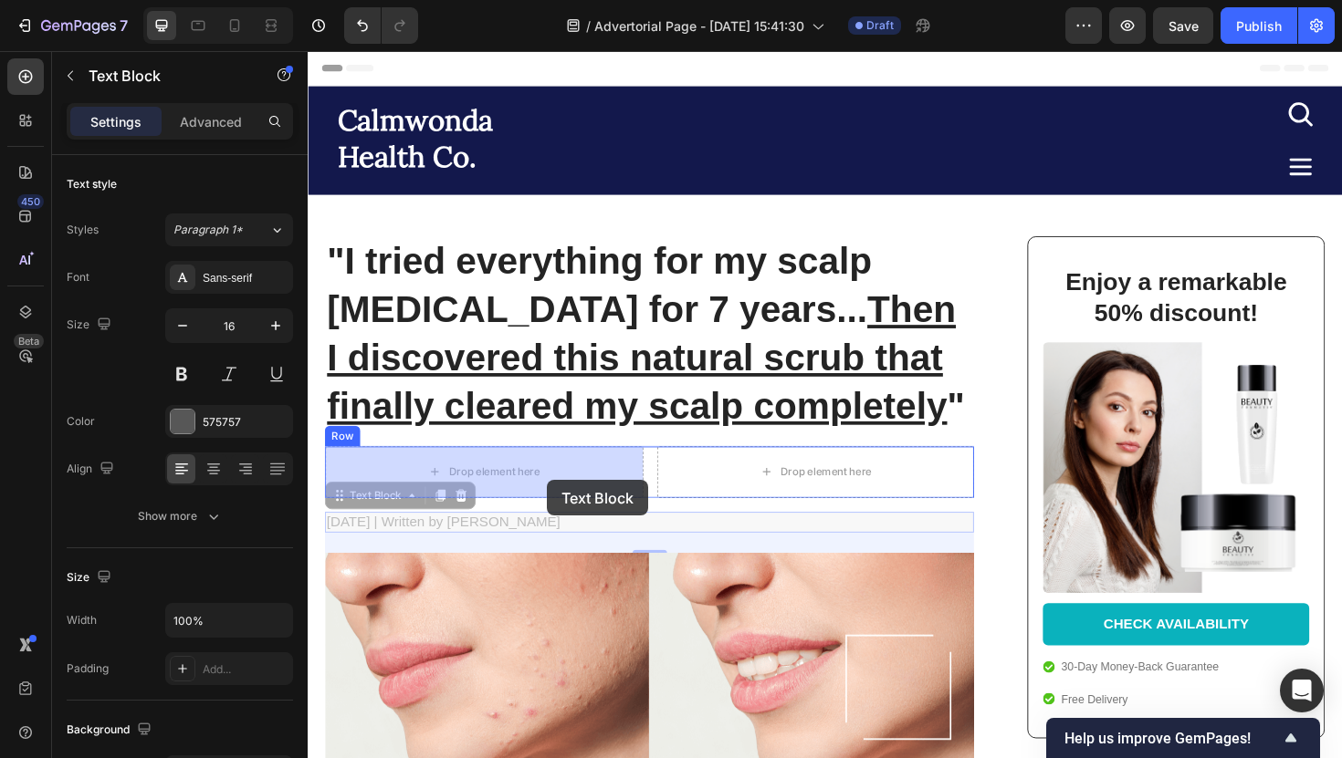
drag, startPoint x: 559, startPoint y: 542, endPoint x: 560, endPoint y: 506, distance: 36.5
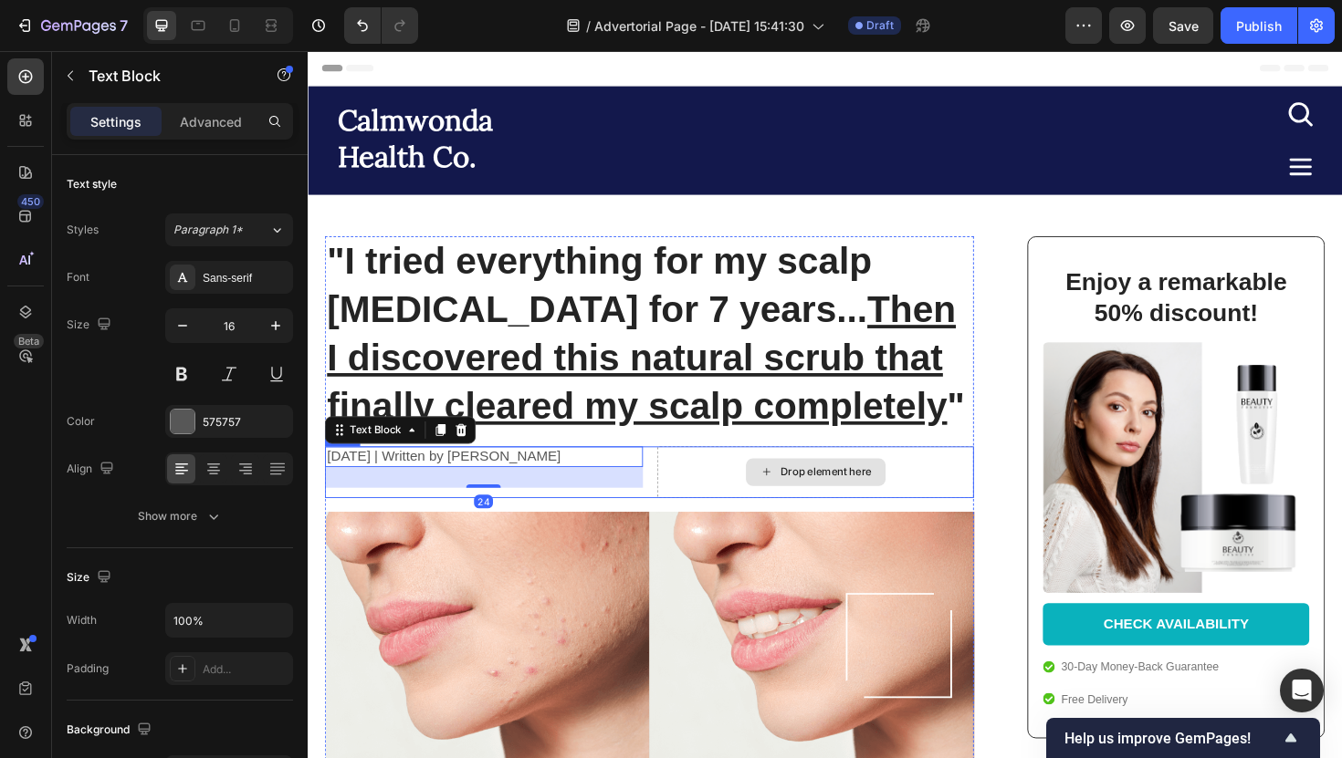
click at [718, 518] on div "Drop element here" at bounding box center [845, 497] width 337 height 55
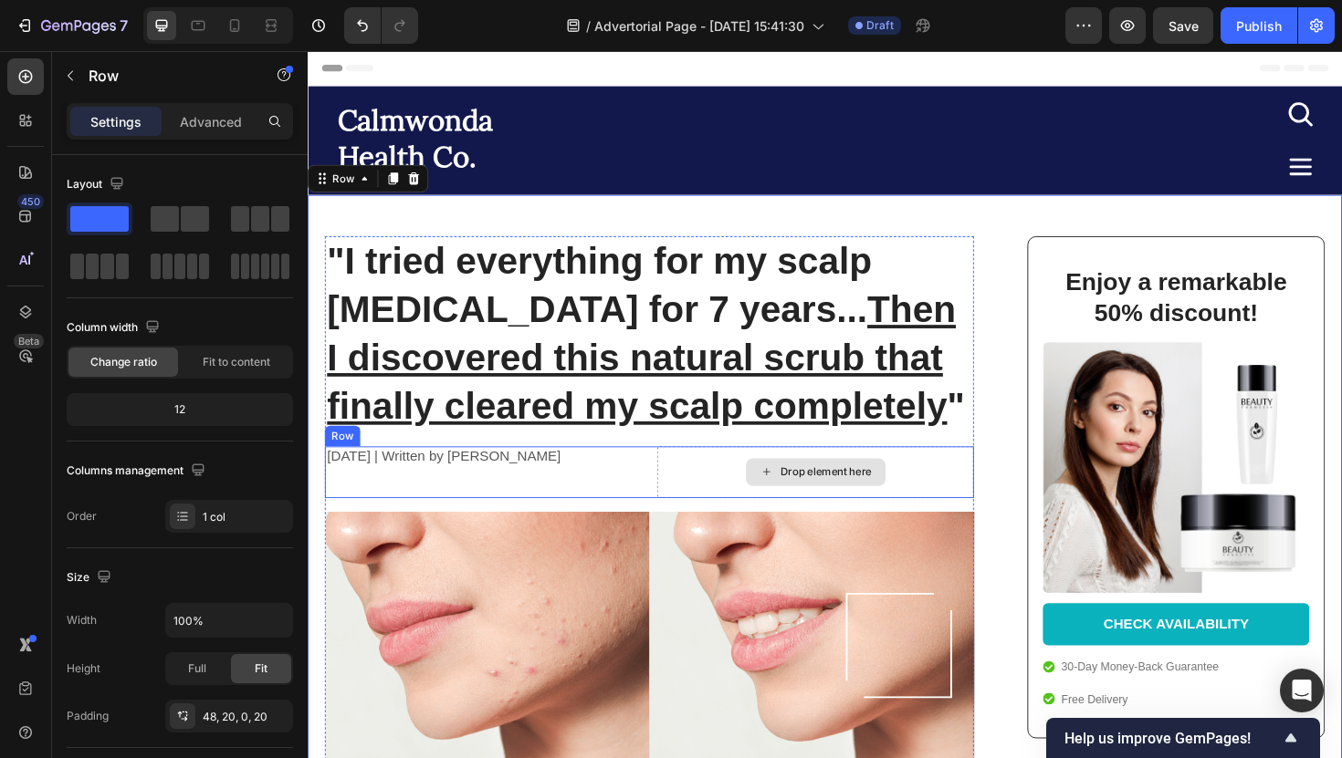
click at [746, 490] on div "Drop element here" at bounding box center [845, 497] width 337 height 55
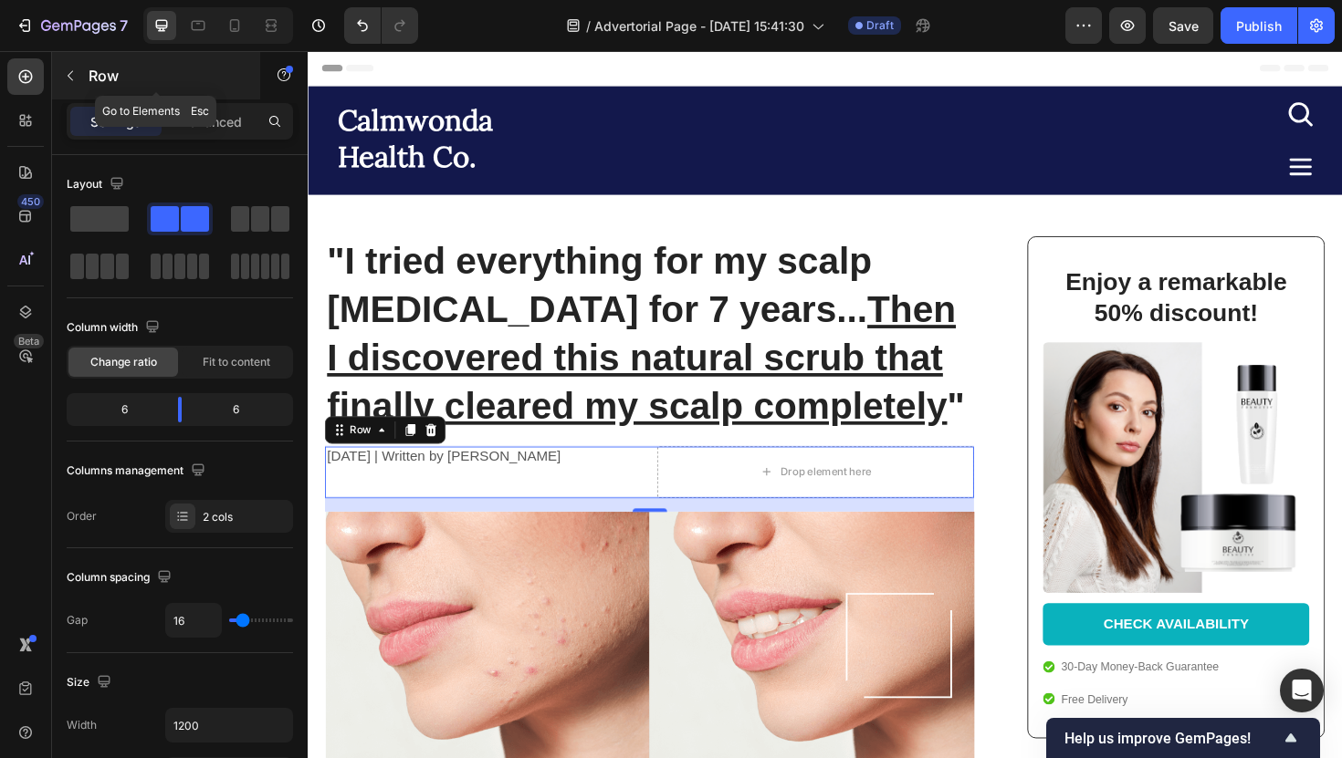
click at [84, 81] on button "button" at bounding box center [70, 75] width 29 height 29
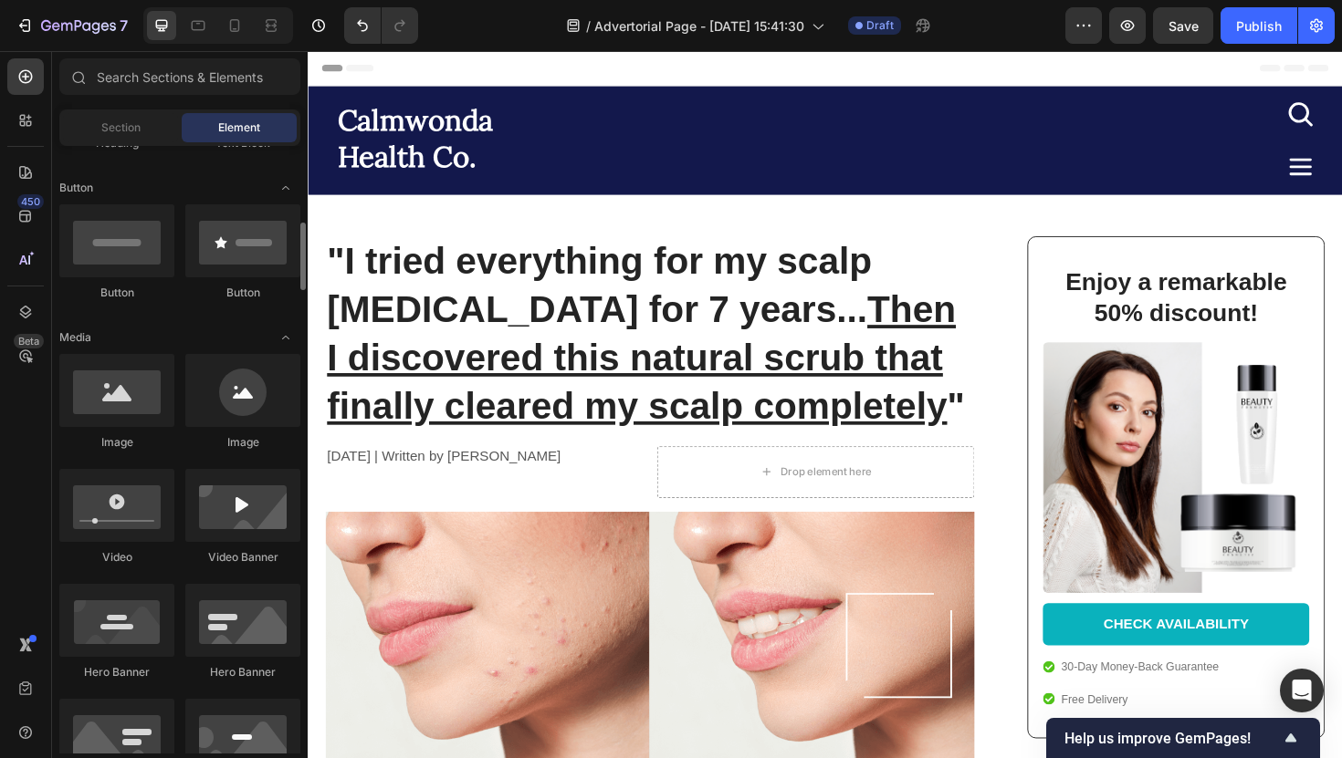
scroll to position [430, 0]
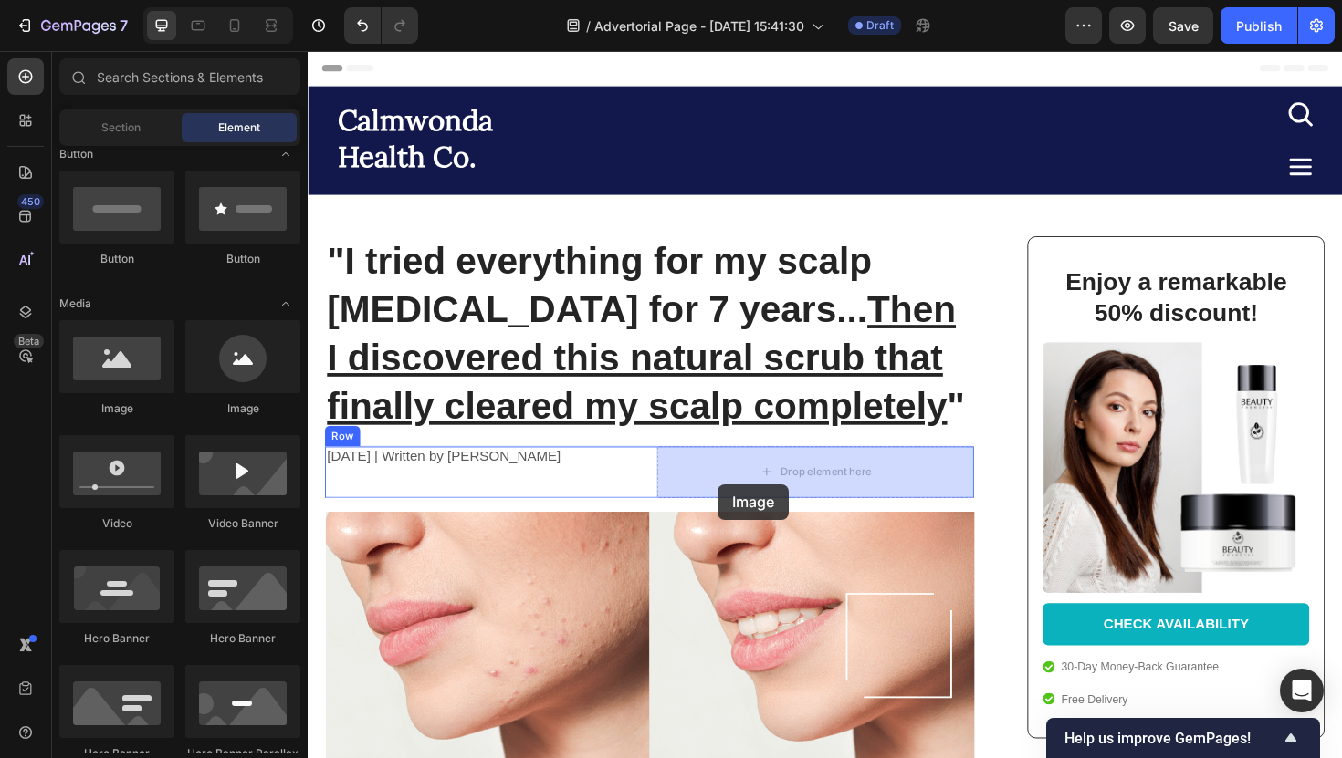
drag, startPoint x: 519, startPoint y: 432, endPoint x: 742, endPoint y: 510, distance: 236.1
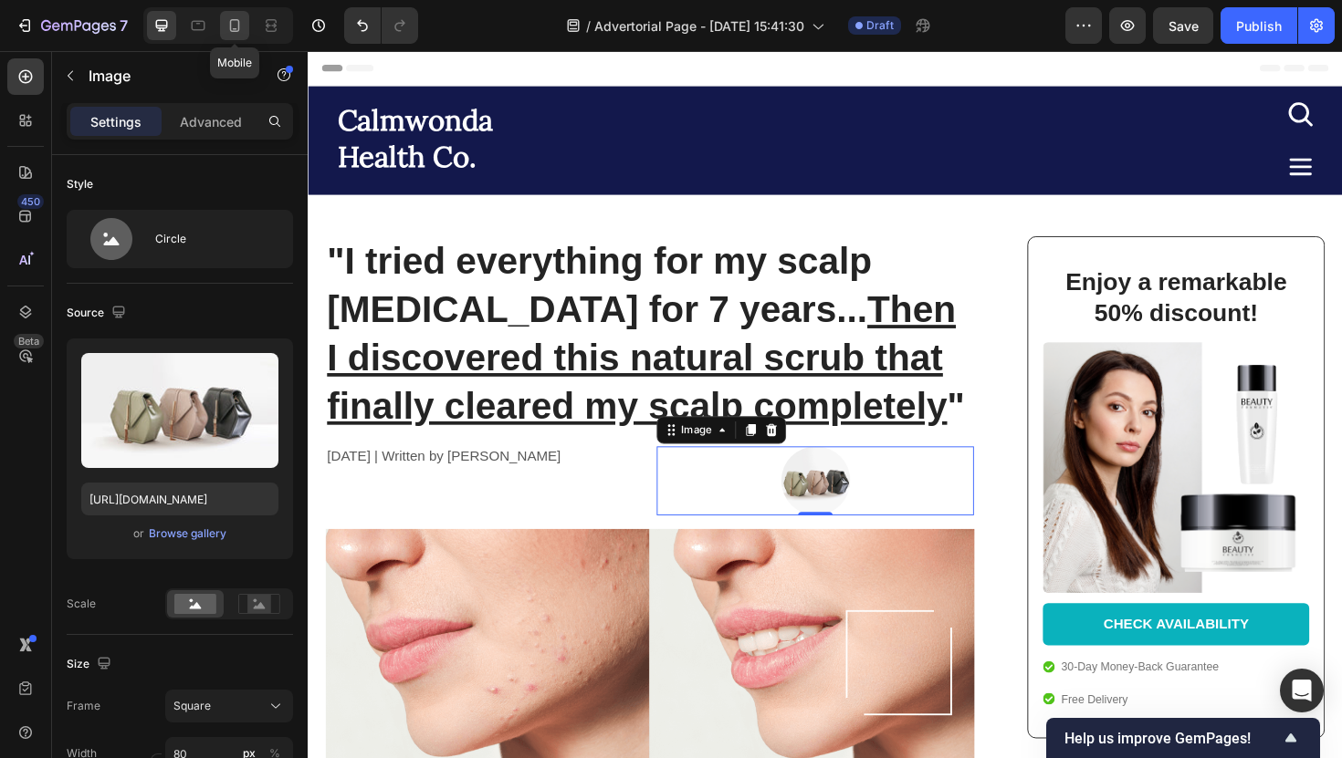
click at [234, 27] on icon at bounding box center [234, 25] width 18 height 18
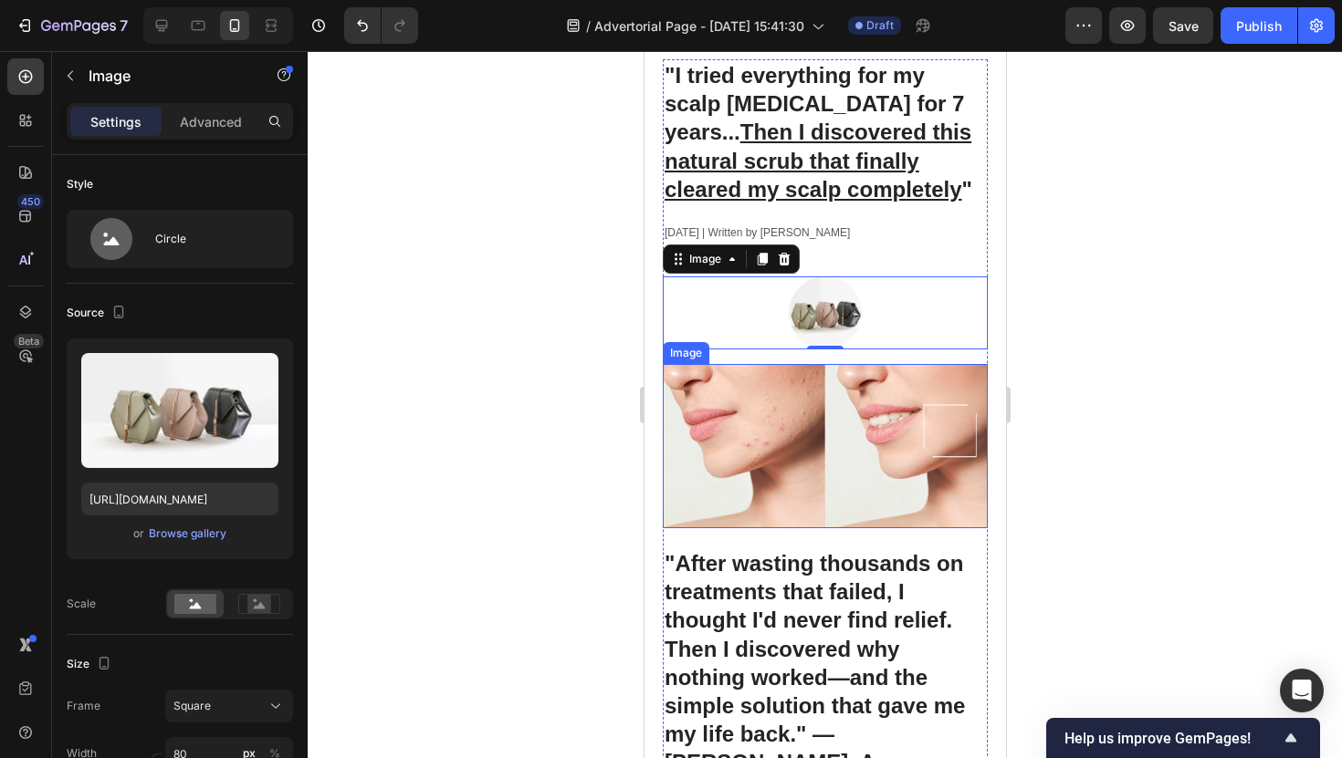
scroll to position [86, 0]
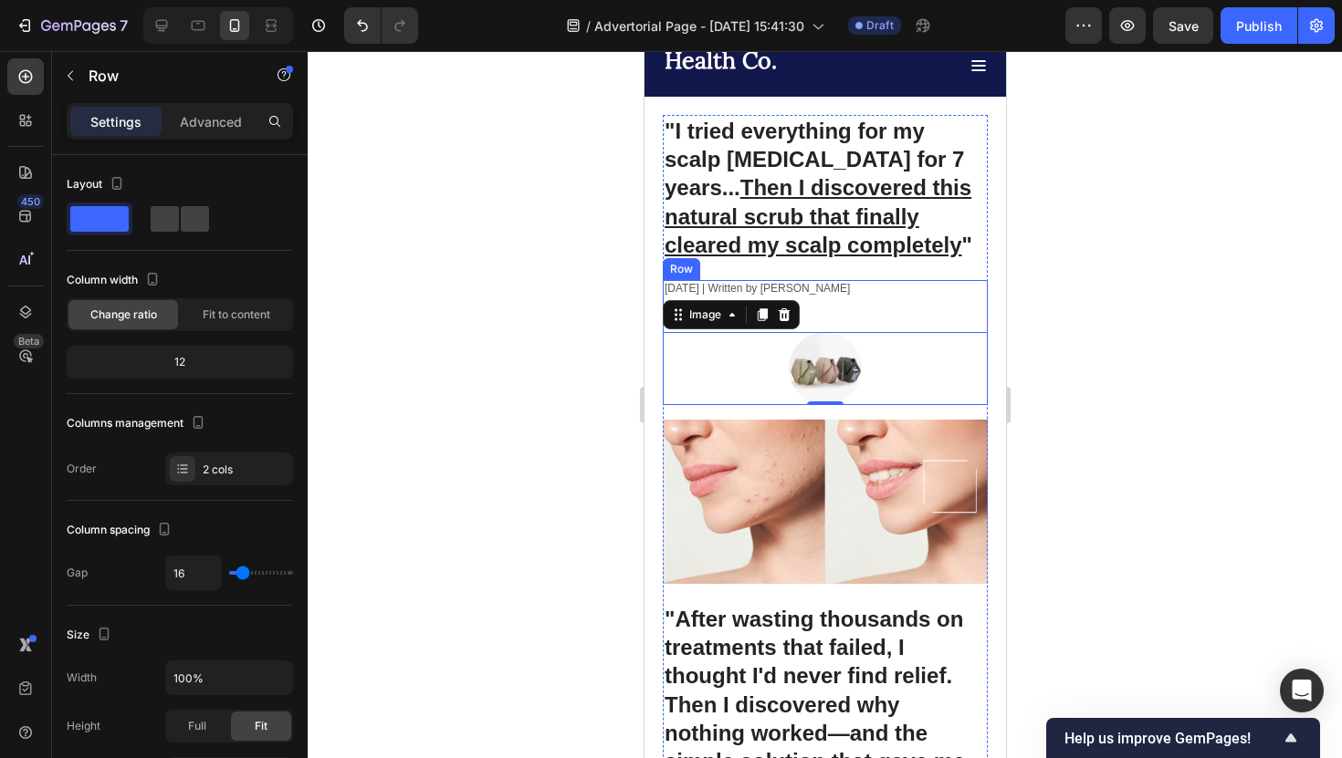
click at [817, 308] on div "November 3, 2023 | Written by Stella Hendriks Text Block" at bounding box center [824, 298] width 325 height 37
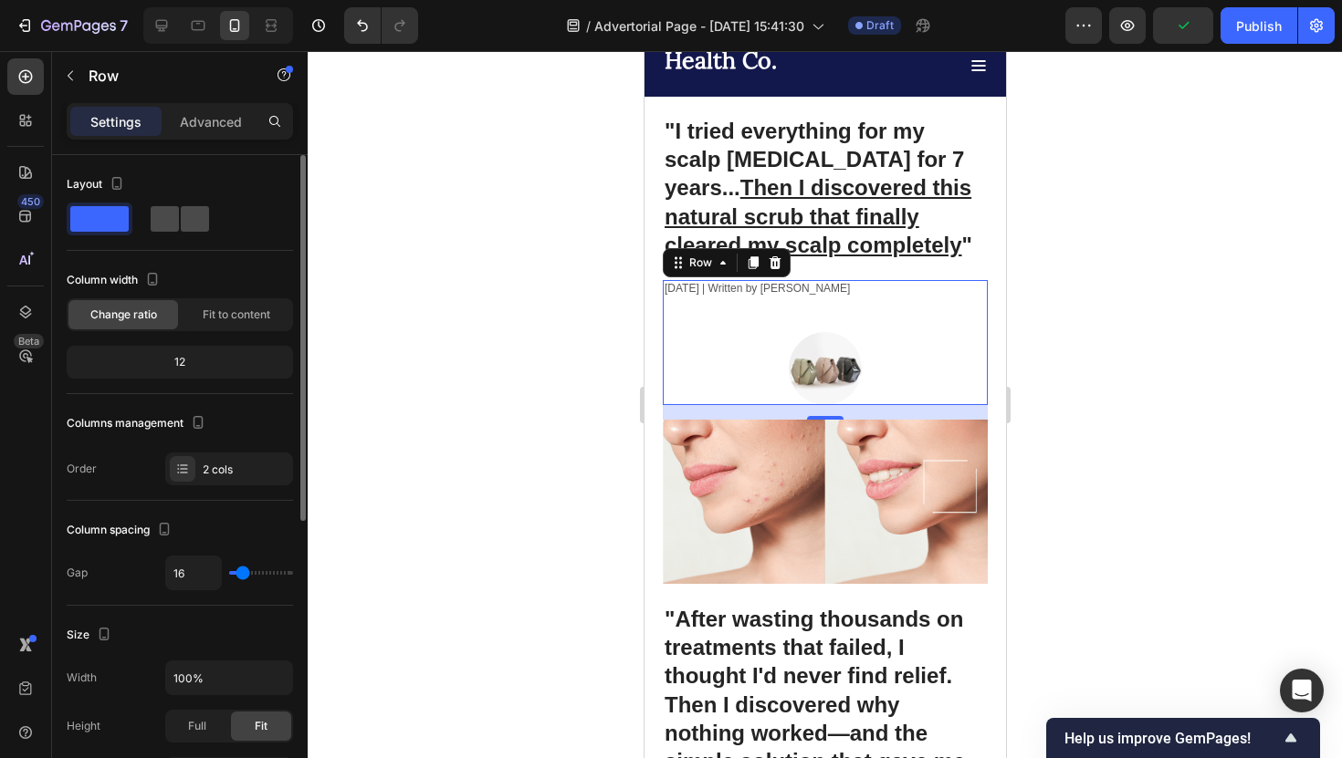
click at [189, 222] on span at bounding box center [195, 219] width 28 height 26
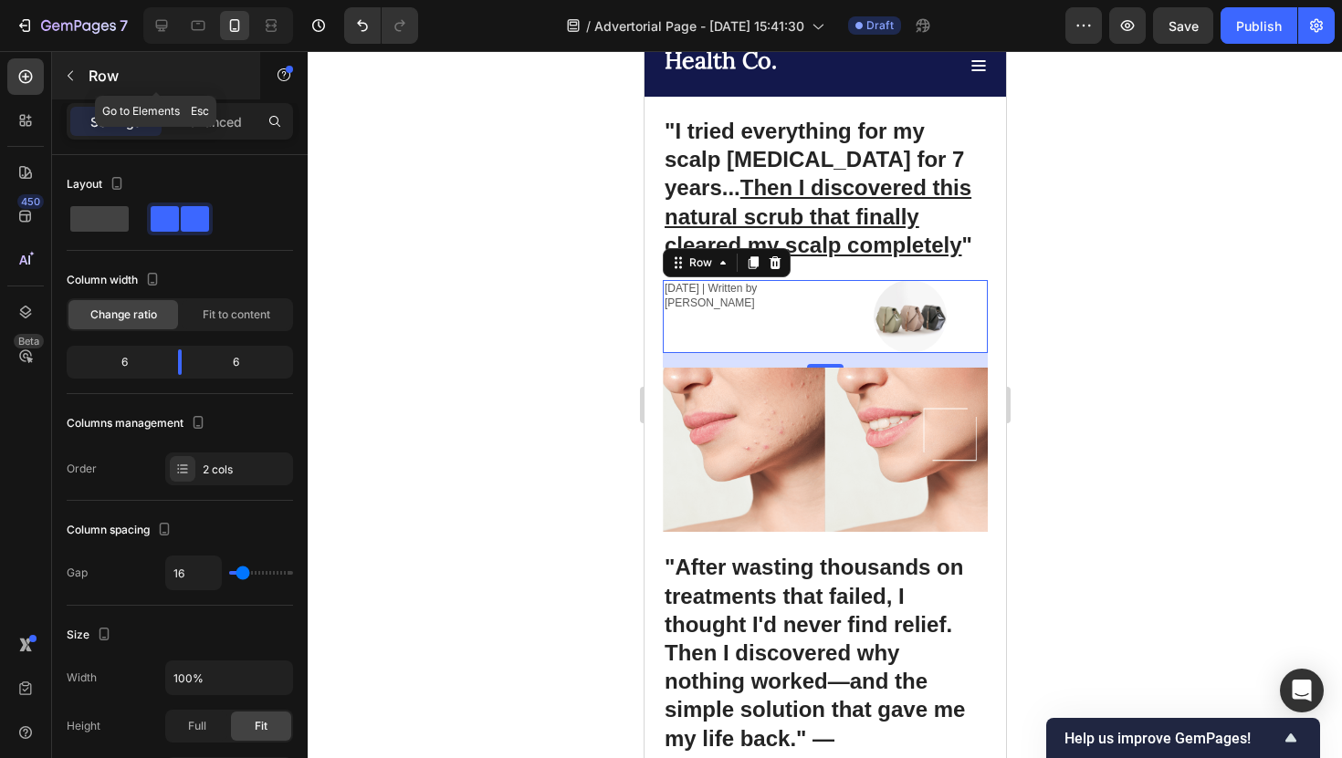
click at [81, 83] on button "button" at bounding box center [70, 75] width 29 height 29
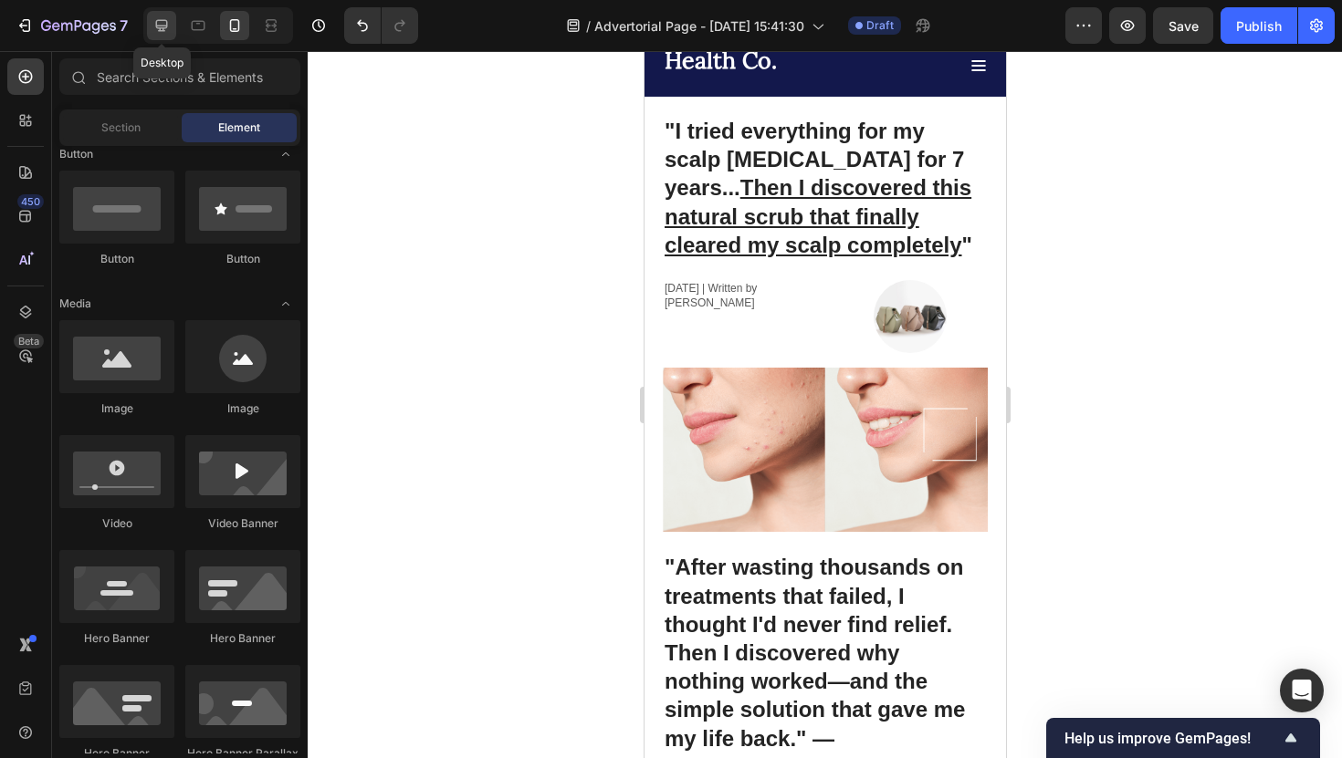
click at [164, 38] on div at bounding box center [161, 25] width 29 height 29
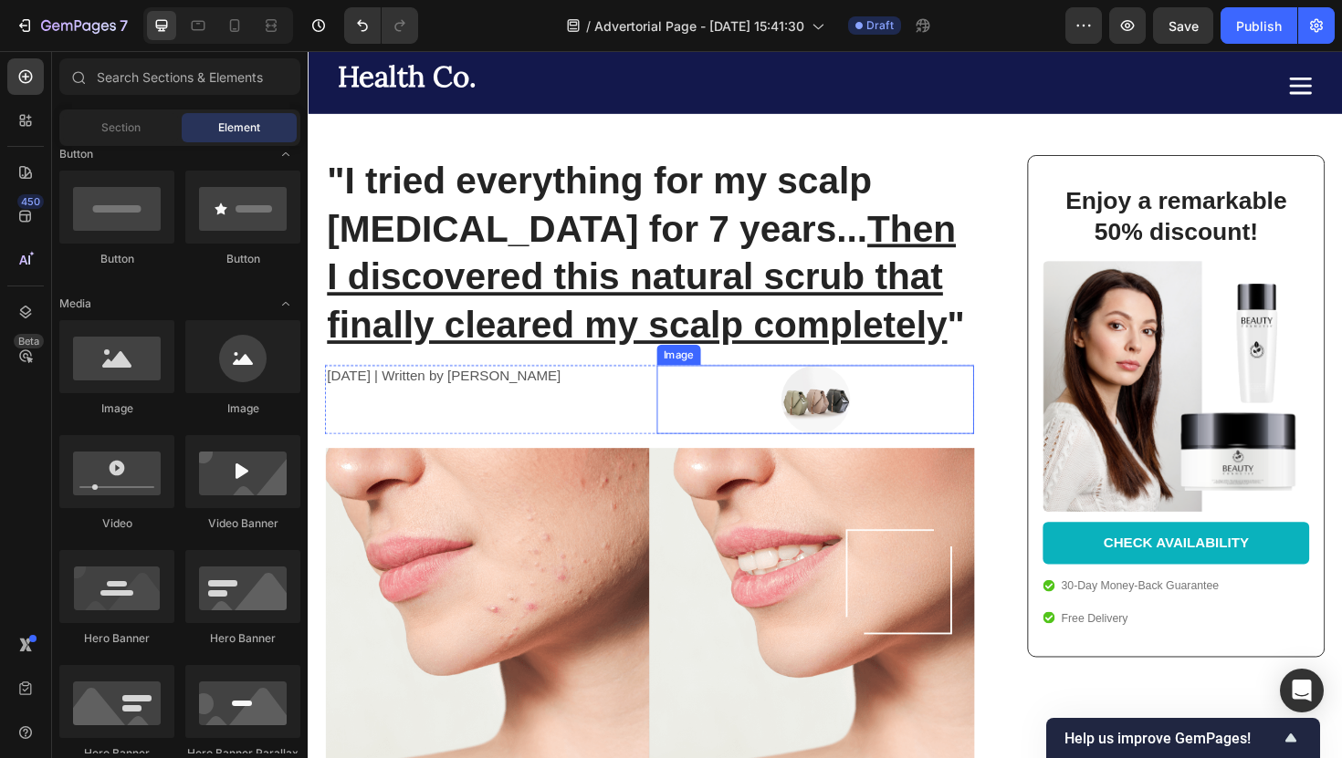
click at [820, 422] on img at bounding box center [845, 420] width 73 height 73
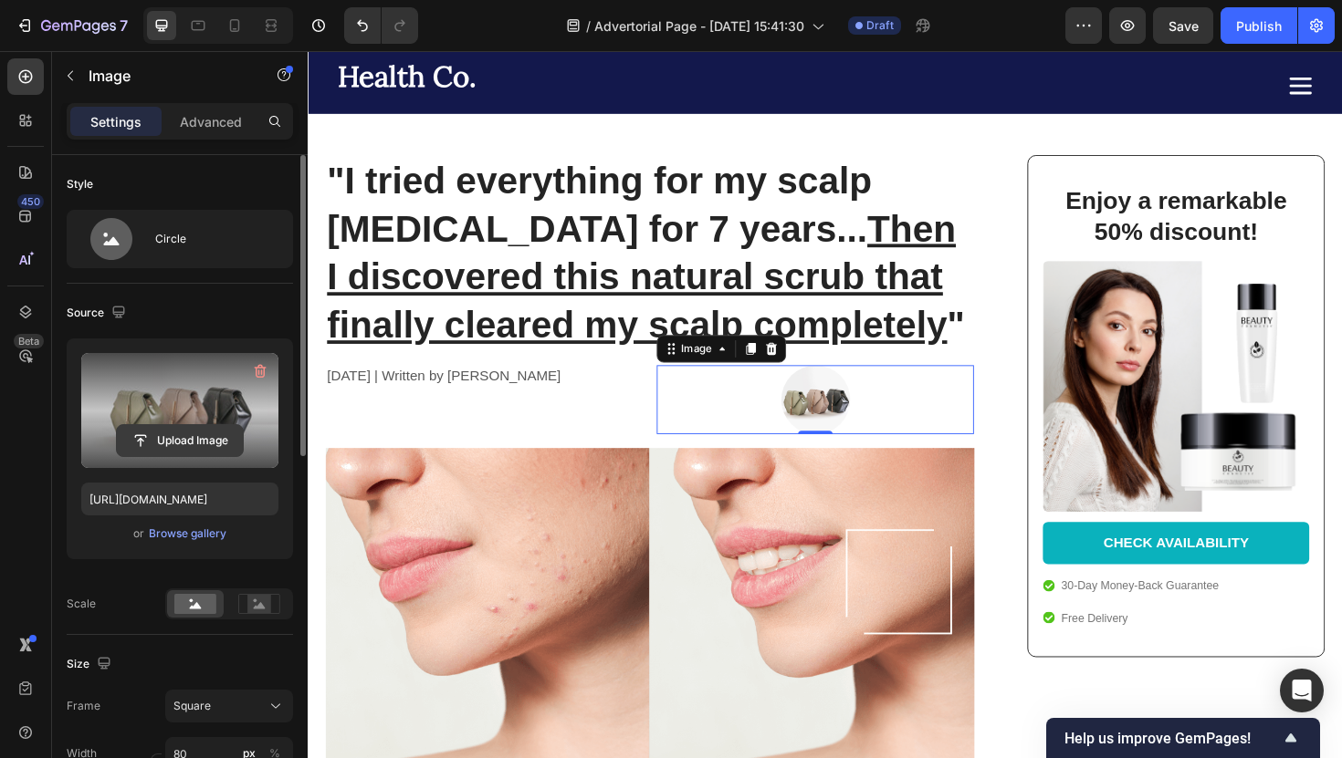
click at [187, 440] on input "file" at bounding box center [180, 440] width 126 height 31
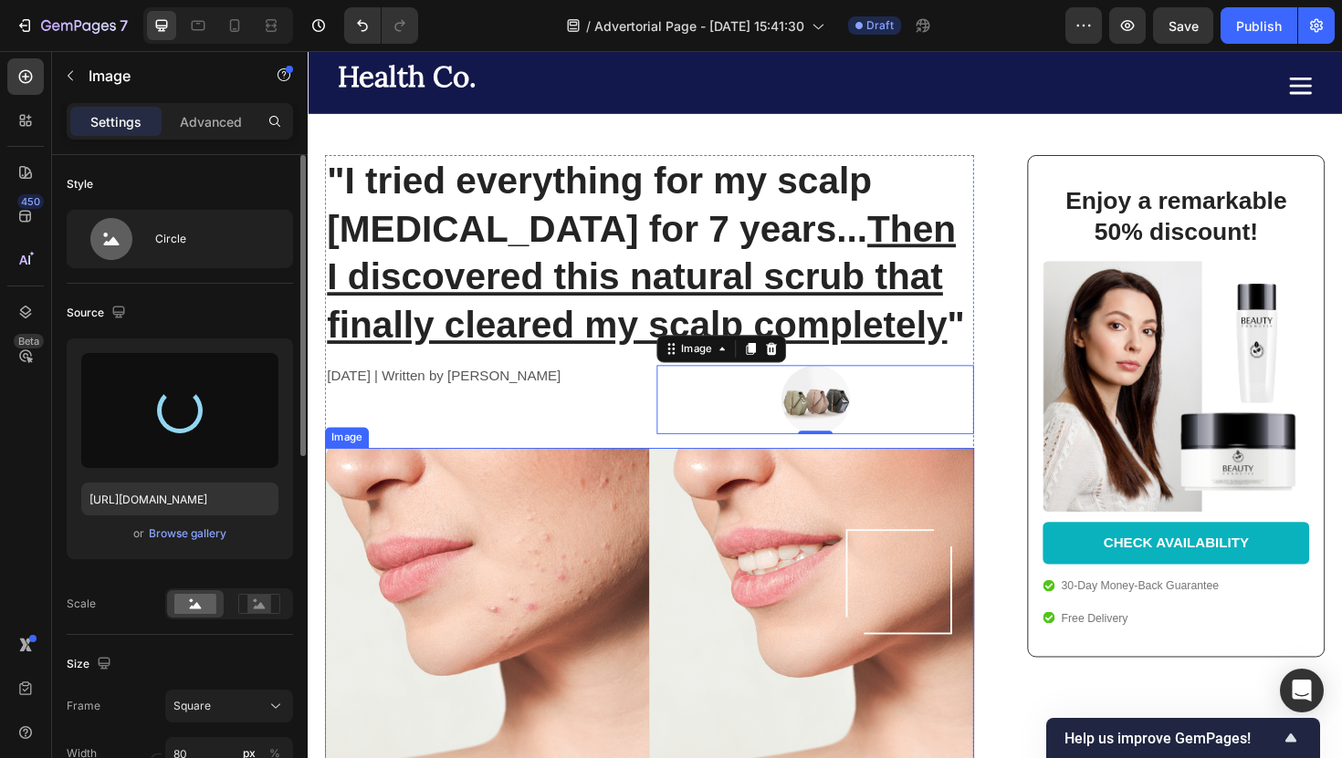
type input "https://cdn.shopify.com/s/files/1/0952/2102/3049/files/gempages_575005679476015…"
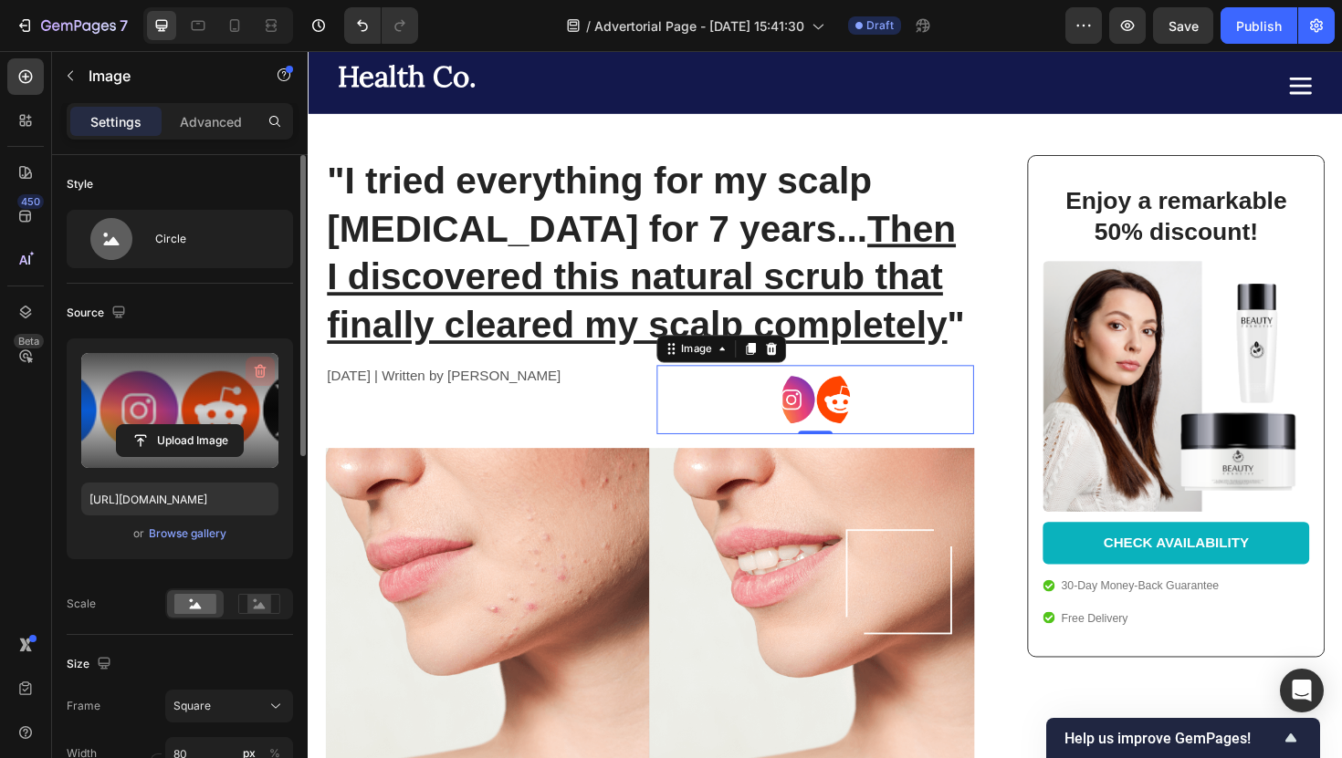
click at [253, 376] on icon "button" at bounding box center [260, 371] width 18 height 18
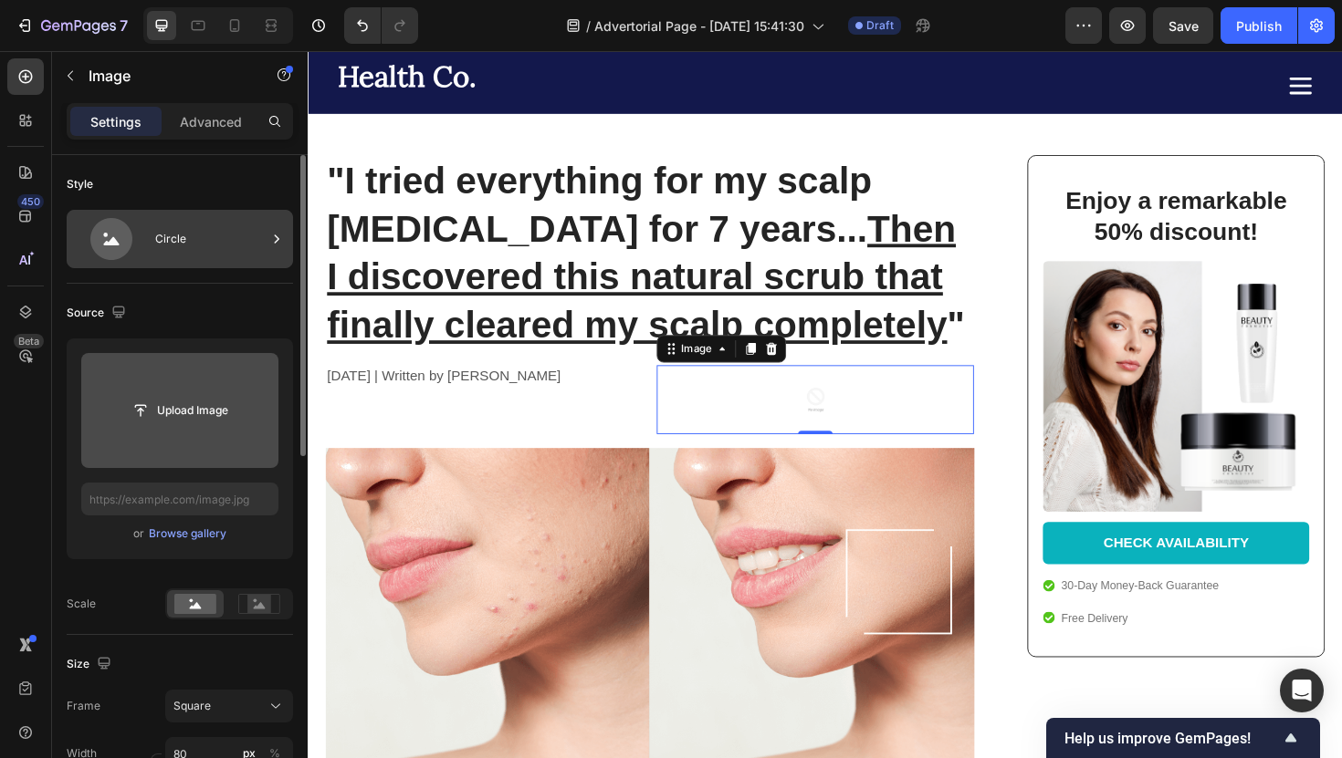
click at [234, 234] on div "Circle" at bounding box center [210, 239] width 111 height 42
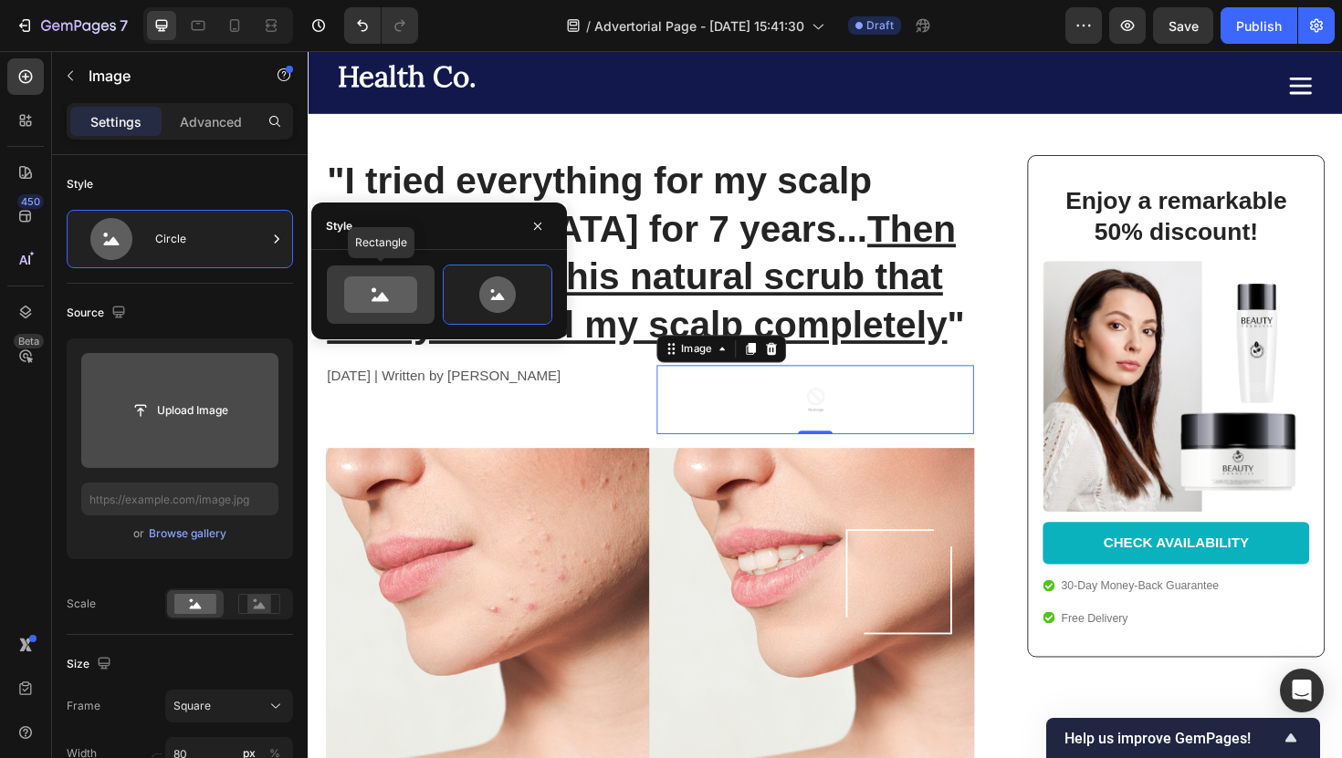
click at [358, 285] on icon at bounding box center [380, 295] width 73 height 37
type input "100"
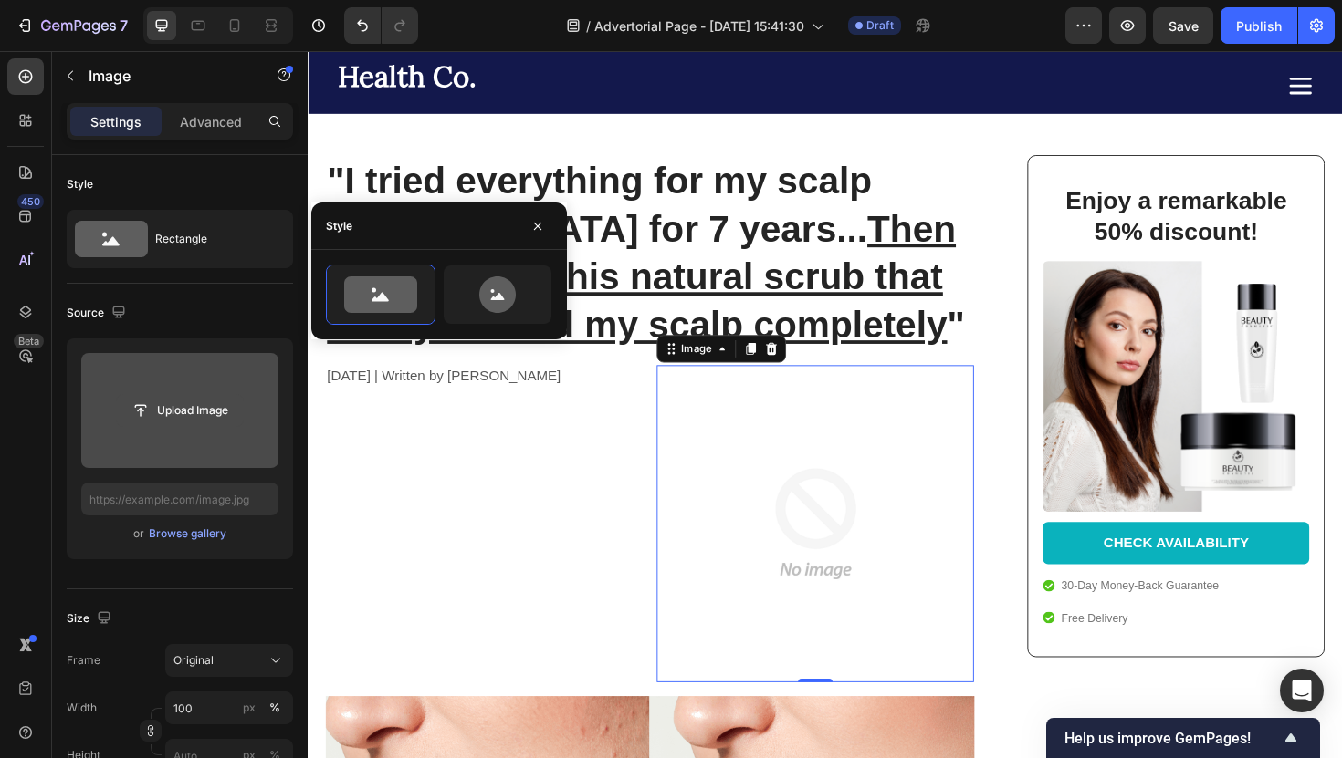
click at [163, 426] on button "Upload Image" at bounding box center [180, 410] width 128 height 33
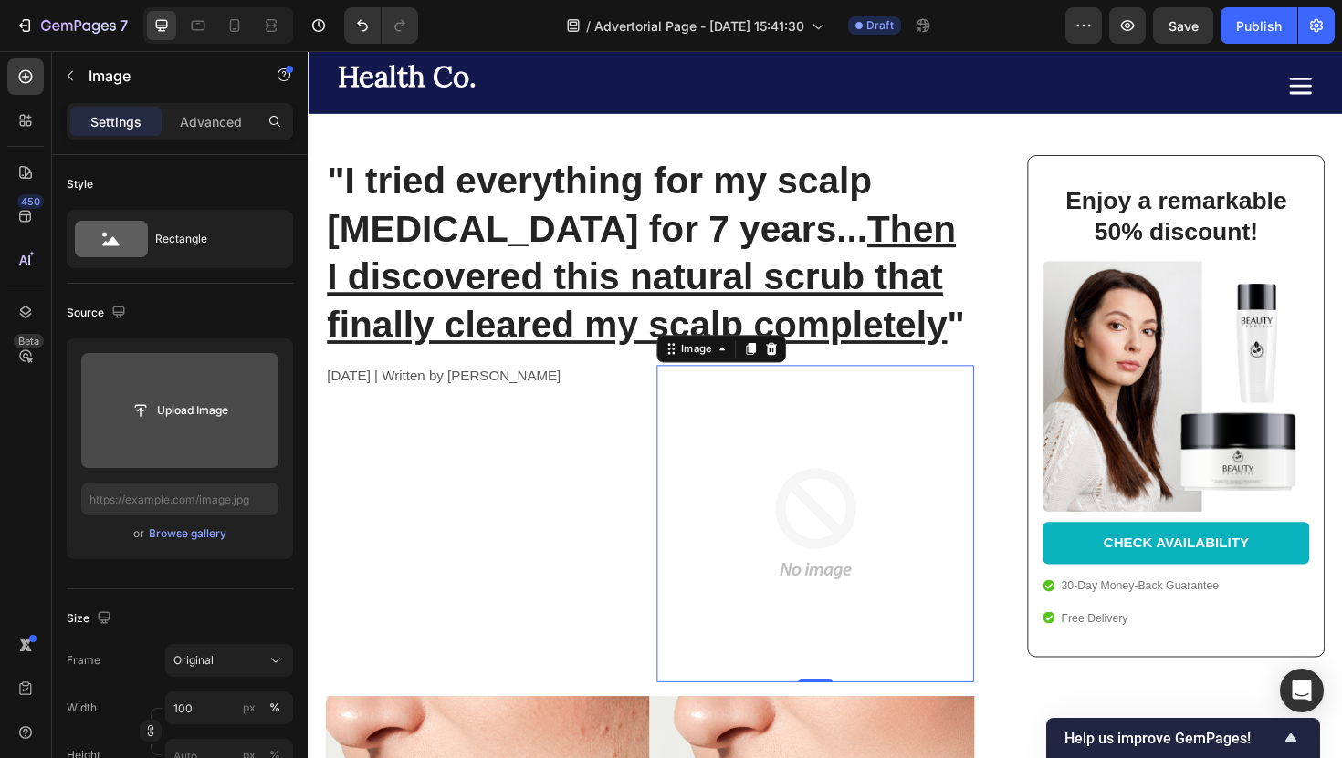
click at [180, 406] on input "file" at bounding box center [180, 410] width 126 height 31
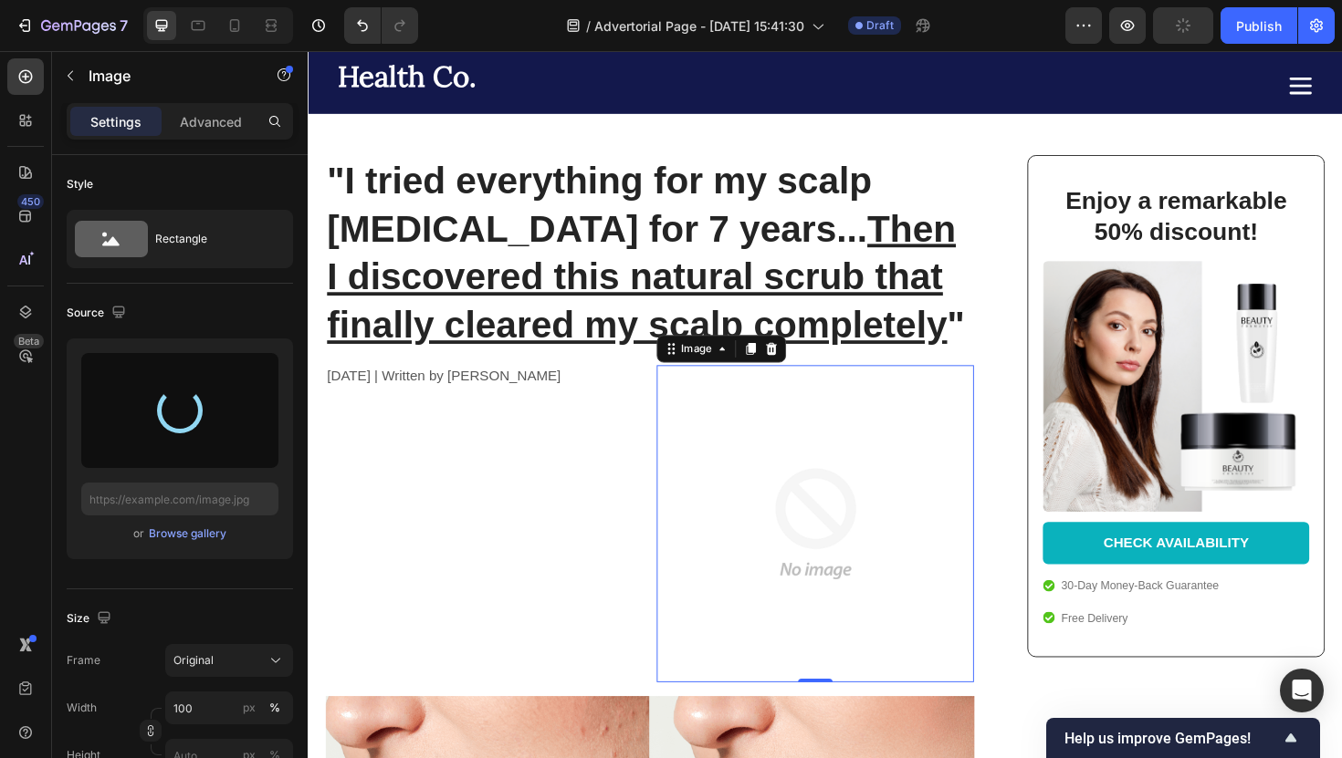
type input "https://cdn.shopify.com/s/files/1/0952/2102/3049/files/gempages_575005679476015…"
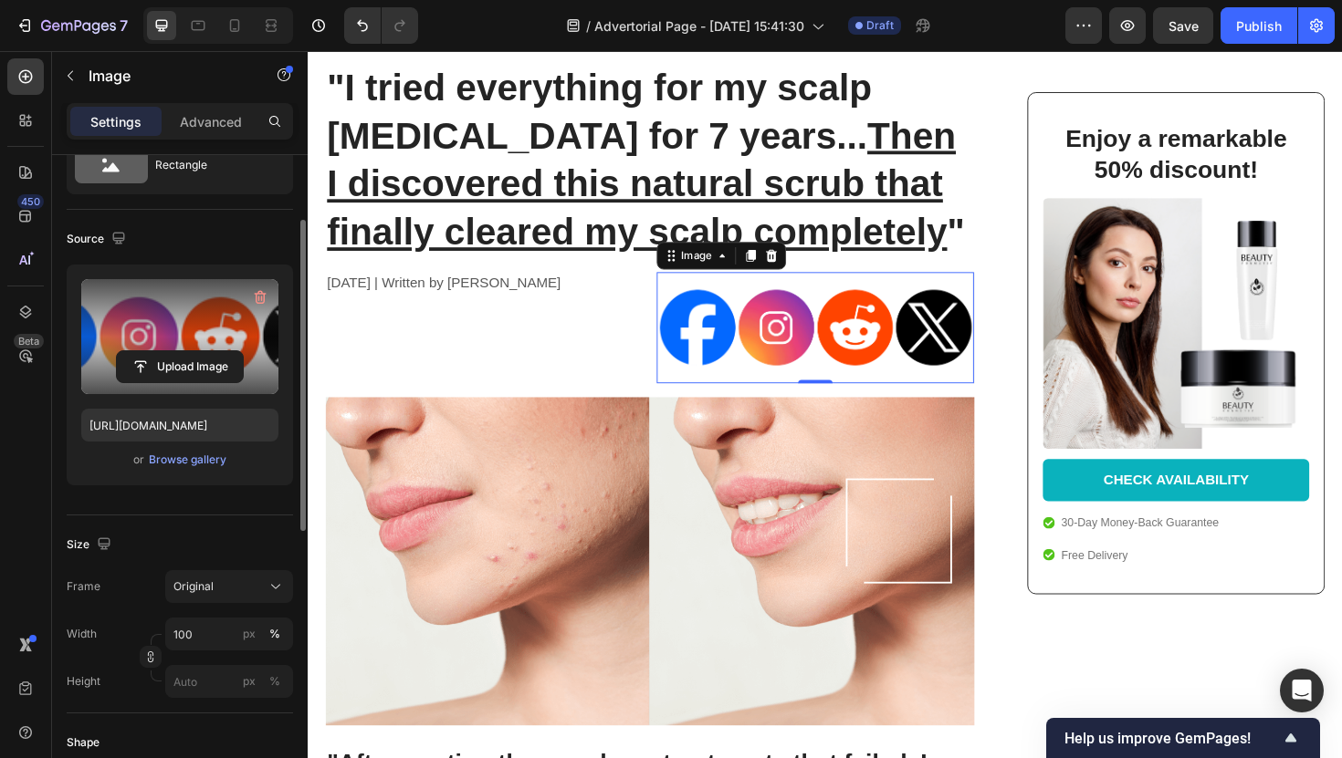
scroll to position [109, 0]
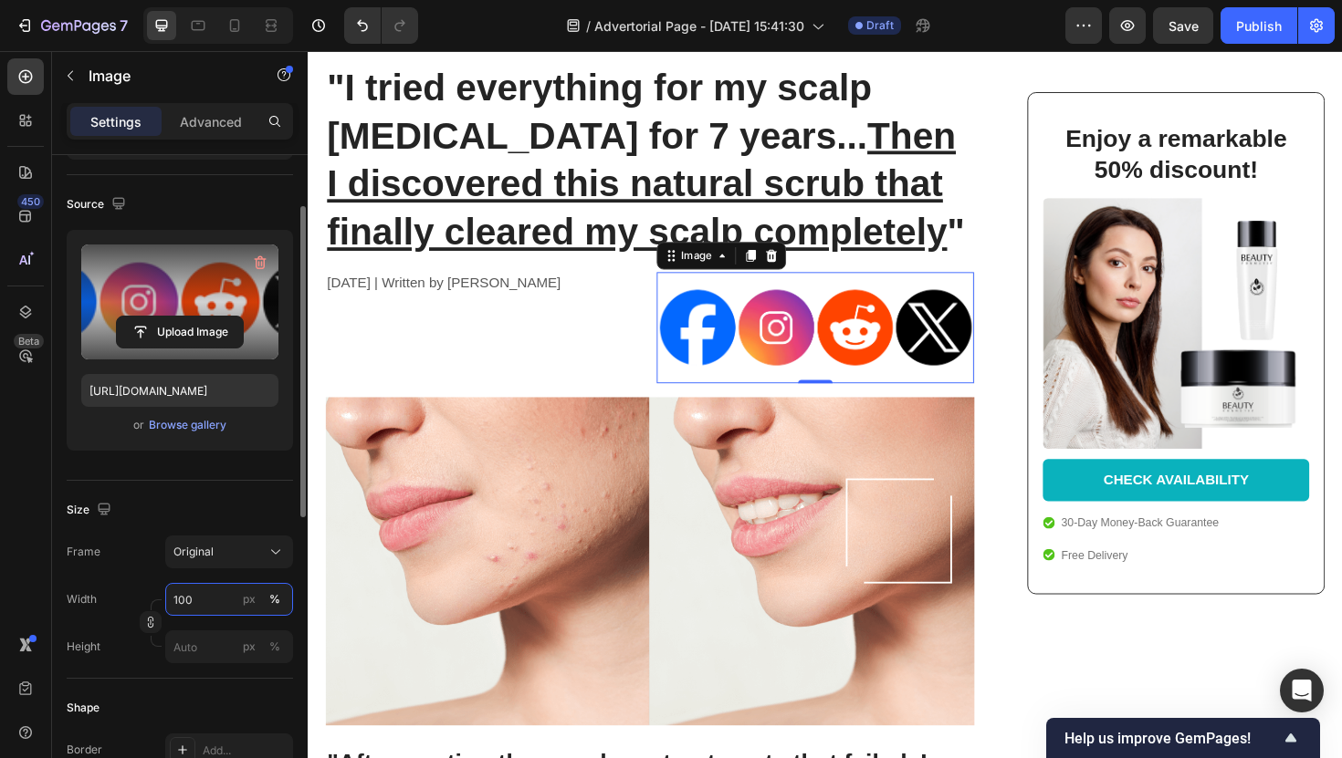
click at [226, 591] on input "100" at bounding box center [229, 599] width 128 height 33
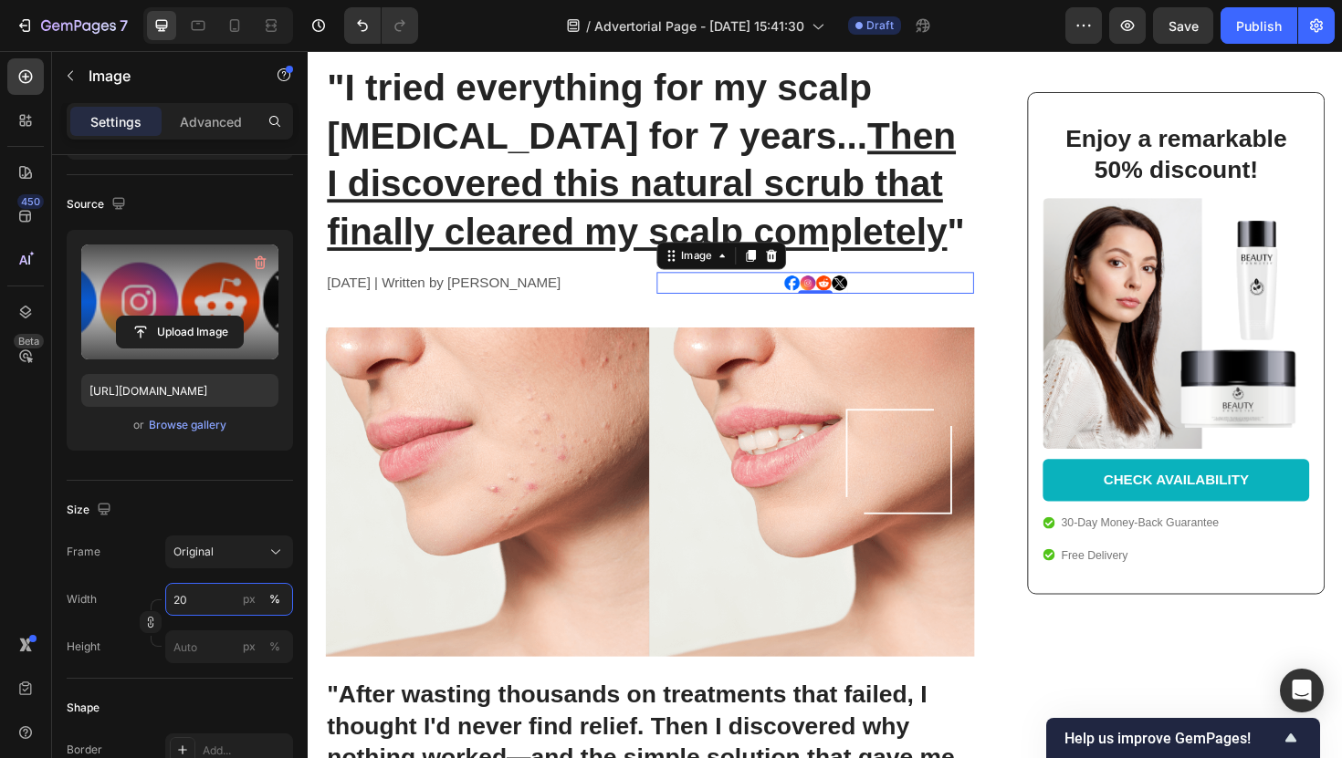
type input "2"
type input "4"
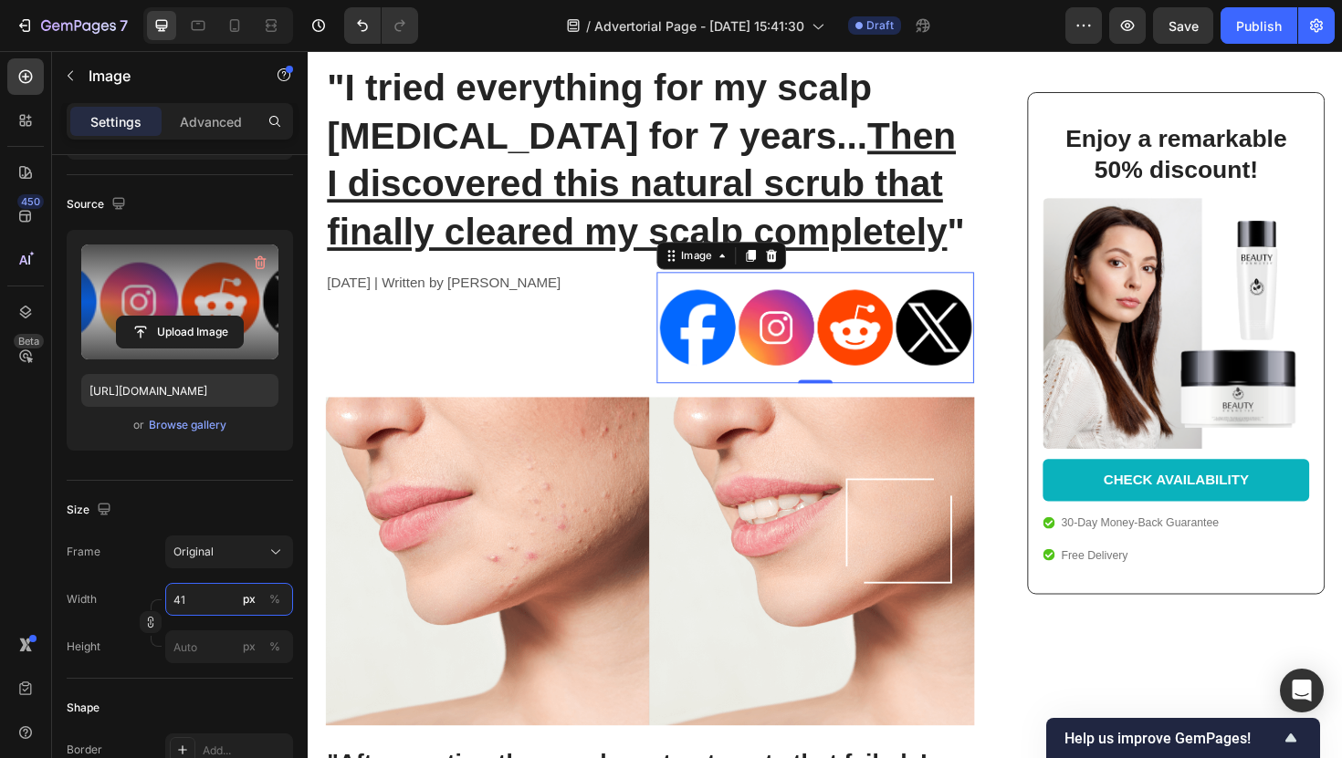
type input "4"
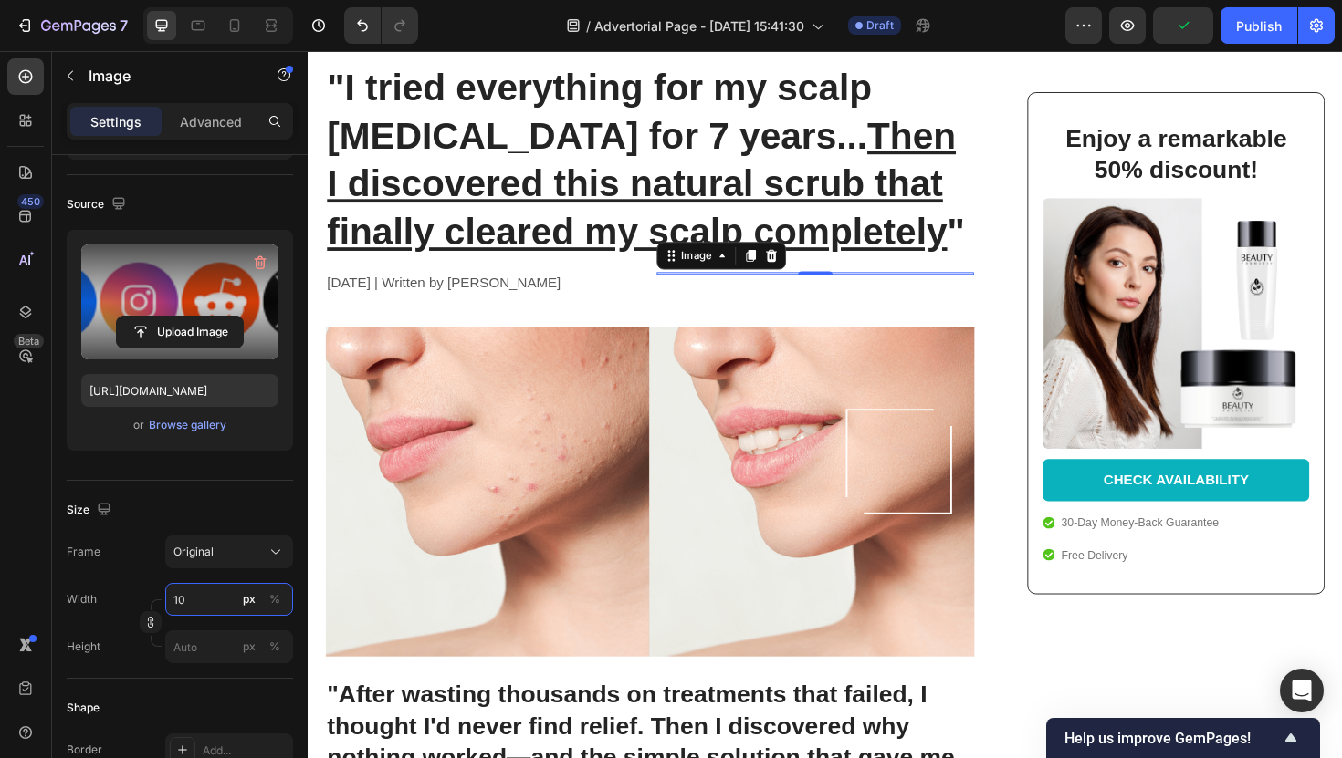
type input "1"
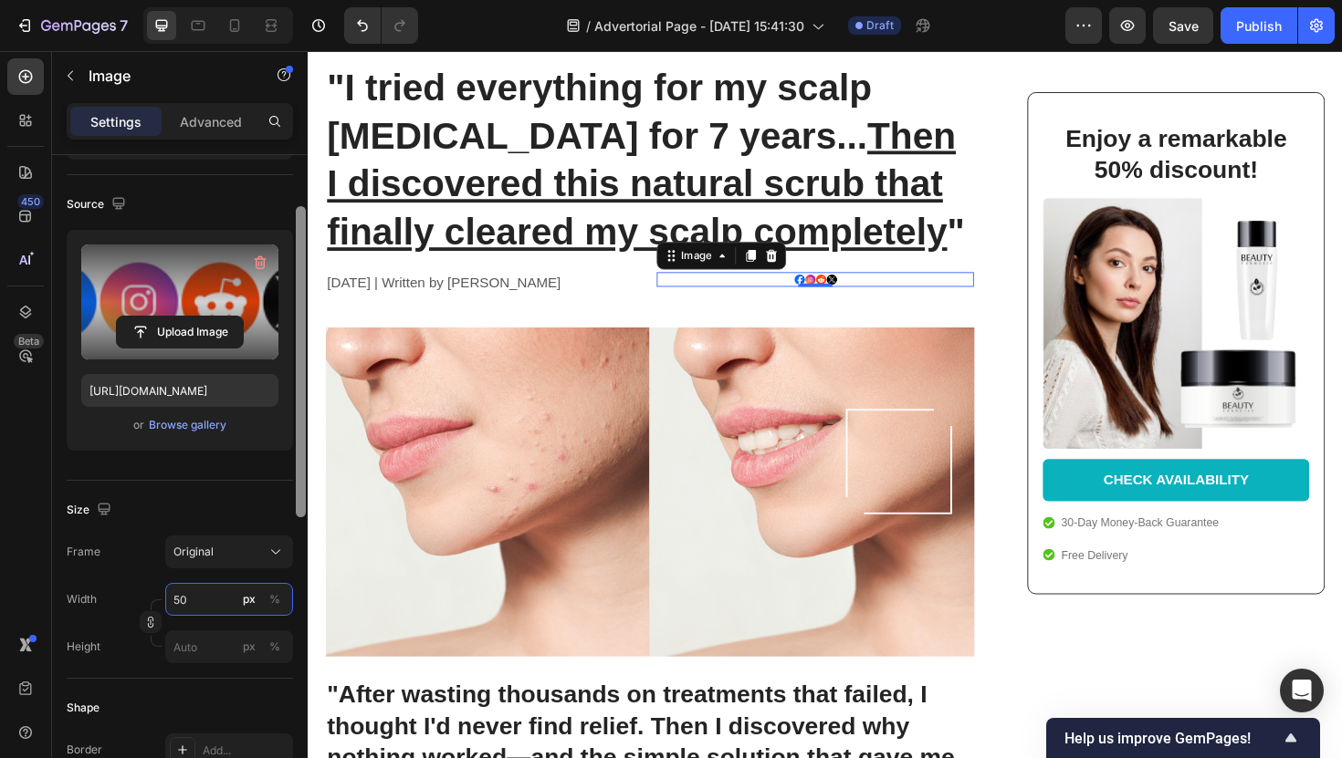
type input "5"
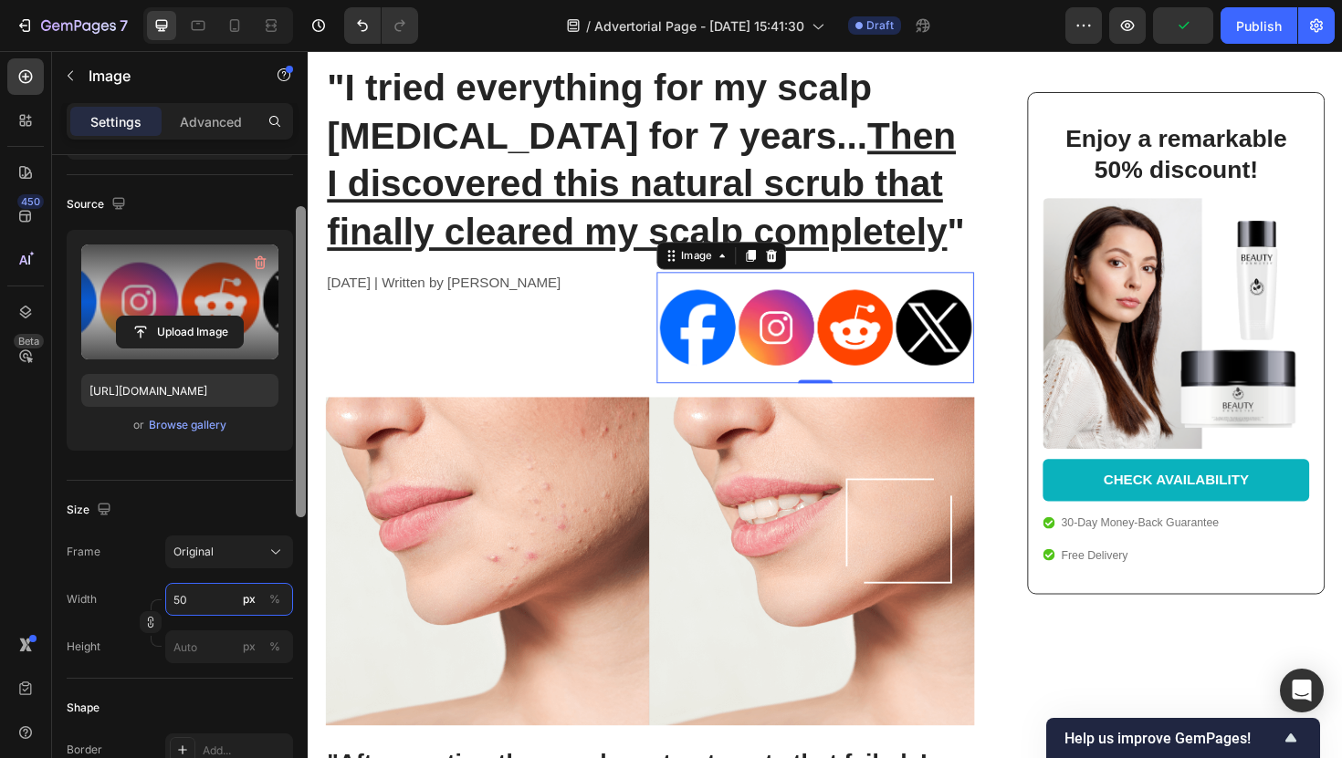
type input "5"
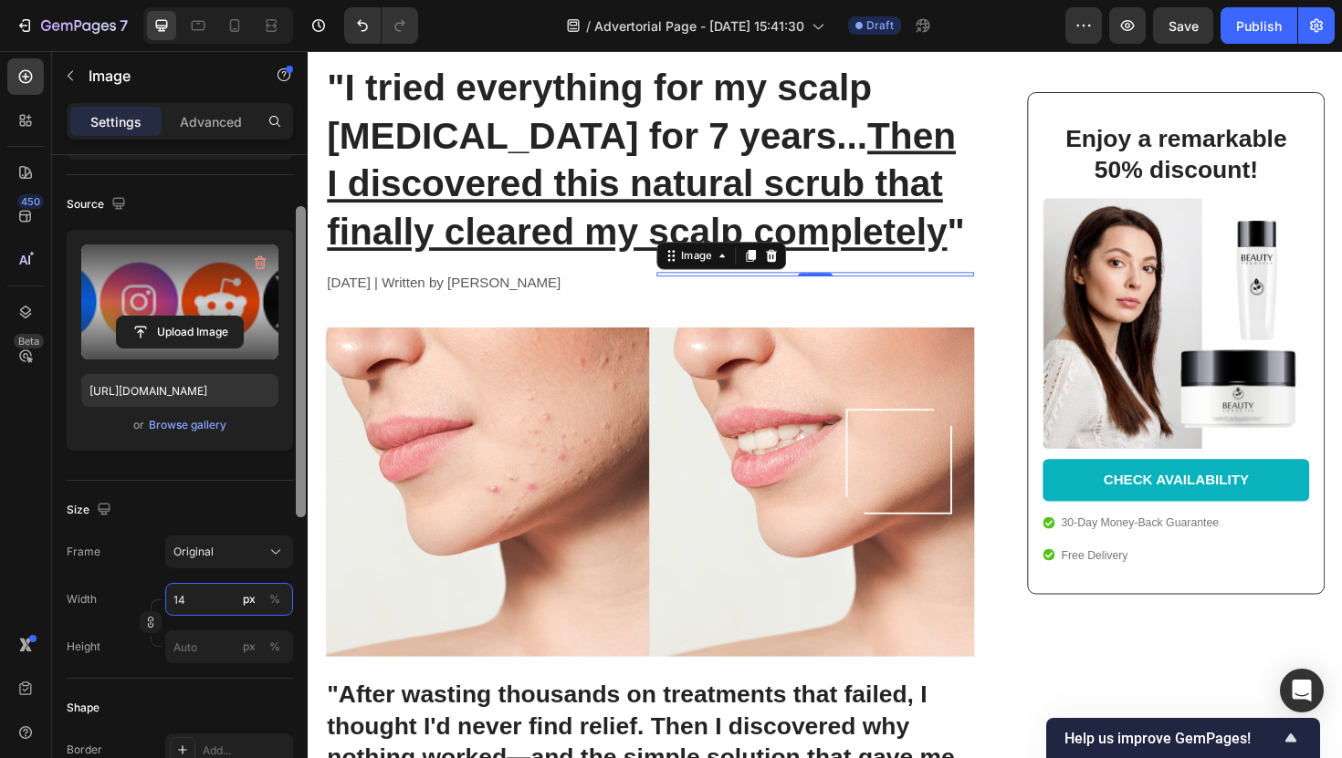
type input "140"
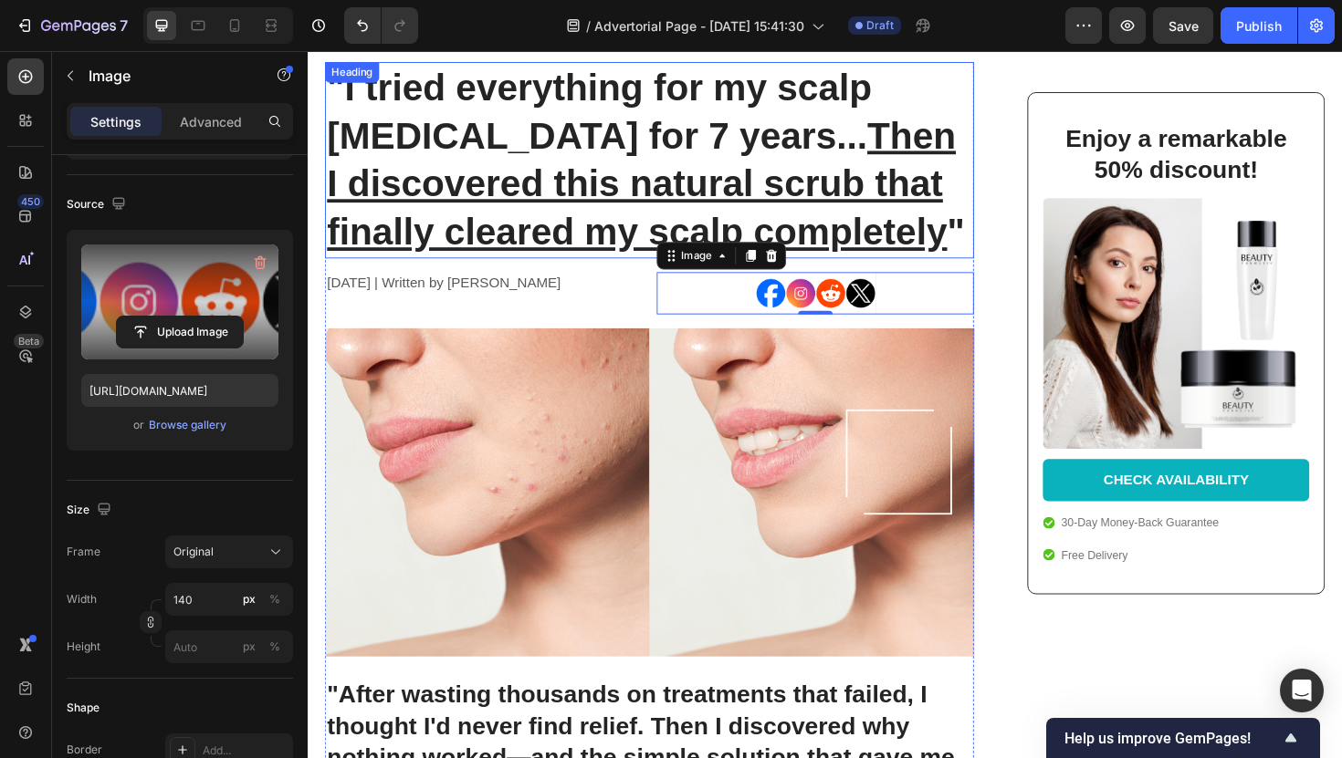
click at [484, 181] on u "Then I discovered this natural scrub that finally cleared my scalp completely" at bounding box center [661, 192] width 666 height 146
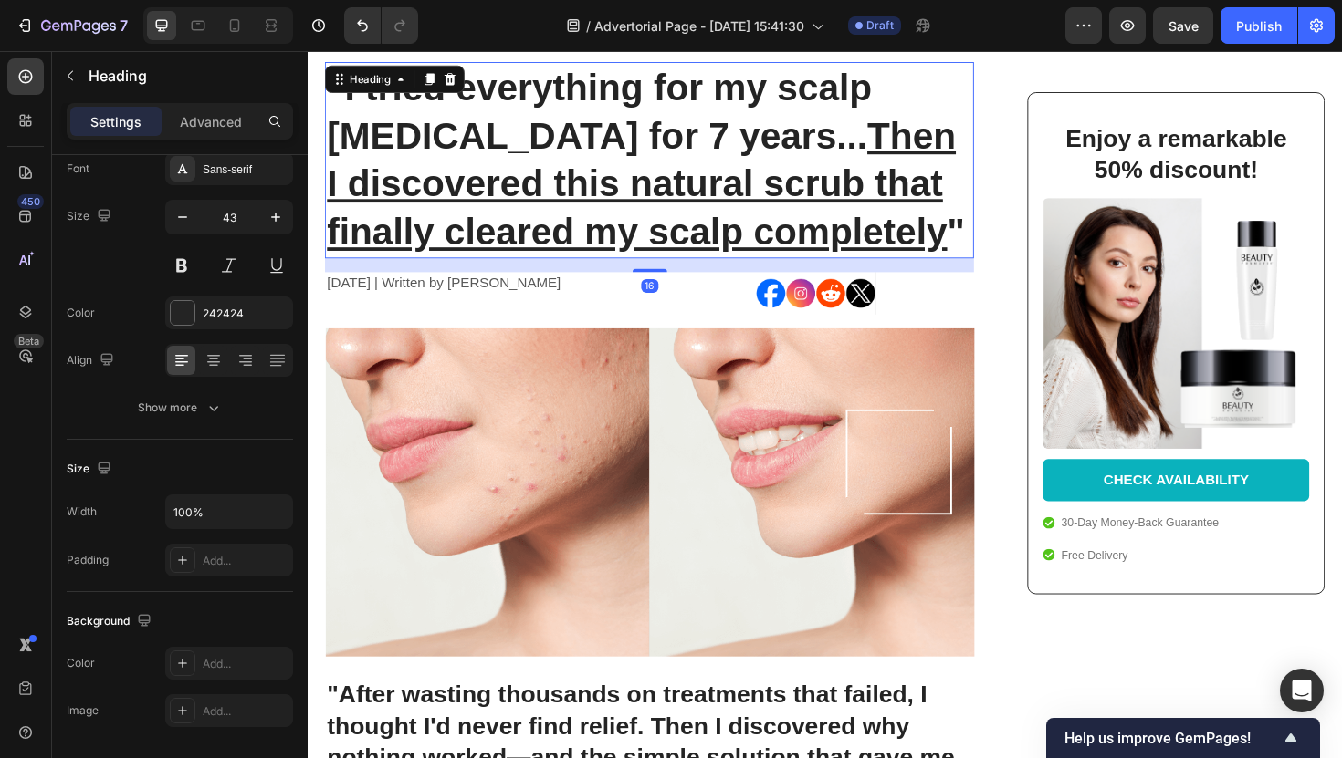
scroll to position [0, 0]
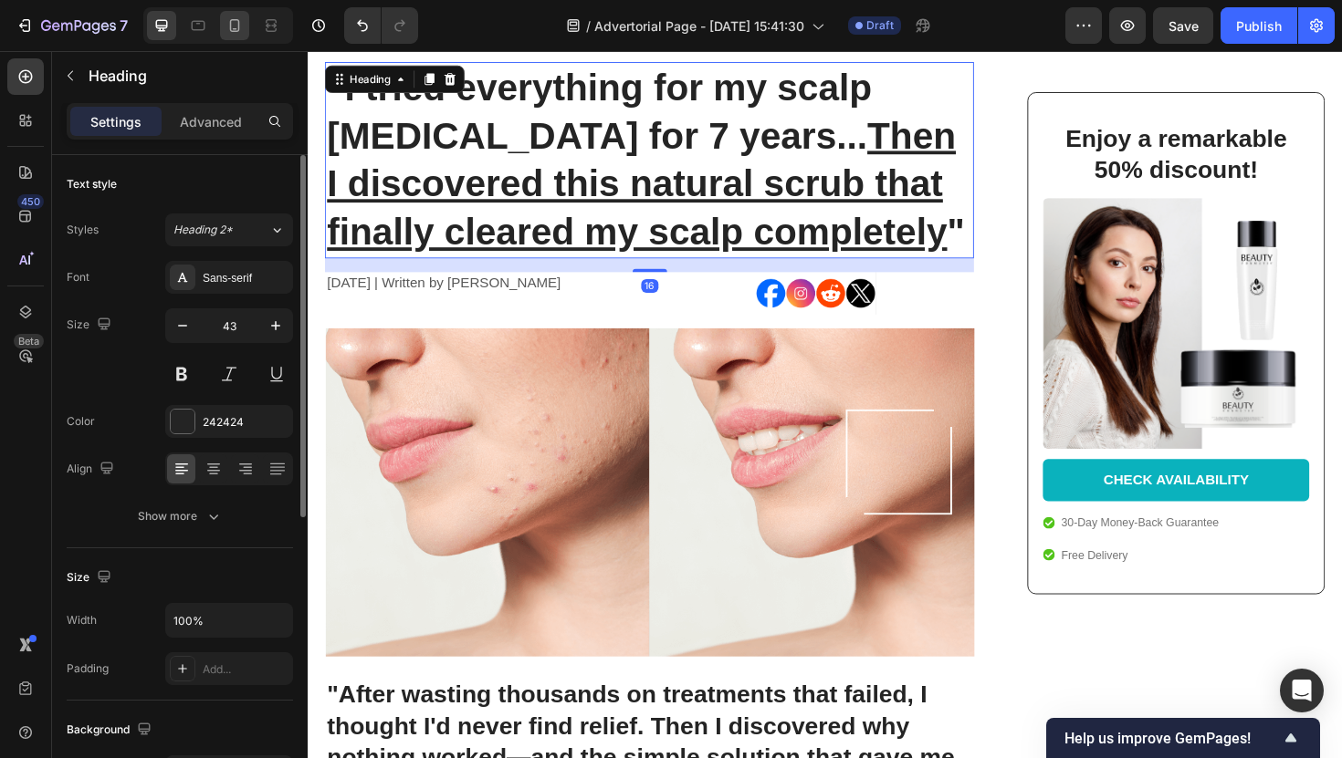
click at [238, 34] on icon at bounding box center [234, 25] width 18 height 18
type input "24"
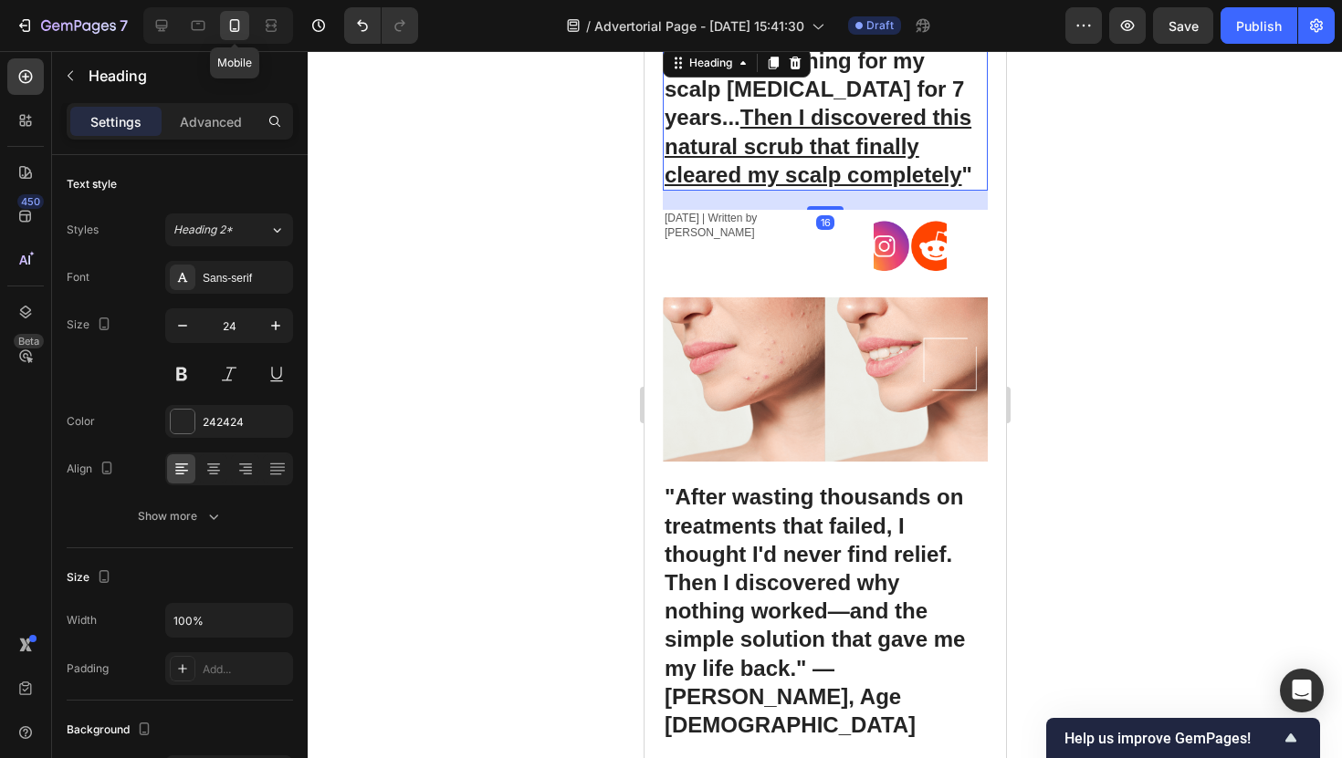
scroll to position [107, 0]
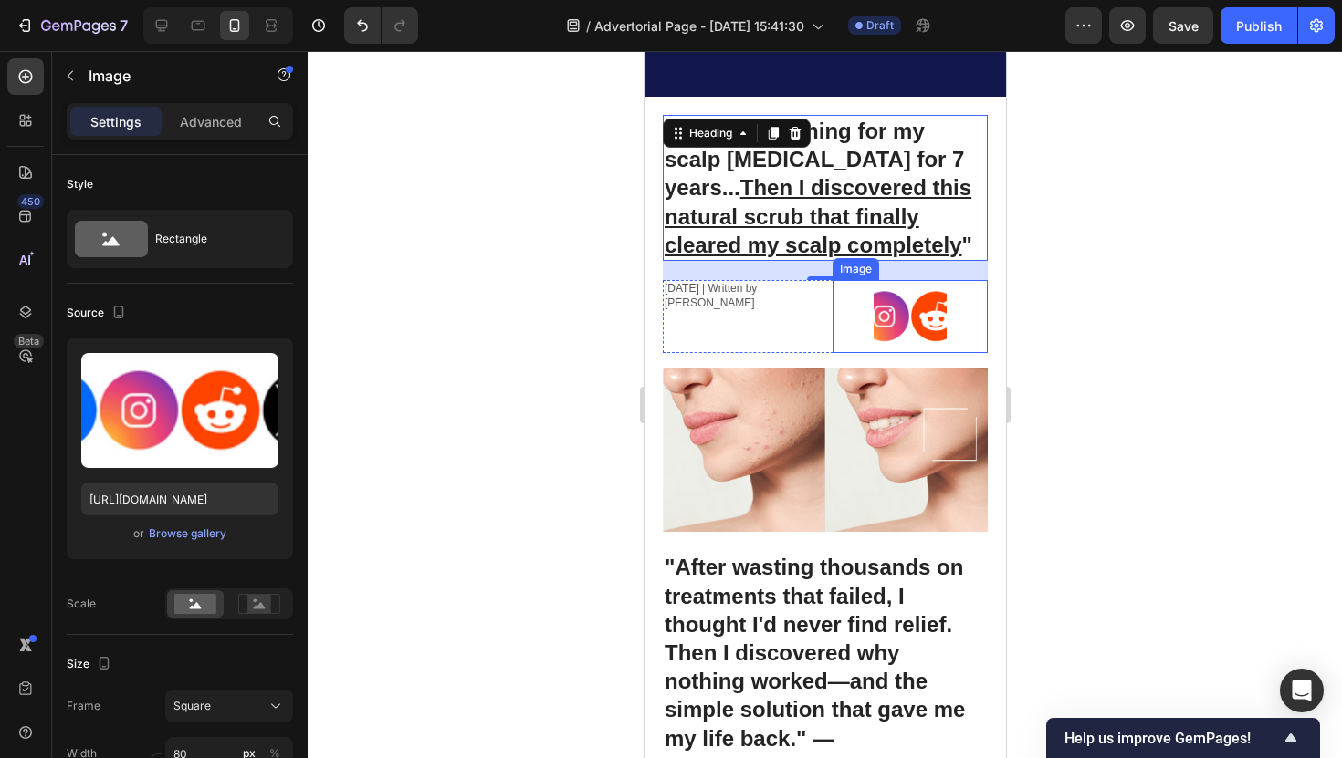
click at [893, 301] on img at bounding box center [909, 316] width 73 height 73
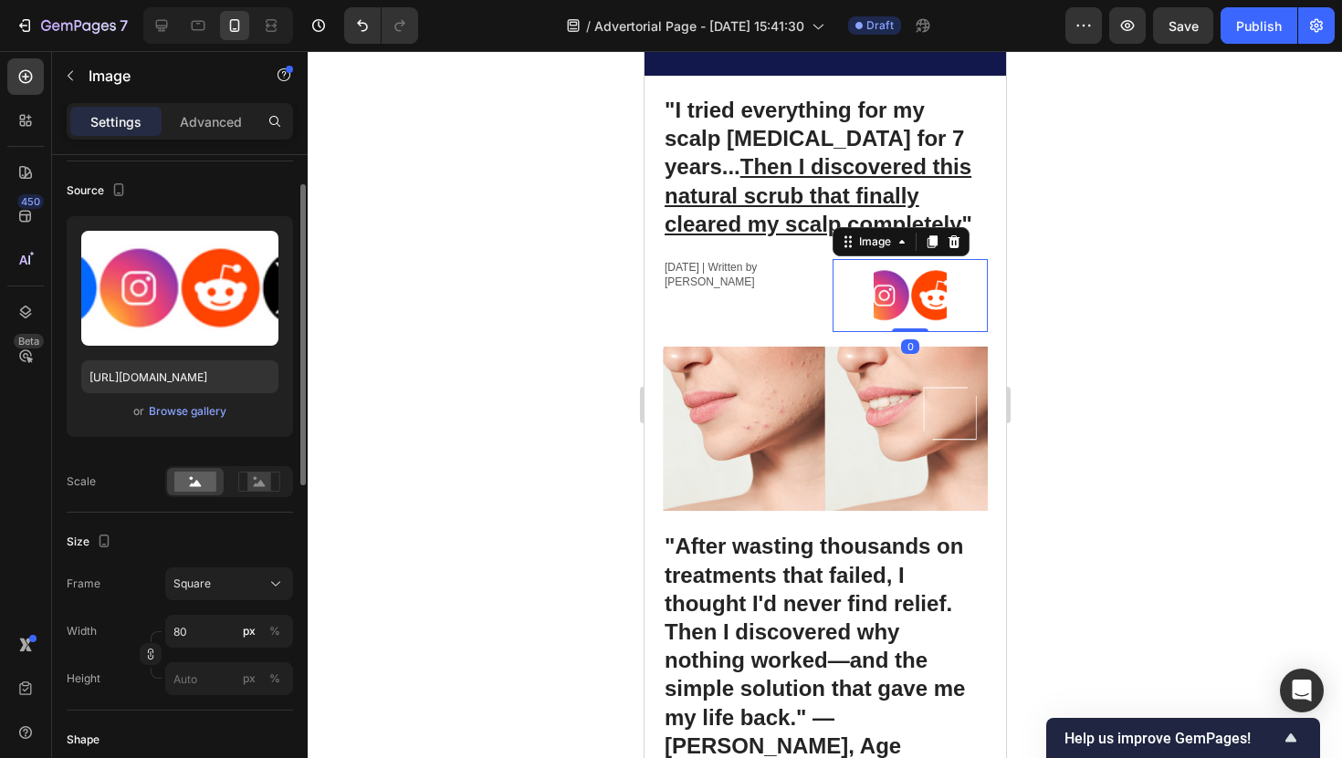
scroll to position [154, 0]
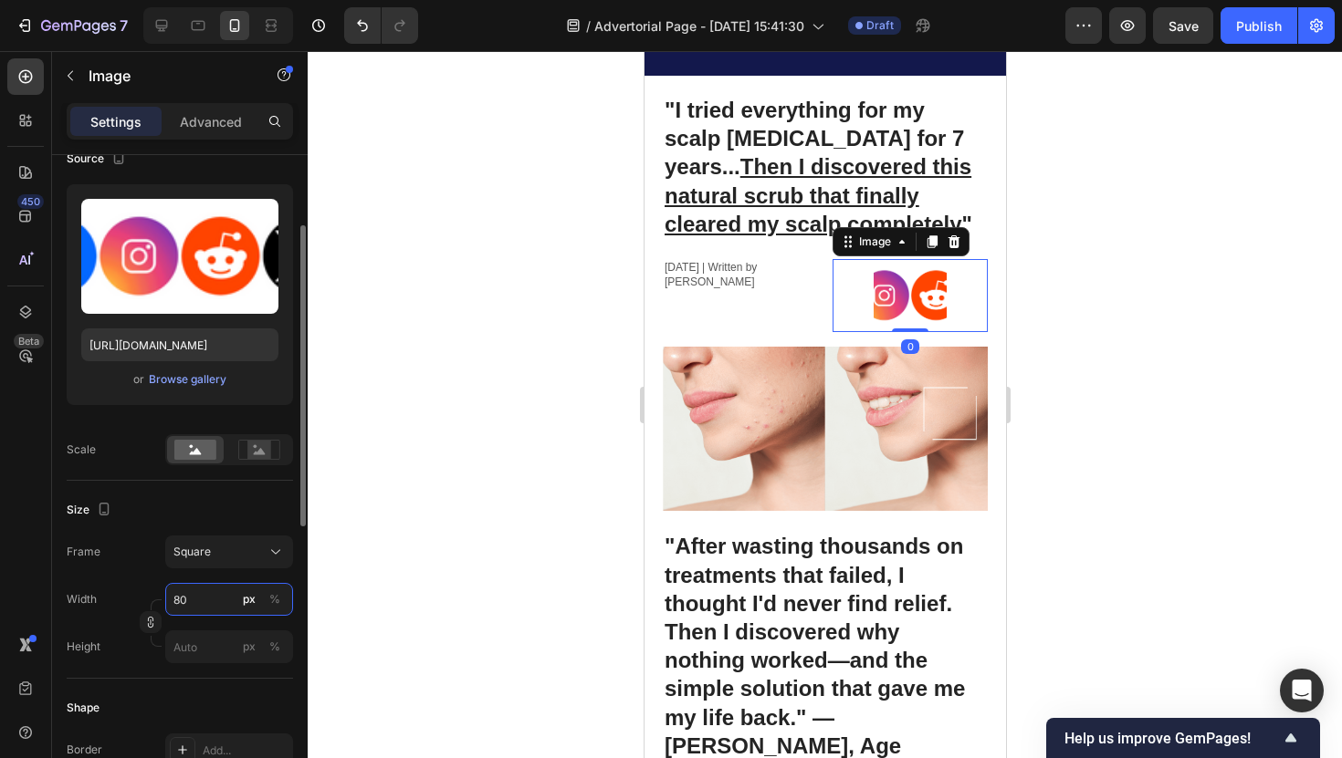
click at [206, 593] on input "80" at bounding box center [229, 599] width 128 height 33
type input "1"
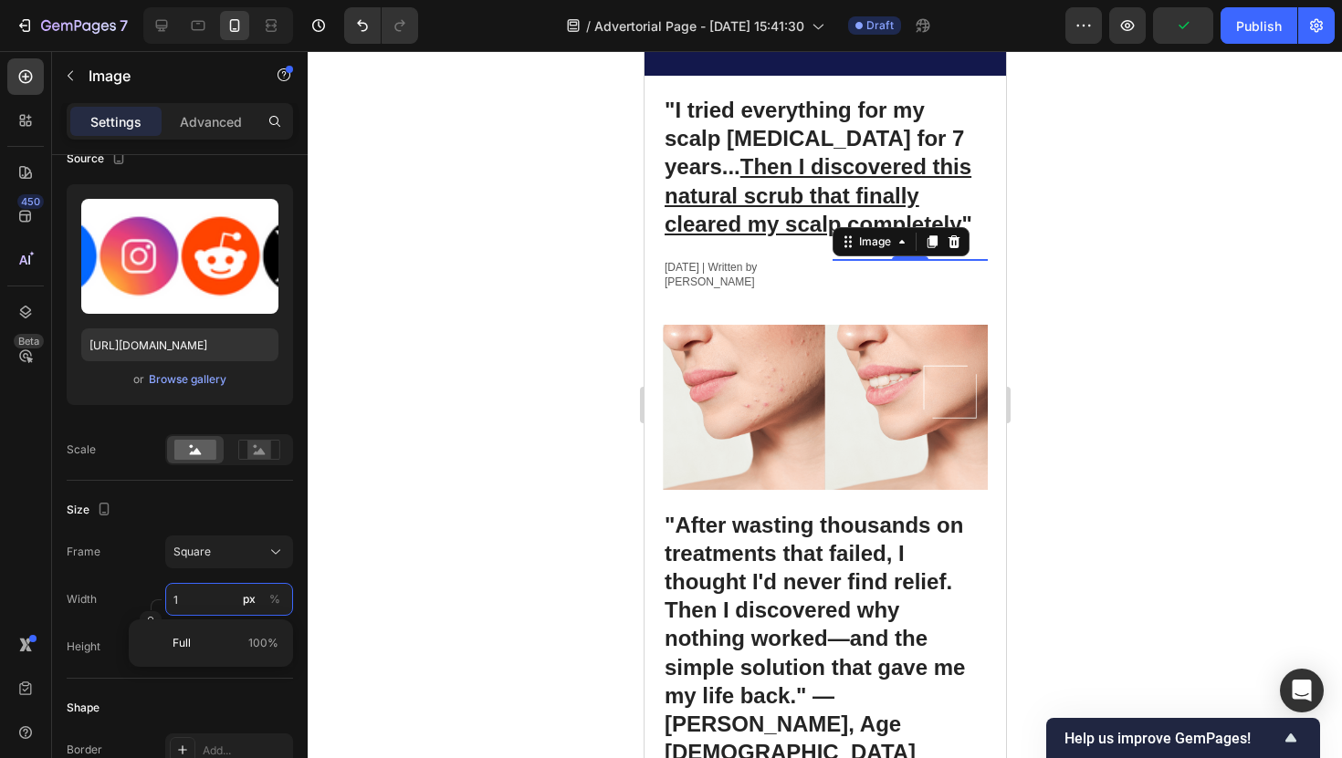
type input "10"
type input "100"
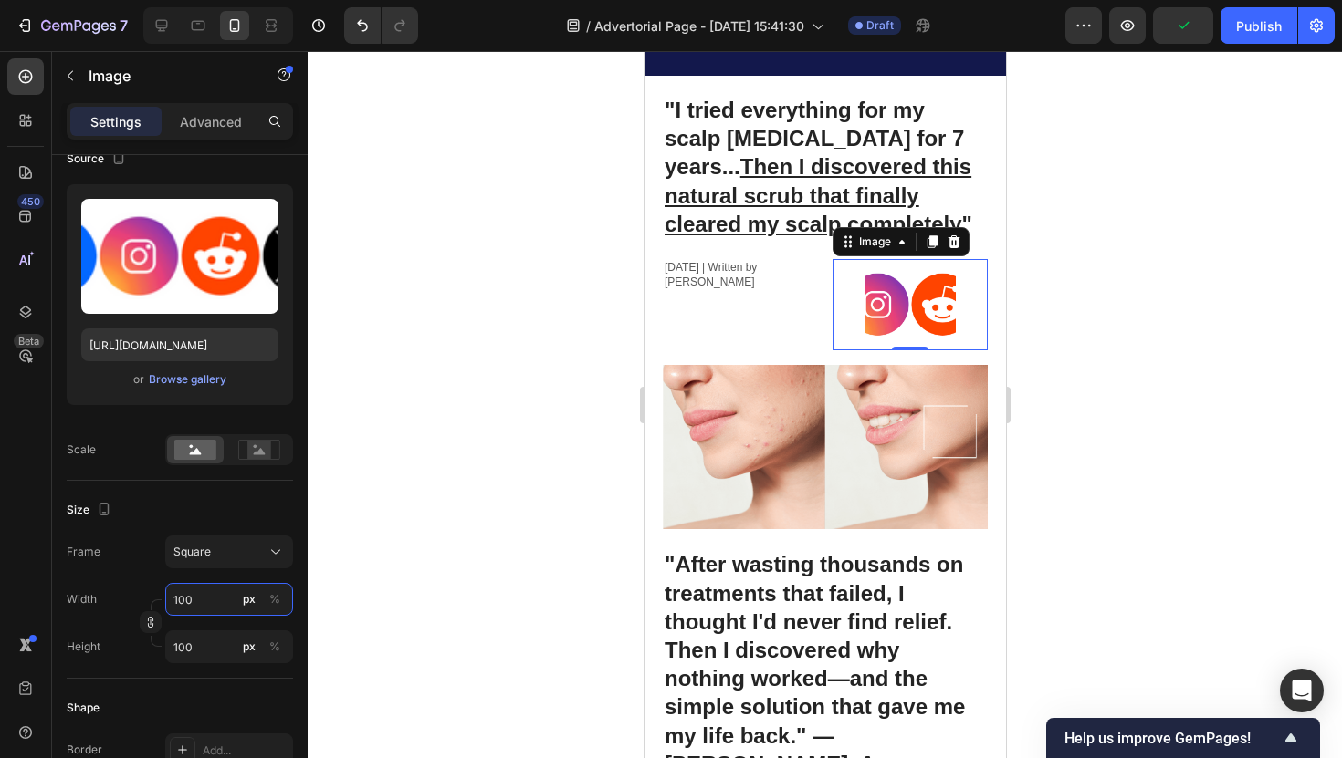
type input "10"
type input "1"
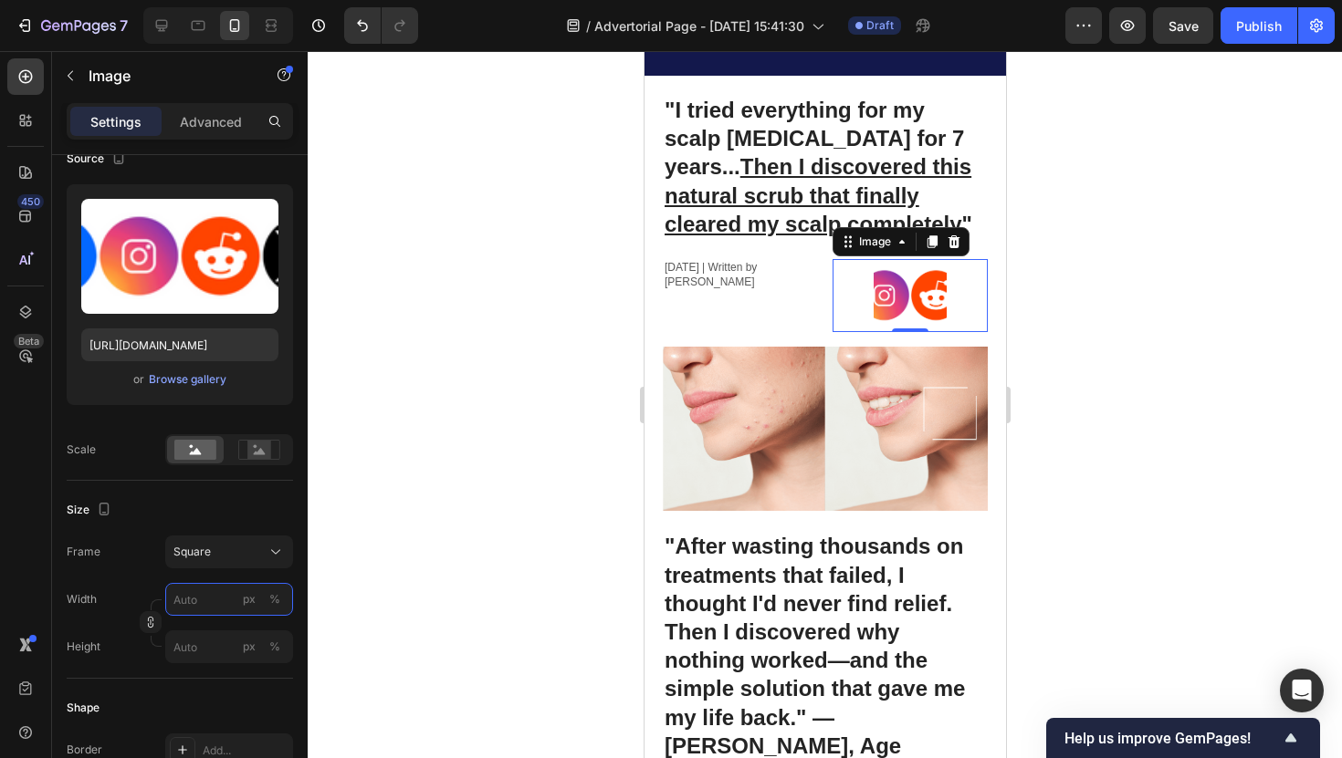
type input "1"
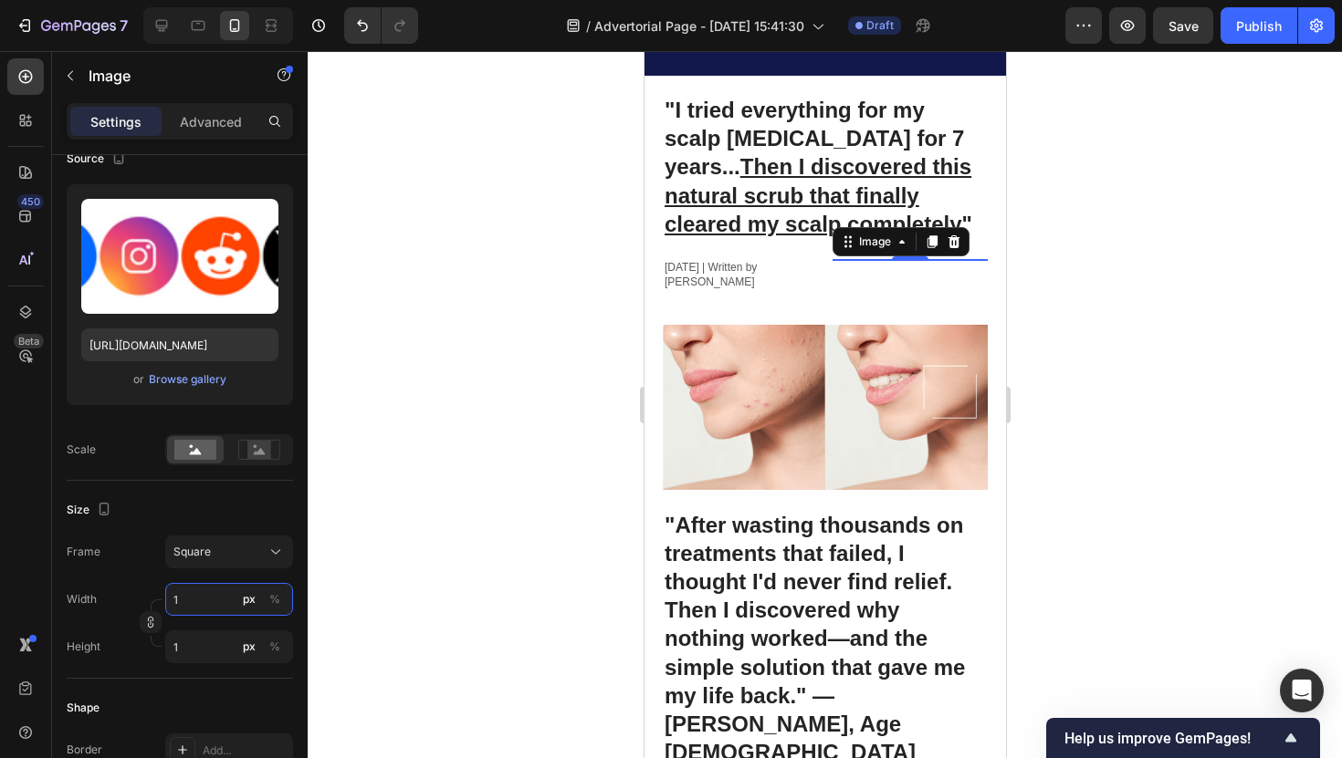
type input "11"
type input "110"
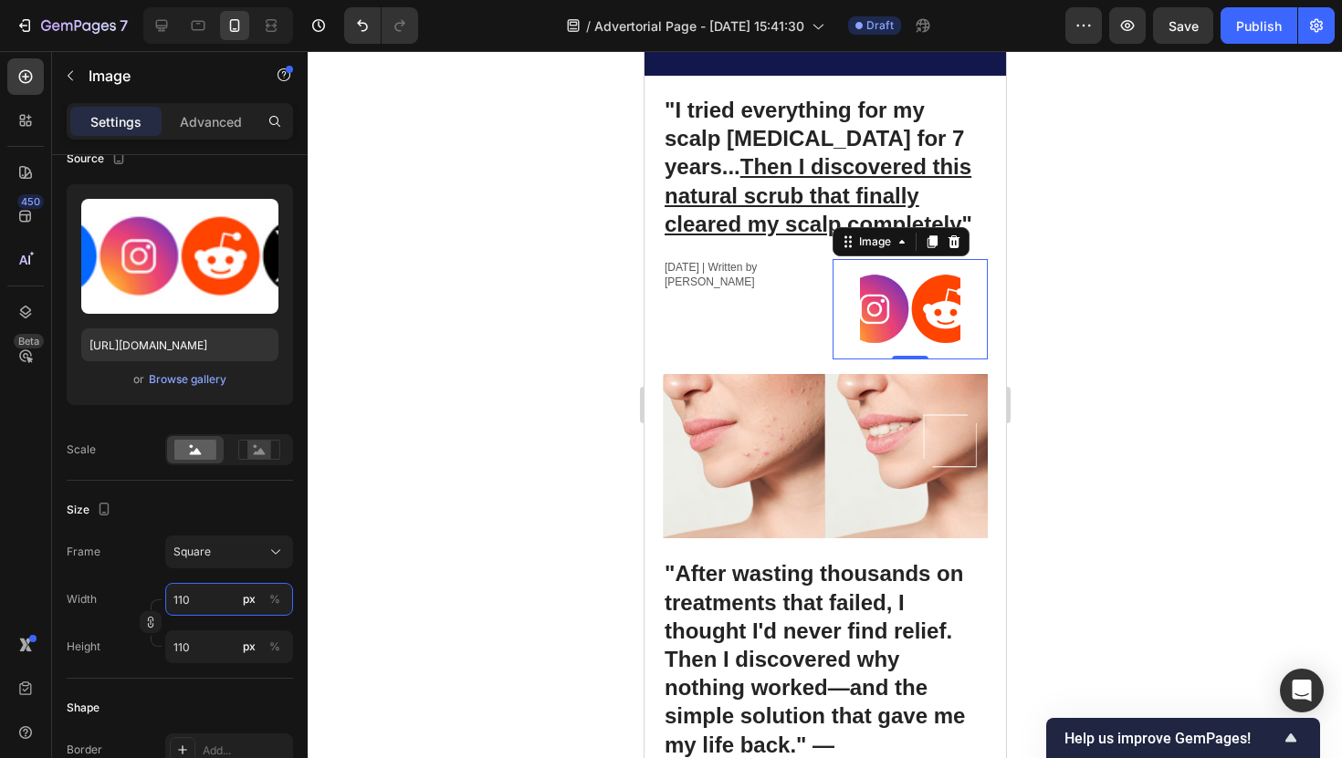
type input "11"
type input "1"
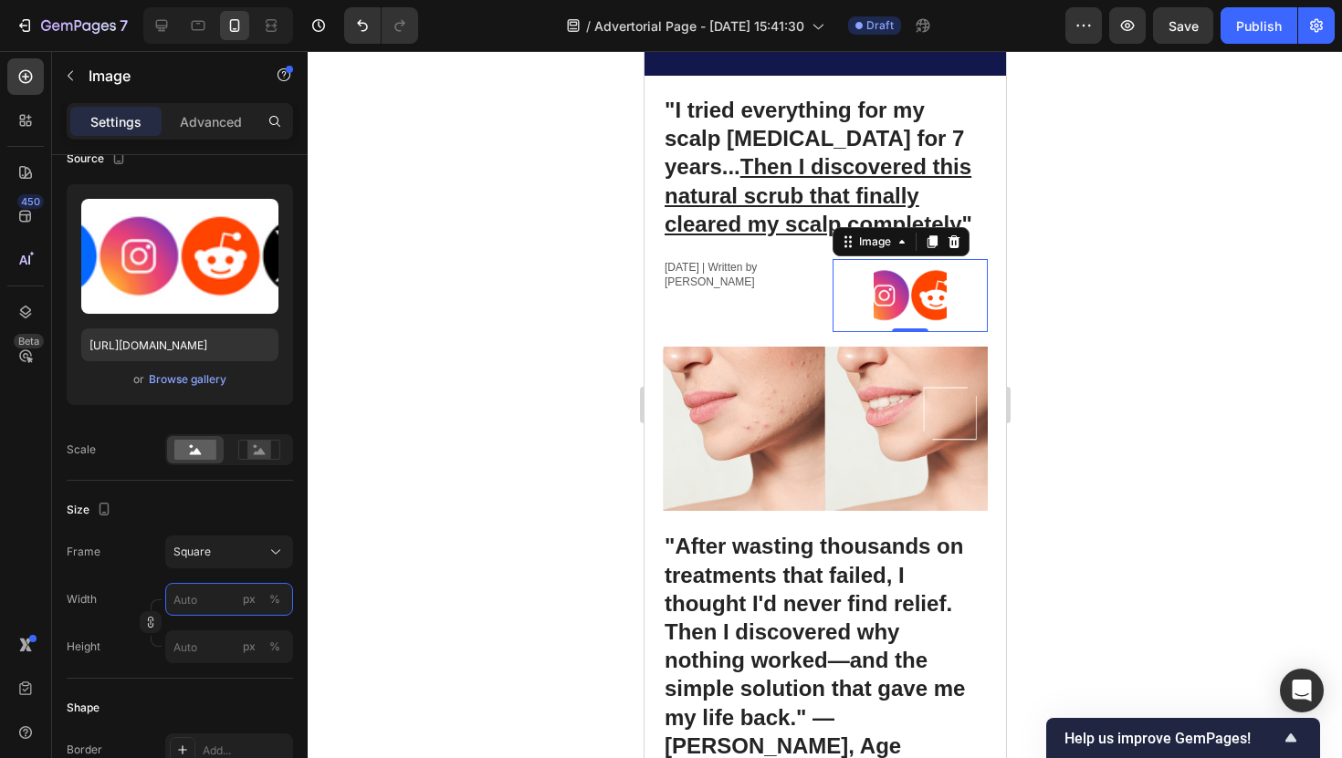
type input "1"
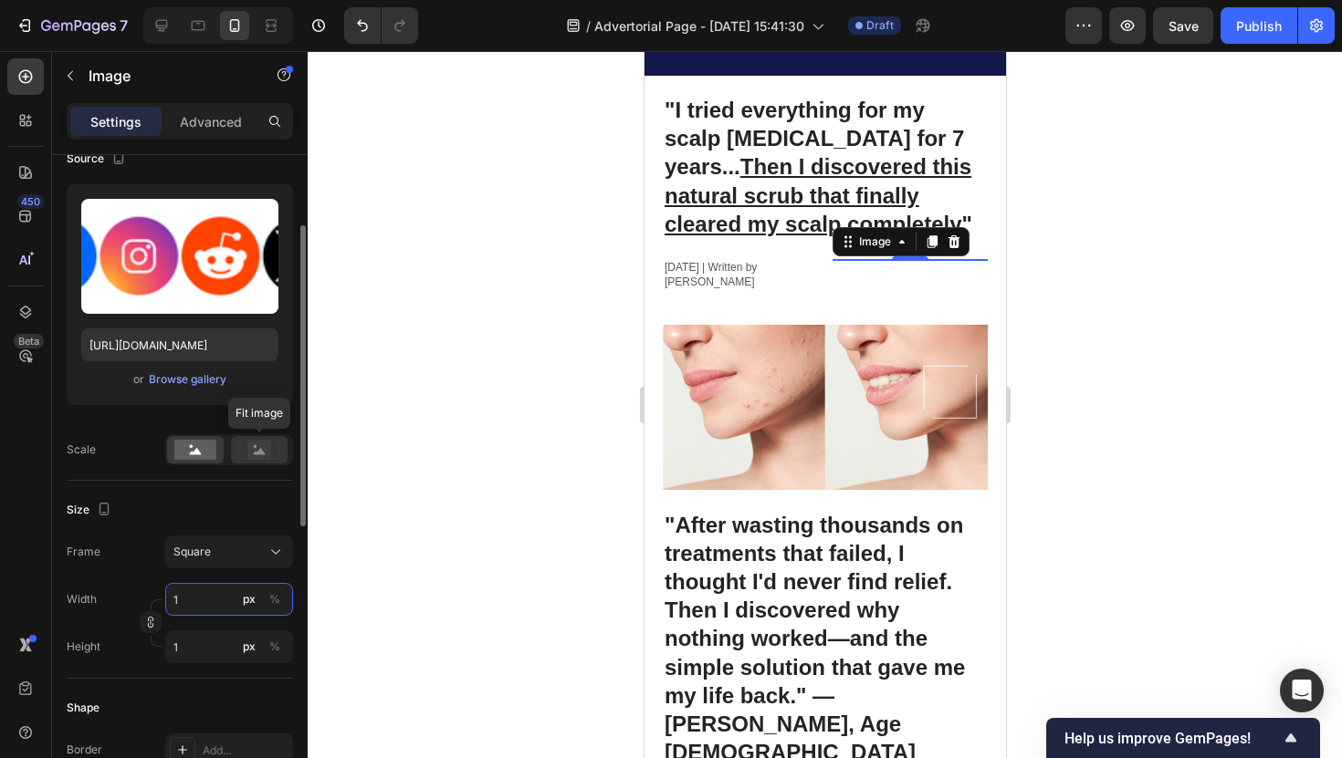
type input "1"
click at [260, 448] on icon at bounding box center [260, 451] width 12 height 6
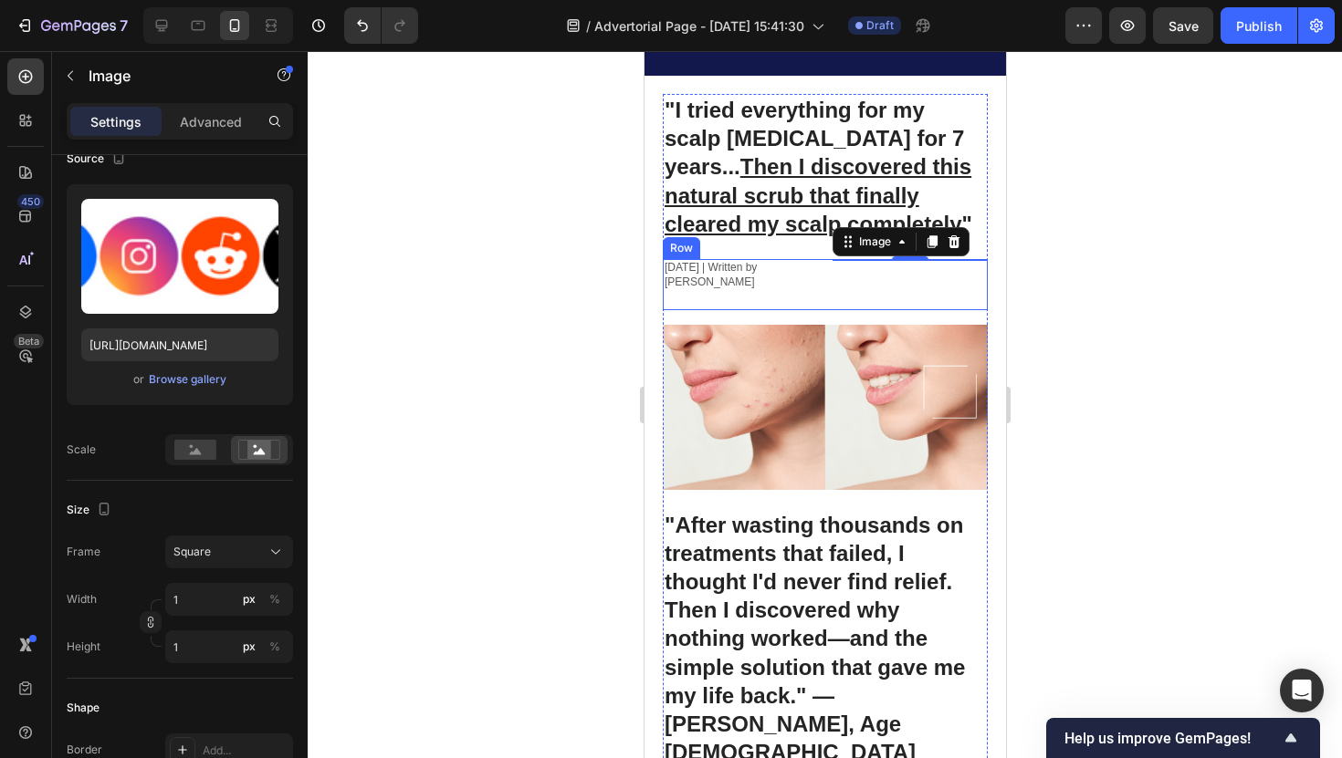
click at [893, 289] on div "Image 0" at bounding box center [908, 284] width 155 height 51
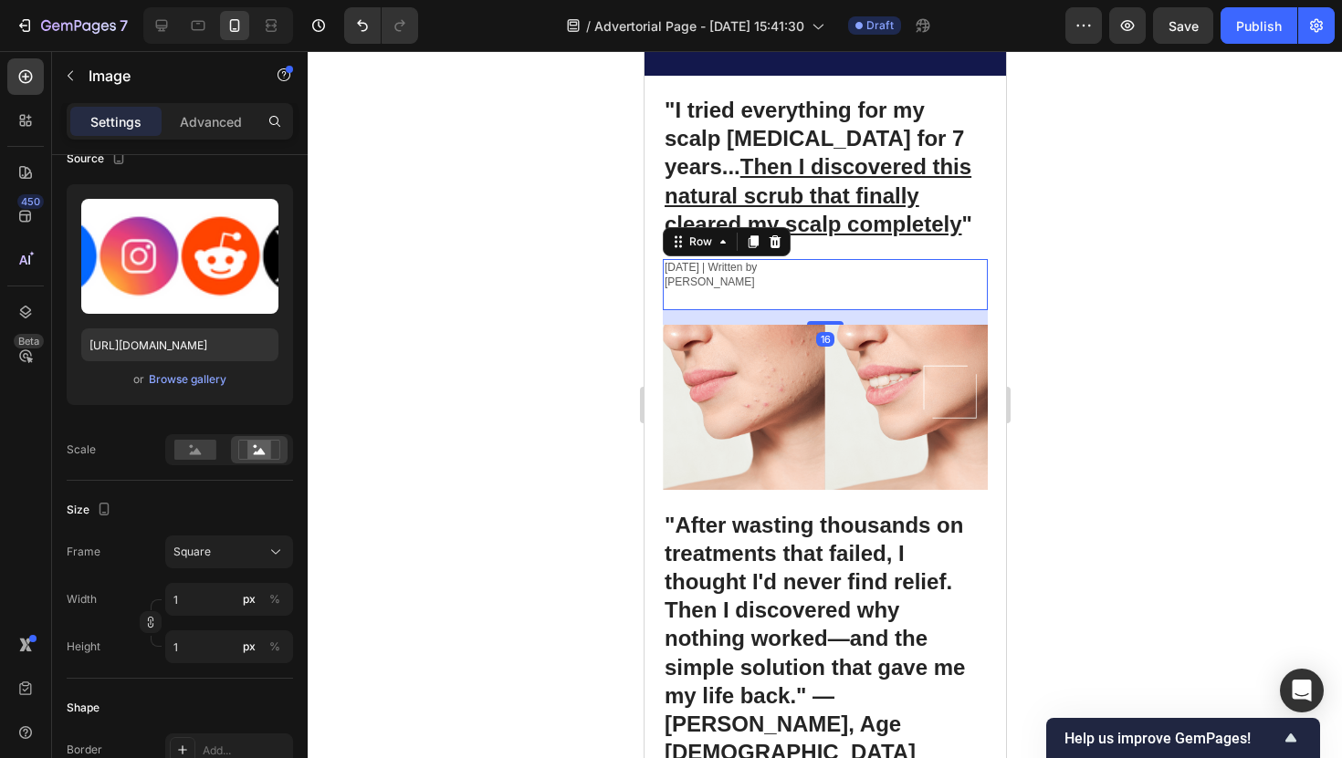
scroll to position [0, 0]
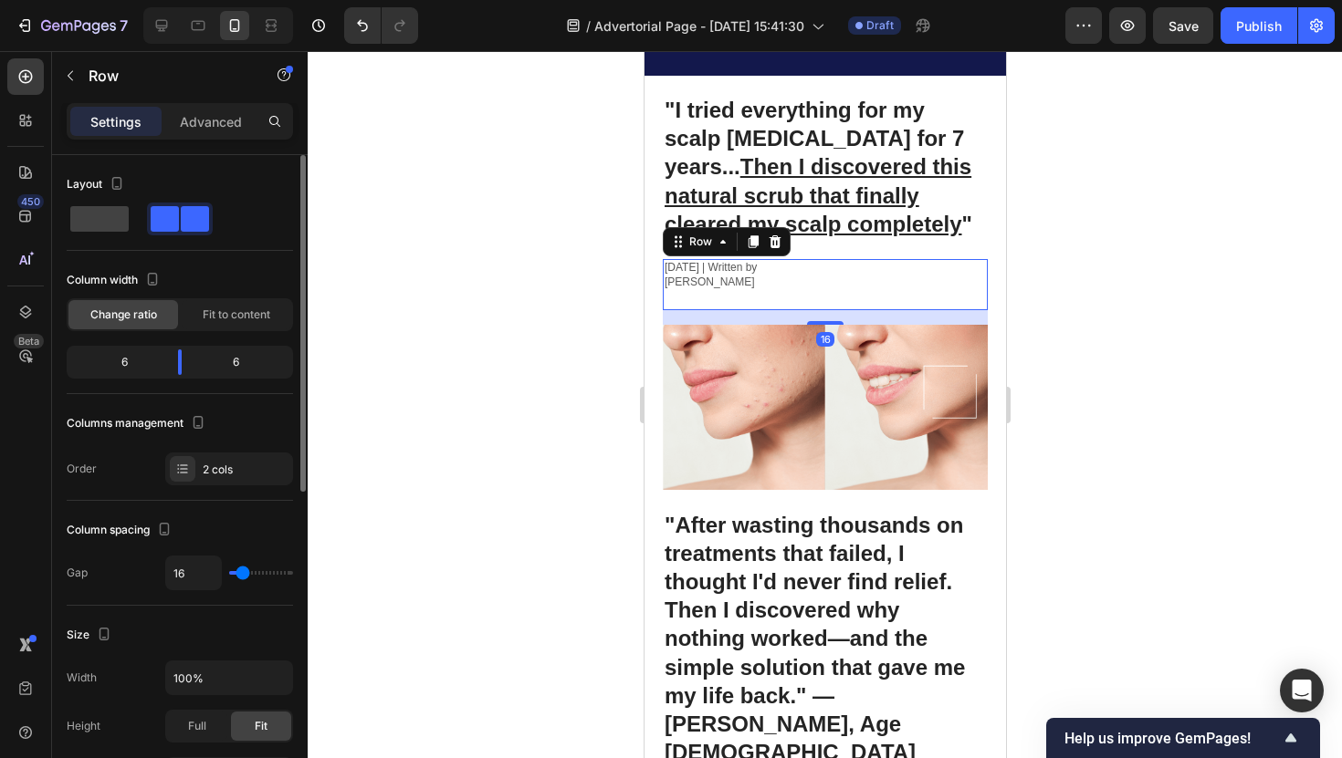
click at [880, 275] on div "Image" at bounding box center [908, 284] width 155 height 51
click at [915, 261] on div "Image" at bounding box center [908, 284] width 155 height 51
click at [368, 38] on button "Undo/Redo" at bounding box center [362, 25] width 37 height 37
click at [366, 29] on icon "Undo/Redo" at bounding box center [362, 26] width 11 height 12
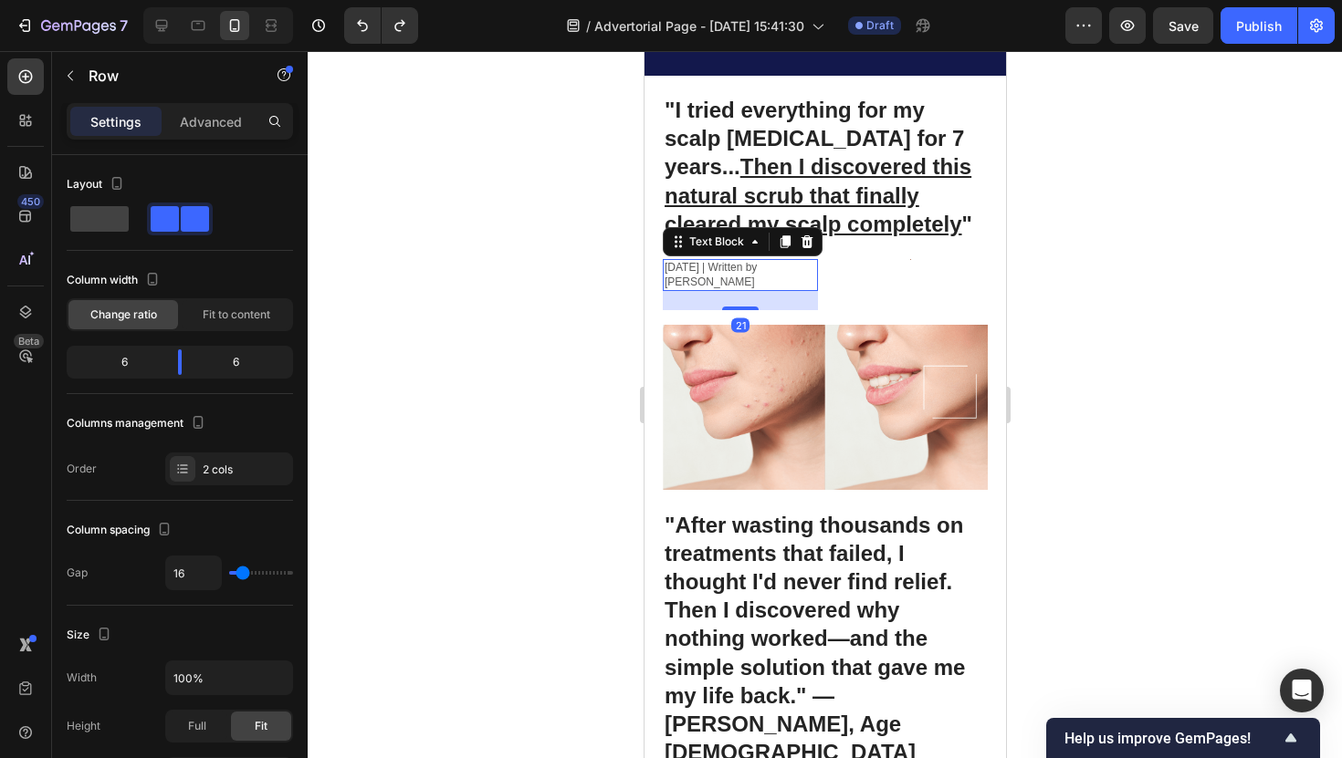
click at [754, 277] on p "November 3, 2023 | Written by Stella Hendriks" at bounding box center [740, 275] width 152 height 28
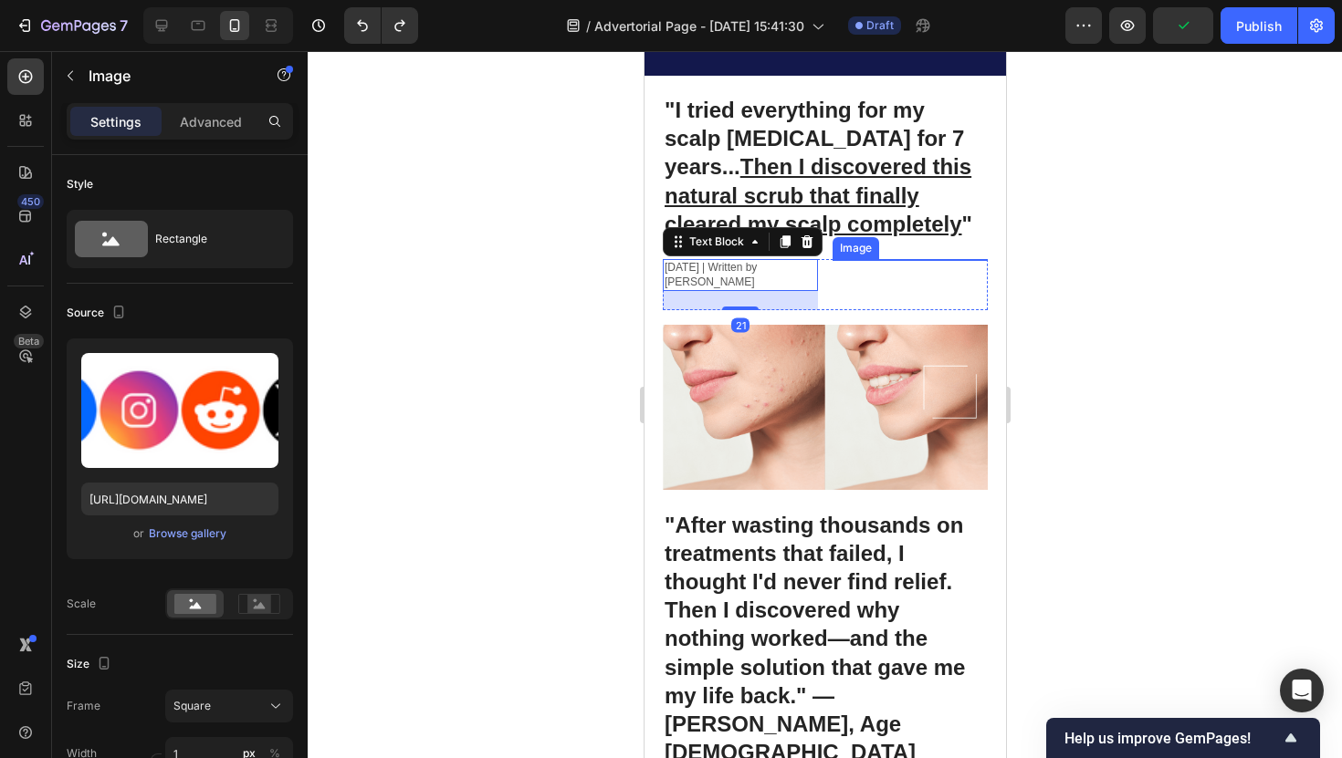
click at [932, 259] on div at bounding box center [908, 259] width 155 height 1
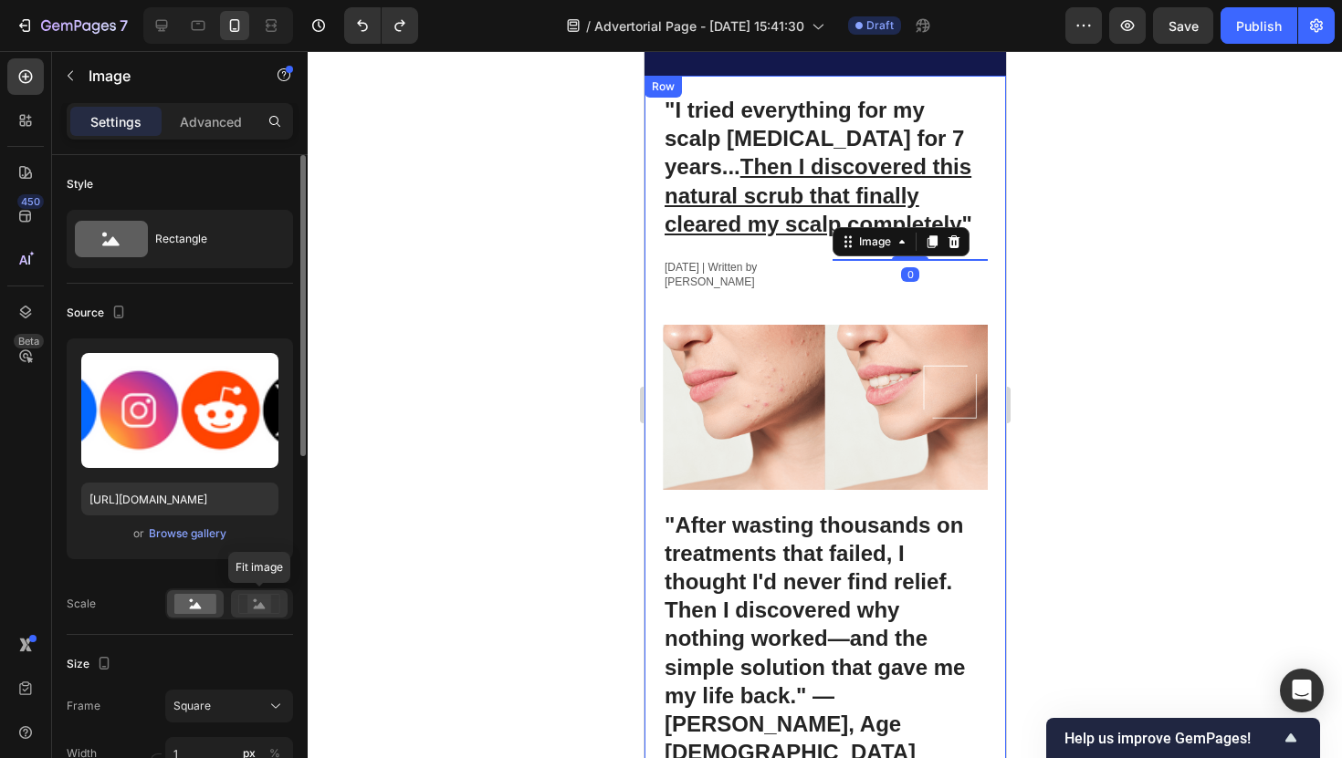
click at [246, 603] on icon at bounding box center [259, 604] width 42 height 20
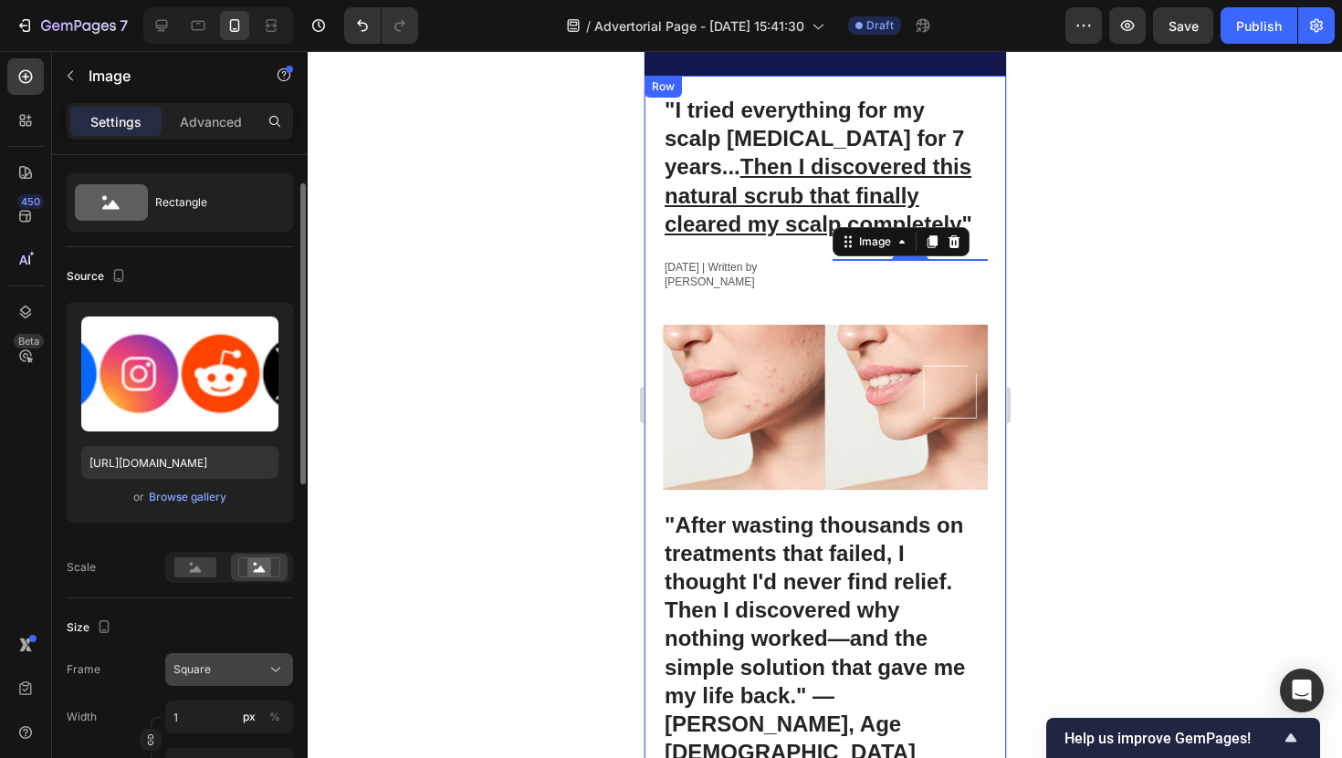
scroll to position [60, 0]
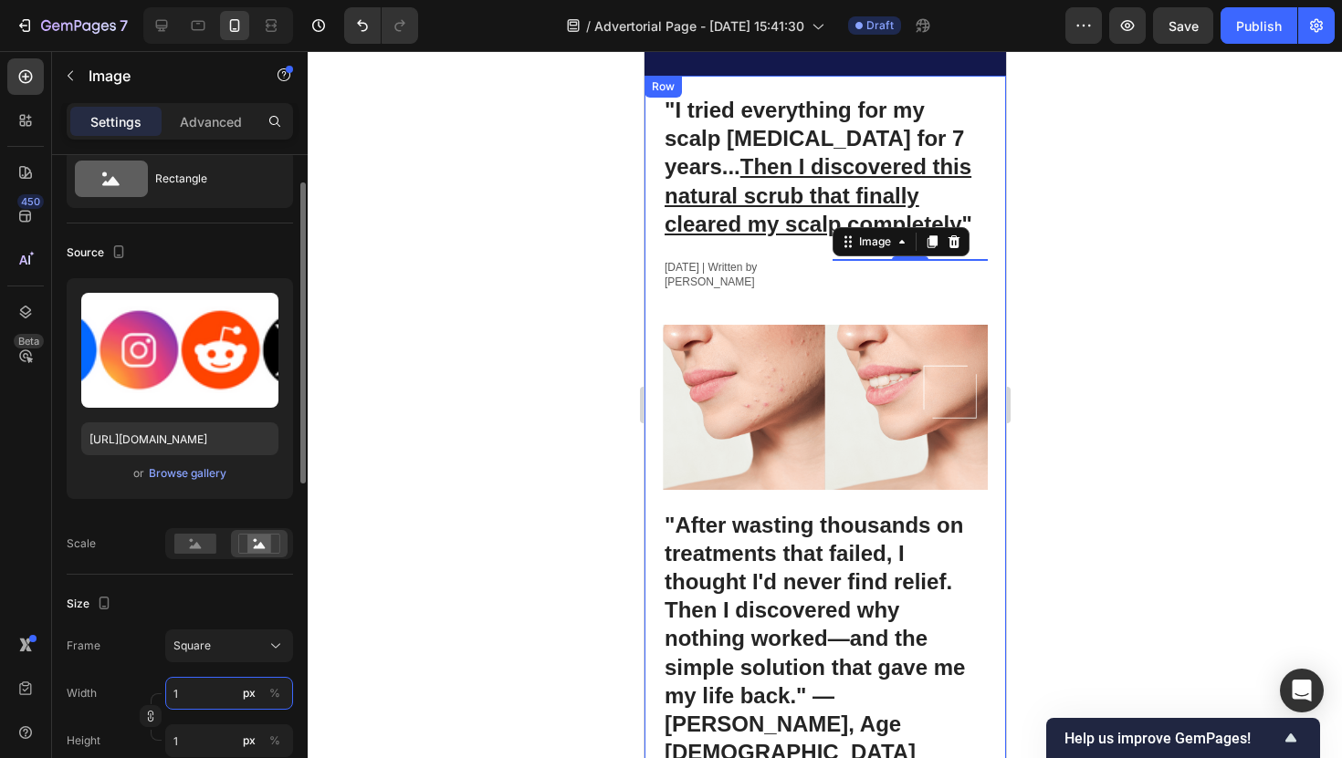
click at [195, 680] on input "1" at bounding box center [229, 693] width 128 height 33
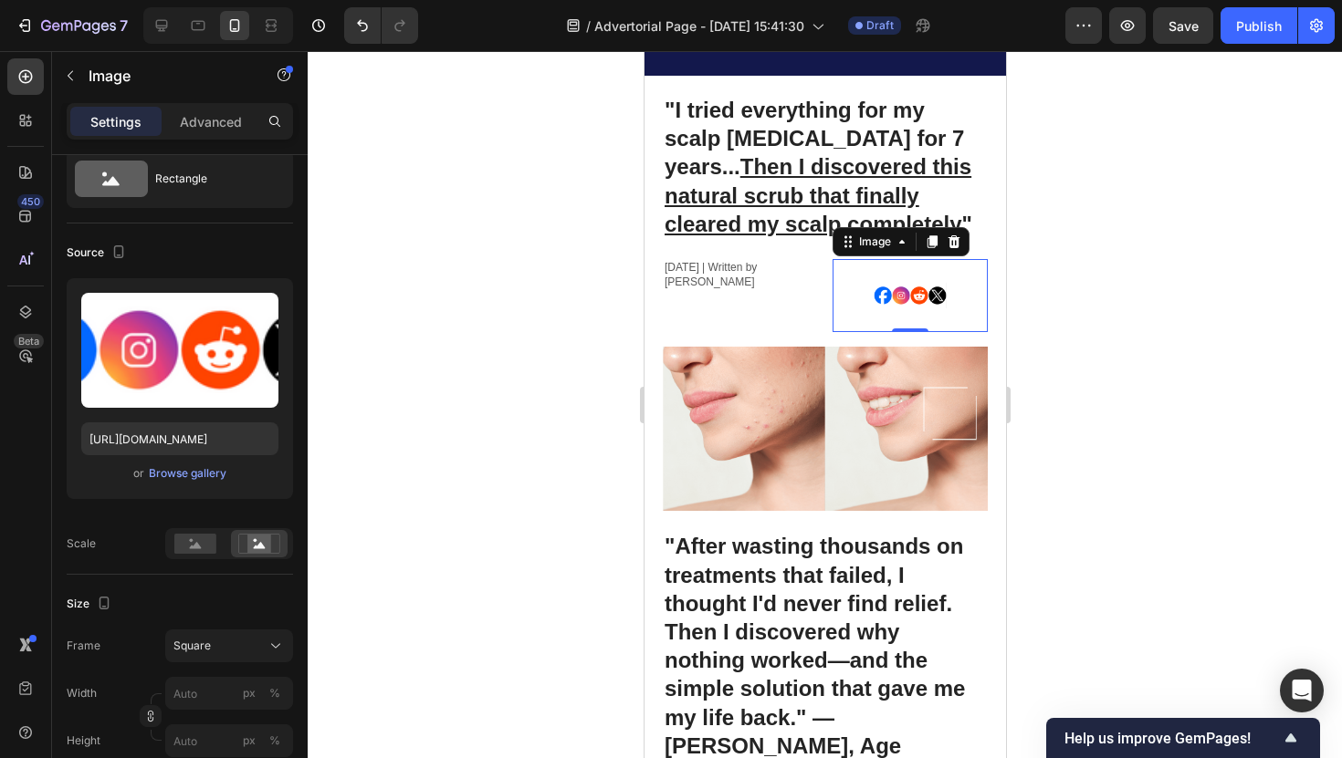
click at [873, 285] on img at bounding box center [909, 295] width 73 height 73
click at [583, 309] on div at bounding box center [825, 404] width 1034 height 707
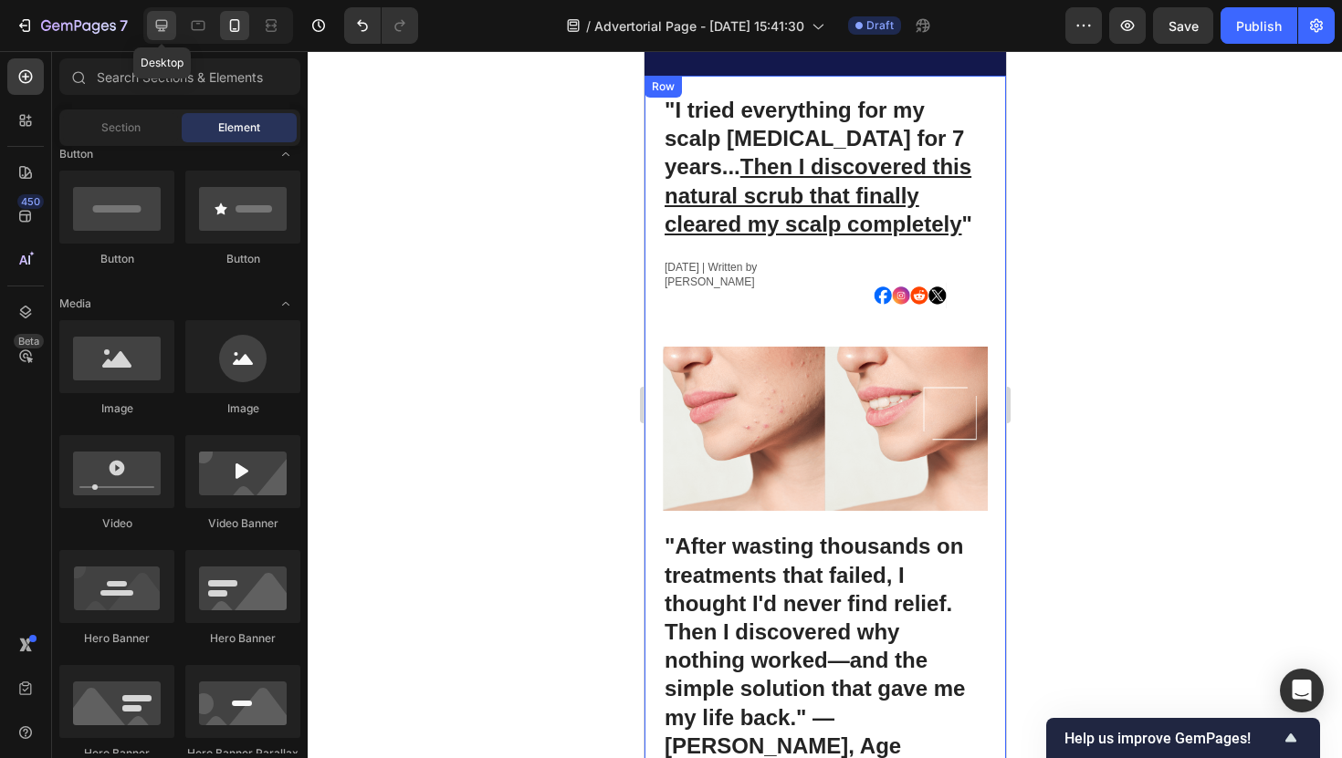
click at [161, 31] on icon at bounding box center [161, 25] width 18 height 18
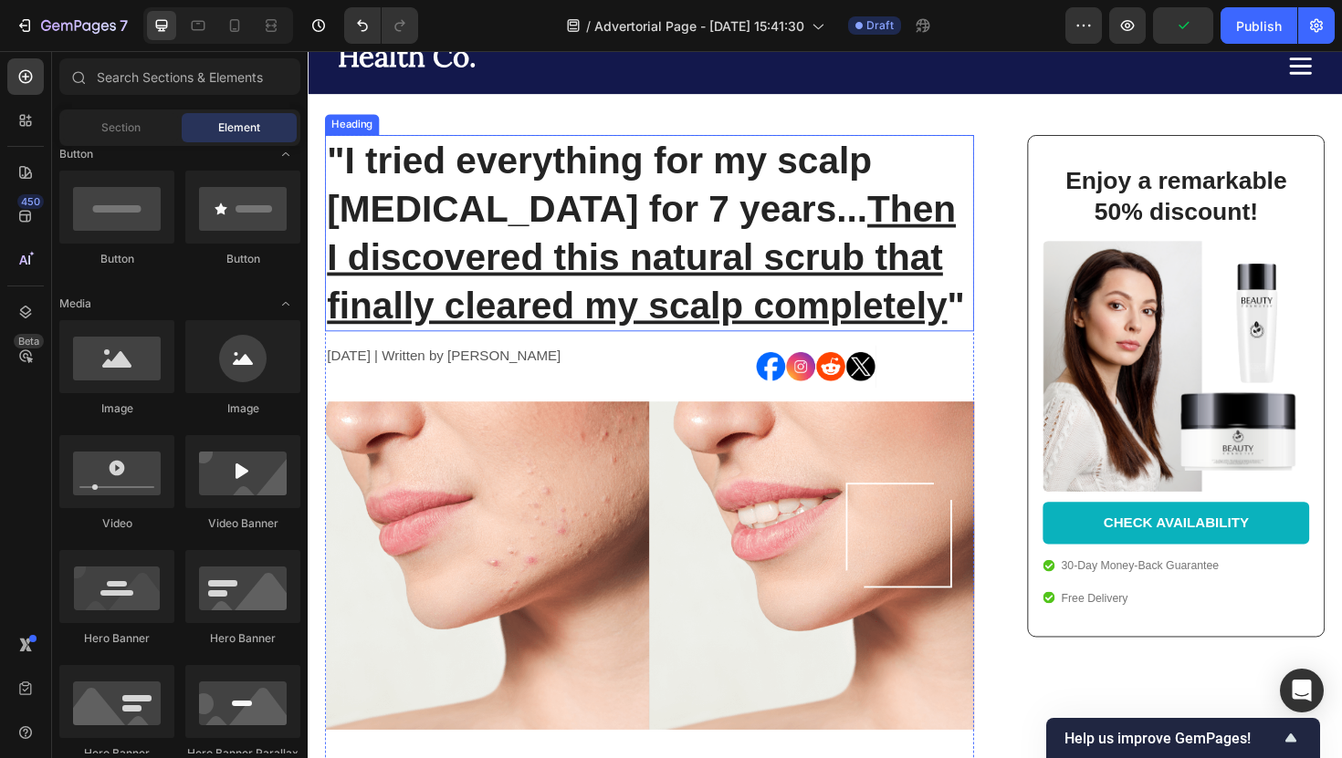
click at [587, 252] on u "Then I discovered this natural scrub that finally cleared my scalp completely" at bounding box center [661, 269] width 666 height 146
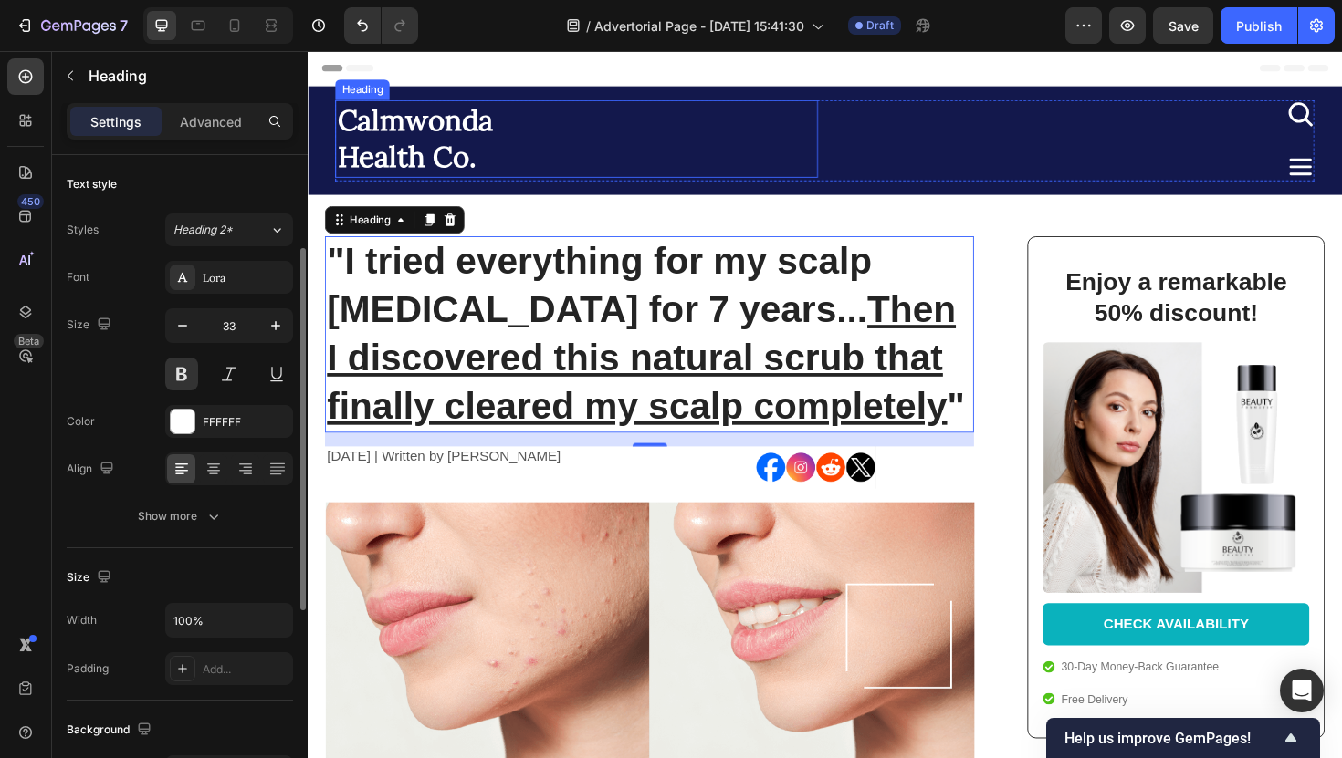
click at [508, 177] on h2 "Calmwonda Health Co." at bounding box center [592, 144] width 511 height 82
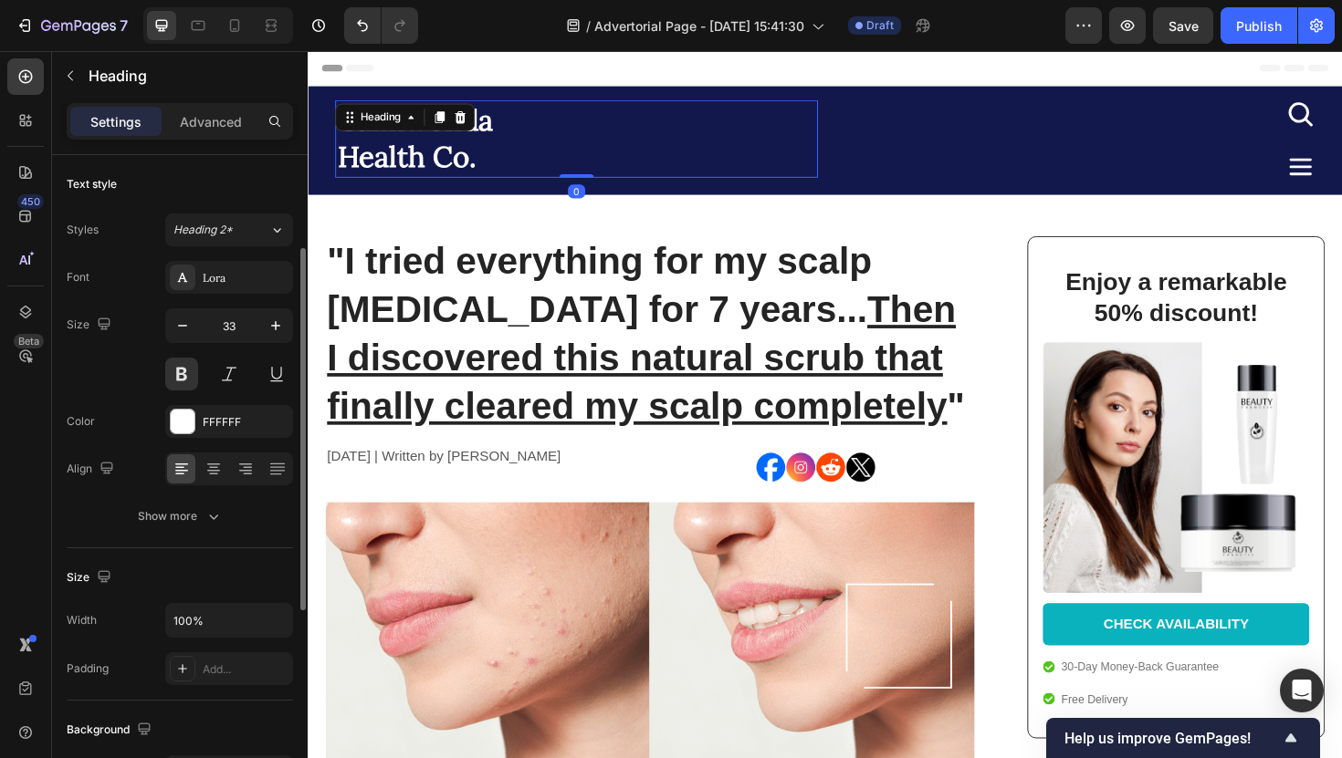
scroll to position [60, 0]
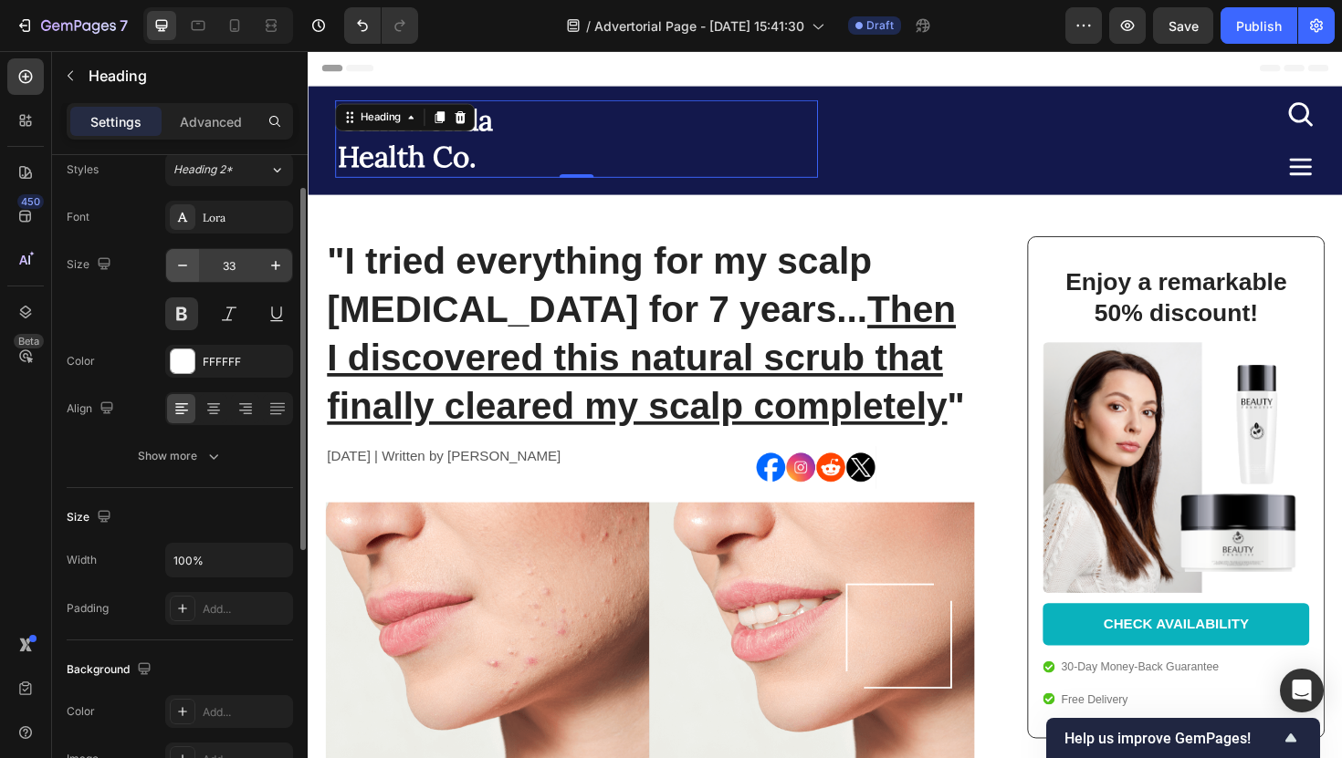
click at [190, 264] on icon "button" at bounding box center [182, 265] width 18 height 18
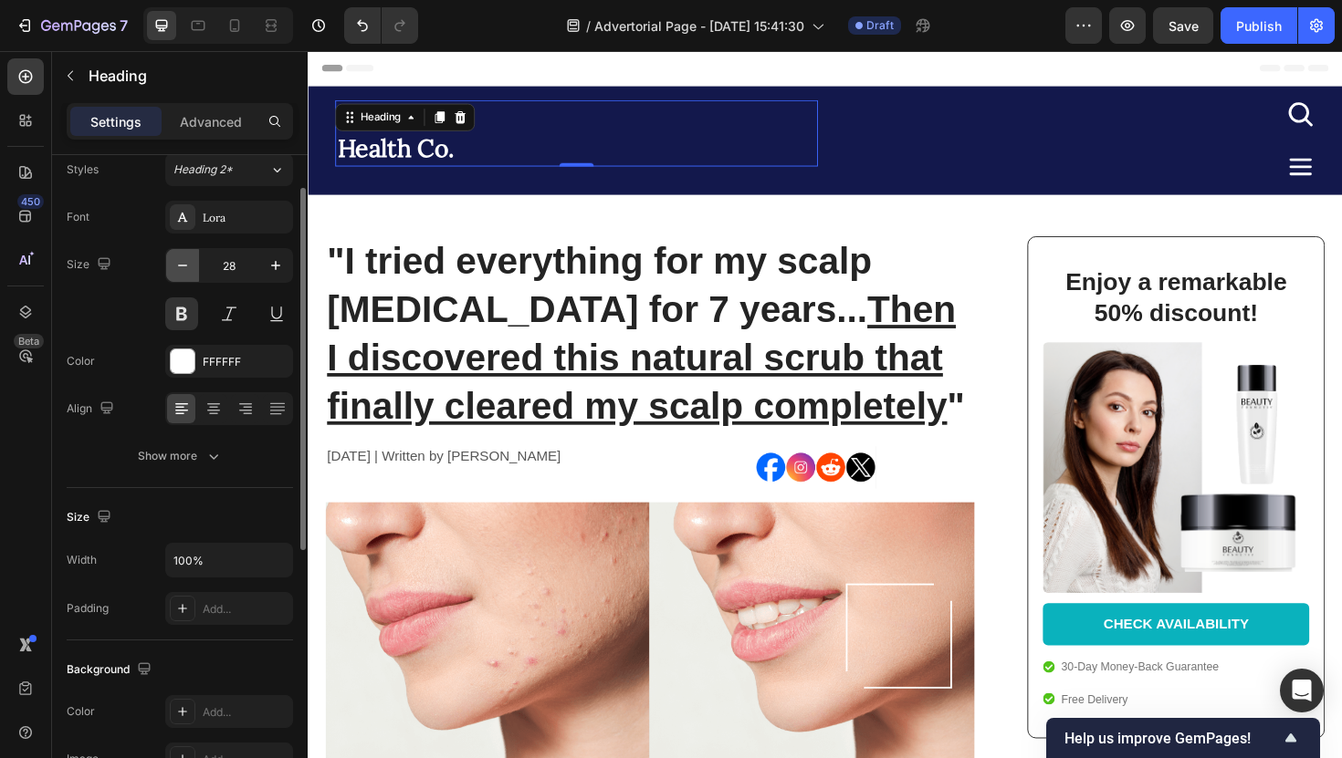
click at [190, 264] on icon "button" at bounding box center [182, 265] width 18 height 18
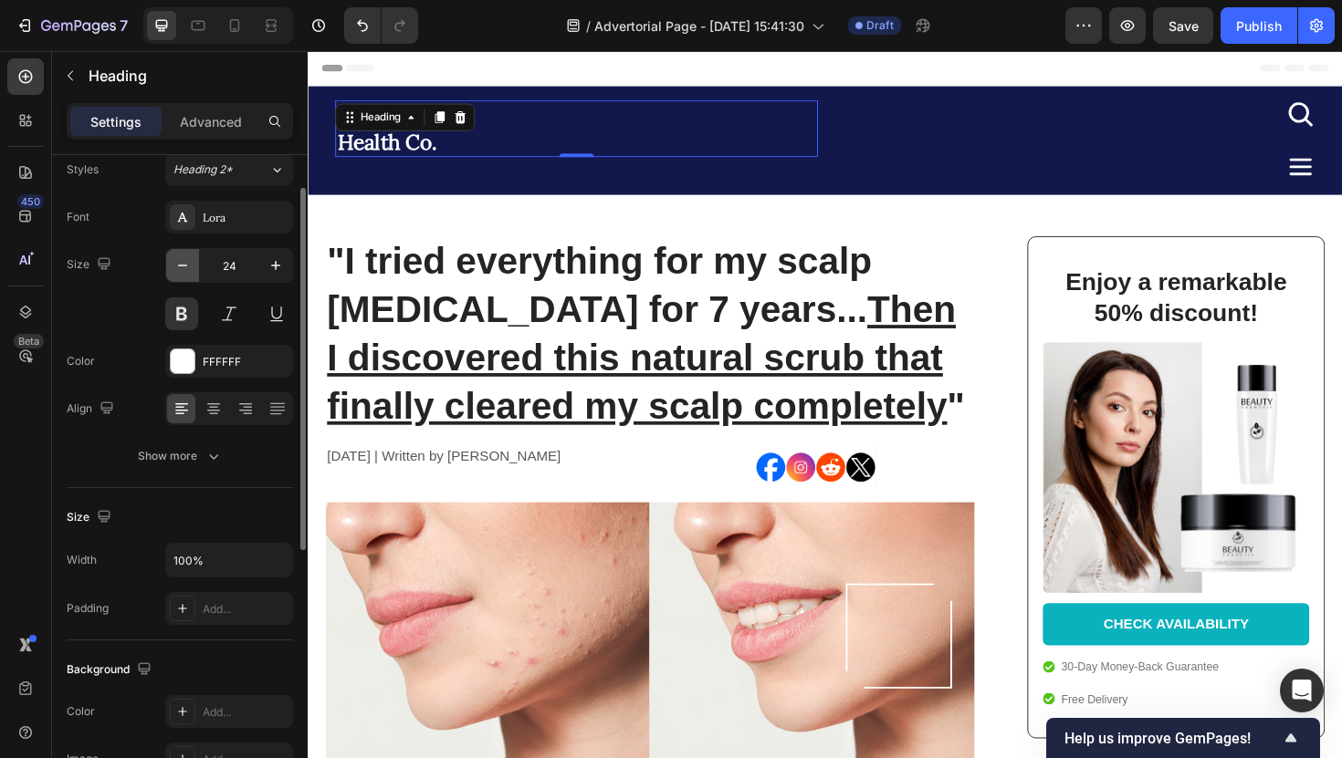
click at [190, 264] on icon "button" at bounding box center [182, 265] width 18 height 18
click at [184, 267] on icon "button" at bounding box center [182, 265] width 18 height 18
type input "20"
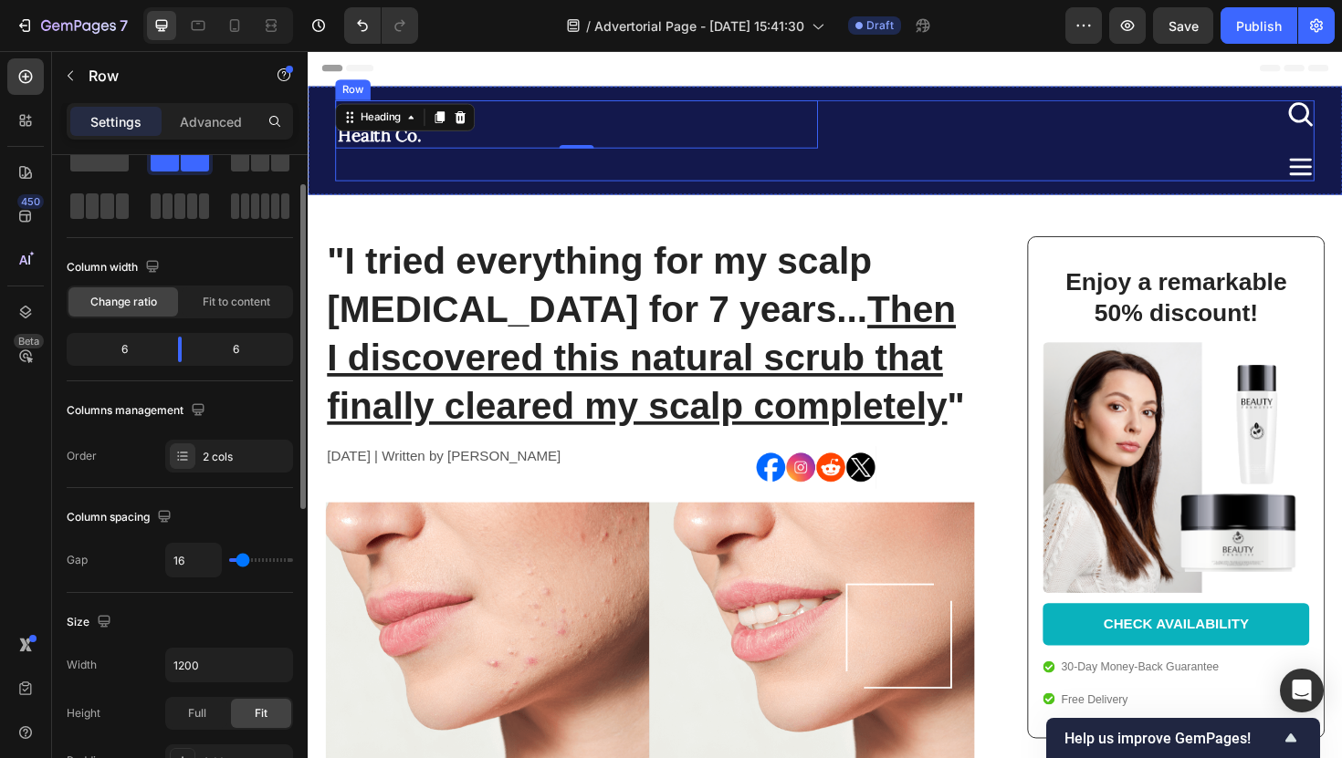
click at [448, 184] on div "Calmwonda Health Co. Heading 0" at bounding box center [592, 146] width 511 height 86
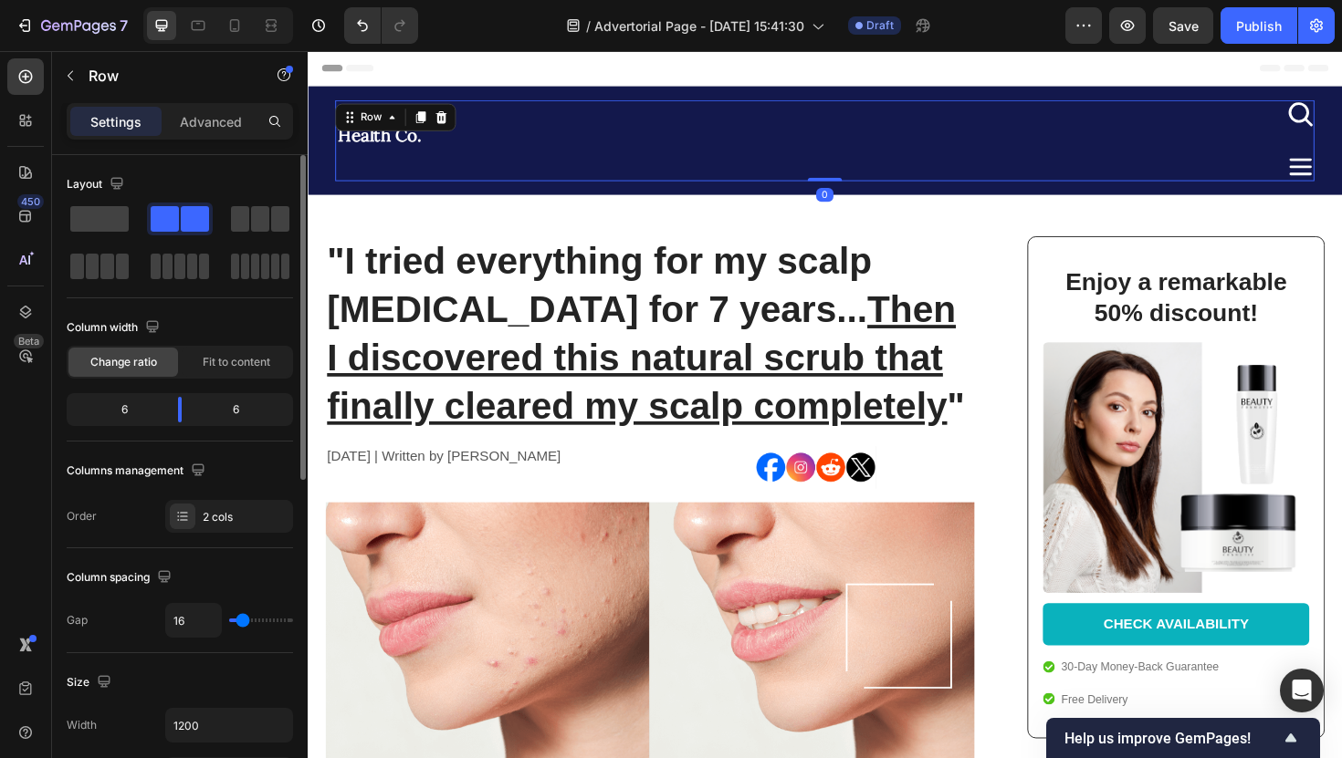
click at [833, 173] on div "Calmwonda Health Co. Heading" at bounding box center [592, 146] width 511 height 86
click at [842, 213] on div at bounding box center [855, 203] width 29 height 29
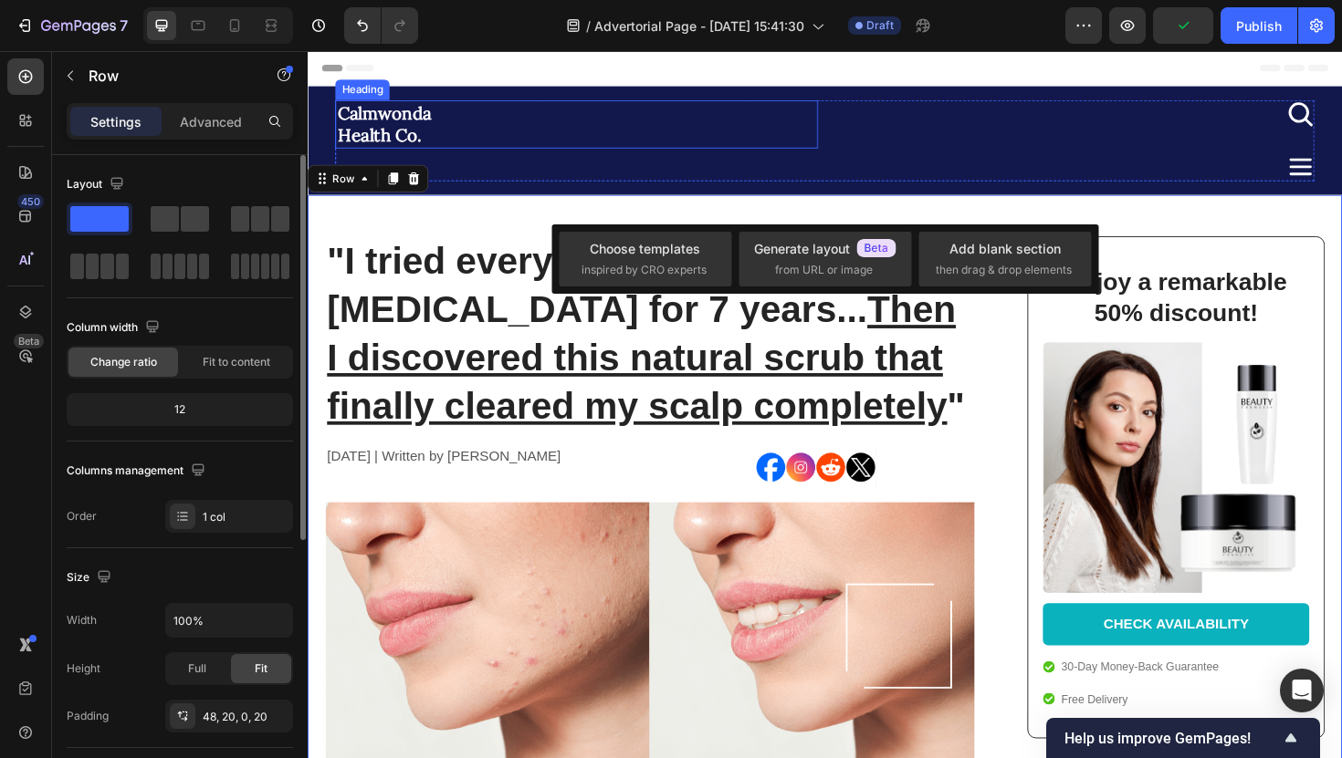
click at [421, 127] on h2 "Calmwonda Health Co." at bounding box center [592, 128] width 511 height 51
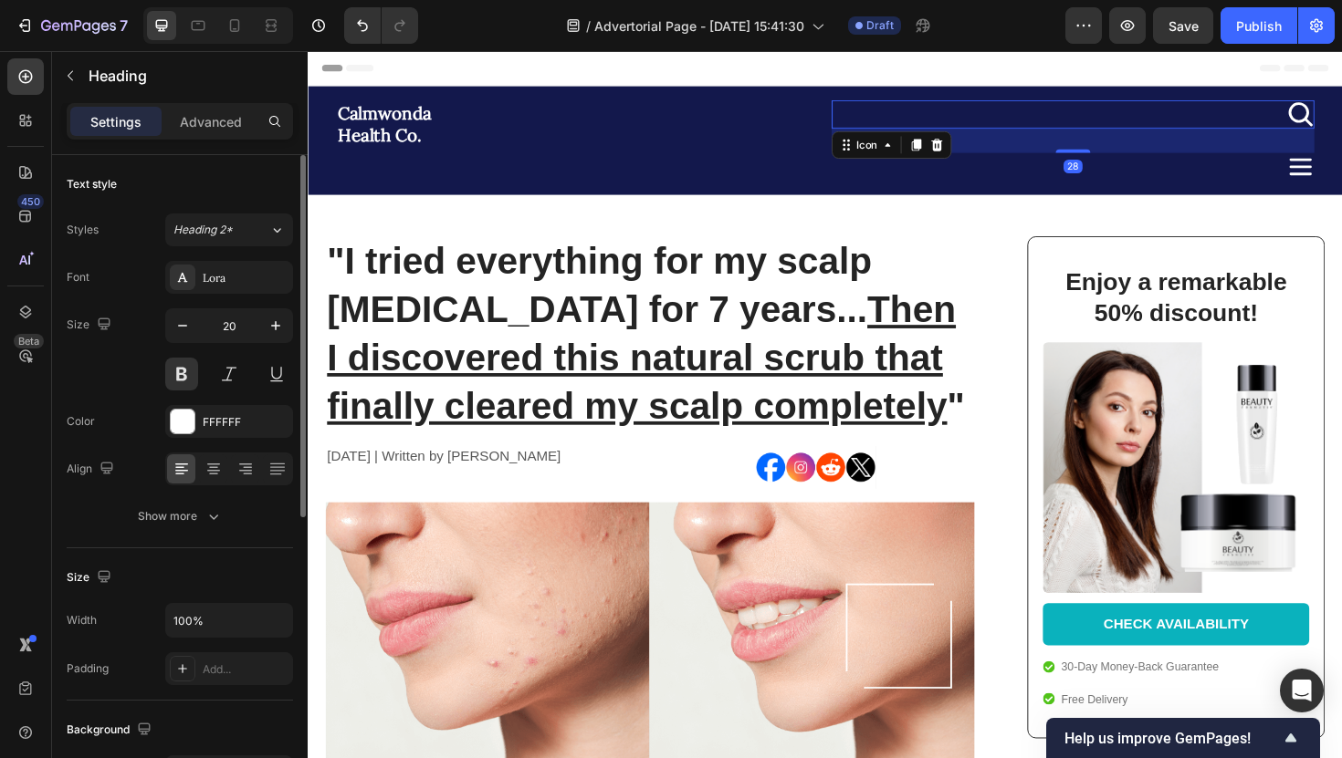
click at [1341, 131] on icon at bounding box center [1359, 118] width 30 height 30
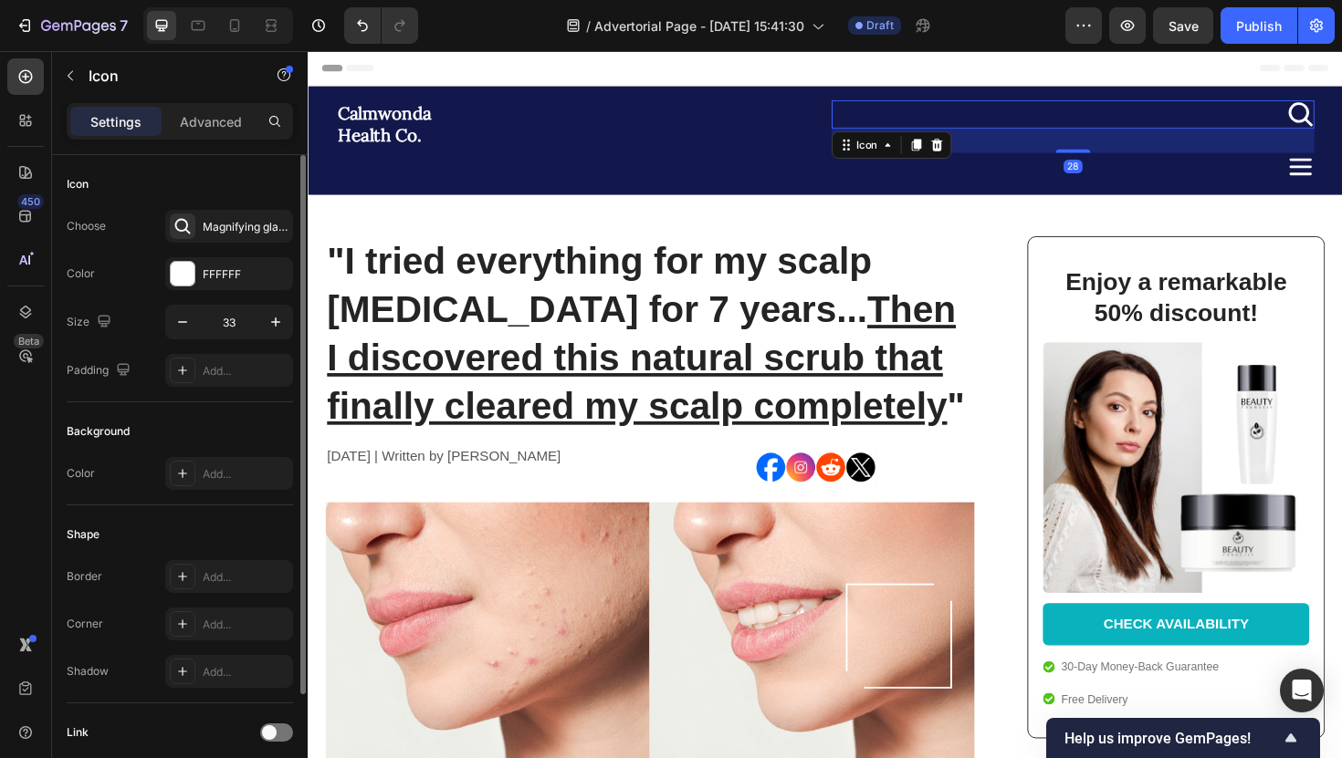
click at [245, 325] on input "33" at bounding box center [229, 322] width 60 height 33
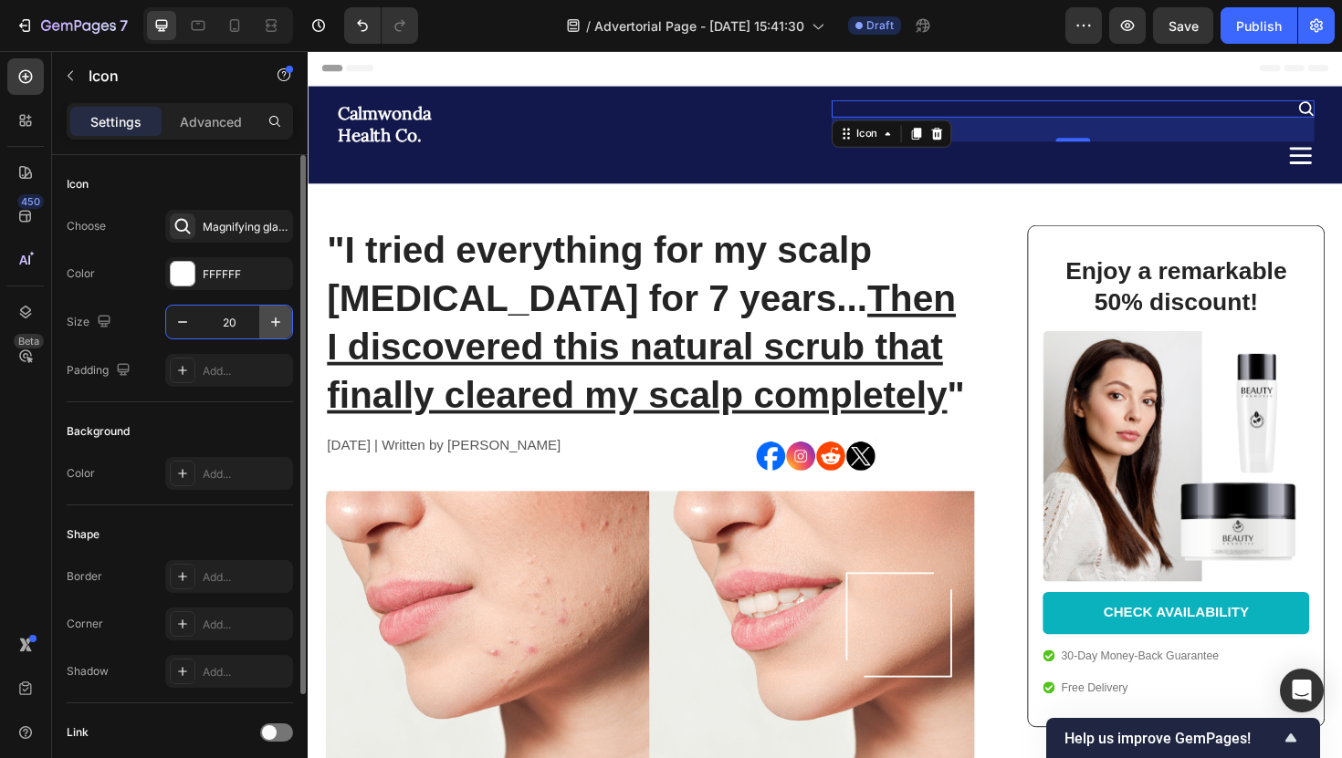
type input "2"
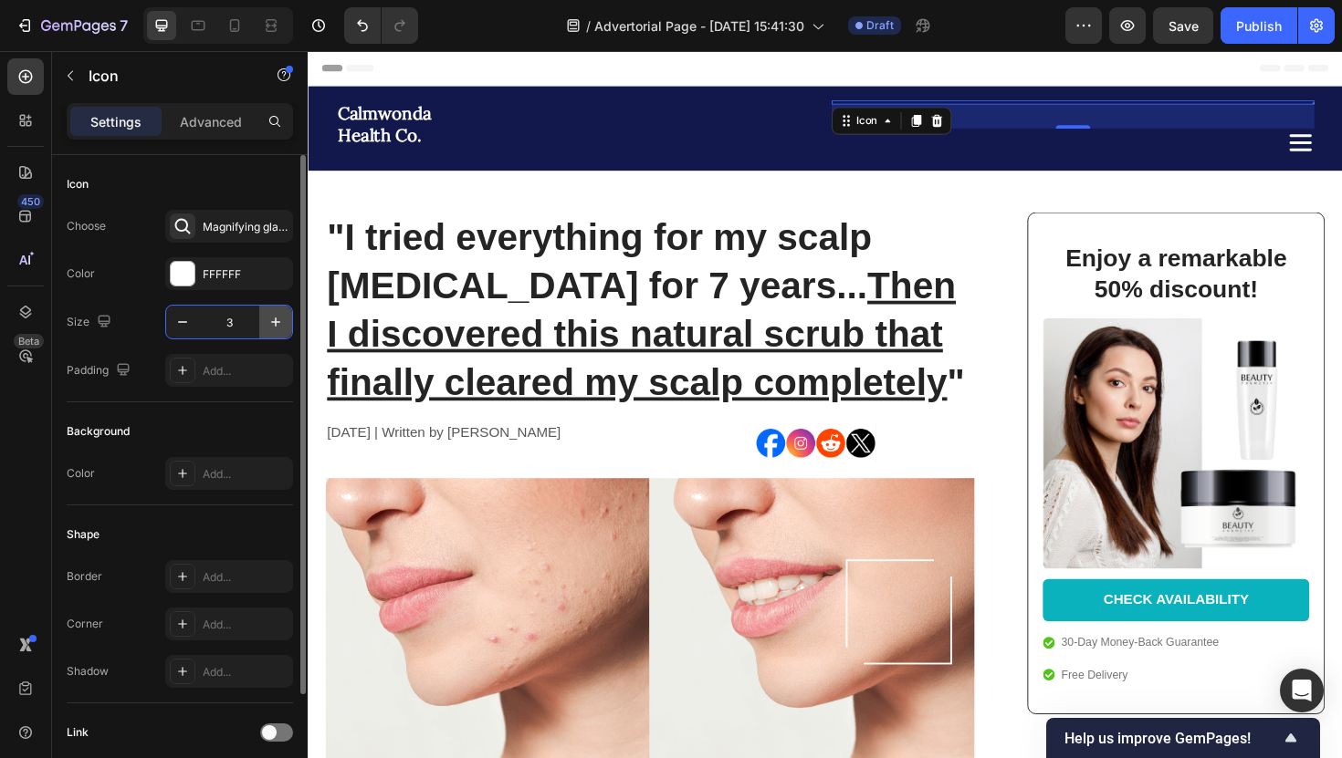
type input "30"
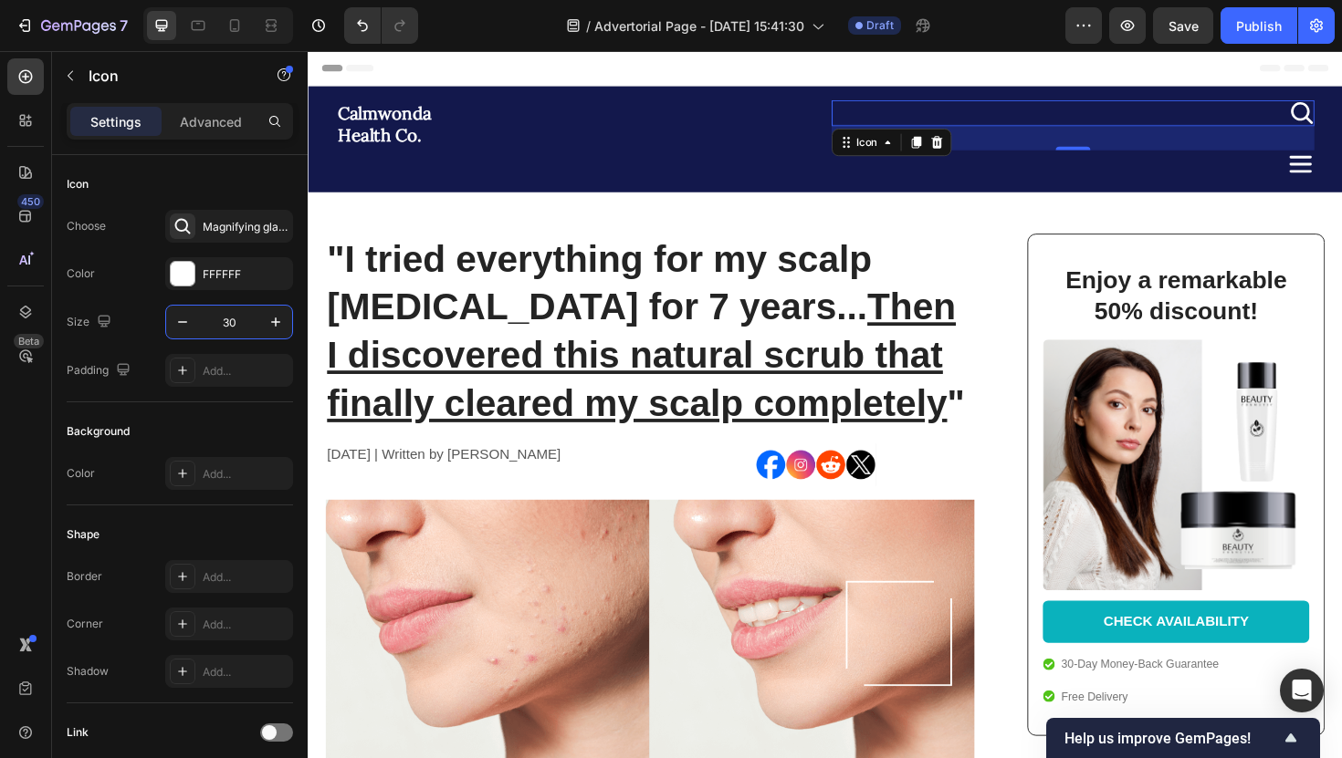
click at [1341, 164] on icon at bounding box center [1359, 171] width 30 height 30
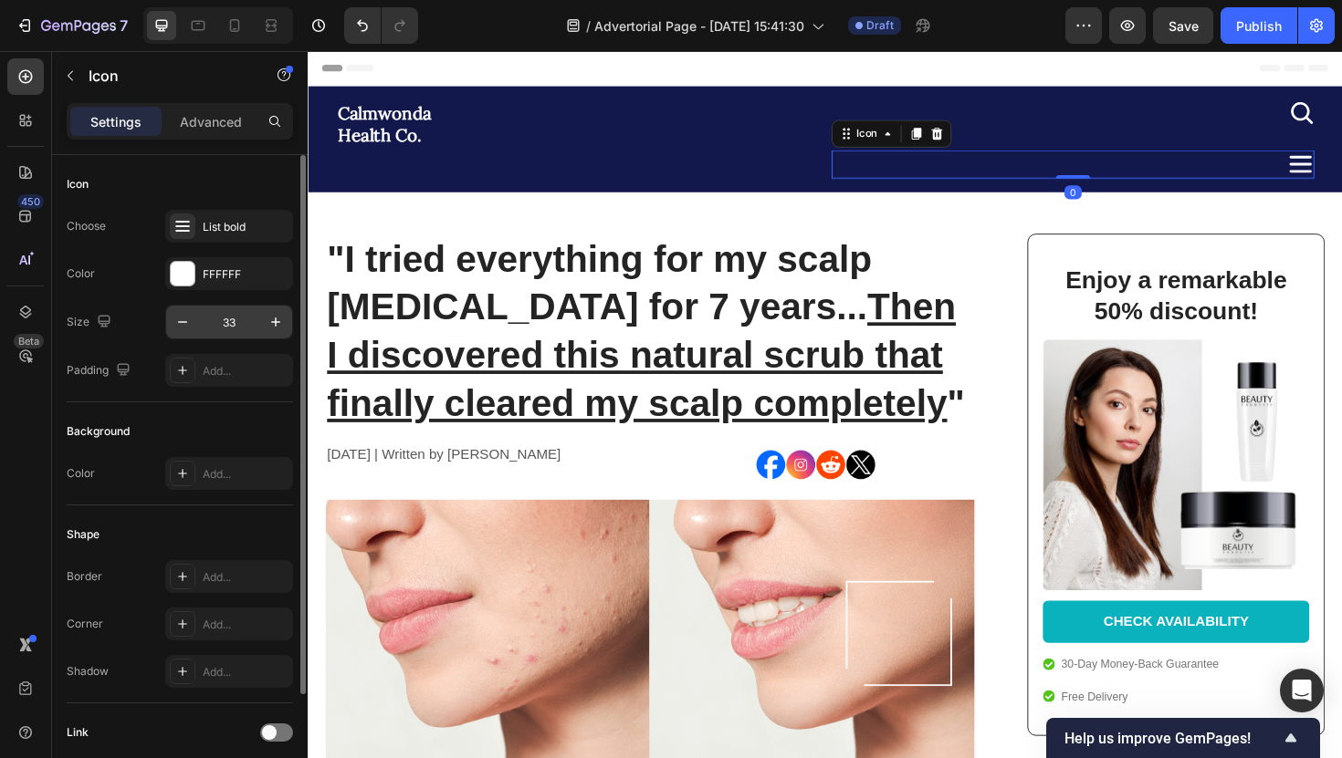
click at [248, 320] on input "33" at bounding box center [229, 322] width 60 height 33
type input "30"
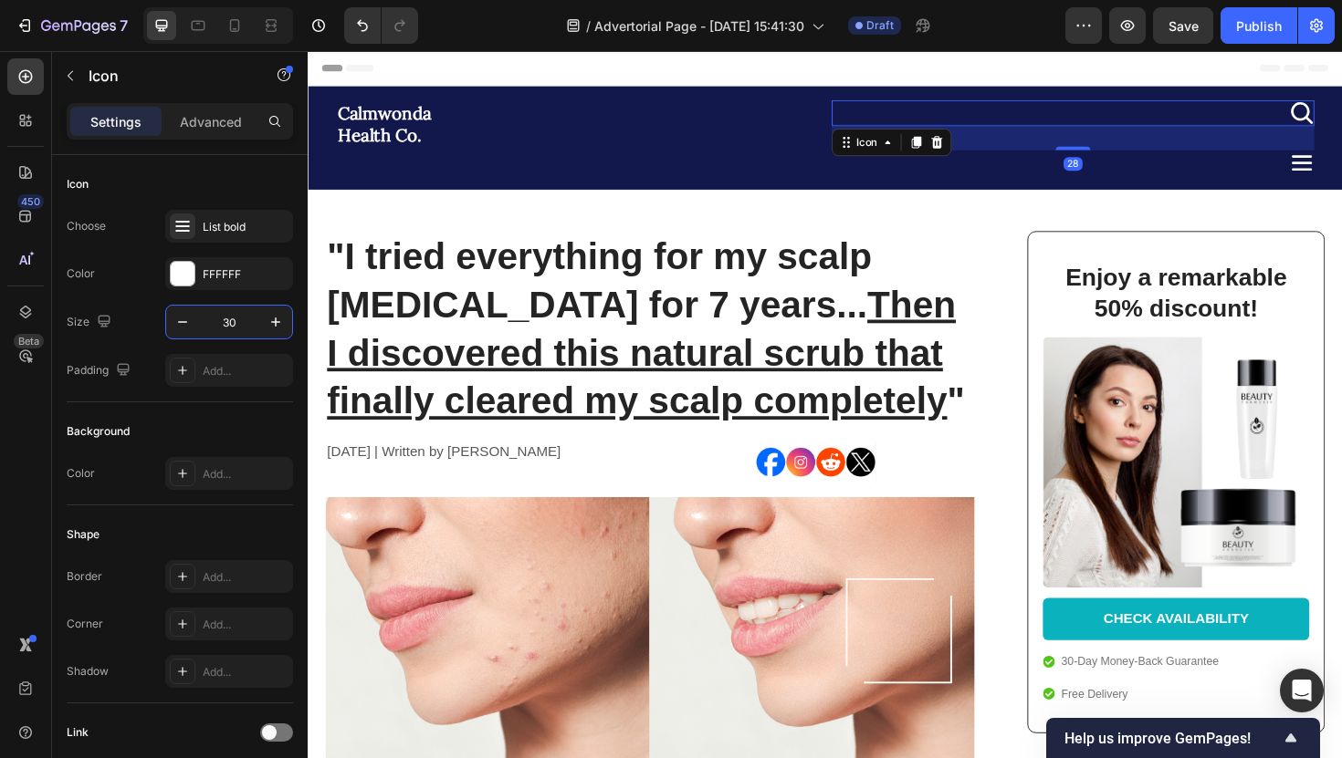
click at [1333, 104] on div "Icon 28" at bounding box center [1118, 116] width 511 height 27
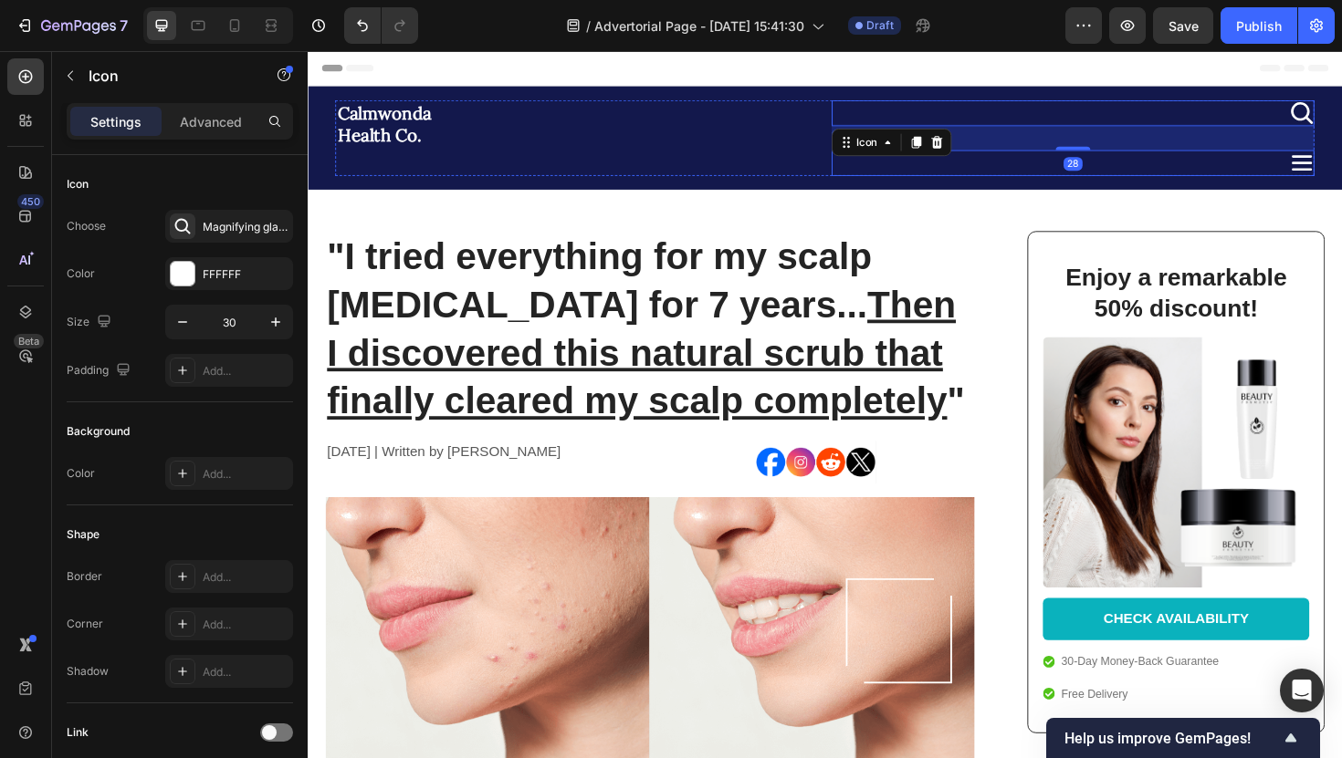
click at [1152, 156] on div "Icon" at bounding box center [1118, 169] width 511 height 27
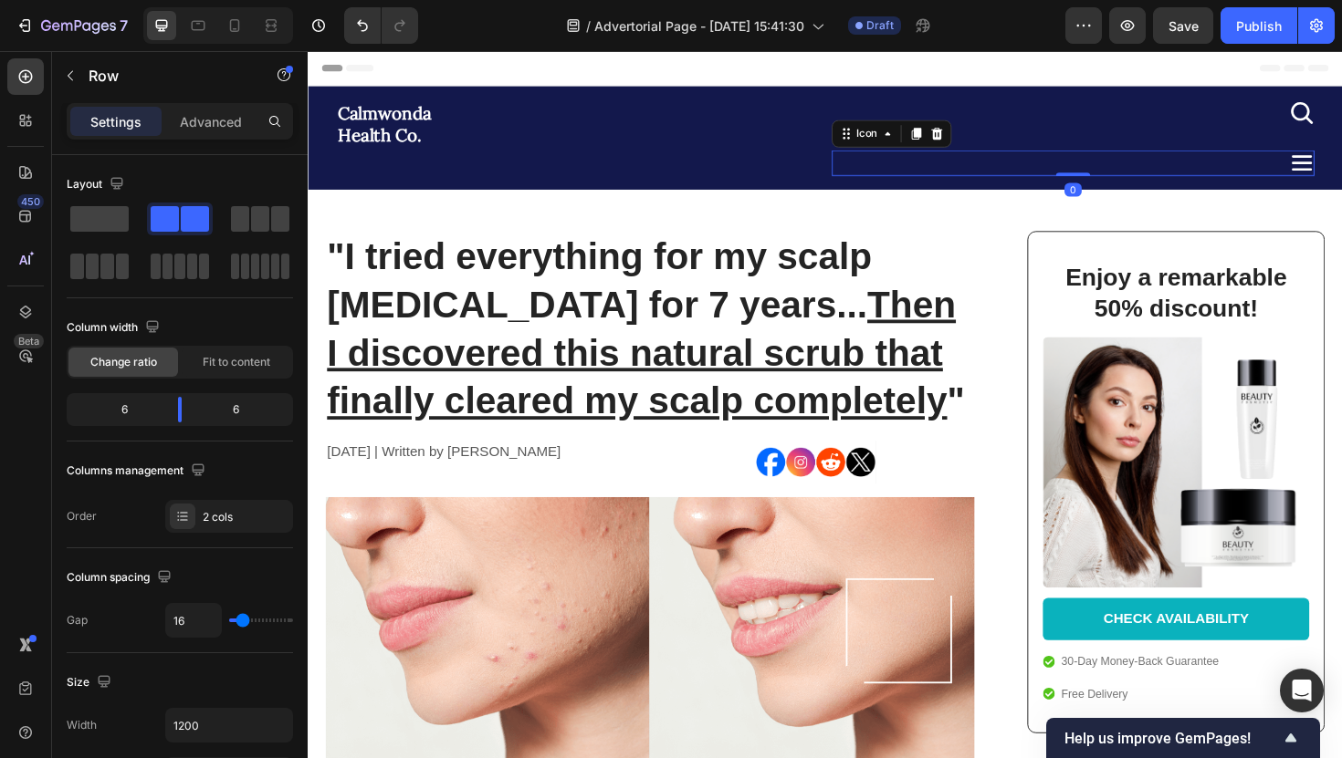
click at [1141, 132] on div "Icon Icon 0" at bounding box center [1118, 143] width 511 height 80
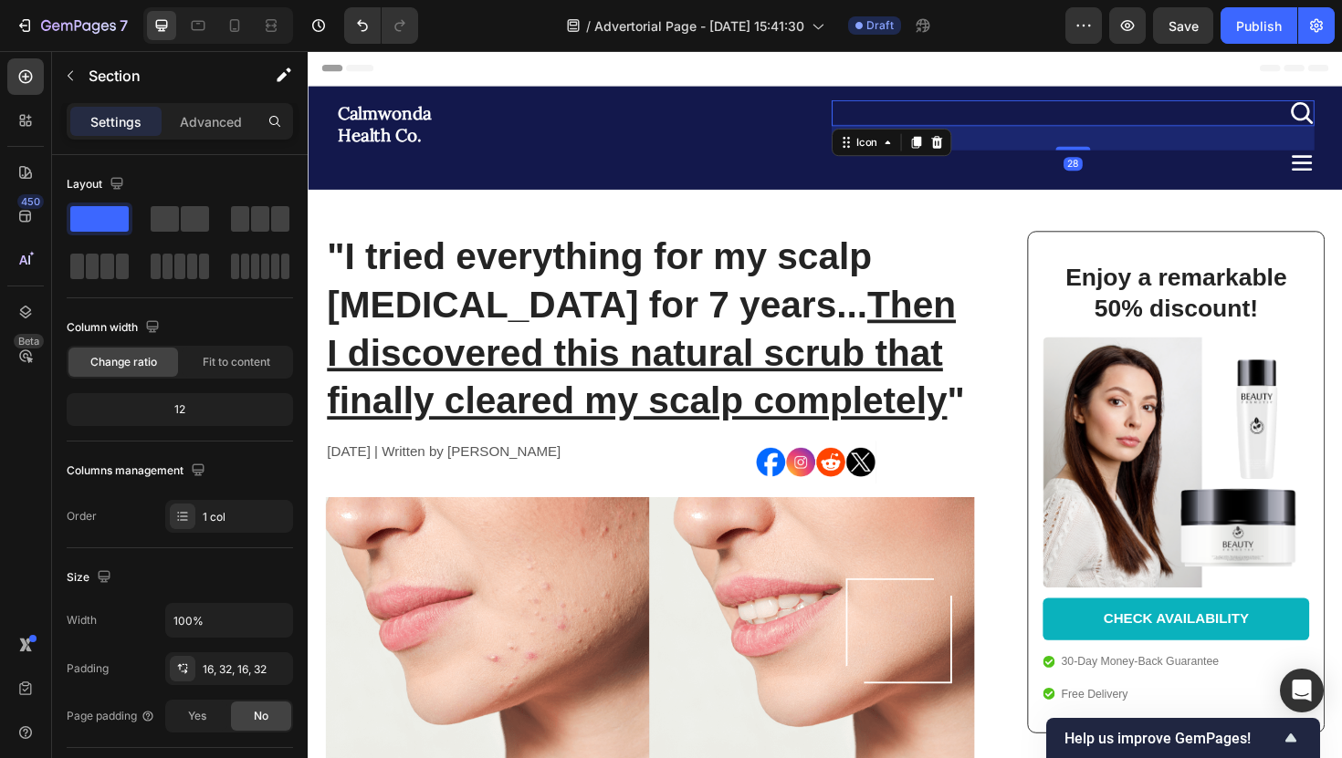
click at [1341, 123] on icon at bounding box center [1359, 116] width 27 height 27
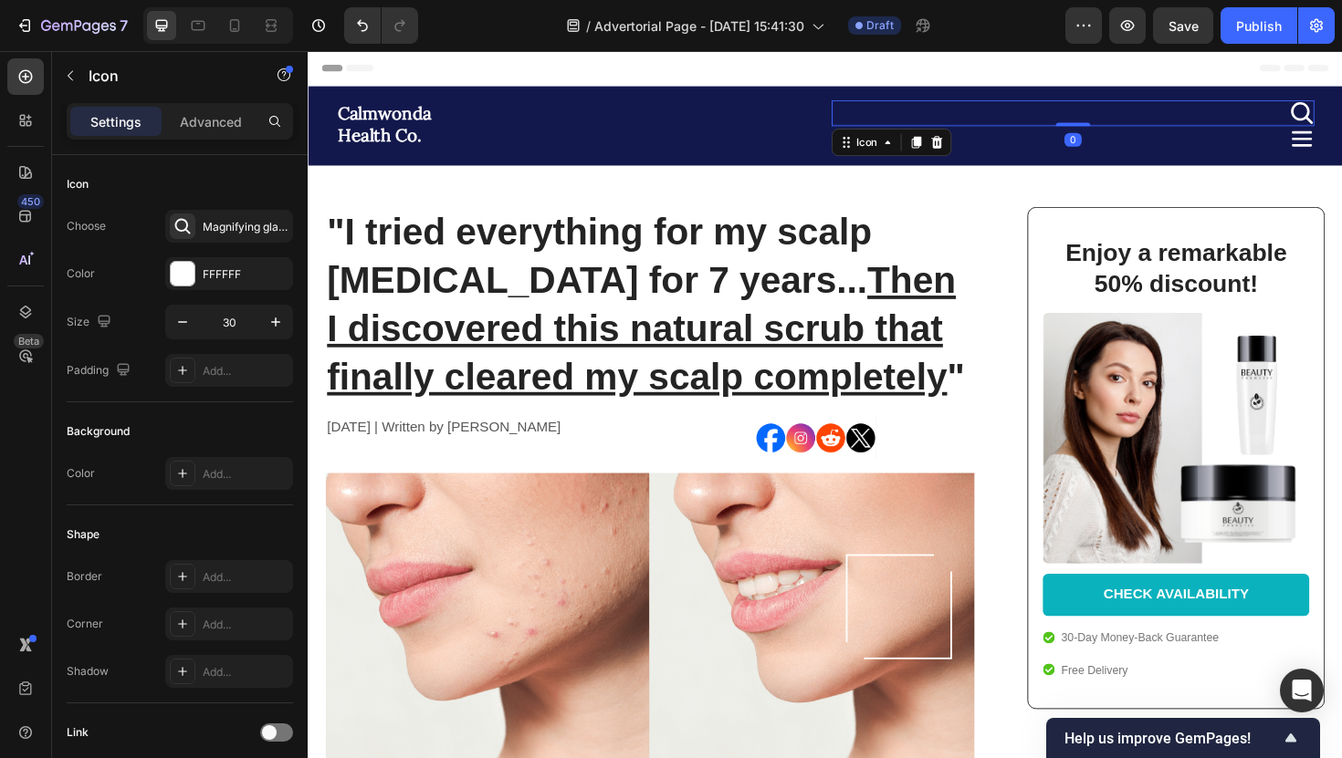
drag, startPoint x: 1125, startPoint y: 153, endPoint x: 1126, endPoint y: 114, distance: 39.3
click at [1126, 114] on div "Icon 0" at bounding box center [1118, 116] width 511 height 27
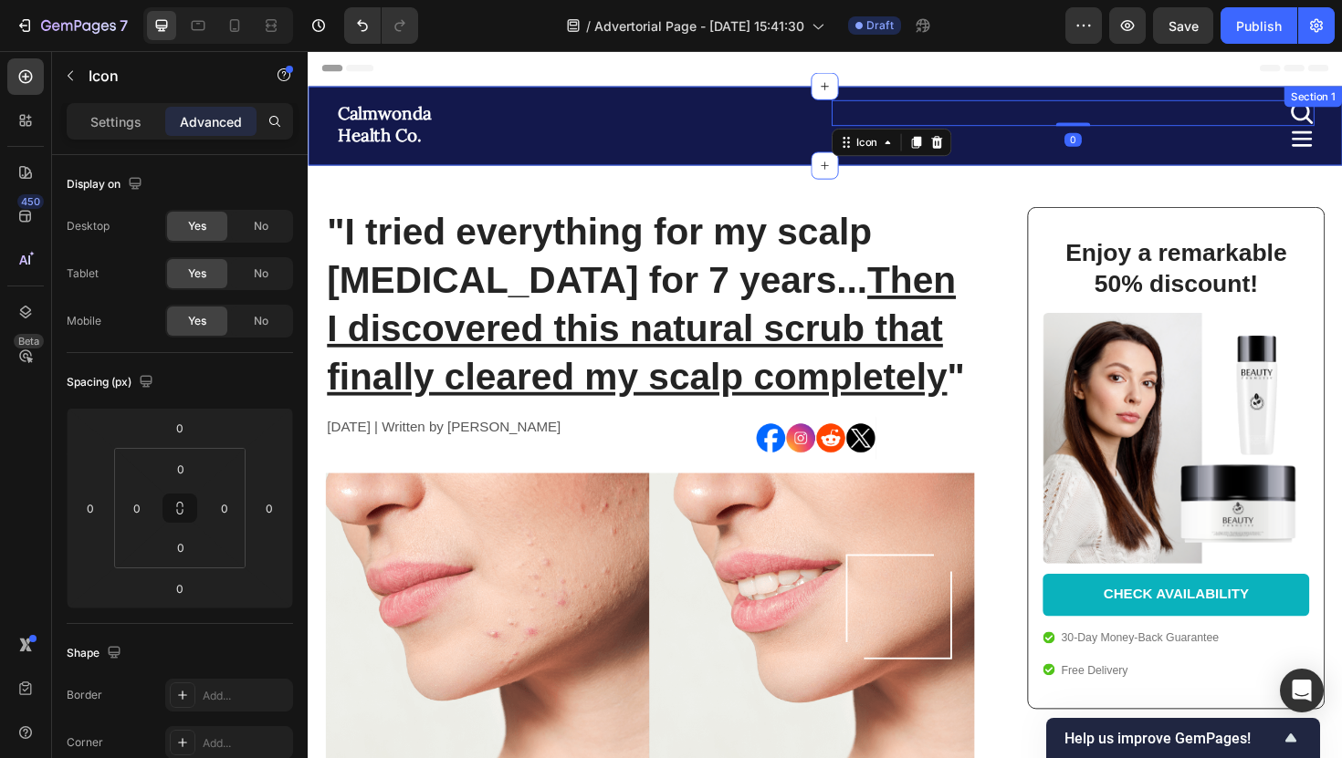
click at [691, 164] on div "Calmwonda Health Co. Heading Icon 0 Icon Row Section 1" at bounding box center [855, 131] width 1095 height 84
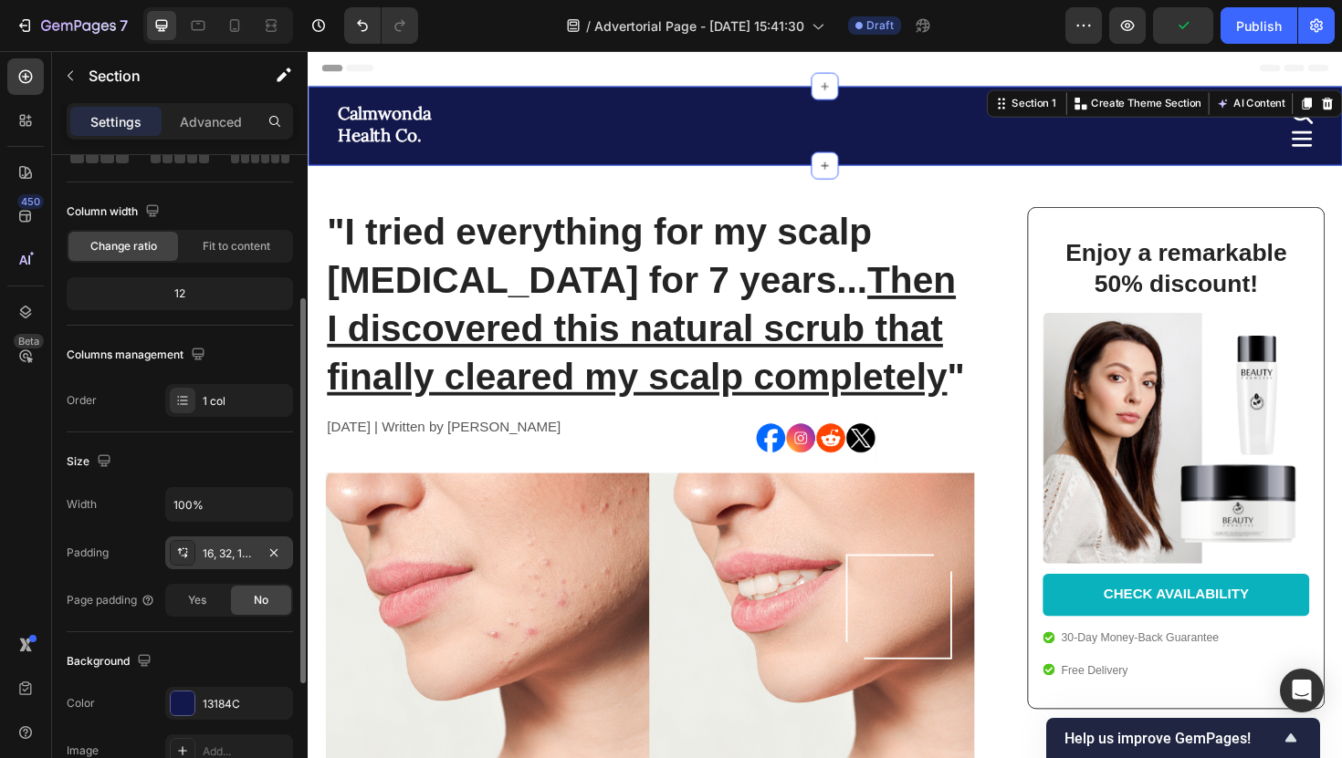
scroll to position [163, 0]
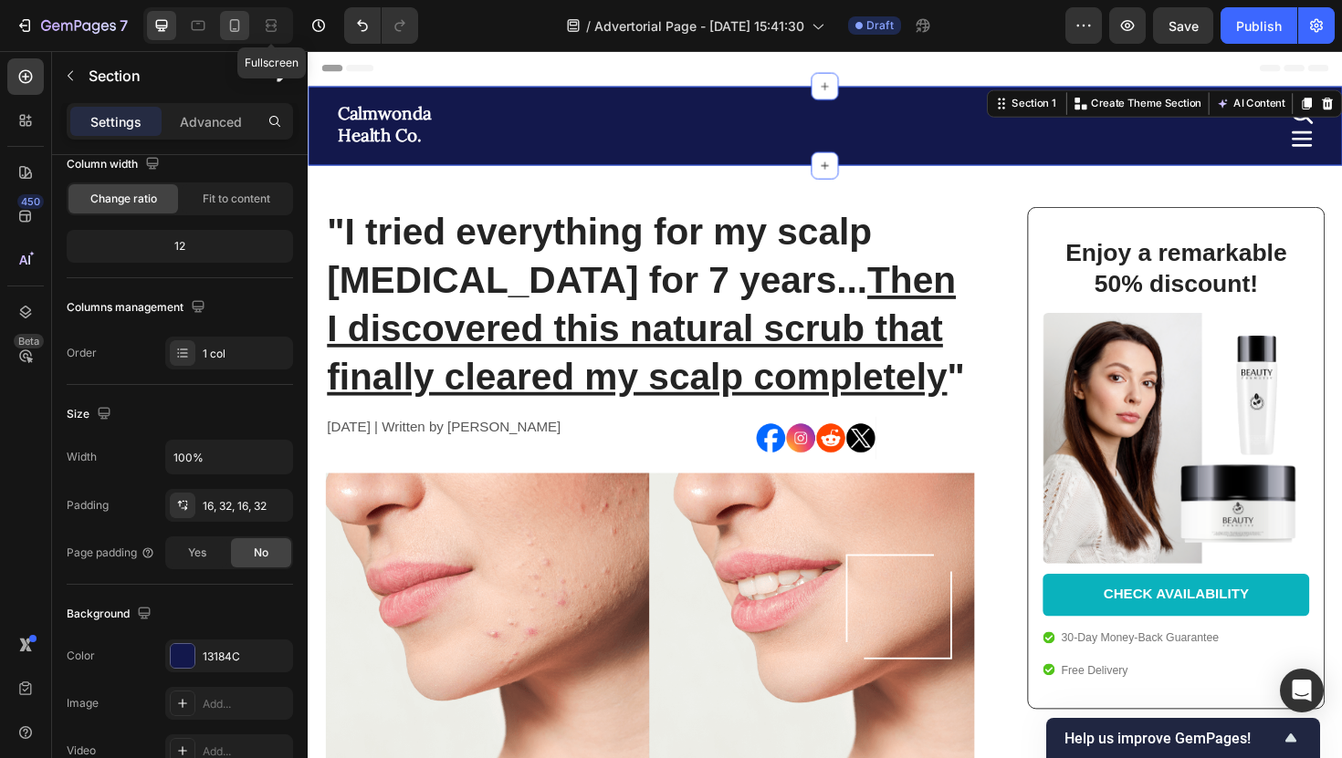
click at [246, 31] on div at bounding box center [234, 25] width 29 height 29
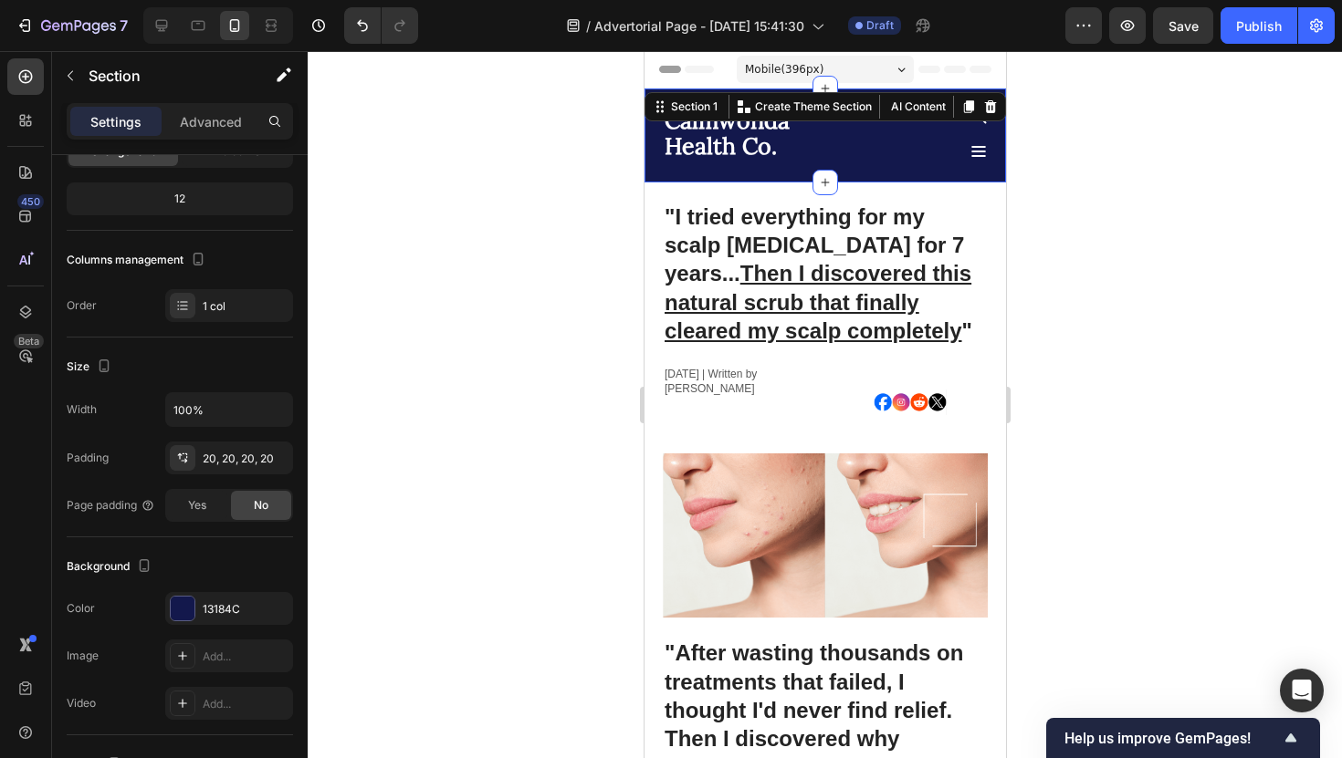
click at [718, 146] on h2 "Calmwonda Health Co." at bounding box center [739, 134] width 155 height 54
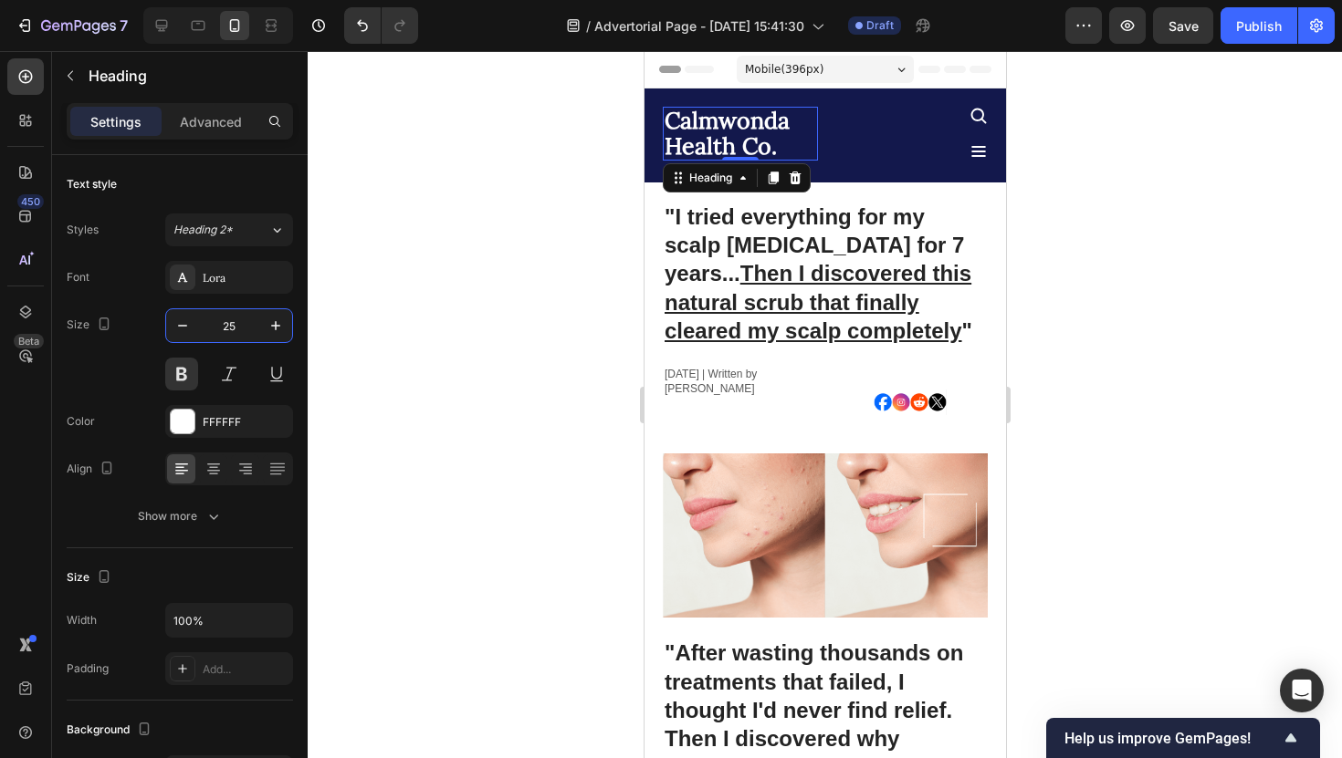
click at [231, 321] on input "25" at bounding box center [229, 325] width 60 height 33
type input "17"
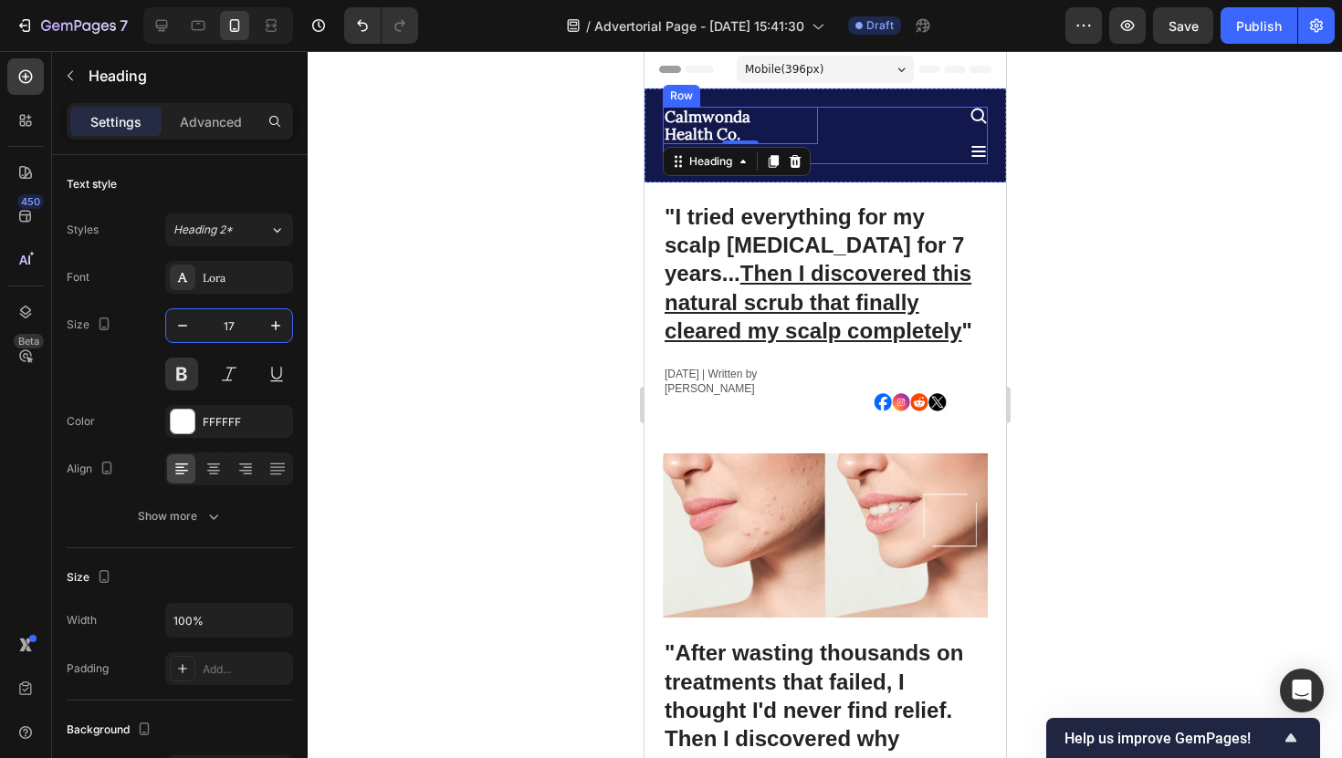
click at [976, 120] on icon at bounding box center [978, 117] width 16 height 16
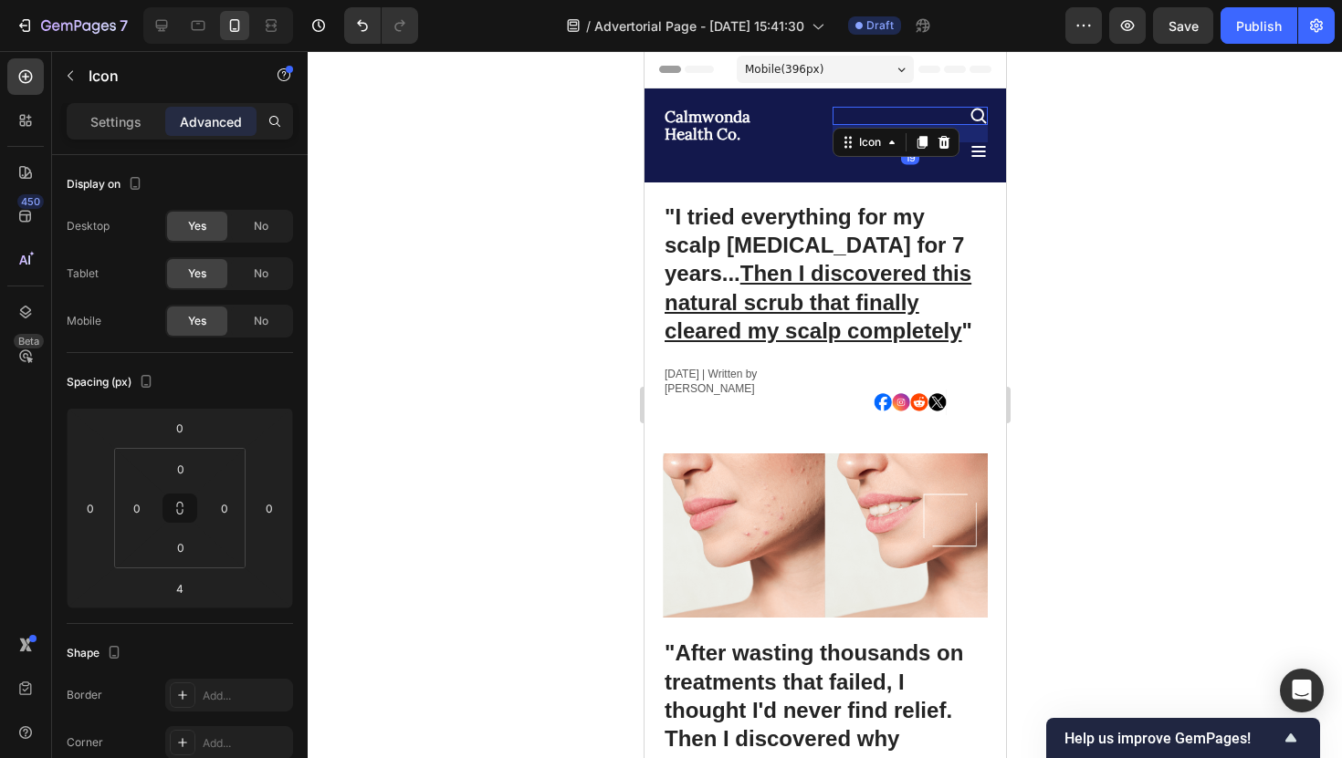
click at [970, 151] on icon at bounding box center [977, 151] width 15 height 11
click at [977, 131] on div "Icon Icon 4" at bounding box center [908, 136] width 155 height 58
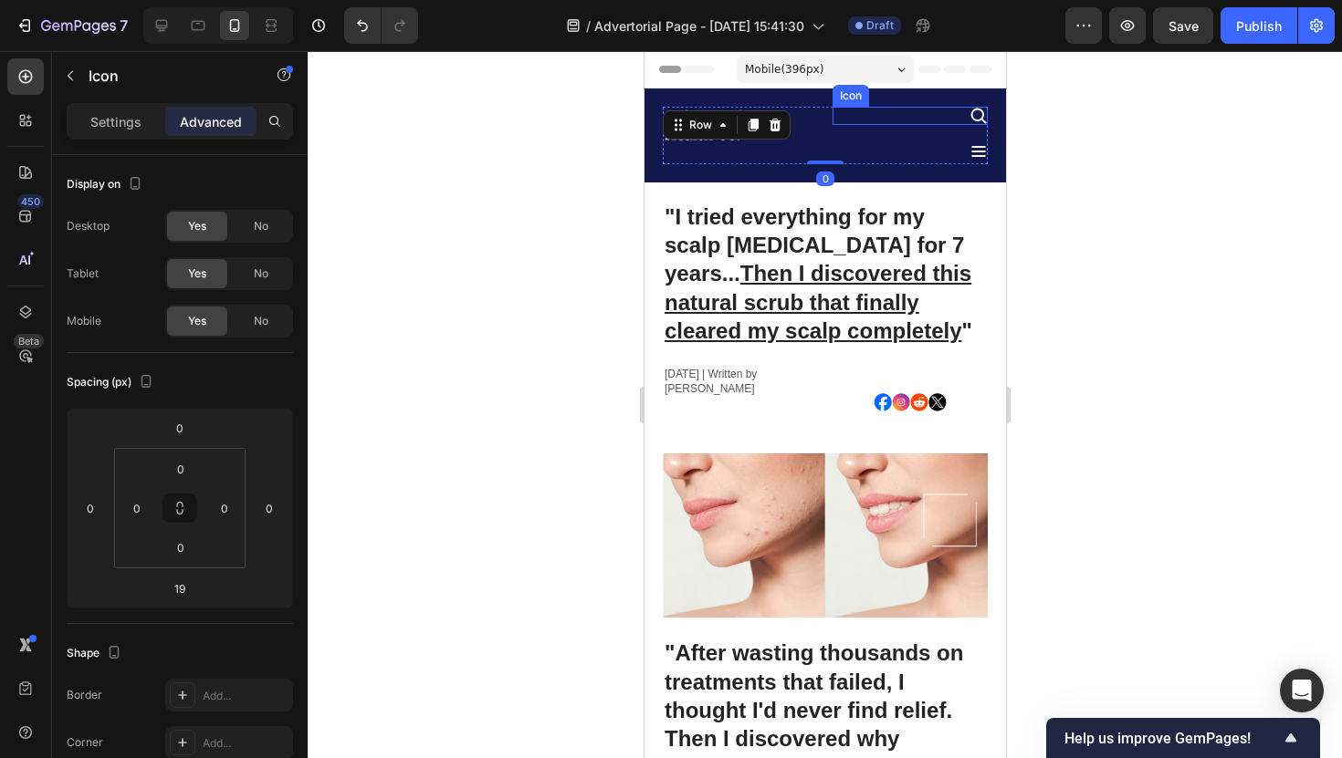
click at [959, 112] on div "Icon" at bounding box center [908, 116] width 155 height 18
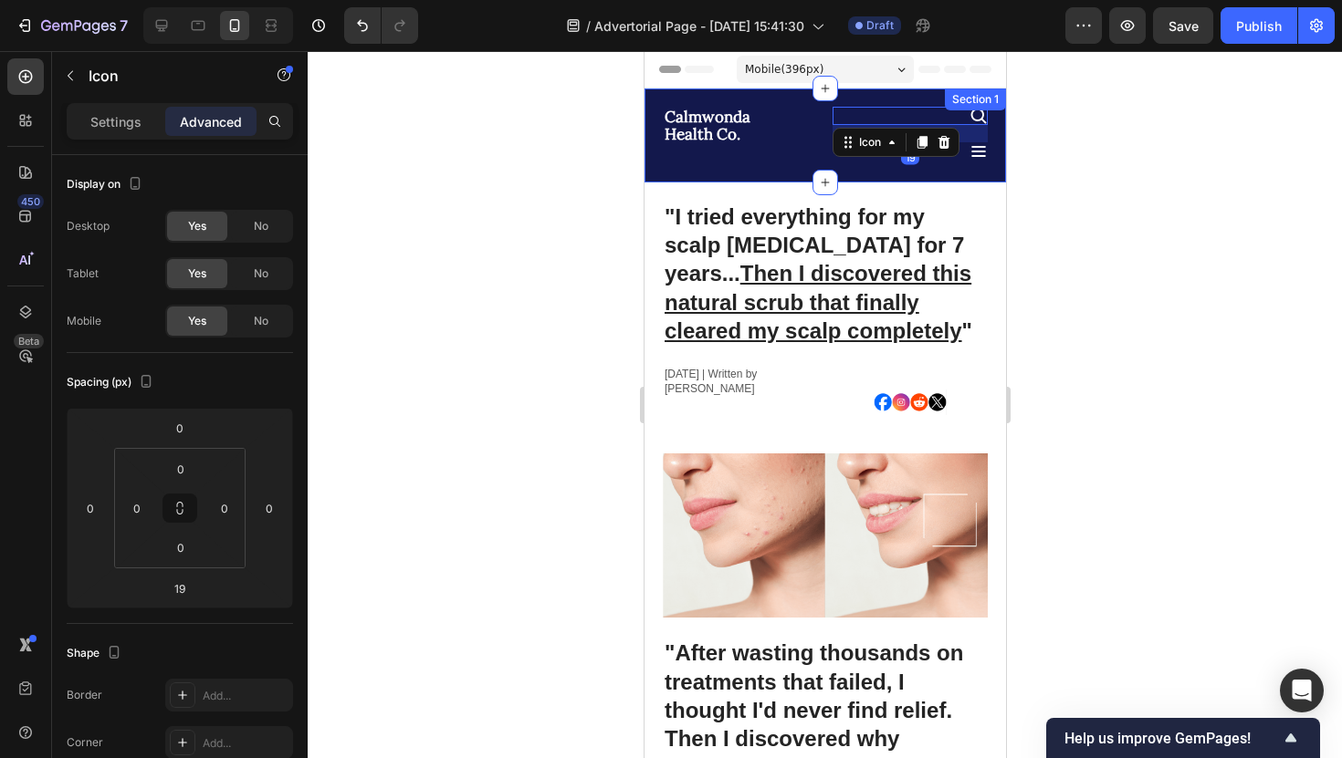
click at [919, 164] on div "Calmwonda Health Co. Heading Icon 19 Icon Row Section 1" at bounding box center [823, 136] width 361 height 94
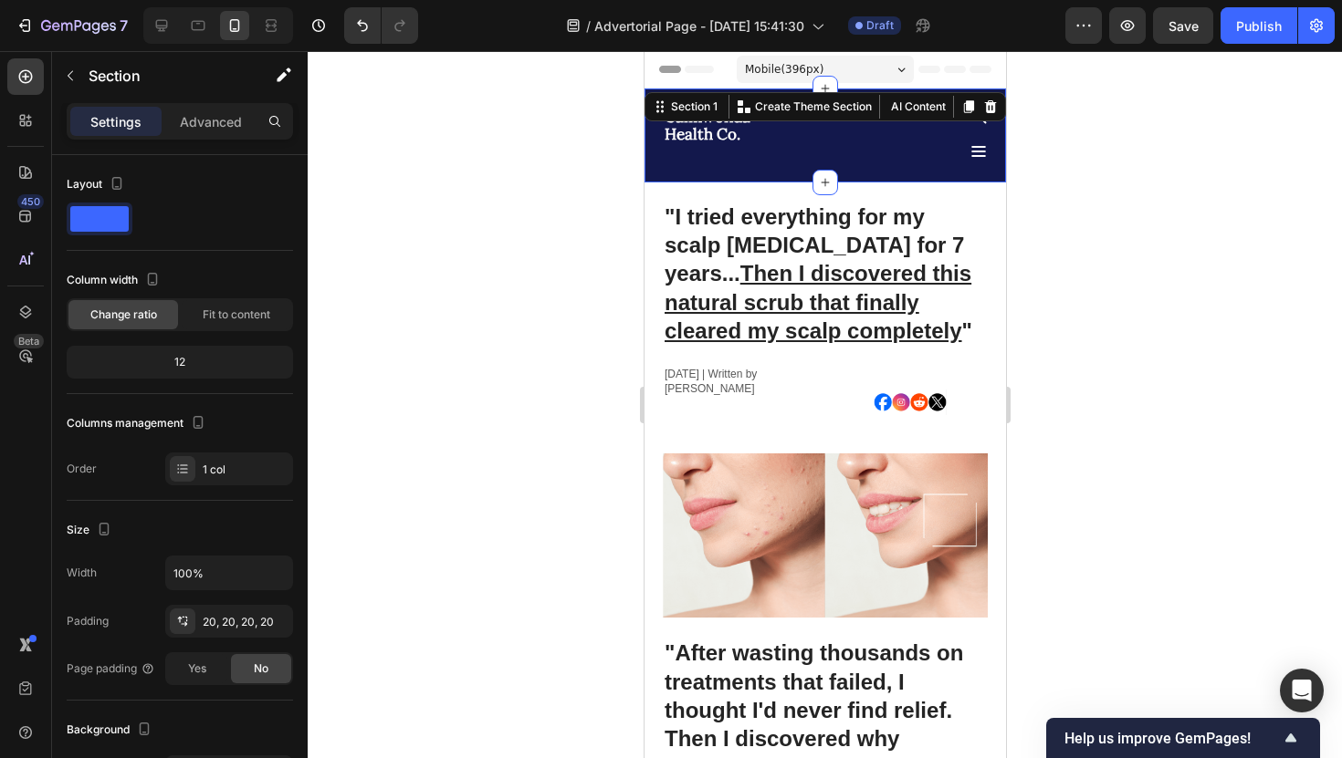
click at [1000, 132] on div "Calmwonda Health Co. Heading Icon Icon Row Section 1 You can create reusable se…" at bounding box center [823, 136] width 361 height 94
click at [983, 120] on div "Section 1 You can create reusable sections Create Theme Section AI Content Writ…" at bounding box center [823, 106] width 361 height 29
click at [983, 123] on icon at bounding box center [977, 116] width 18 height 18
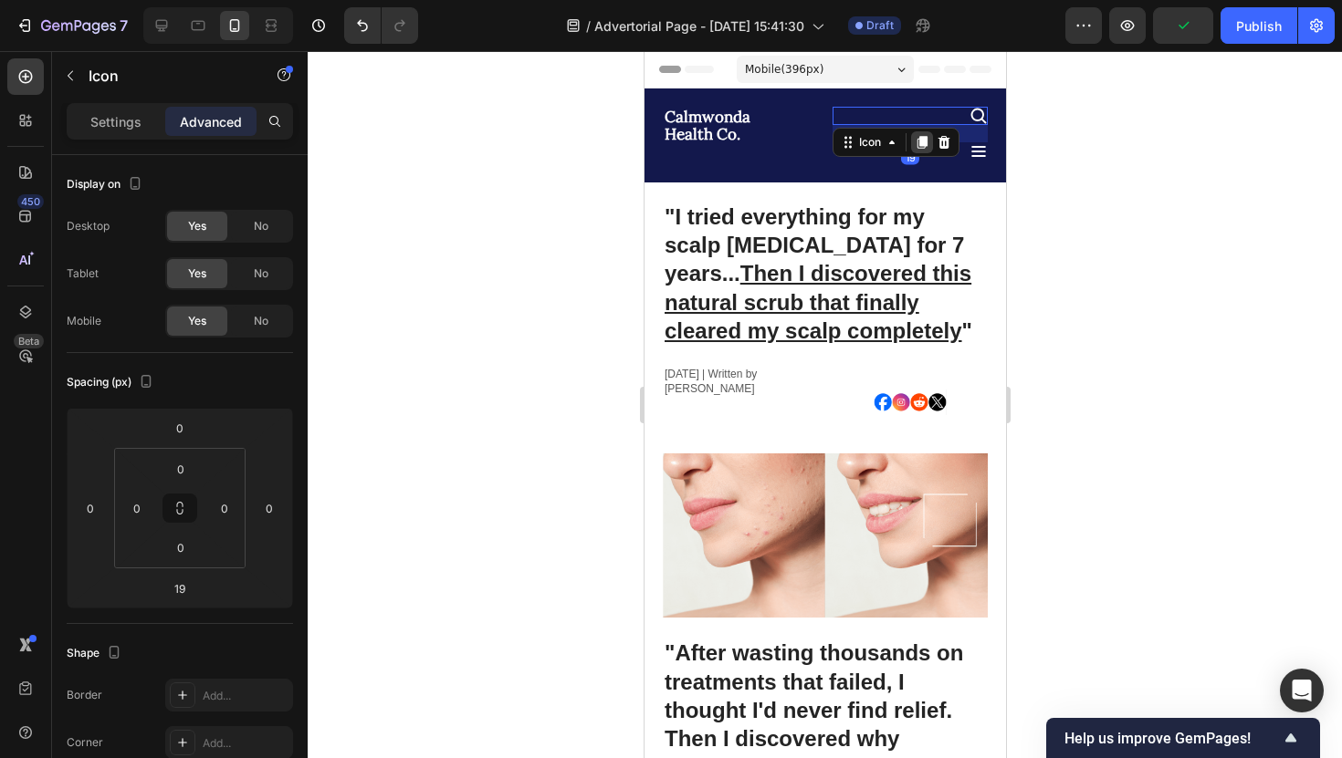
click at [917, 151] on div at bounding box center [921, 142] width 22 height 22
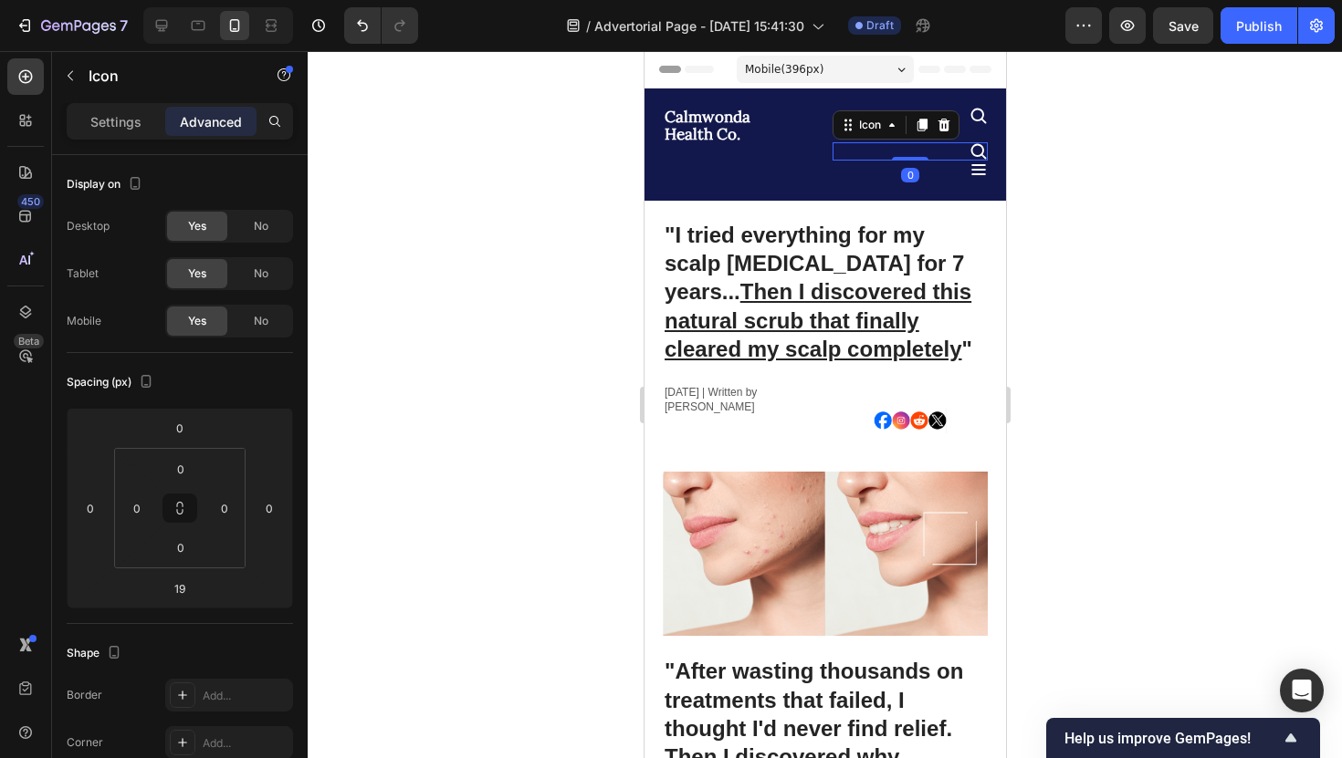
drag, startPoint x: 915, startPoint y: 175, endPoint x: 915, endPoint y: 145, distance: 30.1
click at [915, 145] on div "Icon 0" at bounding box center [908, 151] width 155 height 18
type input "0"
click at [973, 114] on icon at bounding box center [977, 116] width 18 height 18
click at [941, 141] on icon at bounding box center [943, 142] width 15 height 15
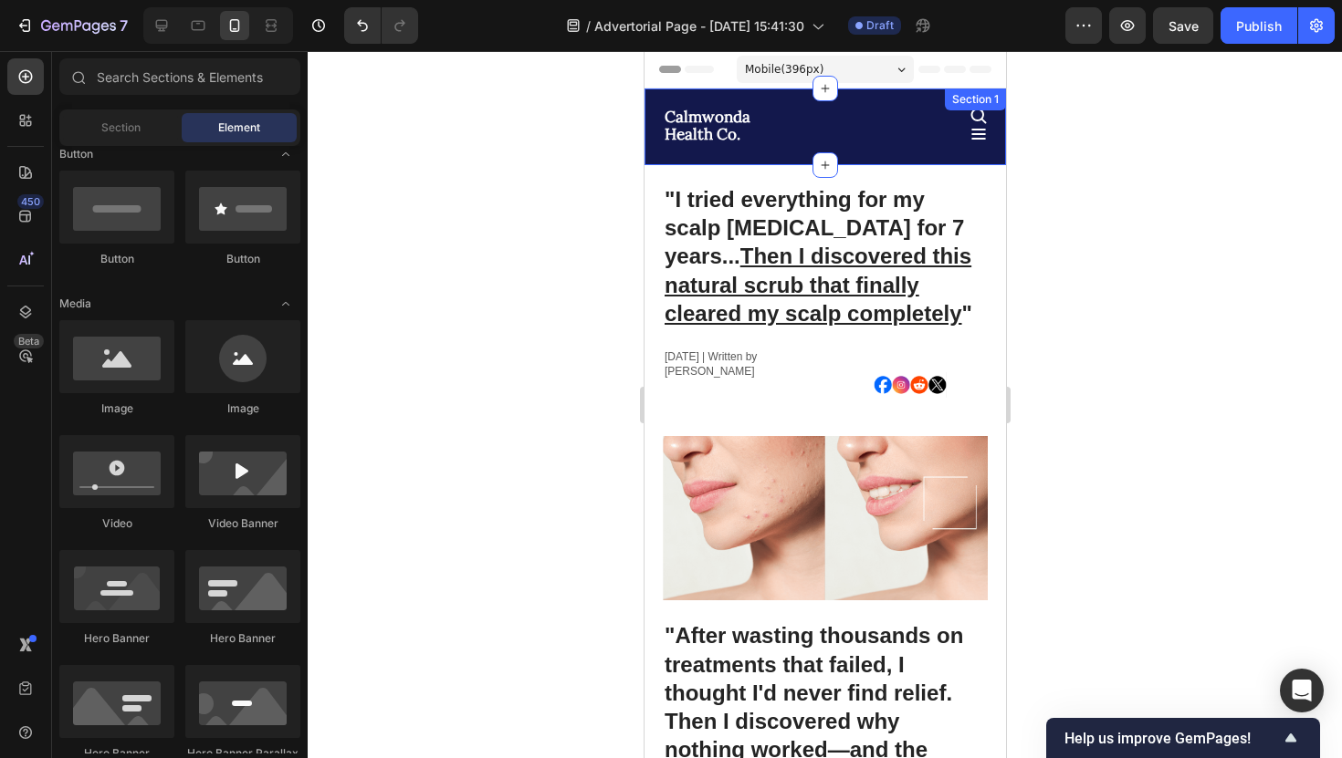
click at [1027, 171] on div at bounding box center [825, 404] width 1034 height 707
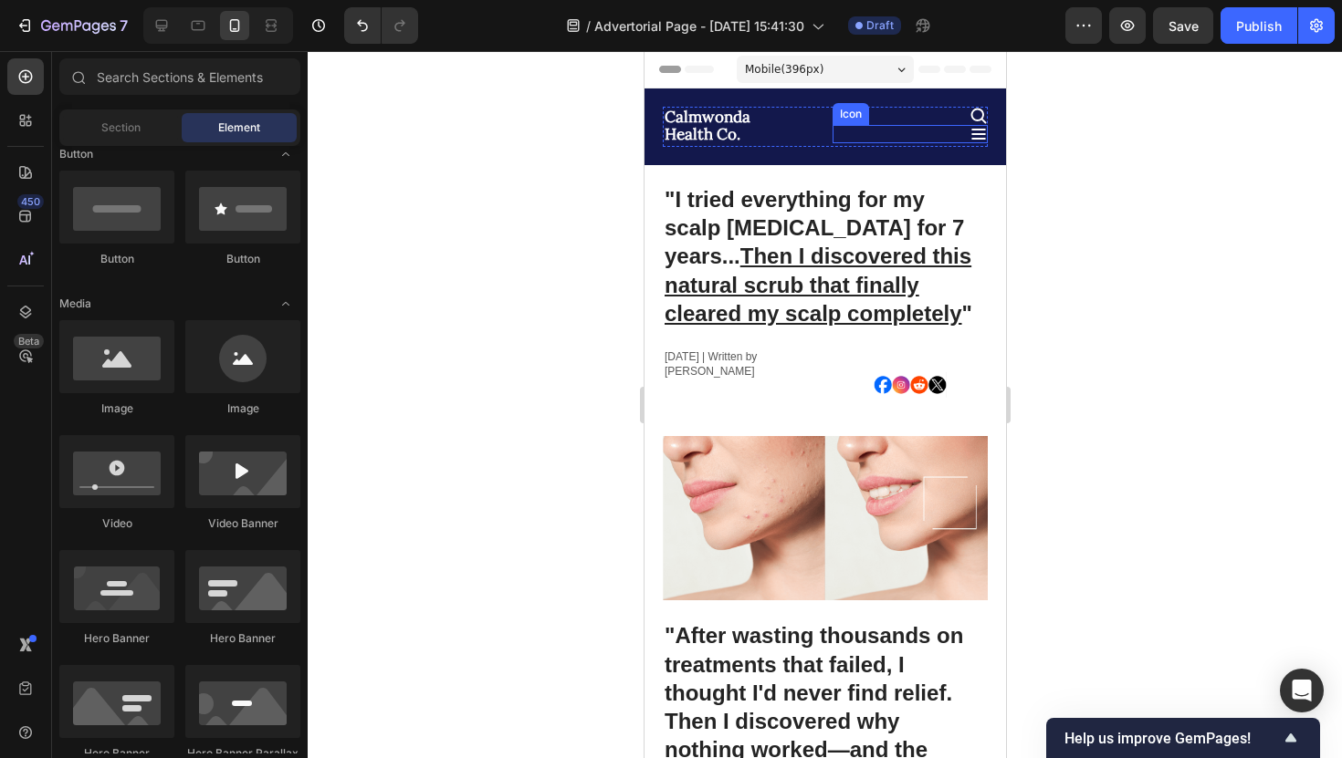
click at [843, 129] on div "Icon" at bounding box center [908, 134] width 155 height 18
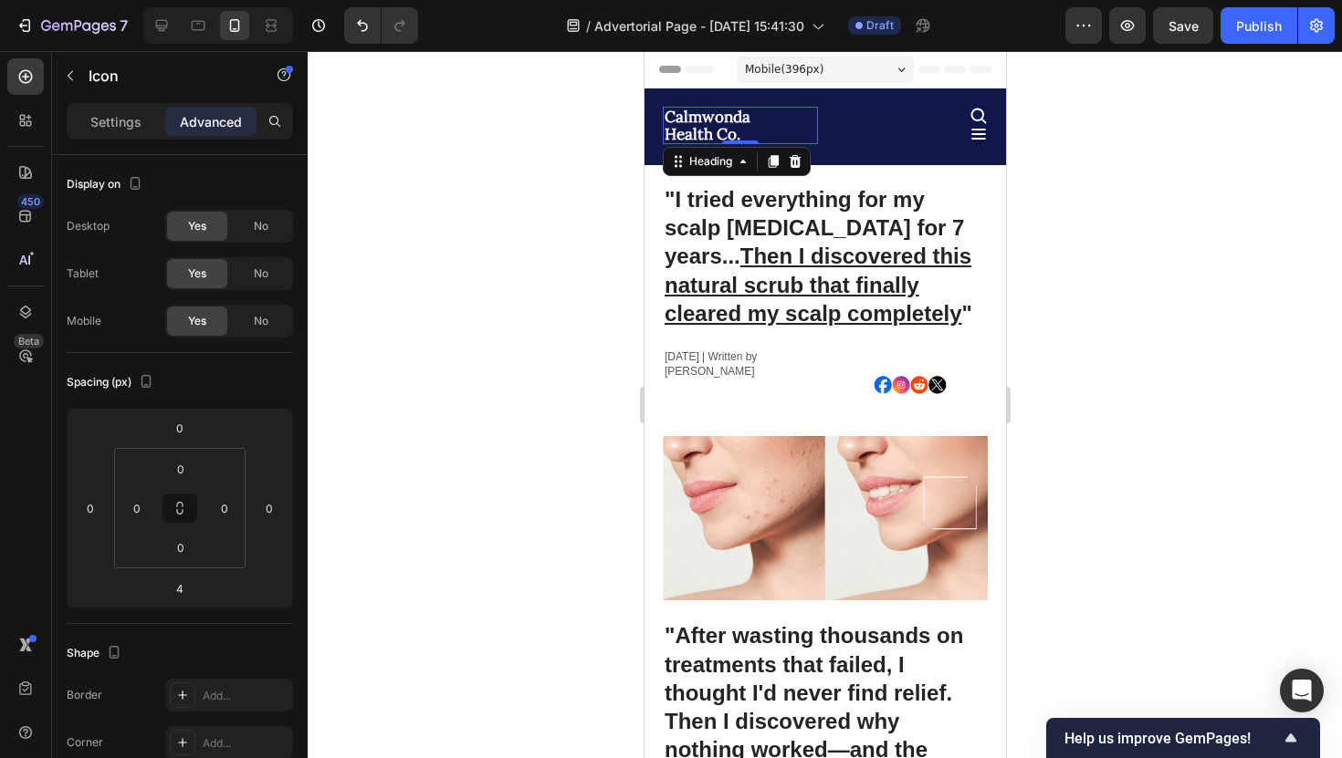
click at [744, 108] on h2 "Calmwonda Health Co." at bounding box center [739, 125] width 155 height 37
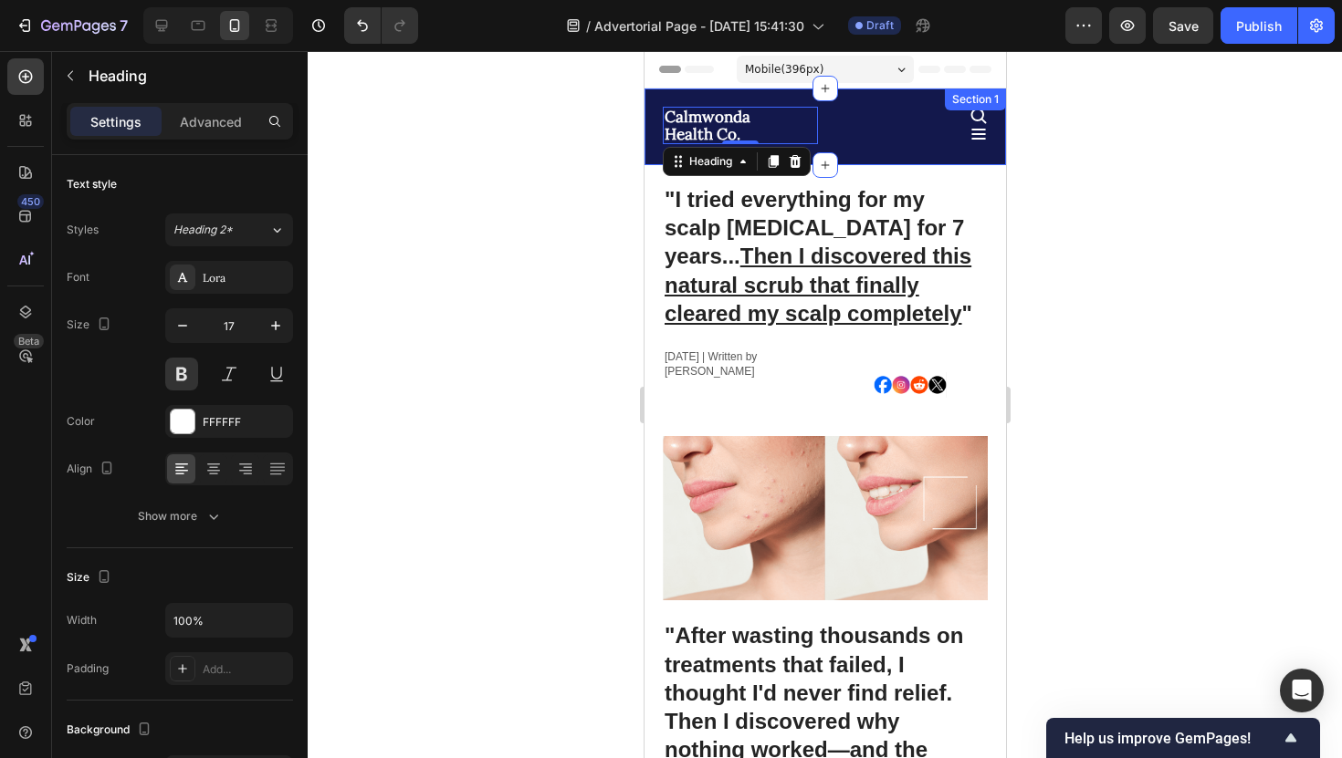
click at [746, 102] on div "Calmwonda Health Co. Heading 0 Icon Icon Row Section 1" at bounding box center [823, 127] width 361 height 77
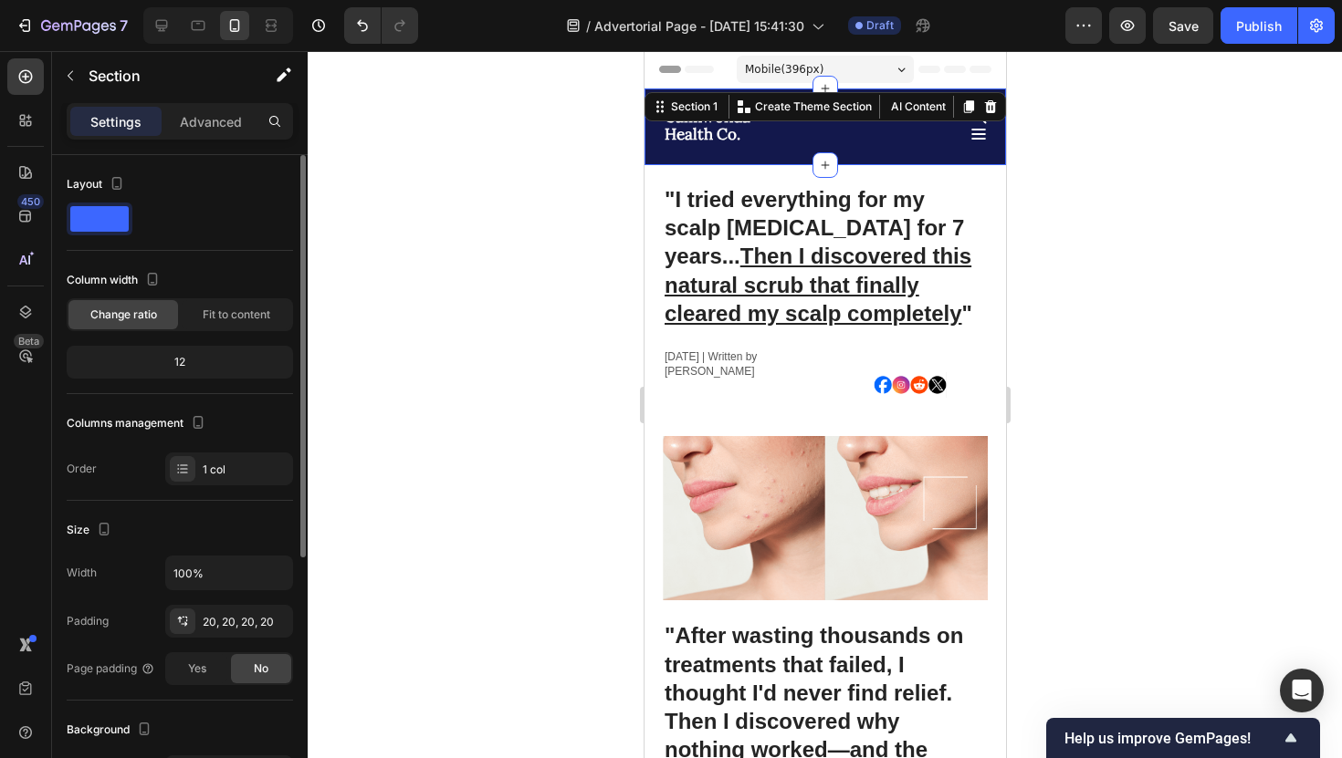
click at [237, 603] on div "Width 100% Padding 20, 20, 20, 20 Page padding Yes No" at bounding box center [180, 621] width 226 height 130
click at [235, 617] on div "20, 20, 20, 20" at bounding box center [229, 622] width 53 height 16
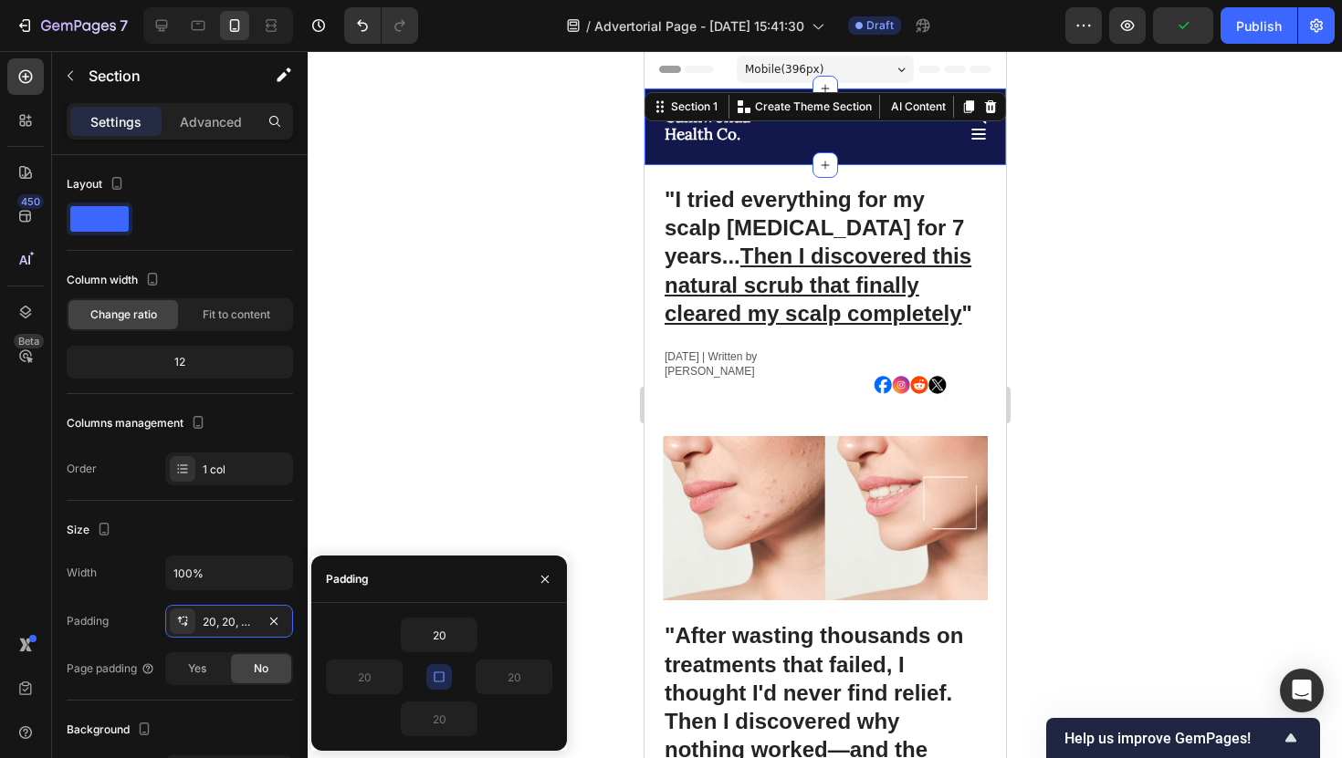
click at [437, 679] on icon "button" at bounding box center [439, 677] width 15 height 15
click at [437, 644] on input "20" at bounding box center [439, 635] width 75 height 33
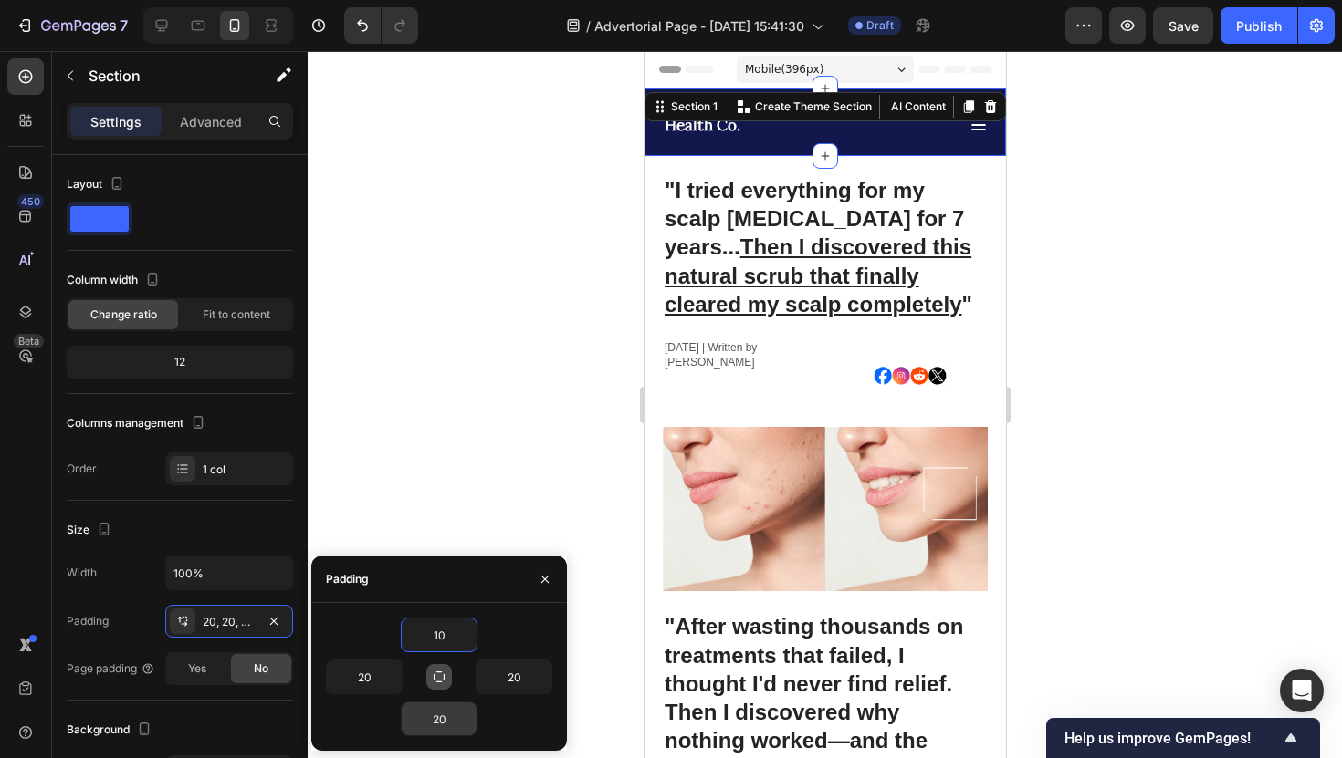
type input "10"
click at [455, 709] on input "20" at bounding box center [439, 719] width 75 height 33
type input "10"
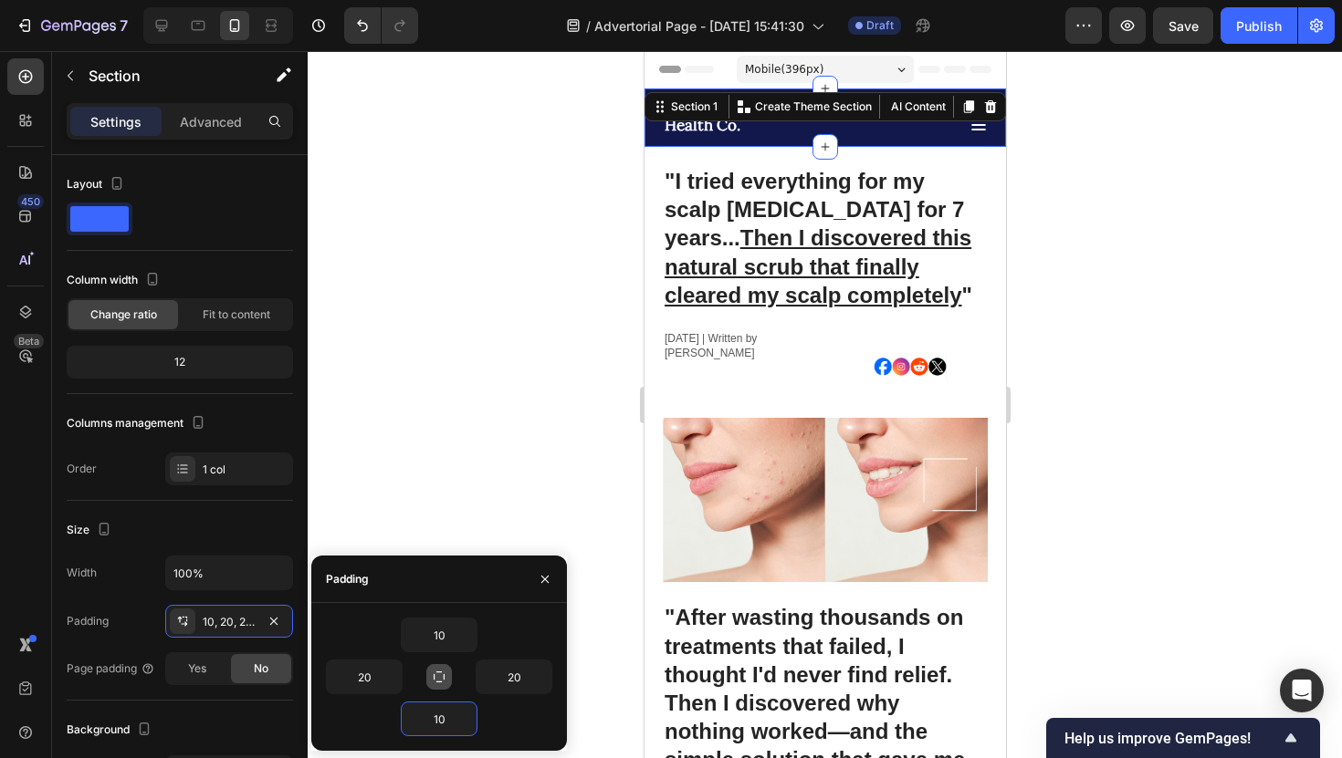
click at [1130, 370] on div at bounding box center [825, 404] width 1034 height 707
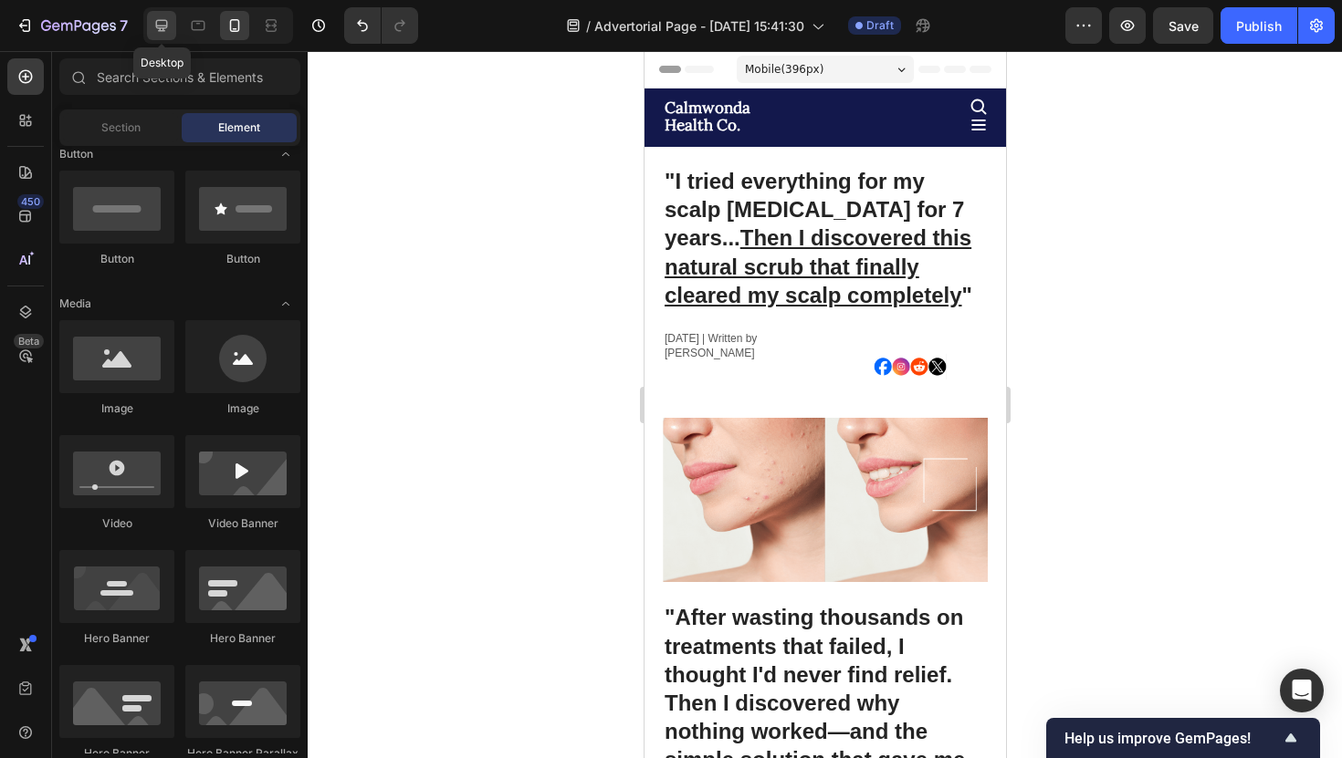
click at [163, 23] on icon at bounding box center [161, 25] width 18 height 18
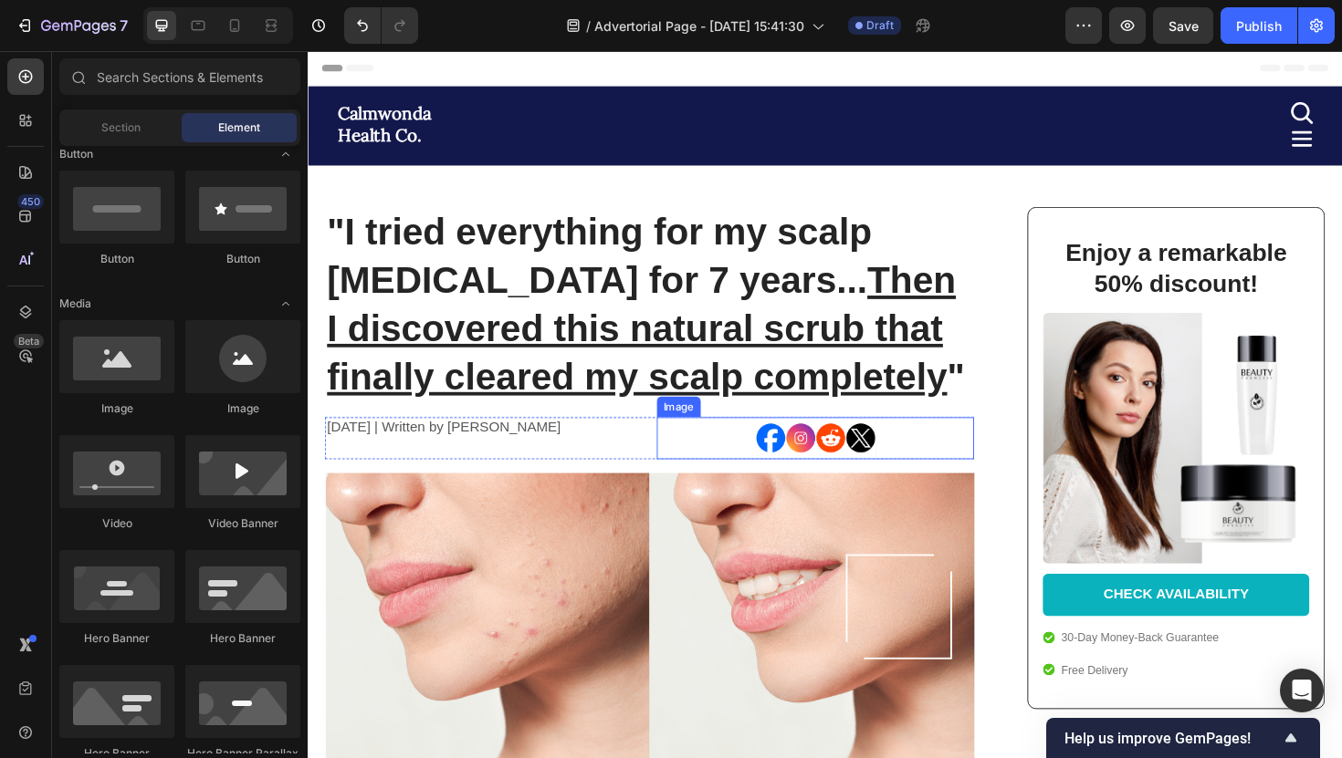
click at [779, 455] on div at bounding box center [845, 461] width 337 height 45
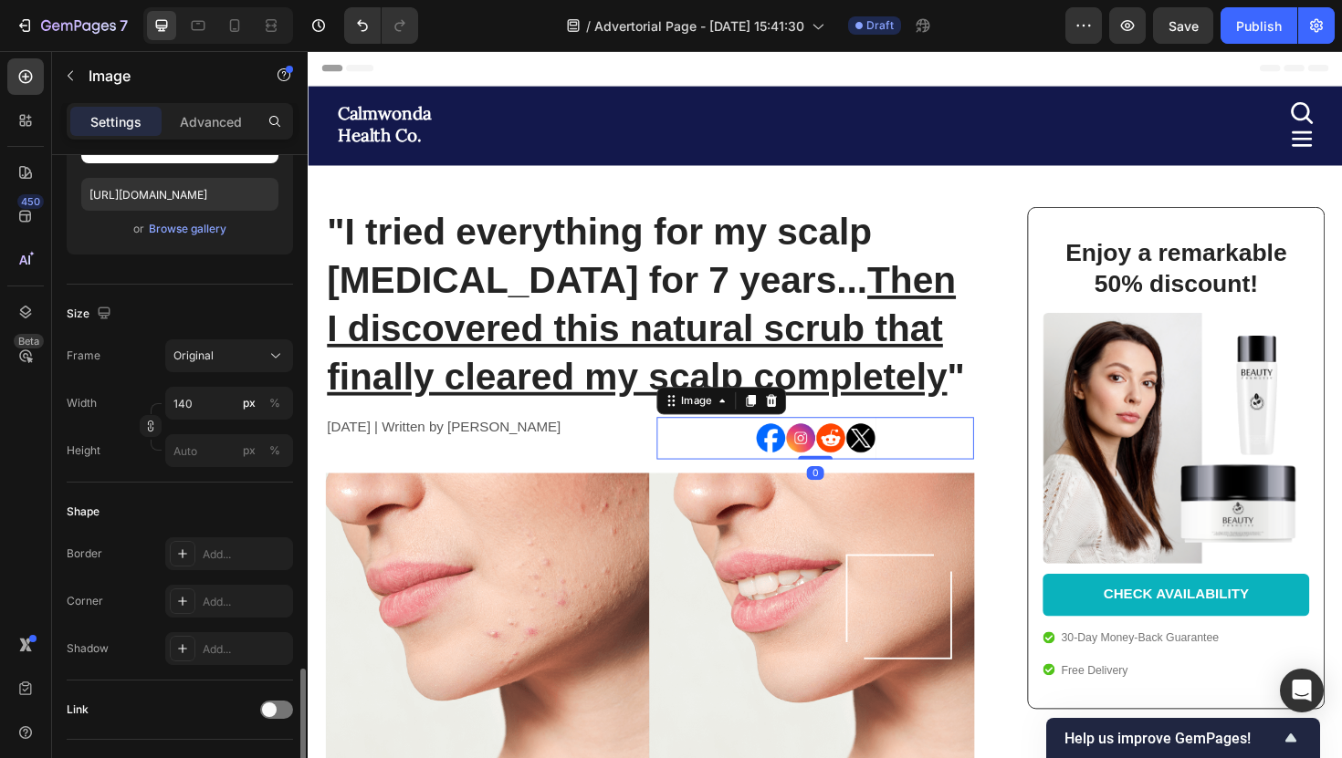
scroll to position [723, 0]
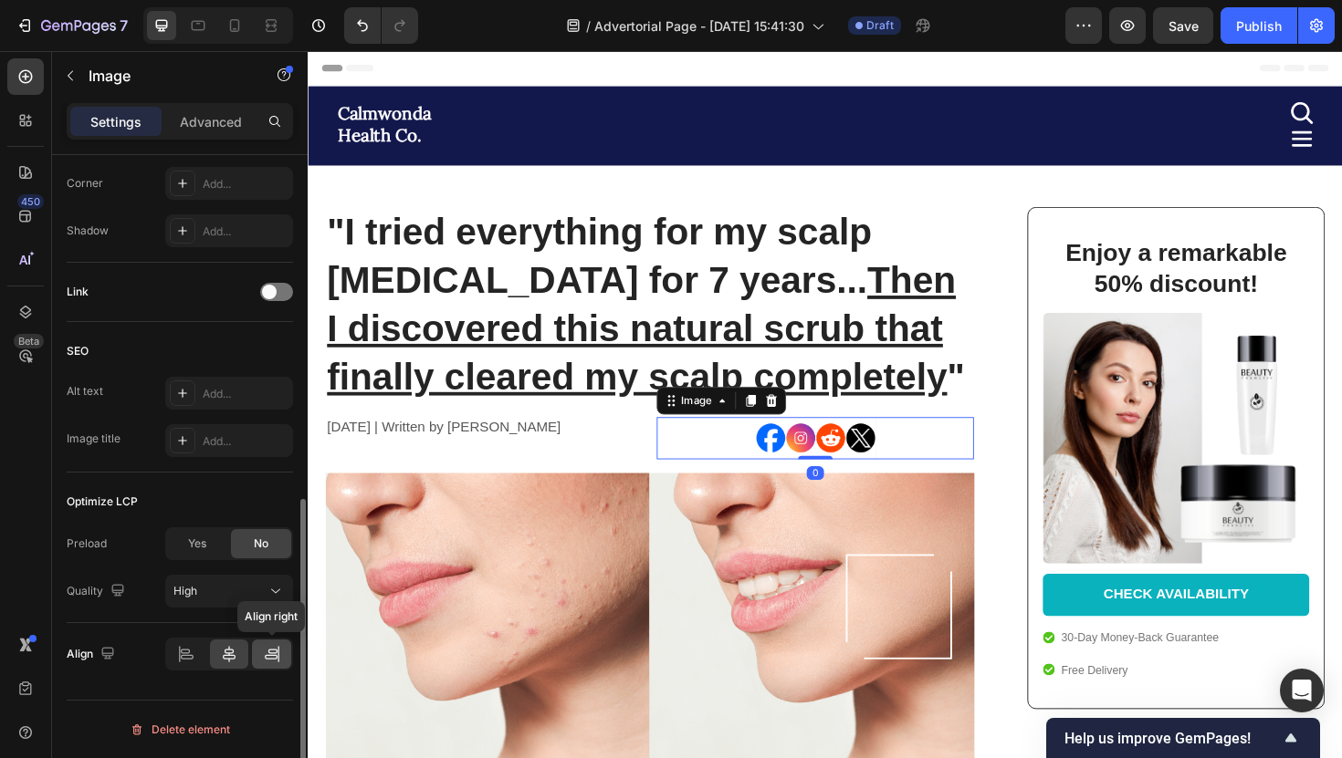
click at [259, 664] on div at bounding box center [271, 654] width 39 height 29
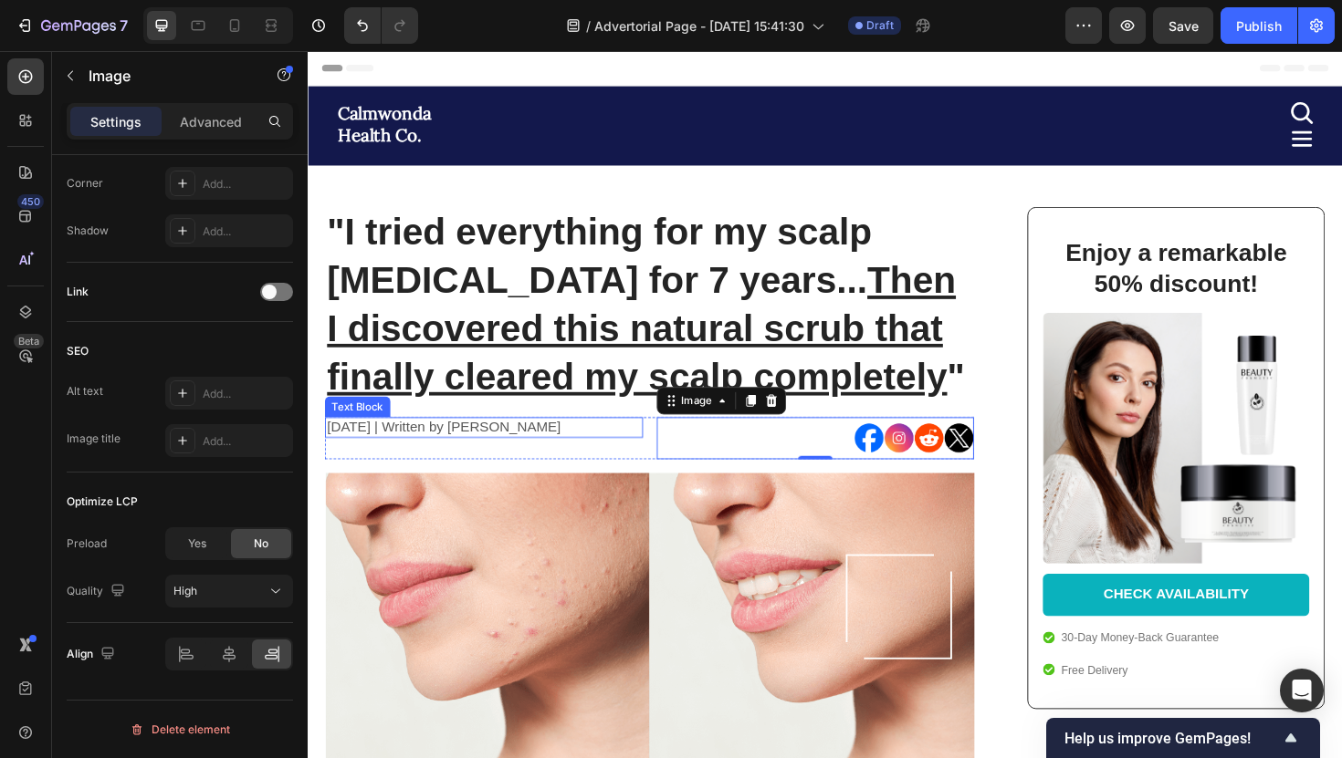
click at [395, 456] on p "November 3, 2023 | Written by Stella Hendriks" at bounding box center [494, 450] width 333 height 19
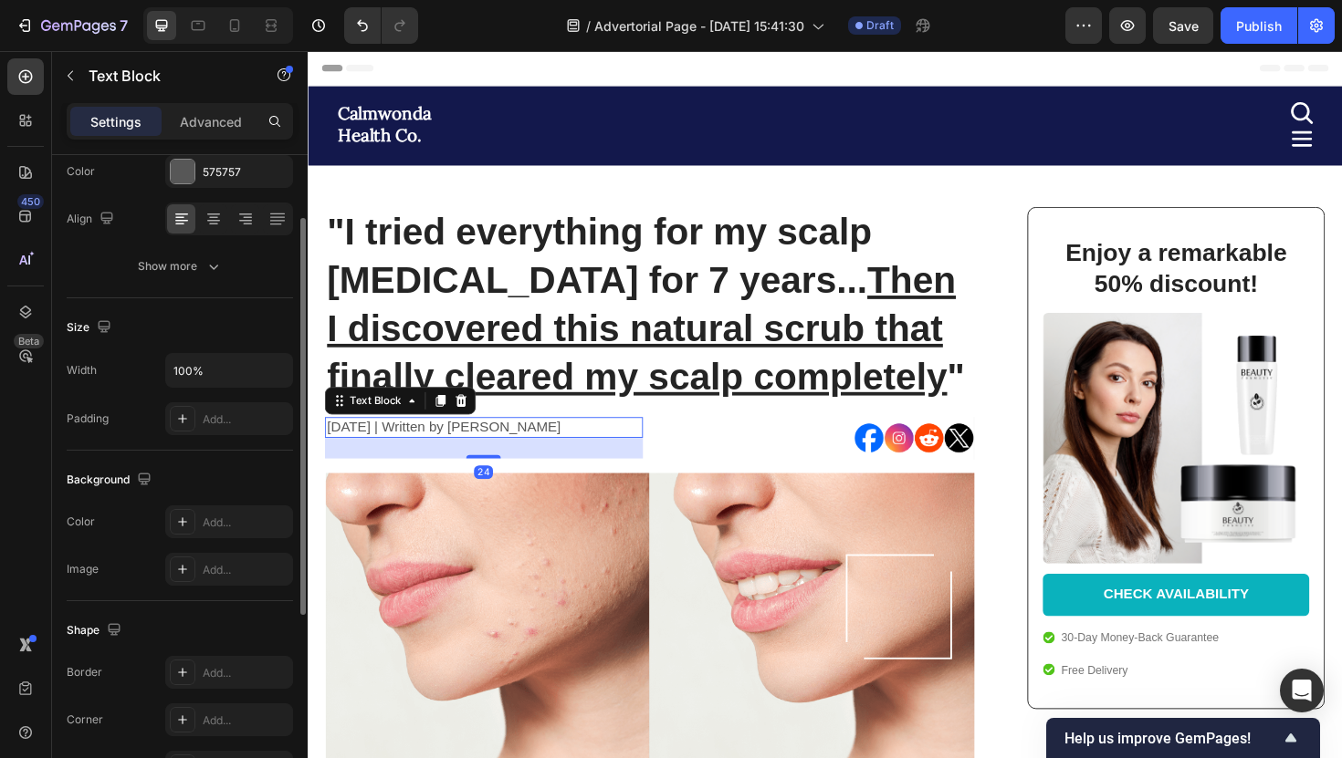
scroll to position [426, 0]
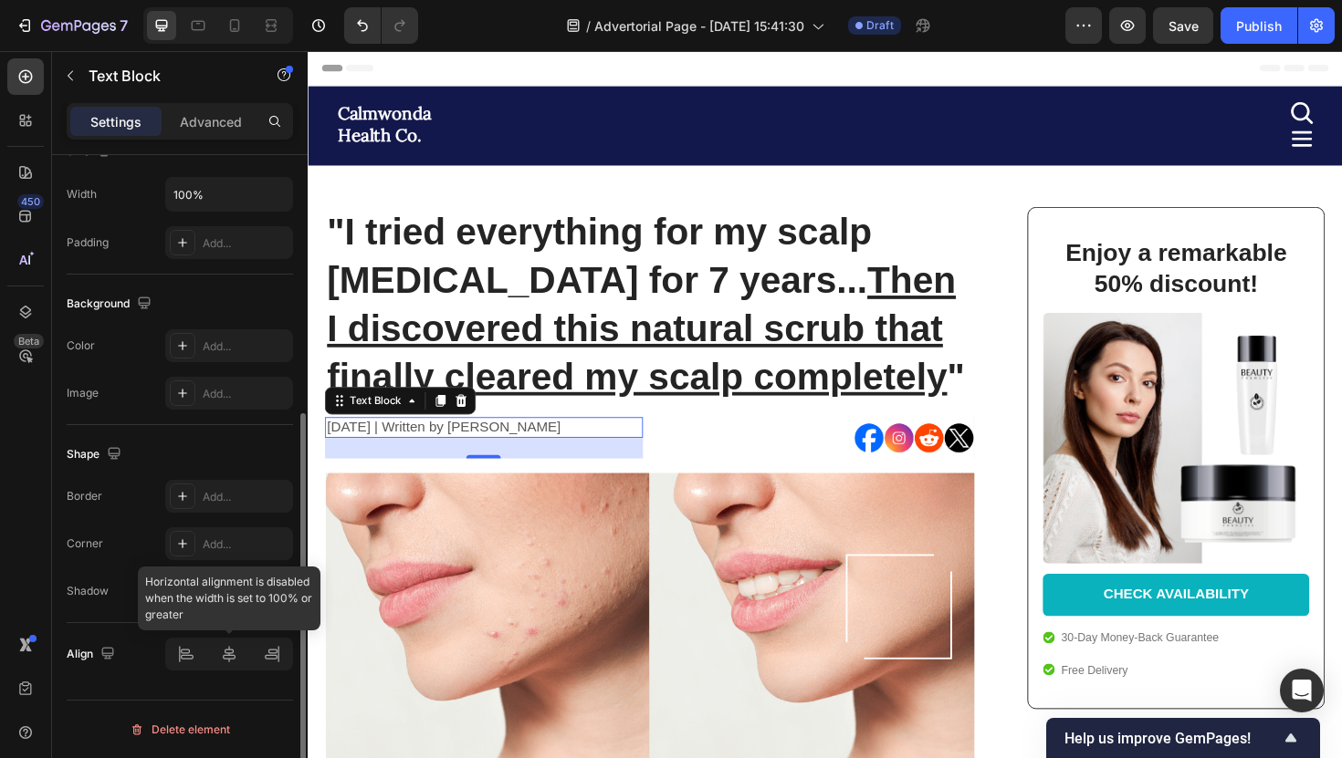
click at [193, 642] on div at bounding box center [229, 654] width 128 height 33
click at [221, 659] on div at bounding box center [229, 654] width 128 height 33
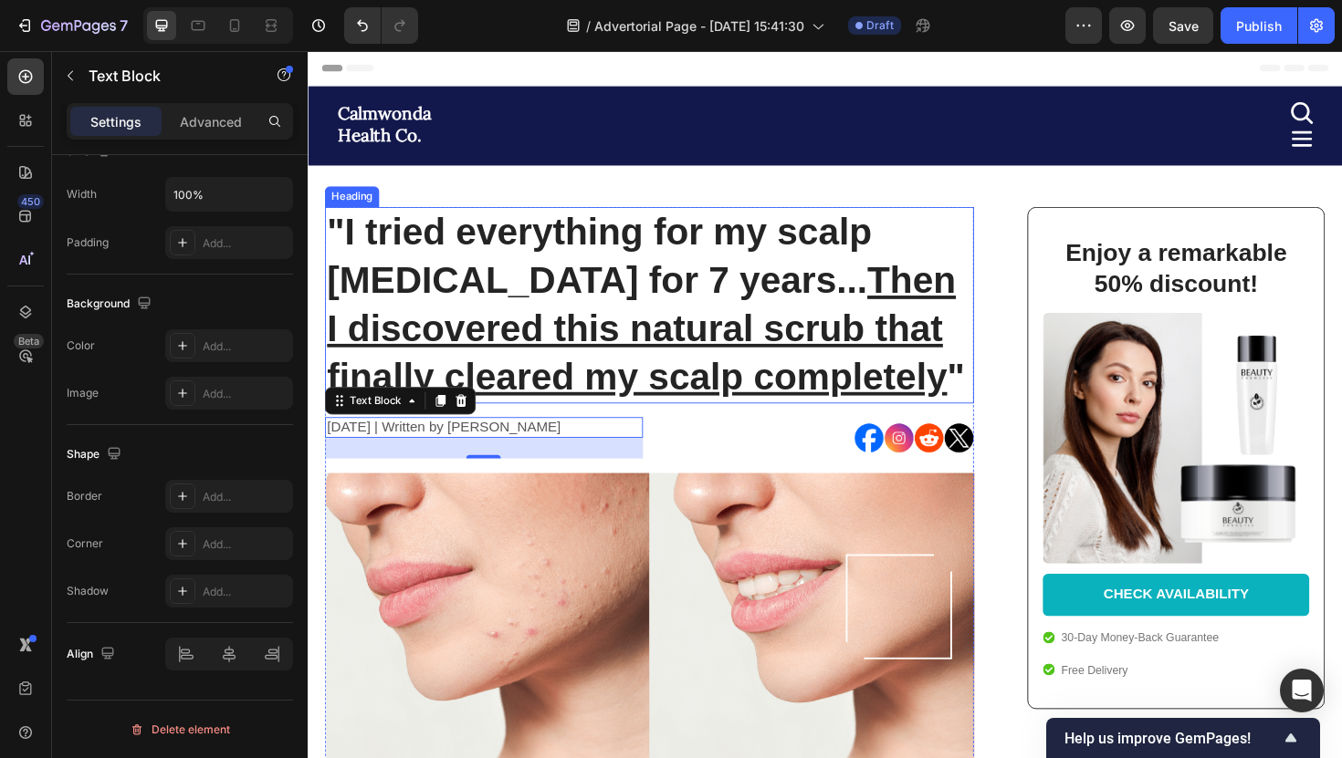
click at [712, 440] on div at bounding box center [845, 461] width 337 height 45
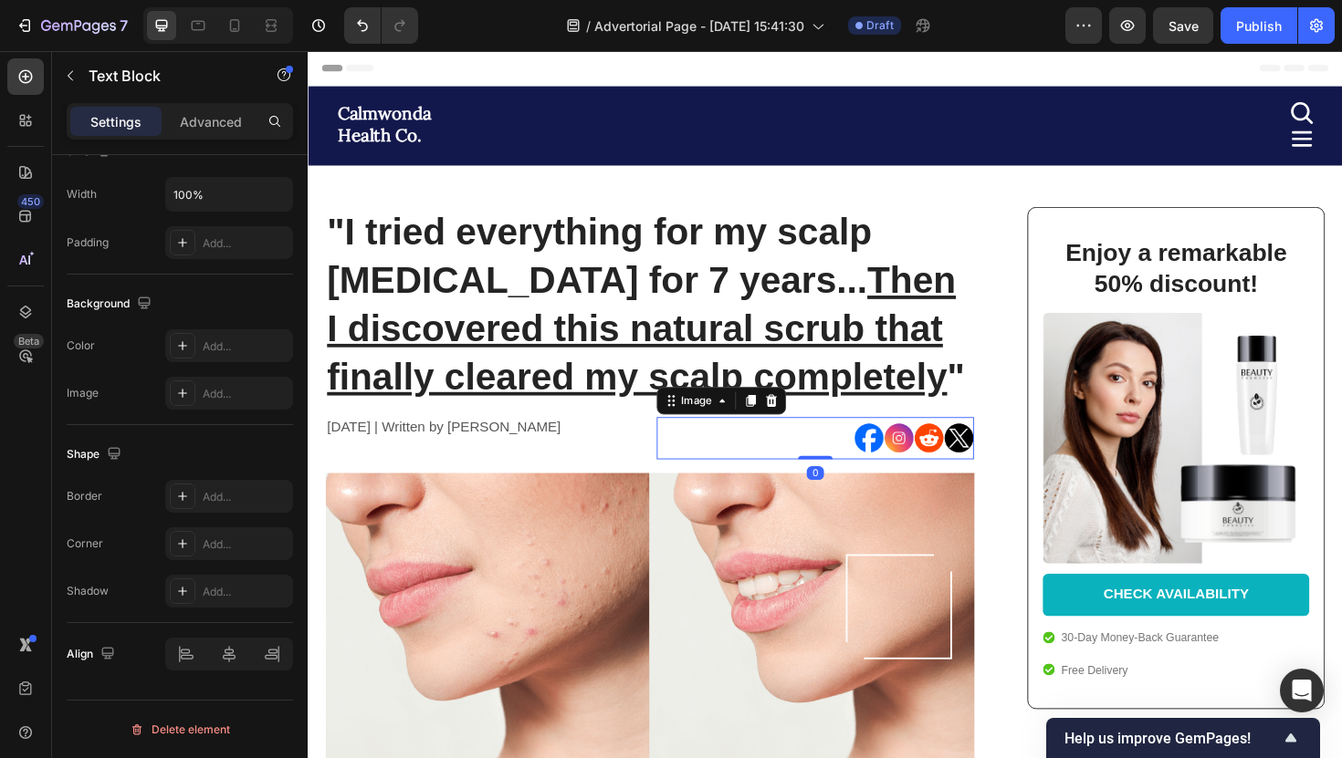
scroll to position [0, 0]
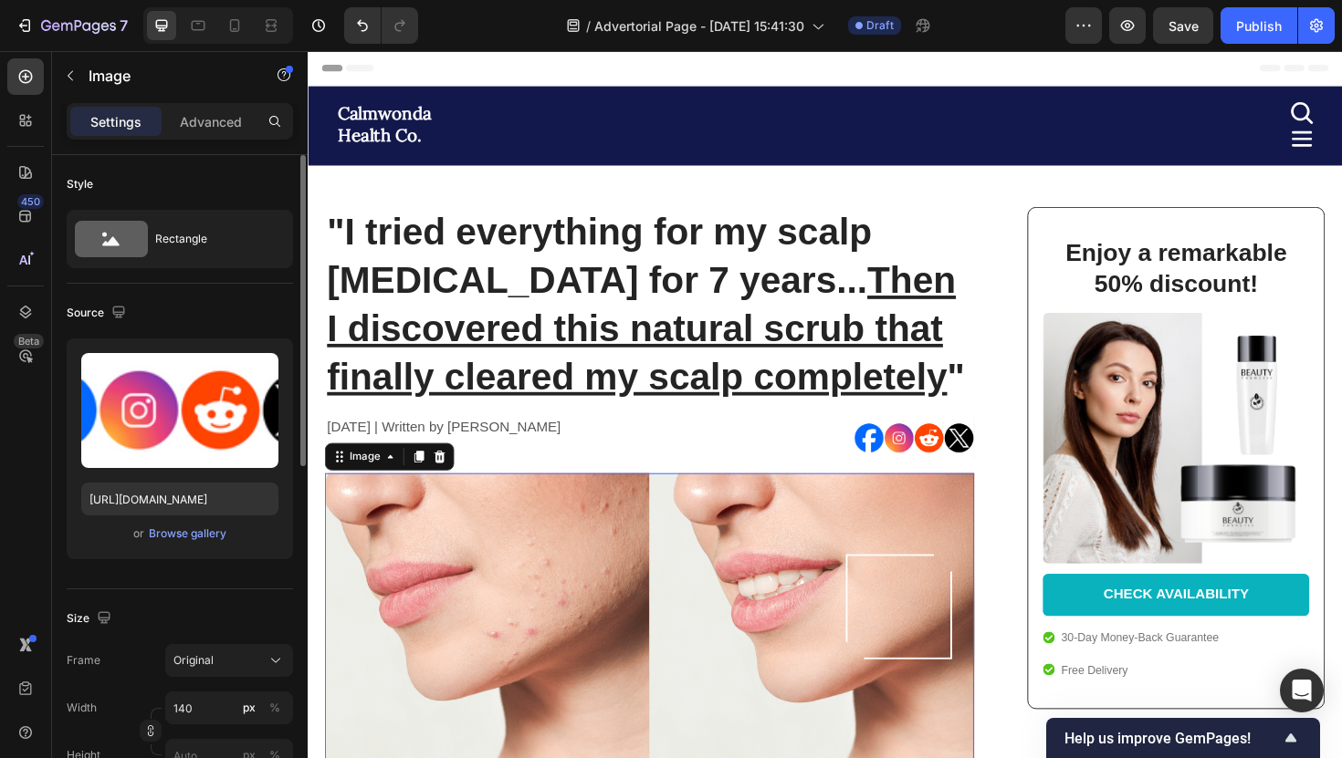
click at [685, 510] on img at bounding box center [669, 672] width 687 height 349
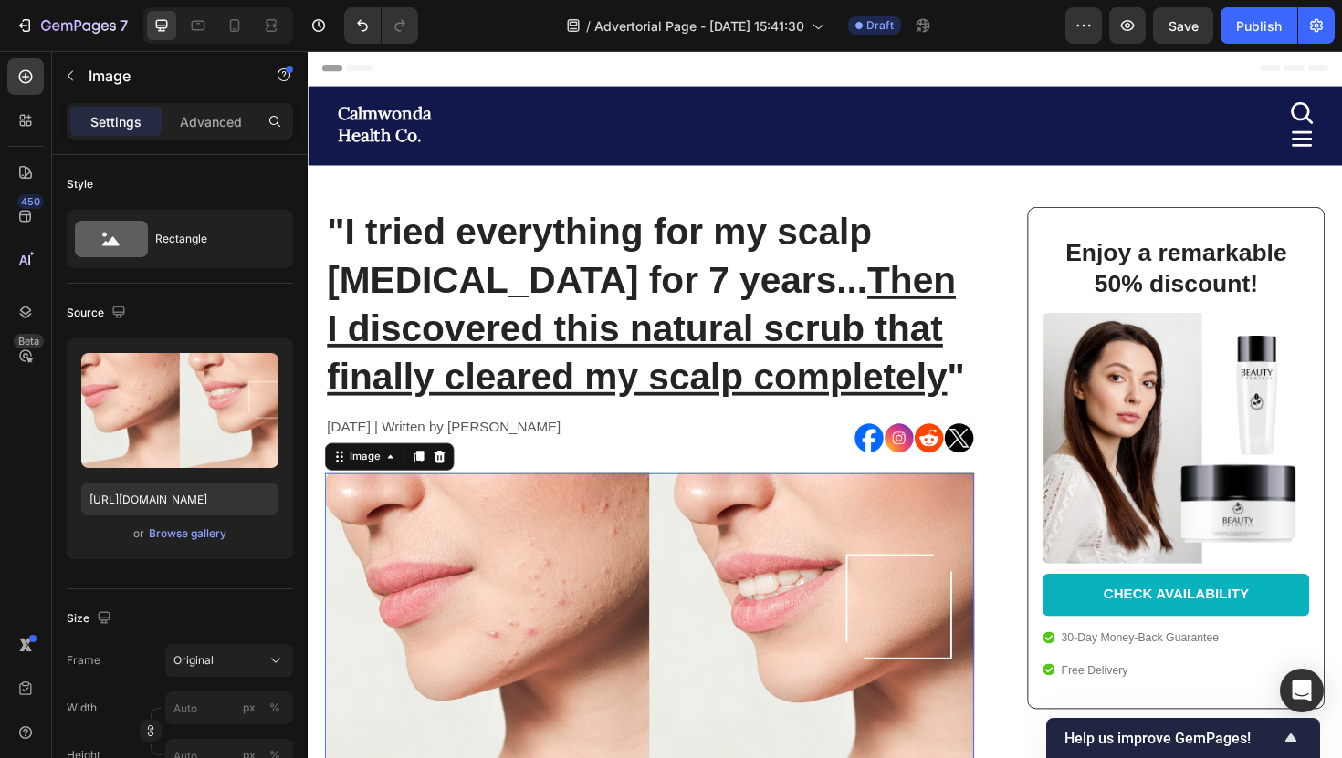
scroll to position [42, 0]
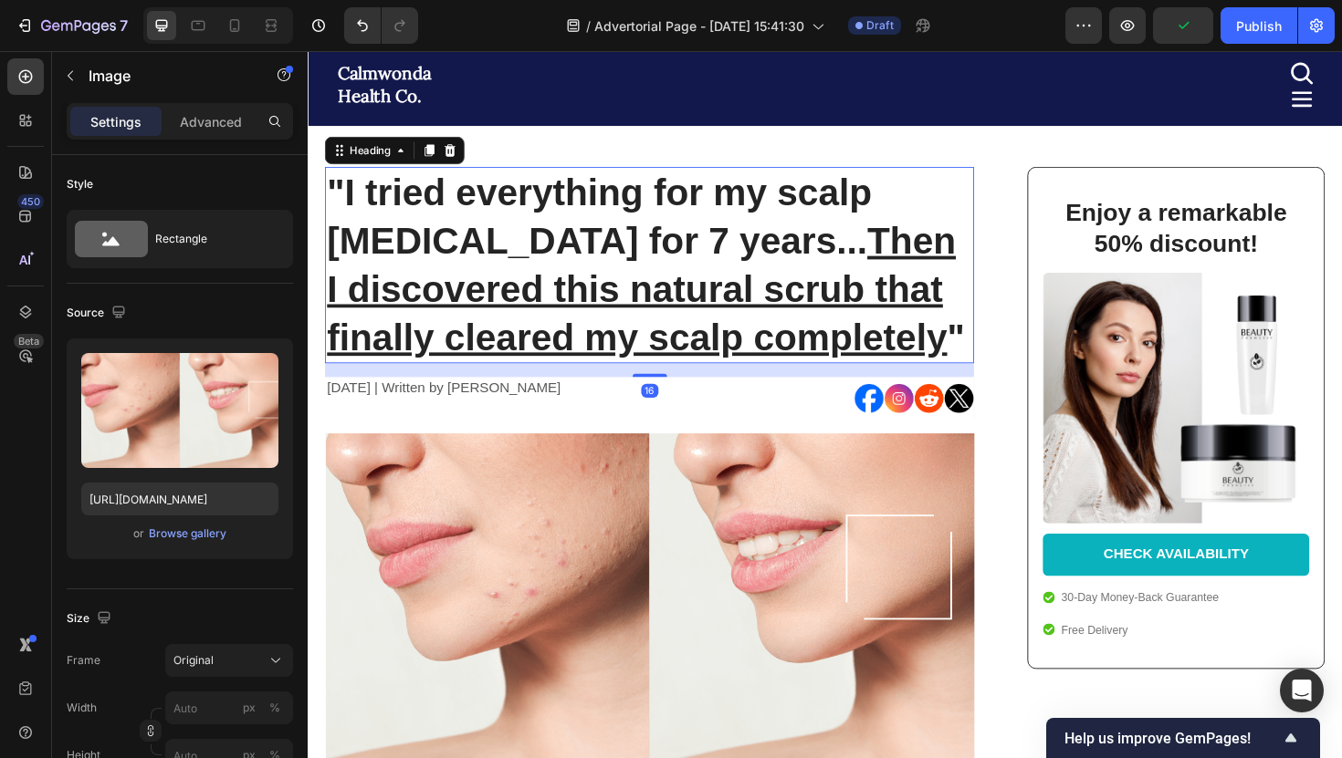
click at [667, 180] on p ""I tried everything for my scalp psoriasis for 7 years... Then I discovered thi…" at bounding box center [670, 278] width 684 height 204
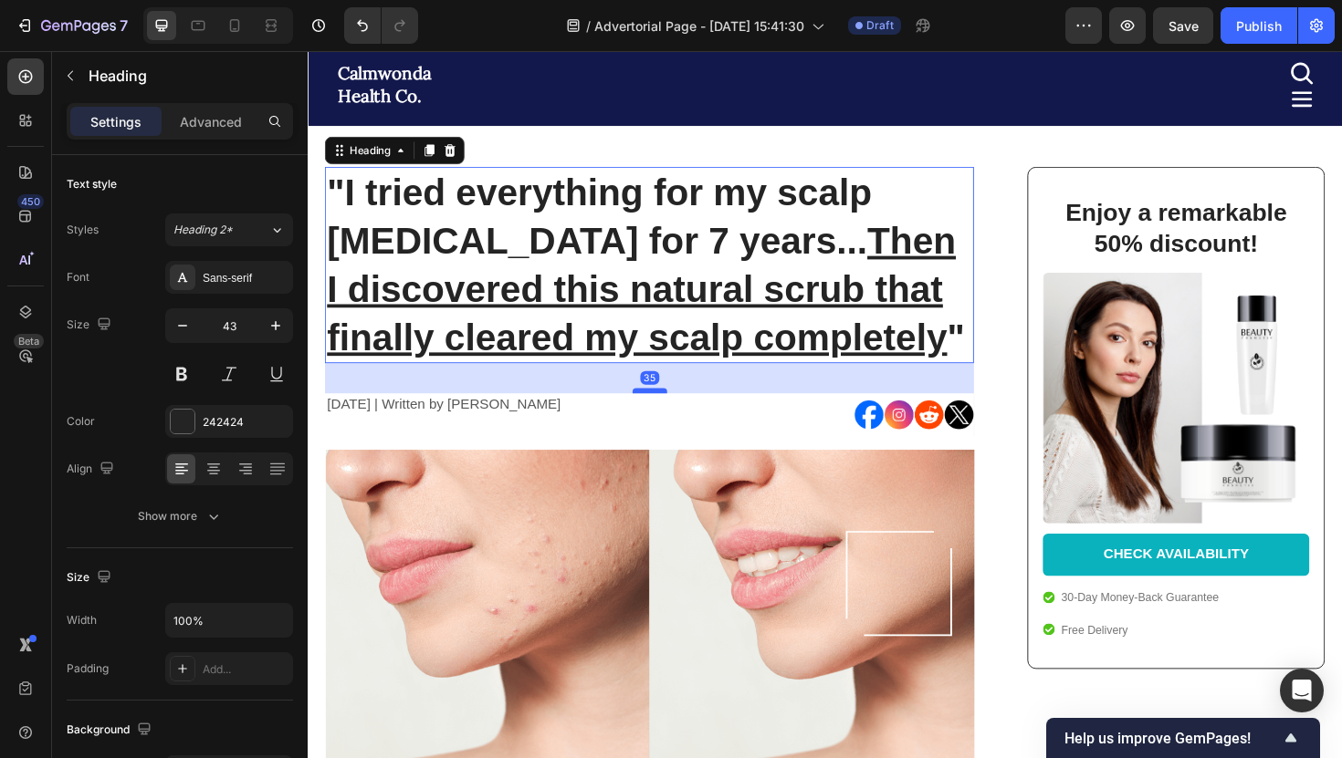
drag, startPoint x: 676, startPoint y: 394, endPoint x: 675, endPoint y: 412, distance: 17.4
click at [675, 412] on div at bounding box center [670, 411] width 37 height 5
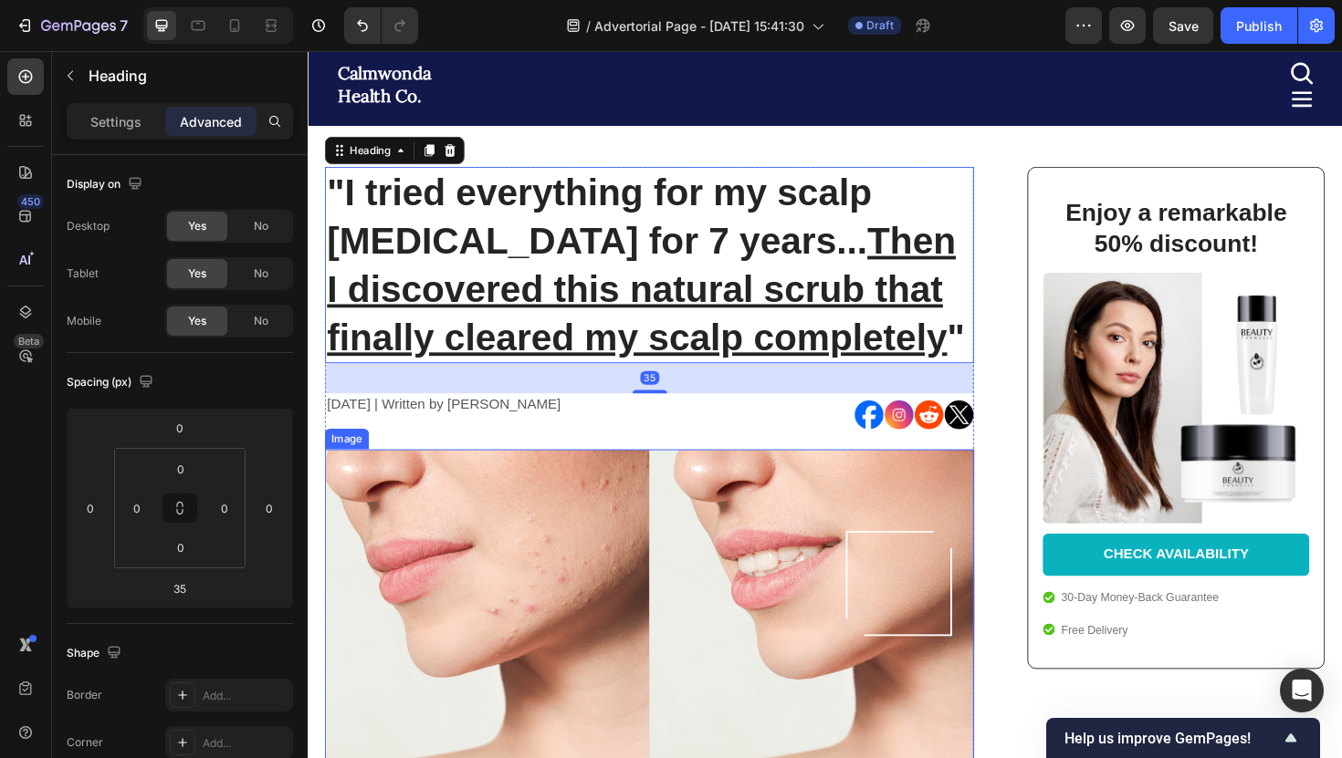
click at [657, 495] on img at bounding box center [669, 648] width 687 height 349
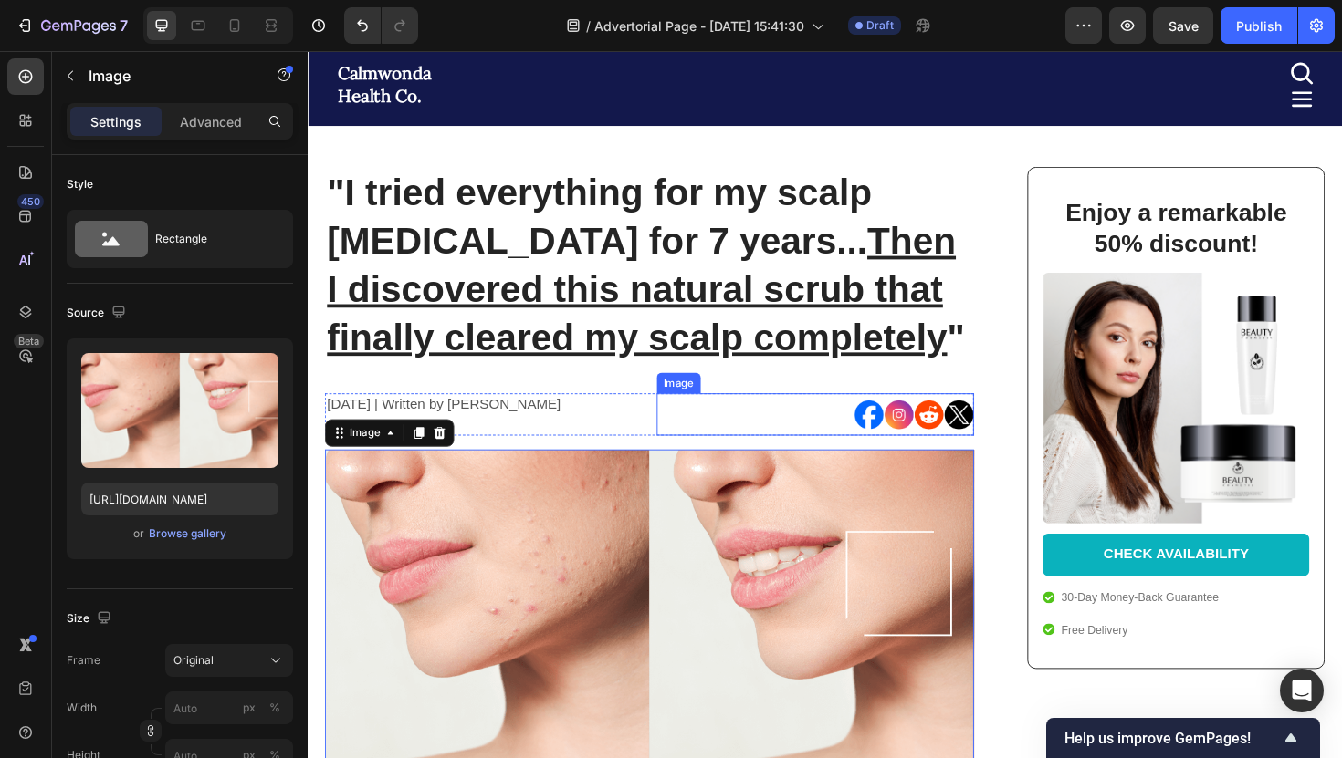
click at [708, 433] on div at bounding box center [845, 436] width 337 height 45
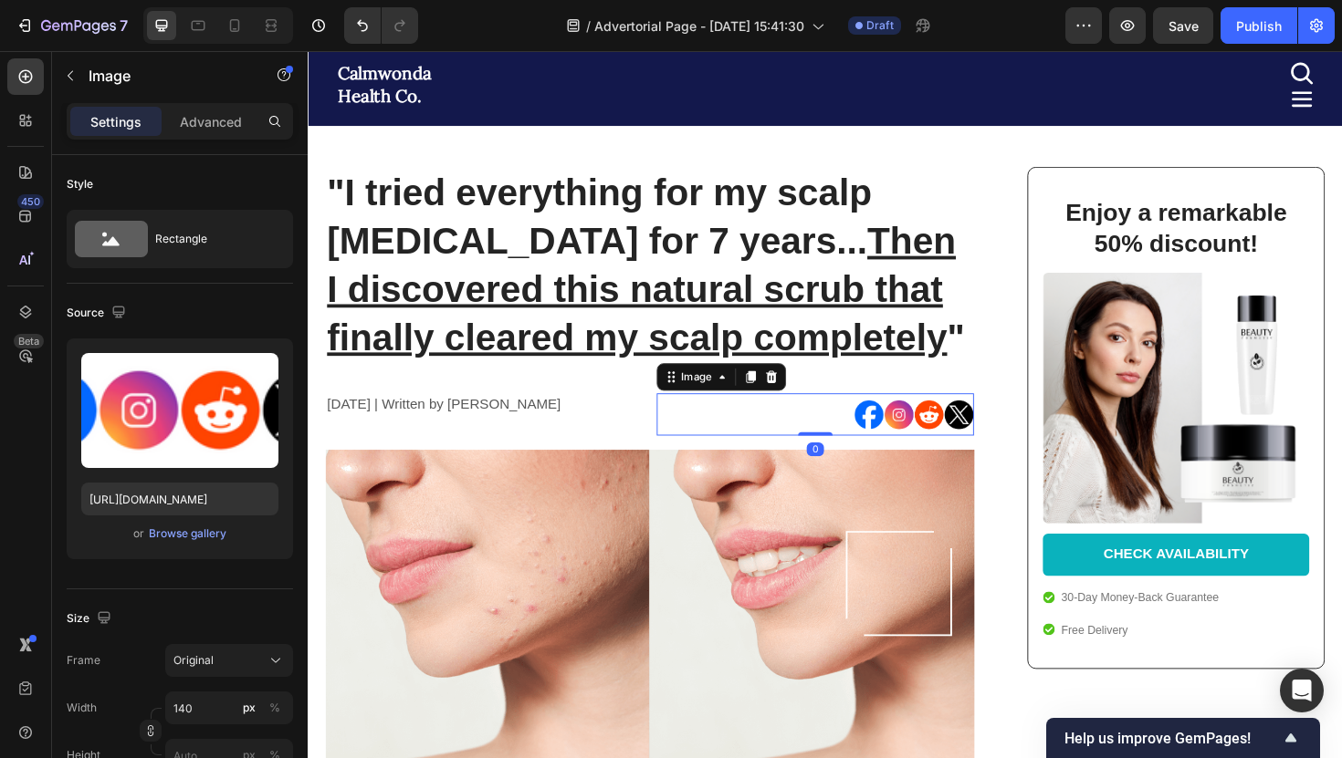
click at [239, 40] on div at bounding box center [218, 25] width 150 height 37
click at [238, 39] on div at bounding box center [234, 25] width 29 height 29
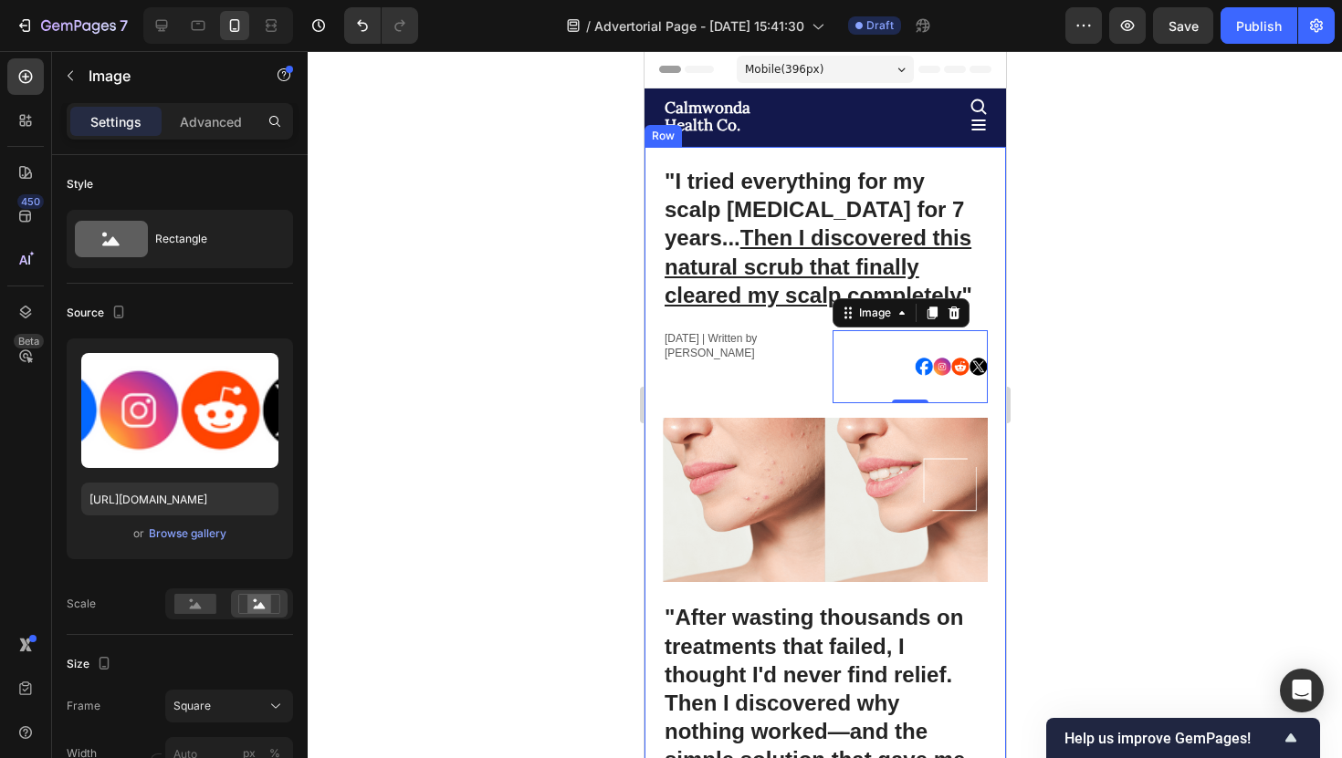
click at [1100, 315] on div at bounding box center [825, 404] width 1034 height 707
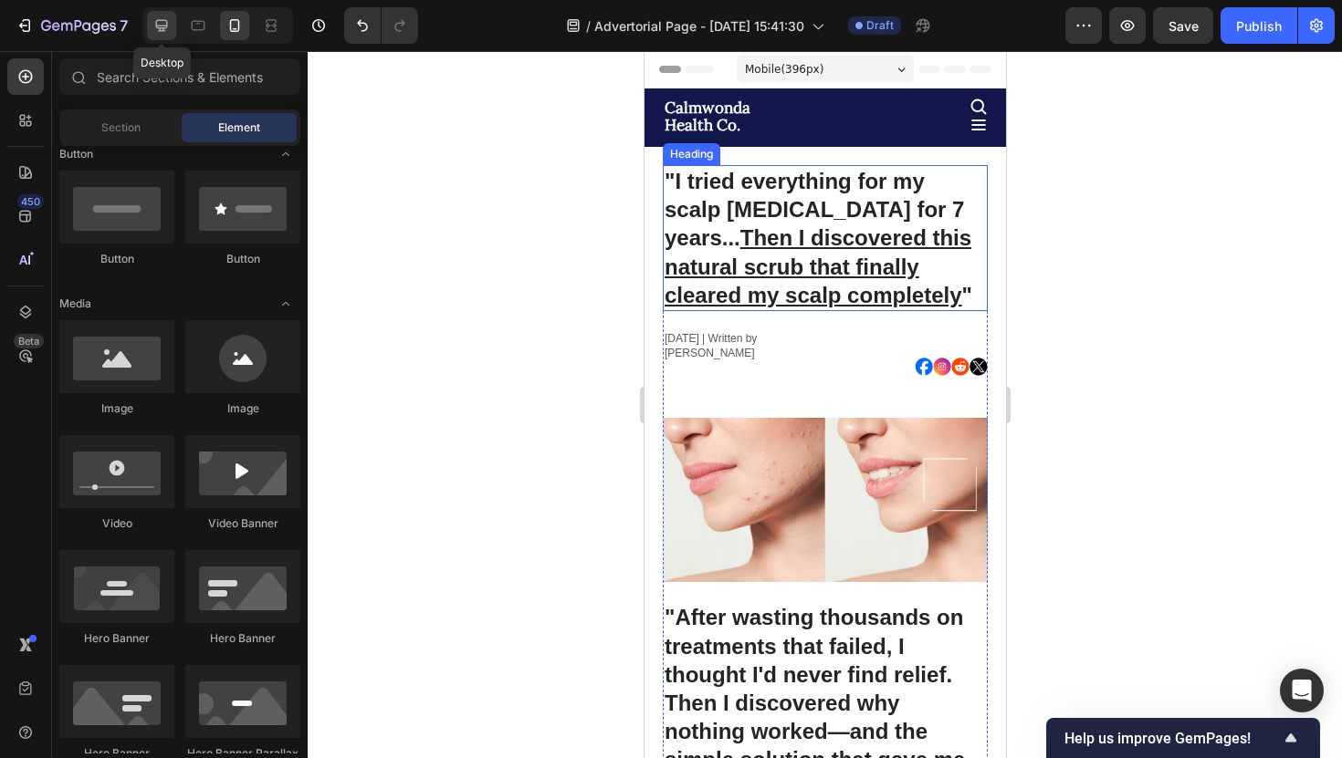
click at [168, 33] on icon at bounding box center [161, 25] width 18 height 18
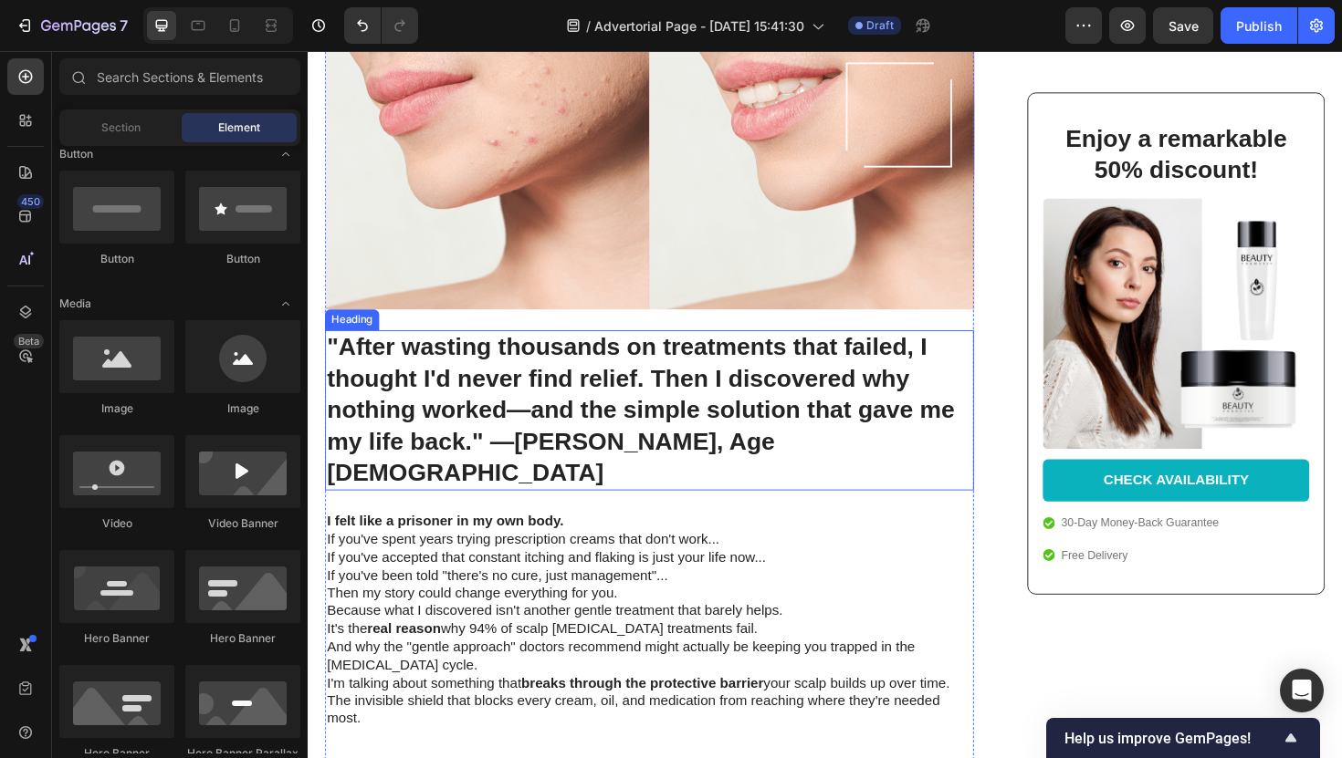
scroll to position [639, 0]
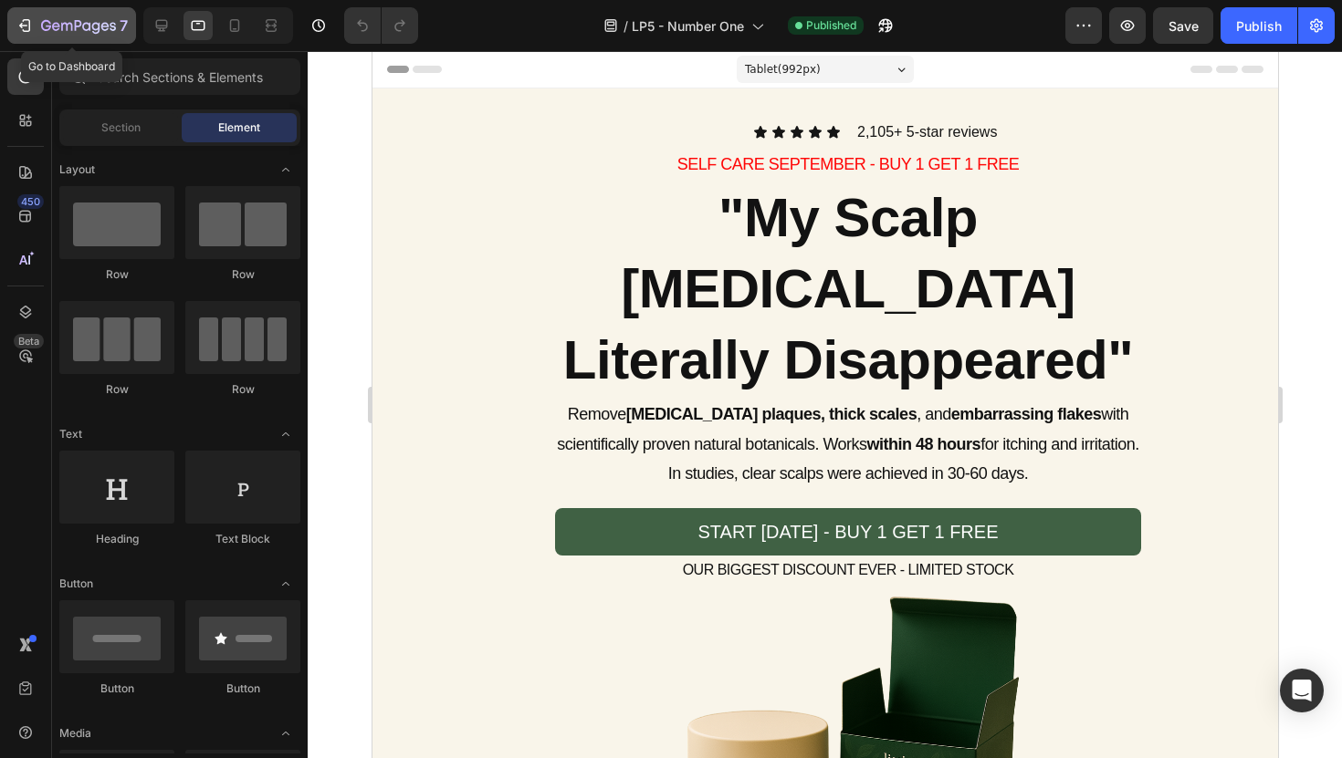
click at [42, 24] on icon "button" at bounding box center [46, 25] width 10 height 11
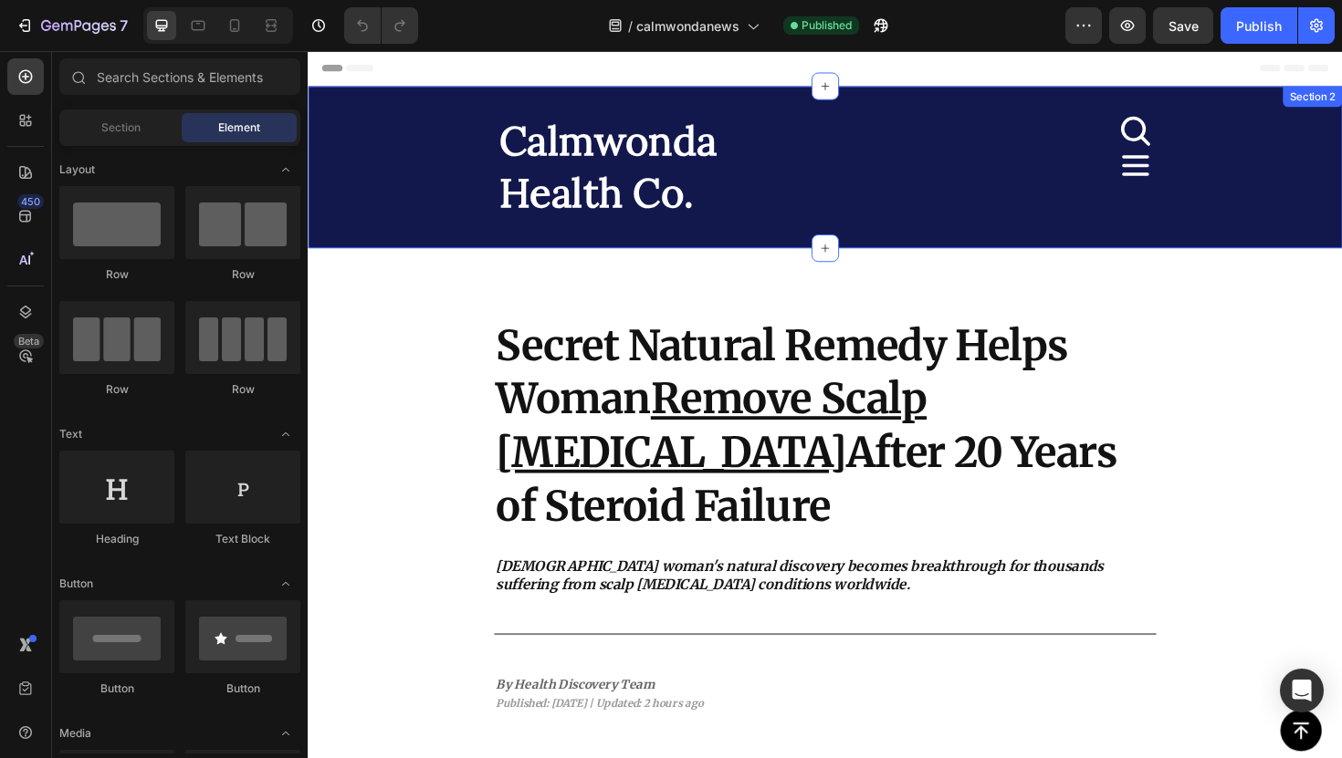
click at [443, 231] on div "Calmwonda Health Co. Heading Icon Icon Row Section 2" at bounding box center [855, 175] width 1095 height 172
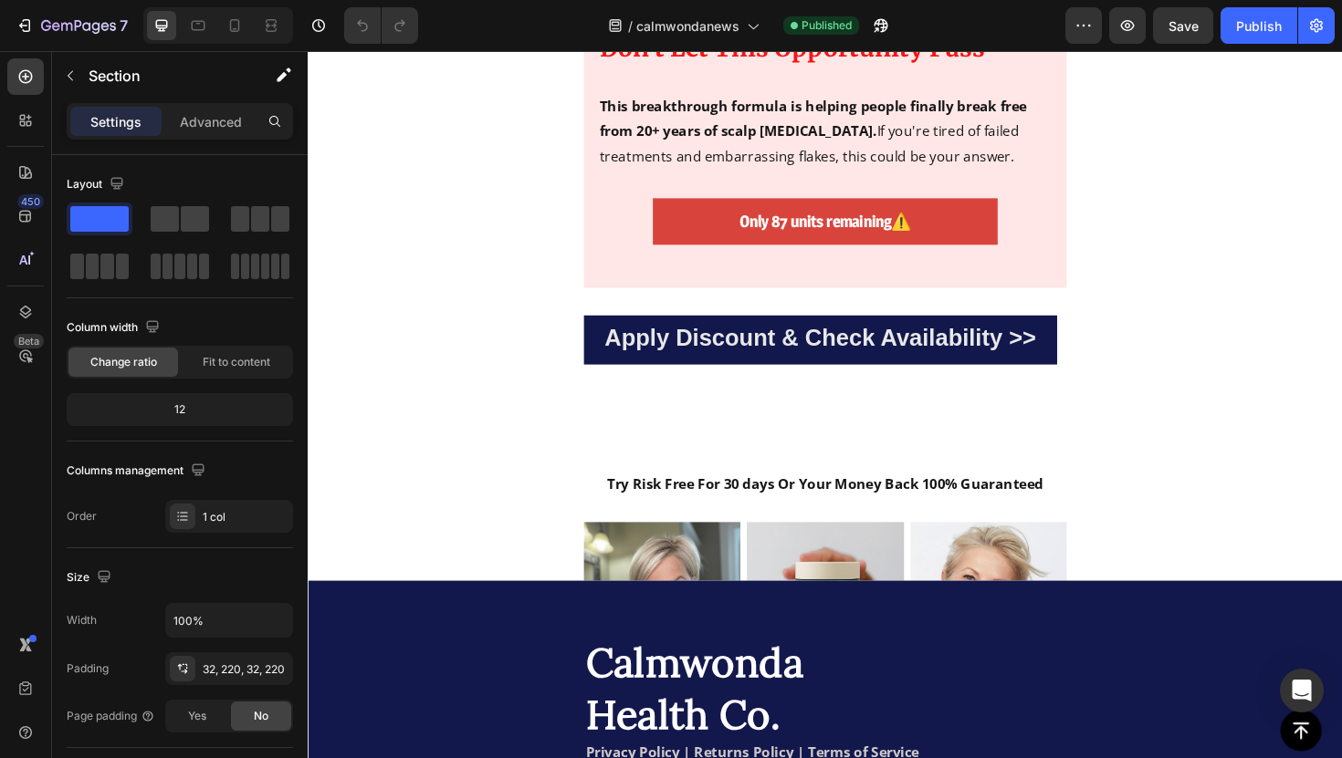
scroll to position [8509, 0]
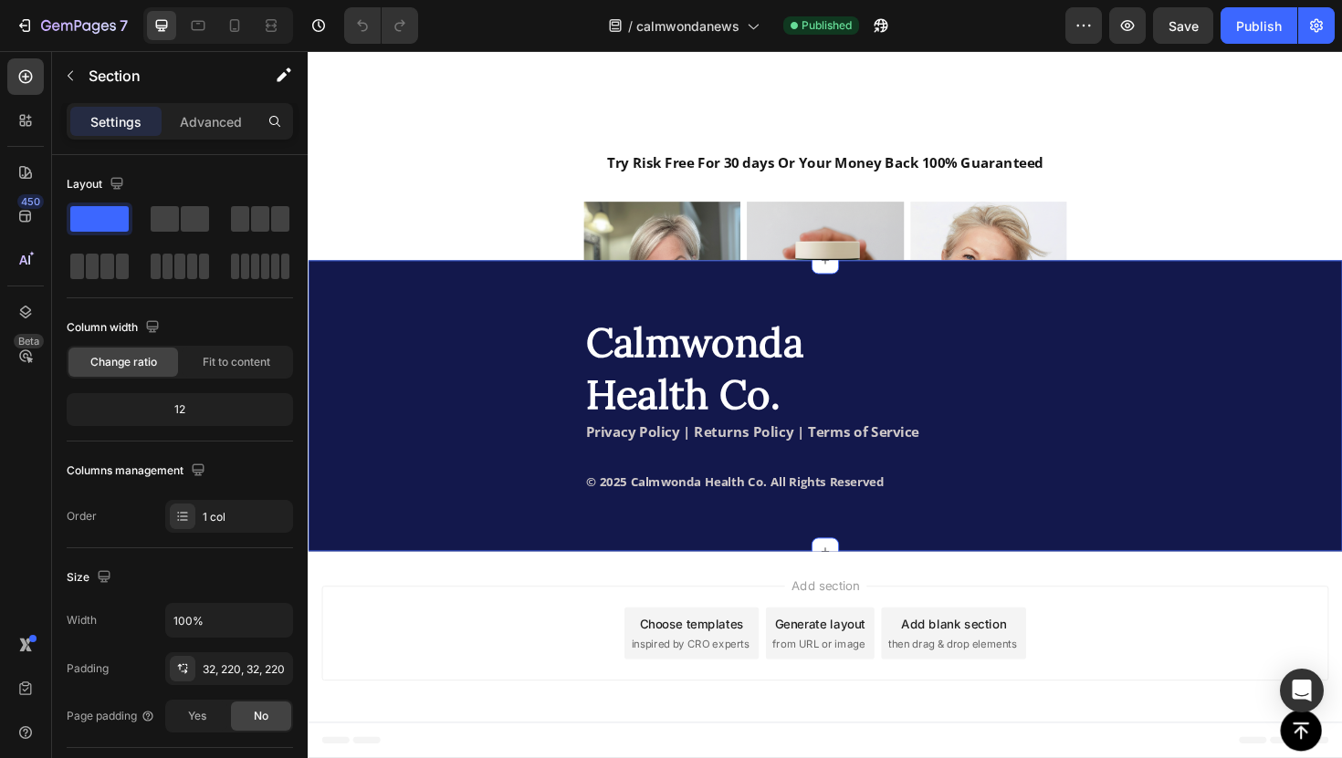
click at [380, 325] on div "Calmwonda Health Co. Heading Privacy Policy | Returns Policy | Terms of Service…" at bounding box center [855, 427] width 1095 height 309
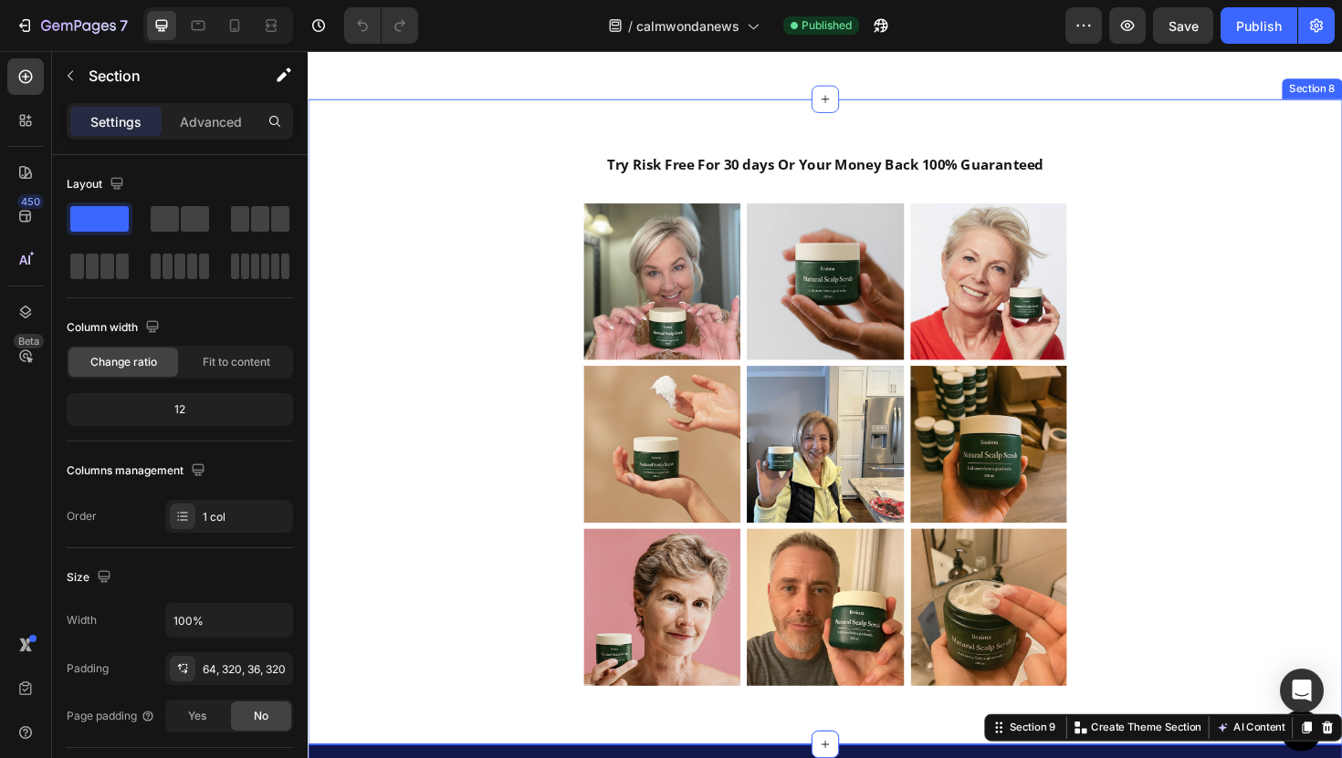
scroll to position [9047, 0]
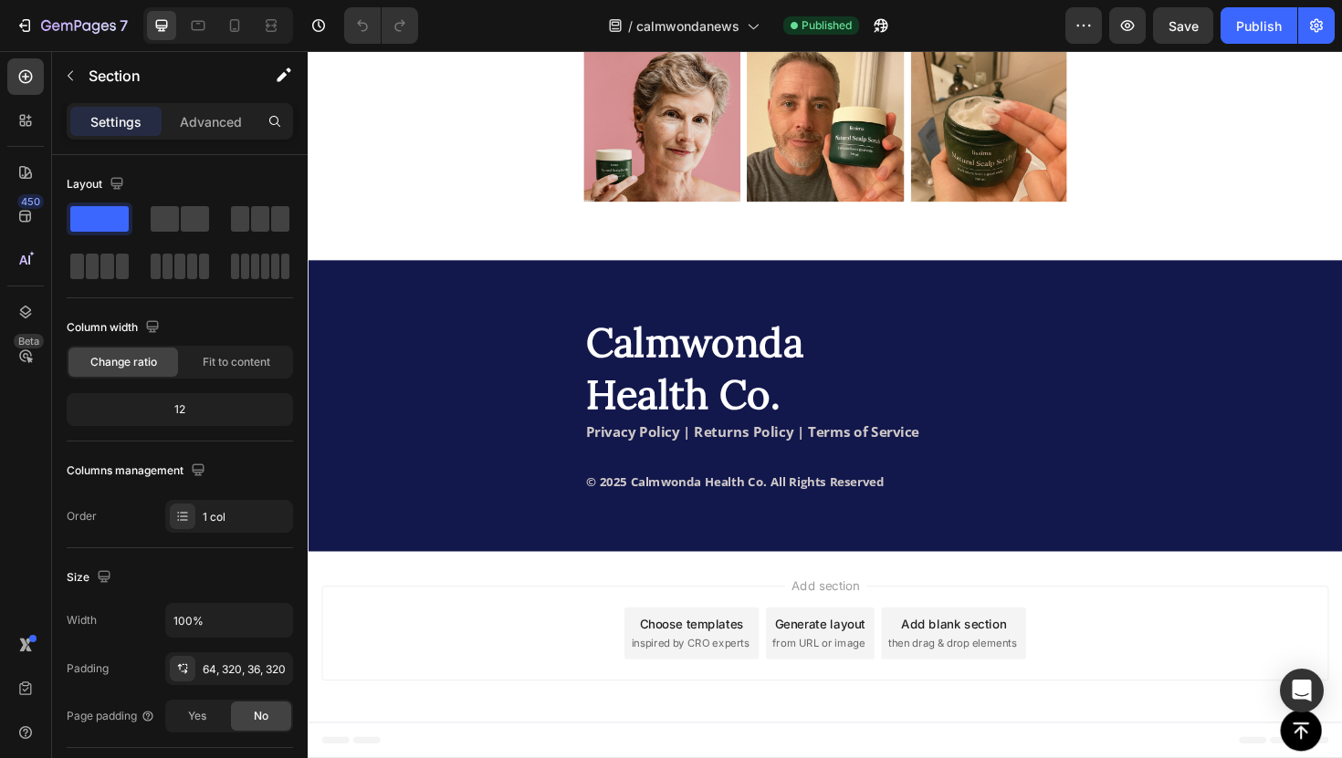
click at [407, 308] on div "Calmwonda Health Co. Heading Privacy Policy | Returns Policy | Terms of Service…" at bounding box center [855, 427] width 1095 height 309
click at [407, 349] on div "Calmwonda Health Co. Heading Privacy Policy | Returns Policy | Terms of Service…" at bounding box center [855, 427] width 1095 height 309
click at [400, 375] on div "Calmwonda Health Co. Heading Privacy Policy | Returns Policy | Terms of Service…" at bounding box center [855, 427] width 1095 height 309
